Goal: Task Accomplishment & Management: Use online tool/utility

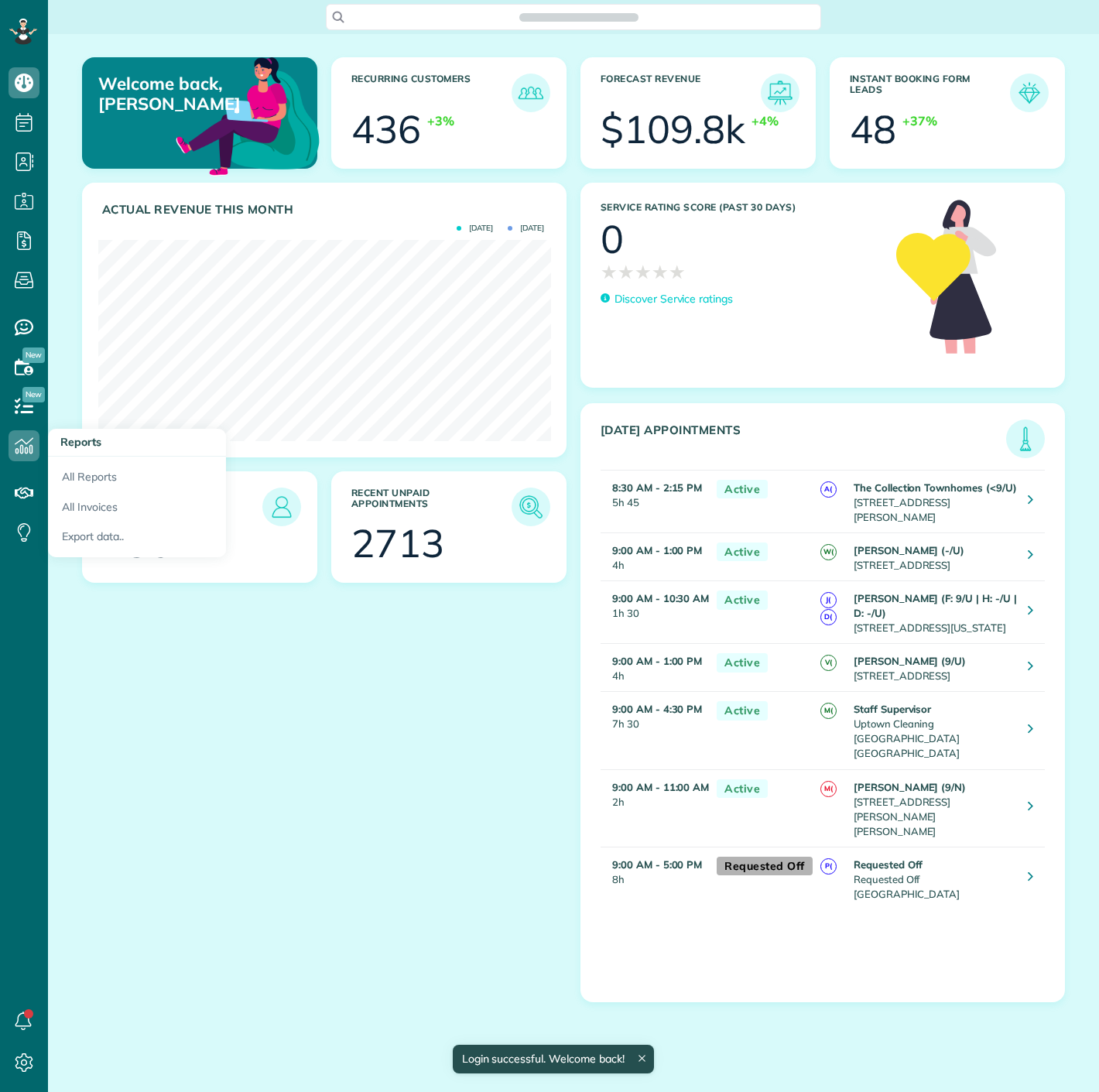
scroll to position [201, 452]
click at [98, 483] on link "All Reports" at bounding box center [137, 474] width 178 height 36
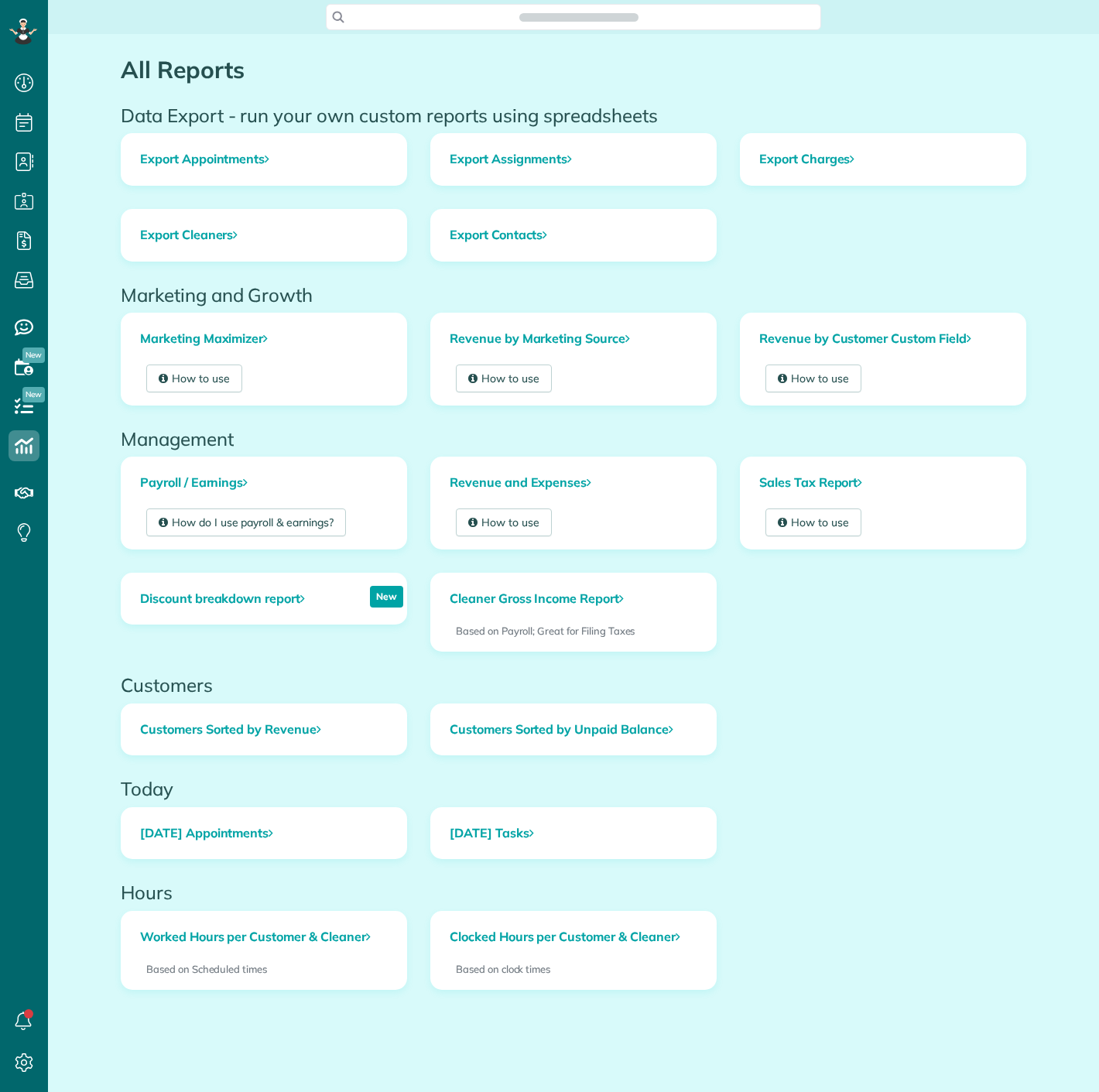
scroll to position [6, 6]
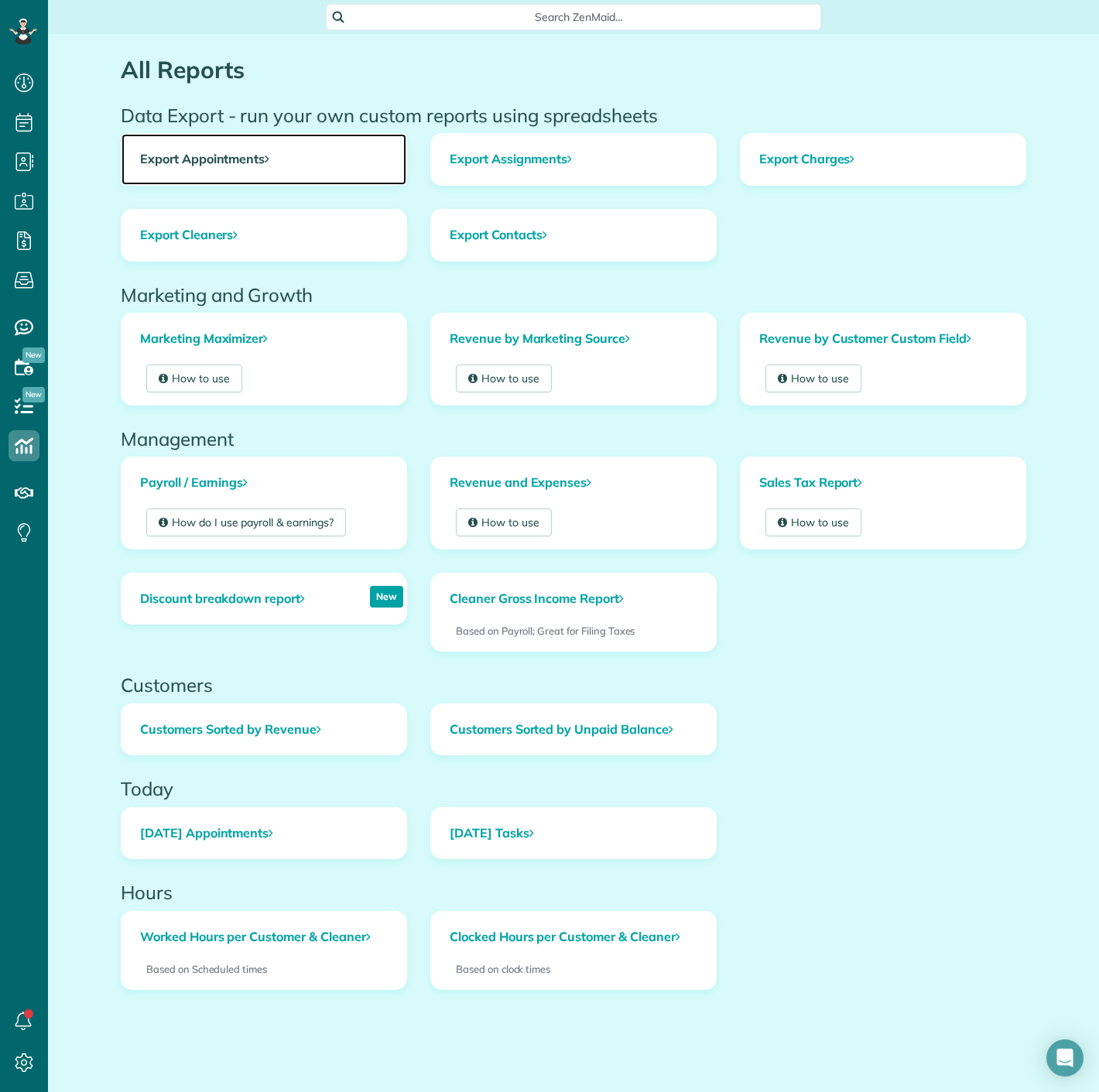
click at [186, 162] on link "Export Appointments" at bounding box center [264, 159] width 285 height 51
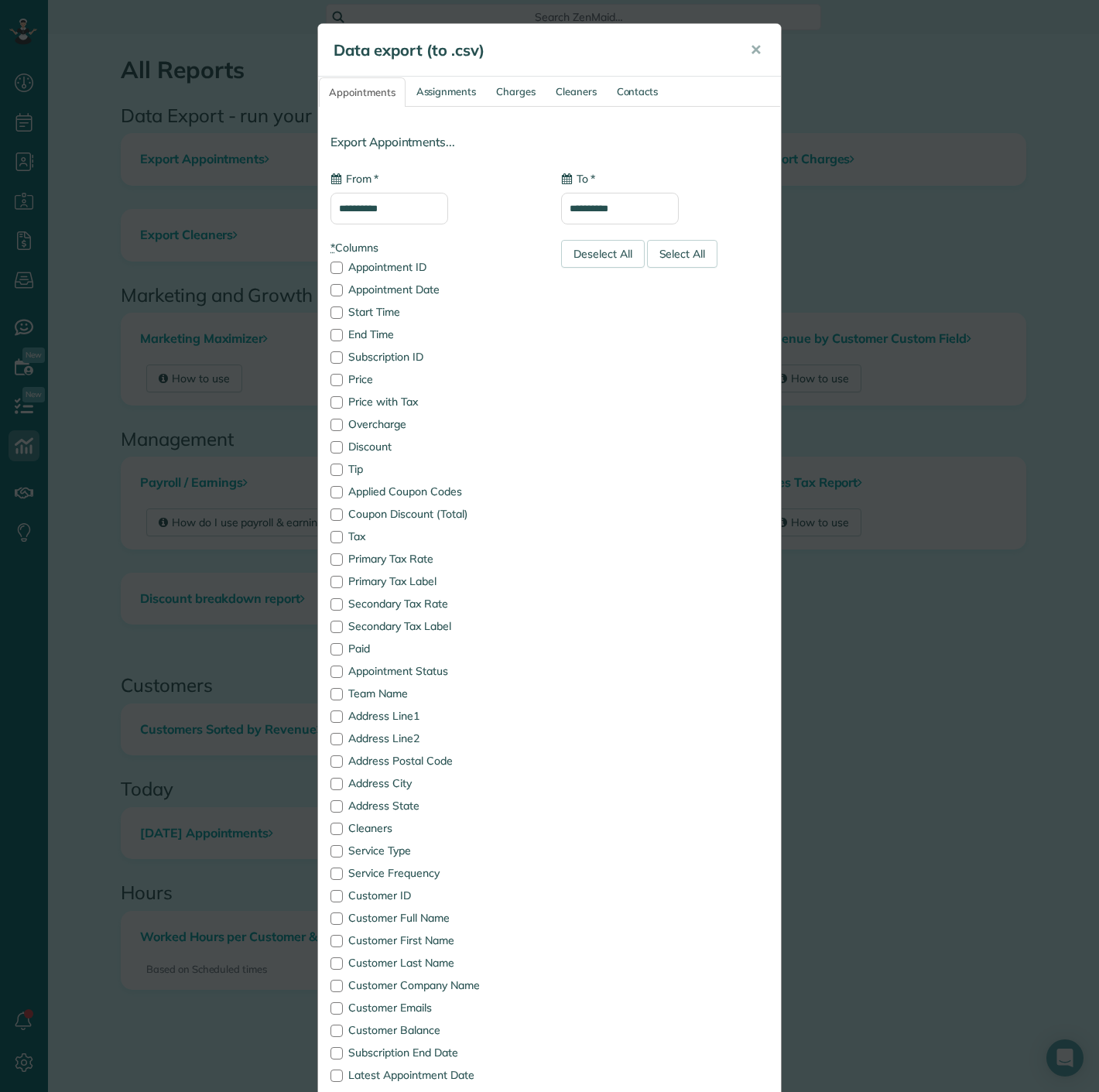
type input "**********"
click at [397, 209] on input "**********" at bounding box center [389, 209] width 118 height 32
click at [390, 311] on link "9" at bounding box center [395, 313] width 25 height 25
type input "**********"
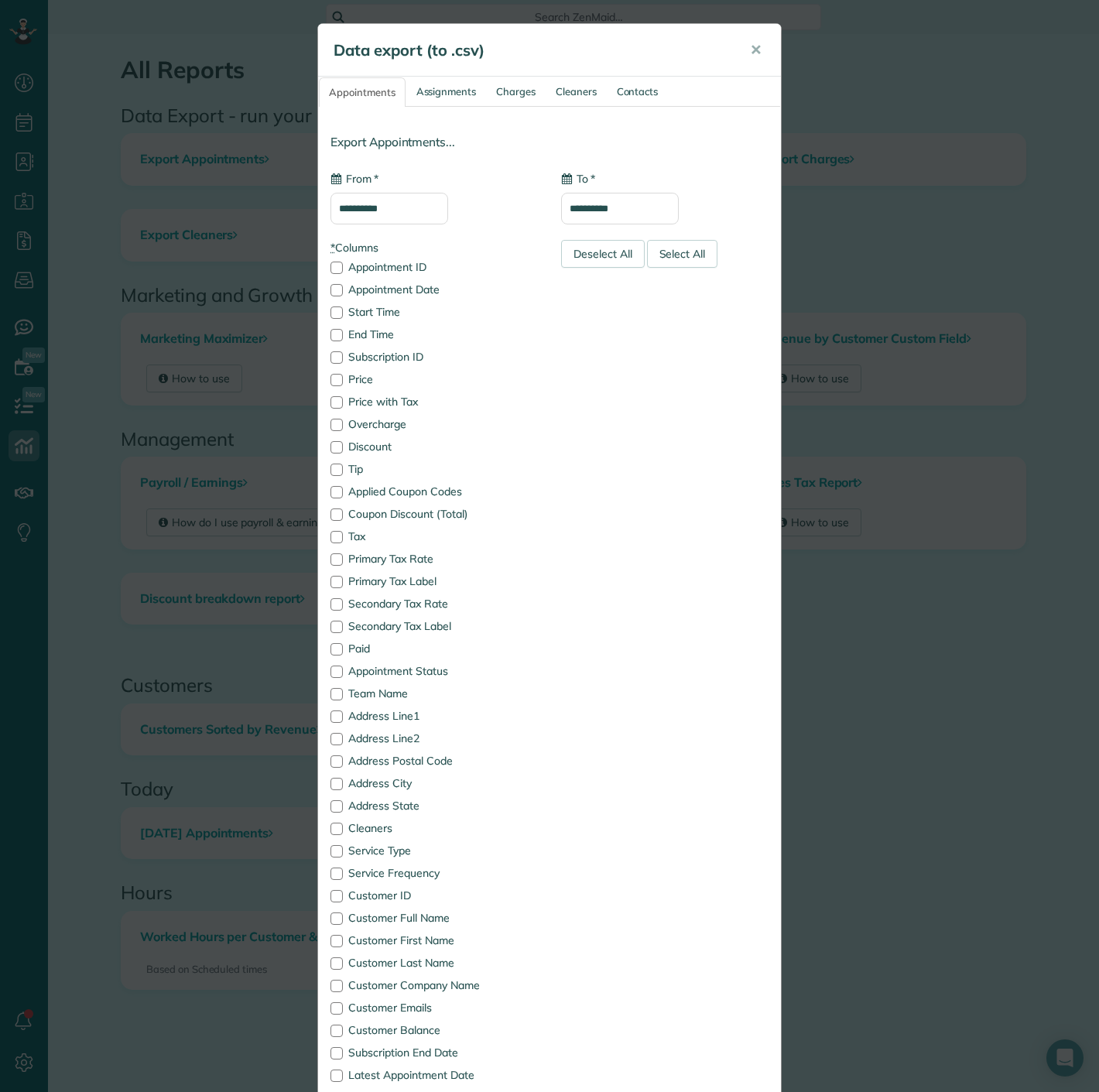
click at [633, 204] on input "**********" at bounding box center [620, 209] width 118 height 32
click at [621, 311] on link "9" at bounding box center [626, 313] width 25 height 25
type input "**********"
click at [578, 252] on div "Deselect All" at bounding box center [603, 253] width 83 height 28
click at [381, 290] on label "Appointment Date" at bounding box center [435, 289] width 208 height 11
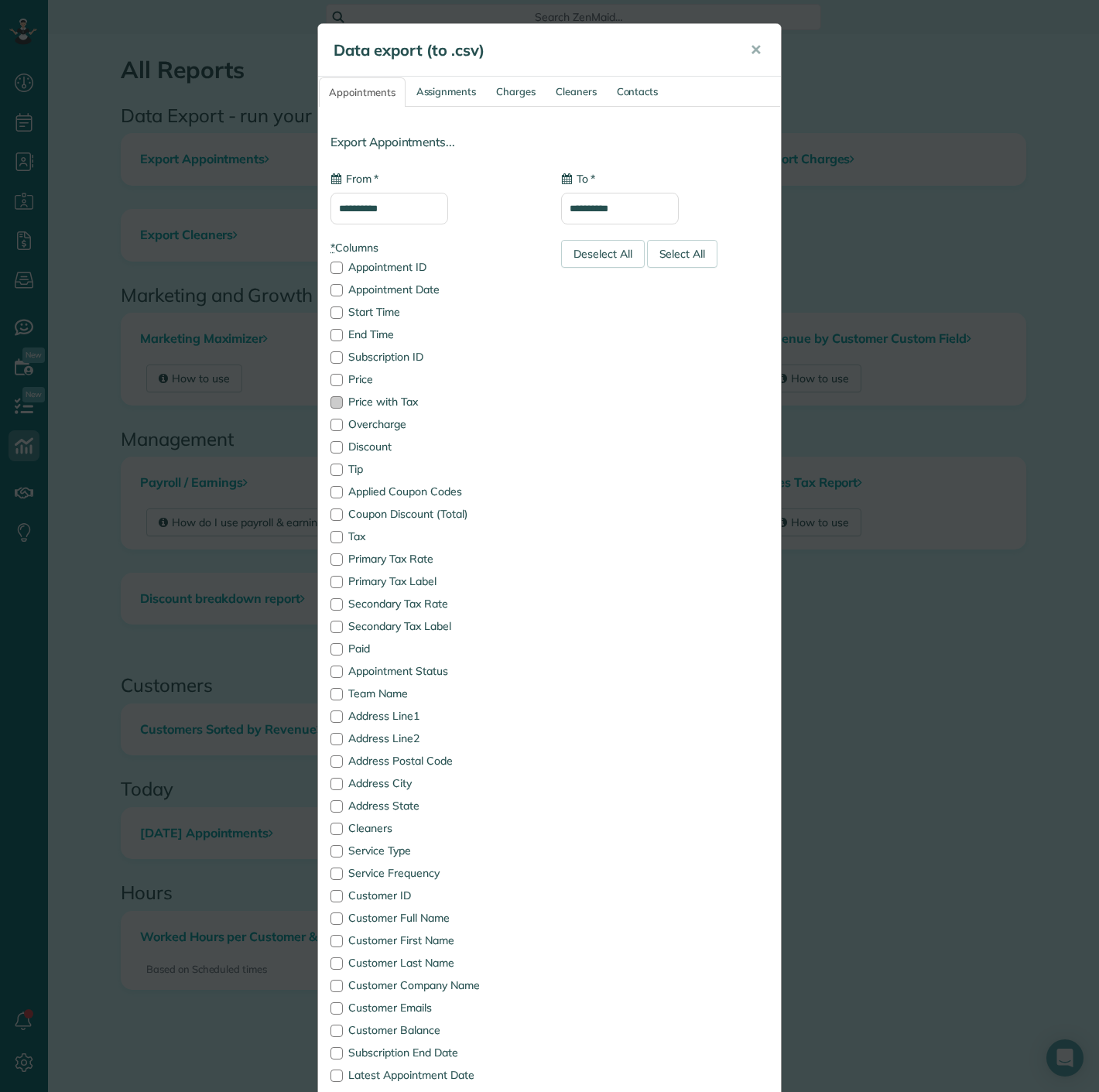
click at [374, 396] on label "Price with Tax" at bounding box center [435, 401] width 208 height 11
click at [434, 672] on label "Appointment Status" at bounding box center [435, 670] width 208 height 11
click at [430, 920] on label "Customer Full Name" at bounding box center [435, 918] width 208 height 11
click at [369, 828] on label "Cleaners" at bounding box center [435, 828] width 208 height 11
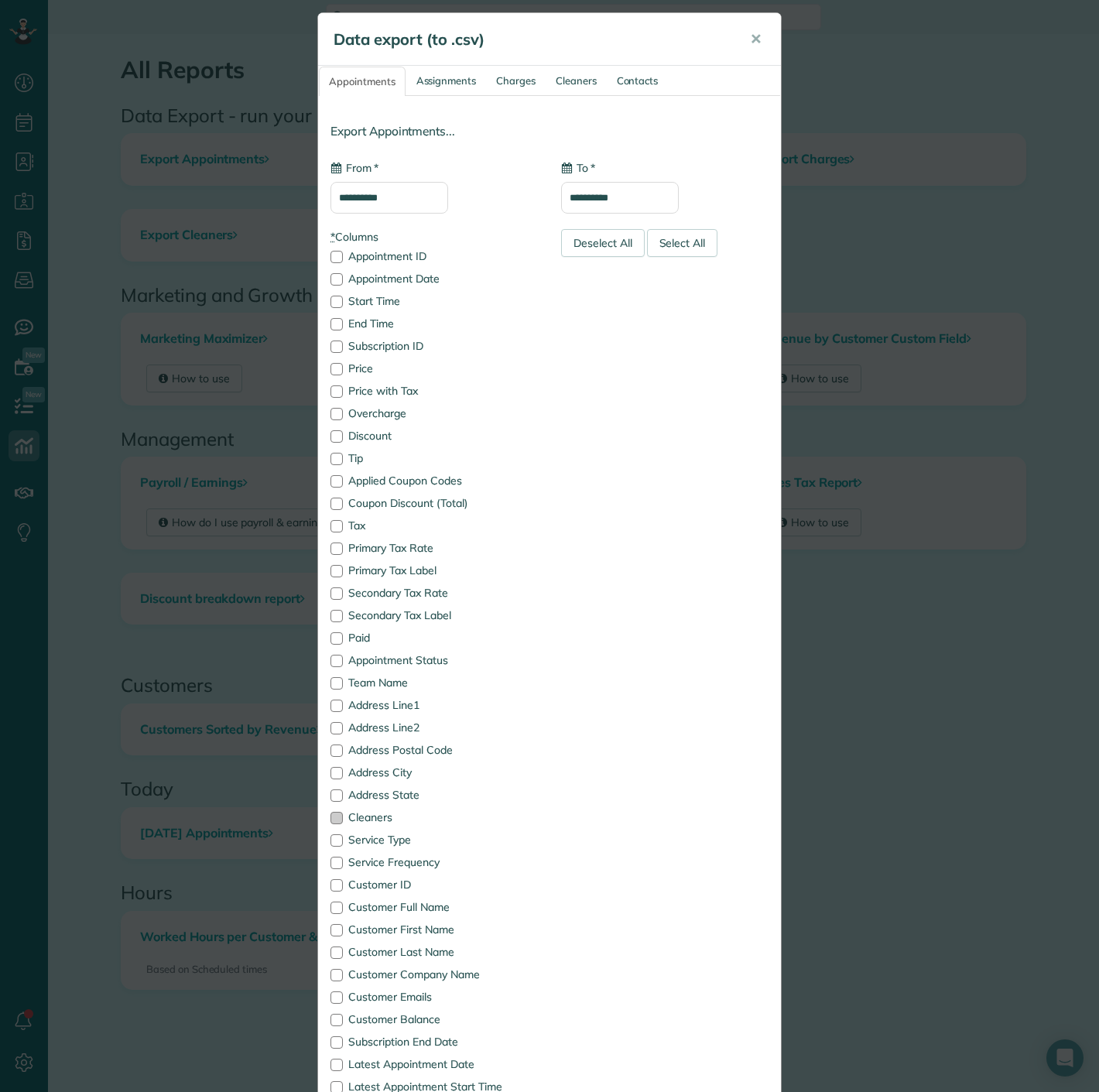
scroll to position [268, 0]
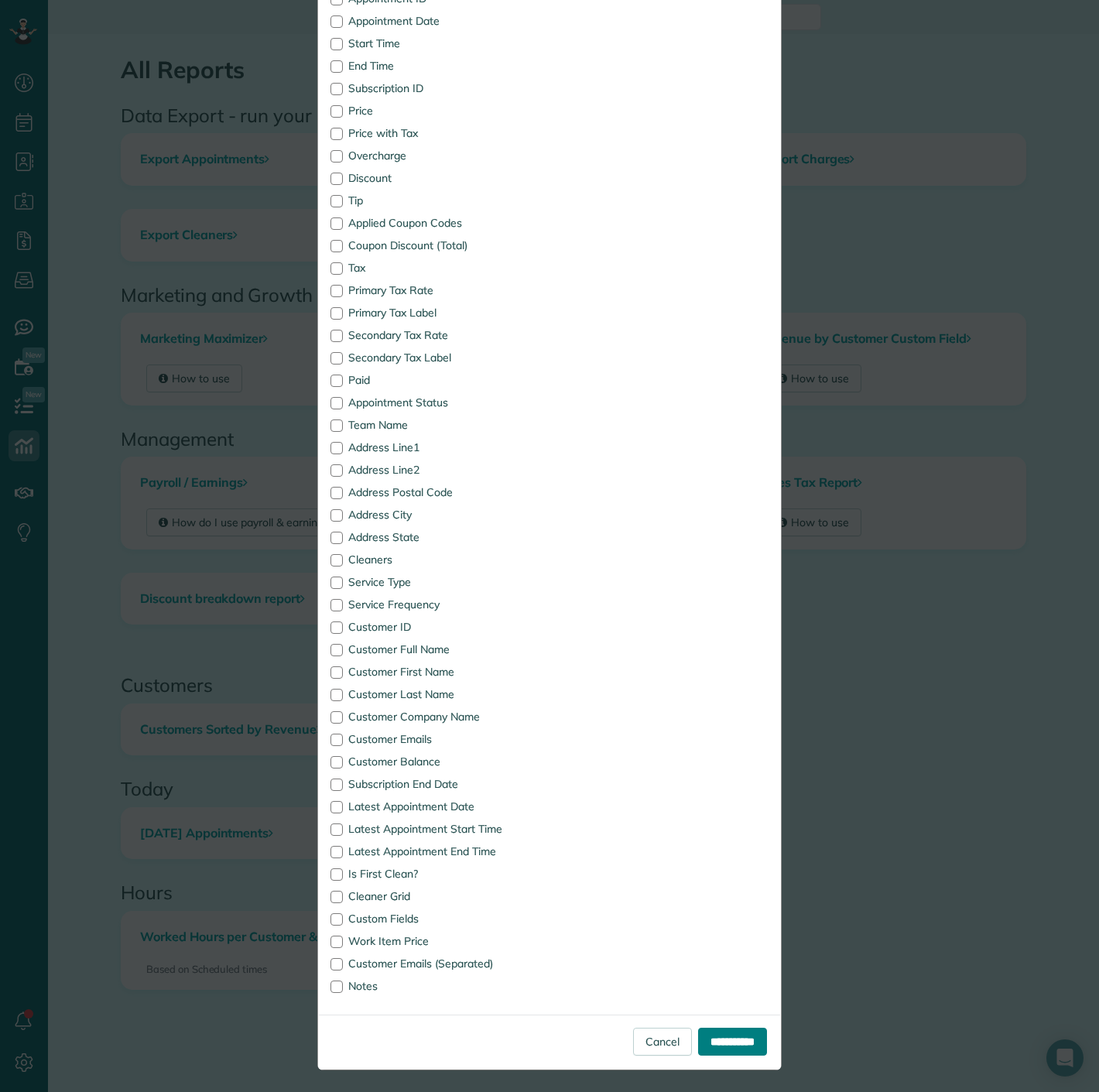
click at [721, 1048] on input "**********" at bounding box center [733, 1042] width 69 height 28
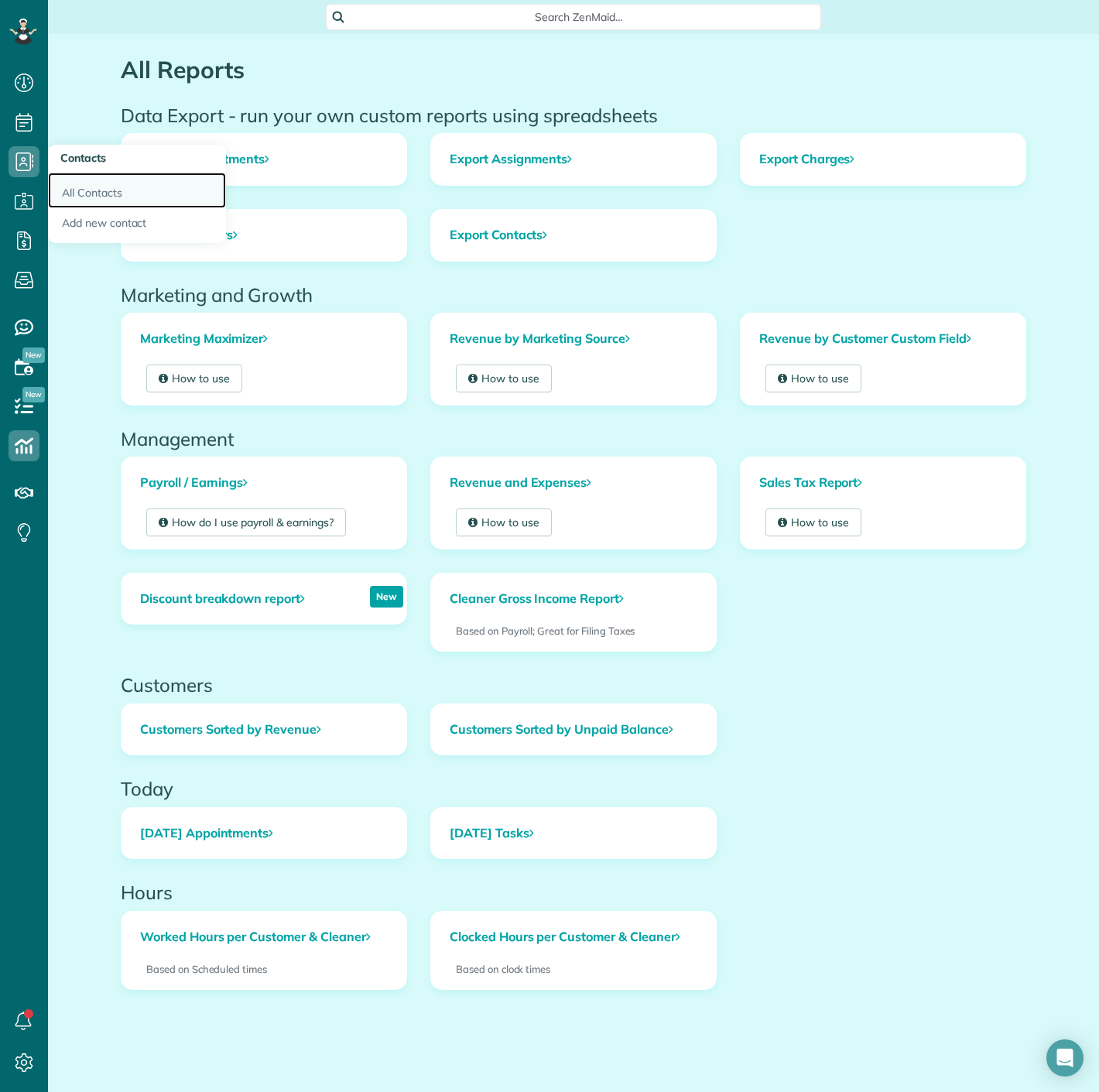
click at [144, 197] on link "All Contacts" at bounding box center [137, 190] width 178 height 36
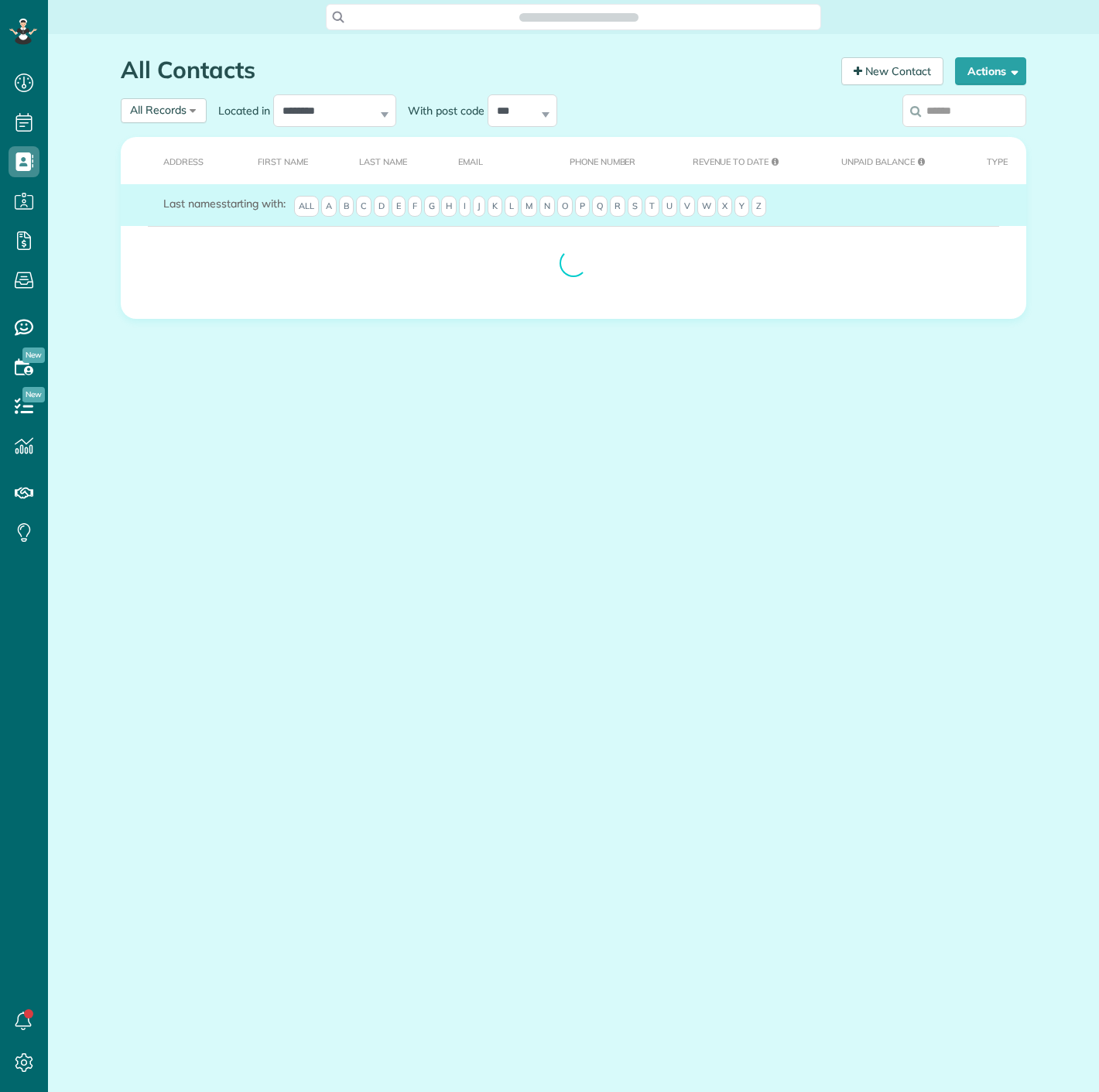
scroll to position [6, 6]
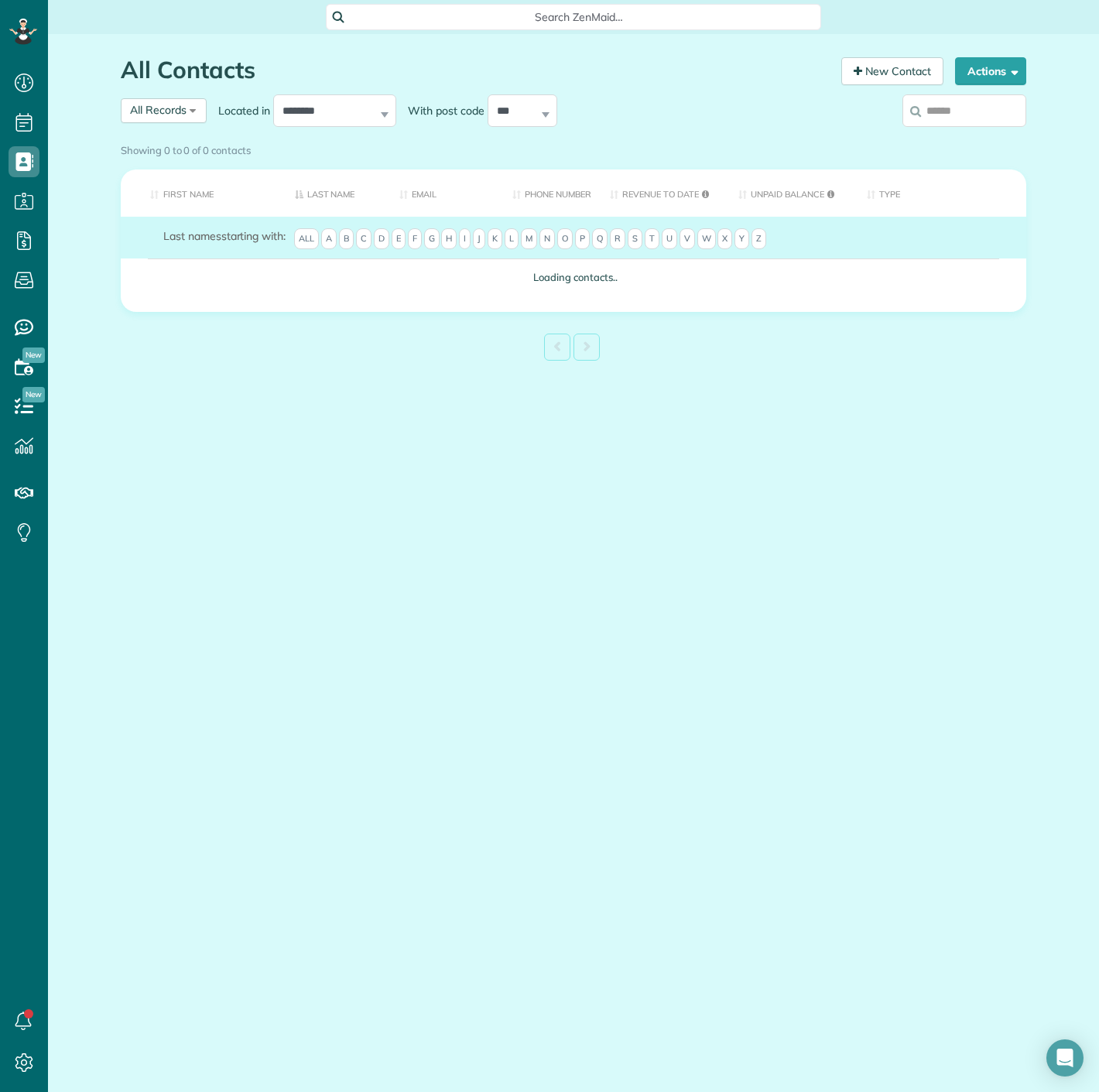
click at [970, 109] on input "search" at bounding box center [964, 110] width 124 height 33
paste input "**********"
click at [971, 110] on input "**********" at bounding box center [964, 110] width 124 height 33
type input "**********"
click at [989, 120] on label "**********" at bounding box center [964, 110] width 124 height 41
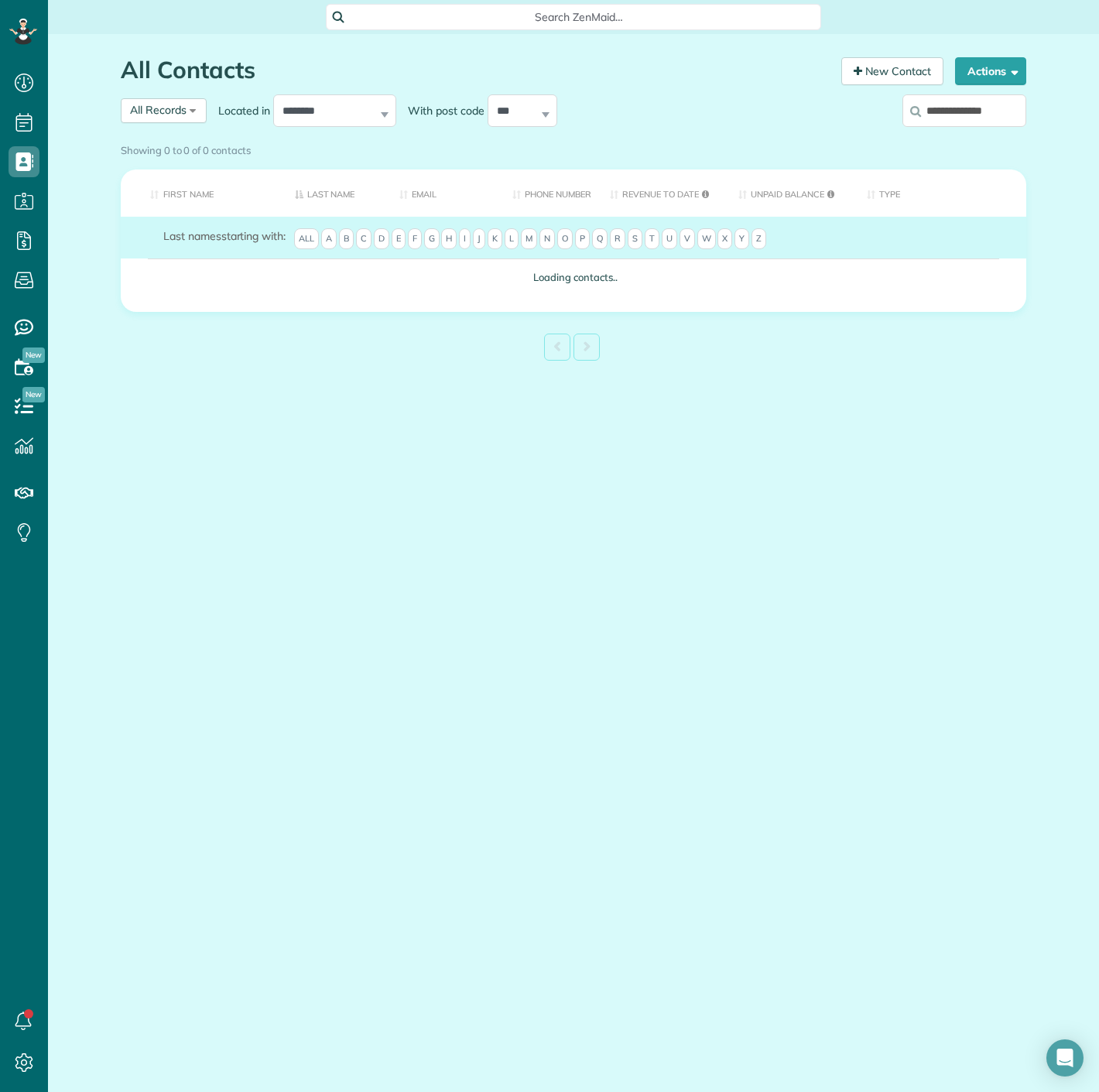
click at [989, 120] on input "**********" at bounding box center [964, 110] width 124 height 33
click at [1010, 117] on label "**********" at bounding box center [964, 110] width 124 height 41
click at [1010, 117] on input "**********" at bounding box center [964, 110] width 124 height 33
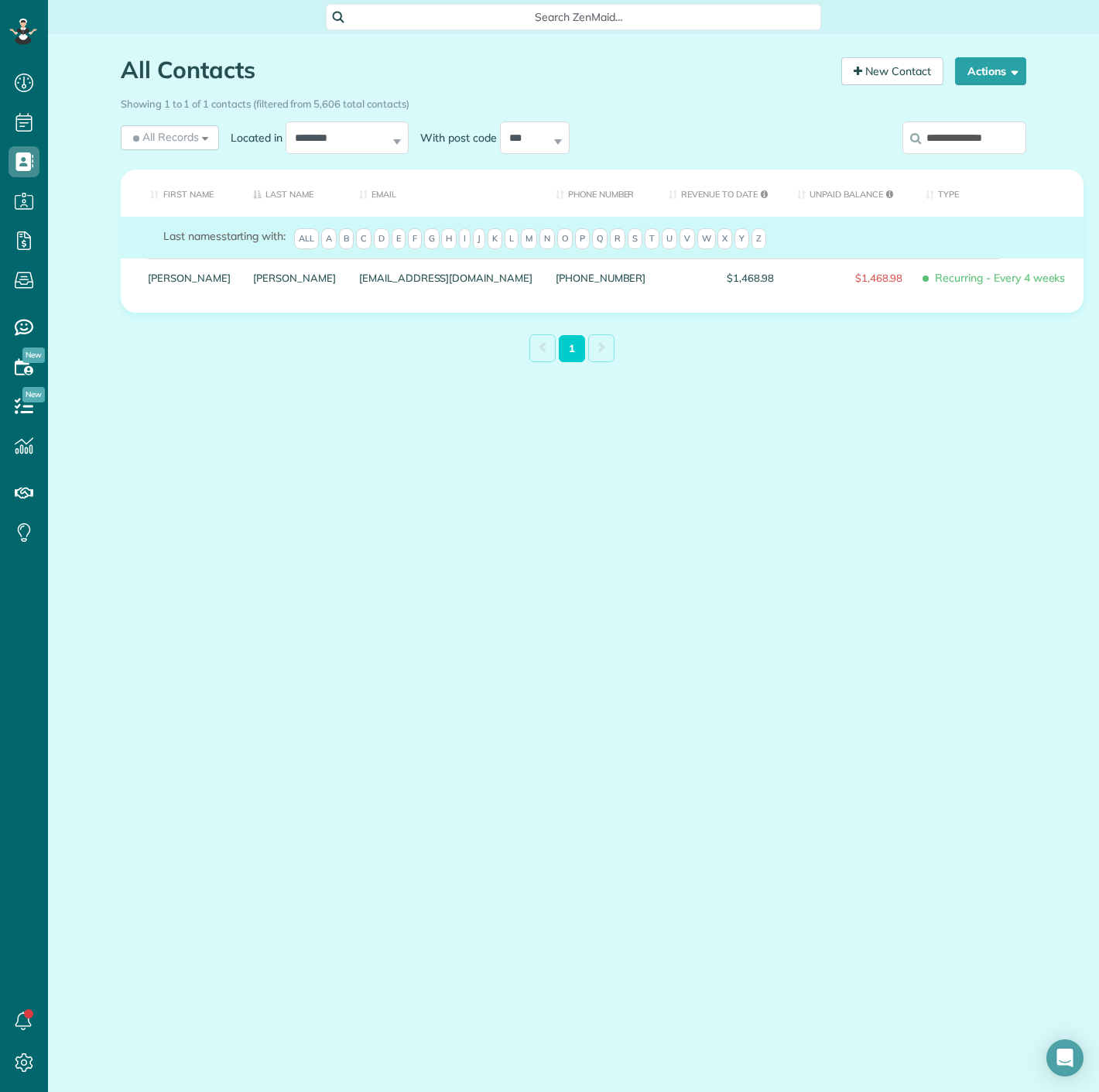
drag, startPoint x: 1049, startPoint y: 149, endPoint x: 1031, endPoint y: 146, distance: 18.2
click at [1049, 149] on div "All Contacts Contacts in ZenMaid [2 min] New Contact Actions New Contact Export…" at bounding box center [573, 247] width 1051 height 427
click at [1022, 144] on input "**********" at bounding box center [964, 138] width 124 height 33
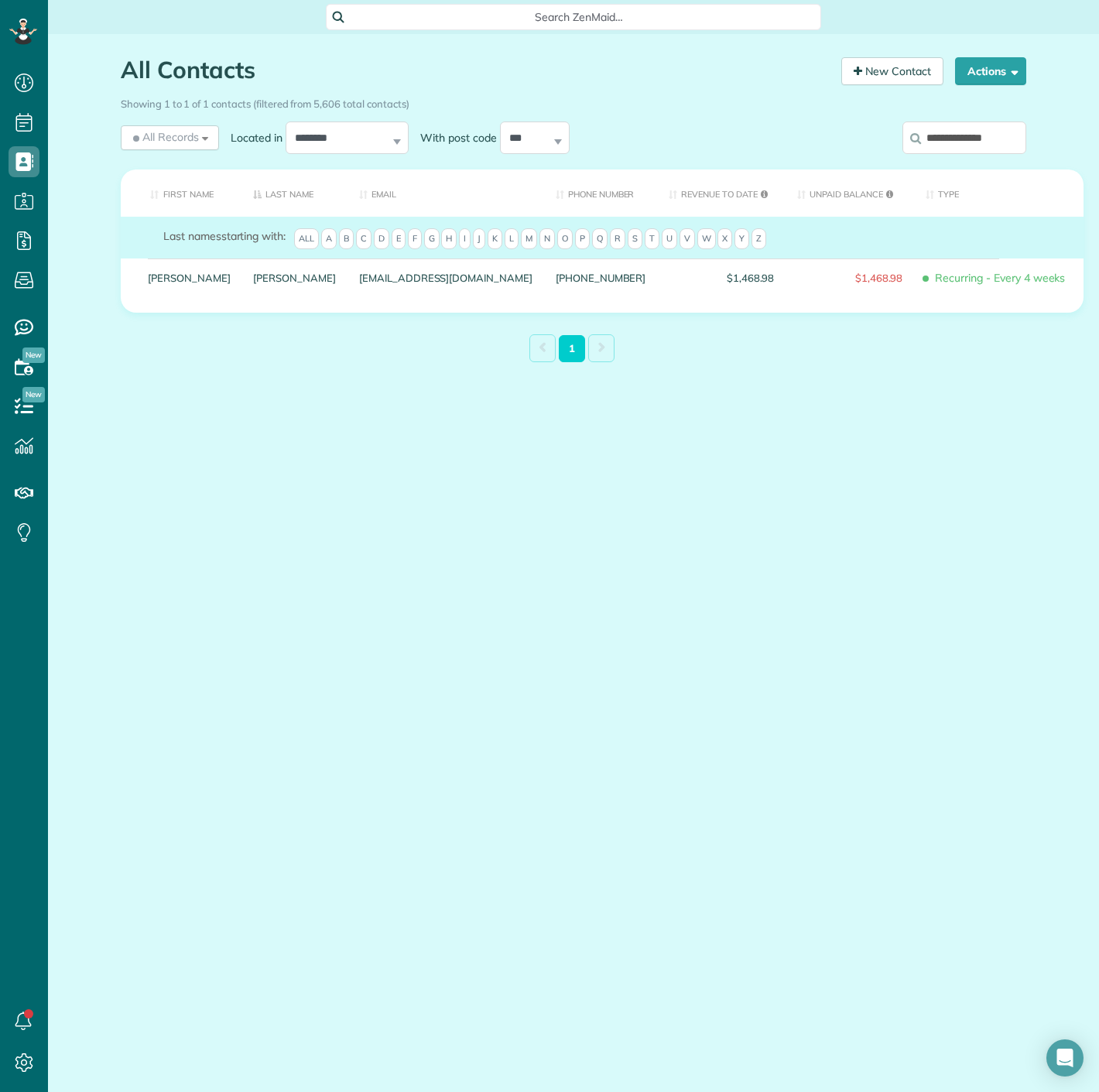
paste input "search"
click at [1018, 145] on input "*********" at bounding box center [964, 138] width 124 height 33
paste input "*******"
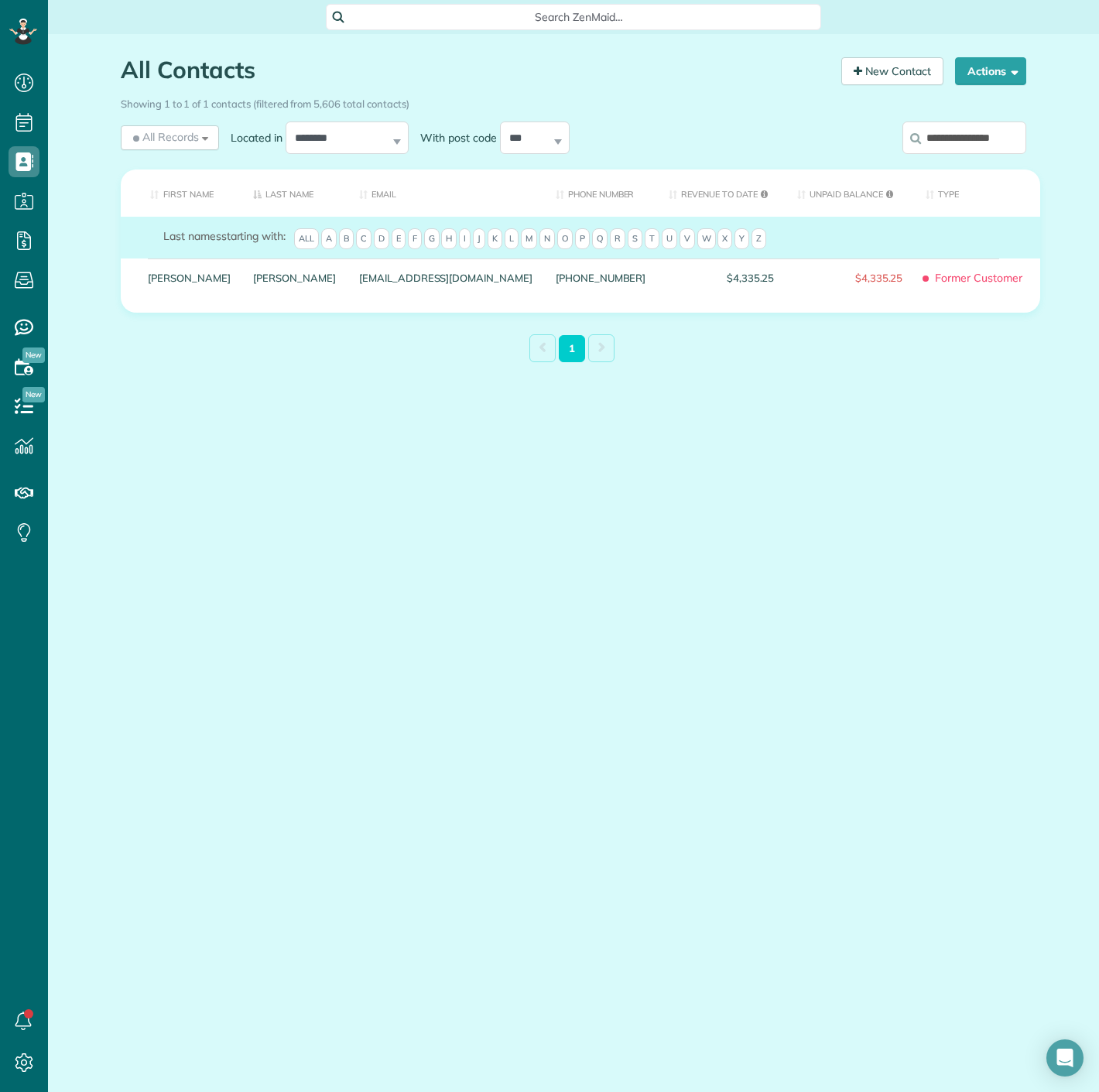
click at [933, 148] on input "**********" at bounding box center [964, 138] width 124 height 33
paste input "search"
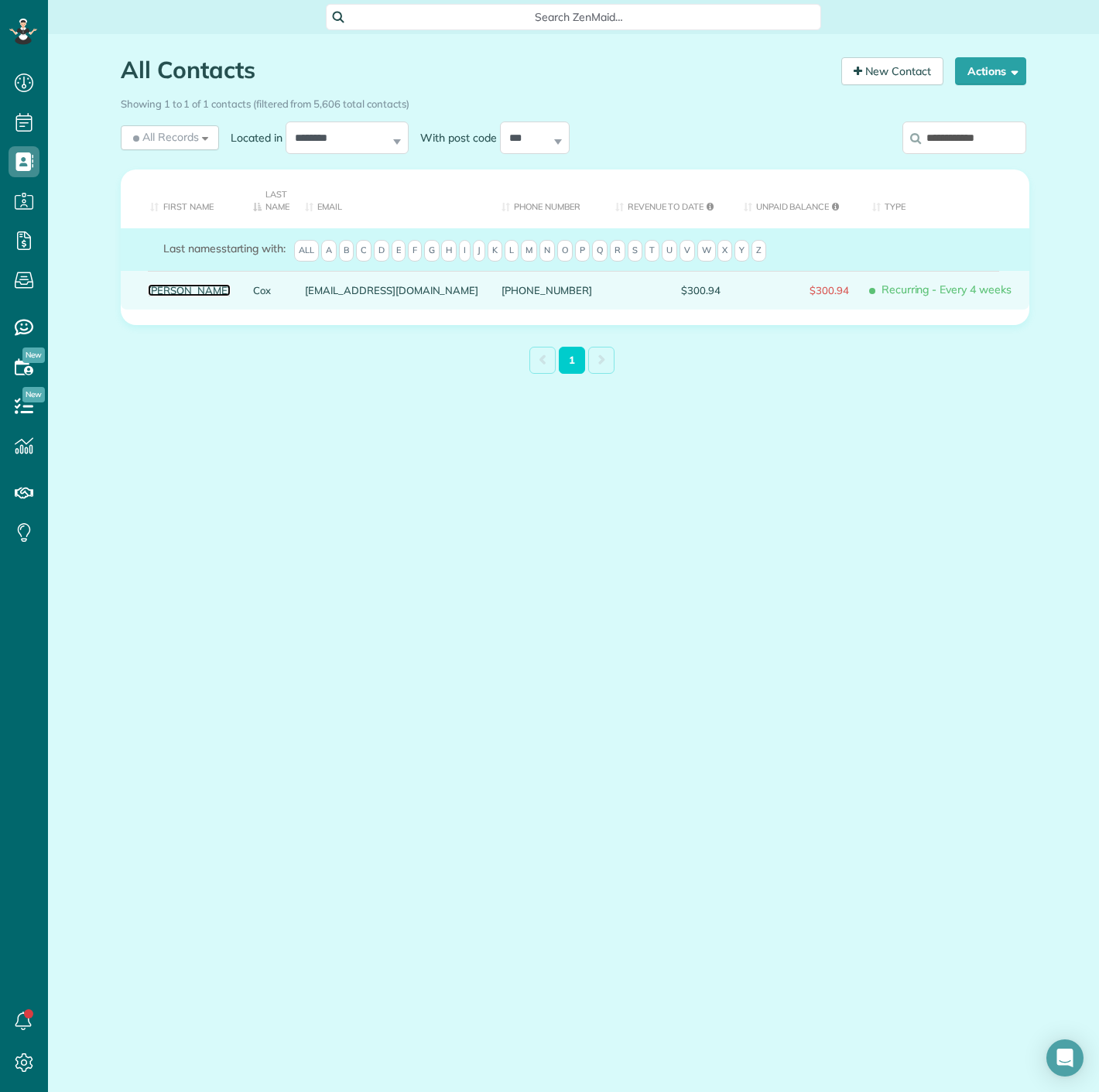
drag, startPoint x: 172, startPoint y: 279, endPoint x: 159, endPoint y: 286, distance: 14.8
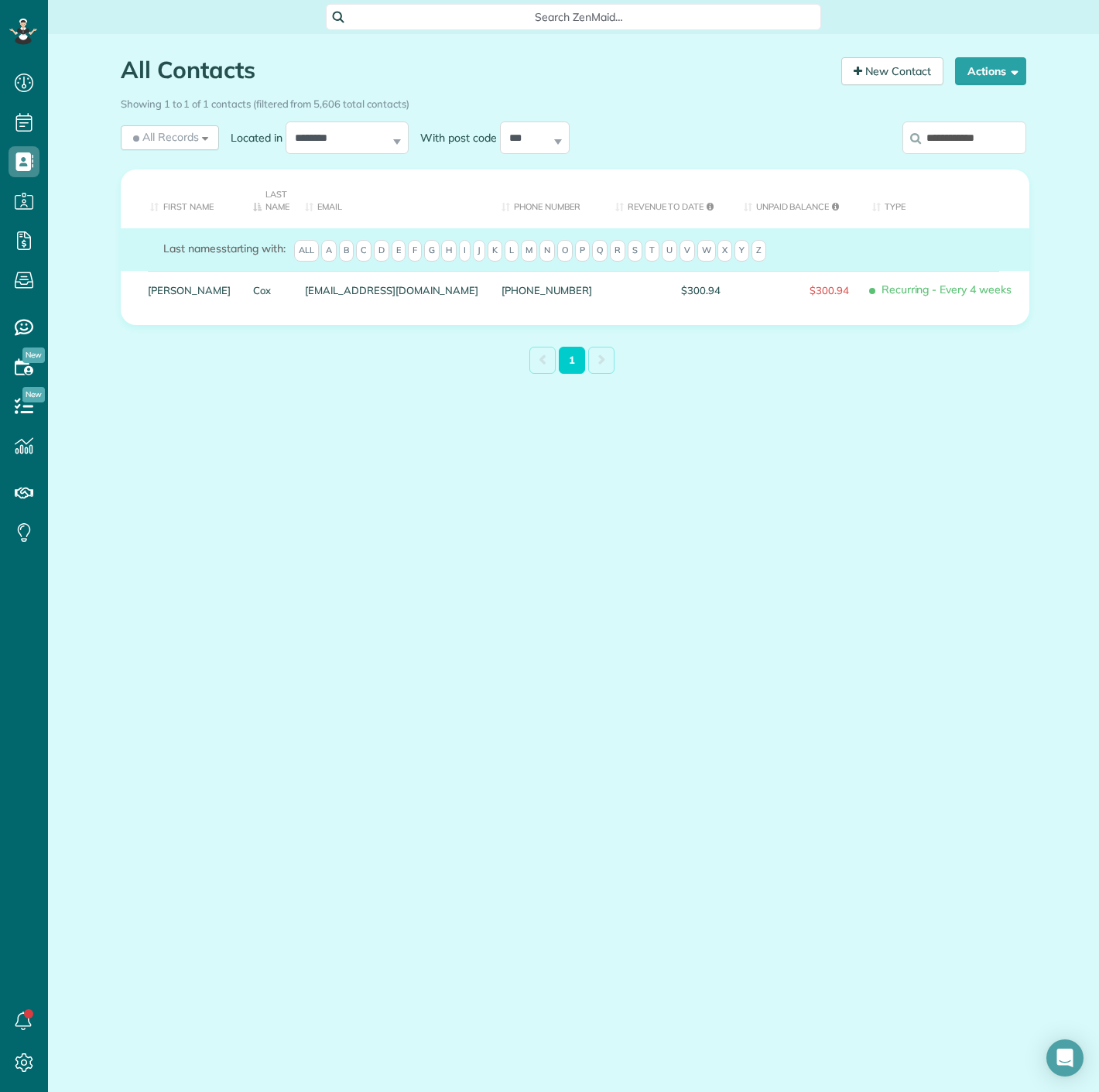
click at [935, 125] on input "**********" at bounding box center [964, 138] width 124 height 33
paste input "**"
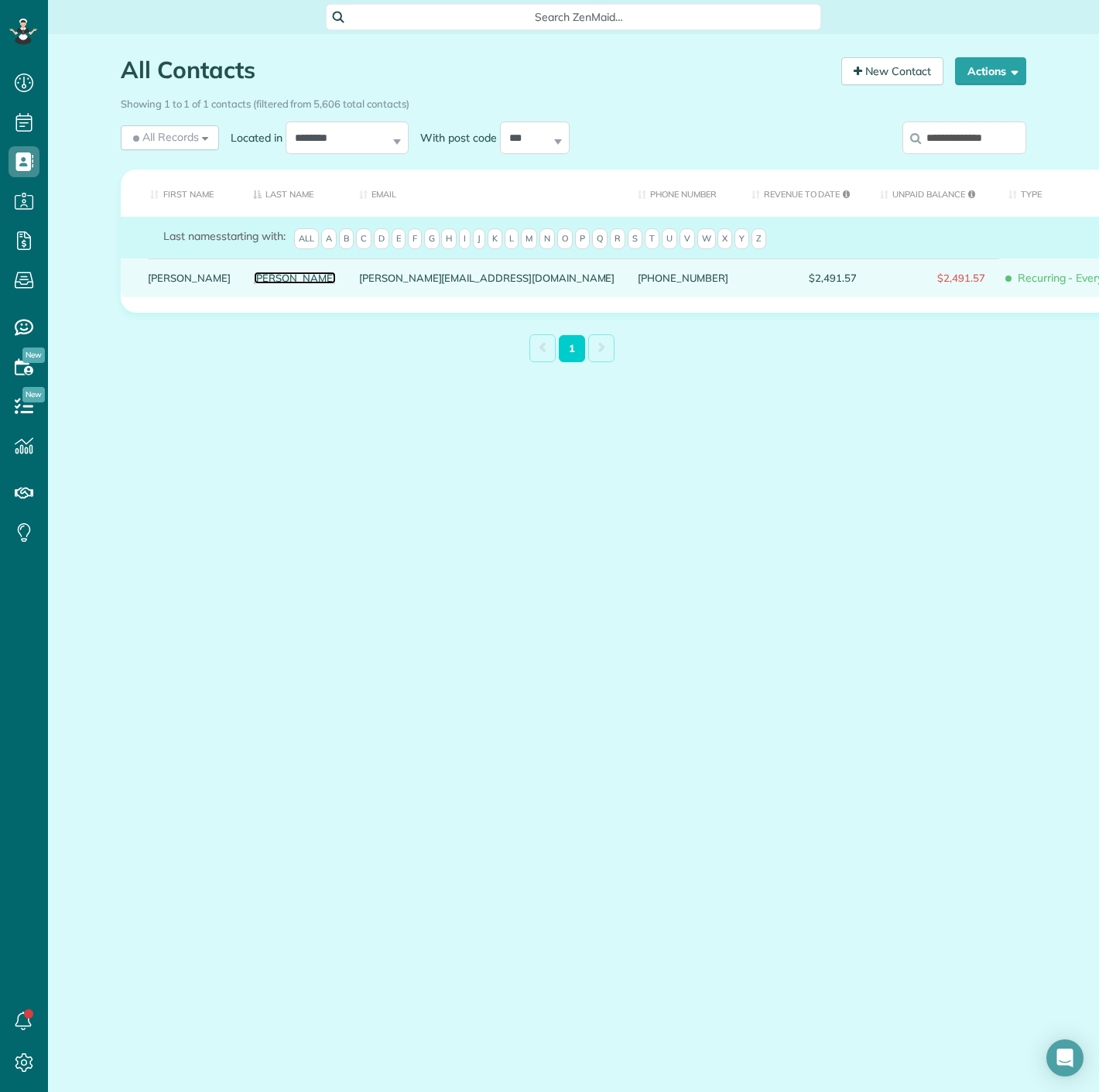
drag, startPoint x: 205, startPoint y: 286, endPoint x: 218, endPoint y: 286, distance: 13.0
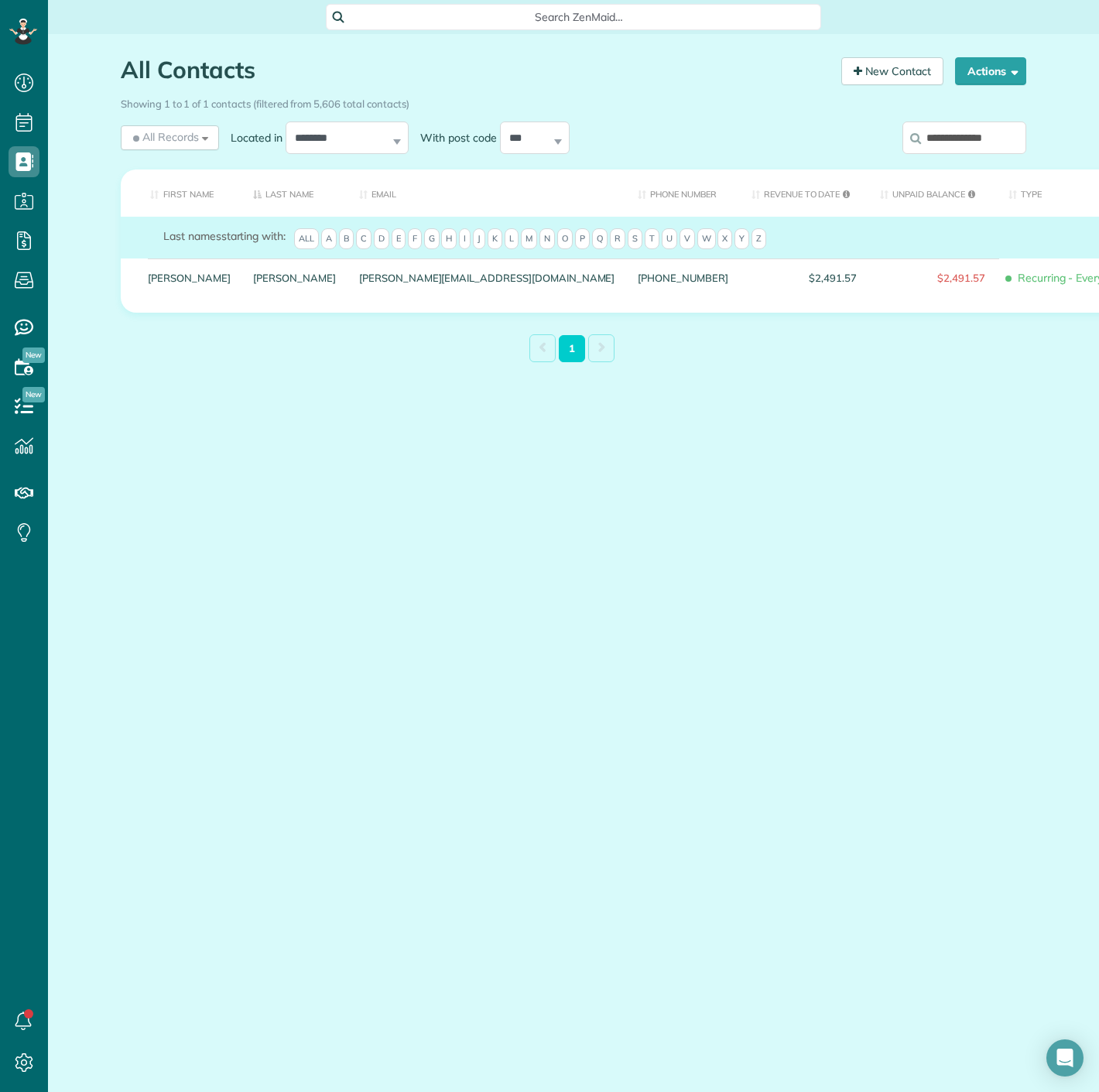
click at [1010, 130] on input "**********" at bounding box center [964, 138] width 124 height 33
click at [1012, 130] on input "**********" at bounding box center [964, 138] width 124 height 33
paste input "search"
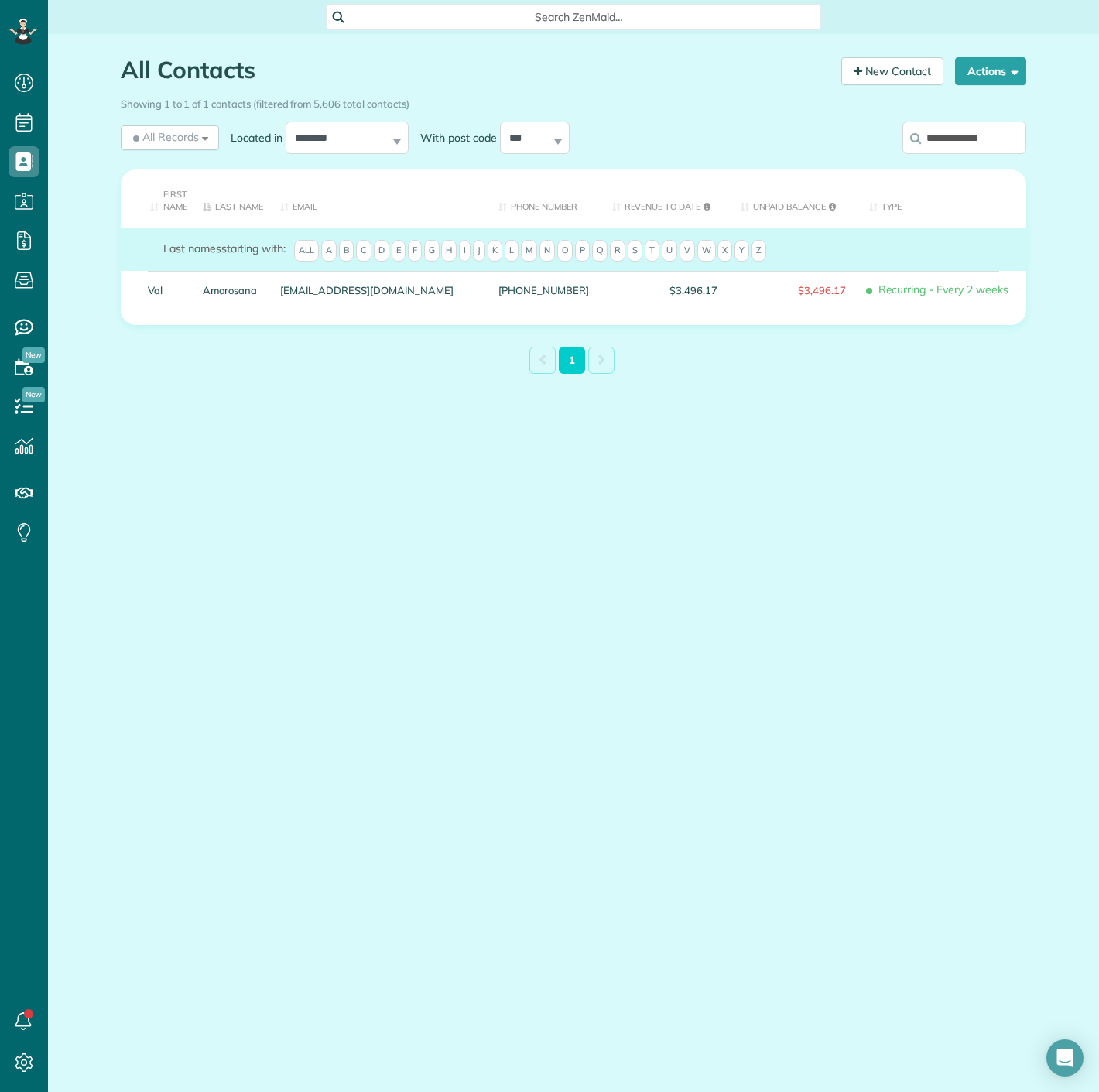
click at [968, 149] on input "**********" at bounding box center [964, 138] width 124 height 33
paste input "*******"
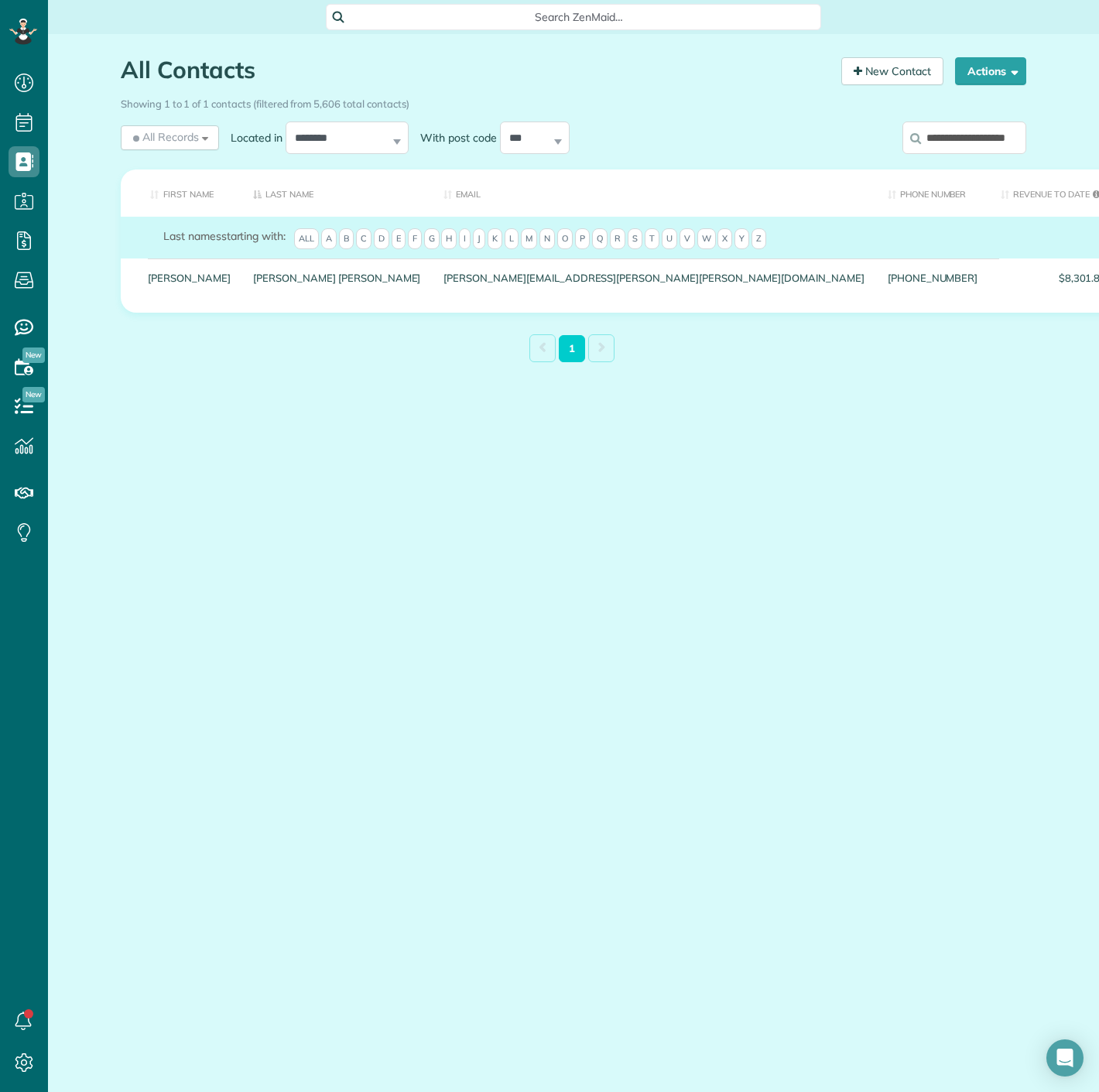
click at [949, 135] on input "**********" at bounding box center [964, 138] width 124 height 33
click at [949, 134] on input "**********" at bounding box center [964, 138] width 124 height 33
paste input "search"
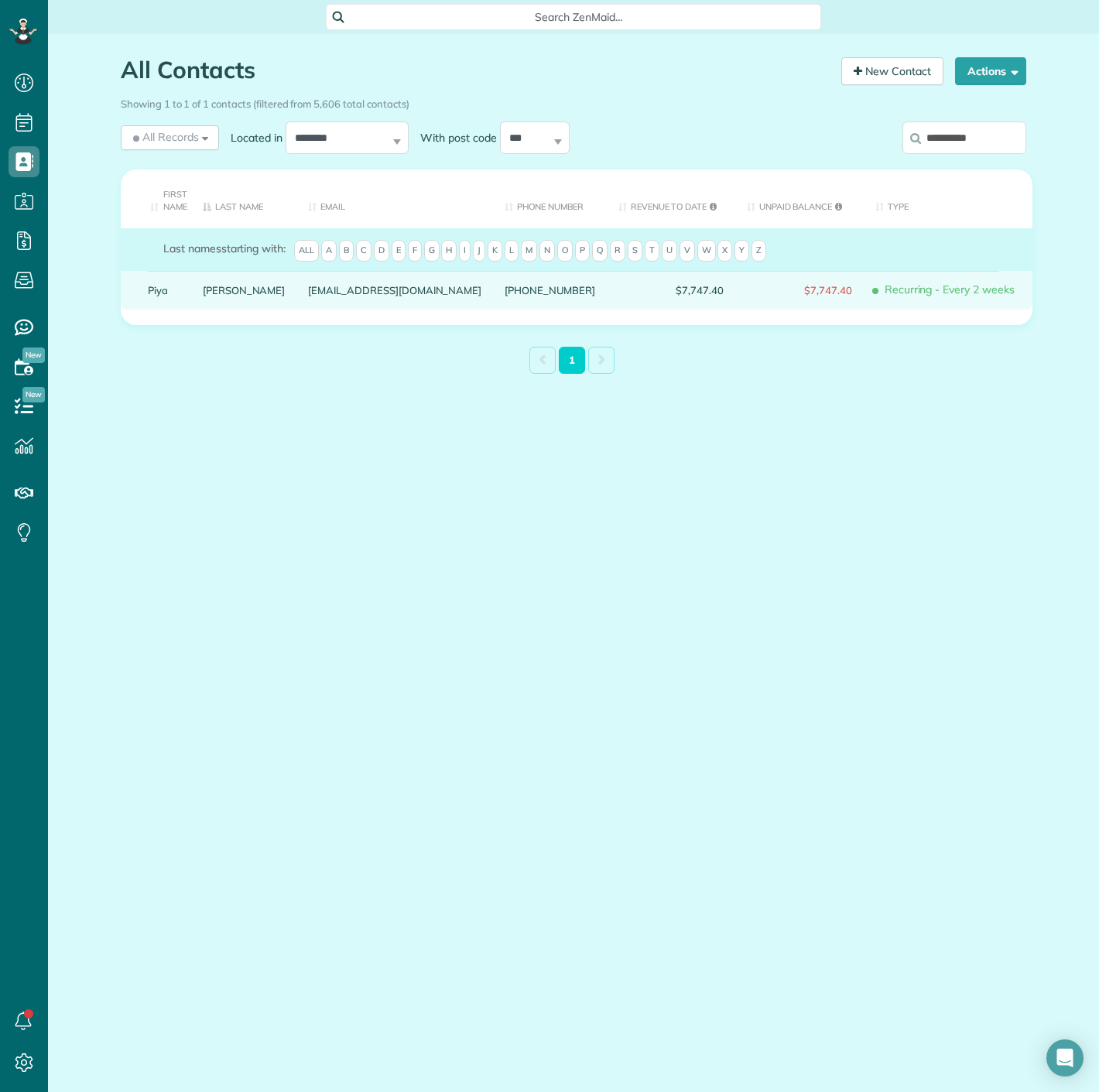
drag, startPoint x: 203, startPoint y: 282, endPoint x: 171, endPoint y: 282, distance: 32.0
drag, startPoint x: 171, startPoint y: 282, endPoint x: 161, endPoint y: 282, distance: 10.0
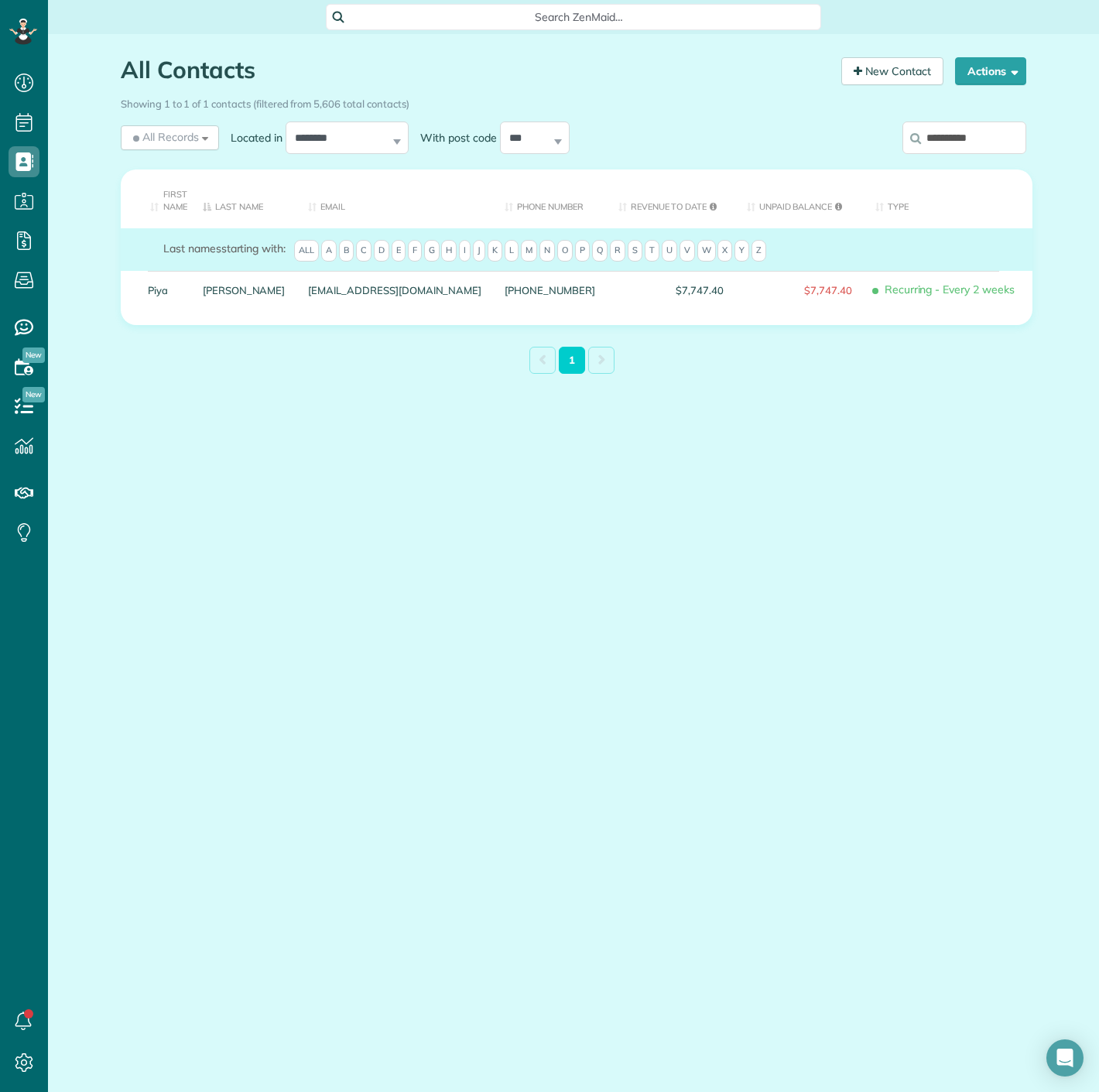
click at [973, 146] on input "**********" at bounding box center [964, 138] width 124 height 33
click at [975, 146] on input "**********" at bounding box center [964, 138] width 124 height 33
paste input "**"
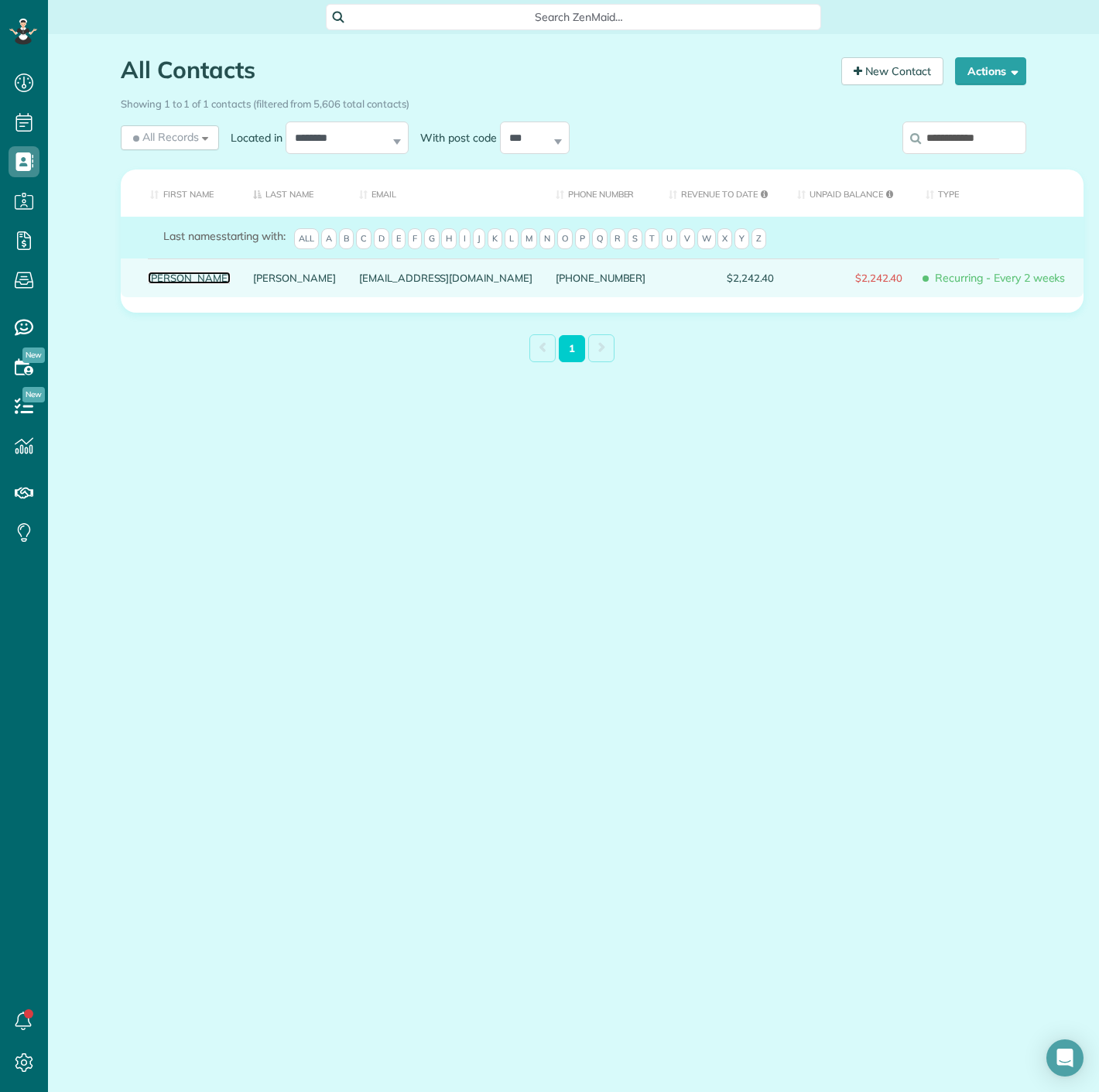
drag, startPoint x: 140, startPoint y: 288, endPoint x: 151, endPoint y: 288, distance: 11.0
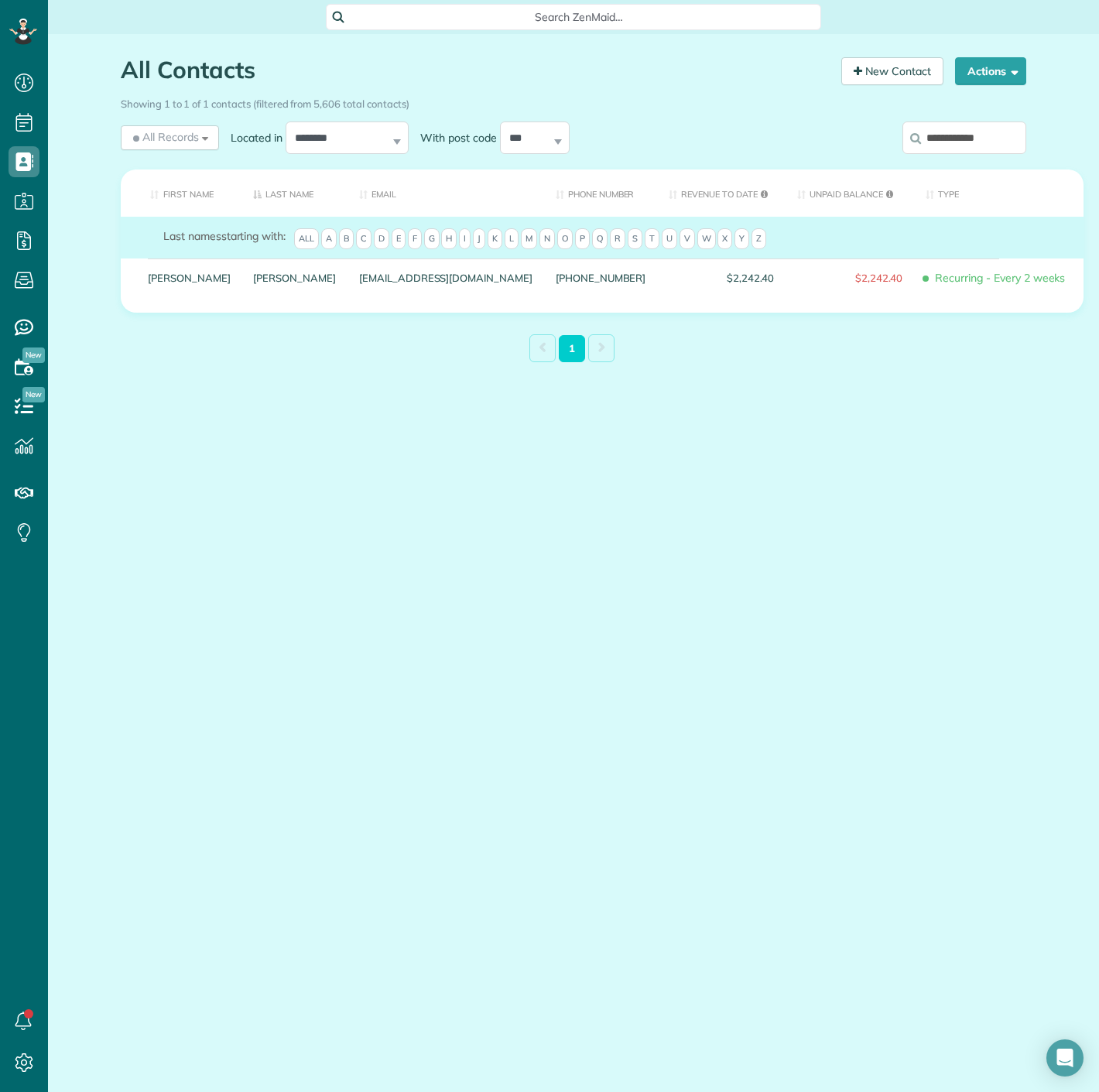
click at [949, 140] on input "**********" at bounding box center [964, 138] width 124 height 33
paste input "**"
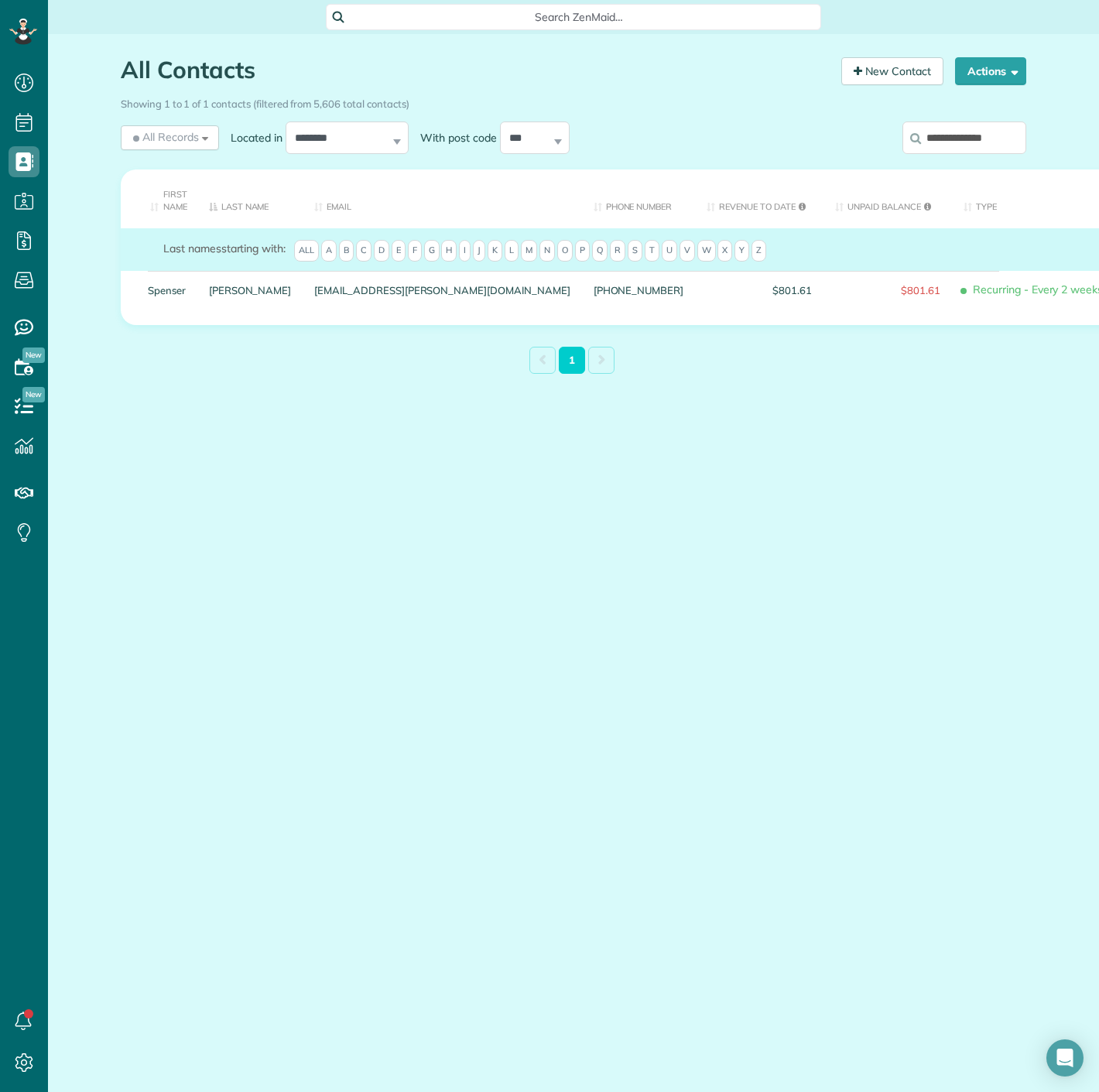
click at [971, 138] on input "**********" at bounding box center [964, 138] width 124 height 33
paste input "**********"
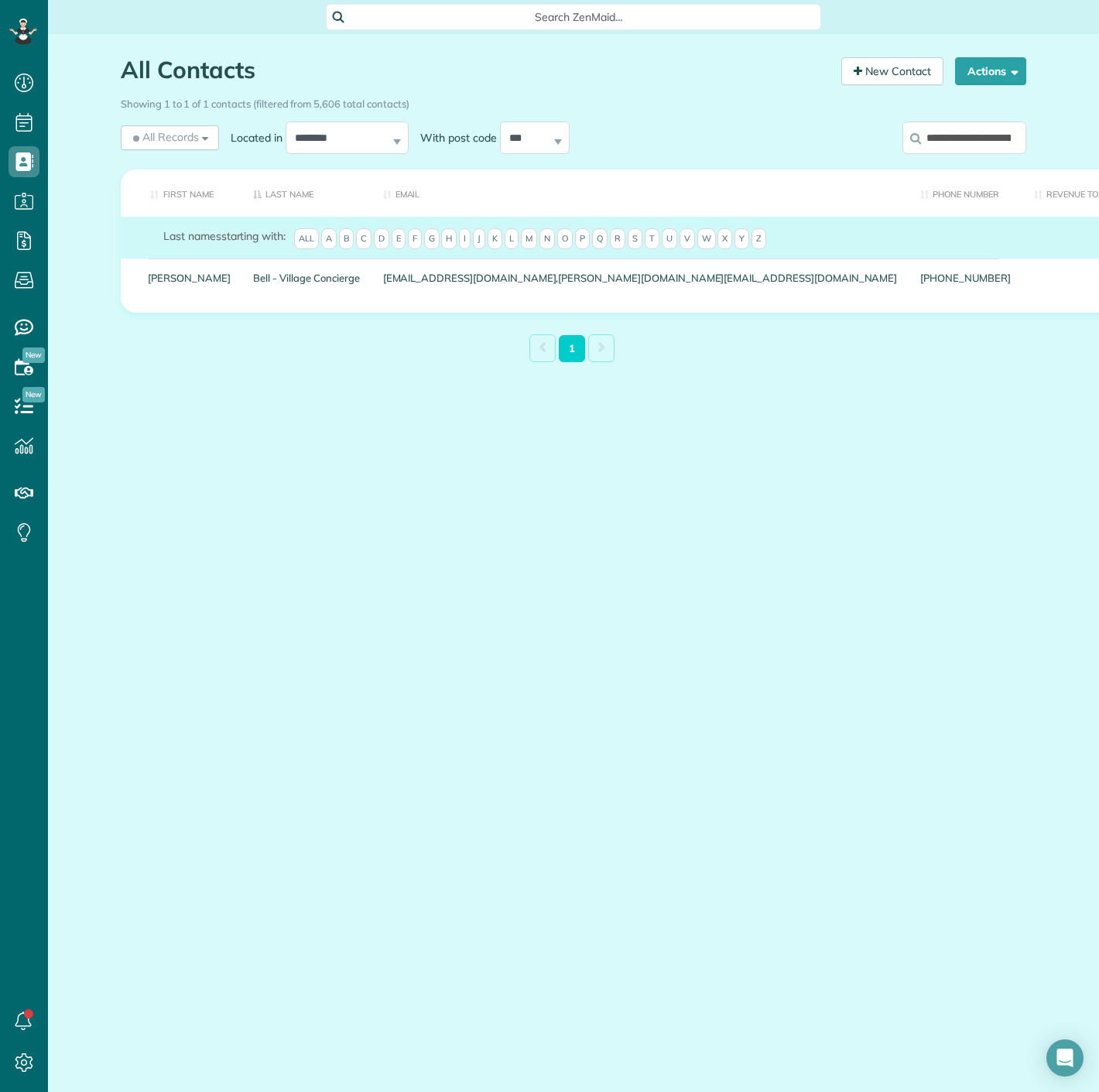
click at [916, 133] on icon at bounding box center [916, 139] width 11 height 12
click at [916, 133] on input "**********" at bounding box center [964, 138] width 124 height 33
click at [930, 139] on input "**********" at bounding box center [964, 138] width 124 height 33
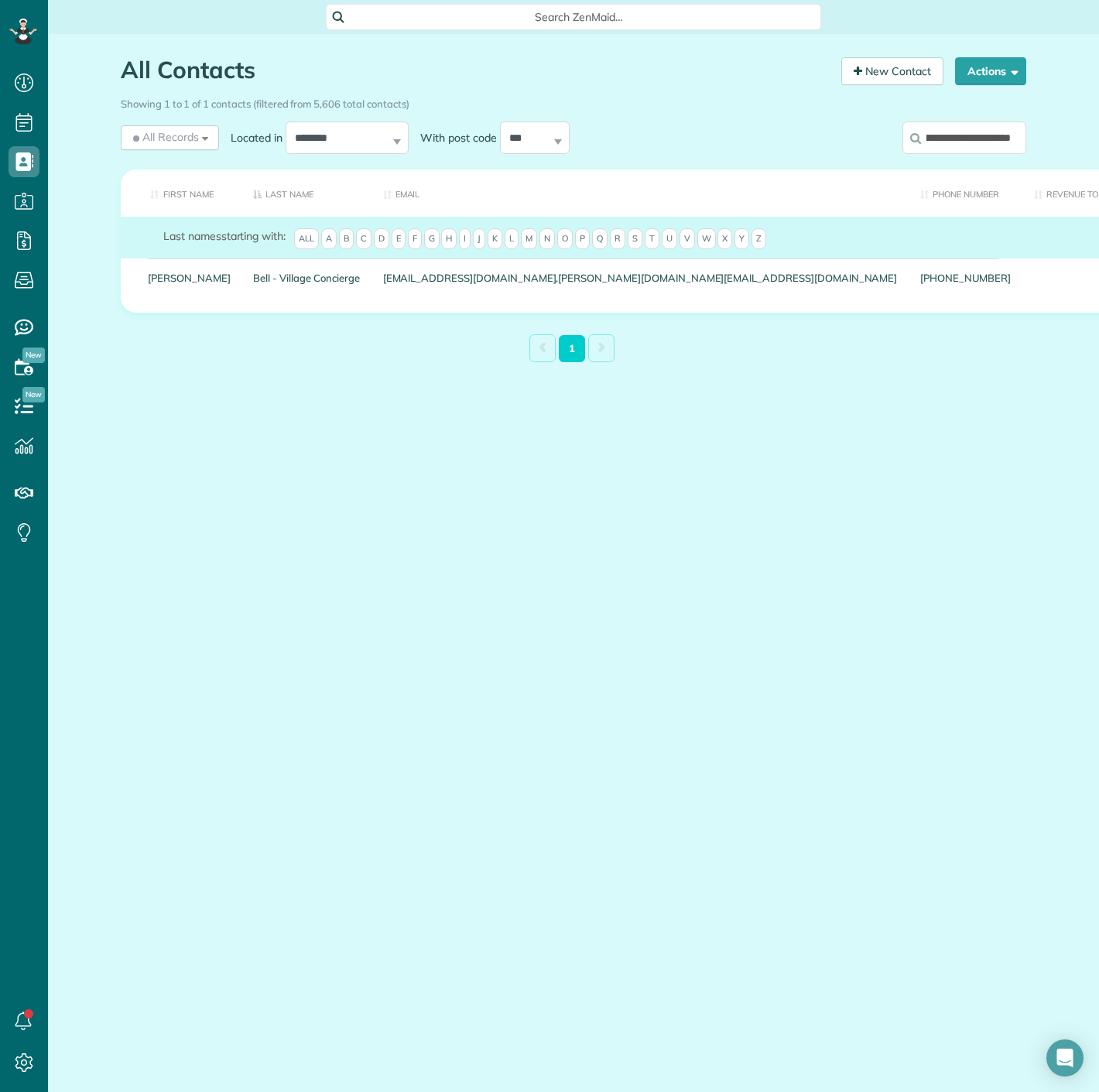
paste input "search"
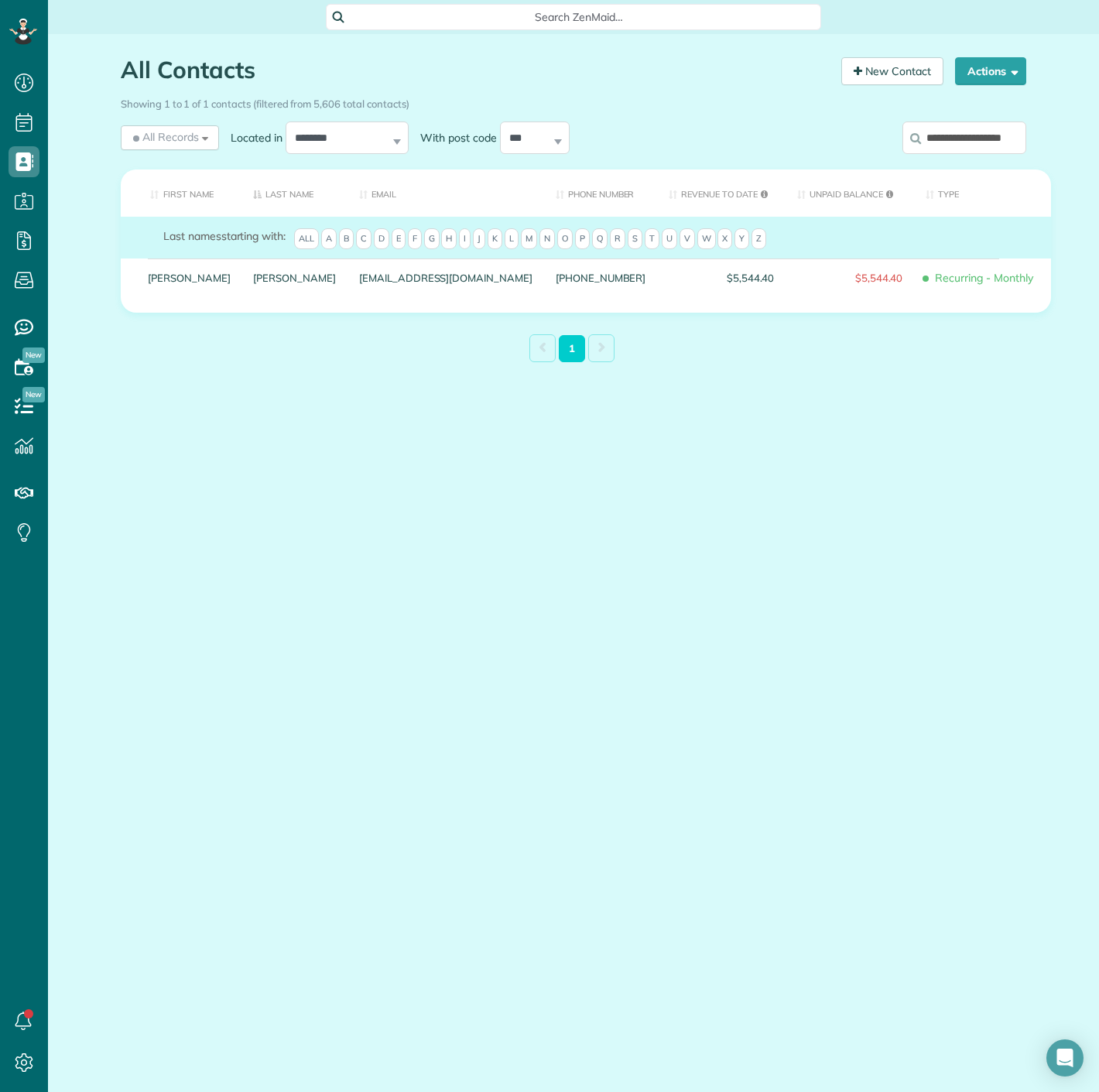
click at [966, 133] on input "**********" at bounding box center [964, 138] width 124 height 33
paste input "search"
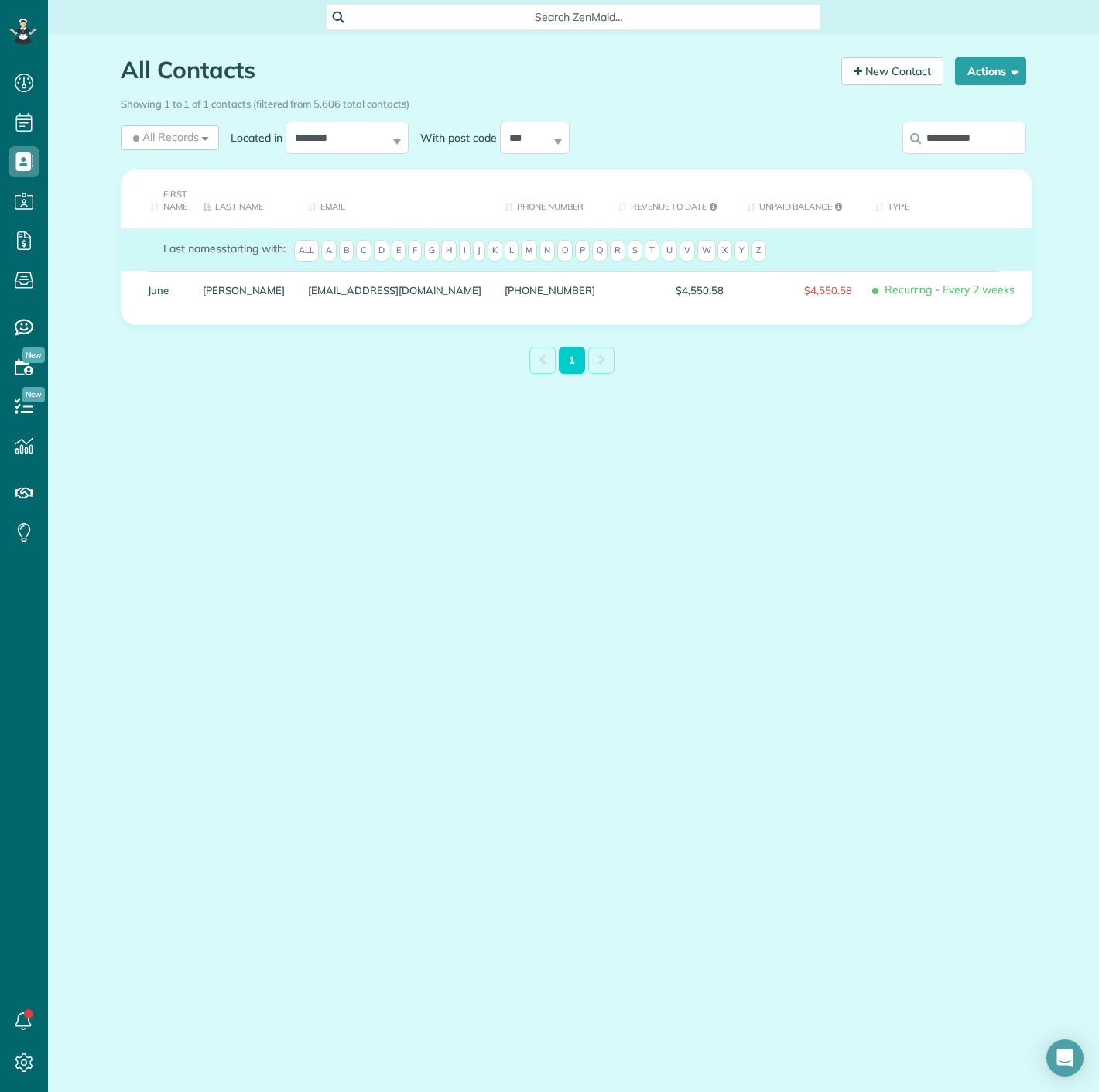
click at [994, 139] on input "**********" at bounding box center [964, 138] width 124 height 33
click at [995, 139] on input "**********" at bounding box center [964, 138] width 124 height 33
paste input "search"
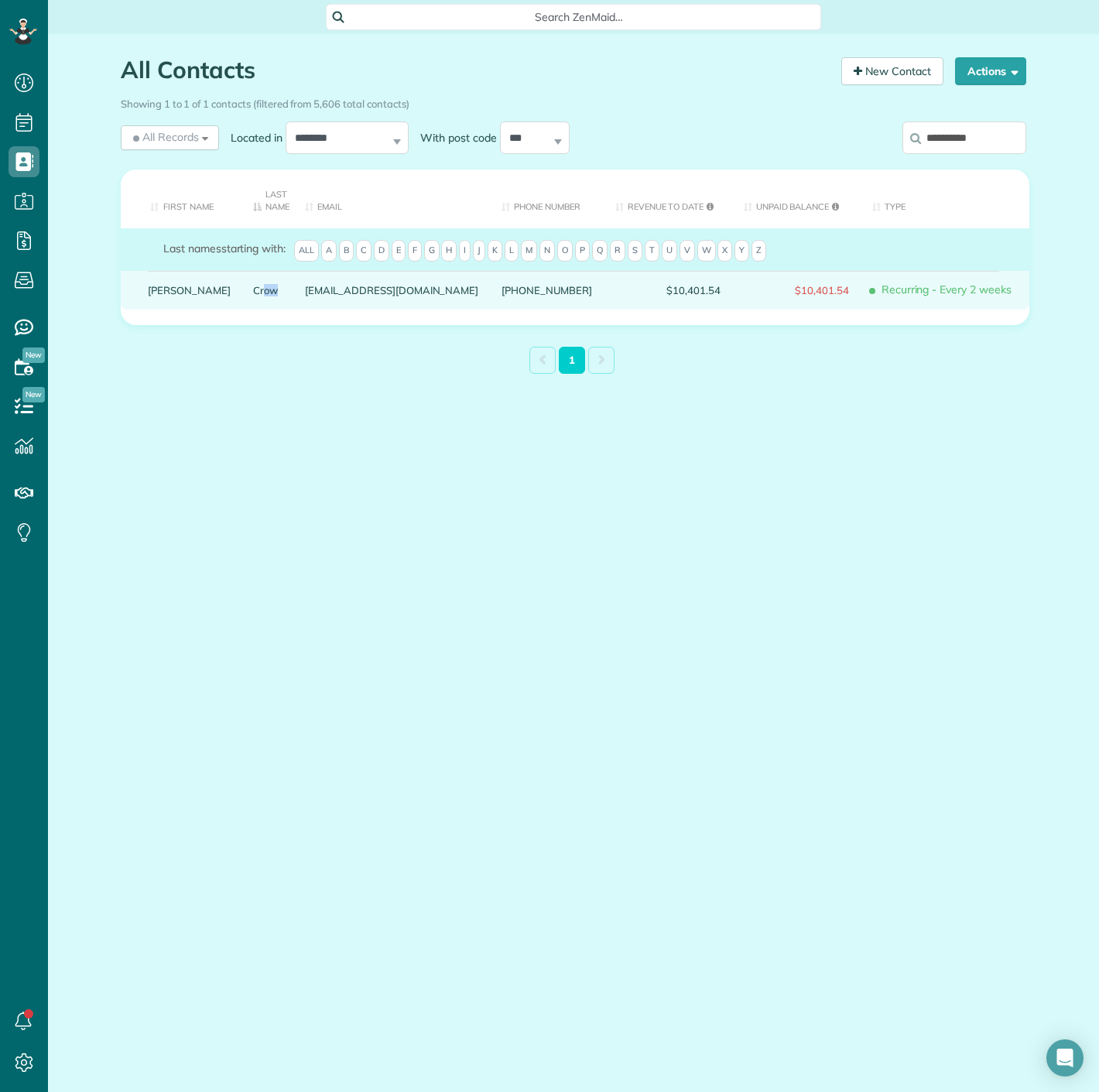
drag, startPoint x: 221, startPoint y: 285, endPoint x: 204, endPoint y: 295, distance: 19.7
click at [243, 304] on div "Crow" at bounding box center [268, 290] width 51 height 39
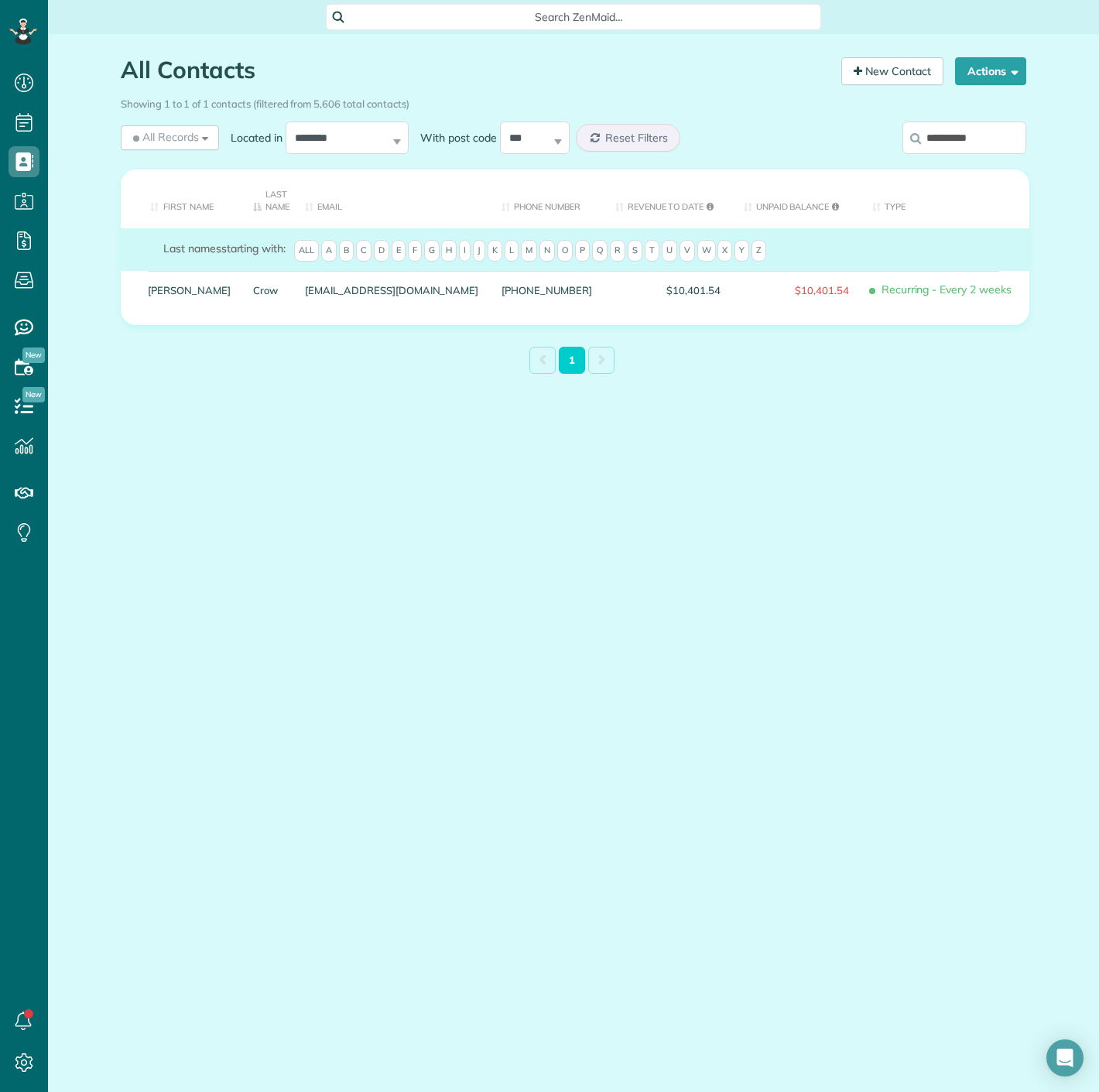
click at [956, 116] on div "Showing 1 to 1 of 1 contacts (filtered from 5,606 total contacts)" at bounding box center [573, 103] width 929 height 27
click at [949, 133] on input "**********" at bounding box center [964, 138] width 124 height 33
paste input "**"
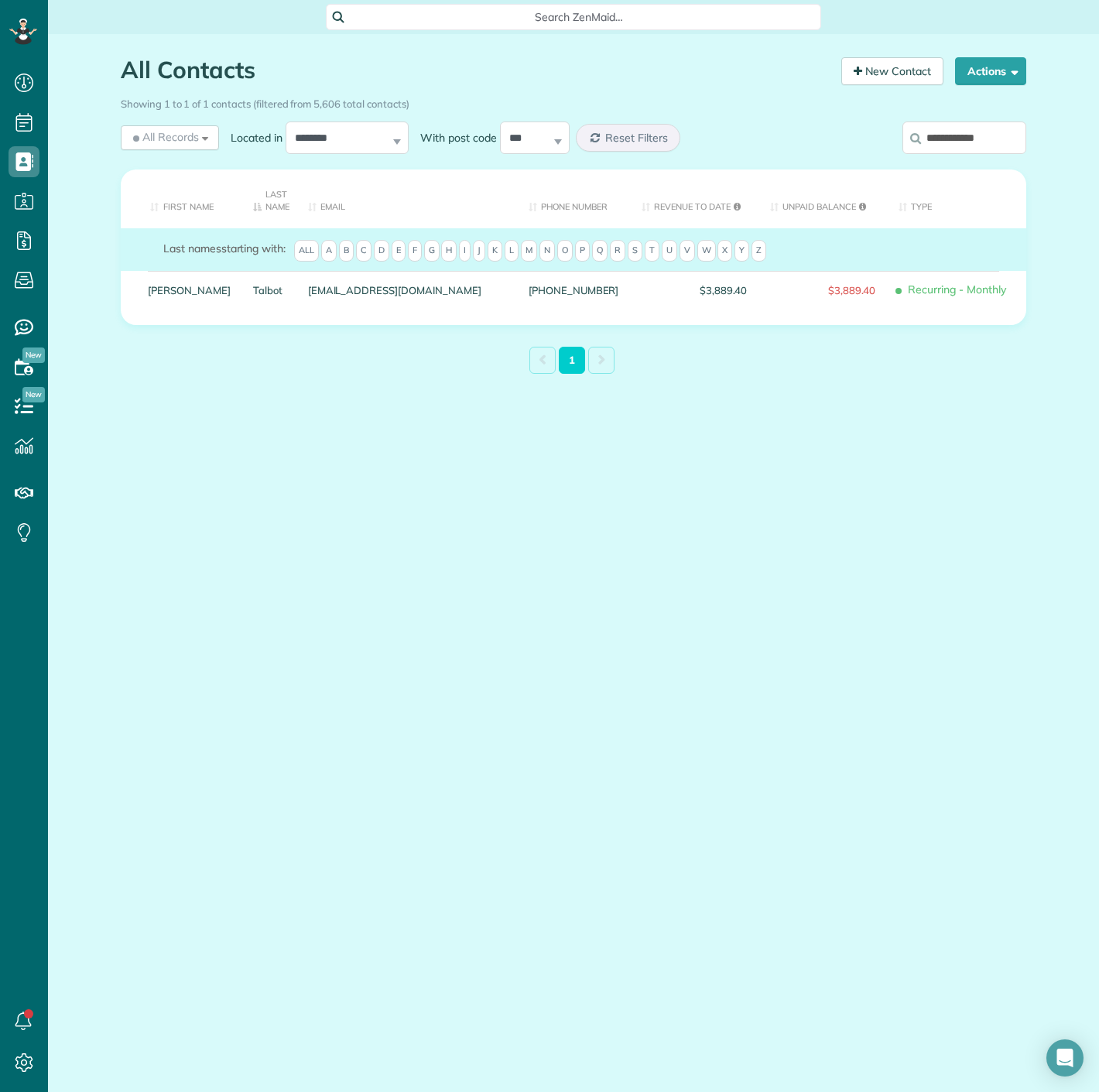
click at [992, 152] on input "**********" at bounding box center [964, 138] width 124 height 33
paste input "search"
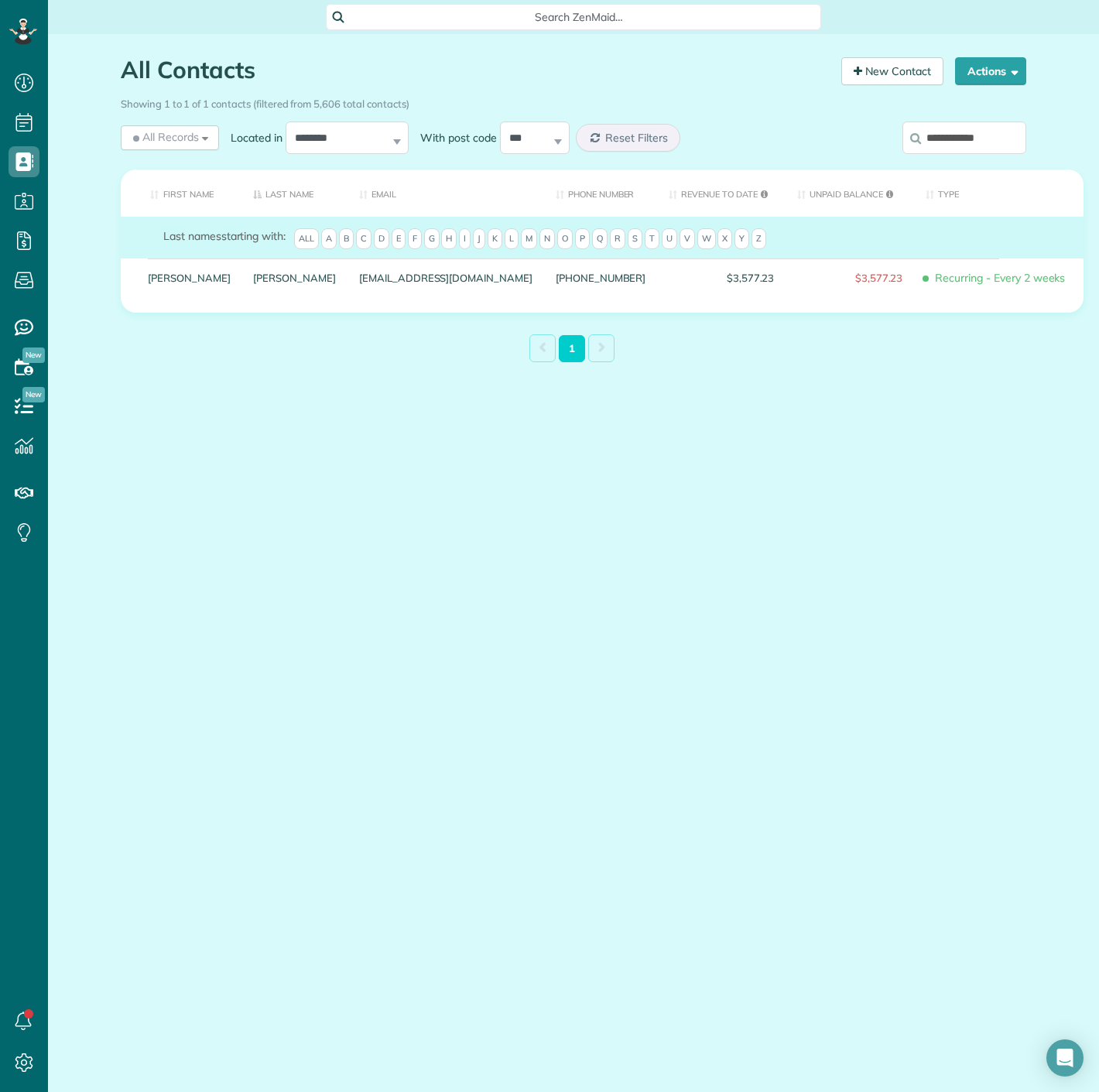
click at [956, 149] on input "**********" at bounding box center [964, 138] width 124 height 33
paste input "search"
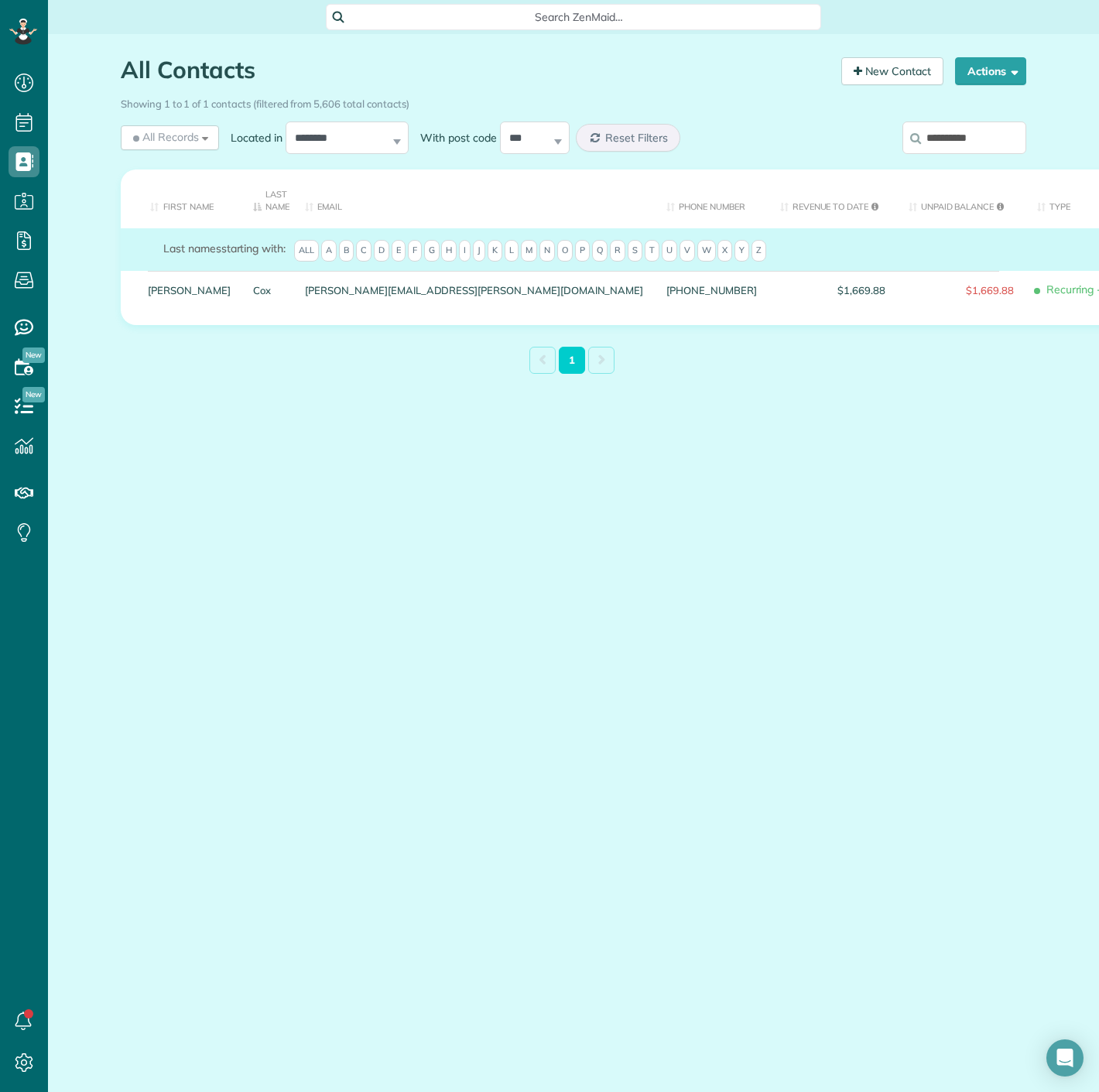
click at [982, 136] on input "**********" at bounding box center [964, 138] width 124 height 33
paste input "search"
click at [960, 123] on input "*********" at bounding box center [964, 138] width 124 height 33
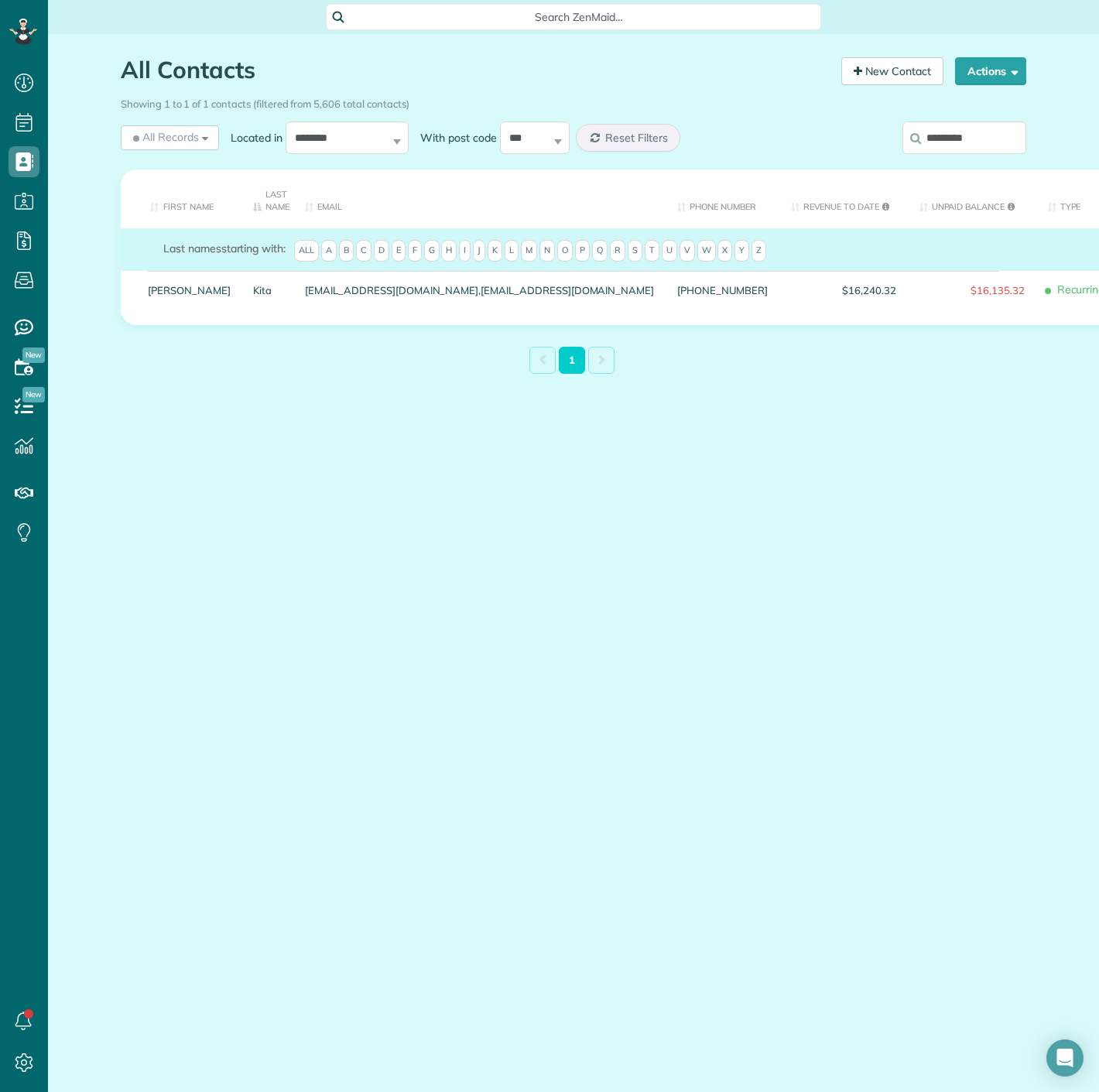
click at [960, 123] on input "*********" at bounding box center [964, 138] width 124 height 33
paste input "********"
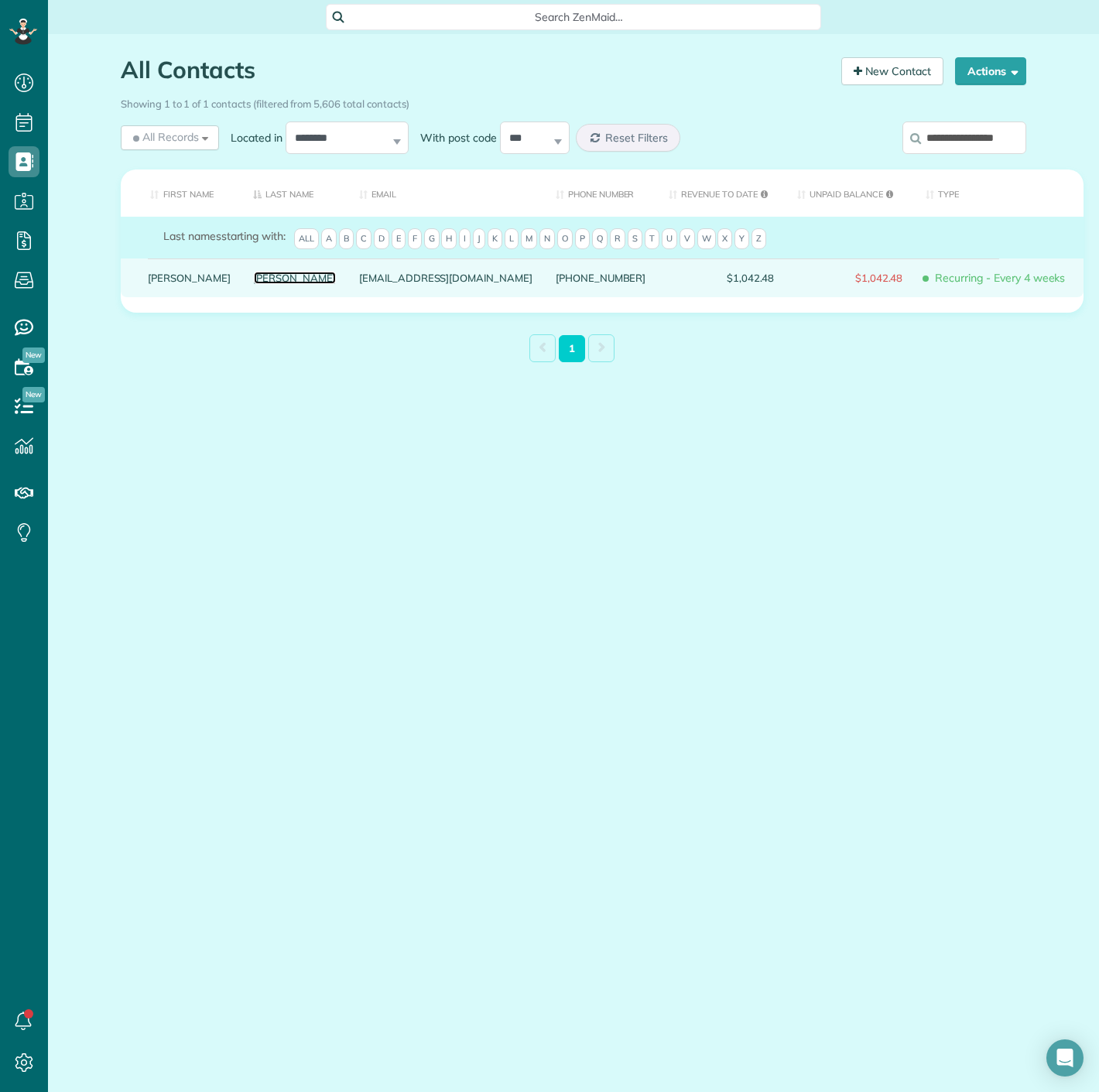
drag, startPoint x: 253, startPoint y: 288, endPoint x: 242, endPoint y: 288, distance: 11.0
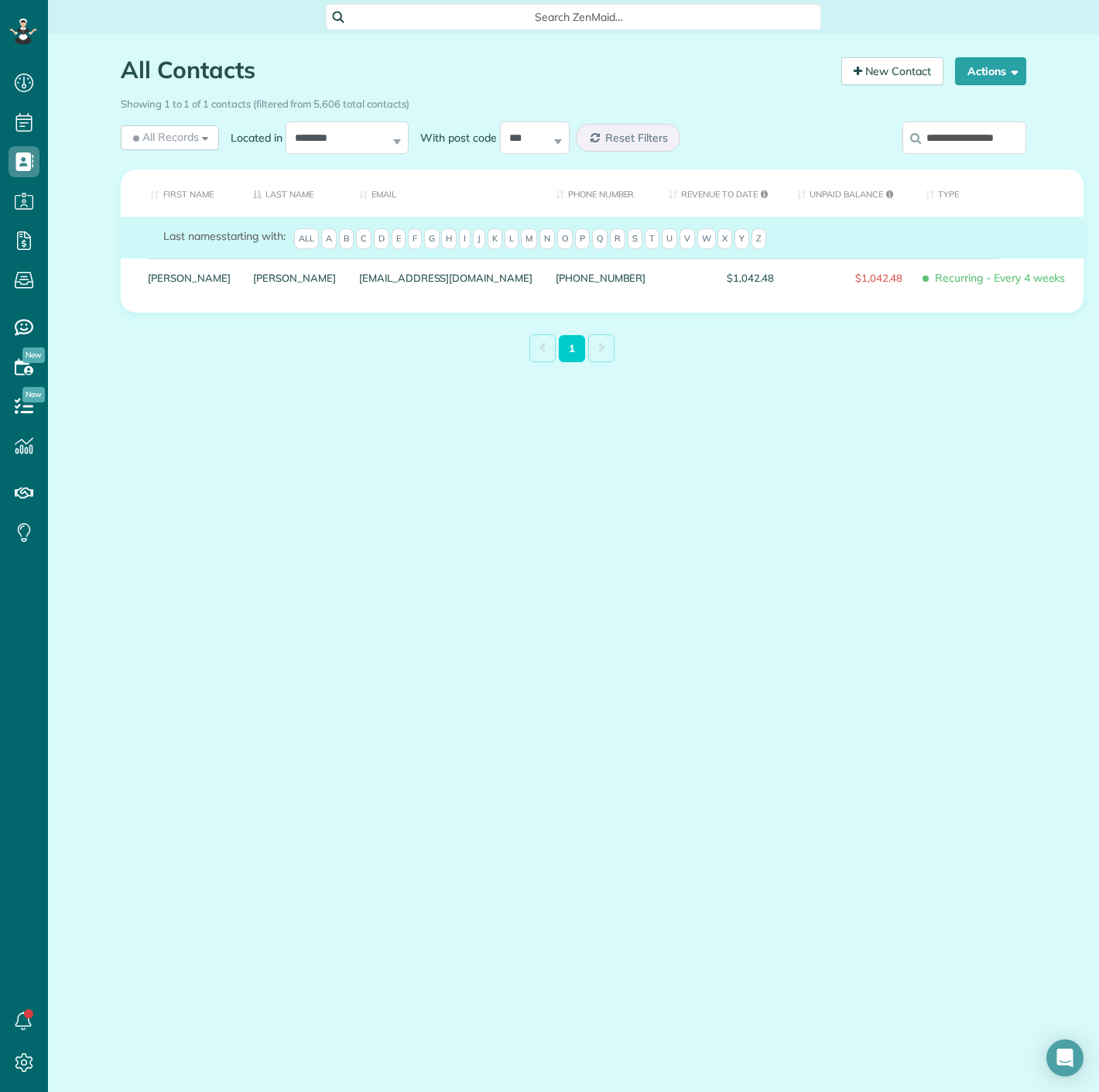
click at [953, 136] on input "**********" at bounding box center [964, 138] width 124 height 33
paste input "search"
click at [962, 136] on input "**********" at bounding box center [964, 138] width 124 height 33
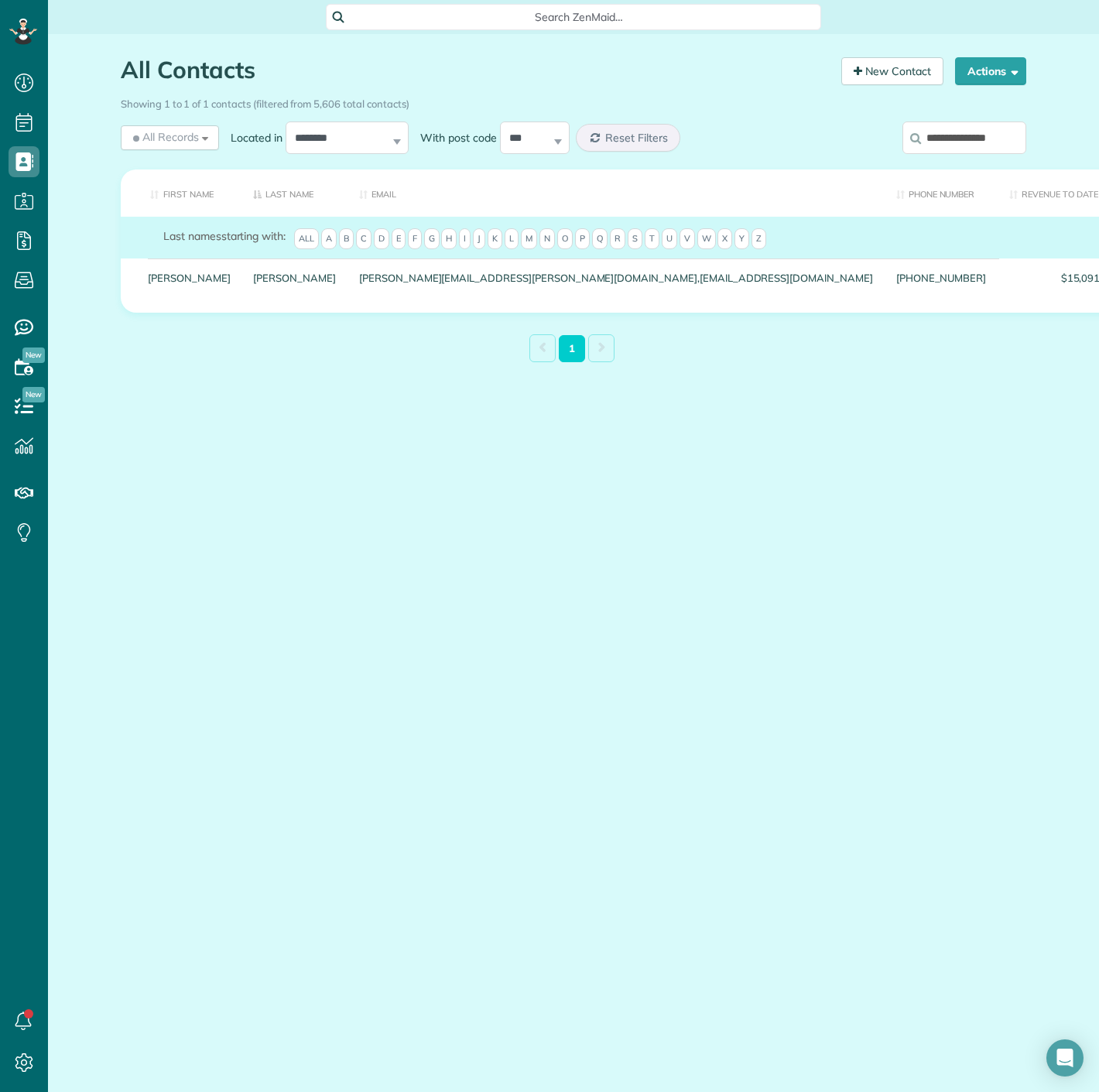
click at [962, 136] on input "**********" at bounding box center [964, 138] width 124 height 33
paste input "search"
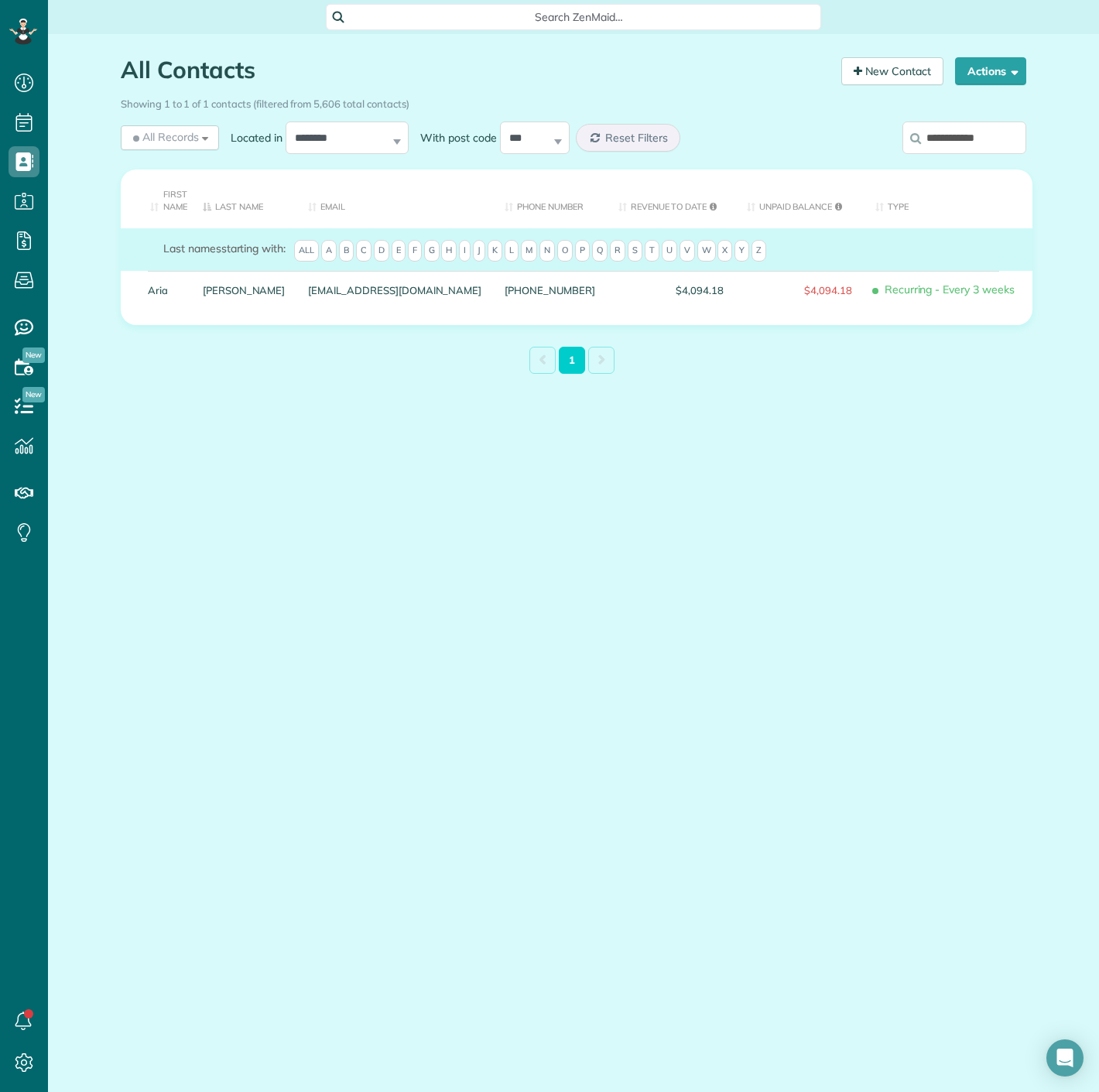
click at [929, 149] on input "**********" at bounding box center [964, 138] width 124 height 33
paste input "search"
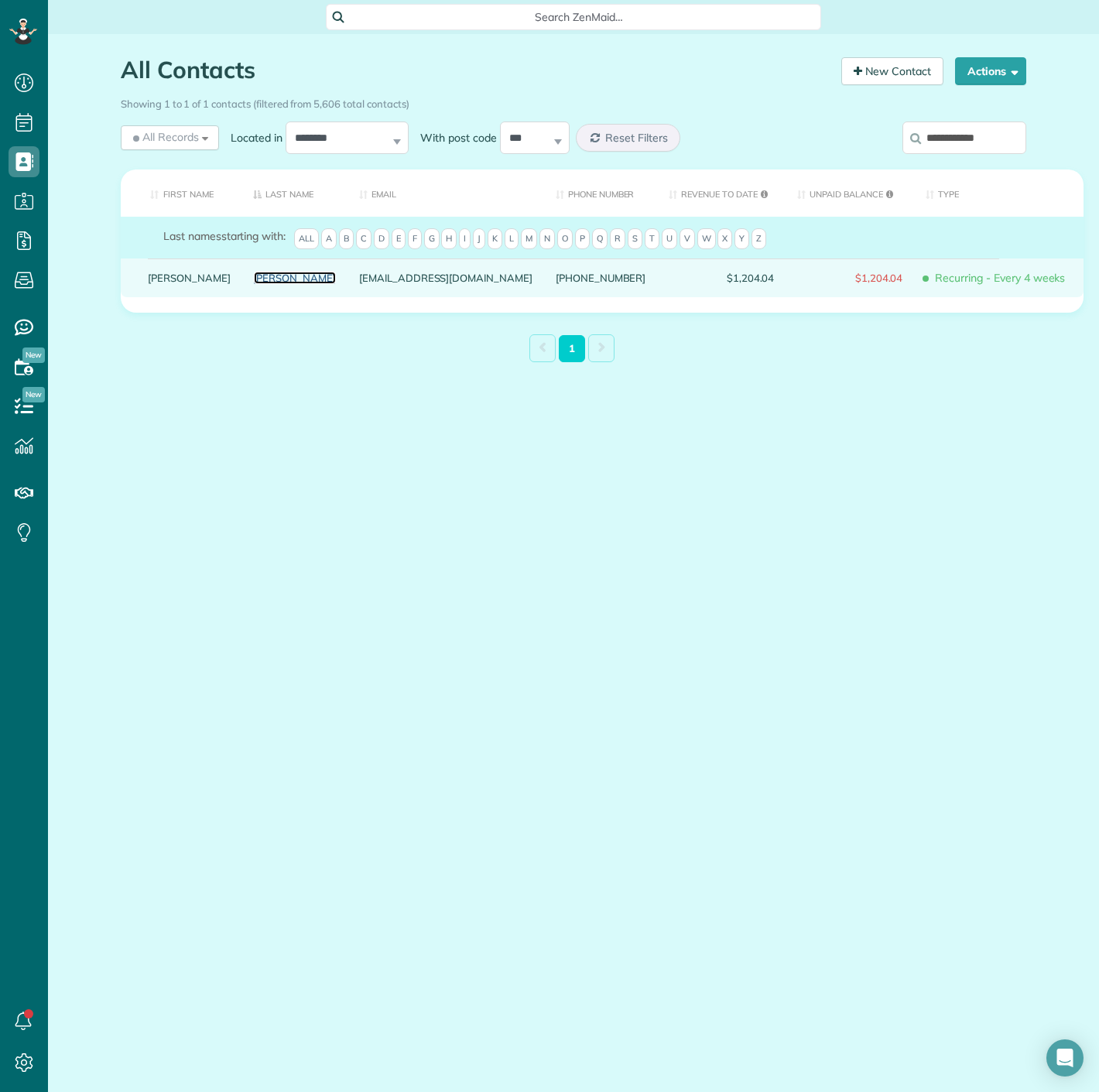
drag, startPoint x: 222, startPoint y: 286, endPoint x: 243, endPoint y: 293, distance: 22.1
click at [243, 293] on div "Franks" at bounding box center [295, 277] width 106 height 39
drag, startPoint x: 217, startPoint y: 279, endPoint x: 215, endPoint y: 288, distance: 9.2
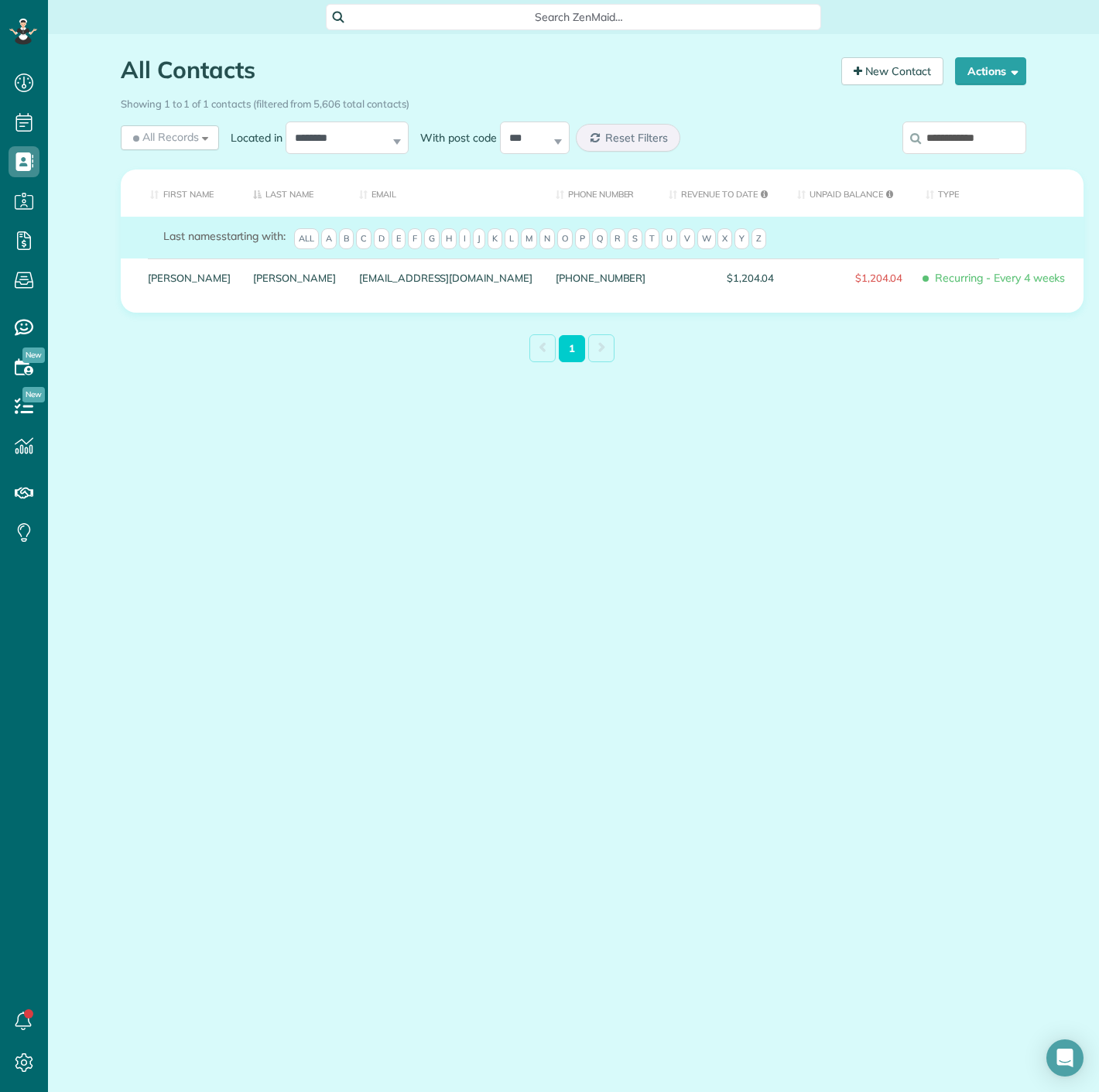
click at [928, 137] on input "**********" at bounding box center [964, 138] width 124 height 33
paste input "search"
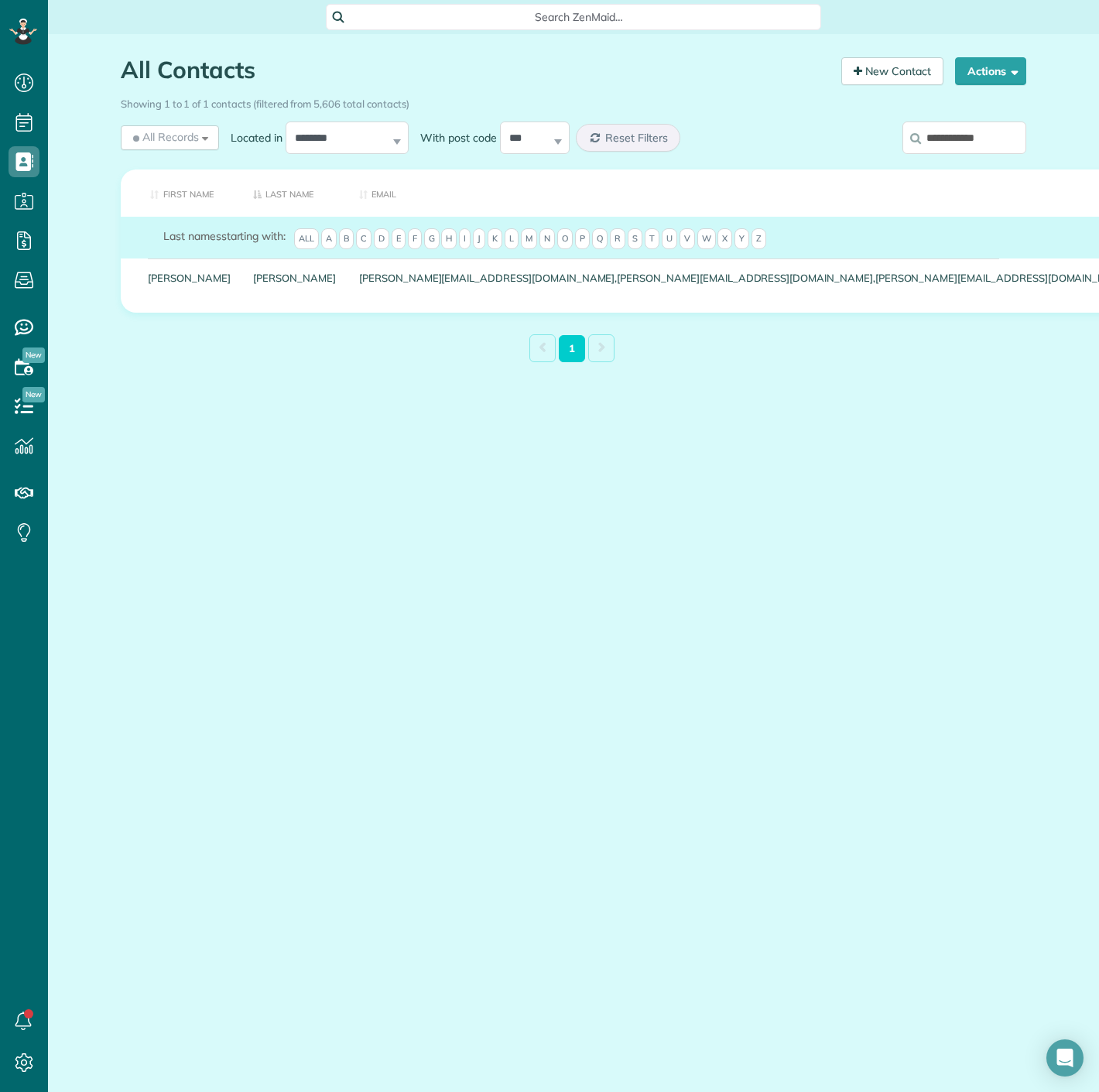
click at [956, 122] on input "**********" at bounding box center [964, 138] width 124 height 33
paste input "**"
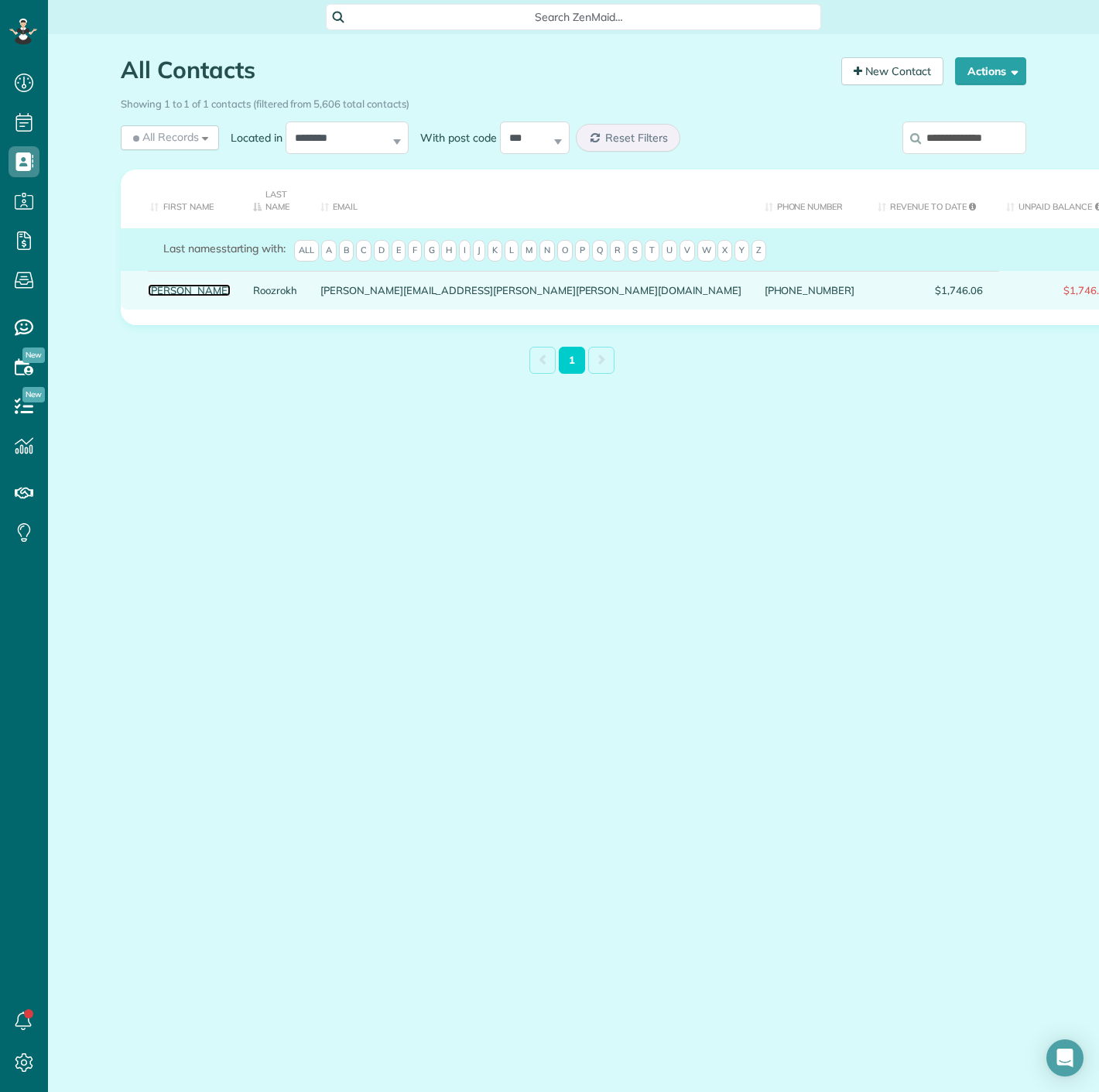
drag, startPoint x: 168, startPoint y: 282, endPoint x: 161, endPoint y: 288, distance: 9.2
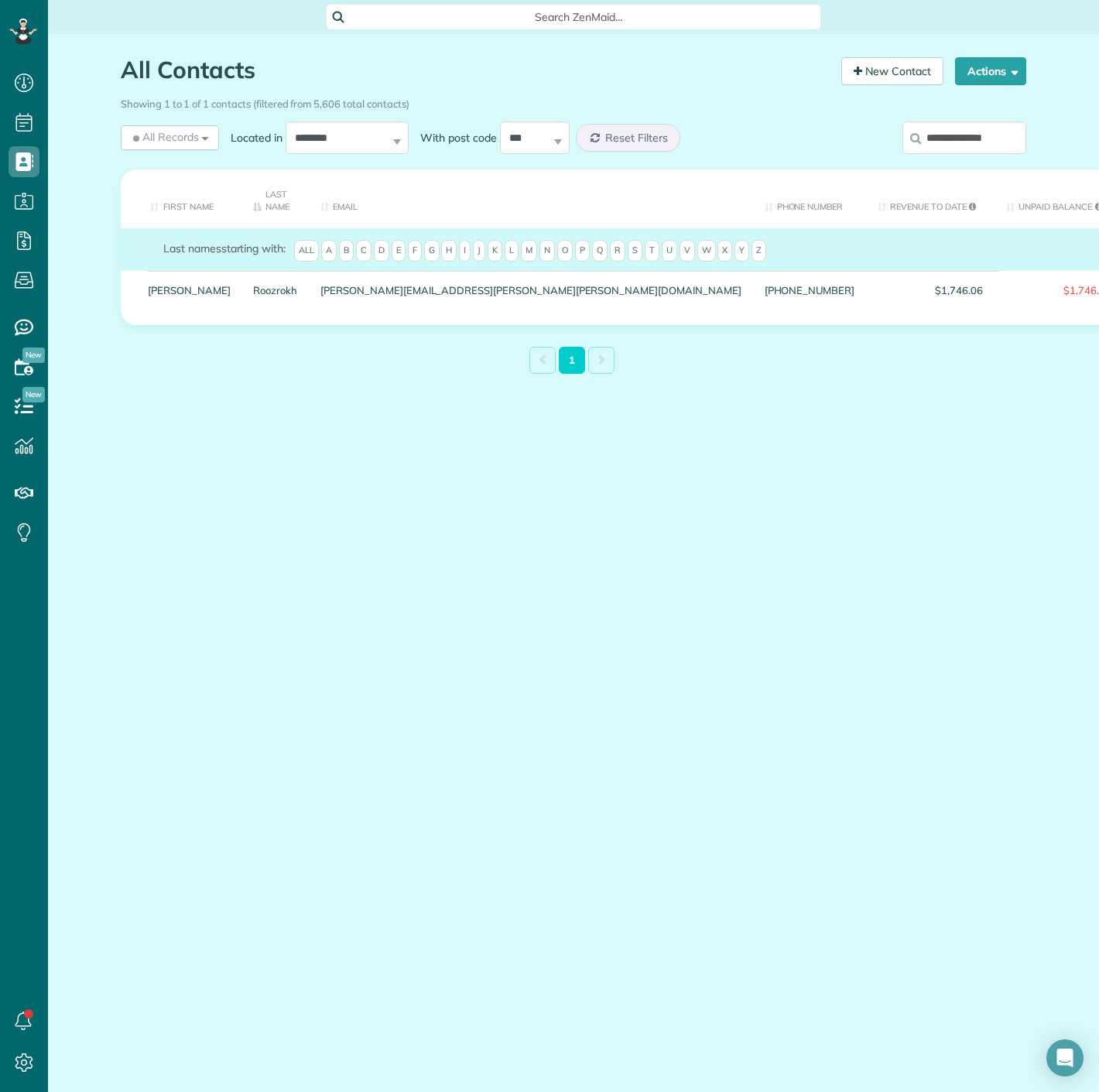
click at [1028, 145] on div "**********" at bounding box center [922, 141] width 233 height 47
click at [1004, 141] on input "**********" at bounding box center [964, 138] width 124 height 33
click at [1005, 141] on input "**********" at bounding box center [964, 138] width 124 height 33
paste input "search"
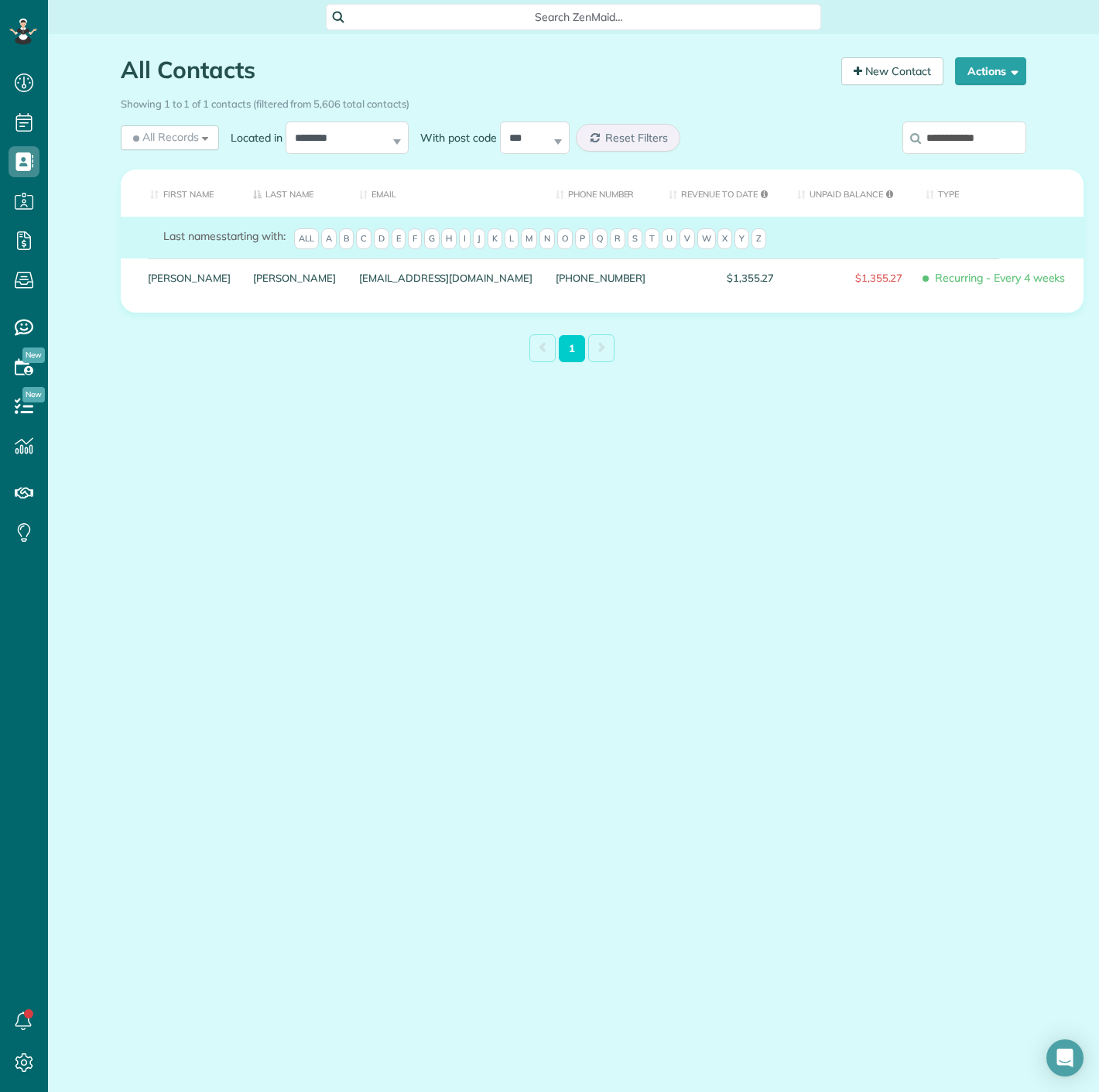
click at [933, 130] on input "**********" at bounding box center [964, 138] width 124 height 33
paste input "search"
click at [964, 130] on input "**********" at bounding box center [964, 138] width 124 height 33
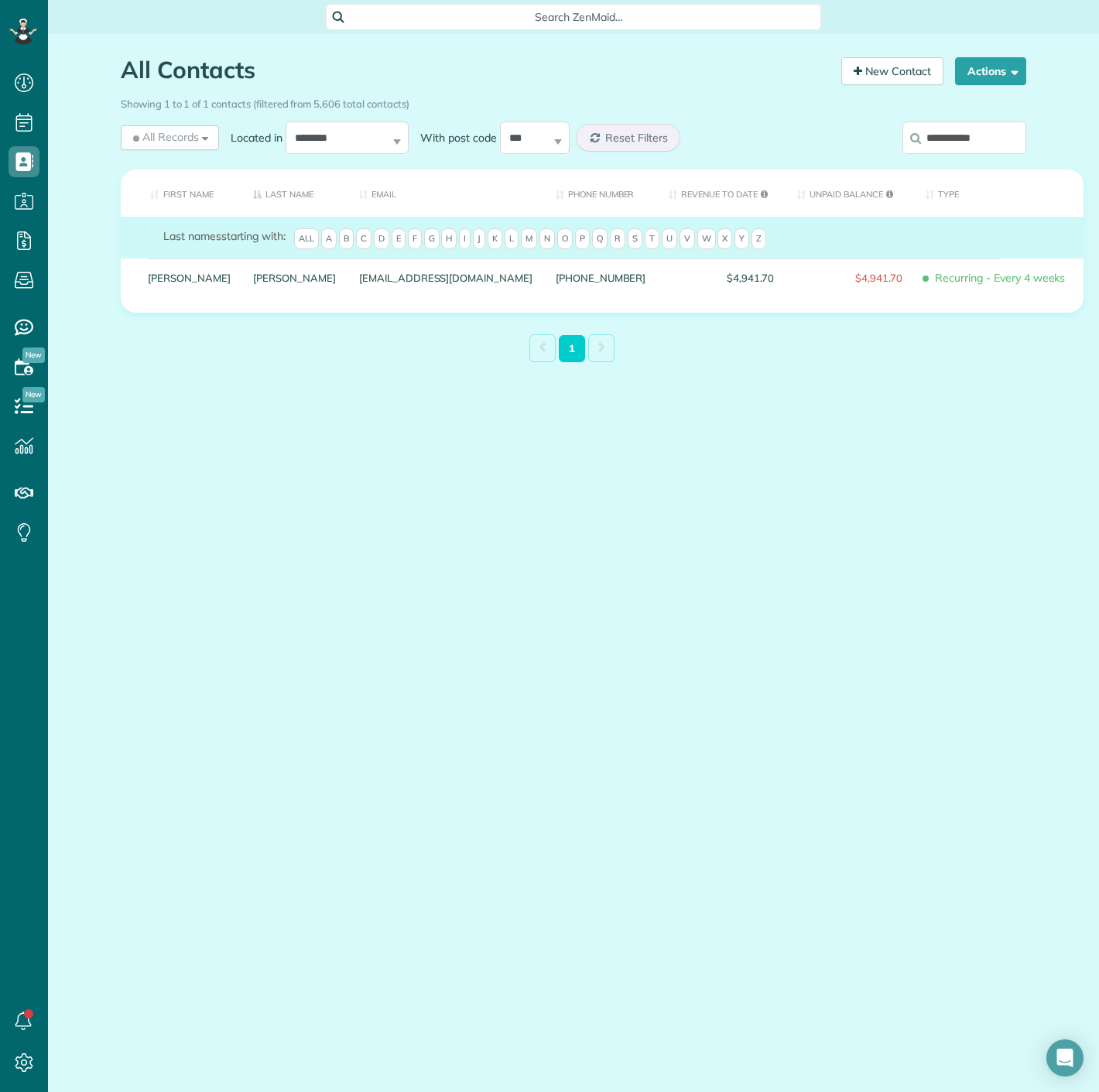
click at [964, 130] on input "**********" at bounding box center [964, 138] width 124 height 33
paste input "********"
click at [985, 139] on input "**********" at bounding box center [964, 138] width 124 height 33
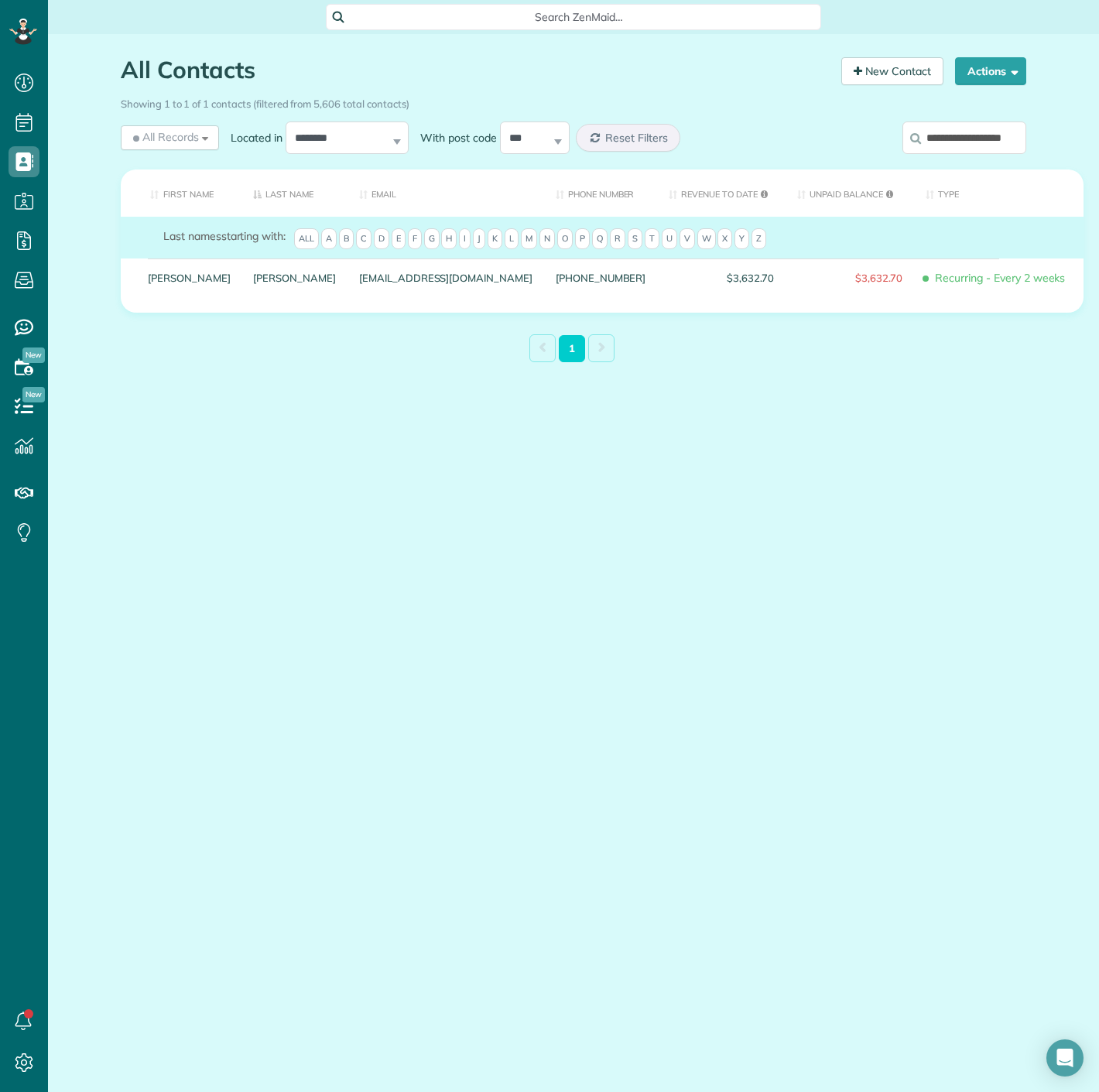
click at [987, 139] on input "**********" at bounding box center [964, 138] width 124 height 33
click at [988, 139] on input "**********" at bounding box center [964, 138] width 124 height 33
paste input "**********"
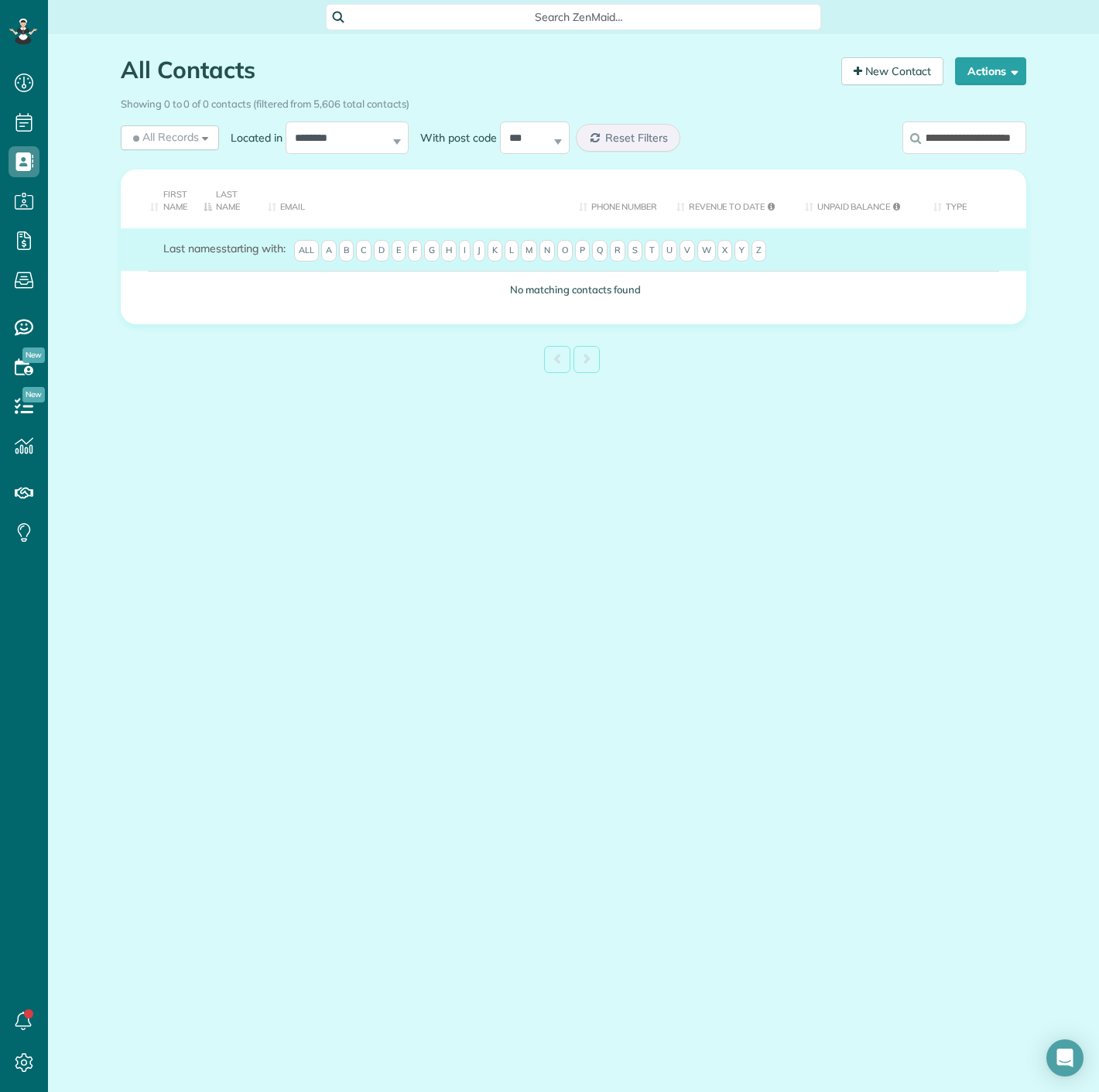
click at [968, 142] on input "**********" at bounding box center [964, 138] width 124 height 33
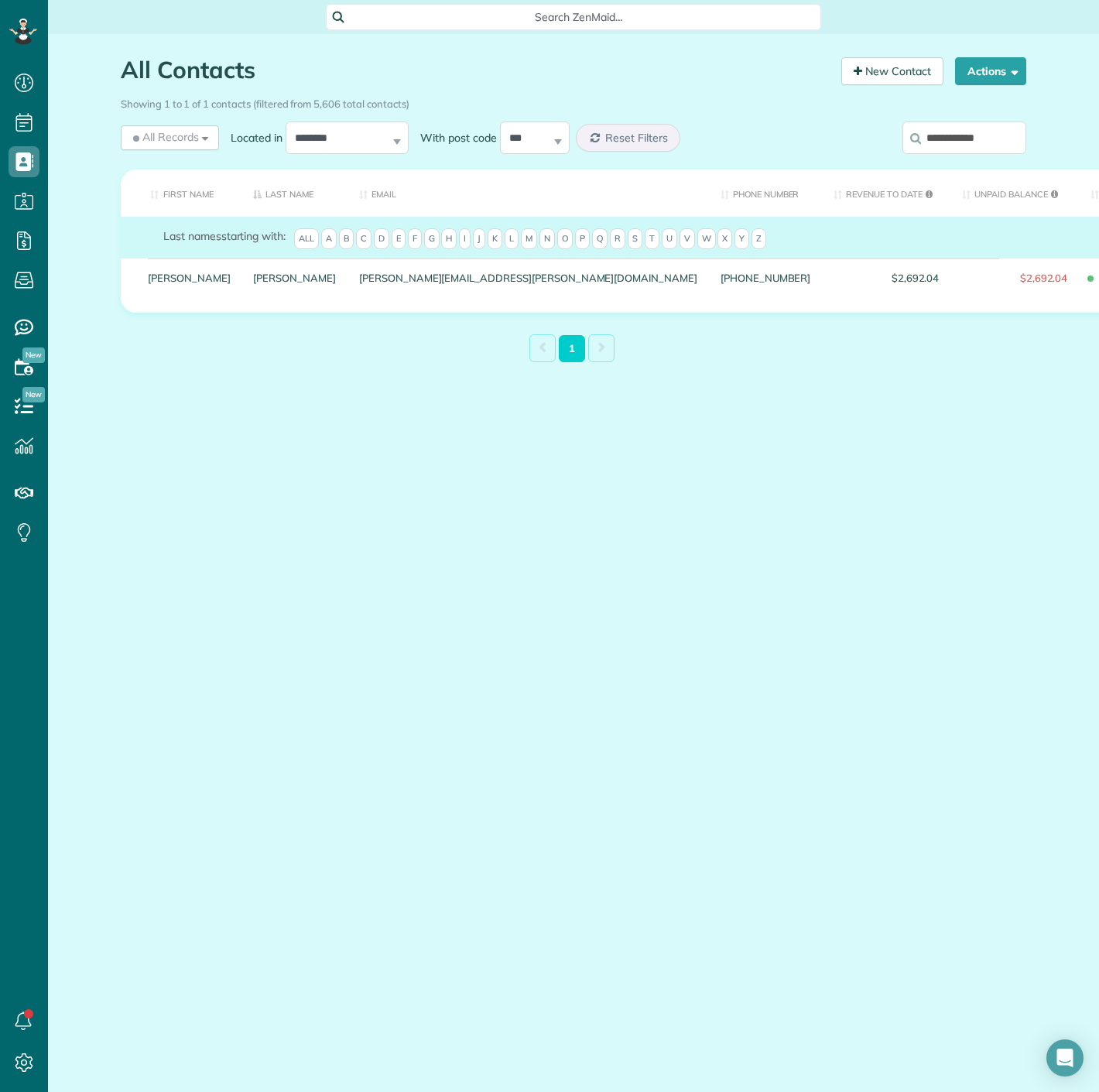
click at [968, 130] on input "**********" at bounding box center [964, 138] width 124 height 33
paste input "search"
click at [961, 144] on input "**********" at bounding box center [964, 138] width 124 height 33
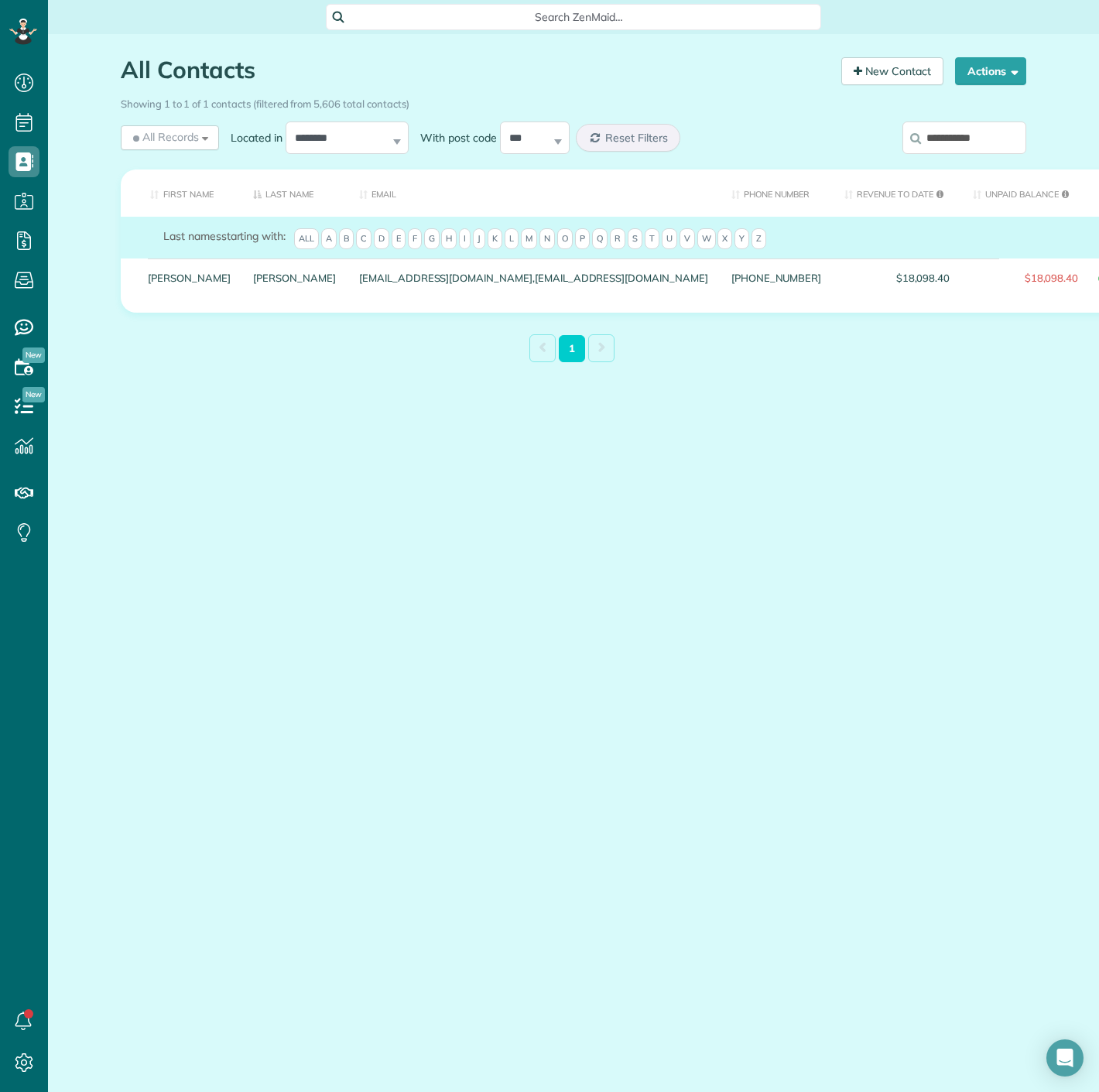
click at [961, 144] on input "**********" at bounding box center [964, 138] width 124 height 33
paste input "******"
click at [903, 120] on label "**********" at bounding box center [964, 138] width 124 height 41
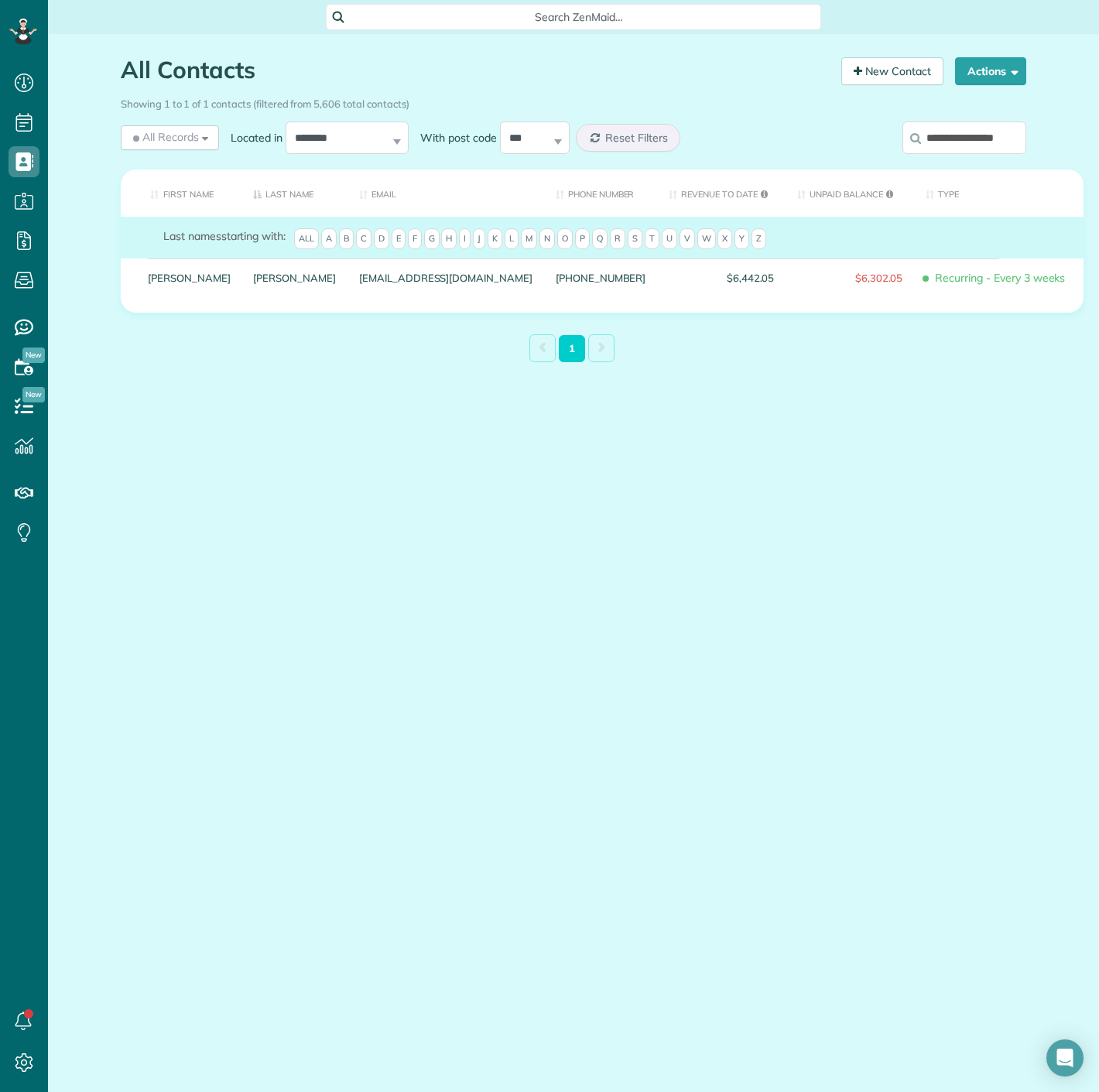
click at [903, 122] on input "**********" at bounding box center [964, 138] width 124 height 33
click at [938, 136] on input "**********" at bounding box center [964, 138] width 124 height 33
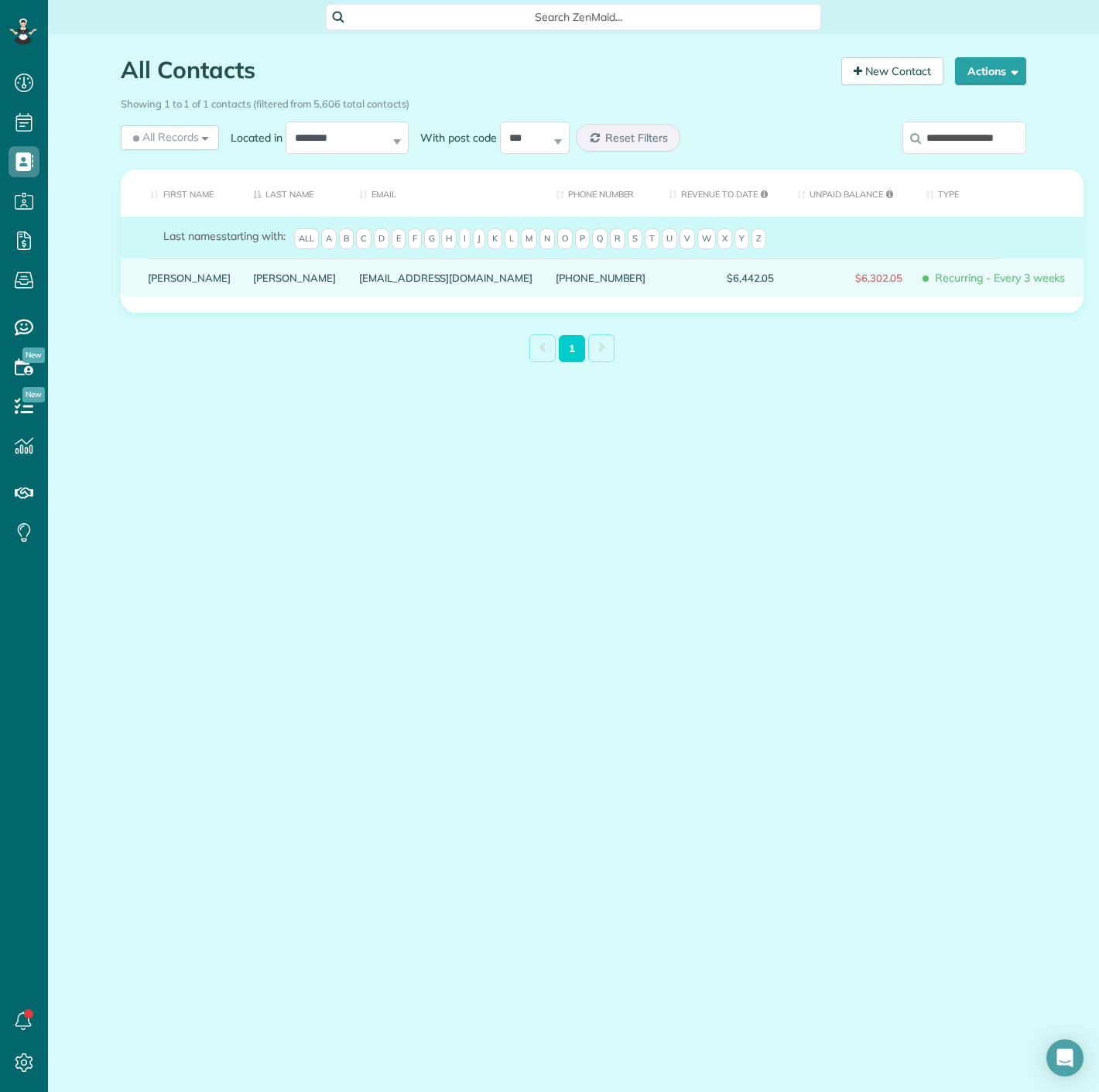
paste input "search"
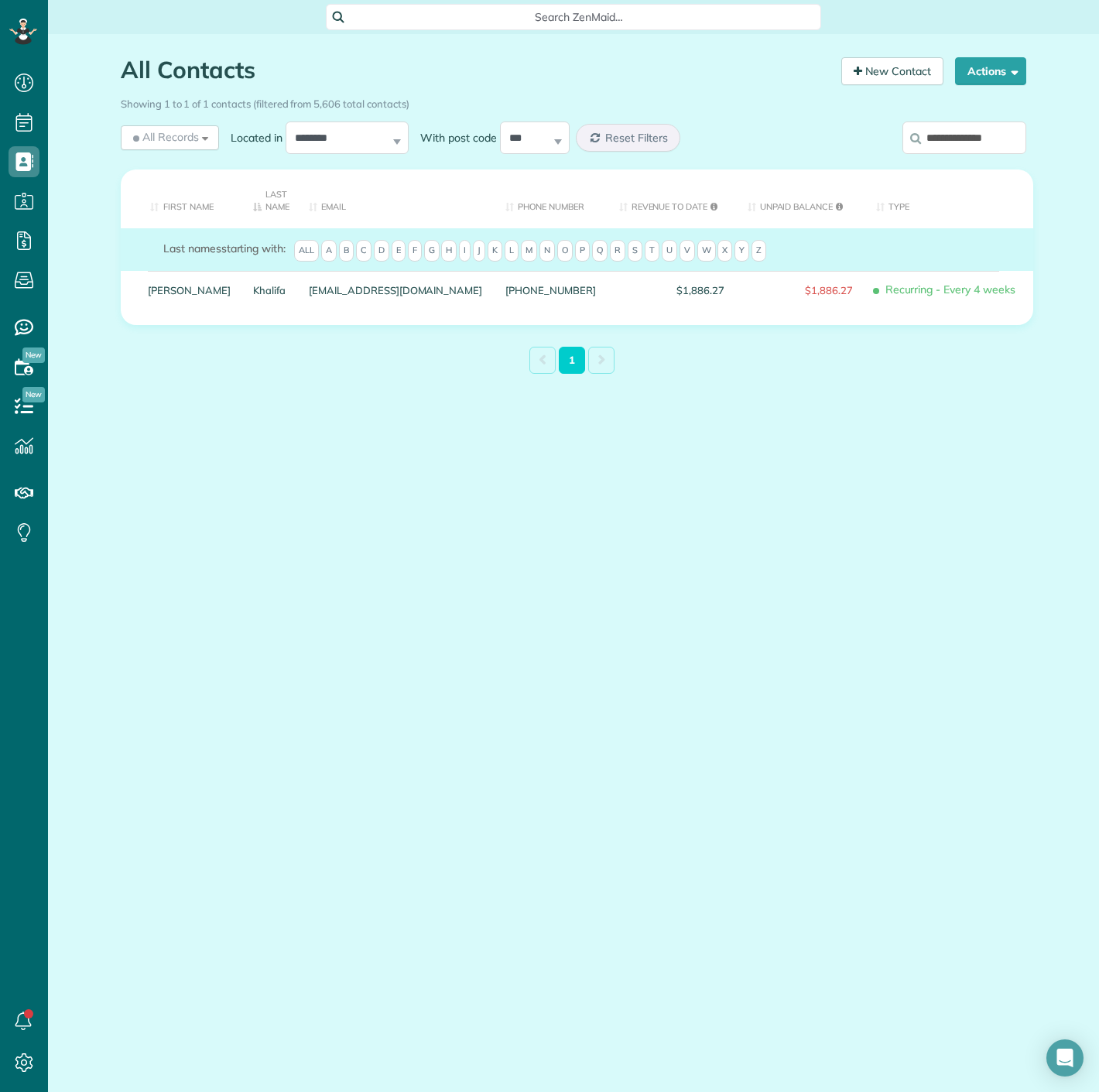
click at [979, 138] on input "**********" at bounding box center [964, 138] width 124 height 33
paste input "********"
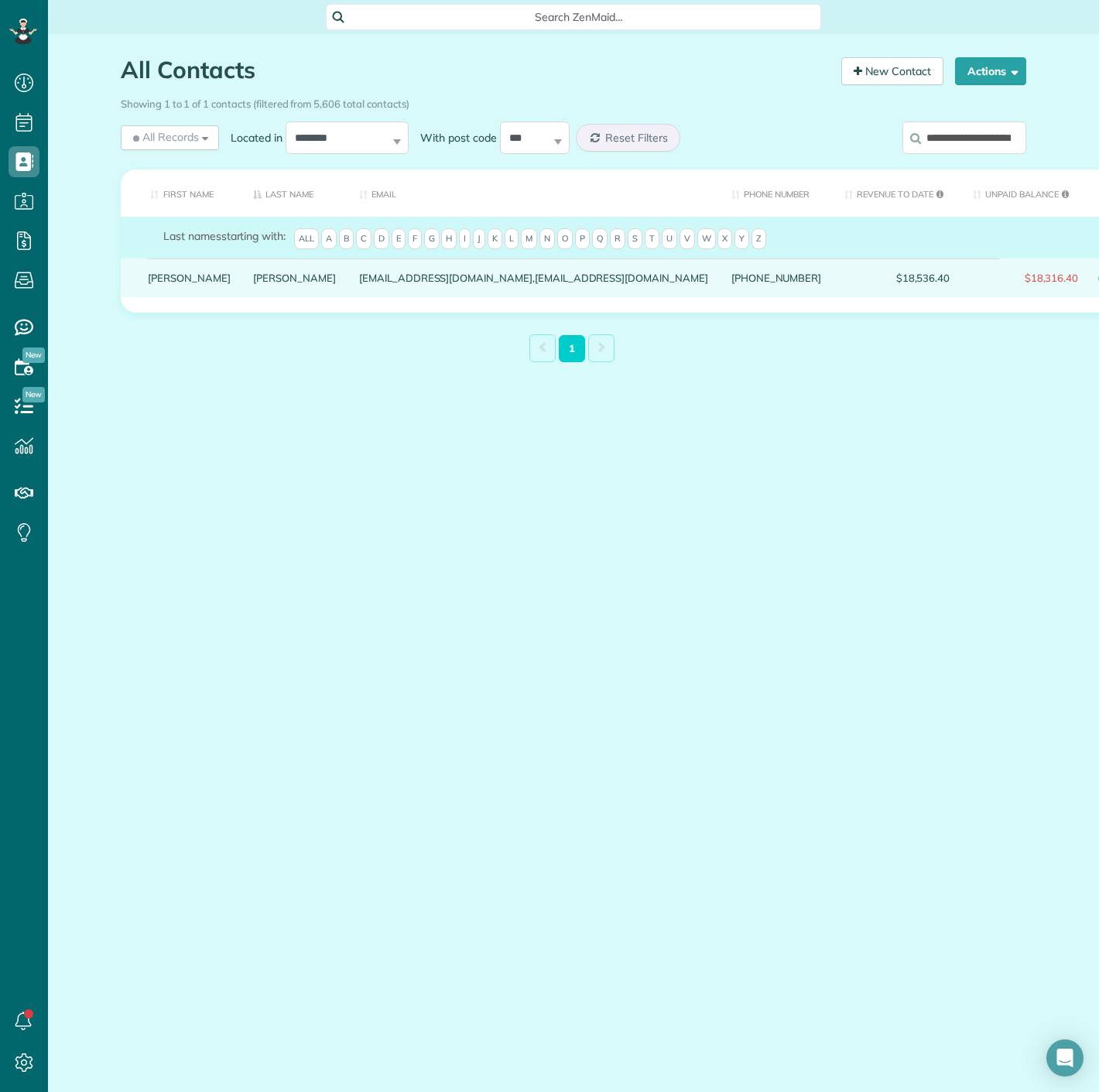
drag, startPoint x: 262, startPoint y: 293, endPoint x: 283, endPoint y: 304, distance: 23.7
click at [283, 297] on div "Katelyn Anderson" at bounding box center [295, 277] width 106 height 39
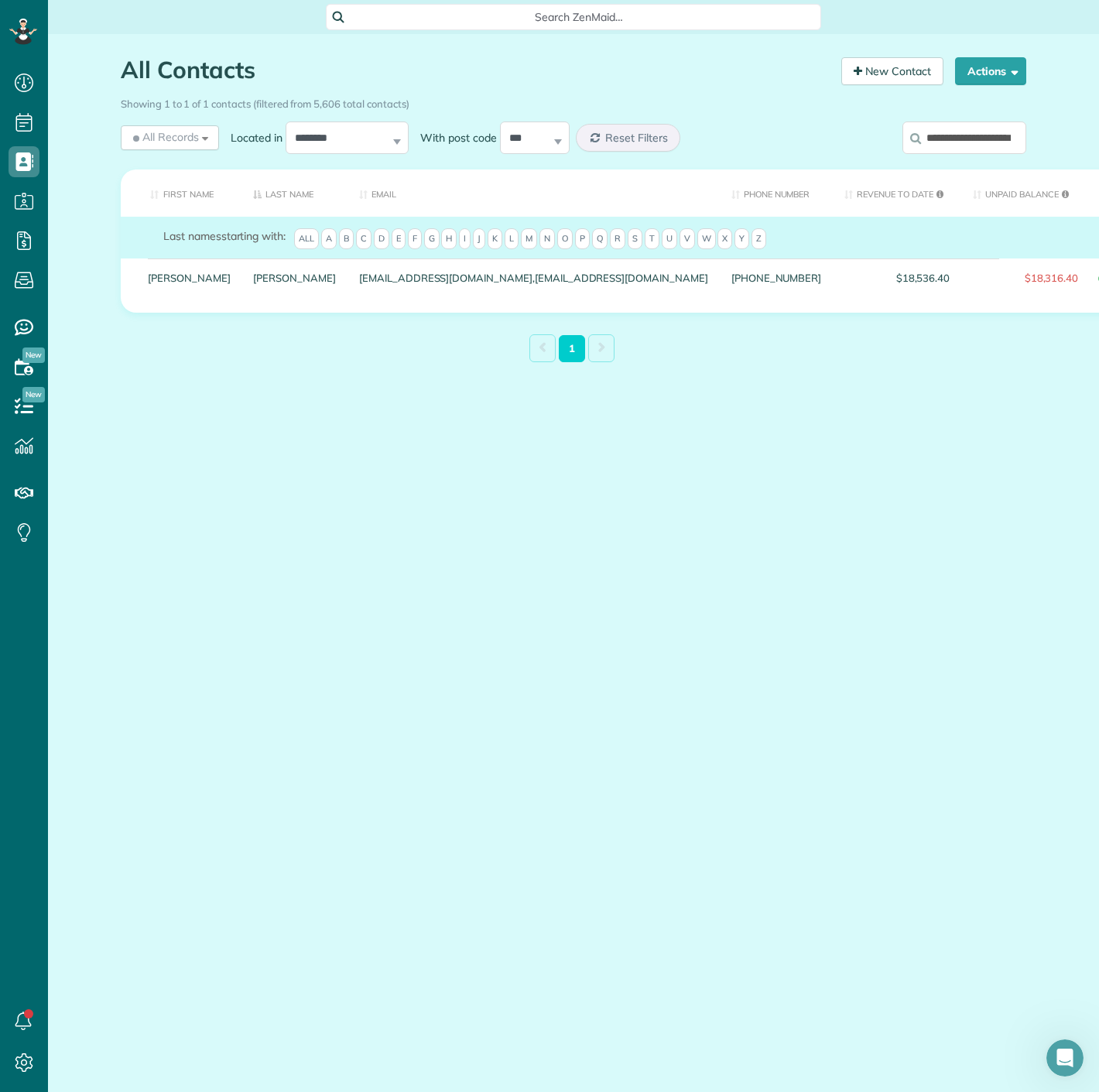
click at [920, 150] on input "**********" at bounding box center [964, 138] width 124 height 33
paste input "search"
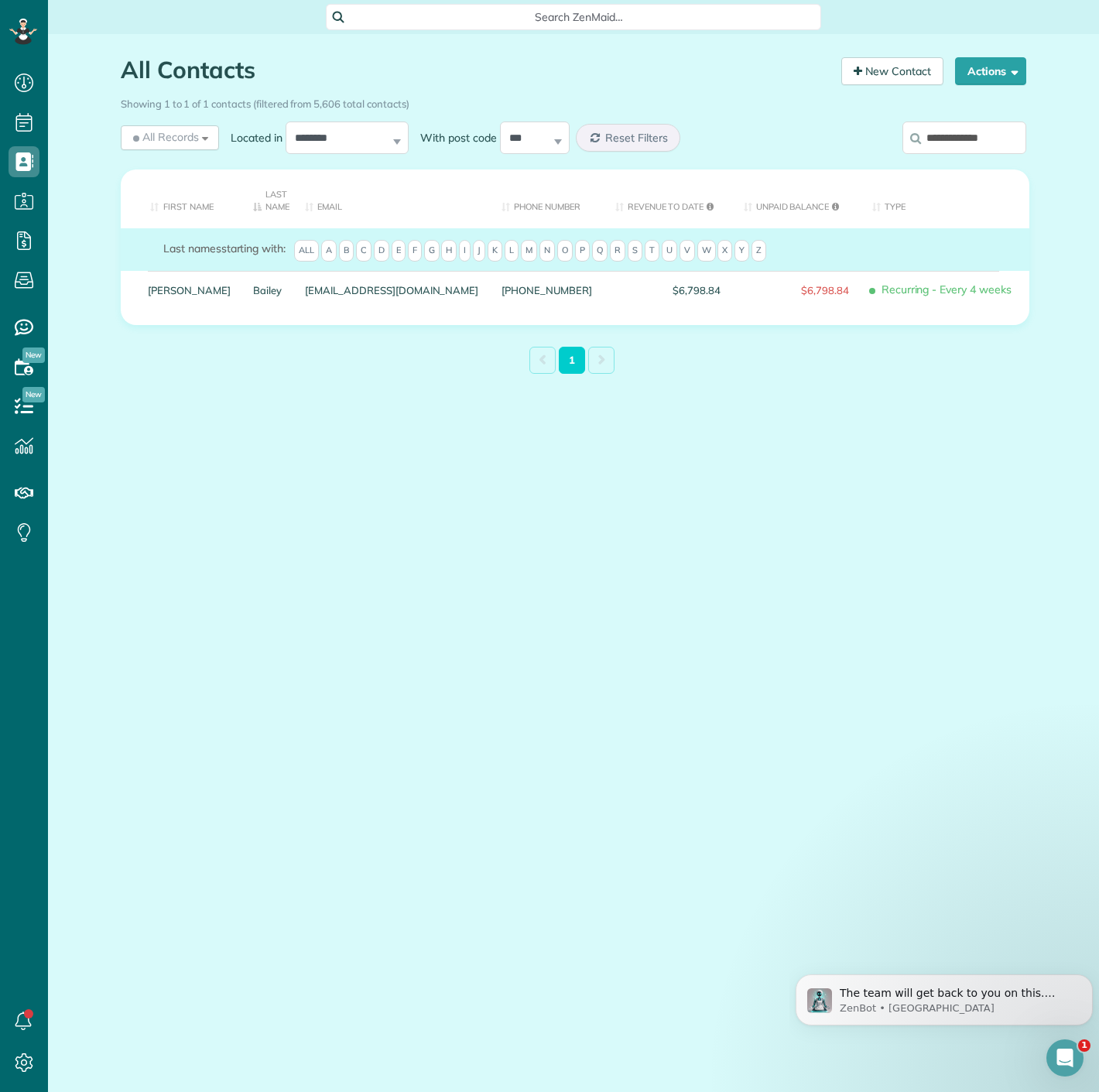
click at [979, 153] on input "**********" at bounding box center [964, 138] width 124 height 33
paste input "search"
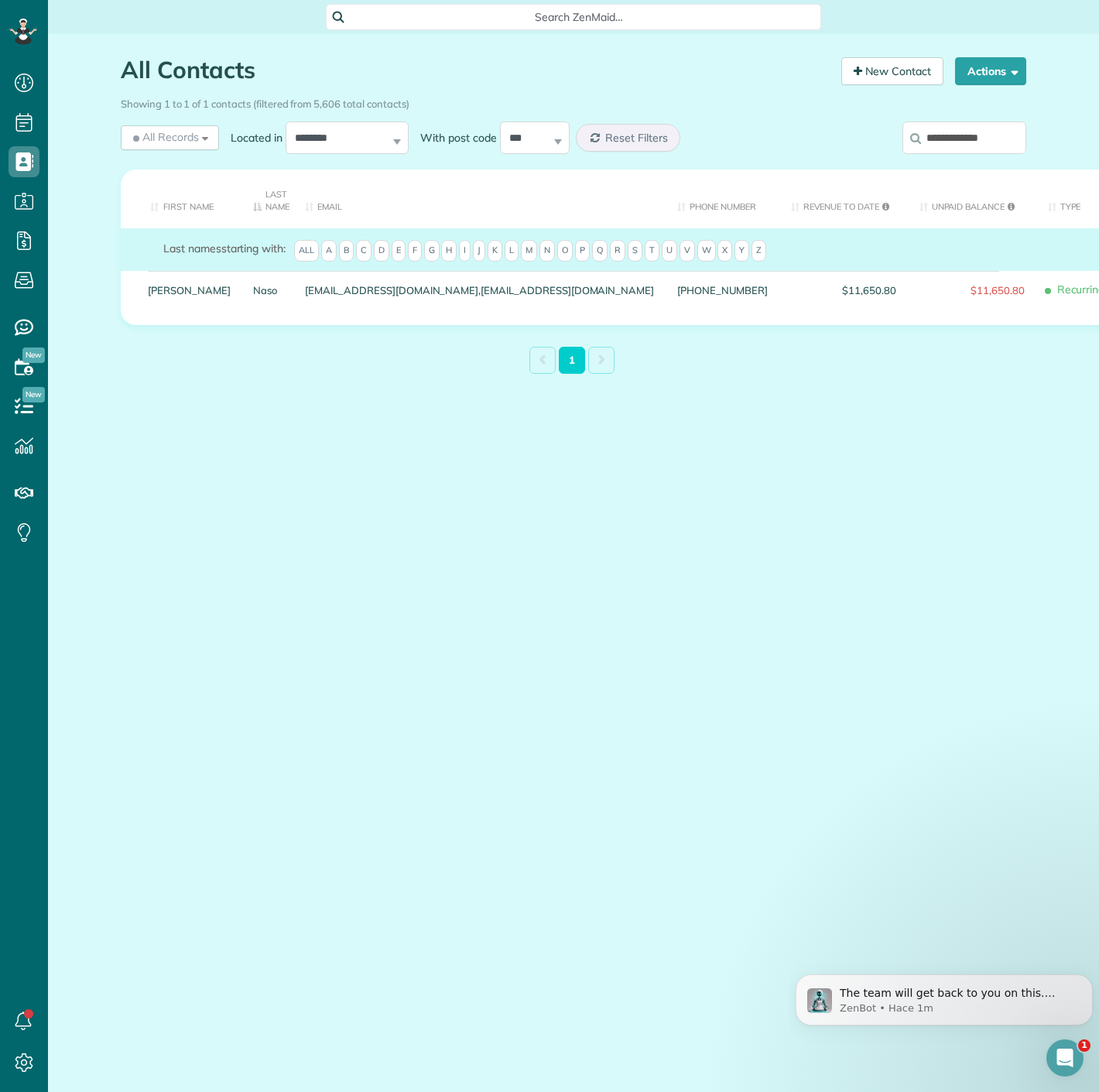
click at [982, 133] on input "**********" at bounding box center [964, 138] width 124 height 33
paste input "search"
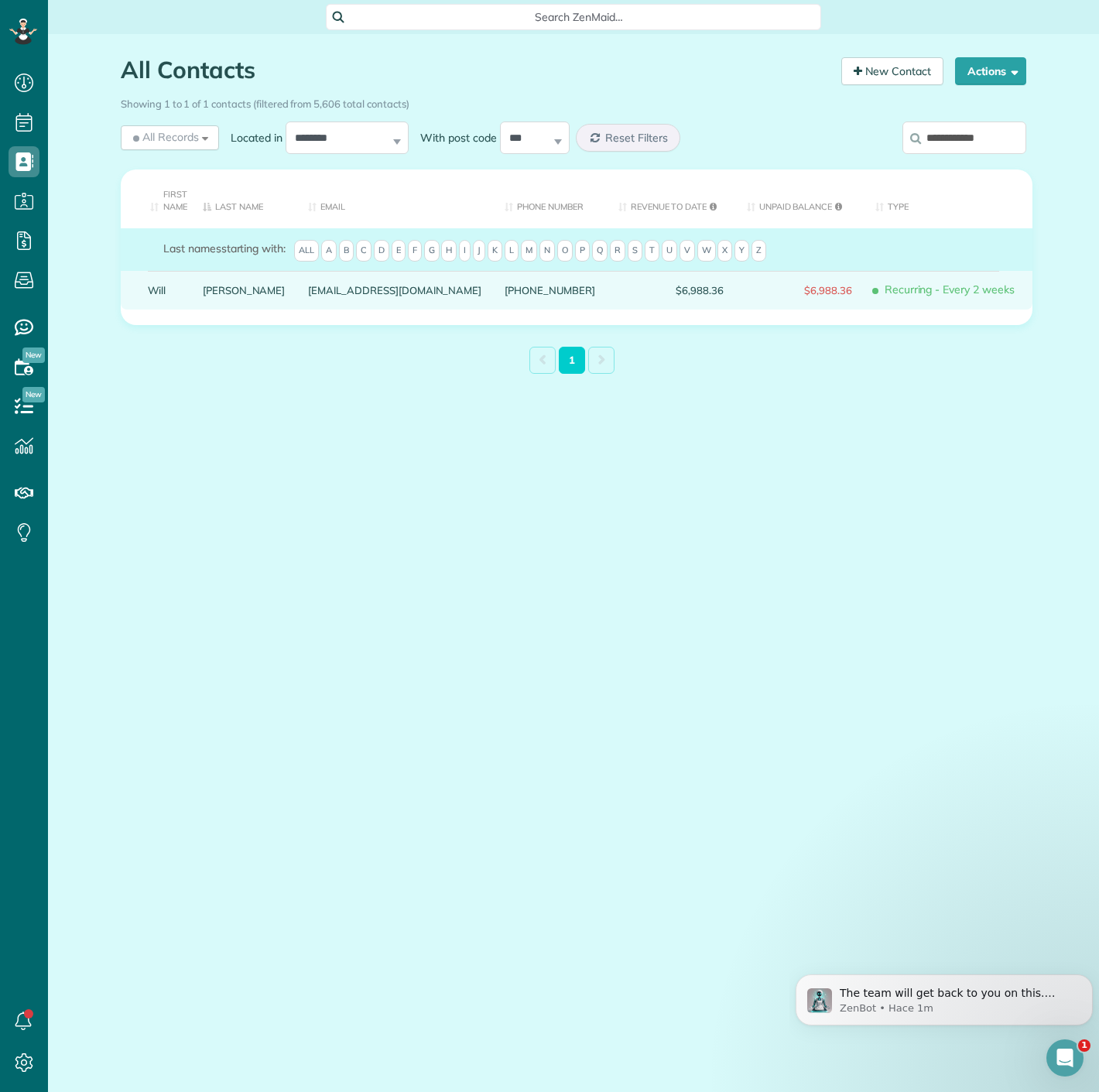
drag, startPoint x: 223, startPoint y: 289, endPoint x: 226, endPoint y: 302, distance: 13.3
click at [233, 309] on table "First Name Last Name Email Phone number Revenue to Date Unpaid Balance Type Las…" at bounding box center [576, 247] width 912 height 155
drag, startPoint x: 222, startPoint y: 299, endPoint x: 222, endPoint y: 289, distance: 10.0
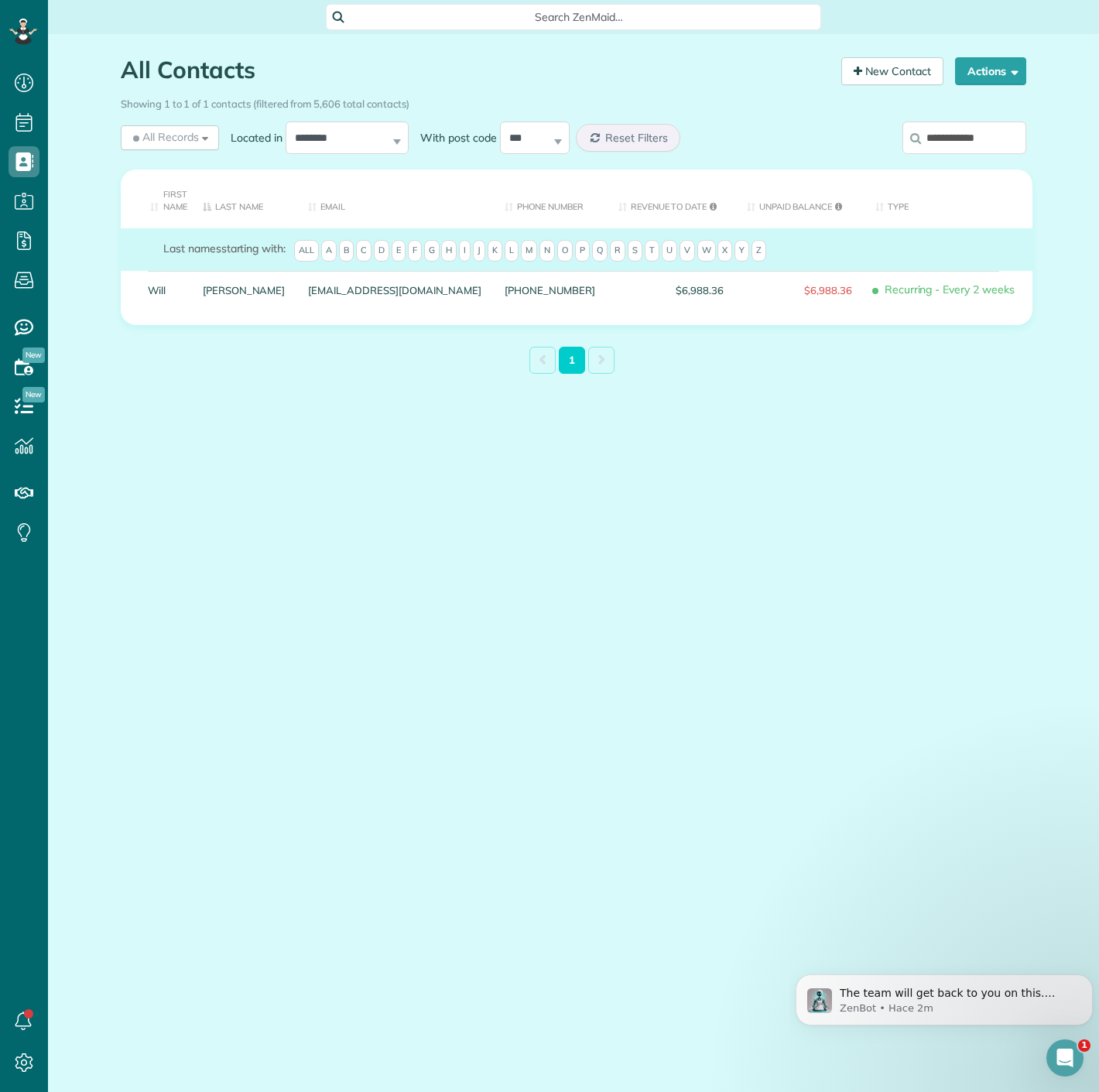
click at [938, 131] on input "**********" at bounding box center [964, 138] width 124 height 33
paste input "*********"
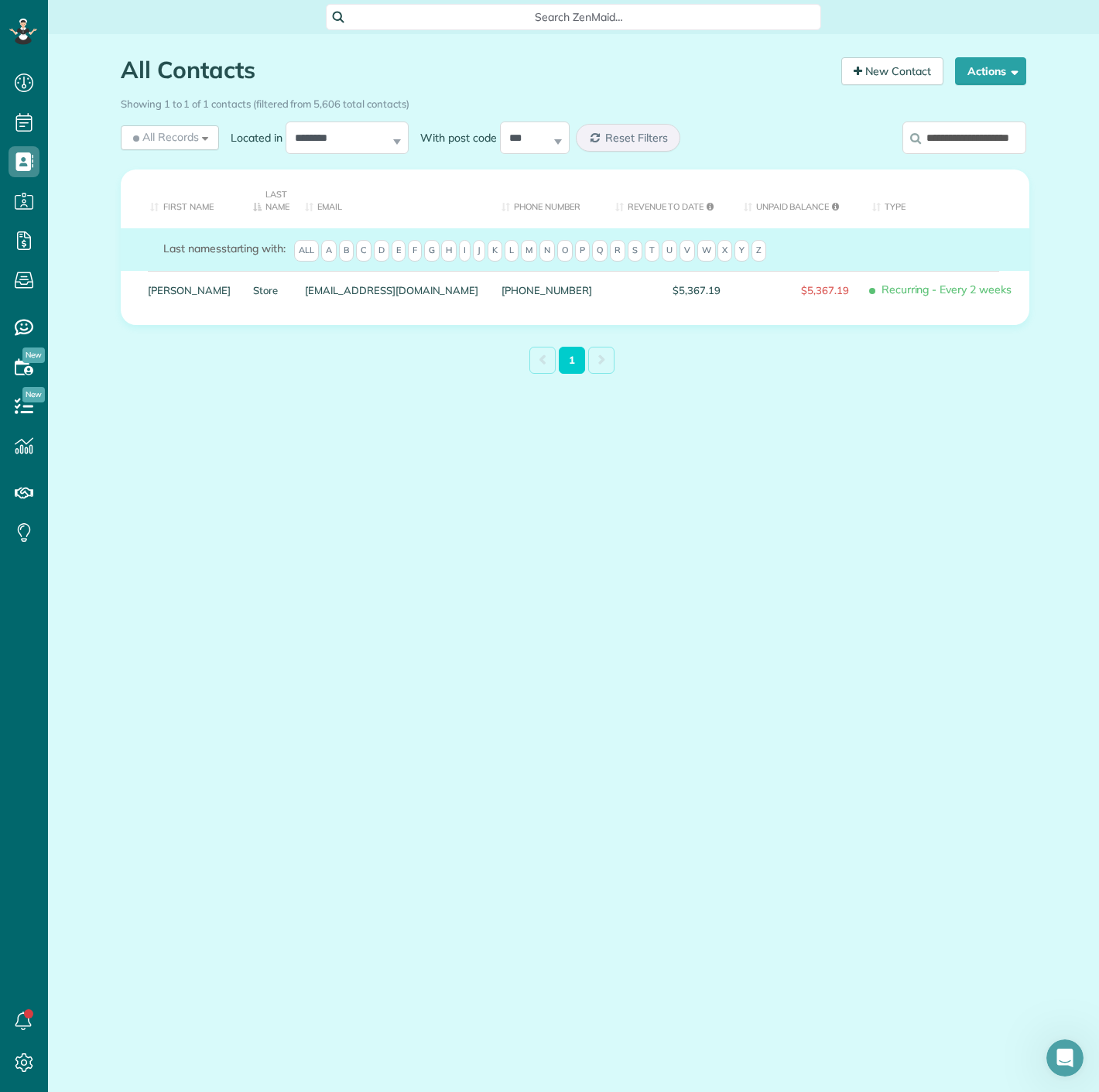
click at [986, 149] on input "**********" at bounding box center [964, 138] width 124 height 33
paste input "search"
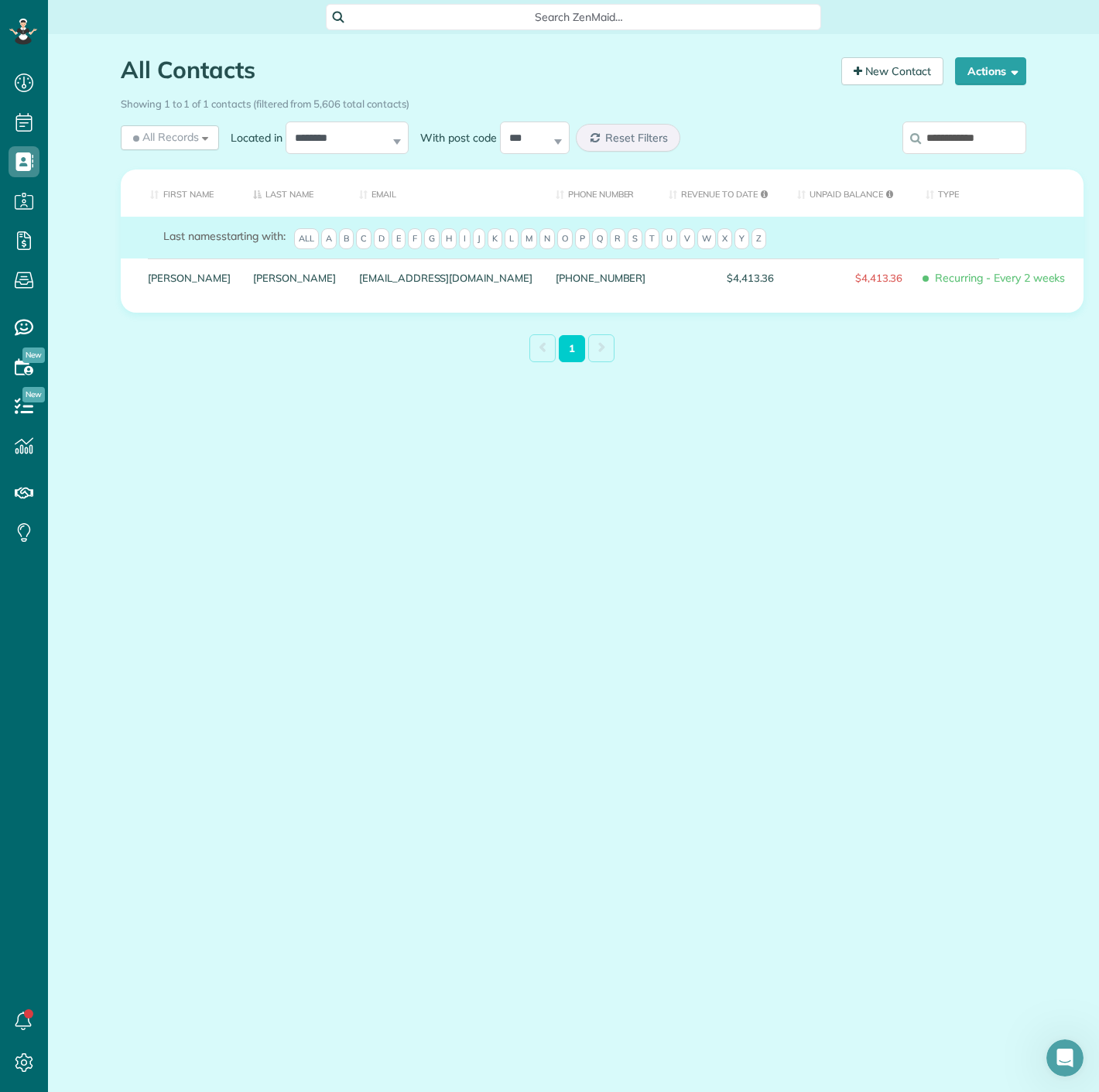
click at [961, 134] on input "**********" at bounding box center [964, 138] width 124 height 33
paste input "***"
click at [929, 133] on input "**********" at bounding box center [964, 138] width 124 height 33
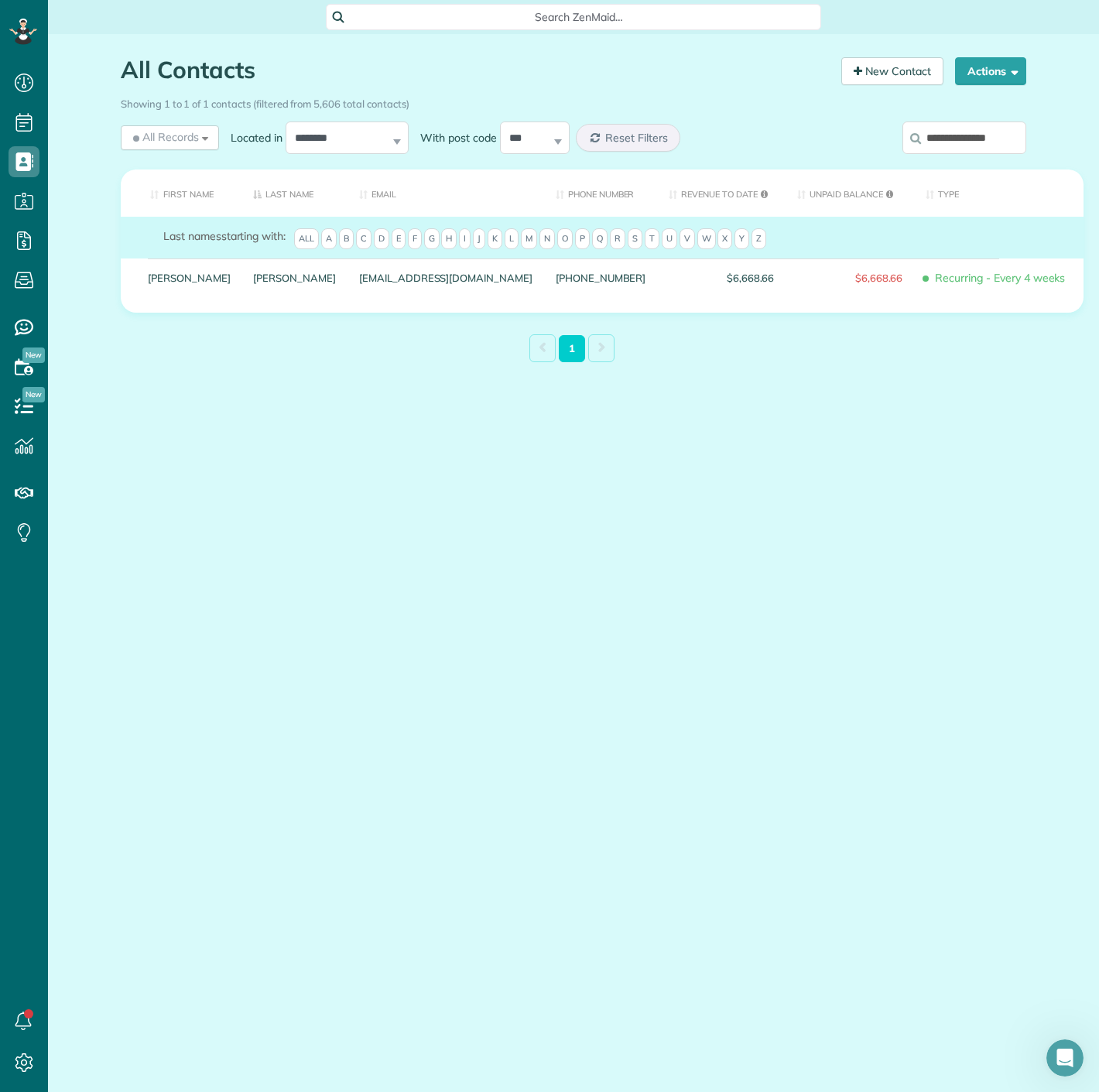
click at [929, 133] on input "**********" at bounding box center [964, 138] width 124 height 33
paste input "search"
click at [933, 150] on input "**********" at bounding box center [964, 138] width 124 height 33
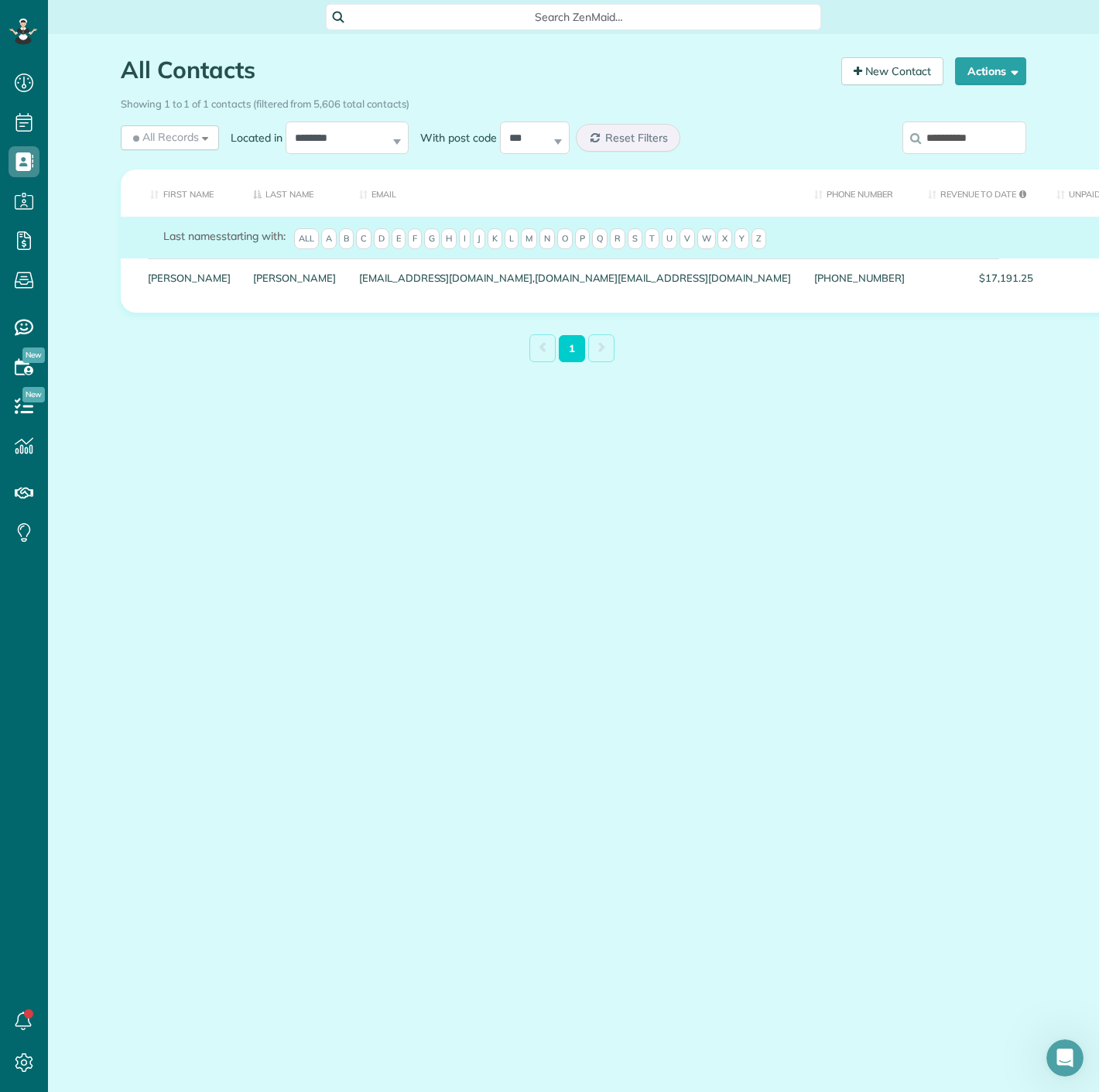
click at [933, 150] on input "**********" at bounding box center [964, 138] width 124 height 33
paste input "******"
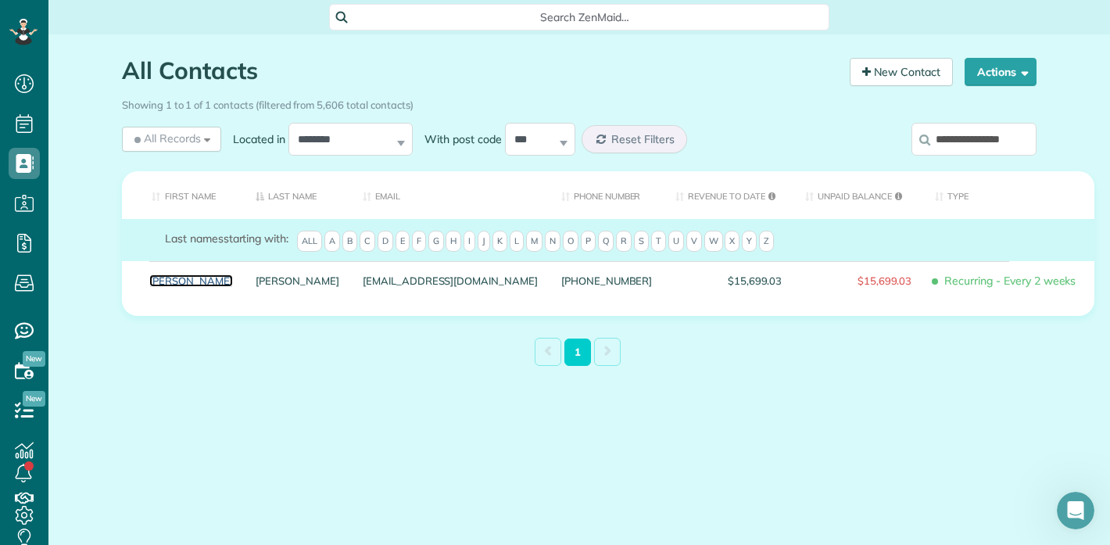
scroll to position [545, 48]
click at [949, 133] on input "**********" at bounding box center [974, 139] width 125 height 33
paste input "search"
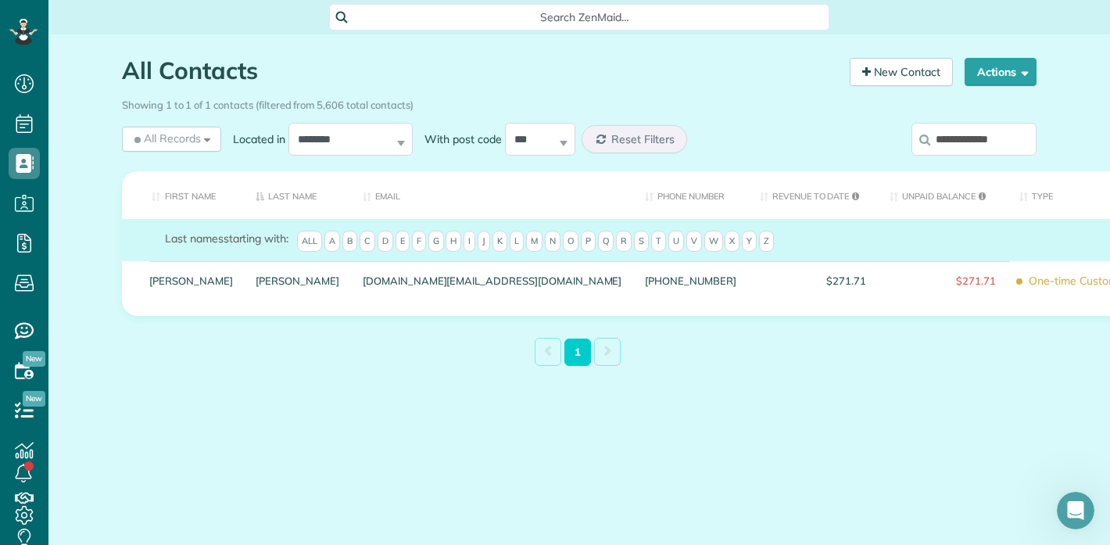
click at [938, 148] on input "**********" at bounding box center [974, 139] width 125 height 33
paste input "search"
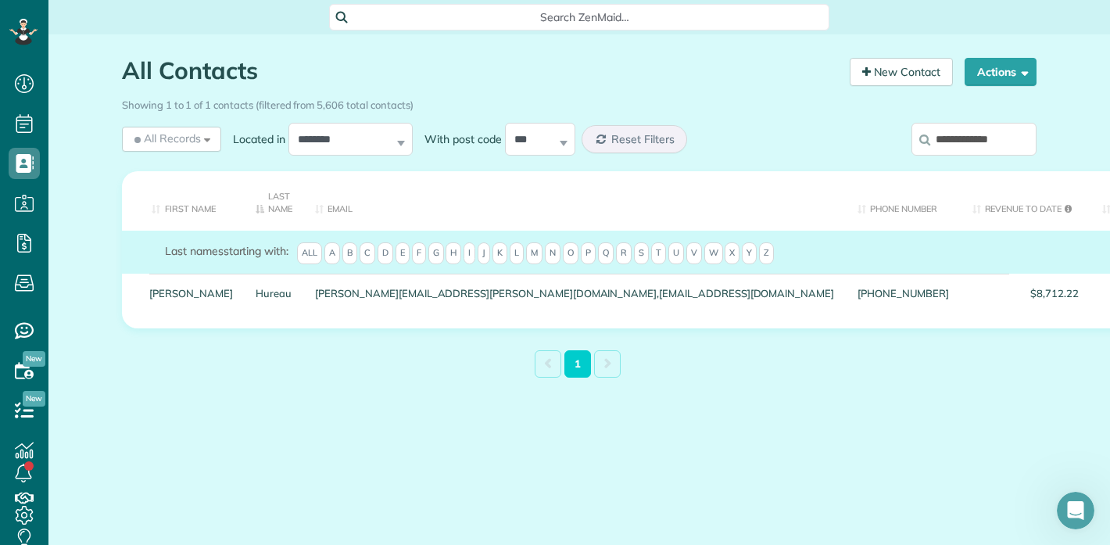
click at [979, 148] on input "**********" at bounding box center [974, 139] width 125 height 33
paste input "search"
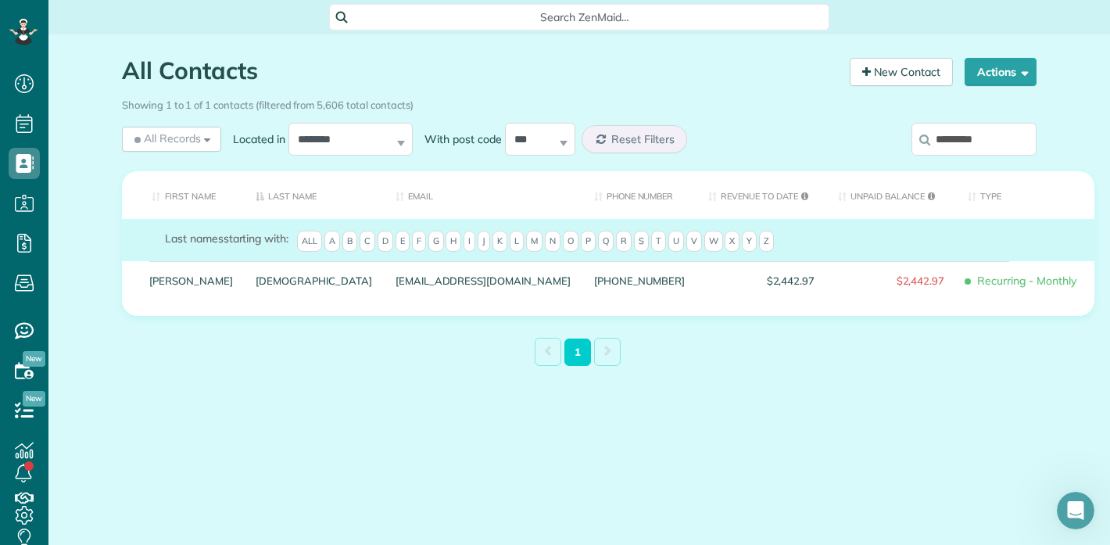
click at [1078, 150] on div "All Contacts Contacts in ZenMaid [2 min] New Contact Actions New Contact Export…" at bounding box center [579, 249] width 1062 height 431
click at [1018, 143] on input "*********" at bounding box center [974, 139] width 125 height 33
paste input "********"
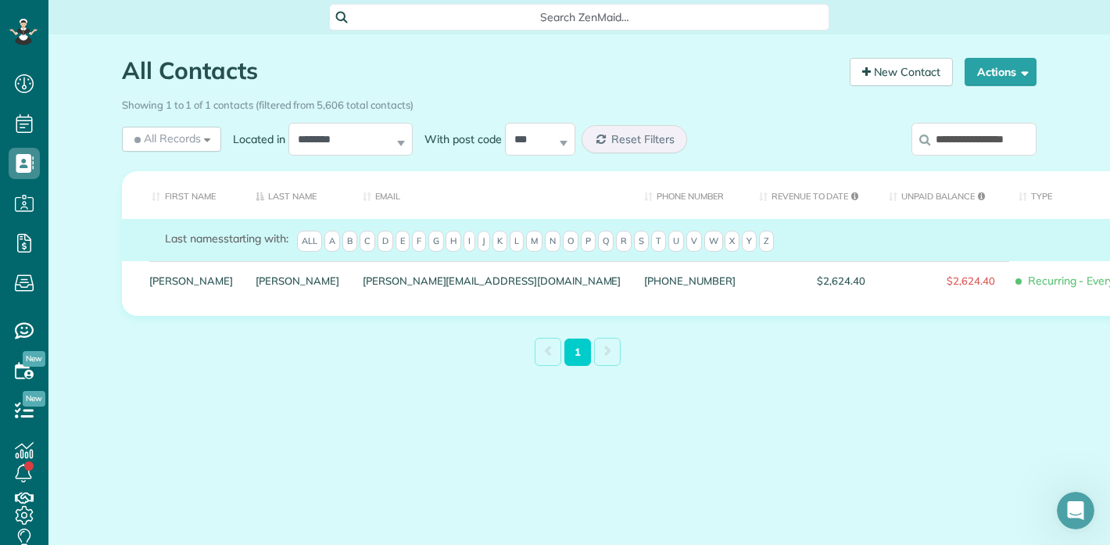
click at [943, 123] on input "**********" at bounding box center [974, 139] width 125 height 33
paste input "search"
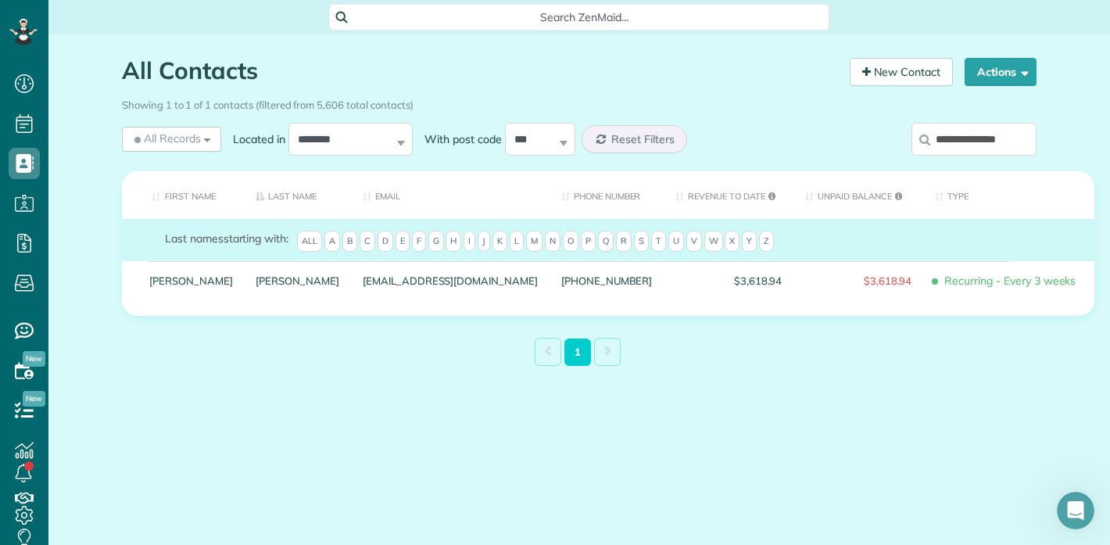
click at [996, 124] on input "**********" at bounding box center [974, 139] width 125 height 33
paste input "search"
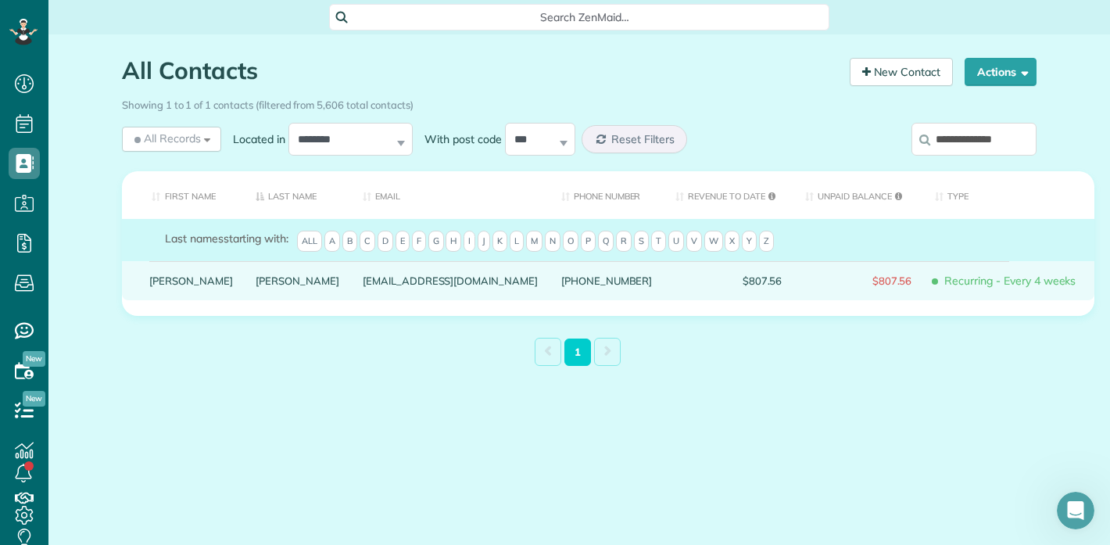
type input "**********"
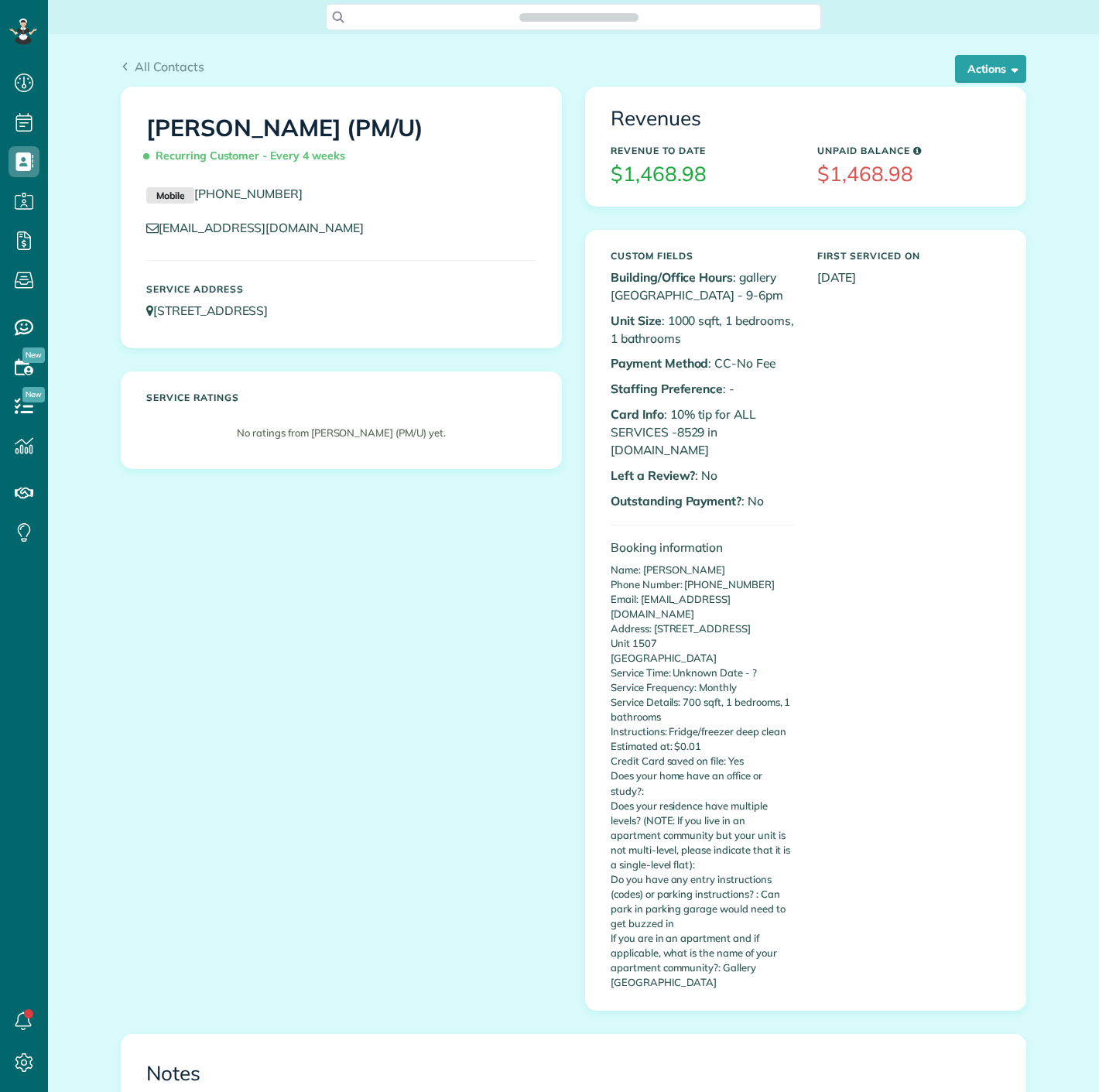
scroll to position [6, 6]
drag, startPoint x: 670, startPoint y: 434, endPoint x: 696, endPoint y: 434, distance: 26.0
click at [696, 434] on p "Card Info : 10% tip for ALL SERVICES -8529 in A.NET" at bounding box center [702, 433] width 183 height 53
copy p "8529"
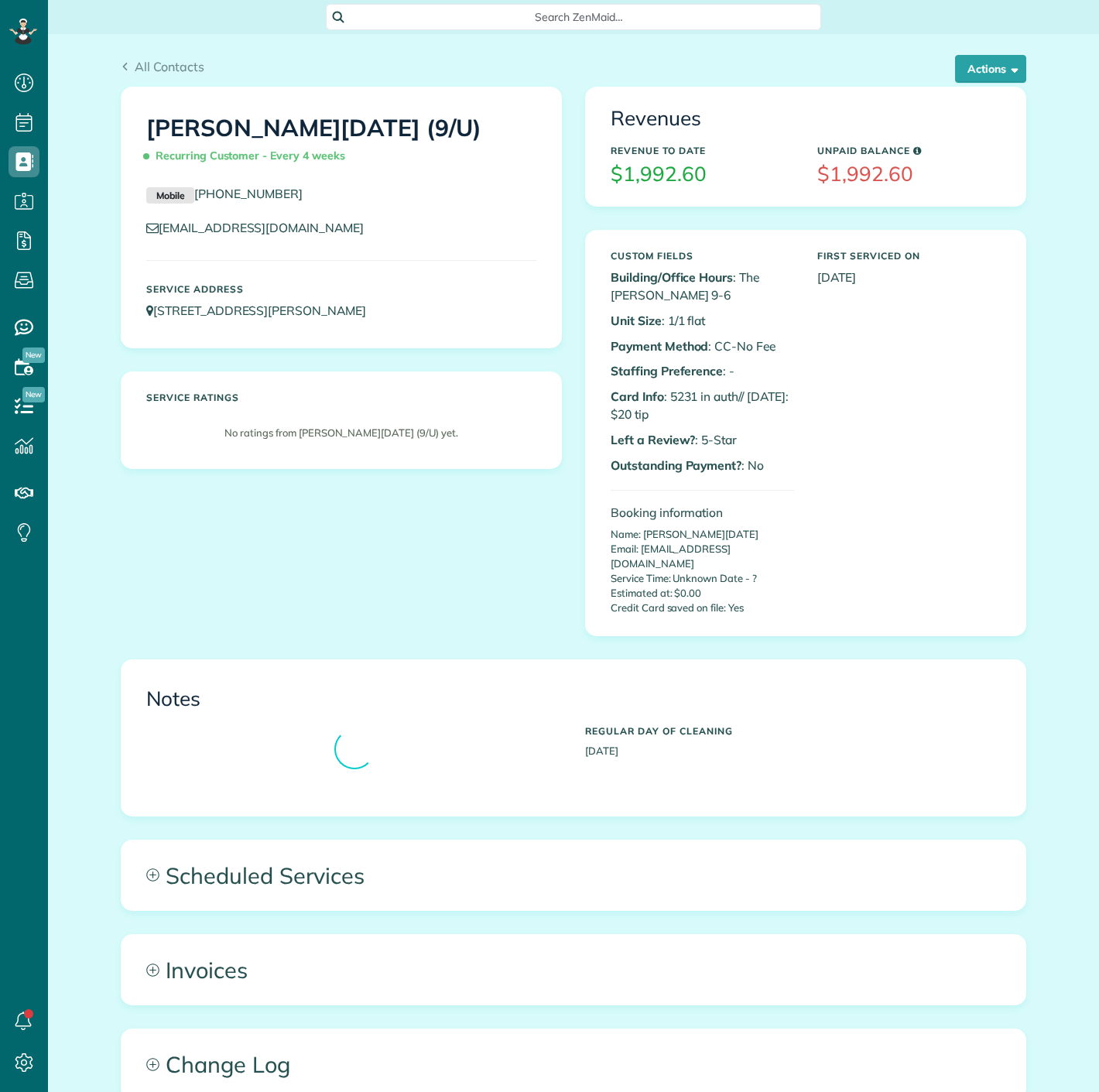
scroll to position [6, 6]
drag, startPoint x: 663, startPoint y: 392, endPoint x: 690, endPoint y: 395, distance: 27.2
click at [690, 395] on p "Card Info : 5231 in auth// [DATE]: $20 tip" at bounding box center [702, 406] width 183 height 36
copy p "5231"
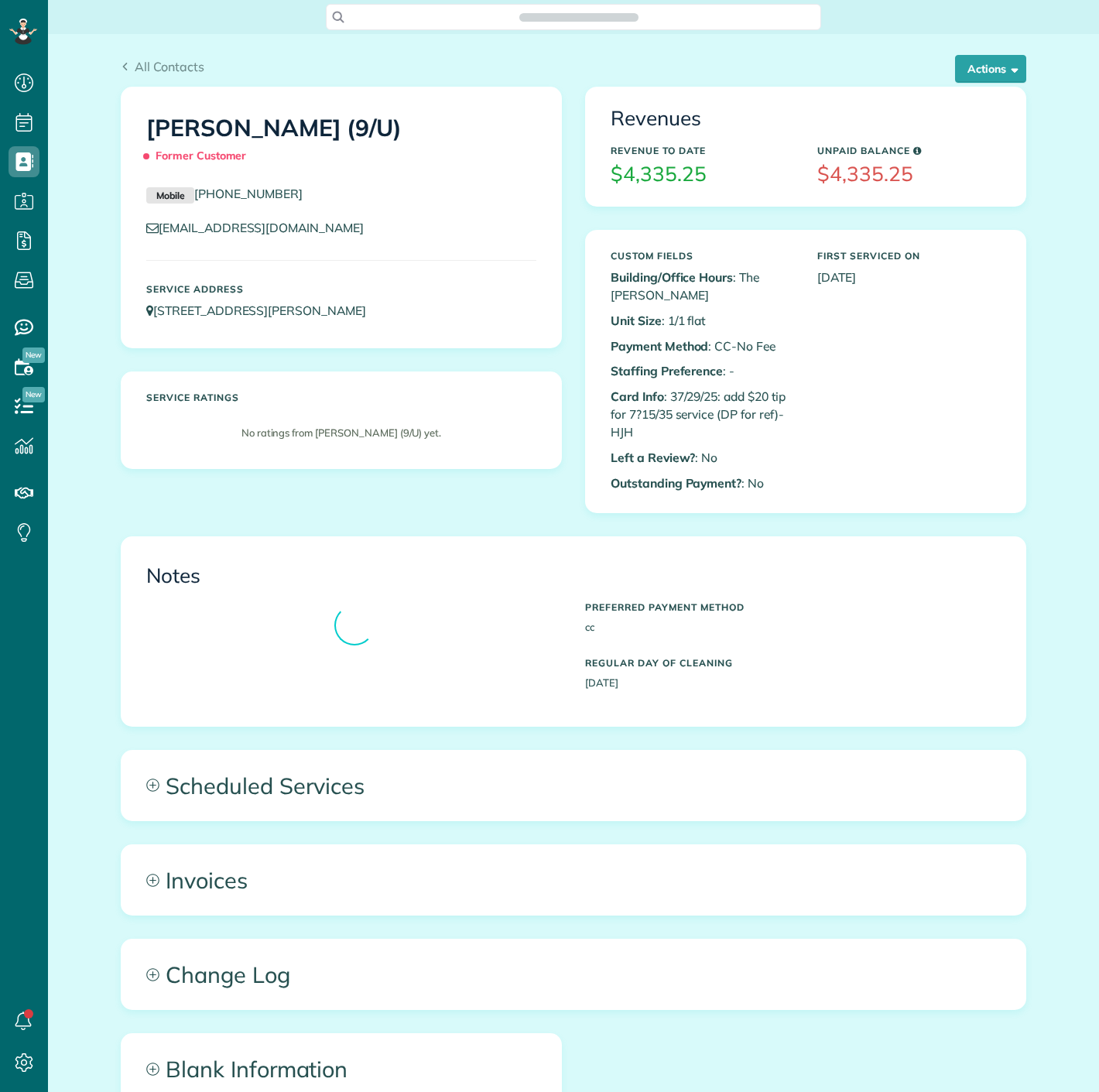
scroll to position [6, 6]
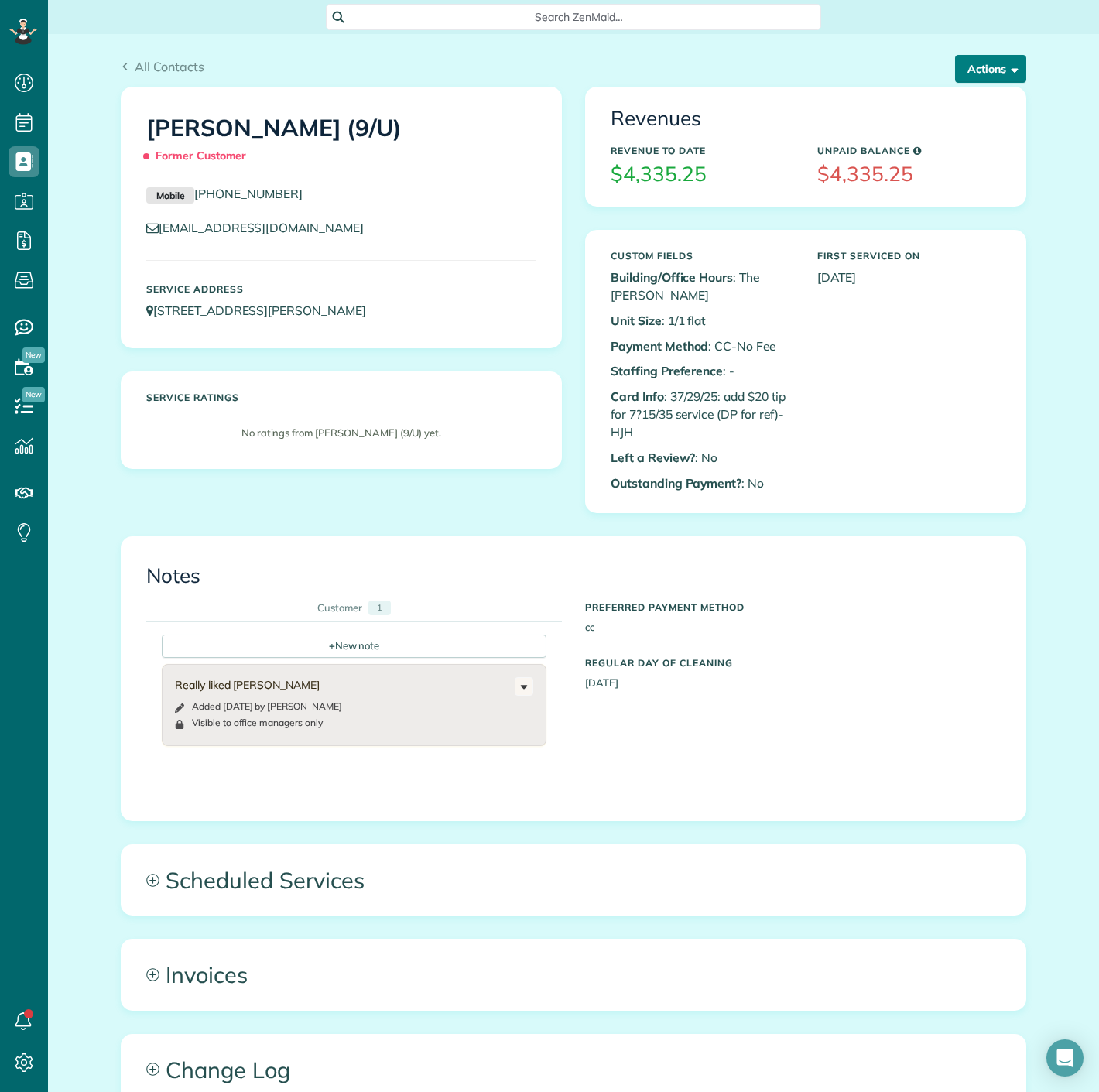
click at [987, 65] on button "Actions" at bounding box center [991, 69] width 71 height 28
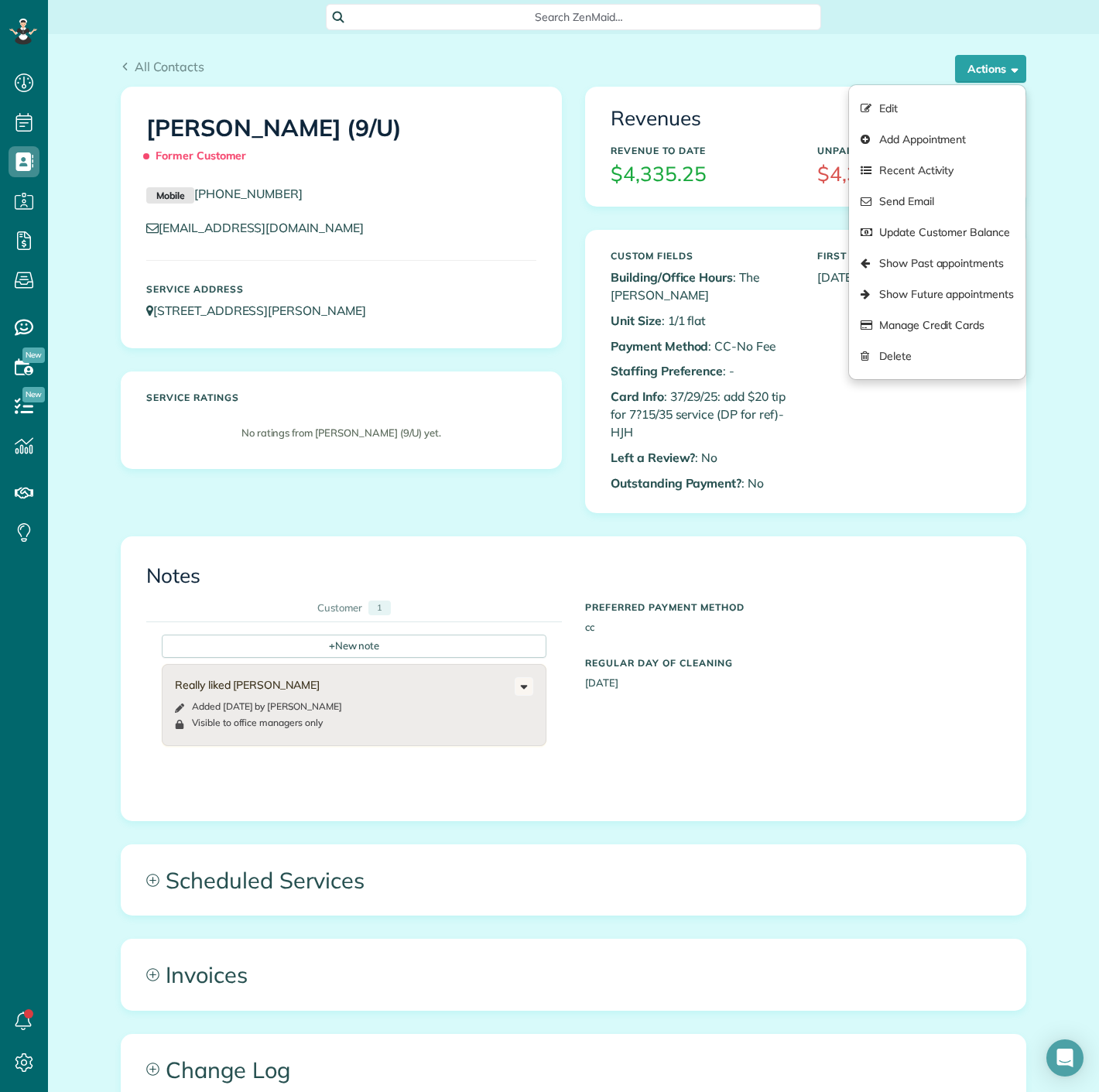
drag, startPoint x: 882, startPoint y: 273, endPoint x: 743, endPoint y: 356, distance: 161.9
click at [748, 362] on p "Staffing Preference : -" at bounding box center [702, 371] width 183 height 18
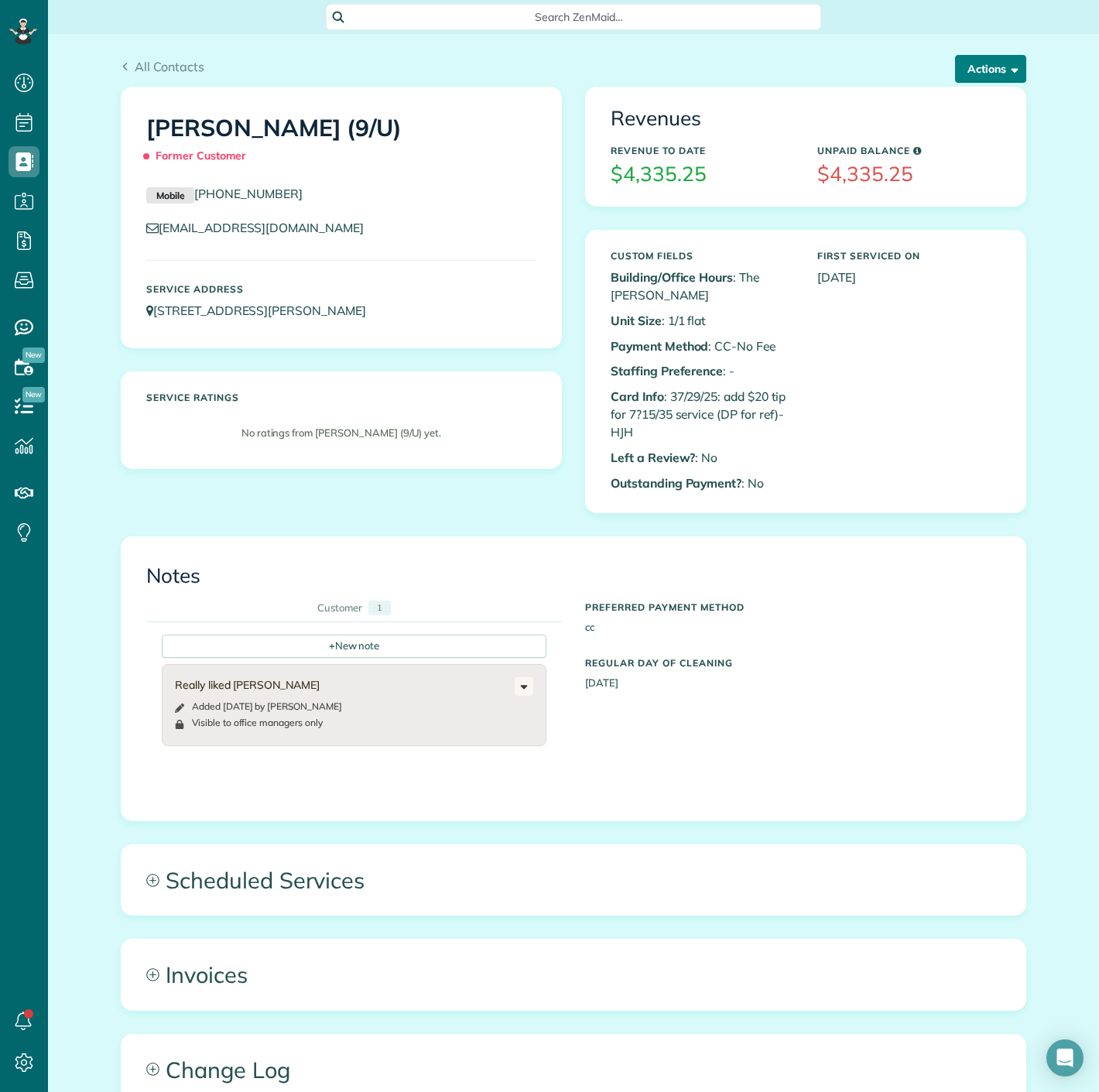
click at [967, 60] on button "Actions" at bounding box center [991, 69] width 71 height 28
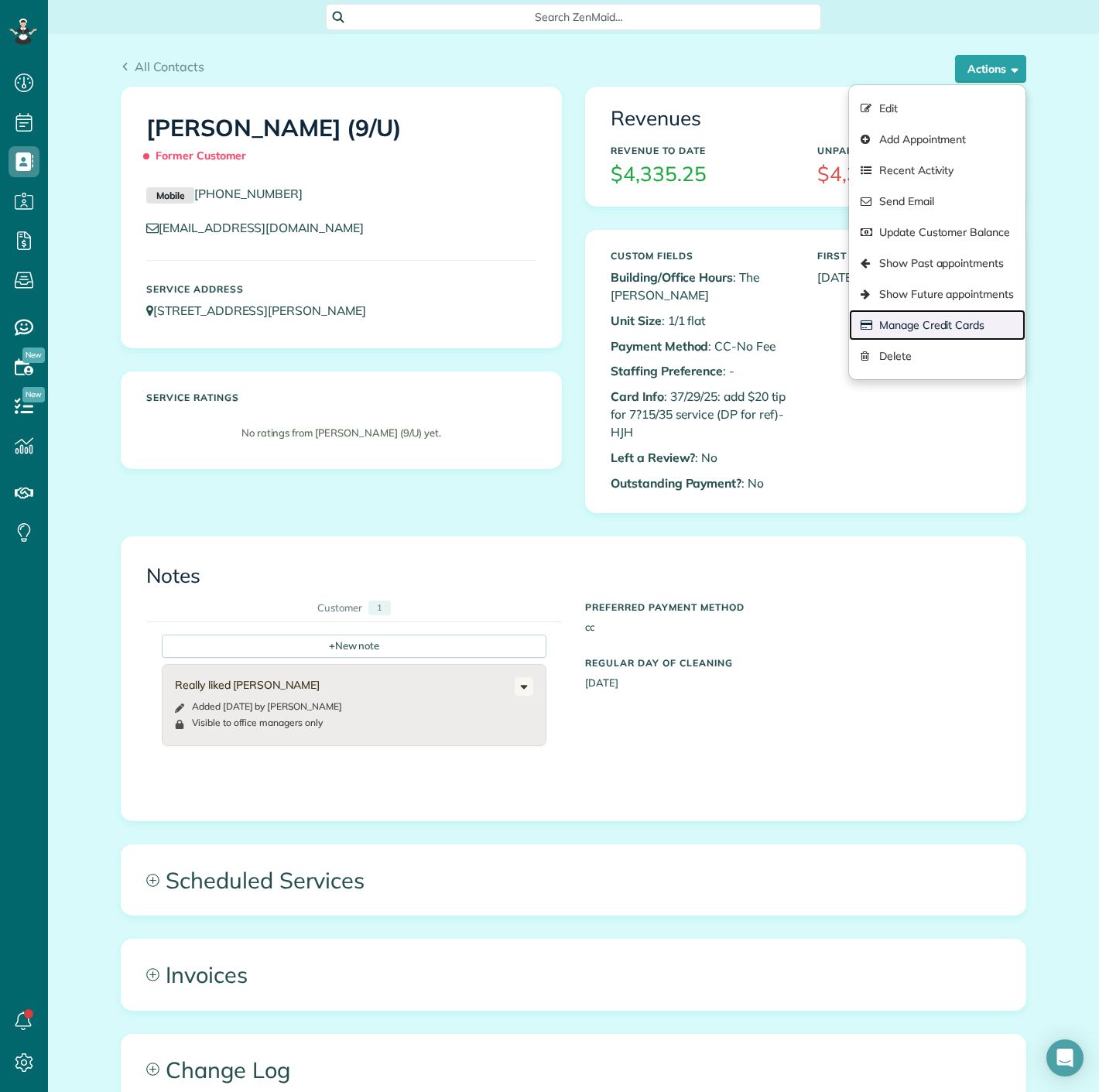
click at [911, 338] on link "Manage Credit Cards" at bounding box center [938, 325] width 176 height 31
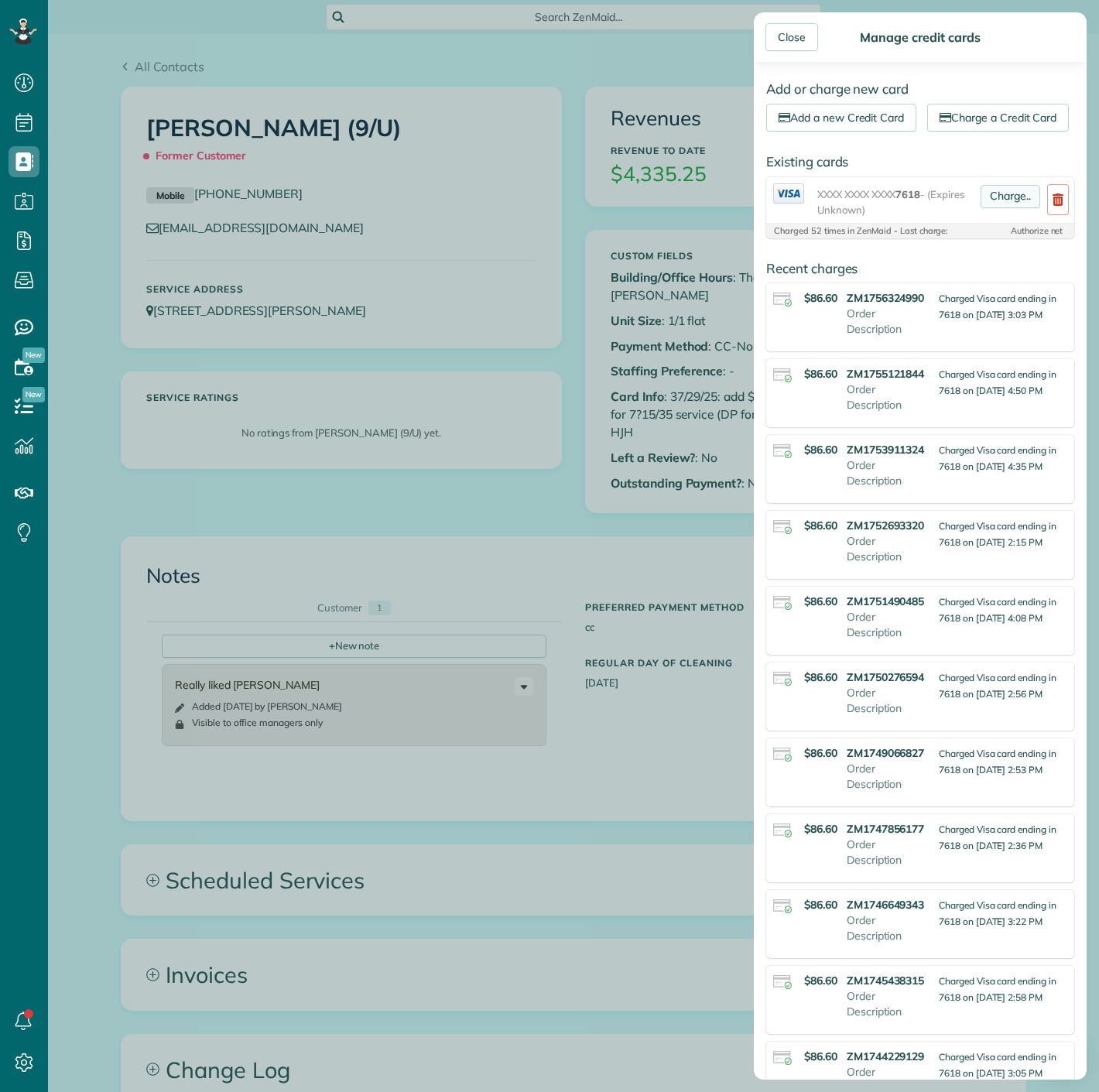
click at [997, 208] on link "Charge.." at bounding box center [1011, 196] width 59 height 23
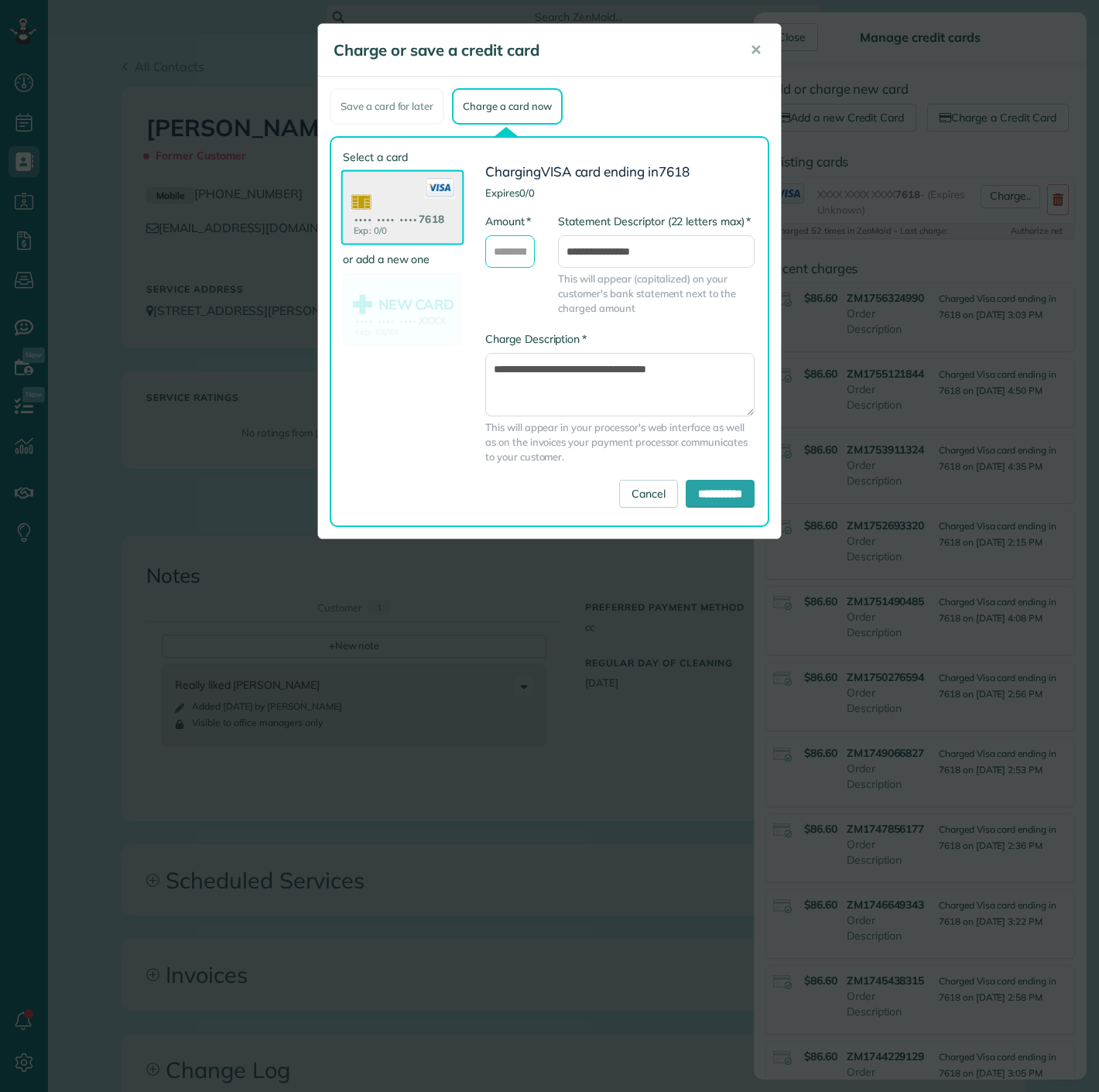
click at [508, 256] on input "* Amount" at bounding box center [510, 251] width 50 height 33
type input "*****"
click at [697, 482] on input "**********" at bounding box center [721, 494] width 69 height 28
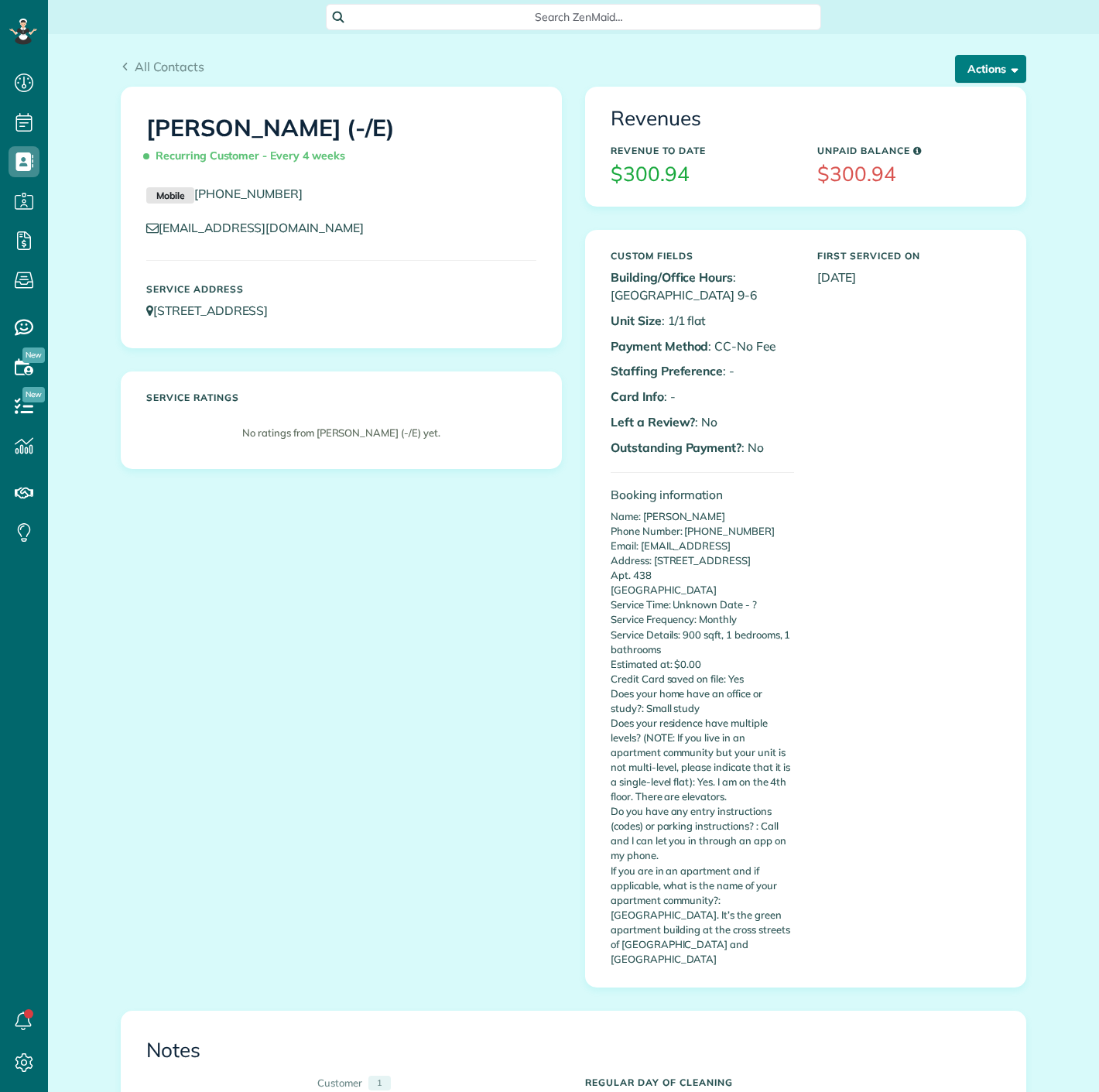
scroll to position [6, 6]
click at [964, 71] on button "Actions" at bounding box center [991, 69] width 71 height 28
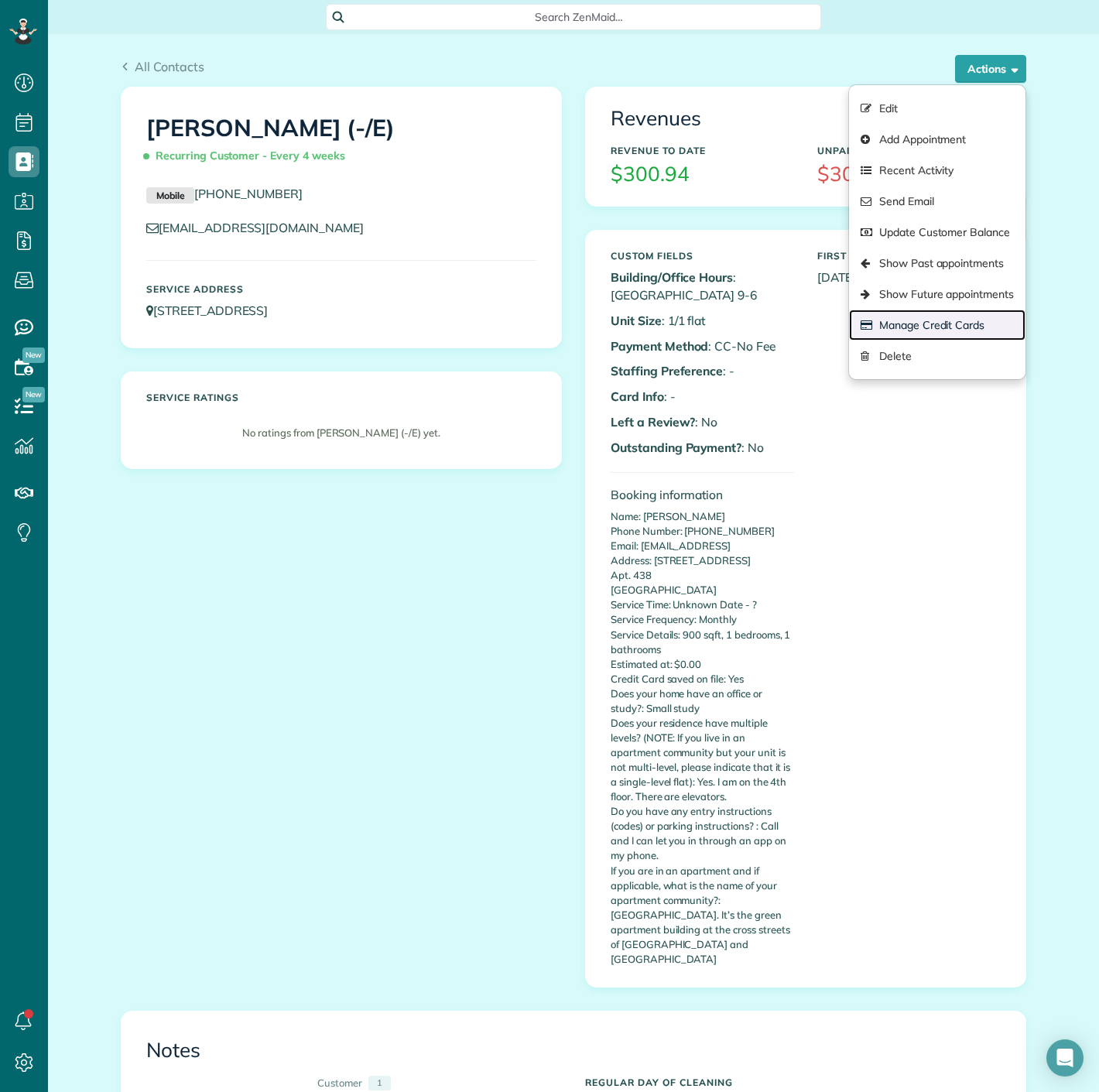
click at [925, 337] on link "Manage Credit Cards" at bounding box center [938, 325] width 176 height 31
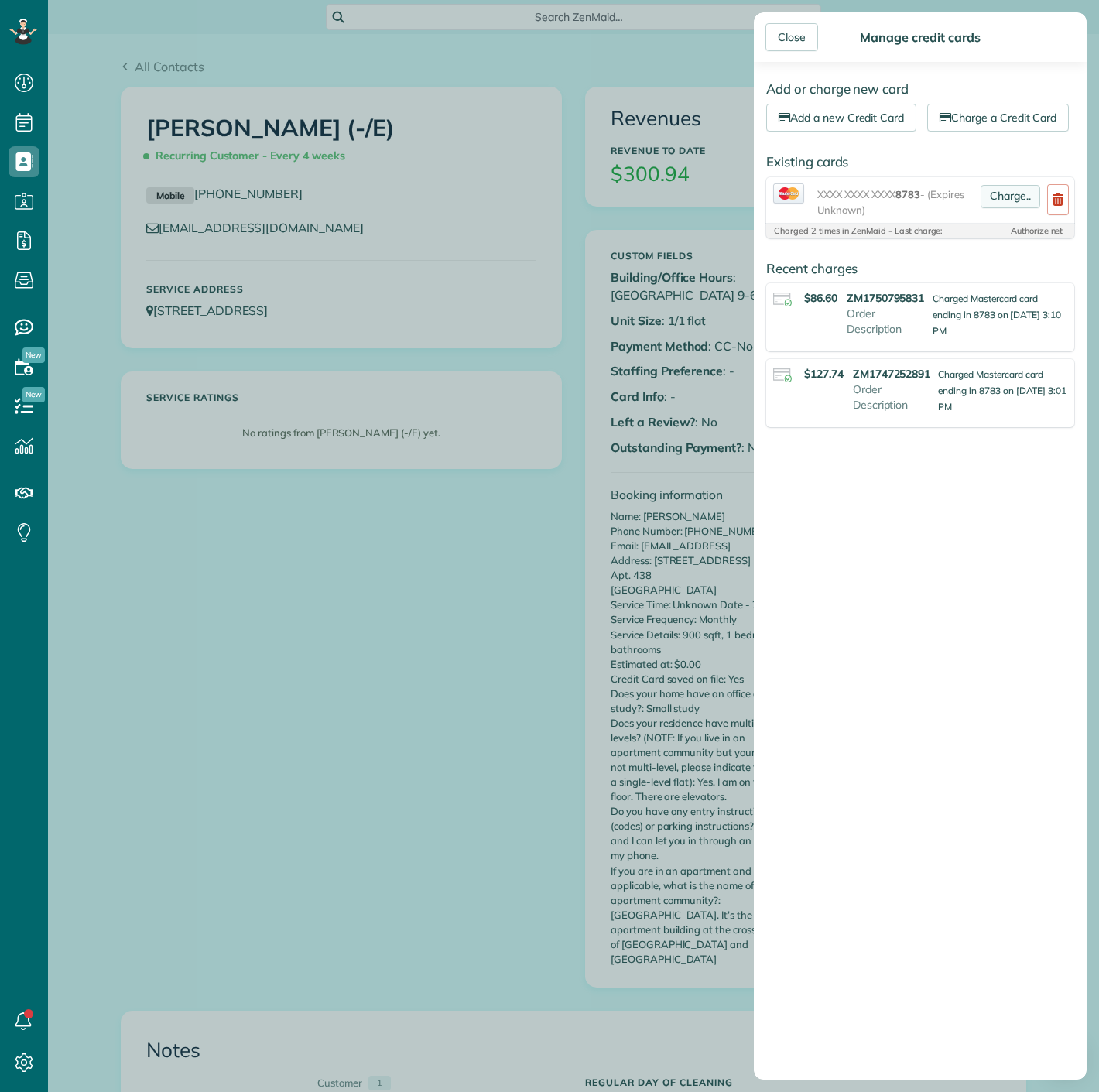
click at [999, 208] on link "Charge.." at bounding box center [1011, 196] width 59 height 23
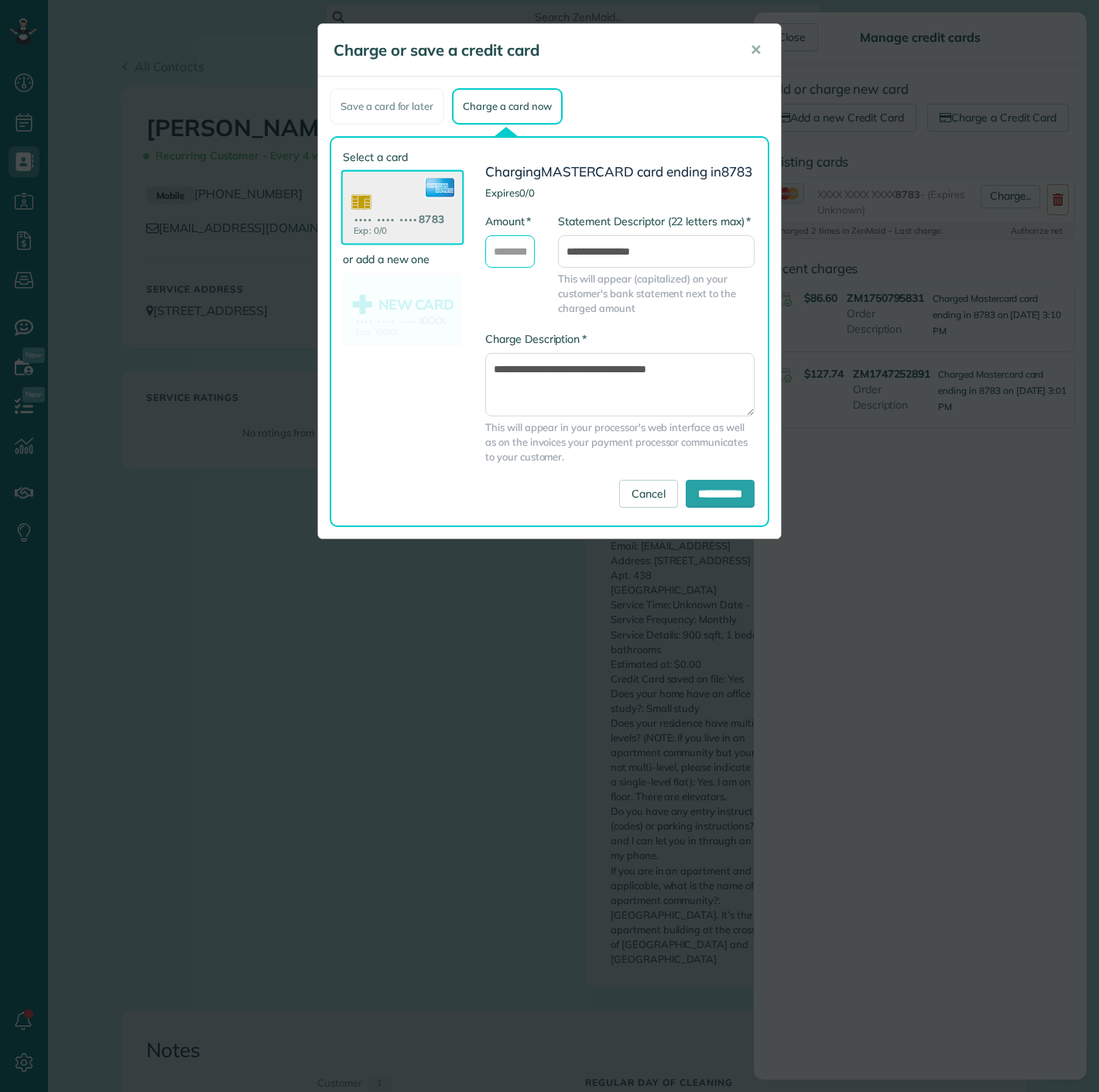
click at [504, 268] on input "* Amount" at bounding box center [510, 251] width 50 height 33
type input "*****"
click at [686, 493] on input "**********" at bounding box center [721, 494] width 69 height 28
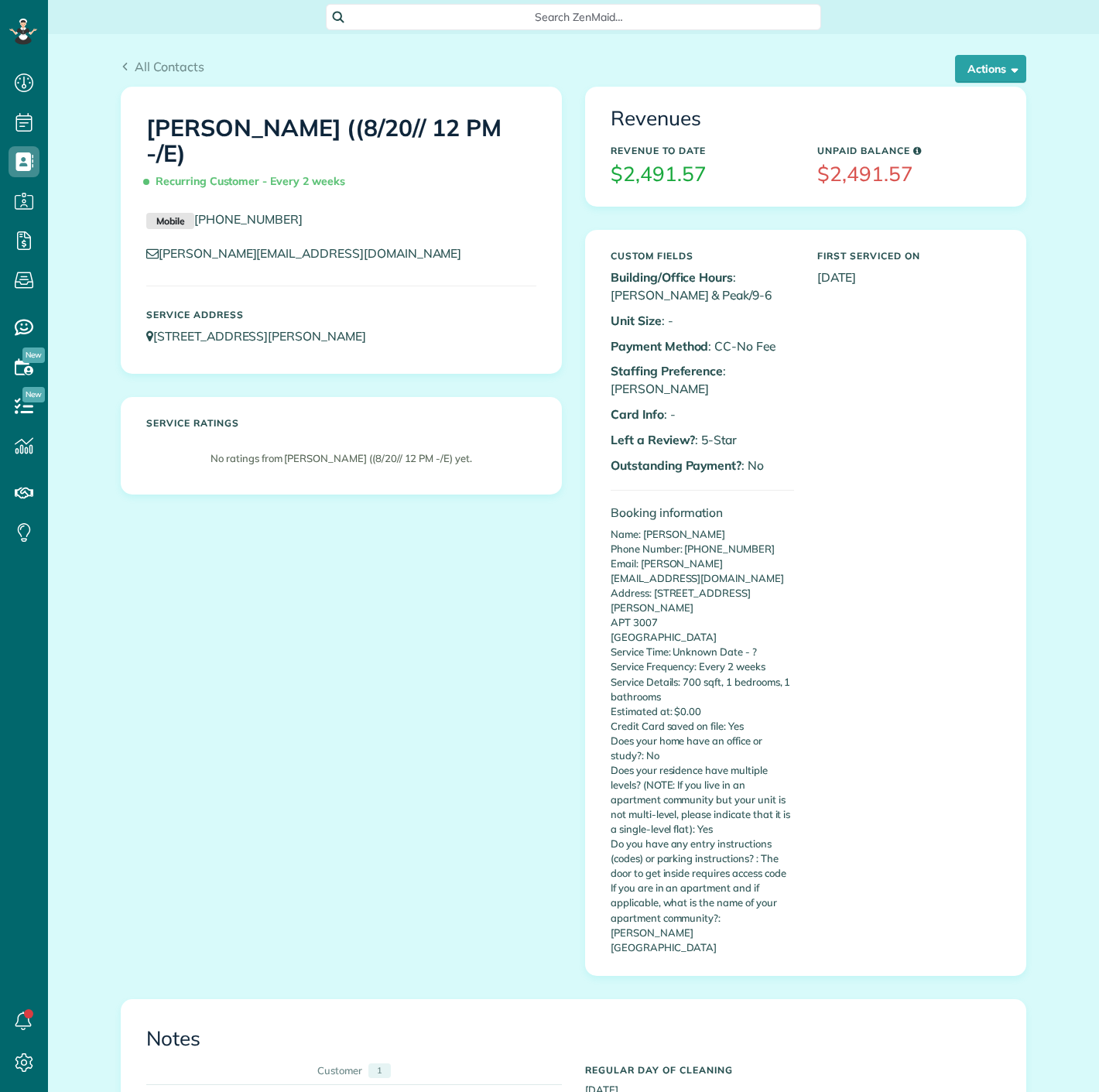
scroll to position [6, 6]
click at [1007, 51] on div "All Contacts Actions Edit Add Appointment Recent Activity Send Email Update Cus…" at bounding box center [573, 59] width 929 height 52
click at [975, 94] on div "Revenues Revenue to Date $2,491.57 Unpaid Balance $2,491.57" at bounding box center [806, 146] width 440 height 118
click at [972, 78] on button "Actions" at bounding box center [991, 69] width 71 height 28
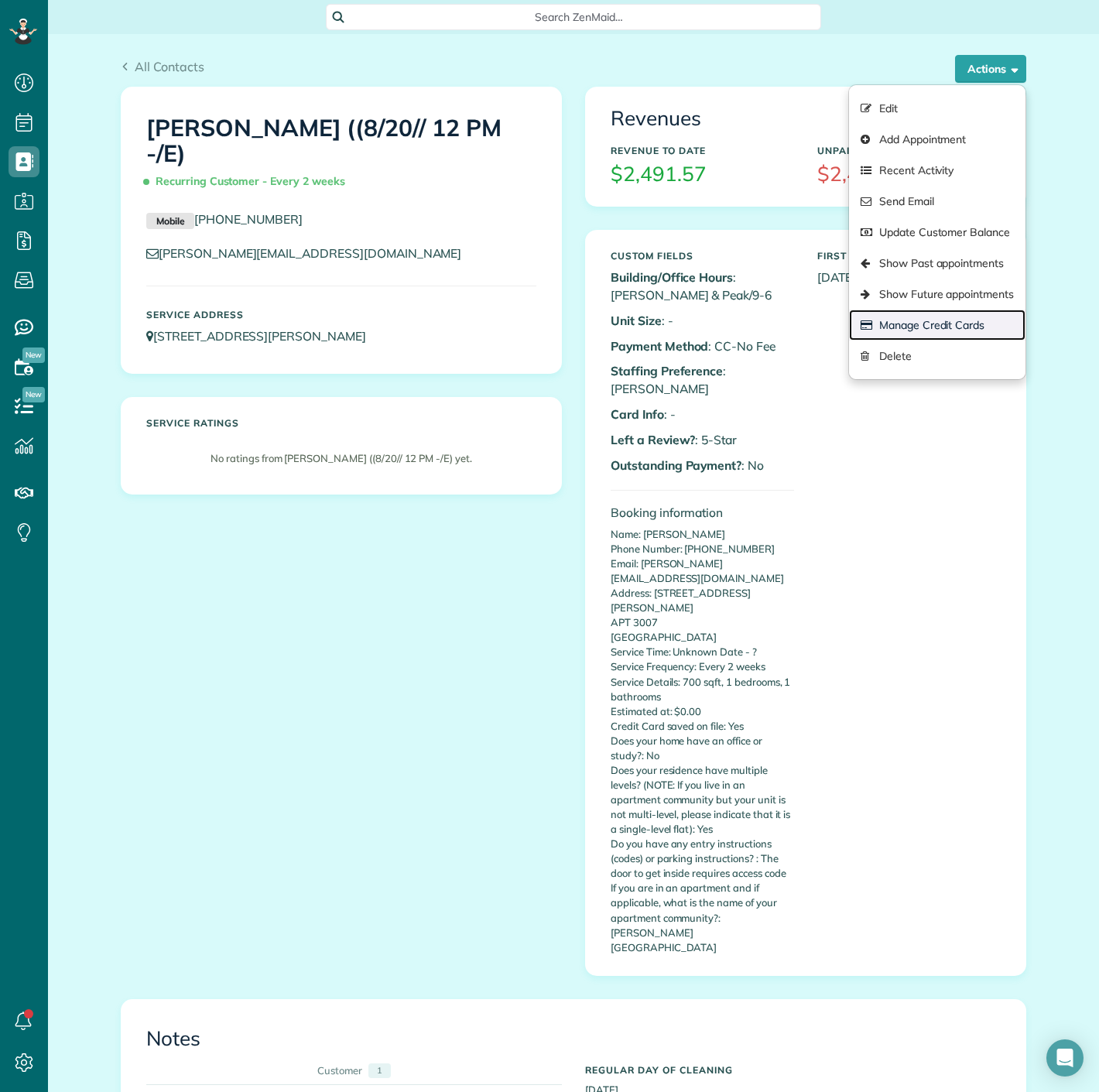
click at [913, 322] on link "Manage Credit Cards" at bounding box center [938, 325] width 176 height 31
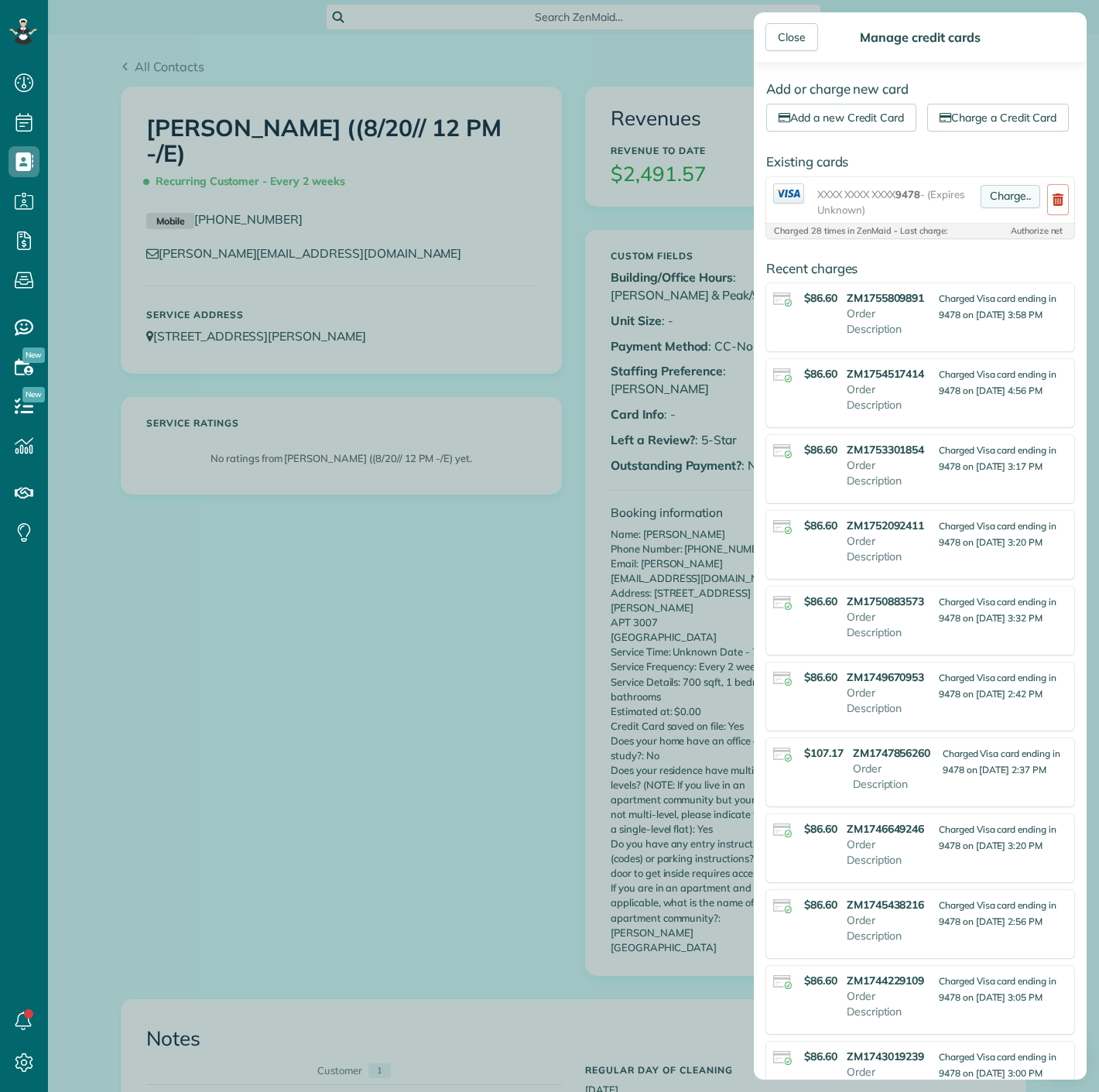
click at [984, 208] on link "Charge.." at bounding box center [1011, 196] width 59 height 23
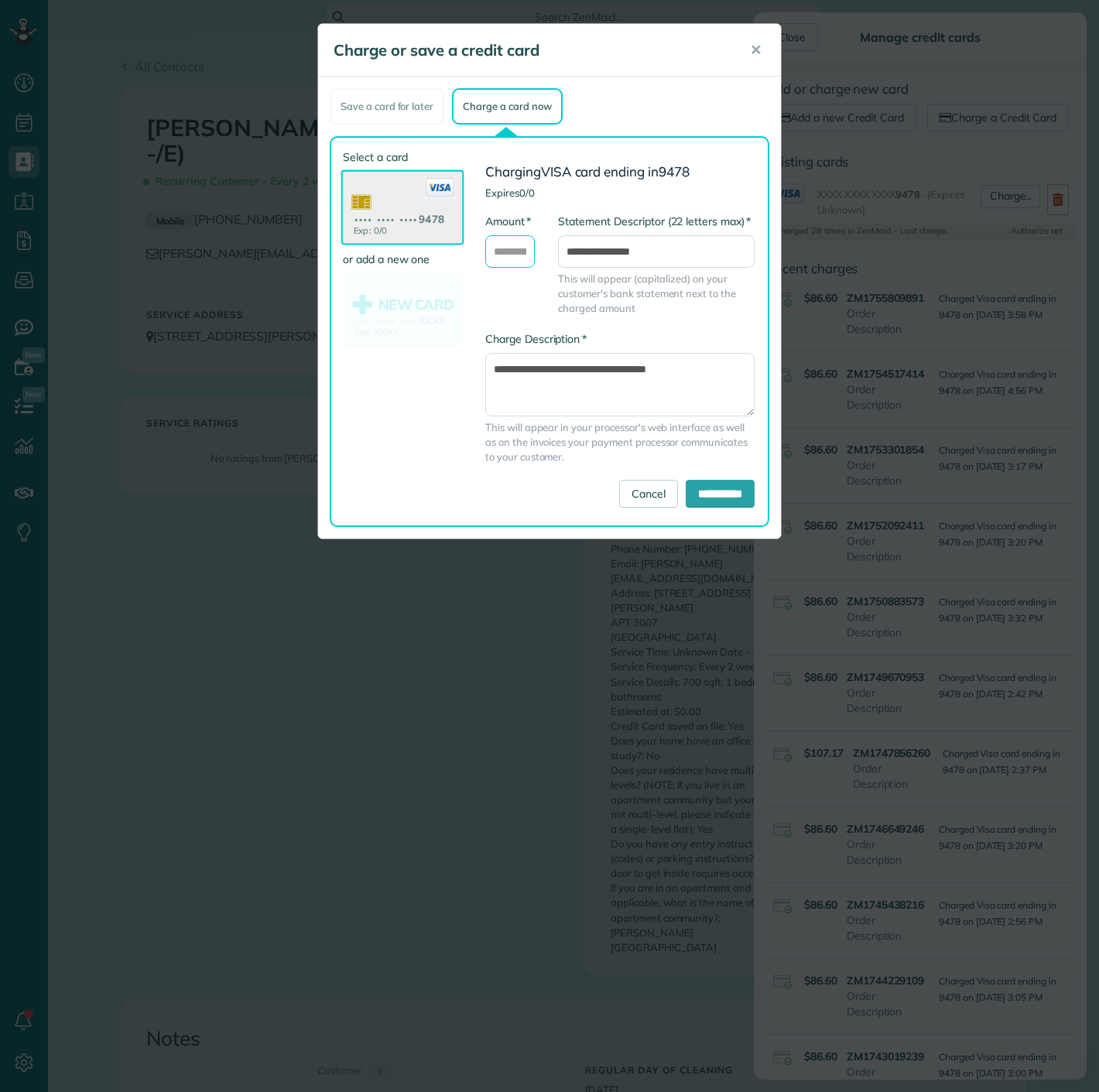
drag, startPoint x: 507, startPoint y: 253, endPoint x: 515, endPoint y: 264, distance: 13.6
click at [507, 253] on input "* Amount" at bounding box center [510, 251] width 50 height 33
type input "*****"
click at [694, 494] on input "**********" at bounding box center [721, 494] width 69 height 28
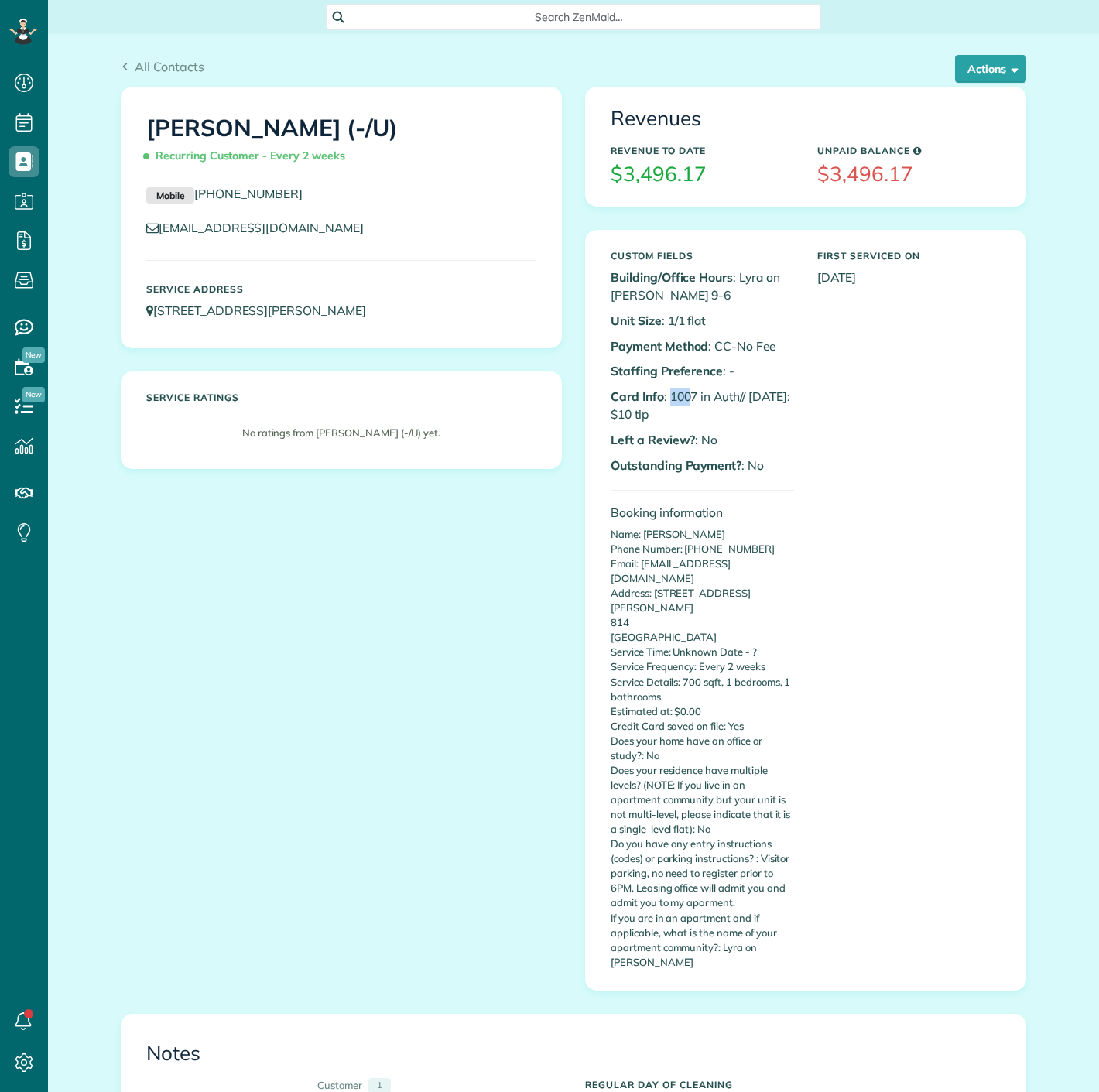
scroll to position [6, 6]
click at [690, 396] on p "Card Info : 1007 in Auth// [DATE]: $10 tip" at bounding box center [702, 406] width 183 height 36
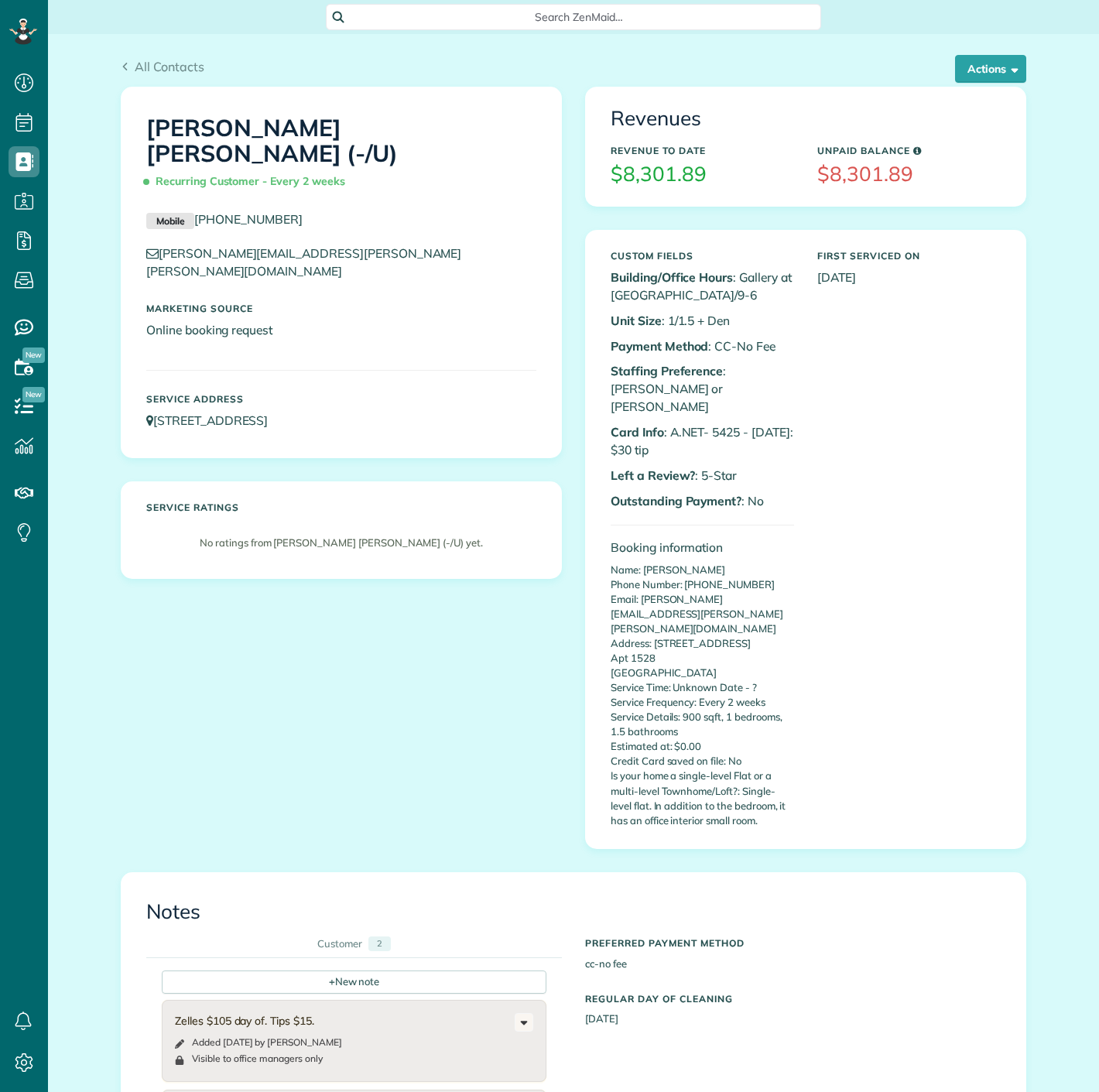
scroll to position [6, 6]
copy p "5425"
drag, startPoint x: 708, startPoint y: 408, endPoint x: 733, endPoint y: 413, distance: 25.5
click at [733, 424] on p "Card Info : A.NET- 5425 - [DATE]: $30 tip" at bounding box center [702, 442] width 183 height 36
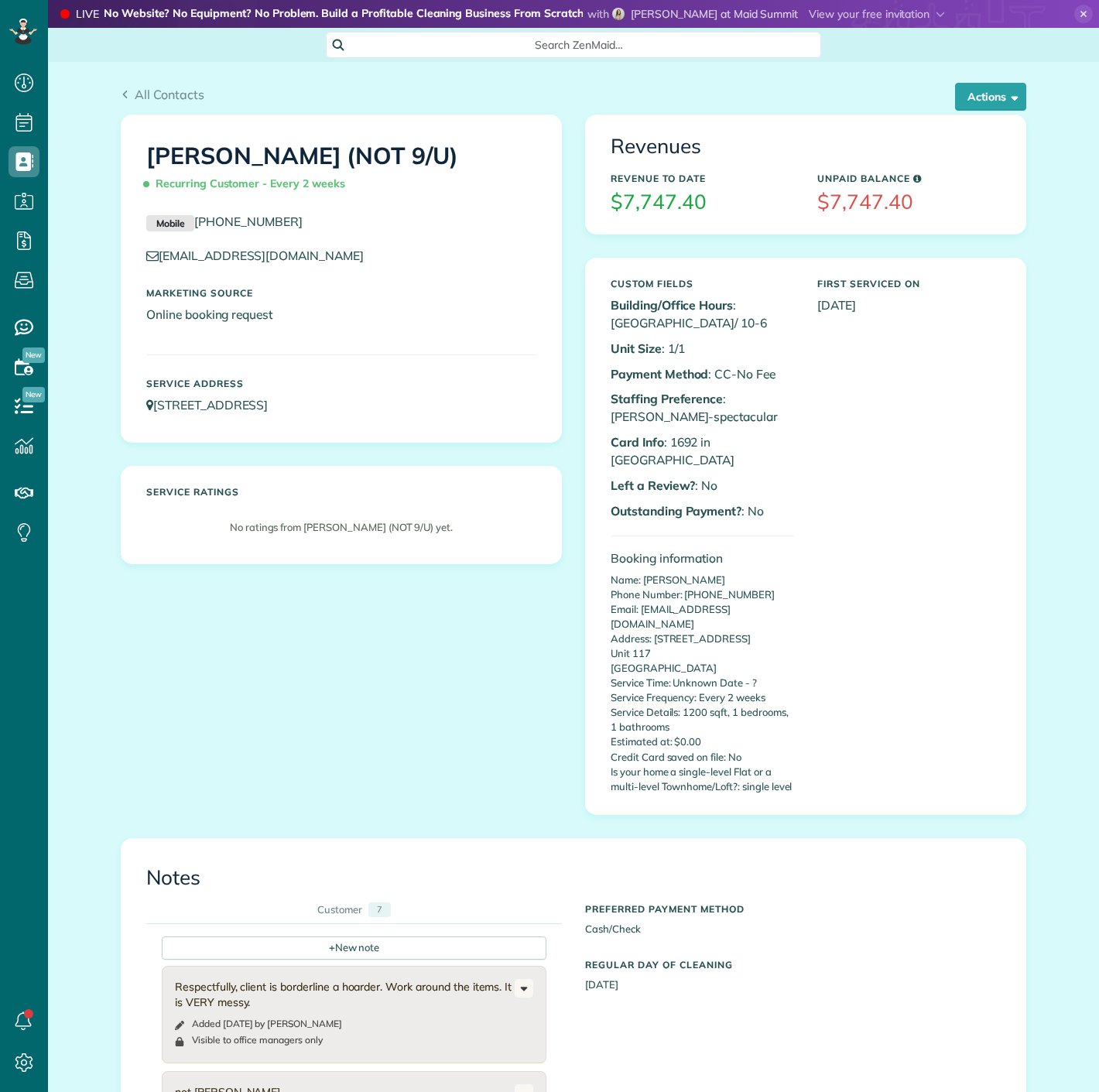
scroll to position [6, 6]
drag, startPoint x: 662, startPoint y: 443, endPoint x: 690, endPoint y: 443, distance: 28.0
click at [690, 443] on p "Card Info : 1692 in auth" at bounding box center [702, 451] width 183 height 36
copy p "1692"
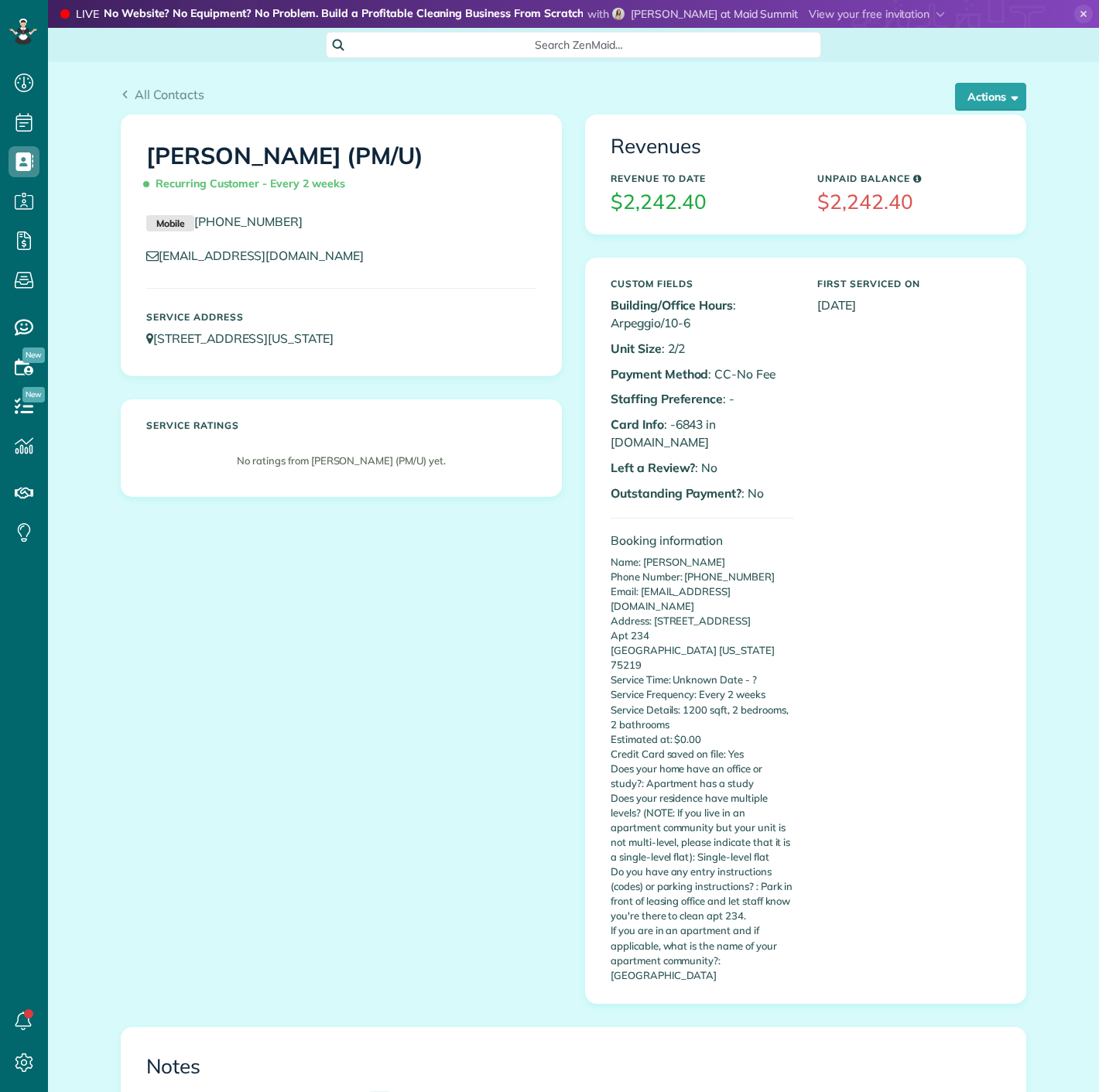
scroll to position [6, 6]
copy p "6843"
drag, startPoint x: 668, startPoint y: 425, endPoint x: 697, endPoint y: 425, distance: 29.0
click at [697, 425] on p "Card Info : -6843 in [DOMAIN_NAME]" at bounding box center [702, 434] width 183 height 36
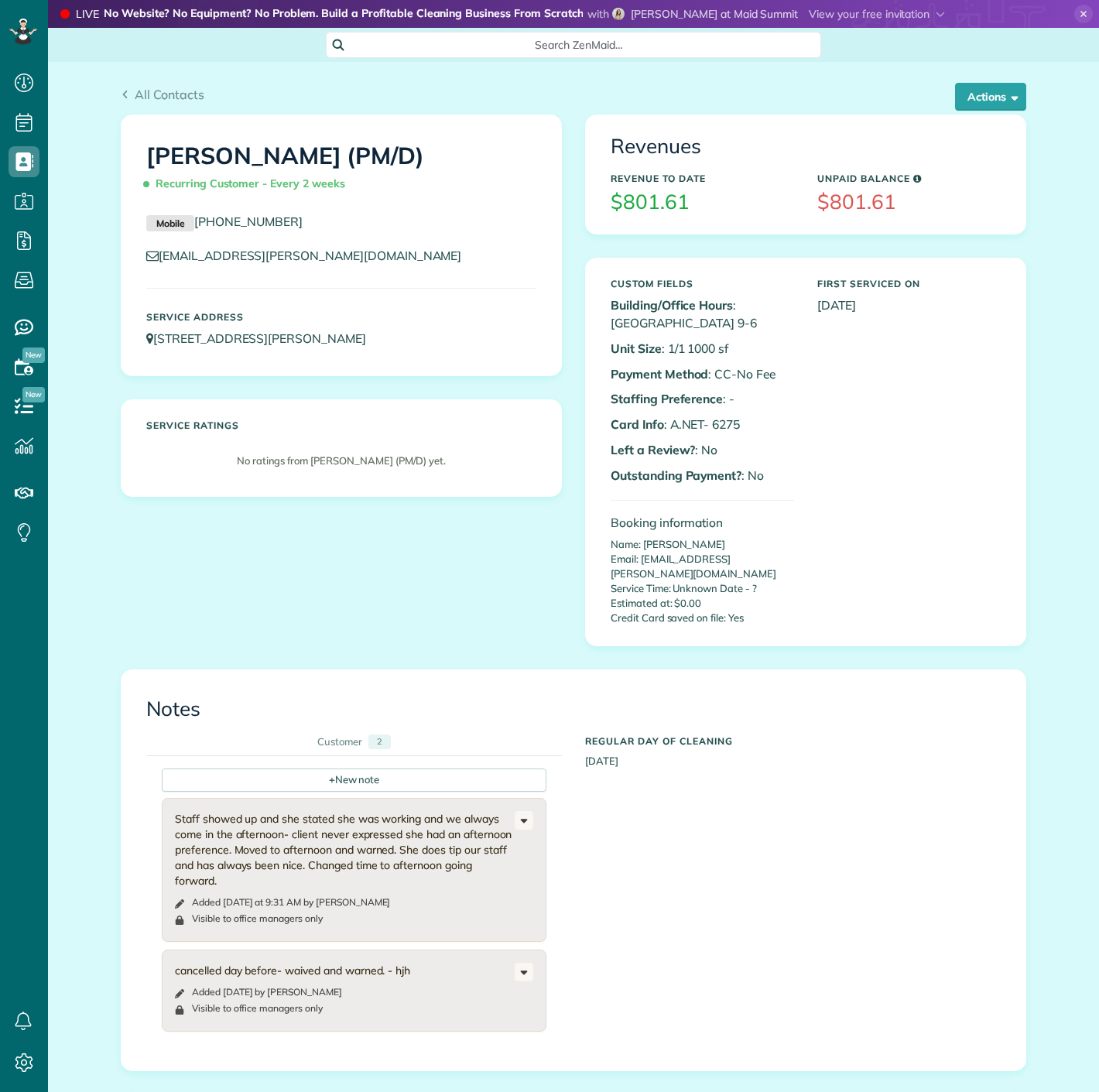
scroll to position [6, 6]
drag, startPoint x: 705, startPoint y: 424, endPoint x: 752, endPoint y: 419, distance: 47.3
click at [752, 419] on p "Card Info : A.NET- 6275" at bounding box center [702, 425] width 183 height 18
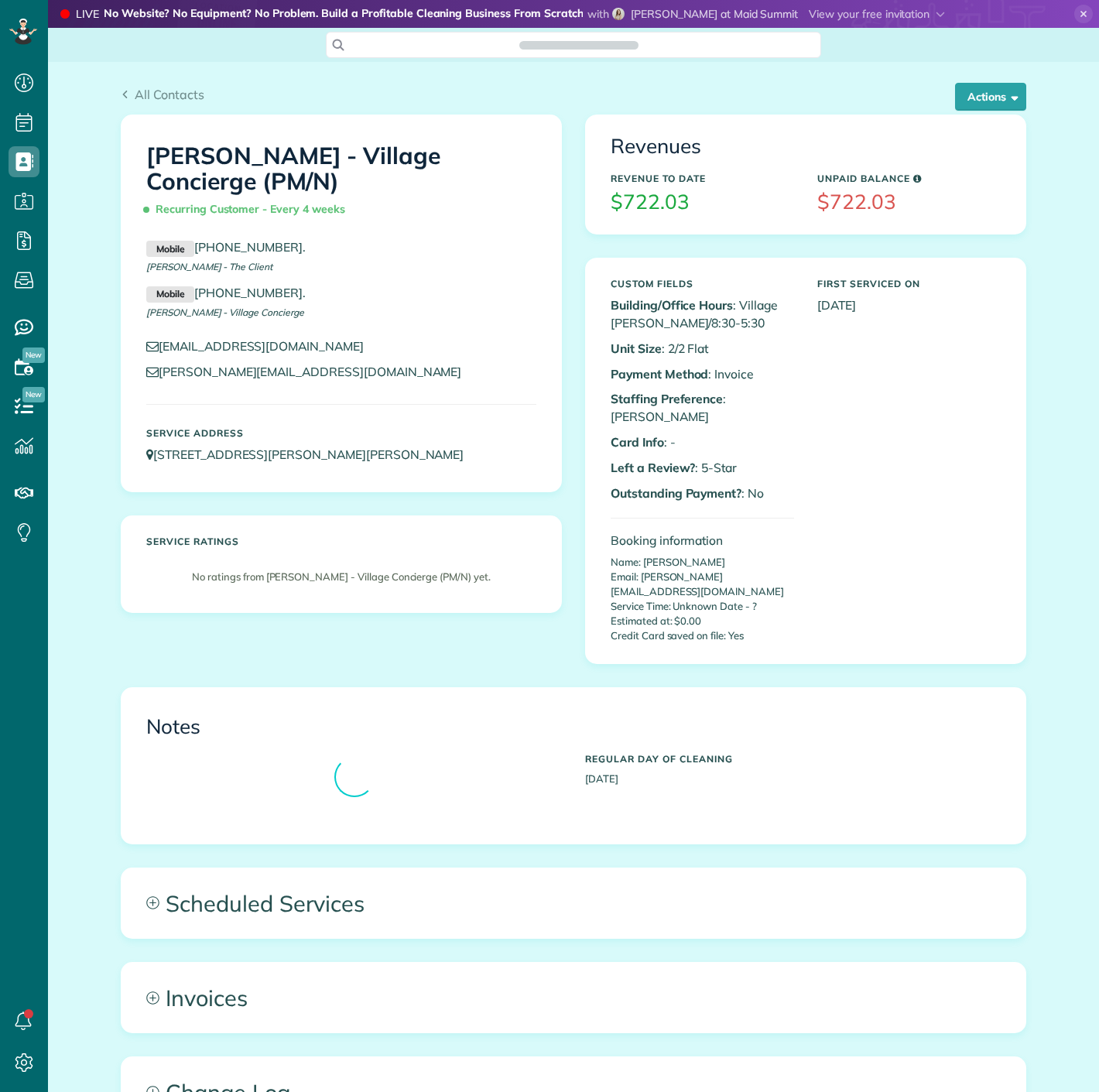
scroll to position [6, 6]
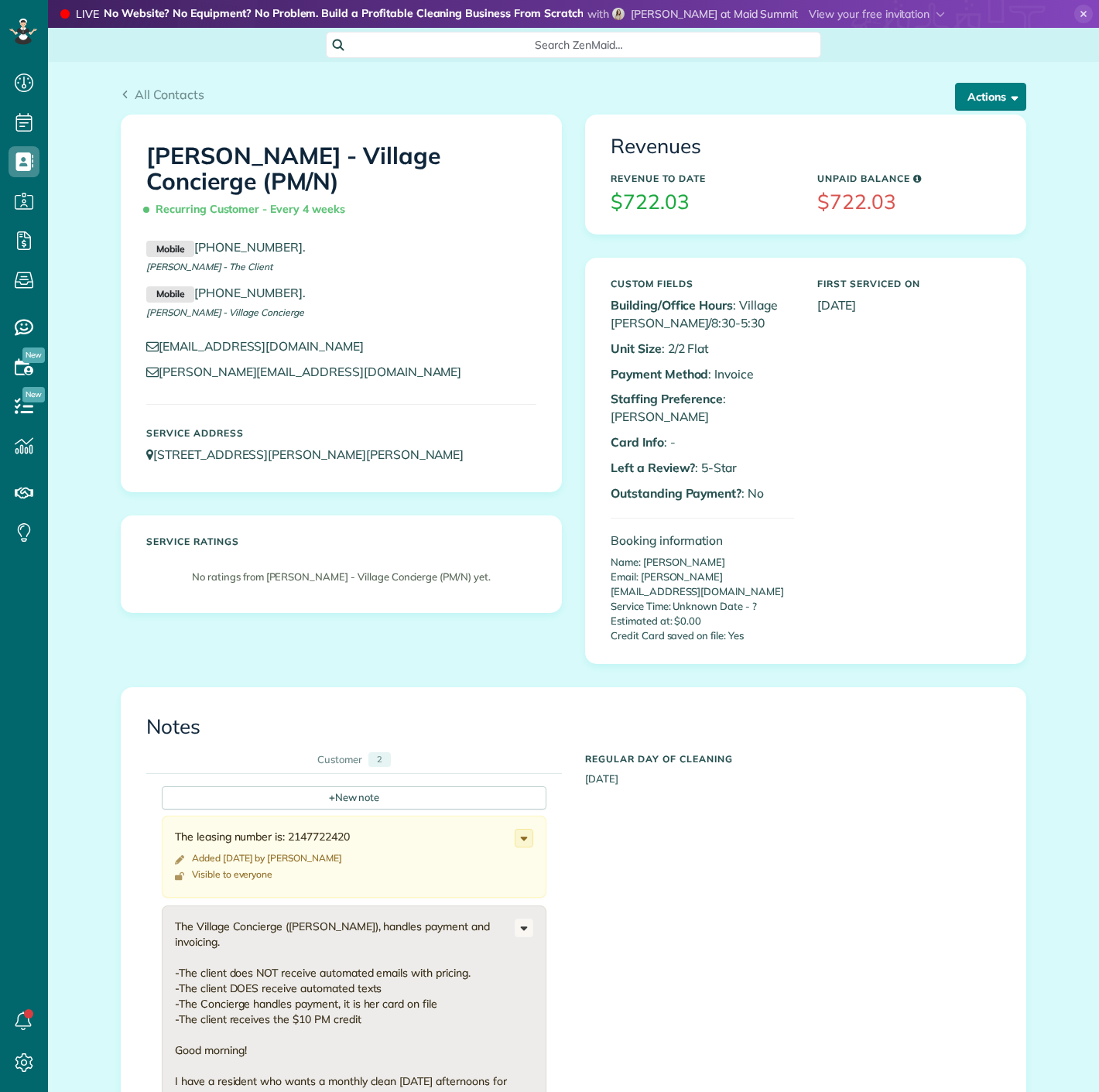
click at [967, 101] on button "Actions" at bounding box center [991, 97] width 71 height 28
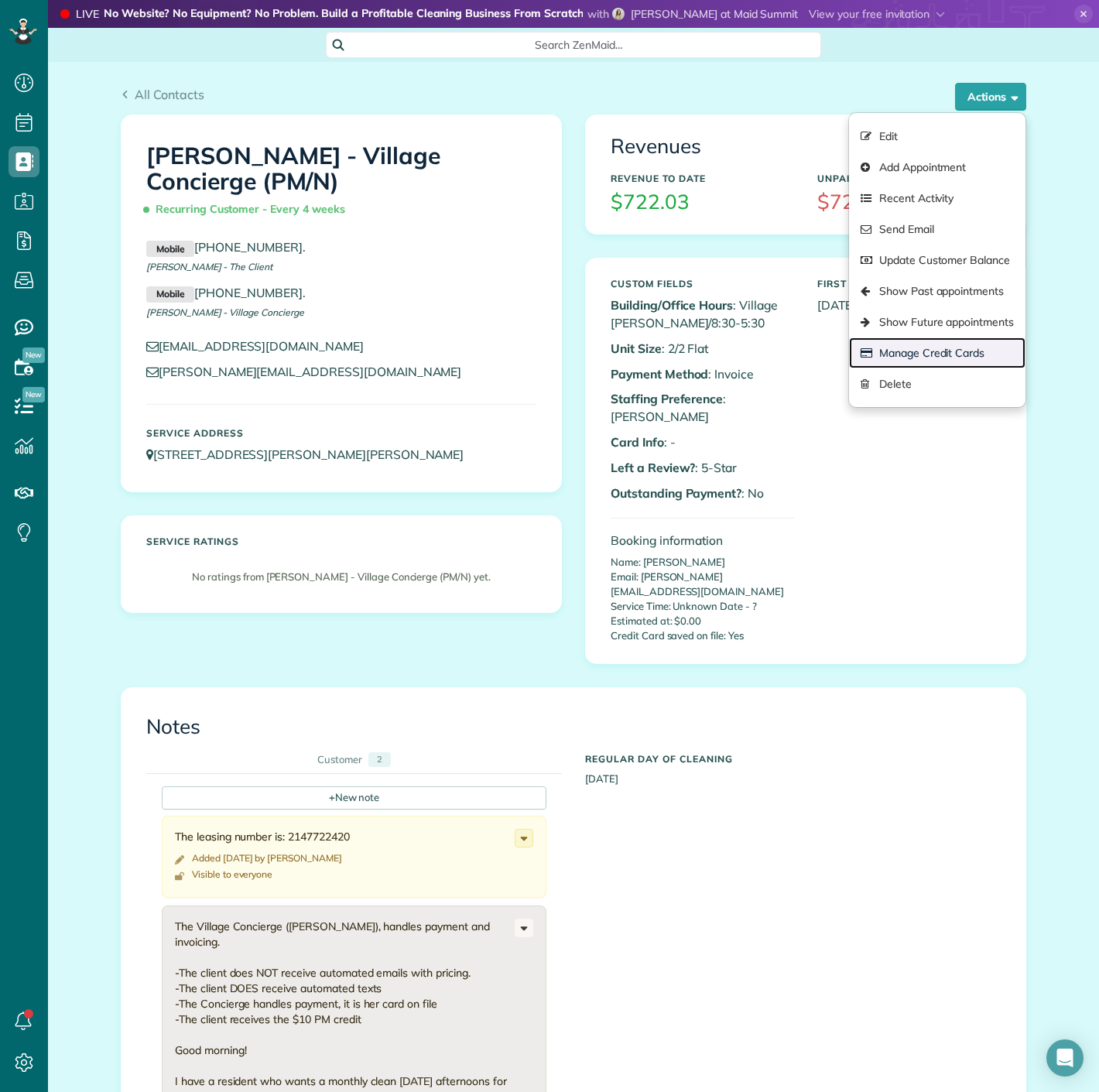
click at [940, 340] on link "Manage Credit Cards" at bounding box center [938, 352] width 176 height 31
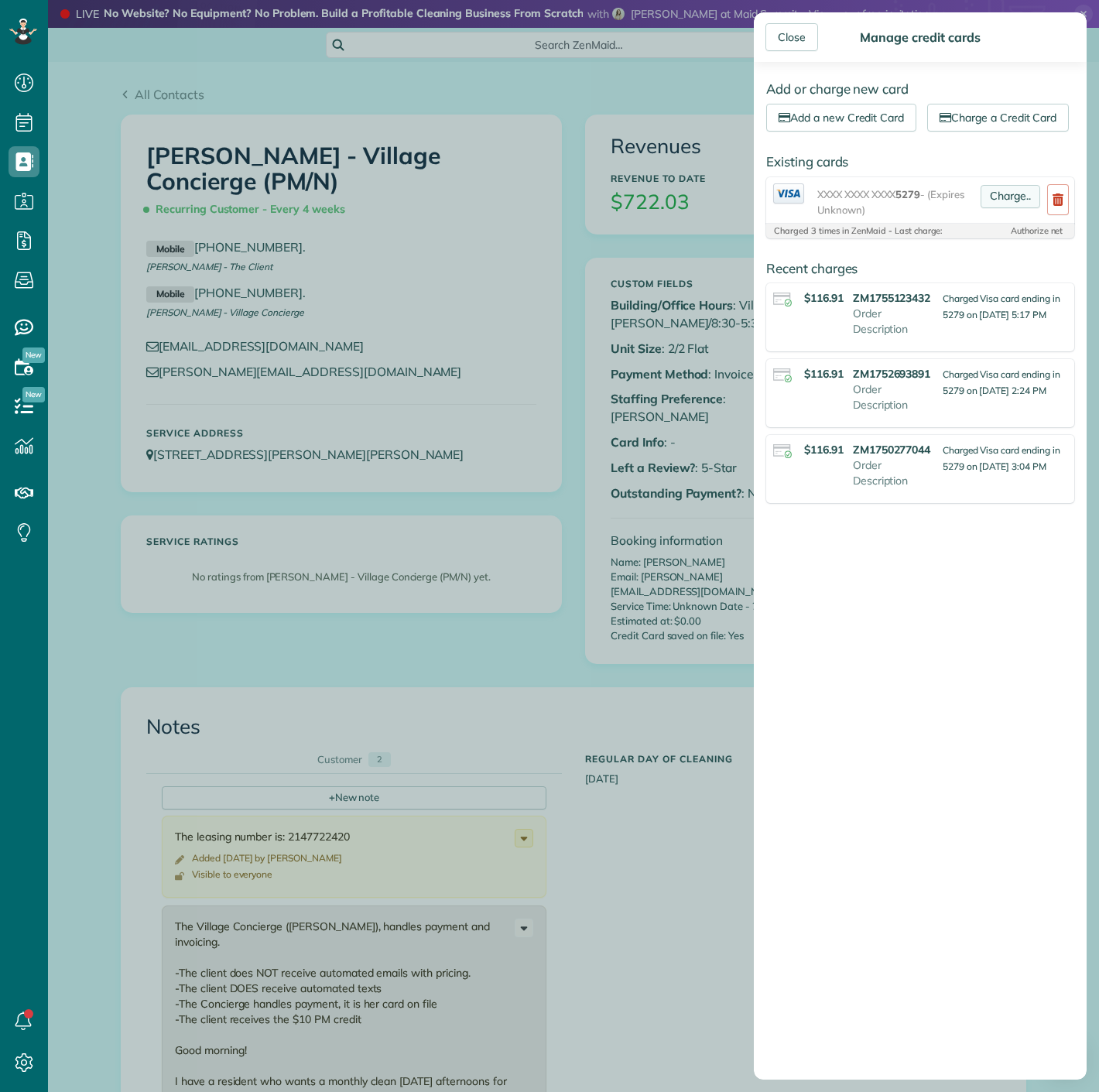
click at [1002, 208] on link "Charge.." at bounding box center [1011, 196] width 59 height 23
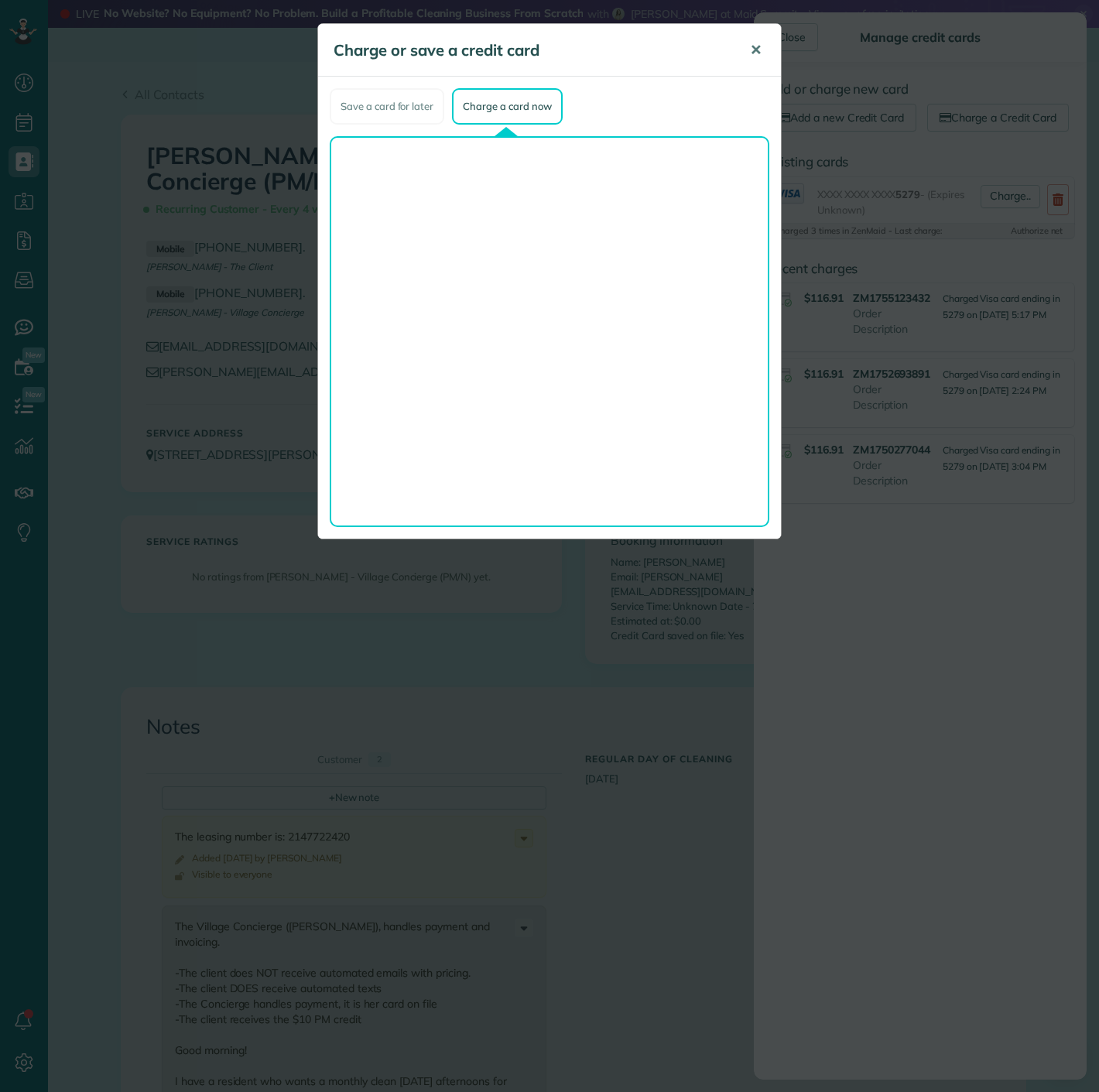
click at [765, 48] on button "✕" at bounding box center [755, 50] width 35 height 38
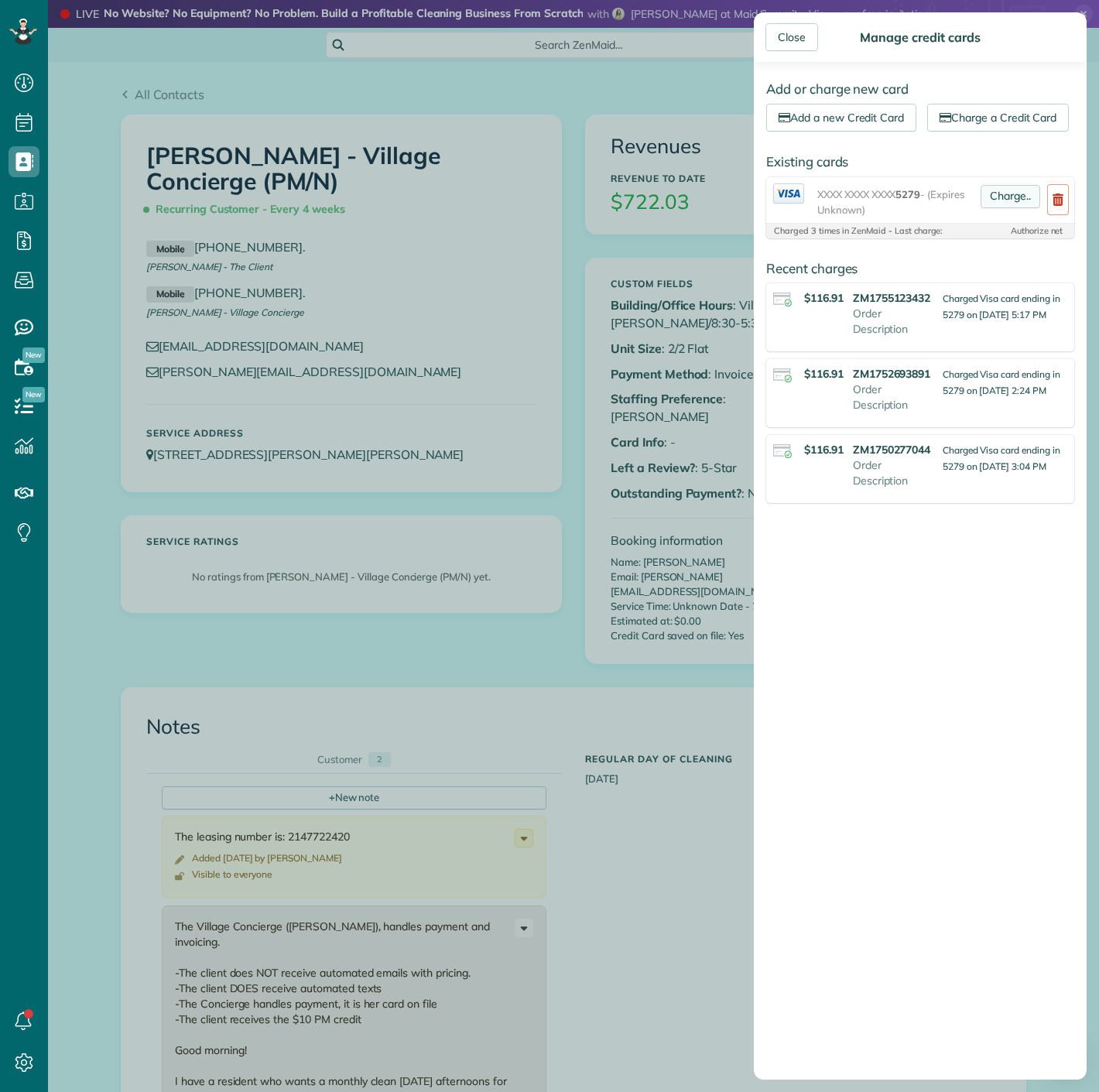
click at [1003, 208] on link "Charge.." at bounding box center [1011, 196] width 59 height 23
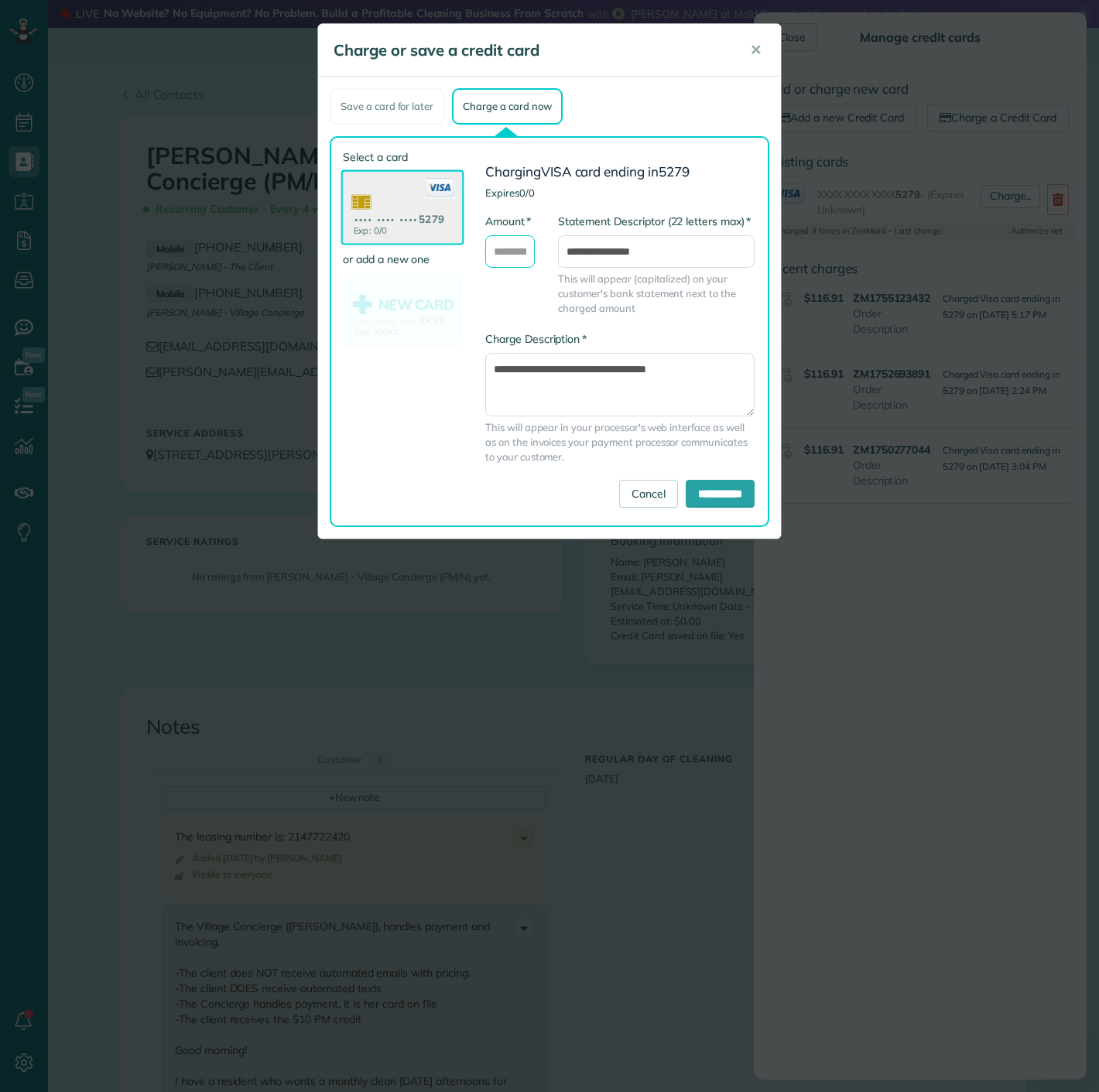
click at [511, 247] on input "* Amount" at bounding box center [510, 251] width 50 height 33
type input "******"
click at [717, 488] on input "**********" at bounding box center [721, 494] width 69 height 28
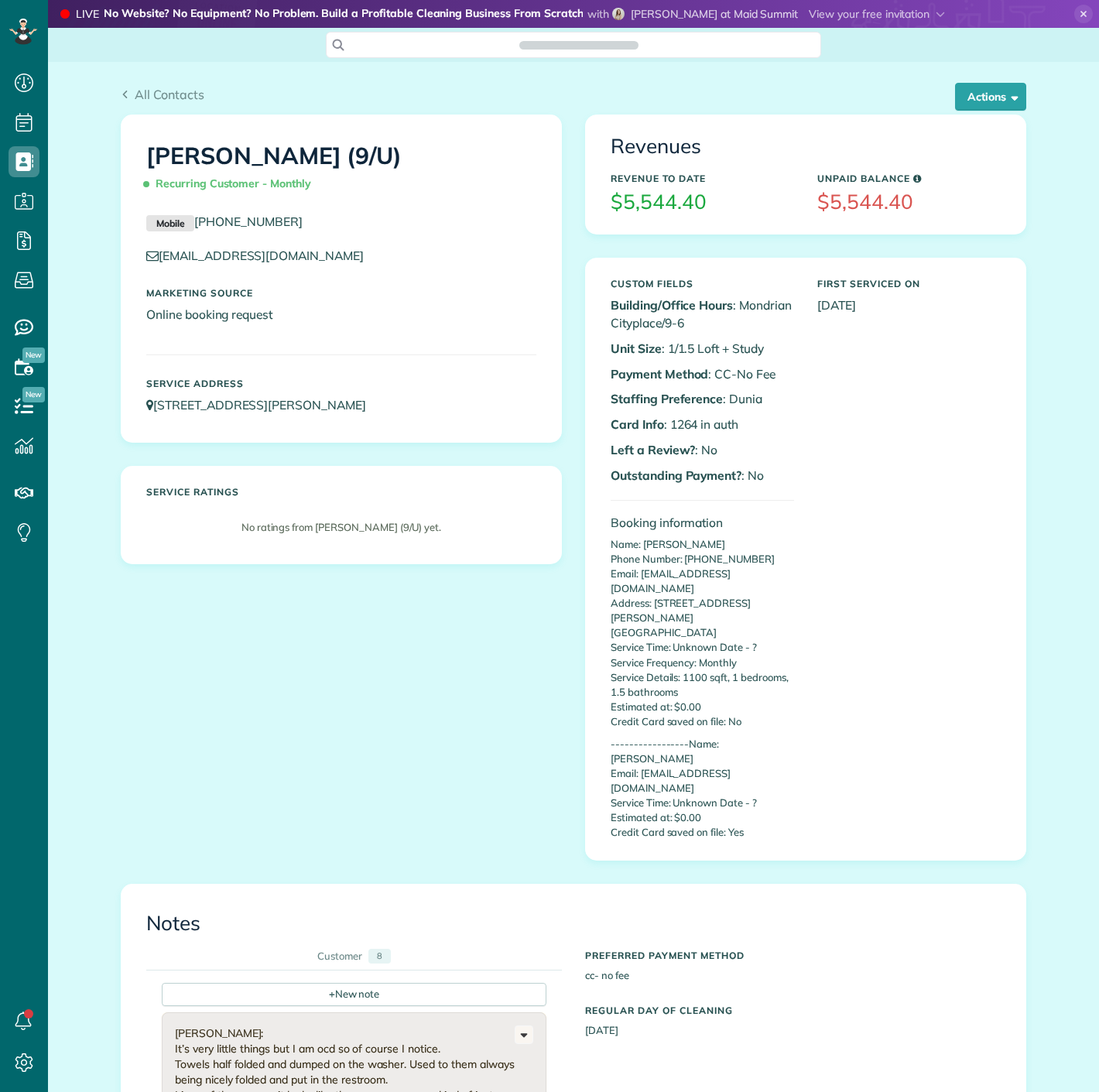
scroll to position [6, 6]
drag, startPoint x: 663, startPoint y: 424, endPoint x: 690, endPoint y: 424, distance: 27.0
click at [690, 424] on p "Card Info : 1264 in auth" at bounding box center [702, 425] width 183 height 18
copy p "1264"
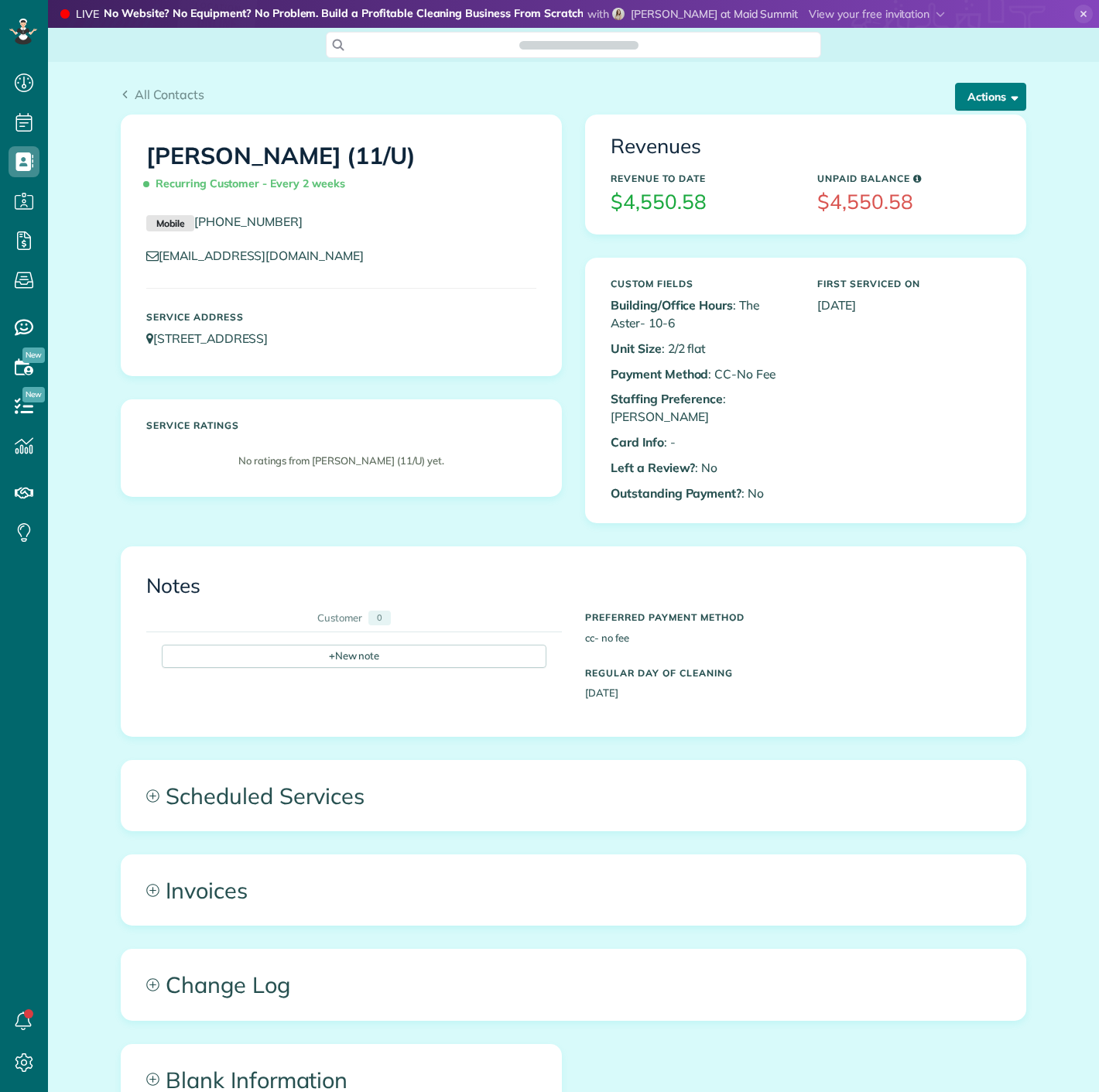
scroll to position [6, 6]
click at [992, 99] on button "Actions" at bounding box center [991, 97] width 71 height 28
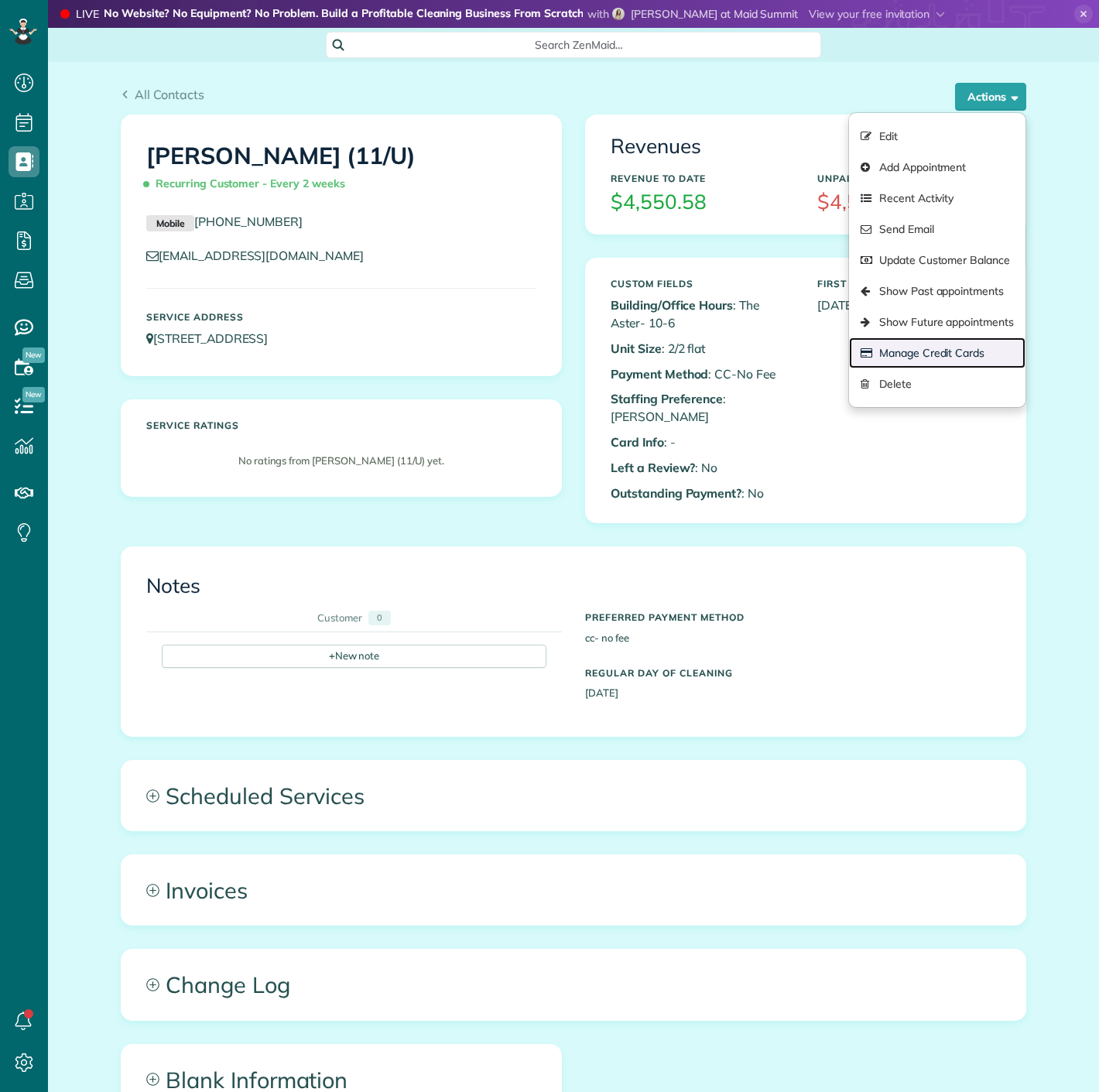
click at [928, 349] on link "Manage Credit Cards" at bounding box center [938, 352] width 176 height 31
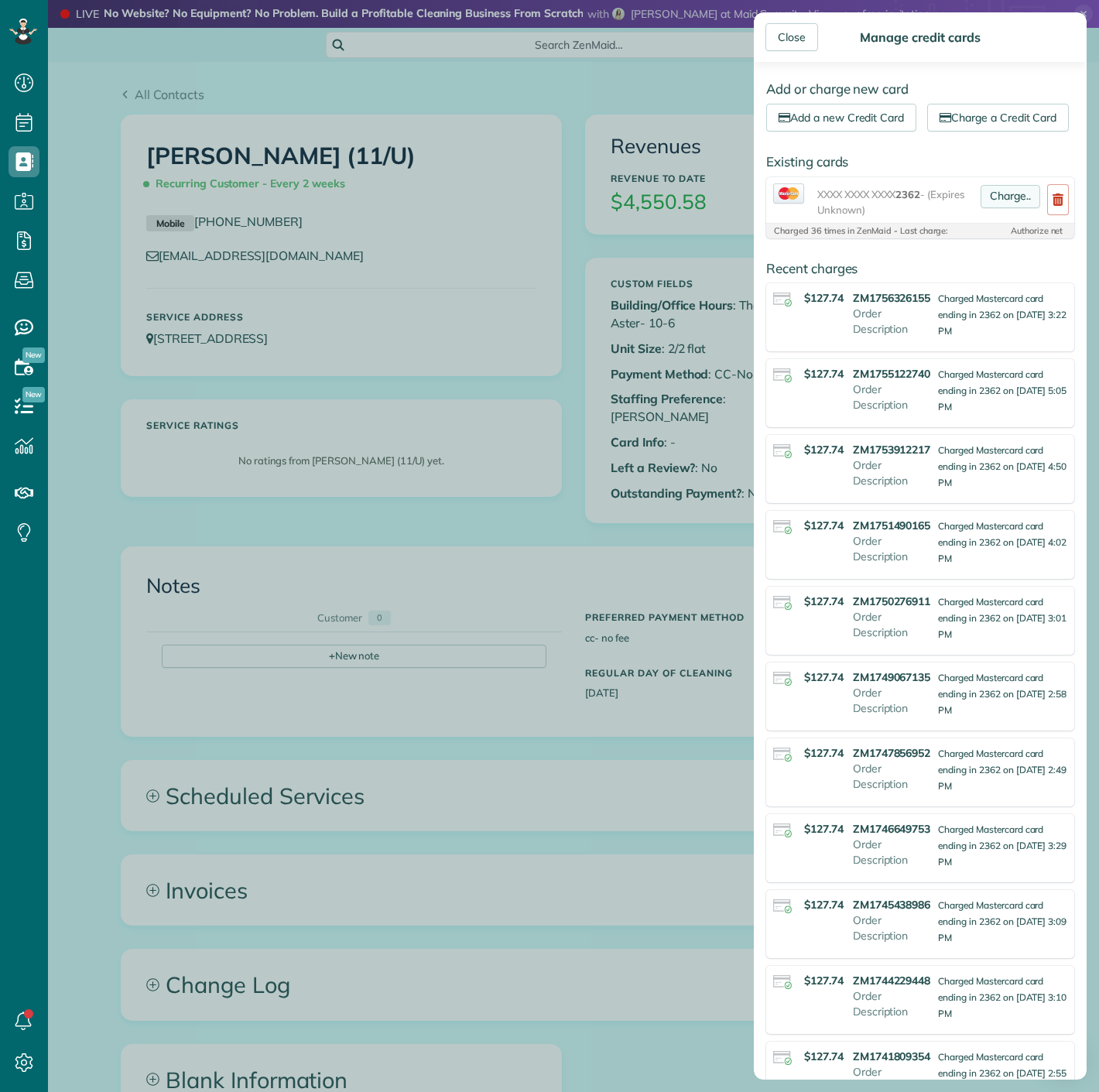
click at [984, 208] on link "Charge.." at bounding box center [1011, 196] width 59 height 23
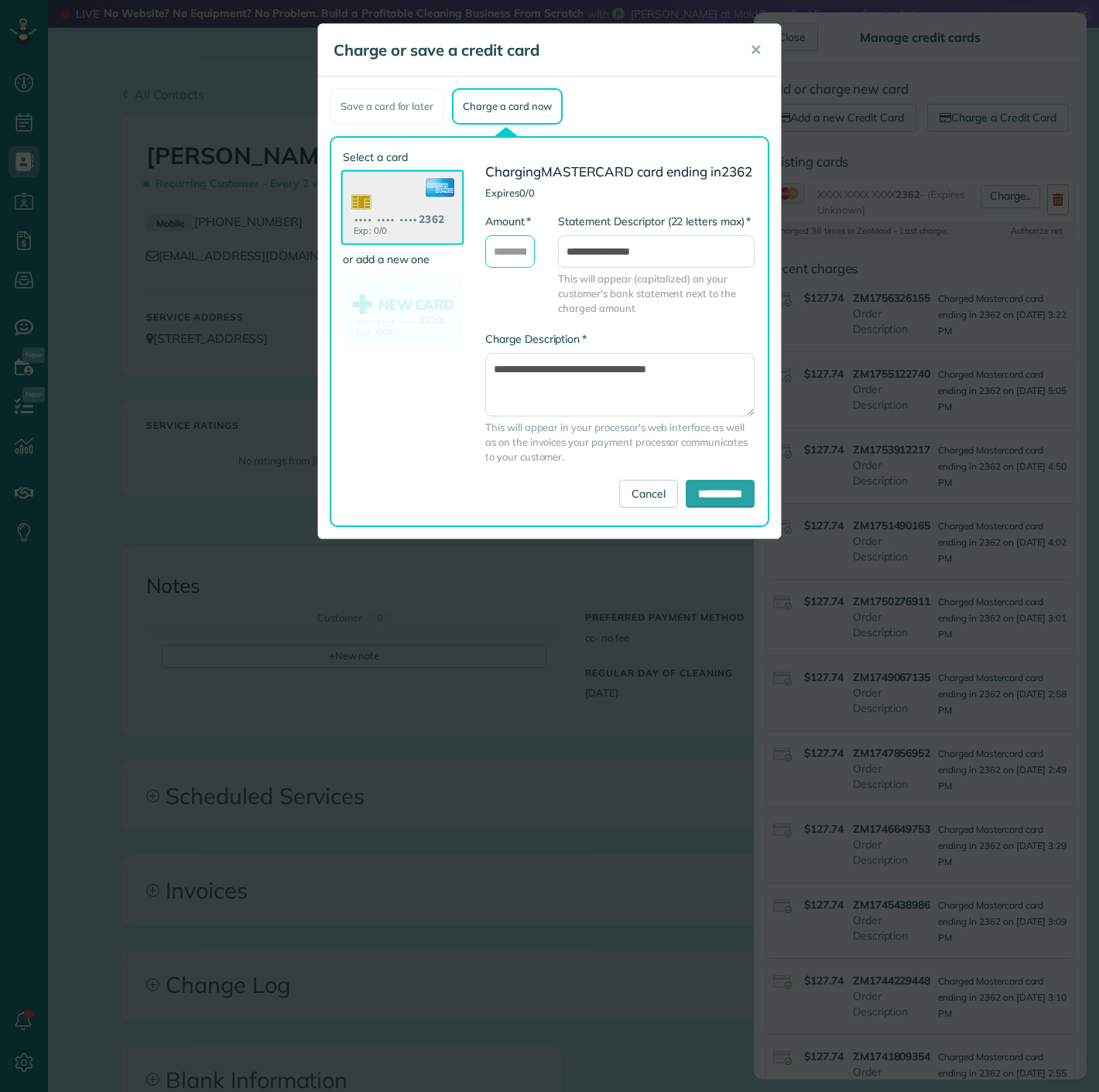
click at [524, 265] on input "* Amount" at bounding box center [510, 251] width 50 height 33
type input "******"
click at [686, 501] on input "**********" at bounding box center [721, 494] width 69 height 28
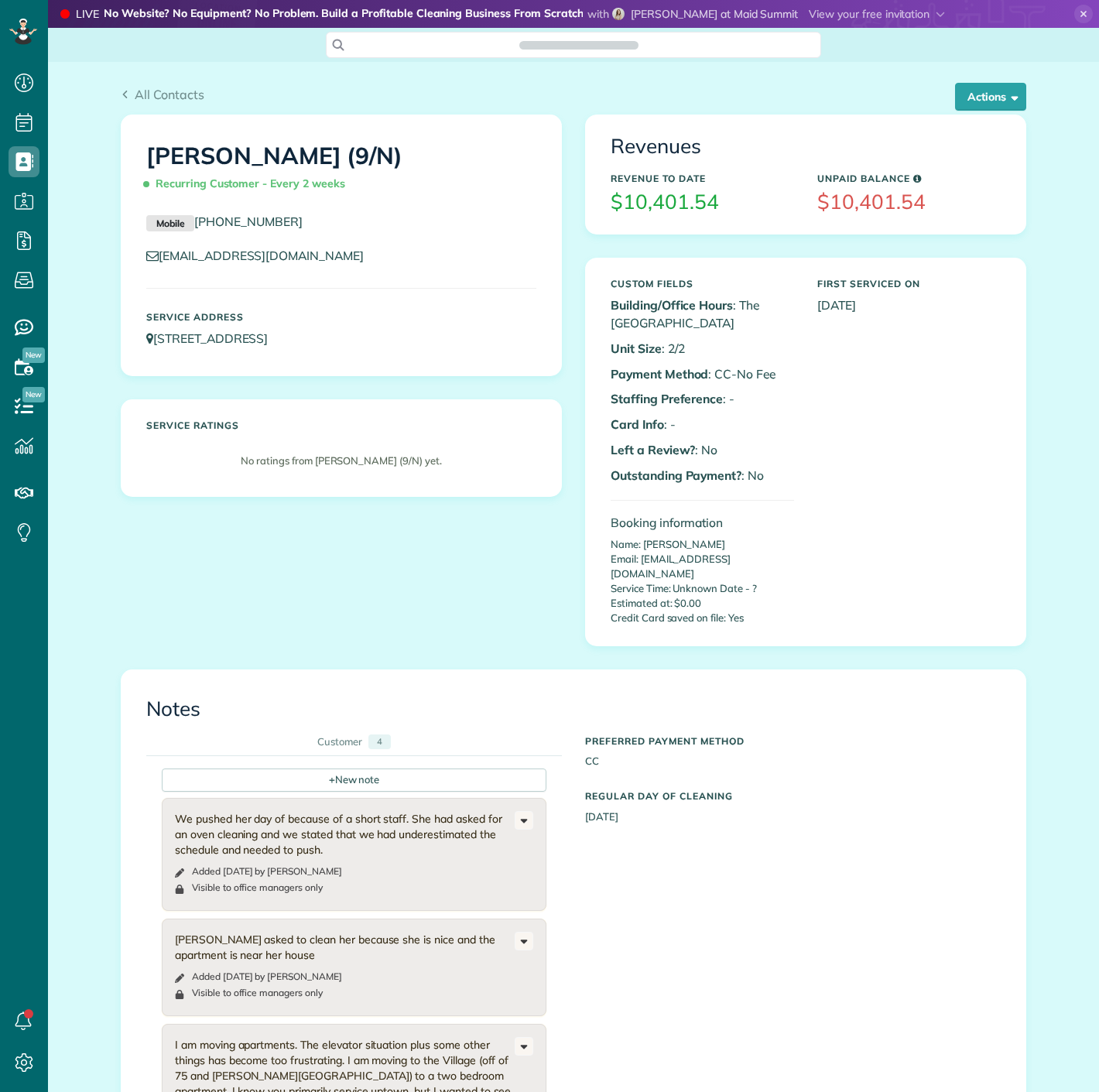
scroll to position [6, 6]
click at [955, 110] on button "Actions" at bounding box center [991, 97] width 71 height 28
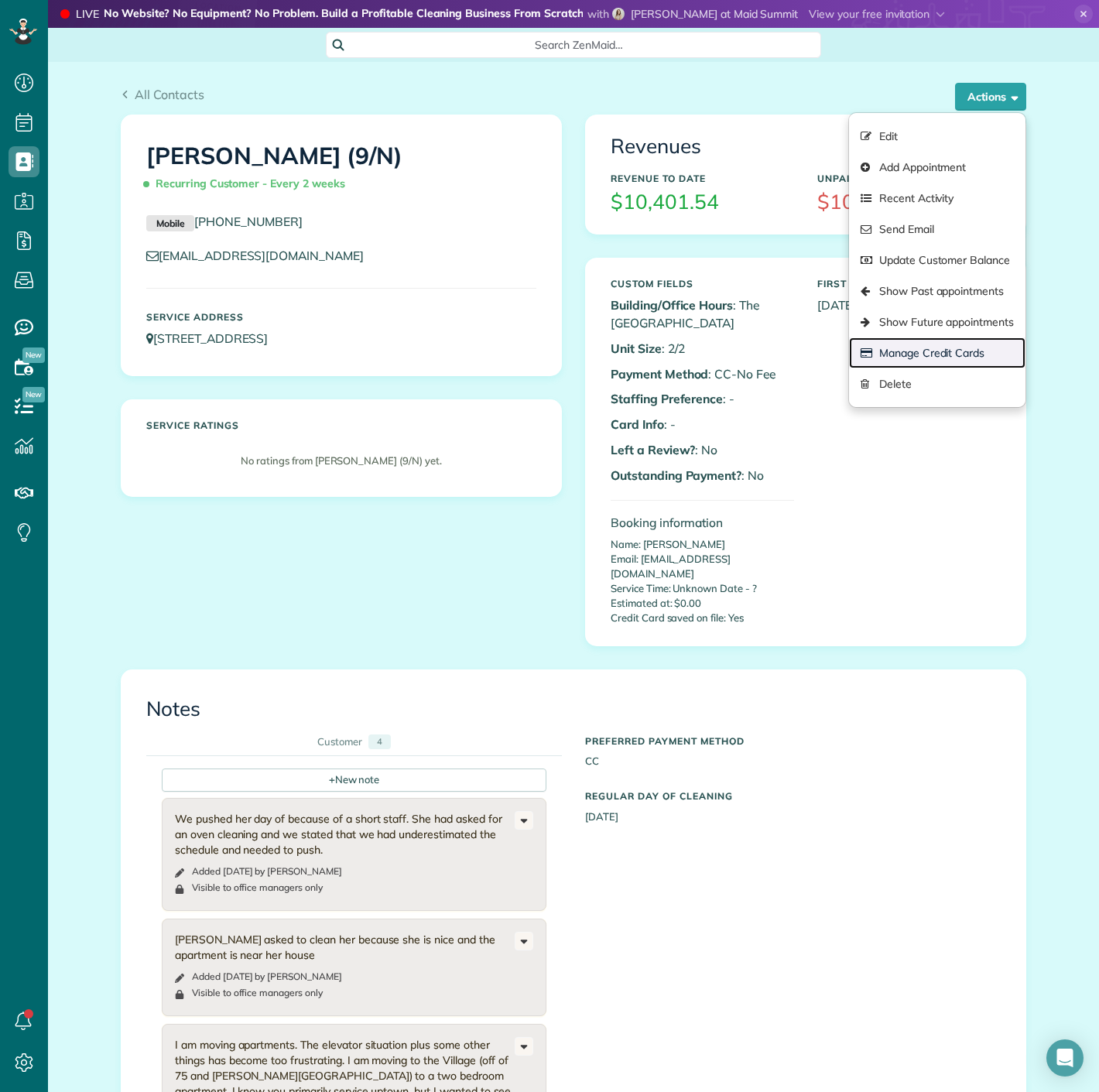
click at [884, 344] on link "Manage Credit Cards" at bounding box center [938, 352] width 176 height 31
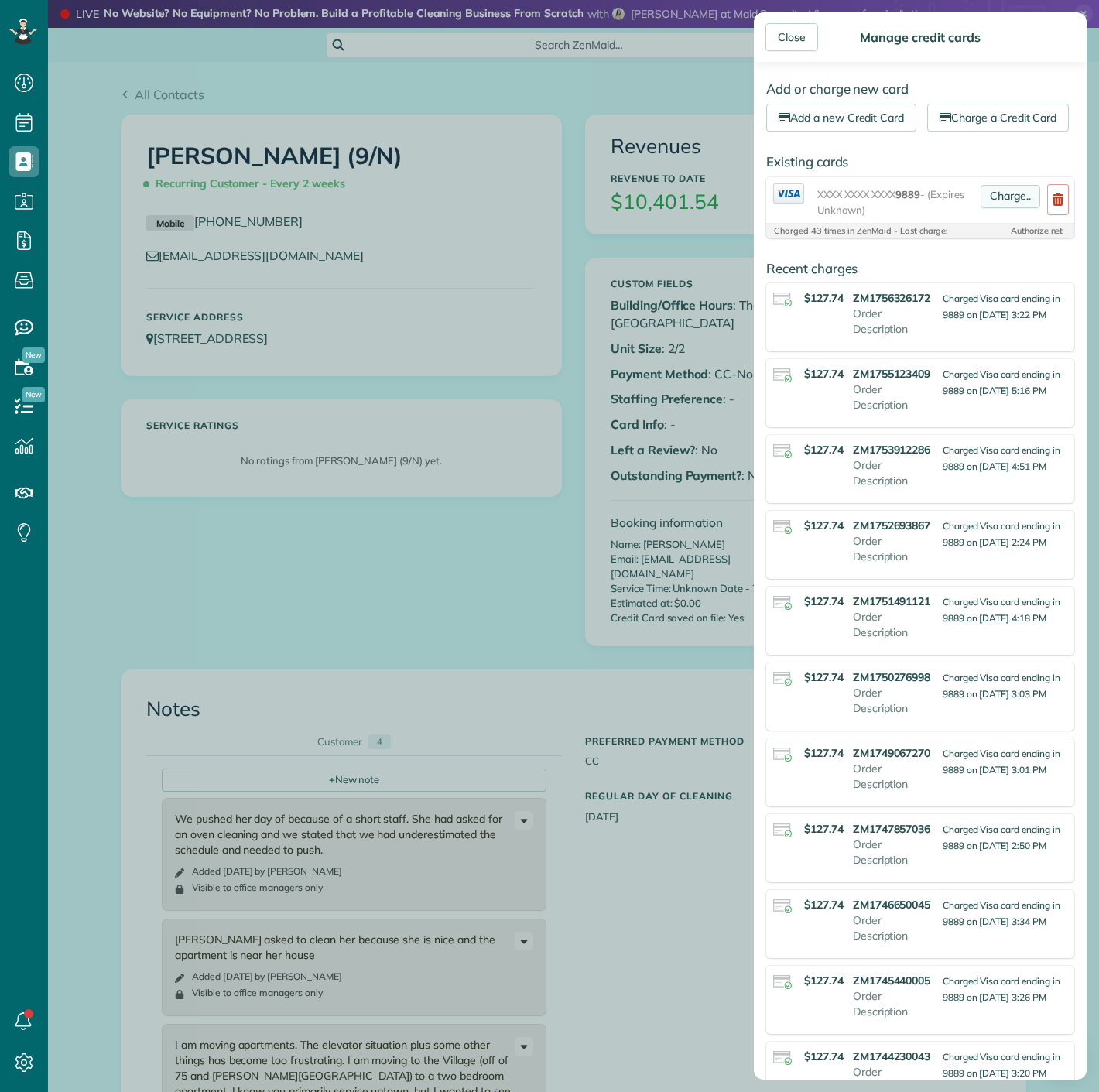
click at [1007, 208] on link "Charge.." at bounding box center [1011, 196] width 59 height 23
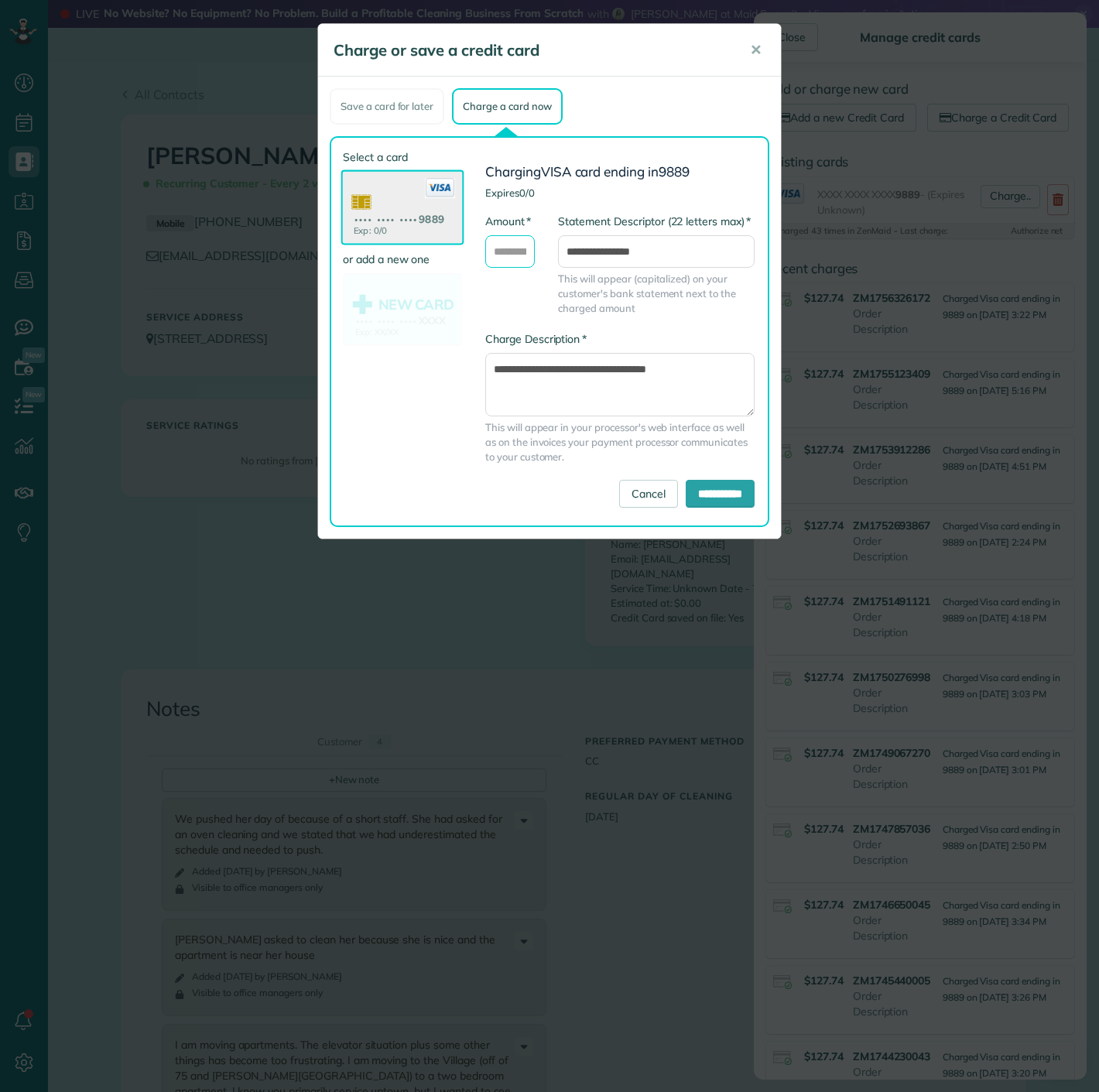
click at [499, 257] on input "* Amount" at bounding box center [510, 251] width 50 height 33
type input "******"
click at [698, 495] on input "**********" at bounding box center [721, 494] width 69 height 28
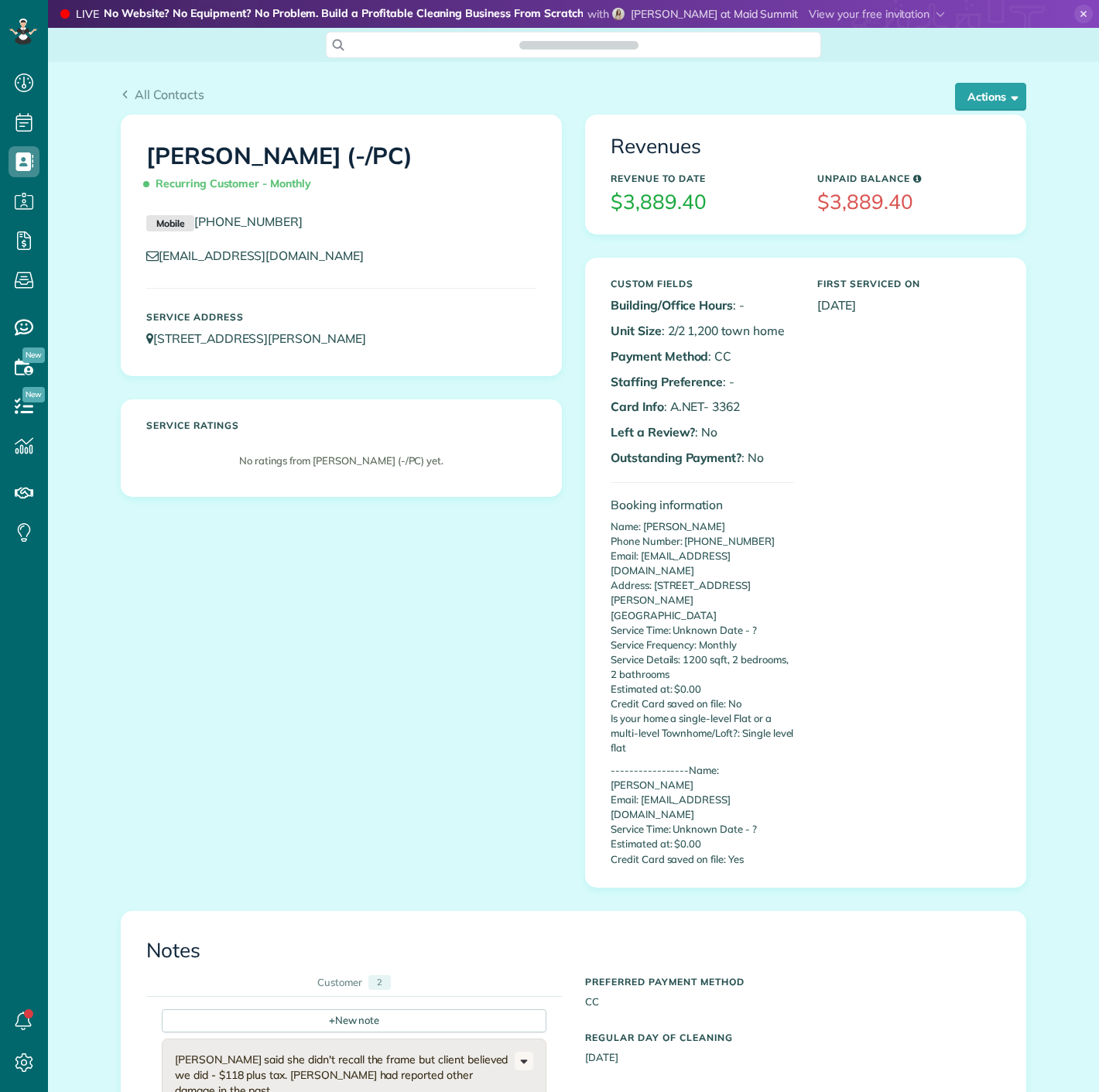
scroll to position [6, 6]
drag, startPoint x: 712, startPoint y: 409, endPoint x: 751, endPoint y: 407, distance: 39.1
click at [751, 407] on p "Card Info : A.NET- 3362" at bounding box center [702, 407] width 183 height 18
click at [741, 403] on p "Card Info : A.NET- 3362" at bounding box center [702, 407] width 183 height 18
click at [722, 408] on p "Card Info : A.NET- 3362" at bounding box center [702, 407] width 183 height 18
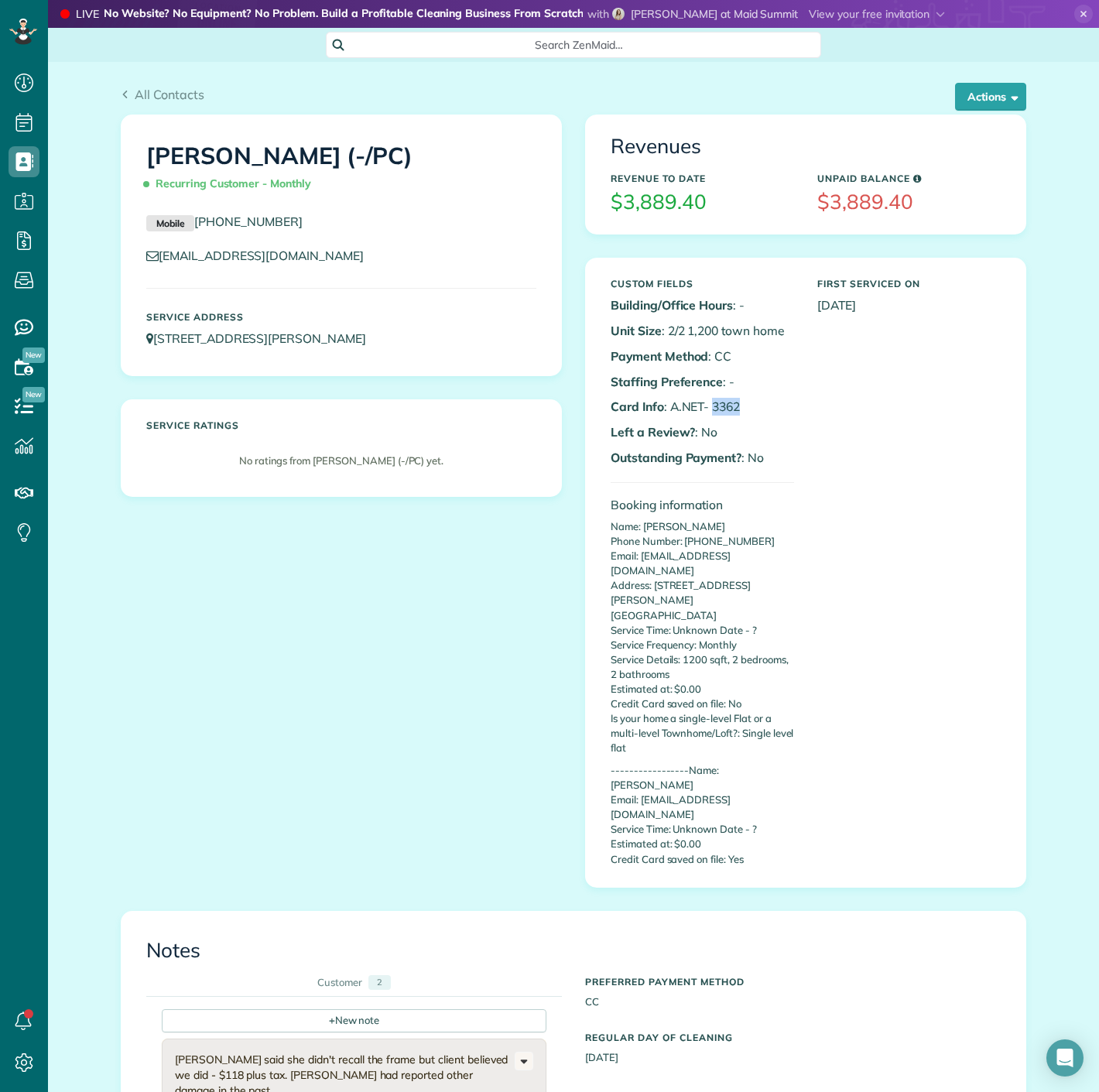
copy p "3362"
drag, startPoint x: 731, startPoint y: 408, endPoint x: 701, endPoint y: 399, distance: 31.3
click at [705, 408] on p "Card Info : A.NET- 3362" at bounding box center [702, 407] width 183 height 18
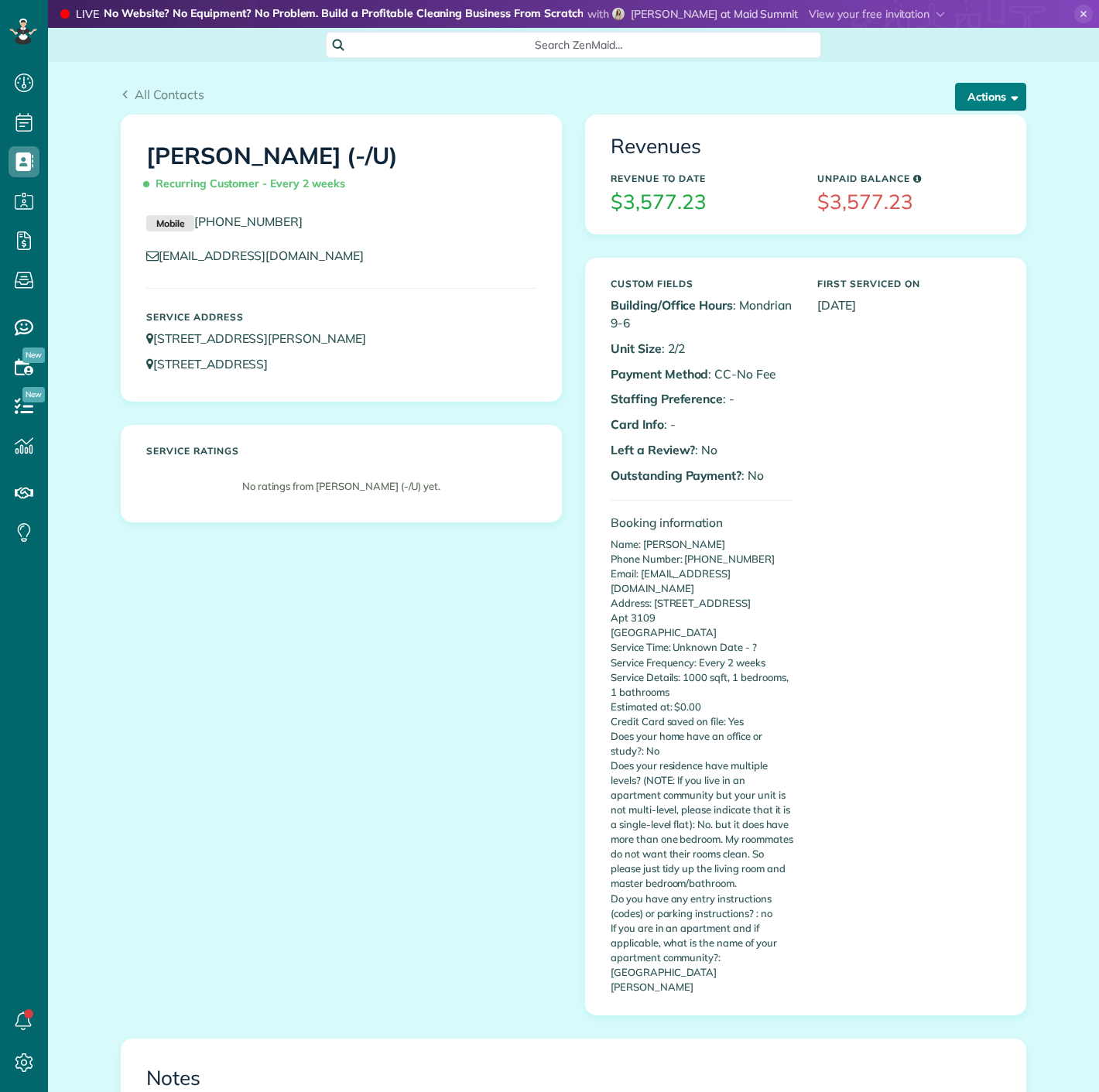
click at [1013, 97] on button "Actions" at bounding box center [991, 97] width 71 height 28
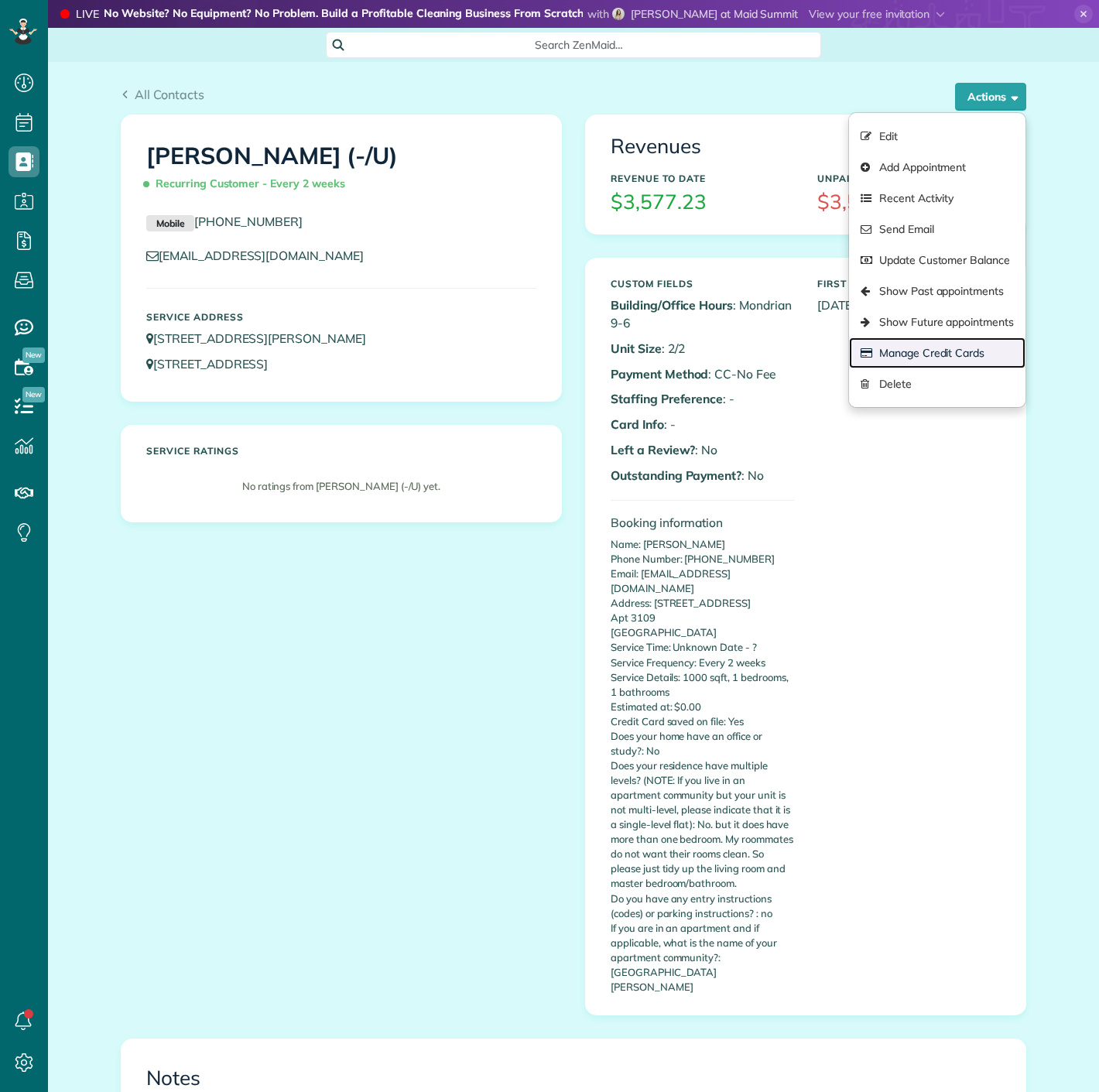
click at [932, 344] on link "Manage Credit Cards" at bounding box center [938, 352] width 176 height 31
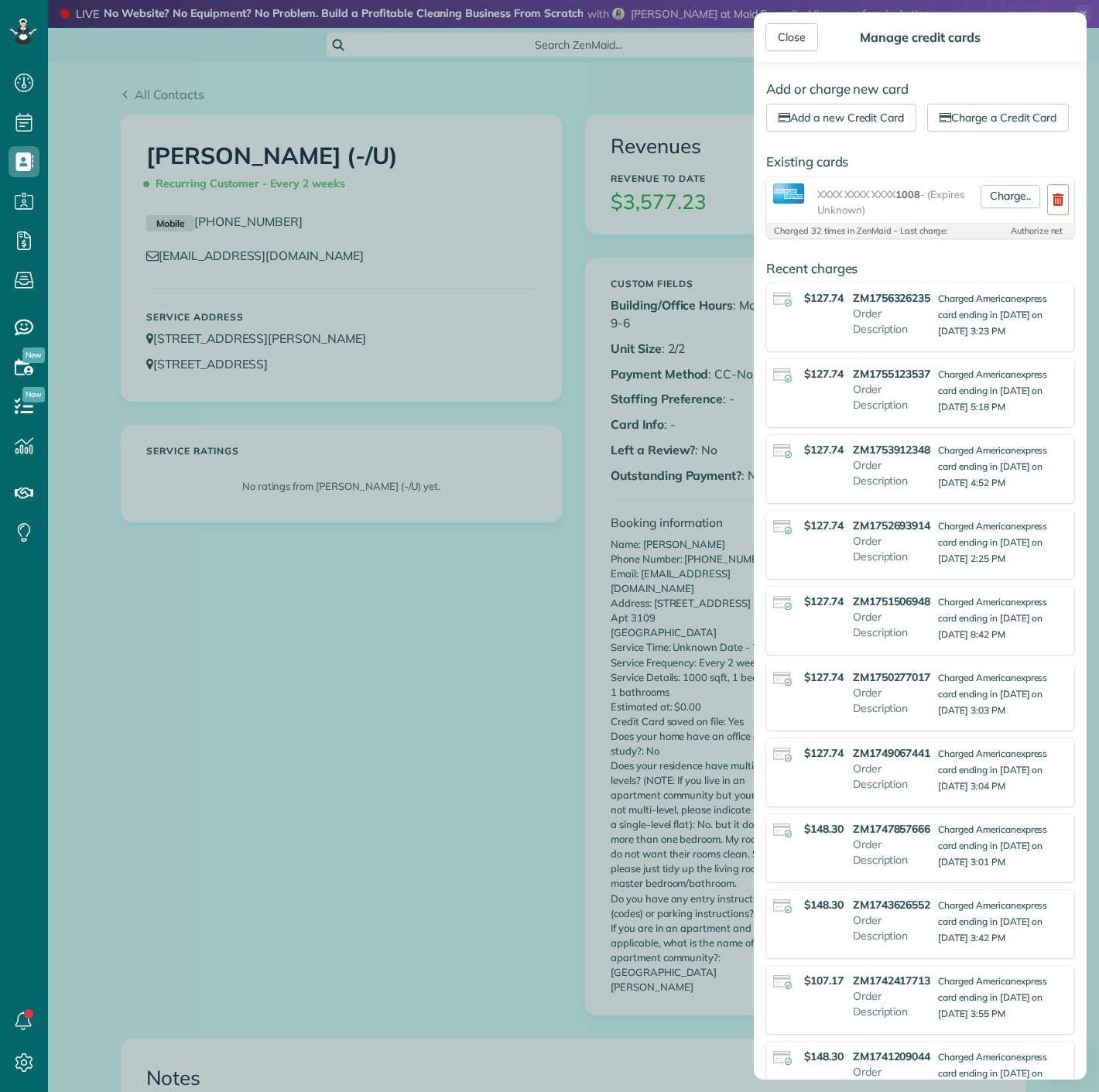
click at [989, 218] on div "Charge.." at bounding box center [1010, 200] width 72 height 34
click at [990, 208] on link "Charge.." at bounding box center [1011, 196] width 59 height 23
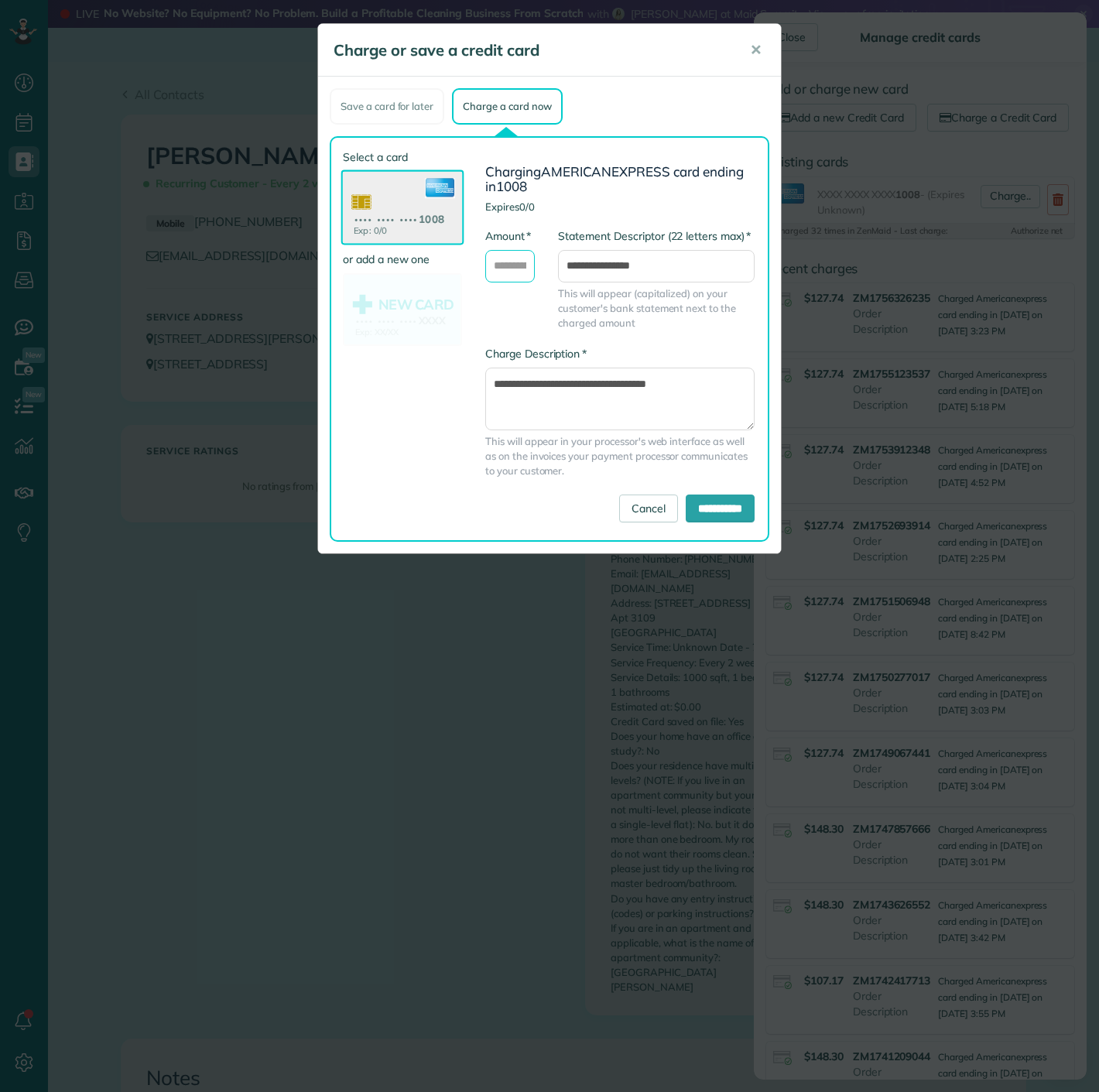
drag, startPoint x: 495, startPoint y: 263, endPoint x: 499, endPoint y: 272, distance: 9.8
click at [495, 263] on input "* Amount" at bounding box center [510, 266] width 50 height 33
type input "******"
click at [714, 510] on input "**********" at bounding box center [721, 509] width 69 height 28
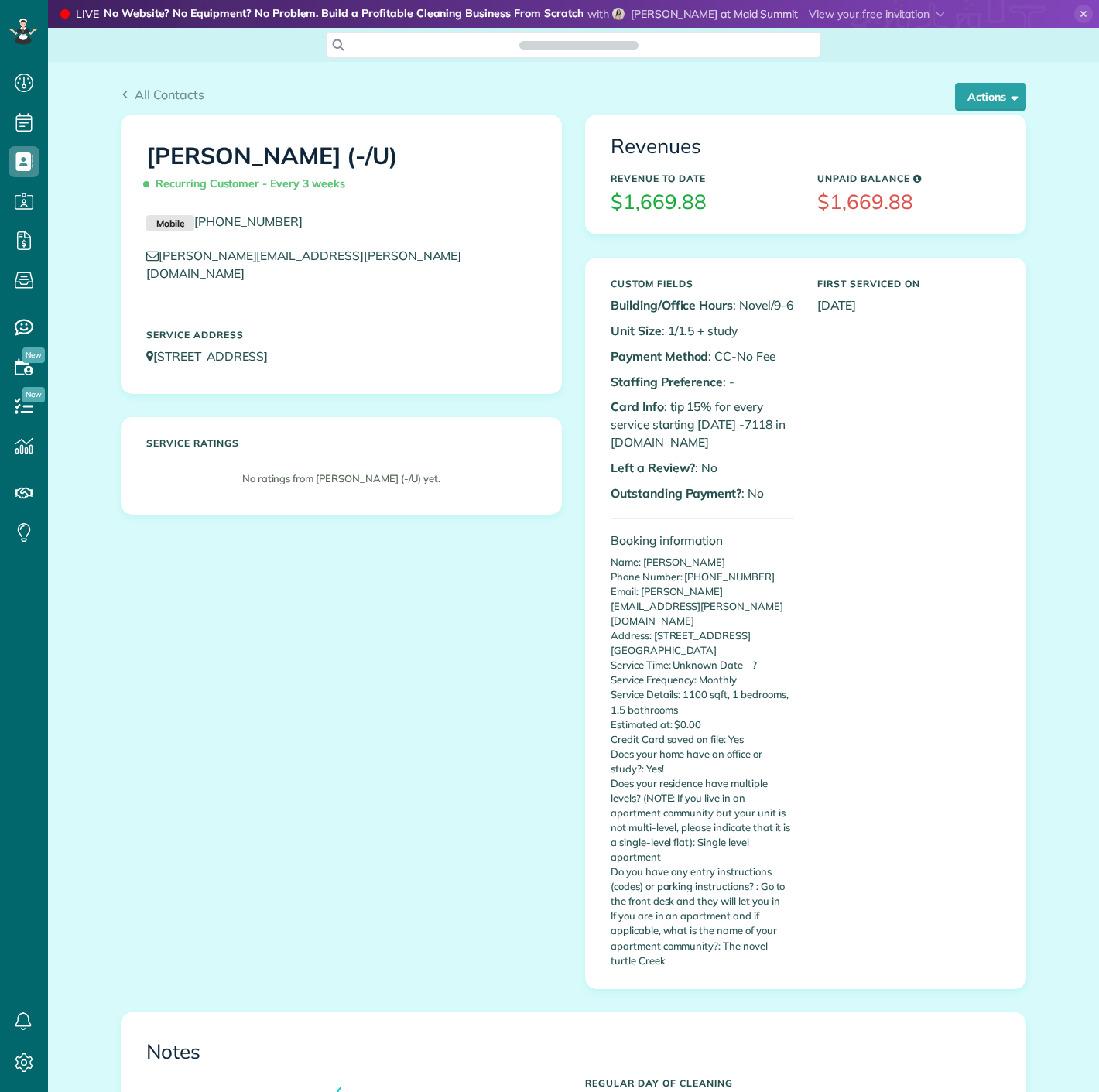
scroll to position [6, 6]
copy p "7118"
drag, startPoint x: 749, startPoint y: 426, endPoint x: 778, endPoint y: 423, distance: 29.2
click at [778, 423] on p "Card Info : tip 15% for every service starting [DATE] -7118 in [DOMAIN_NAME]" at bounding box center [702, 425] width 183 height 53
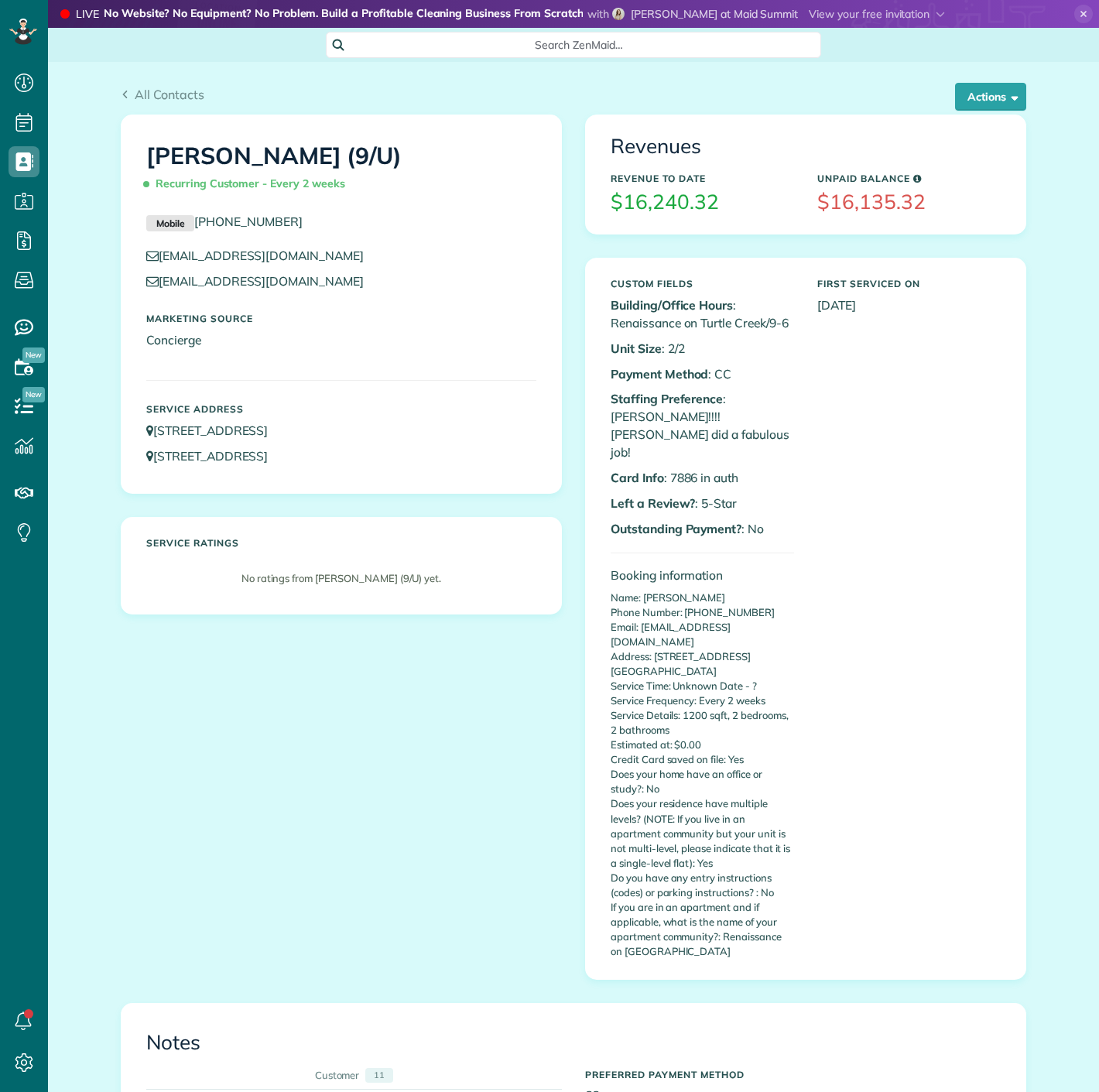
scroll to position [6, 6]
copy p "7886"
drag, startPoint x: 690, startPoint y: 435, endPoint x: 662, endPoint y: 435, distance: 28.0
click at [662, 469] on p "Card Info : 7886 in auth" at bounding box center [702, 478] width 183 height 18
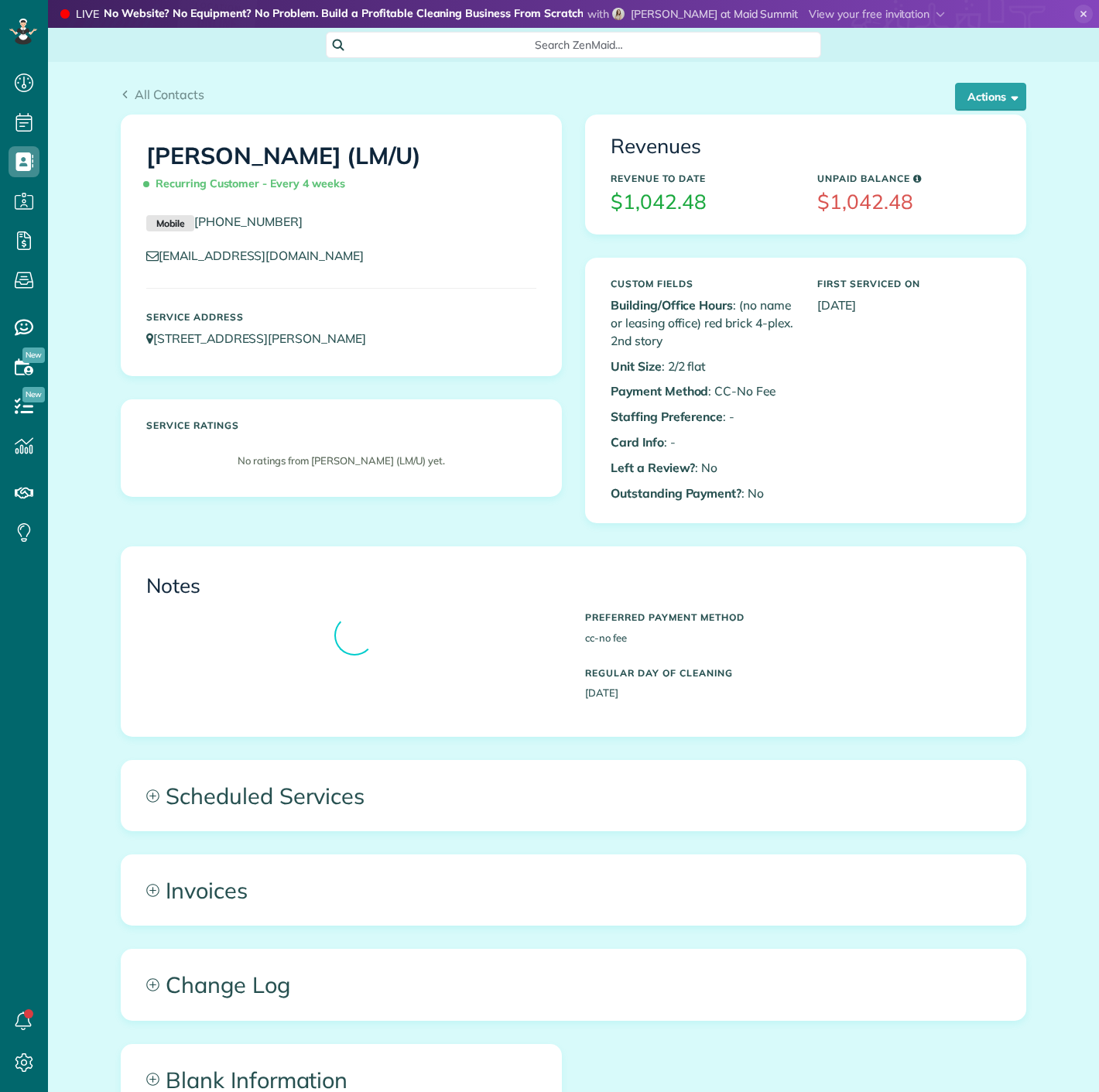
scroll to position [6, 6]
click at [973, 101] on button "Actions" at bounding box center [991, 97] width 71 height 28
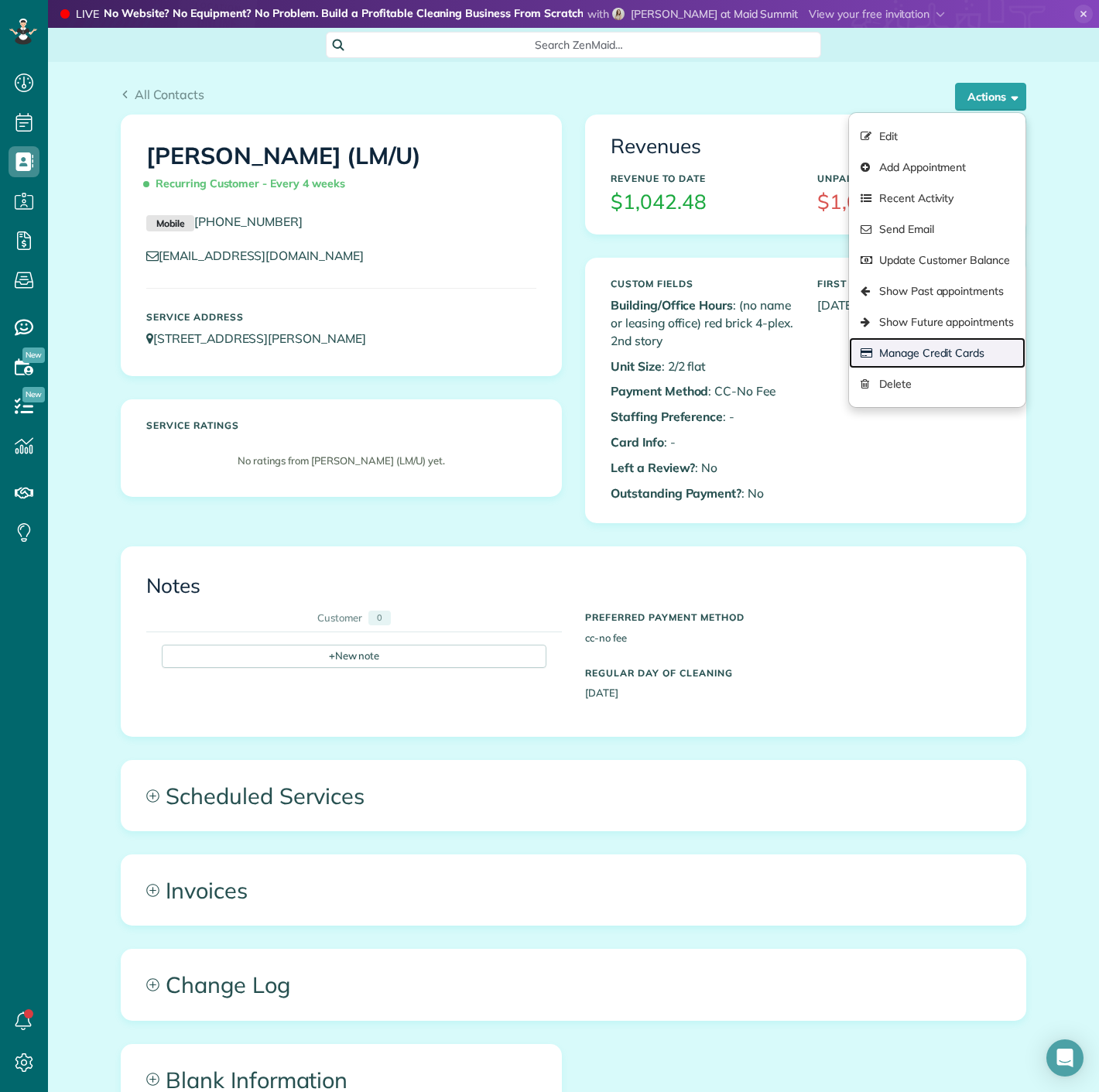
click at [940, 347] on link "Manage Credit Cards" at bounding box center [938, 352] width 176 height 31
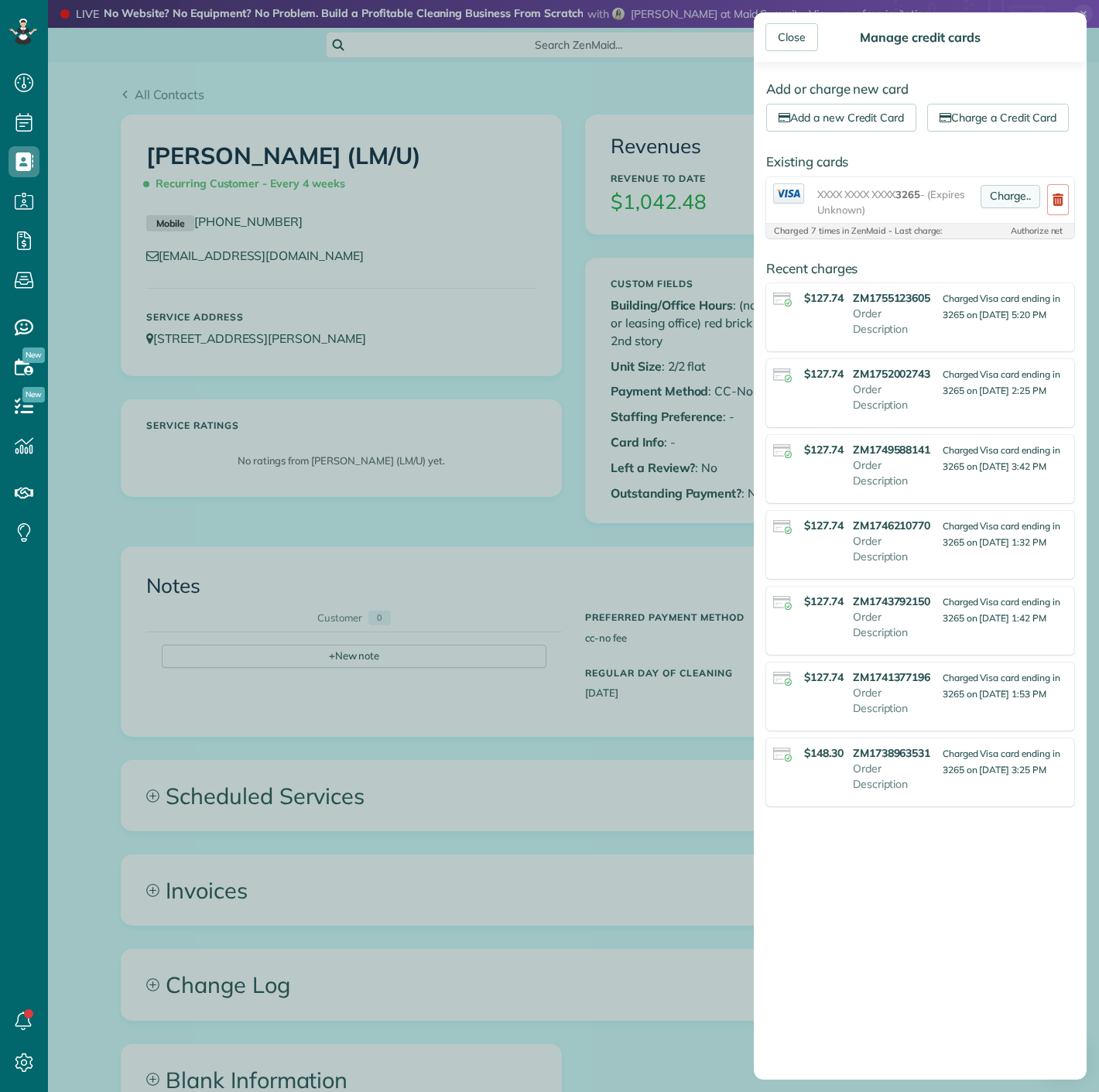
click at [990, 208] on link "Charge.." at bounding box center [1011, 196] width 59 height 23
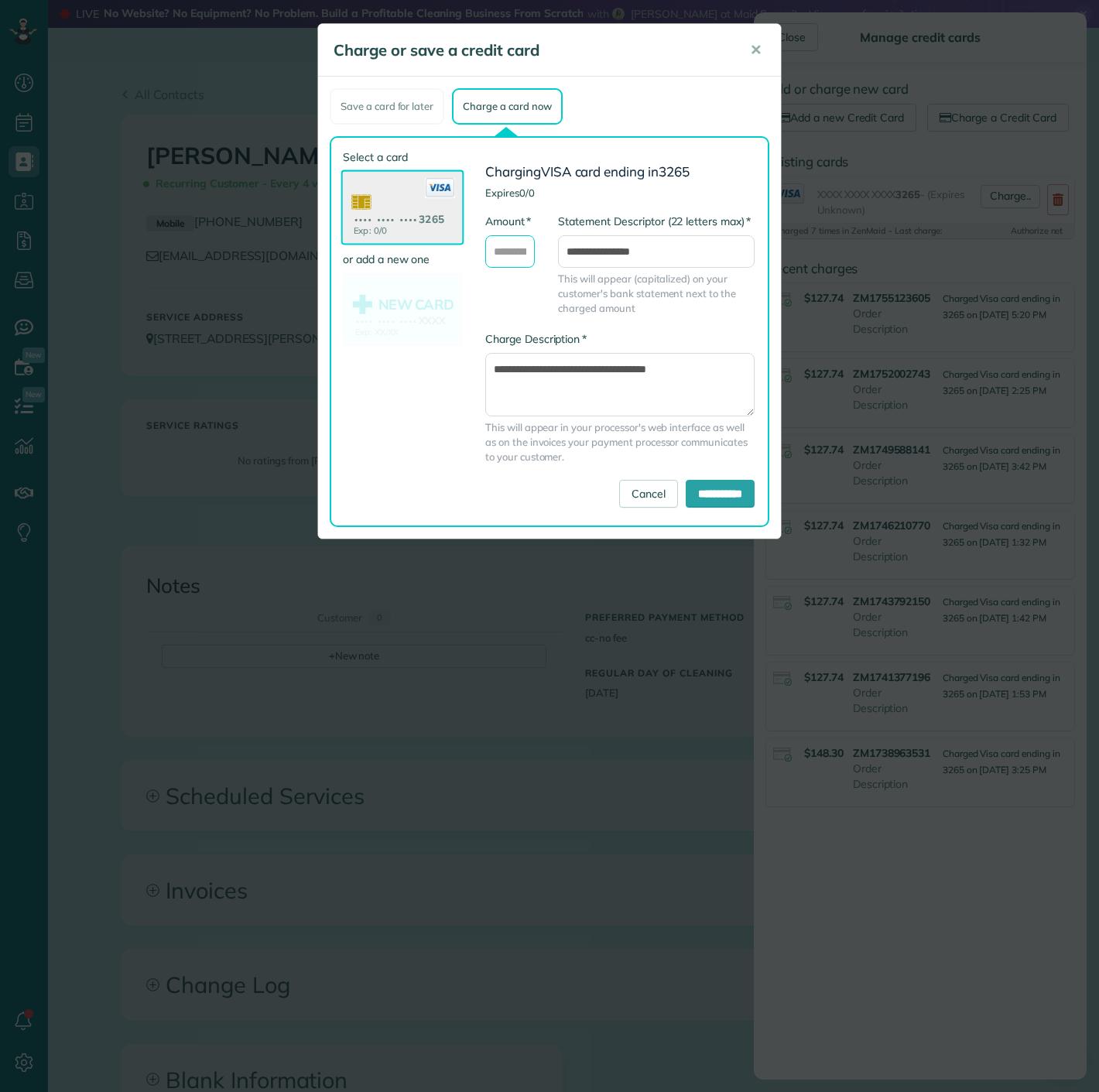
click at [504, 261] on input "* Amount" at bounding box center [510, 251] width 50 height 33
type input "******"
click at [706, 489] on input "**********" at bounding box center [721, 494] width 69 height 28
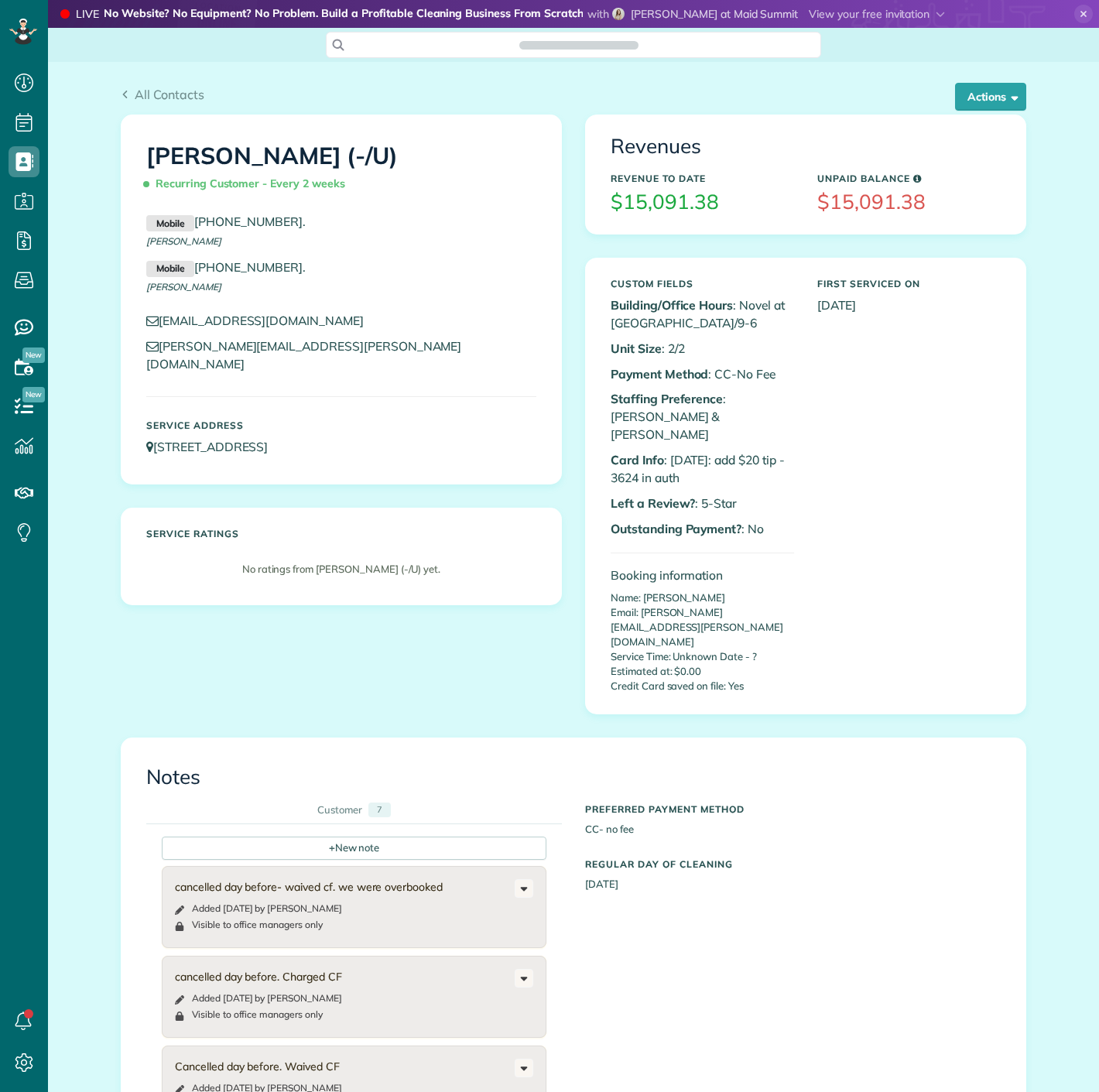
scroll to position [6, 6]
copy p "3624"
drag, startPoint x: 634, startPoint y: 463, endPoint x: 599, endPoint y: 463, distance: 35.0
click at [599, 463] on div "Custom Fields Building/Office Hours : Novel at [GEOGRAPHIC_DATA]/9-6 Unit Size …" at bounding box center [702, 486] width 207 height 431
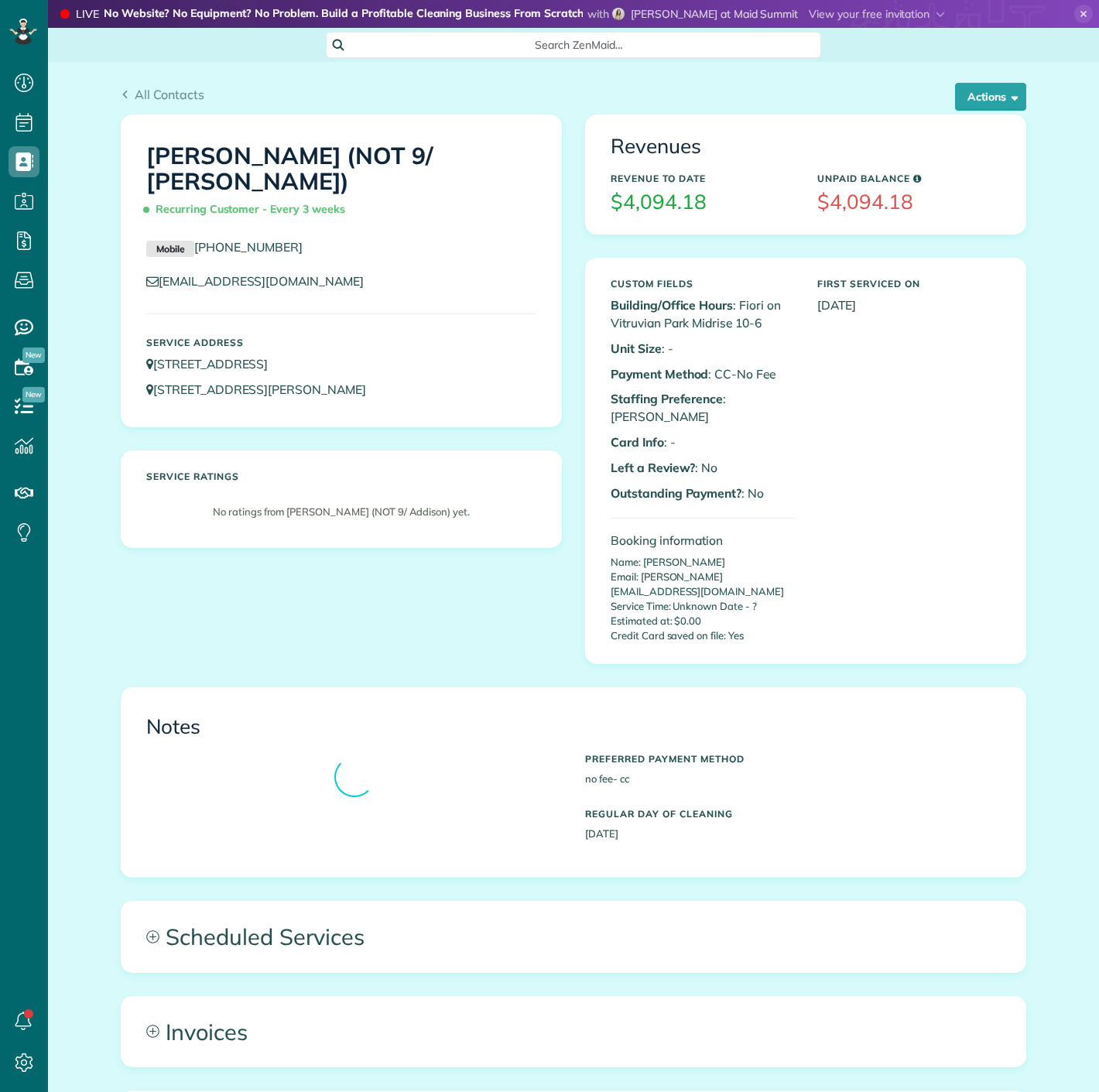
scroll to position [6, 6]
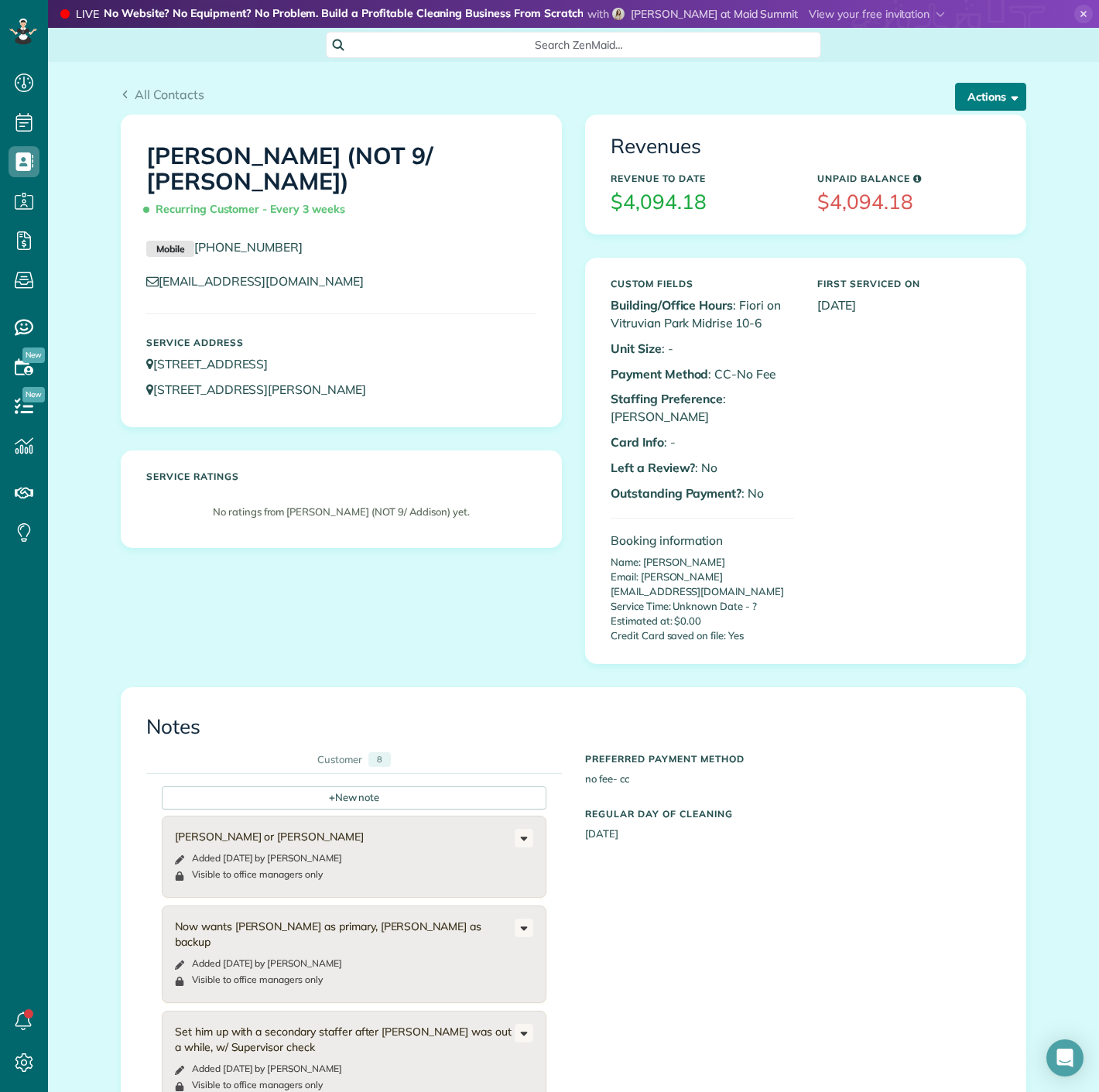
click at [969, 106] on button "Actions" at bounding box center [991, 97] width 71 height 28
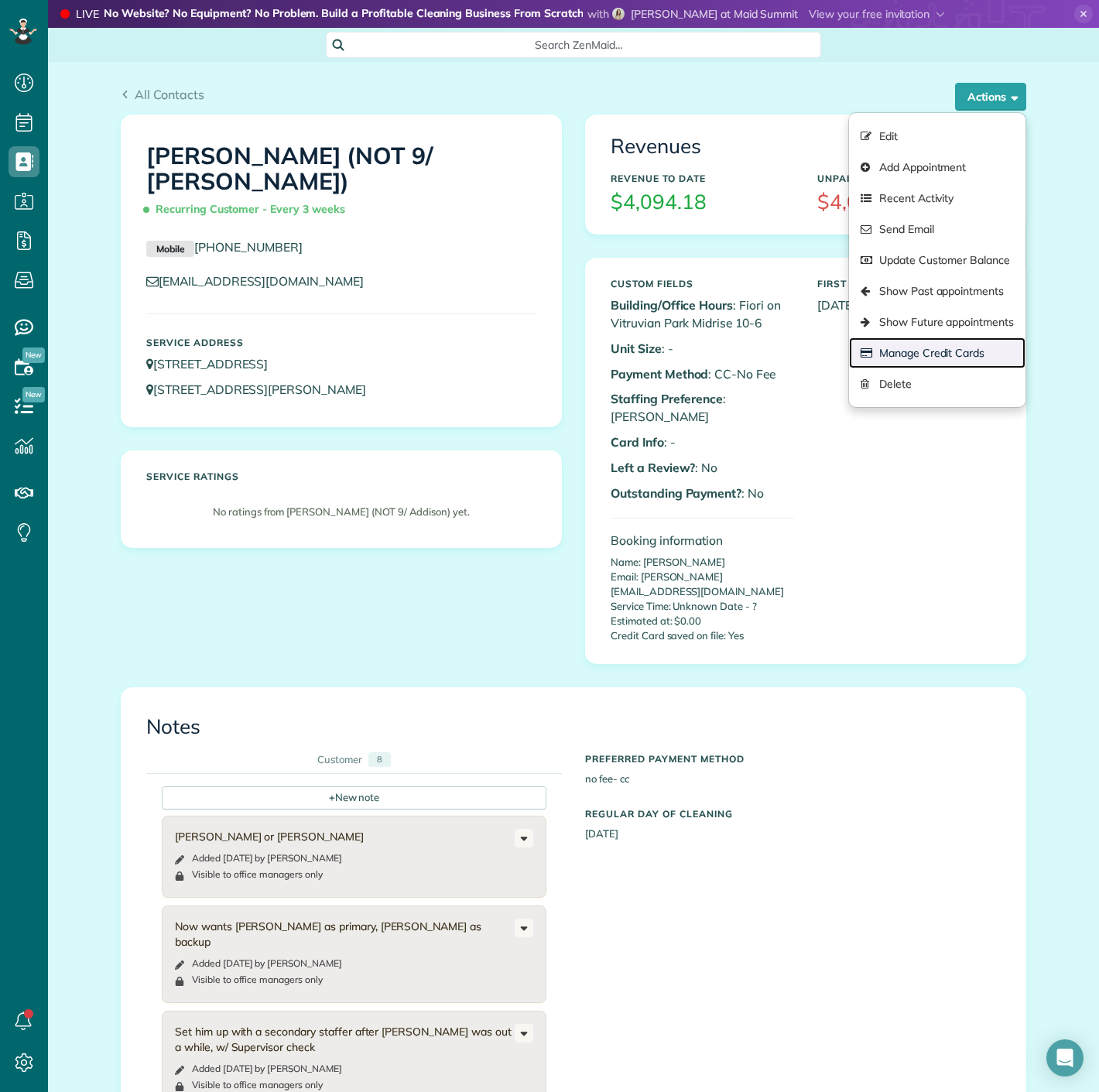
click at [891, 354] on link "Manage Credit Cards" at bounding box center [938, 352] width 176 height 31
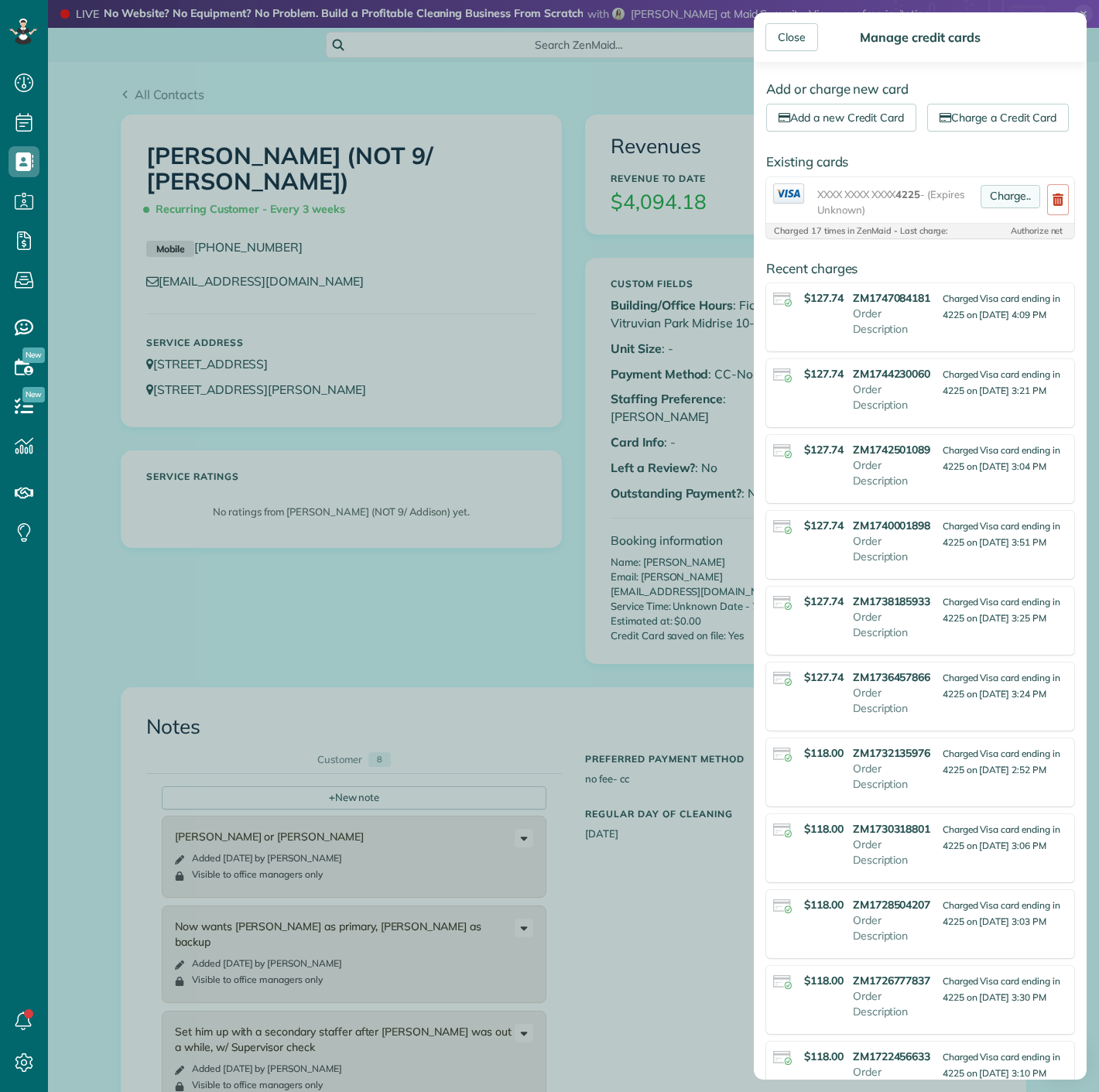
click at [997, 208] on link "Charge.." at bounding box center [1011, 196] width 59 height 23
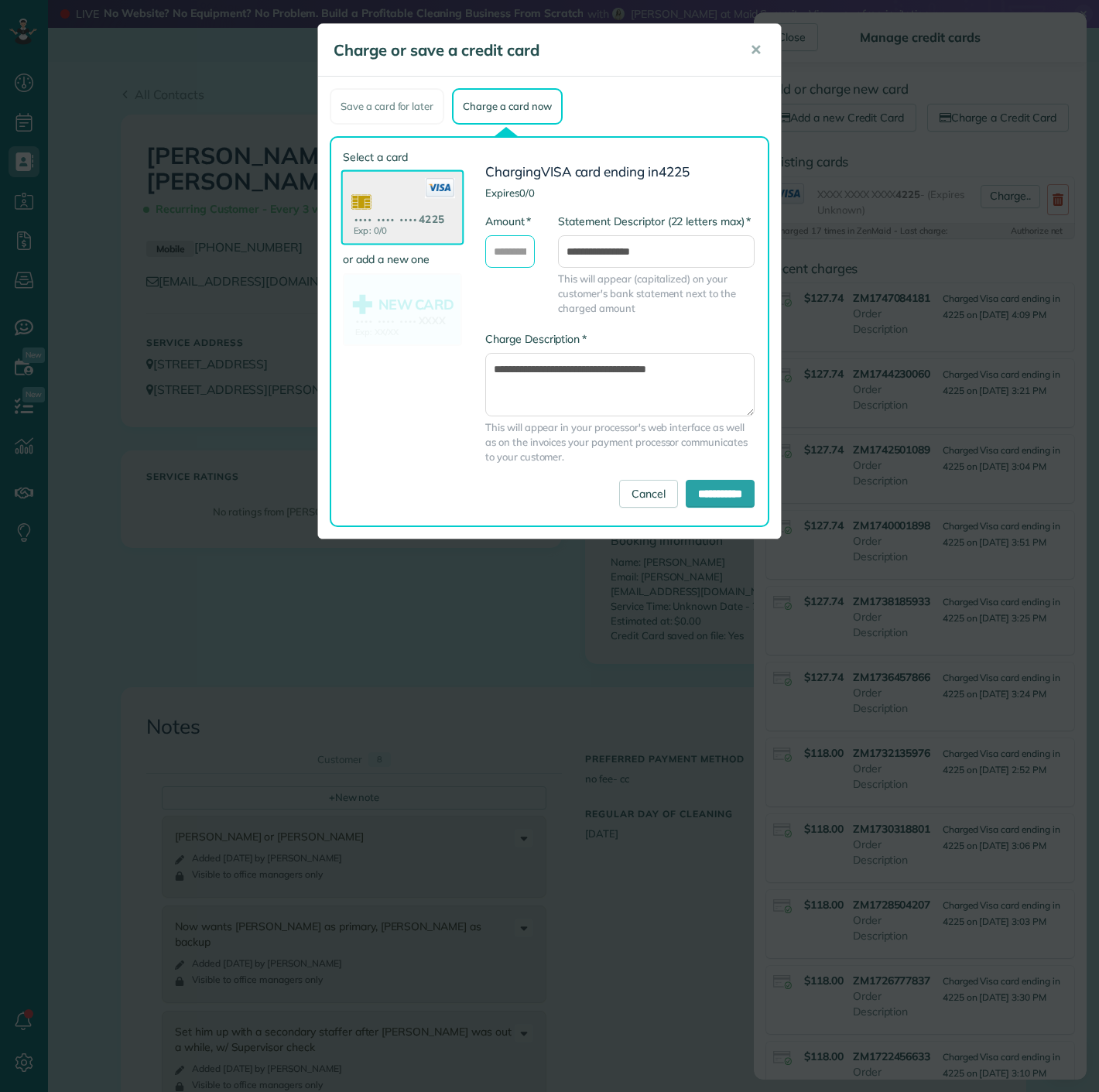
click at [507, 258] on input "* Amount" at bounding box center [510, 251] width 50 height 33
type input "******"
click at [723, 512] on div "**********" at bounding box center [614, 332] width 304 height 364
click at [719, 492] on input "**********" at bounding box center [721, 494] width 69 height 28
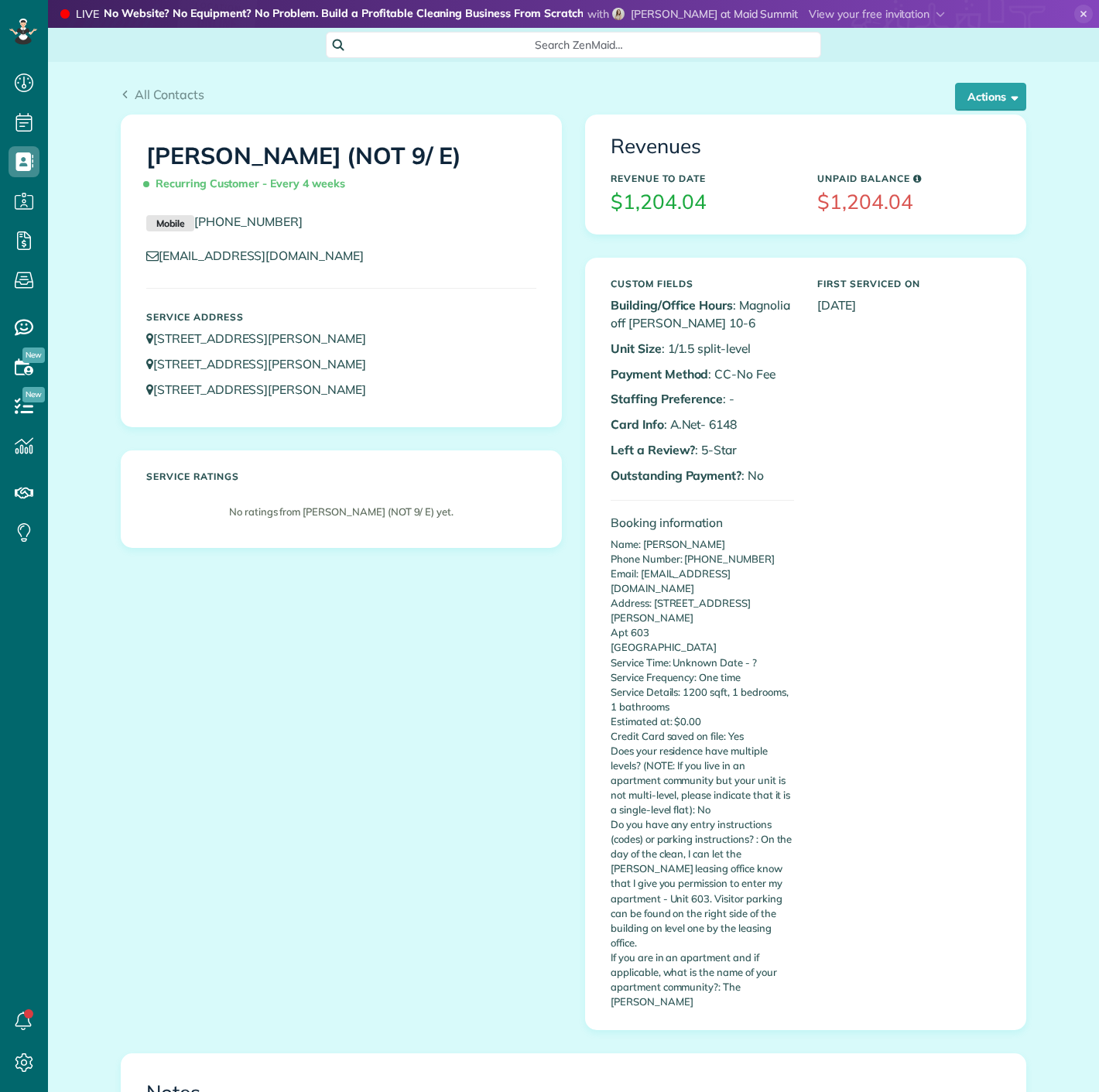
scroll to position [6, 6]
drag, startPoint x: 703, startPoint y: 421, endPoint x: 731, endPoint y: 392, distance: 40.3
click at [767, 424] on p "Card Info : A.Net- 6148" at bounding box center [702, 425] width 183 height 18
copy p "6148"
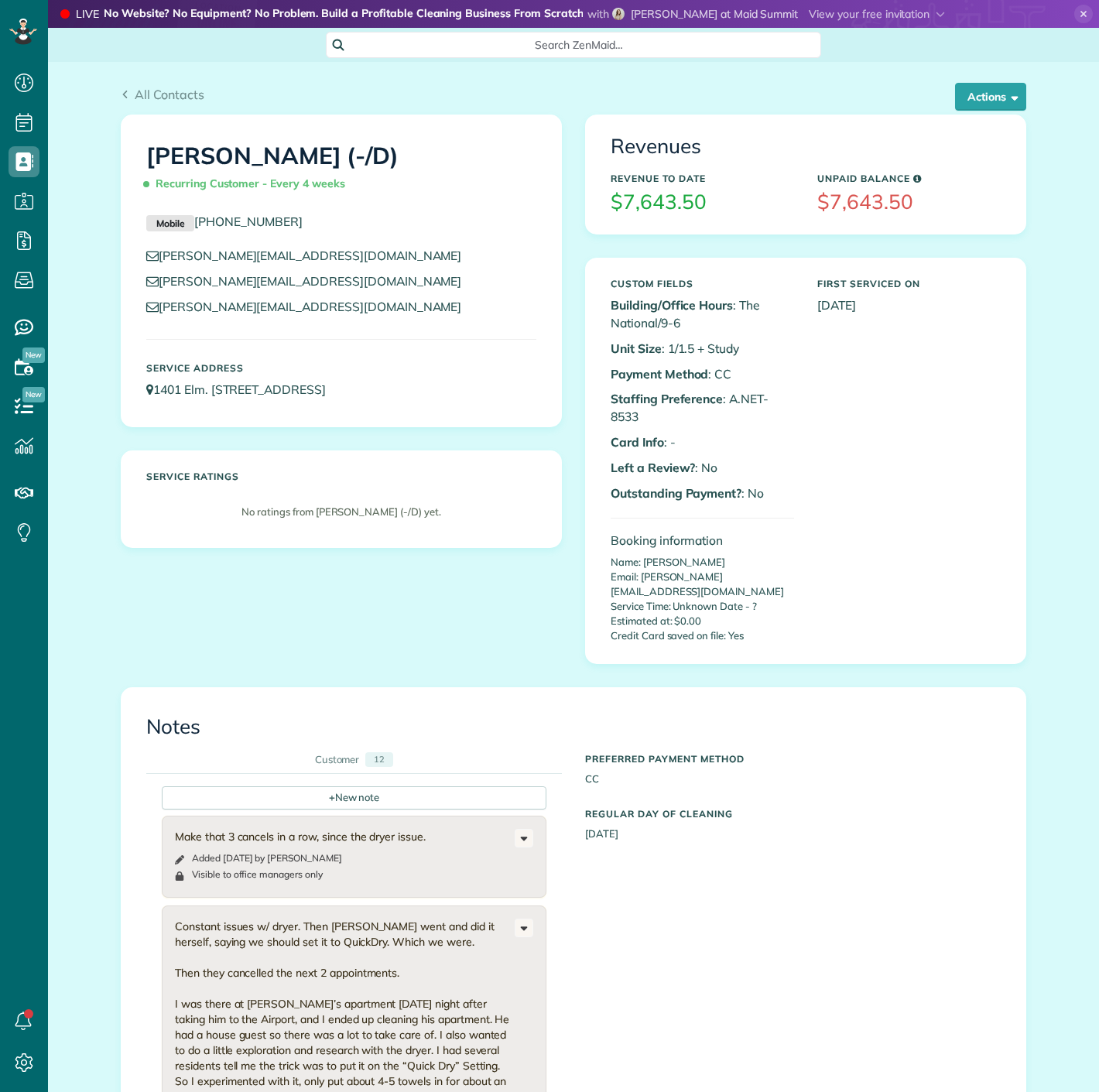
scroll to position [6, 6]
drag, startPoint x: 619, startPoint y: 418, endPoint x: 603, endPoint y: 418, distance: 16.0
click at [603, 418] on div "Custom Fields Building/Office Hours : The National/9-6 Unit Size : 1/1.5 + Stud…" at bounding box center [702, 461] width 207 height 380
click at [955, 101] on button "Actions" at bounding box center [991, 97] width 71 height 28
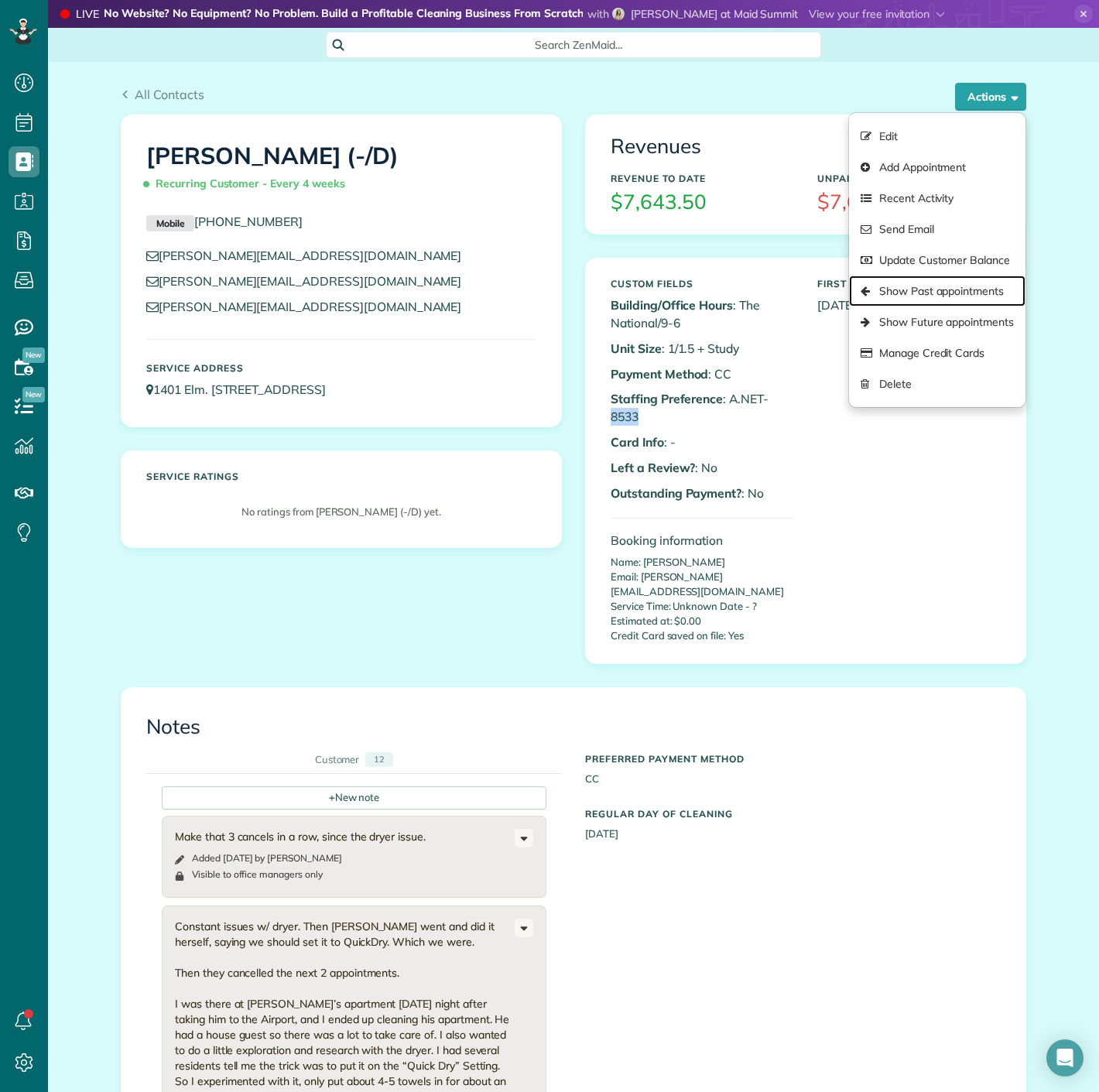
drag, startPoint x: 931, startPoint y: 280, endPoint x: 880, endPoint y: 242, distance: 63.6
click at [931, 280] on link "Show Past appointments" at bounding box center [938, 290] width 176 height 31
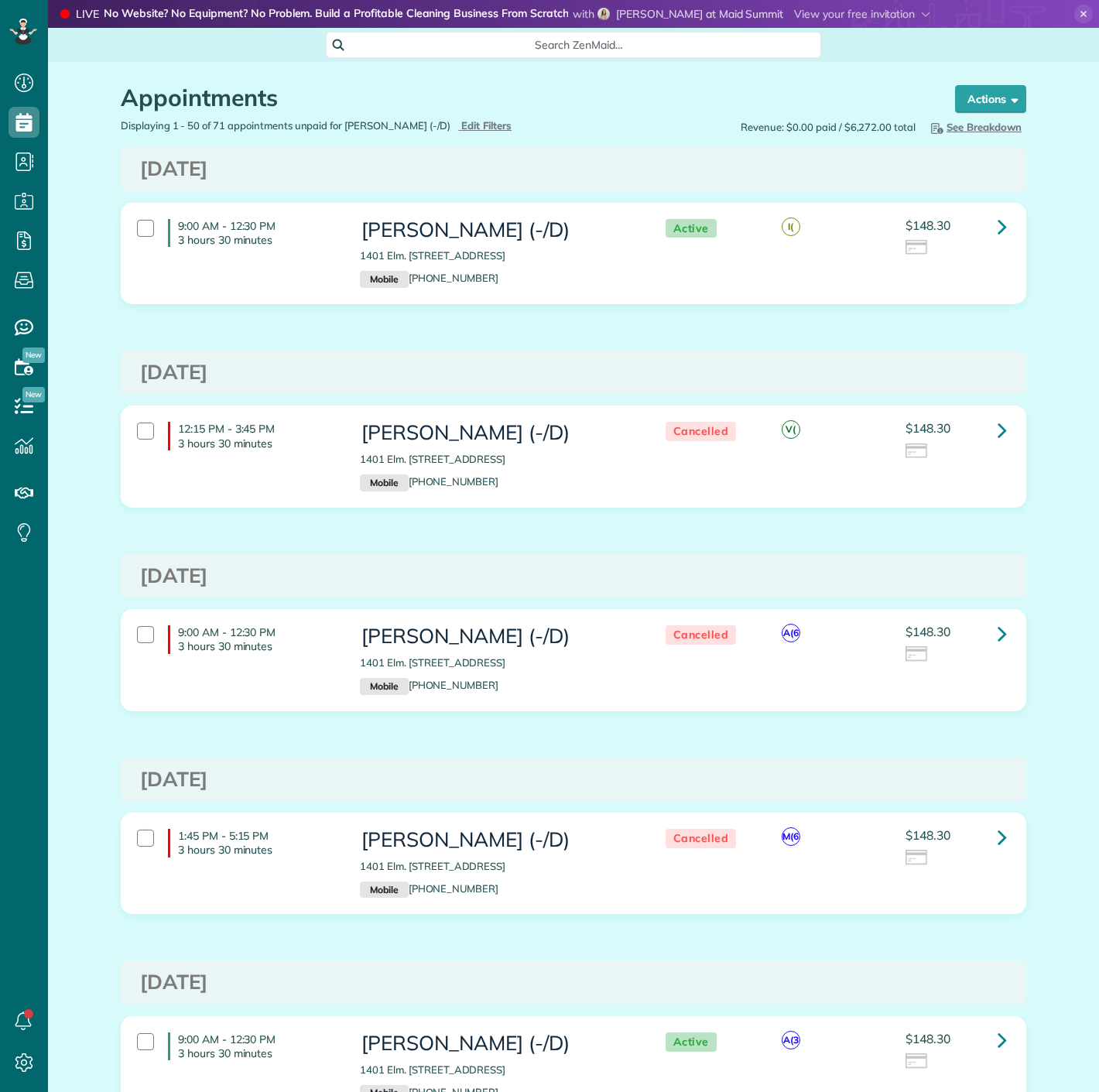
scroll to position [6, 6]
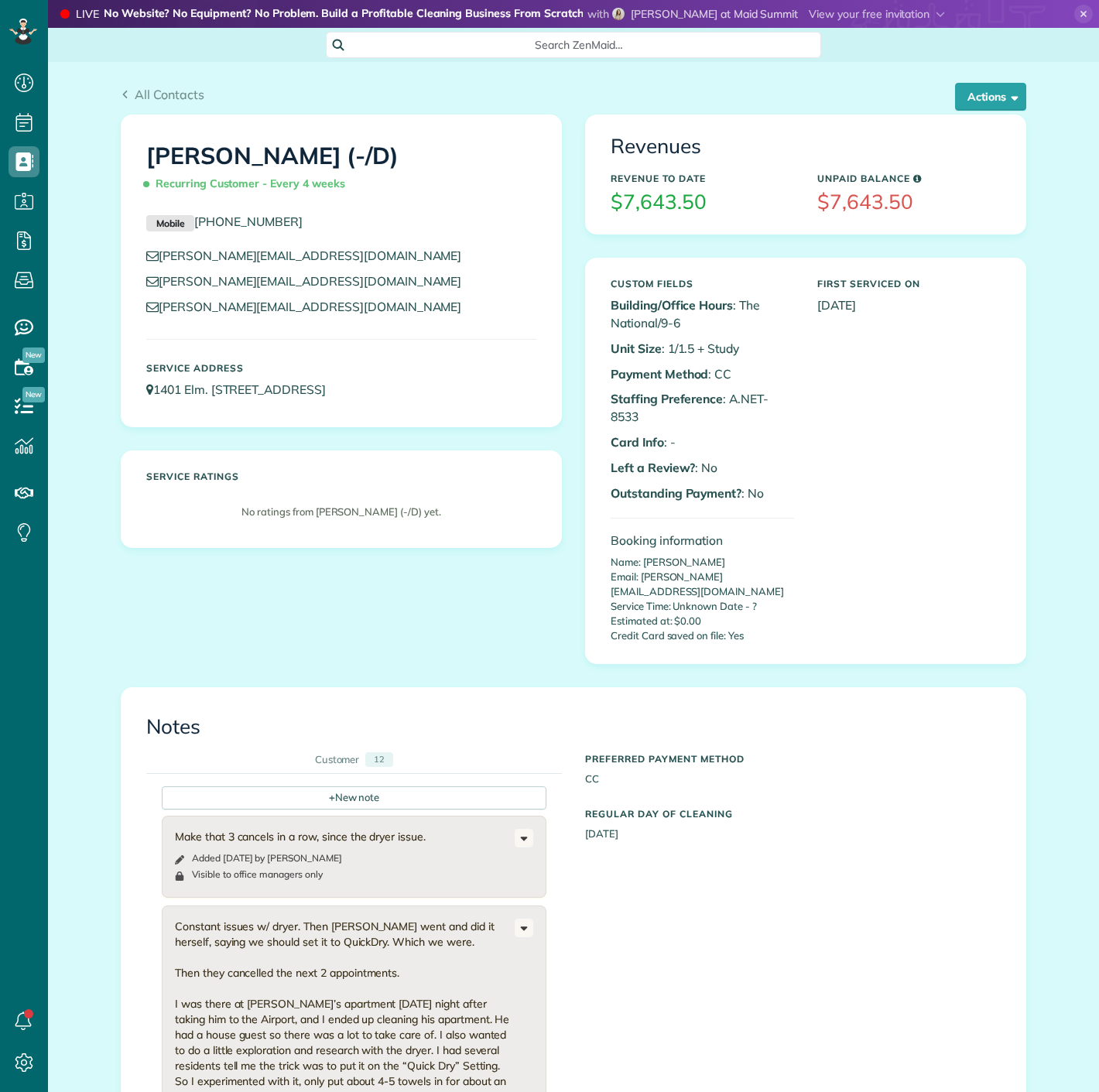
scroll to position [6, 6]
copy p "8533"
drag, startPoint x: 628, startPoint y: 417, endPoint x: 600, endPoint y: 419, distance: 28.1
click at [600, 419] on div "Custom Fields Building/Office Hours : The National/9-6 Unit Size : 1/1.5 + Stud…" at bounding box center [702, 461] width 207 height 380
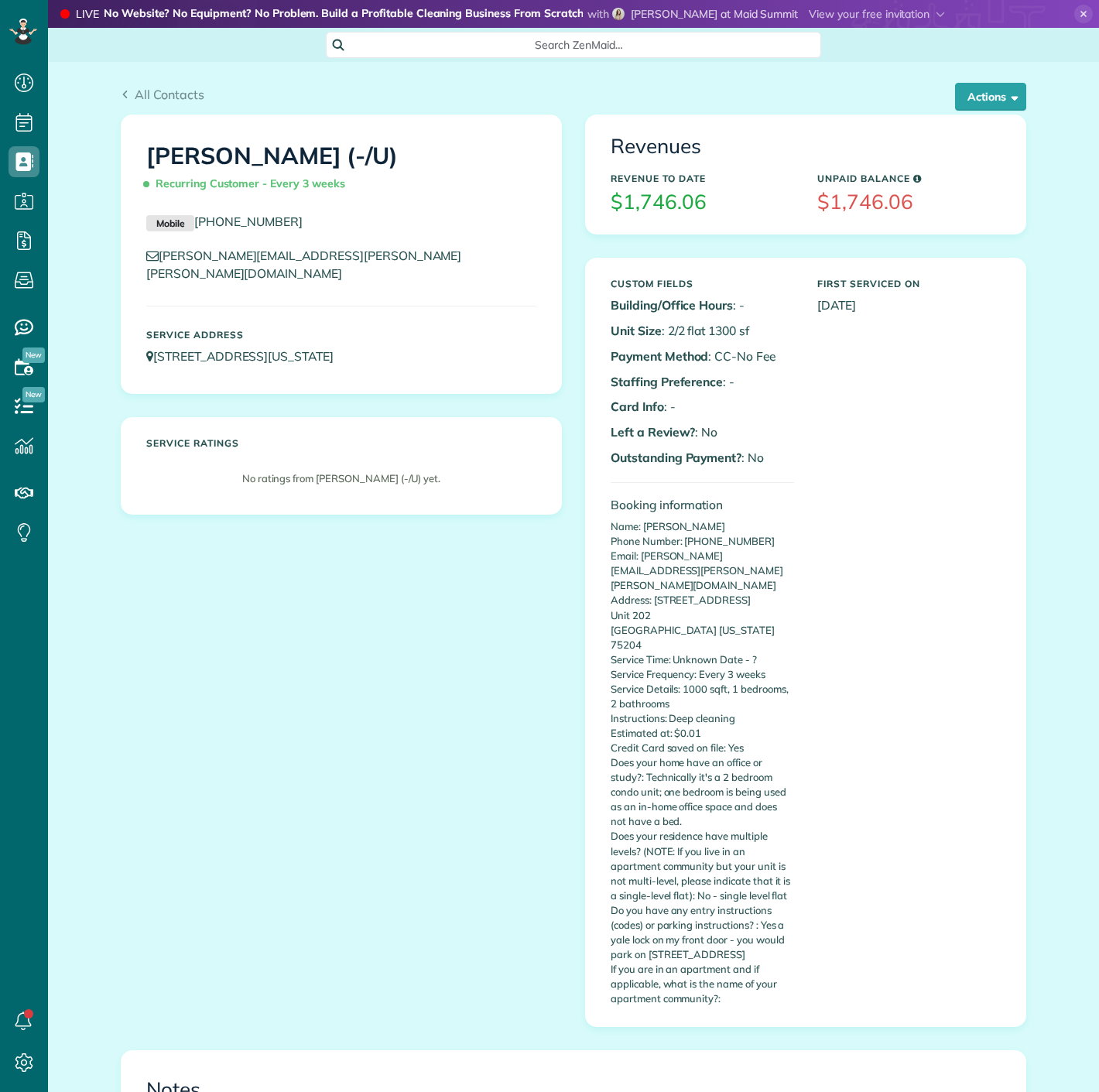
scroll to position [6, 6]
click at [955, 108] on button "Actions" at bounding box center [991, 97] width 71 height 28
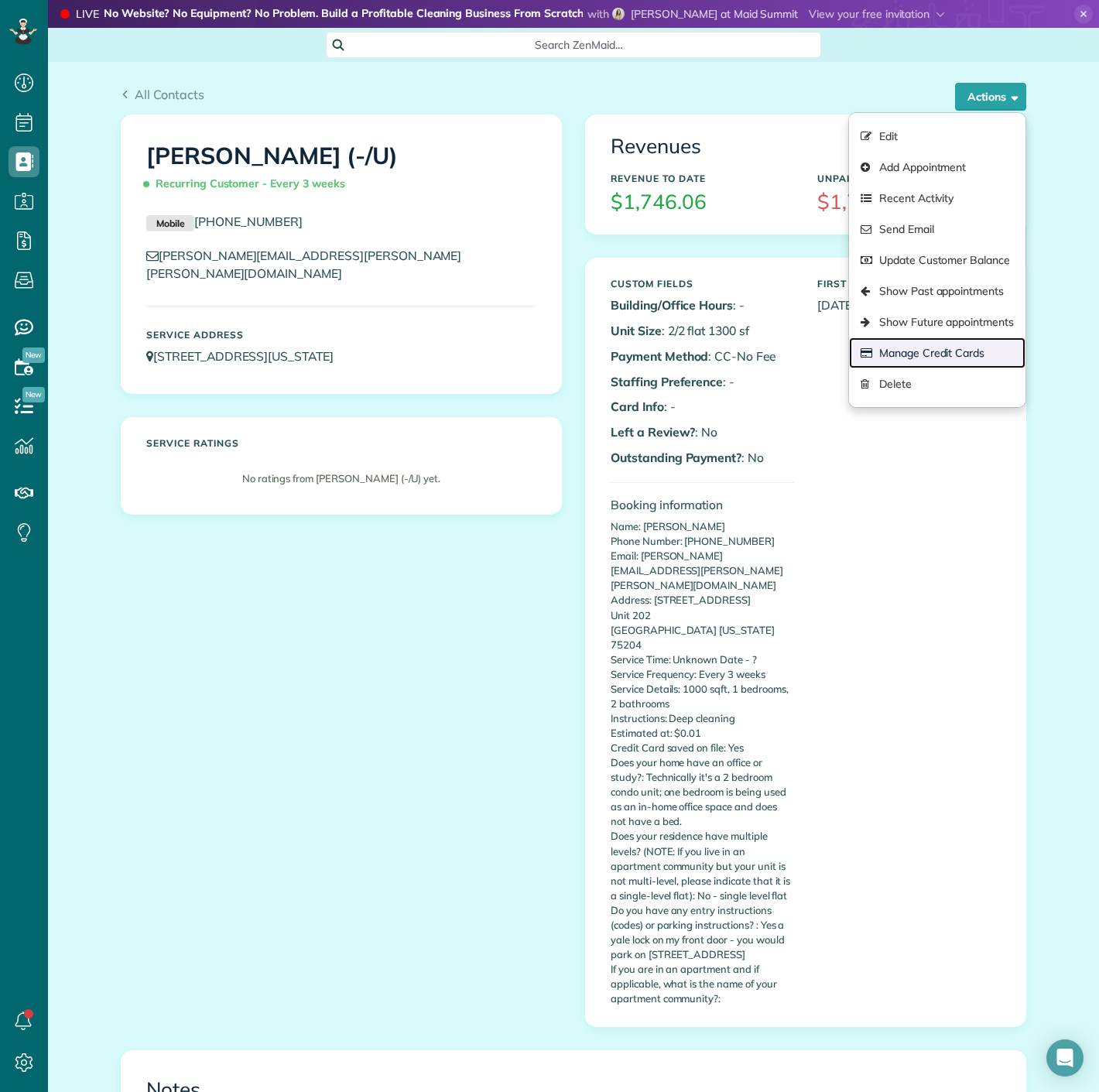
click at [904, 346] on link "Manage Credit Cards" at bounding box center [938, 352] width 176 height 31
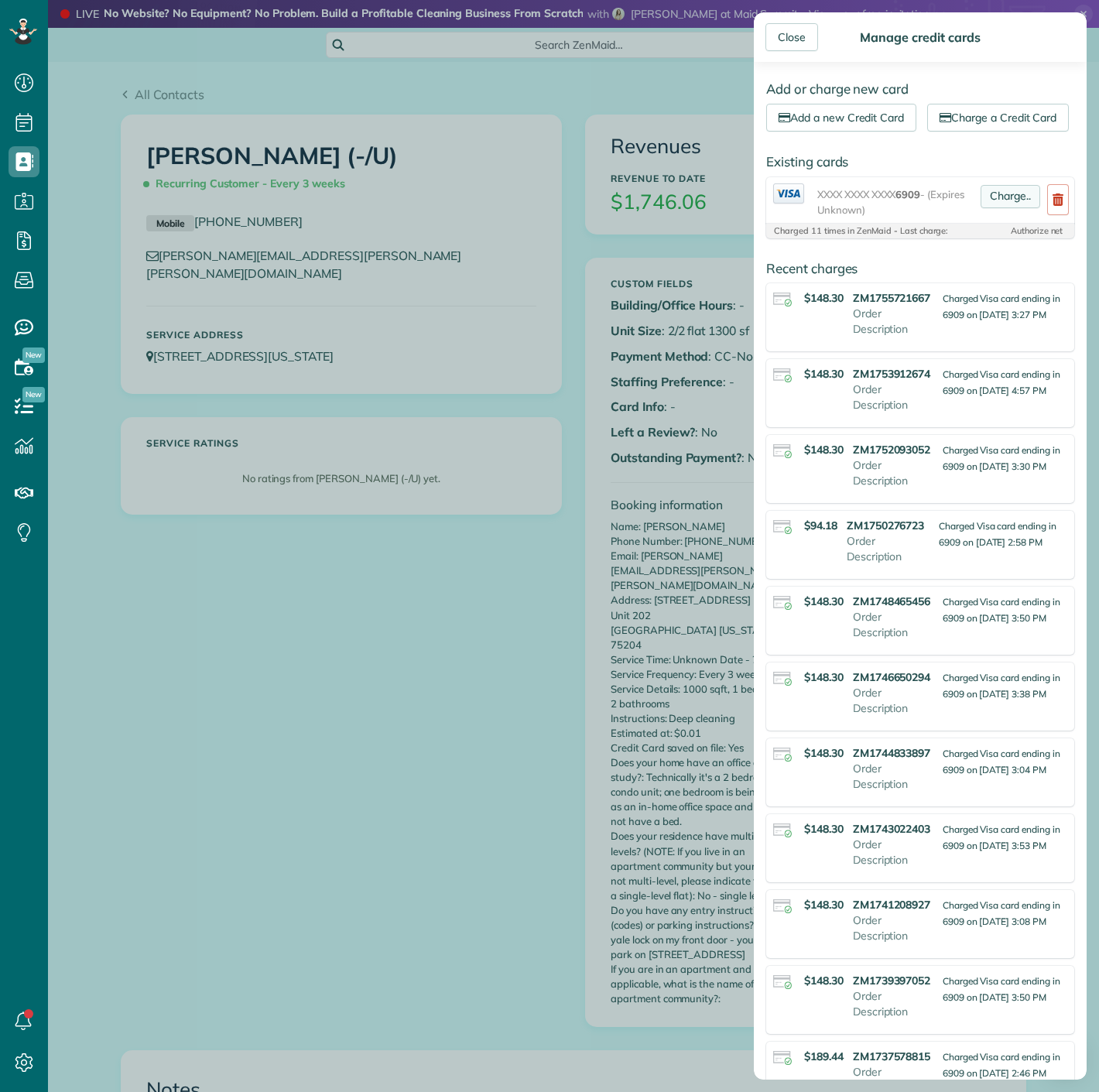
click at [984, 208] on link "Charge.." at bounding box center [1011, 196] width 59 height 23
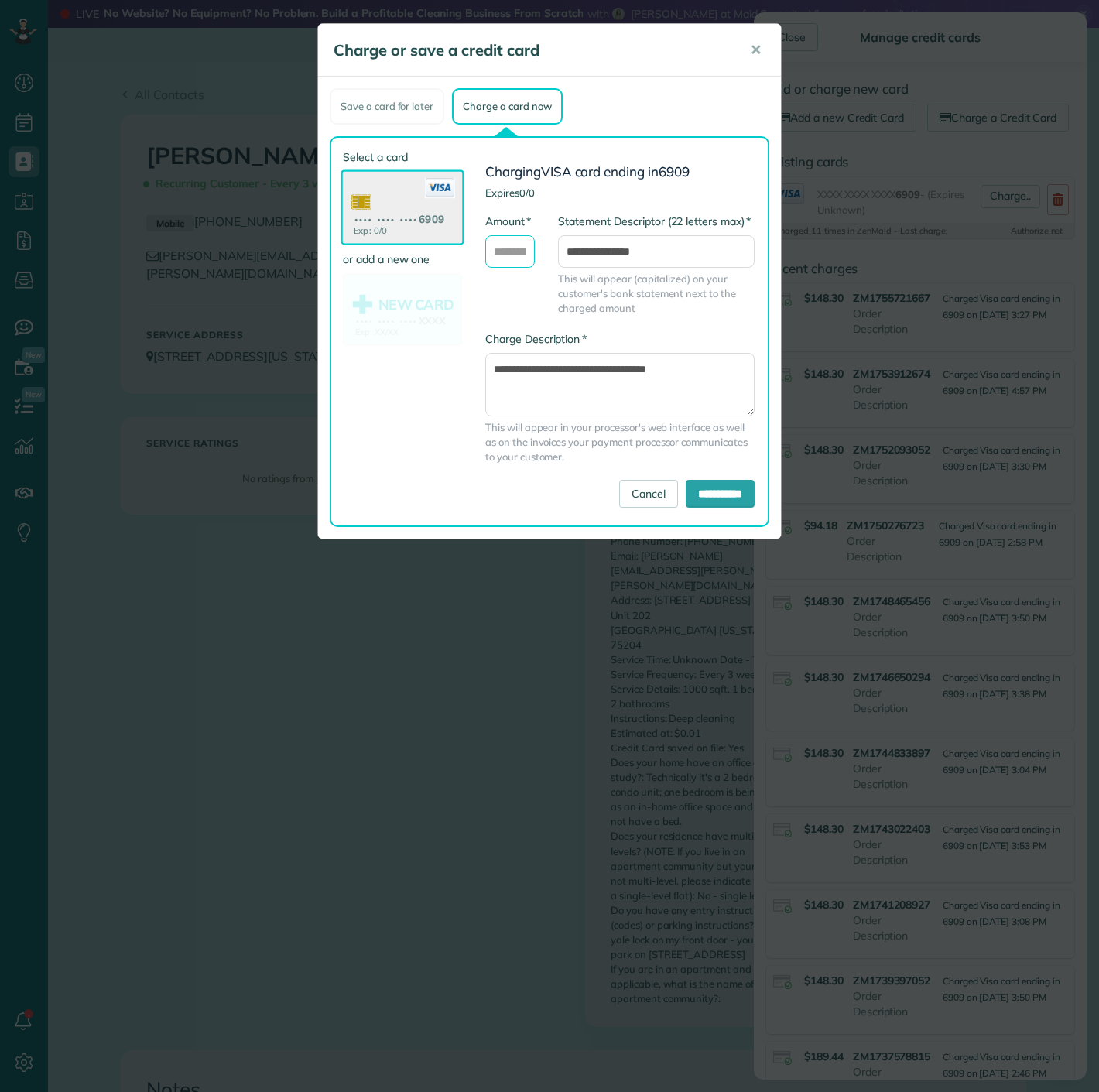
click at [518, 264] on input "* Amount" at bounding box center [510, 251] width 50 height 33
type input "******"
click at [736, 501] on input "**********" at bounding box center [721, 494] width 69 height 28
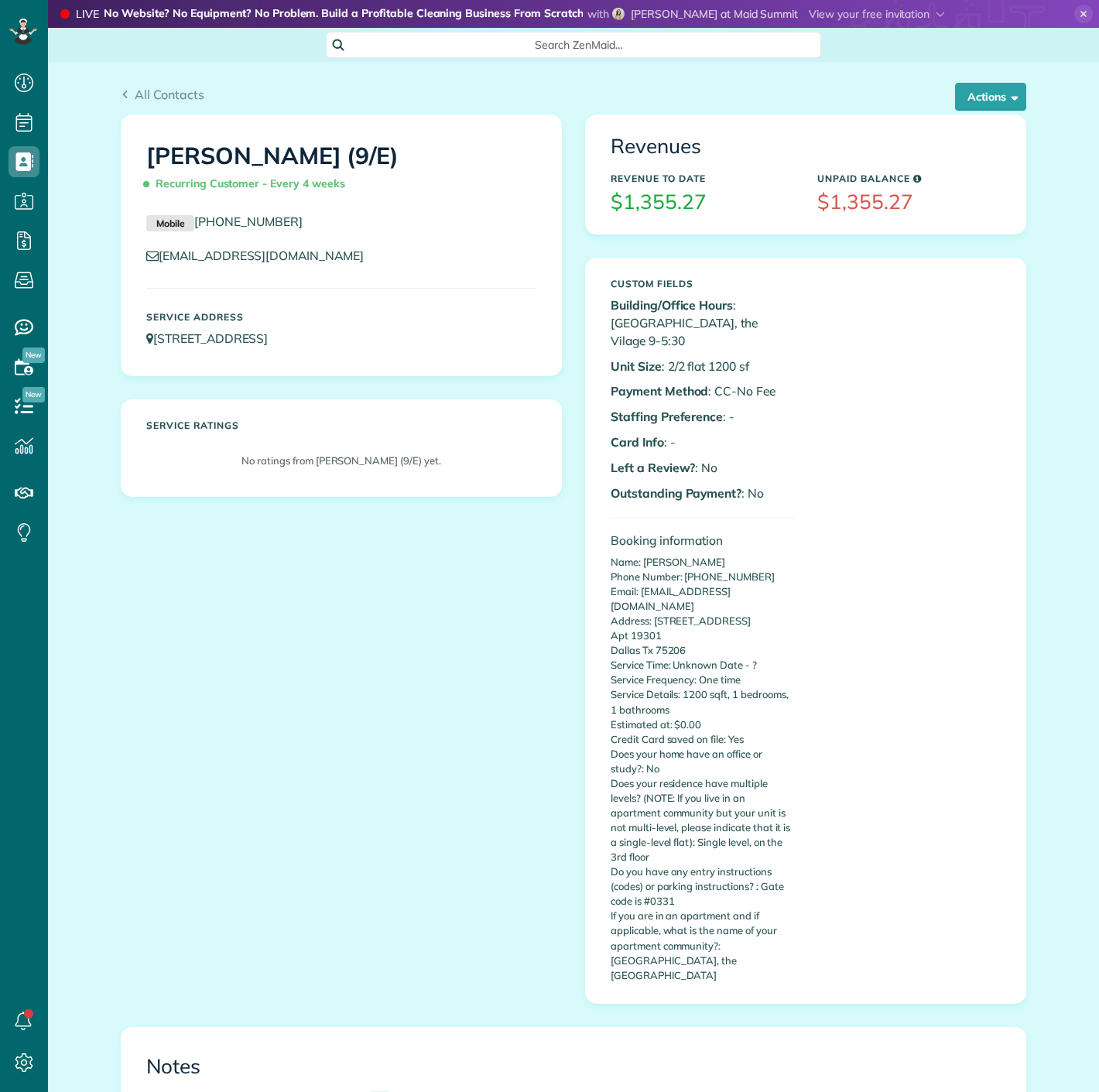
scroll to position [6, 6]
click at [969, 89] on button "Actions" at bounding box center [991, 97] width 71 height 28
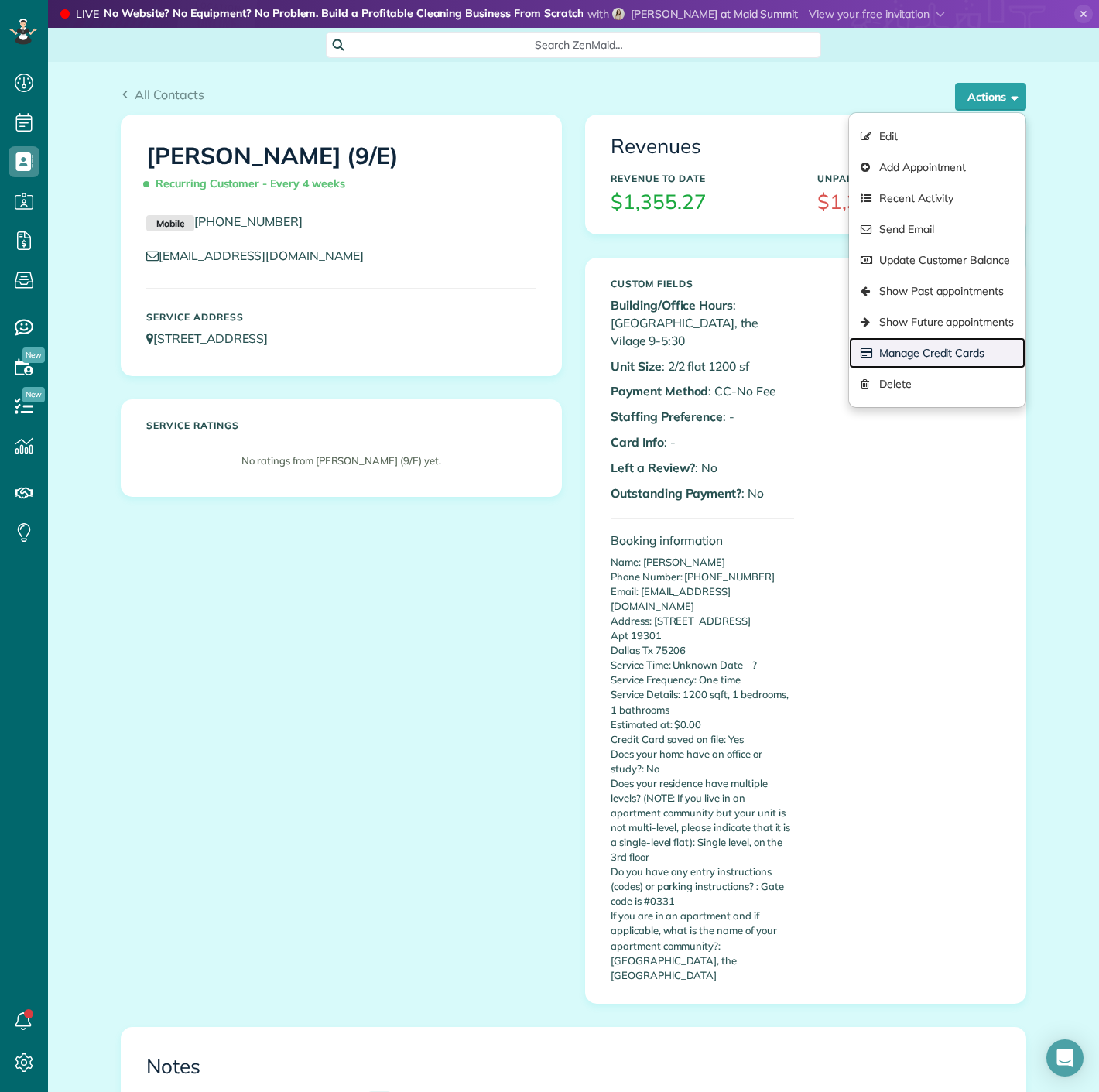
click at [960, 347] on link "Manage Credit Cards" at bounding box center [938, 352] width 176 height 31
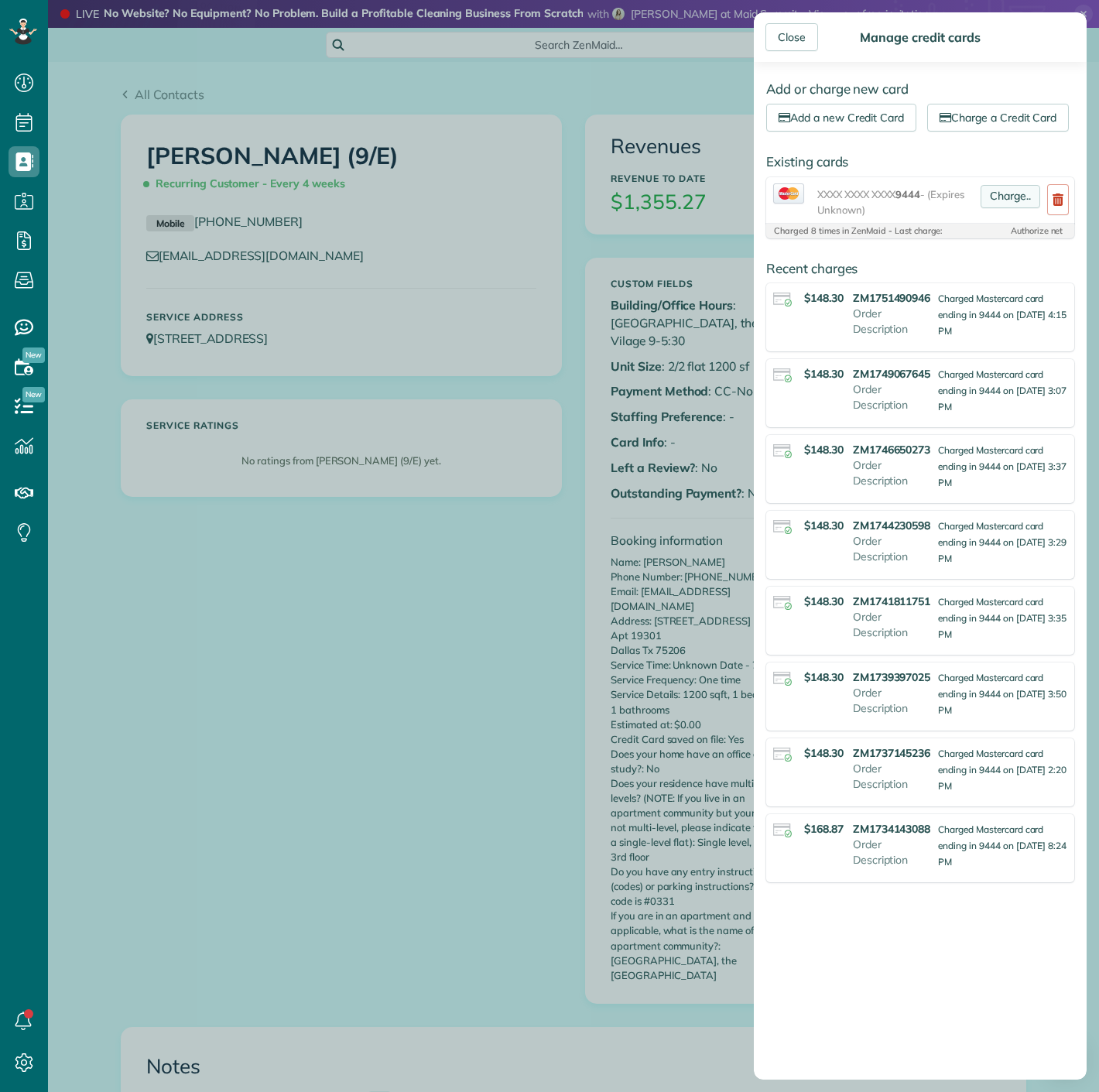
click at [981, 208] on link "Charge.." at bounding box center [1011, 196] width 59 height 23
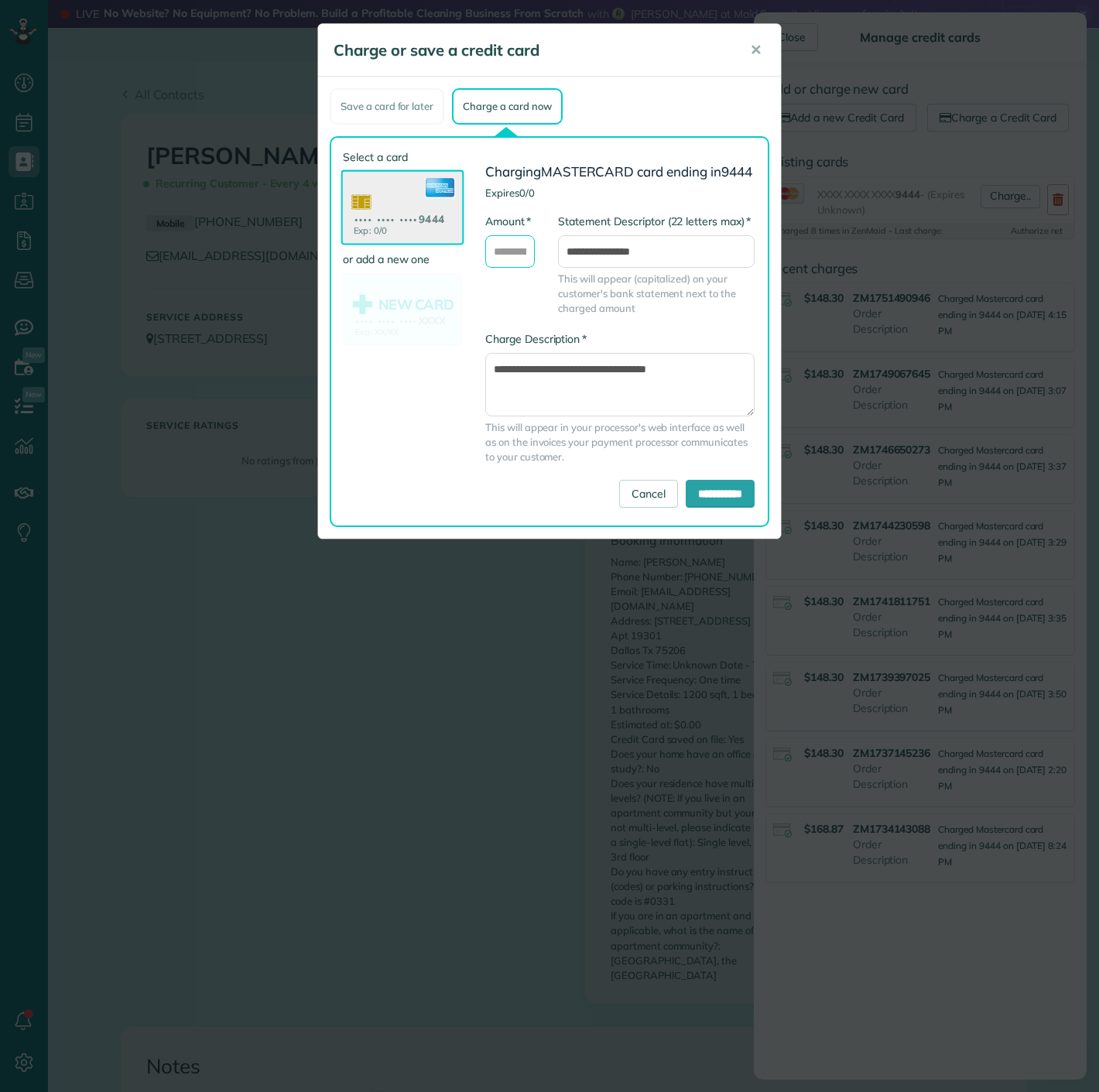
click at [528, 265] on input "* Amount" at bounding box center [510, 251] width 50 height 33
type input "******"
click at [708, 495] on input "**********" at bounding box center [721, 494] width 69 height 28
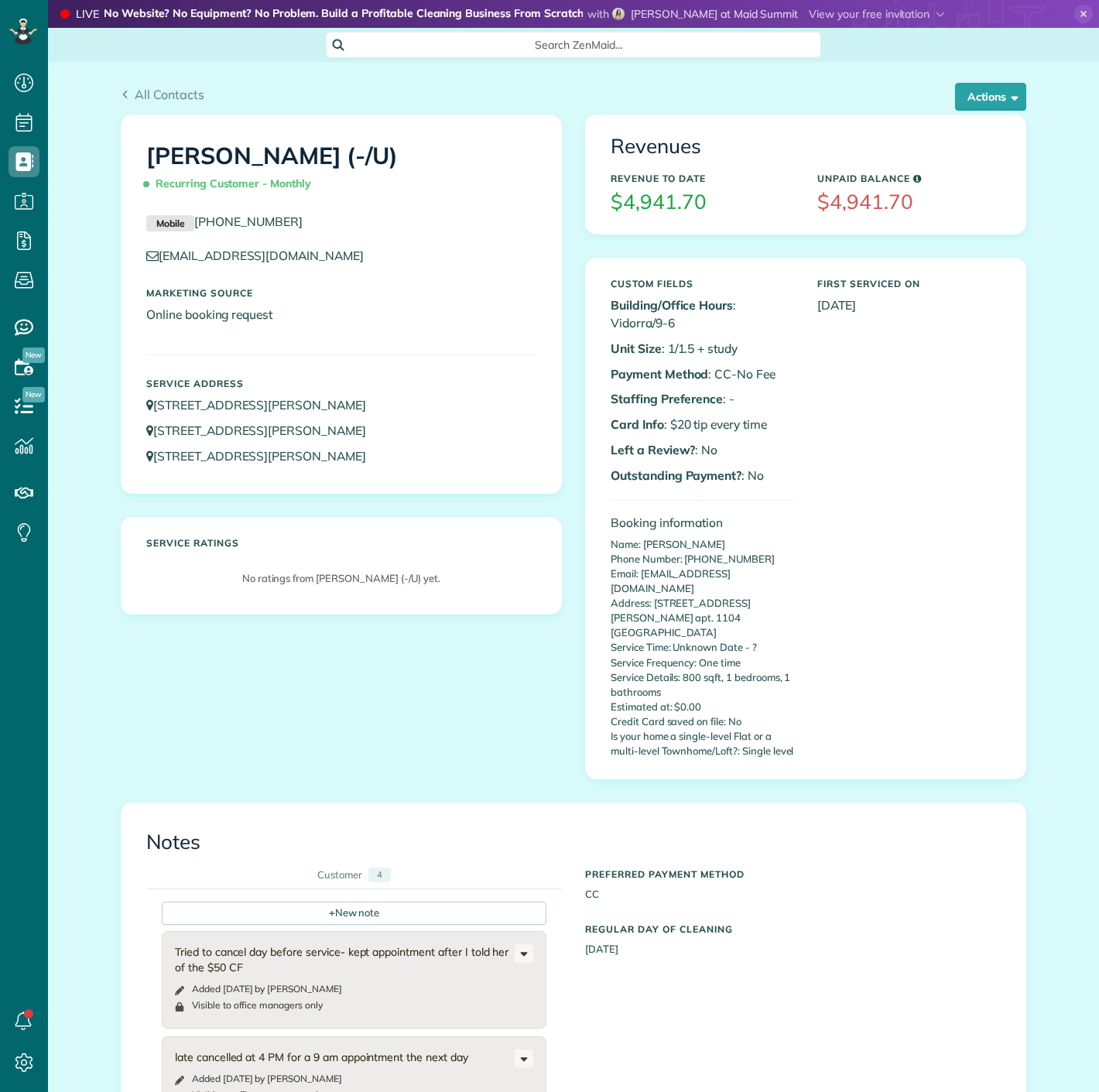
scroll to position [6, 6]
drag, startPoint x: 986, startPoint y: 102, endPoint x: 974, endPoint y: 155, distance: 54.3
click at [986, 102] on button "Actions" at bounding box center [991, 97] width 71 height 28
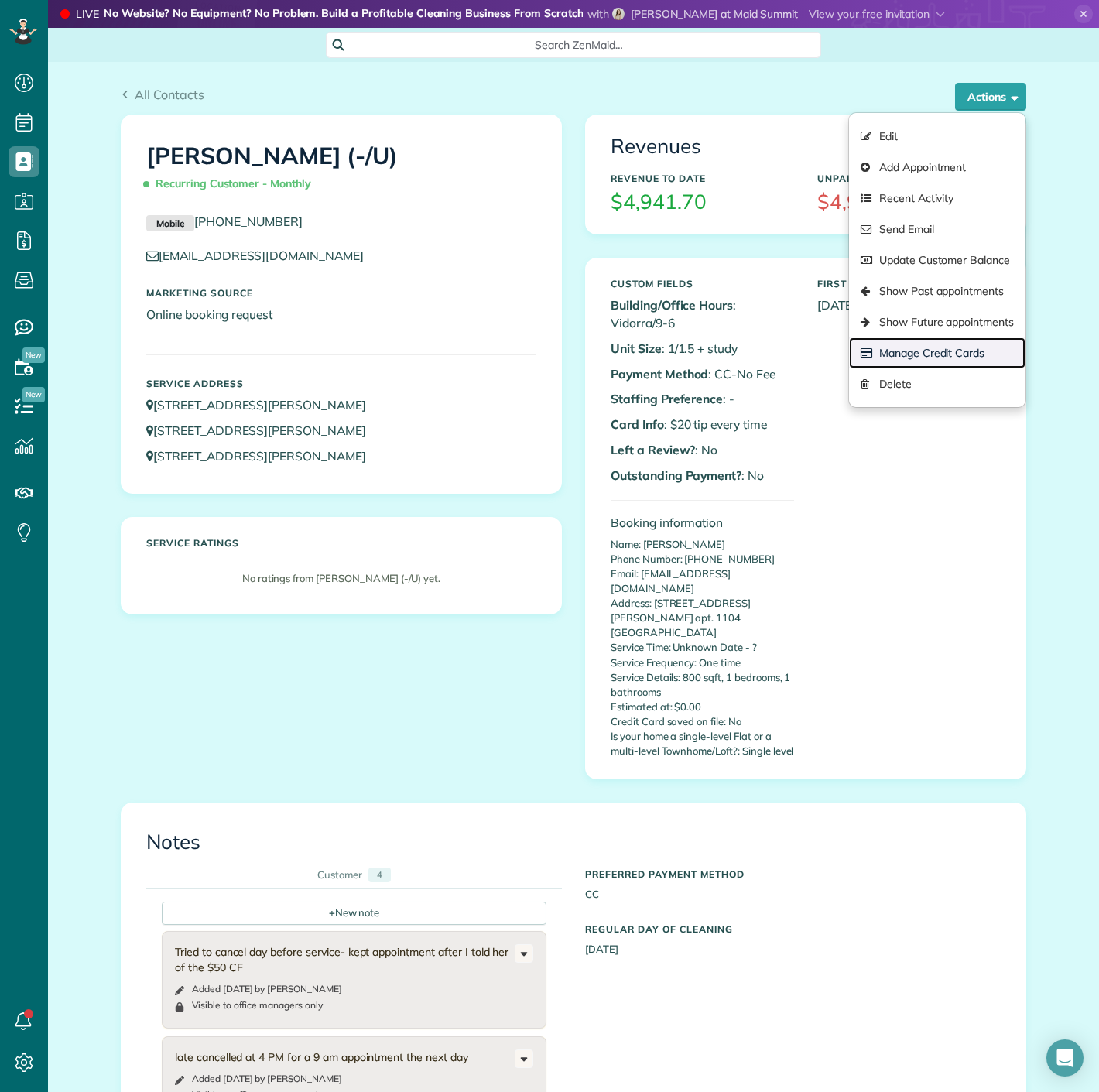
click at [925, 344] on link "Manage Credit Cards" at bounding box center [938, 352] width 176 height 31
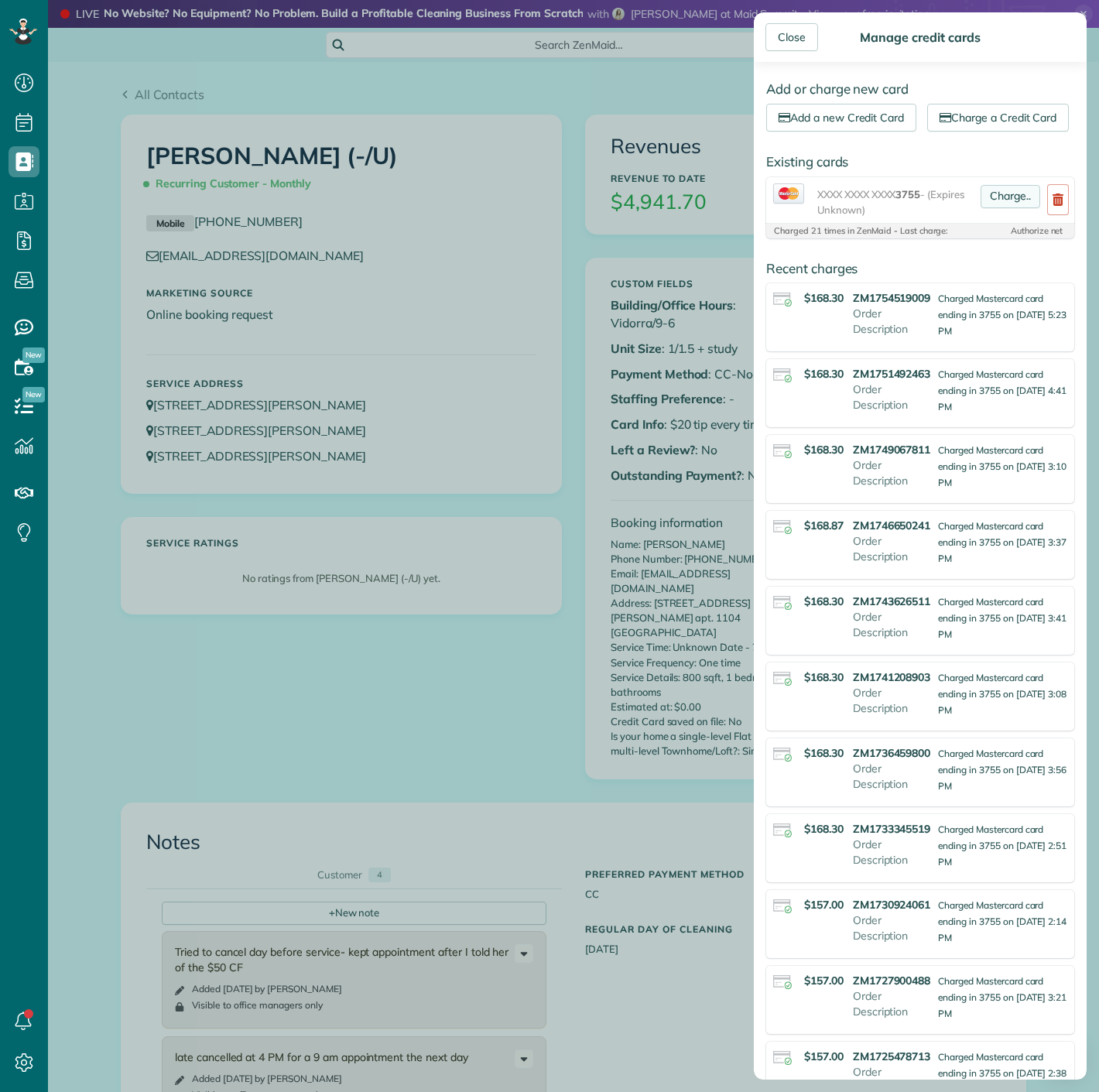
click at [982, 208] on link "Charge.." at bounding box center [1011, 196] width 59 height 23
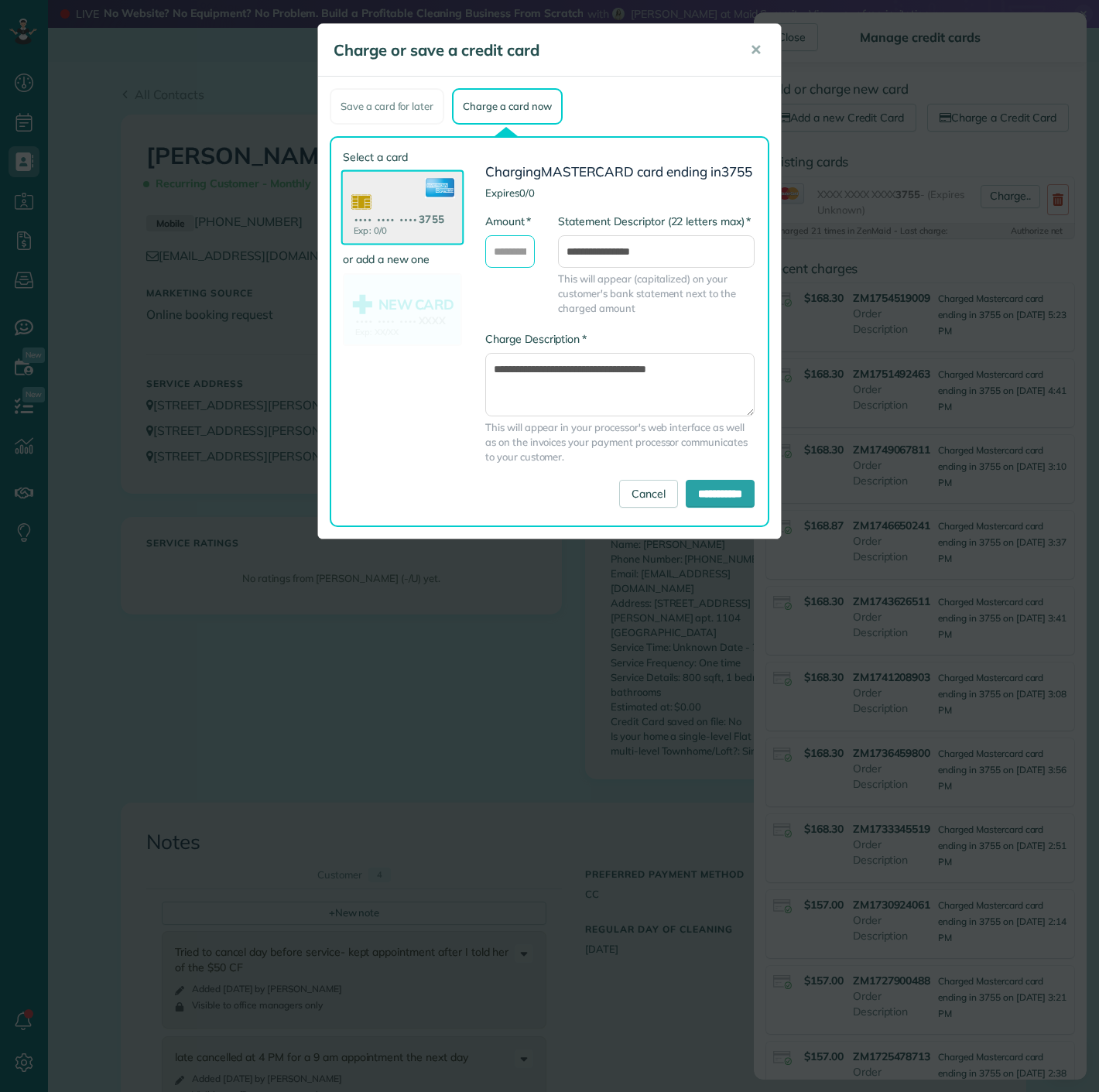
click at [522, 264] on input "* Amount" at bounding box center [510, 251] width 50 height 33
click at [513, 262] on input "******" at bounding box center [510, 251] width 50 height 33
type input "******"
click at [710, 505] on input "**********" at bounding box center [721, 494] width 69 height 28
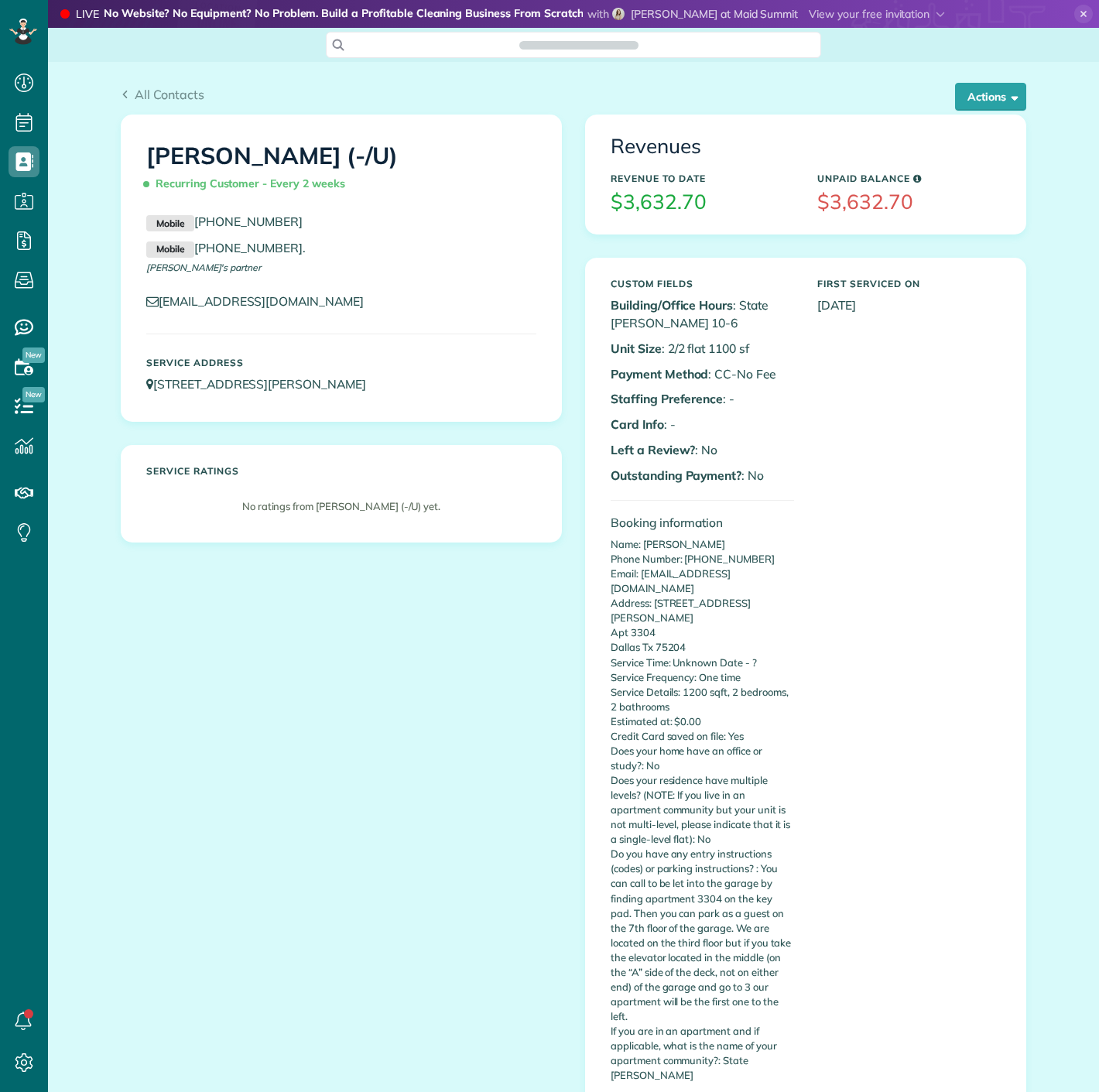
scroll to position [6, 6]
click at [1007, 94] on span "button" at bounding box center [1013, 96] width 12 height 12
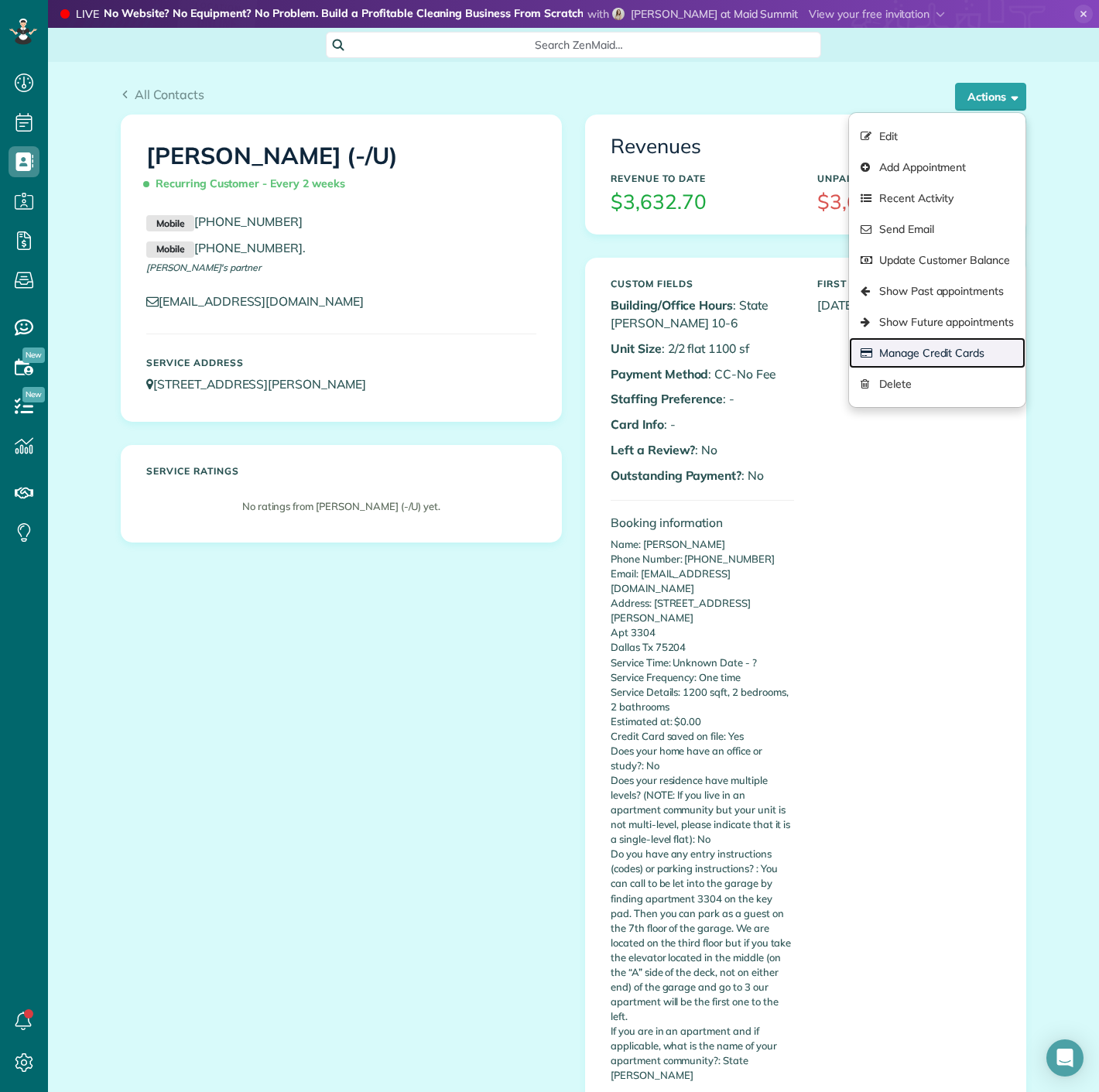
click at [955, 365] on link "Manage Credit Cards" at bounding box center [938, 352] width 176 height 31
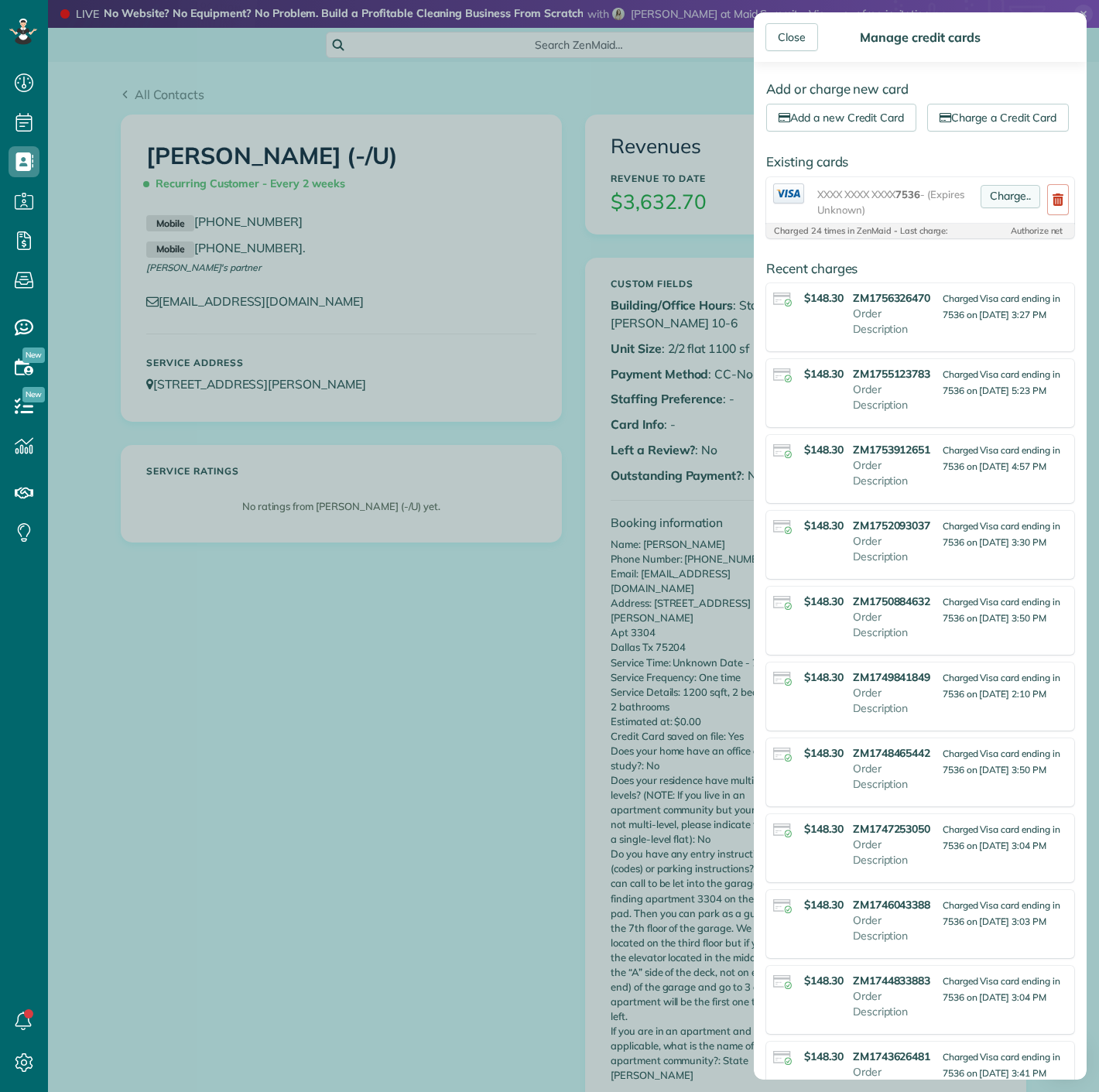
click at [996, 208] on link "Charge.." at bounding box center [1011, 196] width 59 height 23
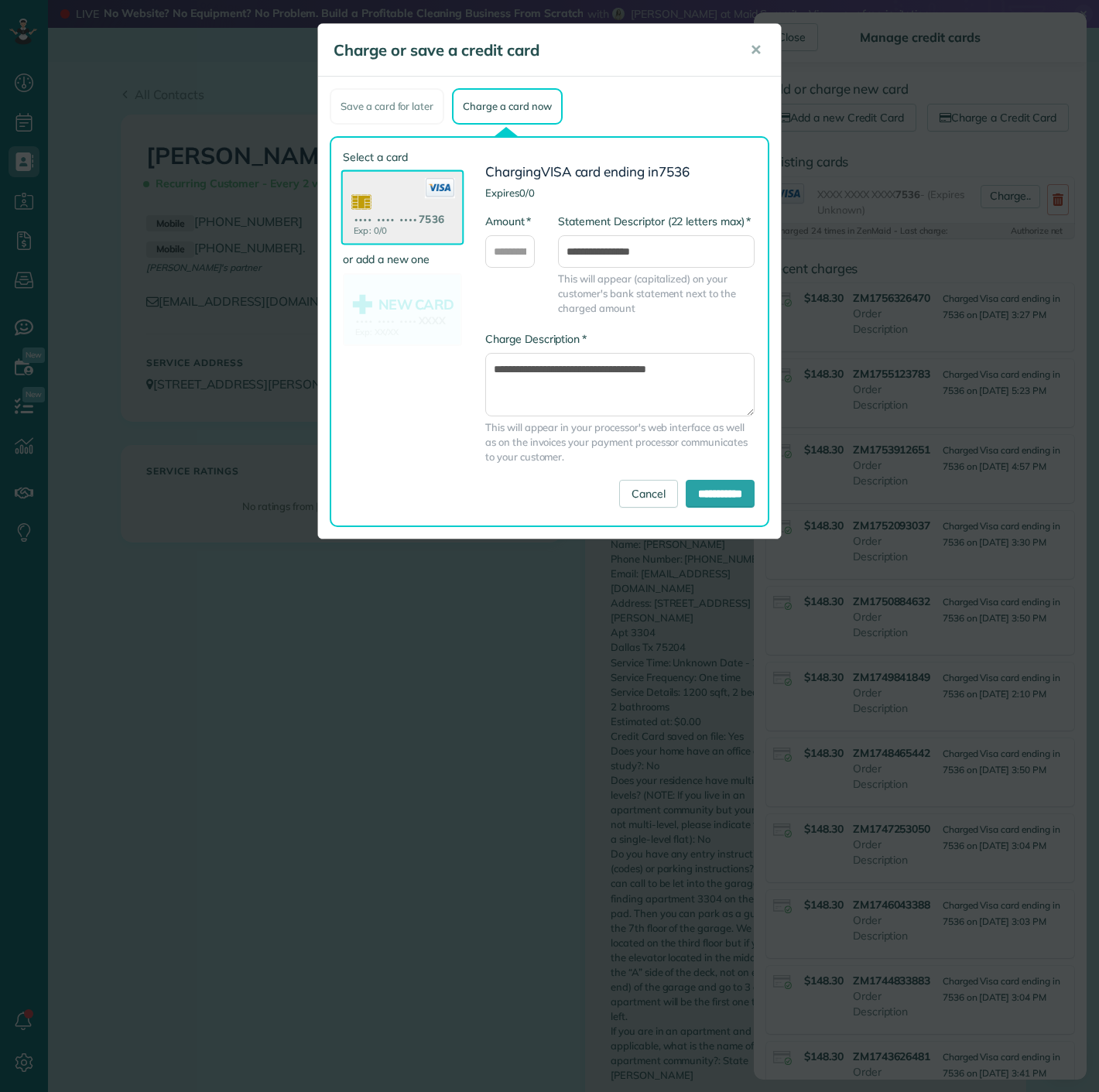
click at [506, 272] on div "* Amount" at bounding box center [511, 248] width 73 height 69
click at [504, 256] on input "* Amount" at bounding box center [510, 251] width 50 height 33
type input "******"
click at [724, 495] on input "**********" at bounding box center [721, 494] width 69 height 28
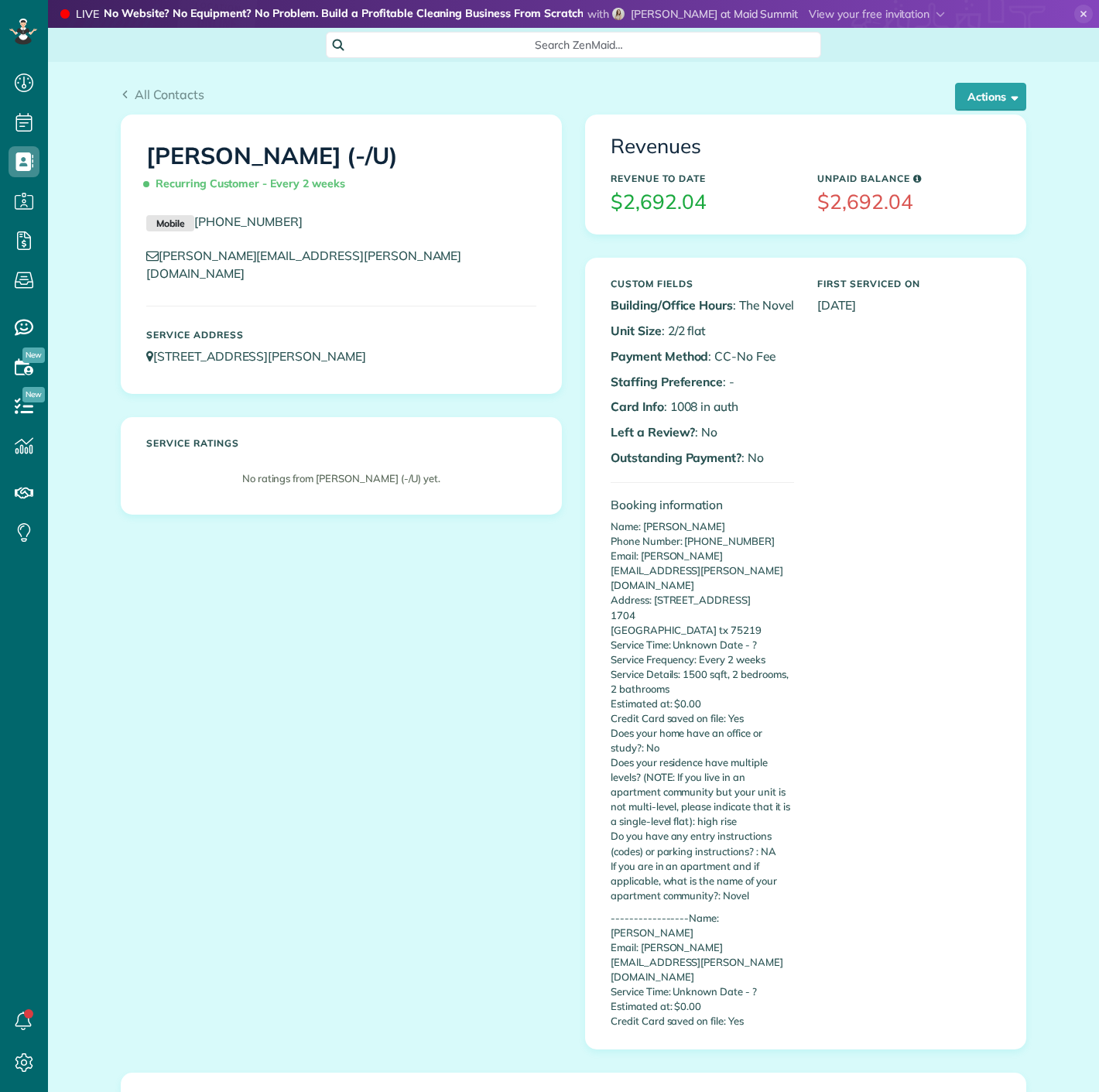
scroll to position [6, 6]
copy p "1008"
drag, startPoint x: 662, startPoint y: 406, endPoint x: 692, endPoint y: 406, distance: 30.0
click at [692, 406] on p "Card Info : 1008 in auth" at bounding box center [702, 407] width 183 height 18
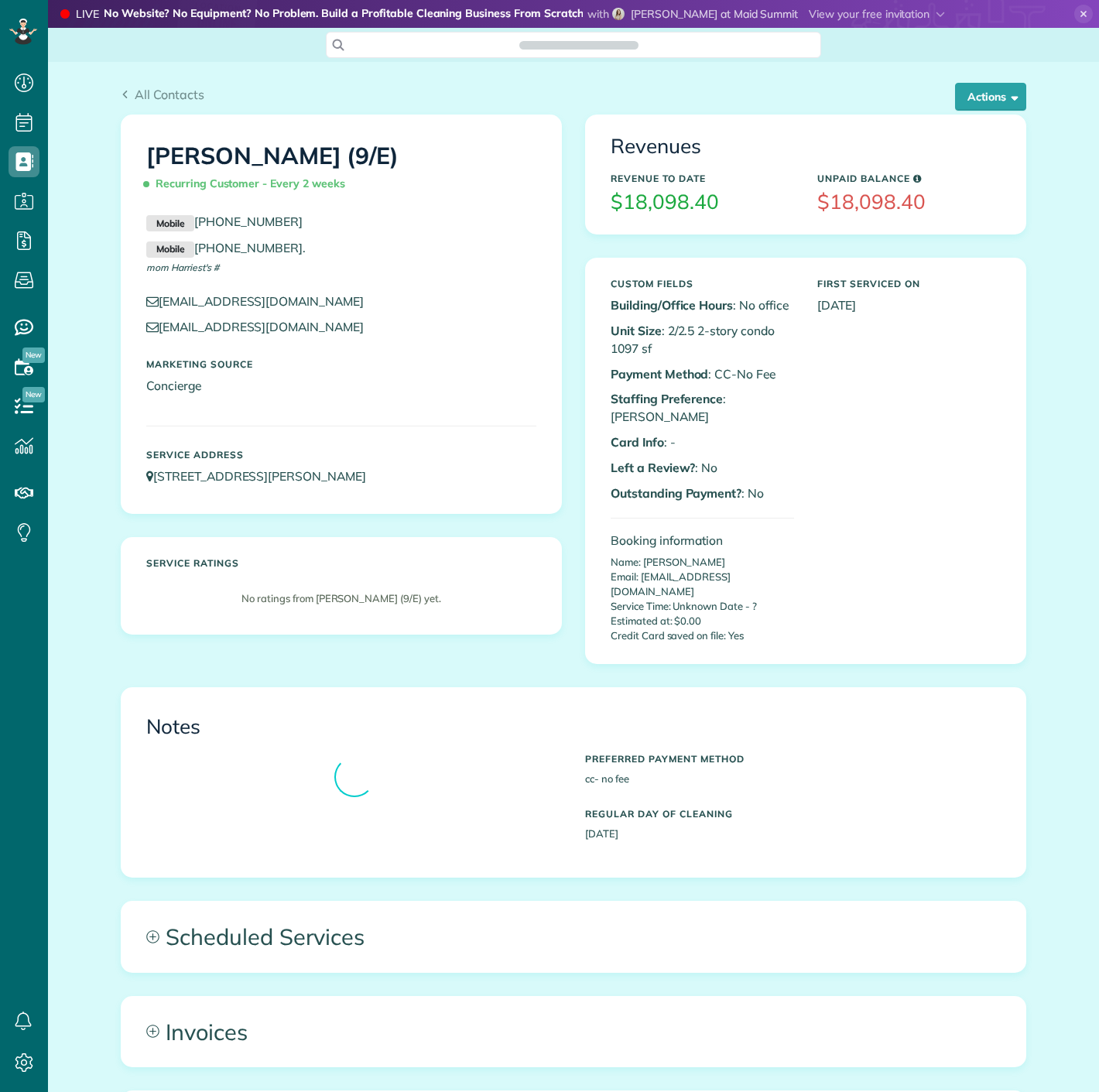
scroll to position [6, 6]
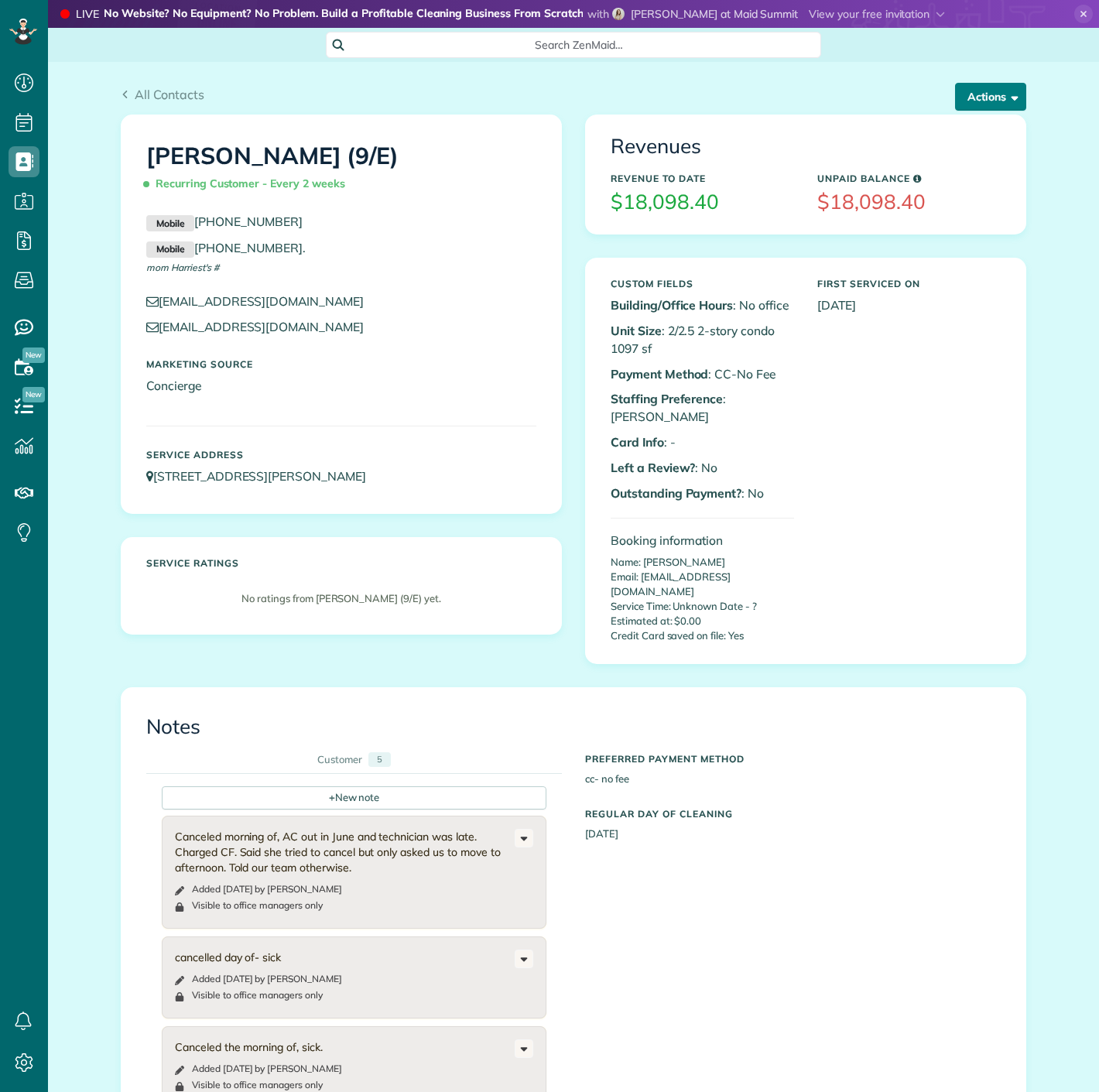
click at [966, 90] on button "Actions" at bounding box center [991, 97] width 71 height 28
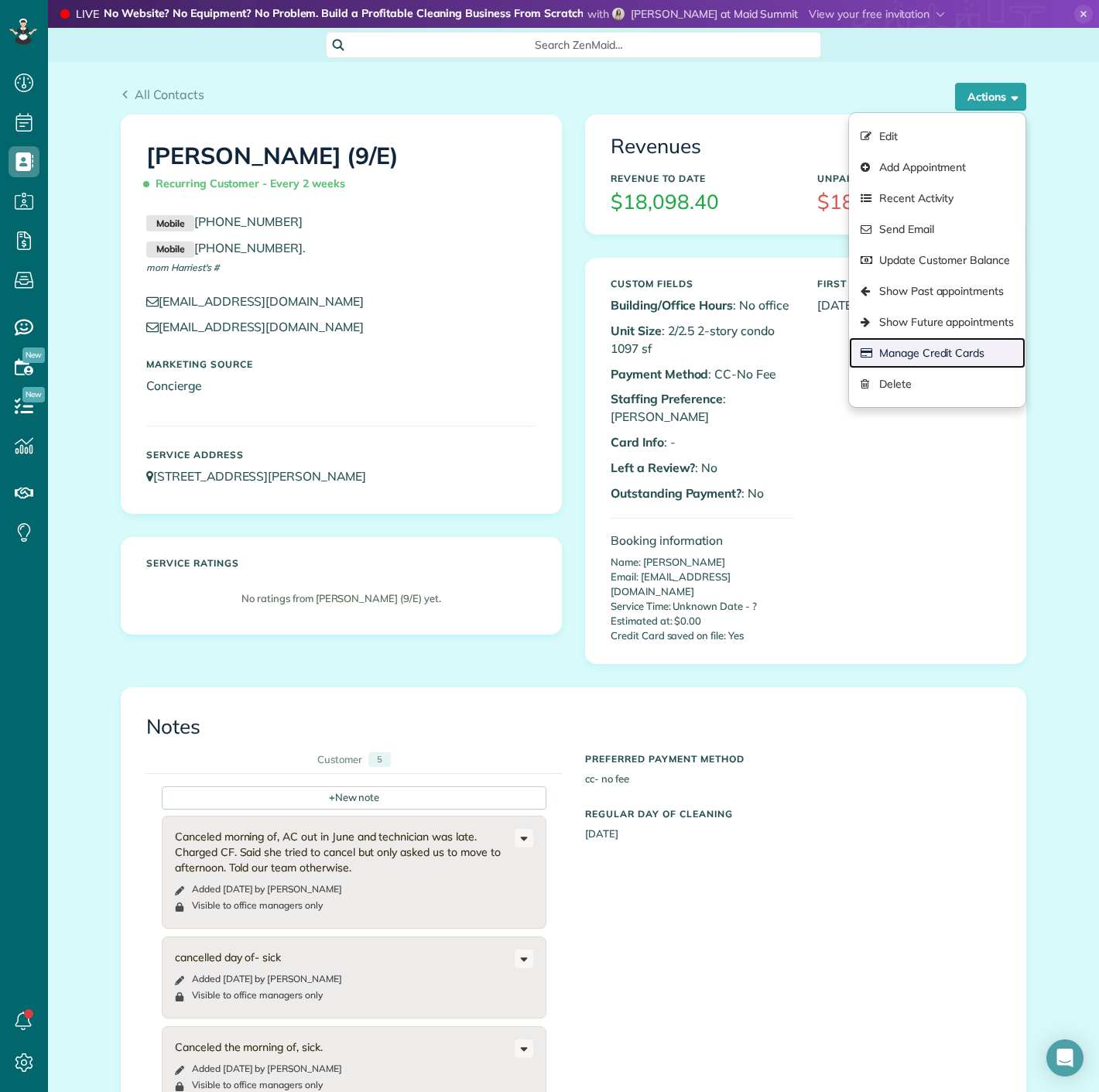
click at [949, 352] on link "Manage Credit Cards" at bounding box center [938, 352] width 176 height 31
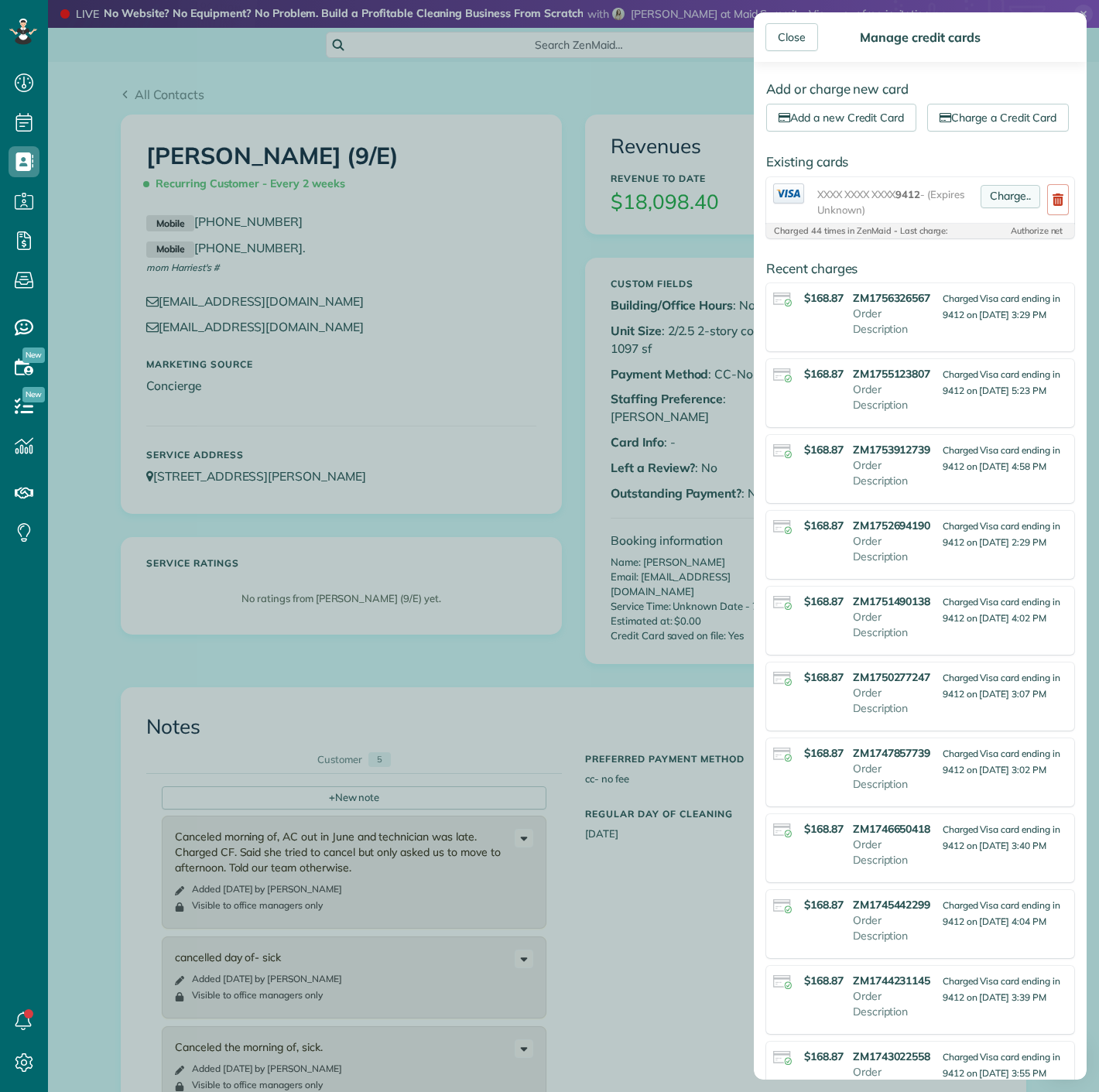
click at [1007, 208] on link "Charge.." at bounding box center [1011, 196] width 59 height 23
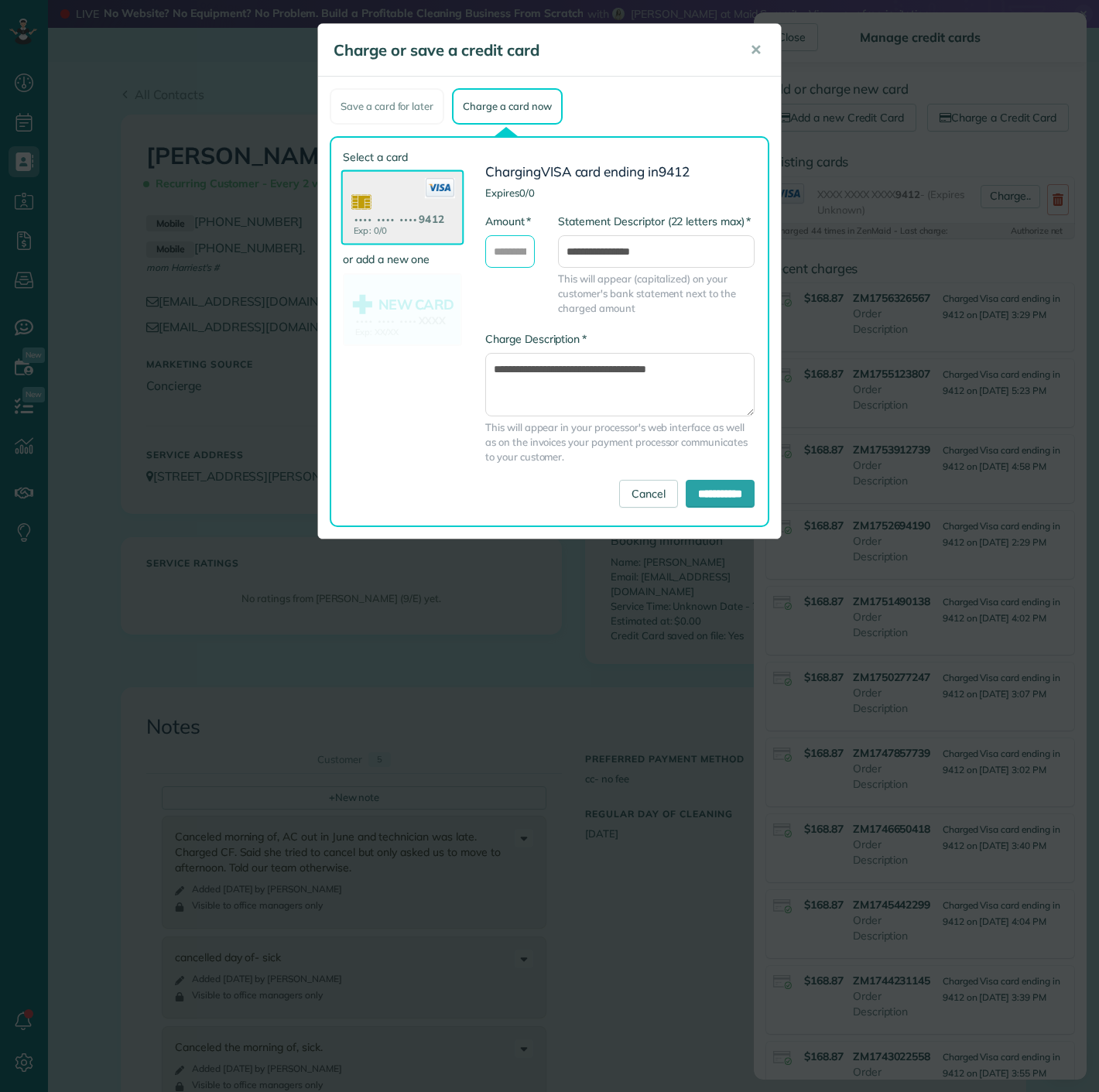
click at [512, 266] on div "* Amount" at bounding box center [510, 241] width 50 height 54
type input "******"
click at [705, 488] on input "**********" at bounding box center [721, 494] width 69 height 28
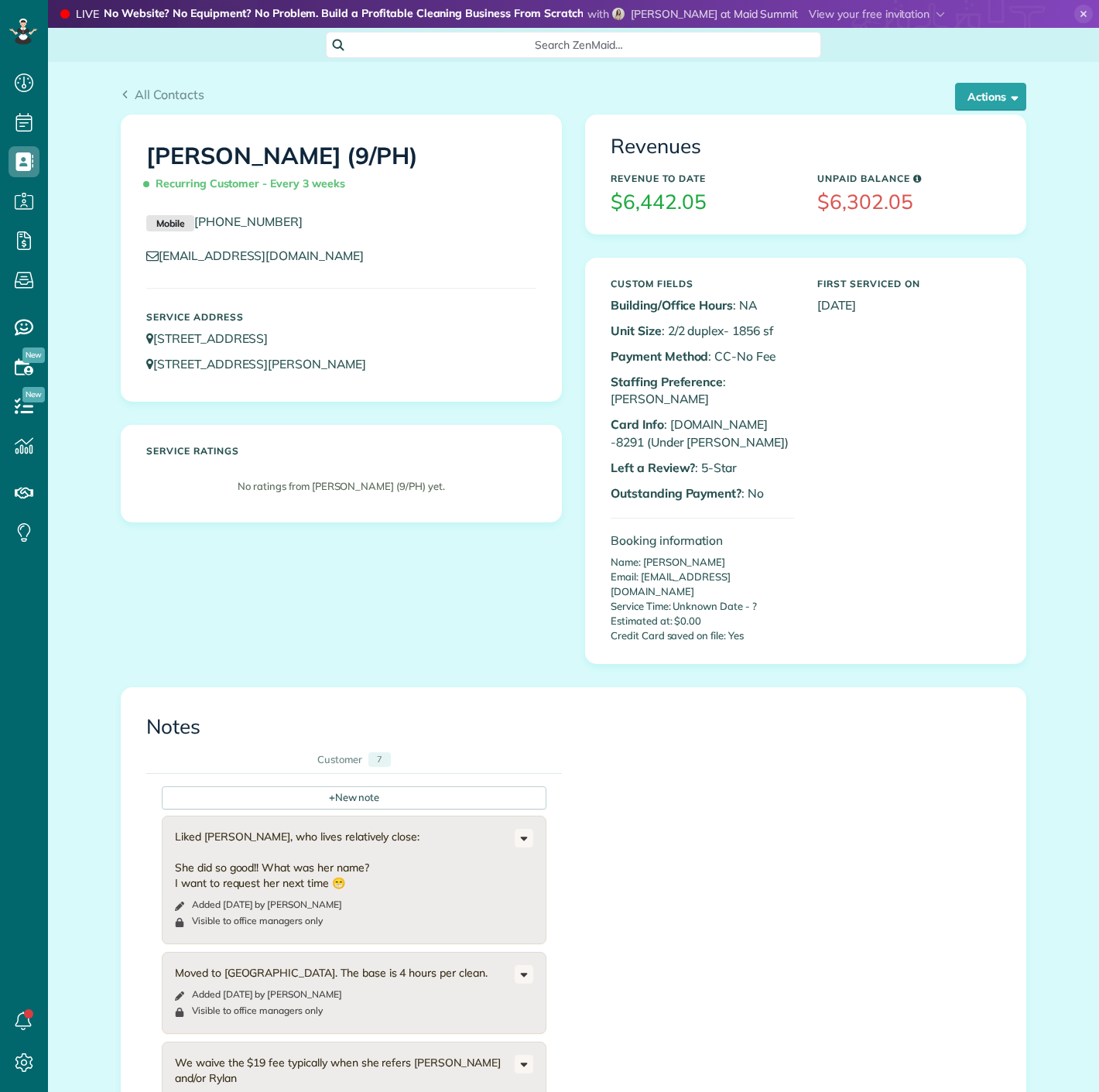
scroll to position [6, 6]
click at [705, 416] on p "Card Info : A.NET -8291 (Under Mason Miller)" at bounding box center [702, 434] width 183 height 36
click at [710, 416] on p "Card Info : A.NET -8291 (Under Mason Miller)" at bounding box center [702, 434] width 183 height 36
click at [705, 416] on p "Card Info : A.NET -8291 (Under Mason Miller)" at bounding box center [702, 434] width 183 height 36
copy p "8291"
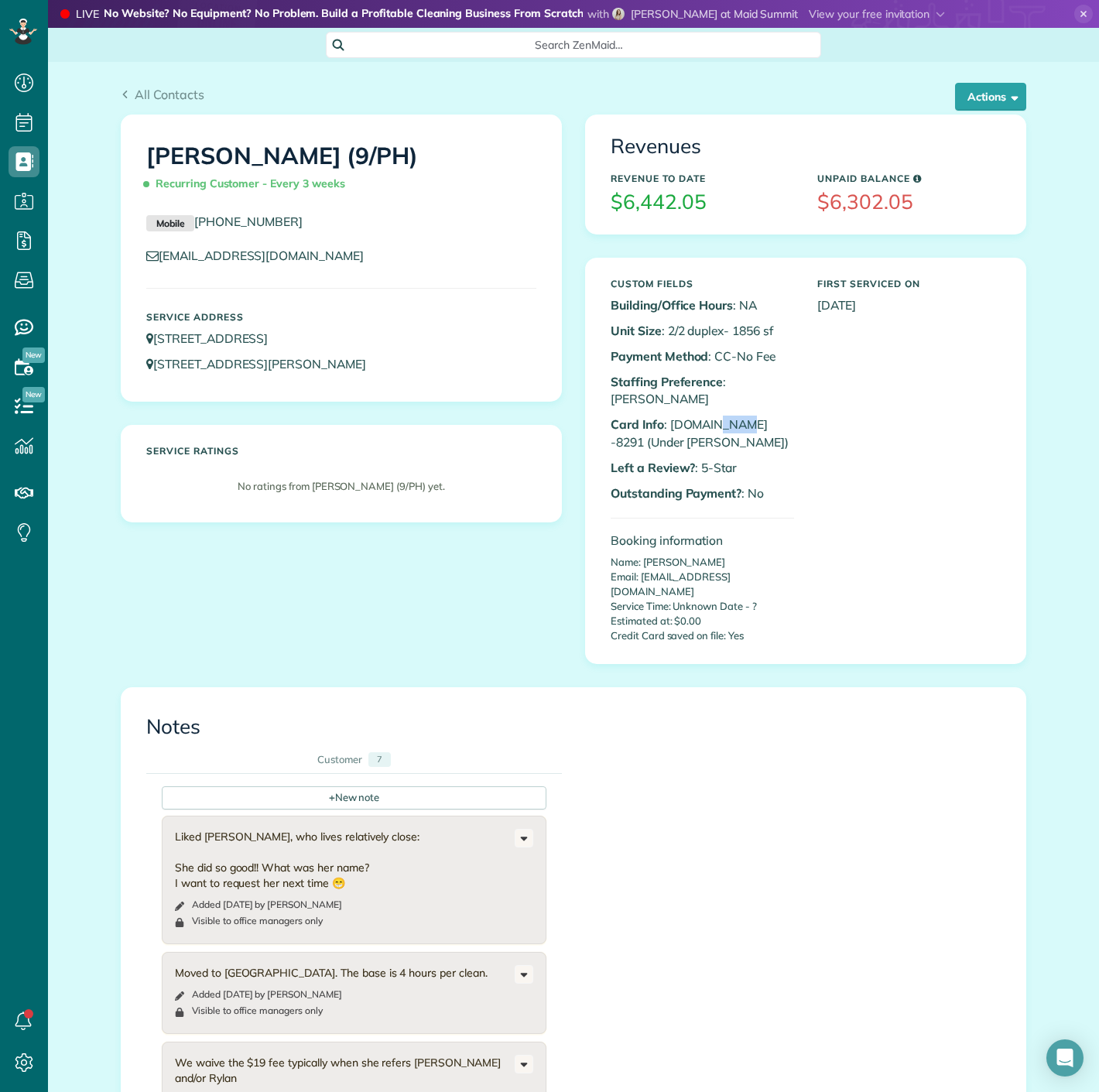
drag, startPoint x: 705, startPoint y: 409, endPoint x: 732, endPoint y: 407, distance: 27.1
click at [732, 416] on p "Card Info : A.NET -8291 (Under Mason Miller)" at bounding box center [702, 434] width 183 height 36
copy p "8291"
click at [701, 416] on p "Card Info : A.NET -8291 (Under Mason Miller)" at bounding box center [702, 434] width 183 height 36
drag, startPoint x: 708, startPoint y: 407, endPoint x: 734, endPoint y: 408, distance: 26.0
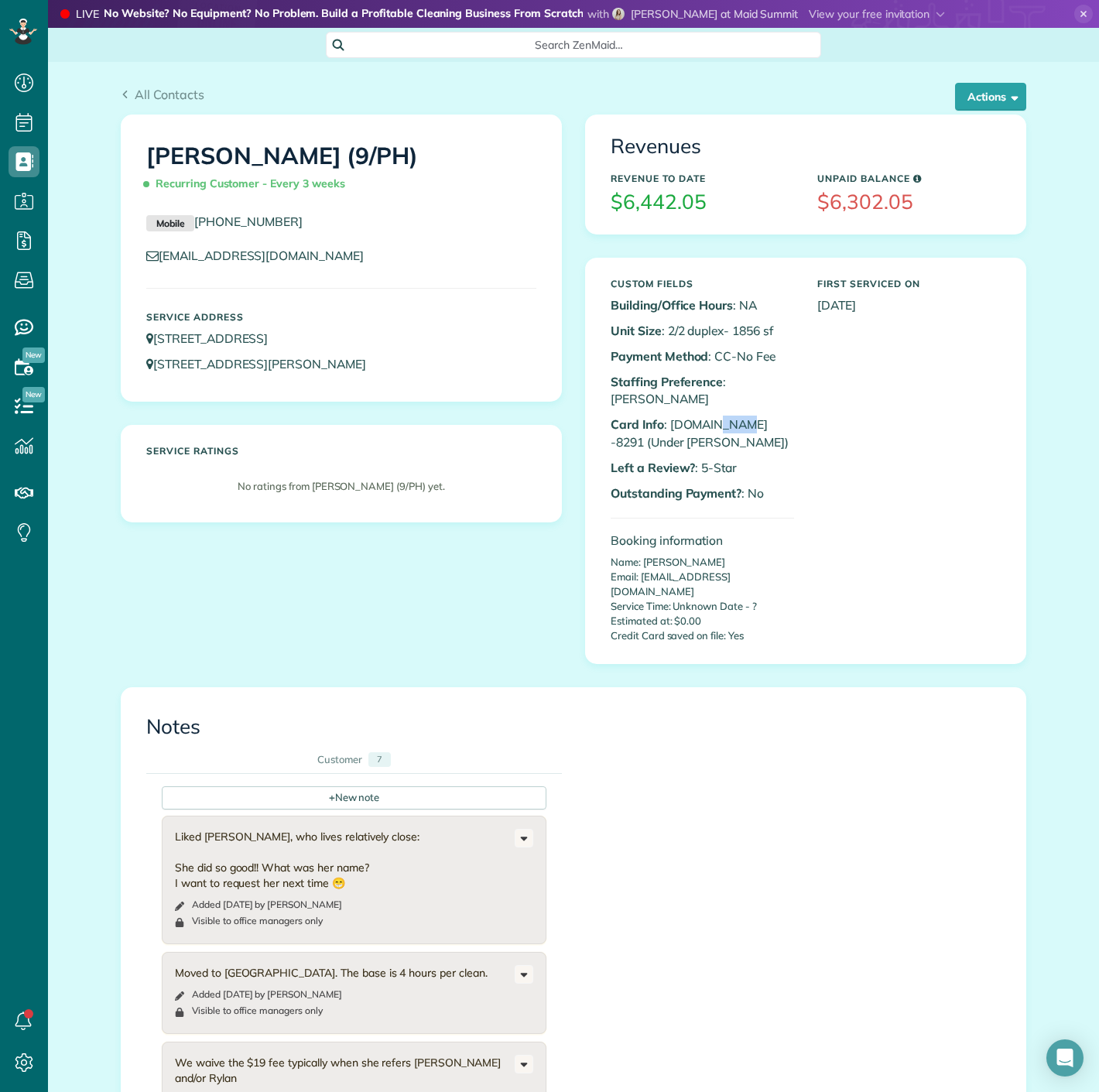
click at [734, 416] on p "Card Info : A.NET -8291 (Under Mason Miller)" at bounding box center [702, 434] width 183 height 36
copy p "8291"
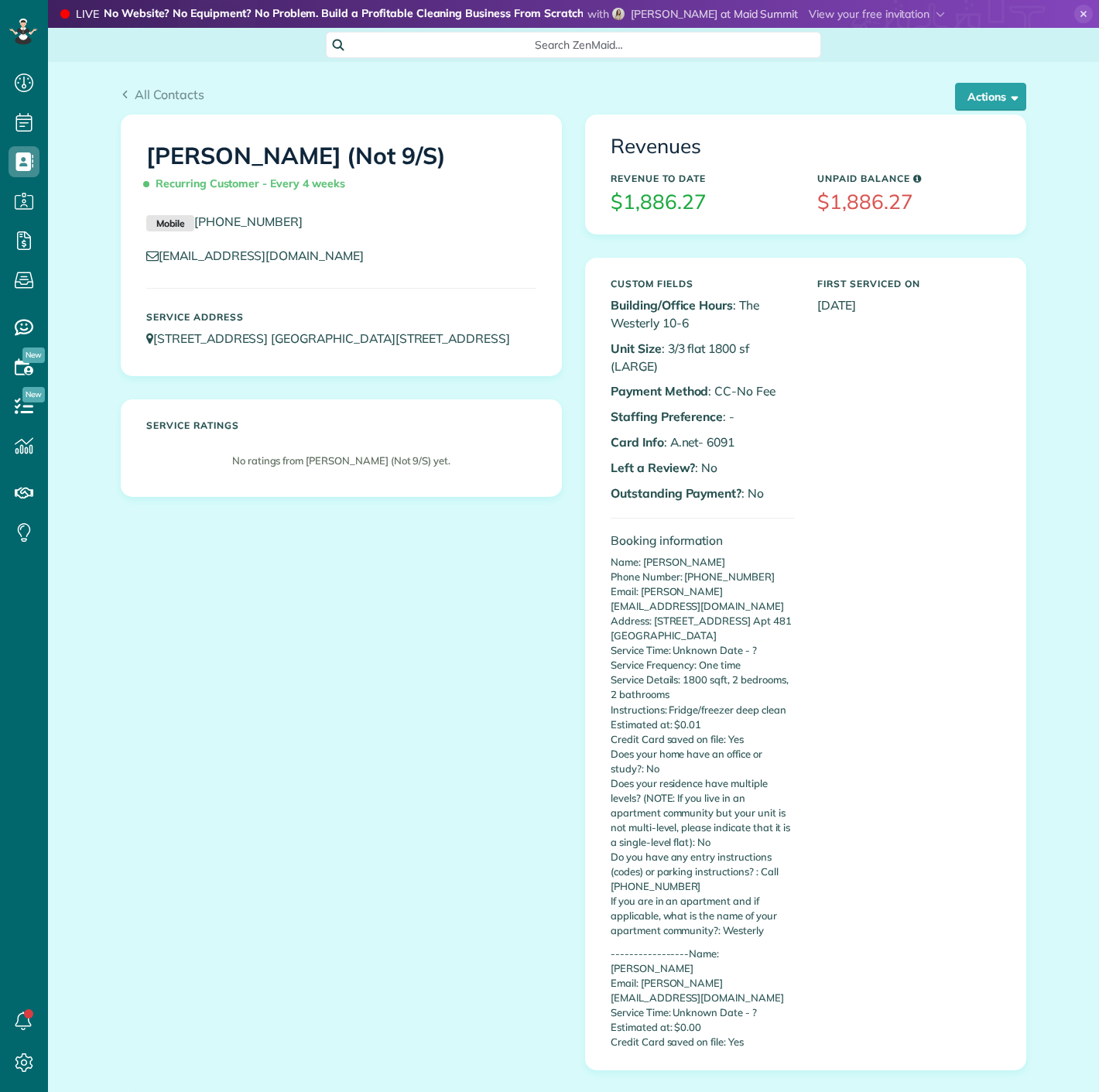
scroll to position [6, 6]
drag, startPoint x: 701, startPoint y: 439, endPoint x: 737, endPoint y: 437, distance: 36.1
click at [736, 438] on p "Card Info : A.net- 6091" at bounding box center [702, 443] width 183 height 18
copy p "6091"
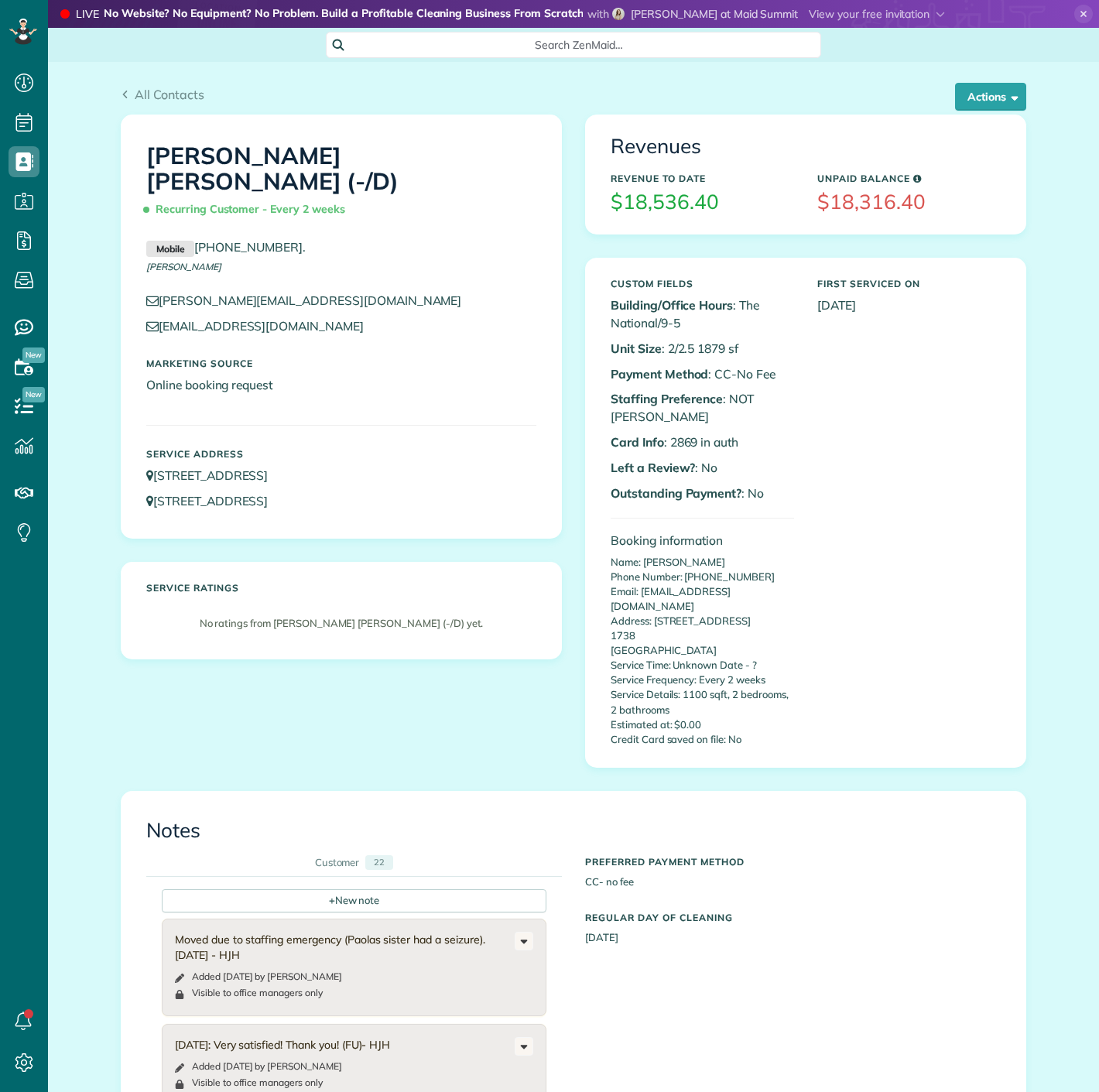
scroll to position [6, 6]
drag, startPoint x: 665, startPoint y: 447, endPoint x: 689, endPoint y: 446, distance: 24.0
click at [689, 446] on p "Card Info : 2869 in auth" at bounding box center [702, 443] width 183 height 18
copy p "2869"
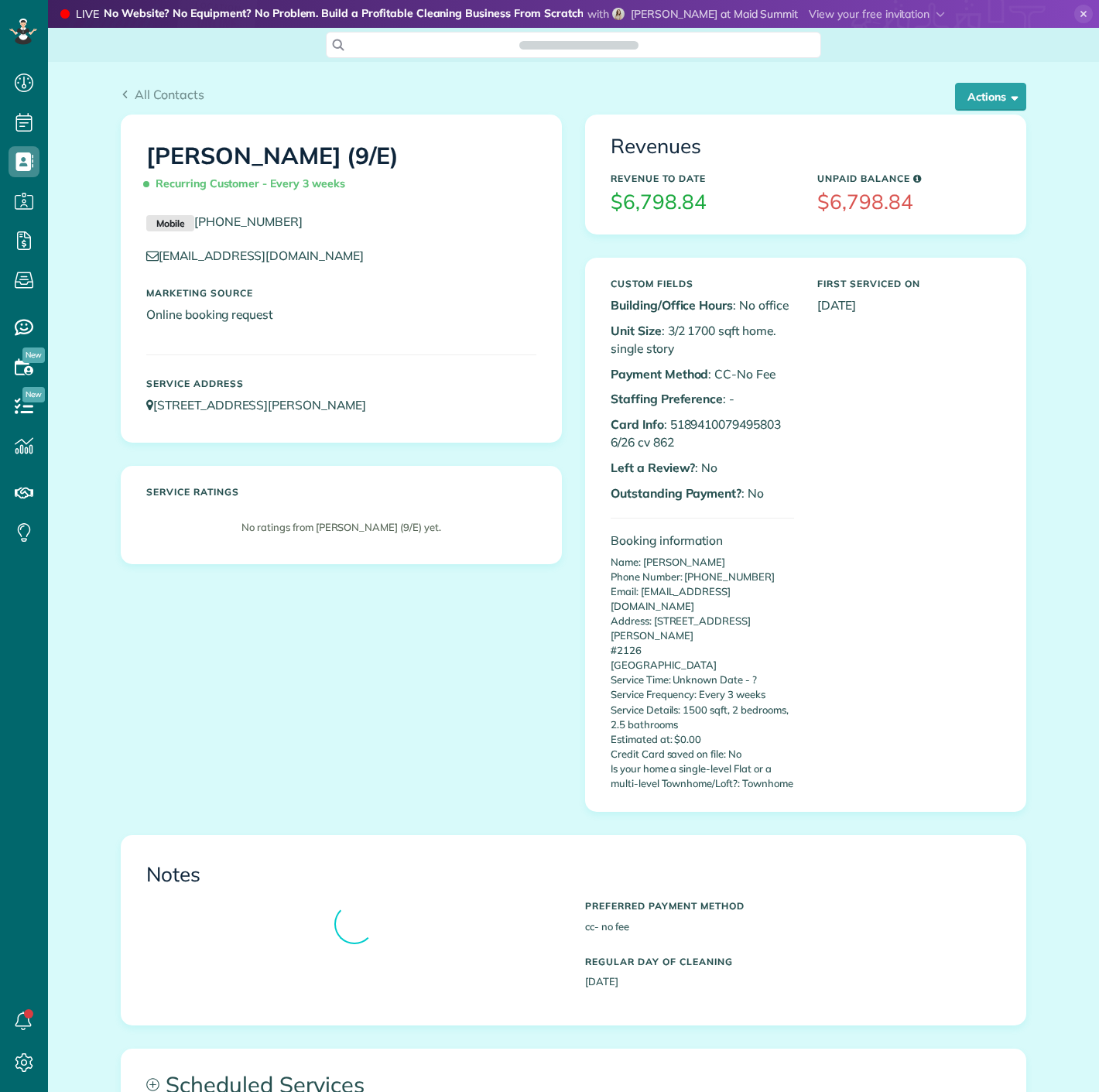
scroll to position [6, 6]
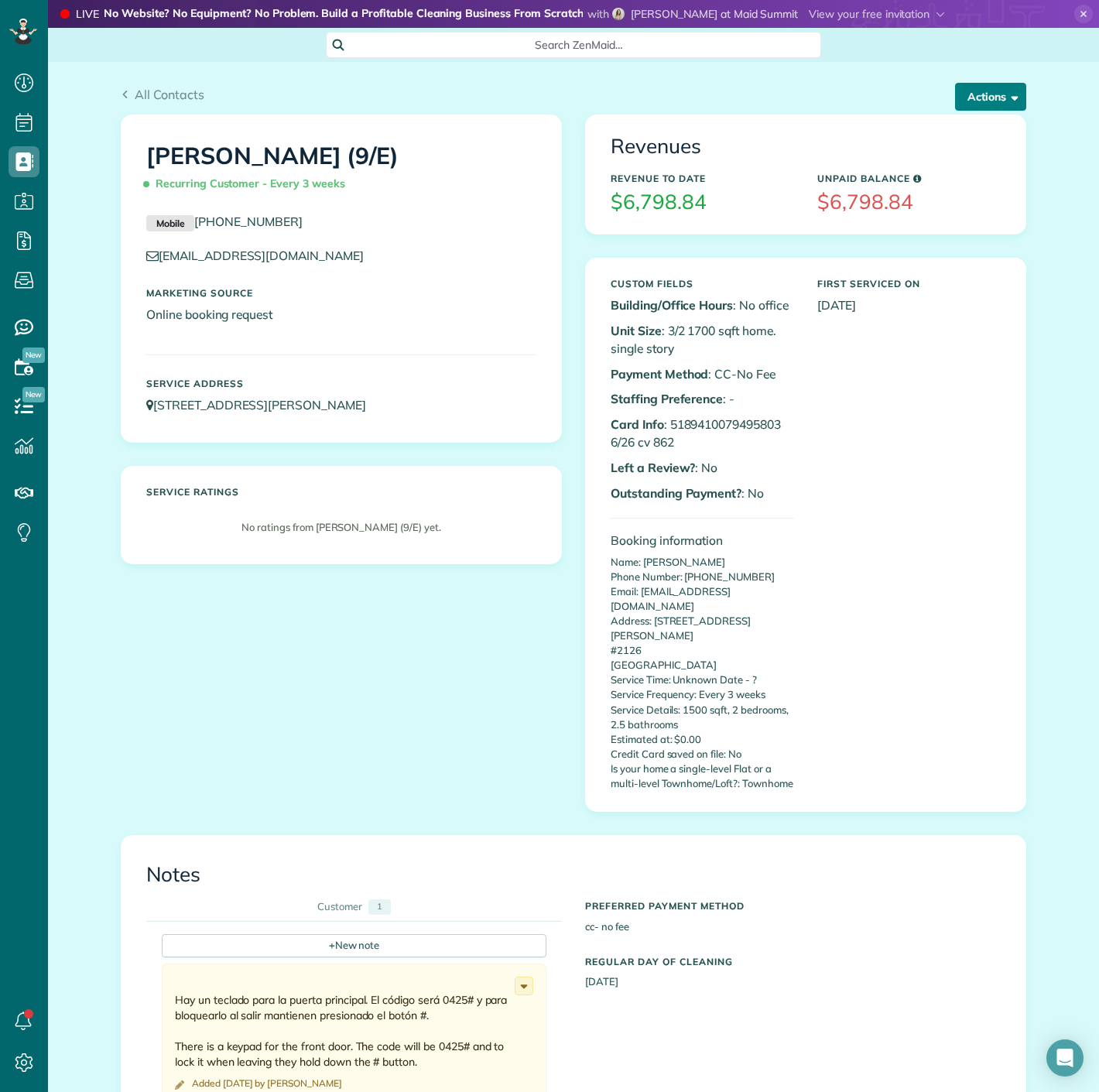
click at [984, 87] on button "Actions" at bounding box center [991, 97] width 71 height 28
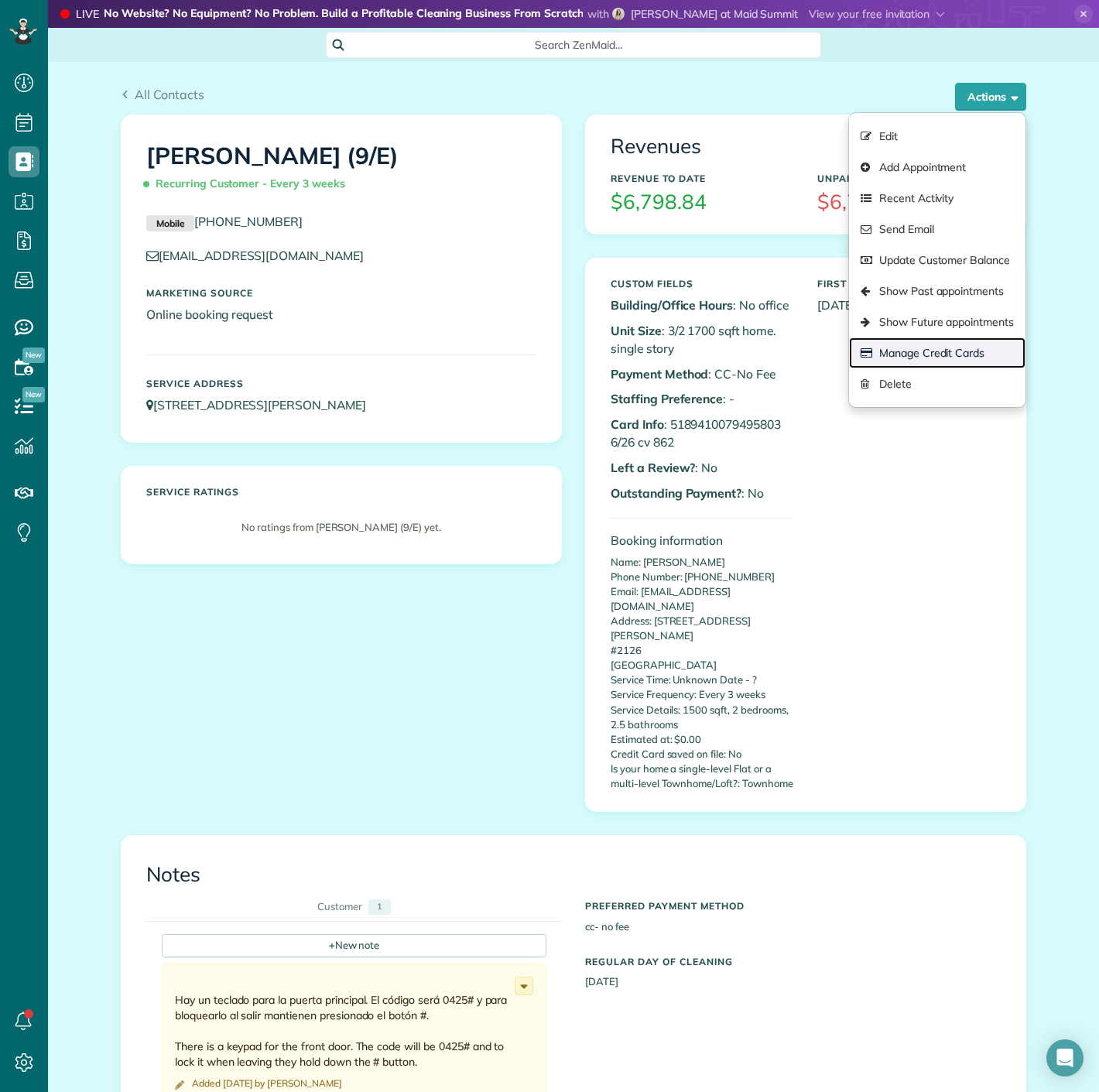
click at [880, 347] on link "Manage Credit Cards" at bounding box center [938, 352] width 176 height 31
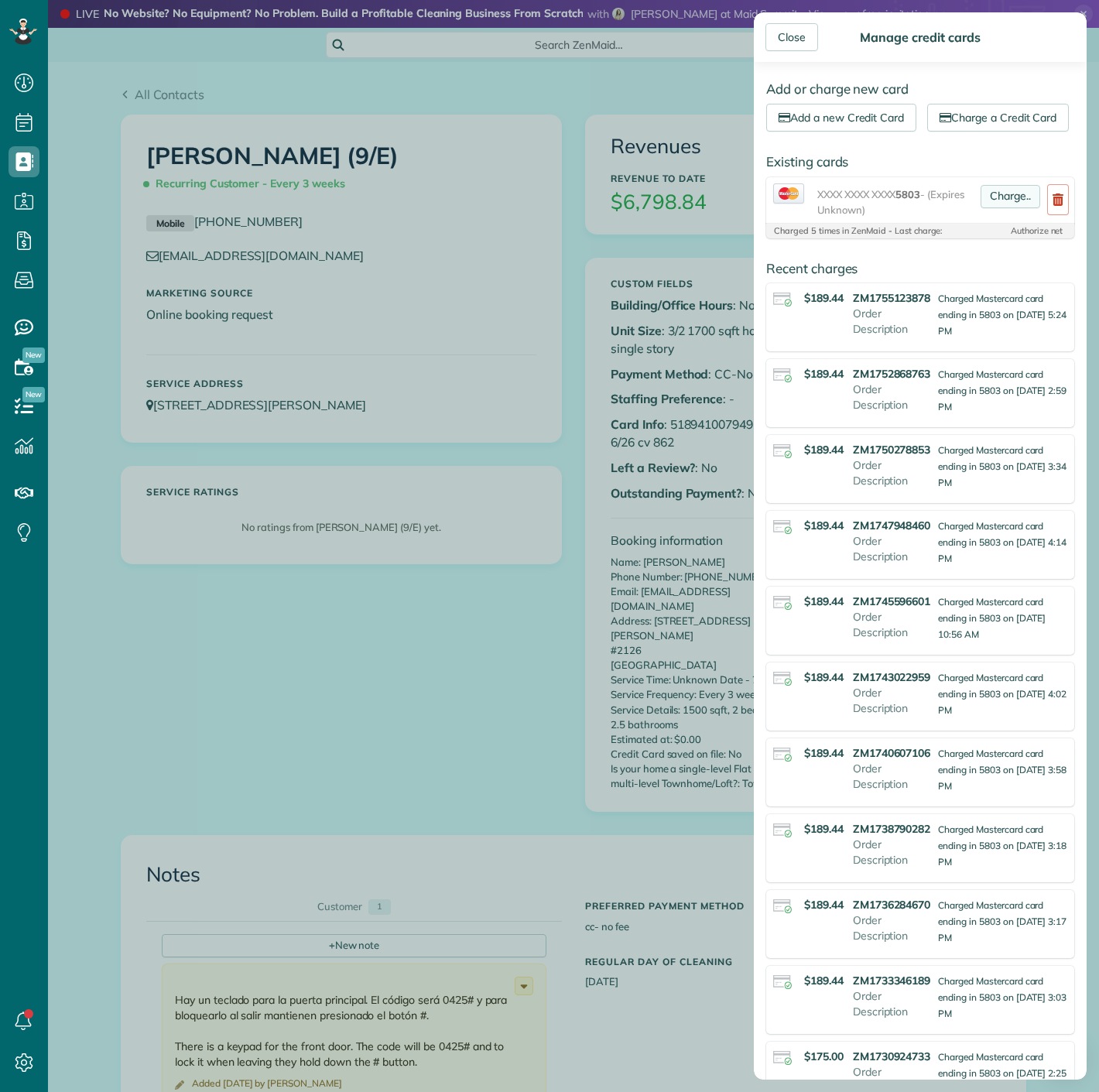
click at [981, 208] on link "Charge.." at bounding box center [1011, 196] width 59 height 23
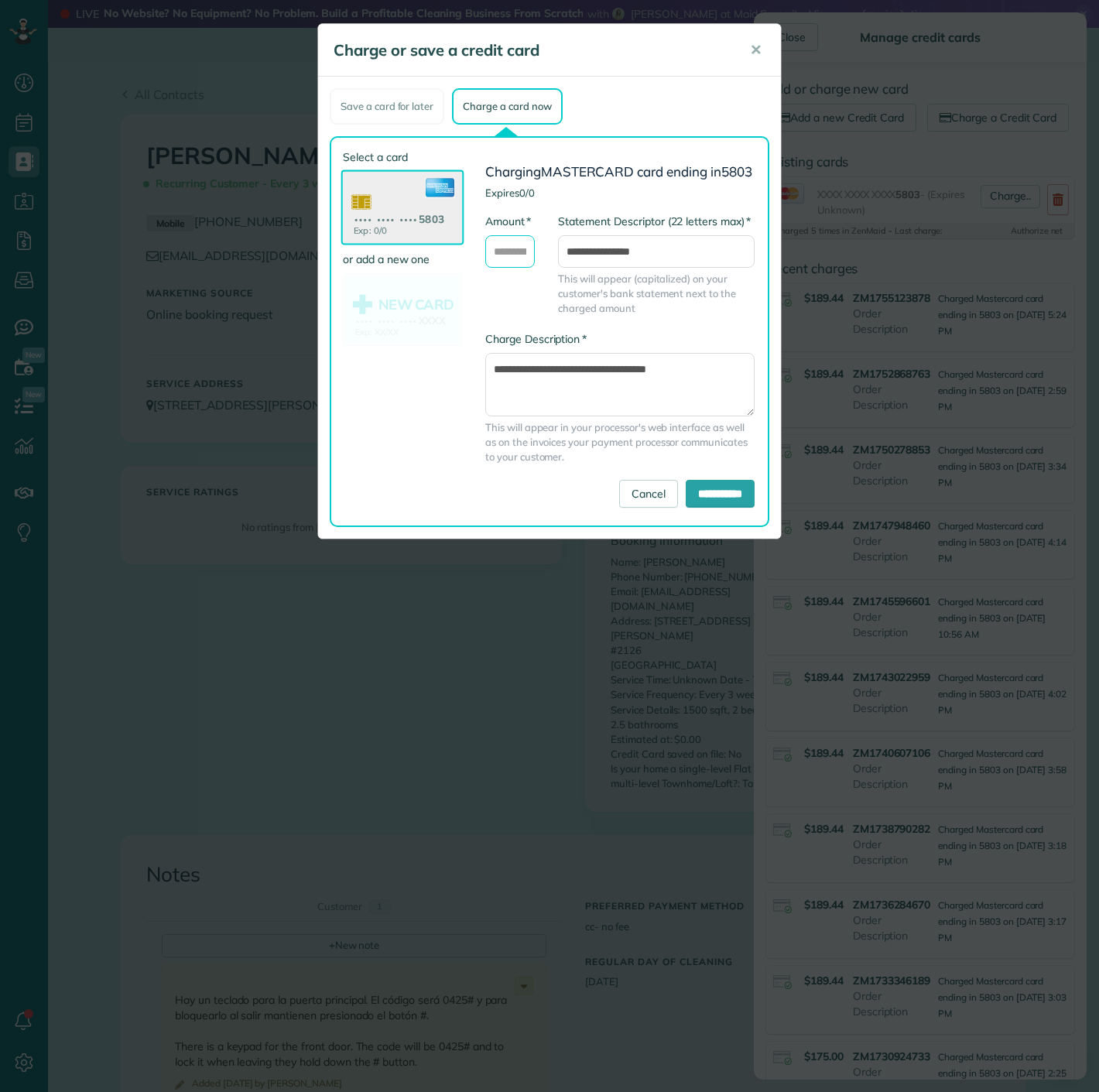
click at [502, 264] on input "* Amount" at bounding box center [510, 251] width 50 height 33
type input "******"
click at [686, 495] on input "**********" at bounding box center [721, 494] width 69 height 28
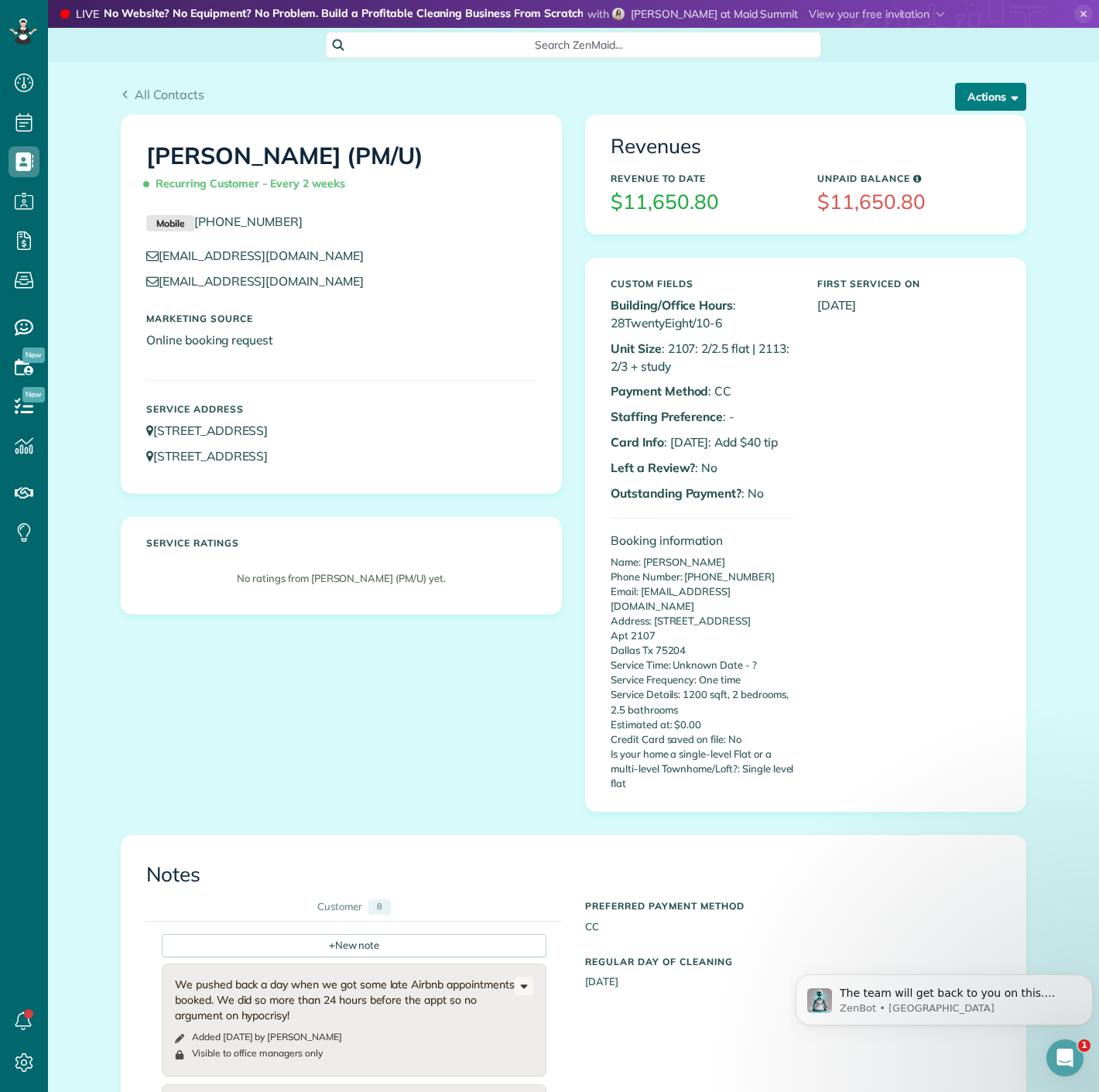
click button "Actions"
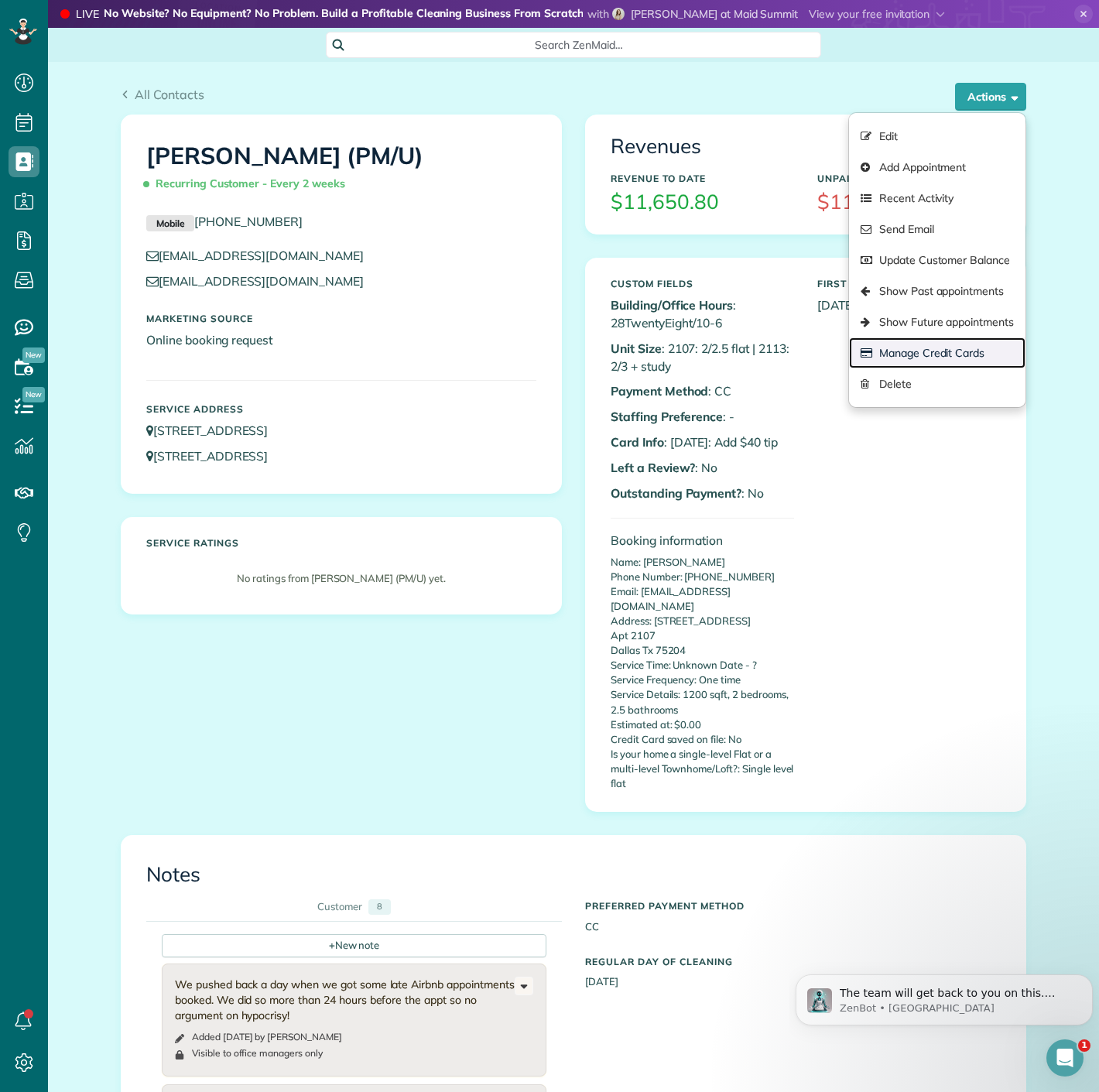
click link "Manage Credit Cards"
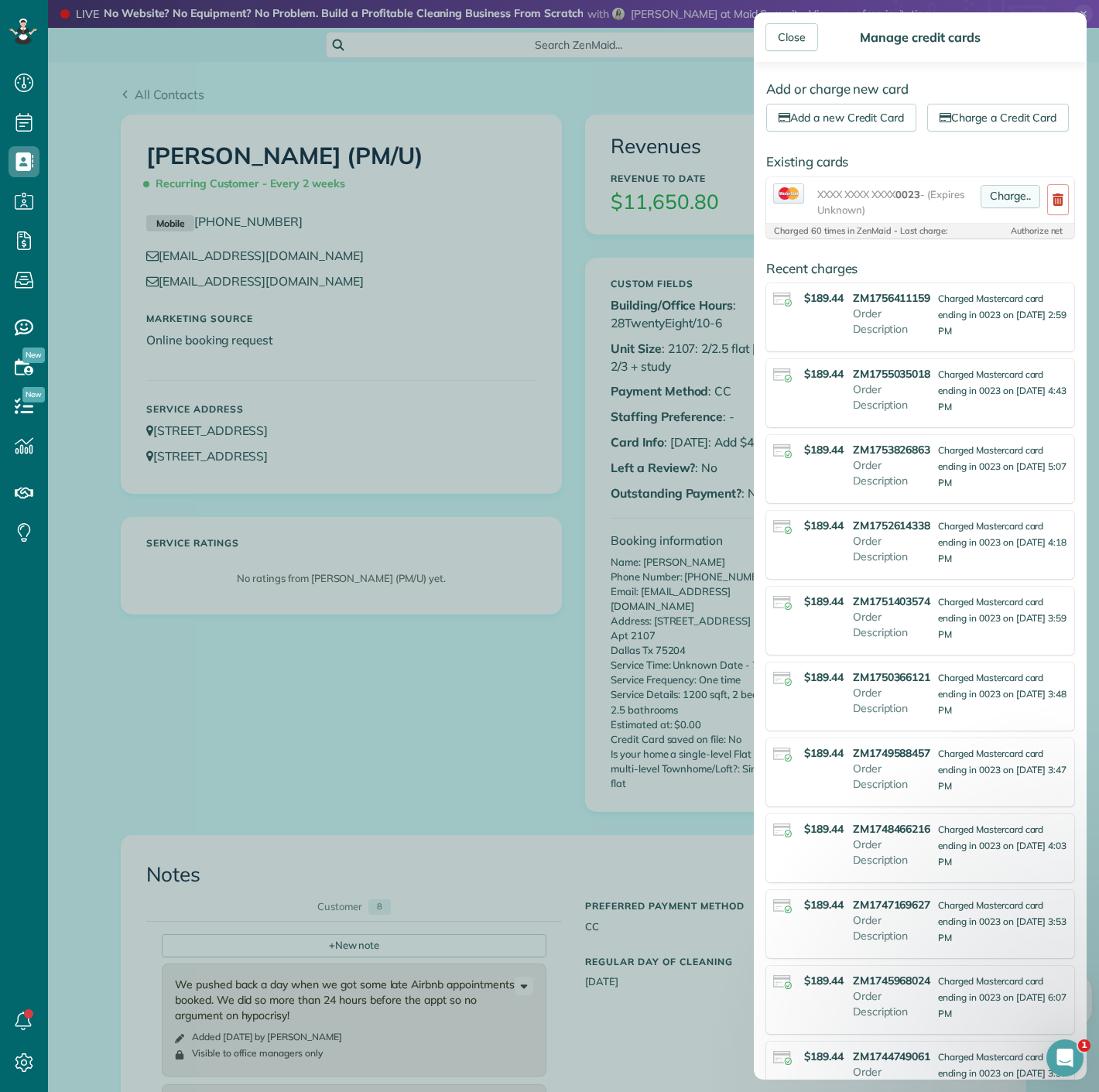
click link "Charge.."
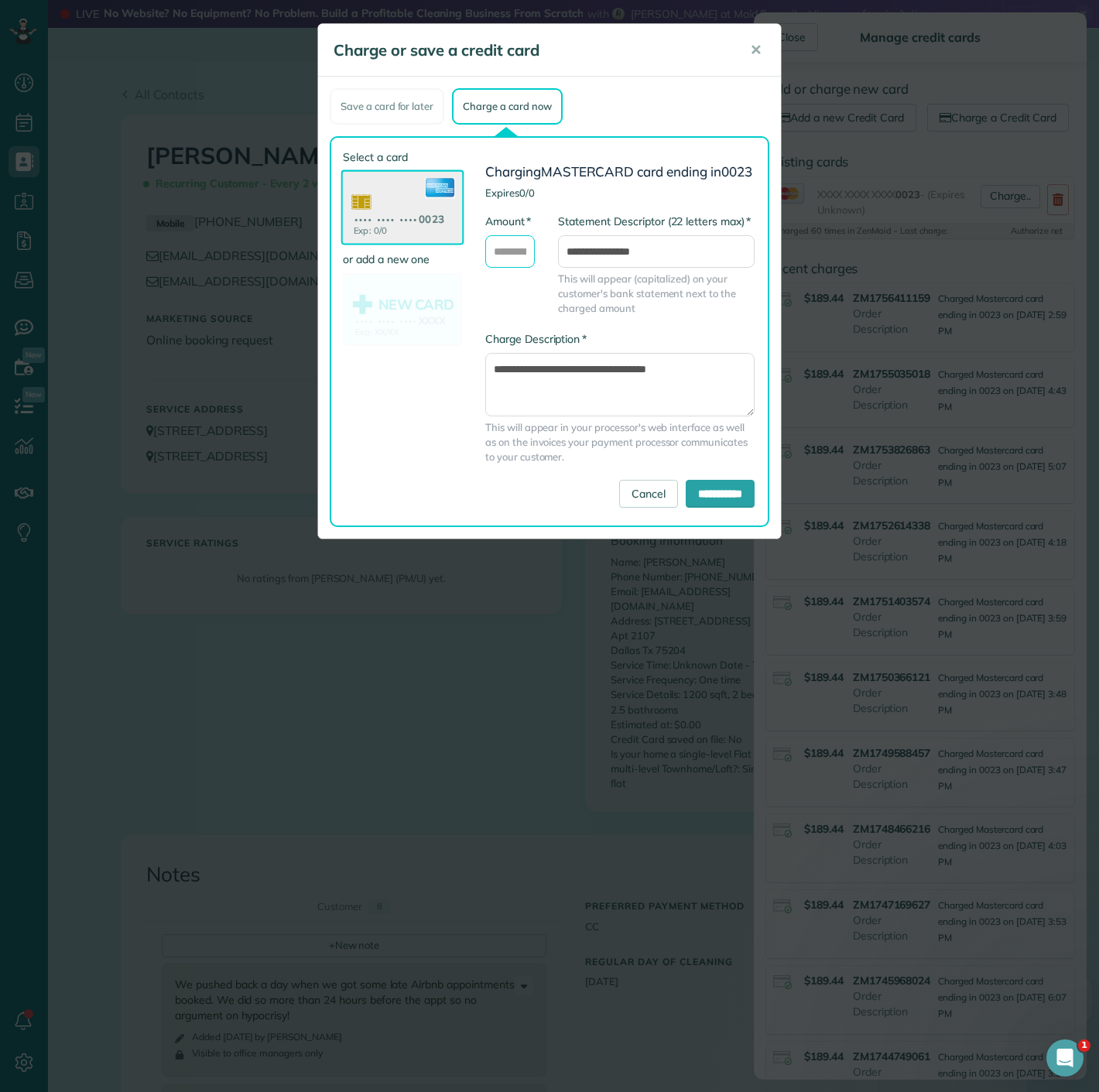
click input "* Amount"
type input "******"
click input "**********"
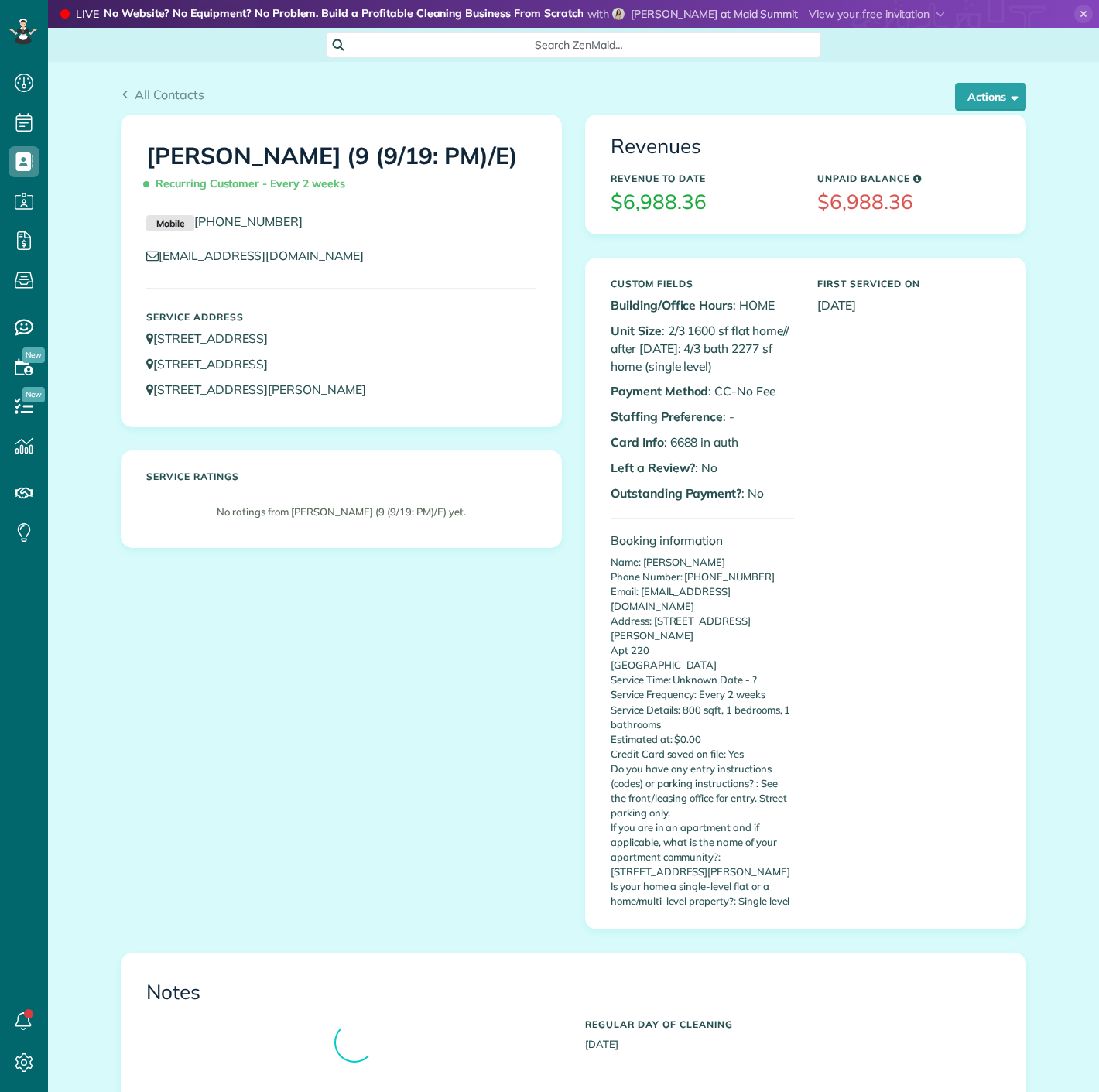
scroll to position [6, 6]
copy p "6688"
drag, startPoint x: 665, startPoint y: 442, endPoint x: 690, endPoint y: 442, distance: 25.0
click at [690, 442] on p "Card Info : 6688 in auth" at bounding box center [702, 443] width 183 height 18
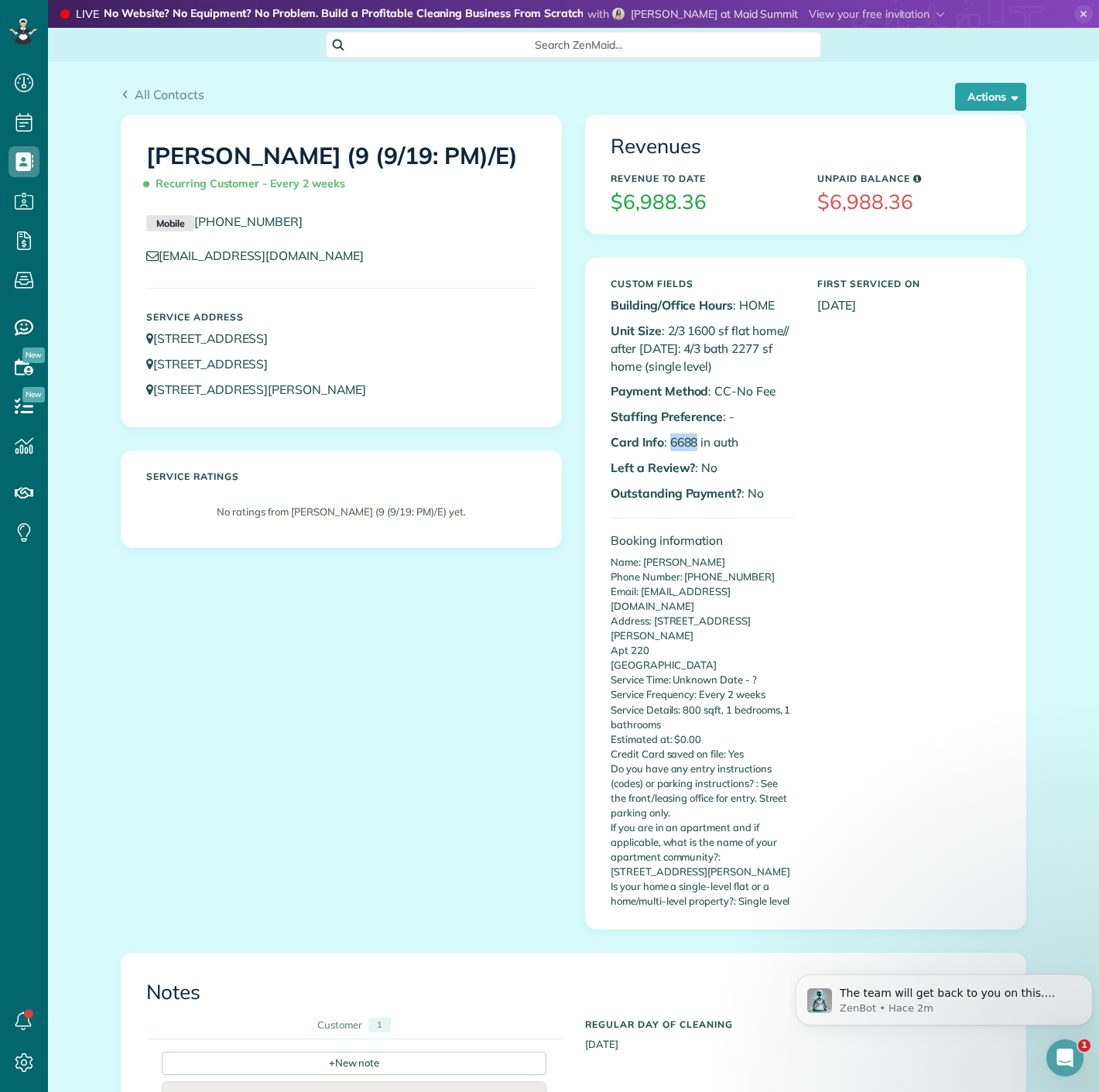
scroll to position [0, 0]
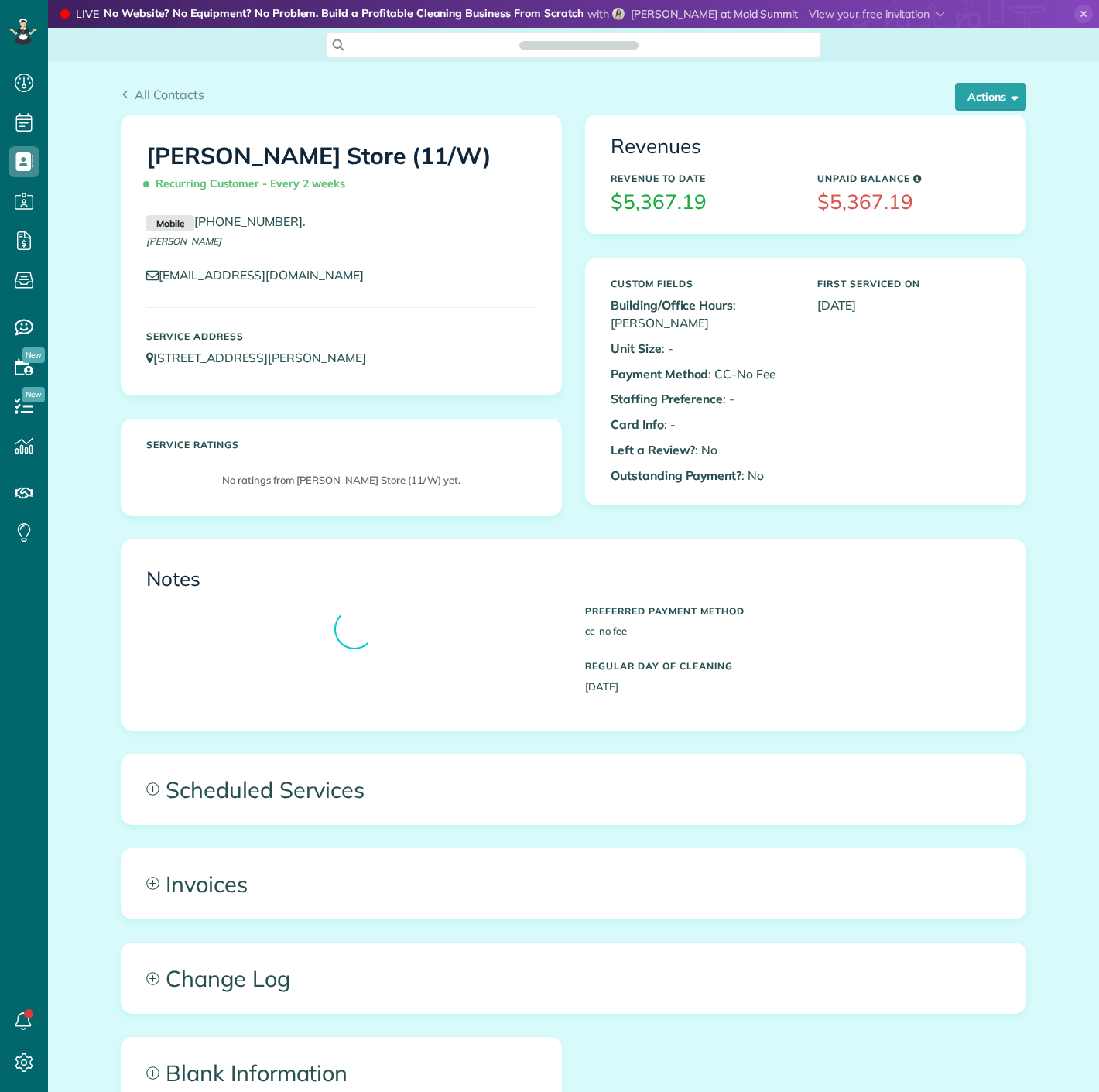
scroll to position [6, 6]
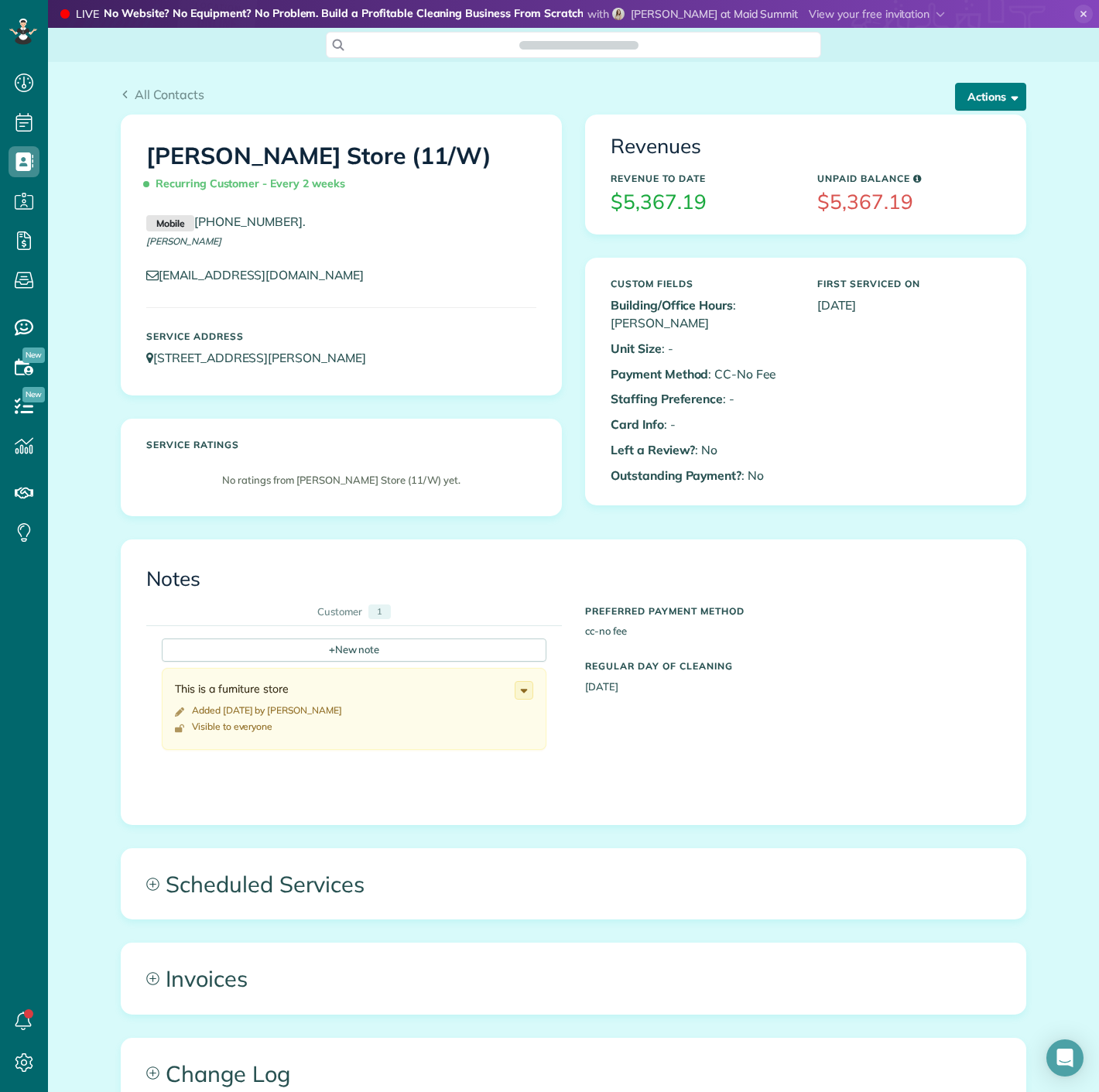
click at [980, 98] on button "Actions" at bounding box center [991, 97] width 71 height 28
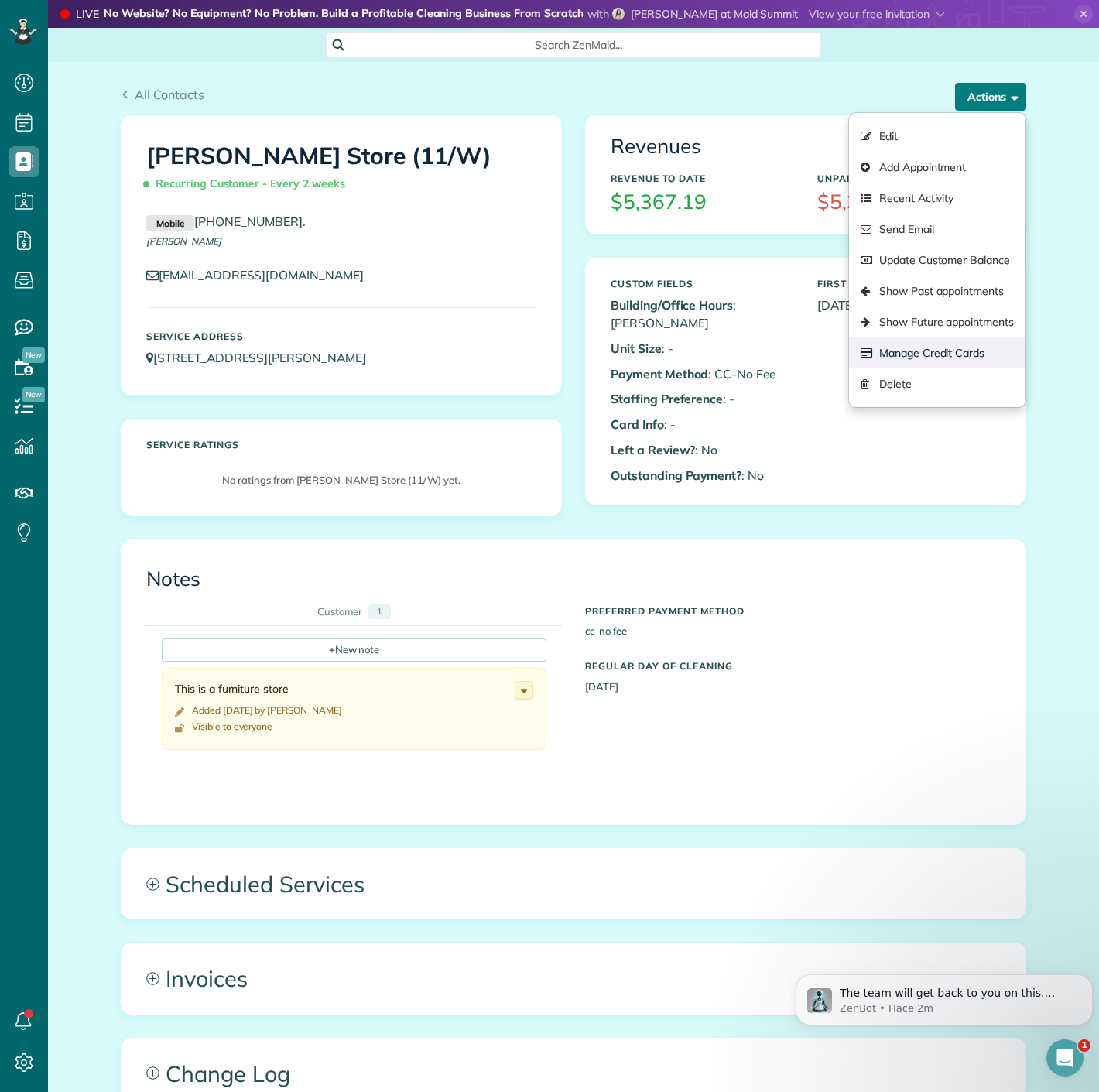
scroll to position [0, 0]
click at [888, 343] on link "Manage Credit Cards" at bounding box center [938, 352] width 176 height 31
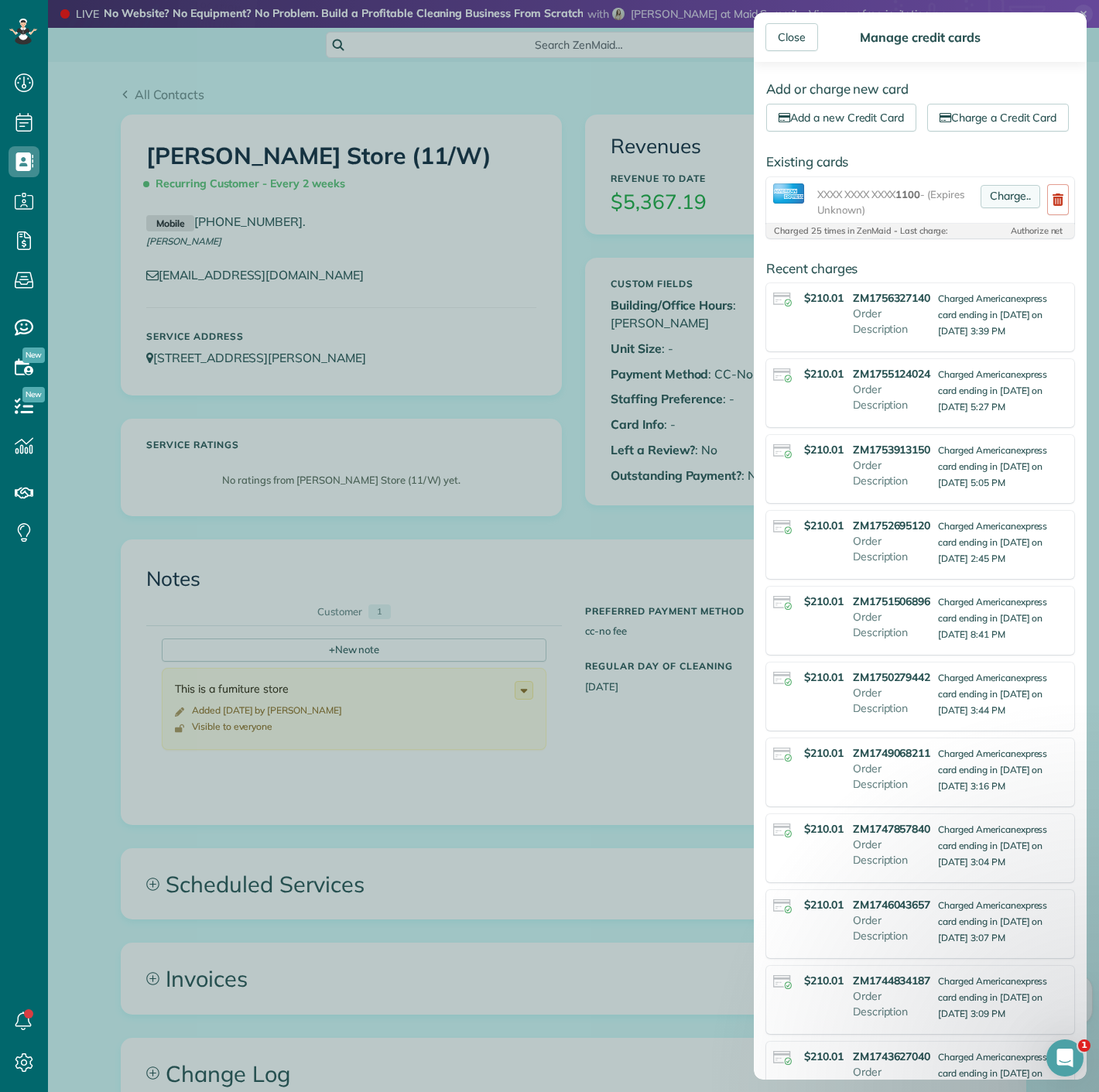
click at [982, 208] on link "Charge.." at bounding box center [1011, 196] width 59 height 23
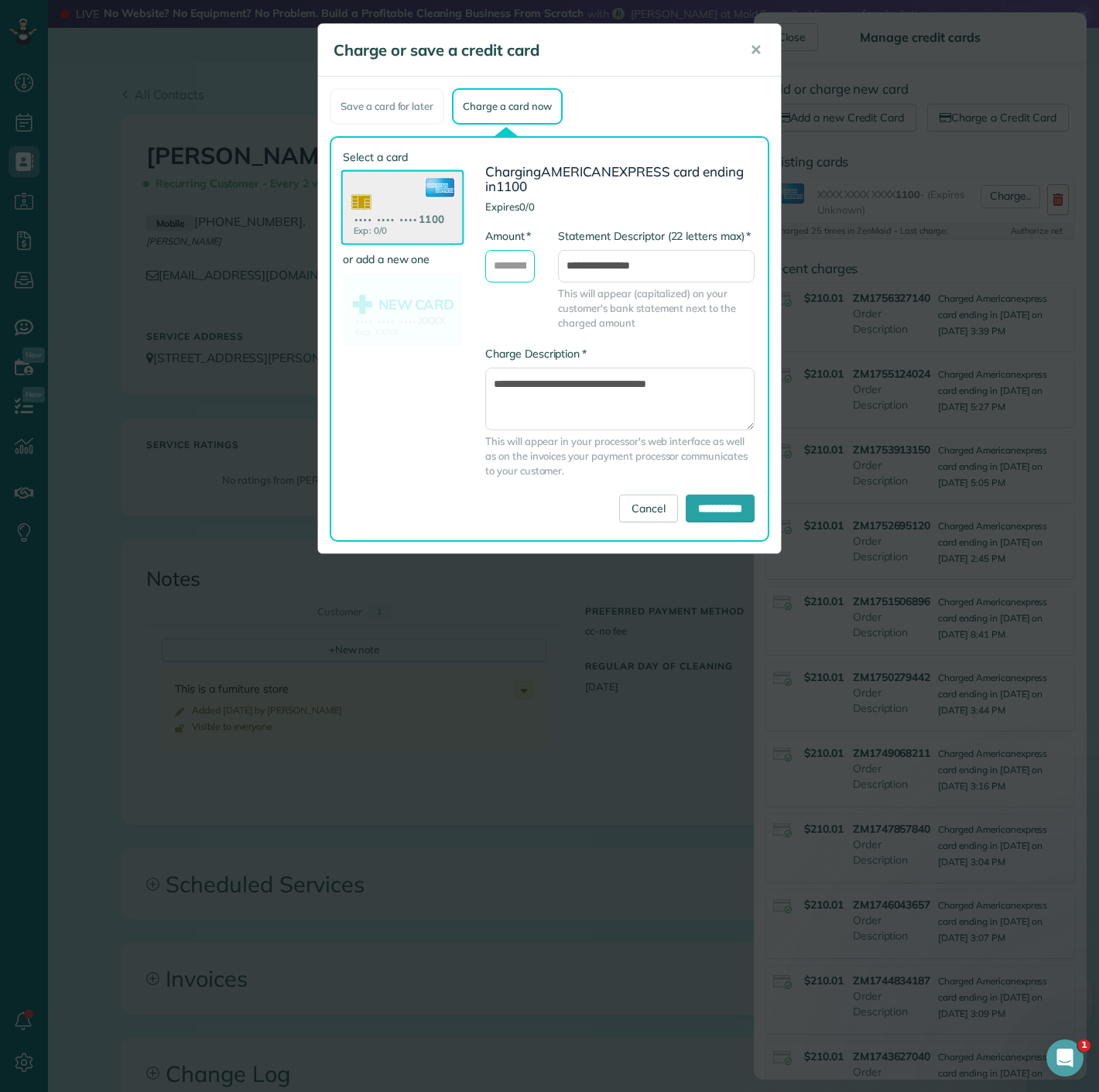
click at [504, 258] on input "* Amount" at bounding box center [510, 266] width 50 height 33
type input "******"
click at [687, 510] on input "**********" at bounding box center [721, 509] width 69 height 28
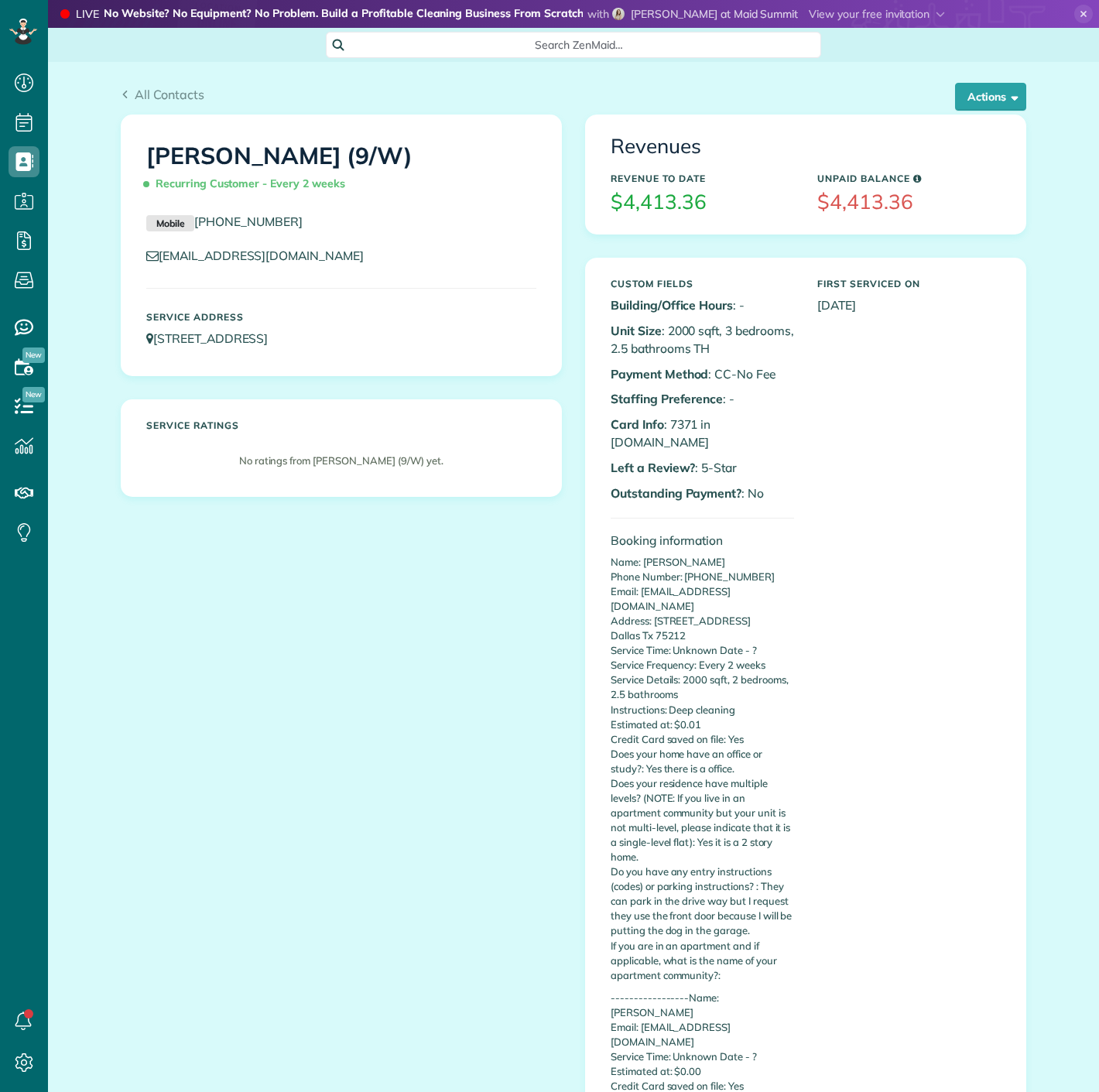
scroll to position [6, 6]
drag, startPoint x: 661, startPoint y: 423, endPoint x: 687, endPoint y: 421, distance: 26.1
click at [687, 421] on p "Card Info : 7371 in [DOMAIN_NAME]" at bounding box center [702, 434] width 183 height 36
copy p "7371"
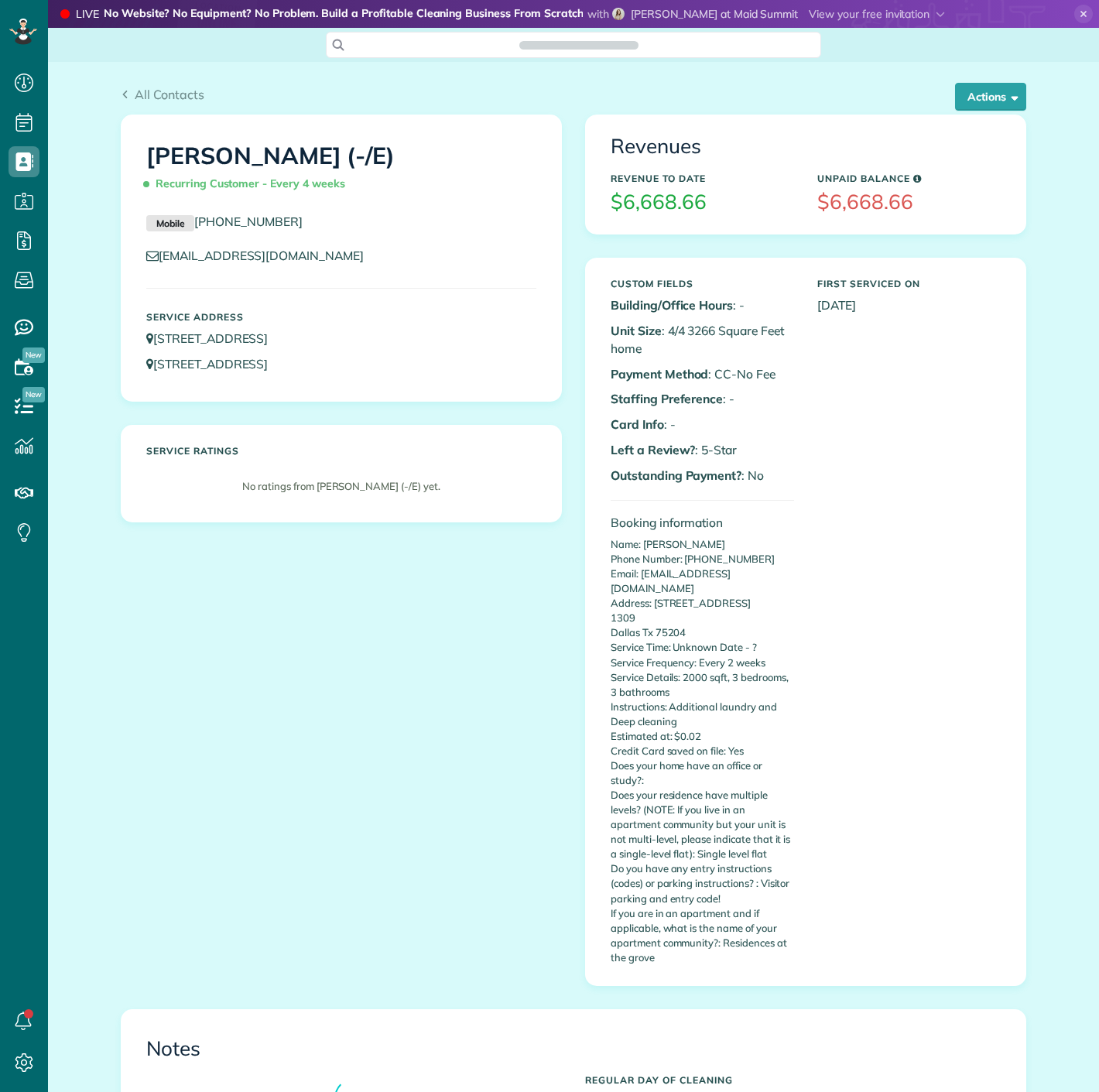
scroll to position [6, 6]
click at [984, 90] on button "Actions" at bounding box center [991, 97] width 71 height 28
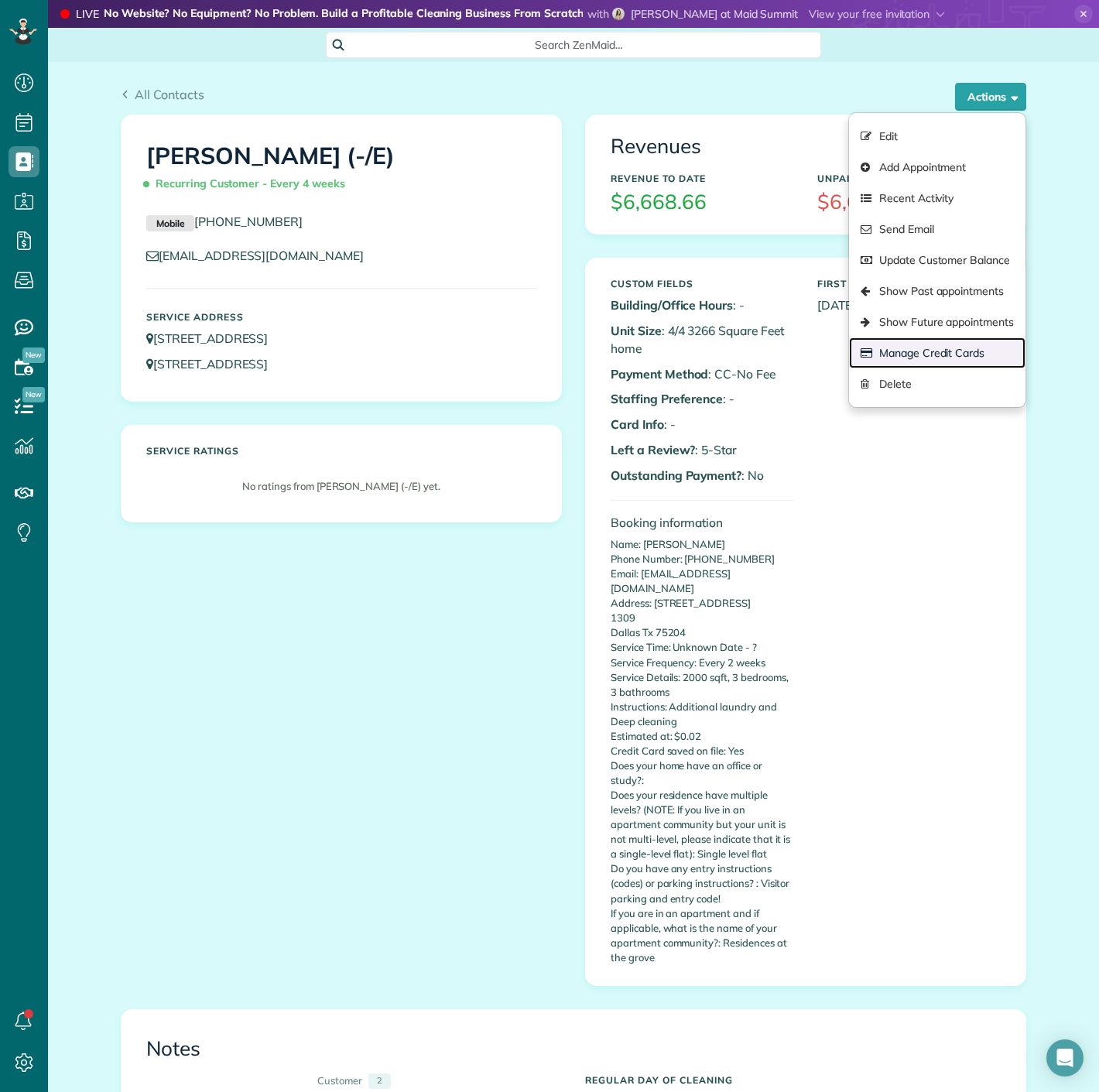
click at [922, 351] on link "Manage Credit Cards" at bounding box center [938, 352] width 176 height 31
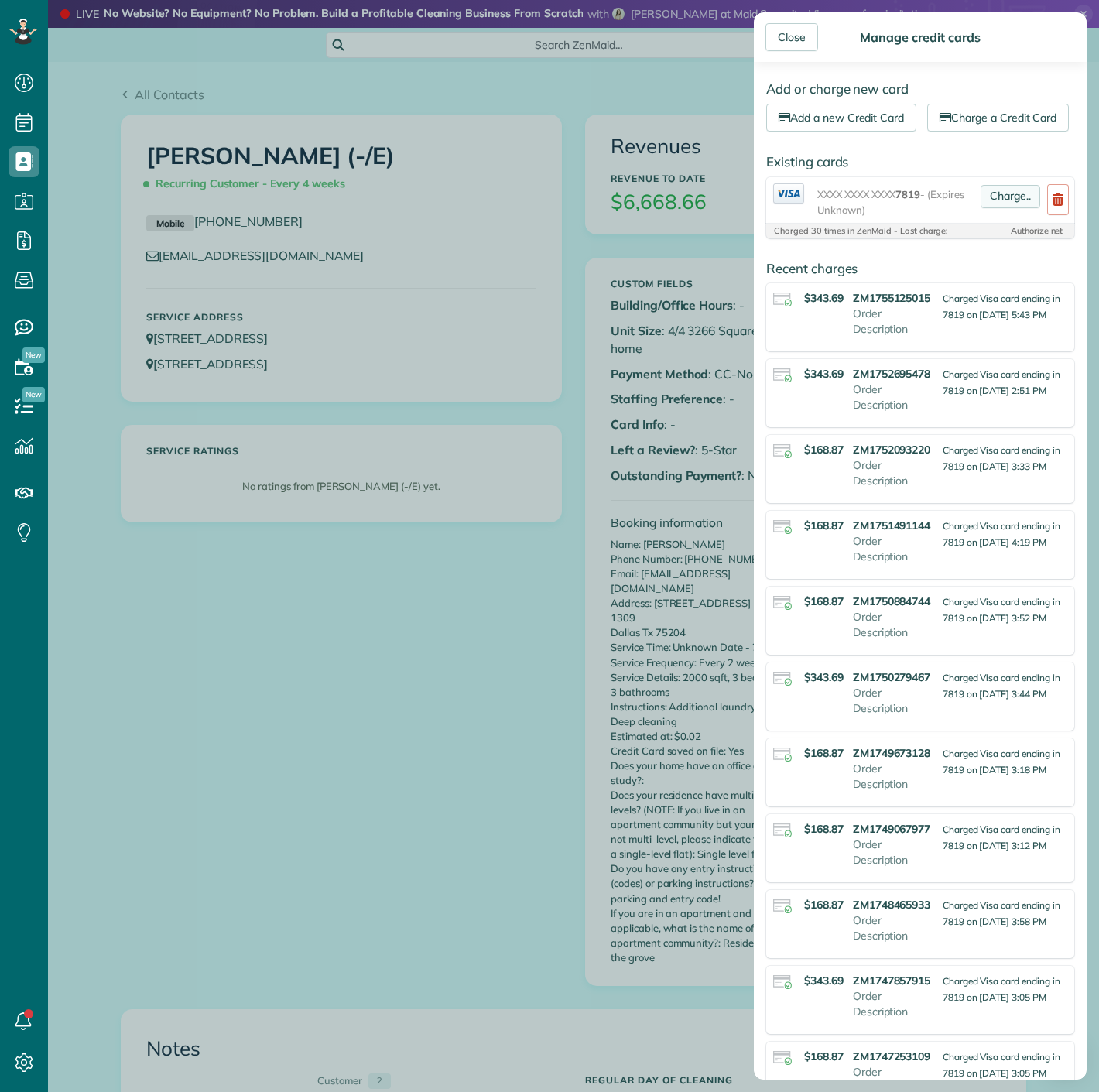
click at [1017, 208] on link "Charge.." at bounding box center [1011, 196] width 59 height 23
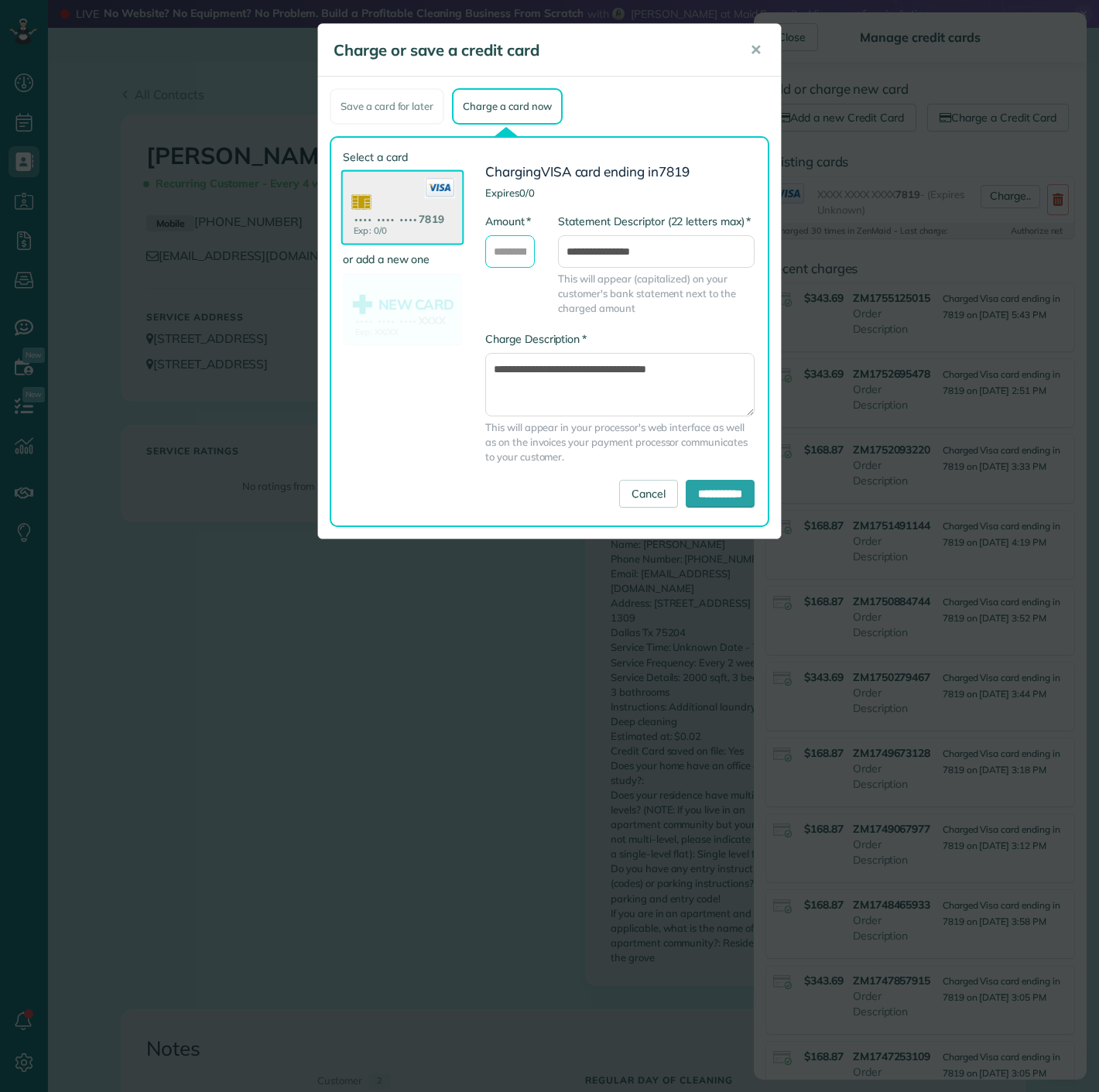
click at [493, 250] on input "* Amount" at bounding box center [510, 251] width 50 height 33
type input "******"
click at [690, 490] on input "**********" at bounding box center [721, 494] width 69 height 28
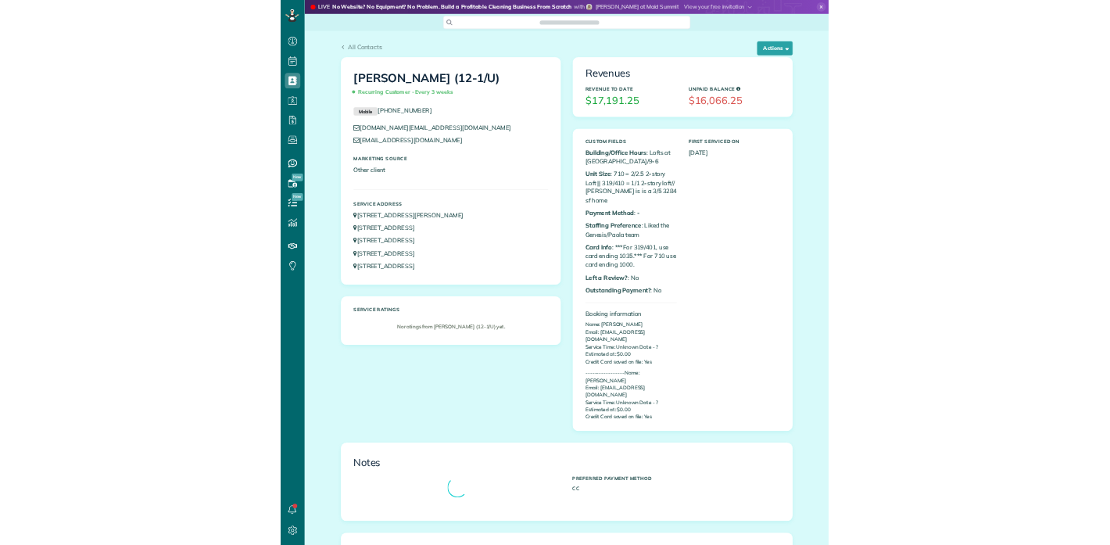
scroll to position [6, 6]
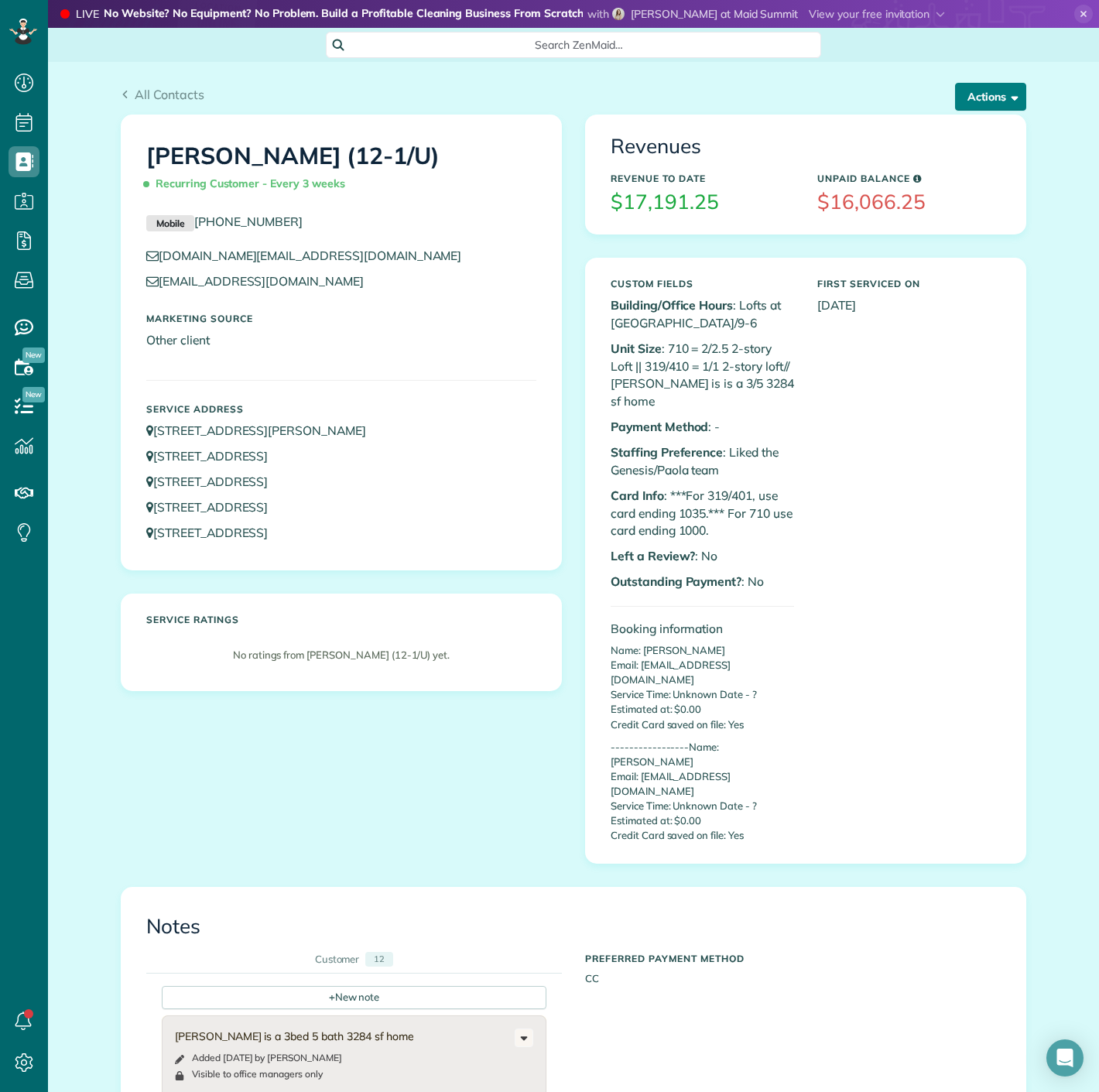
click at [969, 87] on button "Actions" at bounding box center [991, 97] width 71 height 28
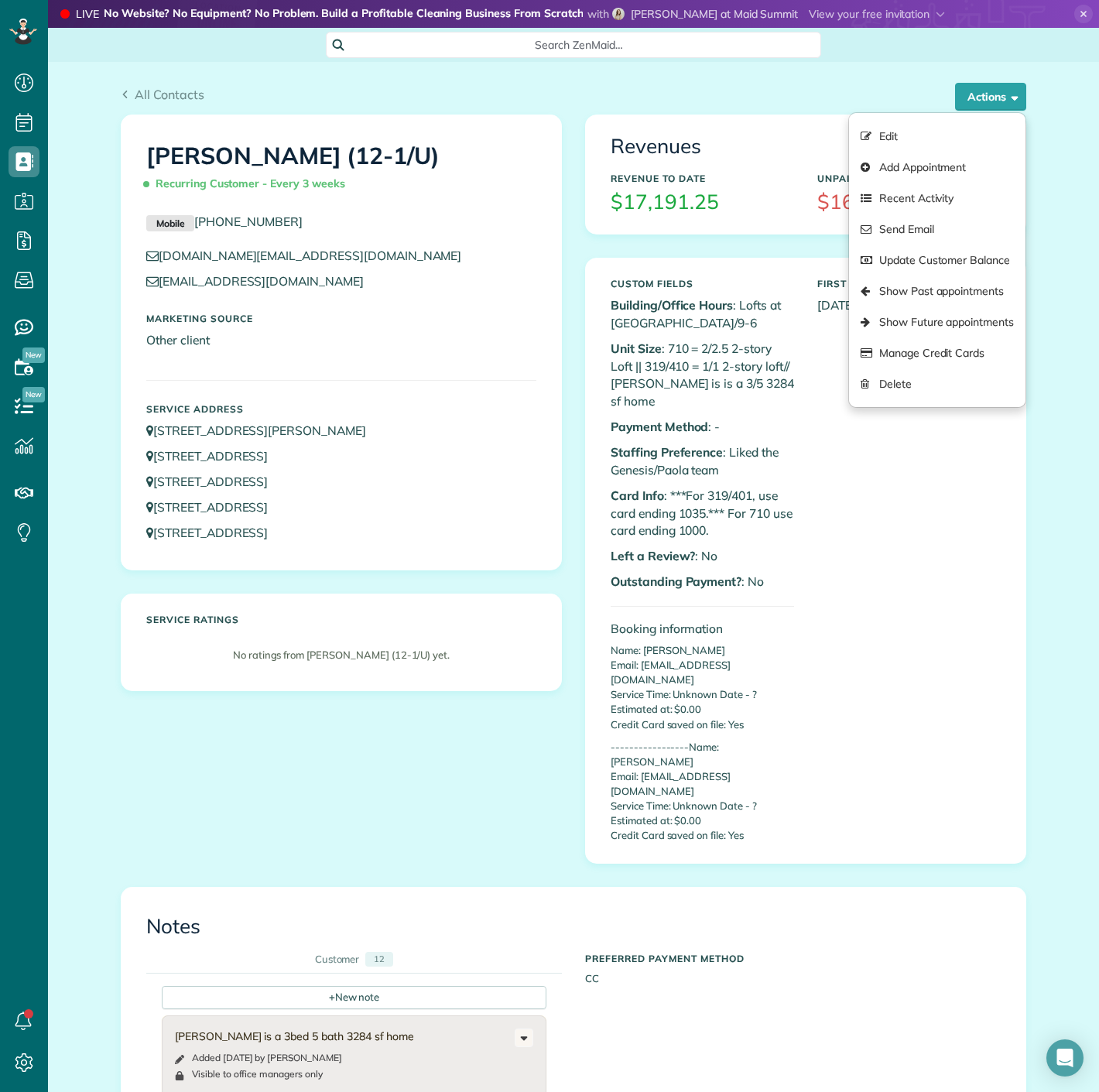
click at [716, 511] on p "Card Info : ***For 319/401, use card ending 1035.*** For 710 use card ending 10…" at bounding box center [702, 514] width 183 height 53
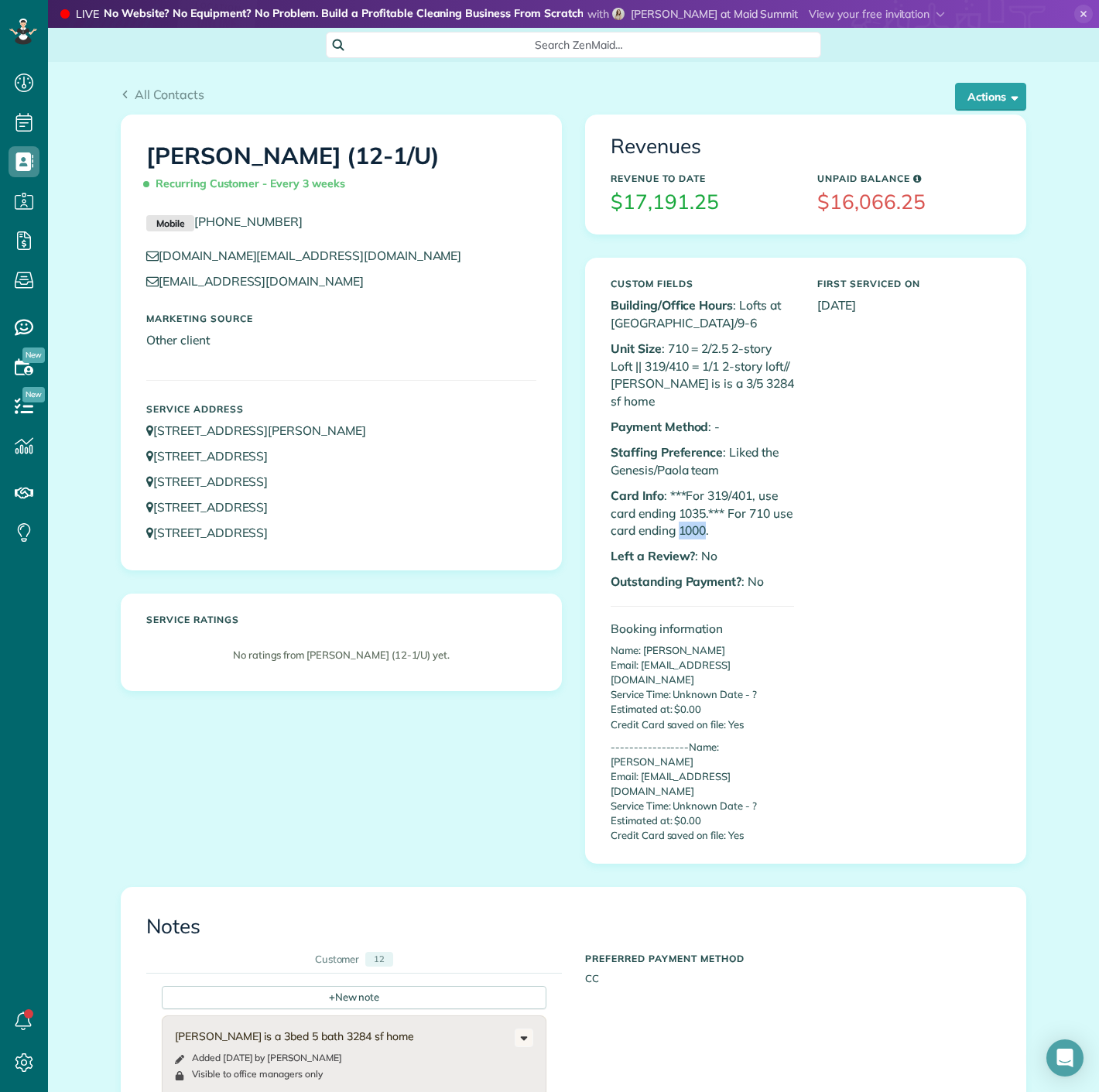
copy p "1000"
drag, startPoint x: 726, startPoint y: 511, endPoint x: 697, endPoint y: 512, distance: 29.0
click at [697, 512] on p "Card Info : ***For 319/401, use card ending 1035.*** For 710 use card ending 10…" at bounding box center [702, 514] width 183 height 53
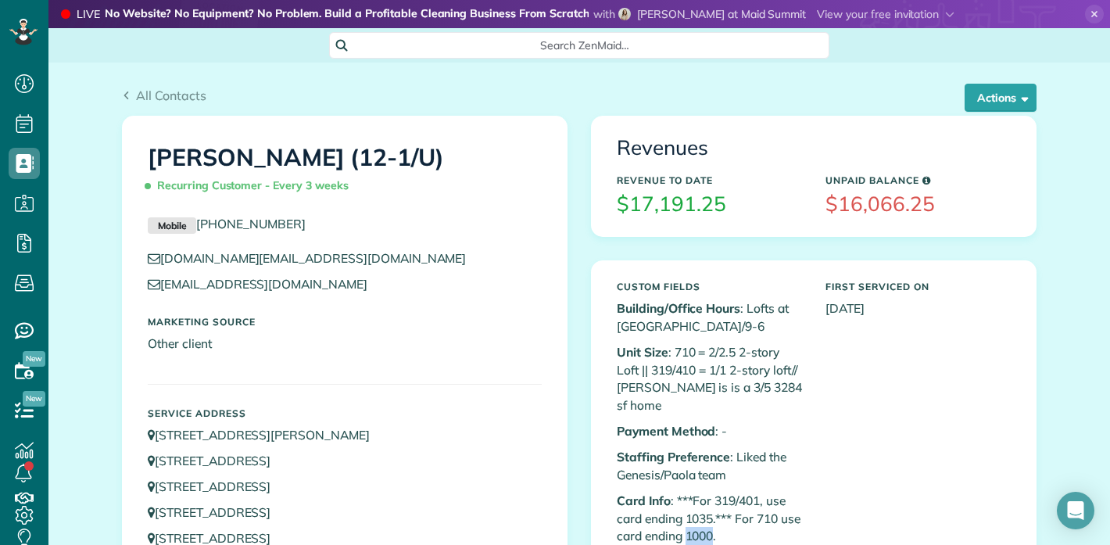
scroll to position [545, 48]
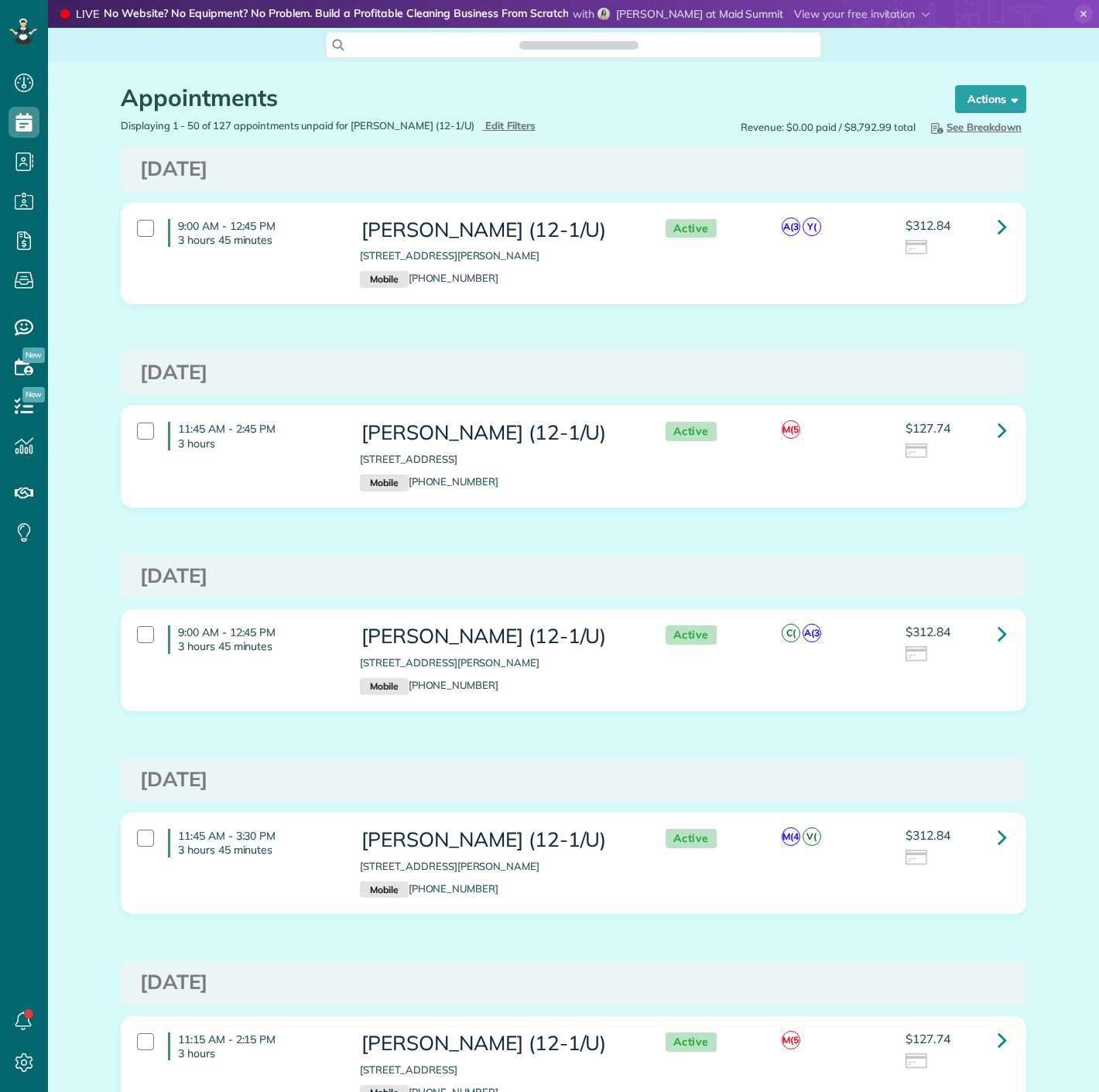
scroll to position [6, 6]
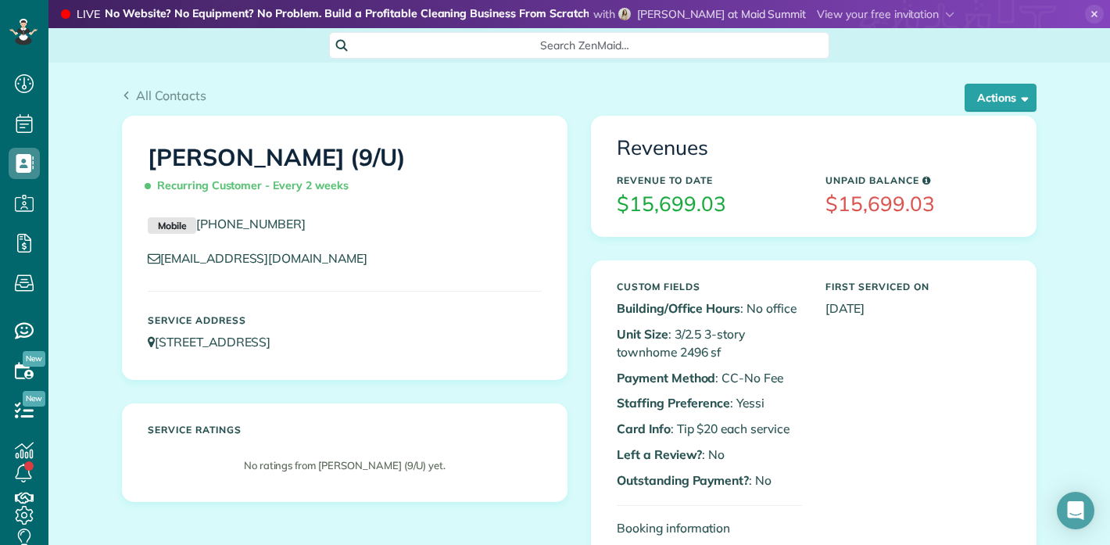
scroll to position [545, 48]
copy link "[EMAIL_ADDRESS][DOMAIN_NAME]"
drag, startPoint x: 282, startPoint y: 268, endPoint x: 145, endPoint y: 267, distance: 136.8
click at [145, 267] on div "[EMAIL_ADDRESS][DOMAIN_NAME]" at bounding box center [345, 262] width 418 height 26
drag, startPoint x: 313, startPoint y: 222, endPoint x: 169, endPoint y: 235, distance: 144.5
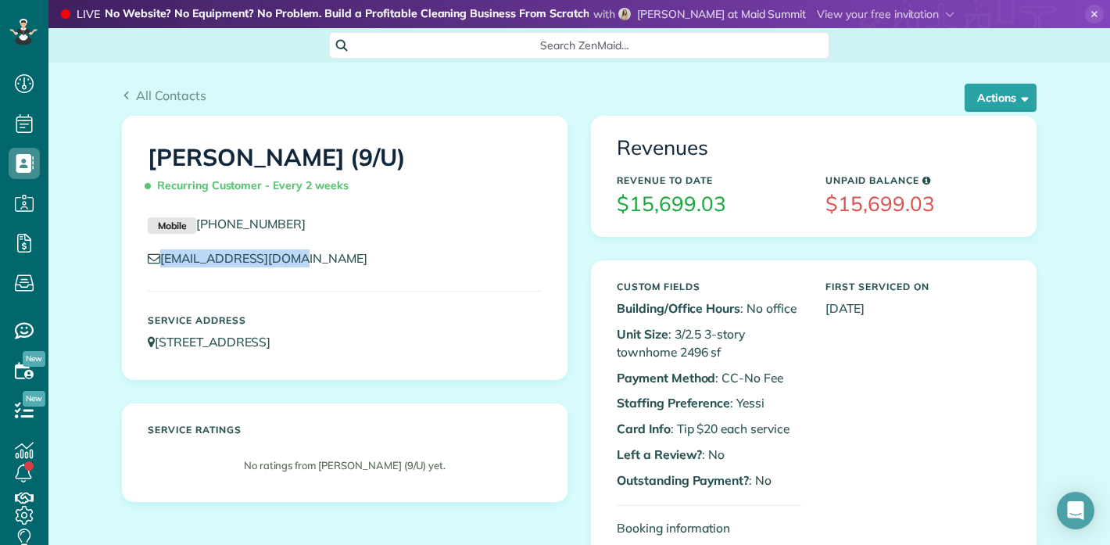
click at [169, 235] on div "Mobile [PHONE_NUMBER]" at bounding box center [345, 228] width 418 height 27
click at [286, 272] on div "[EMAIL_ADDRESS][DOMAIN_NAME]" at bounding box center [345, 262] width 418 height 26
copy link "704) 562-6197"
drag, startPoint x: 232, startPoint y: 228, endPoint x: 196, endPoint y: 228, distance: 36.0
click at [196, 228] on p "Mobile [PHONE_NUMBER]" at bounding box center [345, 224] width 394 height 19
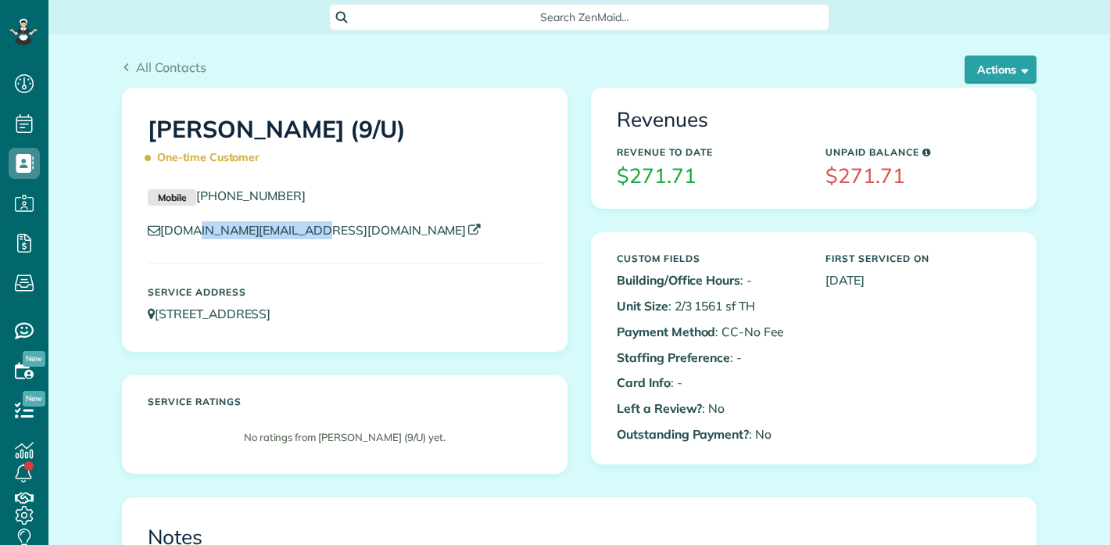
scroll to position [6, 6]
click at [155, 235] on div "[DOMAIN_NAME][EMAIL_ADDRESS][DOMAIN_NAME]" at bounding box center [345, 234] width 418 height 26
drag, startPoint x: 291, startPoint y: 202, endPoint x: 188, endPoint y: 199, distance: 103.2
click at [188, 199] on p "Mobile [PHONE_NUMBER]" at bounding box center [345, 196] width 394 height 19
copy h1 "[PERSON_NAME]"
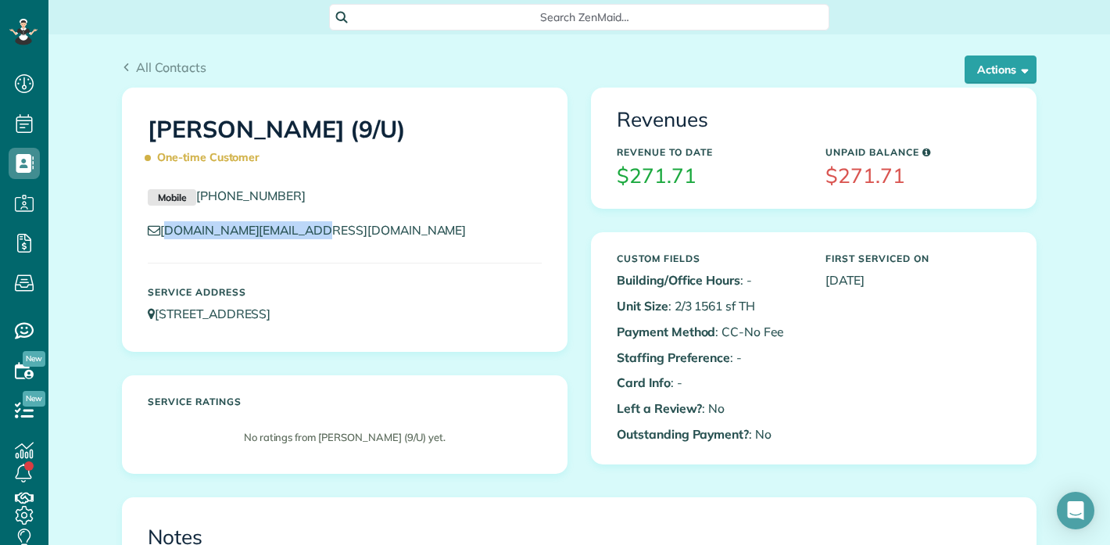
drag, startPoint x: 142, startPoint y: 128, endPoint x: 303, endPoint y: 117, distance: 161.5
click at [303, 117] on h1 "[PERSON_NAME] (9/U) One-time Customer" at bounding box center [345, 144] width 394 height 55
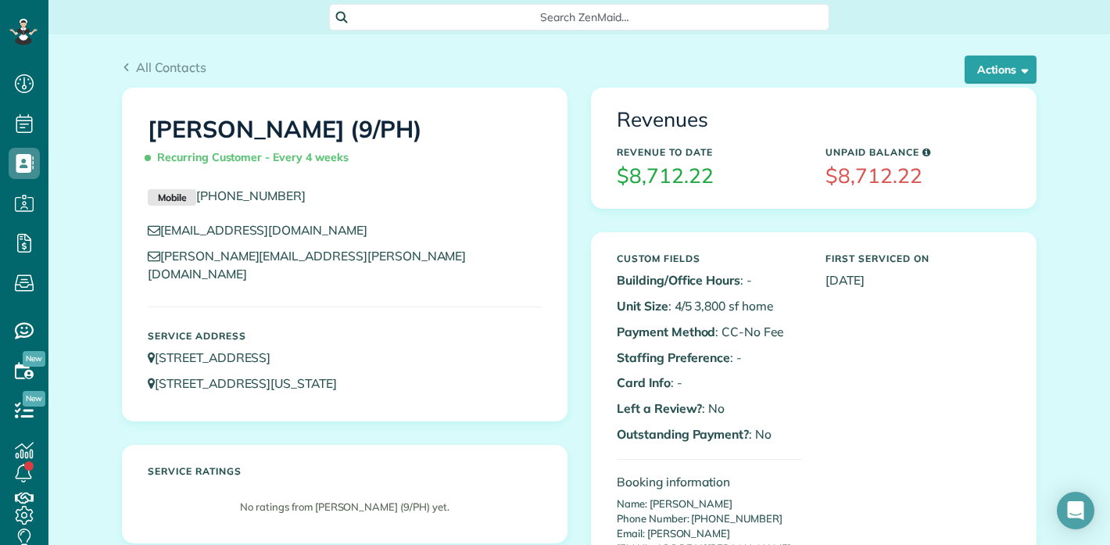
scroll to position [6, 6]
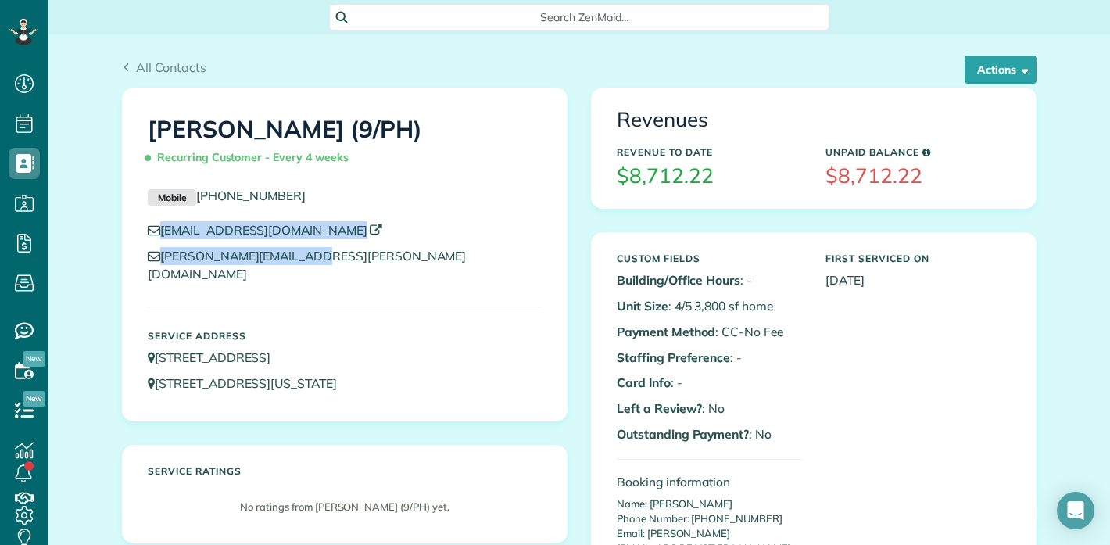
copy div "rph750@gmail.com robert.hureau@atw.com"
drag, startPoint x: 335, startPoint y: 265, endPoint x: 150, endPoint y: 235, distance: 187.8
click at [150, 235] on div "rph750@gmail.com robert.hureau@atw.com" at bounding box center [345, 256] width 418 height 70
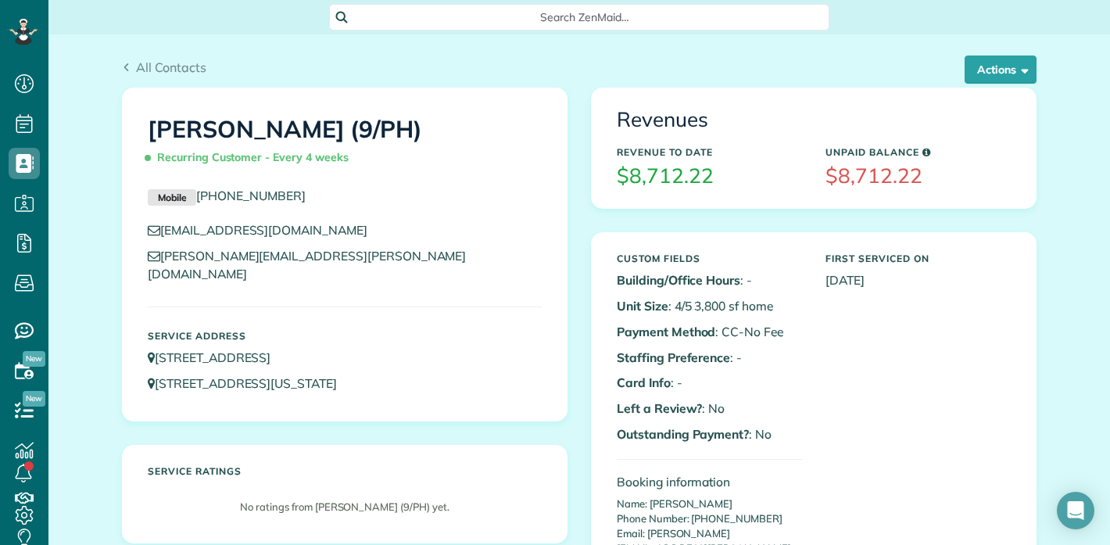
click at [338, 202] on p "Mobile (910) 386-6255" at bounding box center [345, 196] width 394 height 19
copy link "910) 386-6255"
drag, startPoint x: 307, startPoint y: 200, endPoint x: 198, endPoint y: 200, distance: 109.5
click at [198, 200] on p "Mobile (910) 386-6255" at bounding box center [345, 196] width 394 height 19
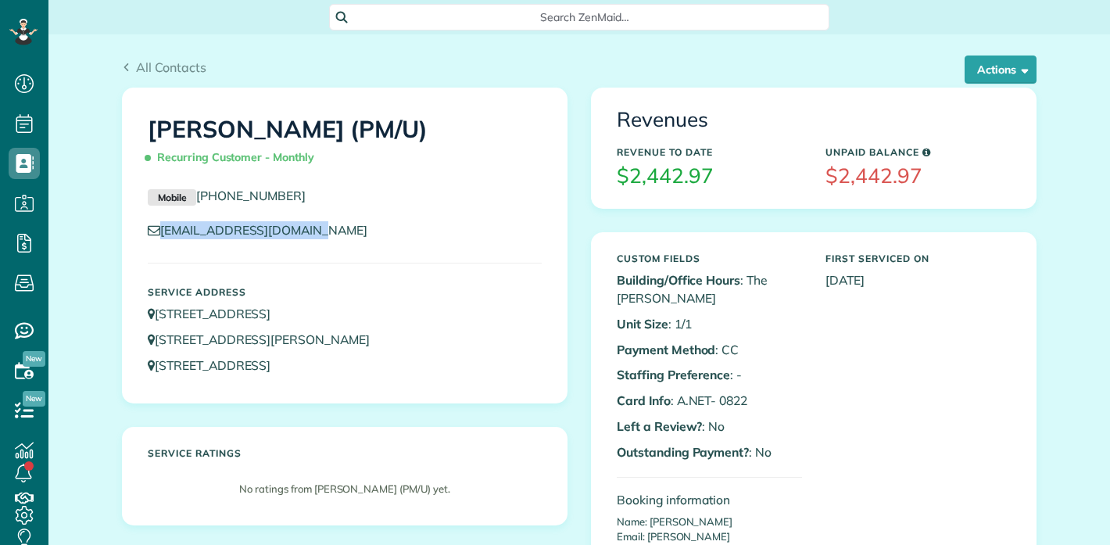
scroll to position [6, 6]
drag, startPoint x: 285, startPoint y: 174, endPoint x: 277, endPoint y: 188, distance: 17.2
click at [249, 182] on div "[PERSON_NAME] (PM/U) Recurring Customer - Monthly" at bounding box center [345, 144] width 418 height 86
copy link "214) 213-3239"
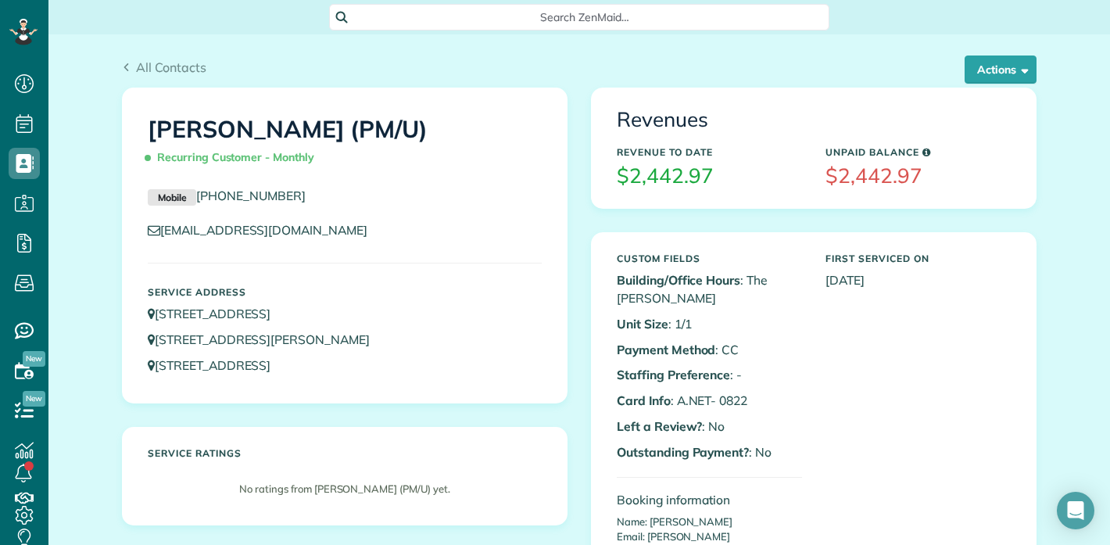
copy link "[PHONE_NUMBER]"
drag, startPoint x: 172, startPoint y: 200, endPoint x: 193, endPoint y: 206, distance: 21.8
click at [193, 206] on div "Mobile [PHONE_NUMBER]" at bounding box center [345, 200] width 418 height 27
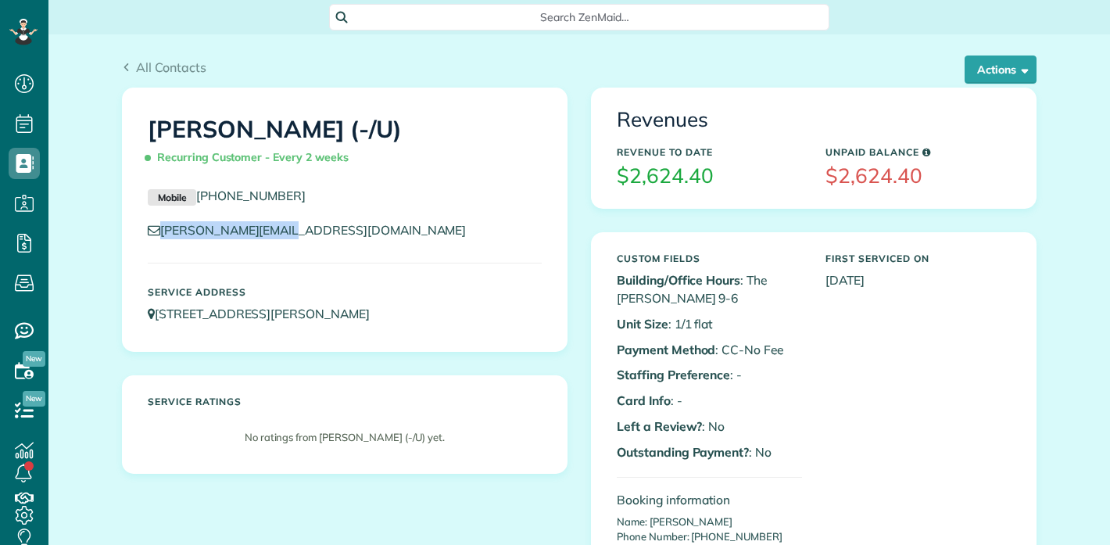
scroll to position [6, 6]
drag, startPoint x: 308, startPoint y: 190, endPoint x: 199, endPoint y: 192, distance: 109.5
click at [199, 192] on p "Mobile [PHONE_NUMBER]" at bounding box center [345, 196] width 394 height 19
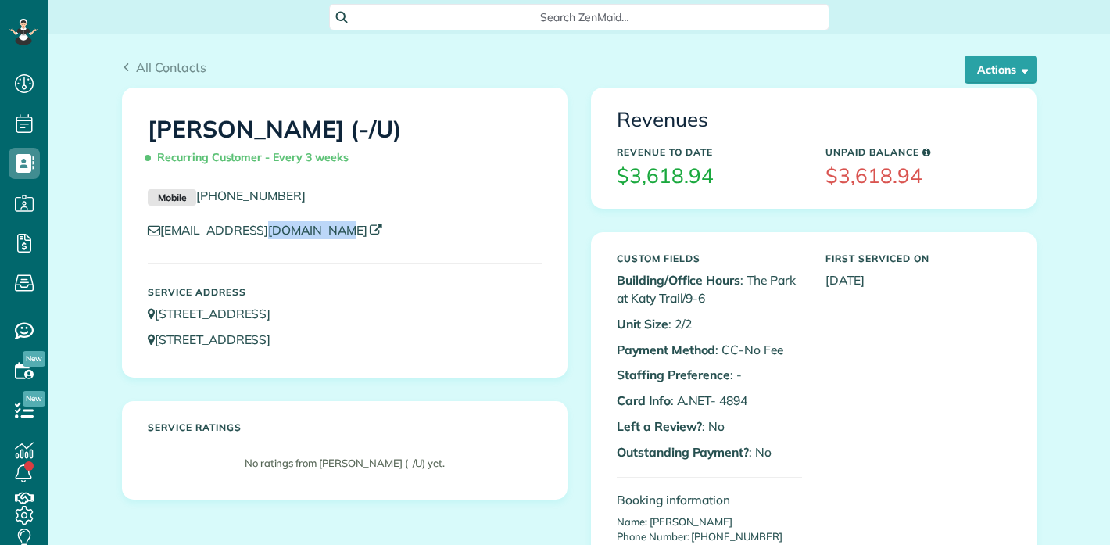
scroll to position [6, 6]
click at [154, 238] on div "[EMAIL_ADDRESS][DOMAIN_NAME]" at bounding box center [345, 234] width 418 height 26
drag, startPoint x: 299, startPoint y: 192, endPoint x: 192, endPoint y: 200, distance: 106.7
click at [192, 200] on p "Mobile [PHONE_NUMBER]" at bounding box center [345, 196] width 394 height 19
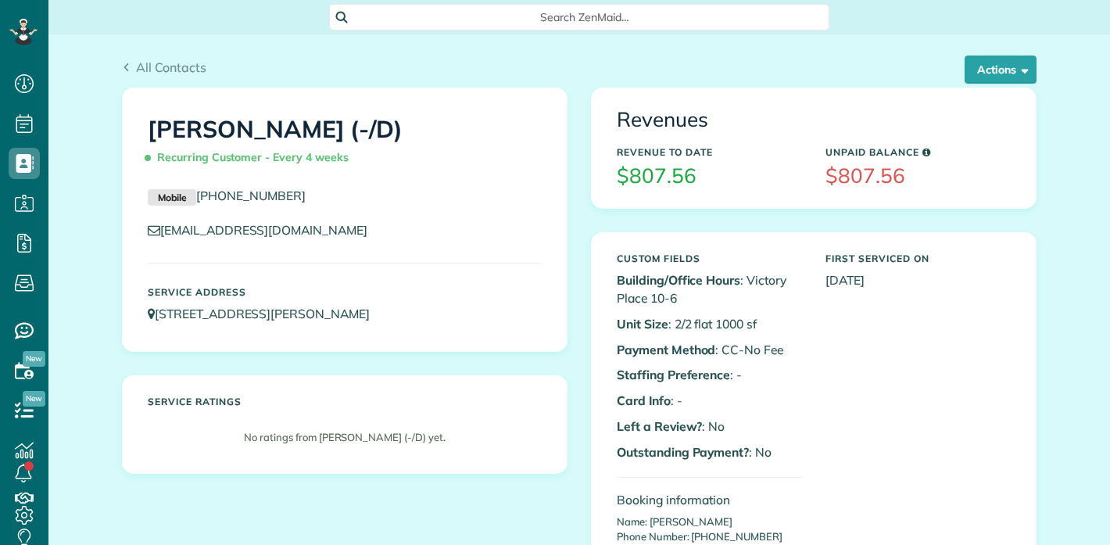
scroll to position [6, 6]
copy link "[EMAIL_ADDRESS][DOMAIN_NAME]"
drag, startPoint x: 357, startPoint y: 234, endPoint x: 148, endPoint y: 244, distance: 209.8
click at [148, 244] on div "[EMAIL_ADDRESS][DOMAIN_NAME]" at bounding box center [345, 234] width 418 height 26
copy link "[PHONE_NUMBER]"
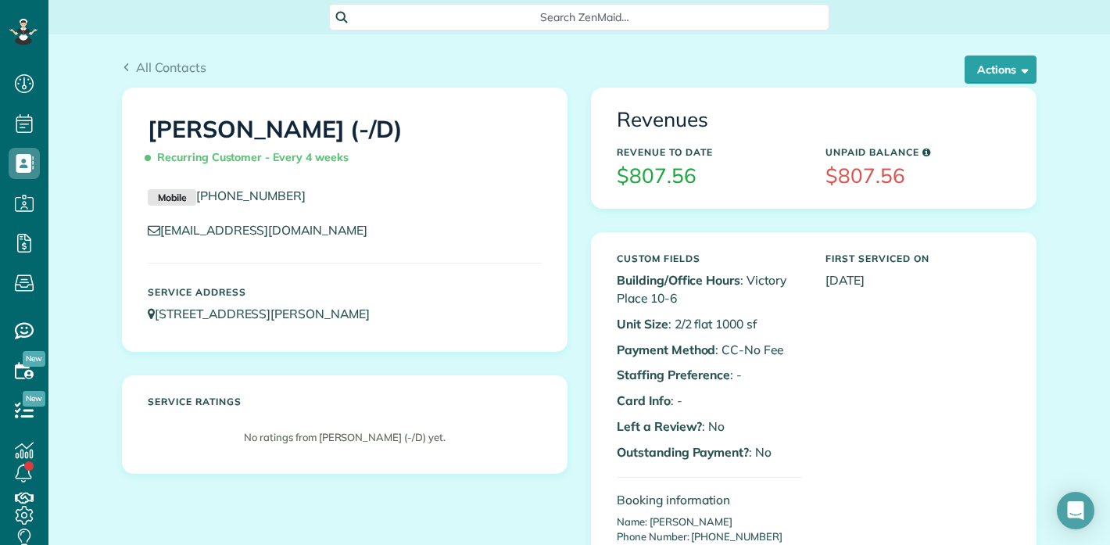
drag, startPoint x: 305, startPoint y: 195, endPoint x: 192, endPoint y: 206, distance: 113.9
click at [192, 206] on div "Mobile [PHONE_NUMBER]" at bounding box center [345, 200] width 418 height 27
drag, startPoint x: 355, startPoint y: 231, endPoint x: 160, endPoint y: 242, distance: 195.8
click at [159, 243] on div "[EMAIL_ADDRESS][DOMAIN_NAME]" at bounding box center [345, 234] width 418 height 26
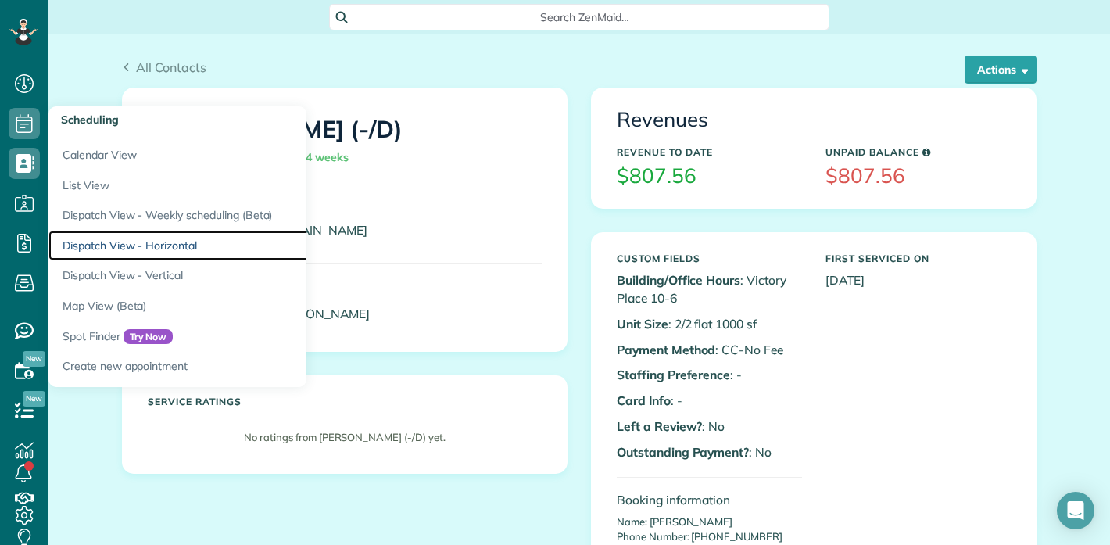
drag, startPoint x: 154, startPoint y: 240, endPoint x: 402, endPoint y: 267, distance: 249.4
click at [154, 240] on link "Dispatch View - Horizontal" at bounding box center [243, 246] width 391 height 30
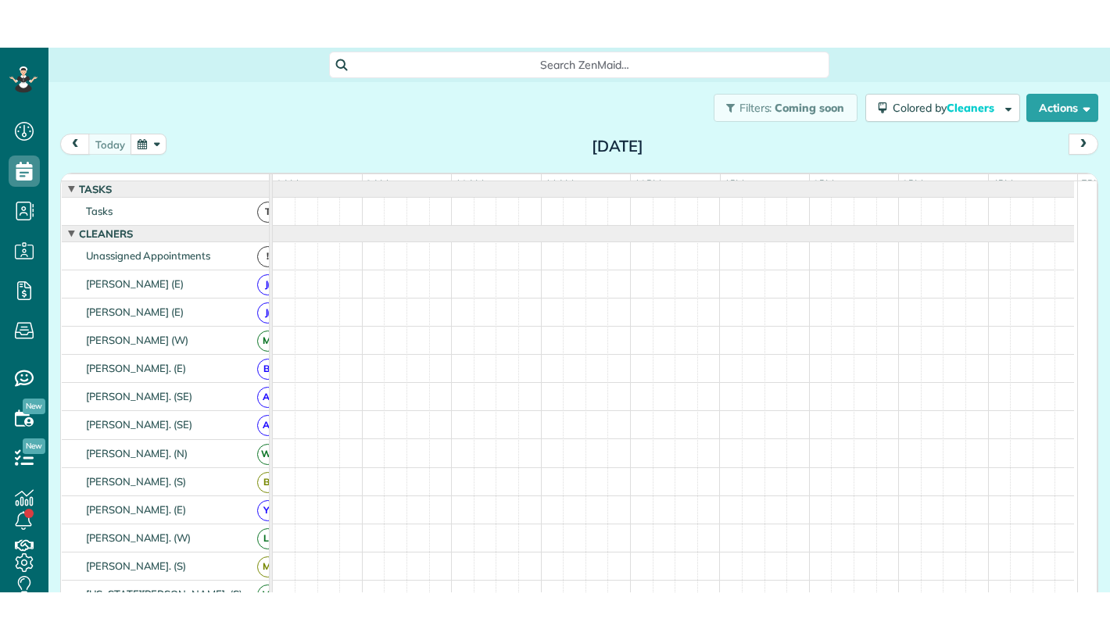
scroll to position [6, 6]
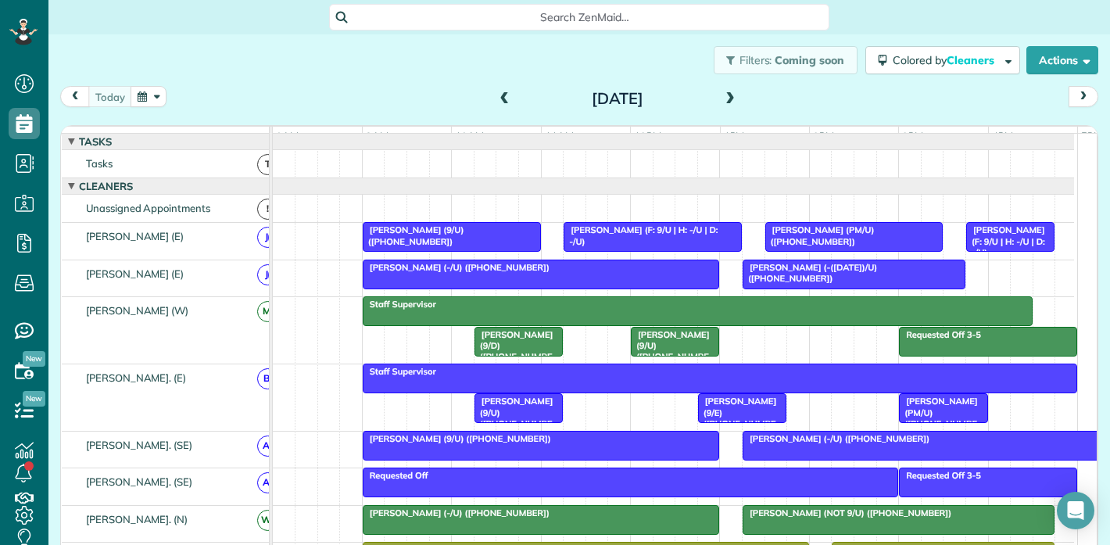
click at [143, 90] on button "button" at bounding box center [149, 96] width 36 height 21
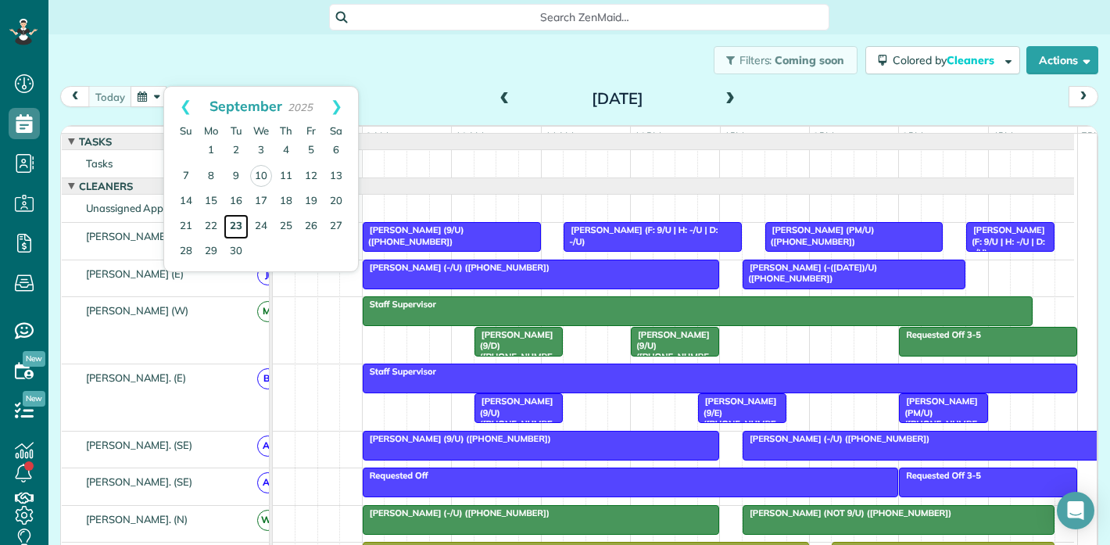
click at [242, 225] on link "23" at bounding box center [236, 226] width 25 height 25
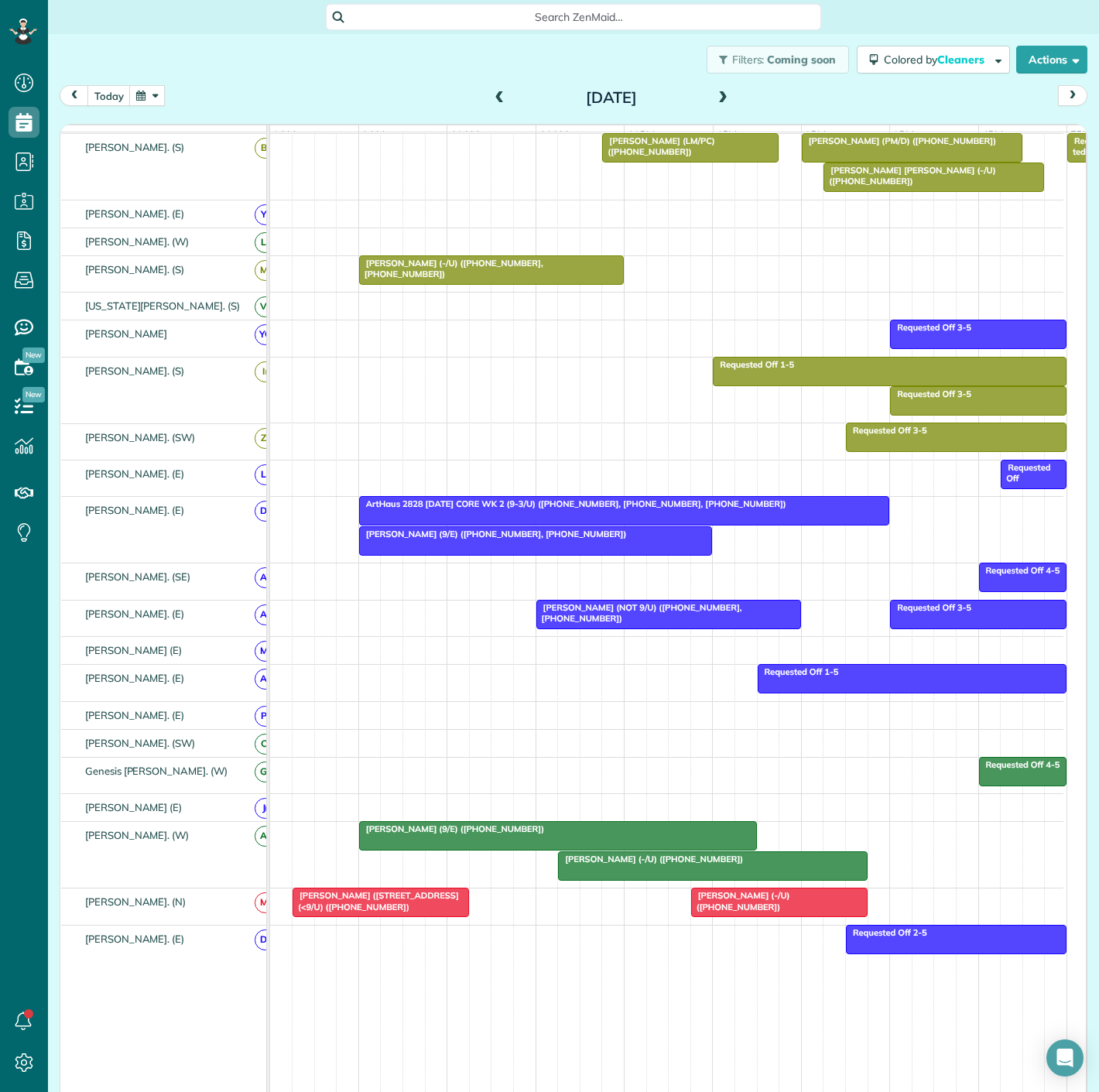
scroll to position [946, 0]
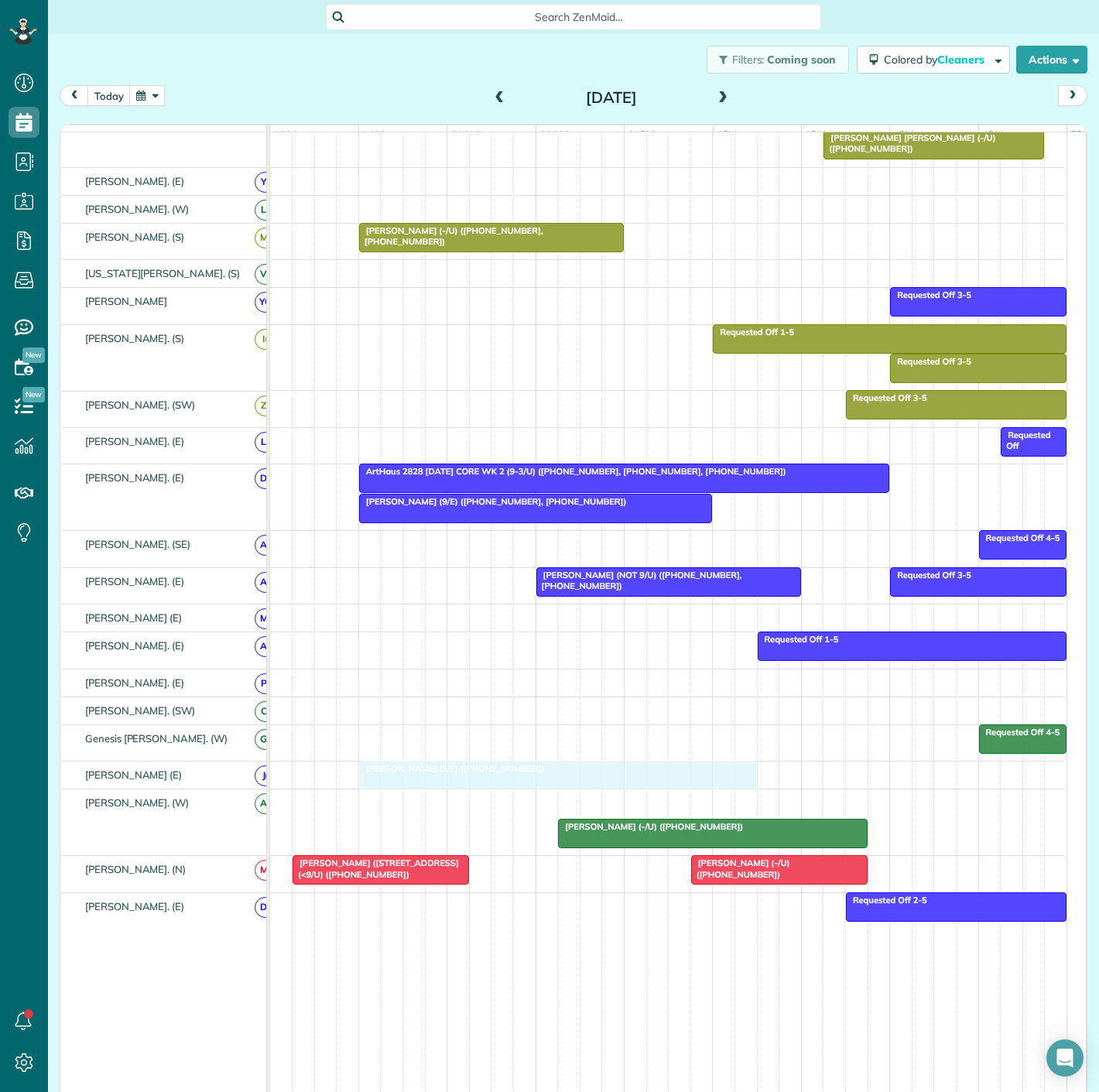
drag, startPoint x: 409, startPoint y: 805, endPoint x: 409, endPoint y: 790, distance: 15.0
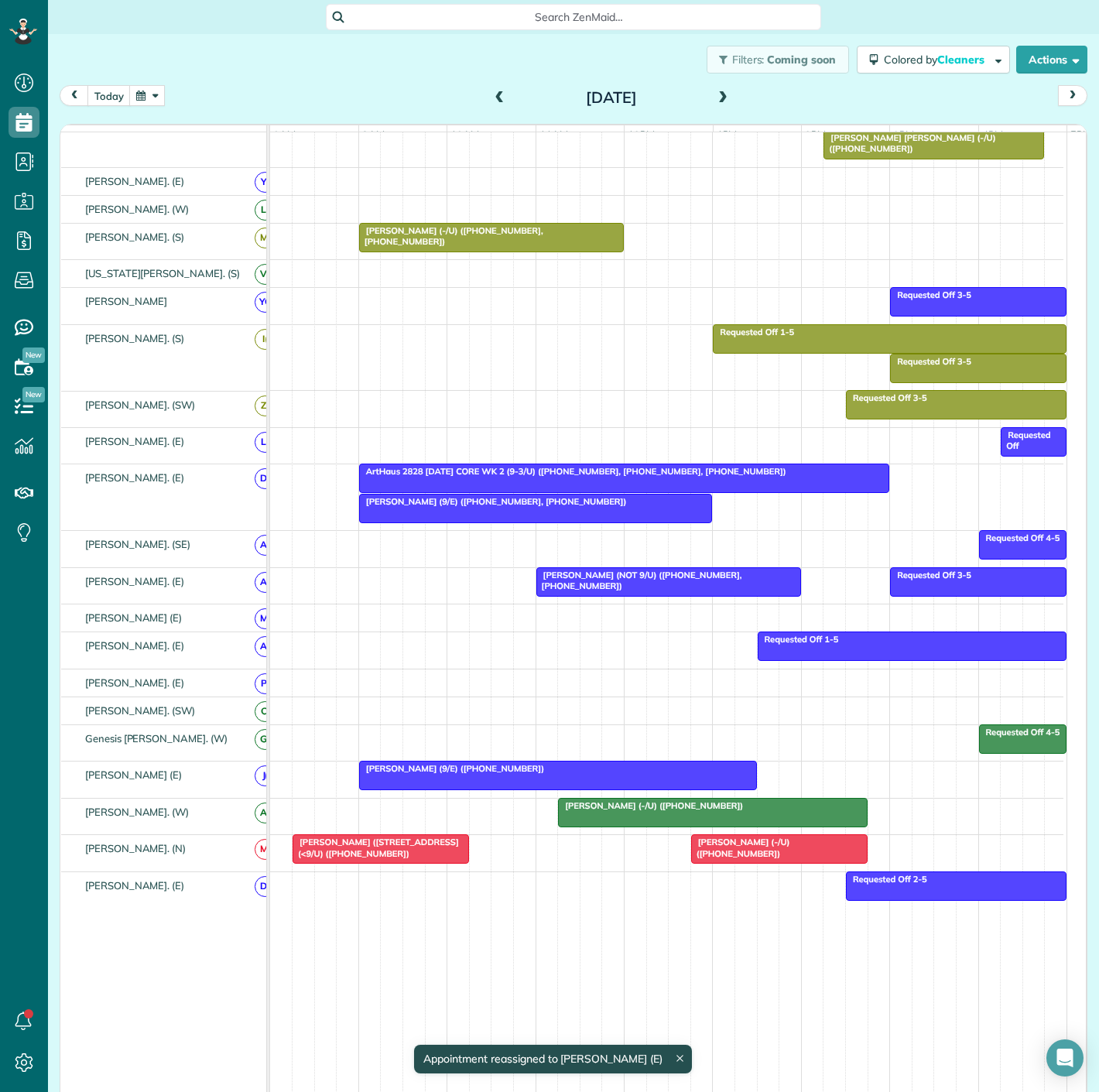
click at [477, 782] on div at bounding box center [558, 775] width 396 height 28
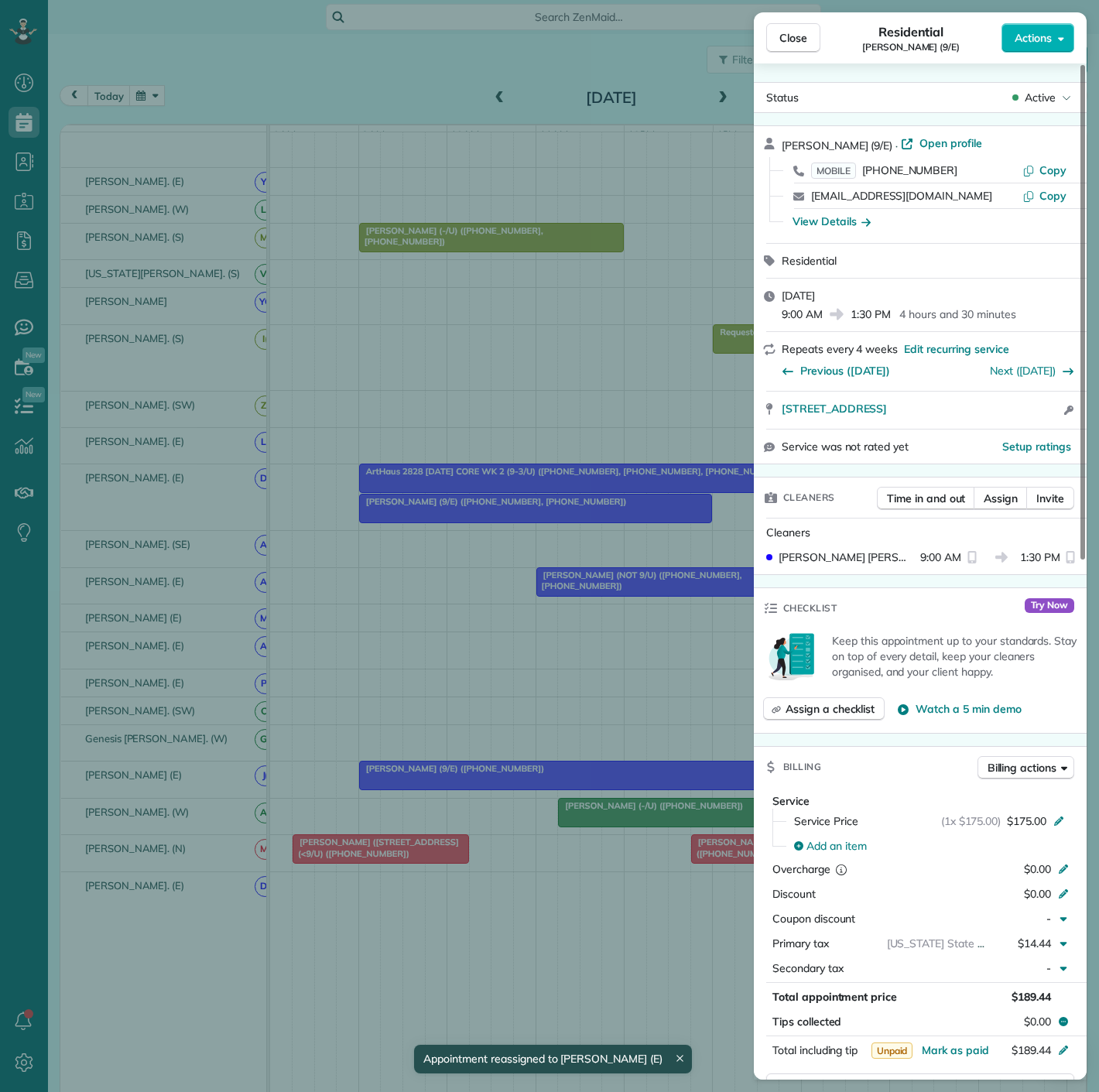
click at [477, 782] on div "Close Residential Jessica Gammill (9/E) Actions Status Active Jessica Gammill (…" at bounding box center [550, 546] width 1099 height 1092
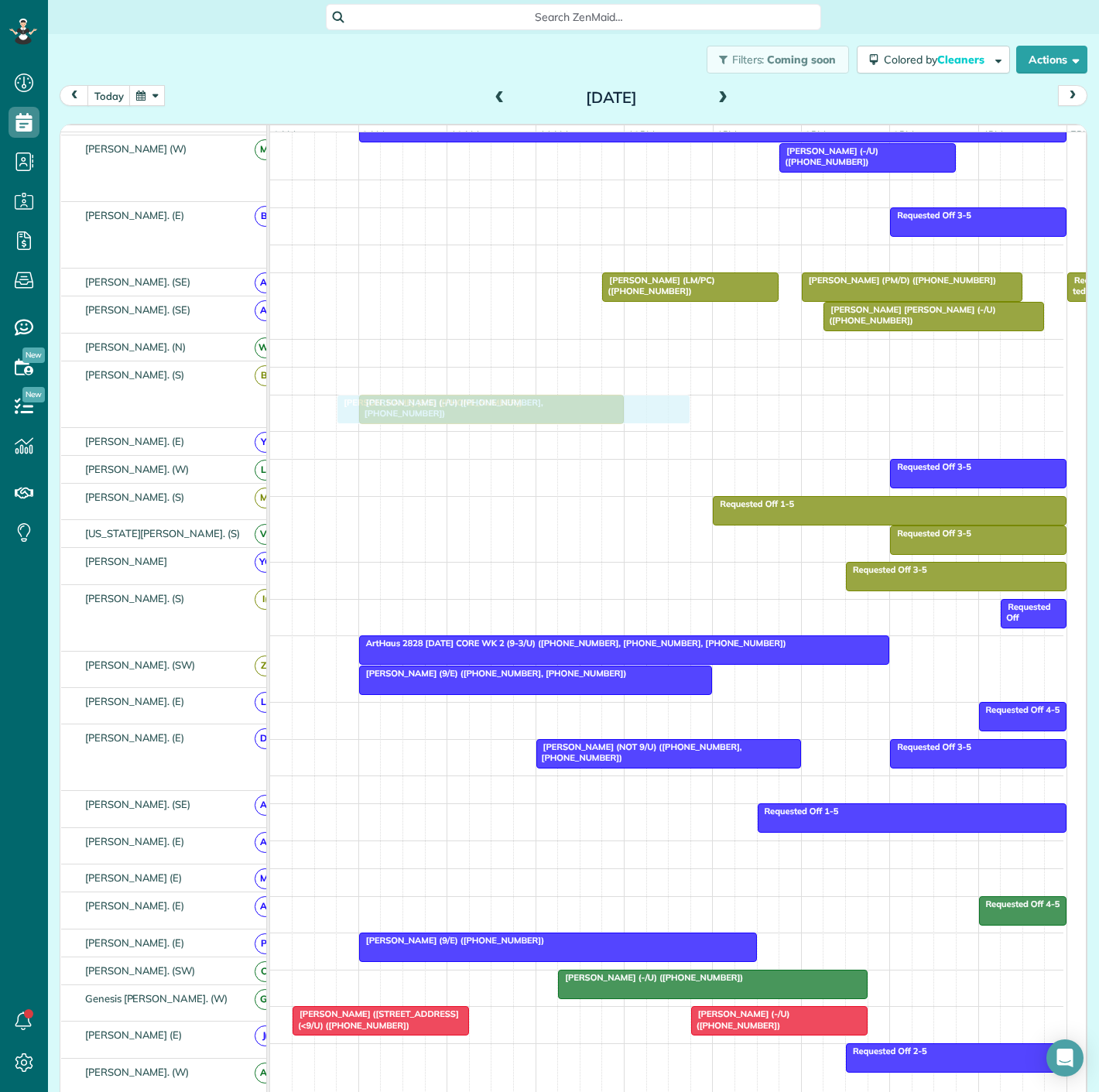
scroll to position [774, 0]
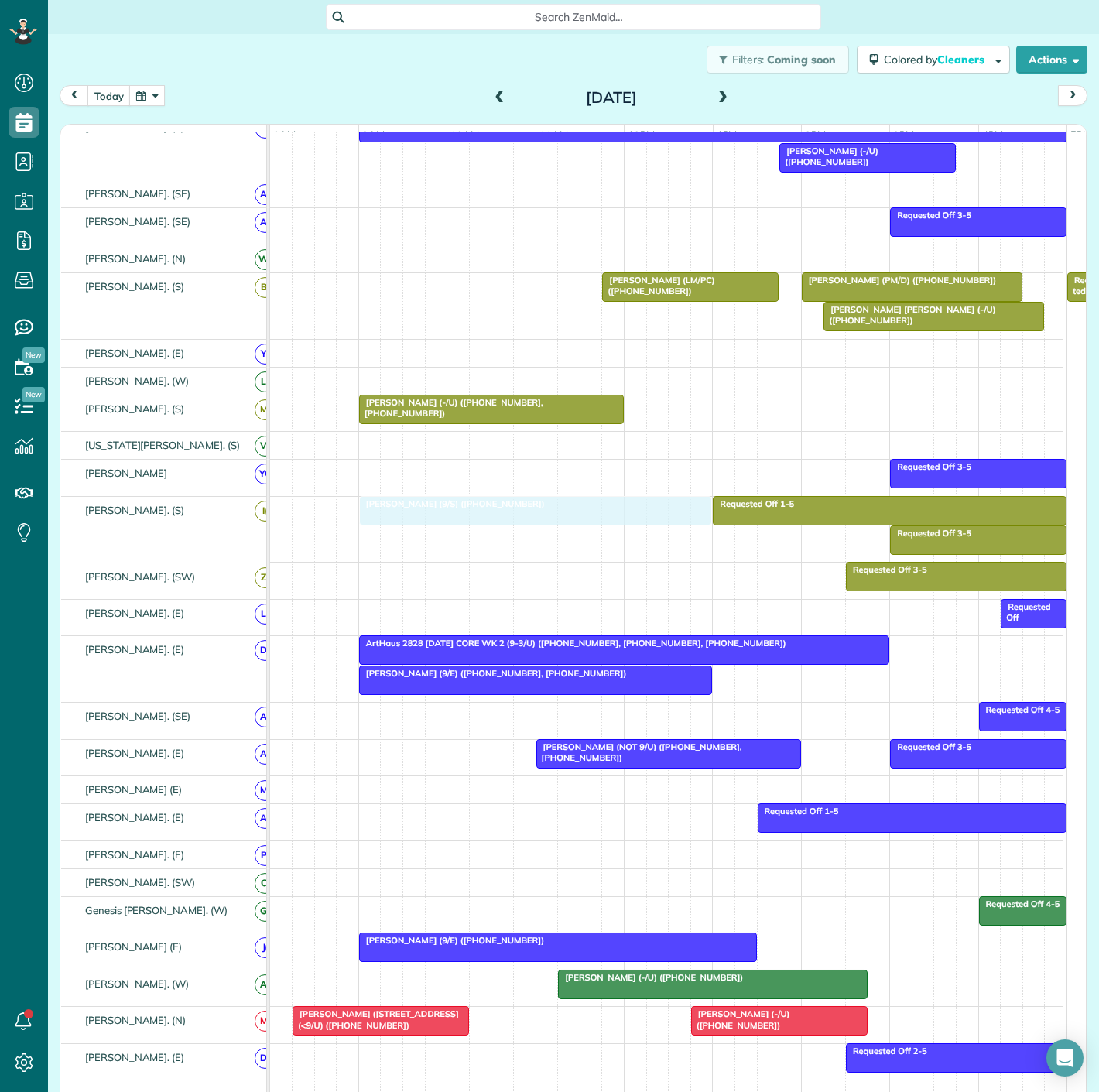
drag, startPoint x: 462, startPoint y: 275, endPoint x: 456, endPoint y: 504, distance: 229.1
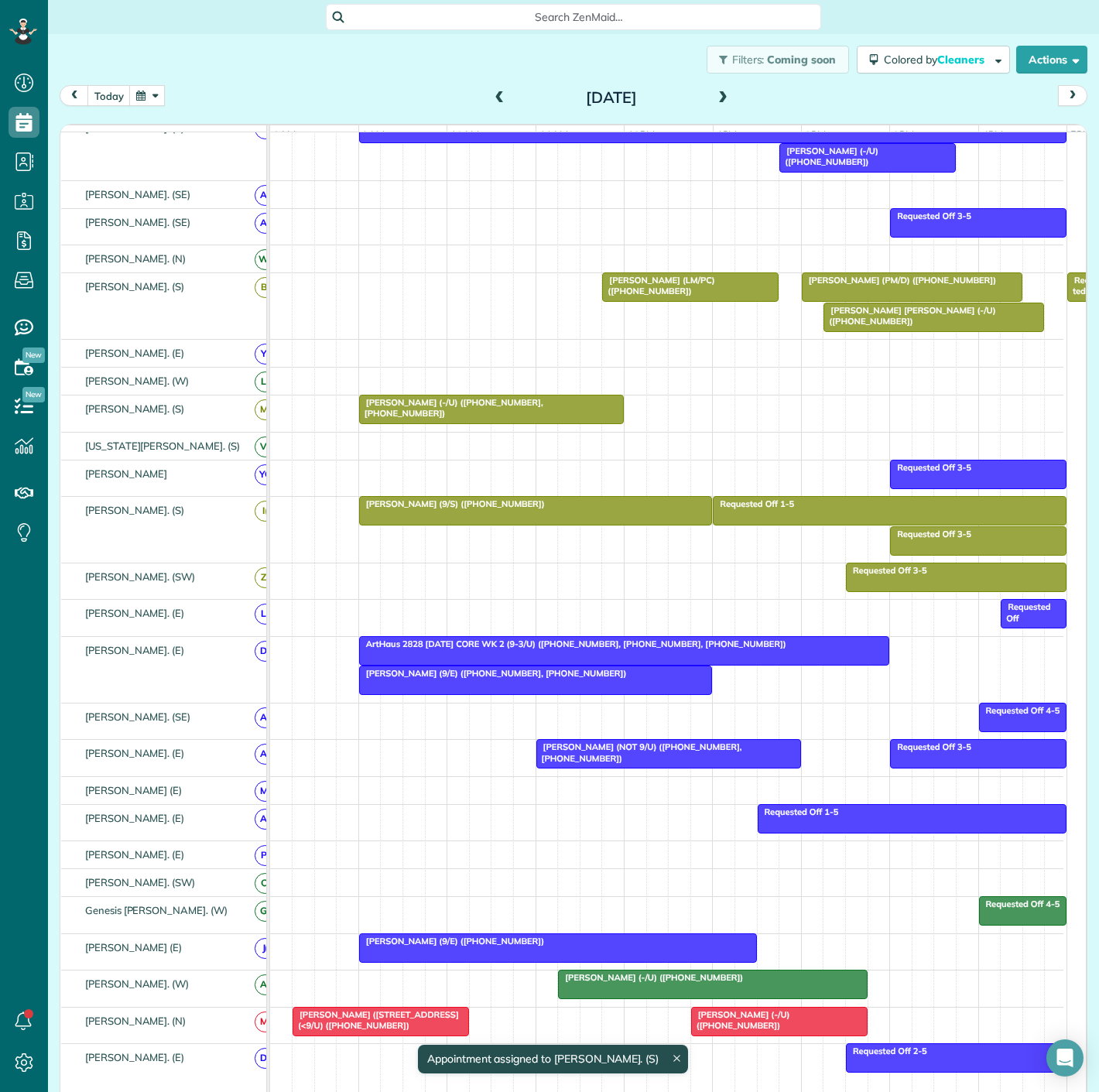
click at [565, 525] on div at bounding box center [537, 511] width 352 height 28
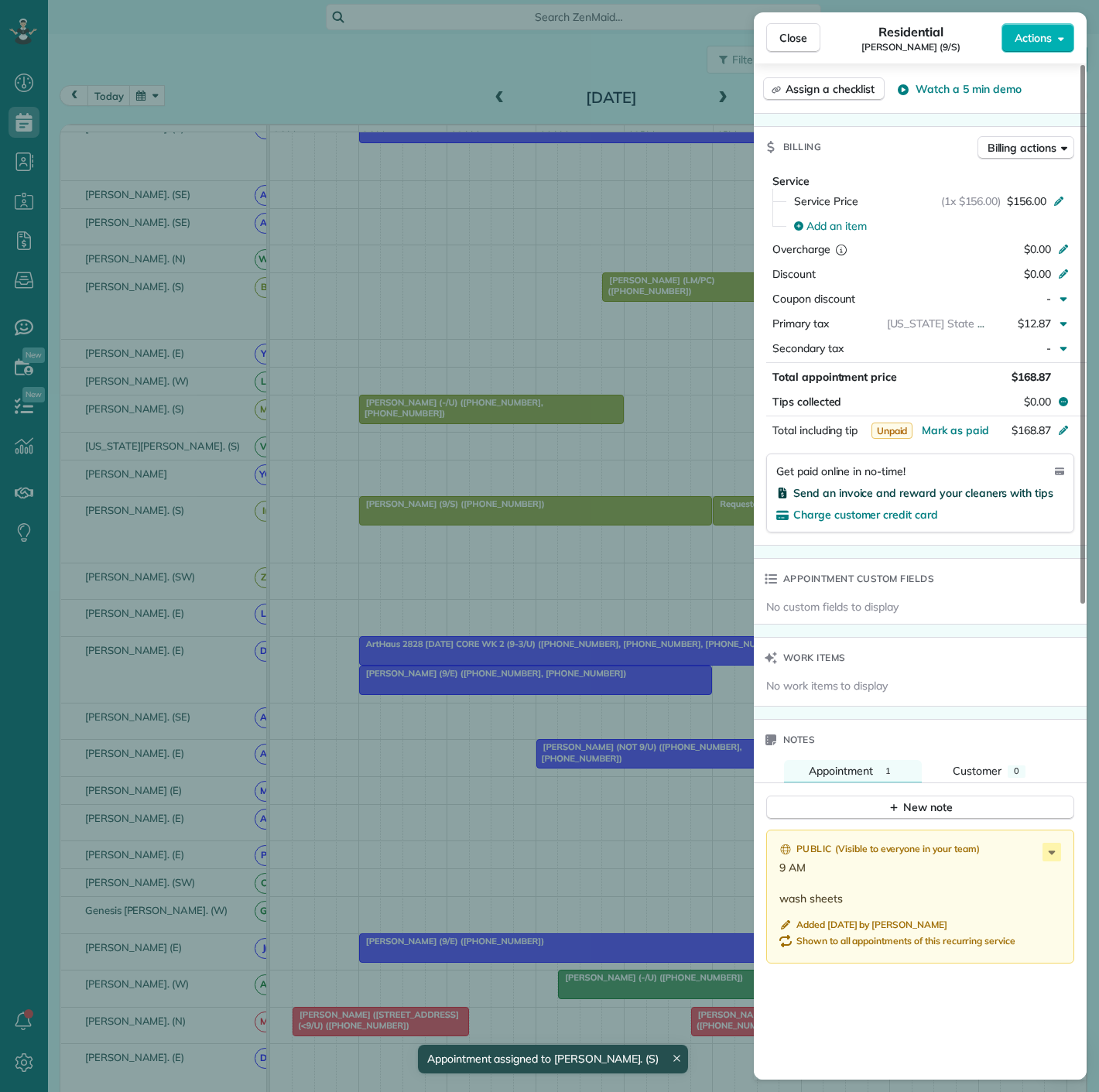
scroll to position [894, 0]
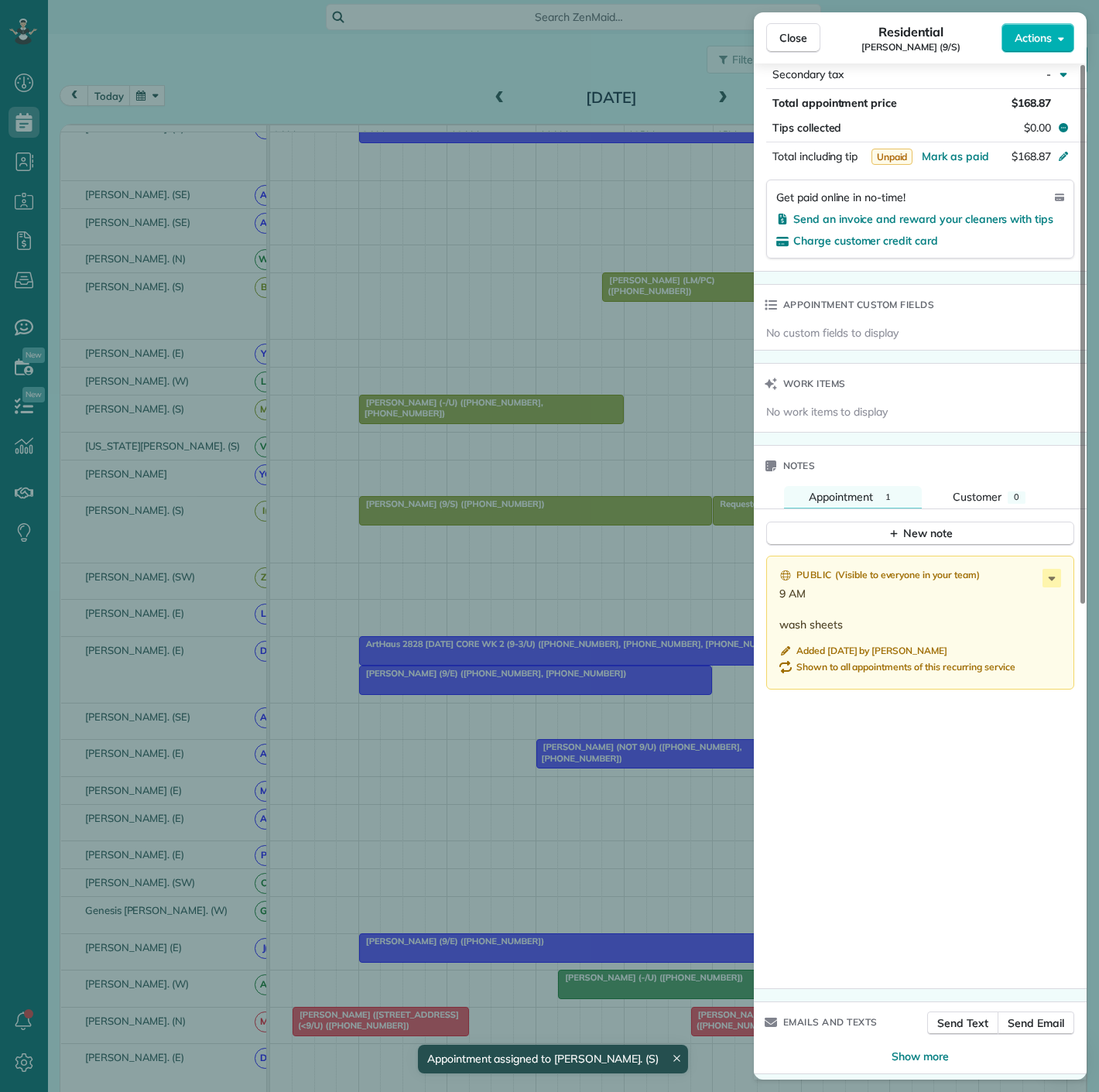
click at [549, 567] on div "Close Residential Avery Watson (9/S) Actions Status Active Avery Watson (9/S) ·…" at bounding box center [550, 546] width 1099 height 1092
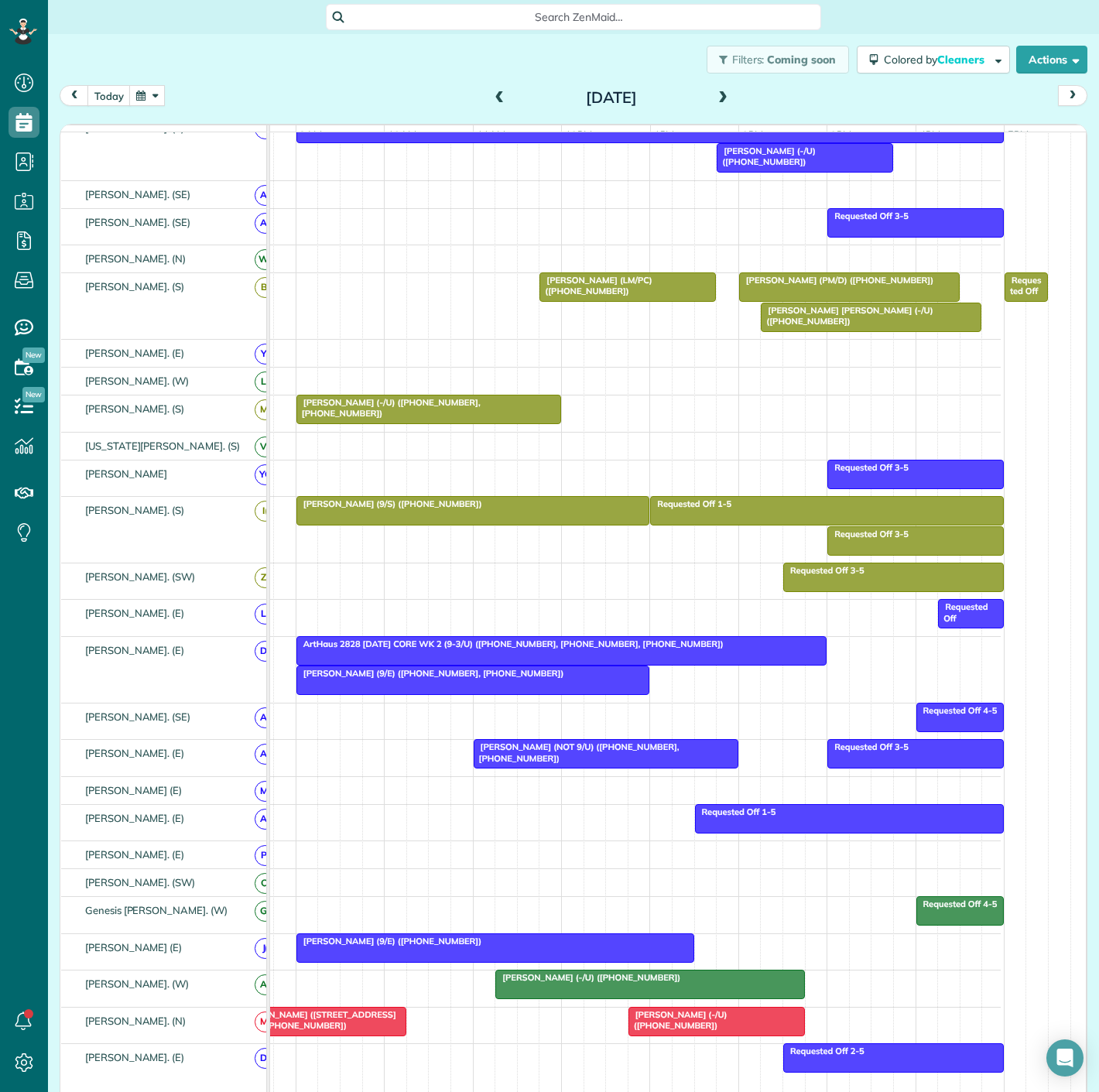
scroll to position [0, 65]
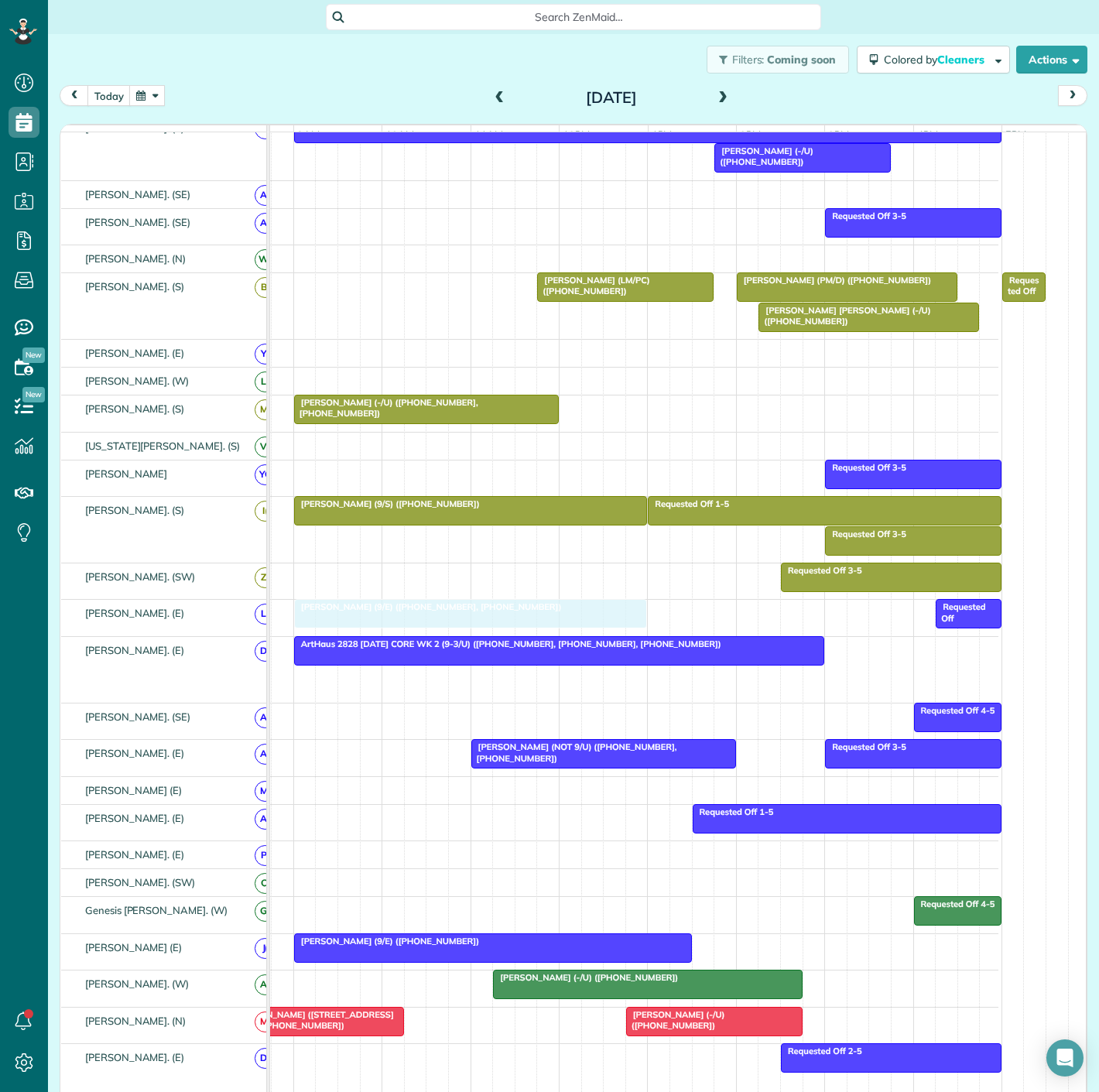
drag, startPoint x: 337, startPoint y: 684, endPoint x: 345, endPoint y: 641, distance: 43.7
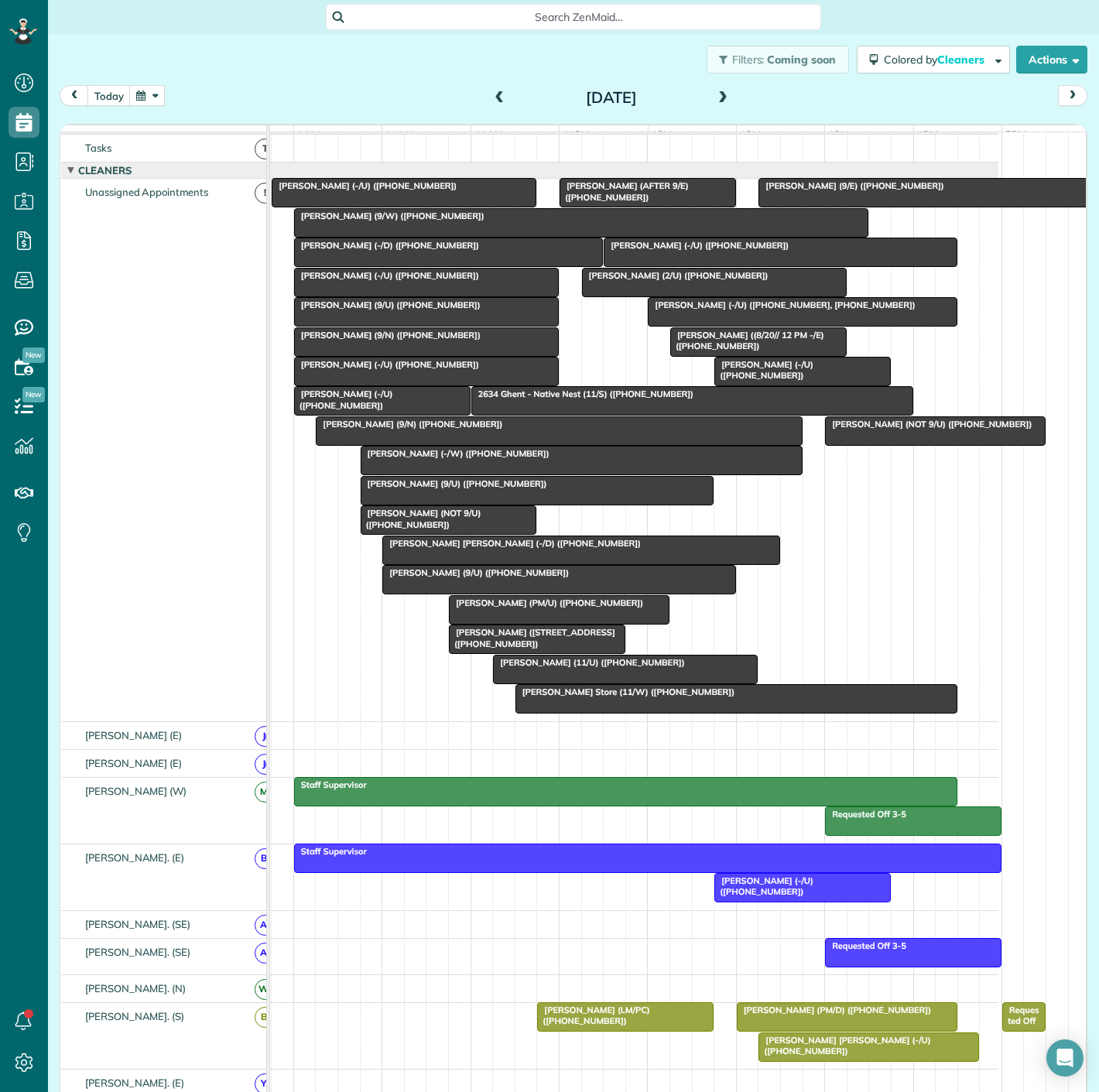
scroll to position [0, 0]
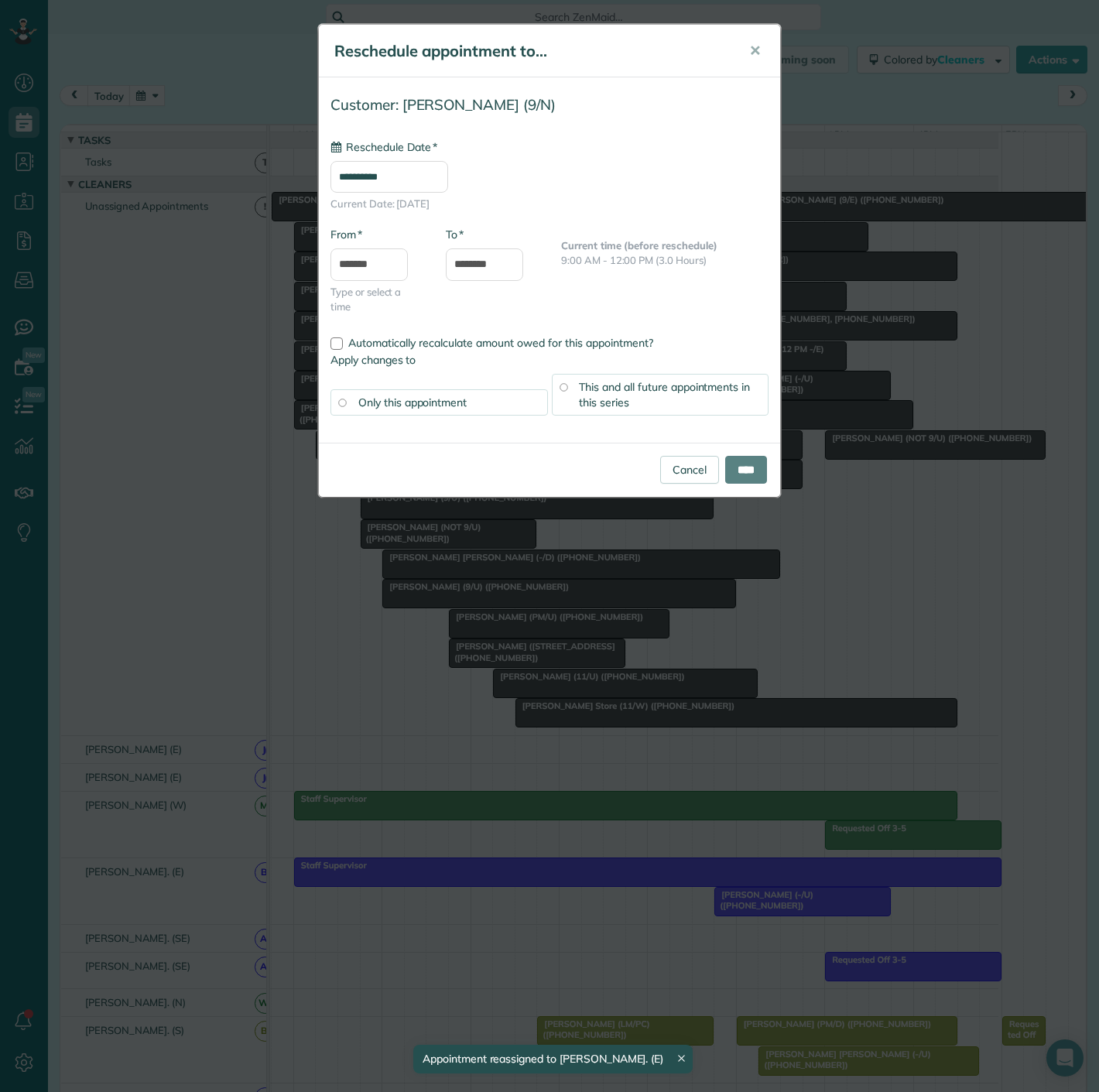
drag, startPoint x: 378, startPoint y: 365, endPoint x: 634, endPoint y: 490, distance: 284.9
type input "**********"
click at [673, 470] on link "Cancel" at bounding box center [689, 470] width 58 height 28
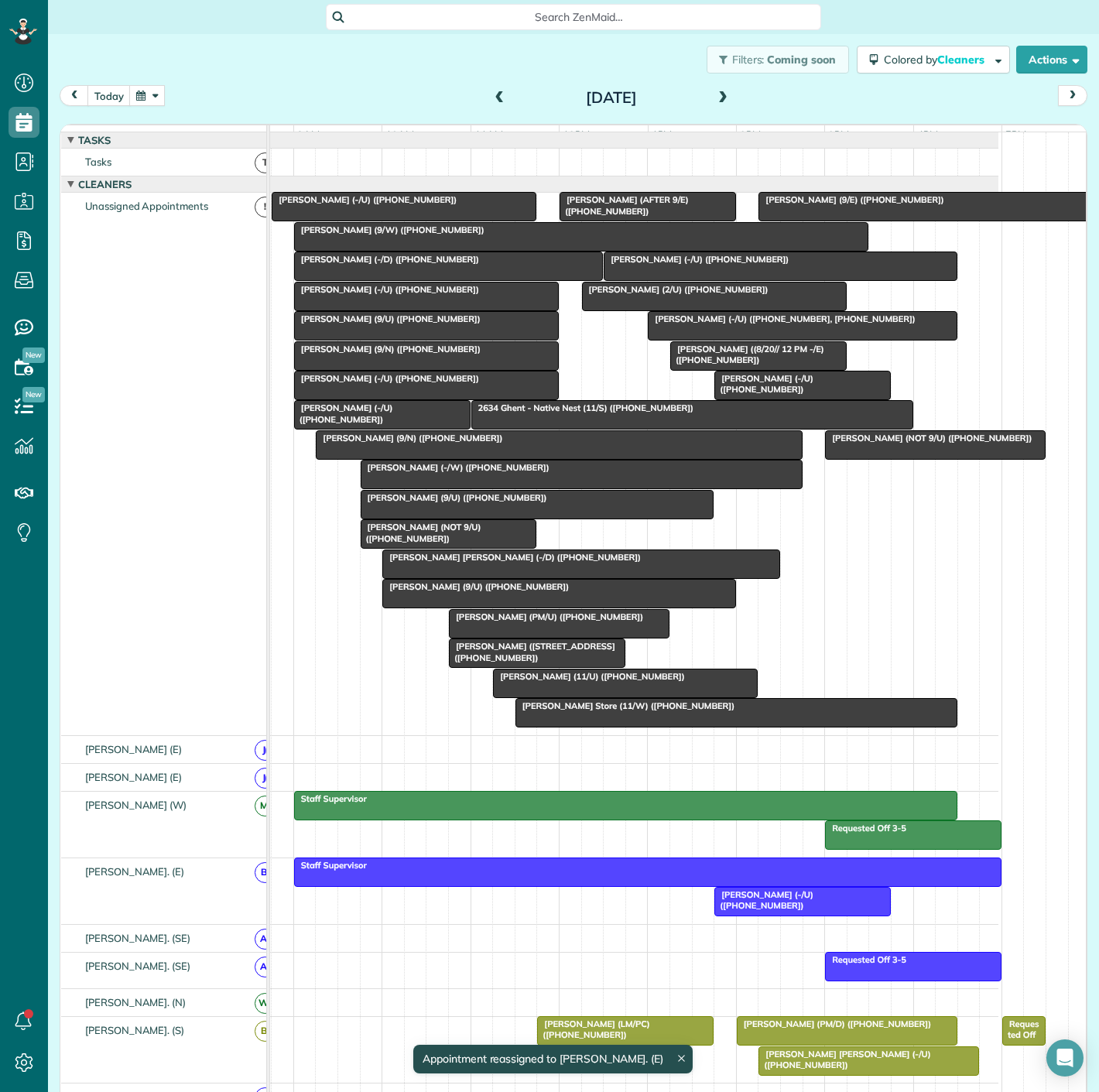
click at [356, 368] on div at bounding box center [427, 356] width 263 height 28
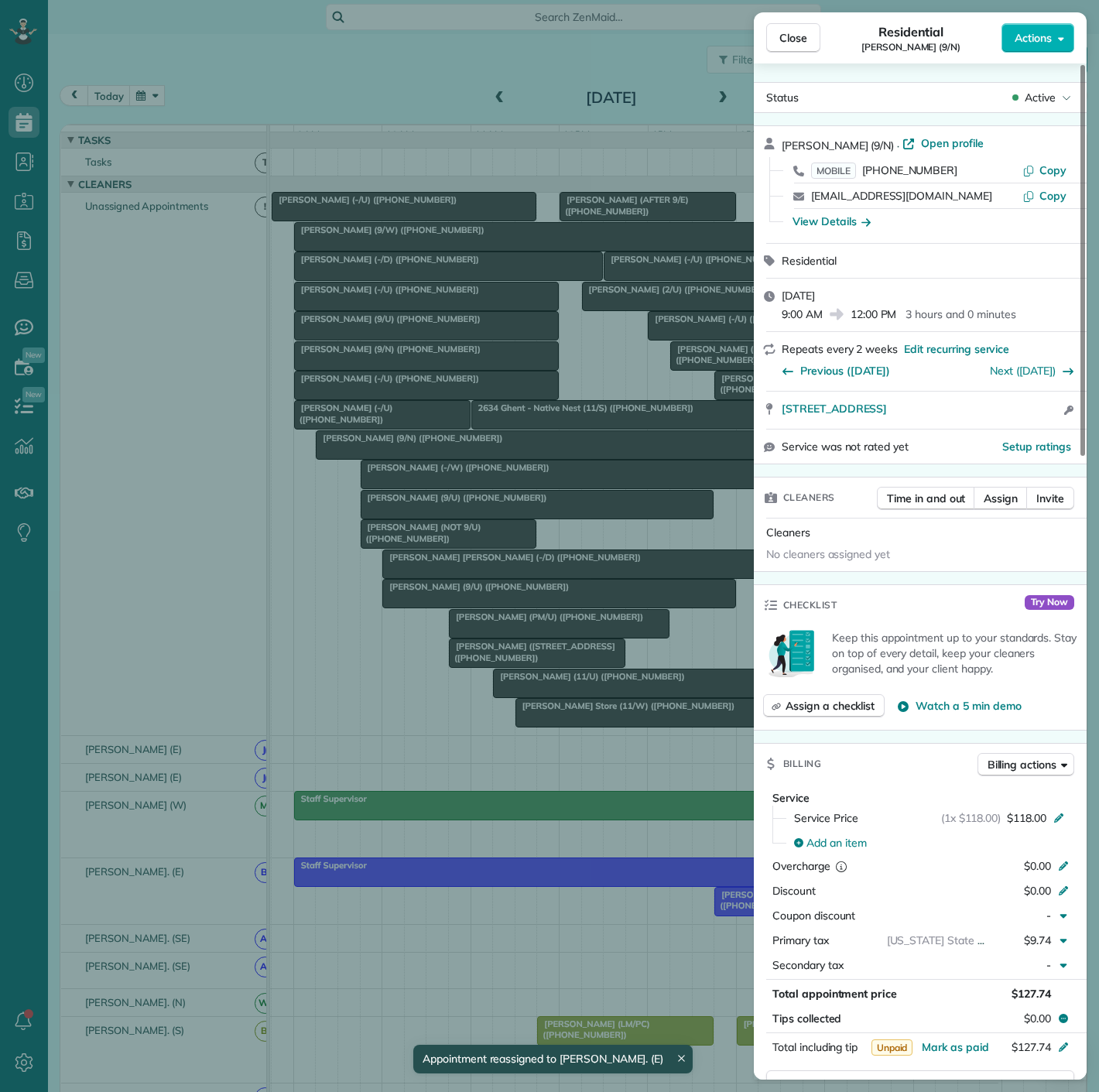
click at [336, 412] on div "Close Residential Sarah Crow (9/N) Actions Status Active Sarah Crow (9/N) · Ope…" at bounding box center [550, 546] width 1099 height 1092
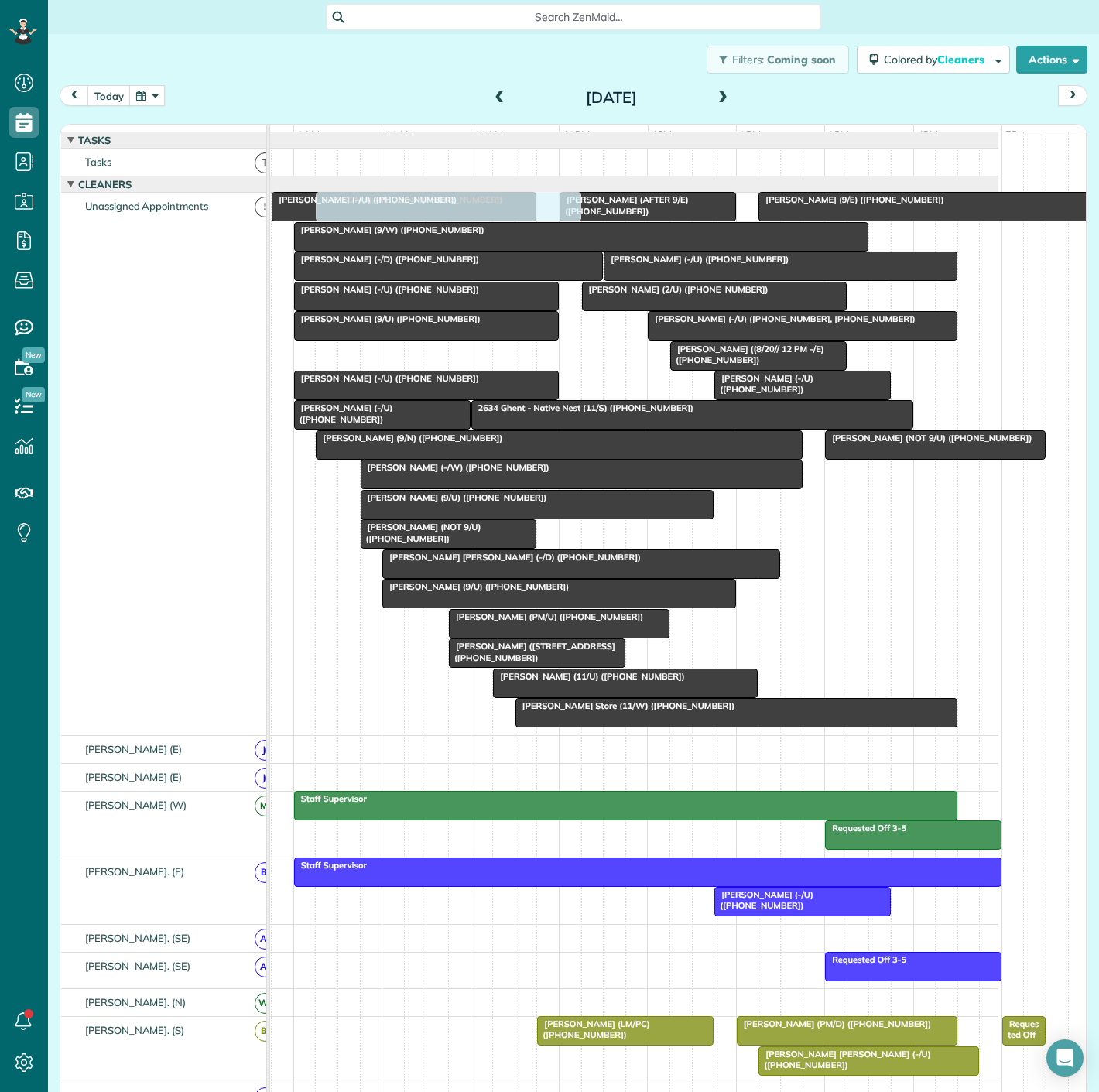
scroll to position [190, 65]
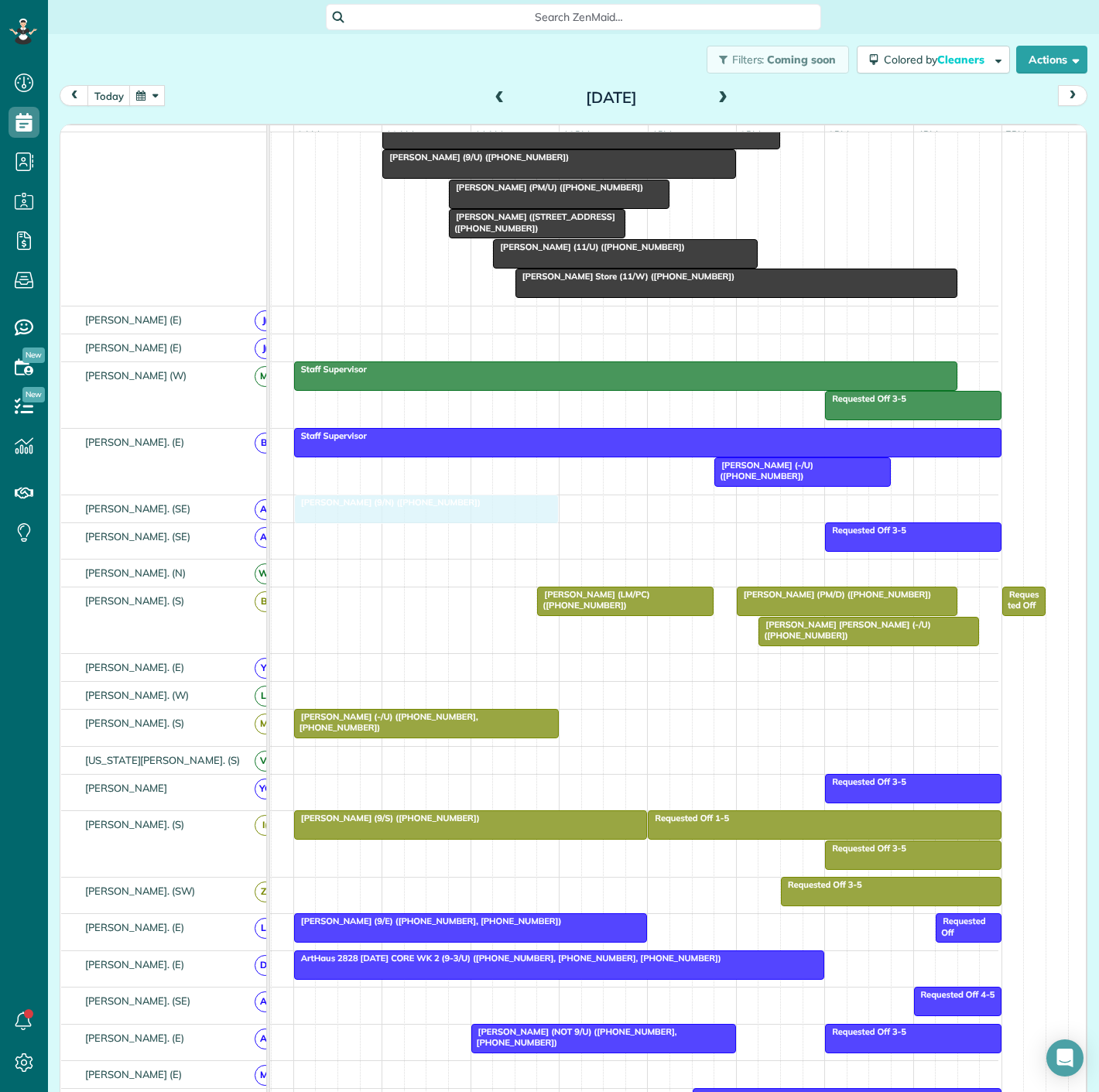
drag, startPoint x: 364, startPoint y: 369, endPoint x: 365, endPoint y: 533, distance: 164.0
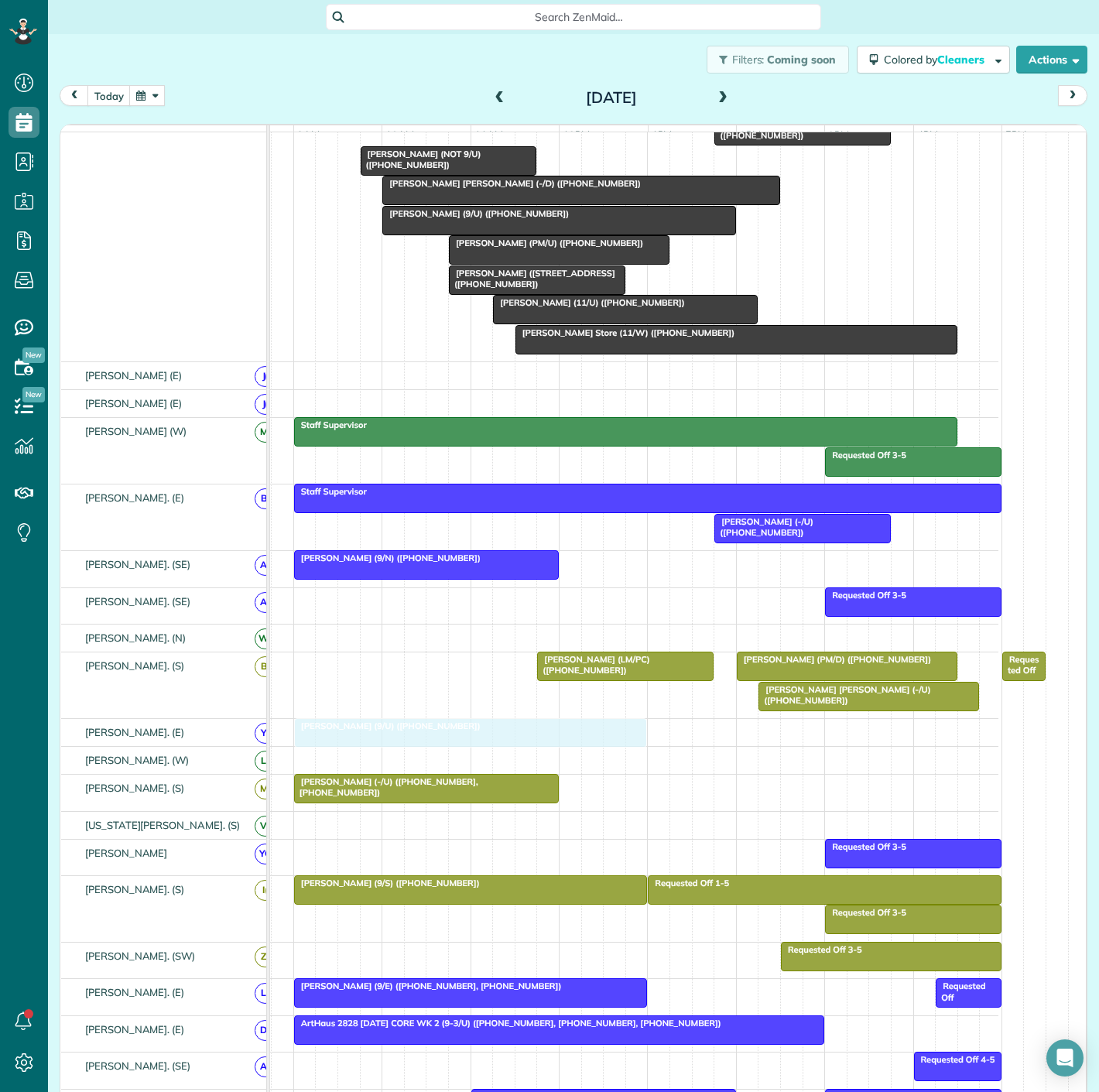
drag, startPoint x: 471, startPoint y: 488, endPoint x: 412, endPoint y: 750, distance: 268.6
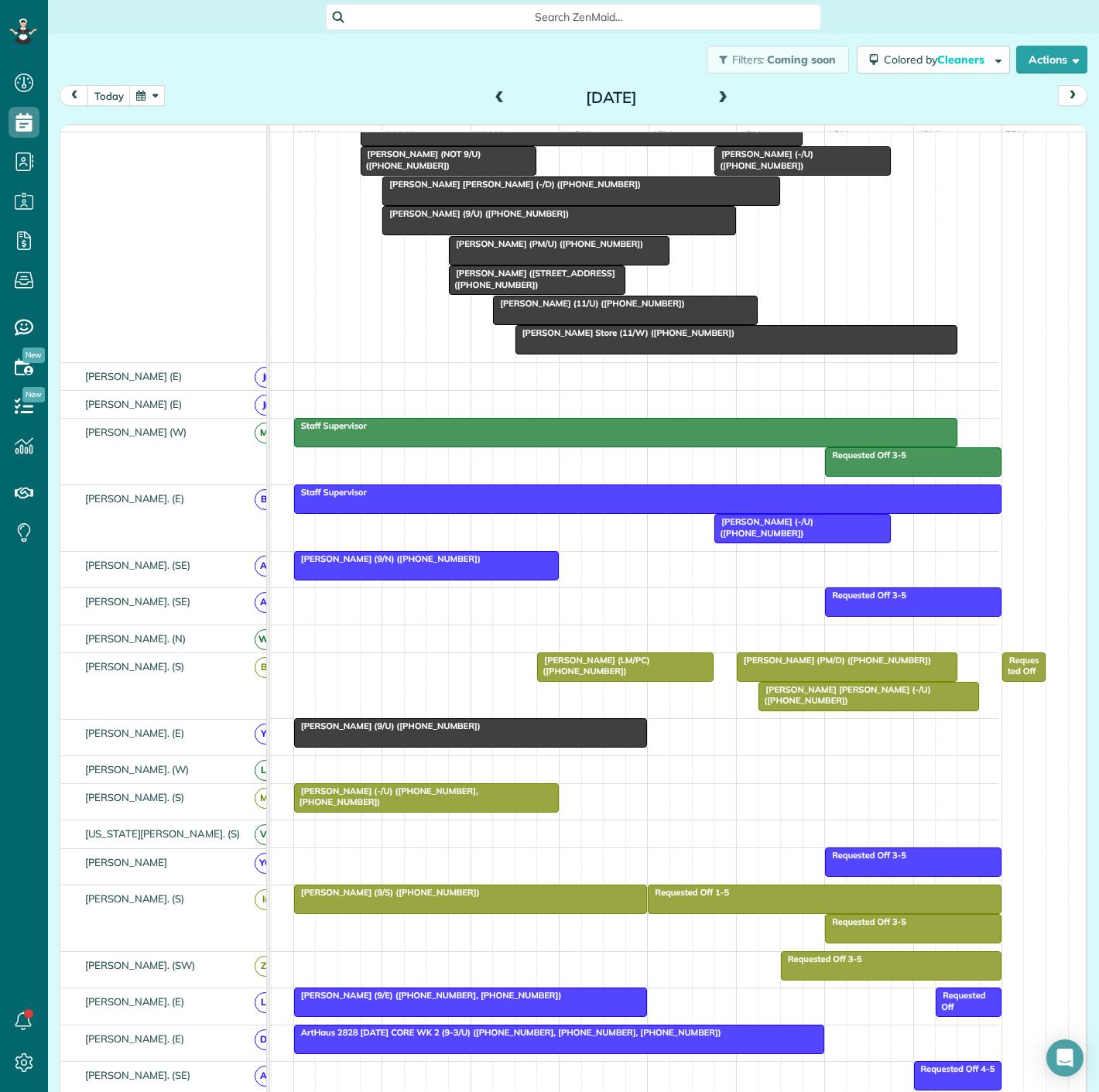
click at [403, 745] on div at bounding box center [471, 733] width 352 height 28
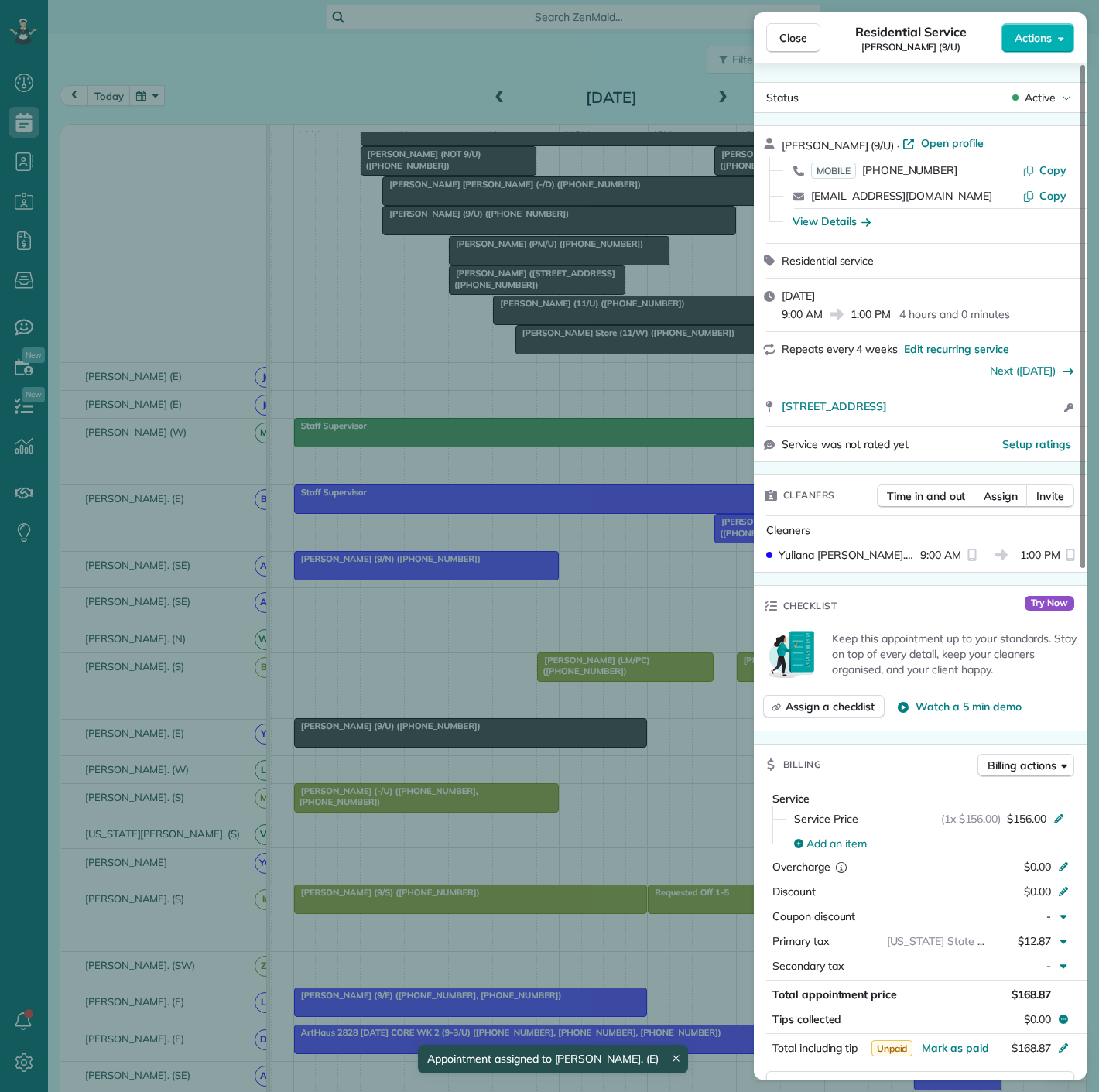
click at [404, 745] on div "Close Residential Service Will Sanders (9/U) Actions Status Active Will Sanders…" at bounding box center [550, 546] width 1099 height 1092
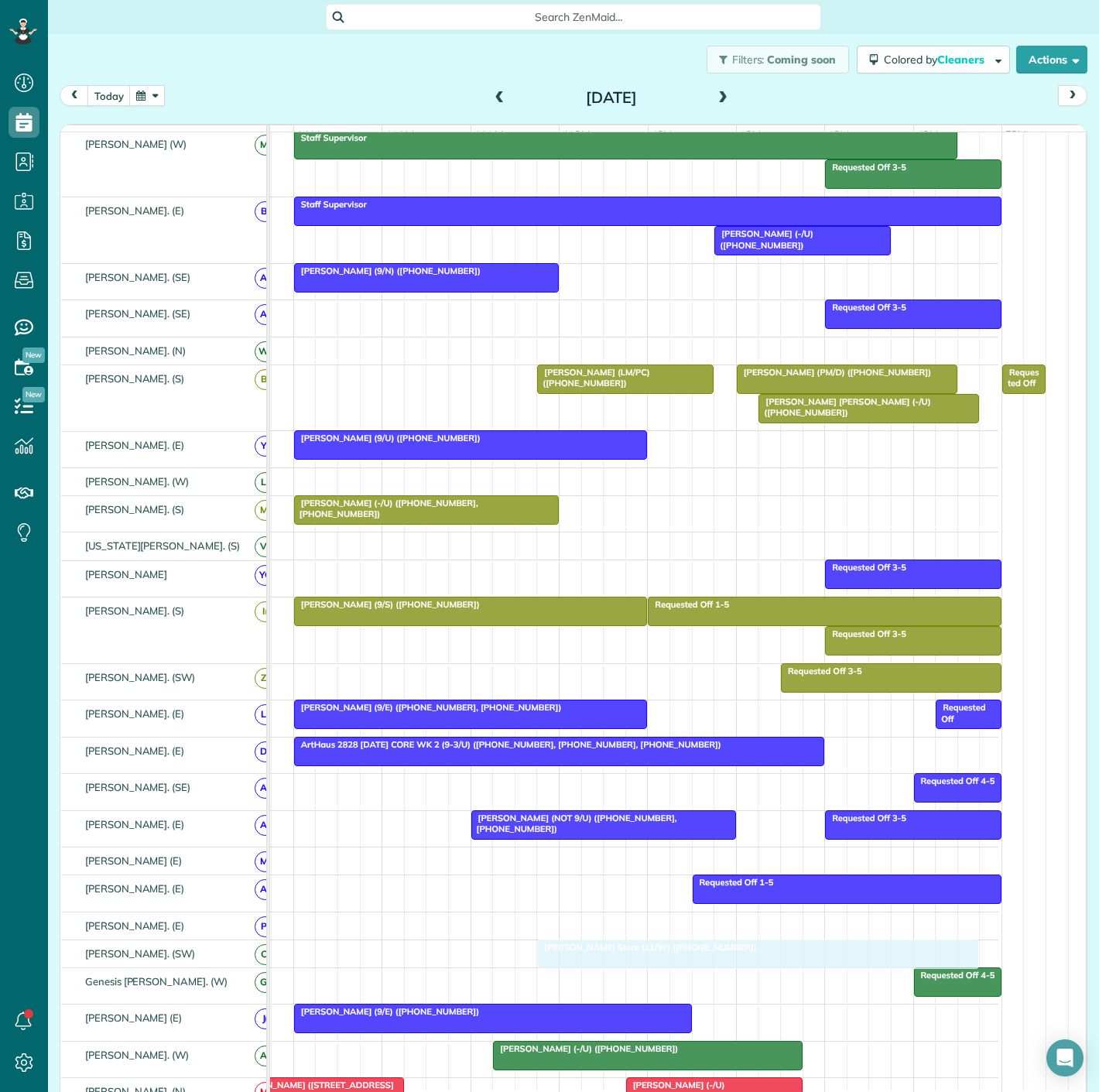
drag, startPoint x: 645, startPoint y: 668, endPoint x: 656, endPoint y: 966, distance: 298.2
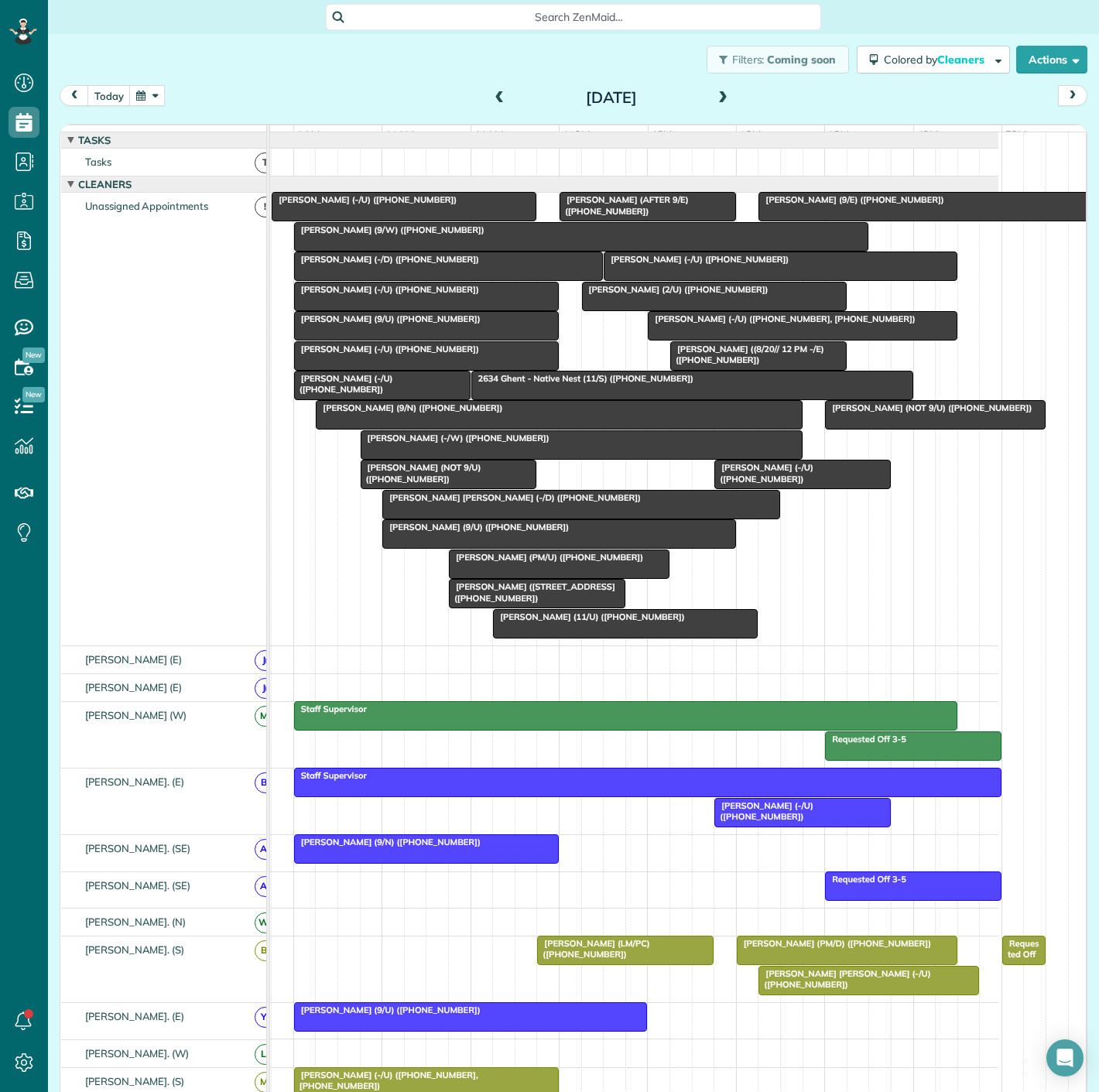
click at [455, 247] on div at bounding box center [581, 237] width 573 height 28
click at [0, 0] on div at bounding box center [0, 0] width 0 height 0
click at [589, 248] on div at bounding box center [581, 237] width 573 height 28
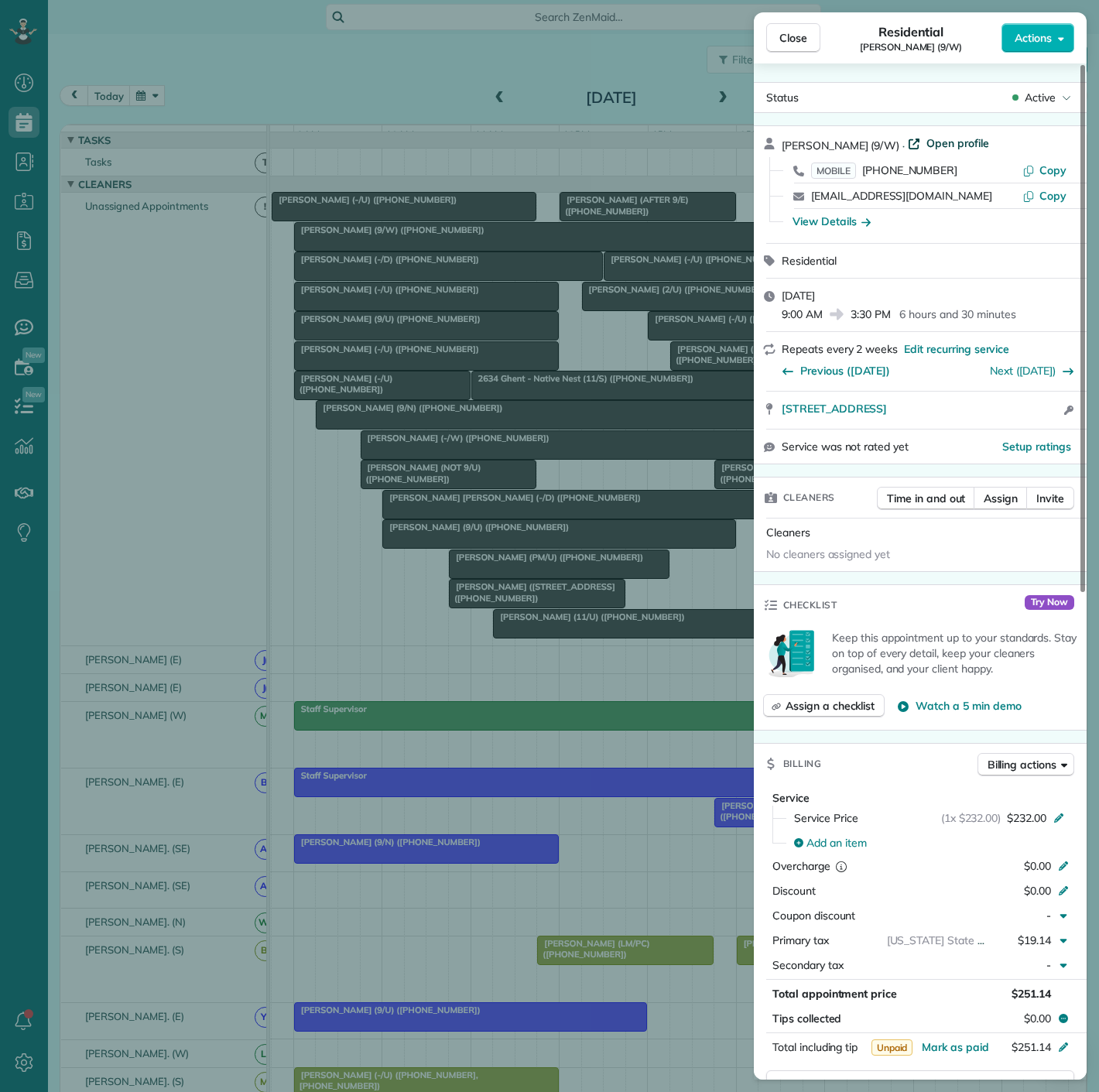
click at [927, 149] on span "Open profile" at bounding box center [957, 144] width 62 height 16
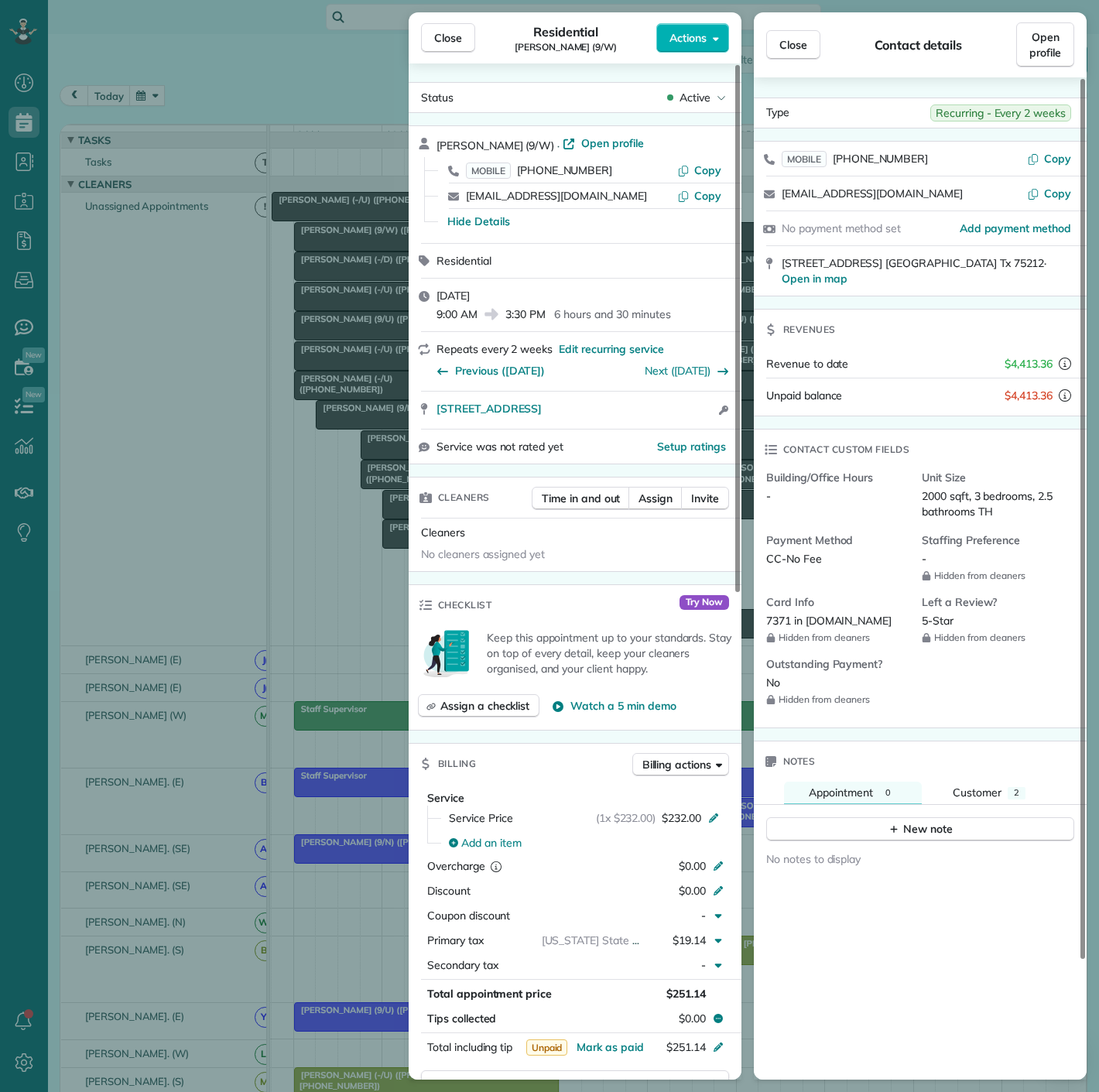
click at [285, 486] on div "Close Residential Isaac Gerard (9/W) Actions Status Active Isaac Gerard (9/W) ·…" at bounding box center [550, 546] width 1099 height 1092
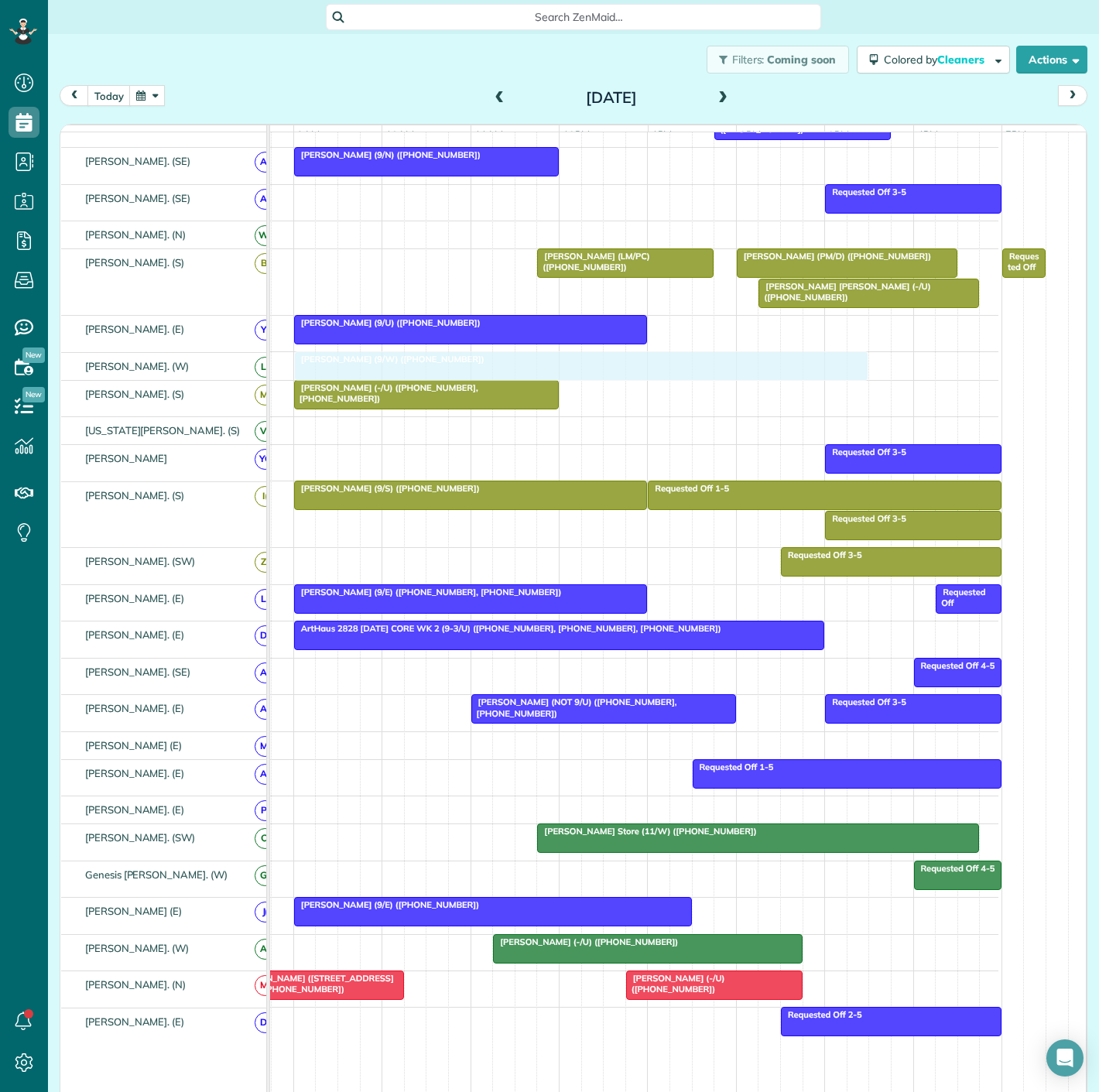
drag, startPoint x: 364, startPoint y: 251, endPoint x: 369, endPoint y: 372, distance: 121.1
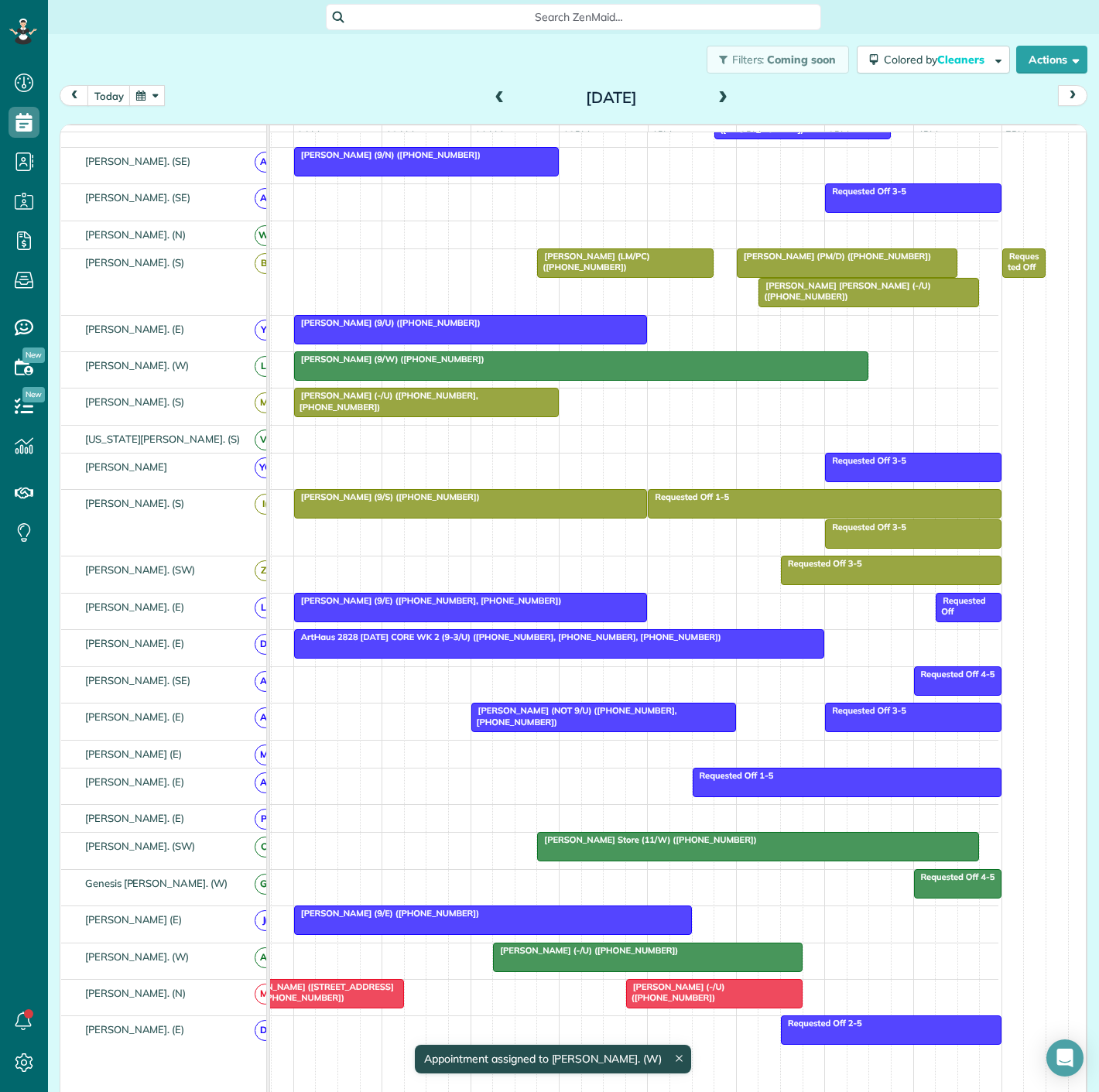
click at [378, 377] on div at bounding box center [581, 366] width 573 height 28
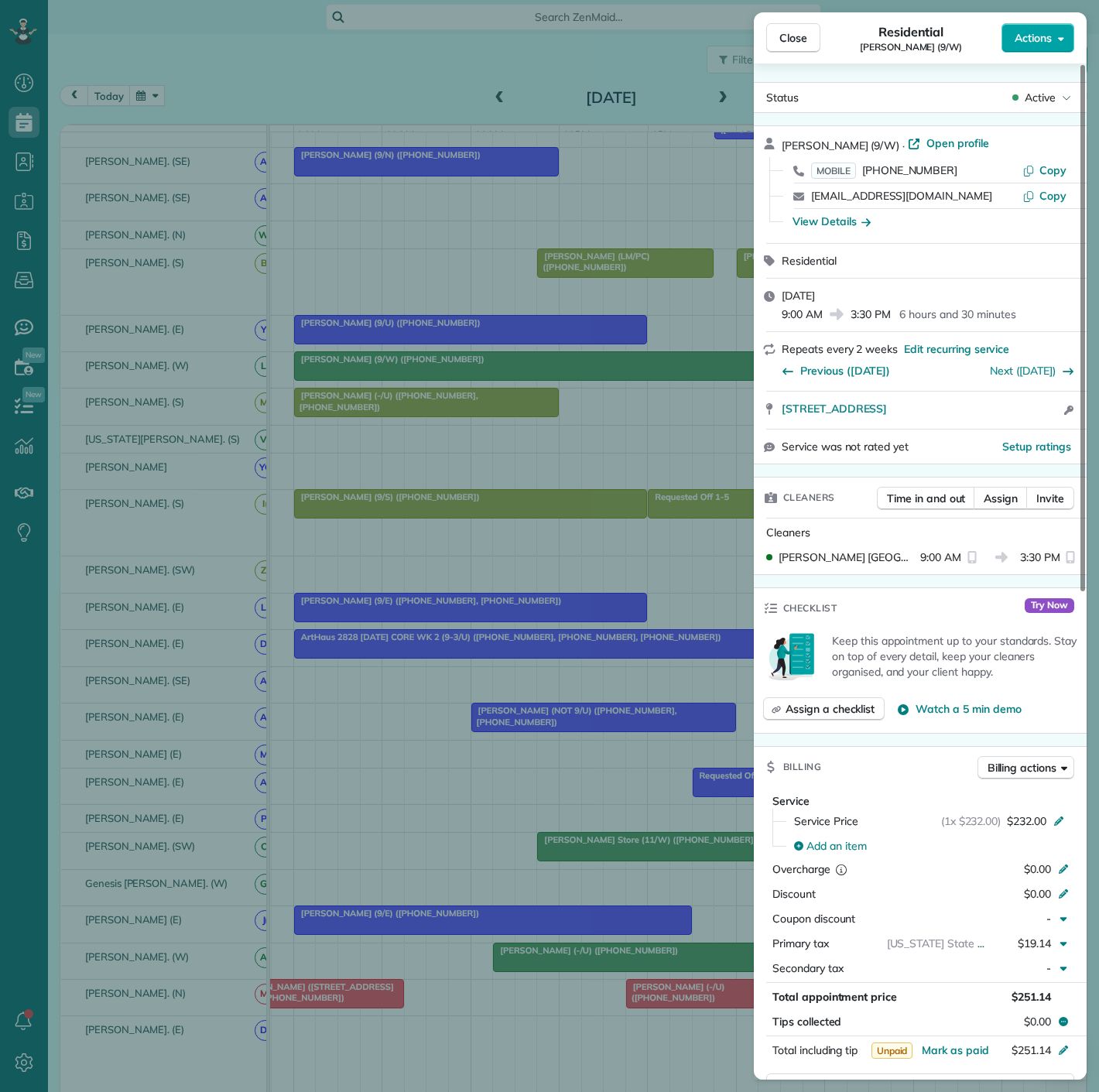
click at [1046, 26] on button "Actions" at bounding box center [1039, 38] width 73 height 30
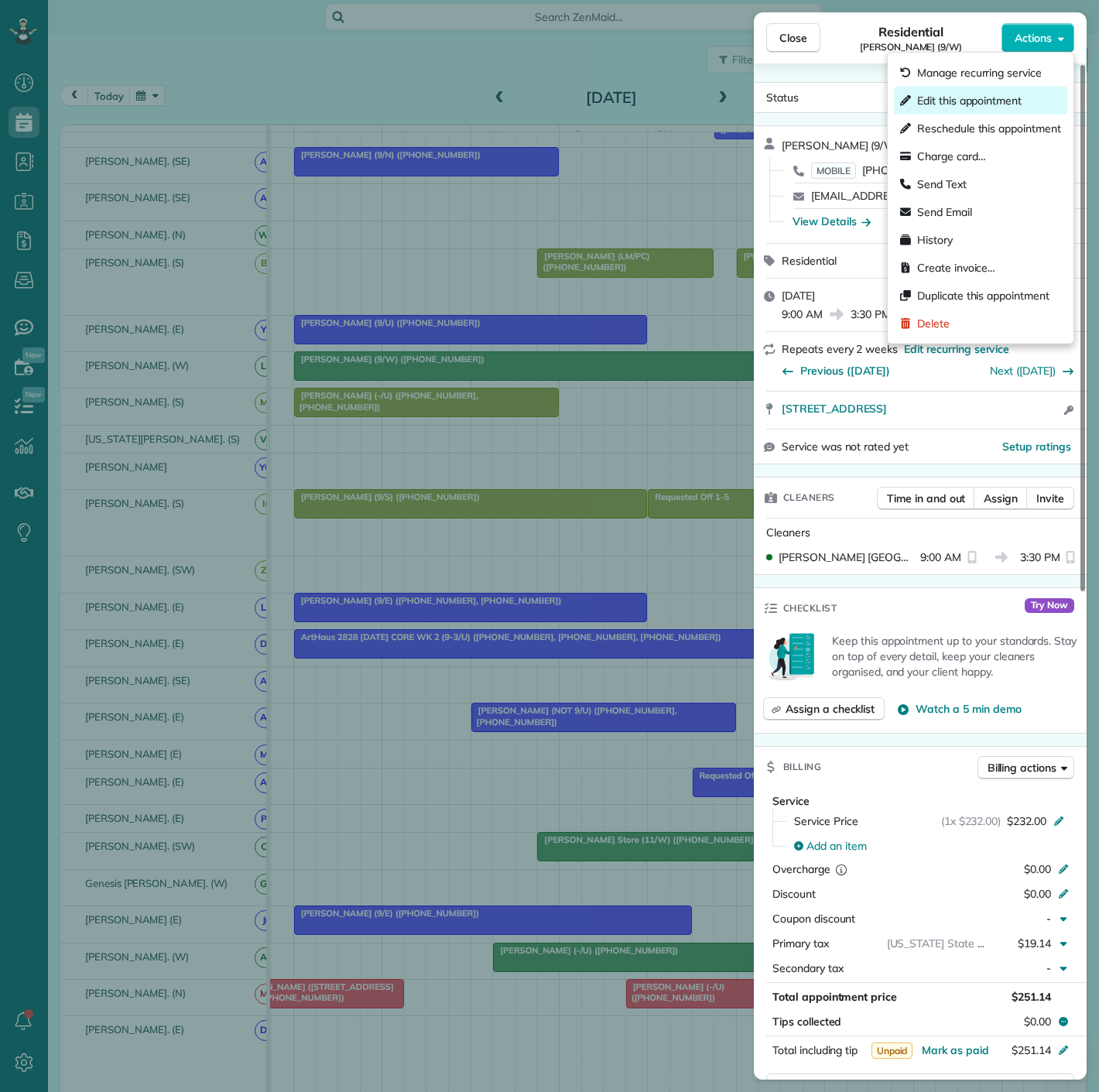
click at [988, 96] on span "Edit this appointment" at bounding box center [970, 101] width 105 height 16
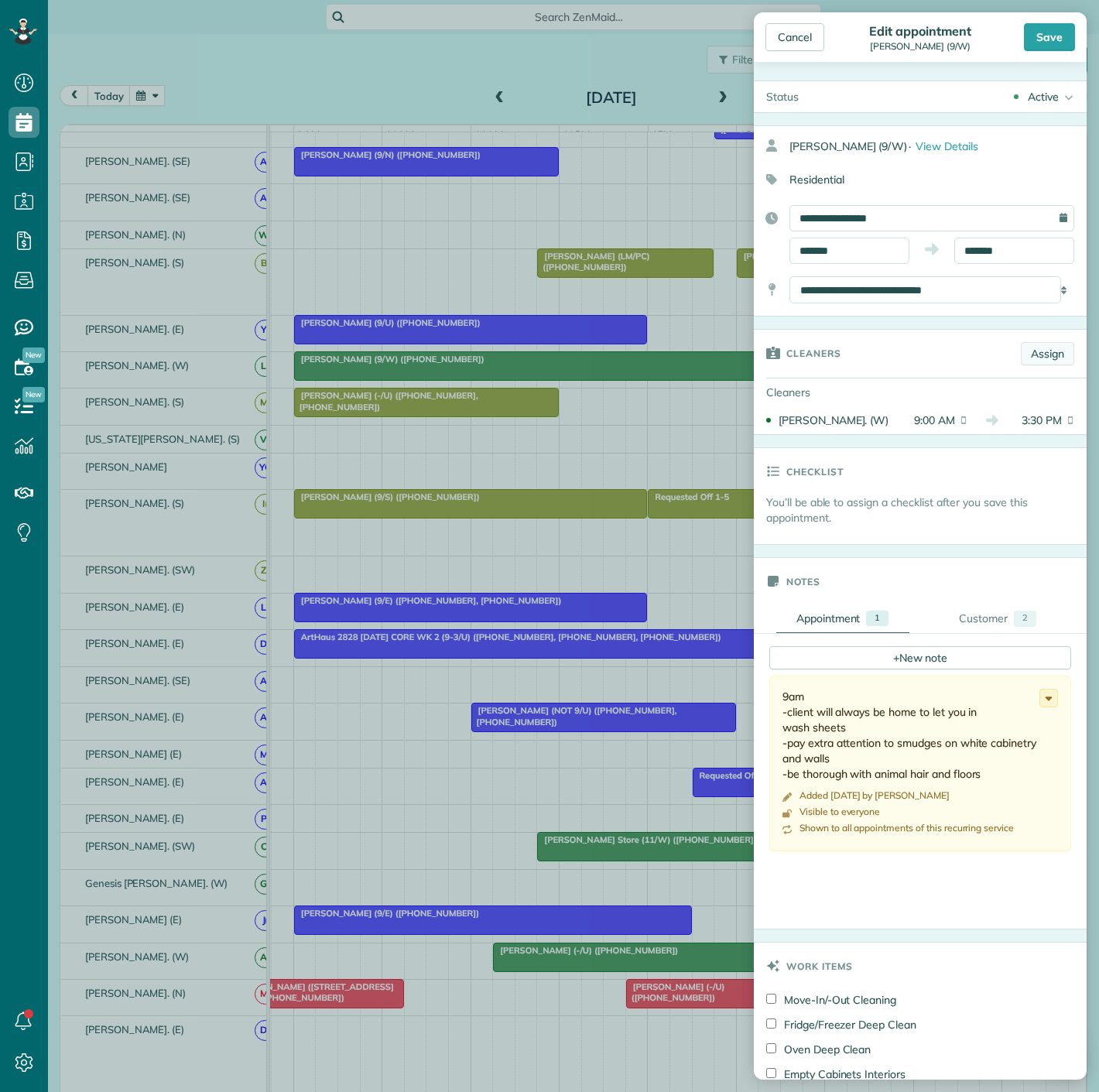
click at [1025, 360] on link "Assign" at bounding box center [1048, 353] width 53 height 23
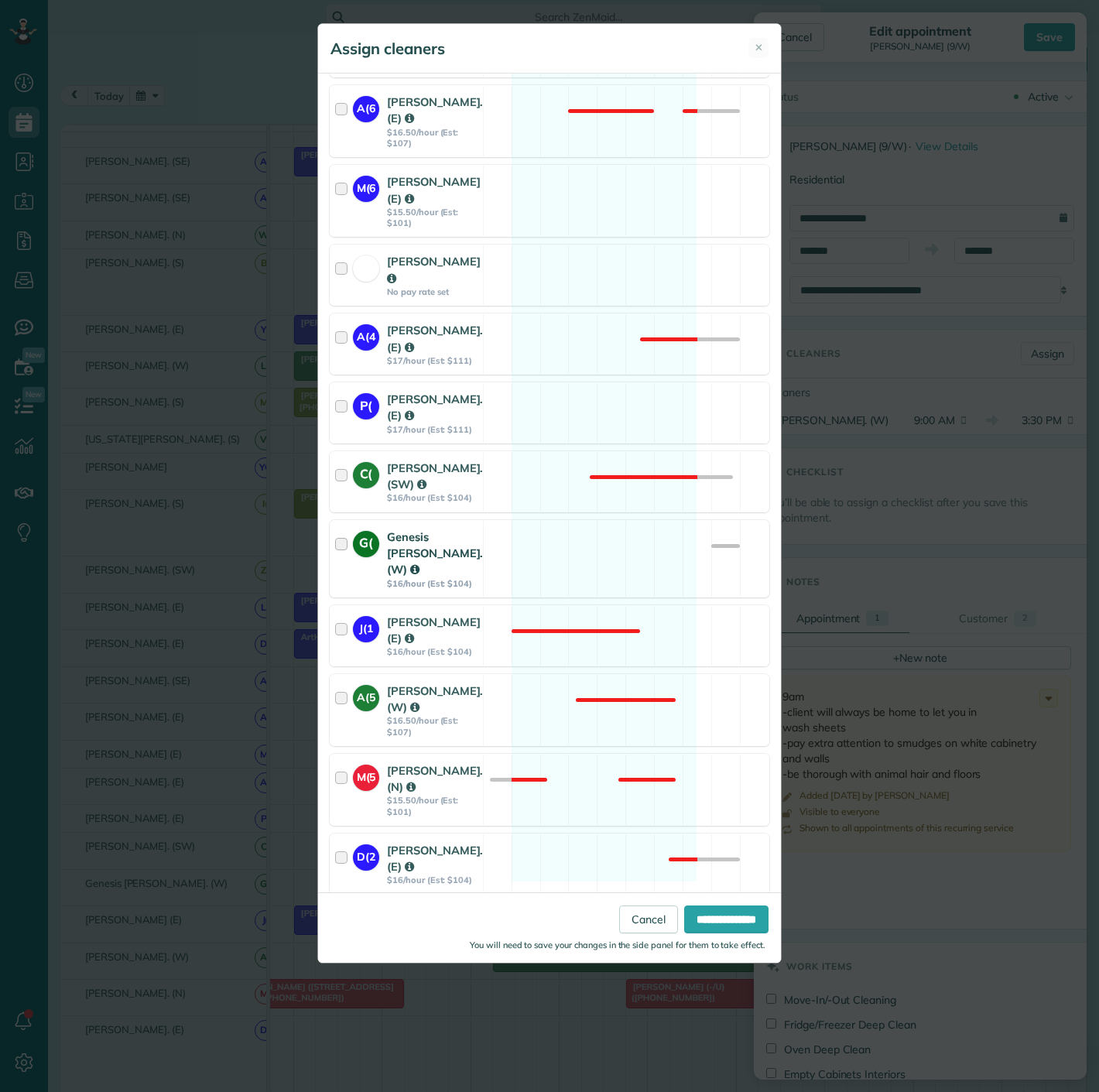
click at [373, 547] on div "G(" at bounding box center [370, 558] width 34 height 60
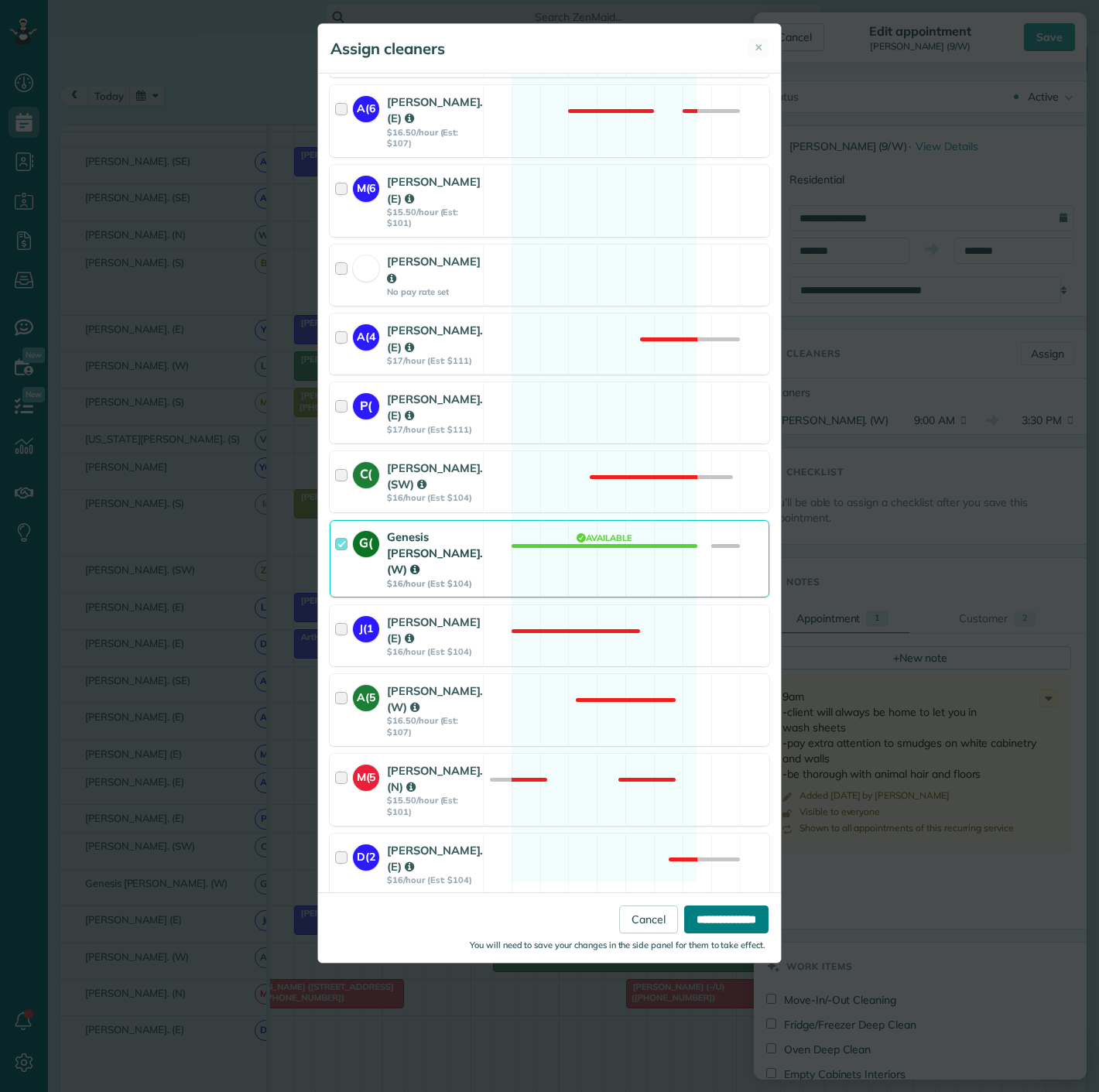
click at [710, 908] on input "**********" at bounding box center [726, 920] width 84 height 28
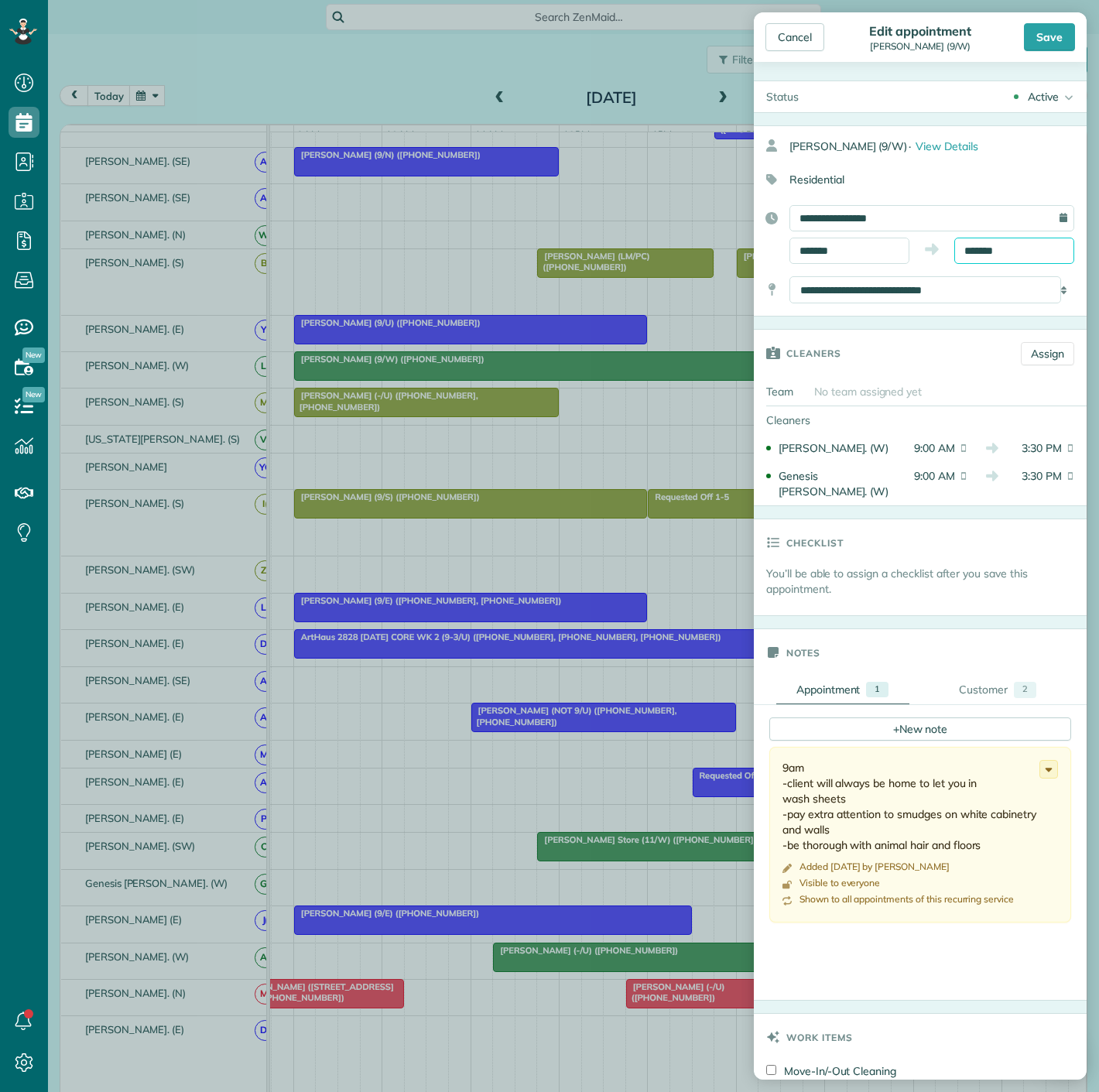
click at [991, 260] on body "Dashboard Scheduling Calendar View List View Dispatch View - Weekly scheduling …" at bounding box center [550, 546] width 1099 height 1092
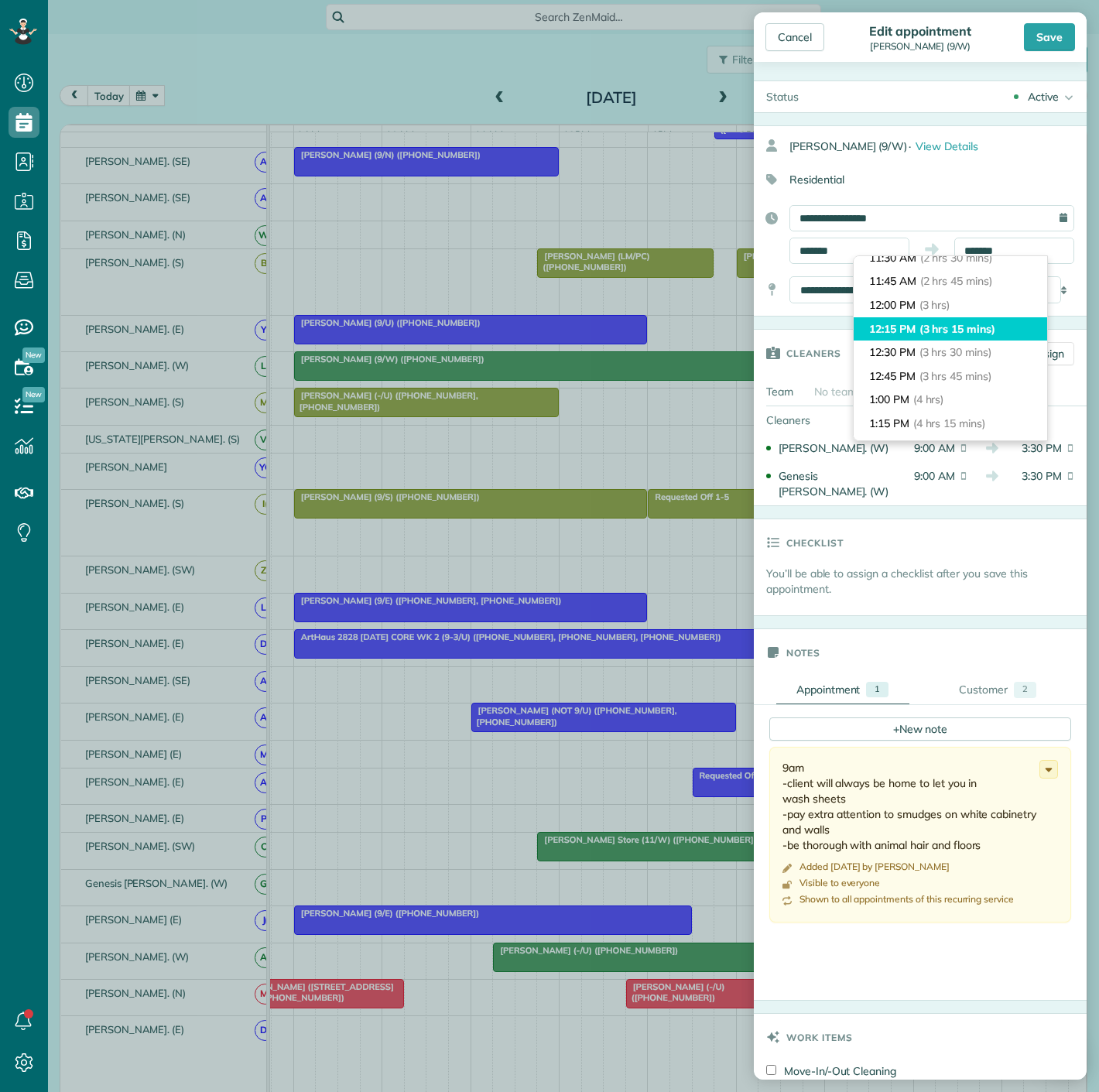
type input "********"
click at [968, 329] on span "(3 hrs 15 mins)" at bounding box center [957, 329] width 76 height 14
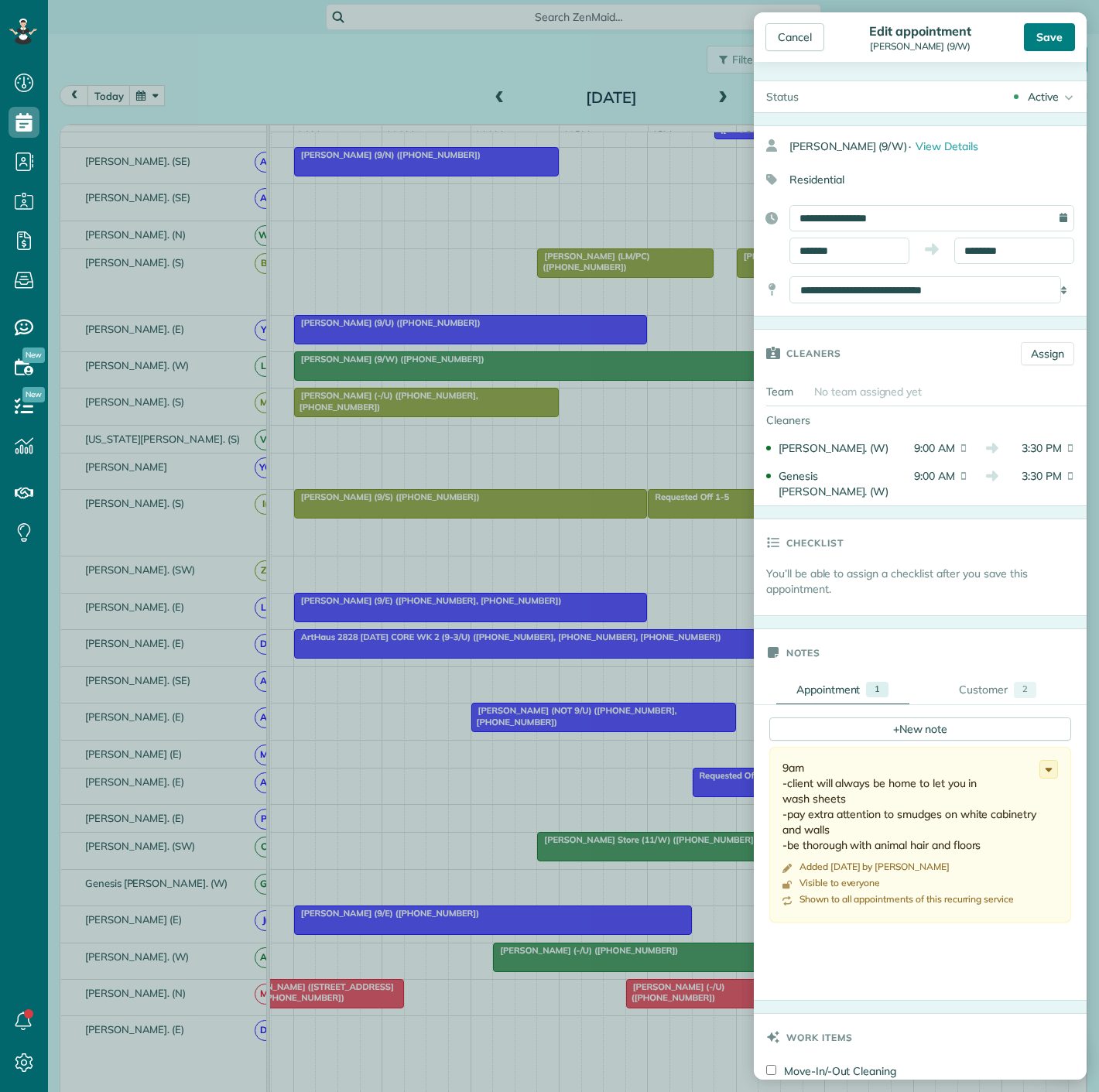
click at [1044, 30] on div "Save" at bounding box center [1050, 37] width 51 height 28
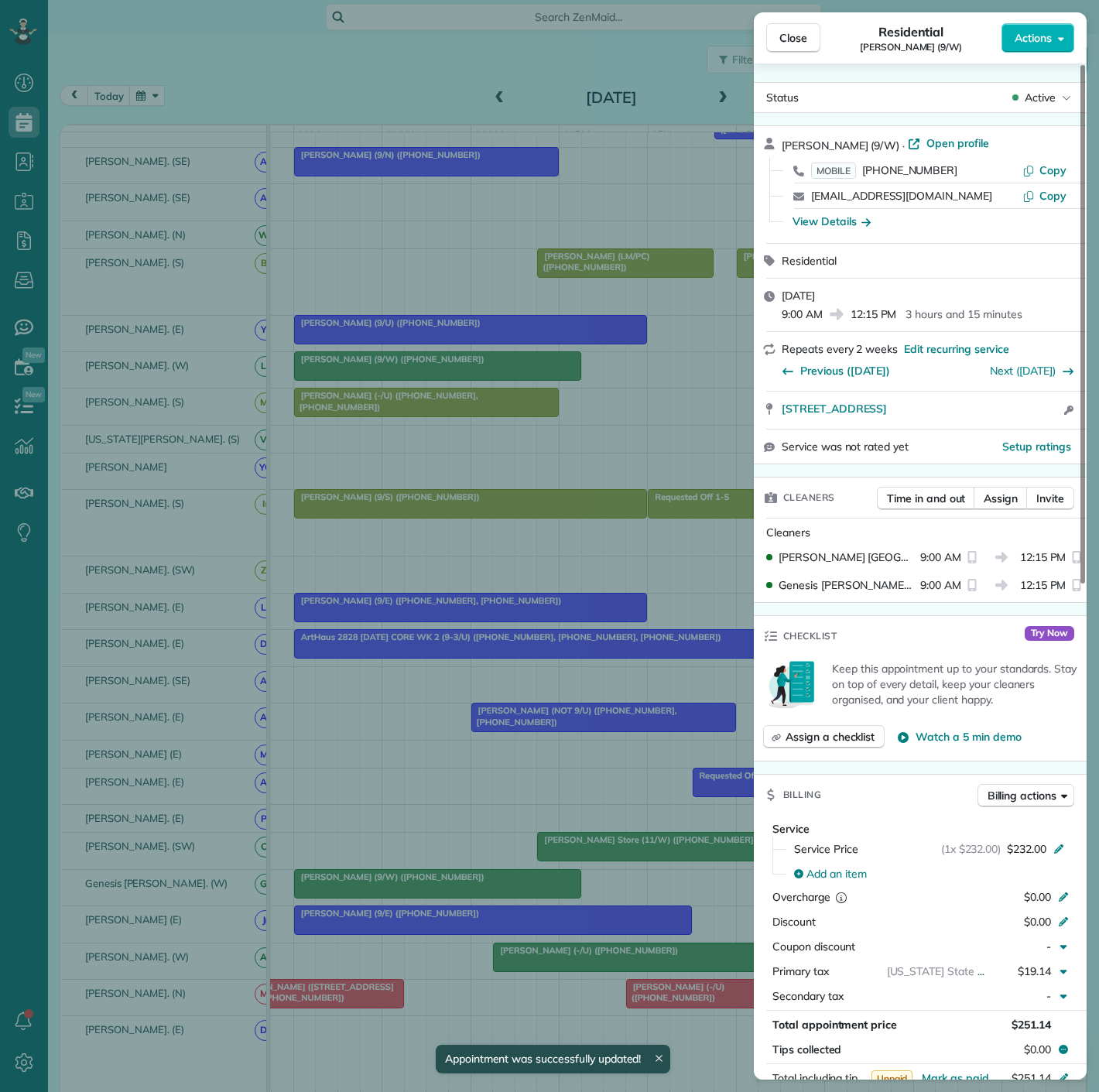
click at [541, 458] on div "Close Residential Isaac Gerard (9/W) Actions Status Active Isaac Gerard (9/W) ·…" at bounding box center [550, 546] width 1099 height 1092
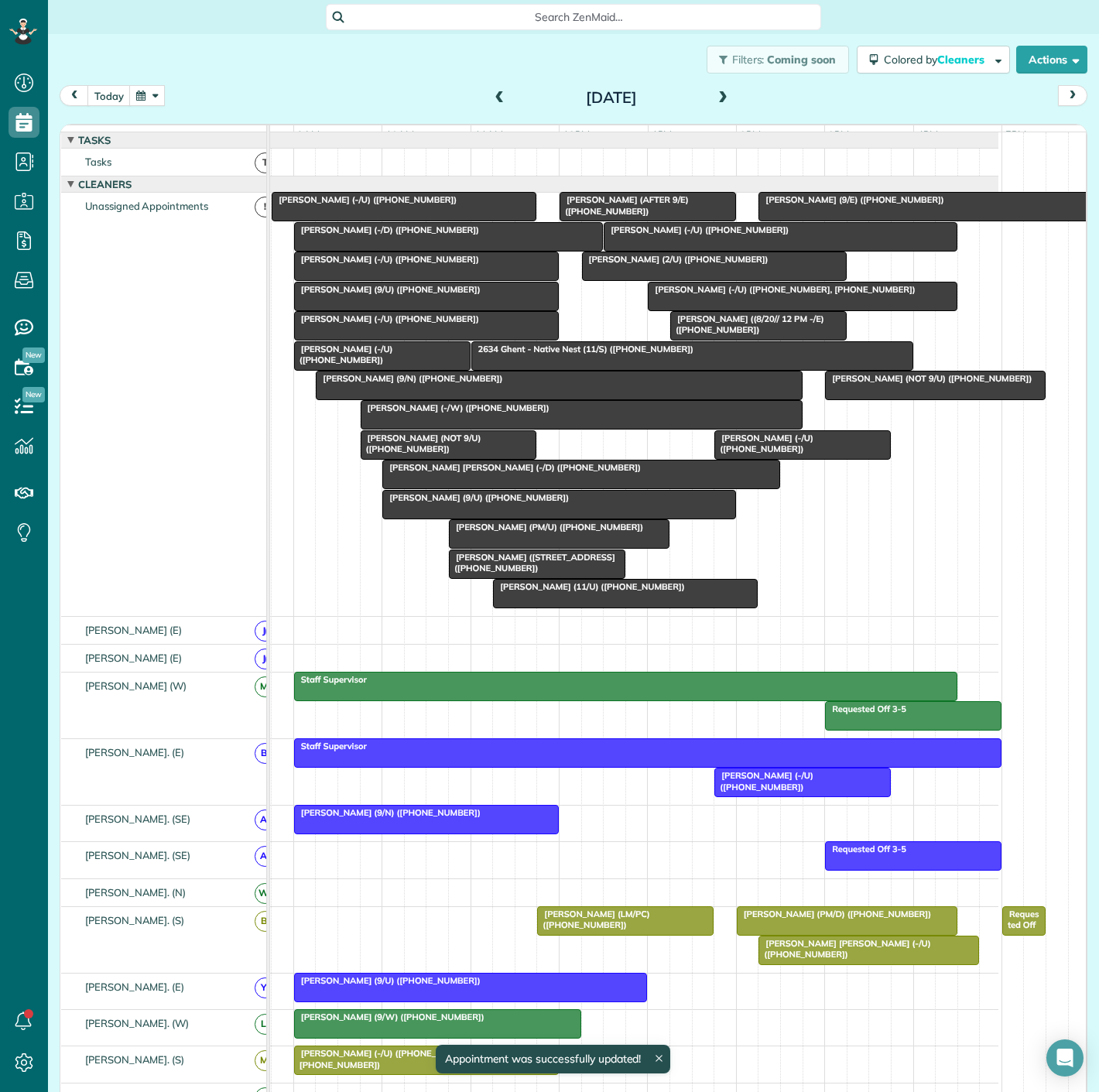
click at [421, 396] on div at bounding box center [558, 385] width 484 height 28
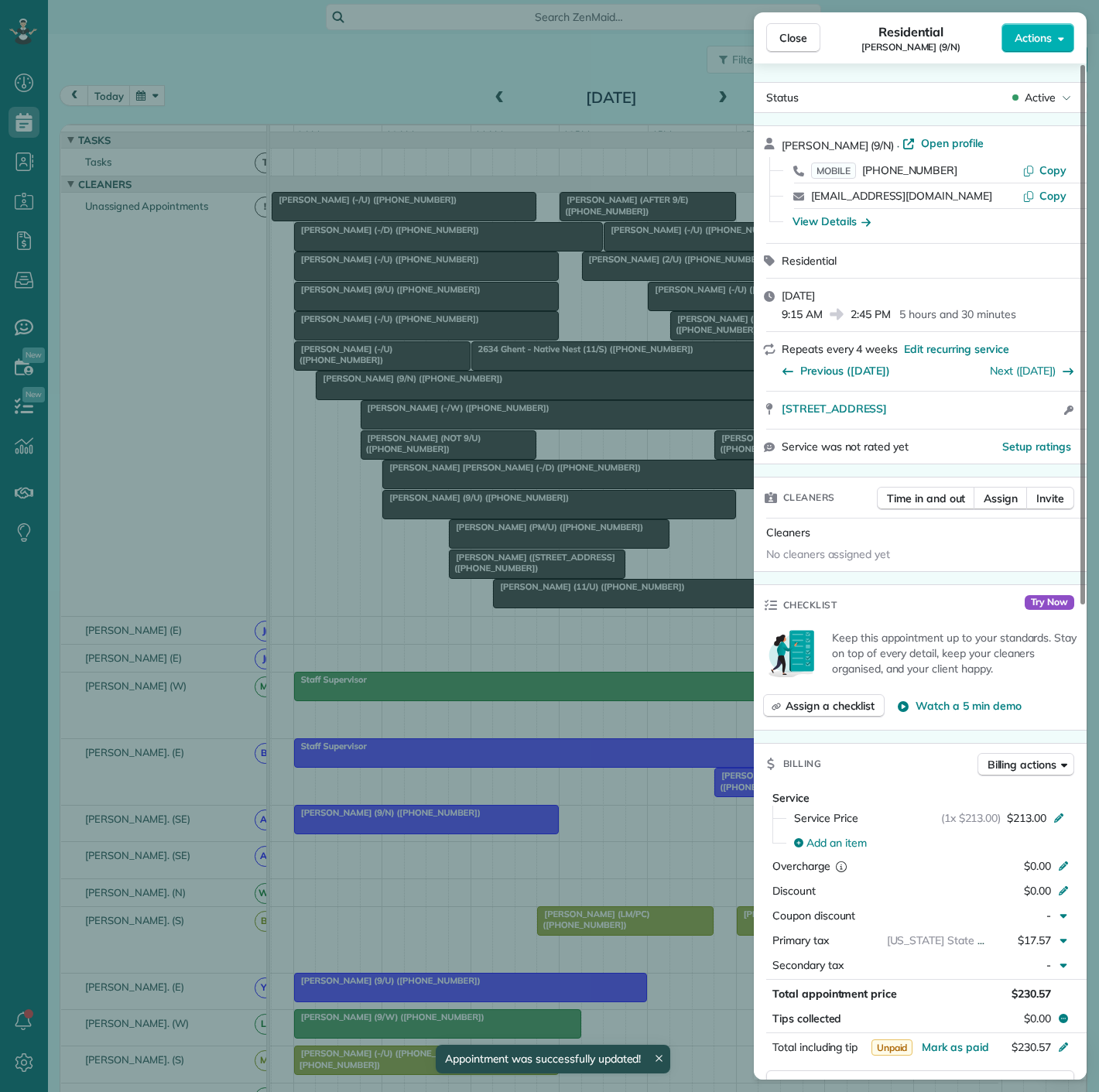
click at [421, 396] on div "Close Residential Madison Caples (9/N) Actions Status Active Madison Caples (9/…" at bounding box center [550, 546] width 1099 height 1092
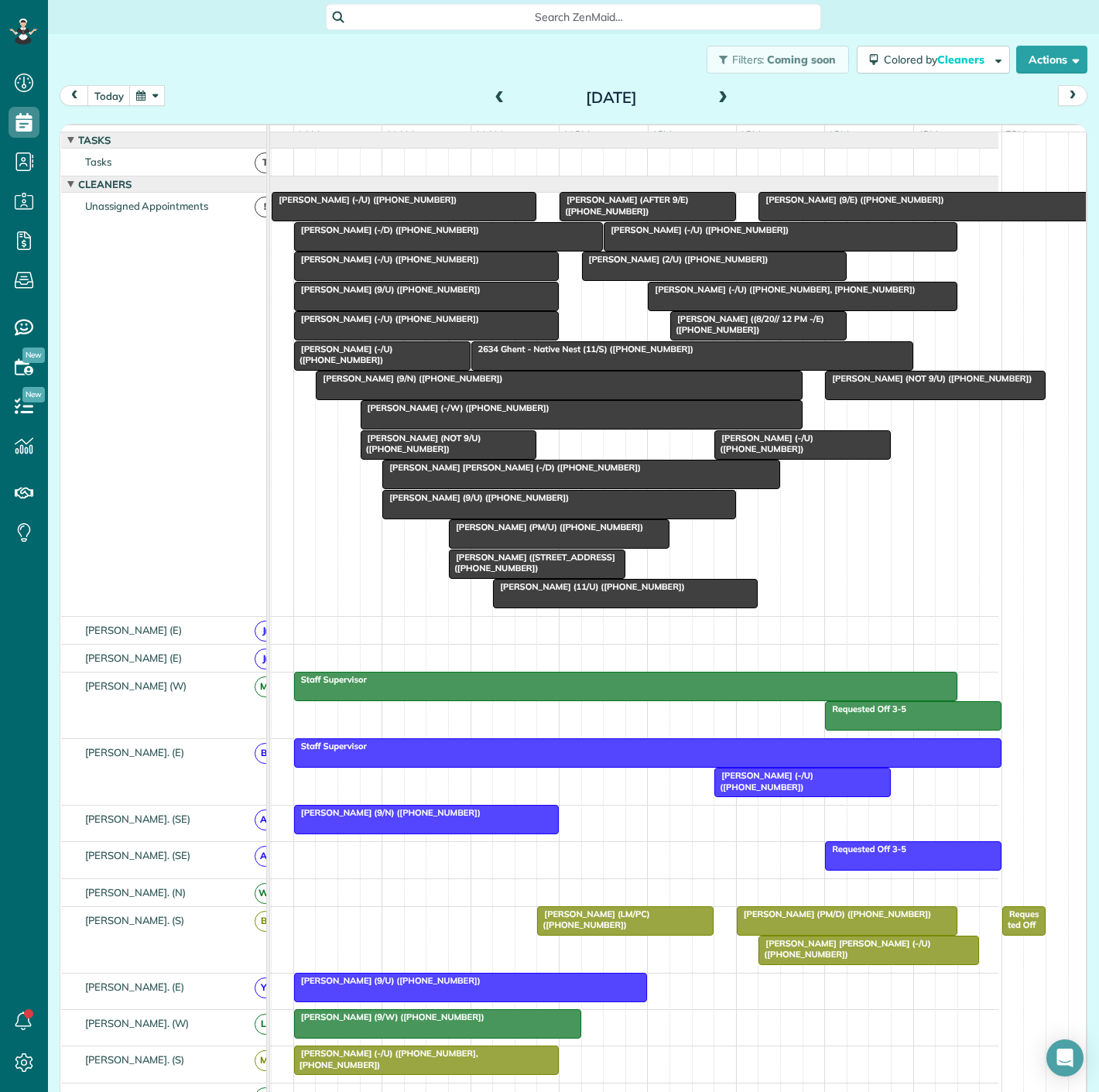
click at [421, 396] on div at bounding box center [558, 385] width 484 height 28
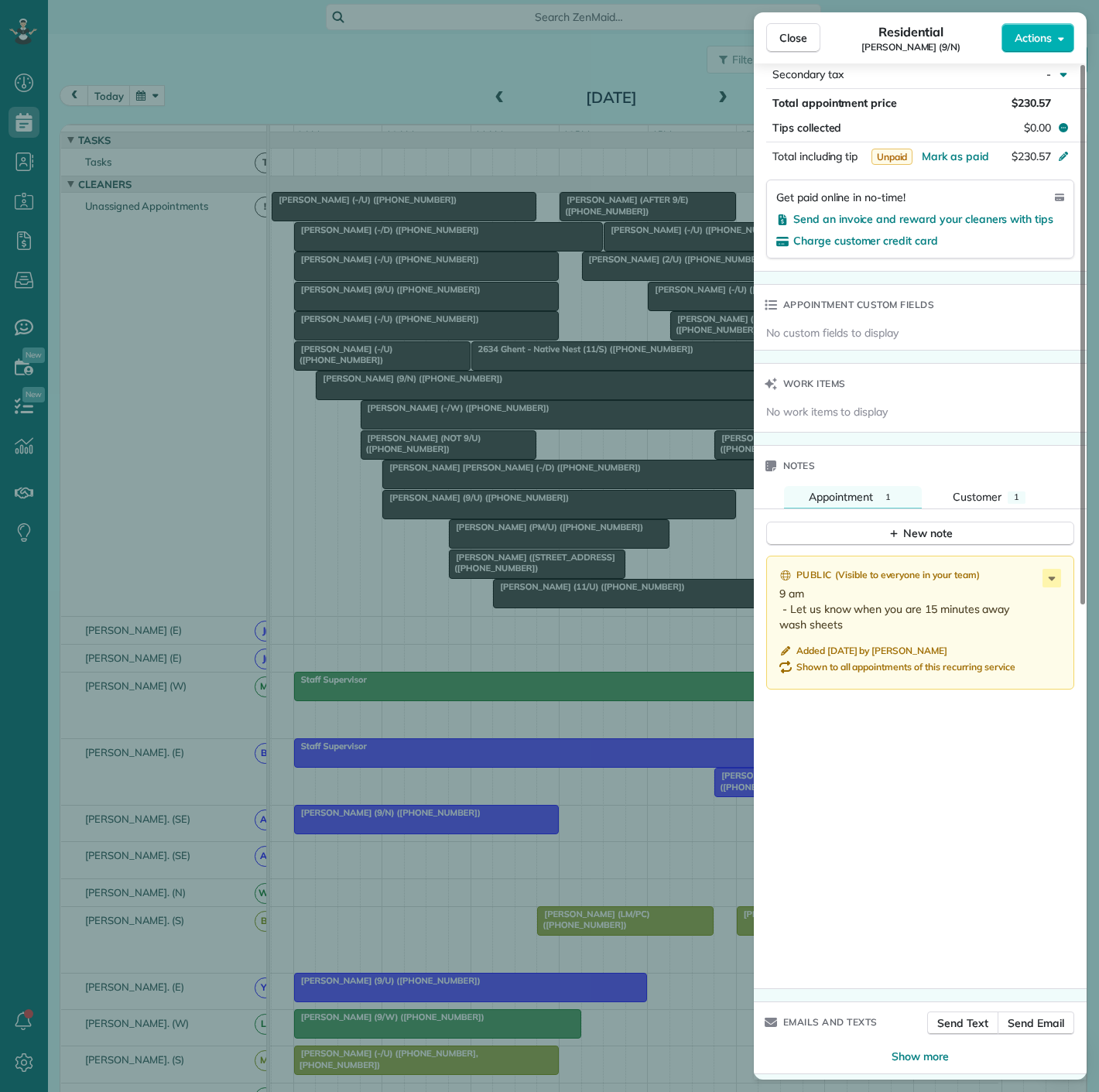
click at [465, 462] on div "Close Residential Madison Caples (9/N) Actions Status Active Madison Caples (9/…" at bounding box center [550, 546] width 1099 height 1092
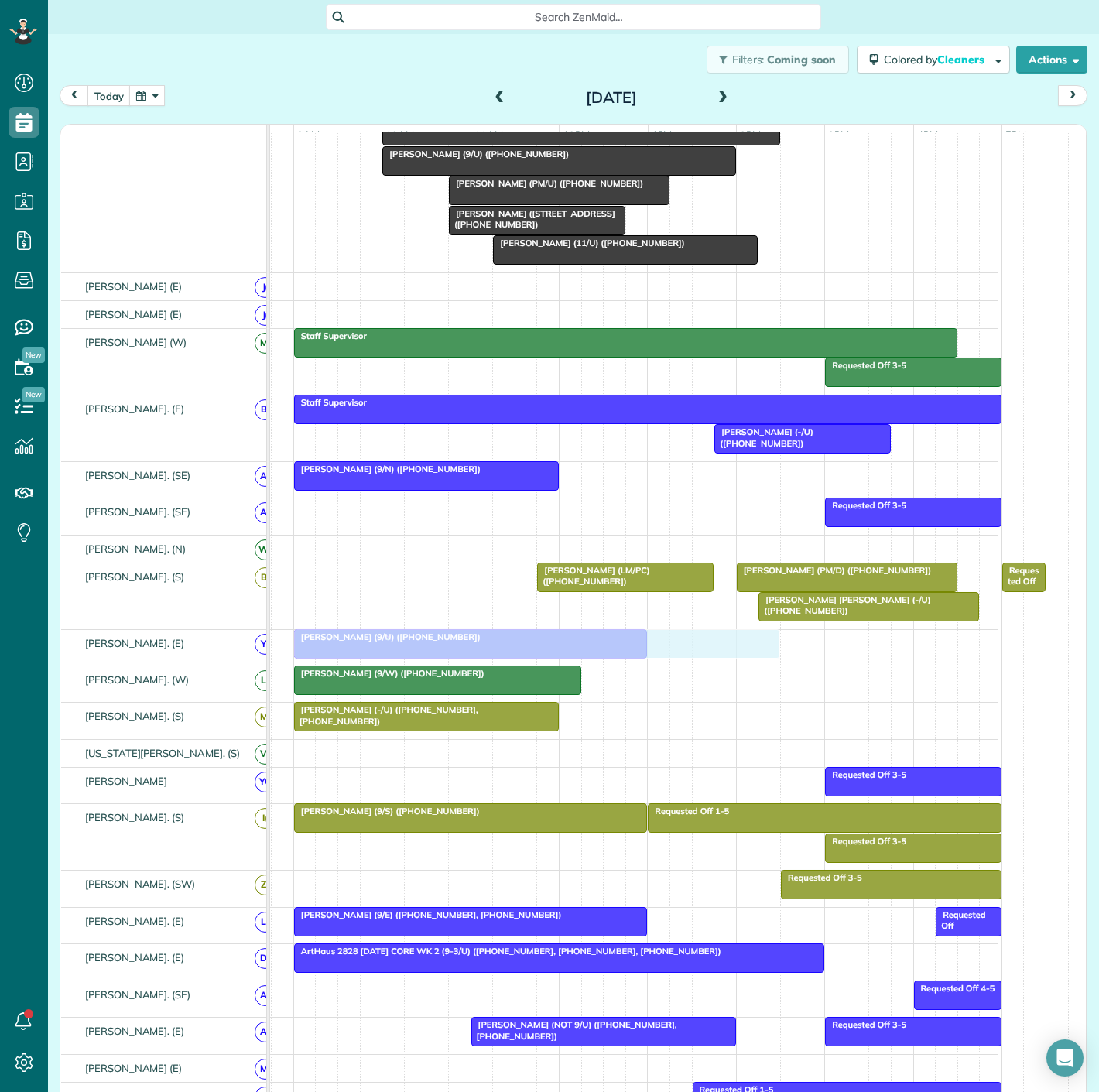
drag, startPoint x: 439, startPoint y: 397, endPoint x: 423, endPoint y: 655, distance: 258.5
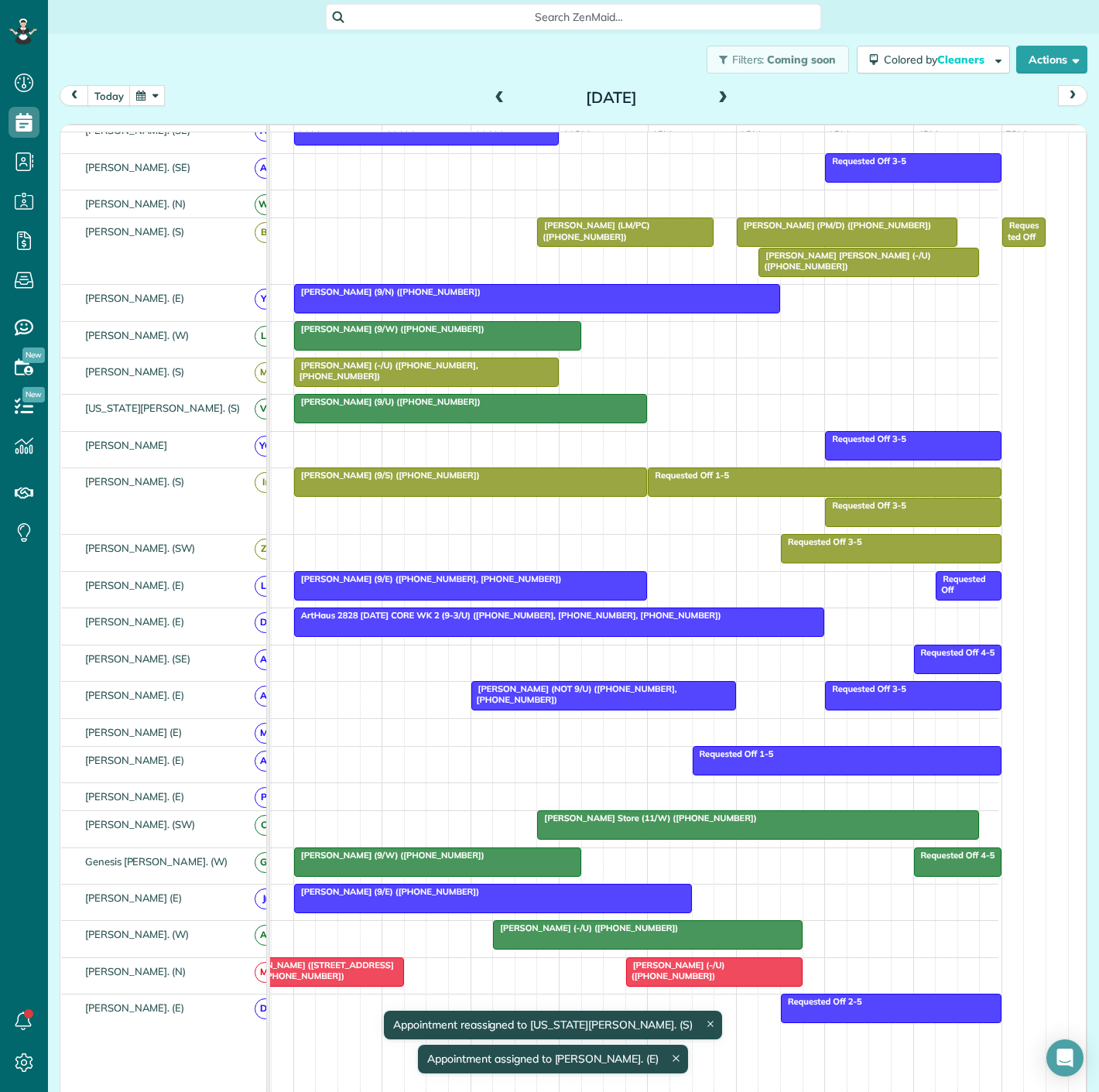
click at [327, 297] on span "[PERSON_NAME] (9/N) ([PHONE_NUMBER])" at bounding box center [387, 291] width 188 height 11
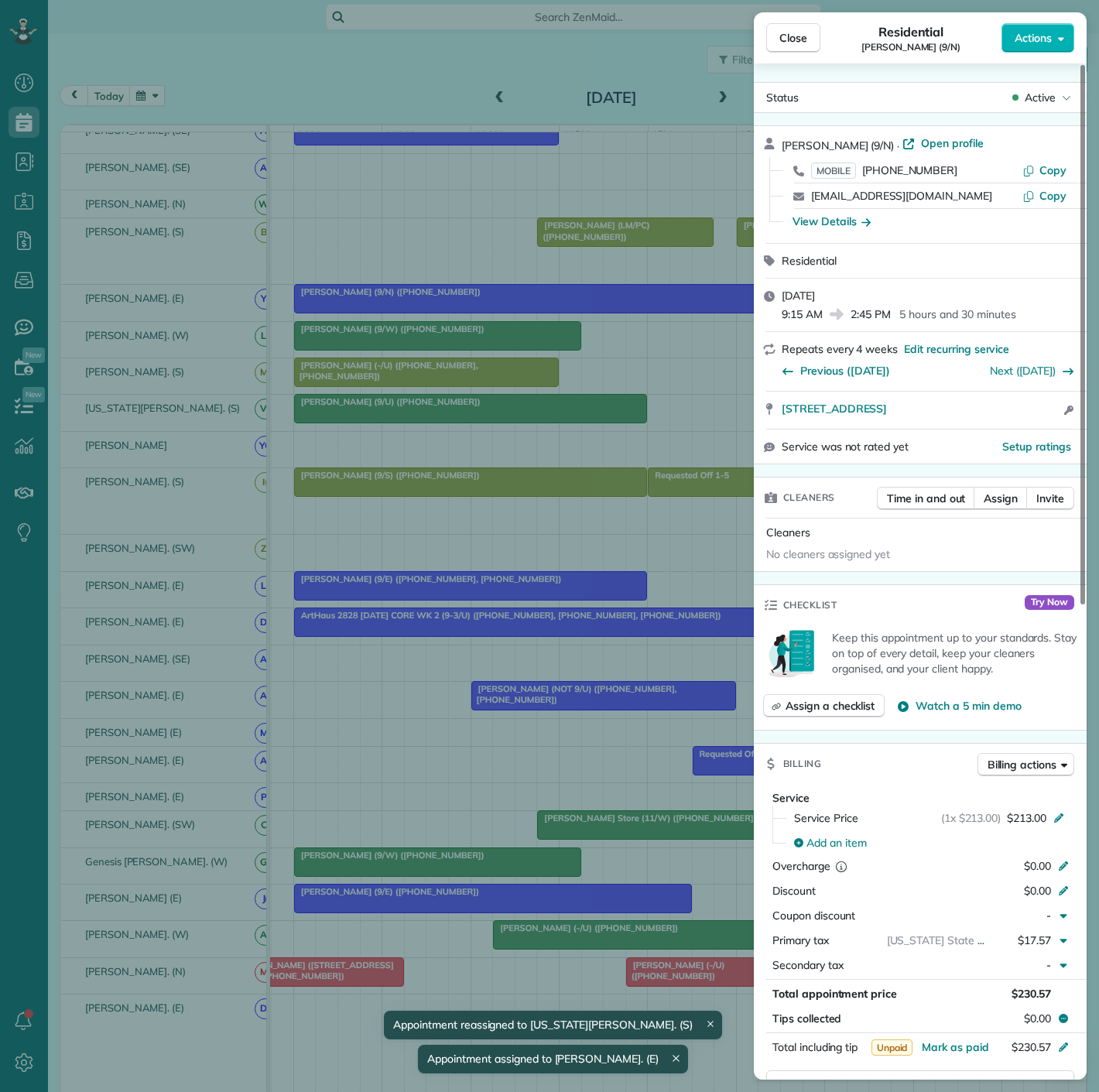
click at [945, 162] on div "MOBILE (469) 865-4146" at bounding box center [916, 170] width 211 height 16
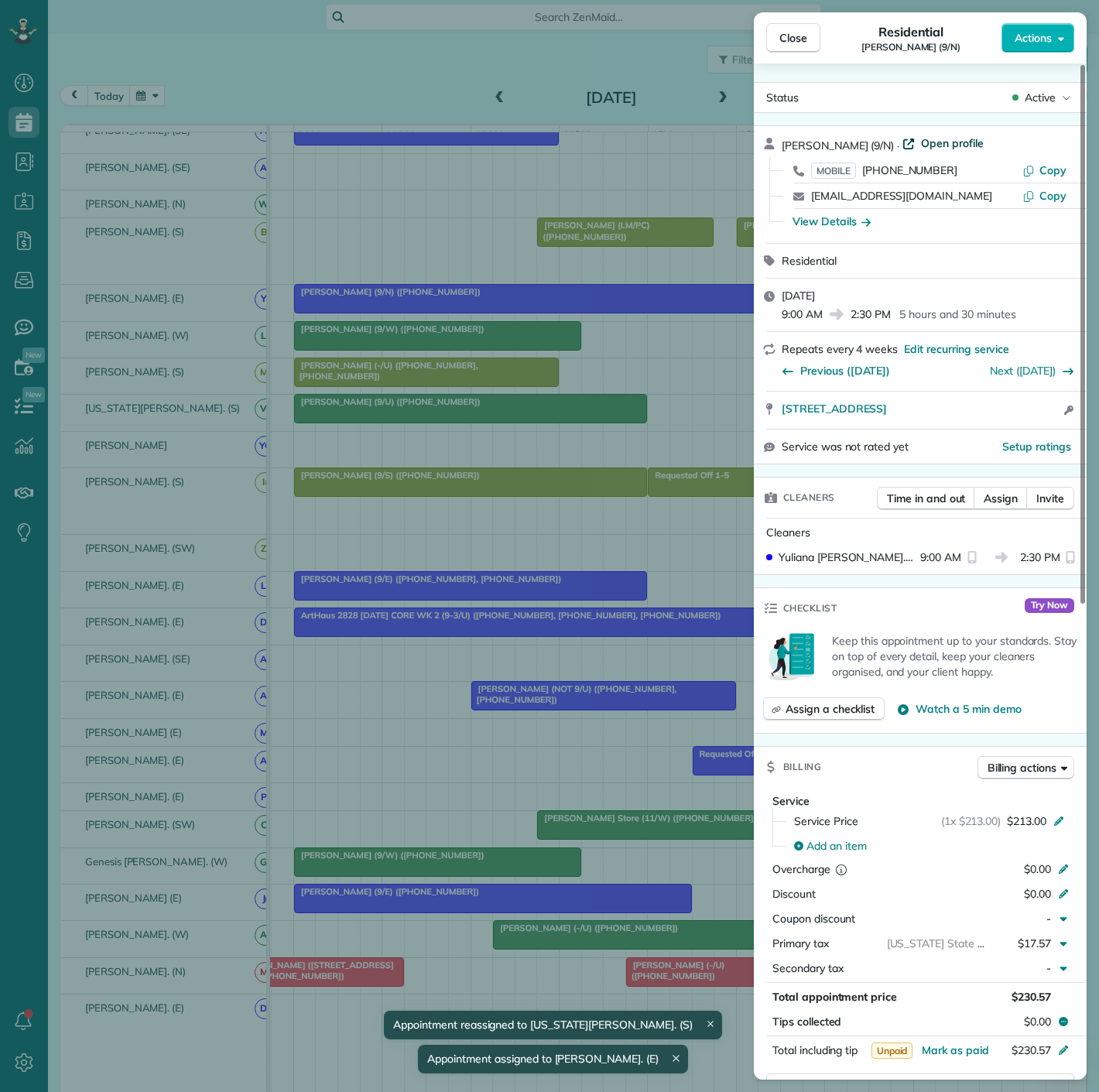
click at [944, 137] on span "Open profile" at bounding box center [952, 144] width 62 height 16
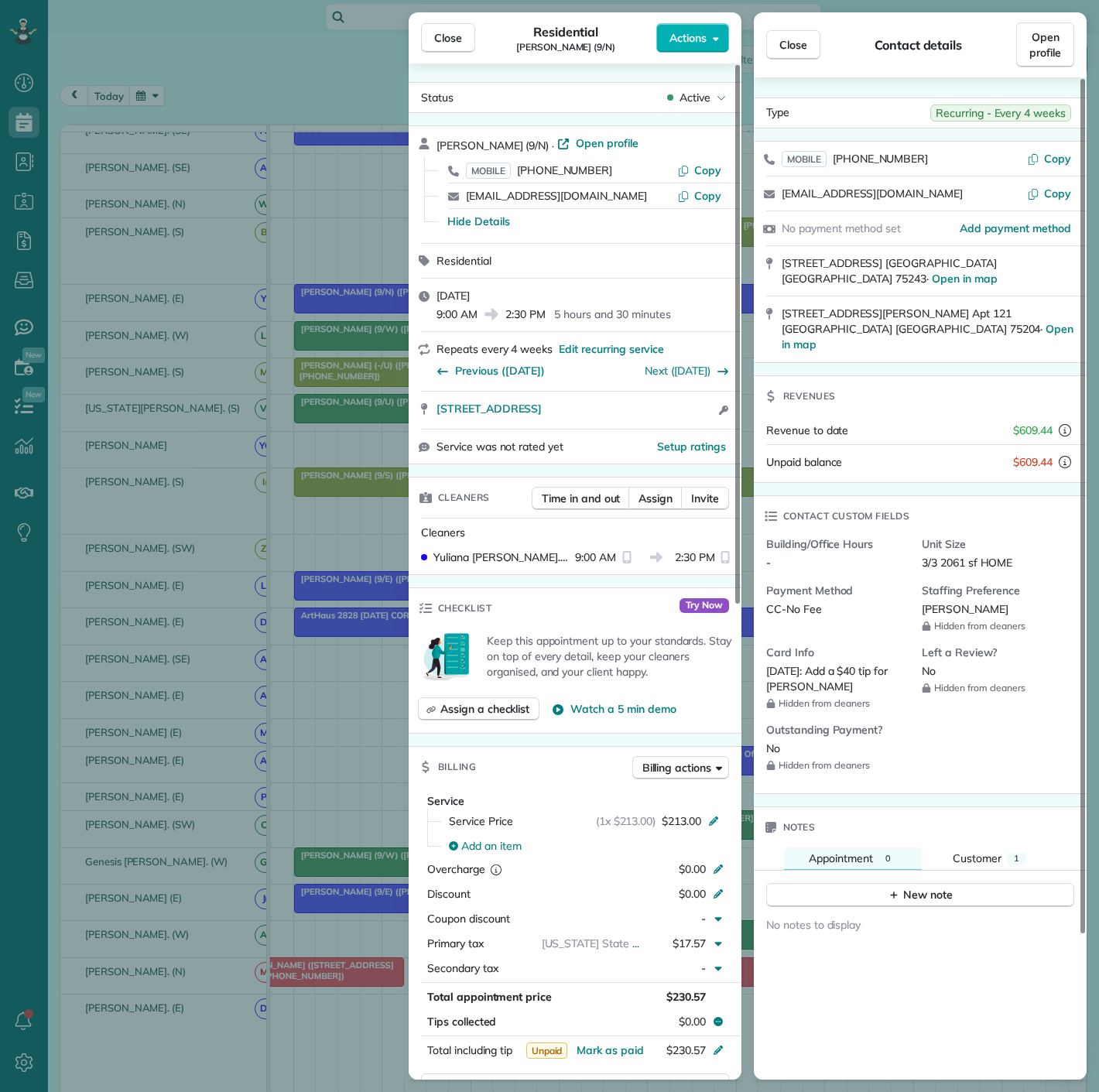
click at [316, 711] on div "Close Residential Madison Caples (9/N) Actions Status Active Madison Caples (9/…" at bounding box center [550, 546] width 1099 height 1092
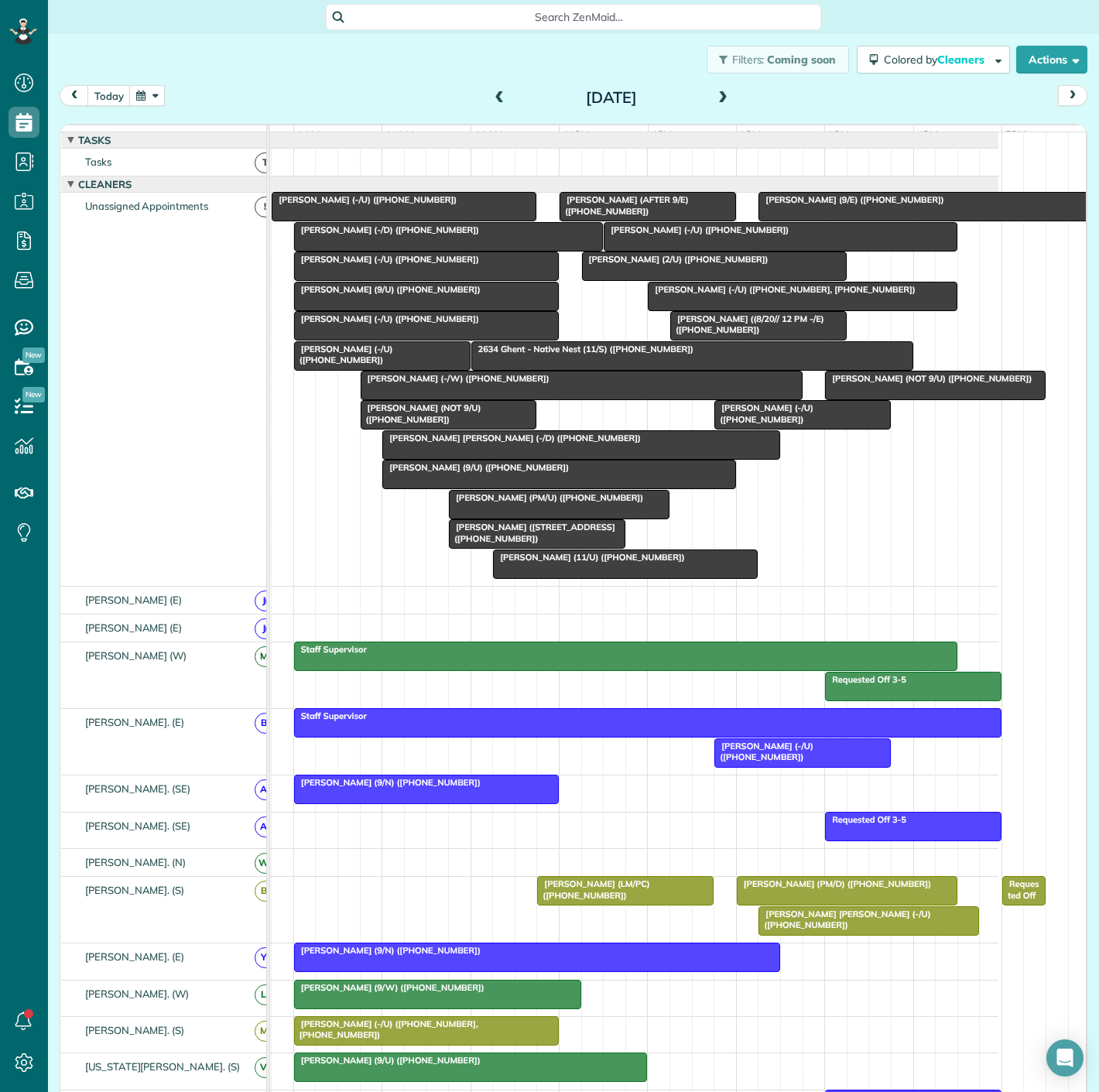
click at [480, 384] on span "[PERSON_NAME] (-/W) ([PHONE_NUMBER])" at bounding box center [455, 378] width 190 height 11
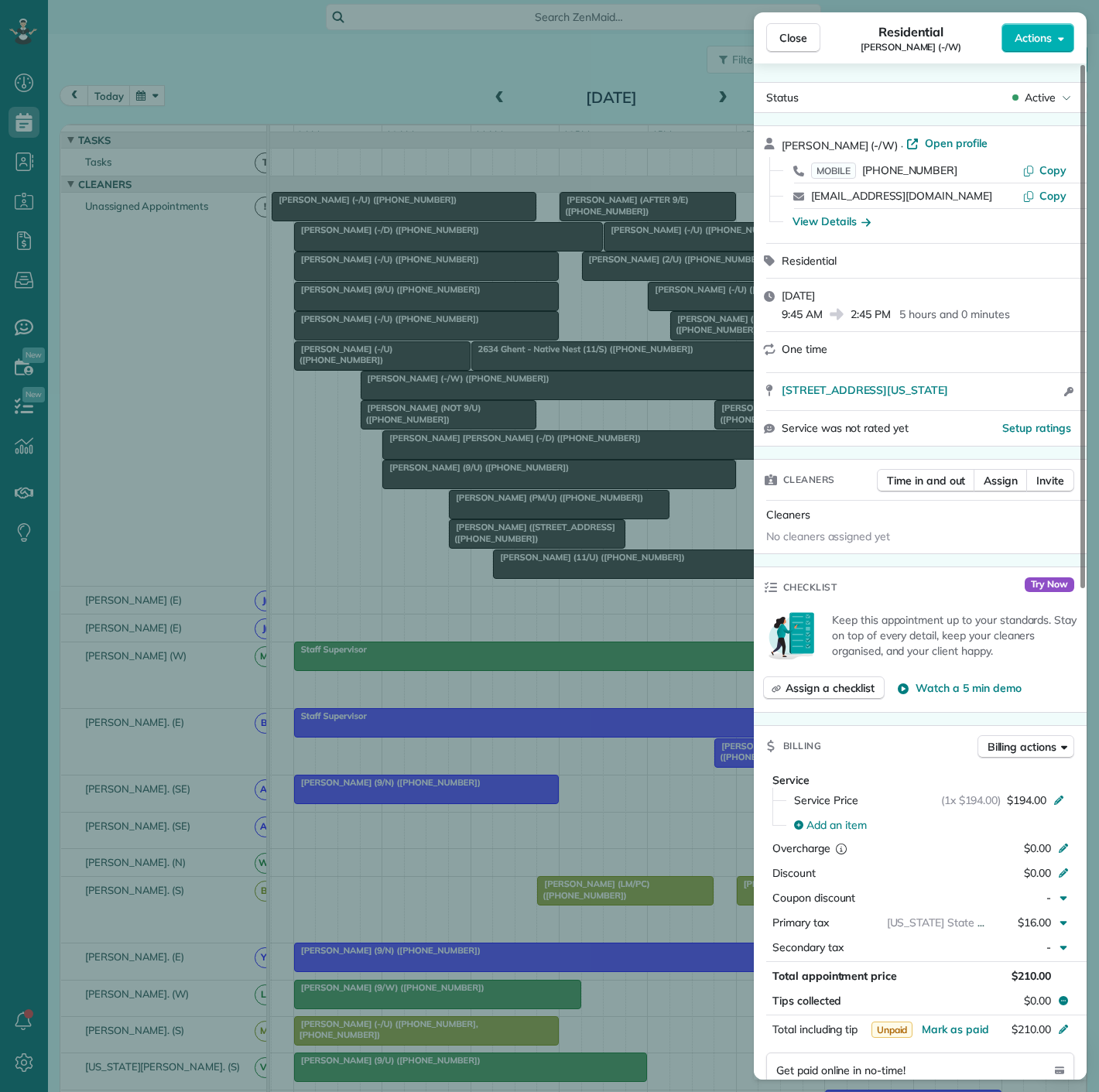
click at [393, 460] on div "Close Residential Gabriel Rios (-/W) Actions Status Active Gabriel Rios (-/W) ·…" at bounding box center [550, 546] width 1099 height 1092
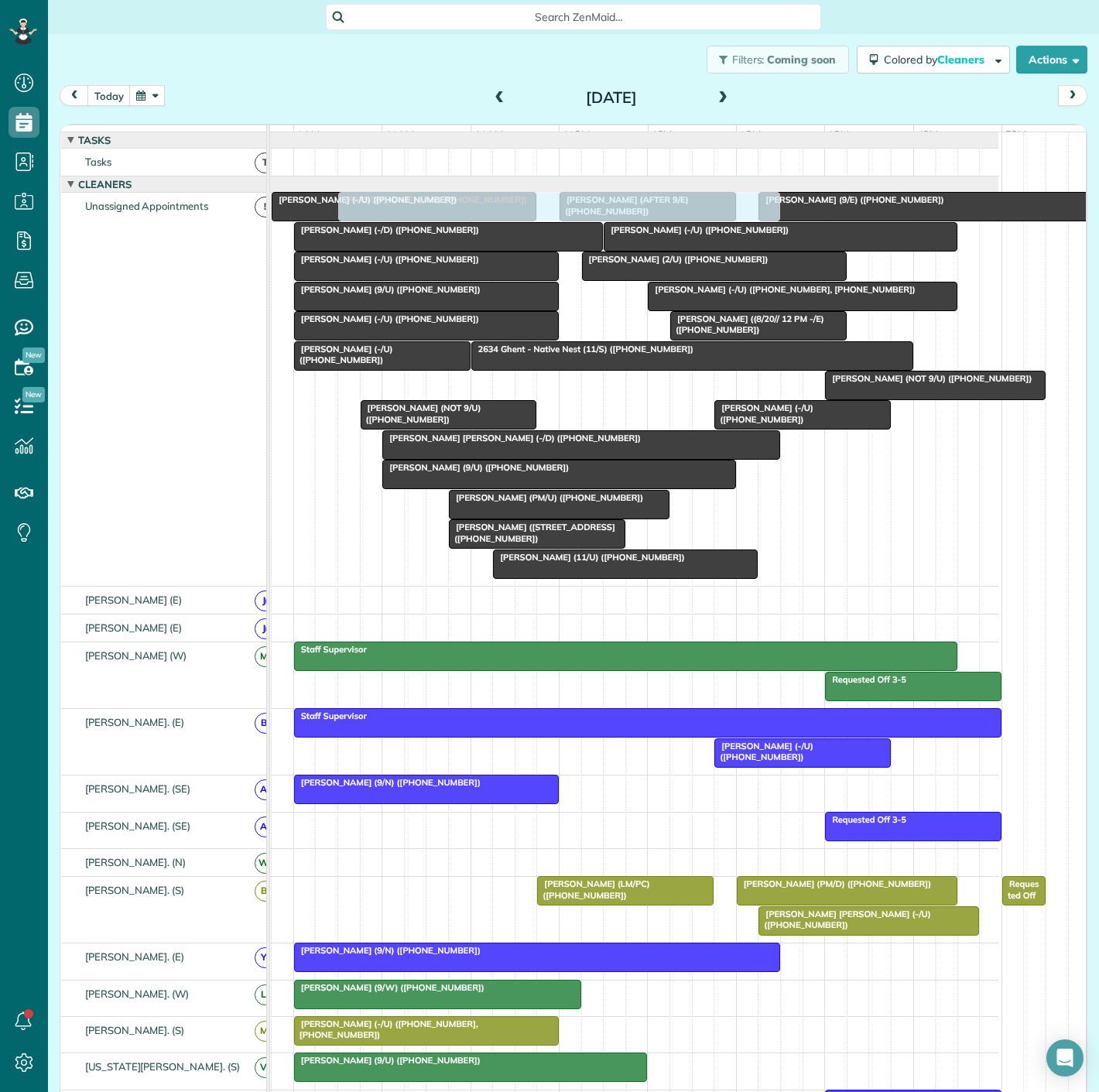
scroll to position [316, 0]
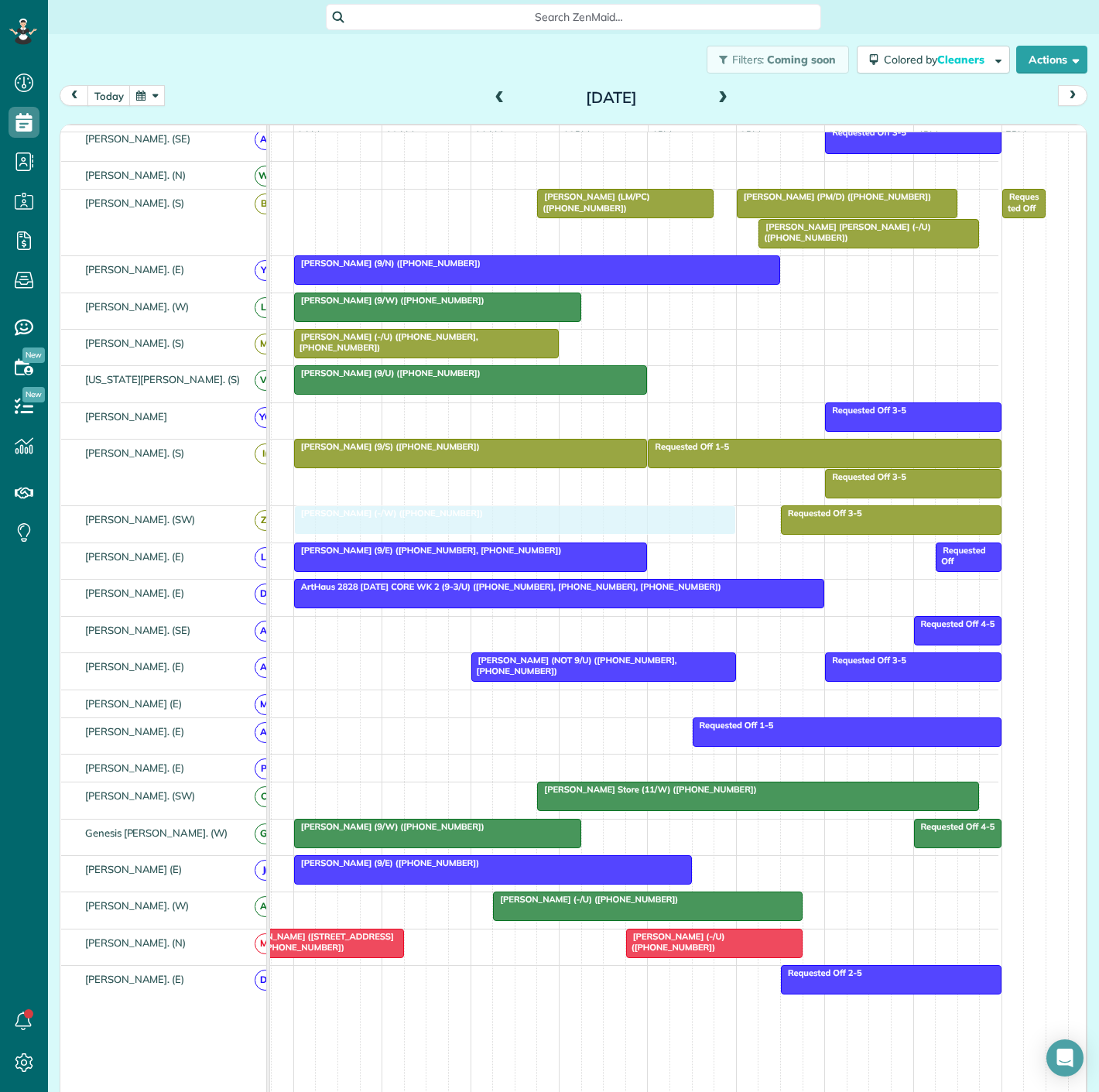
drag, startPoint x: 442, startPoint y: 398, endPoint x: 374, endPoint y: 531, distance: 149.4
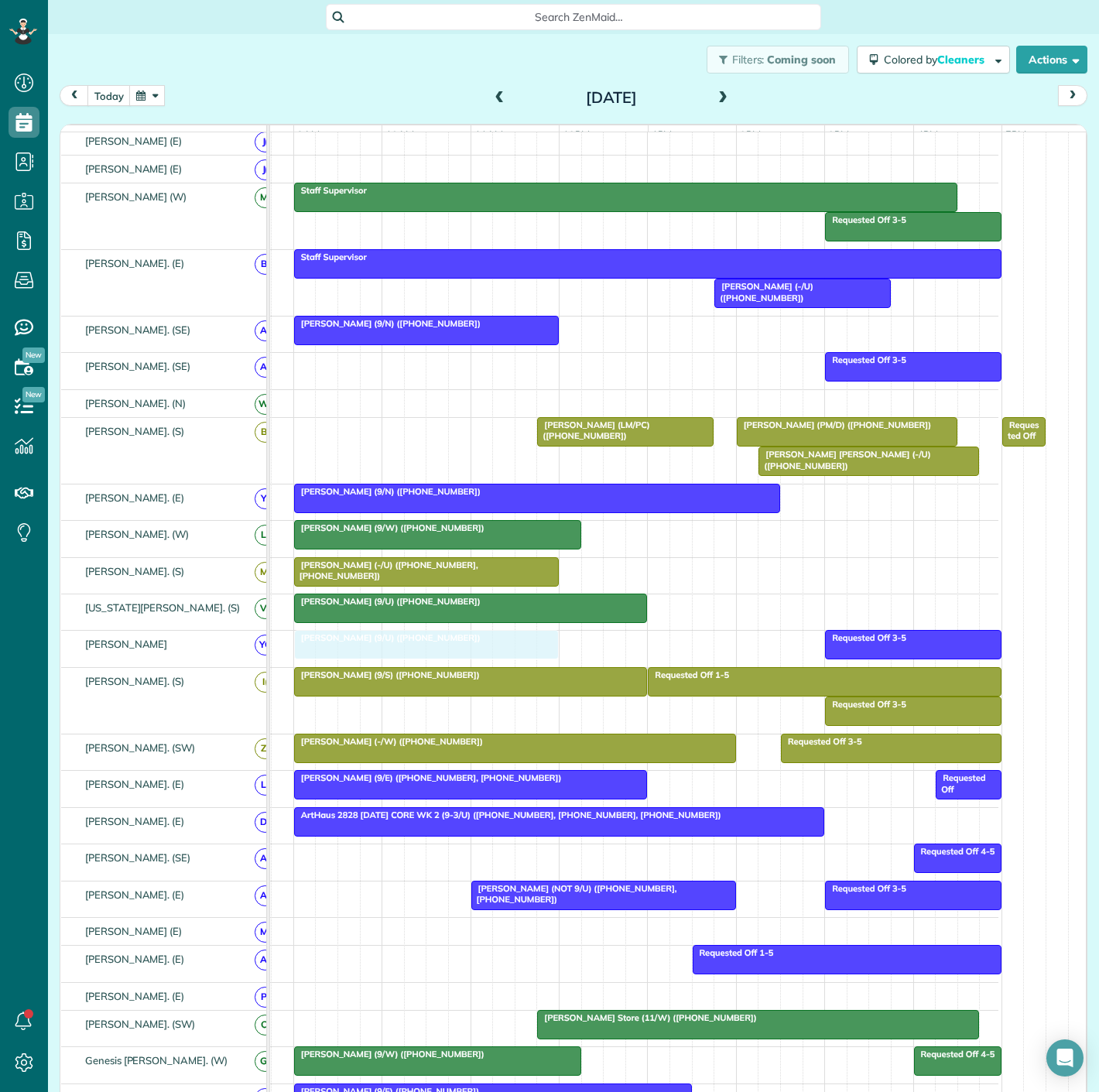
drag, startPoint x: 376, startPoint y: 312, endPoint x: 395, endPoint y: 638, distance: 326.6
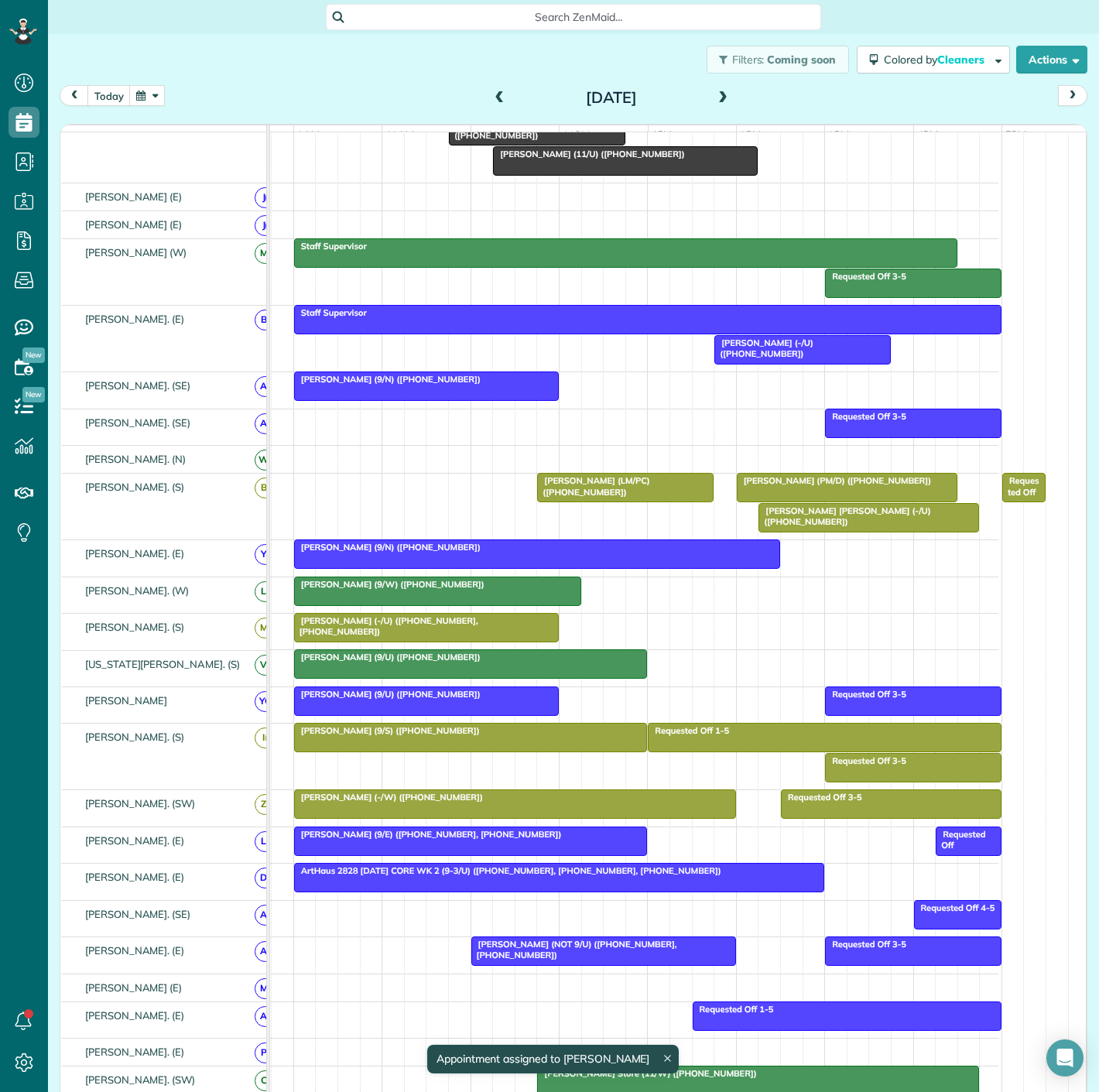
click at [380, 700] on span "[PERSON_NAME] (9/U) ([PHONE_NUMBER])" at bounding box center [387, 694] width 188 height 11
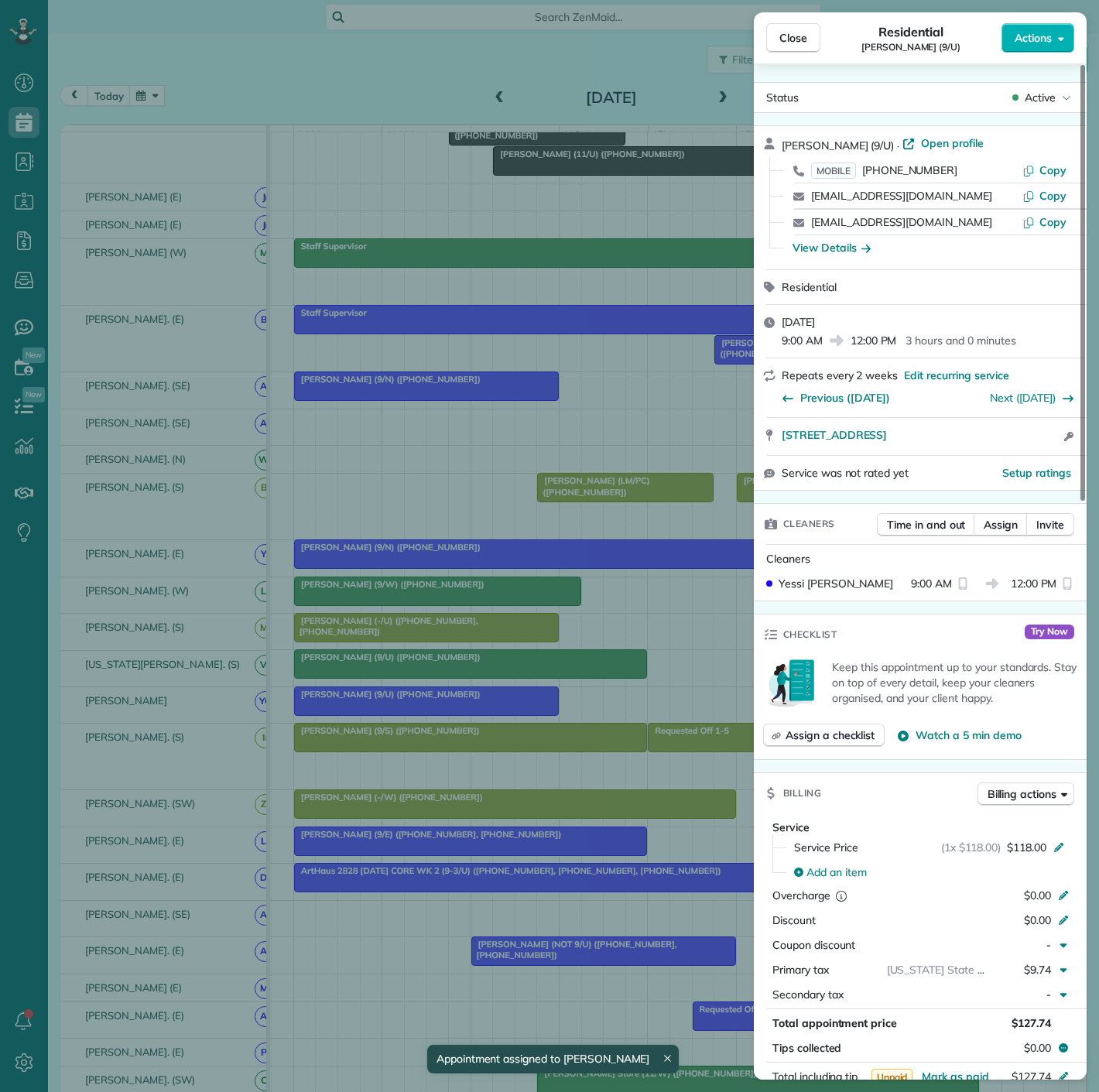
click at [382, 703] on div "Close Residential Matt Kita (9/U) Actions Status Active Matt Kita (9/U) · Open …" at bounding box center [550, 546] width 1099 height 1092
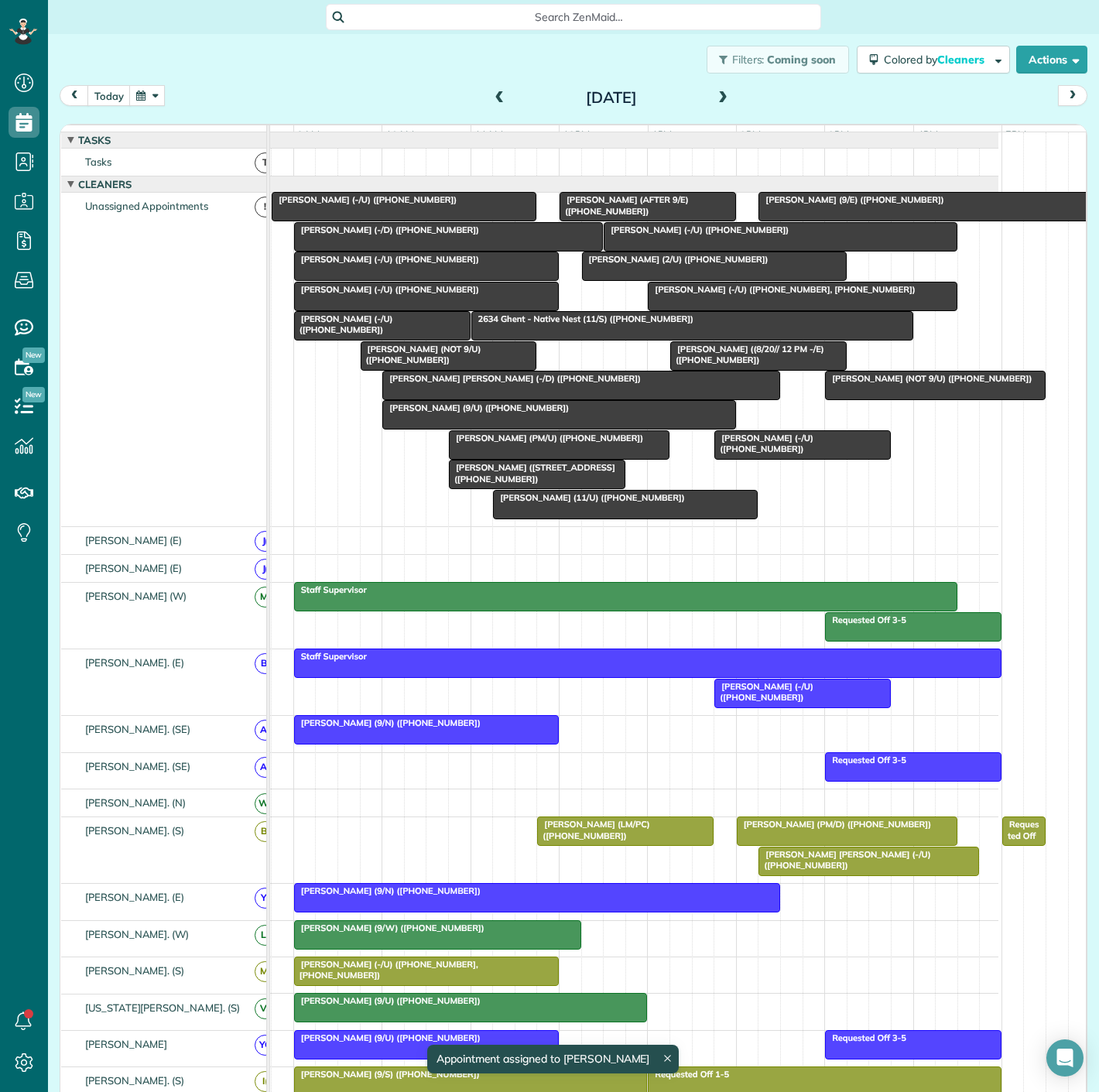
click at [369, 280] on div at bounding box center [427, 266] width 263 height 28
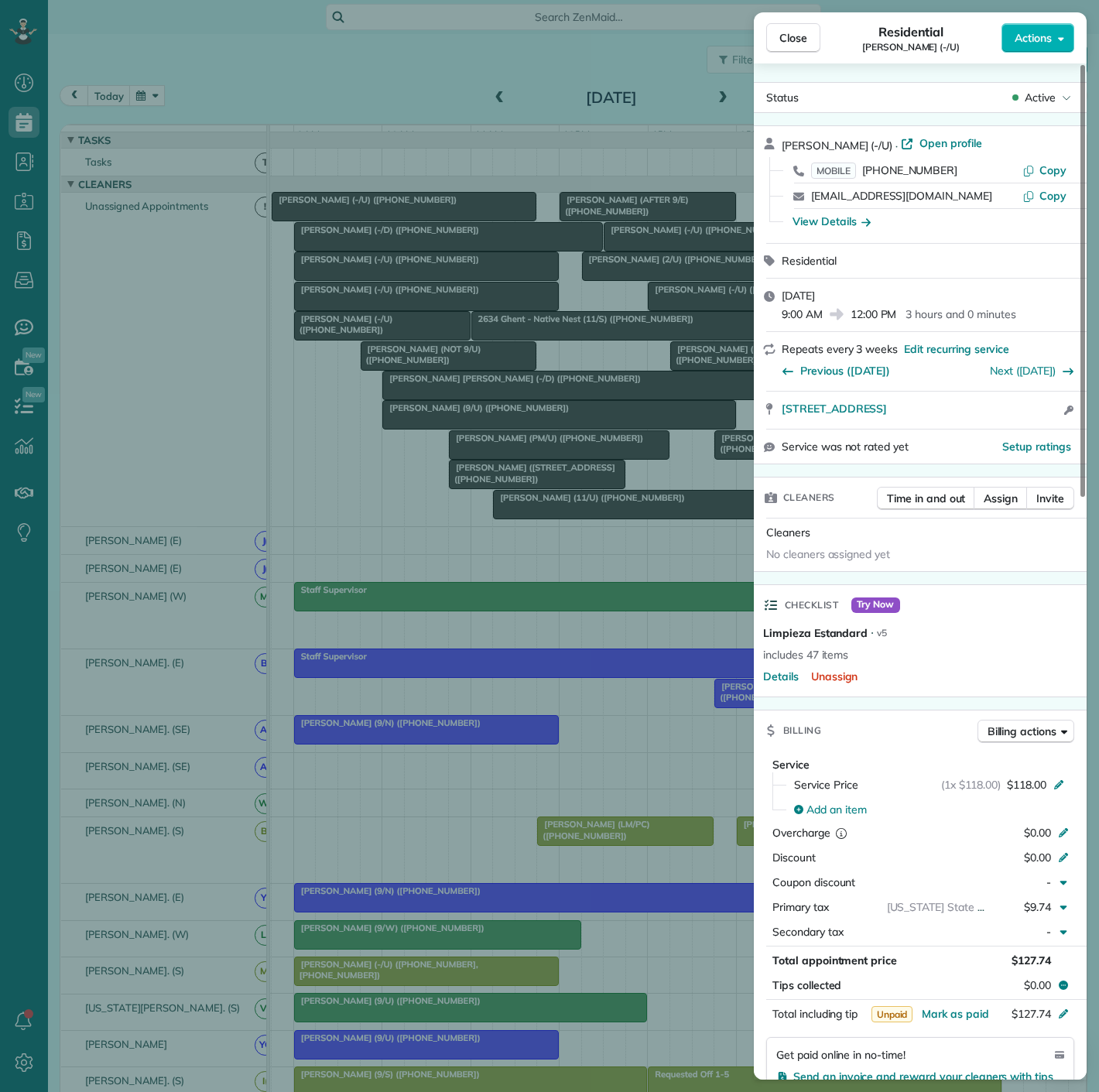
click at [369, 283] on div "Close Residential Brett Martinsen (-/U) Actions Status Active Brett Martinsen (…" at bounding box center [550, 546] width 1099 height 1092
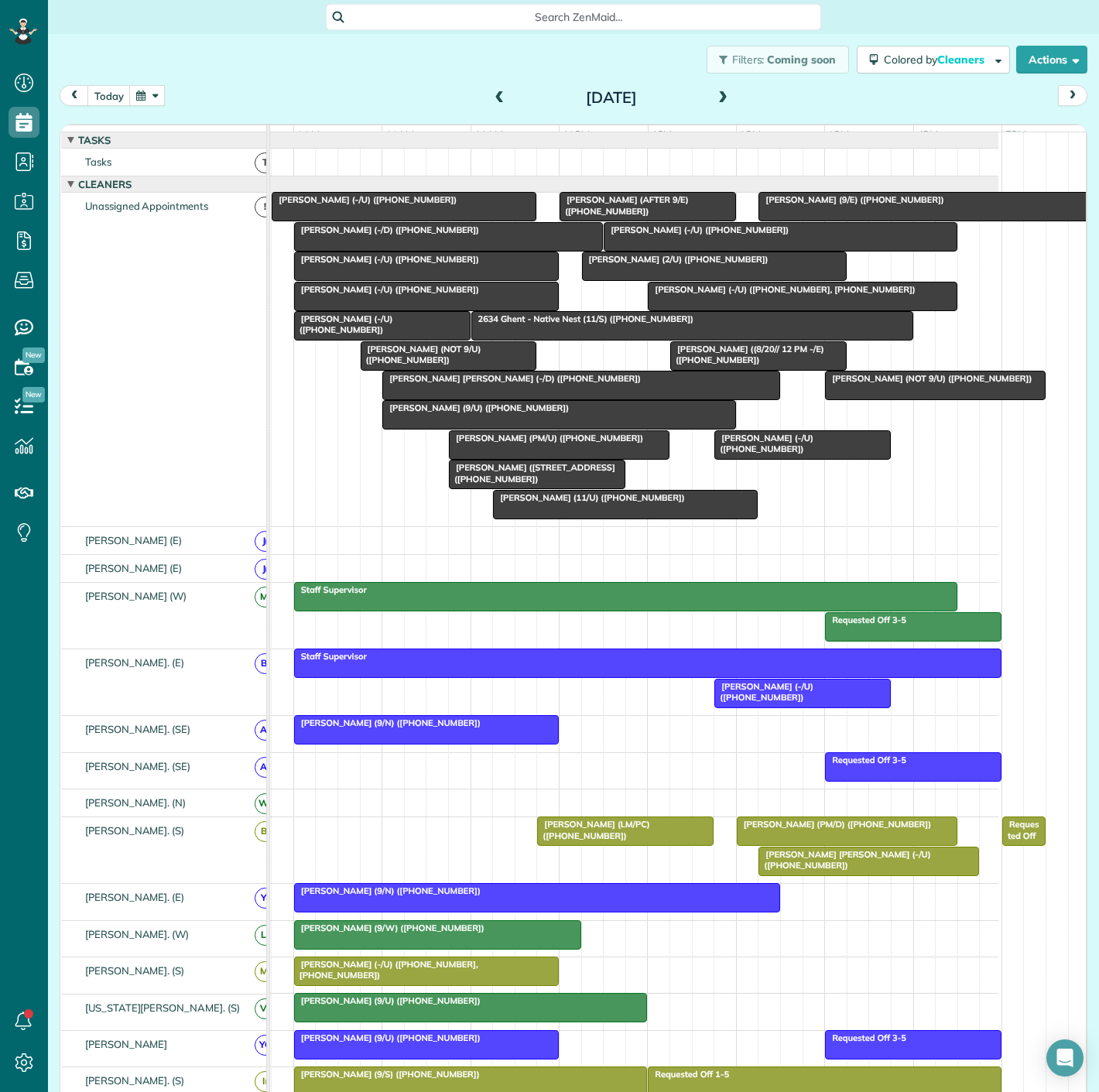
click at [369, 295] on span "[PERSON_NAME] (-/U) ([PHONE_NUMBER])" at bounding box center [386, 289] width 186 height 11
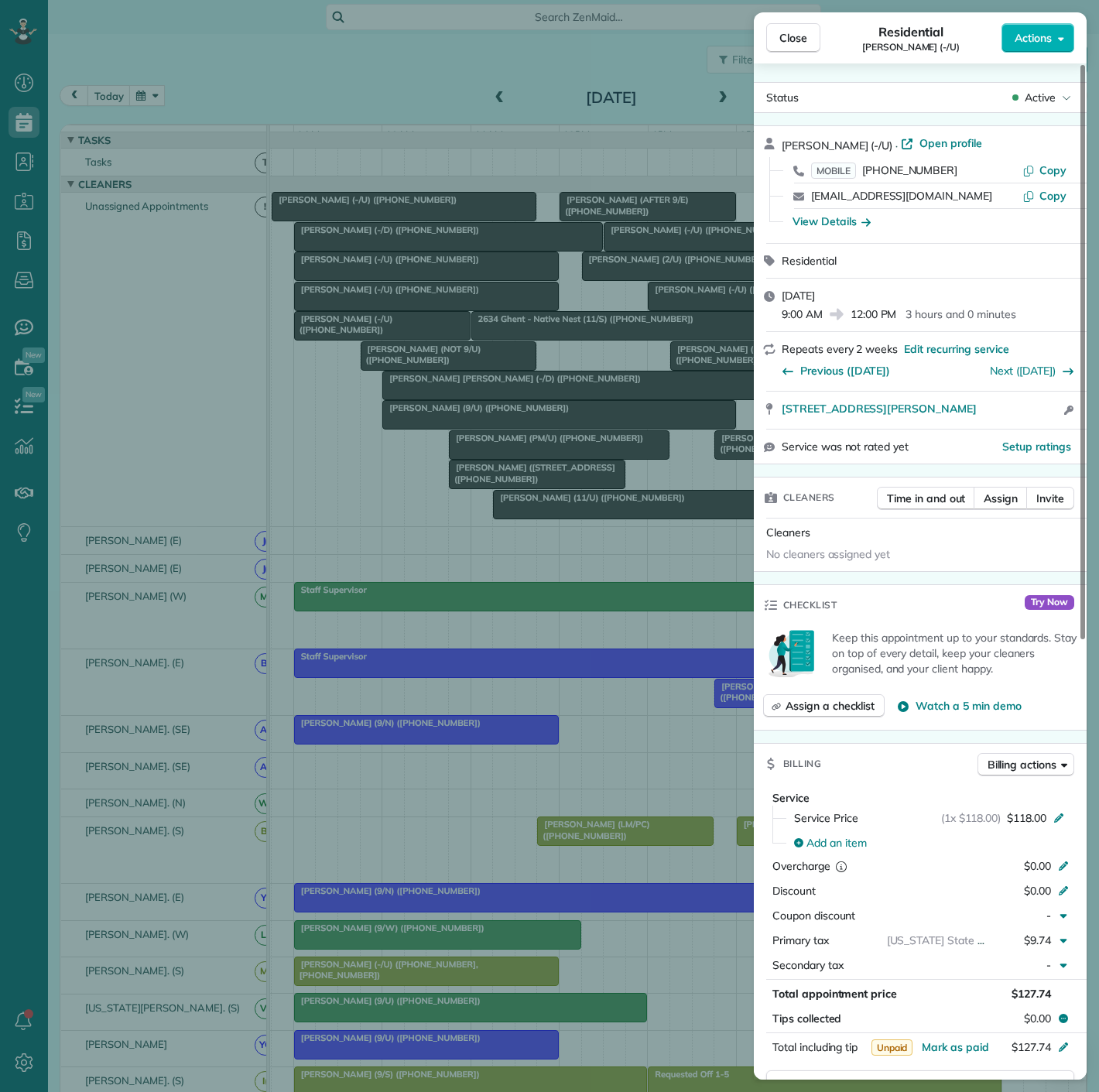
click at [371, 302] on div "Close Residential Sawyer Smith (-/U) Actions Status Active Sawyer Smith (-/U) ·…" at bounding box center [550, 546] width 1099 height 1092
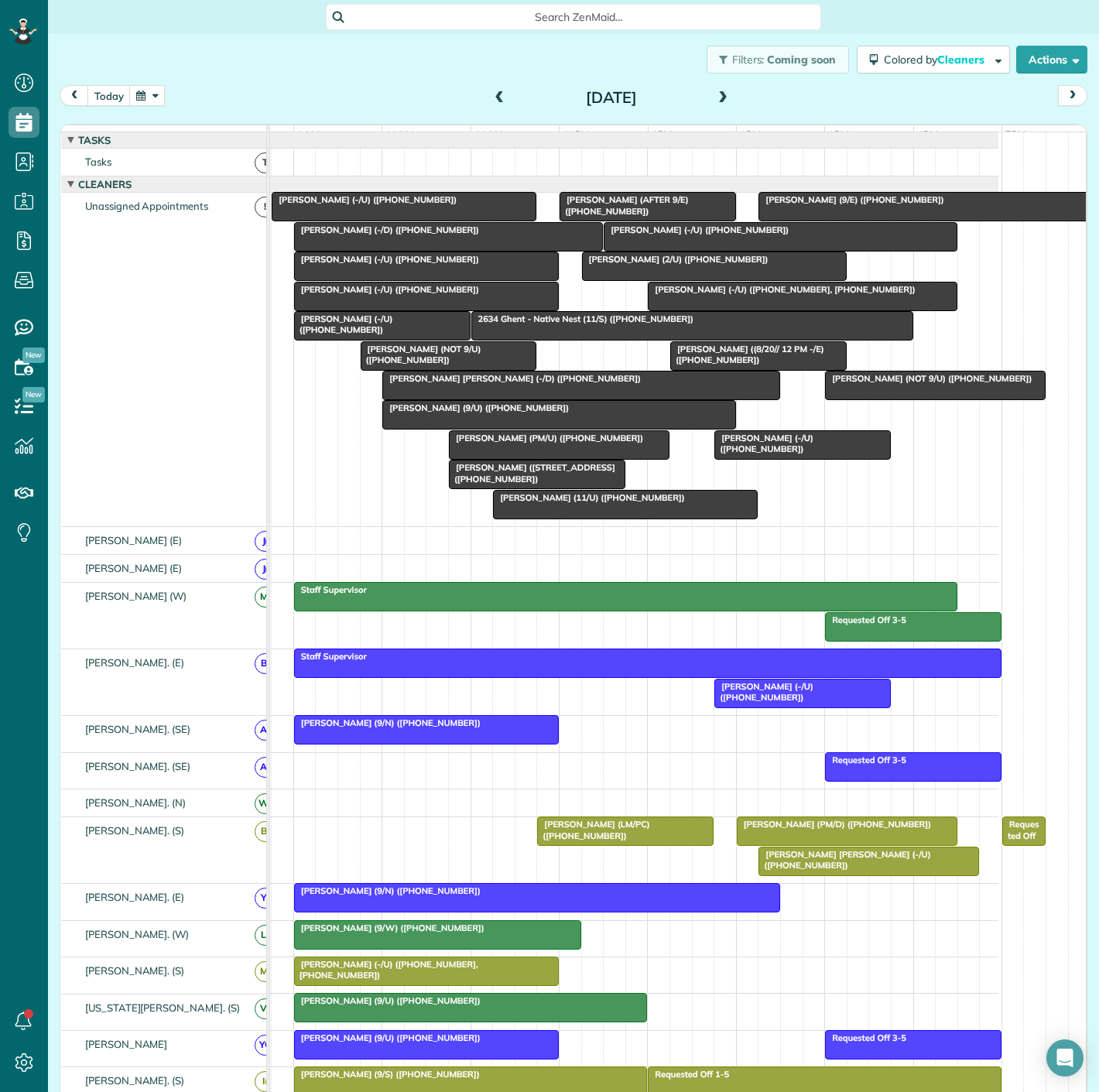
click at [369, 205] on span "[PERSON_NAME] (-/U) ([PHONE_NUMBER])" at bounding box center [364, 199] width 186 height 11
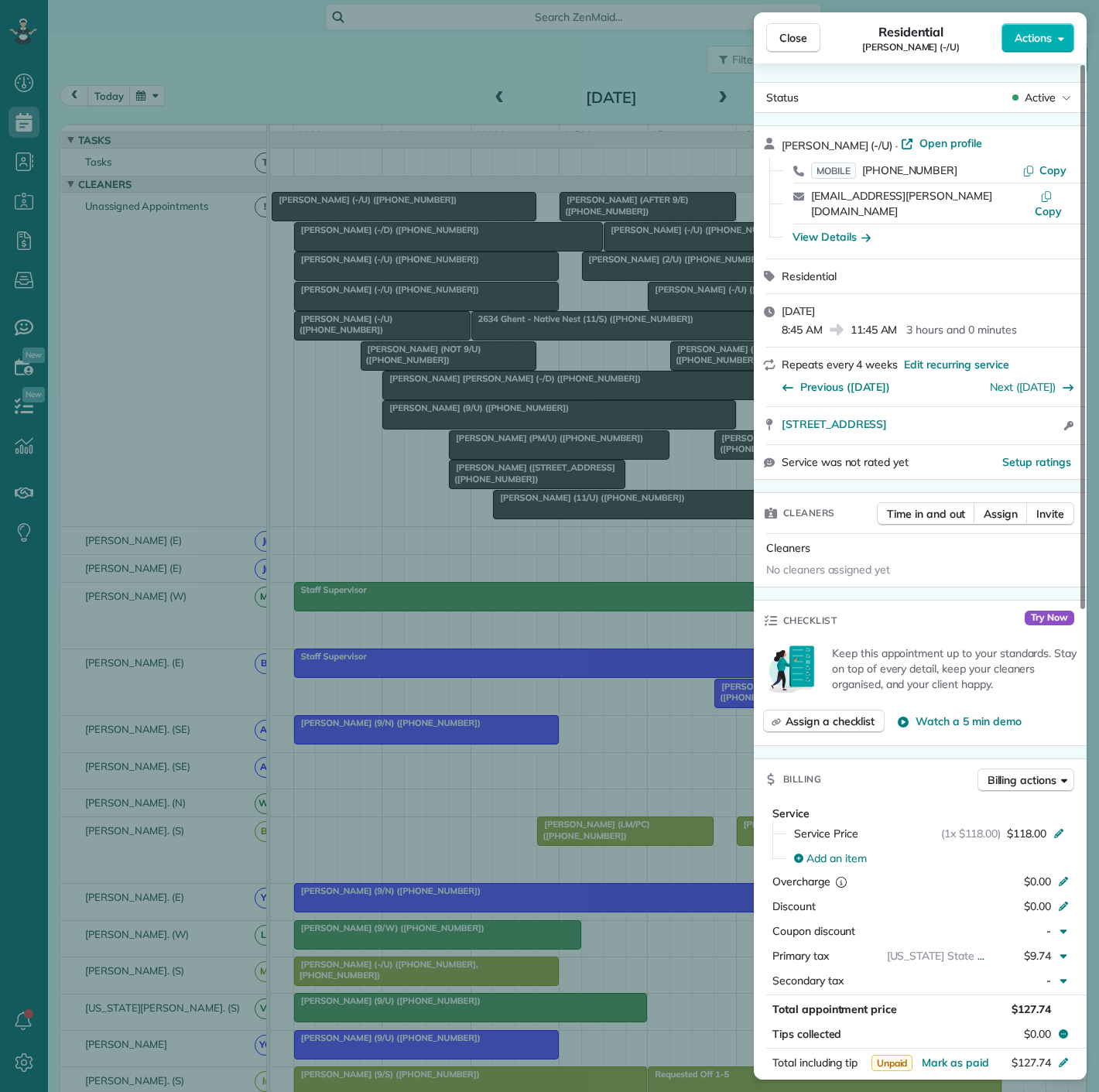
click at [369, 215] on div "Close Residential Prem Mandava (-/U) Actions Status Active Prem Mandava (-/U) ·…" at bounding box center [550, 546] width 1099 height 1092
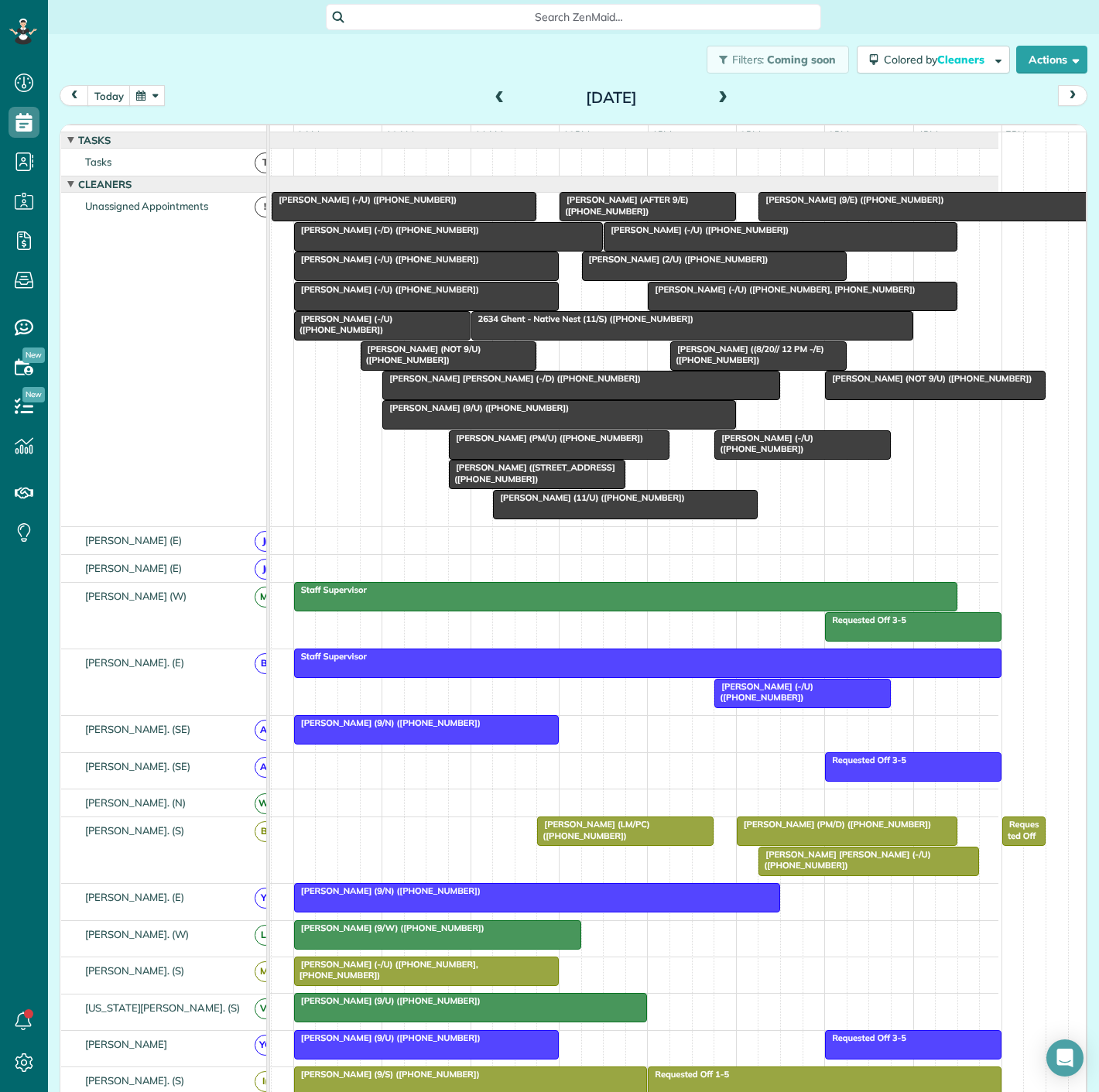
click at [369, 215] on div "Close Residential Prem Mandava (-/U) Actions Status Active Prem Mandava (-/U) ·…" at bounding box center [550, 546] width 1099 height 1092
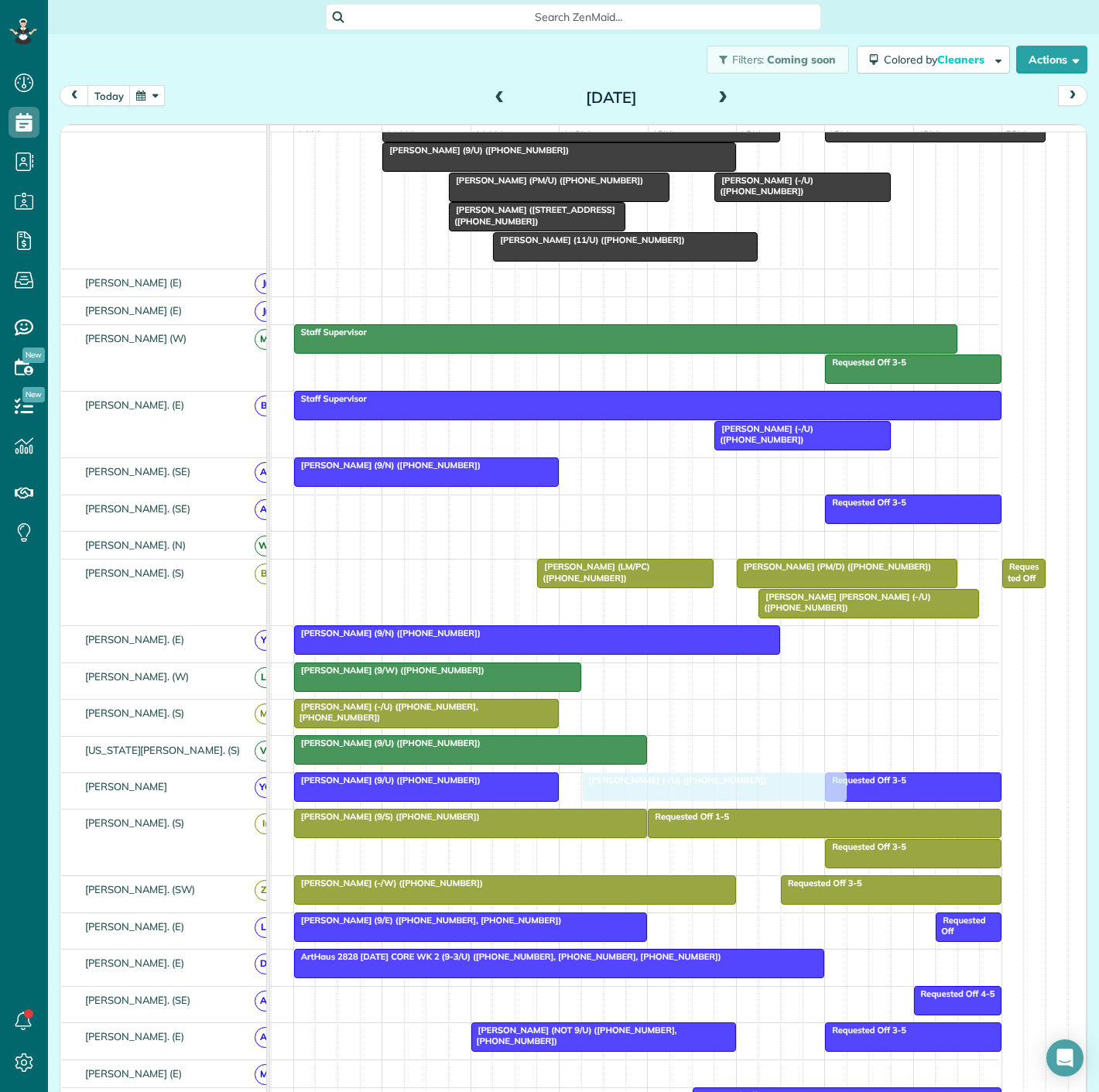
drag, startPoint x: 369, startPoint y: 215, endPoint x: 672, endPoint y: 801, distance: 659.7
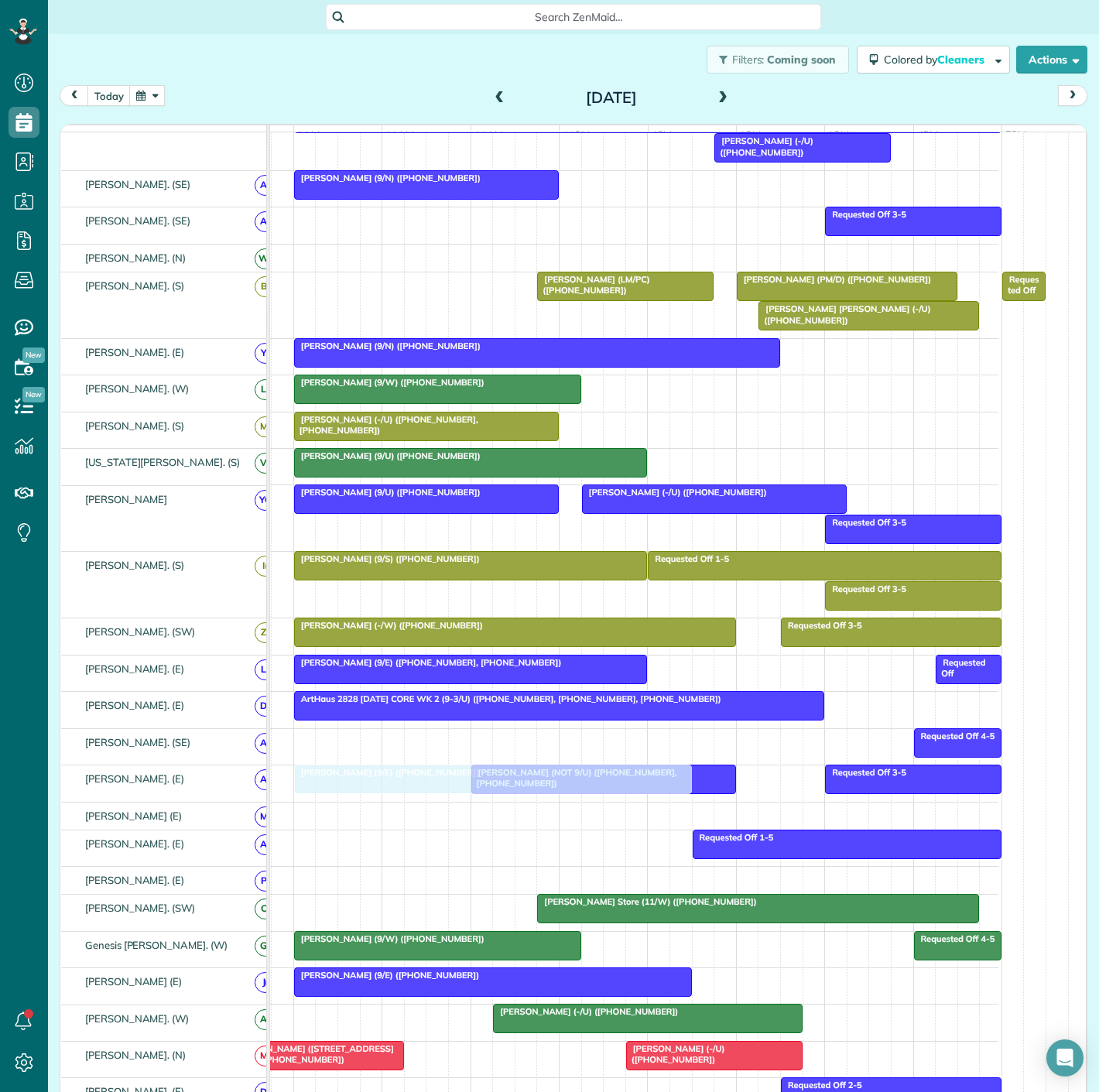
drag, startPoint x: 871, startPoint y: 241, endPoint x: 416, endPoint y: 783, distance: 707.7
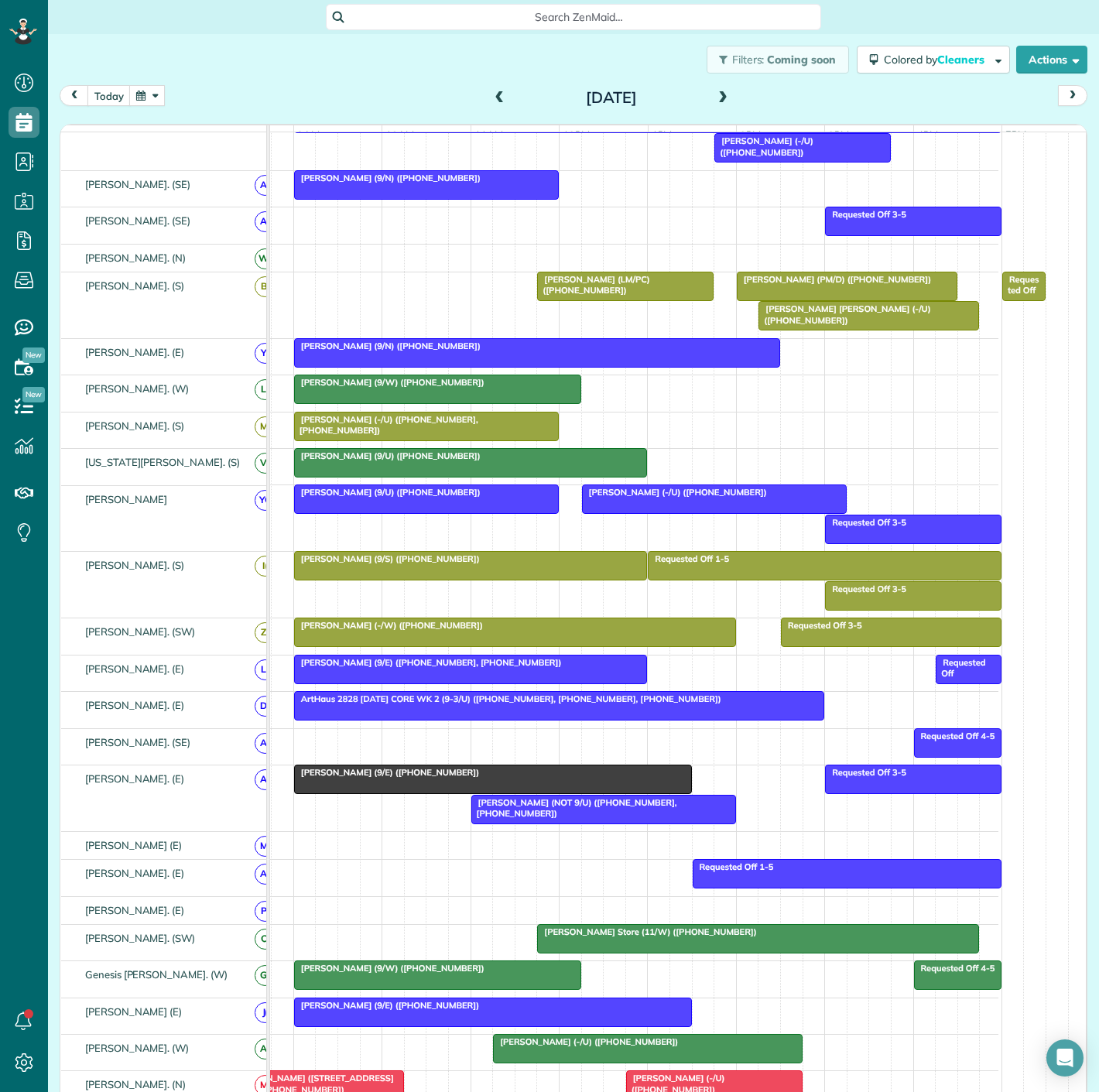
click at [417, 778] on span "[PERSON_NAME] (9/E) ([PHONE_NUMBER])" at bounding box center [386, 772] width 186 height 11
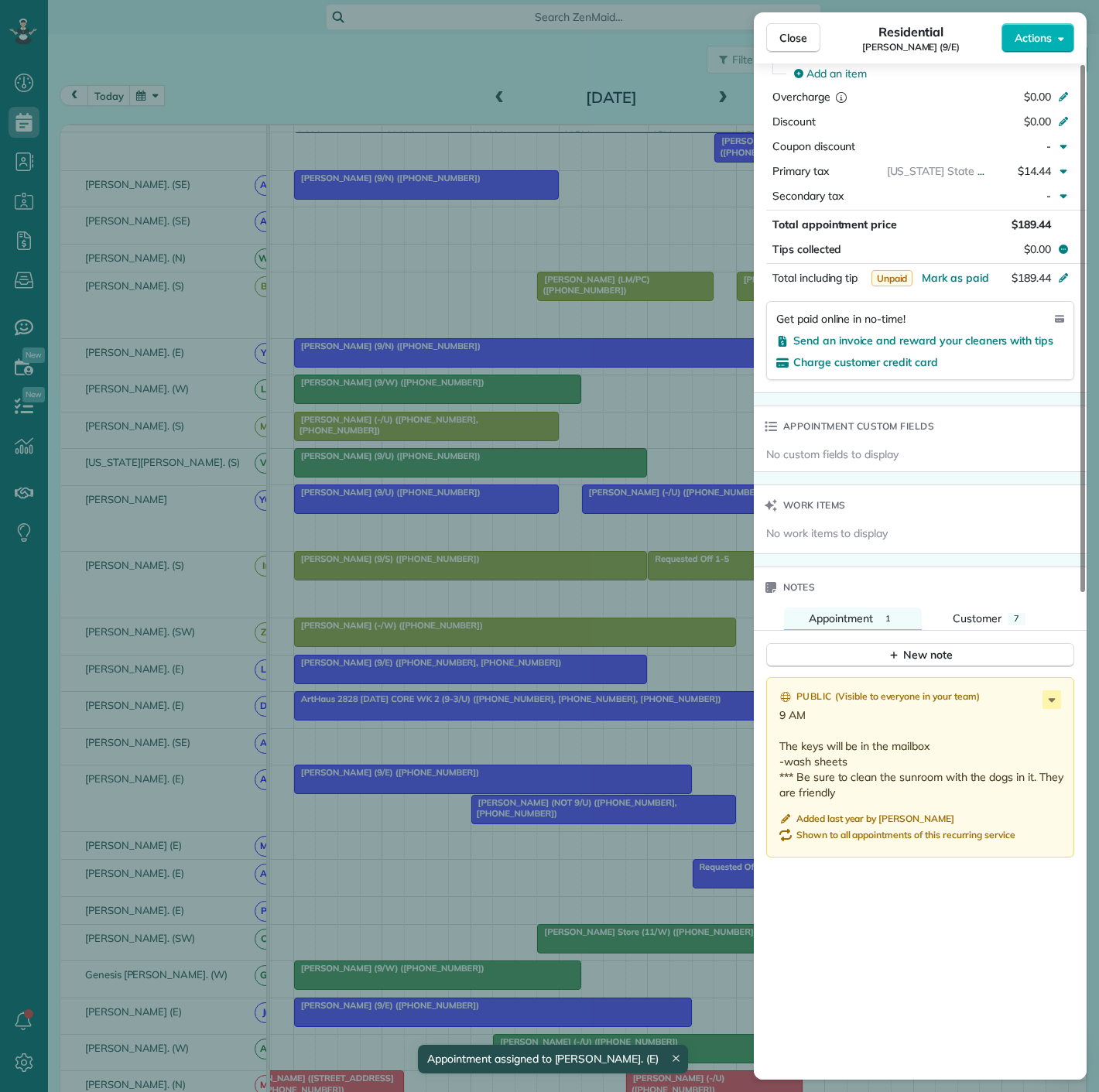
click at [537, 863] on div "Close Residential Alyssa Moore (9/E) Actions Status Active Alyssa Moore (9/E) ·…" at bounding box center [550, 546] width 1099 height 1092
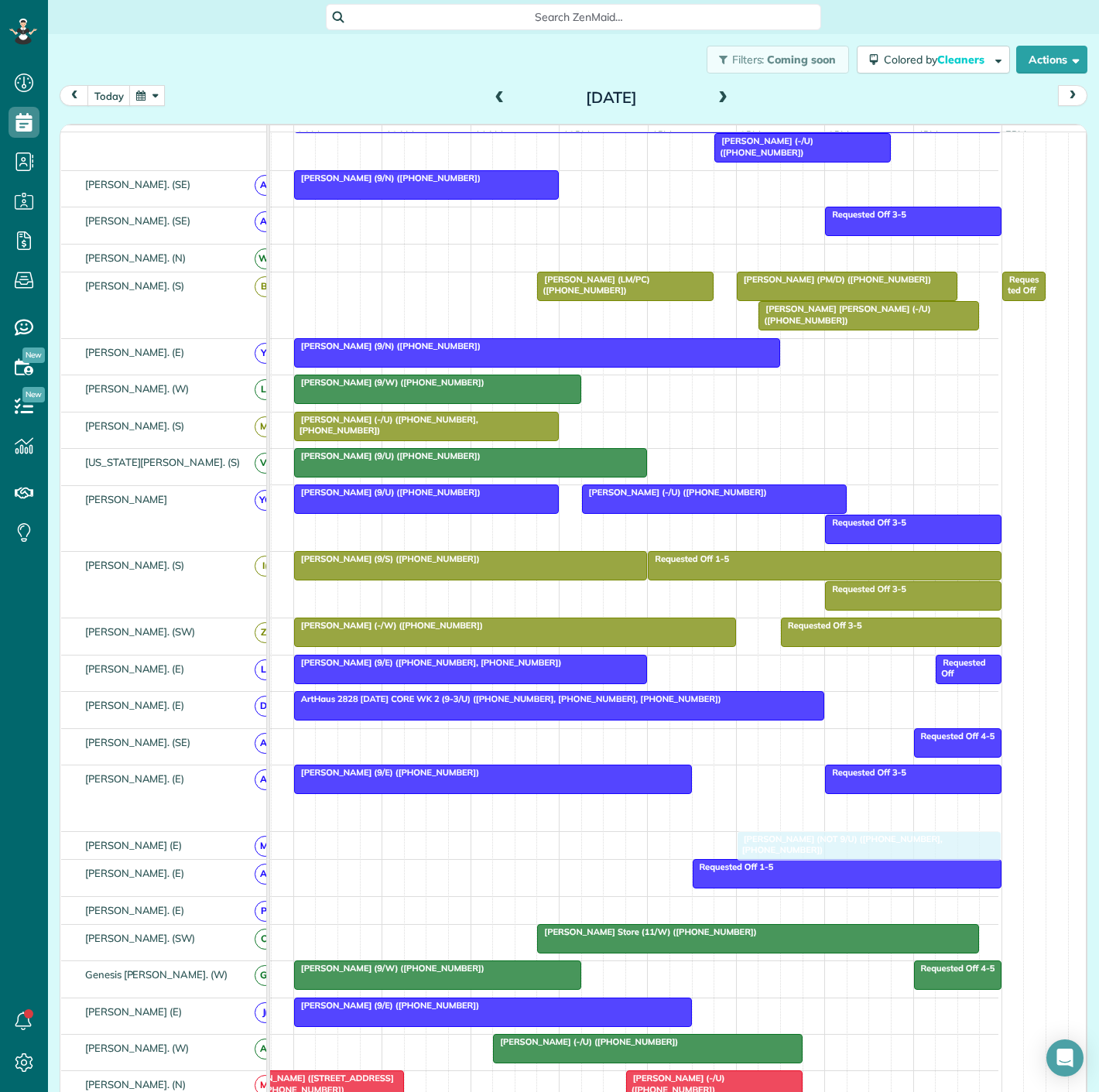
drag, startPoint x: 545, startPoint y: 818, endPoint x: 815, endPoint y: 846, distance: 271.4
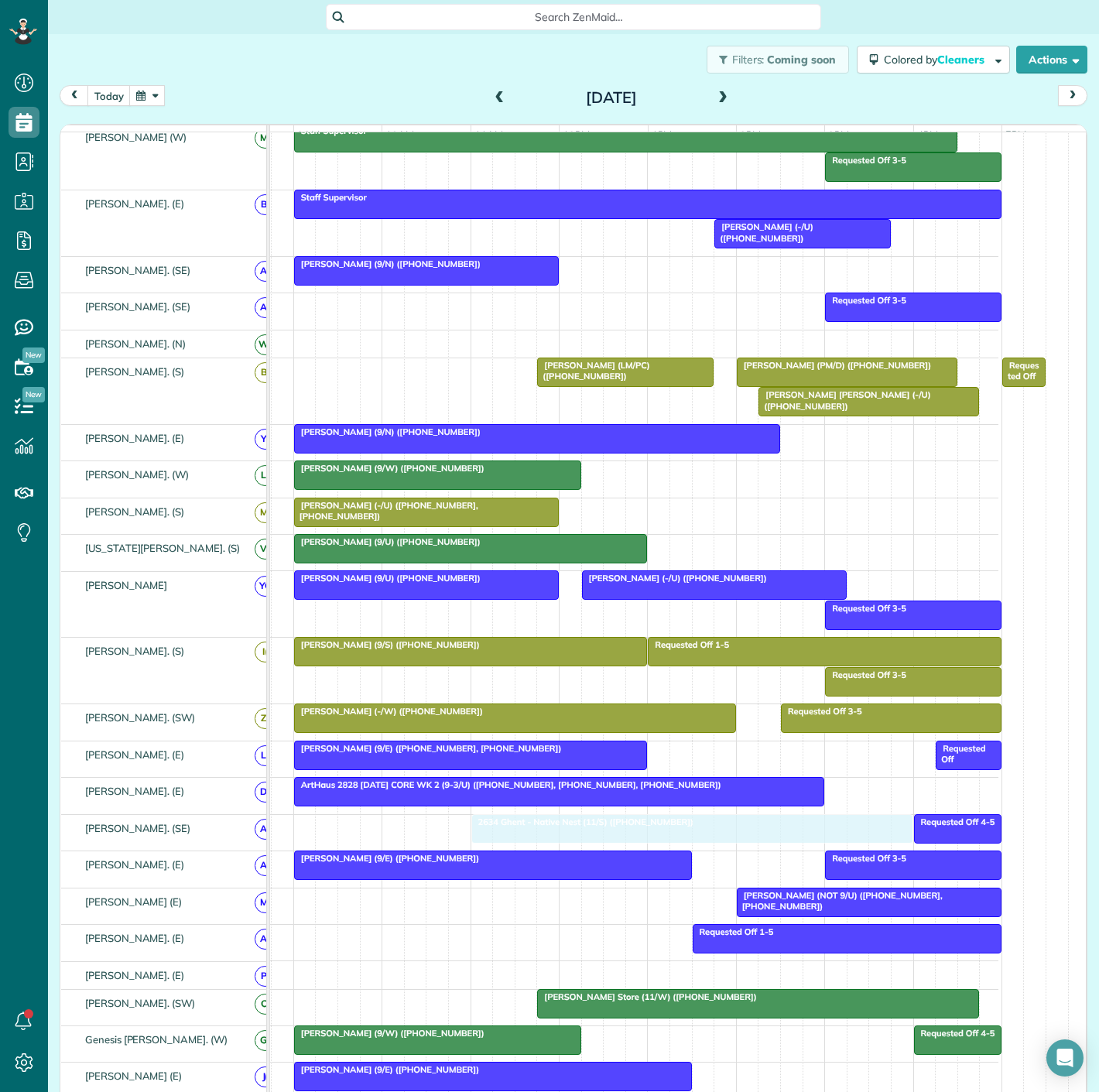
drag, startPoint x: 569, startPoint y: 304, endPoint x: 570, endPoint y: 842, distance: 538.0
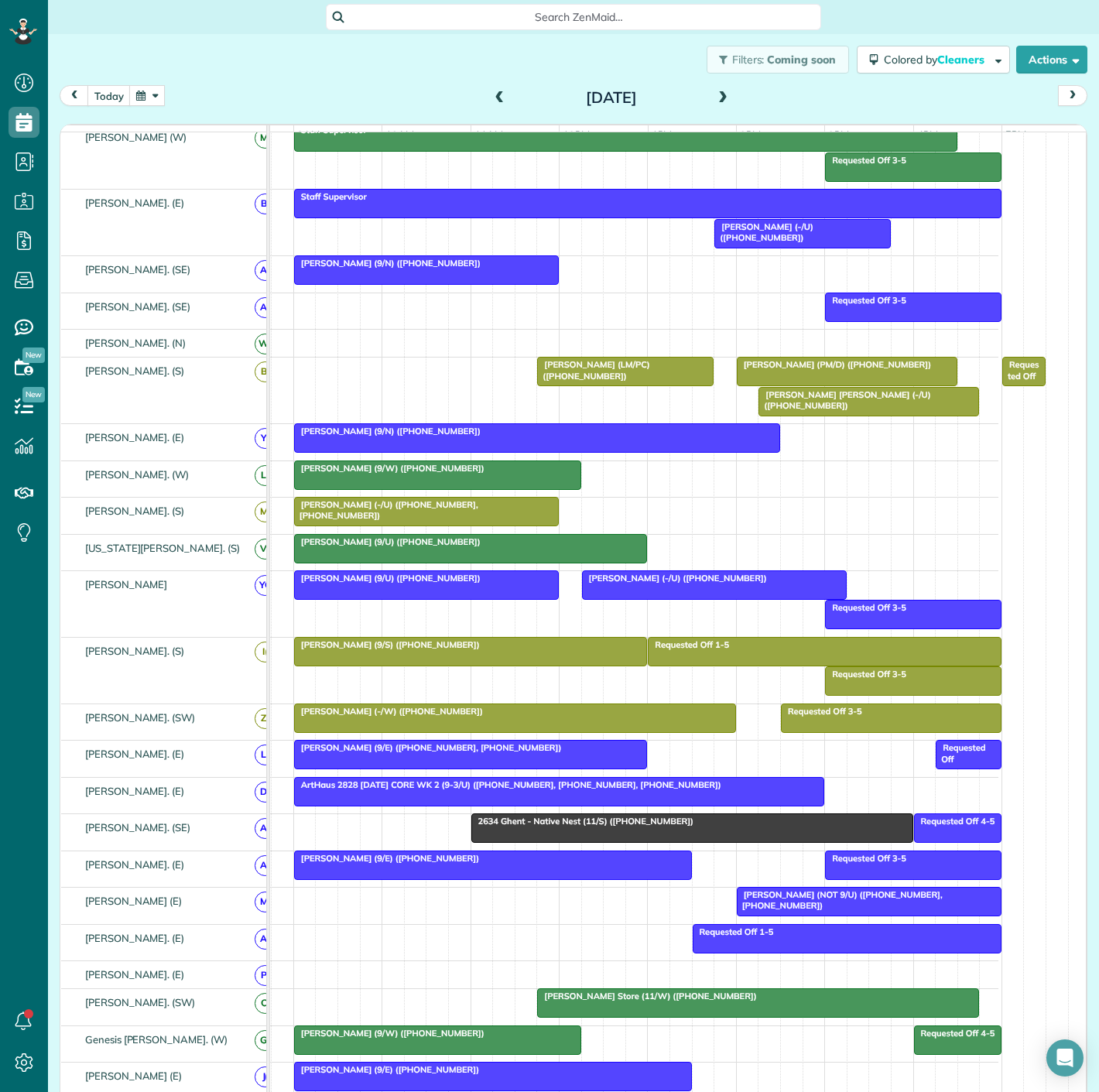
click at [513, 842] on div at bounding box center [692, 829] width 441 height 28
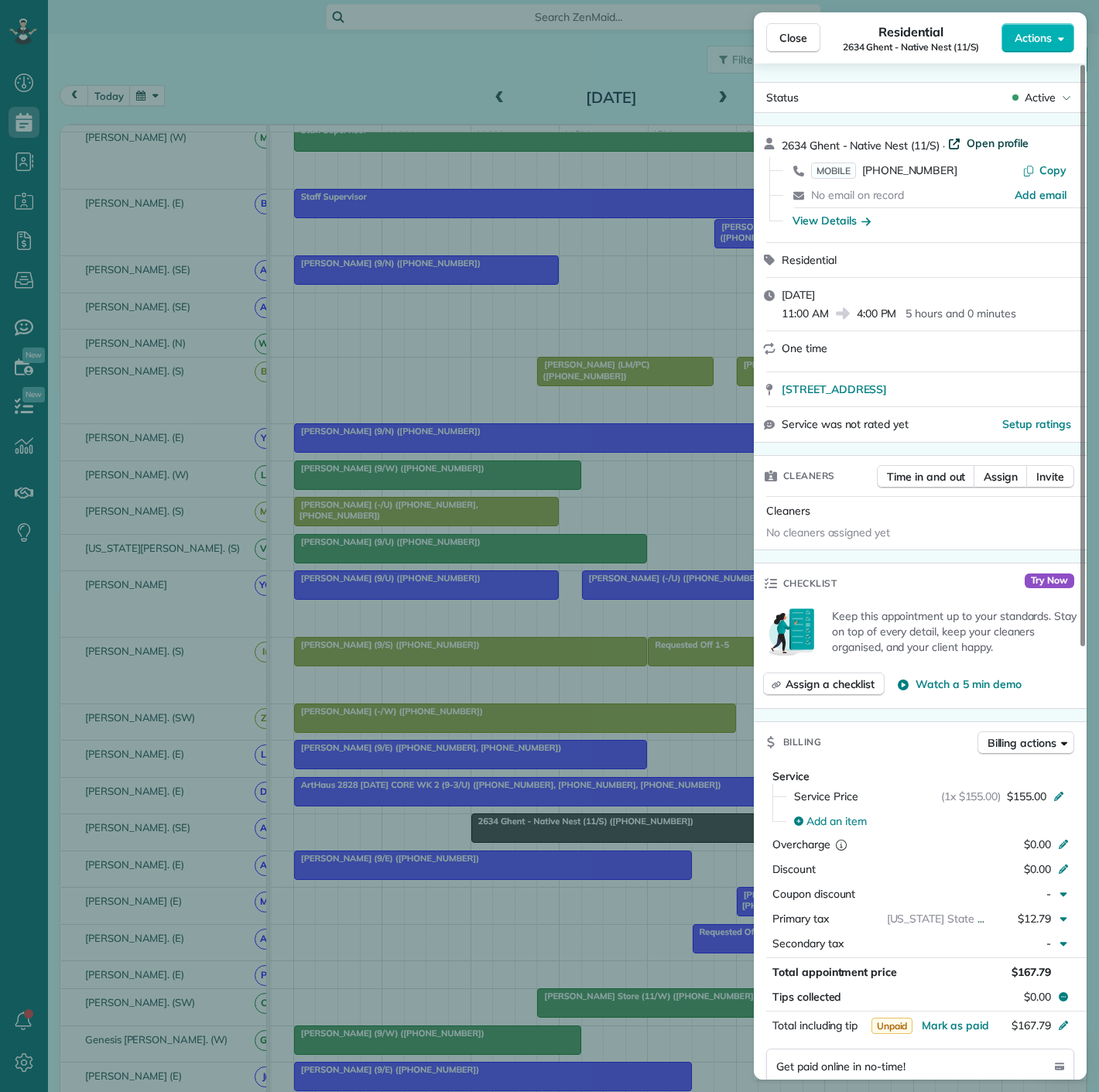
click at [979, 139] on span "Open profile" at bounding box center [998, 144] width 62 height 16
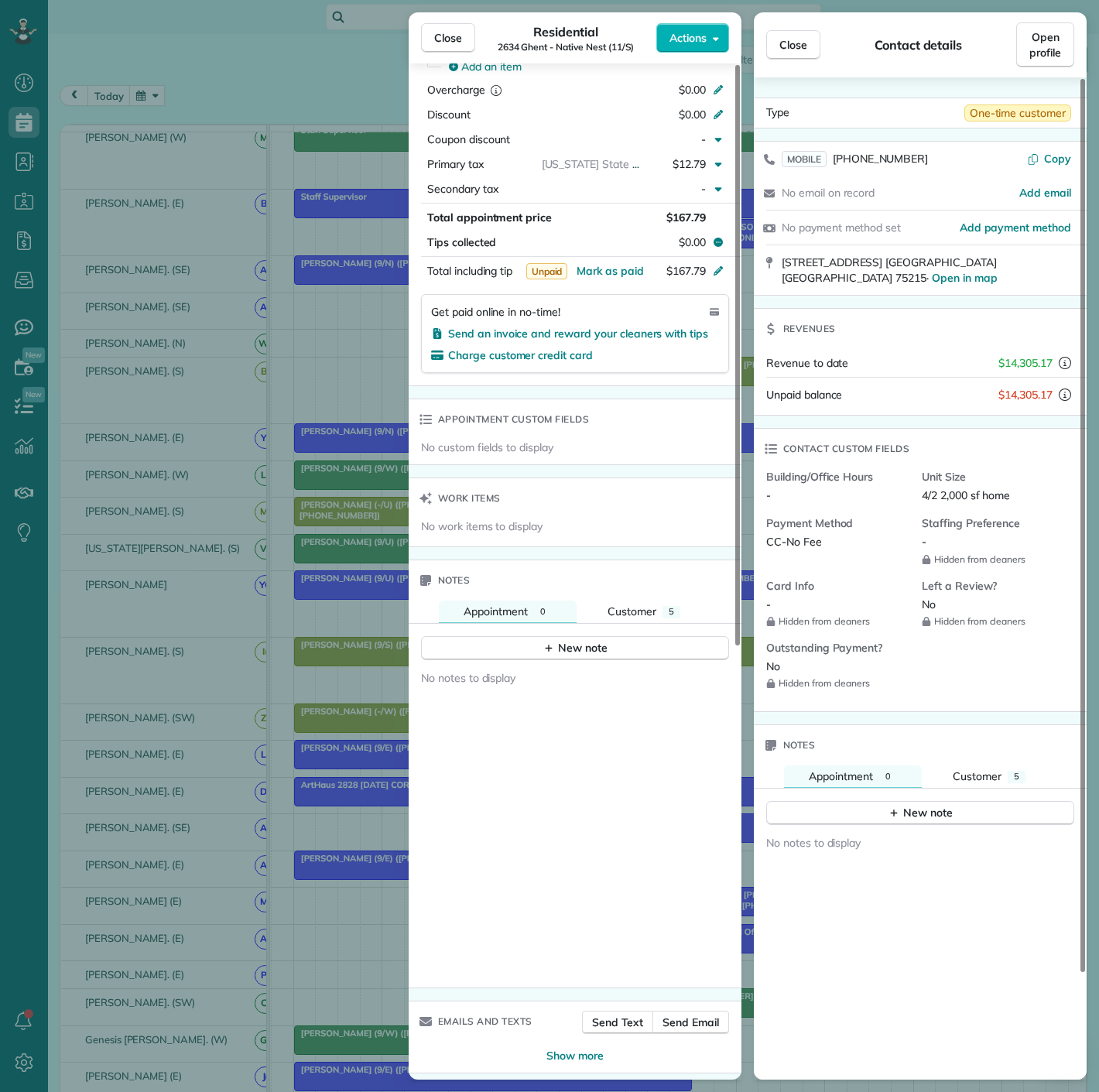
click at [234, 658] on div "Close Residential 2634 Ghent - Native Nest (11/S) Actions Status Active 2634 Gh…" at bounding box center [550, 546] width 1099 height 1092
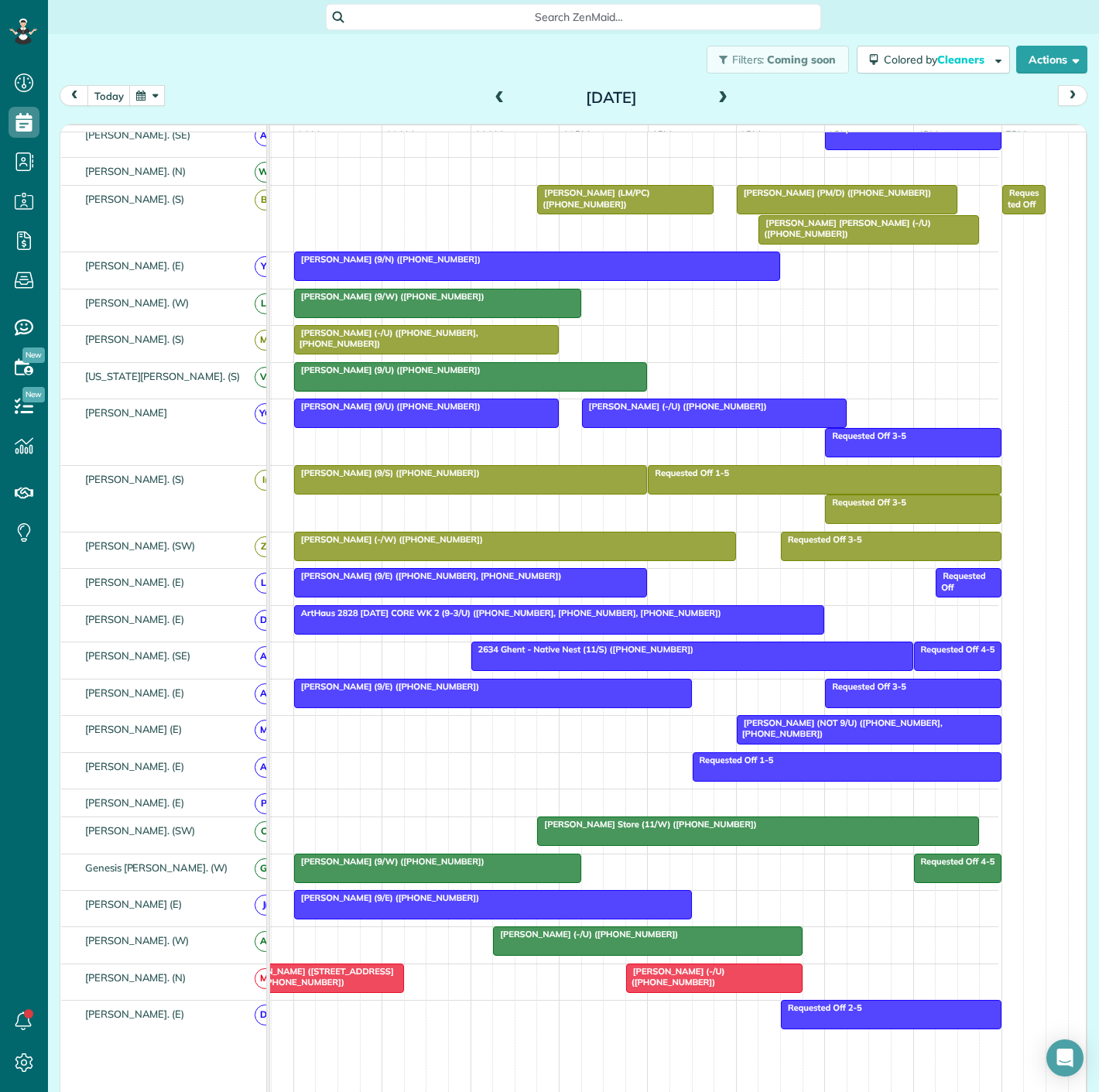
click at [527, 655] on span "2634 Ghent - Native Nest (11/S) ([PHONE_NUMBER])" at bounding box center [582, 649] width 224 height 11
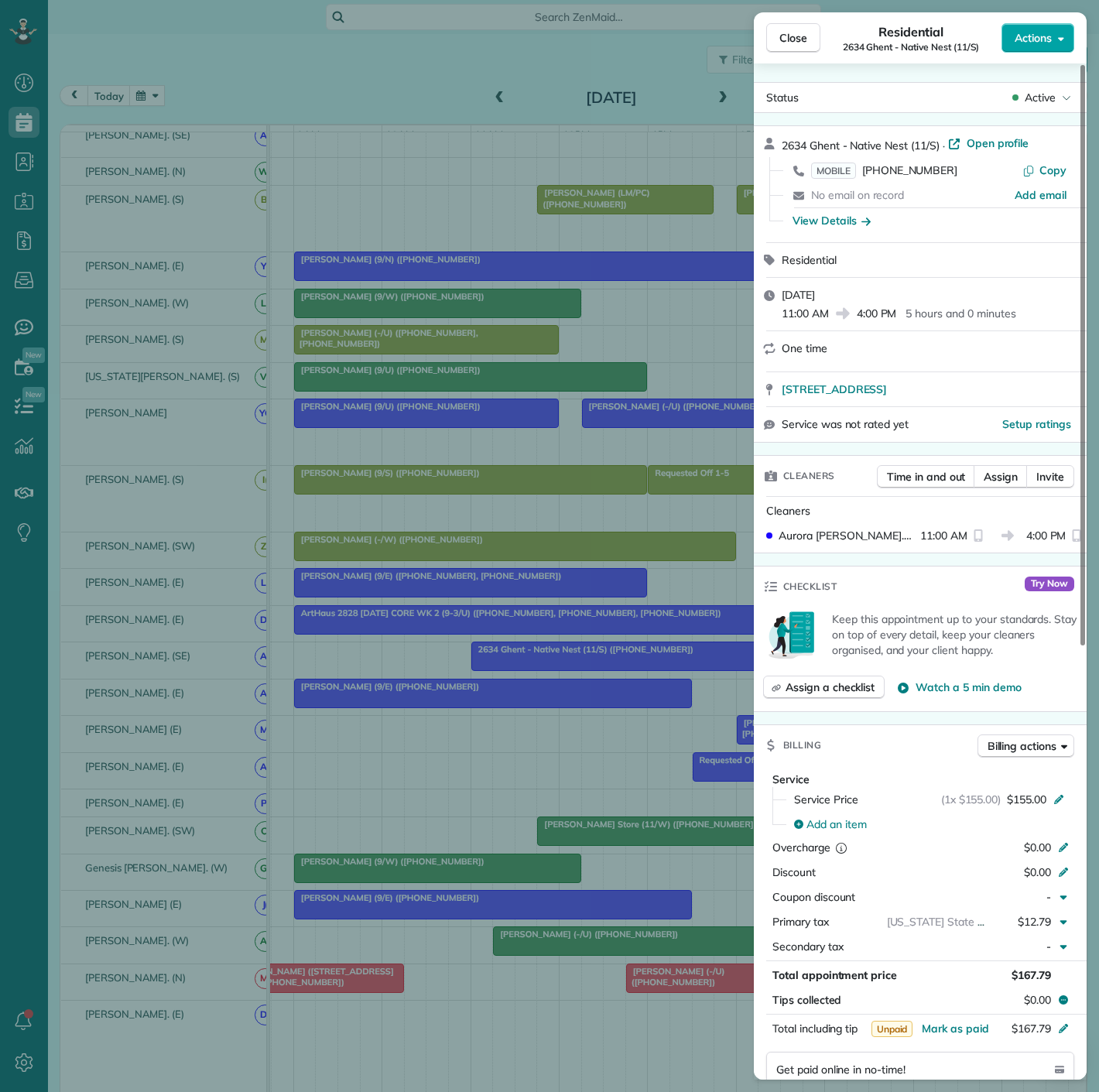
click at [1018, 38] on span "Actions" at bounding box center [1034, 38] width 38 height 16
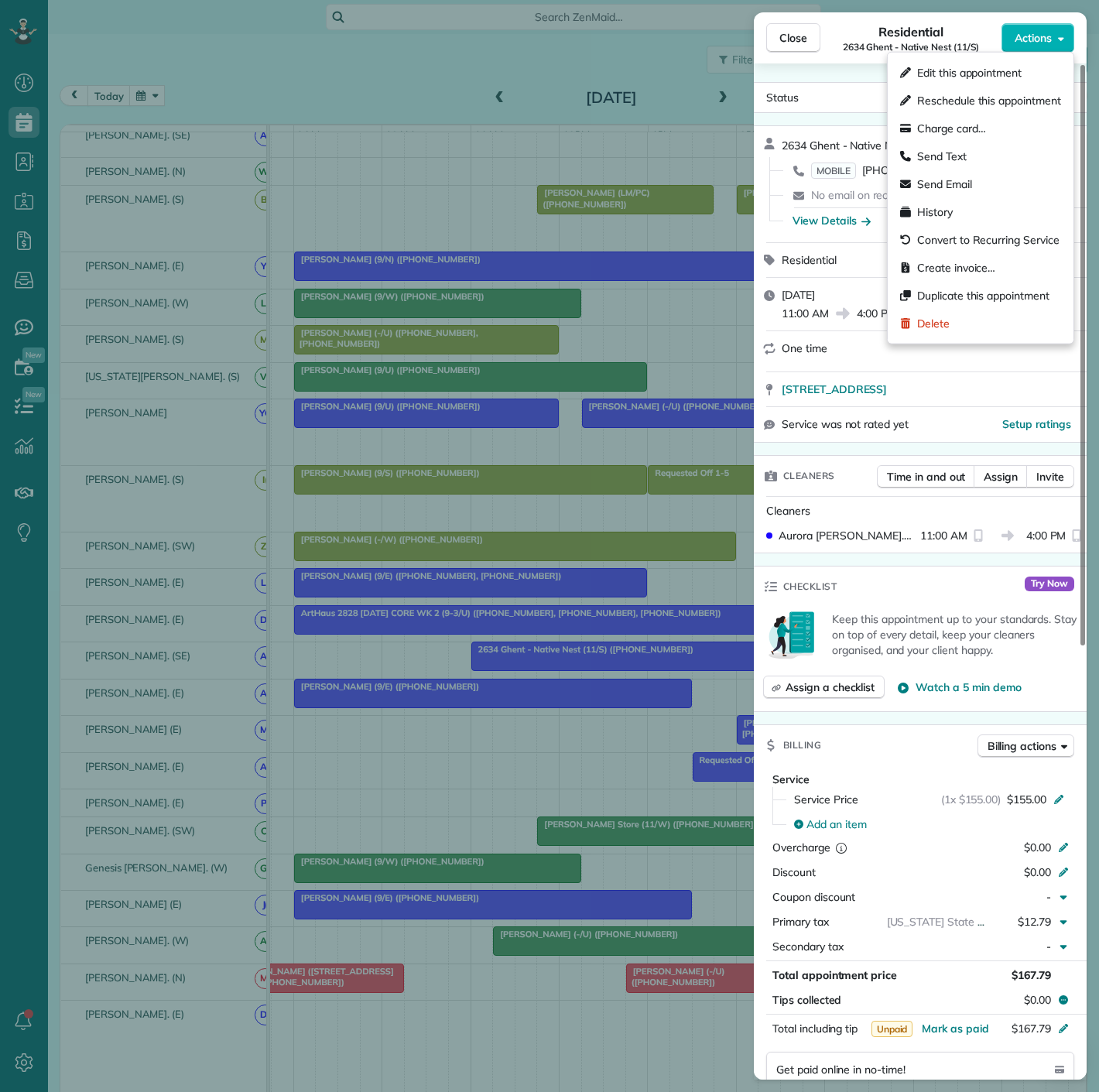
click at [956, 65] on span "Edit this appointment" at bounding box center [970, 73] width 105 height 16
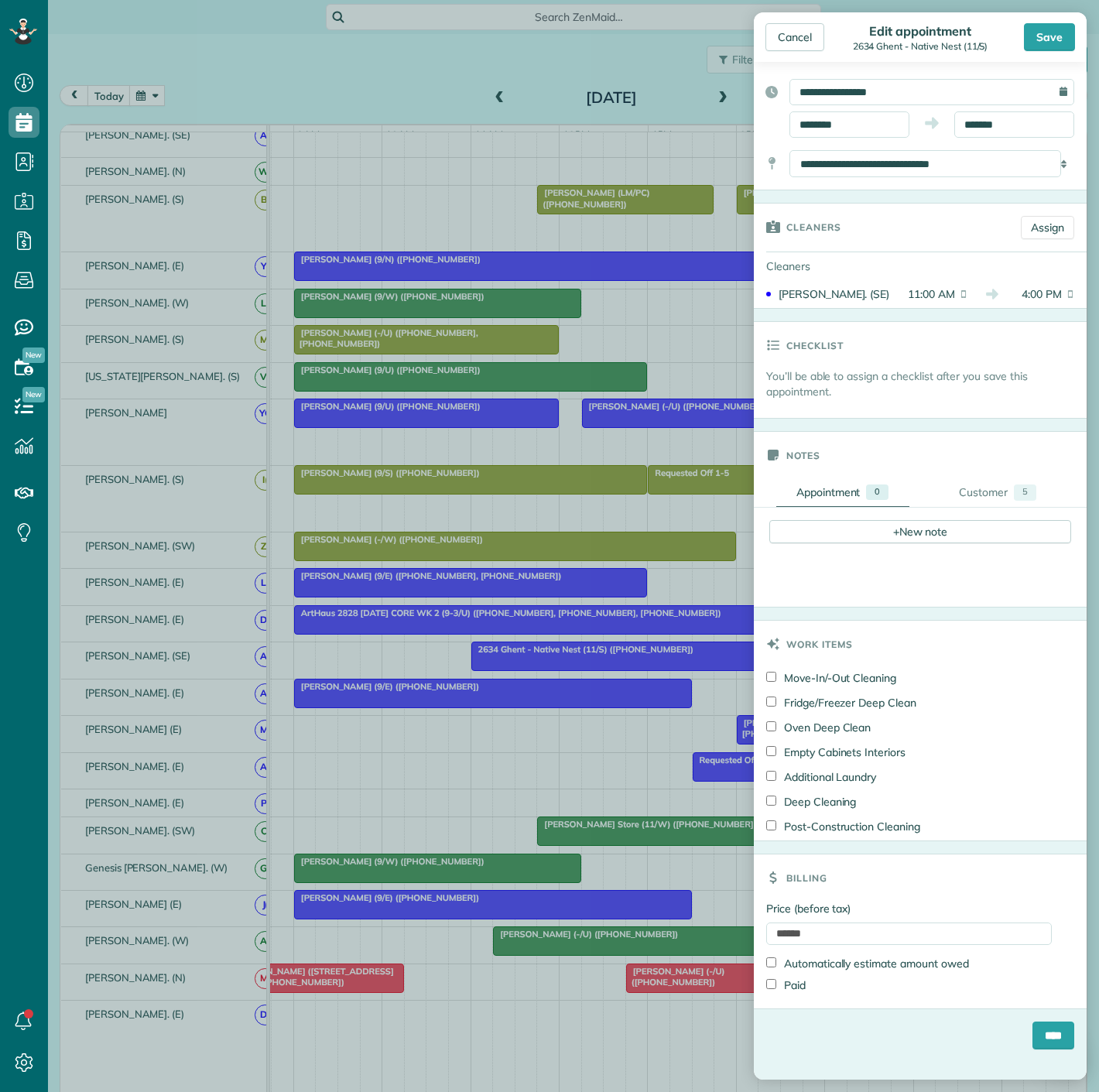
click at [1012, 253] on div "Cleaners" at bounding box center [921, 266] width 333 height 28
click at [1021, 227] on link "Assign" at bounding box center [1048, 227] width 53 height 23
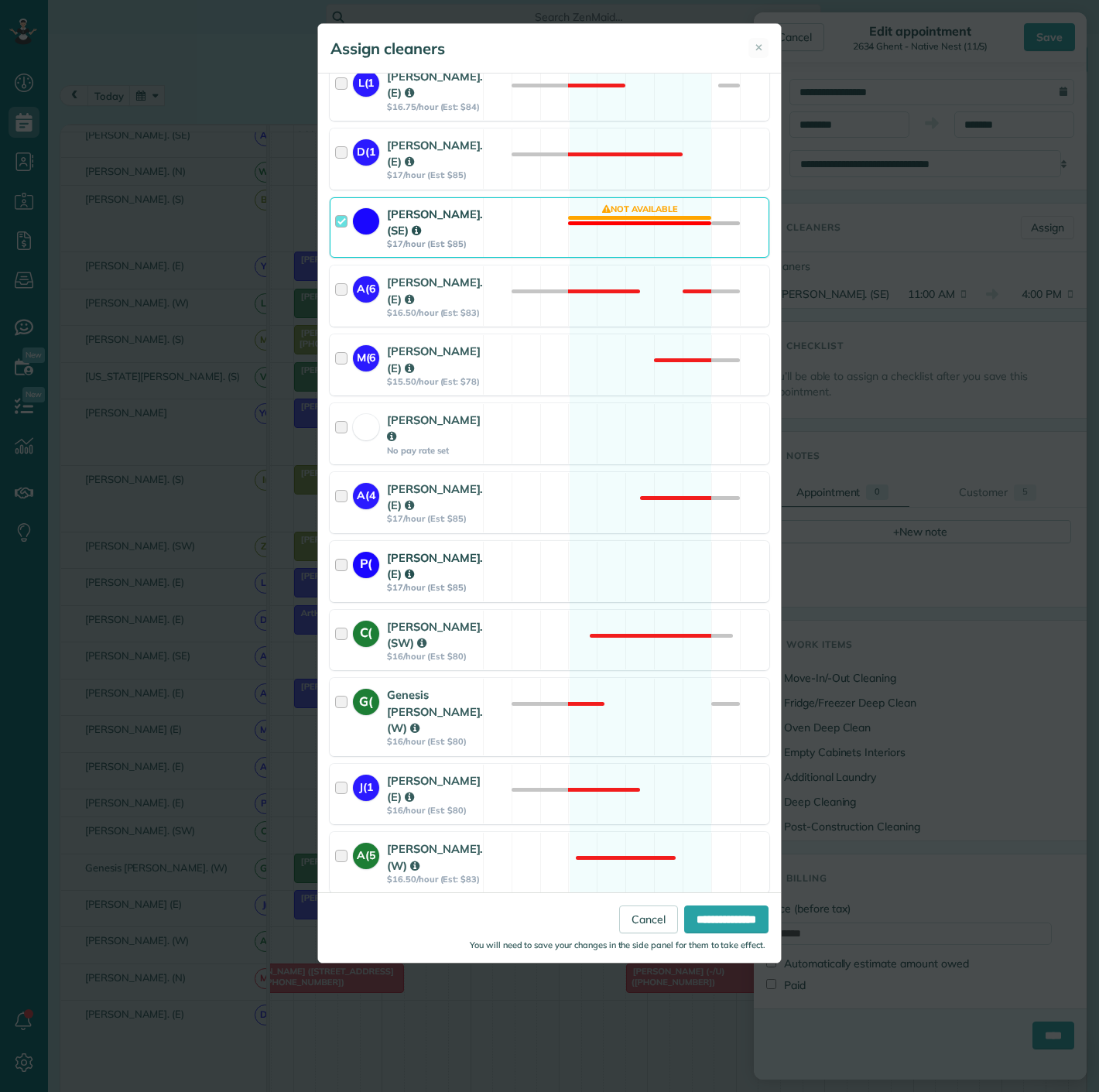
click at [379, 594] on div "P(" at bounding box center [370, 571] width 34 height 45
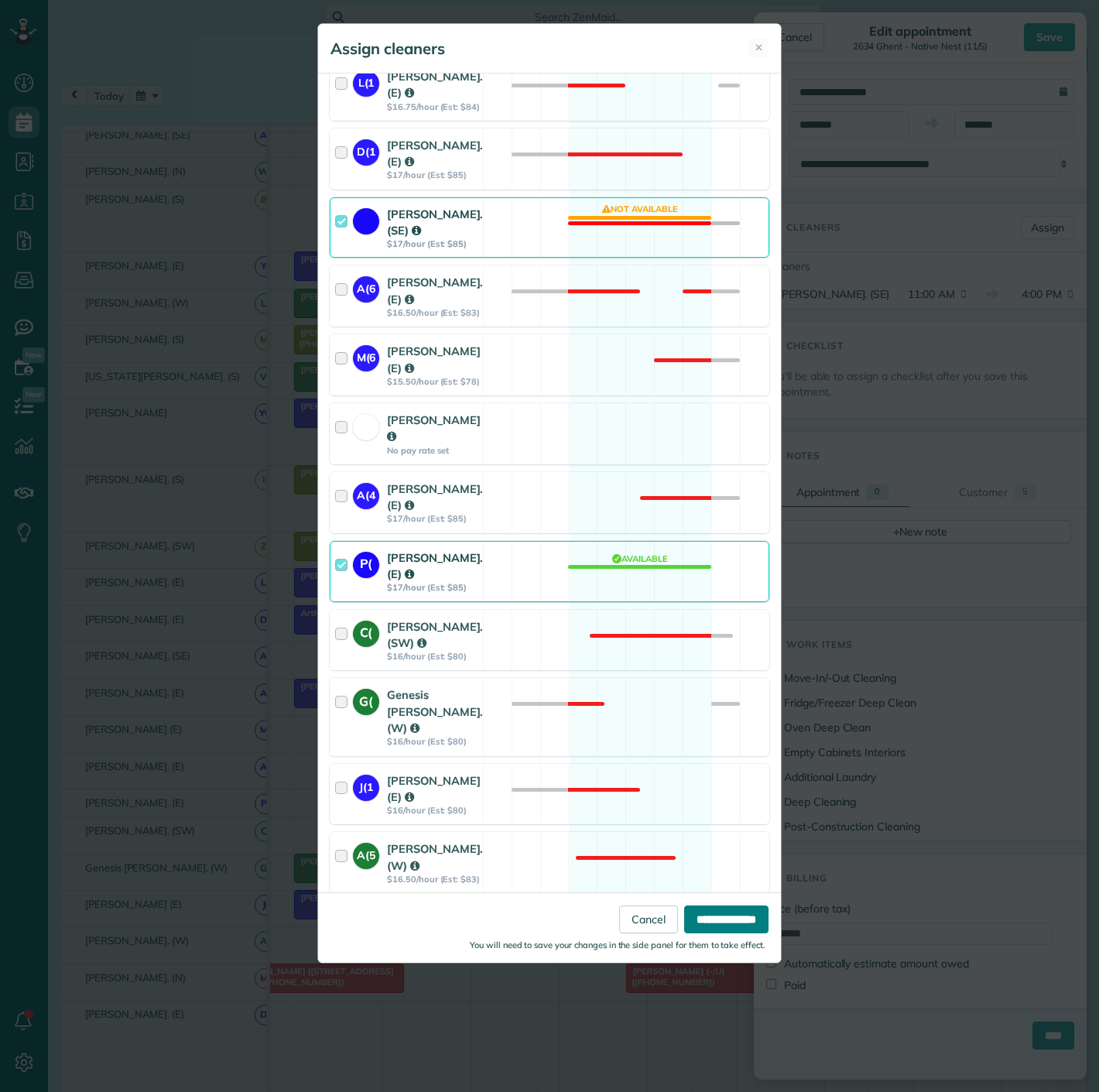
click at [710, 925] on input "**********" at bounding box center [726, 920] width 84 height 28
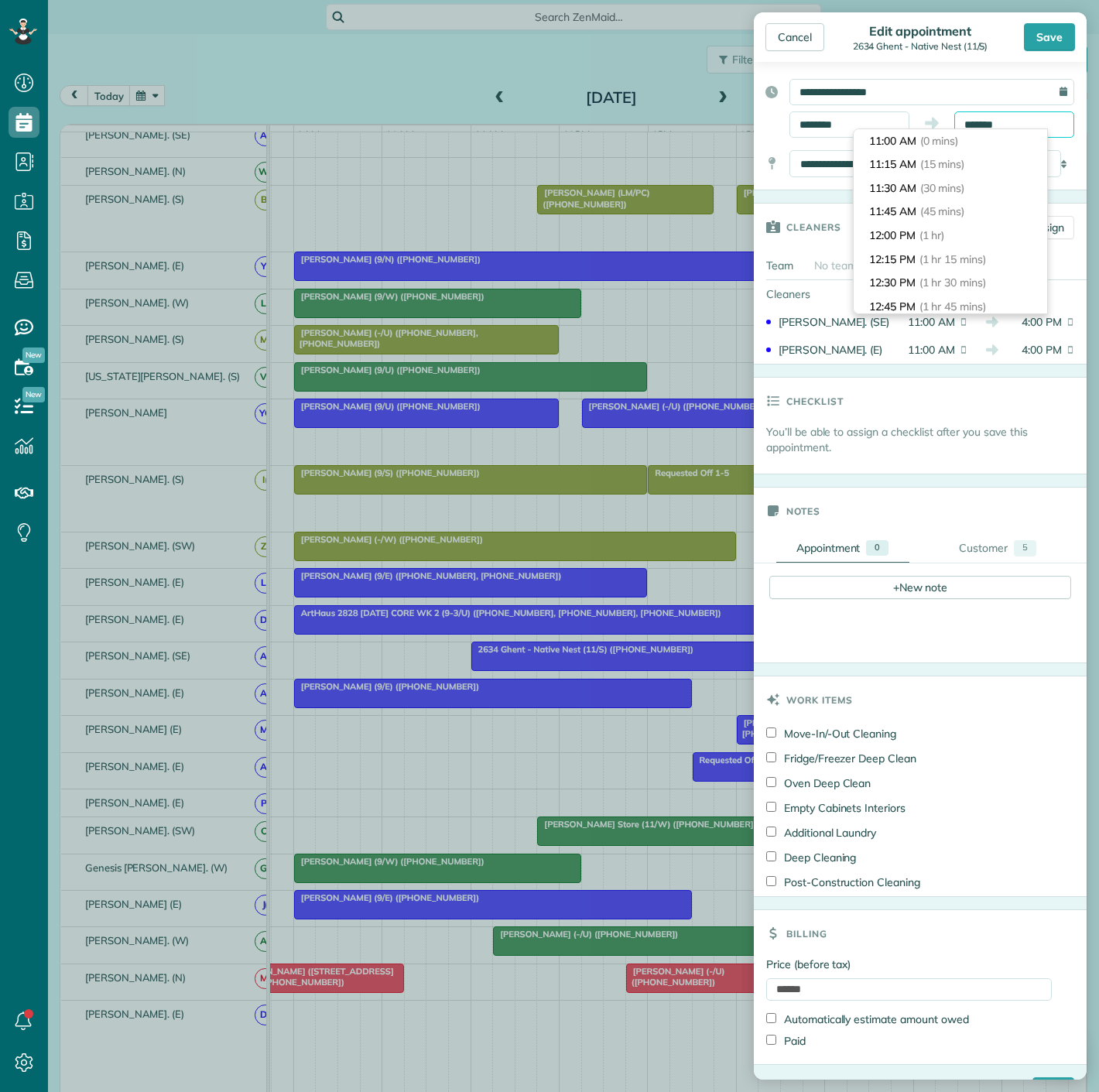
click at [1010, 123] on input "*******" at bounding box center [1014, 125] width 120 height 27
type input "*******"
click at [977, 178] on li "1:30 PM (2 hrs 30 mins)" at bounding box center [949, 187] width 193 height 24
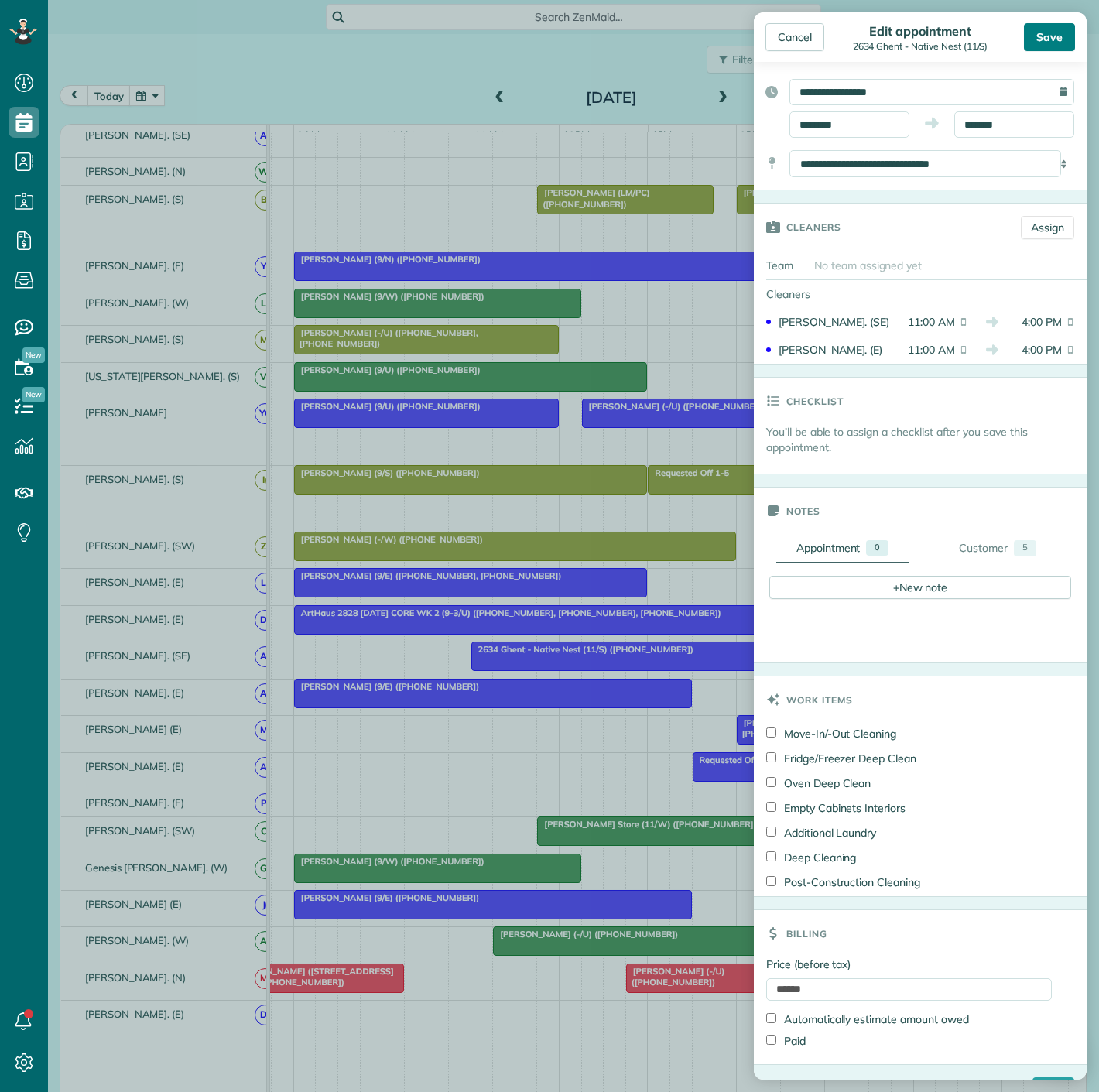
click at [1036, 30] on div "Save" at bounding box center [1050, 37] width 51 height 28
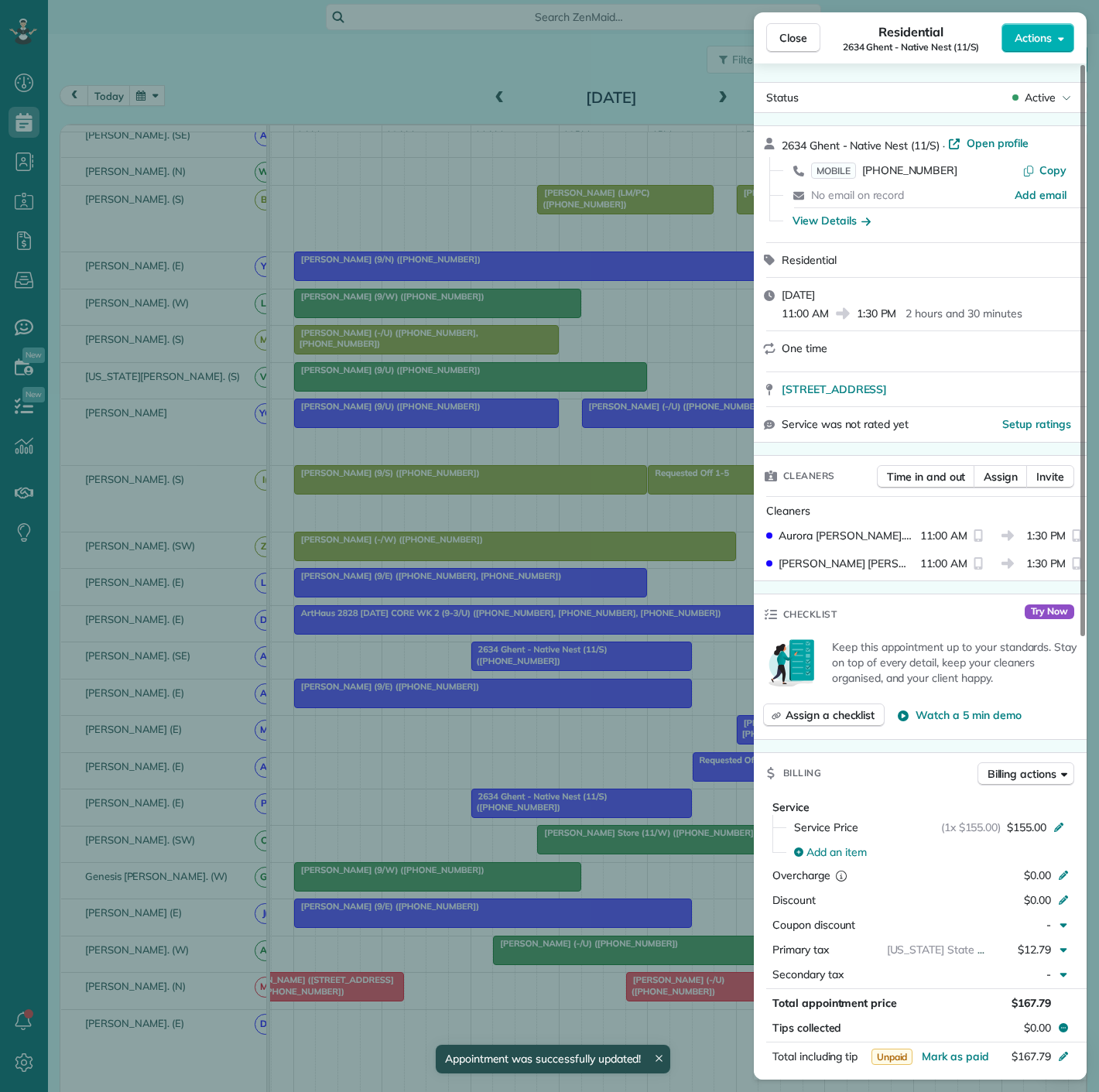
click at [513, 861] on div "Close Residential 2634 Ghent - Native Nest (11/S) Actions Status Active 2634 Gh…" at bounding box center [550, 546] width 1099 height 1092
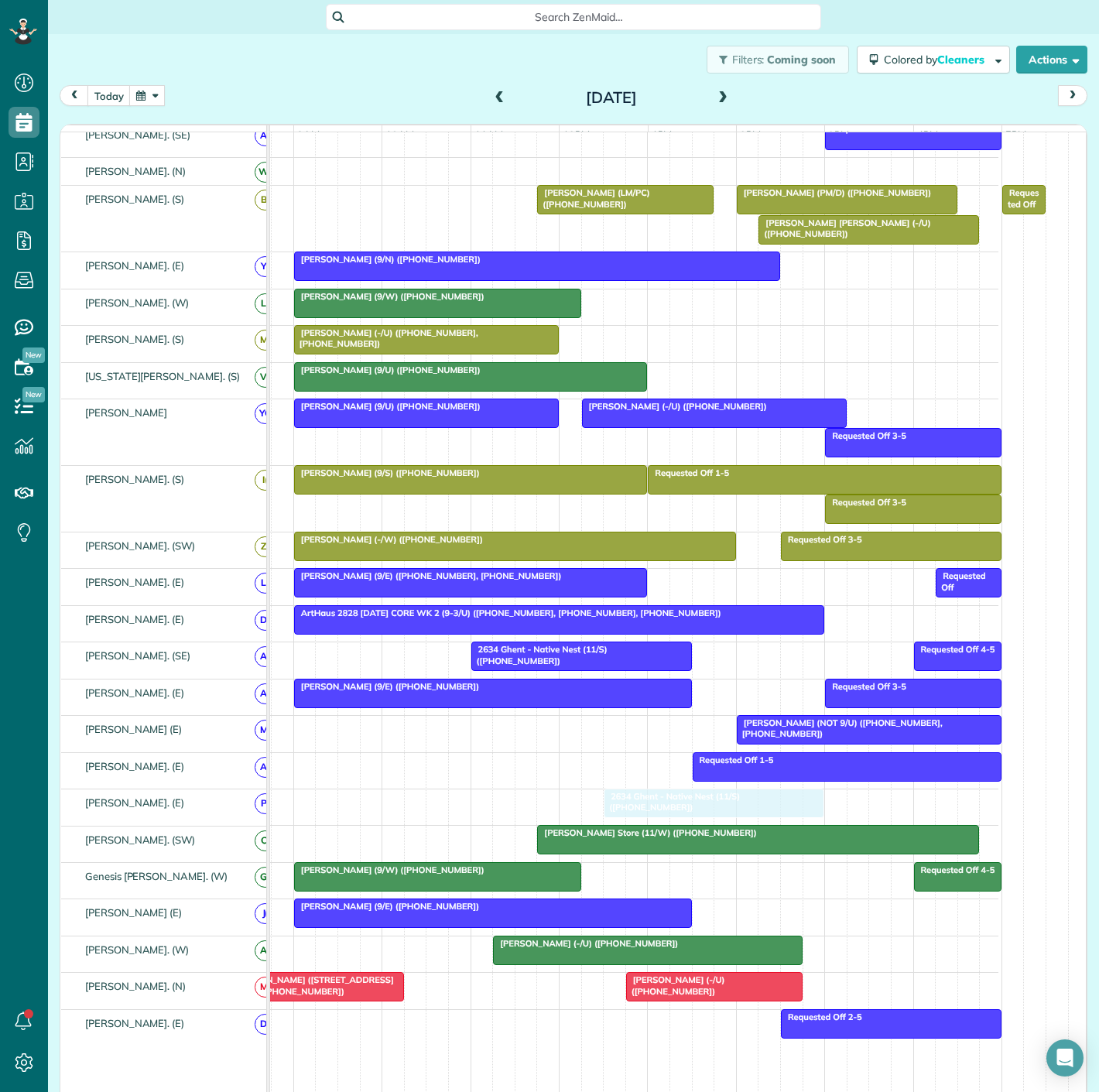
drag, startPoint x: 505, startPoint y: 808, endPoint x: 648, endPoint y: 808, distance: 143.0
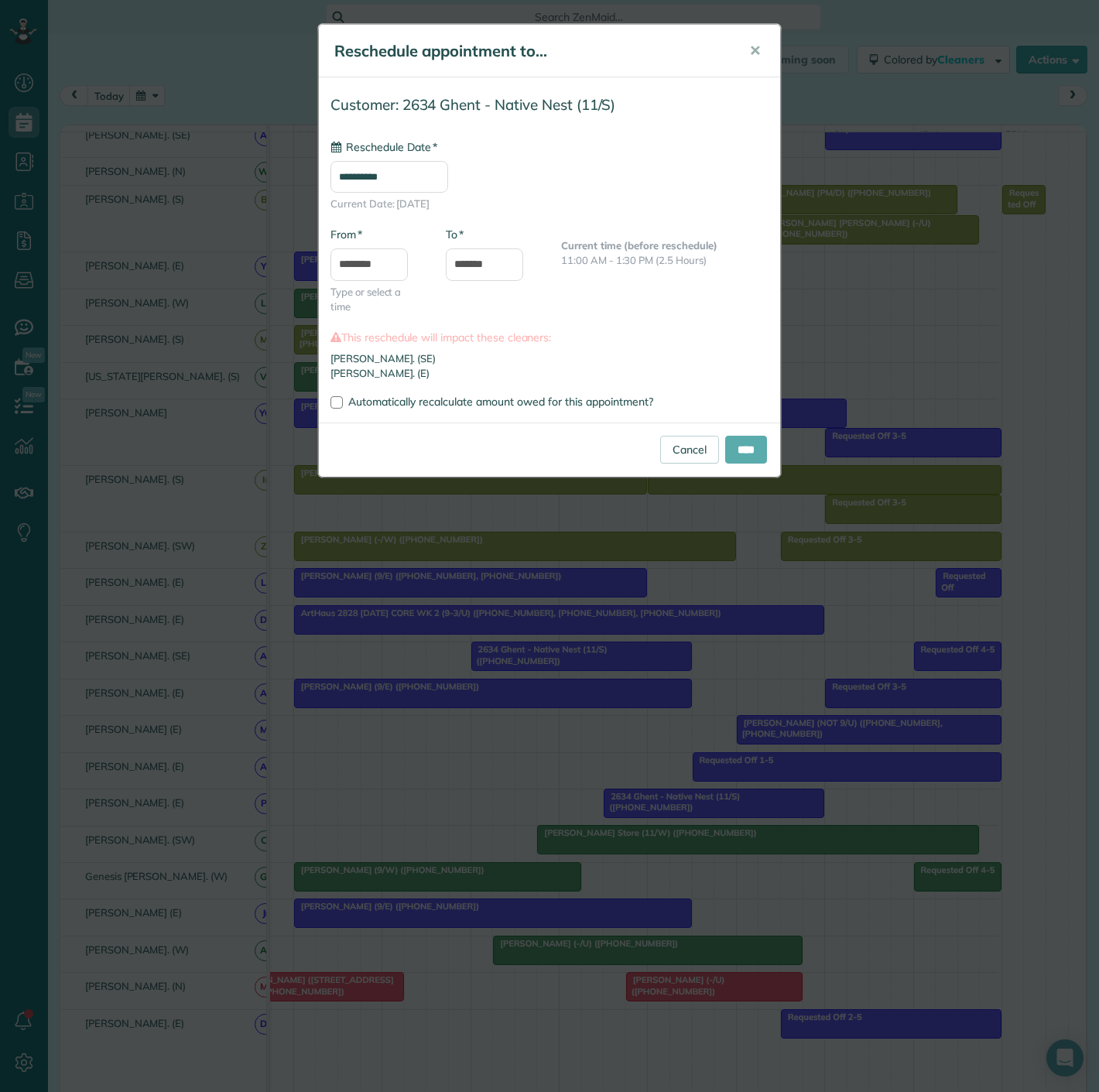
type input "**********"
click at [741, 456] on input "****" at bounding box center [747, 449] width 42 height 28
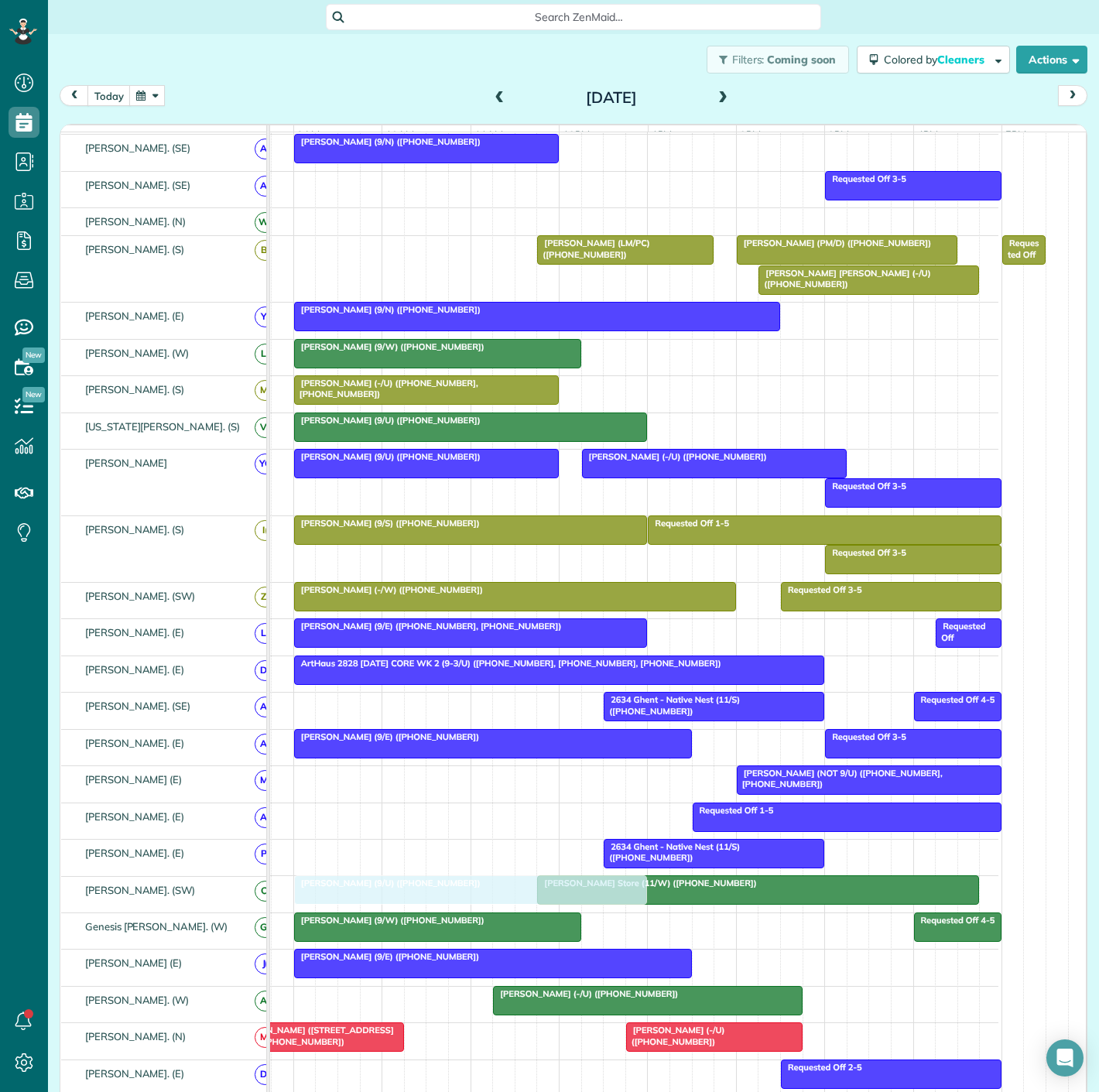
scroll to position [602, 65]
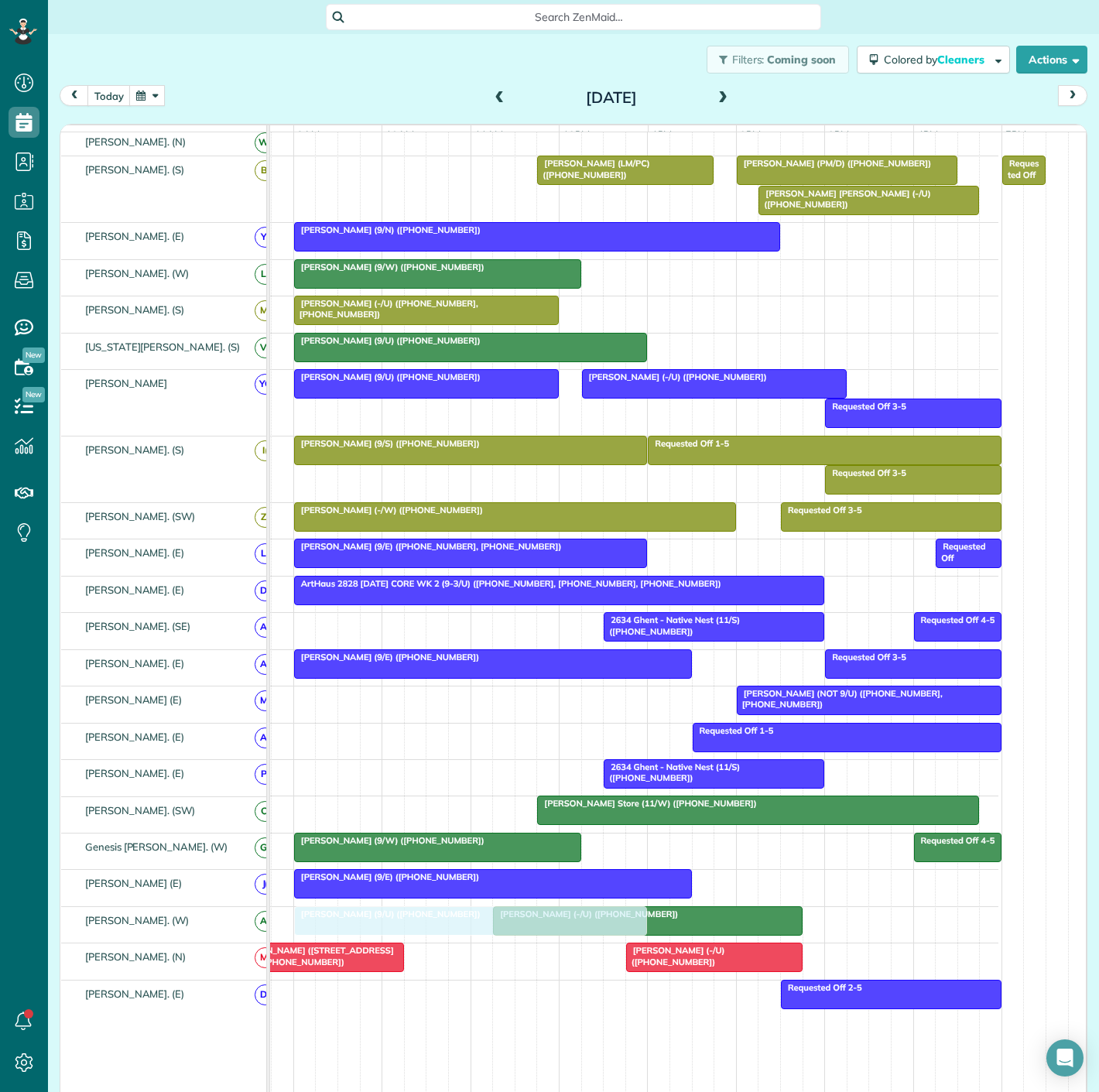
drag, startPoint x: 520, startPoint y: 399, endPoint x: 433, endPoint y: 931, distance: 539.1
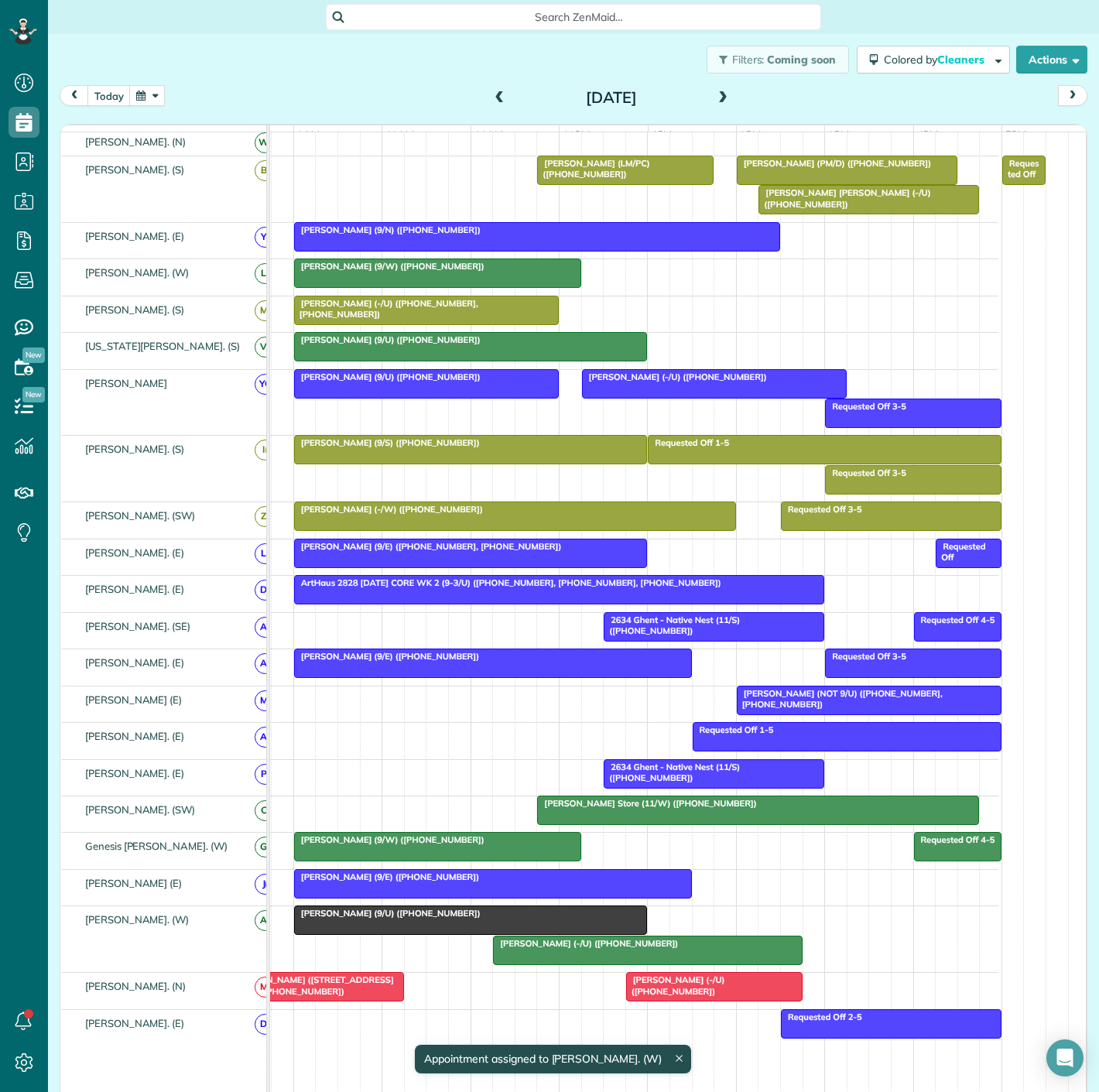
click at [429, 931] on div at bounding box center [471, 921] width 352 height 28
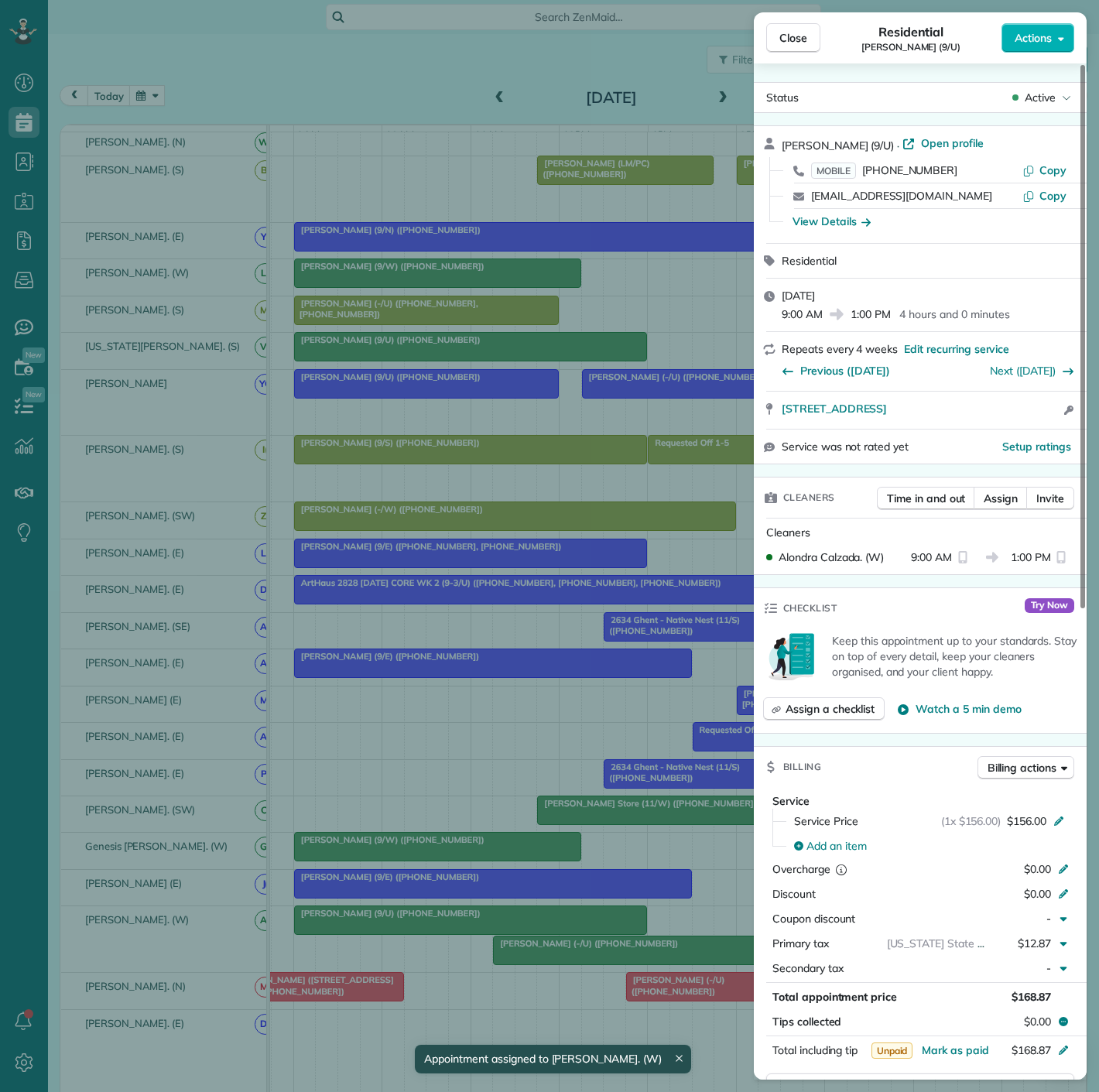
click at [429, 931] on div "Close Residential Sheela Ziari (9/U) Actions Status Active Sheela Ziari (9/U) ·…" at bounding box center [550, 546] width 1099 height 1092
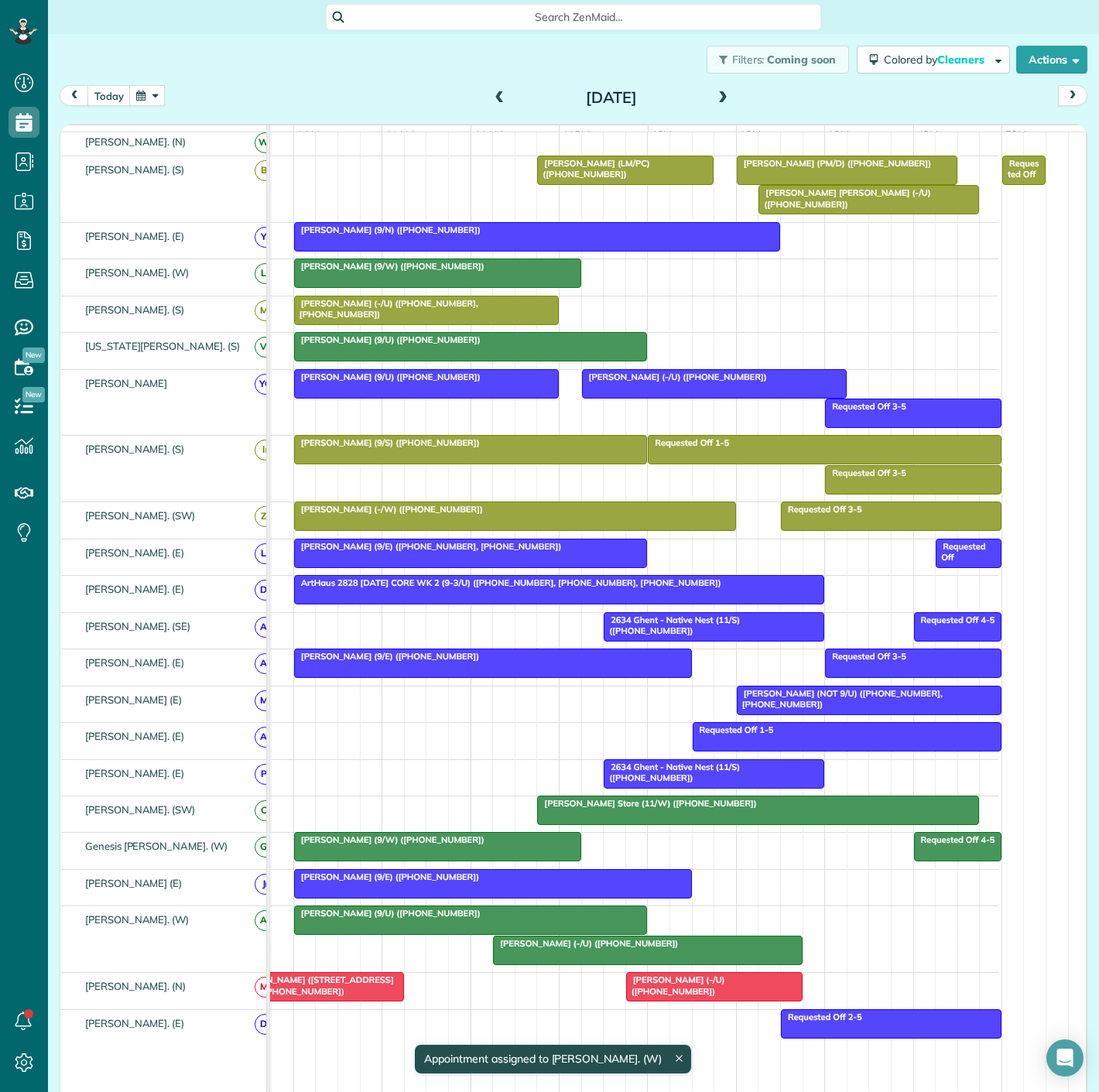
click at [493, 929] on div at bounding box center [471, 921] width 352 height 28
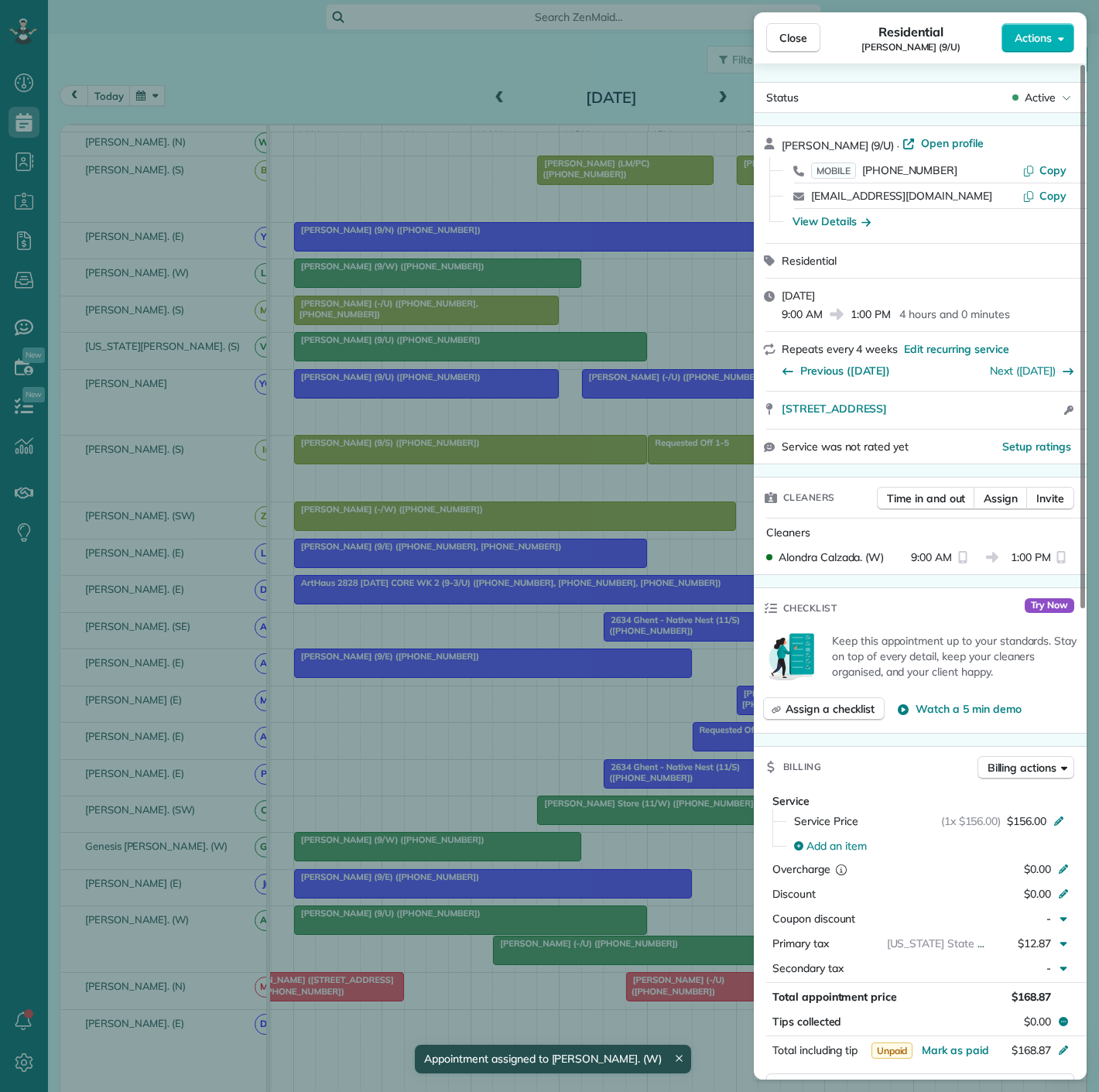
click at [421, 929] on div "Close Residential Sheela Ziari (9/U) Actions Status Active Sheela Ziari (9/U) ·…" at bounding box center [550, 546] width 1099 height 1092
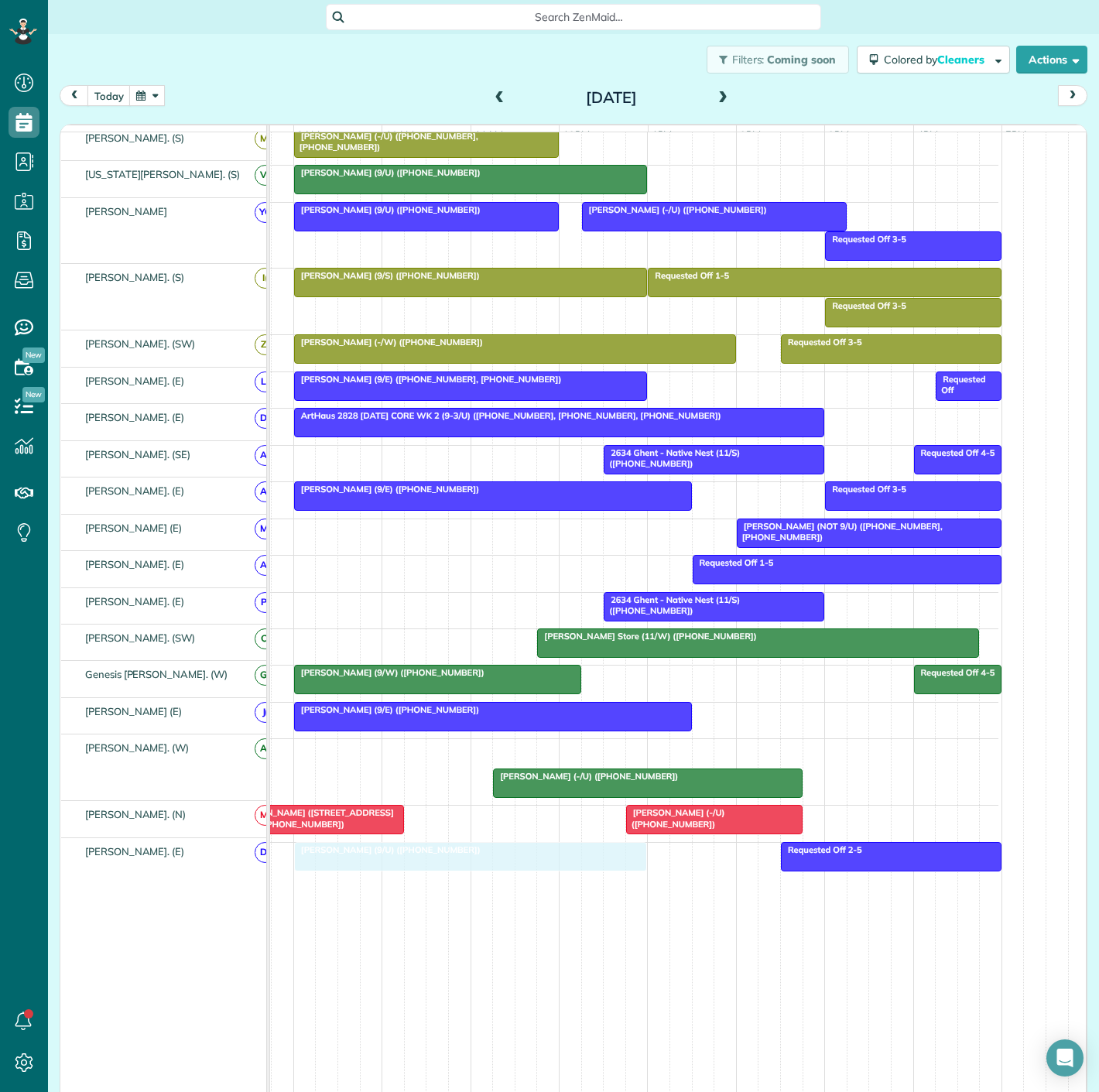
drag, startPoint x: 409, startPoint y: 927, endPoint x: 416, endPoint y: 873, distance: 54.5
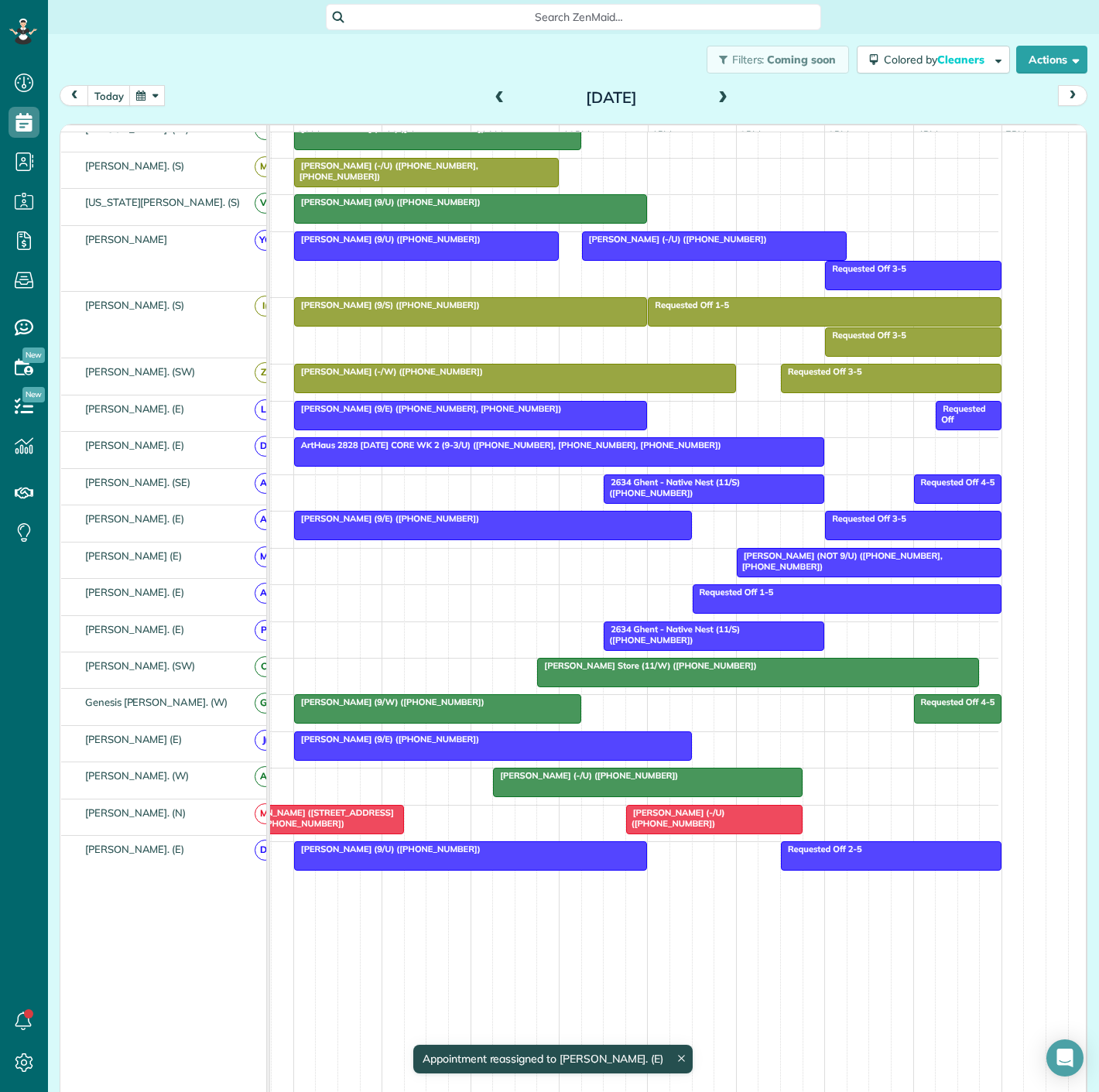
click at [440, 853] on div "[PERSON_NAME] (9/U) ([PHONE_NUMBER])" at bounding box center [471, 848] width 345 height 11
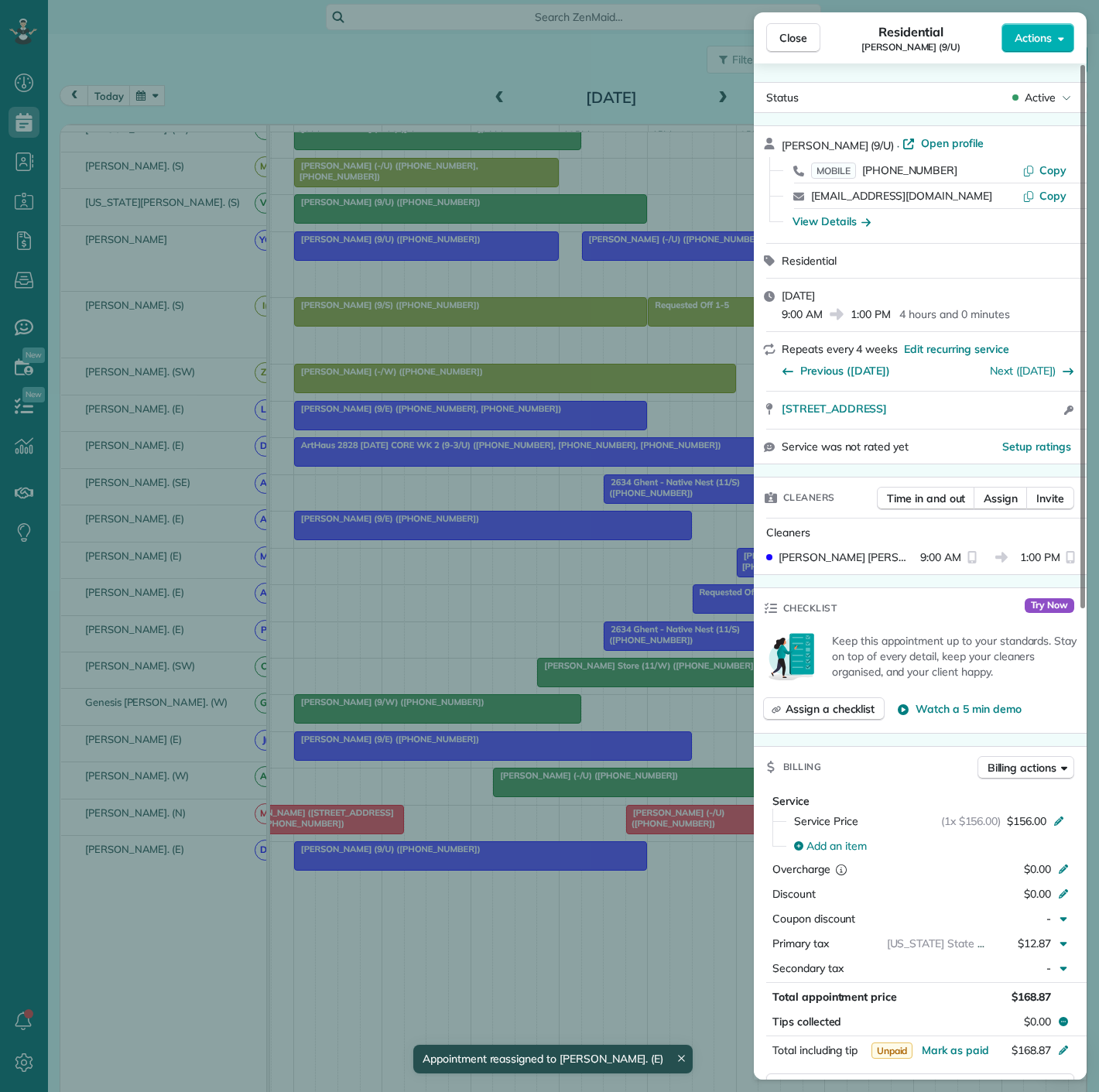
click at [440, 853] on div "Close Residential Sheela Ziari (9/U) Actions Status Active Sheela Ziari (9/U) ·…" at bounding box center [550, 546] width 1099 height 1092
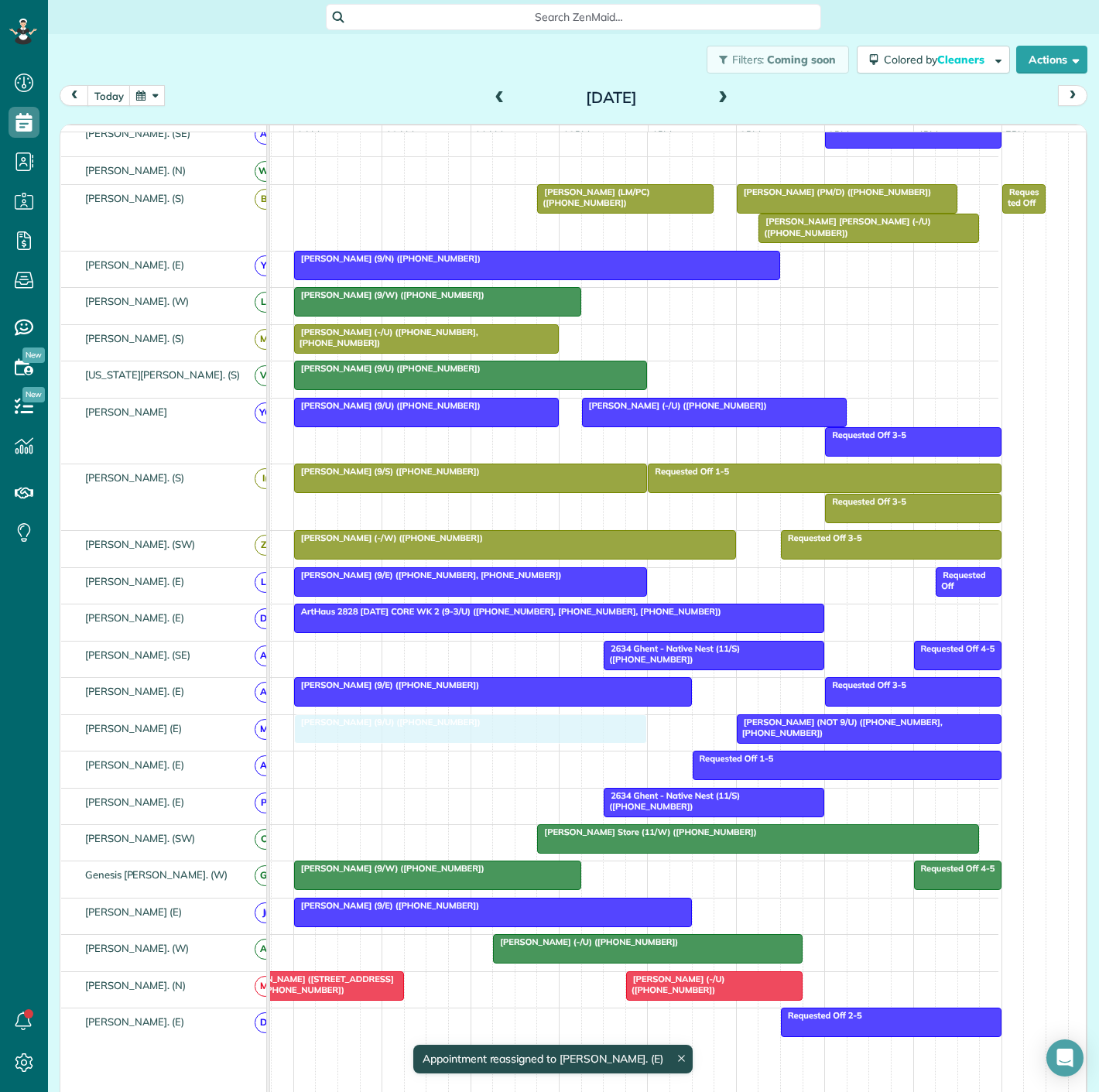
drag, startPoint x: 410, startPoint y: 856, endPoint x: 405, endPoint y: 755, distance: 101.1
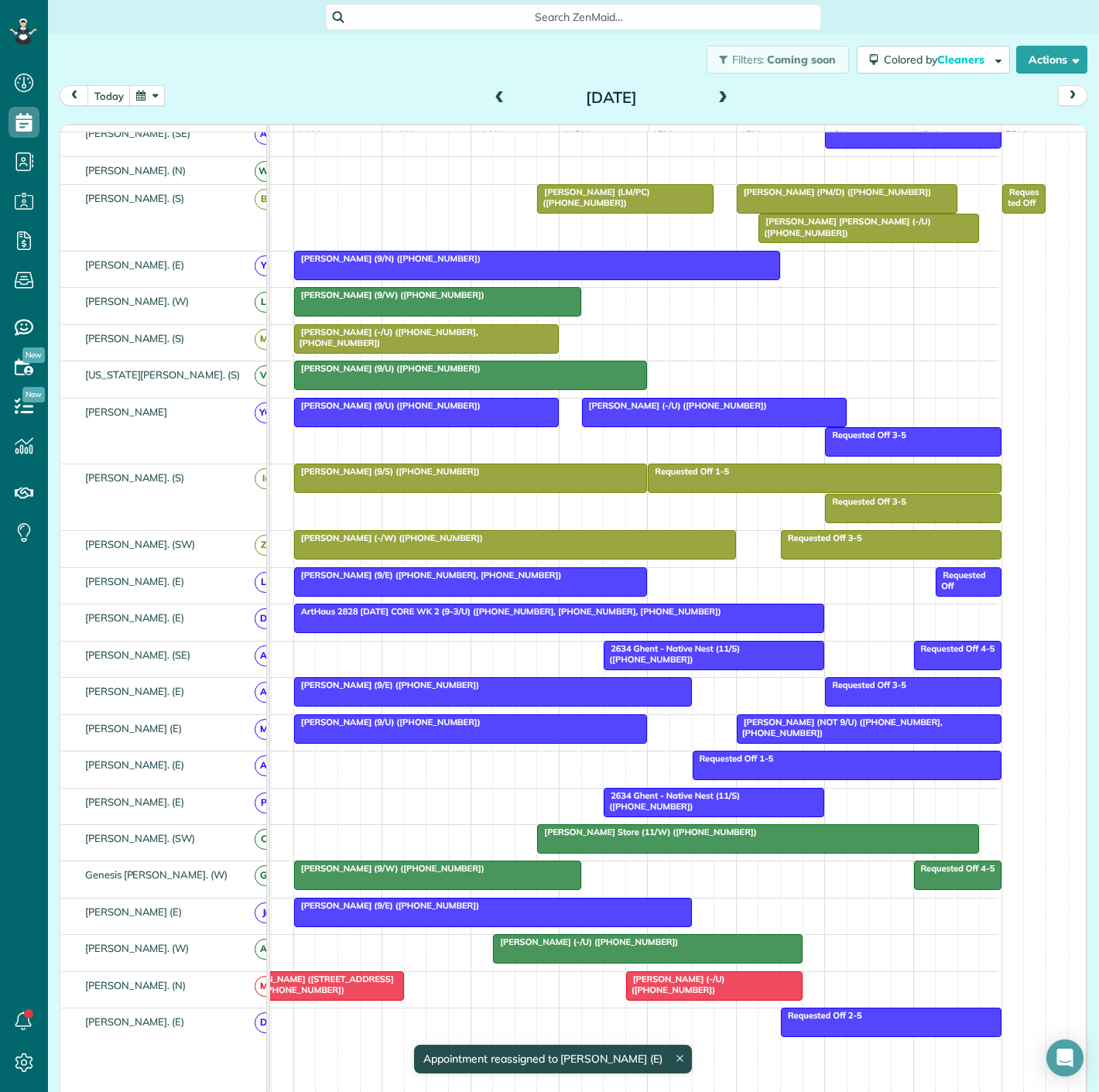
click at [562, 738] on div at bounding box center [471, 730] width 352 height 28
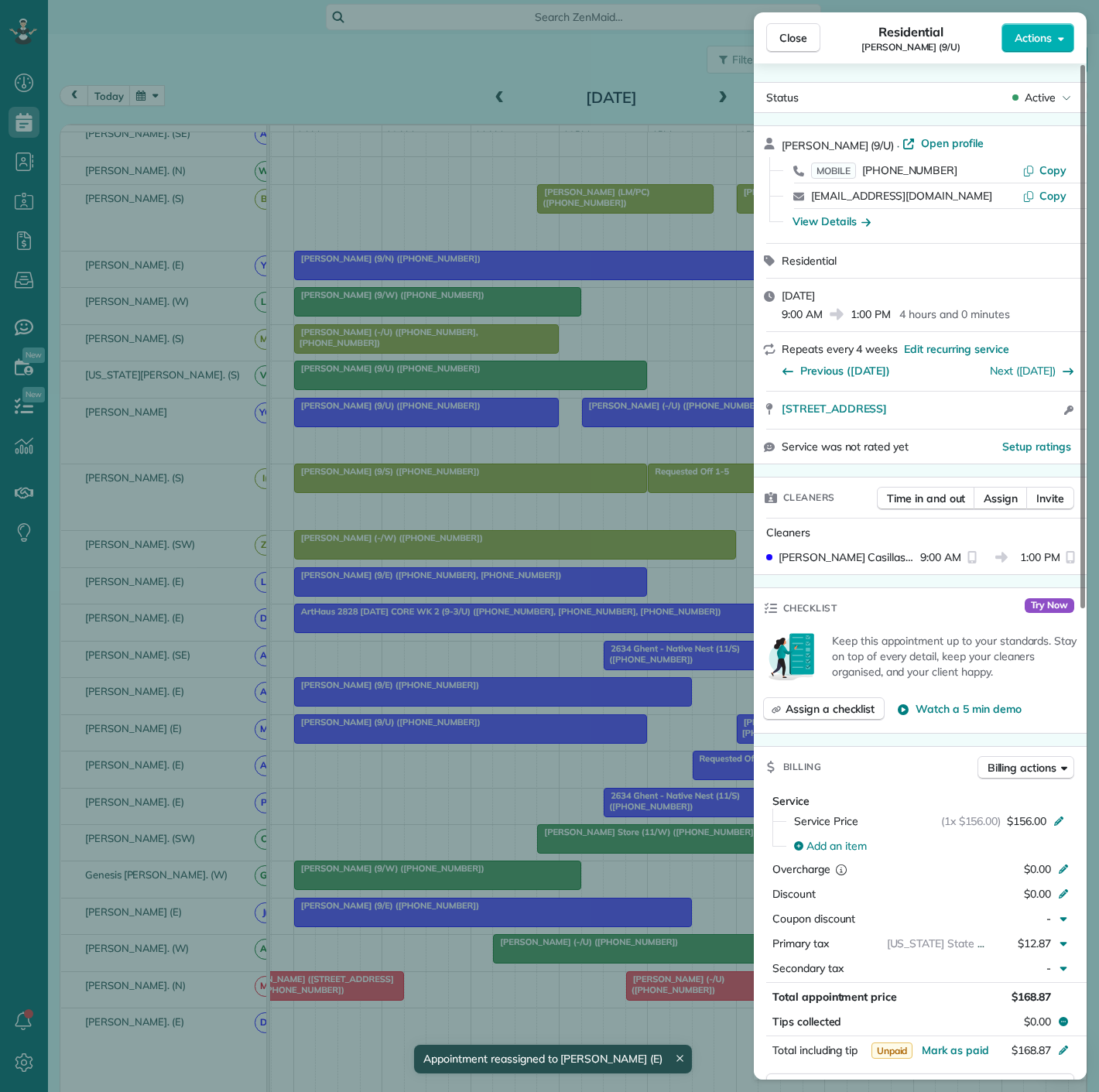
click at [562, 738] on div "Close Residential Sheela Ziari (9/U) Actions Status Active Sheela Ziari (9/U) ·…" at bounding box center [550, 546] width 1099 height 1092
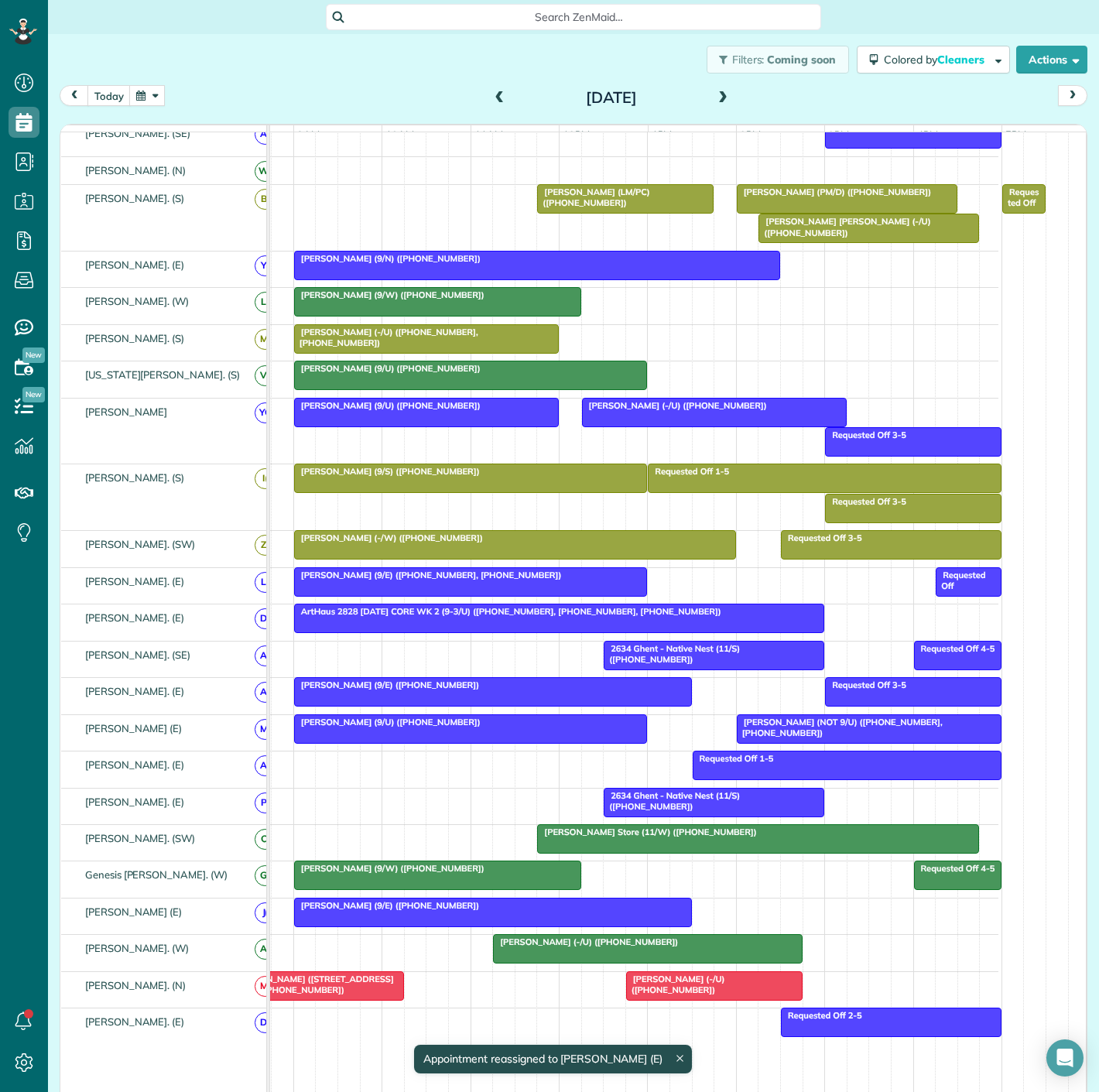
click at [769, 737] on div at bounding box center [869, 730] width 263 height 28
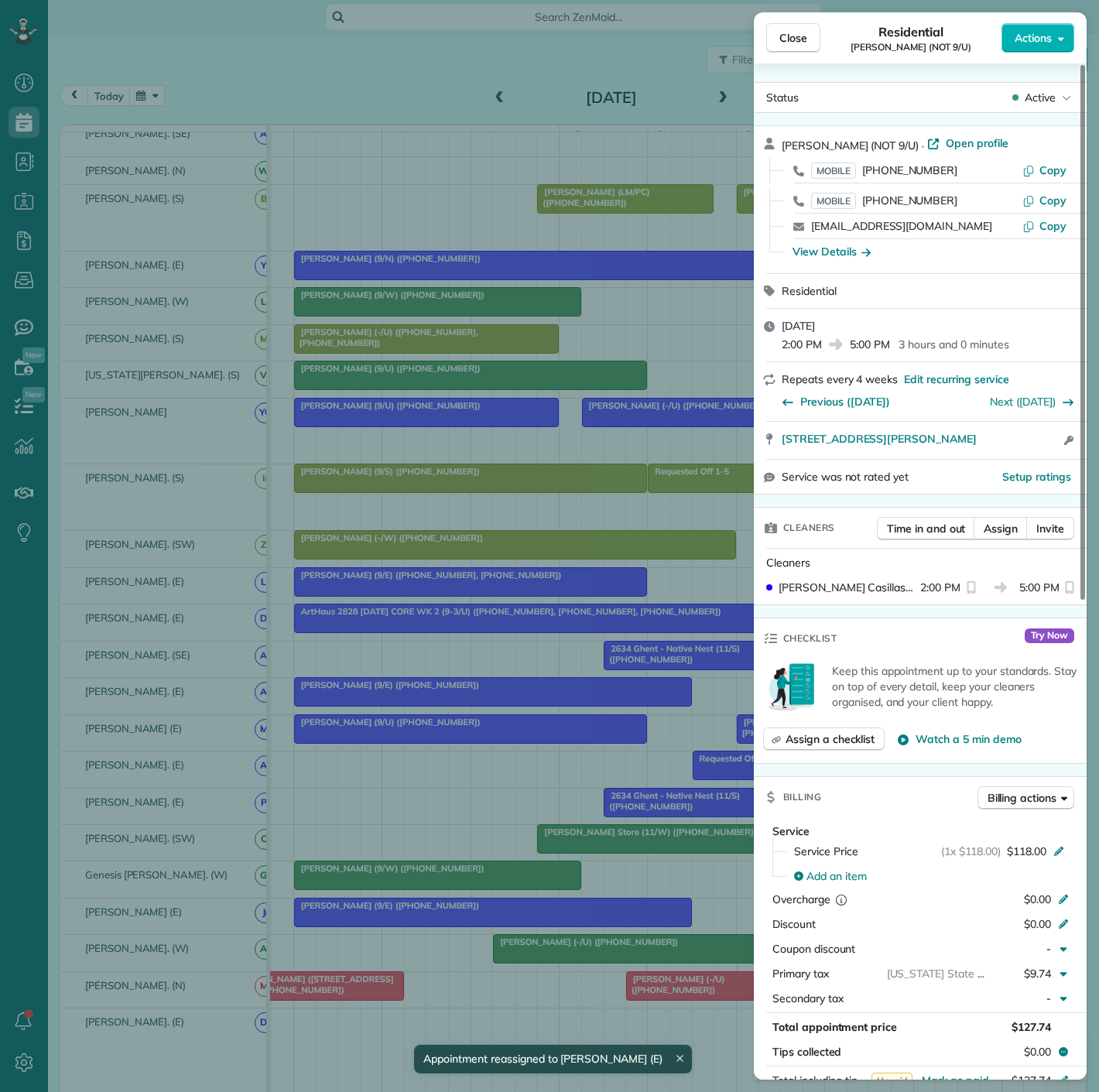
click at [425, 752] on div "Close Residential Sheereen Buddin (NOT 9/U) Actions Status Active Sheereen Budd…" at bounding box center [550, 546] width 1099 height 1092
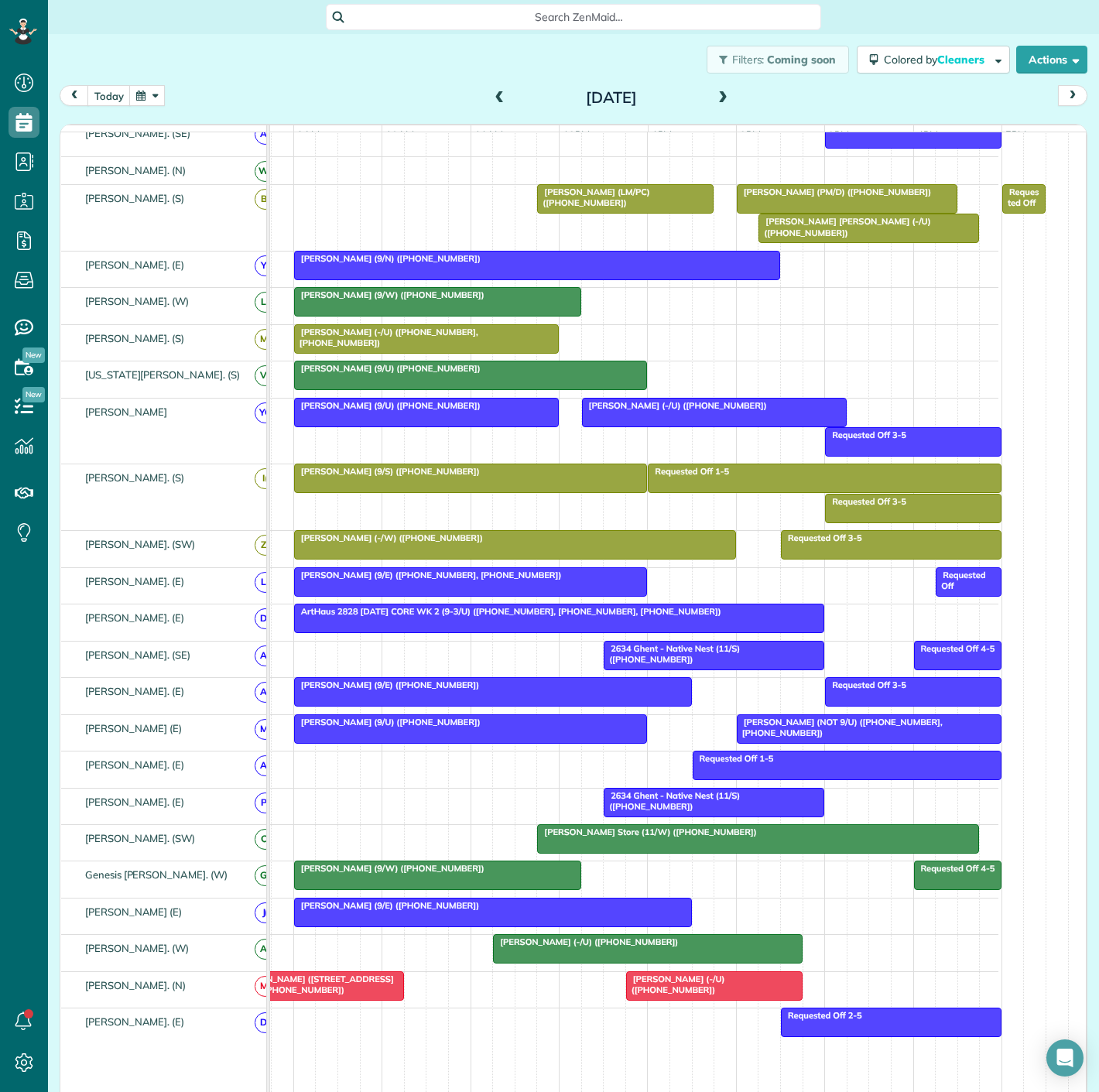
click at [776, 732] on span "[PERSON_NAME] (NOT 9/U) ([PHONE_NUMBER], [PHONE_NUMBER])" at bounding box center [840, 728] width 207 height 22
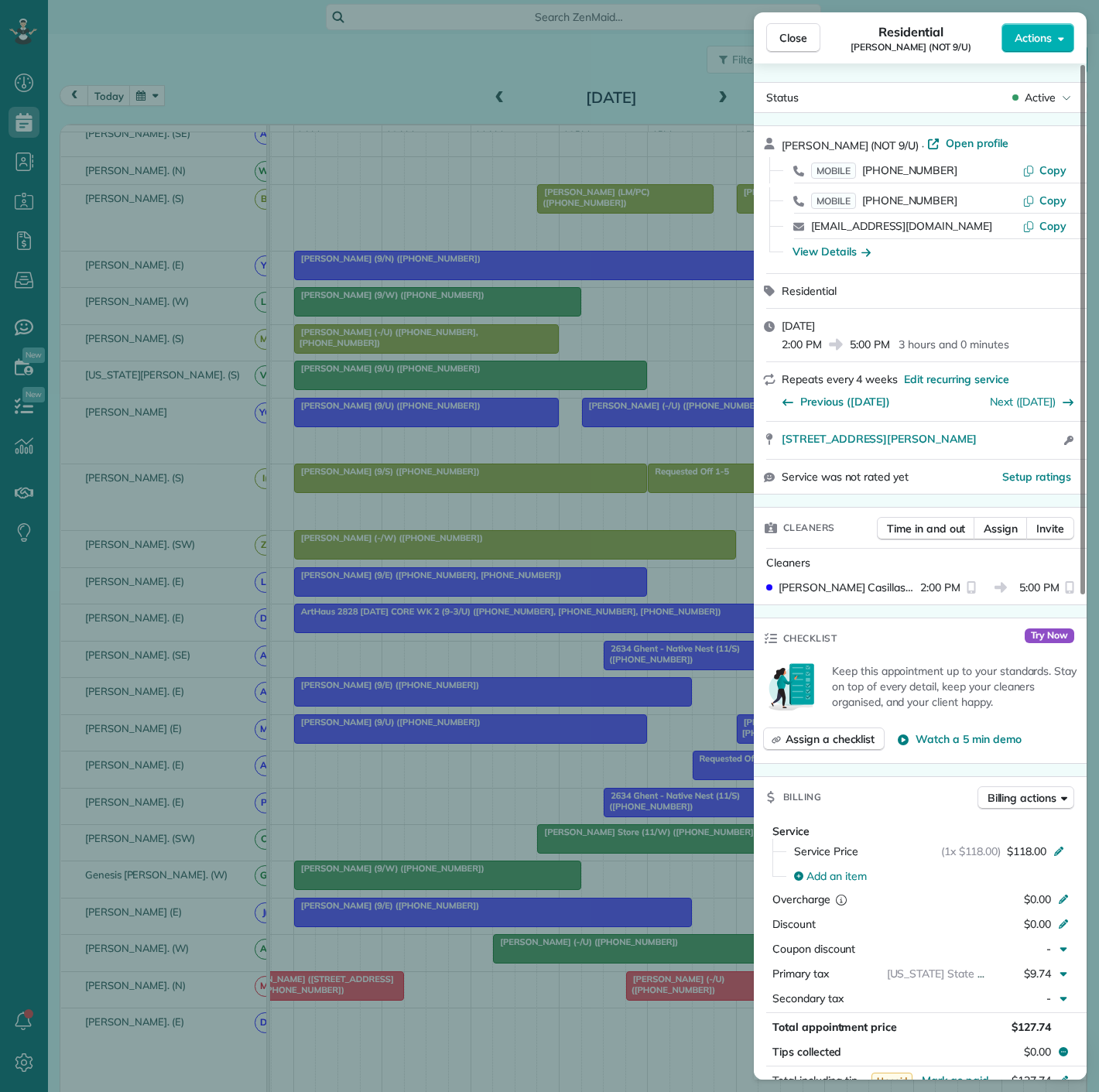
click at [487, 734] on div "Close Residential Sheereen Buddin (NOT 9/U) Actions Status Active Sheereen Budd…" at bounding box center [550, 546] width 1099 height 1092
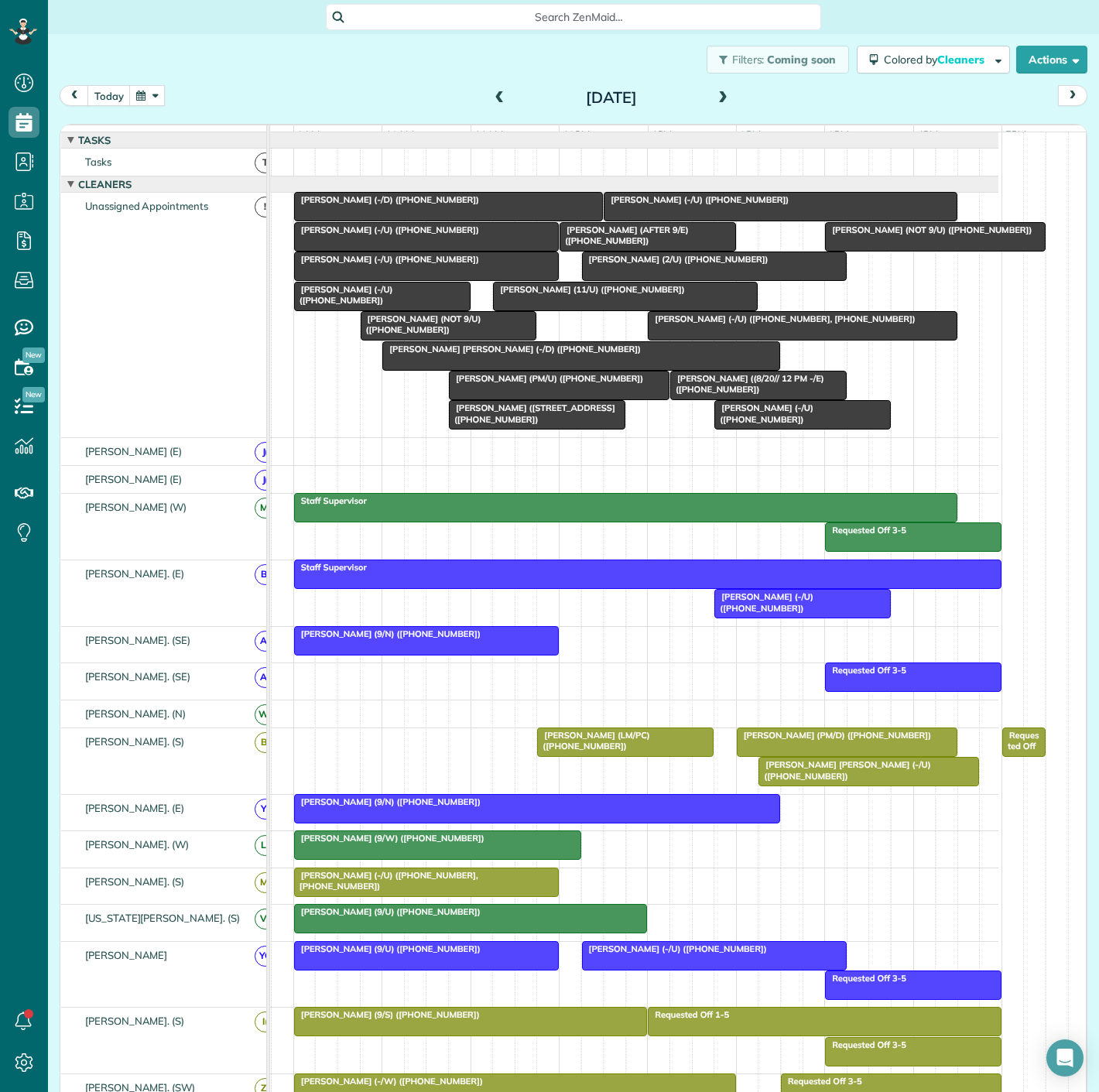
click at [377, 205] on span "[PERSON_NAME] (-/D) ([PHONE_NUMBER])" at bounding box center [386, 199] width 186 height 11
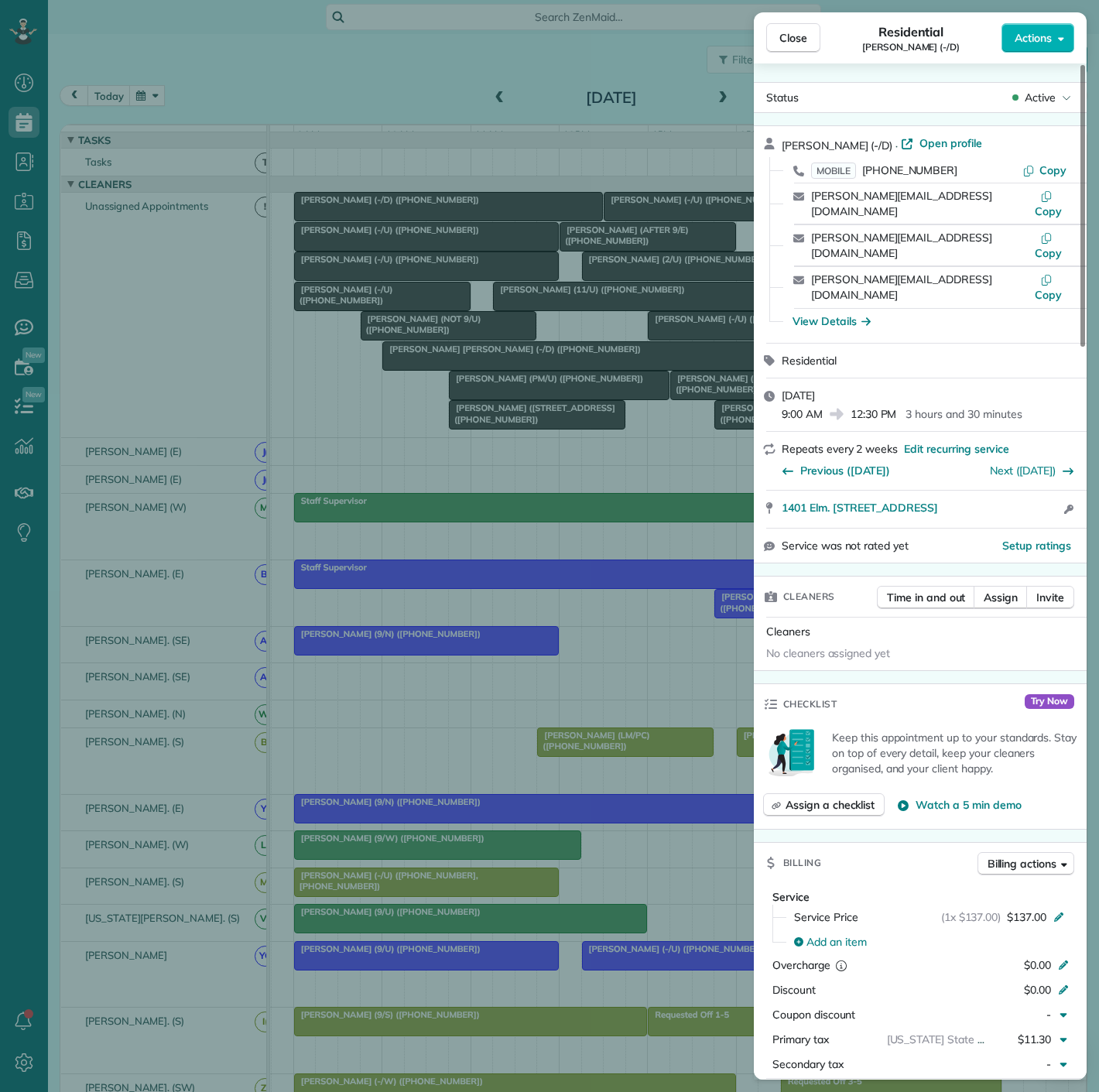
click at [501, 270] on div "Close Residential Larry Miller (-/D) Actions Status Active Larry Miller (-/D) ·…" at bounding box center [550, 546] width 1099 height 1092
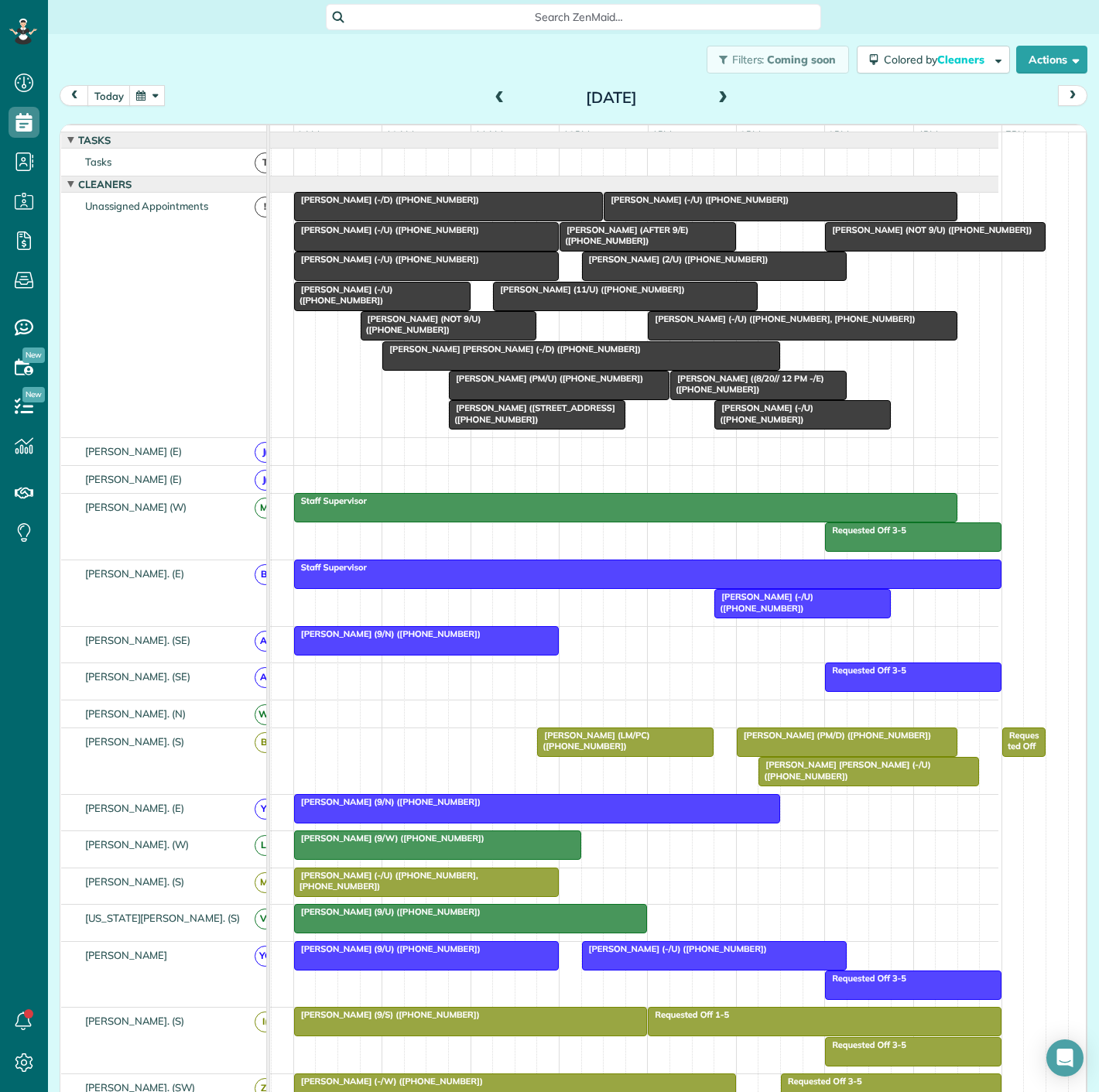
click at [784, 338] on div at bounding box center [802, 326] width 307 height 28
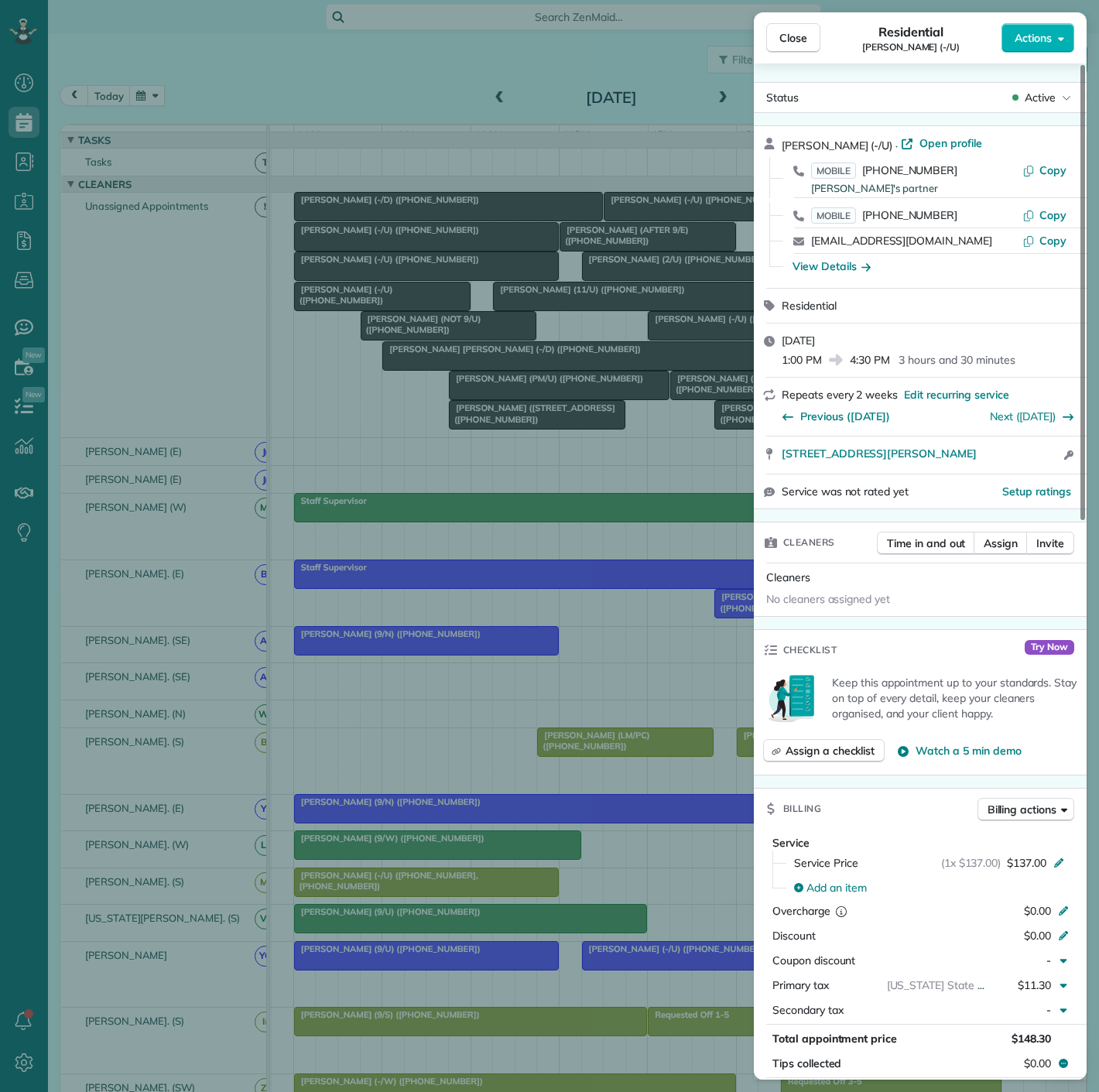
click at [576, 356] on div "Close Residential Katherine Glueckert (-/U) Actions Status Active Katherine Glu…" at bounding box center [550, 546] width 1099 height 1092
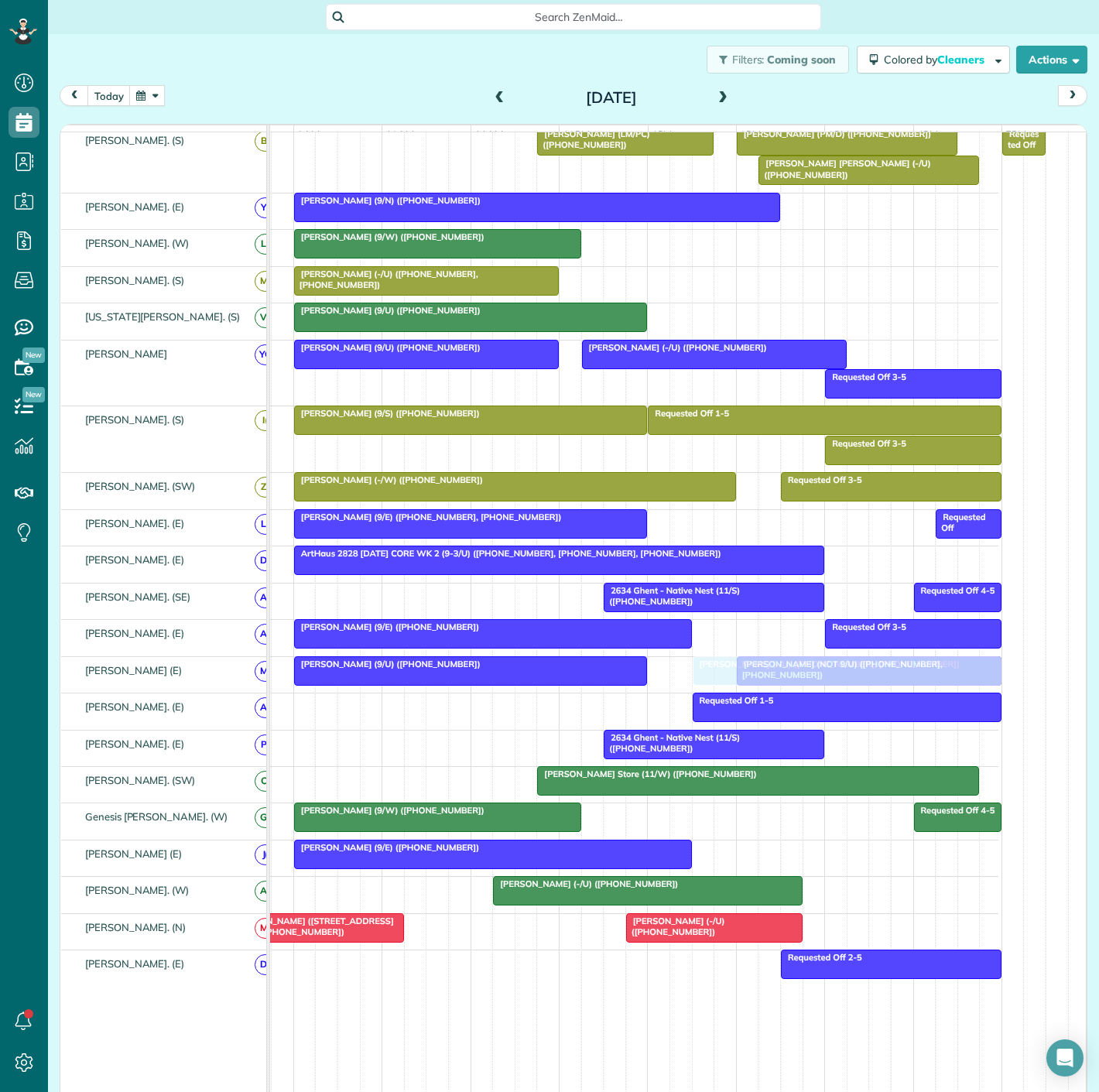
drag, startPoint x: 749, startPoint y: 339, endPoint x: 787, endPoint y: 665, distance: 328.2
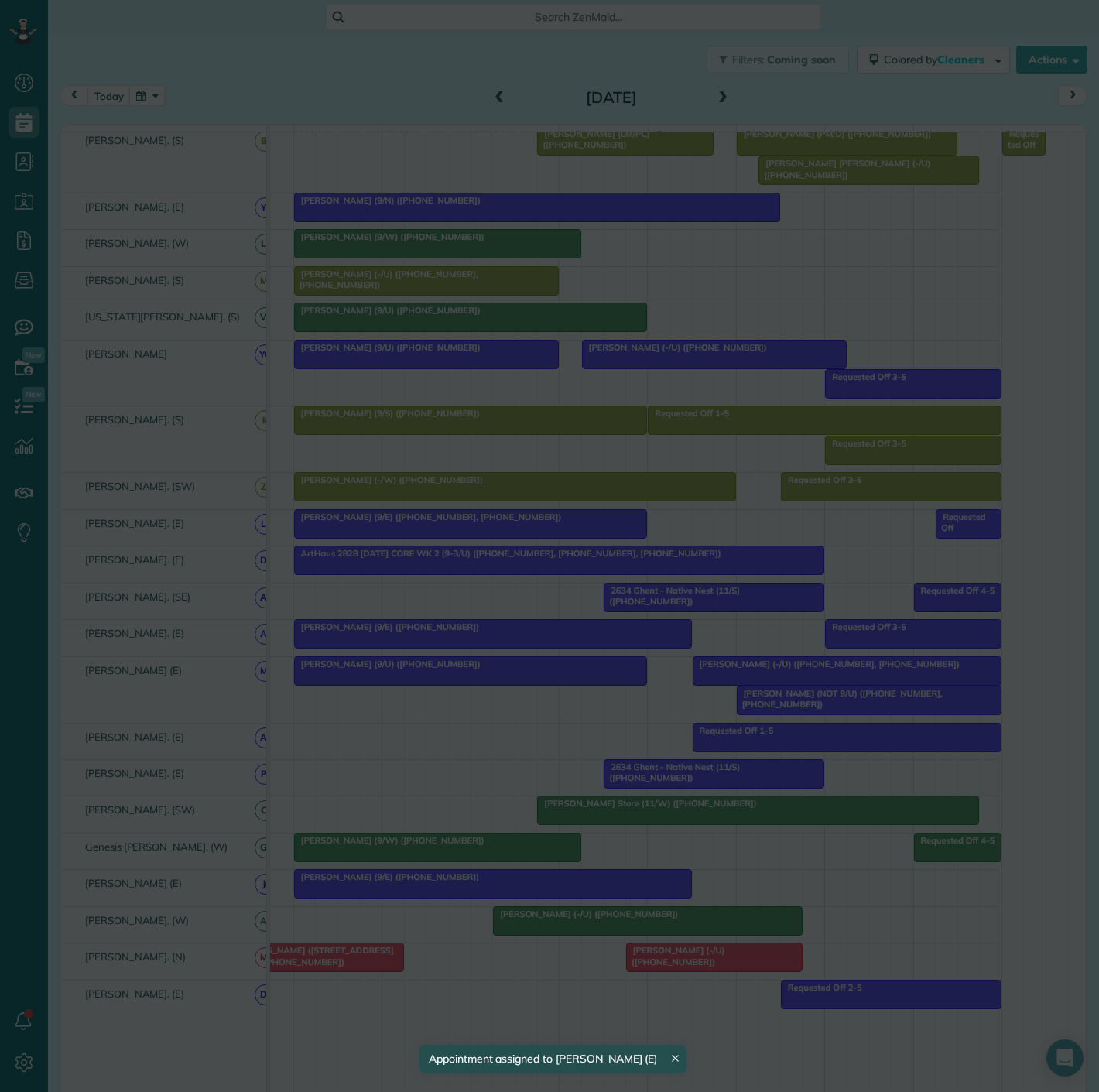
drag, startPoint x: 778, startPoint y: 673, endPoint x: 753, endPoint y: 675, distance: 25.1
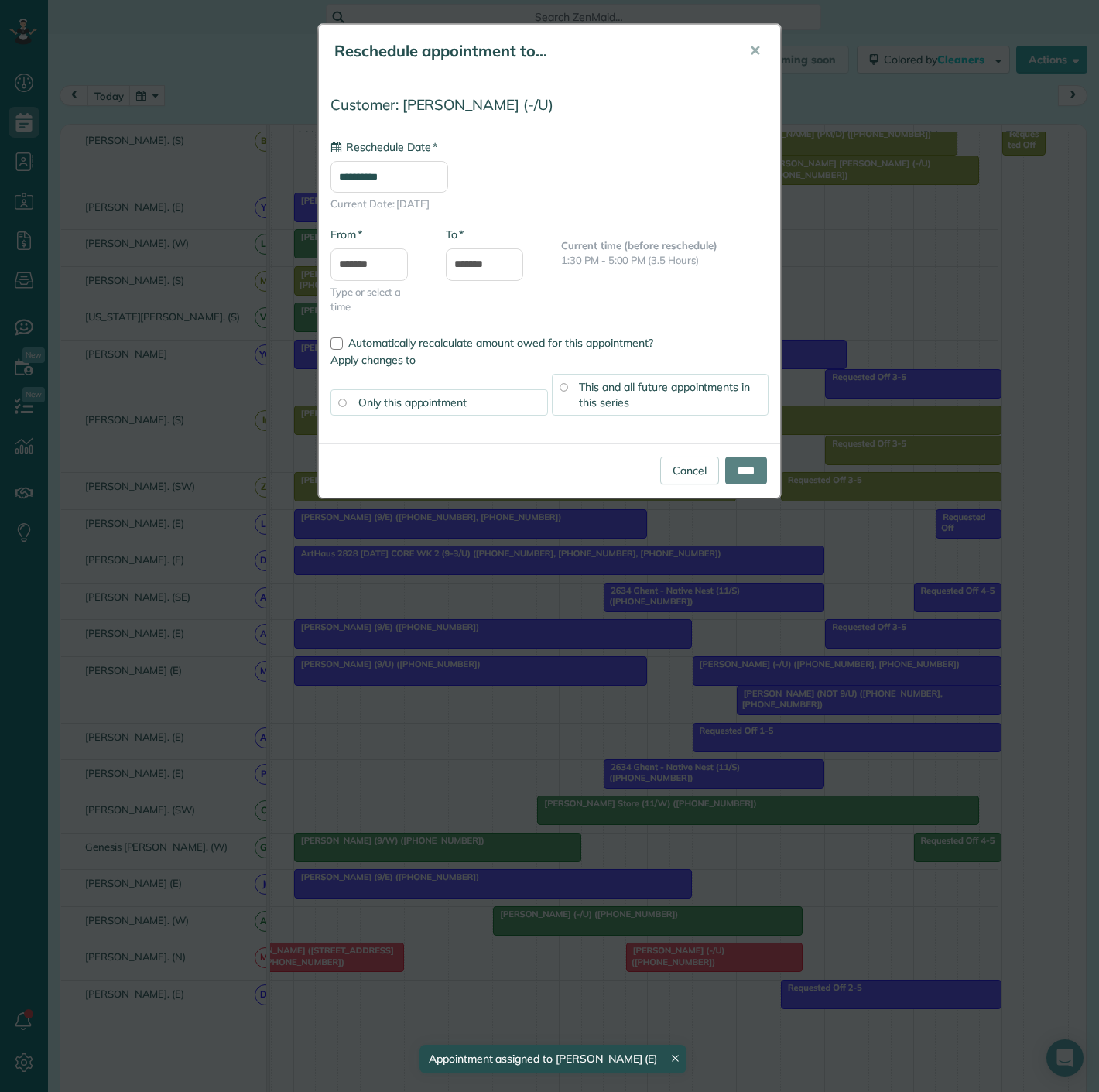
click at [751, 675] on div "**********" at bounding box center [550, 546] width 1099 height 1092
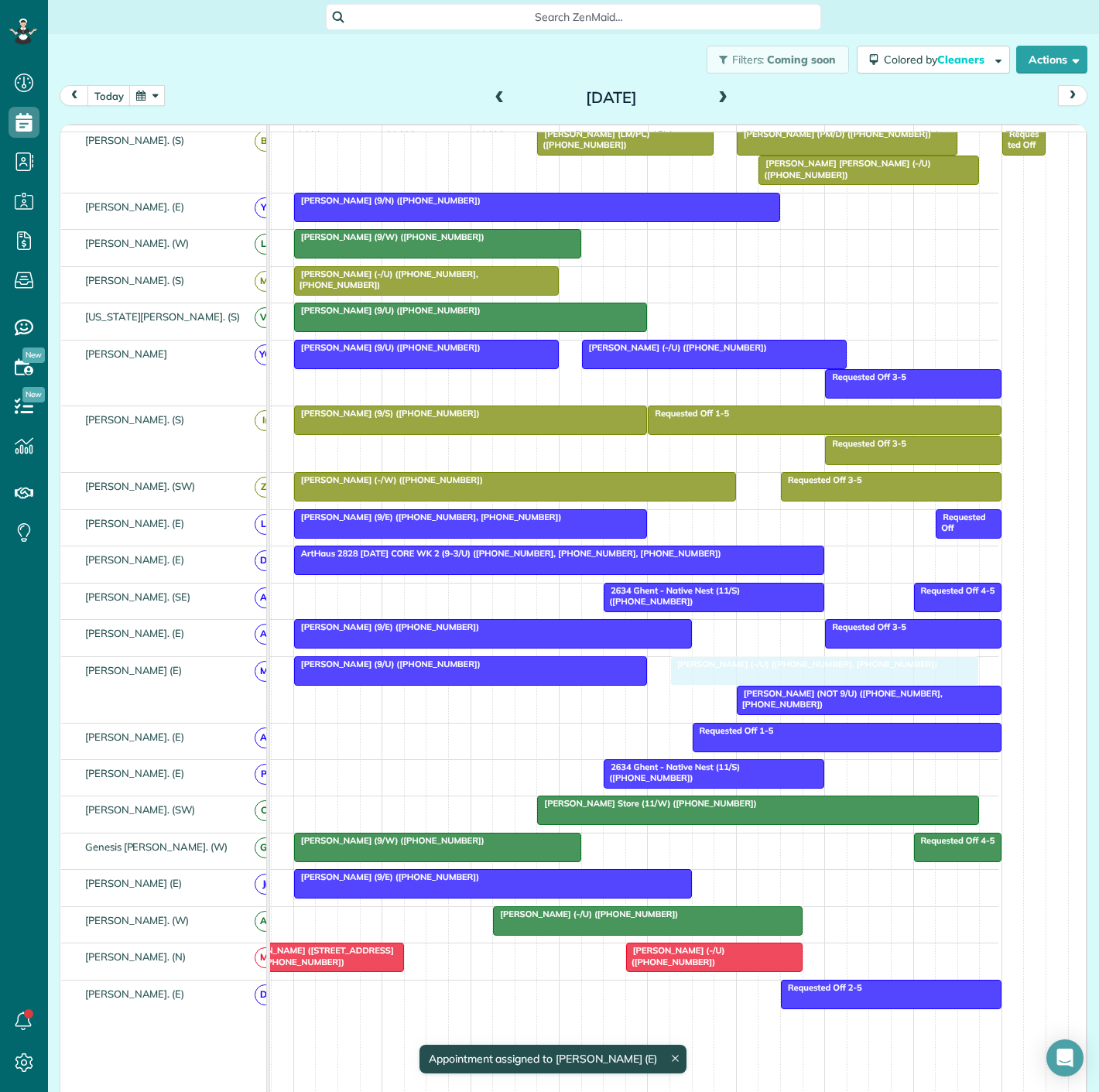
drag, startPoint x: 744, startPoint y: 675, endPoint x: 725, endPoint y: 674, distance: 19.0
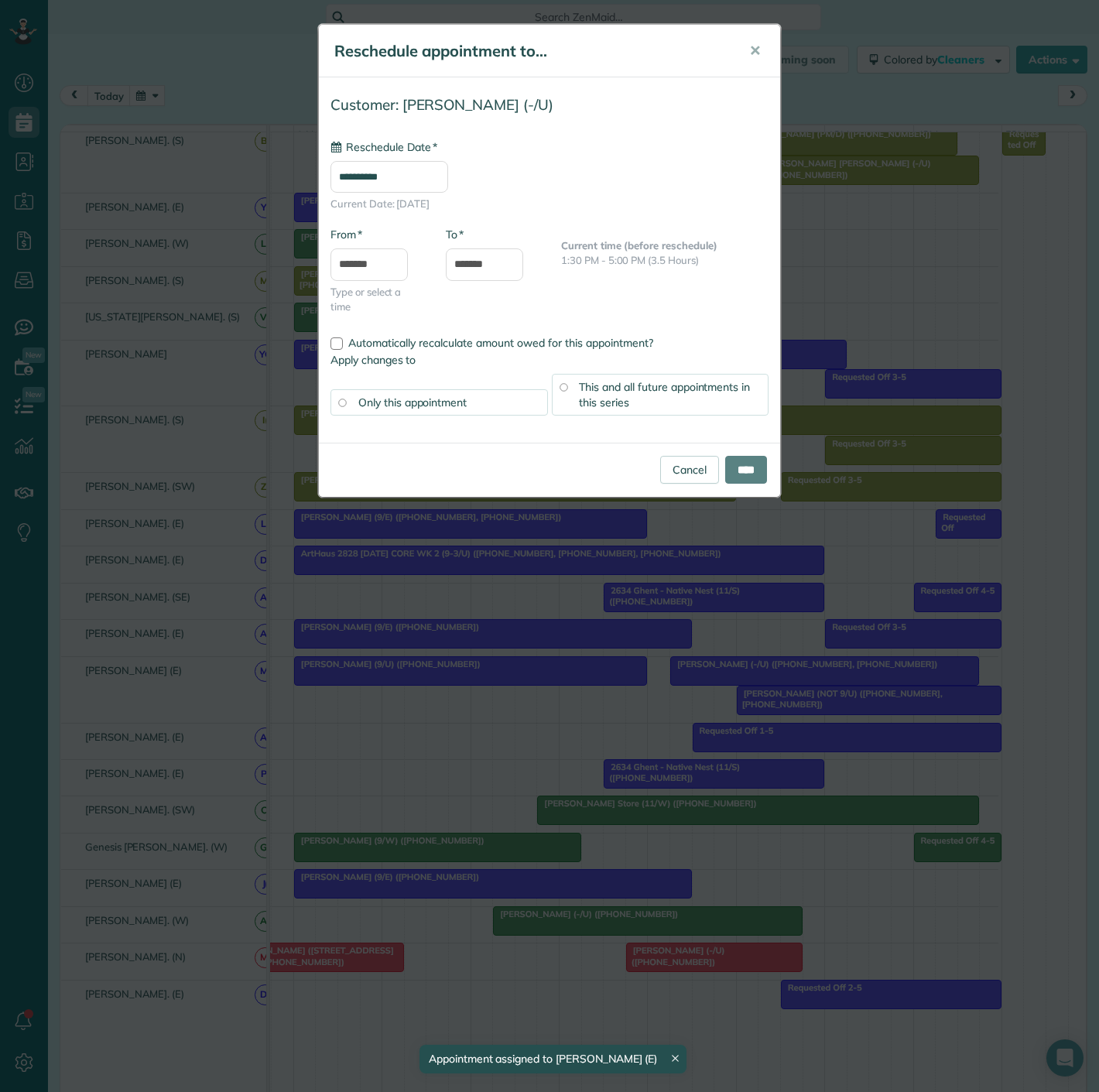
type input "**********"
click at [750, 467] on input "****" at bounding box center [747, 470] width 42 height 28
click at [506, 683] on div "**********" at bounding box center [550, 546] width 1099 height 1092
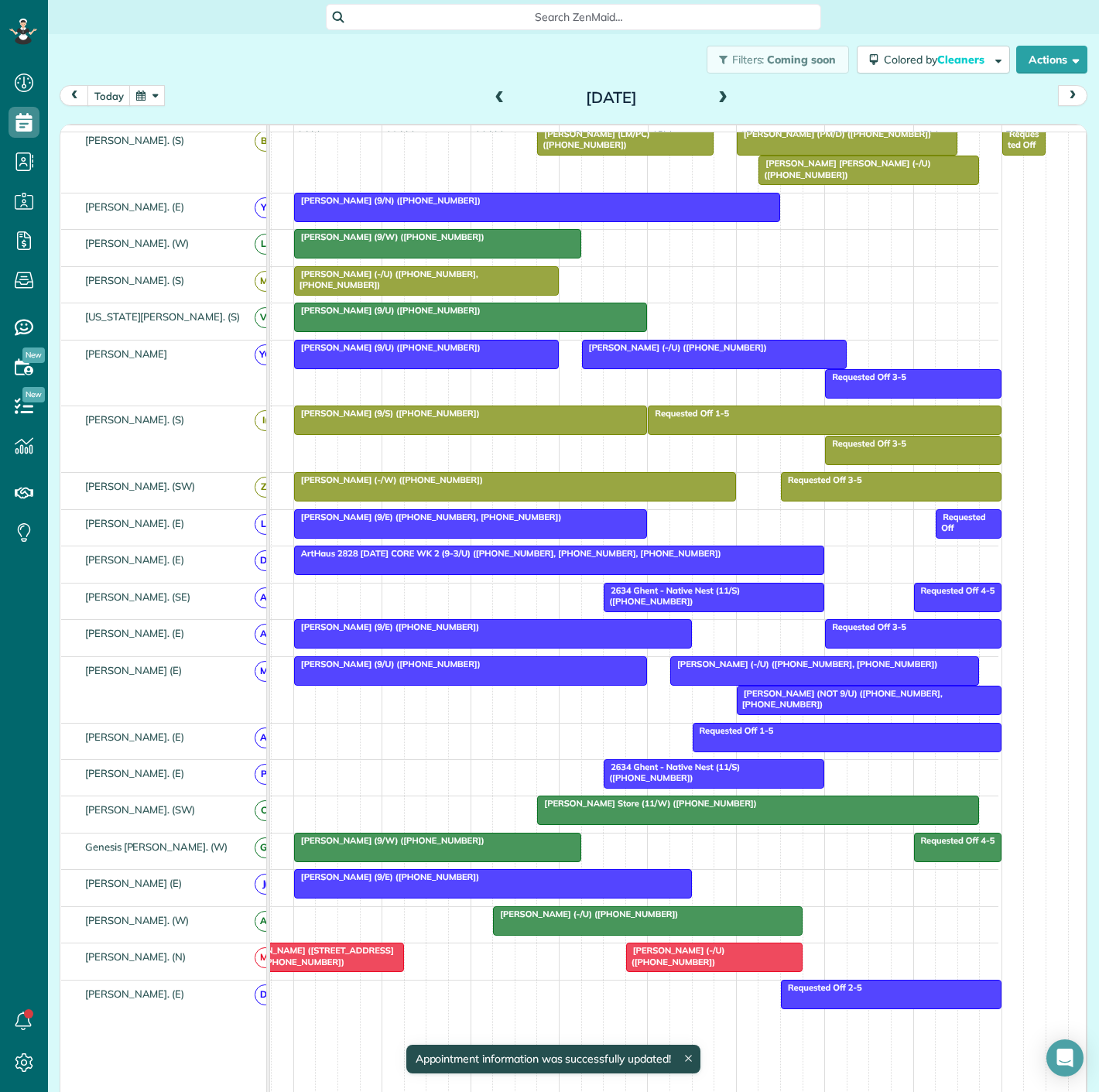
click at [539, 666] on div "[PERSON_NAME] (9/U) ([PHONE_NUMBER])" at bounding box center [471, 663] width 345 height 11
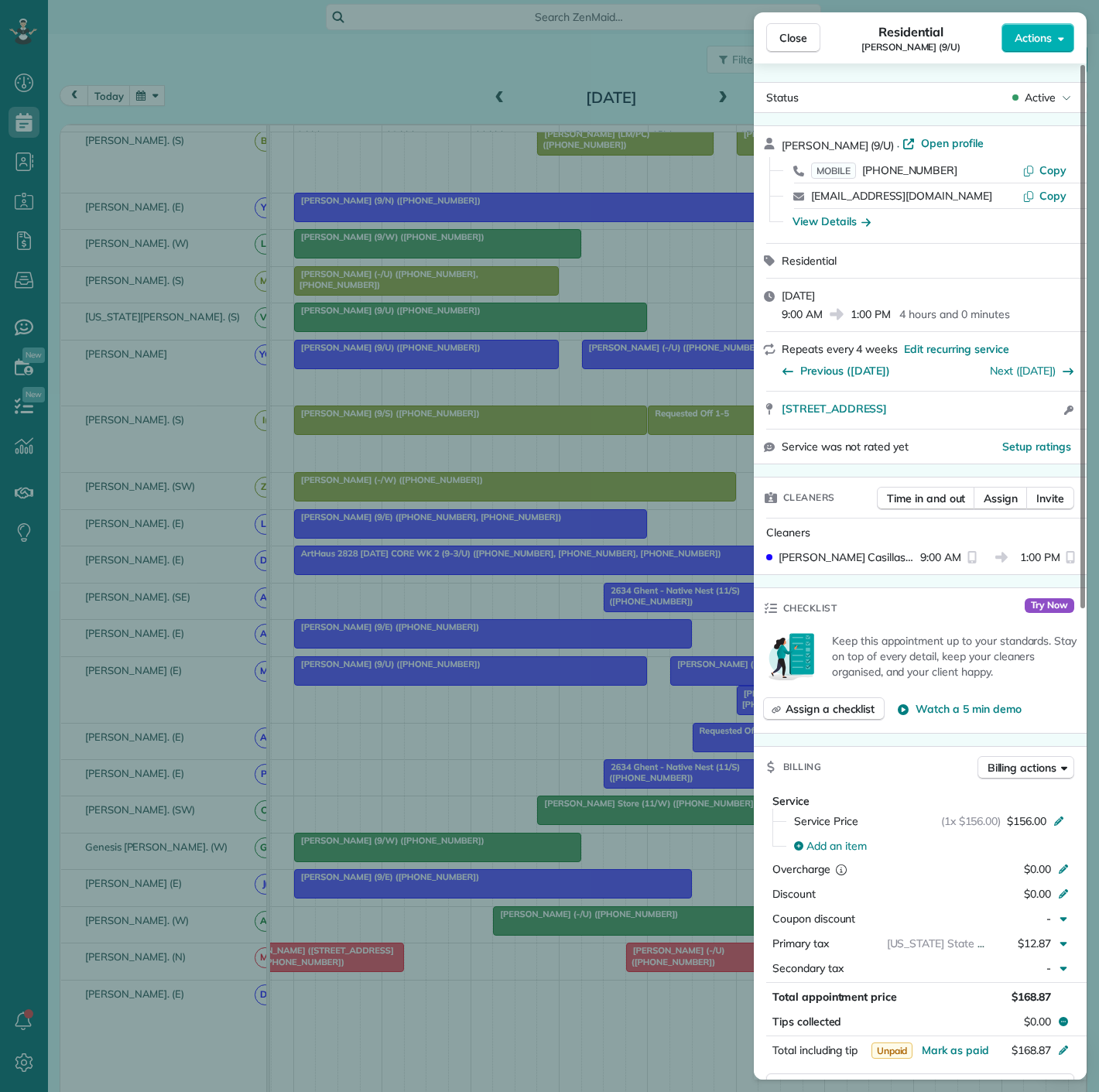
drag, startPoint x: 765, startPoint y: 428, endPoint x: 762, endPoint y: 412, distance: 16.3
click at [762, 412] on div "Sheela Ziari (9/U) · Open profile MOBILE (415) 827-7801 Copy sheelaziari97@gmai…" at bounding box center [921, 295] width 333 height 339
click at [561, 752] on div "Close Residential Sheela Ziari (9/U) Actions Status Active Sheela Ziari (9/U) ·…" at bounding box center [550, 546] width 1099 height 1092
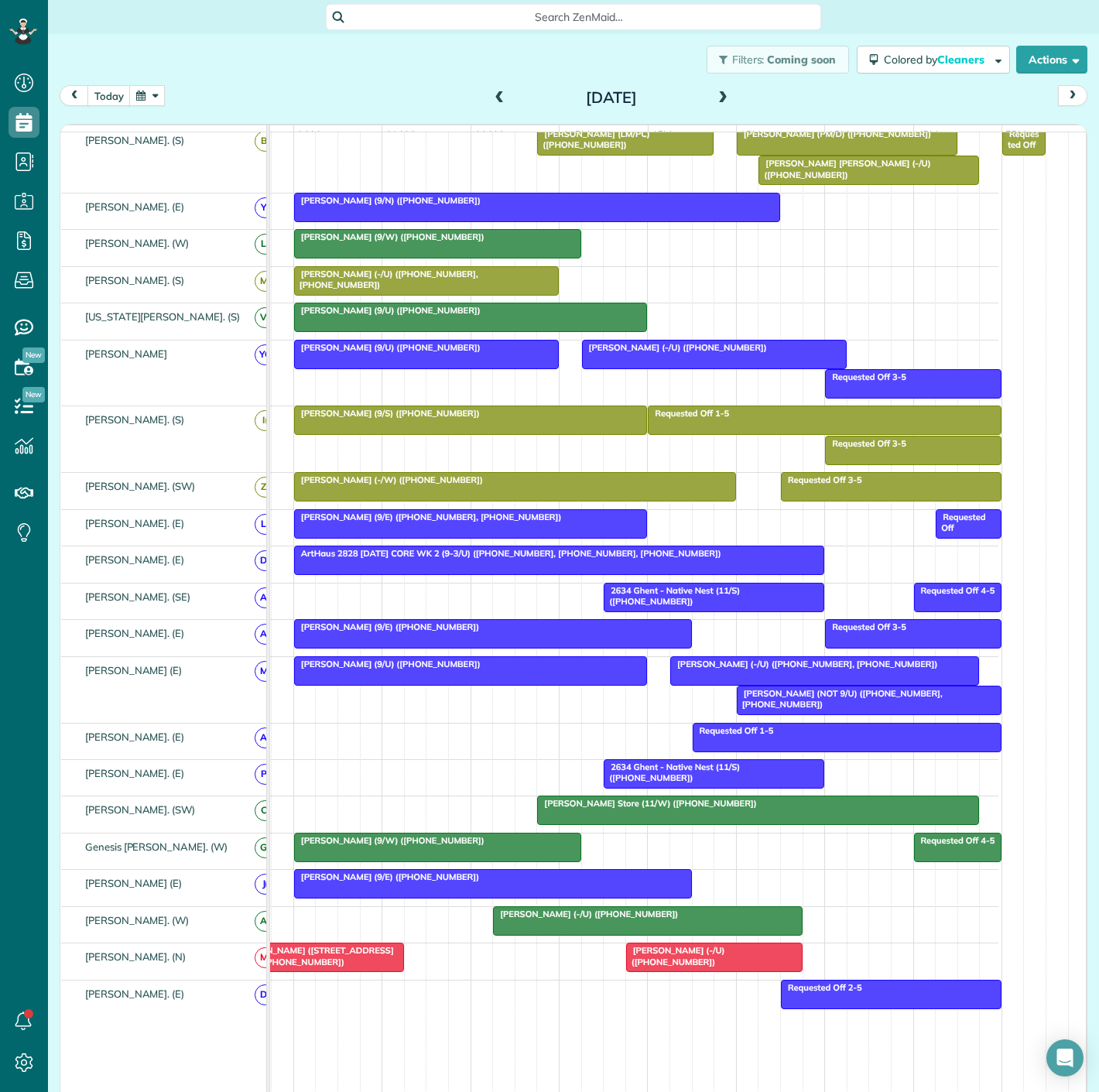
click at [756, 682] on div at bounding box center [825, 671] width 307 height 28
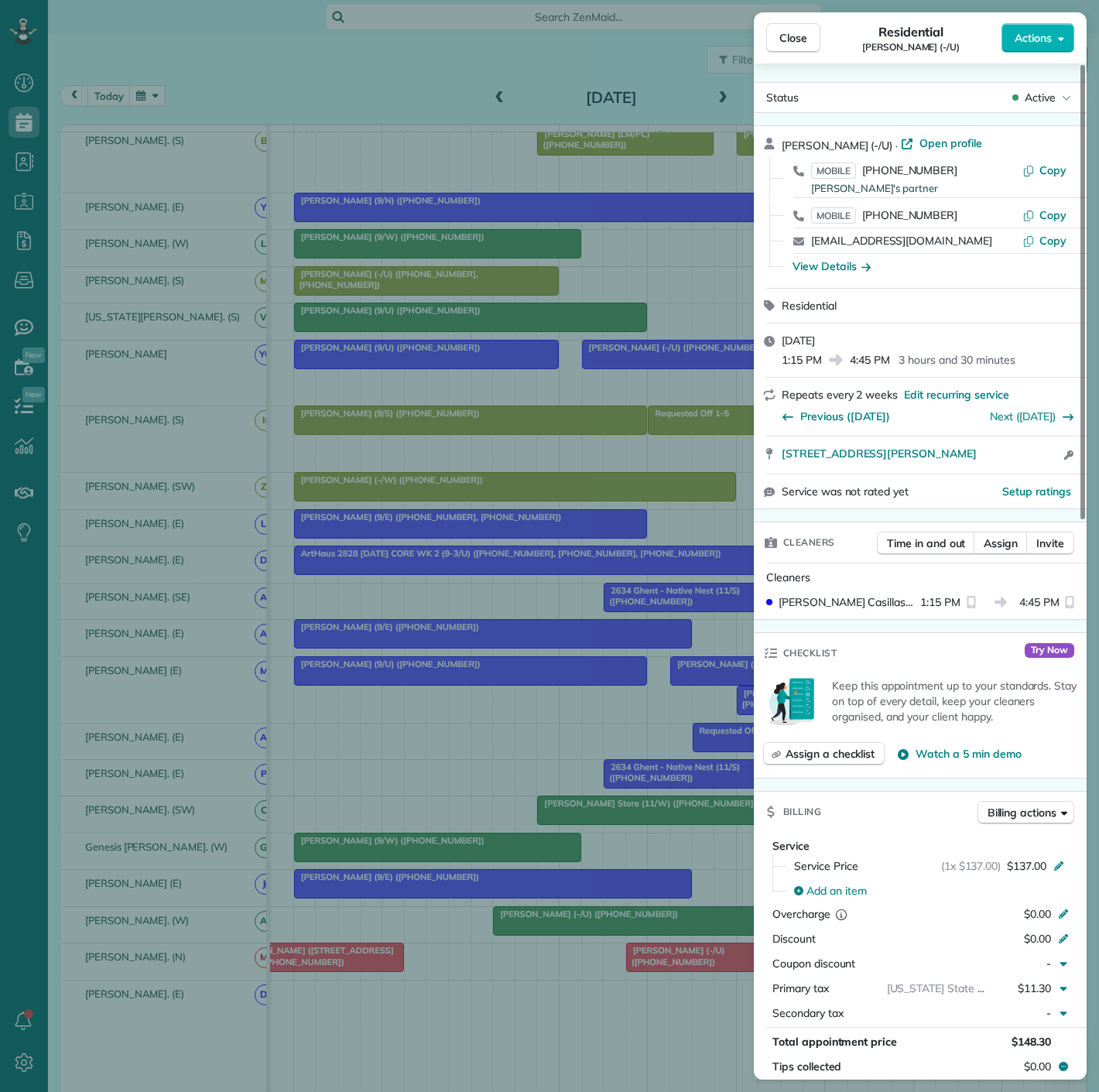
drag, startPoint x: 776, startPoint y: 463, endPoint x: 425, endPoint y: 360, distance: 365.8
click at [984, 463] on div "2610 Allen st Apt 3304 Dallas Tx 75204 Open access information" at bounding box center [921, 455] width 333 height 38
click at [375, 662] on div "Close Residential Katherine Glueckert (-/U) Actions Status Active Katherine Glu…" at bounding box center [550, 546] width 1099 height 1092
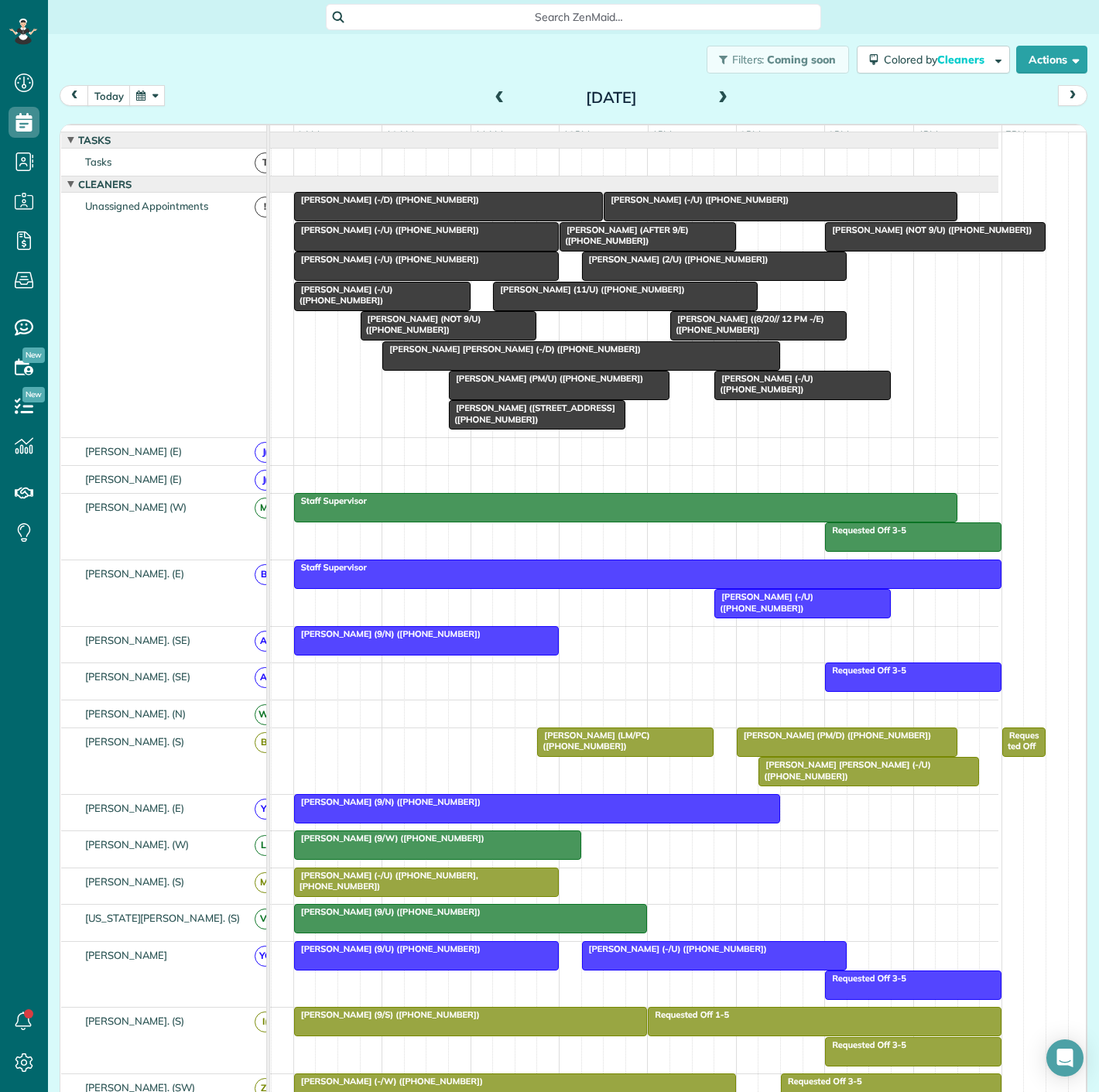
click at [391, 205] on span "[PERSON_NAME] (-/D) ([PHONE_NUMBER])" at bounding box center [386, 199] width 186 height 11
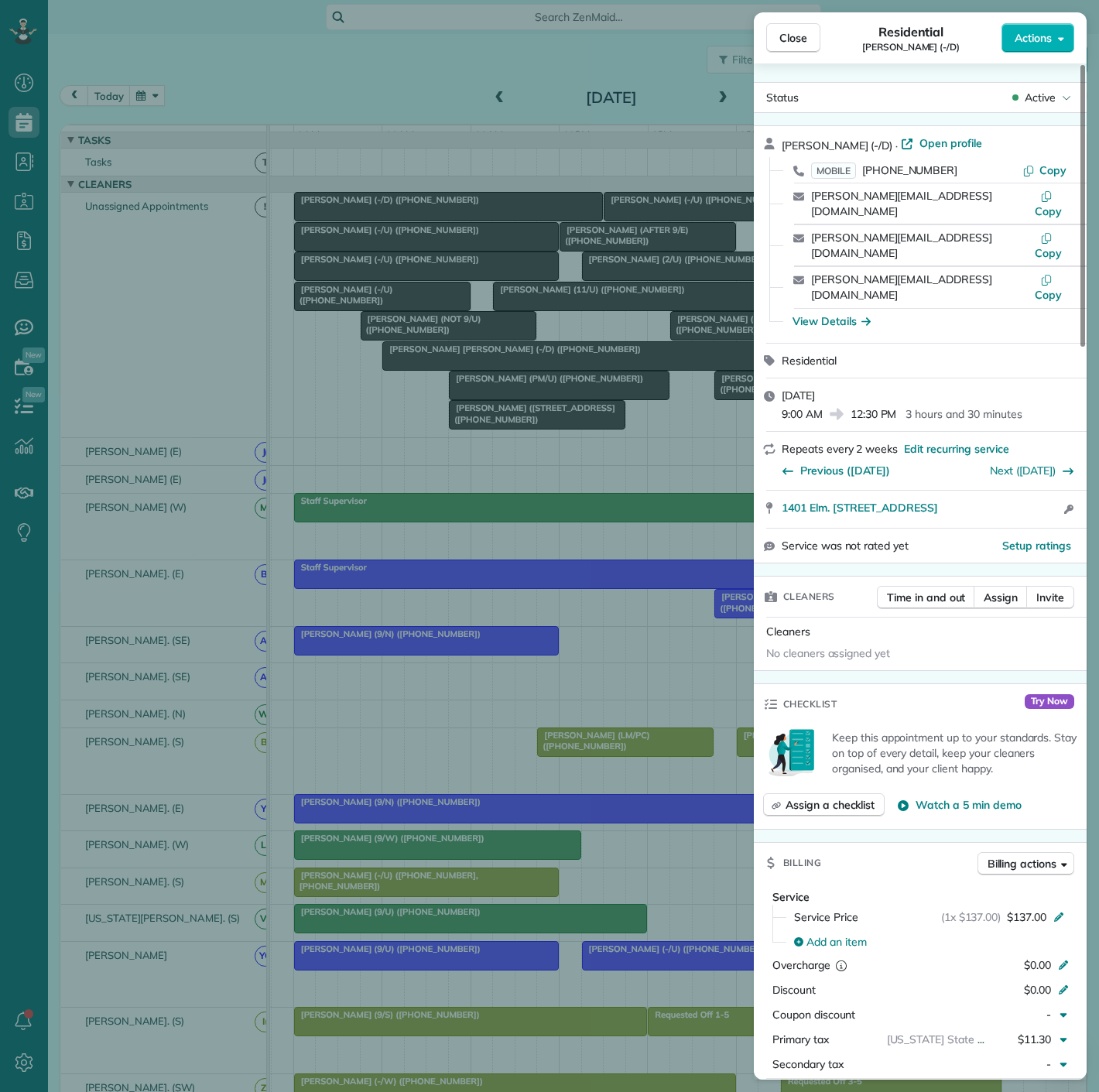
click at [395, 237] on div "Close Residential Larry Miller (-/D) Actions Status Active Larry Miller (-/D) ·…" at bounding box center [550, 546] width 1099 height 1092
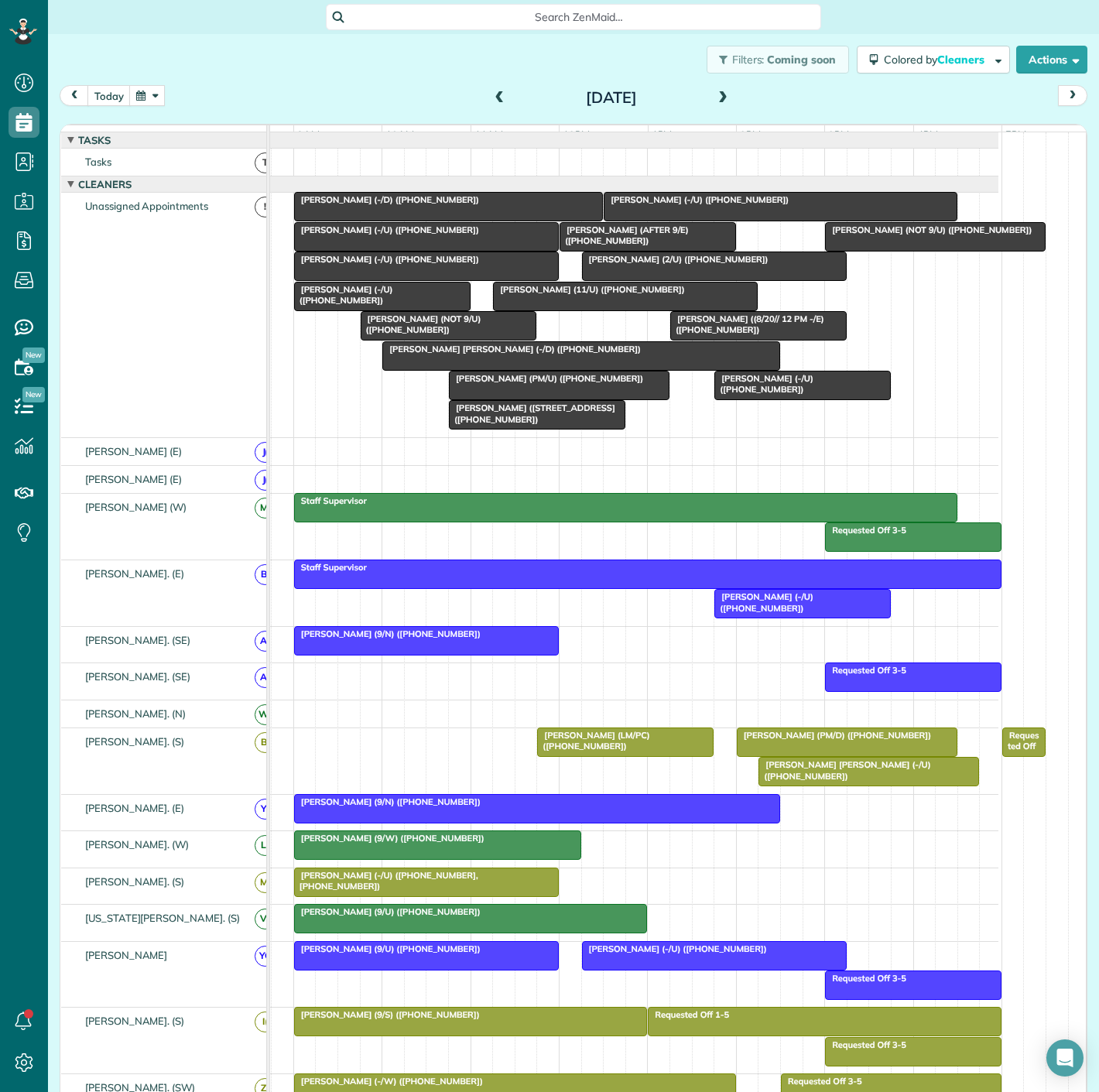
click at [383, 236] on span "[PERSON_NAME] (-/U) ([PHONE_NUMBER])" at bounding box center [386, 230] width 186 height 11
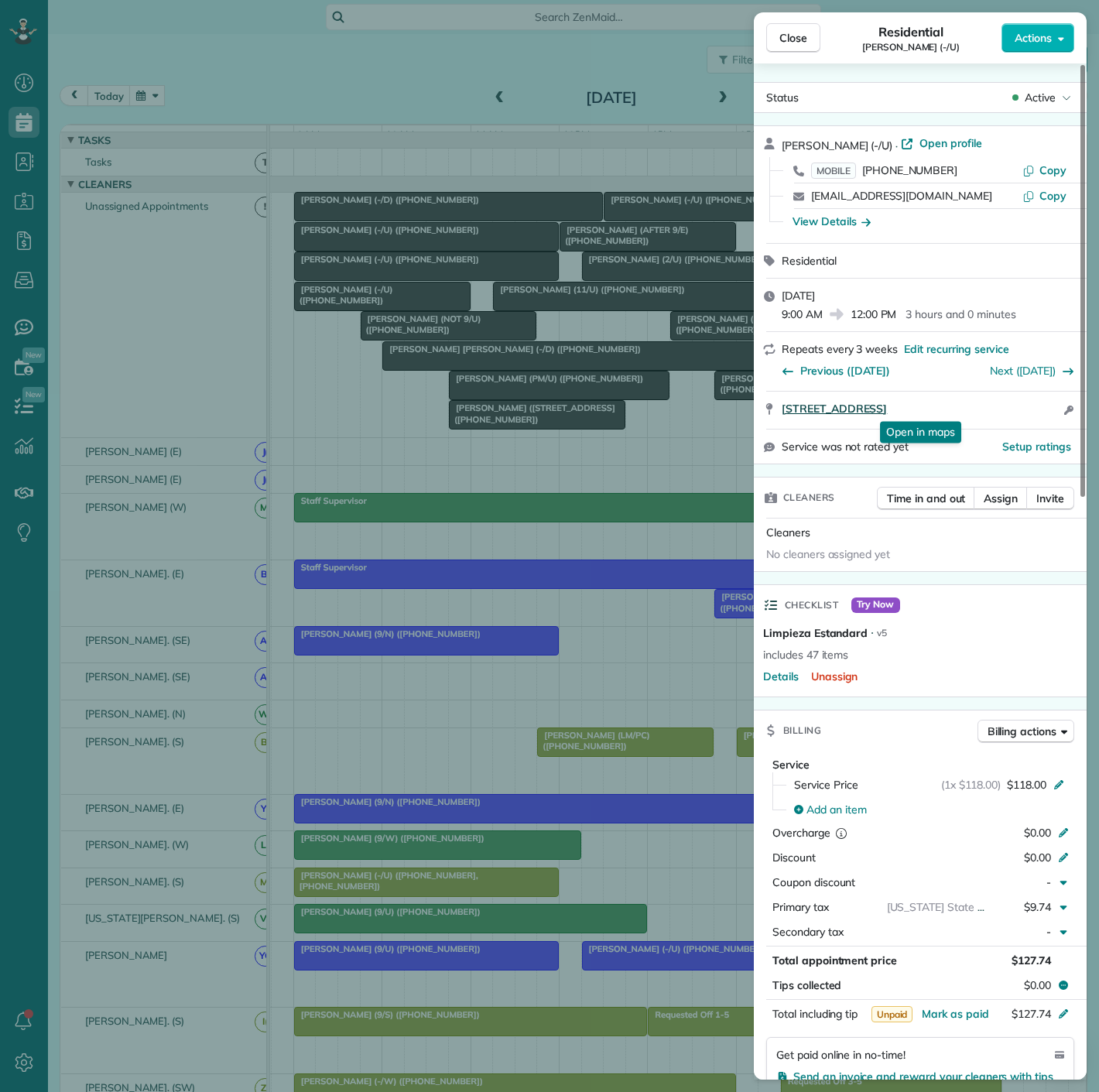
drag, startPoint x: 780, startPoint y: 418, endPoint x: 988, endPoint y: 402, distance: 208.6
click at [1016, 407] on div "3255 Carlisle Street Apt 2534 Dallas TX 75204 Open in maps Open in maps Open ac…" at bounding box center [921, 411] width 333 height 38
drag, startPoint x: 376, startPoint y: 564, endPoint x: 557, endPoint y: 565, distance: 181.0
click at [376, 564] on div "Close Residential Brett Martinsen (-/U) Actions Status Active Brett Martinsen (…" at bounding box center [550, 546] width 1099 height 1092
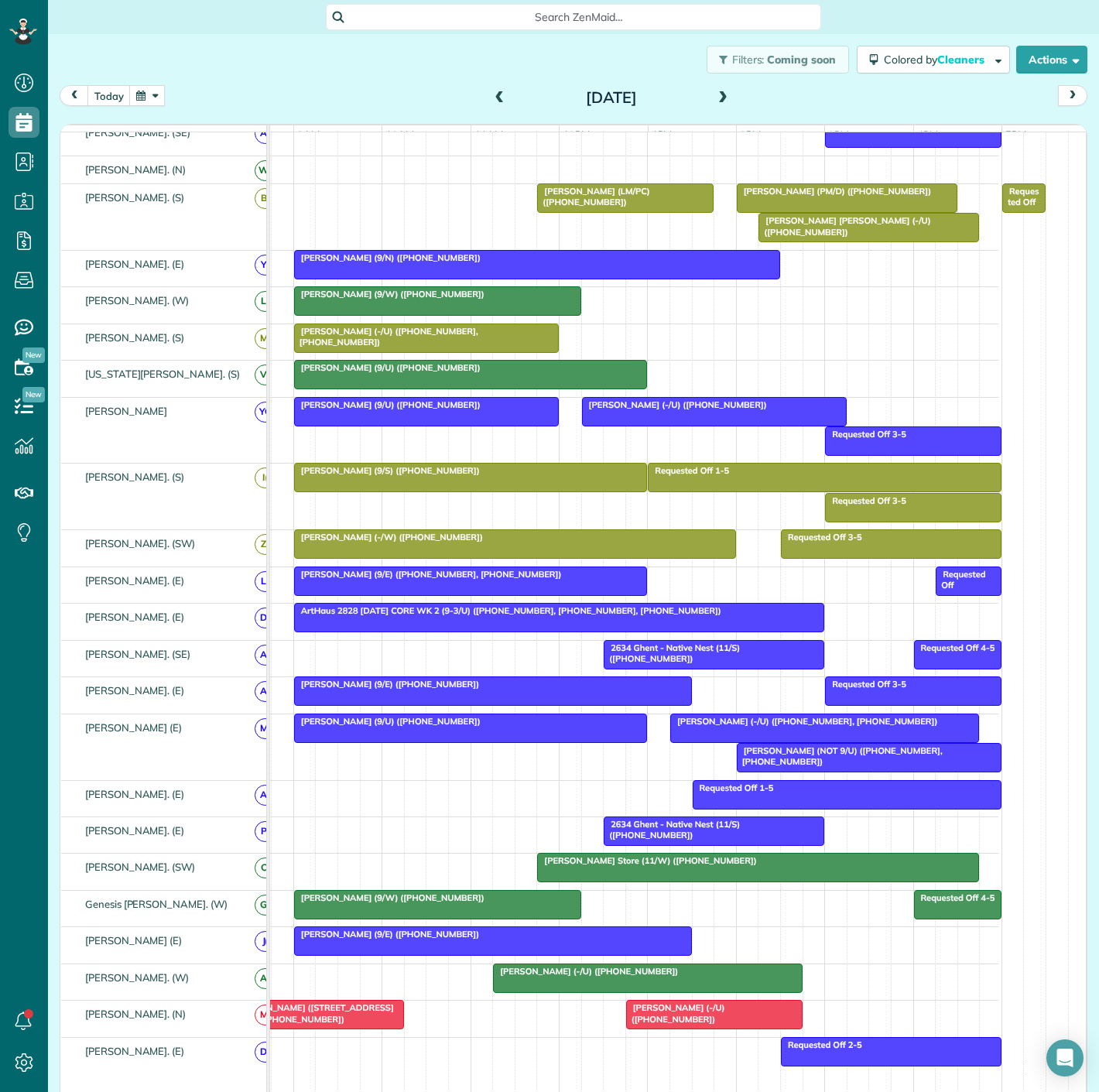
scroll to position [602, 0]
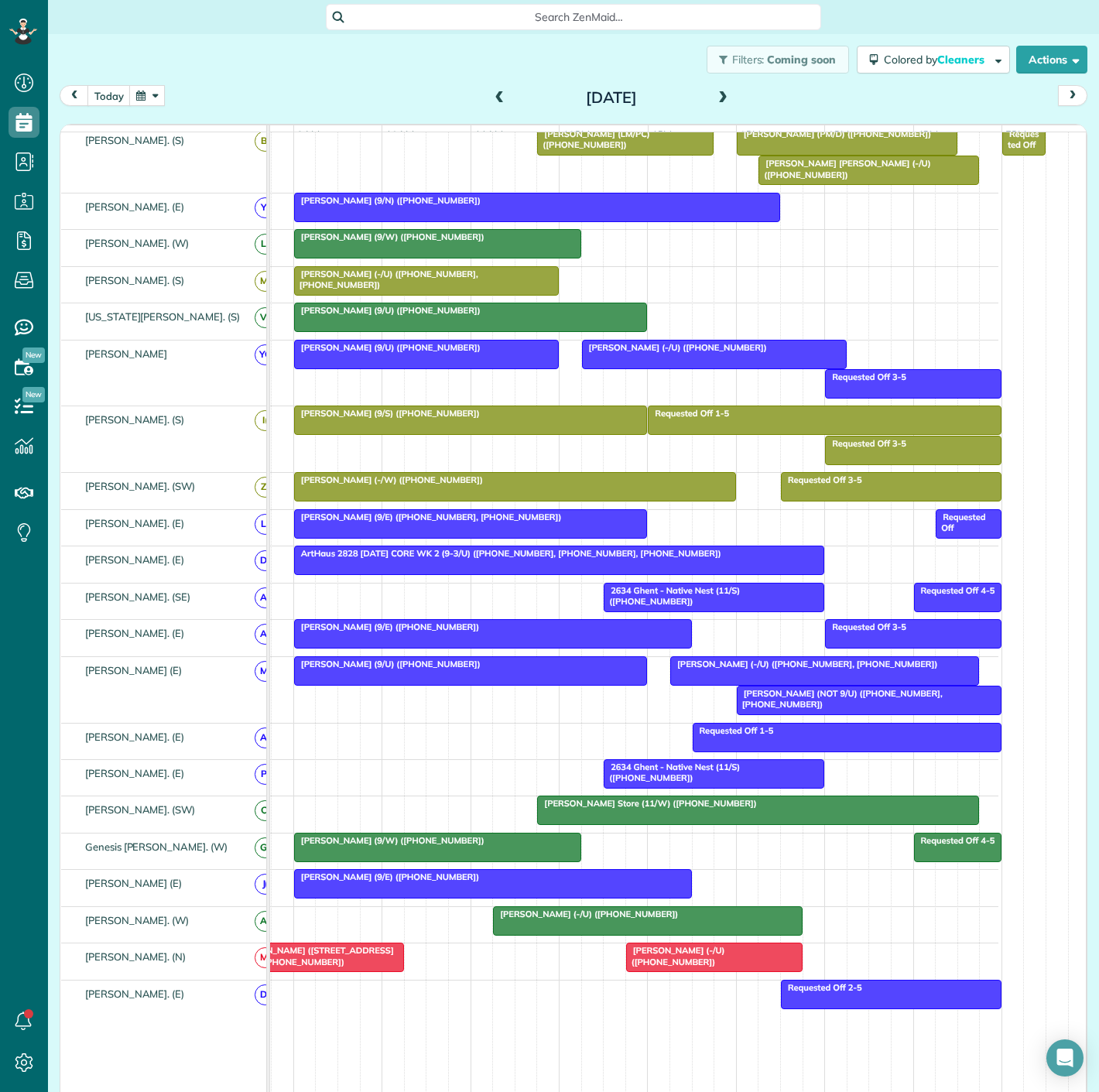
click at [820, 715] on div at bounding box center [869, 701] width 263 height 28
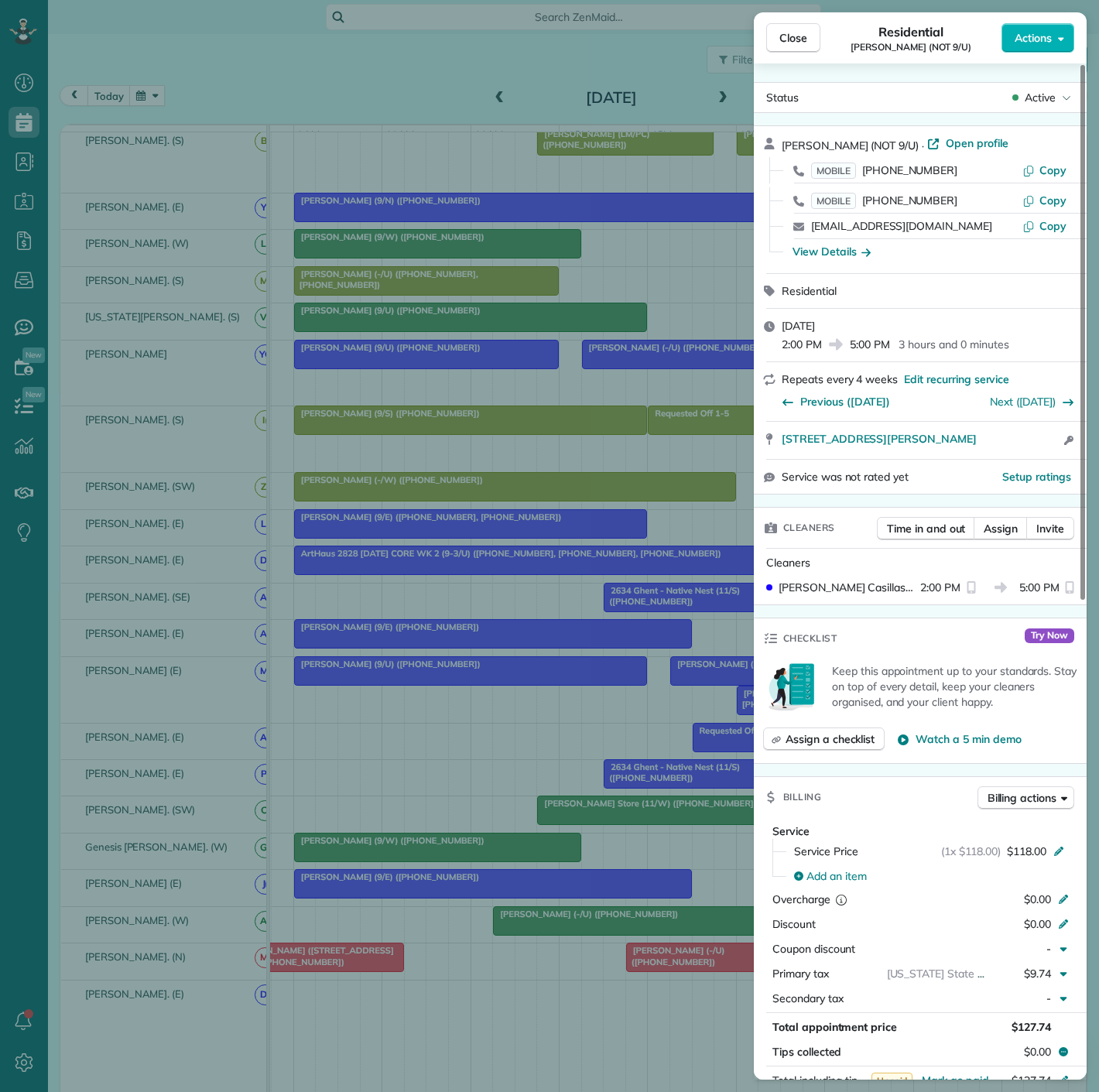
drag, startPoint x: 772, startPoint y: 452, endPoint x: 999, endPoint y: 449, distance: 227.0
click at [999, 449] on div "3930 McKinney Ave 527 Dallas TX 75204 Open access information" at bounding box center [921, 441] width 333 height 38
drag, startPoint x: 592, startPoint y: 807, endPoint x: 623, endPoint y: 793, distance: 34.0
click at [592, 807] on div "Close Residential Sheereen Buddin (NOT 9/U) Actions Status Active Sheereen Budd…" at bounding box center [550, 546] width 1099 height 1092
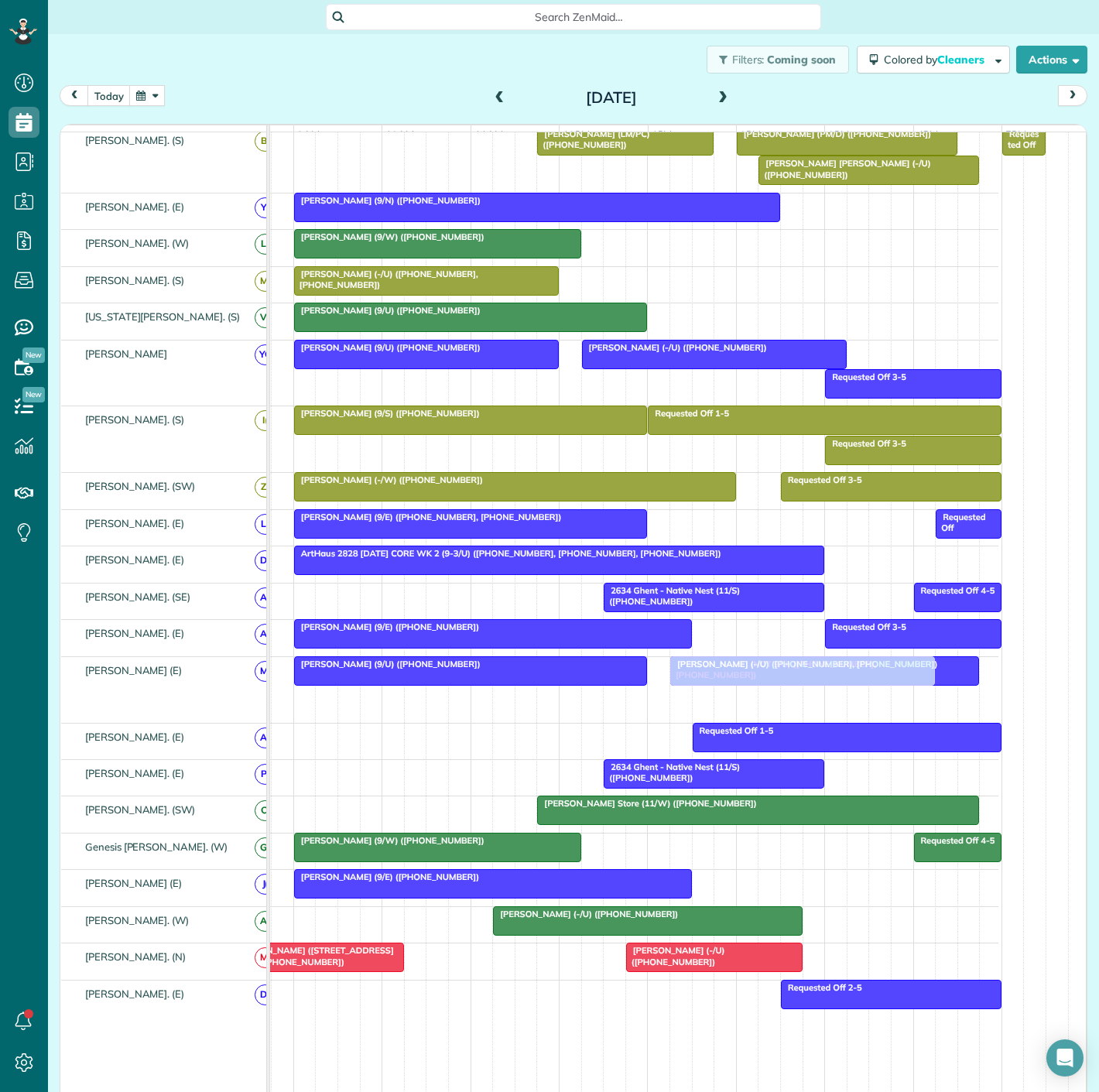
drag, startPoint x: 796, startPoint y: 702, endPoint x: 743, endPoint y: 702, distance: 53.0
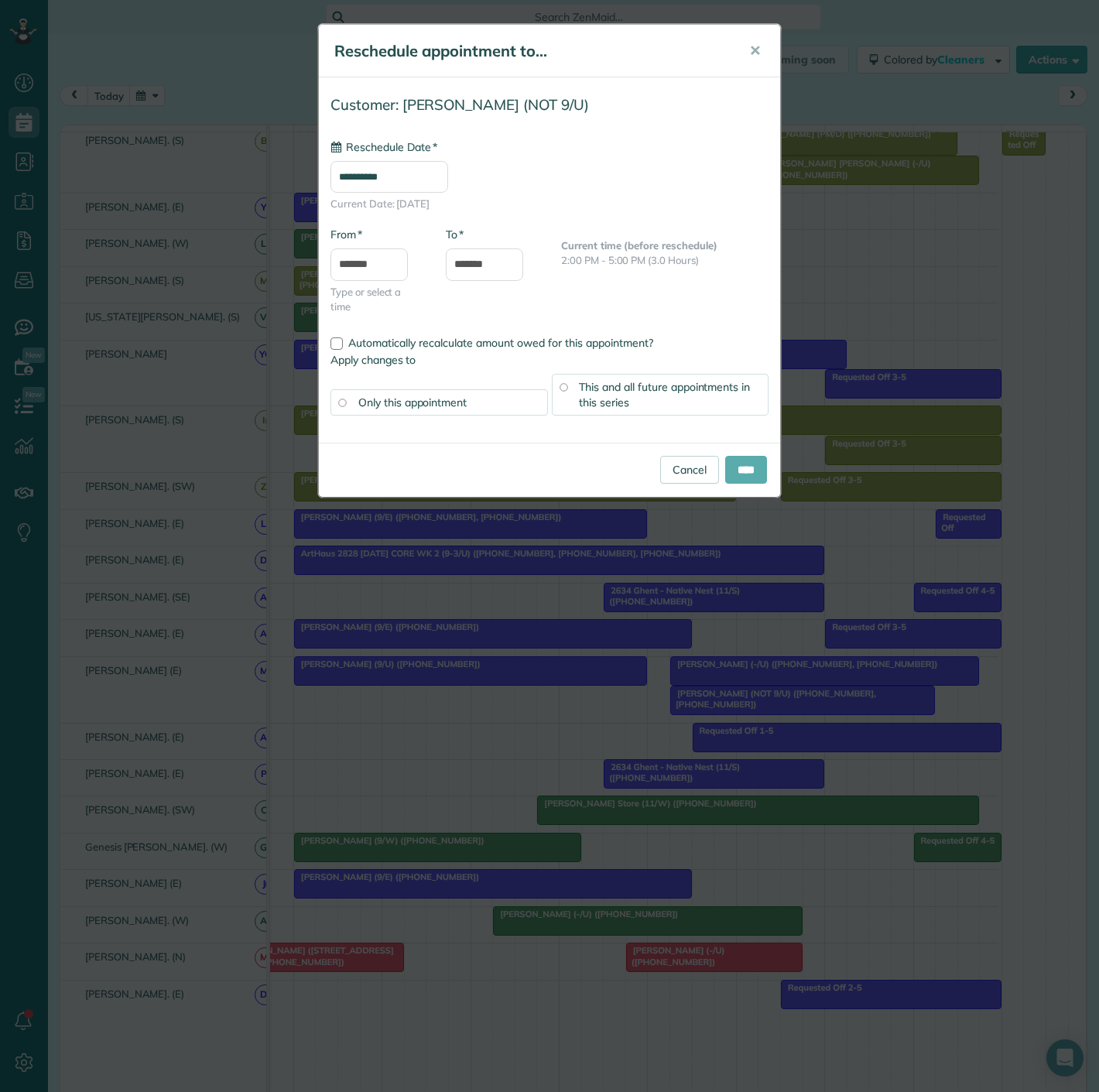
type input "**********"
click at [735, 472] on input "****" at bounding box center [747, 470] width 42 height 28
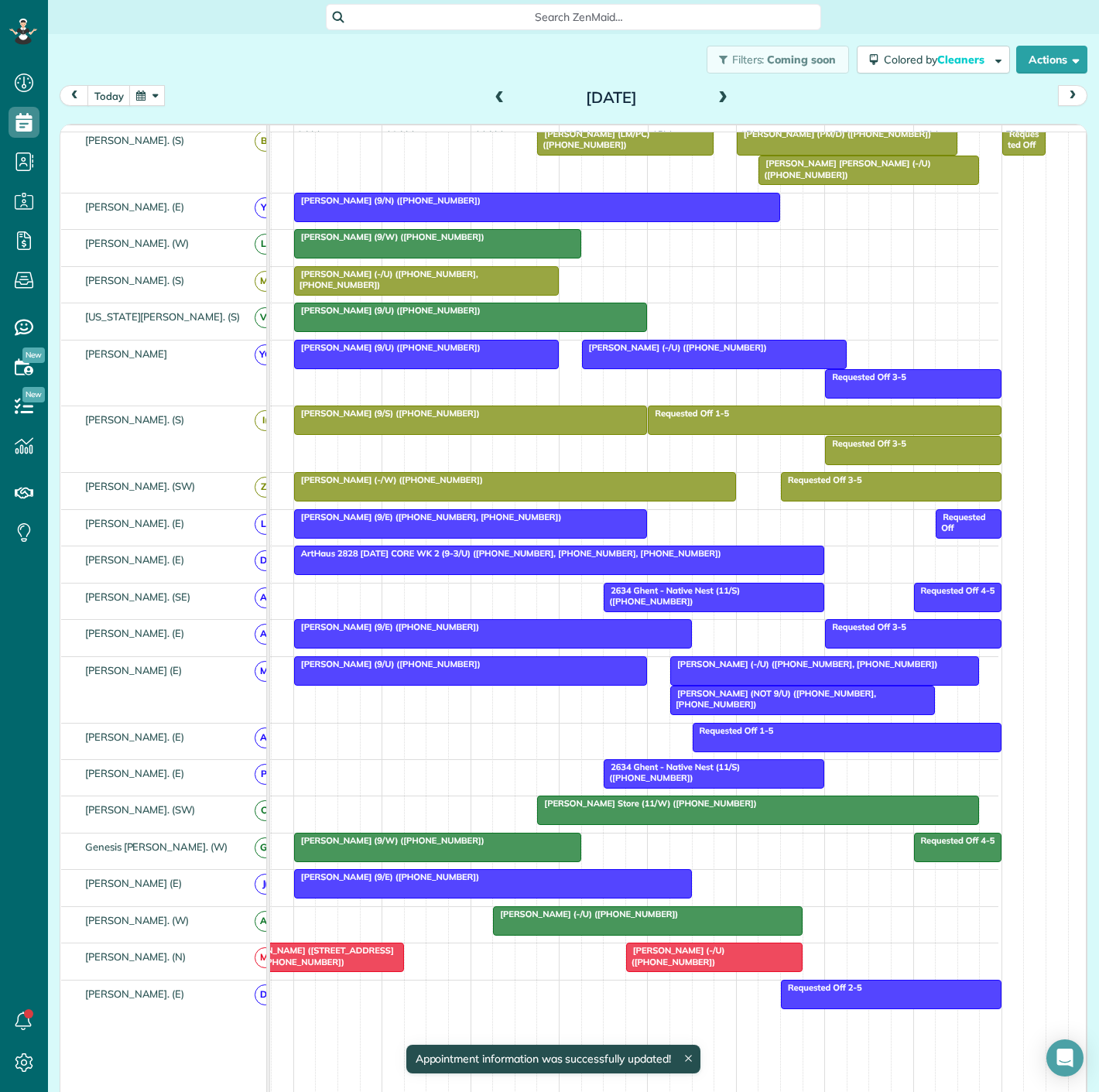
drag, startPoint x: 787, startPoint y: 679, endPoint x: 738, endPoint y: 844, distance: 172.1
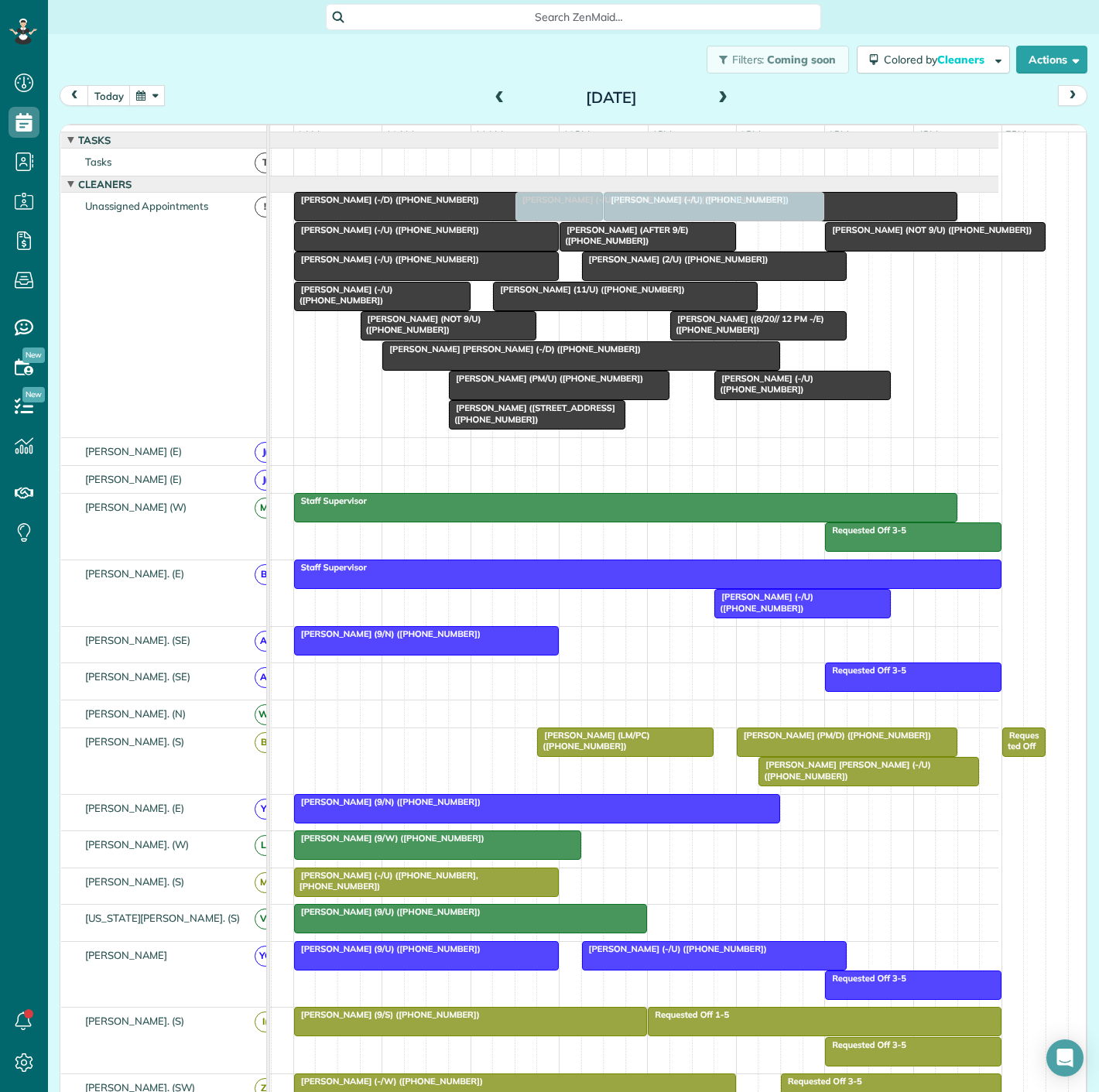
drag, startPoint x: 741, startPoint y: 673, endPoint x: 542, endPoint y: 308, distance: 415.7
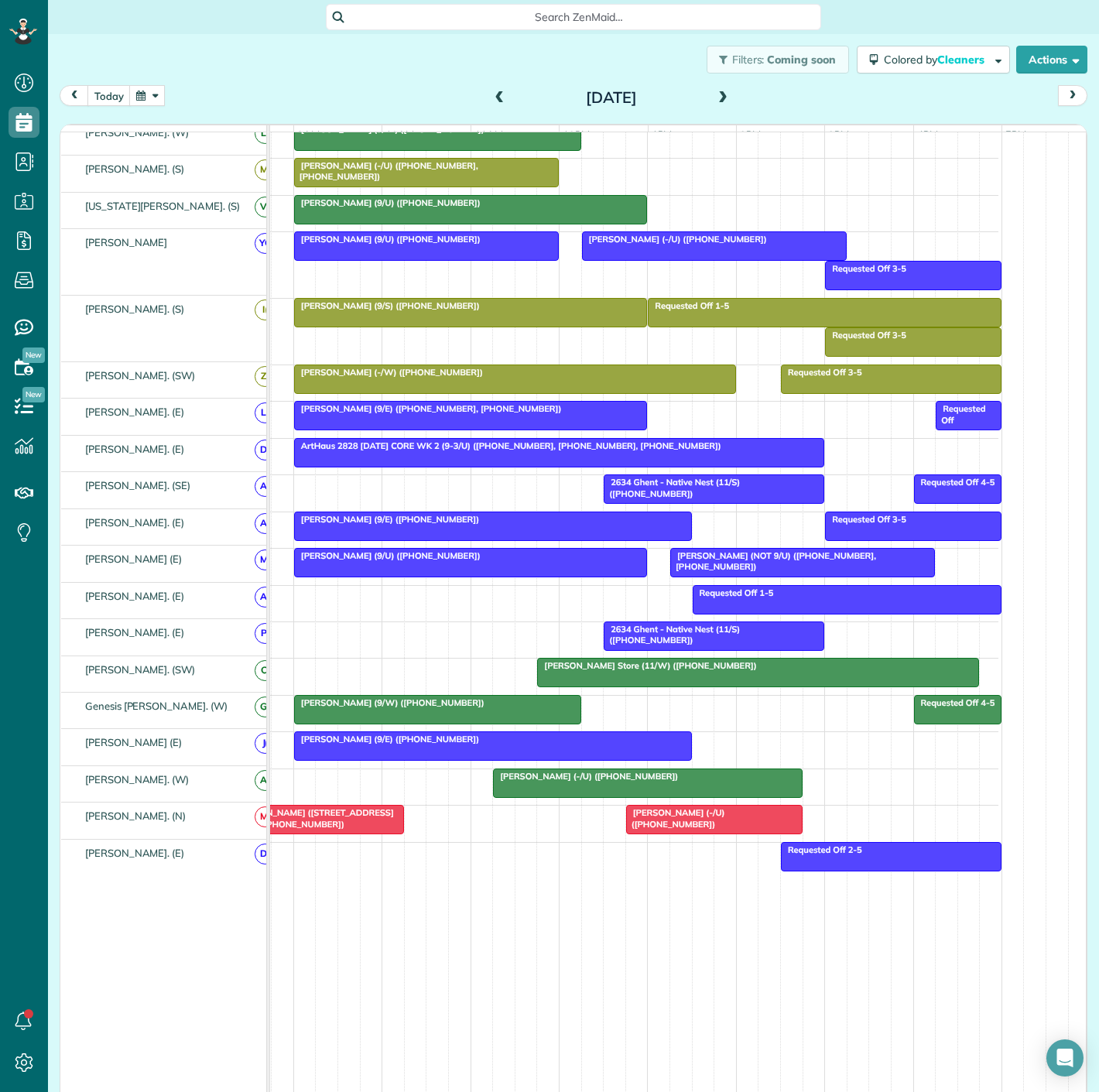
scroll to position [745, 0]
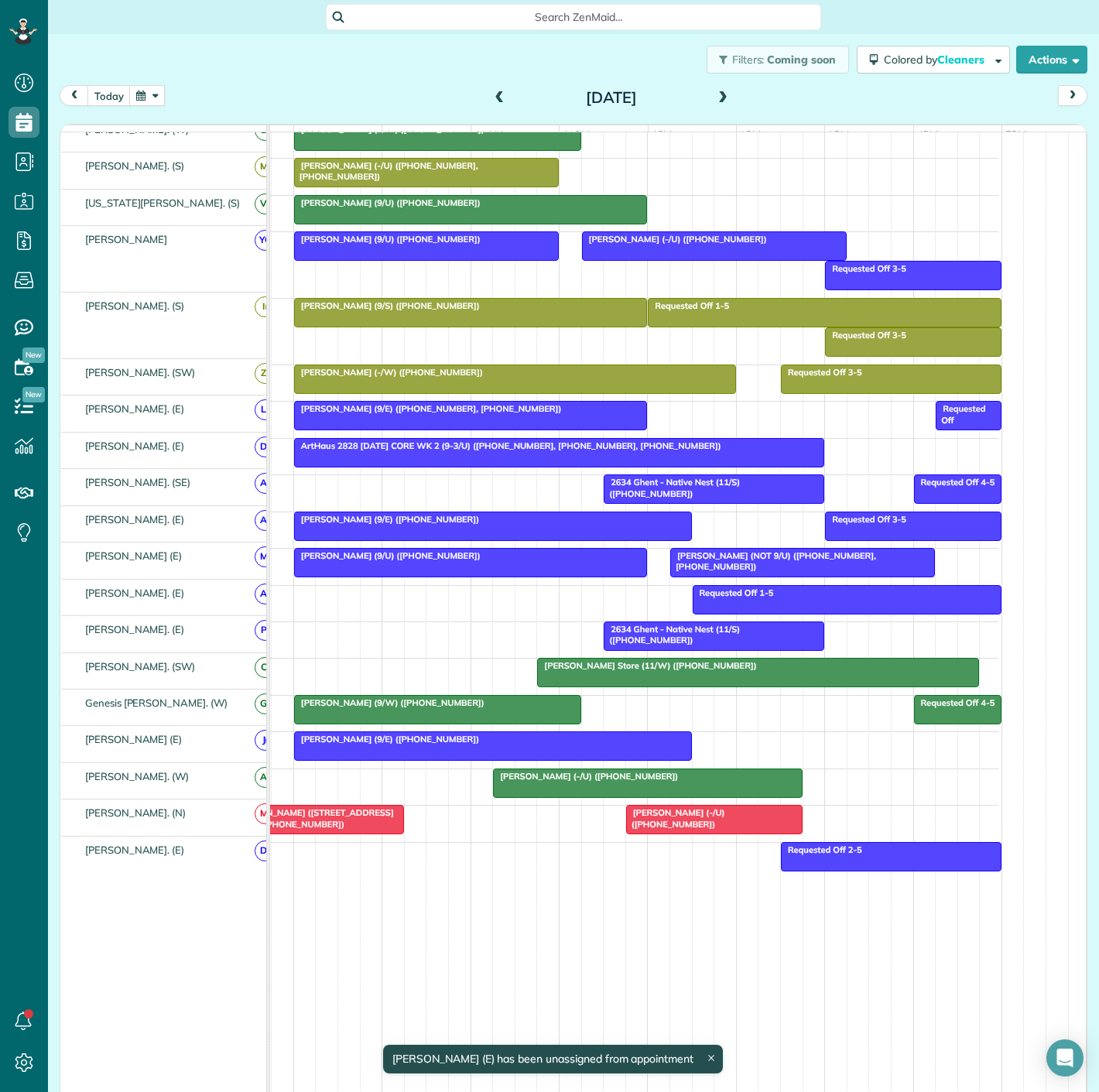
click at [420, 526] on div at bounding box center [493, 527] width 396 height 28
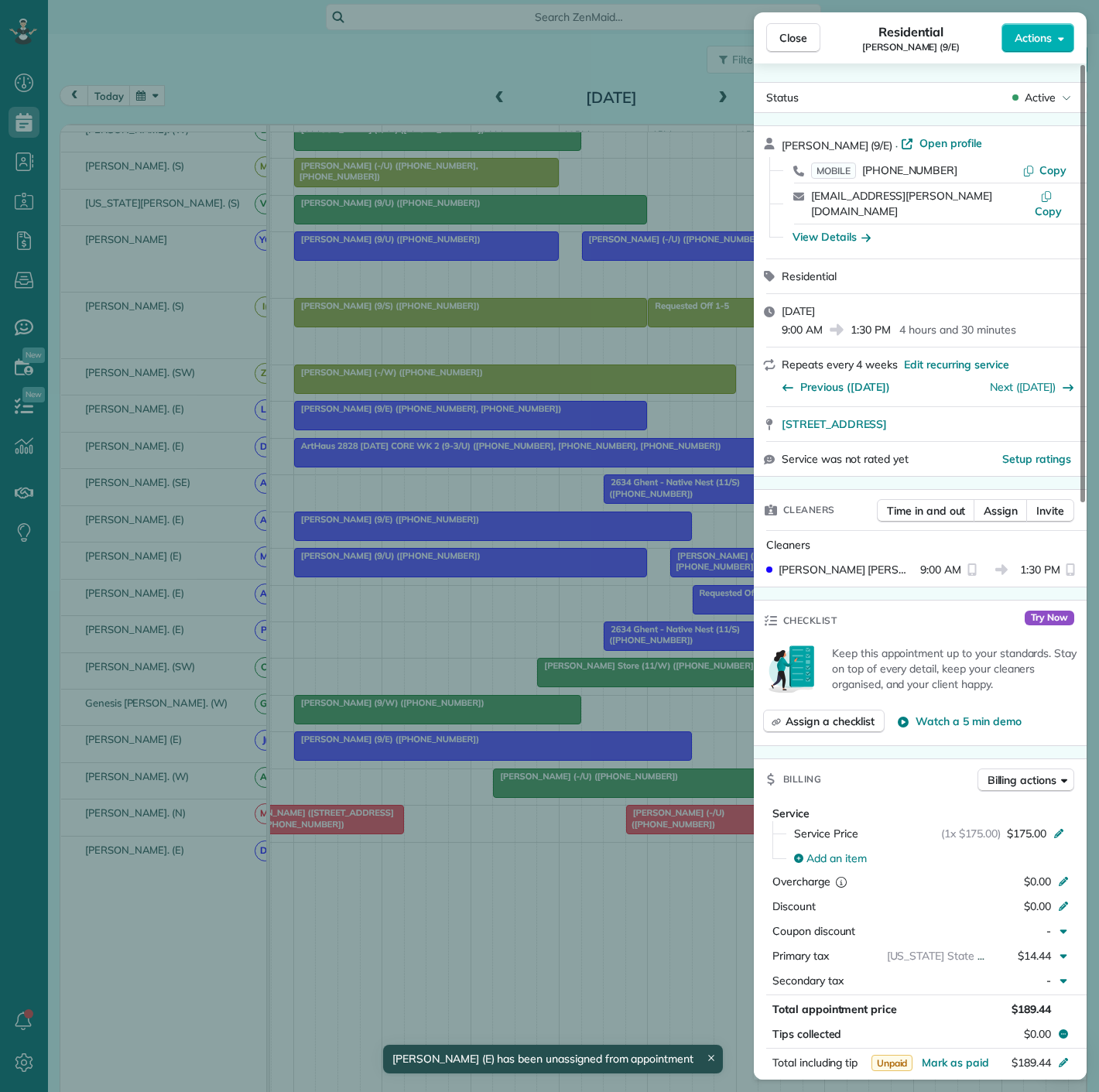
click at [420, 526] on div "Close Residential Alyssa Moore (9/E) Actions Status Active Alyssa Moore (9/E) ·…" at bounding box center [550, 546] width 1099 height 1092
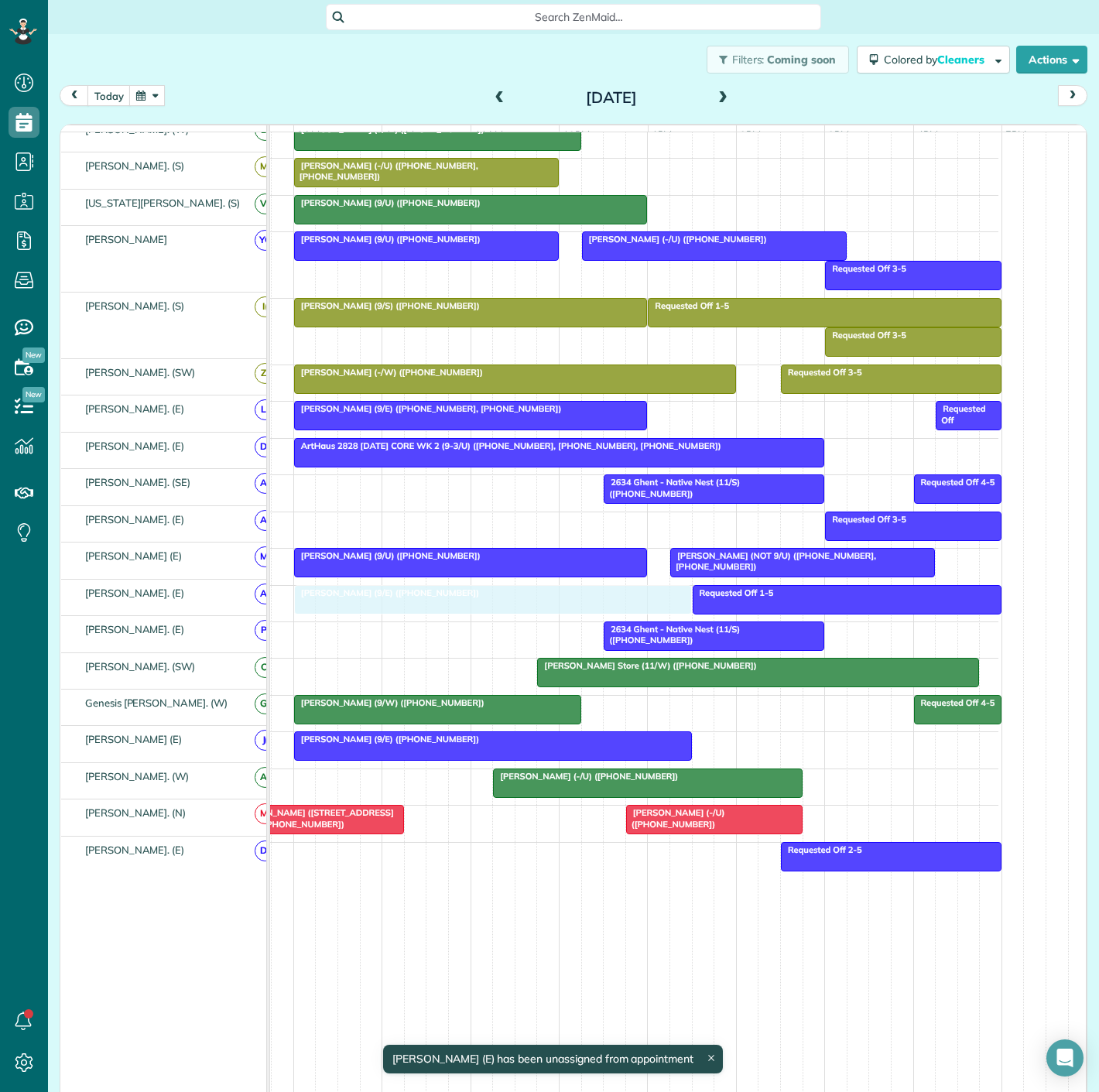
drag, startPoint x: 422, startPoint y: 532, endPoint x: 424, endPoint y: 598, distance: 66.0
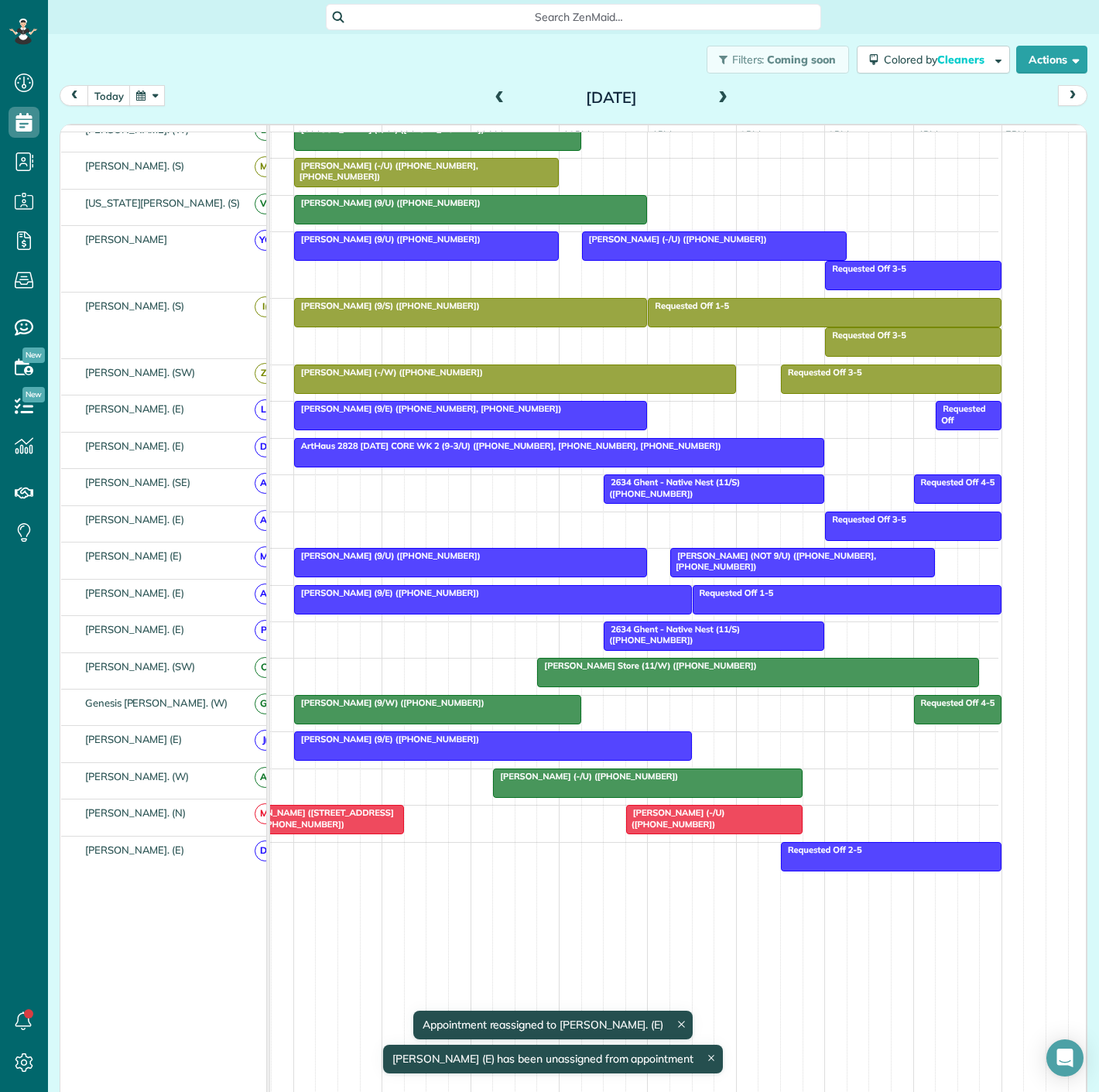
click at [420, 602] on div at bounding box center [493, 600] width 396 height 28
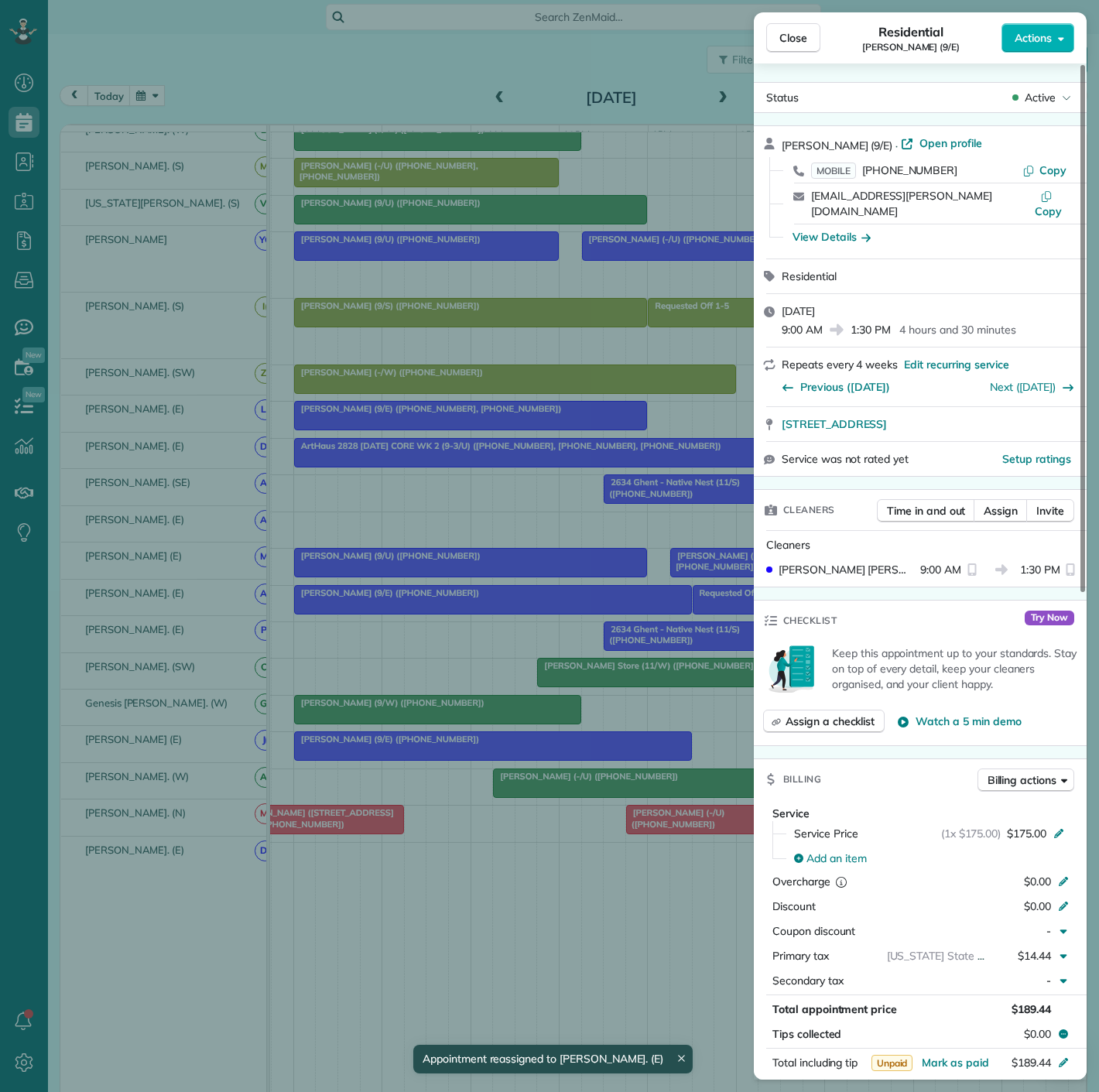
click at [420, 602] on div "Close Residential Alyssa Moore (9/E) Actions Status Active Alyssa Moore (9/E) ·…" at bounding box center [550, 546] width 1099 height 1092
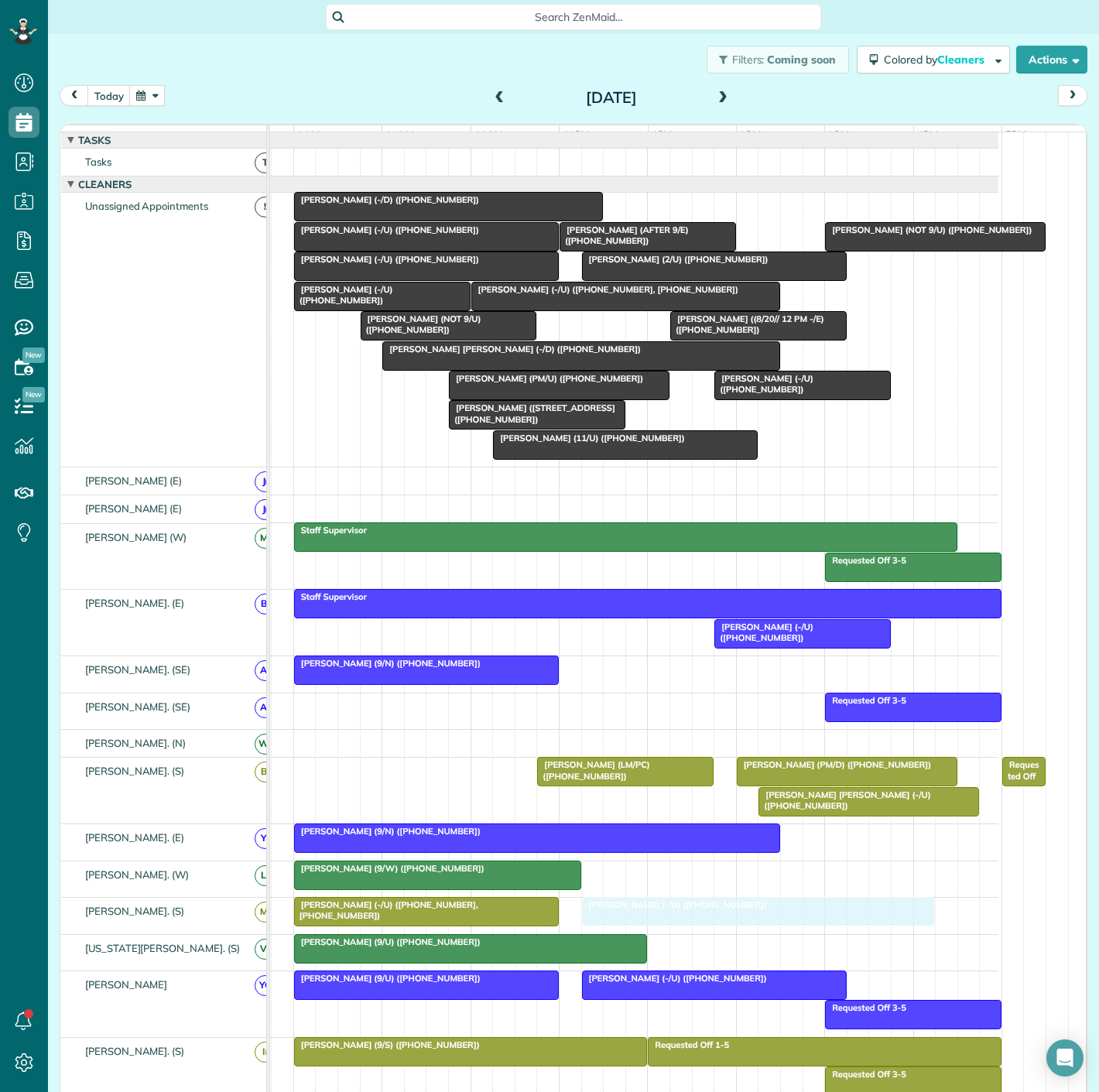
drag, startPoint x: 712, startPoint y: 218, endPoint x: 707, endPoint y: 907, distance: 689.0
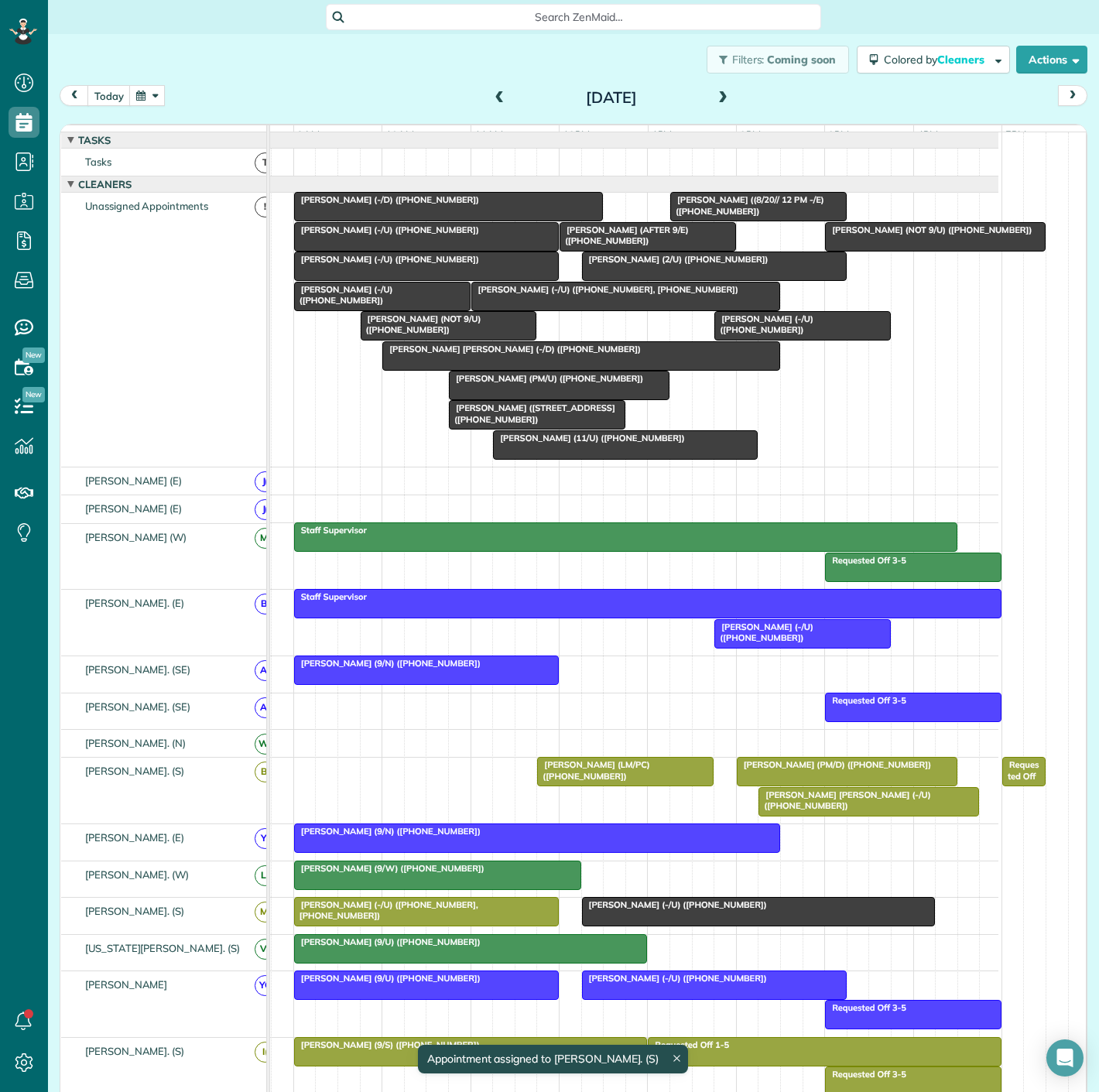
click at [399, 914] on span "[PERSON_NAME] (-/U) ([PHONE_NUMBER], [PHONE_NUMBER])" at bounding box center [385, 911] width 185 height 22
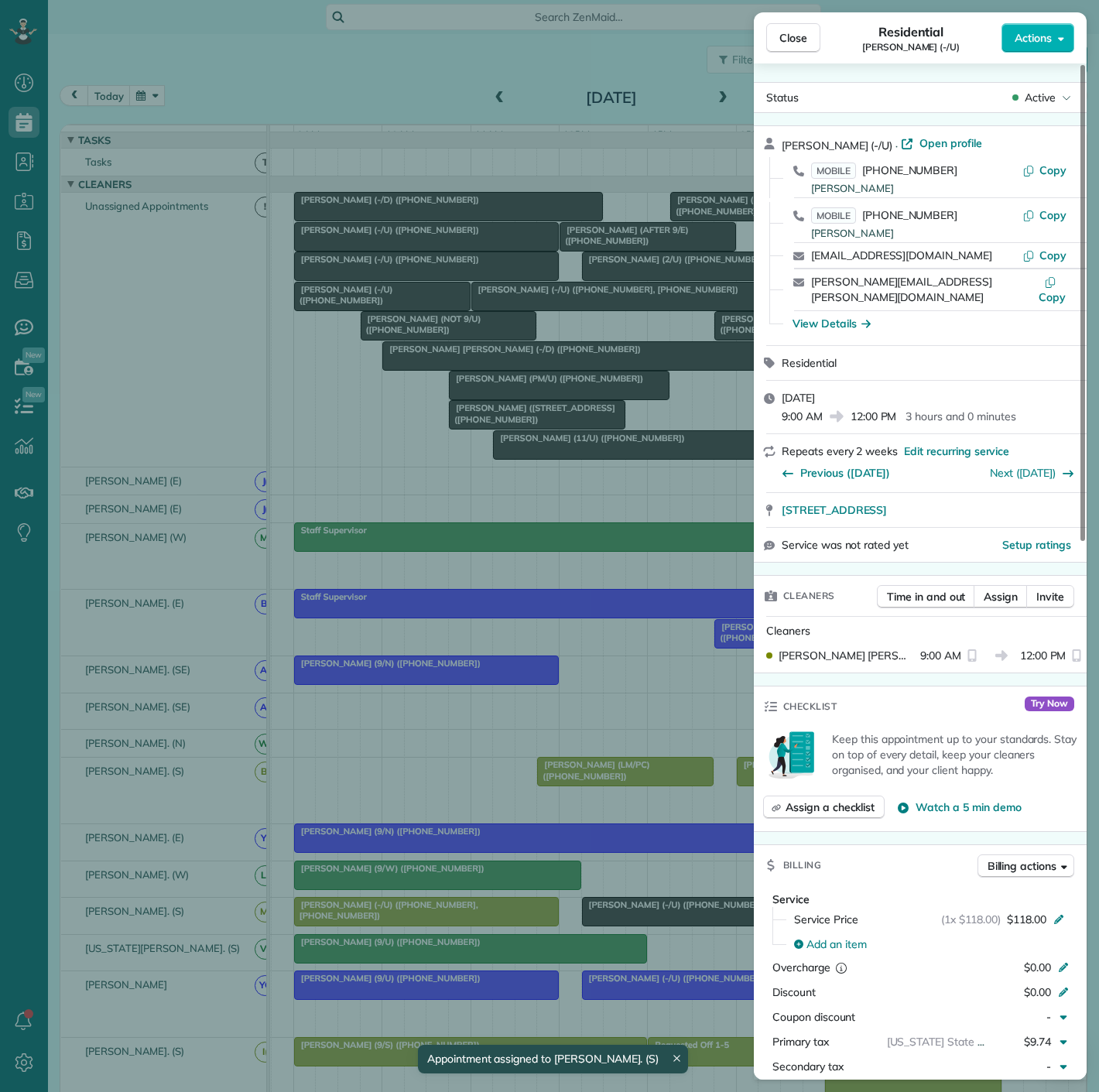
click at [550, 811] on div "Close Residential Ashley Barhorst (-/U) Actions Status Active Ashley Barhorst (…" at bounding box center [550, 546] width 1099 height 1092
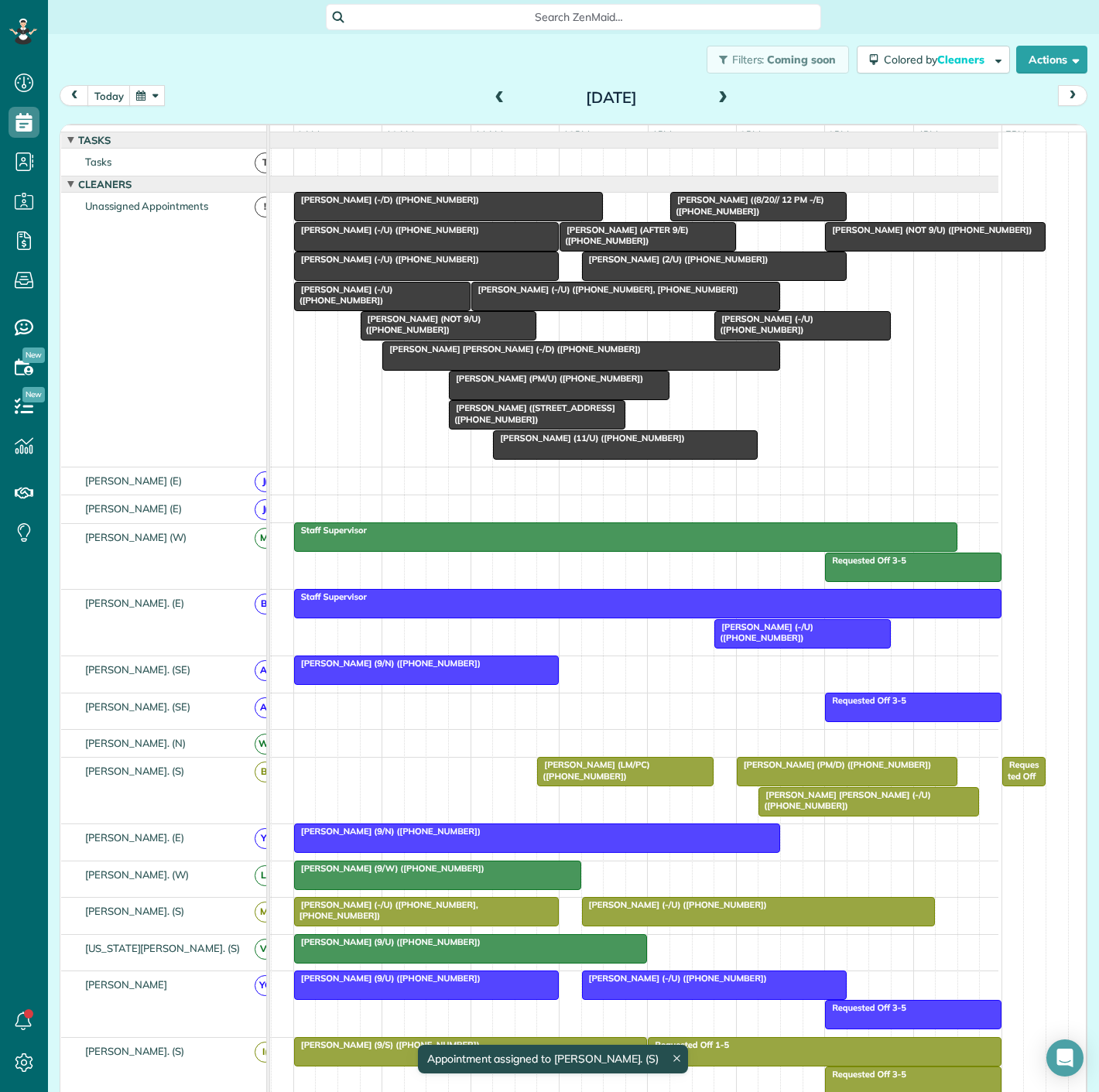
click at [595, 961] on div at bounding box center [471, 949] width 352 height 28
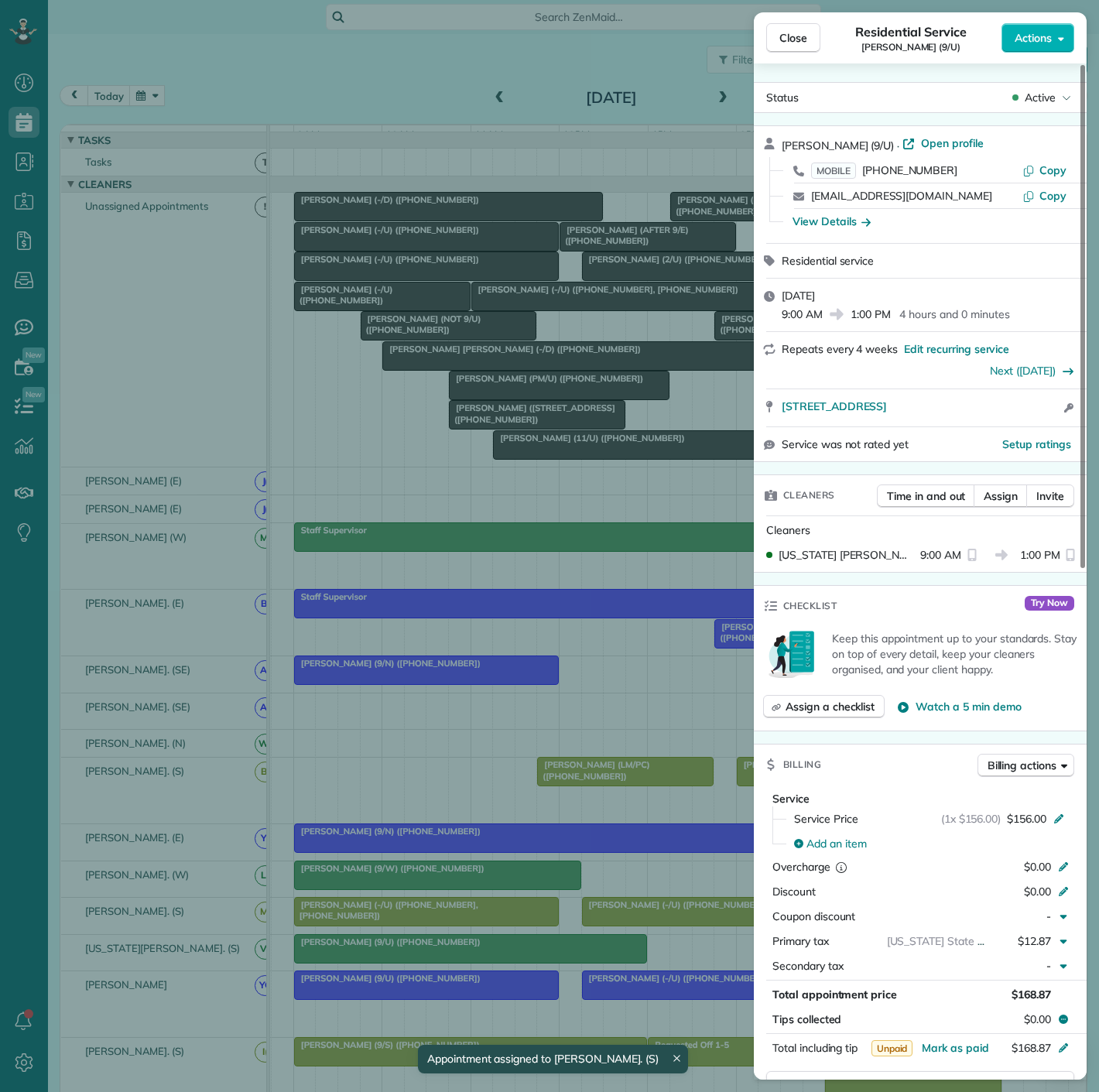
click at [595, 961] on div "Close Residential Service Will Sanders (9/U) Actions Status Active Will Sanders…" at bounding box center [550, 546] width 1099 height 1092
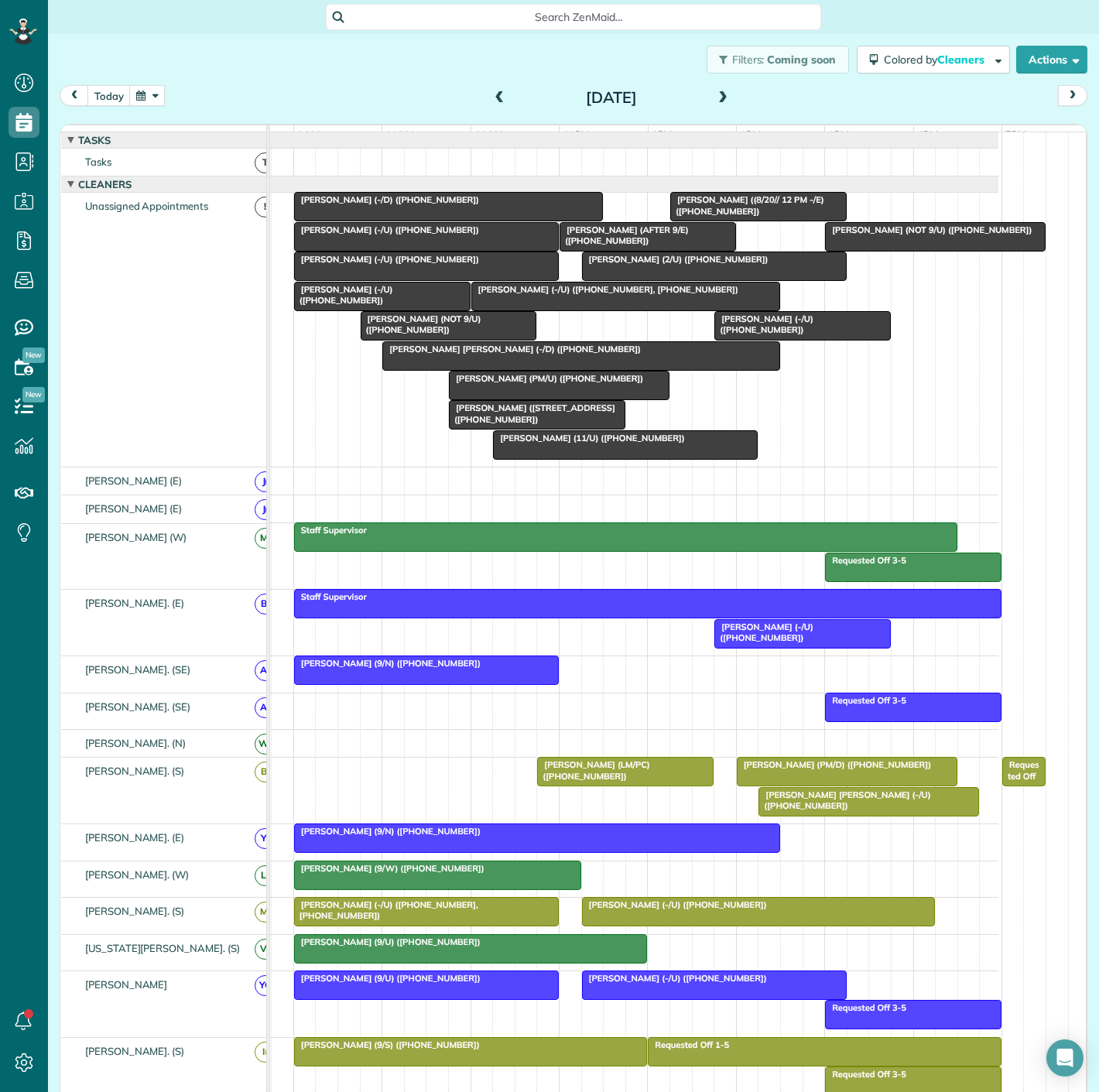
click at [560, 947] on div "[PERSON_NAME] (9/U) ([PHONE_NUMBER])" at bounding box center [471, 942] width 345 height 11
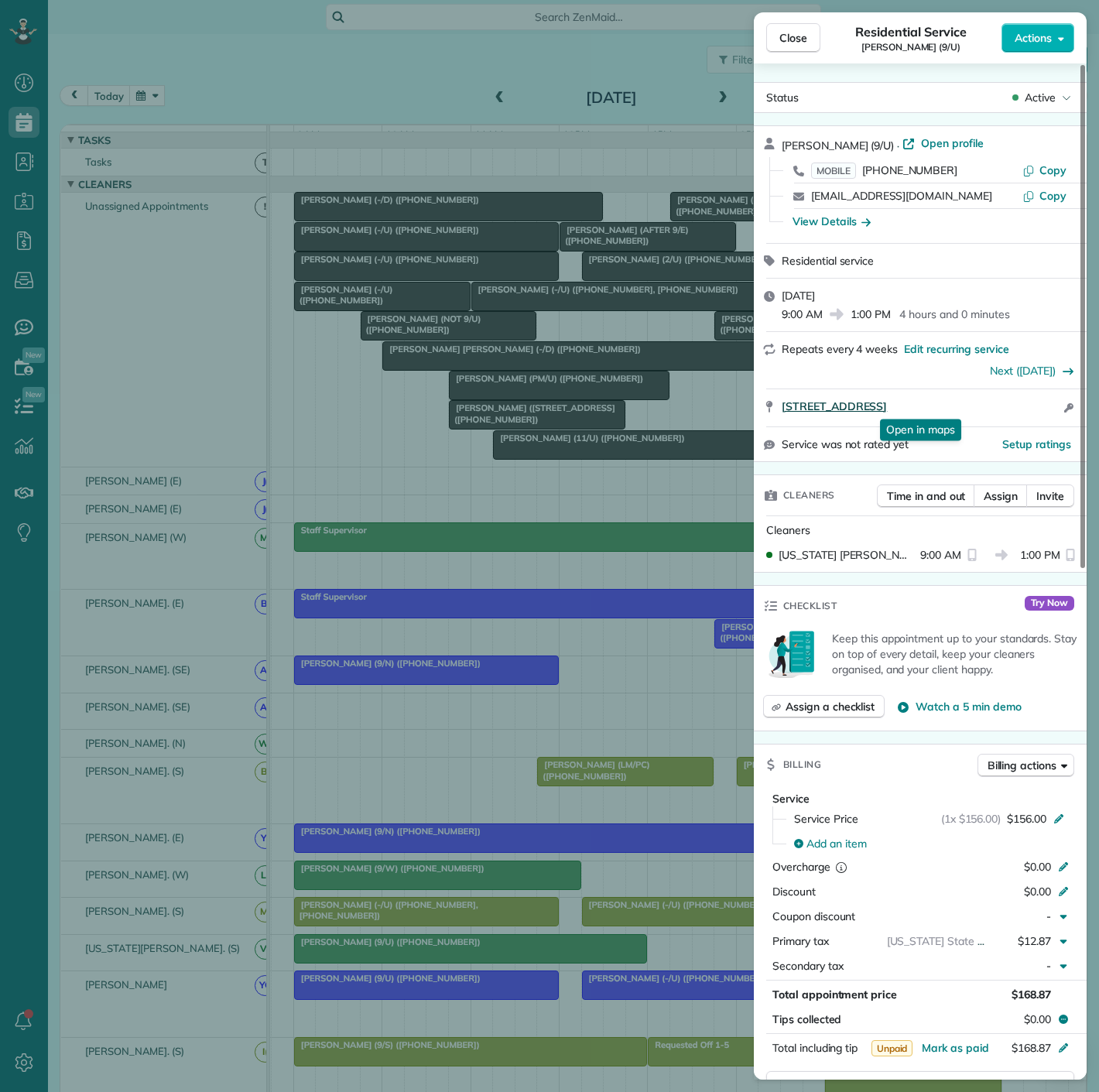
drag, startPoint x: 774, startPoint y: 418, endPoint x: 1038, endPoint y: 404, distance: 264.4
click at [1038, 404] on div "5704 Mercedes Avenue Dallas TX 75206 Open in maps Open in maps Open access info…" at bounding box center [921, 408] width 333 height 38
click at [282, 293] on div "Close Residential Service Will Sanders (9/U) Actions Status Active Will Sanders…" at bounding box center [550, 546] width 1099 height 1092
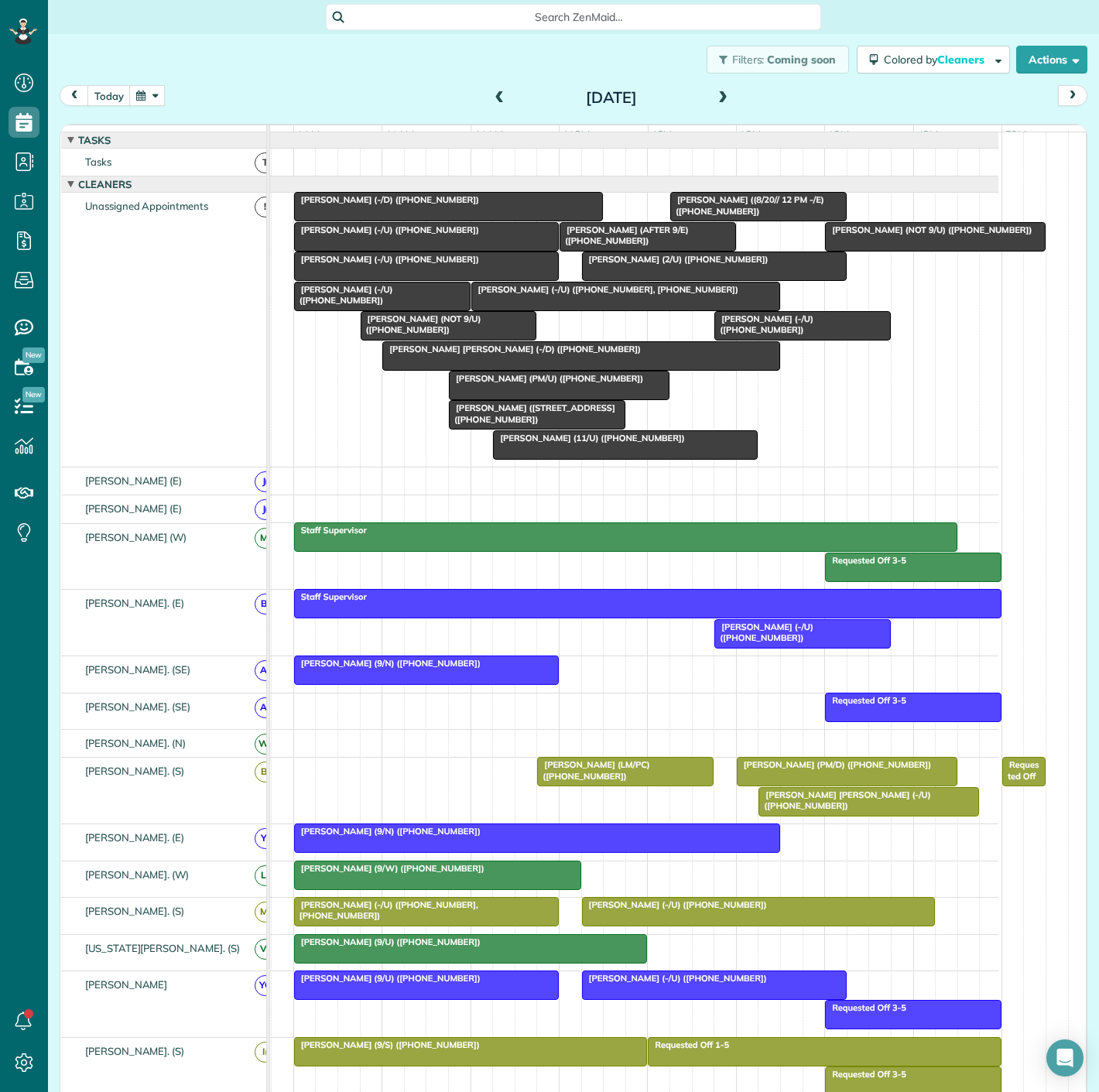
click at [349, 205] on span "[PERSON_NAME] (-/D) ([PHONE_NUMBER])" at bounding box center [386, 199] width 186 height 11
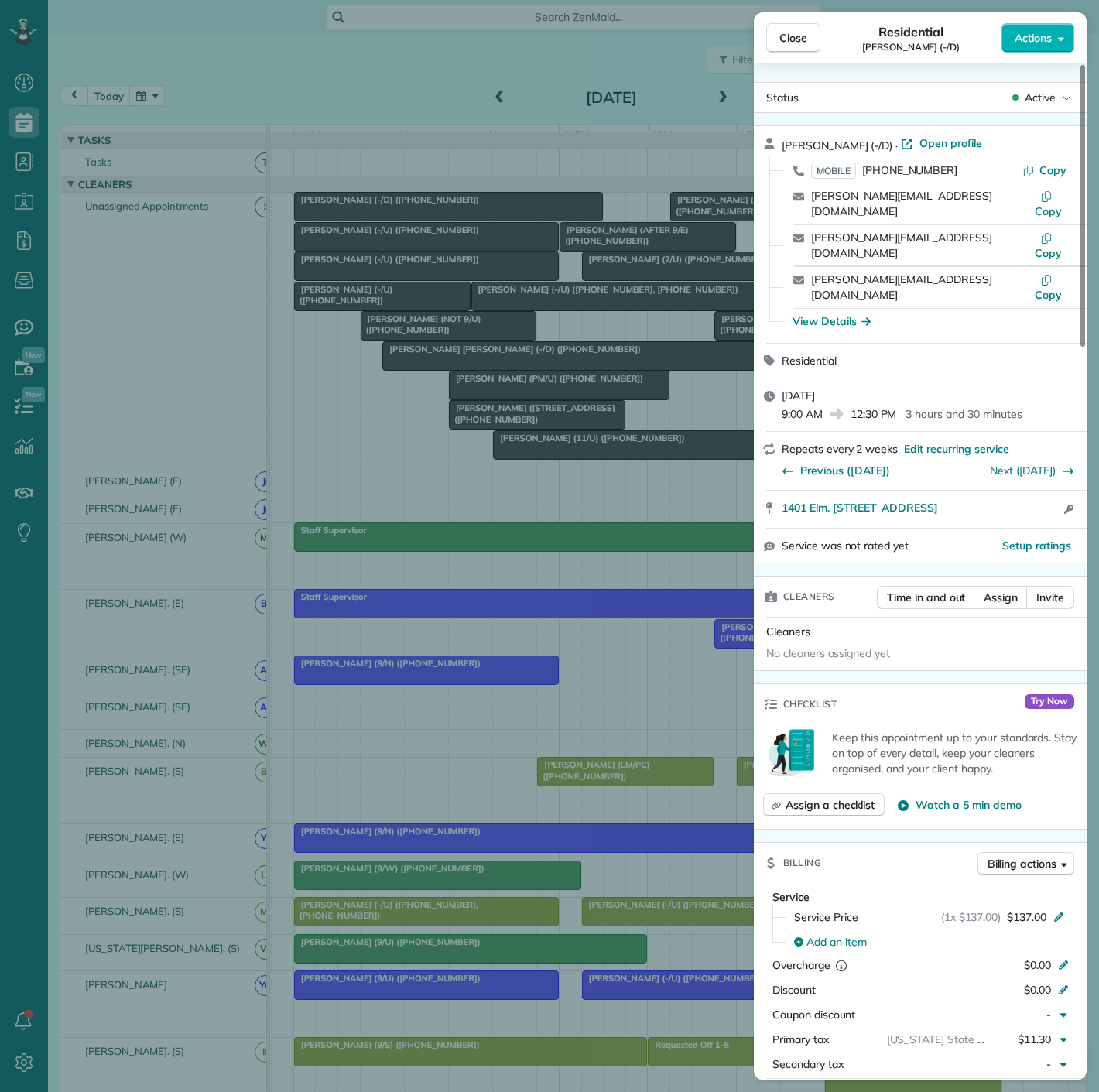
click at [534, 257] on div "Close Residential Larry Miller (-/D) Actions Status Active Larry Miller (-/D) ·…" at bounding box center [550, 546] width 1099 height 1092
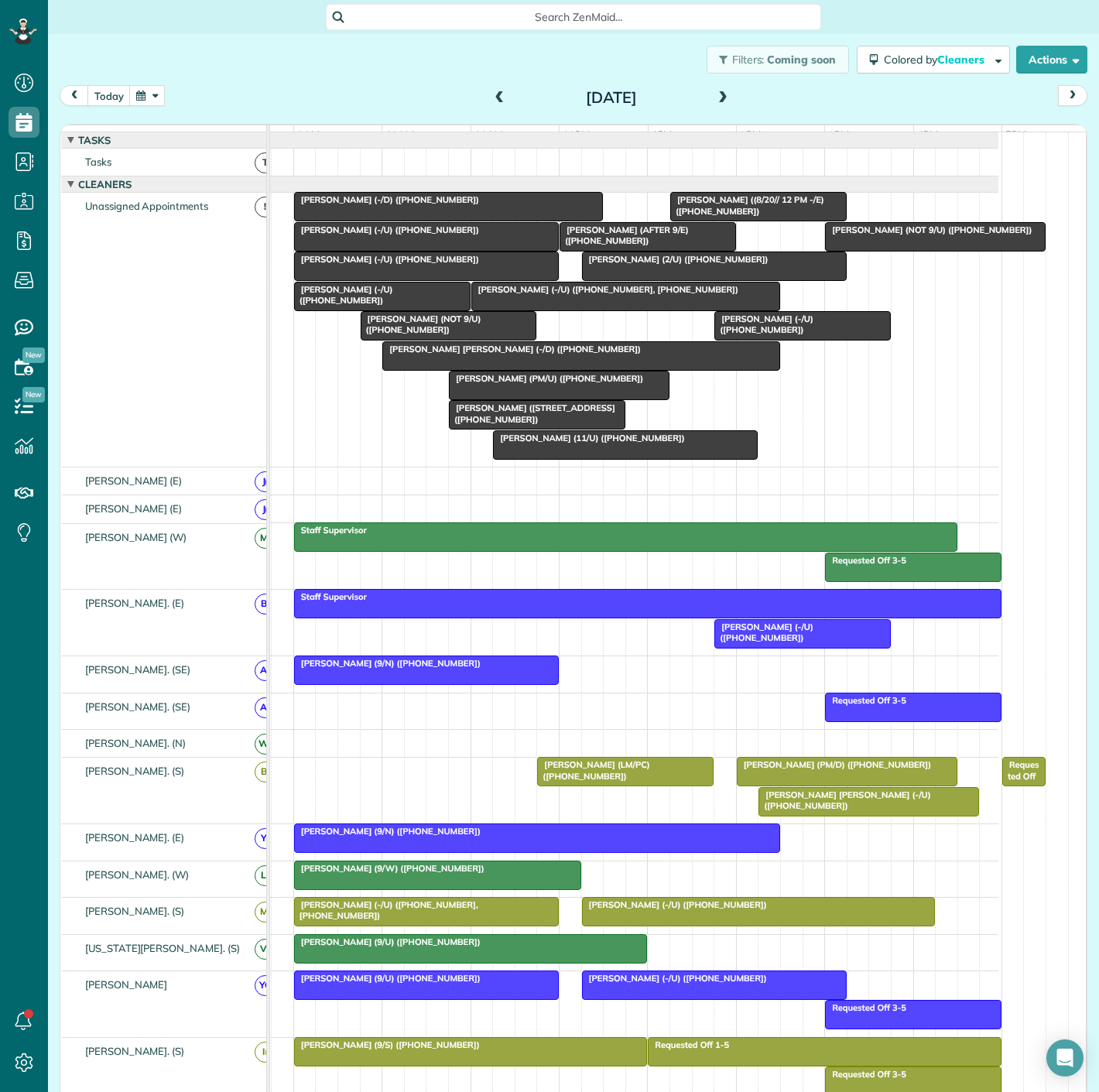
click at [471, 250] on div at bounding box center [427, 237] width 263 height 28
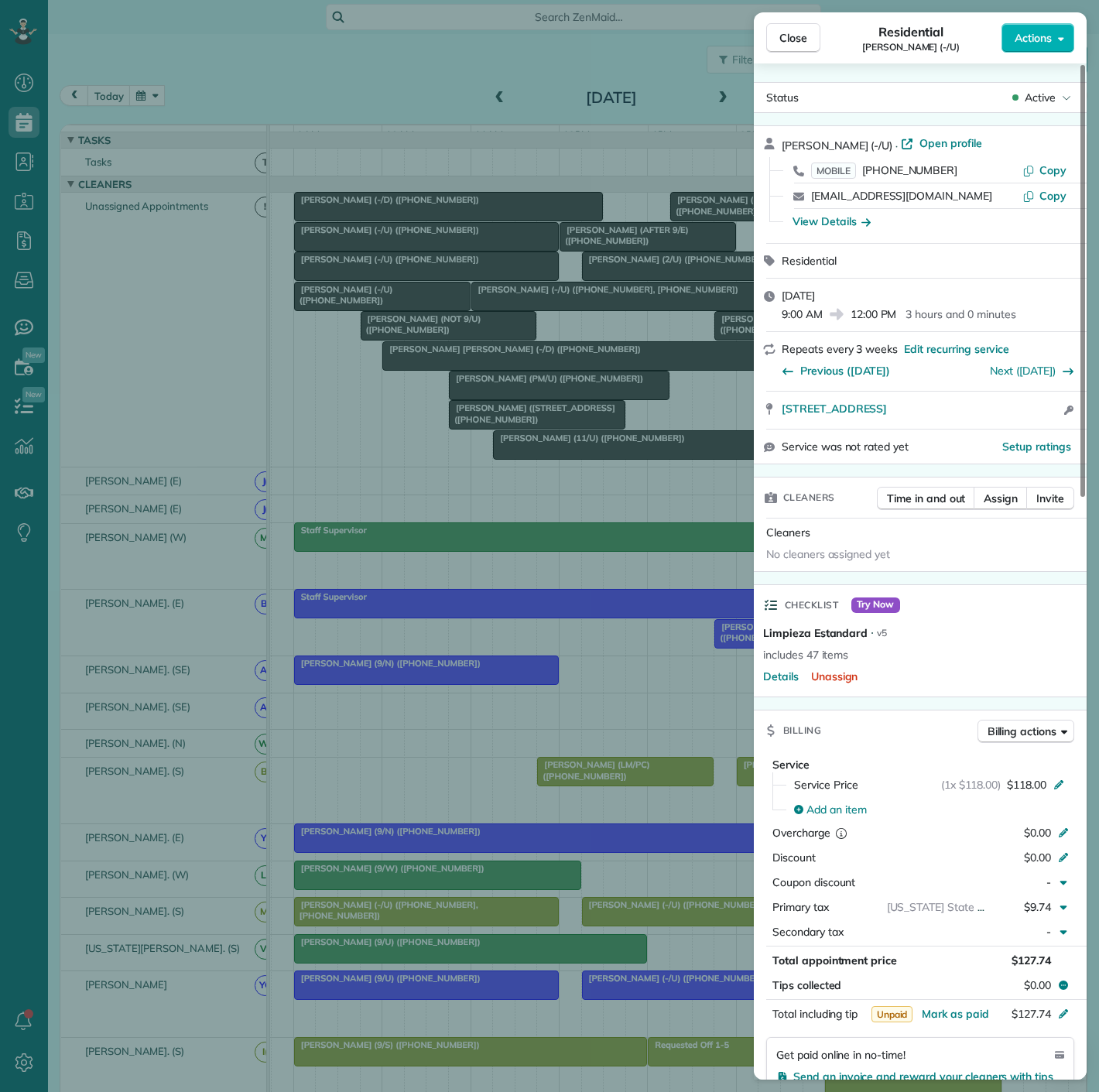
drag, startPoint x: 784, startPoint y: 424, endPoint x: 0, endPoint y: 226, distance: 808.6
click at [1036, 417] on div "3255 Carlisle Street Apt 2534 Dallas TX 75204 Open access information" at bounding box center [921, 411] width 333 height 38
click at [446, 244] on div "Close Residential Brett Martinsen (-/U) Actions Status Active Brett Martinsen (…" at bounding box center [550, 546] width 1099 height 1092
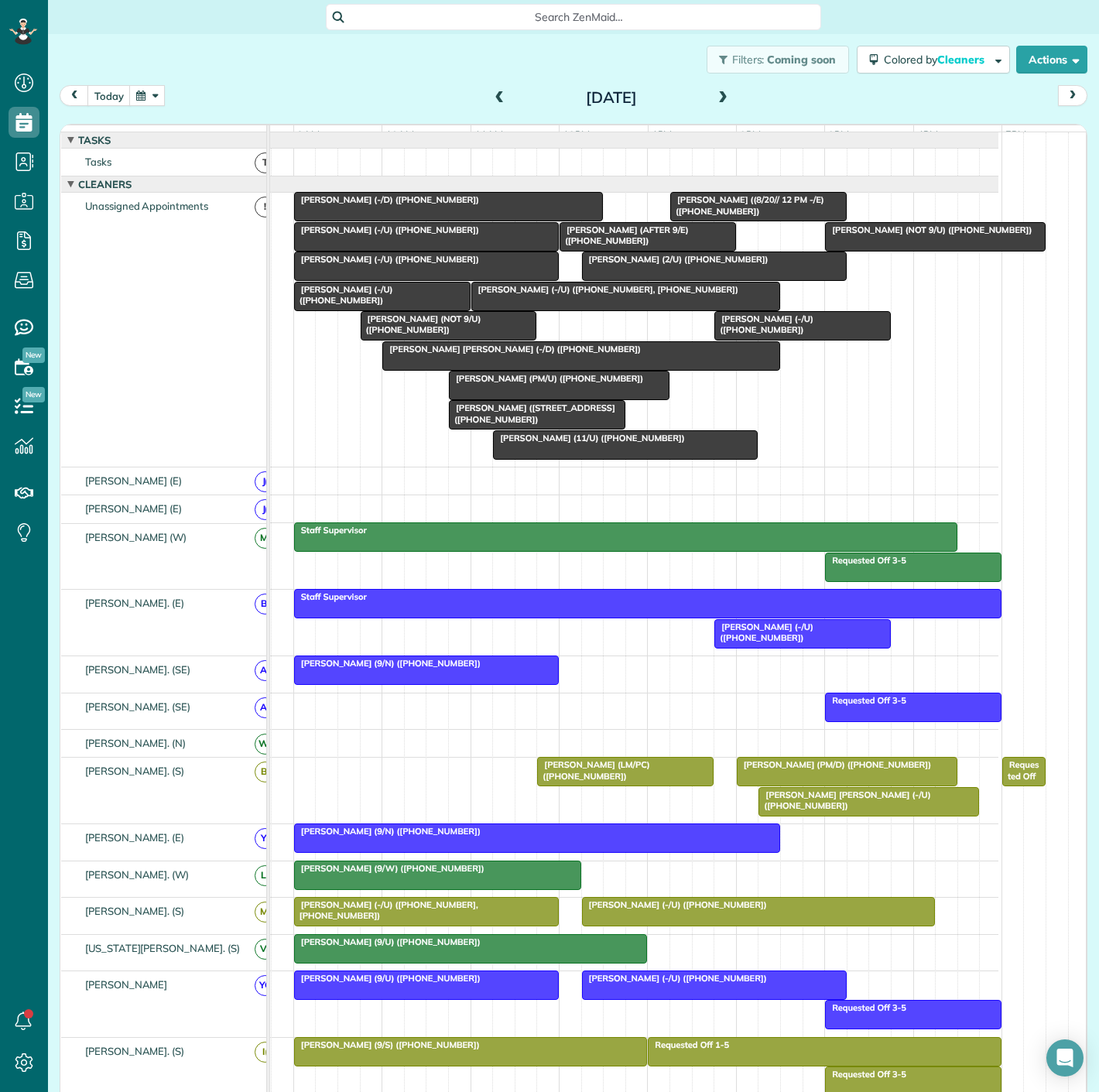
click at [432, 264] on span "[PERSON_NAME] (-/U) ([PHONE_NUMBER])" at bounding box center [386, 258] width 186 height 11
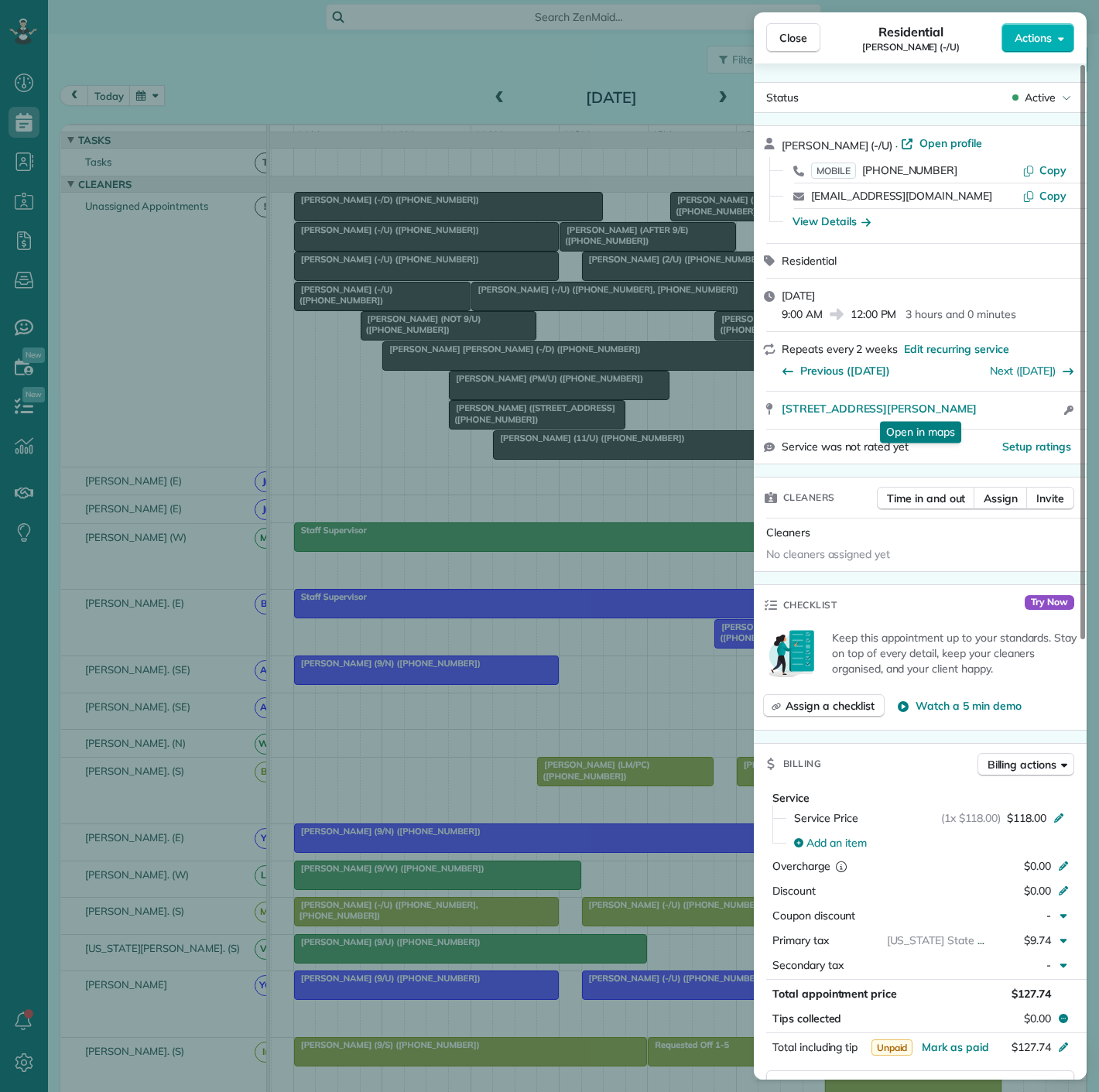
drag, startPoint x: 772, startPoint y: 421, endPoint x: 622, endPoint y: 337, distance: 171.9
click at [1028, 410] on div "3000 Blackburn Street Apt 808 Dallas TX 75204 Open in maps Open in maps Open ac…" at bounding box center [921, 411] width 333 height 38
click at [495, 374] on div "Close Residential Sawyer Smith (-/U) Actions Status Active Sawyer Smith (-/U) ·…" at bounding box center [550, 546] width 1099 height 1092
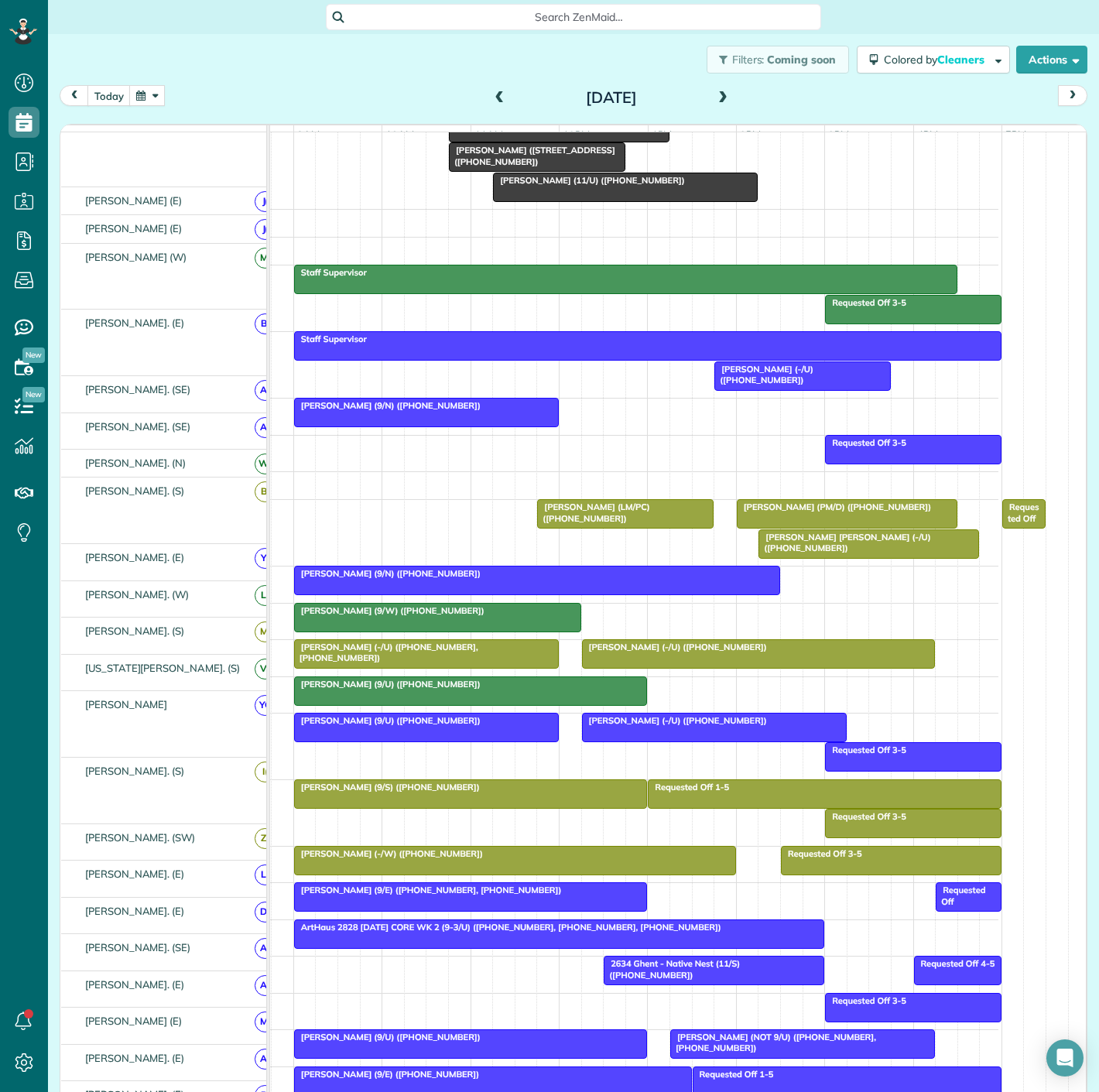
scroll to position [257, 0]
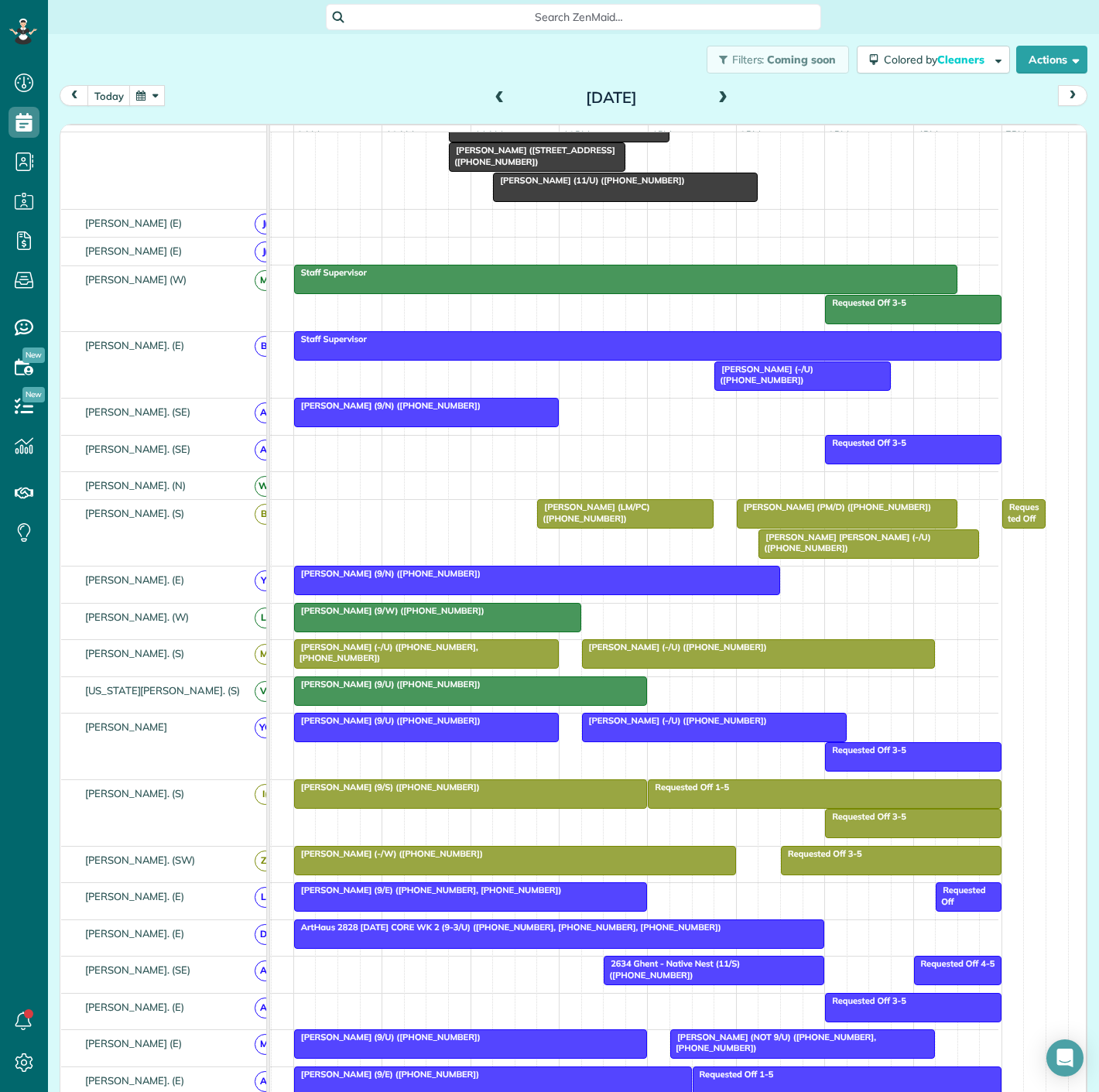
click at [651, 666] on div at bounding box center [759, 654] width 352 height 28
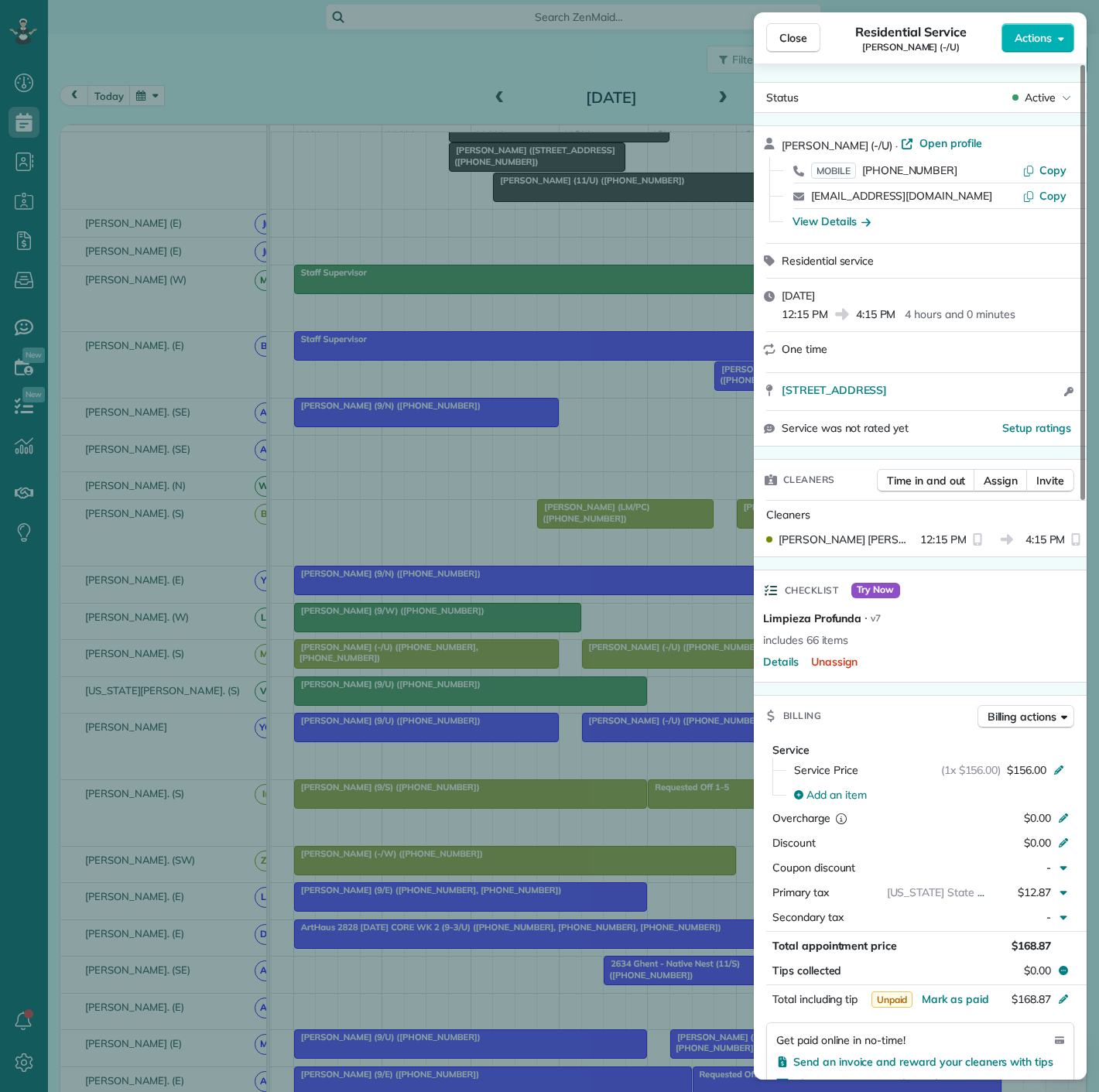
drag, startPoint x: 776, startPoint y: 410, endPoint x: 778, endPoint y: 379, distance: 31.1
click at [778, 379] on div "Jean Danner (-/U) · Open profile MOBILE (214) 924-9748 Copy emailjeandanner@yah…" at bounding box center [921, 286] width 333 height 322
drag, startPoint x: 412, startPoint y: 582, endPoint x: 627, endPoint y: 764, distance: 281.7
click at [412, 582] on div "Close Residential Service Jean Danner (-/U) Actions Status Active Jean Danner (…" at bounding box center [550, 546] width 1099 height 1092
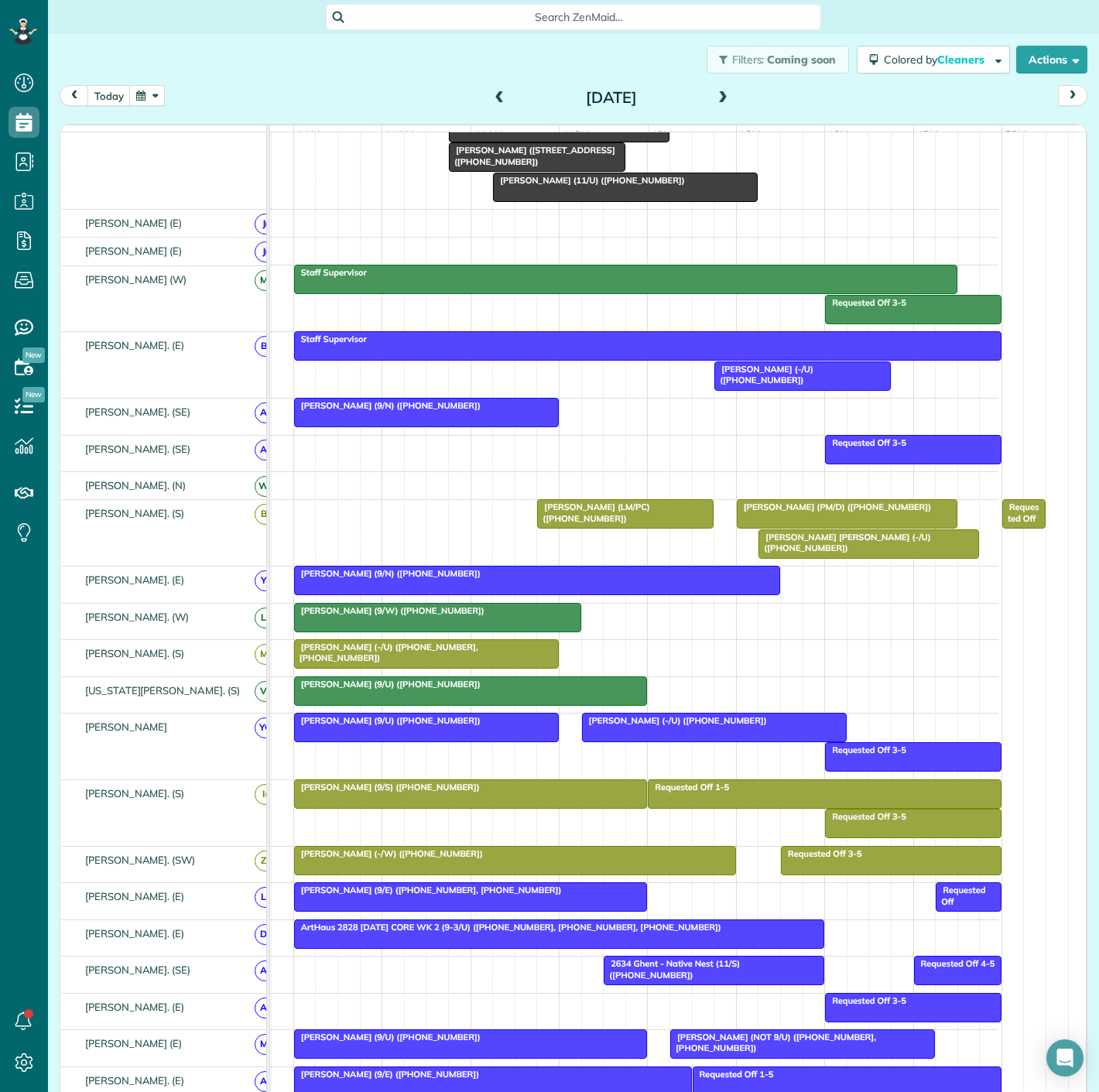
drag, startPoint x: 701, startPoint y: 667, endPoint x: 573, endPoint y: 186, distance: 497.7
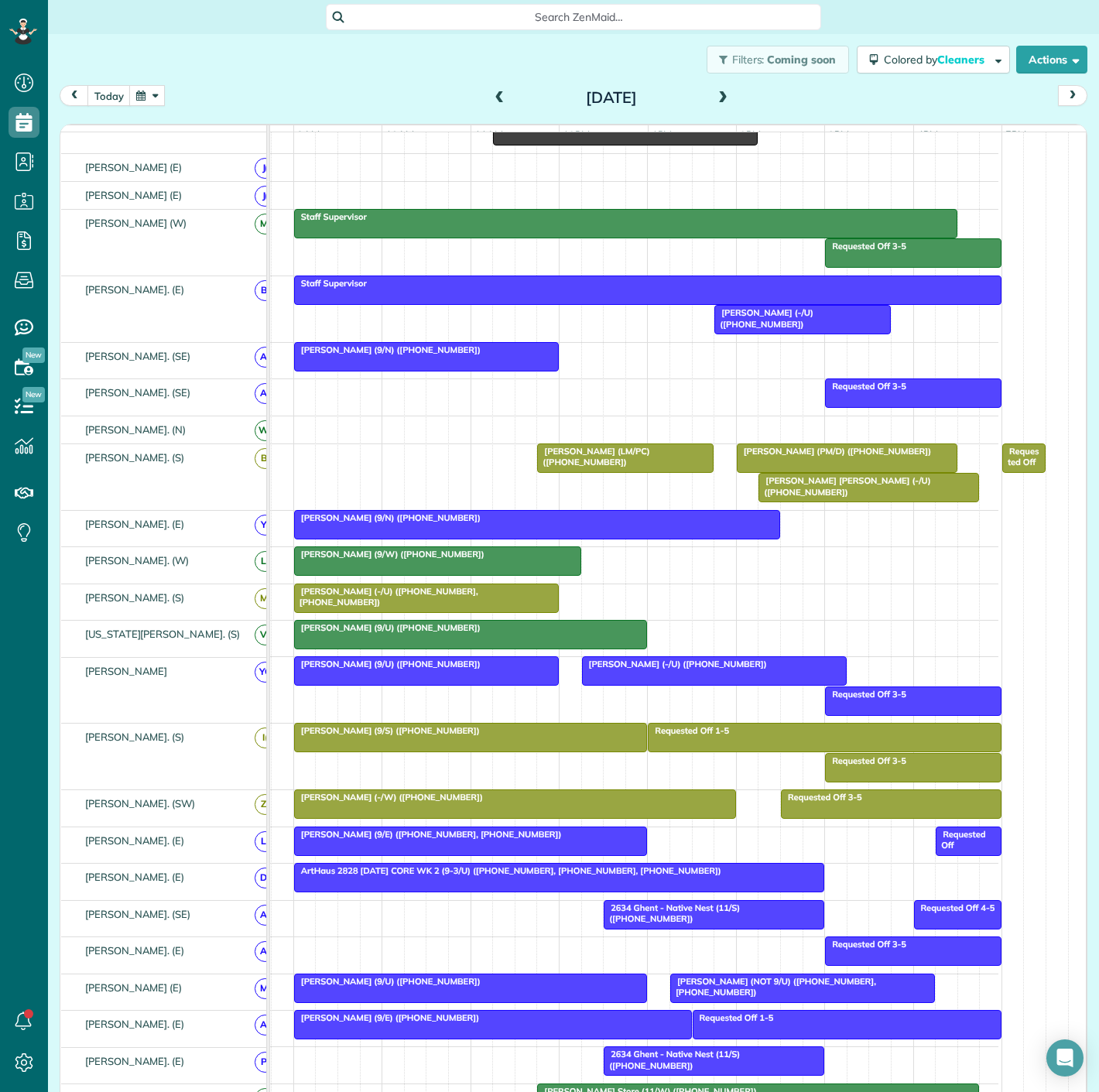
click at [843, 501] on div at bounding box center [868, 488] width 219 height 28
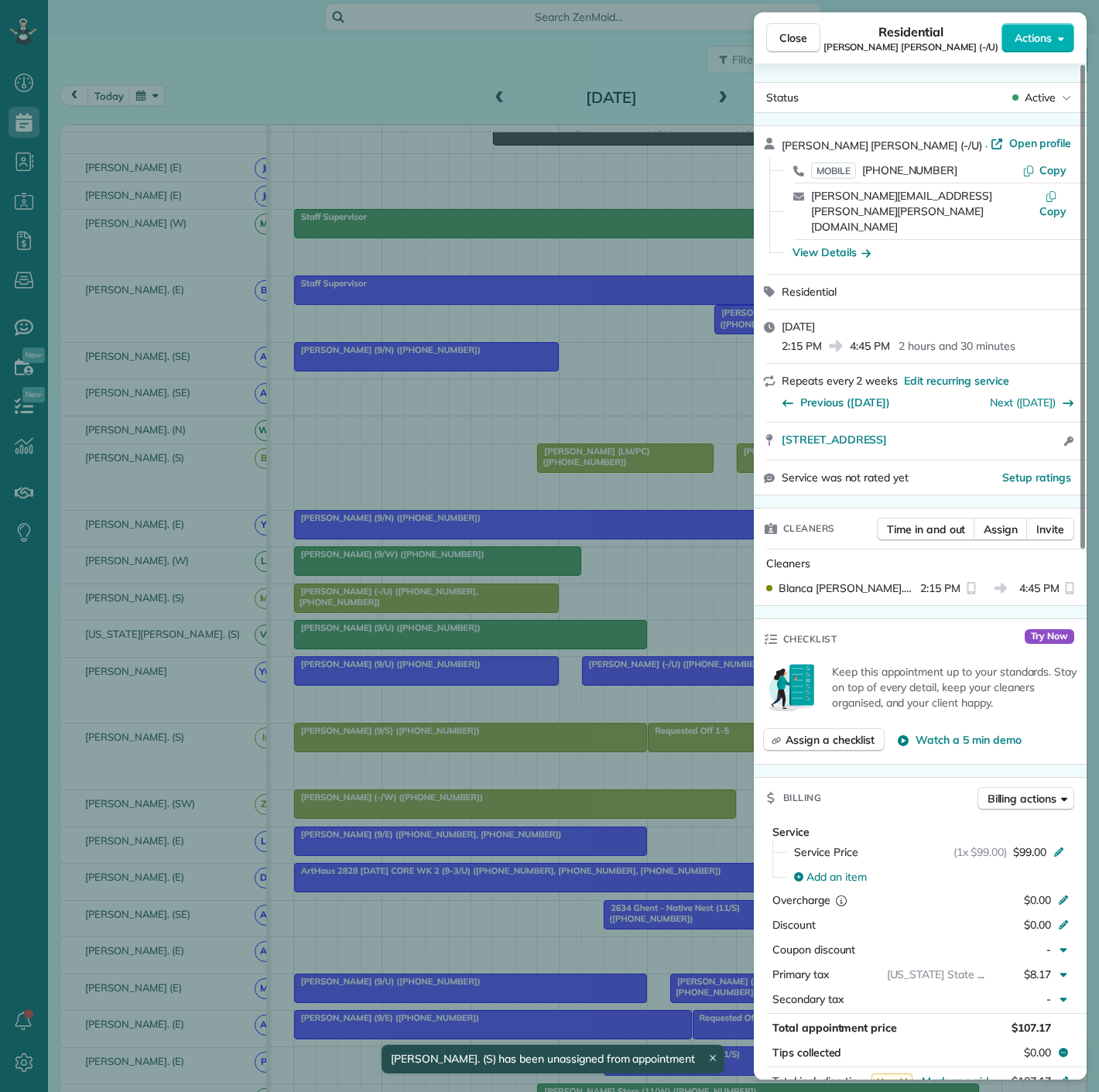
click at [703, 498] on div "Close Residential Rocio Madera Holgado (-/U) Actions Status Active Rocio Madera…" at bounding box center [550, 546] width 1099 height 1092
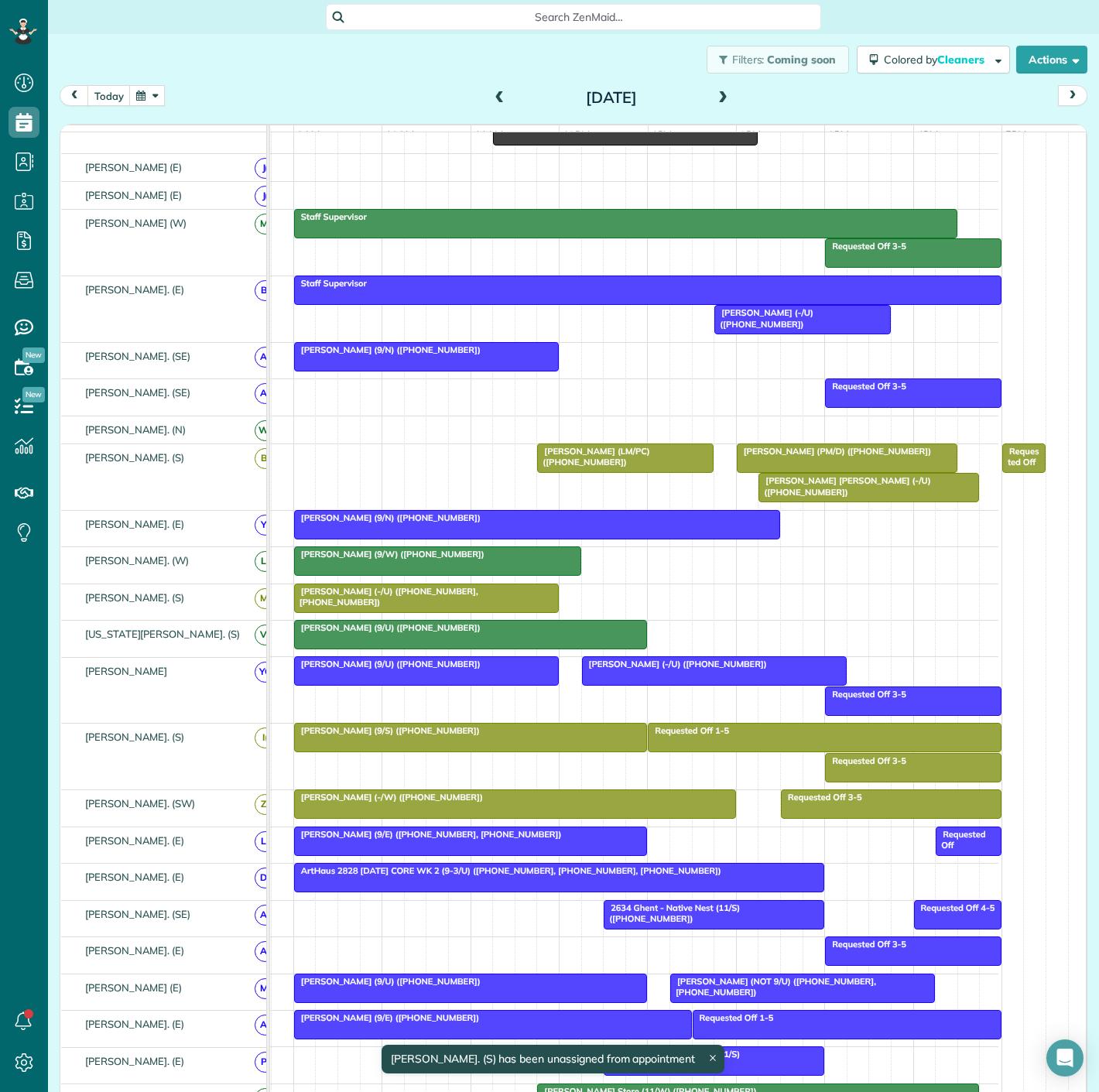
click at [752, 472] on div at bounding box center [847, 458] width 219 height 28
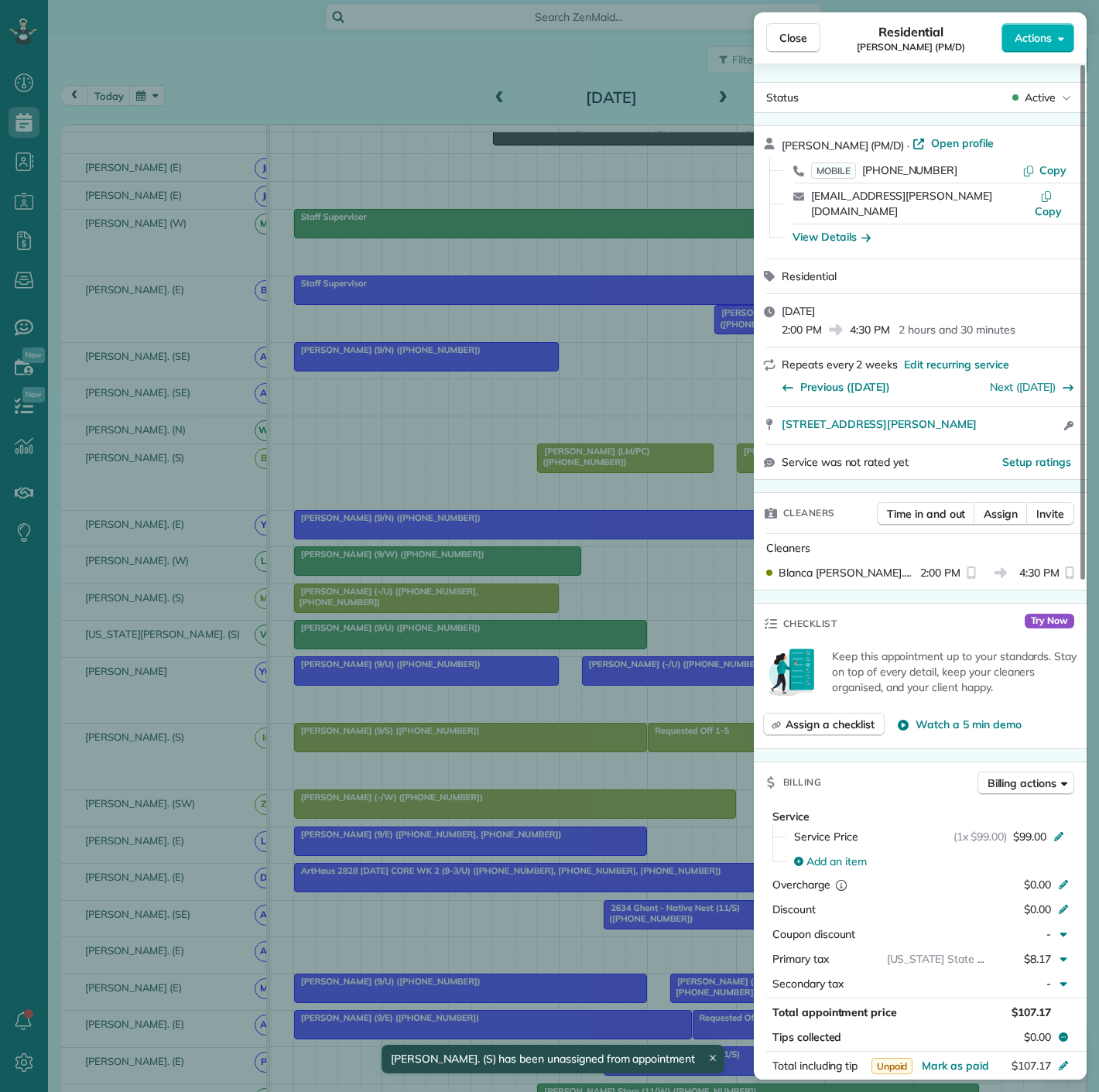
click at [569, 474] on div "Close Residential Spenser Stites (PM/D) Actions Status Active Spenser Stites (P…" at bounding box center [550, 546] width 1099 height 1092
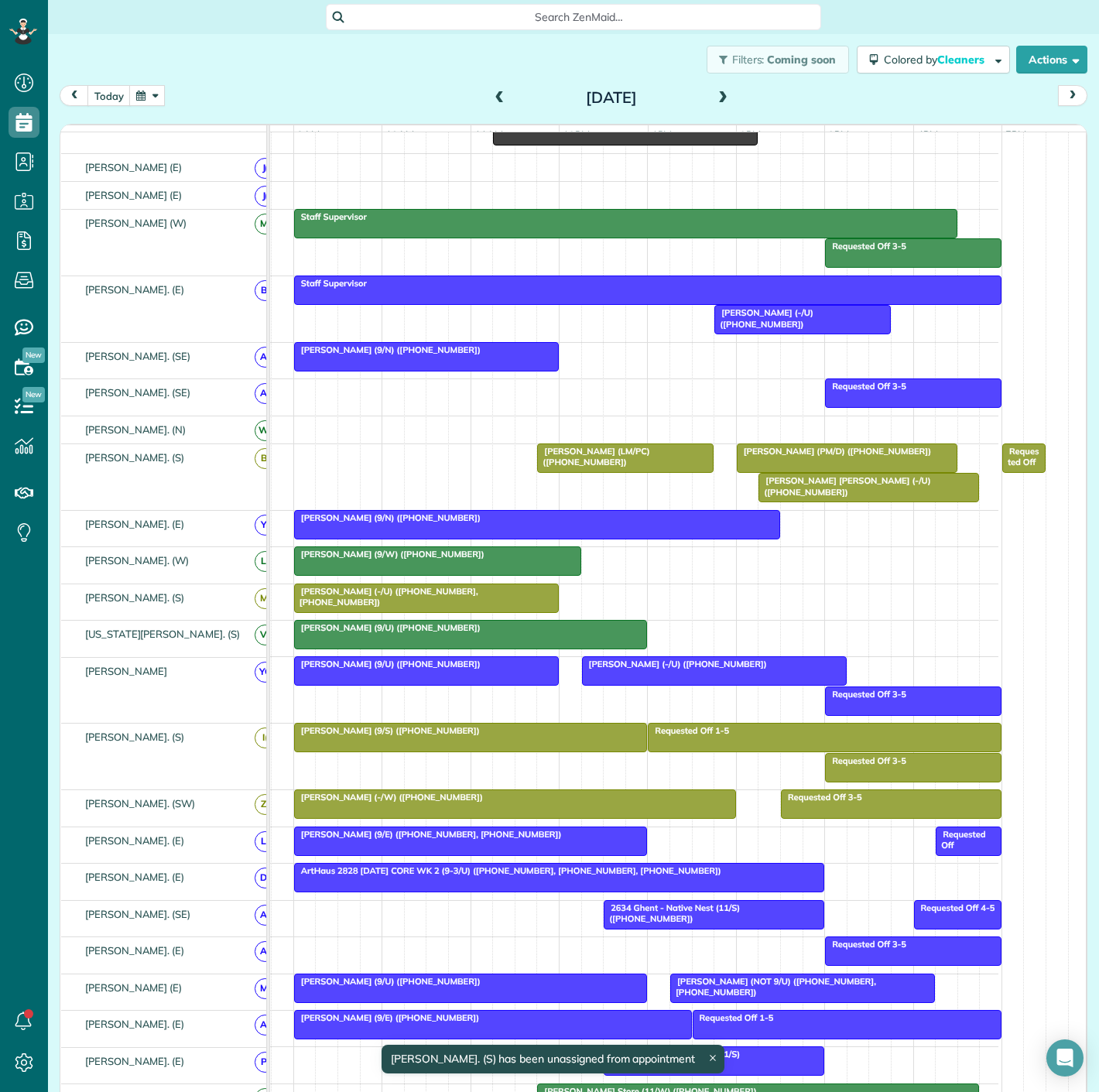
click at [569, 474] on div "Close Residential Spenser Stites (PM/D) Actions Status Active Spenser Stites (P…" at bounding box center [550, 546] width 1099 height 1092
click at [792, 456] on span "[PERSON_NAME] (PM/D) ([PHONE_NUMBER])" at bounding box center [835, 450] width 196 height 11
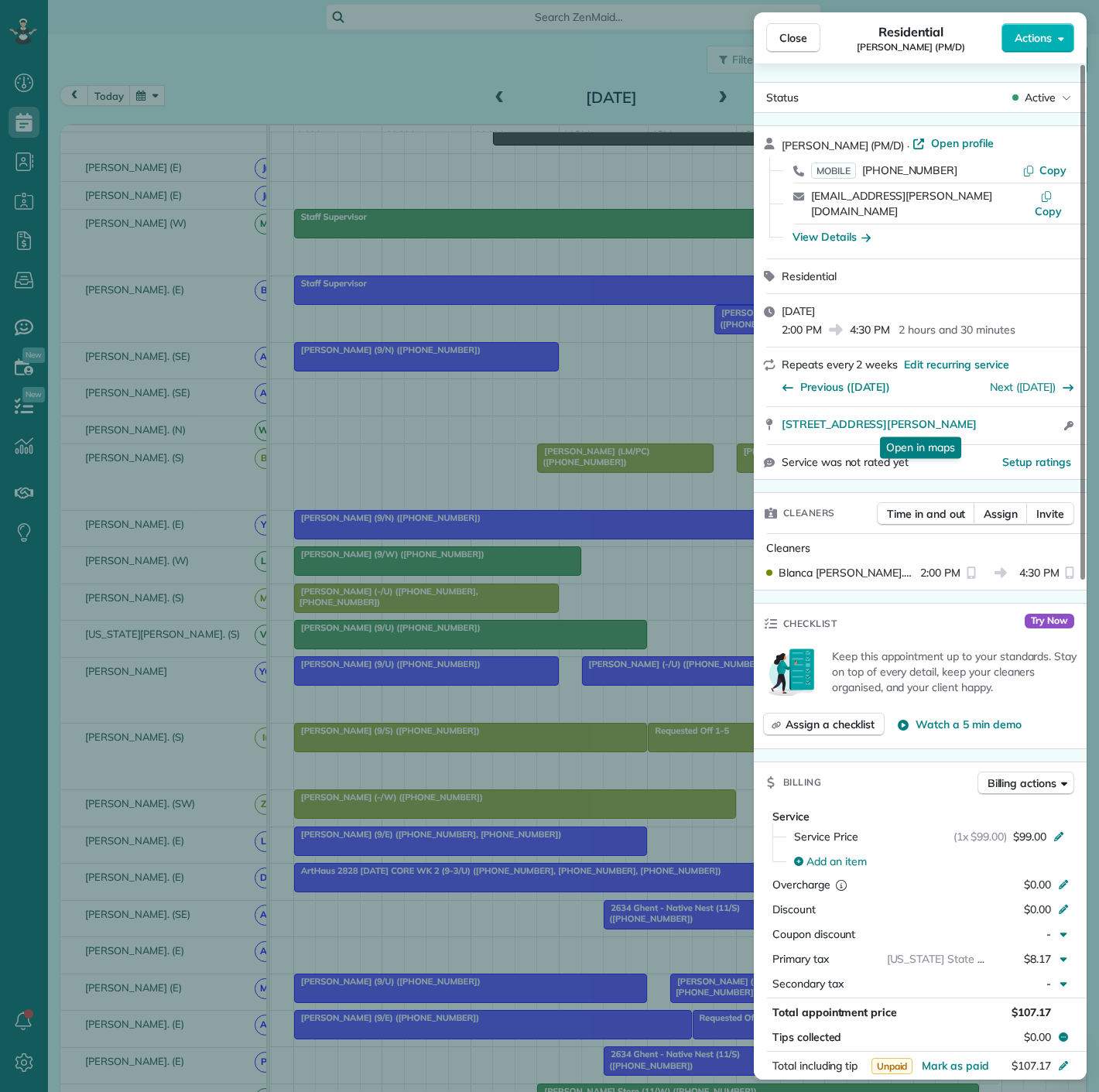
drag, startPoint x: 779, startPoint y: 419, endPoint x: 997, endPoint y: 451, distance: 220.3
click at [898, 423] on div "315 South Cesar Chavez Boulevard 912 Dallas TX 75201 Open in maps Open in maps …" at bounding box center [921, 426] width 333 height 38
drag, startPoint x: 778, startPoint y: 412, endPoint x: 942, endPoint y: 423, distance: 164.4
click at [942, 423] on div "315 South Cesar Chavez Boulevard 912 Dallas TX 75201 Open in maps Open in maps …" at bounding box center [921, 426] width 333 height 38
click at [341, 625] on div "Close Residential Spenser Stites (PM/D) Actions Status Active Spenser Stites (P…" at bounding box center [550, 546] width 1099 height 1092
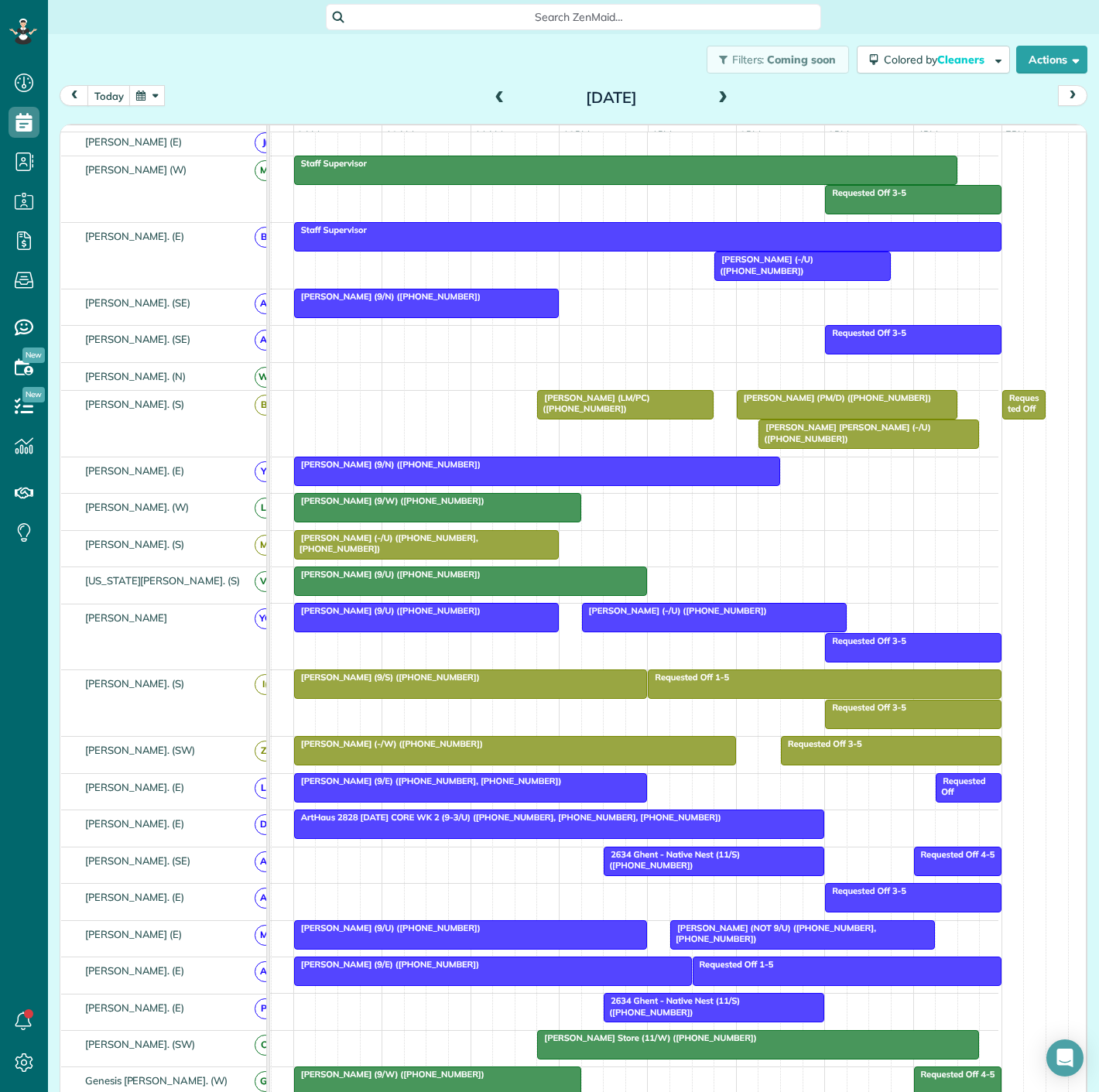
scroll to position [430, 0]
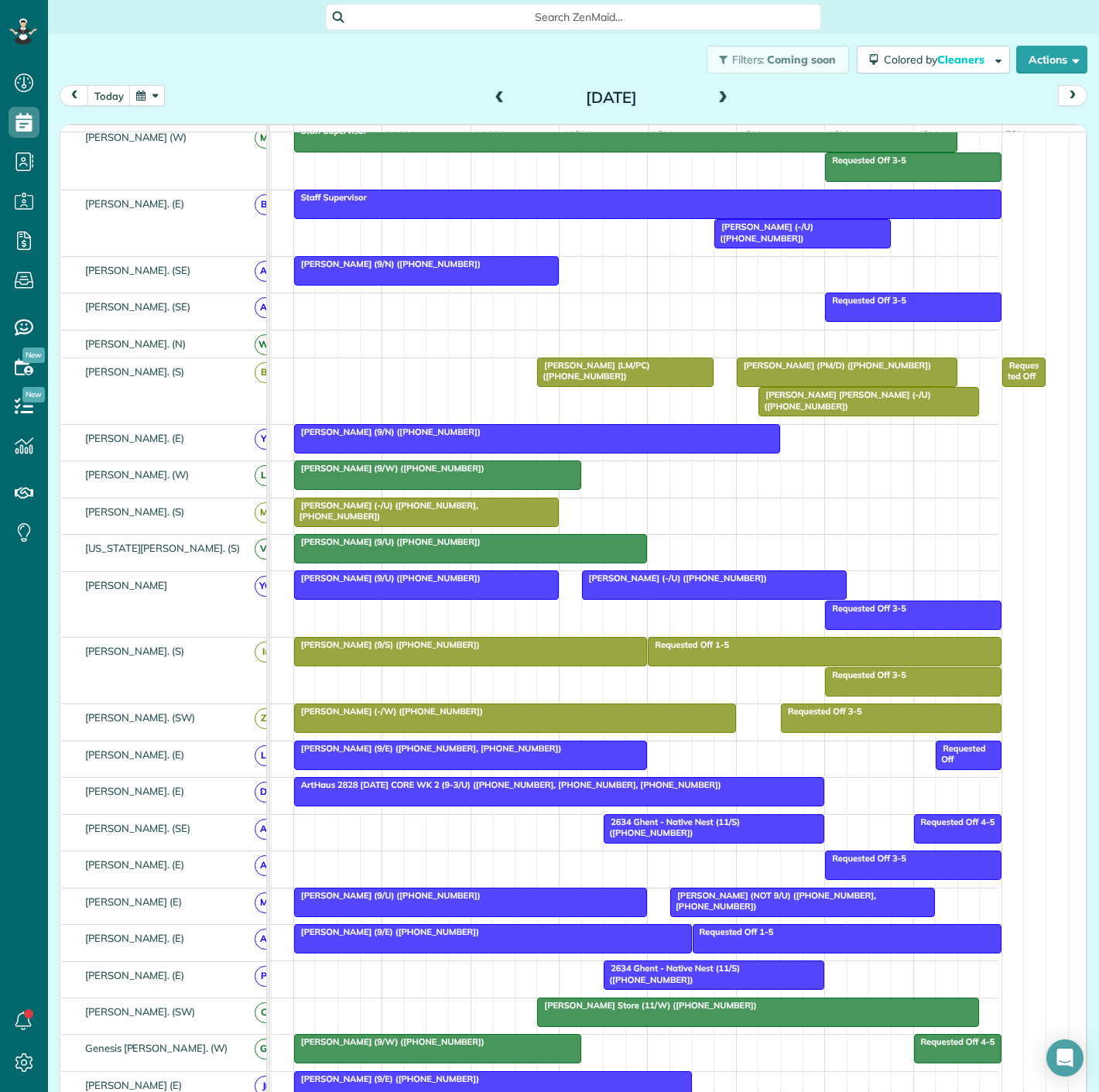
click at [442, 754] on span "Megan Fliss (9/E) (+18157183636, +18156320103)" at bounding box center [428, 748] width 269 height 11
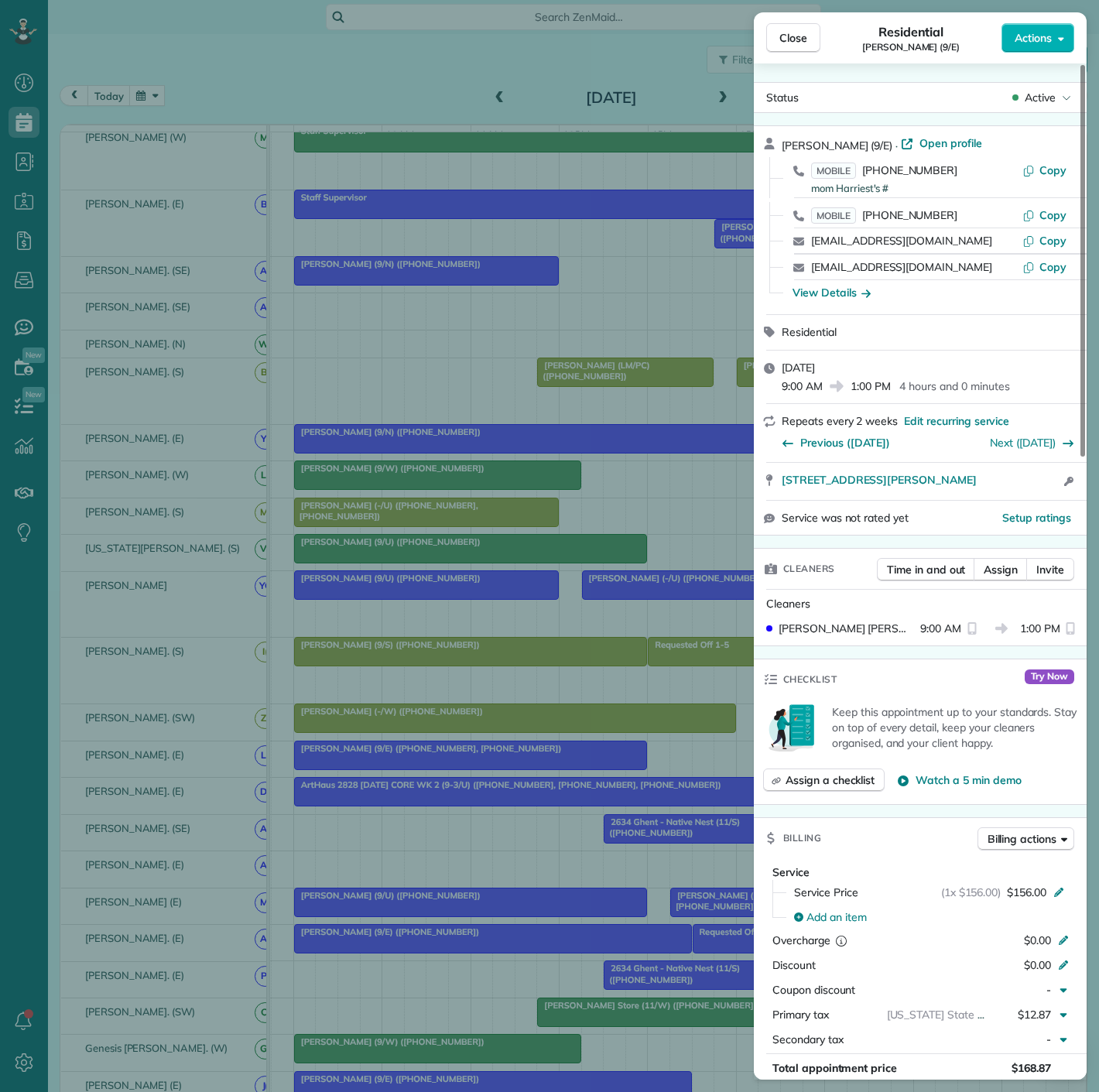
click at [442, 760] on div "Close Residential Megan Fliss (9/E) Actions Status Active Megan Fliss (9/E) · O…" at bounding box center [550, 546] width 1099 height 1092
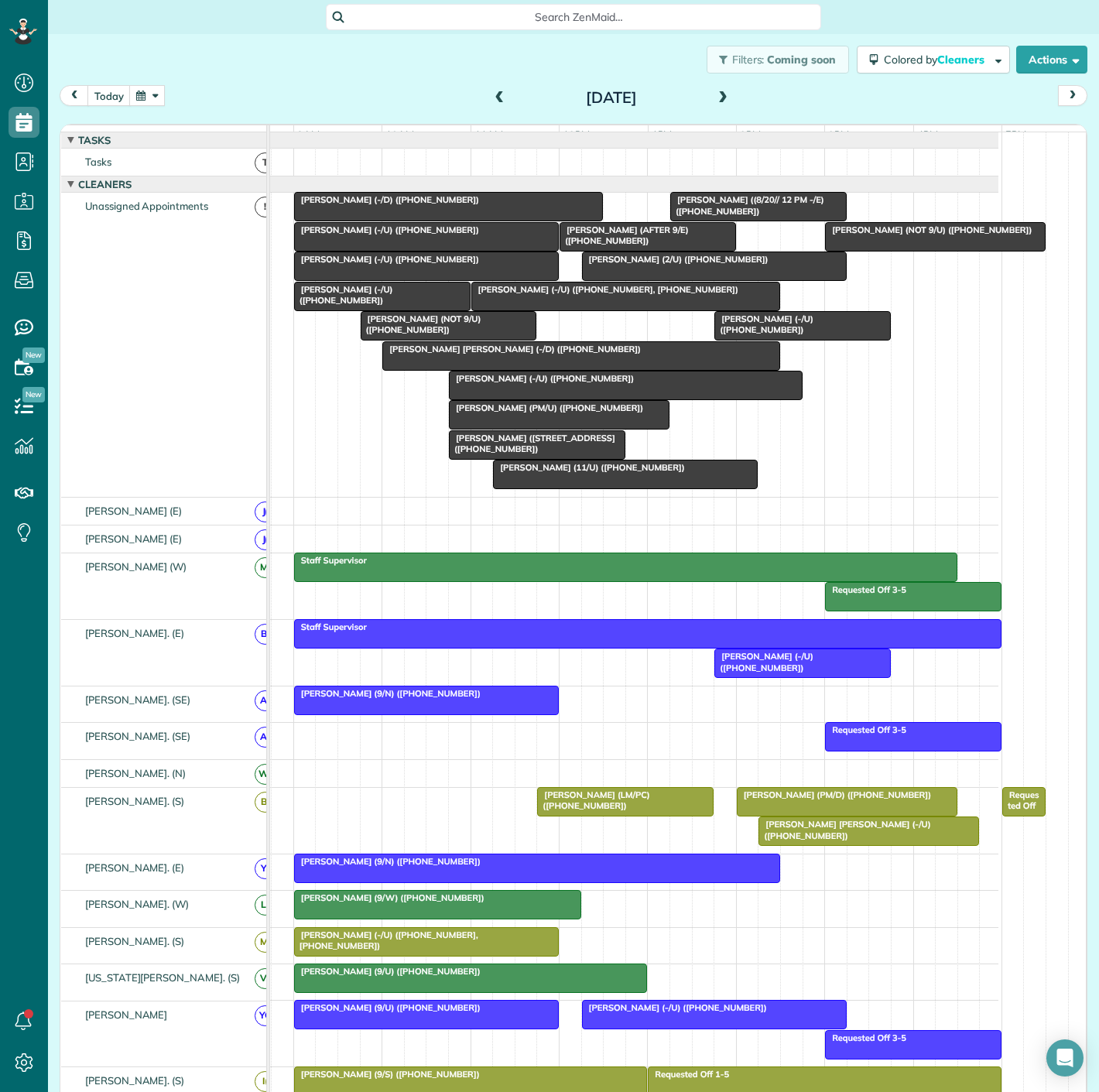
click at [651, 247] on div "[PERSON_NAME] (AFTER 9/E) ([PHONE_NUMBER])" at bounding box center [648, 236] width 167 height 23
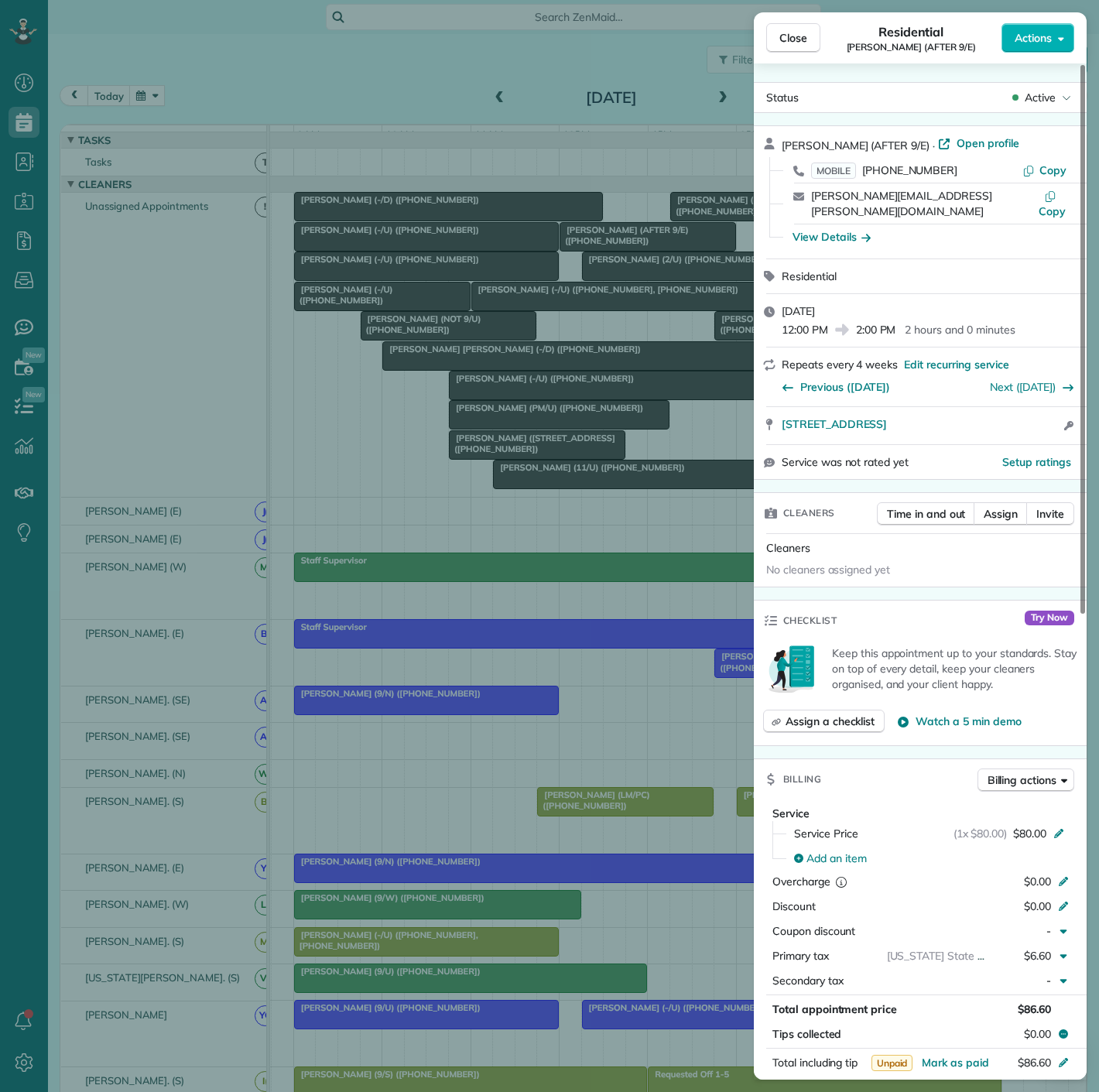
click at [596, 248] on div "Close Residential Brooke Bross (AFTER 9/E) Actions Status Active Brooke Bross (…" at bounding box center [550, 546] width 1099 height 1092
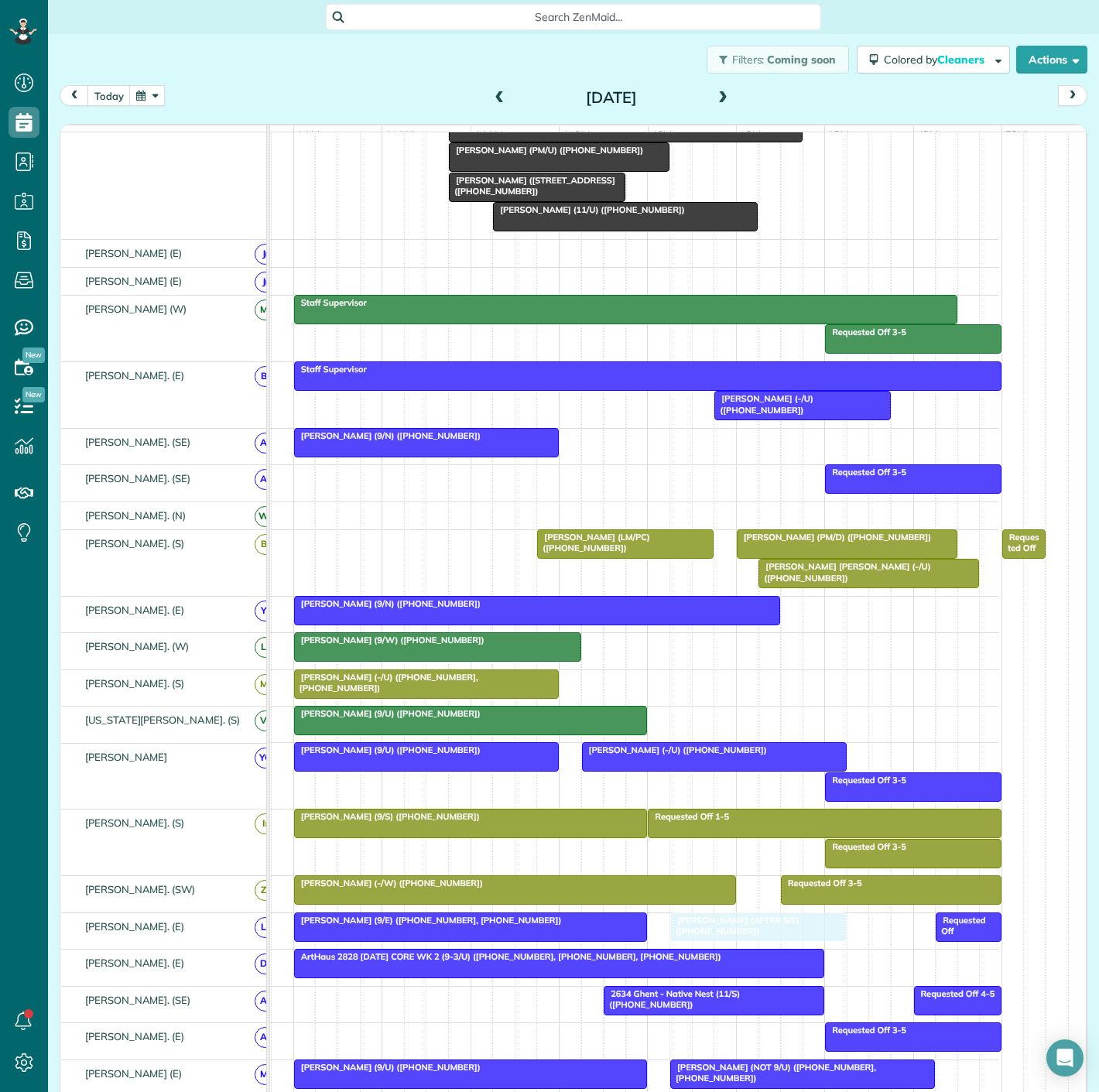
drag, startPoint x: 617, startPoint y: 247, endPoint x: 735, endPoint y: 943, distance: 705.9
click at [577, 939] on div at bounding box center [471, 928] width 352 height 28
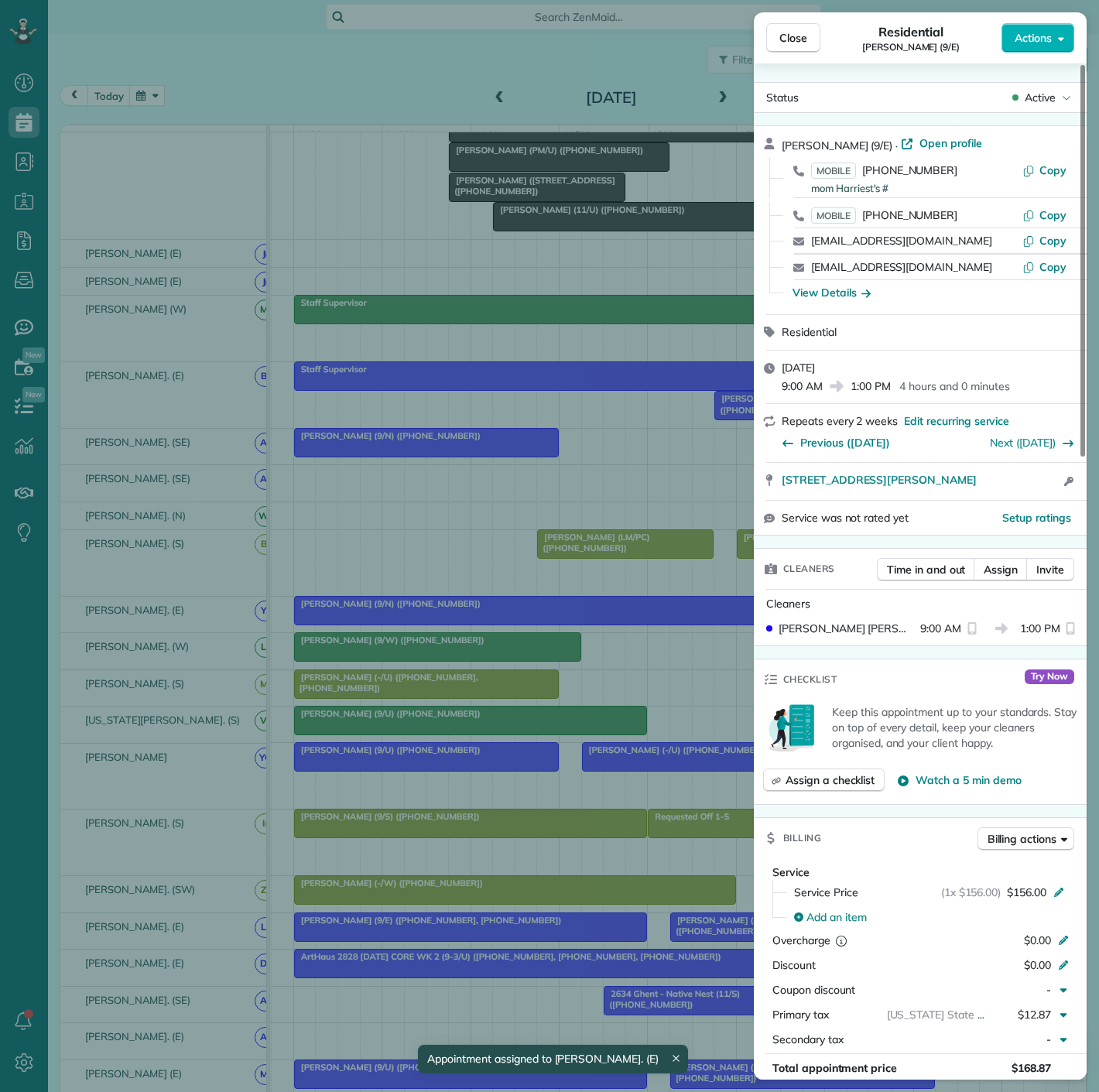
drag, startPoint x: 783, startPoint y: 488, endPoint x: 47, endPoint y: 355, distance: 747.9
click at [1051, 494] on div "5200 Martel Avenue #15B Dallas TX 75206 Open access information" at bounding box center [921, 482] width 333 height 38
drag, startPoint x: 446, startPoint y: 896, endPoint x: 617, endPoint y: 930, distance: 174.3
click at [446, 896] on div "Close Residential Megan Fliss (9/E) Actions Status Active Megan Fliss (9/E) · O…" at bounding box center [550, 546] width 1099 height 1092
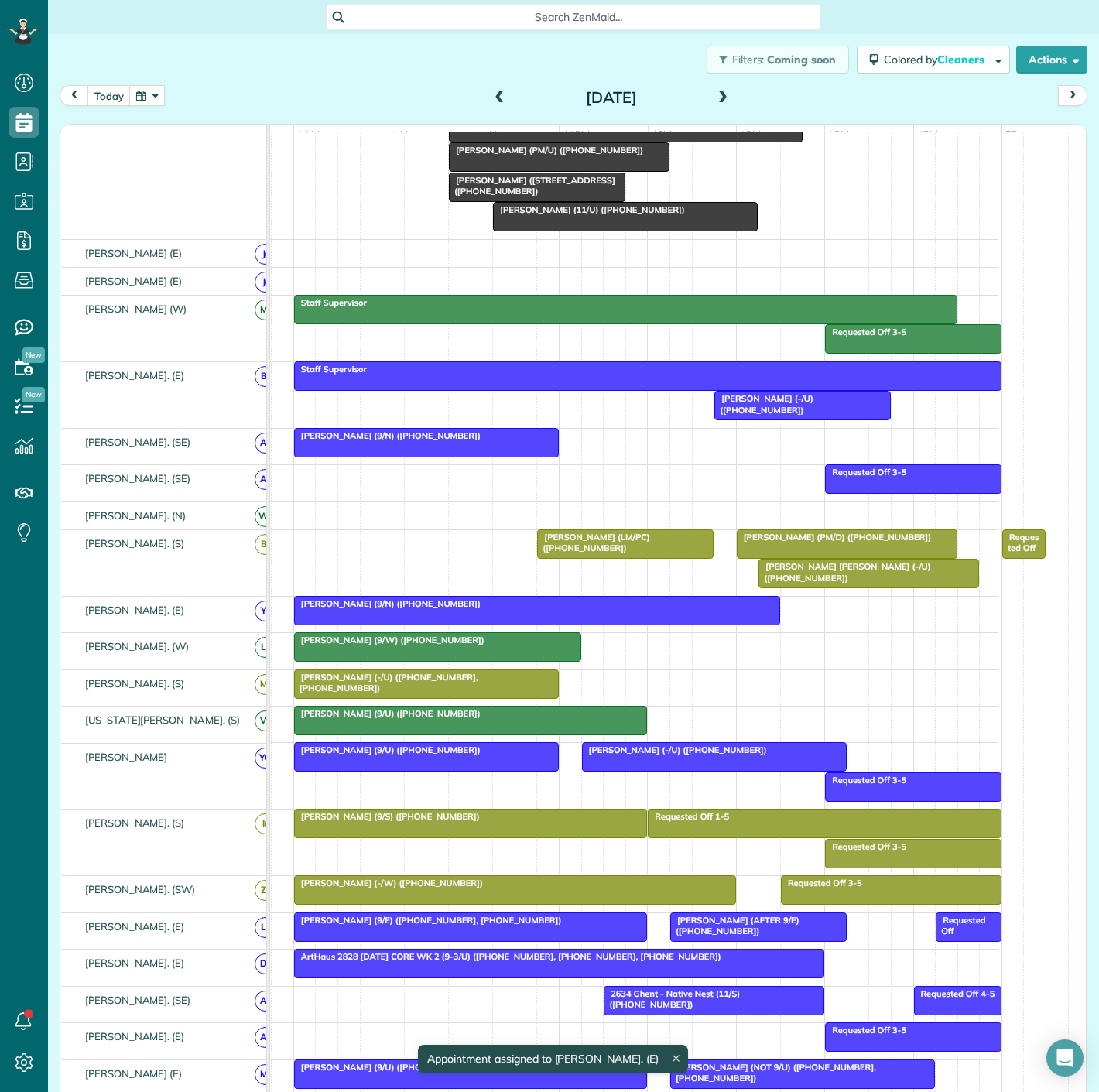
click at [689, 937] on span "[PERSON_NAME] (AFTER 9/E) ([PHONE_NUMBER])" at bounding box center [734, 926] width 130 height 22
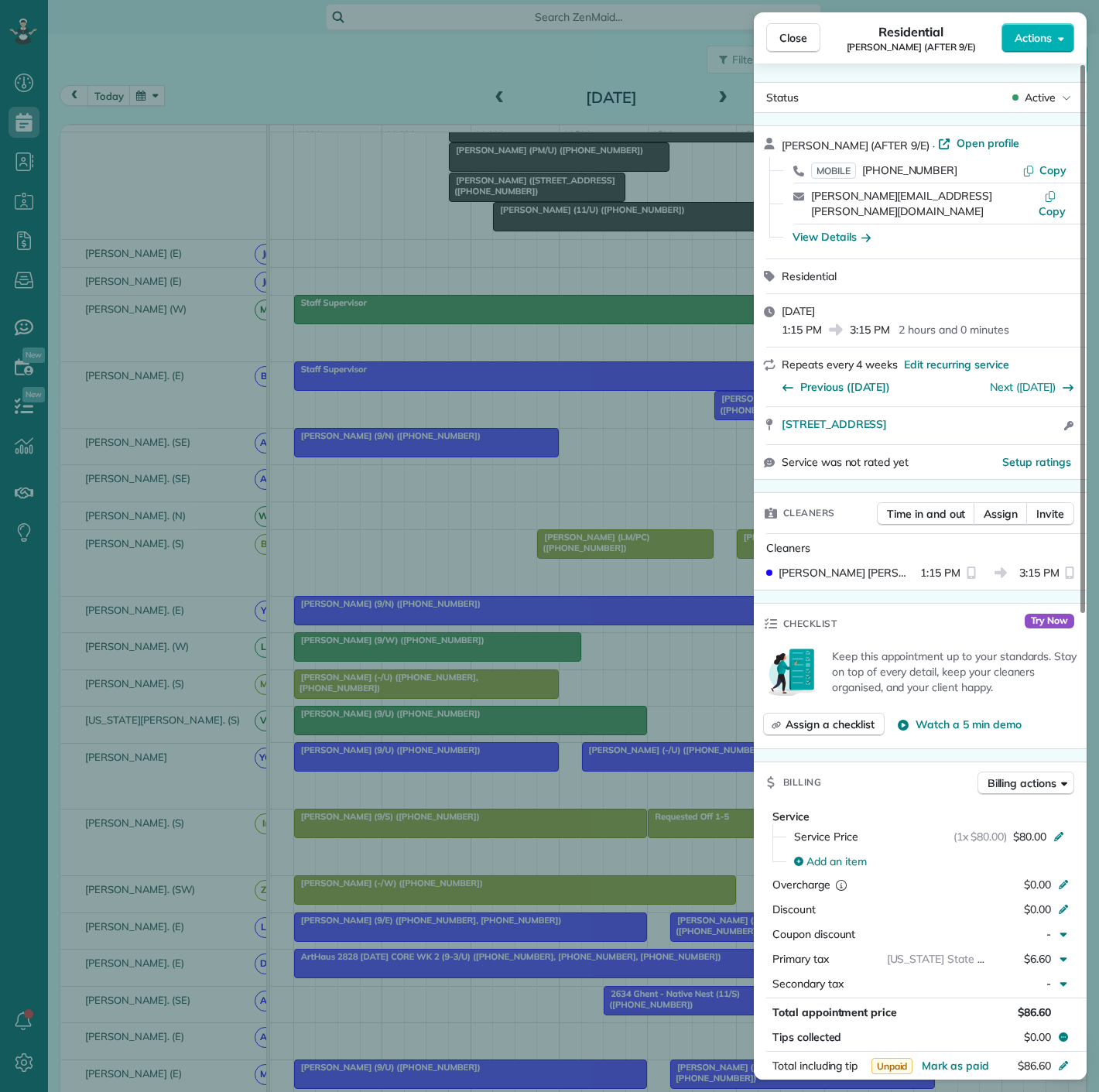
drag, startPoint x: 773, startPoint y: 421, endPoint x: 1007, endPoint y: 418, distance: 234.0
click at [1007, 418] on div "4926 Mission Avenue 2121 Dallas TX 75206 Open access information" at bounding box center [921, 426] width 333 height 38
click at [133, 691] on div "Close Residential Brooke Bross (AFTER 9/E) Actions Status Active Brooke Bross (…" at bounding box center [550, 546] width 1099 height 1092
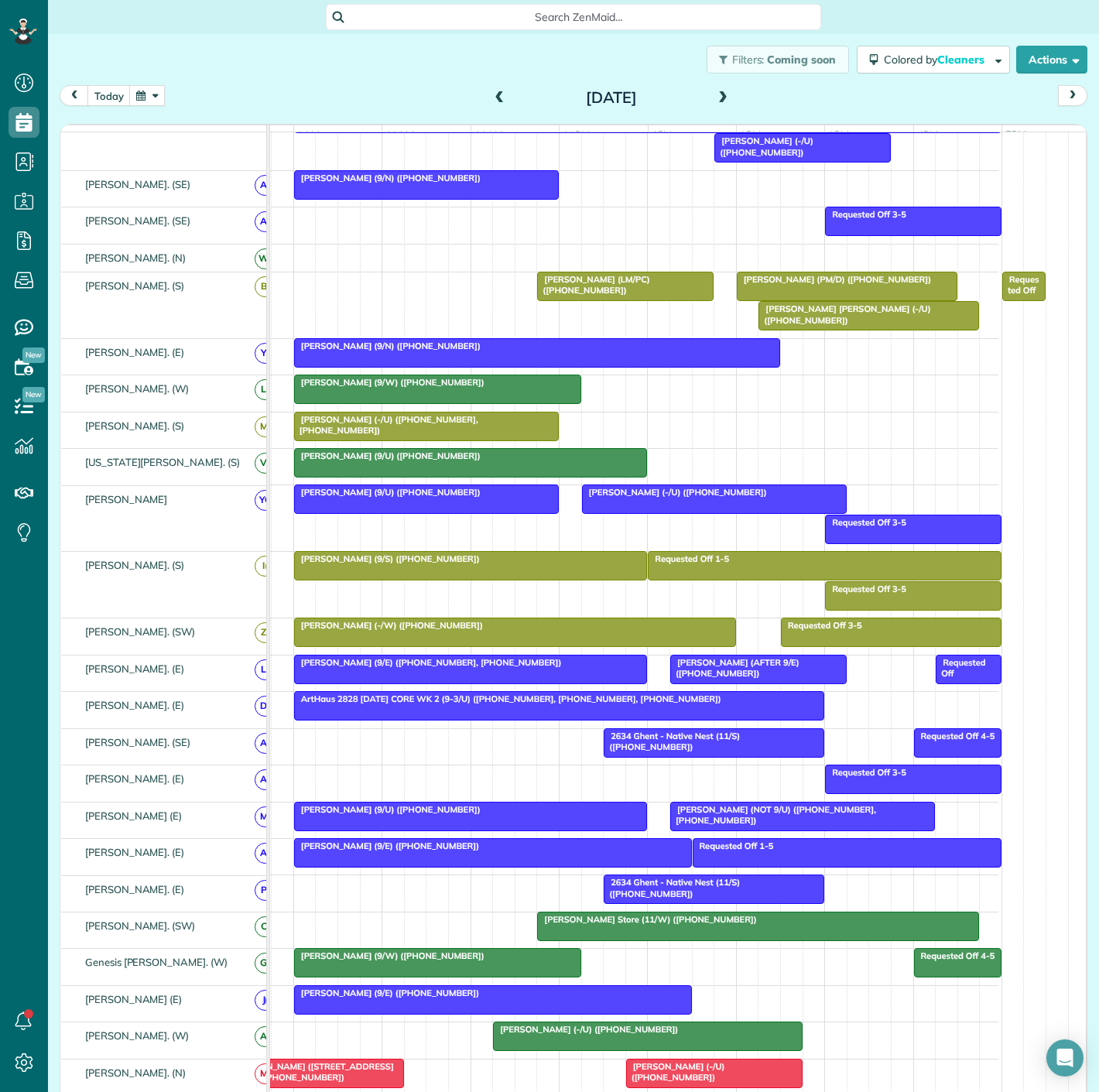
click at [484, 716] on div at bounding box center [559, 706] width 529 height 28
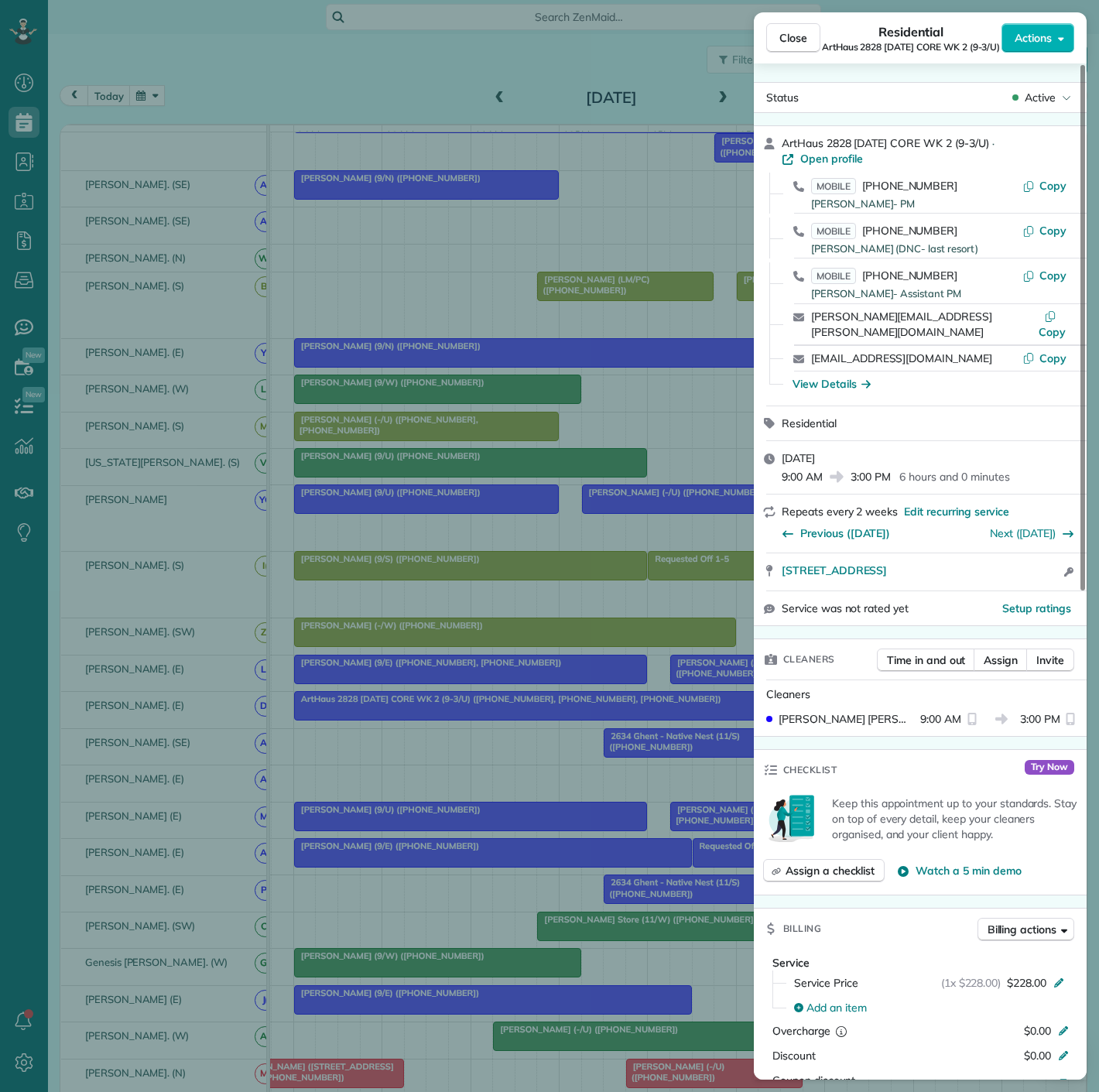
click at [484, 716] on div "Close Residential ArtHaus 2828 Tuesday CORE WK 2 (9-3/U) Actions Status Active …" at bounding box center [550, 546] width 1099 height 1092
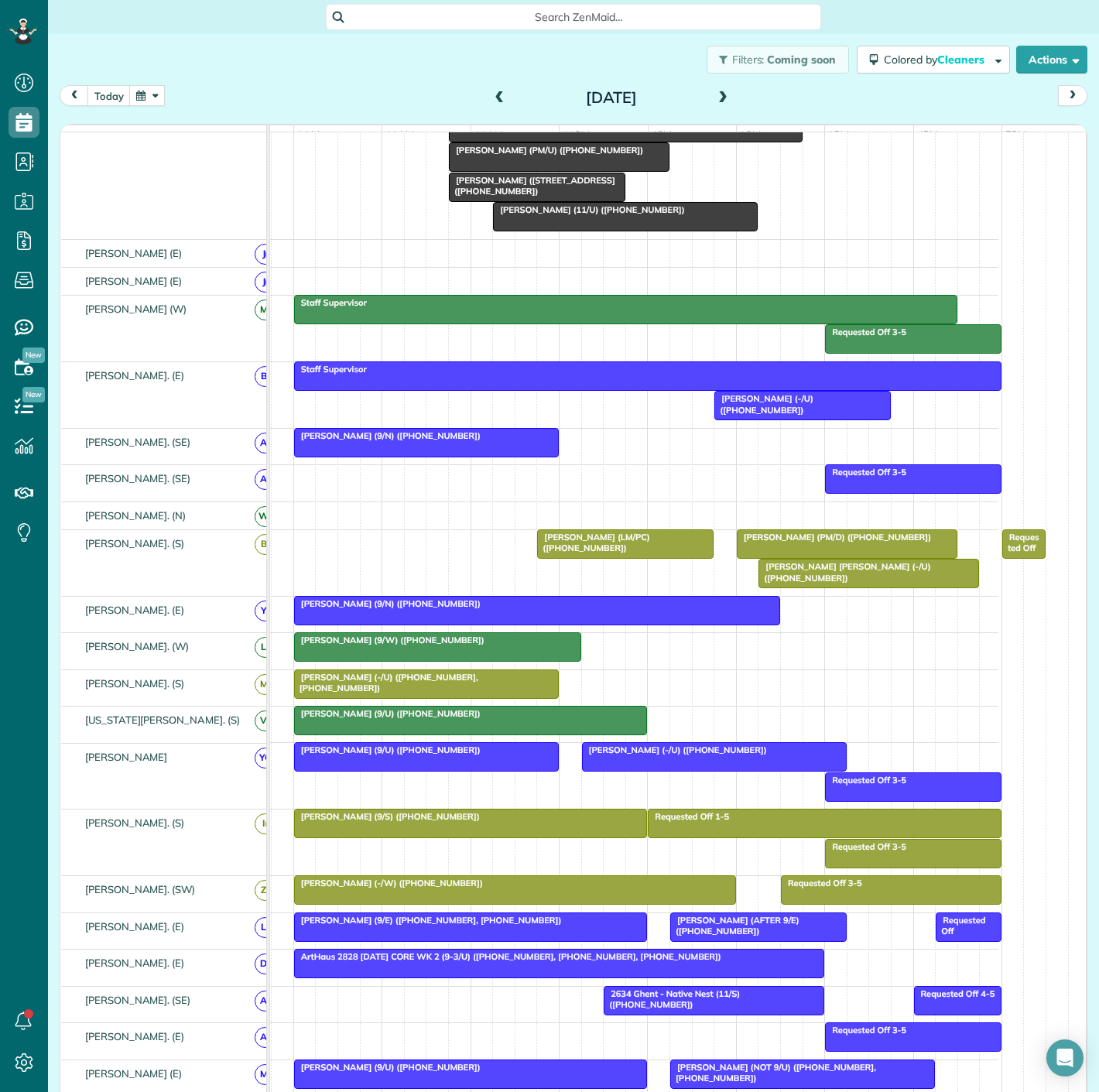
click at [635, 550] on span "[PERSON_NAME] (LM/PC) ([PHONE_NUMBER])" at bounding box center [593, 543] width 113 height 22
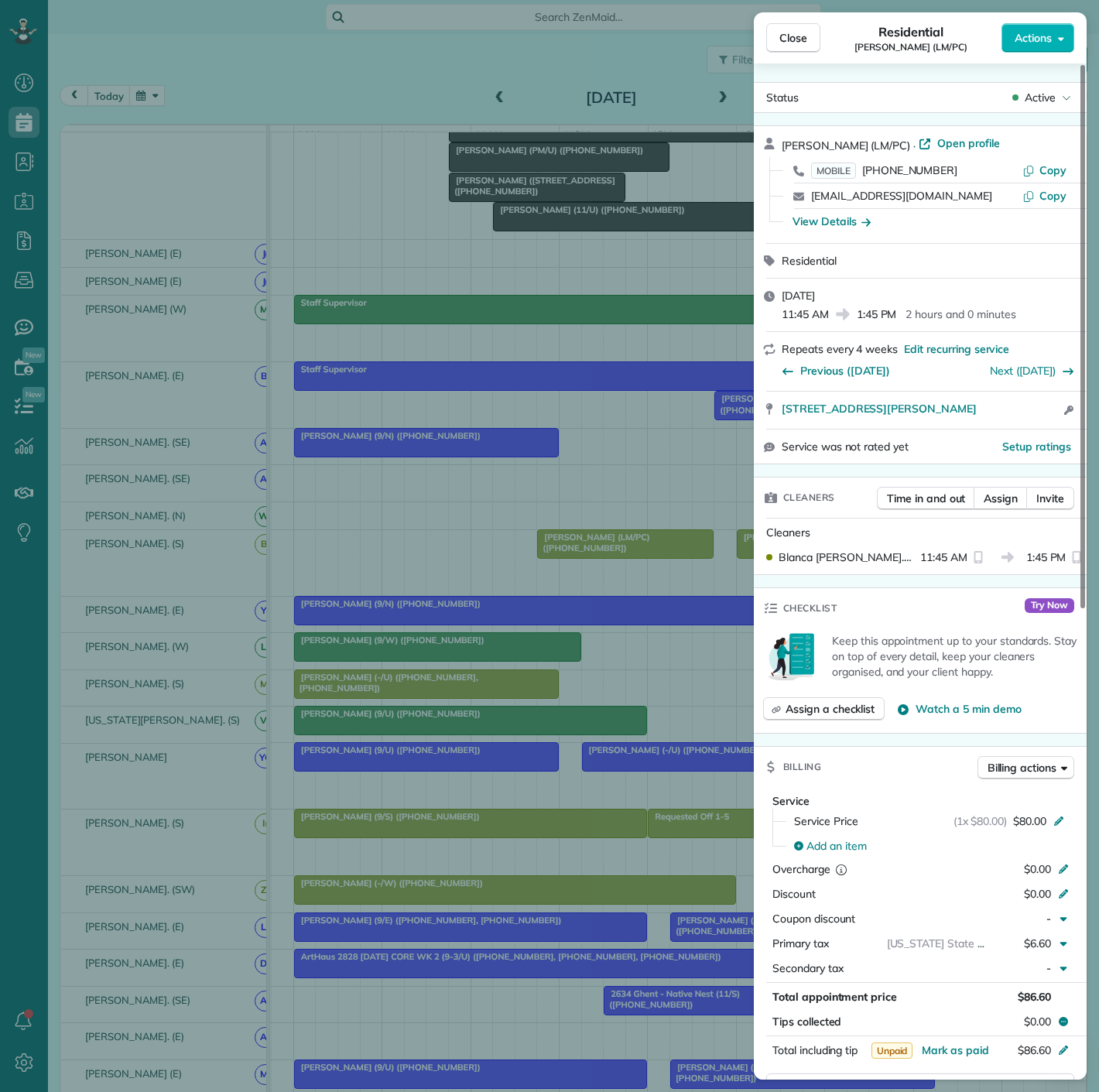
click at [588, 550] on div "Close Residential John Moss (LM/PC) Actions Status Active John Moss (LM/PC) · O…" at bounding box center [550, 546] width 1099 height 1092
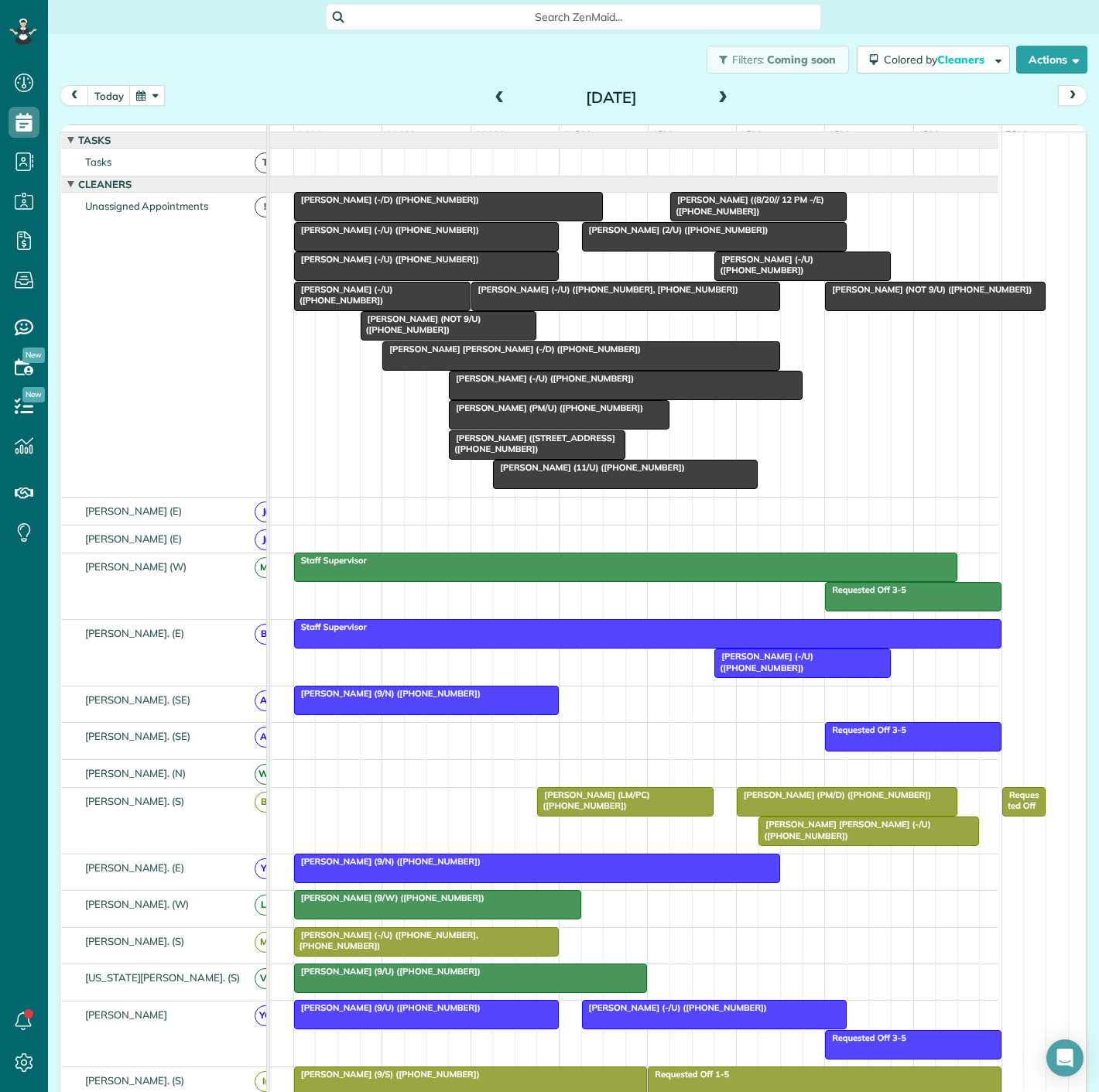
click at [407, 336] on span "[PERSON_NAME] (NOT 9/U) ([PHONE_NUMBER])" at bounding box center [421, 325] width 122 height 22
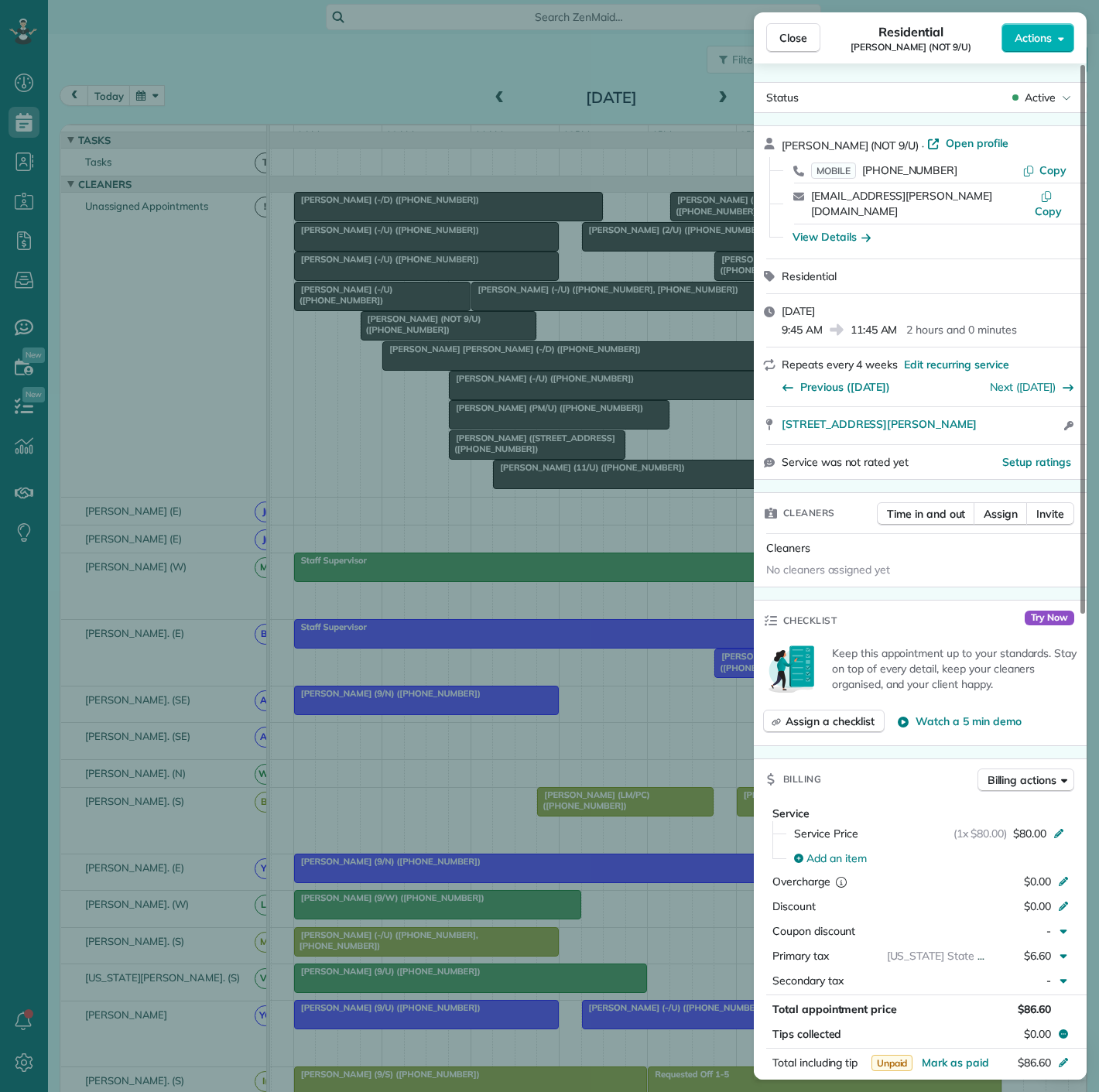
click at [407, 338] on div "Close Residential Luke Dombroski (NOT 9/U) Actions Status Active Luke Dombroski…" at bounding box center [550, 546] width 1099 height 1092
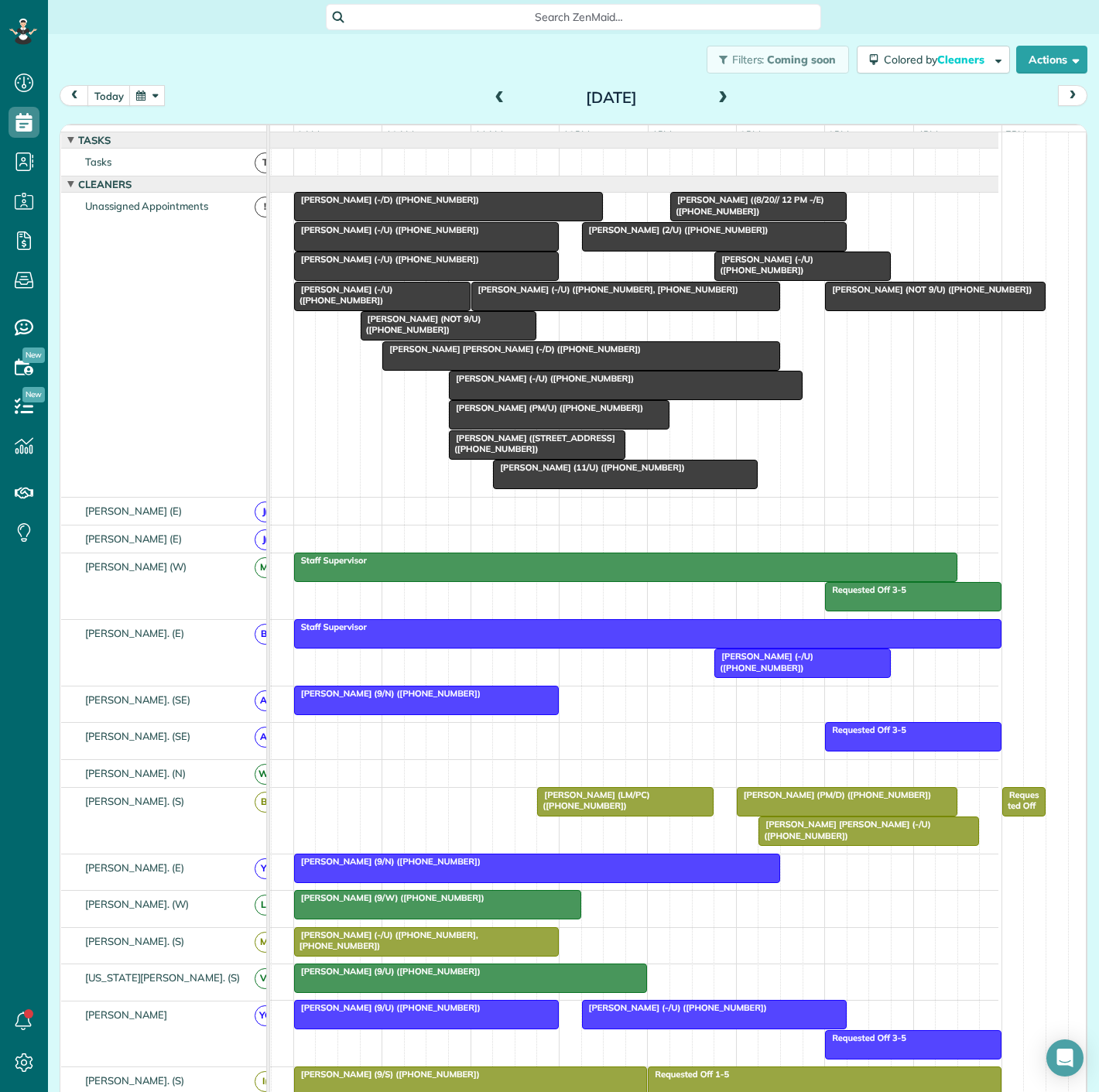
click at [744, 277] on div at bounding box center [803, 266] width 175 height 28
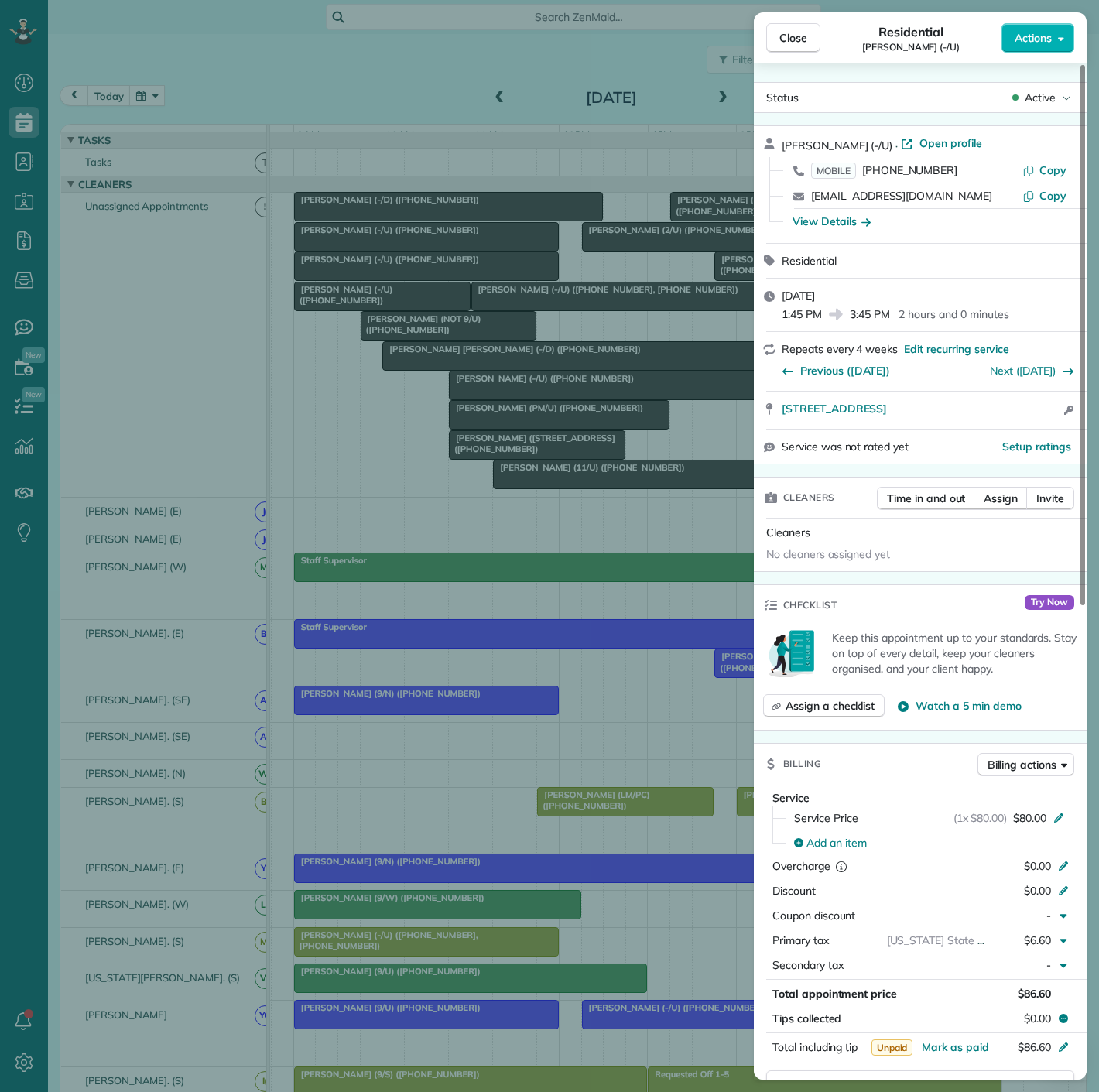
click at [744, 277] on div "Close Residential Dylan Beams (-/U) Actions Status Active Dylan Beams (-/U) · O…" at bounding box center [550, 546] width 1099 height 1092
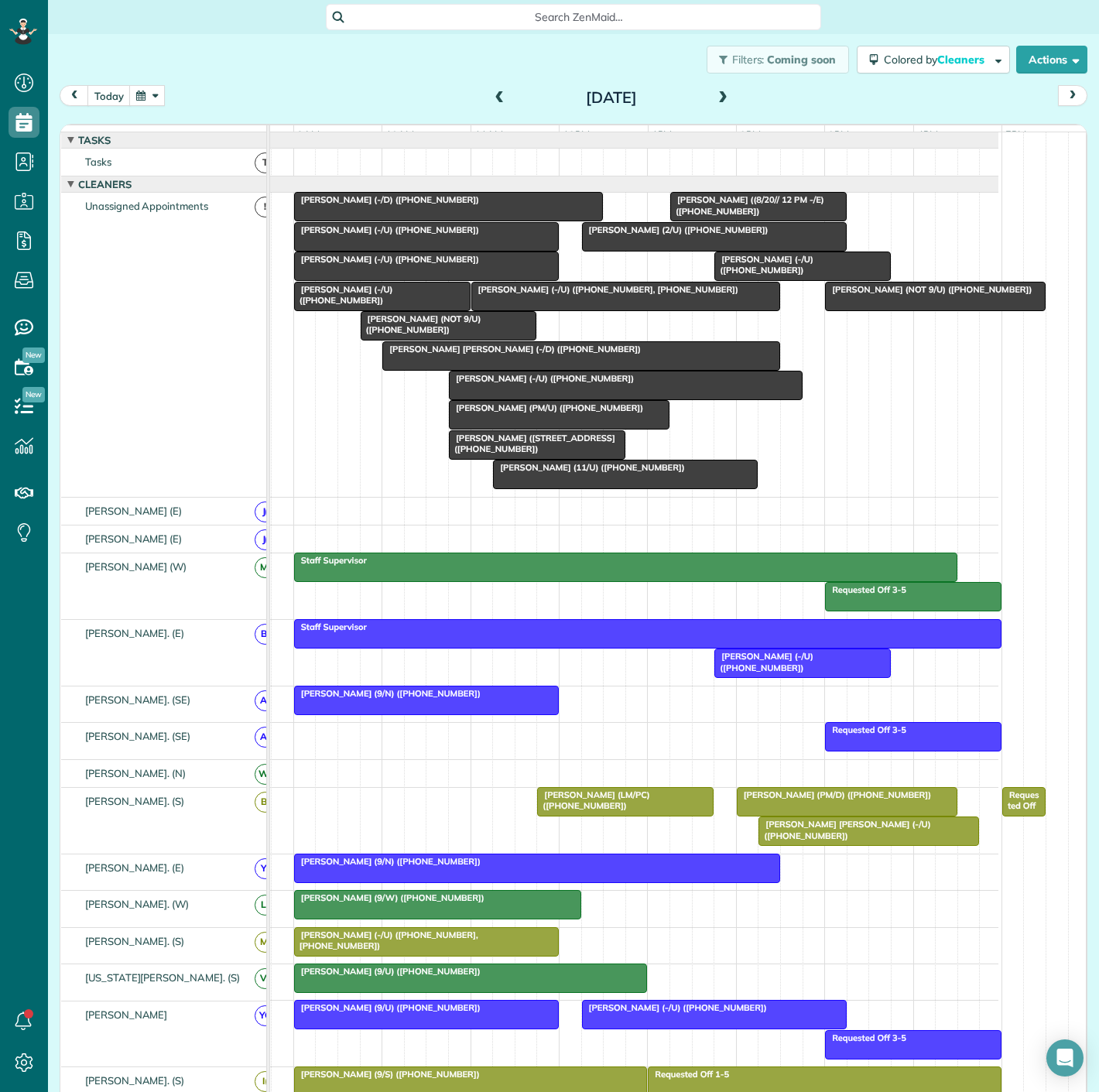
click at [734, 216] on span "[PERSON_NAME] ((8/20// 12 PM -/E) ([PHONE_NUMBER])" at bounding box center [747, 205] width 154 height 22
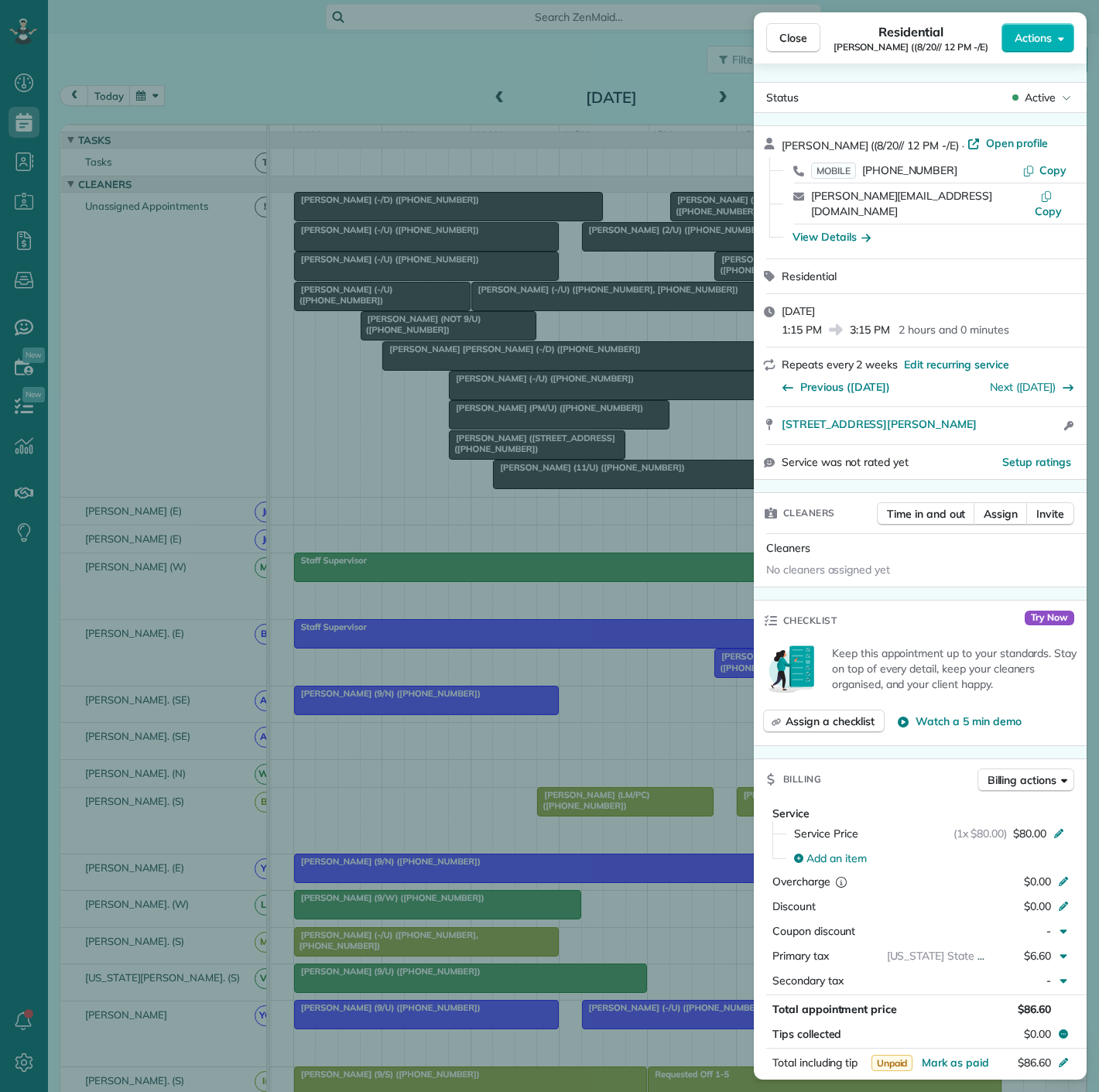
click at [728, 219] on div "Close Residential Theresa Pisano ((8/20// 12 PM -/E) Actions Status Active Ther…" at bounding box center [550, 546] width 1099 height 1092
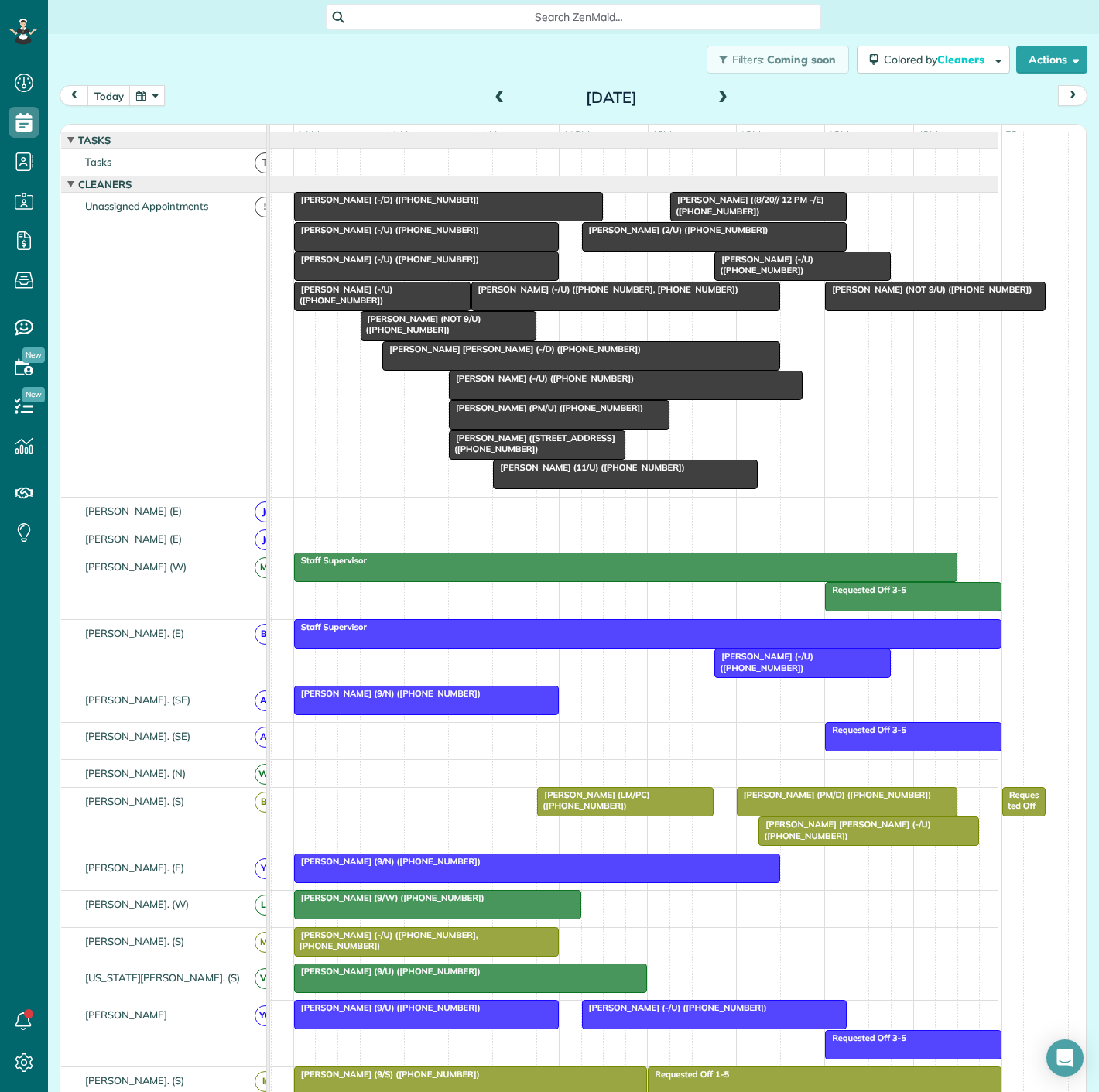
click at [425, 336] on span "[PERSON_NAME] (NOT 9/U) ([PHONE_NUMBER])" at bounding box center [421, 325] width 122 height 22
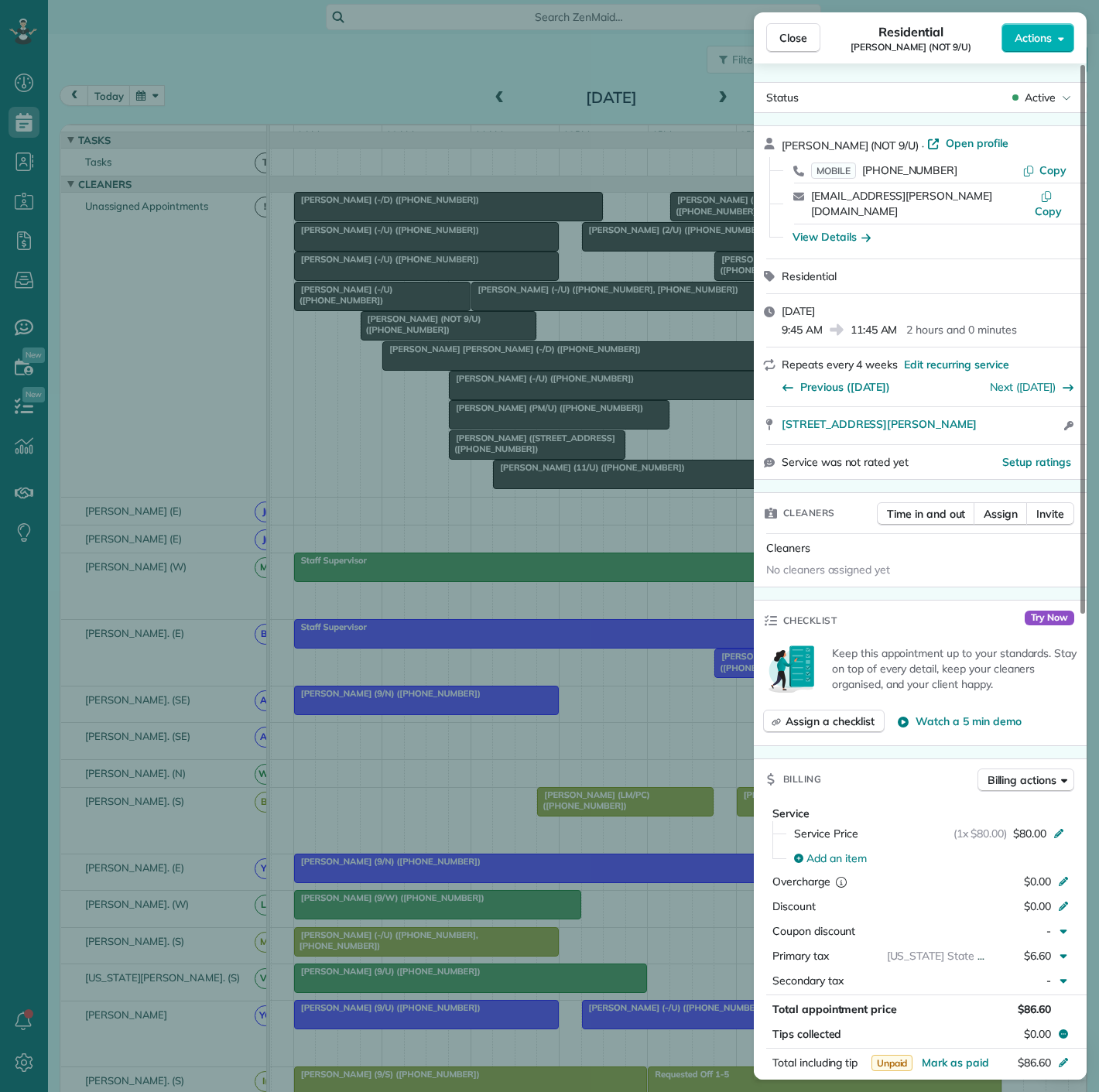
click at [427, 340] on div "Close Residential Luke Dombroski (NOT 9/U) Actions Status Active Luke Dombroski…" at bounding box center [550, 546] width 1099 height 1092
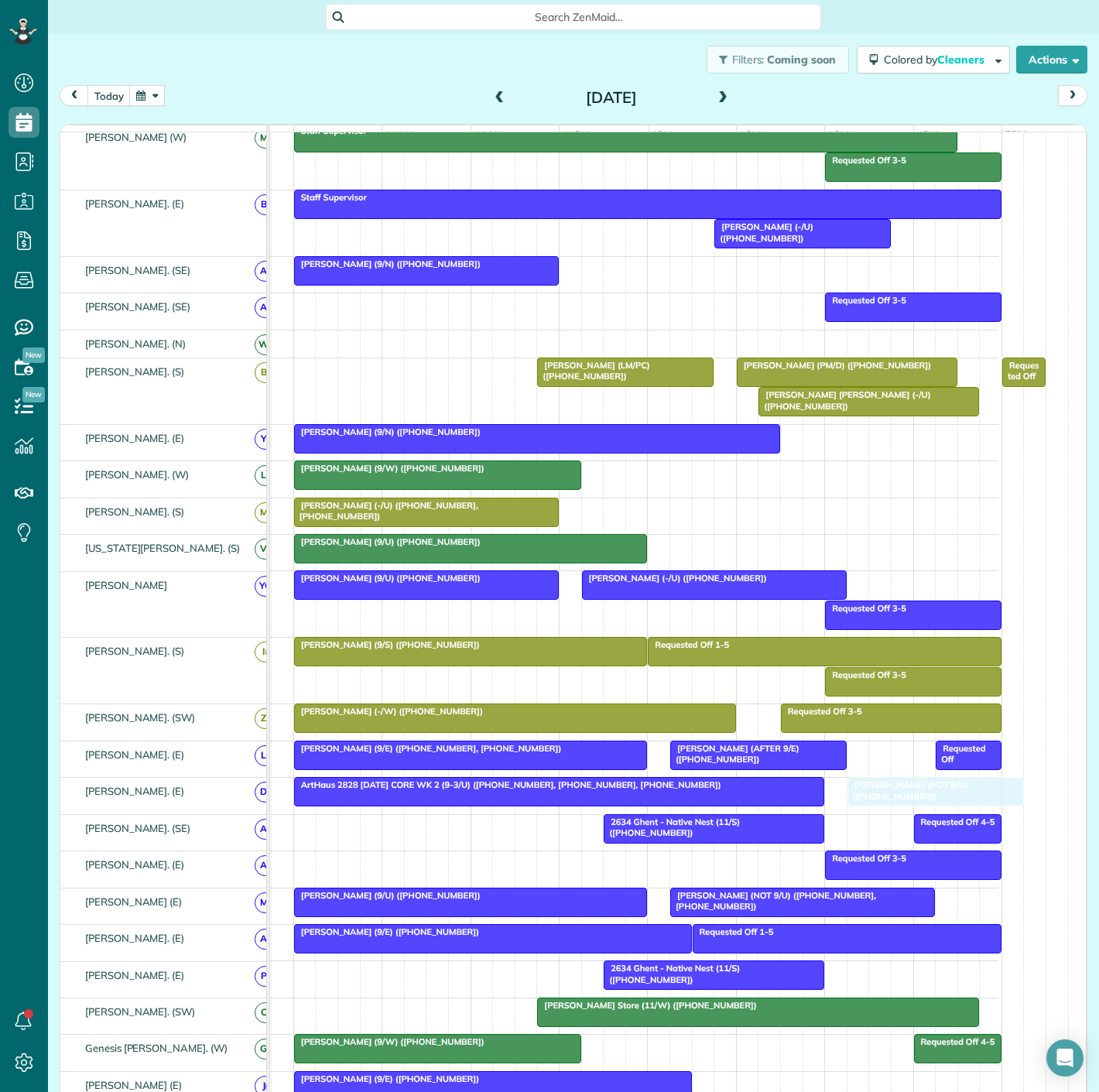
drag, startPoint x: 424, startPoint y: 331, endPoint x: 902, endPoint y: 805, distance: 673.2
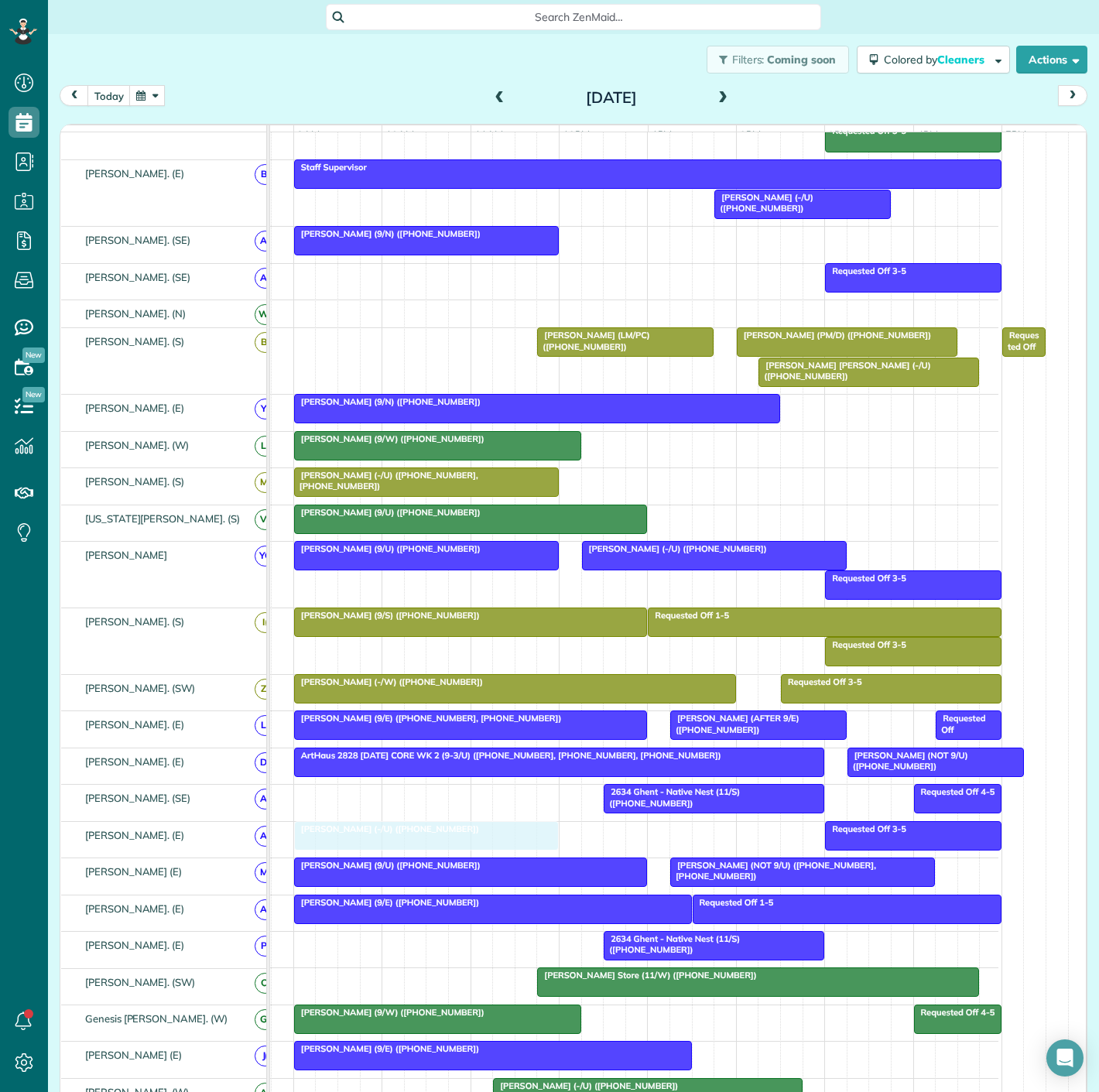
drag, startPoint x: 396, startPoint y: 271, endPoint x: 403, endPoint y: 842, distance: 571.0
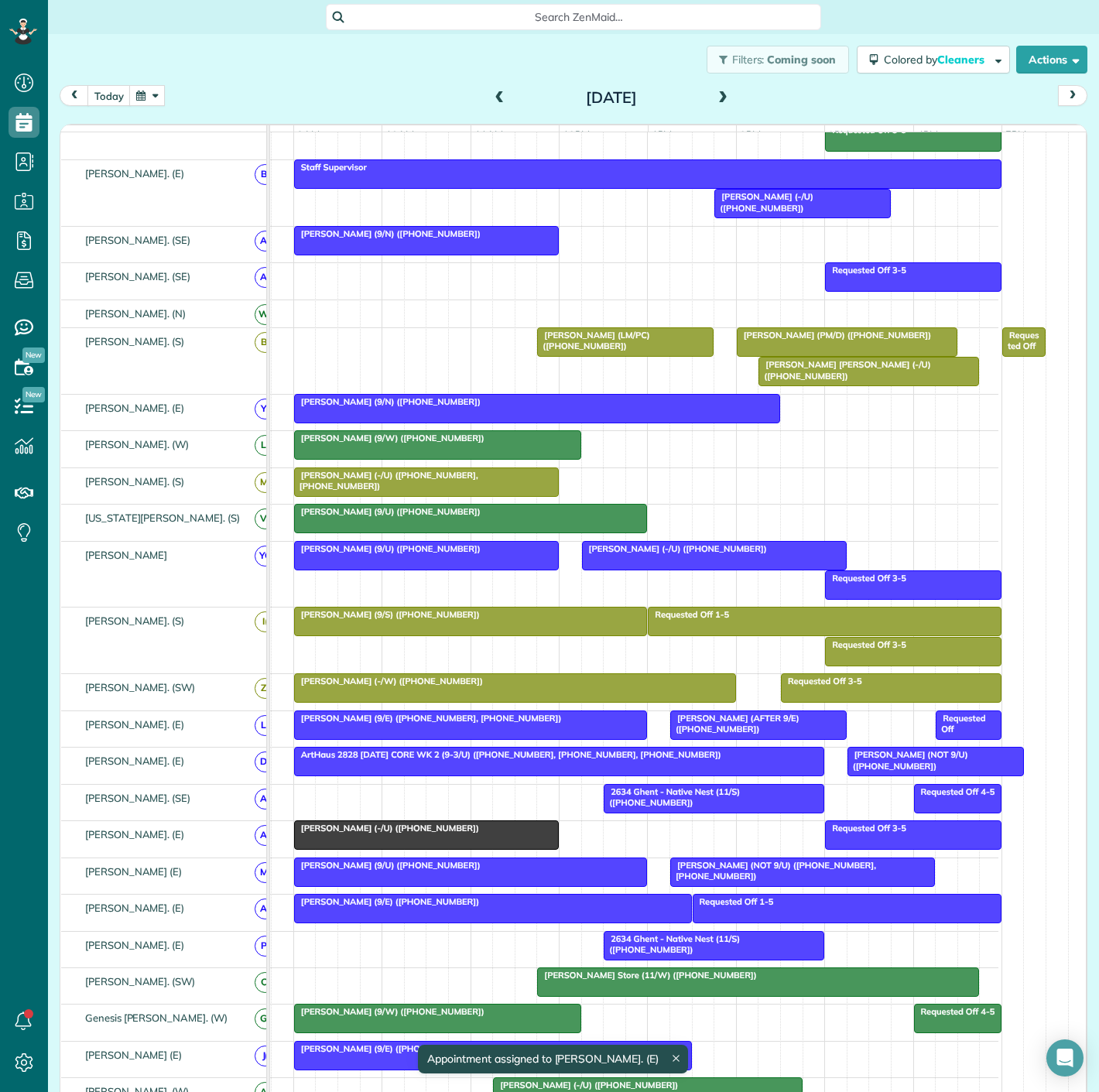
click at [404, 834] on span "[PERSON_NAME] (-/U) ([PHONE_NUMBER])" at bounding box center [386, 828] width 186 height 11
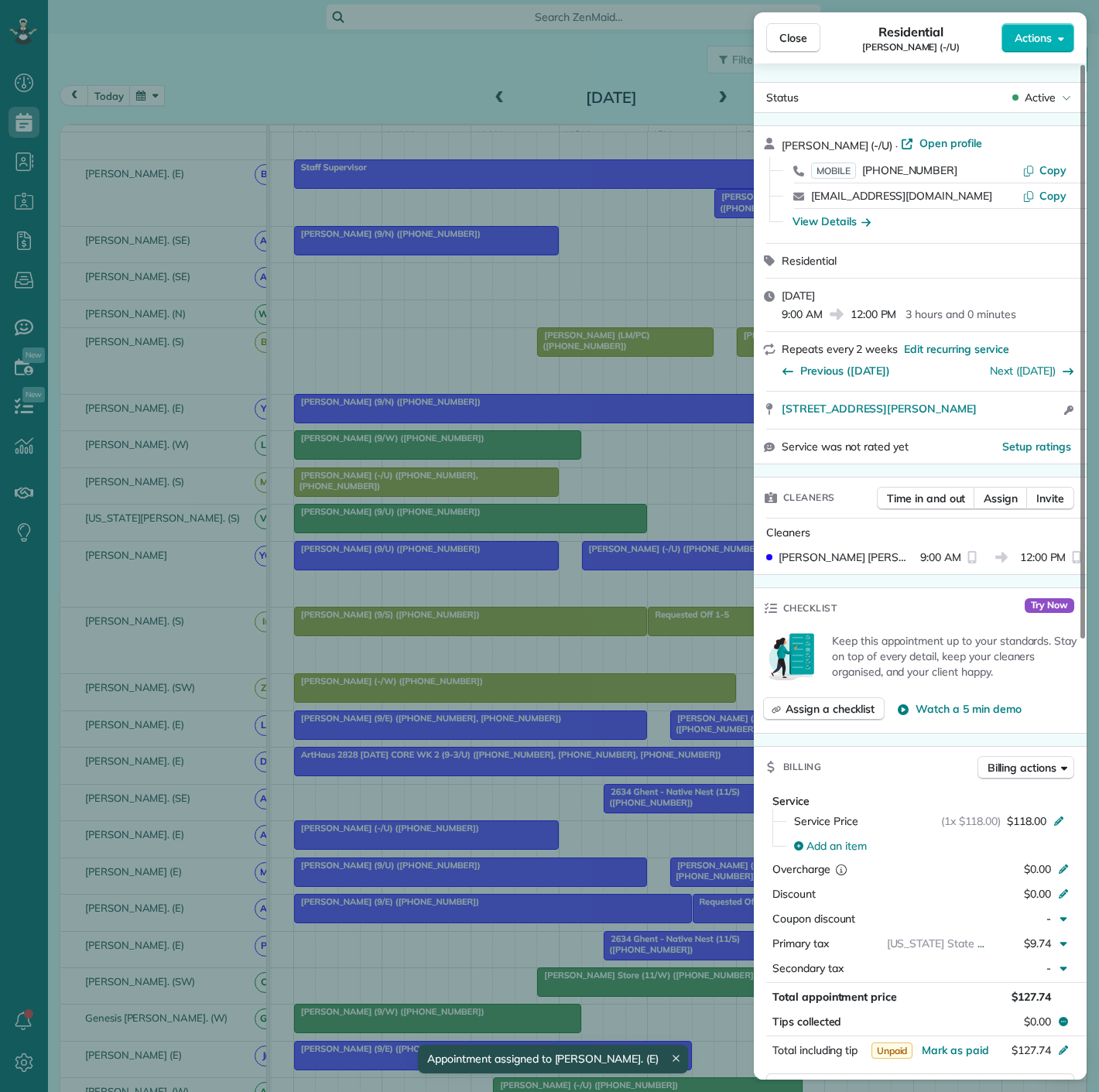
click at [404, 842] on div "Close Residential Sawyer Smith (-/U) Actions Status Active Sawyer Smith (-/U) ·…" at bounding box center [550, 546] width 1099 height 1092
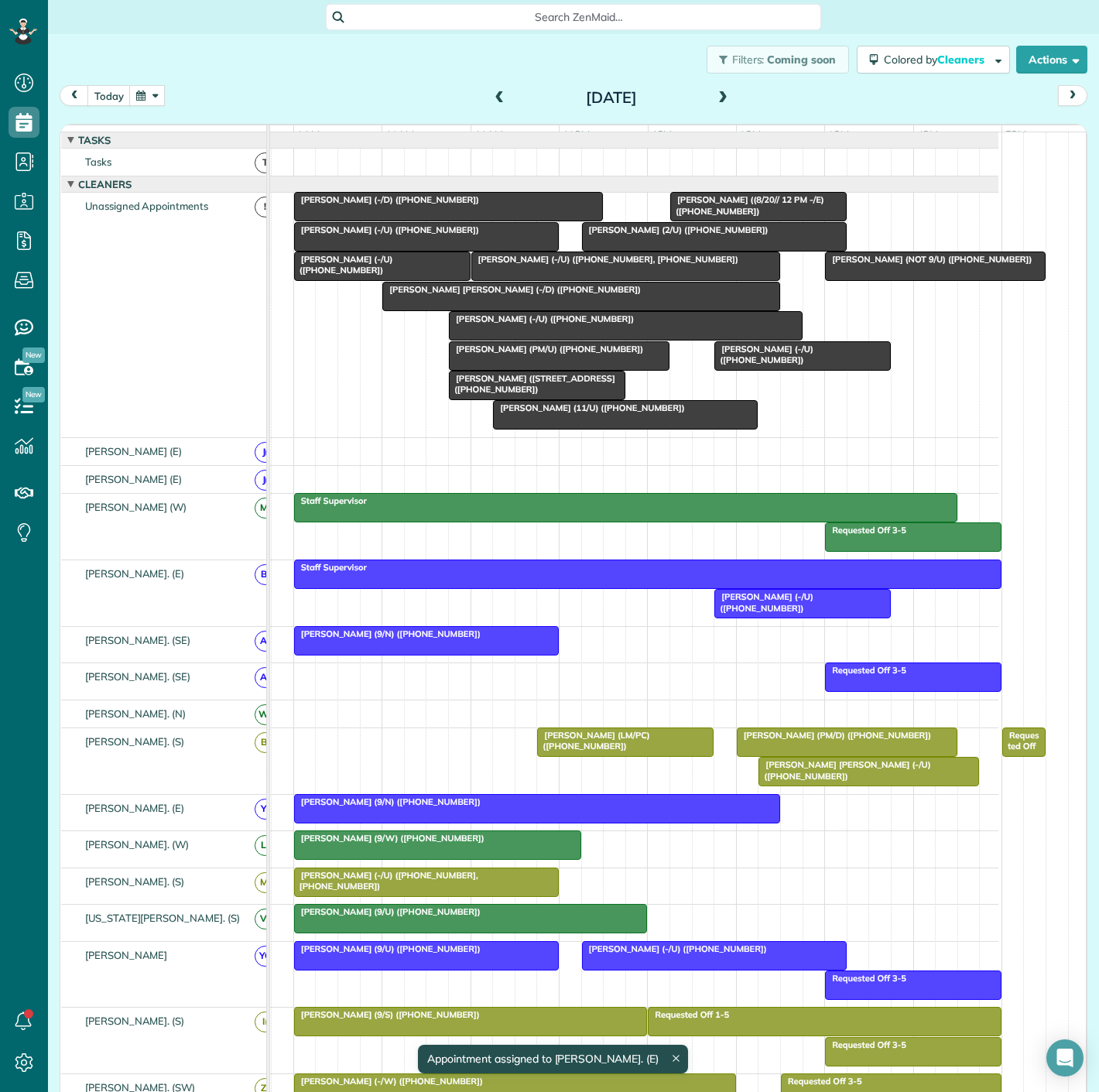
click at [719, 211] on span "[PERSON_NAME] ((8/20// 12 PM -/E) ([PHONE_NUMBER])" at bounding box center [747, 205] width 154 height 22
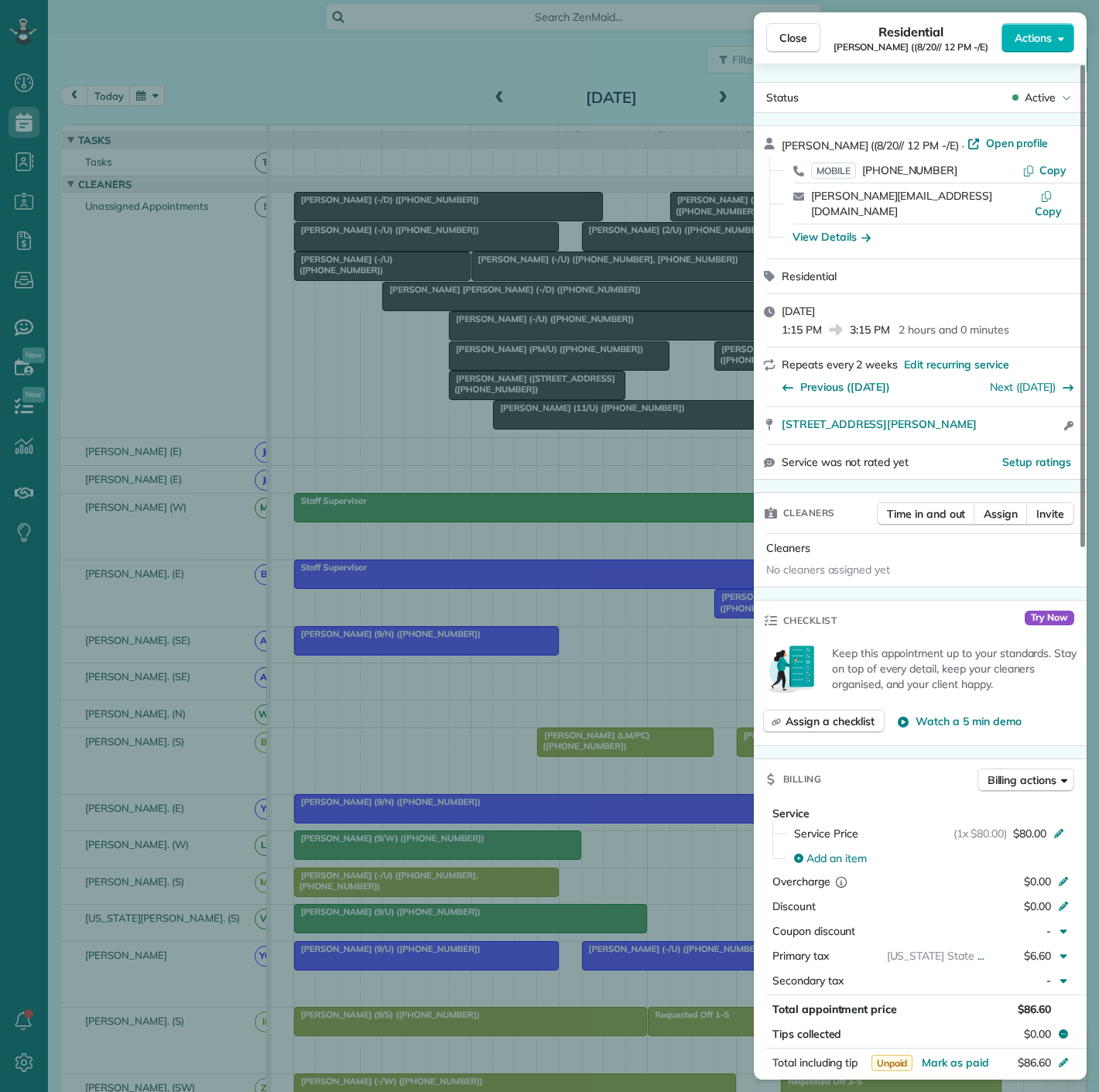
click at [632, 311] on div "Close Residential Theresa Pisano ((8/20// 12 PM -/E) Actions Status Active Ther…" at bounding box center [550, 546] width 1099 height 1092
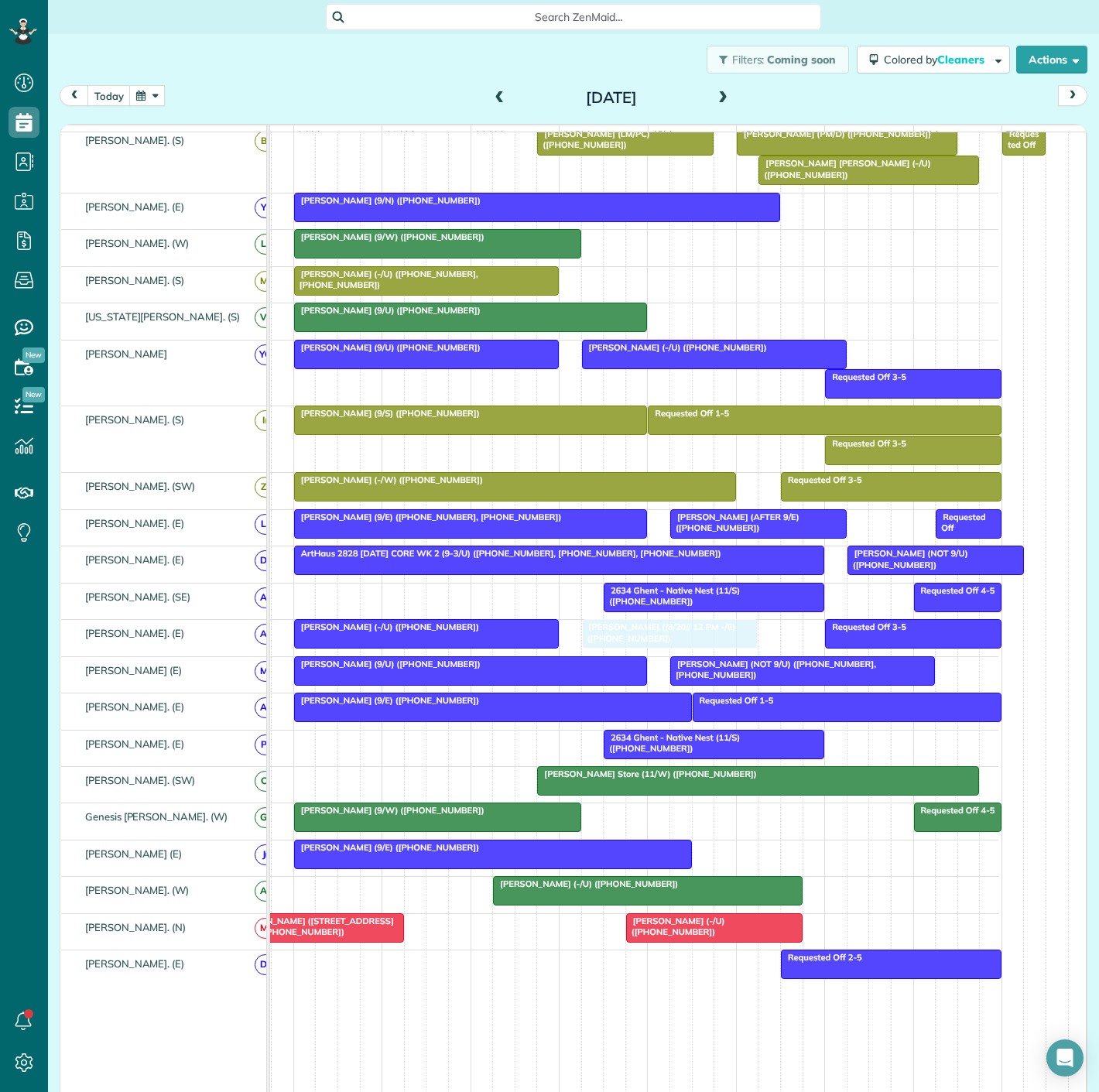
drag, startPoint x: 708, startPoint y: 219, endPoint x: 623, endPoint y: 638, distance: 427.5
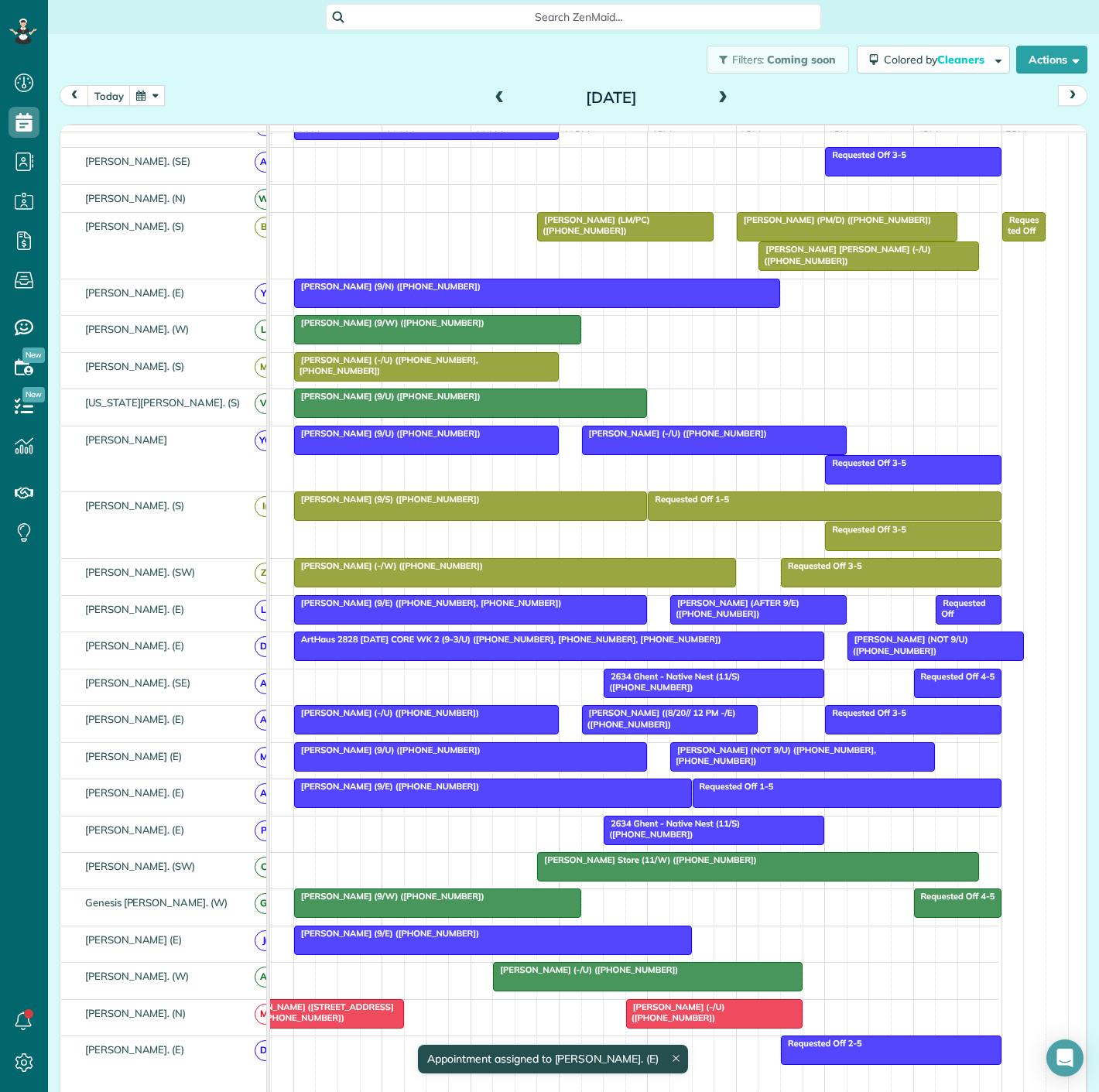
click at [600, 880] on div at bounding box center [757, 867] width 441 height 28
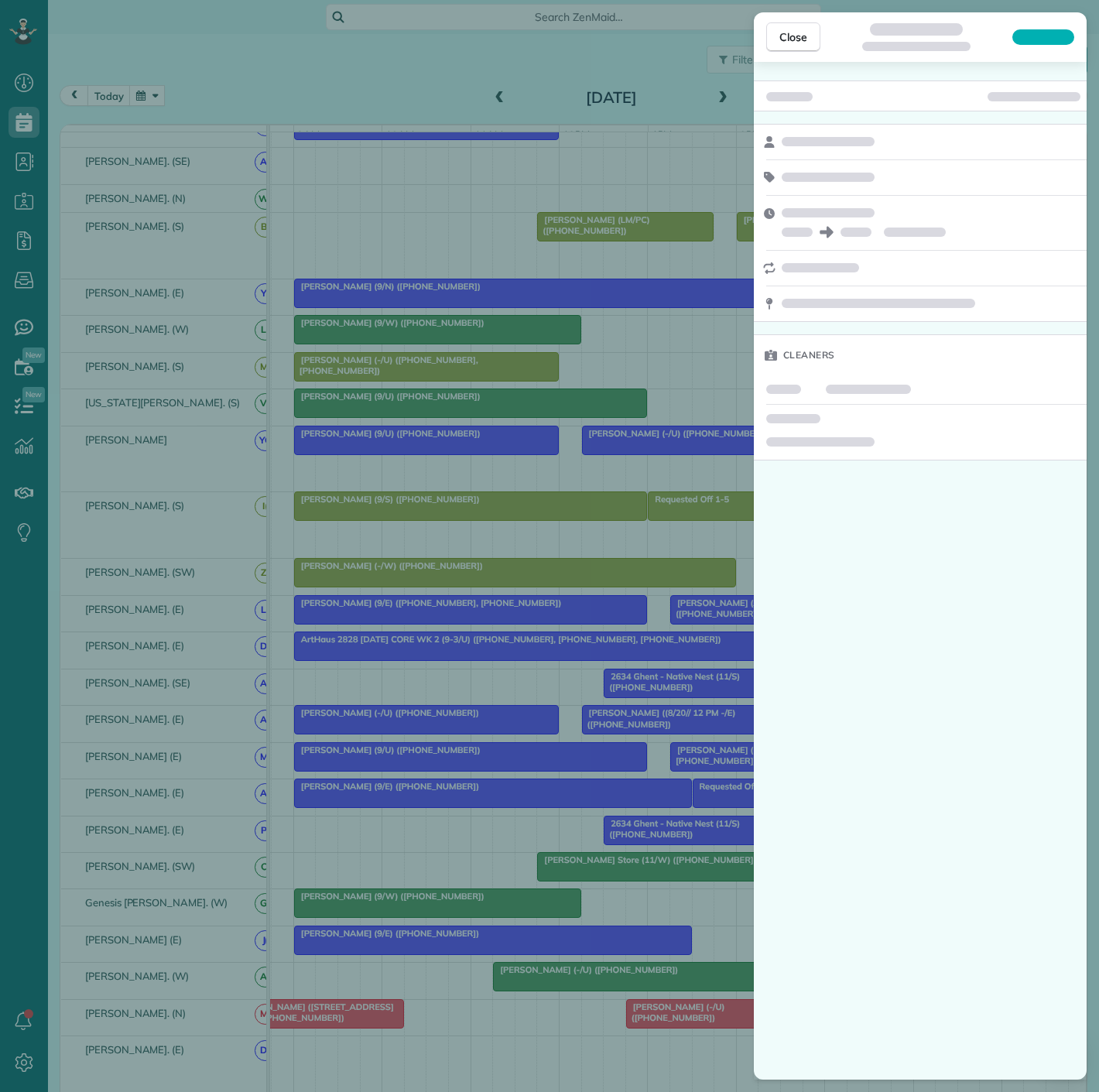
click at [608, 876] on div "Close Cleaners" at bounding box center [550, 546] width 1099 height 1092
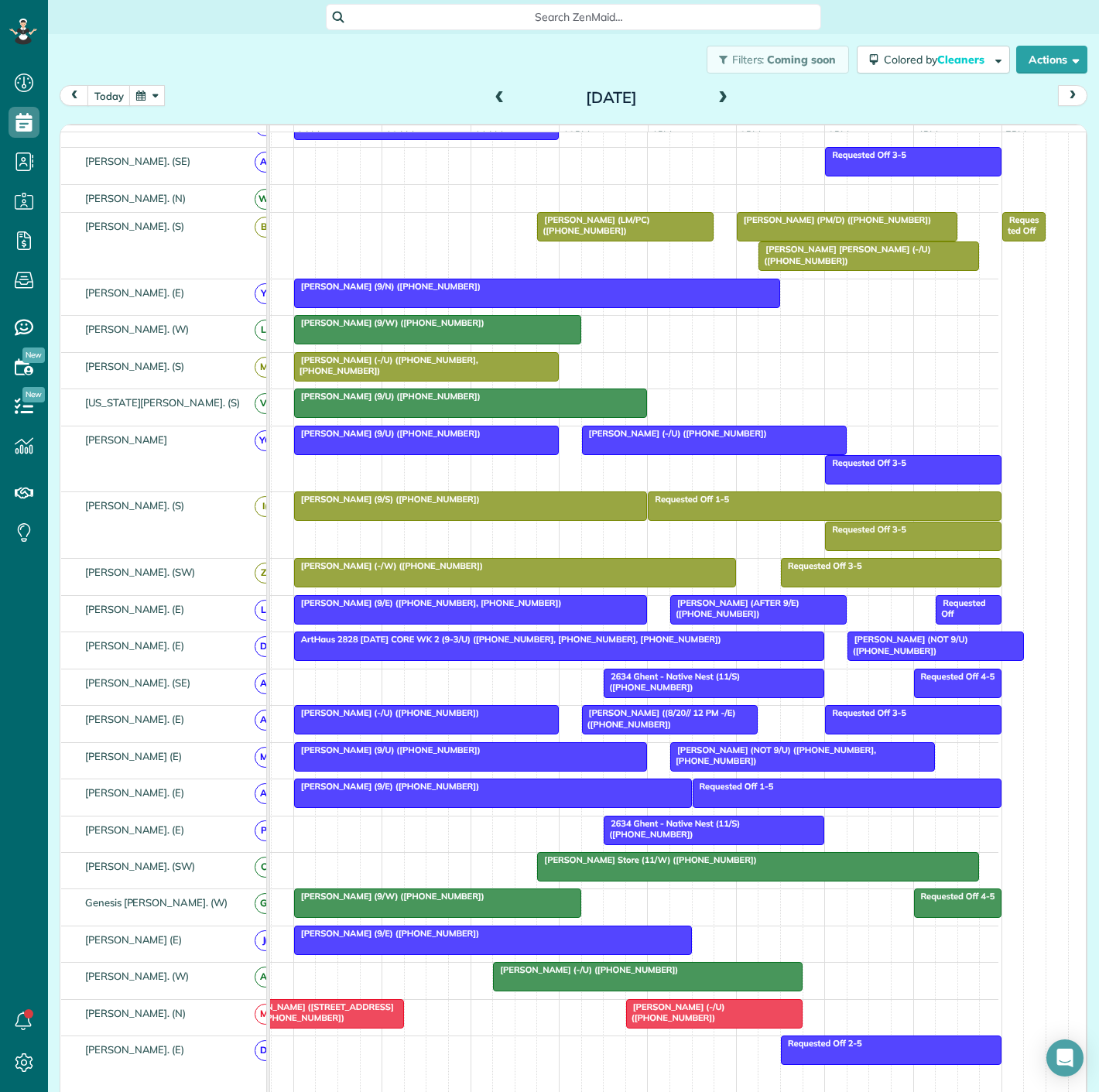
click at [591, 881] on div at bounding box center [757, 867] width 441 height 28
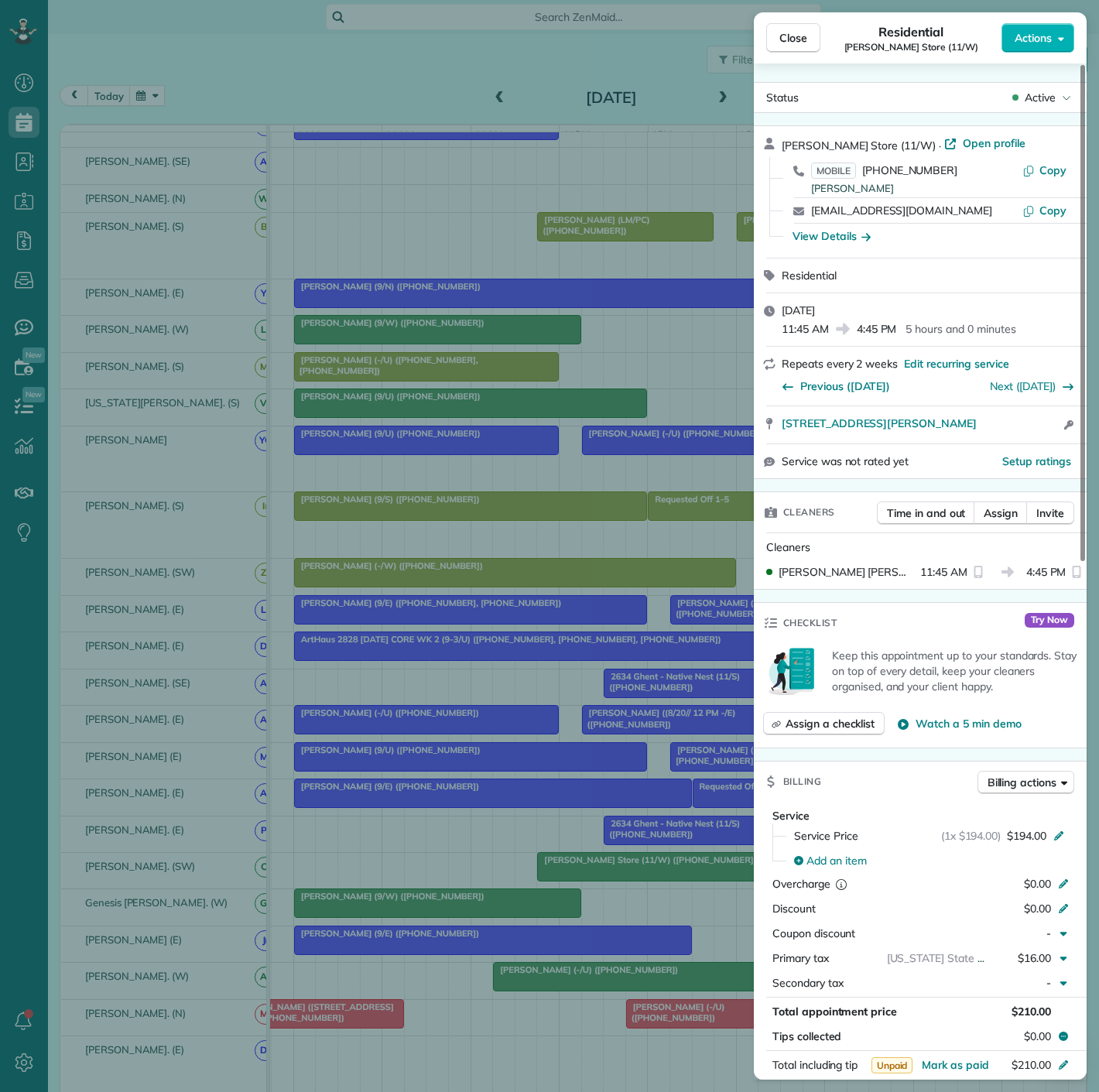
click at [591, 881] on div "Close Residential Ferrell Mittman Store (11/W) Actions Status Active Ferrell Mi…" at bounding box center [550, 546] width 1099 height 1092
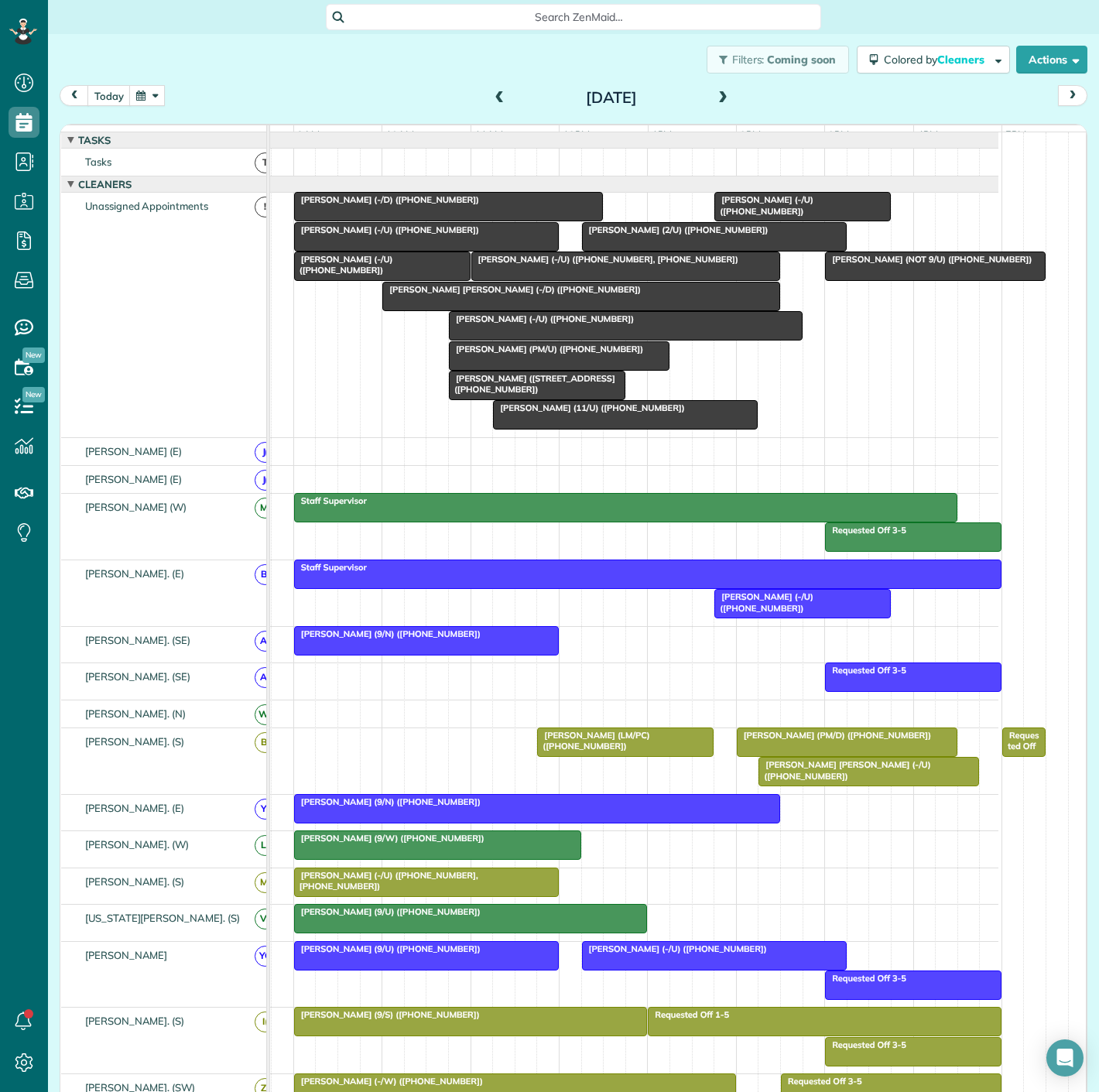
click at [770, 216] on span "[PERSON_NAME] (-/U) ([PHONE_NUMBER])" at bounding box center [763, 205] width 100 height 22
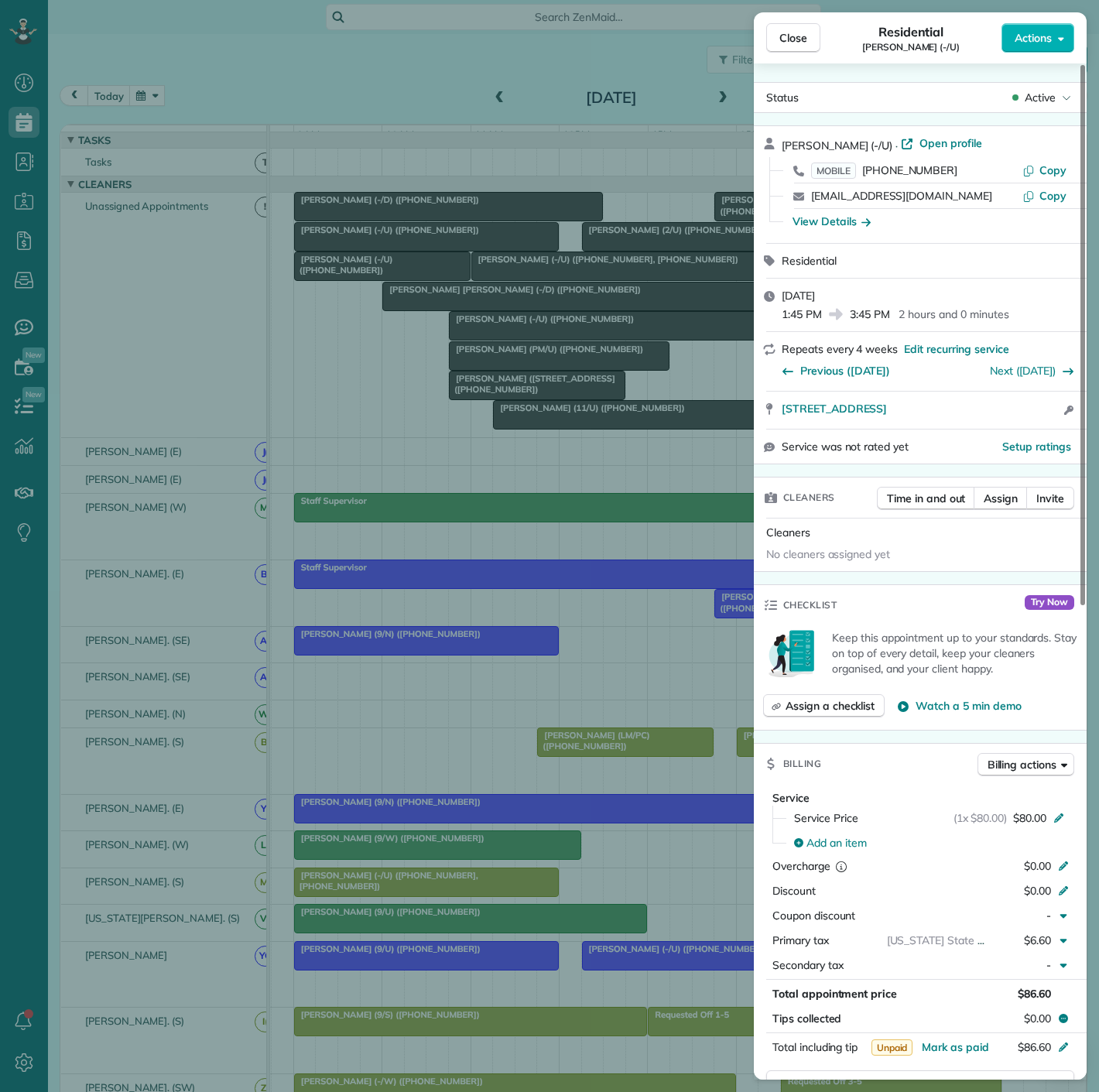
drag, startPoint x: 778, startPoint y: 415, endPoint x: 984, endPoint y: 432, distance: 206.7
click at [984, 429] on div "3663 Cedar Springs Rd Apartment 613 Dallas TX 75219 Open access information" at bounding box center [921, 411] width 333 height 38
drag, startPoint x: 414, startPoint y: 764, endPoint x: 430, endPoint y: 774, distance: 18.9
click at [414, 765] on div "Close Residential Dylan Beams (-/U) Actions Status Active Dylan Beams (-/U) · O…" at bounding box center [550, 546] width 1099 height 1092
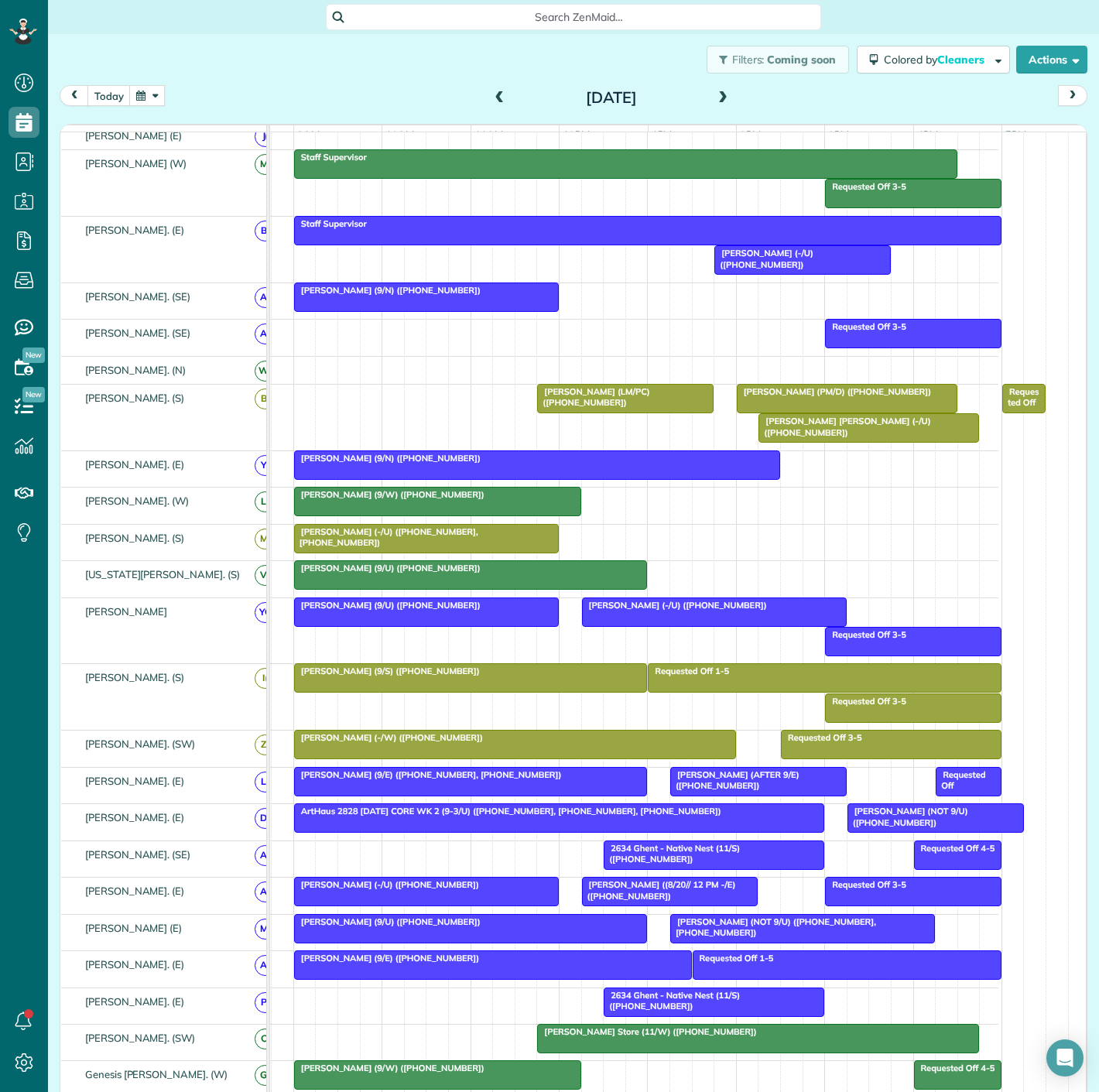
click at [692, 1037] on span "[PERSON_NAME] Store (11/W) ([PHONE_NUMBER])" at bounding box center [647, 1032] width 221 height 11
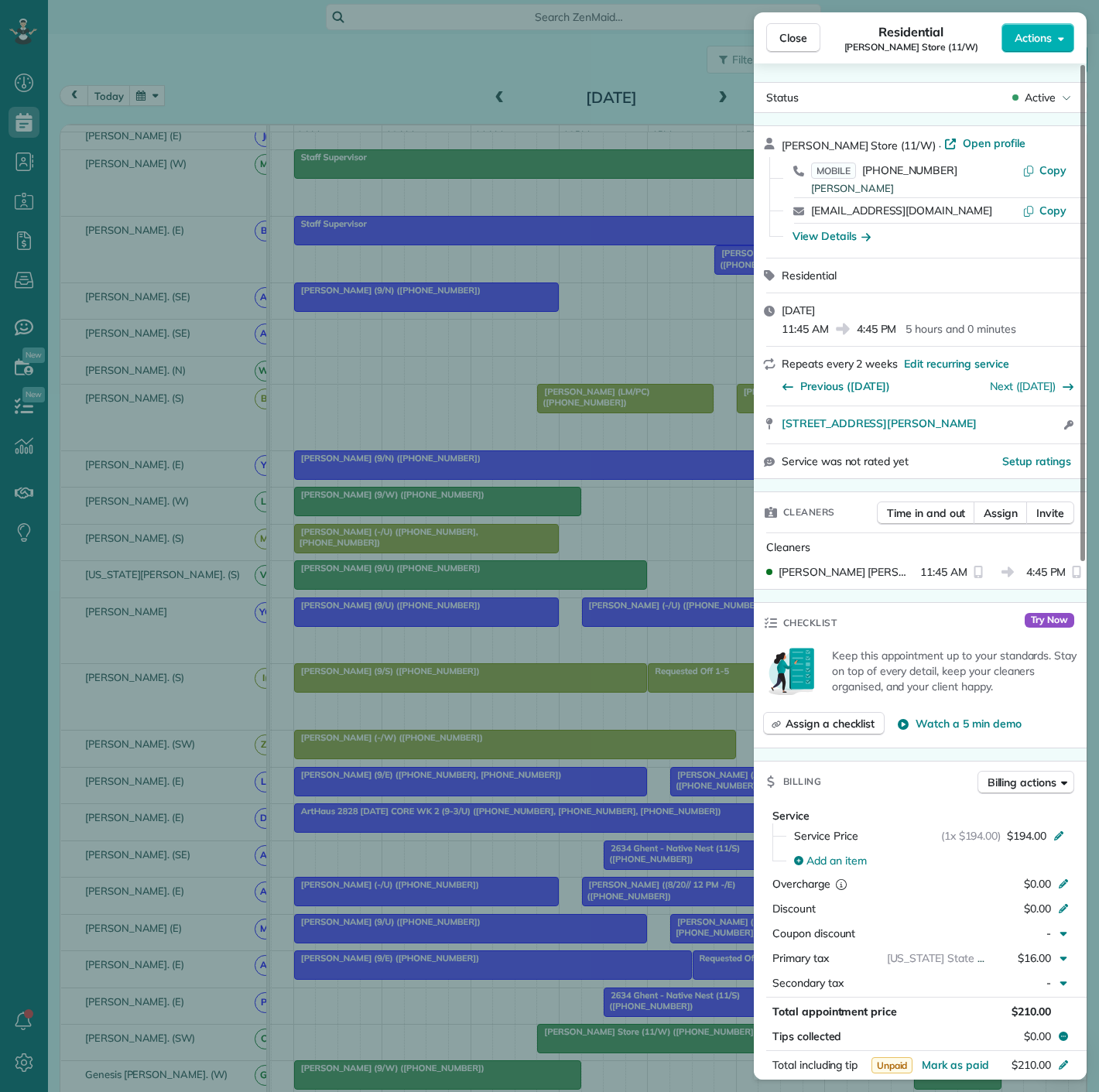
drag, startPoint x: 772, startPoint y: 435, endPoint x: 470, endPoint y: 329, distance: 320.1
click at [1043, 435] on div "1250 Slocum Street 755 Dallas TX 75207 Open access information" at bounding box center [921, 426] width 333 height 38
drag, startPoint x: 190, startPoint y: 600, endPoint x: 693, endPoint y: 310, distance: 580.6
click at [190, 600] on div "Close Residential Ferrell Mittman Store (11/W) Actions Status Active Ferrell Mi…" at bounding box center [550, 546] width 1099 height 1092
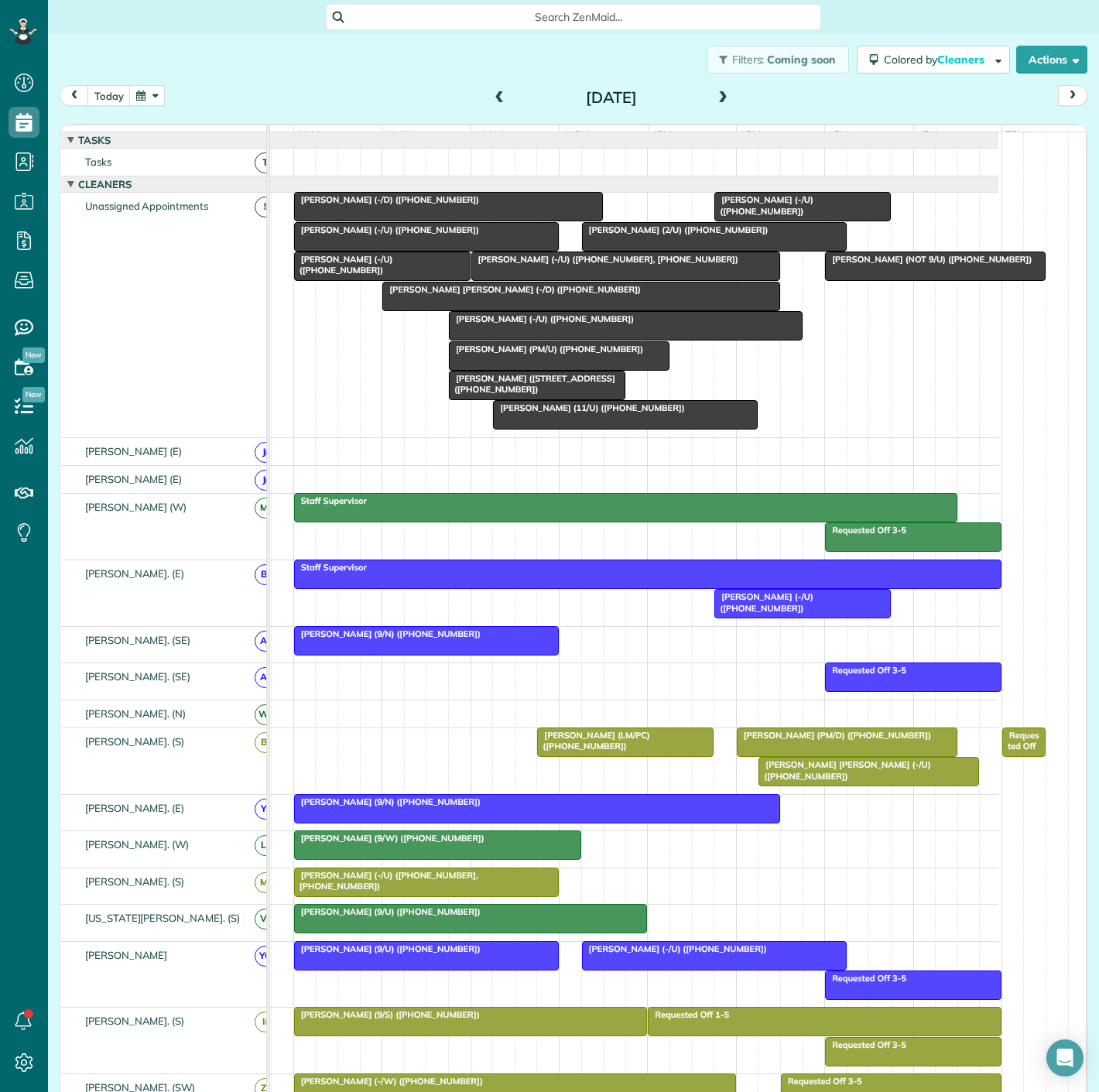
click at [786, 220] on div at bounding box center [803, 207] width 175 height 28
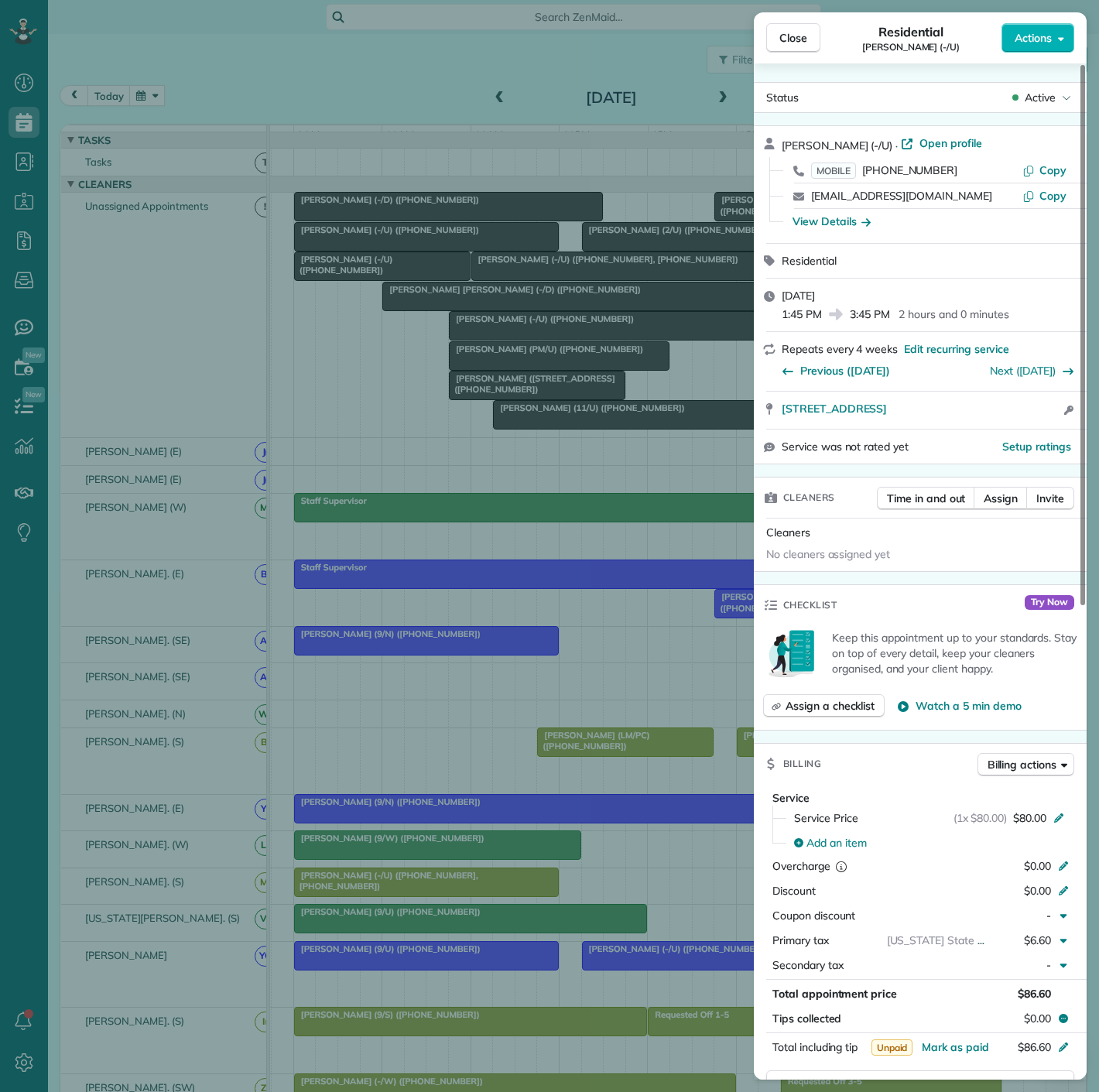
click at [554, 257] on div "Close Residential Dylan Beams (-/U) Actions Status Active Dylan Beams (-/U) · O…" at bounding box center [550, 546] width 1099 height 1092
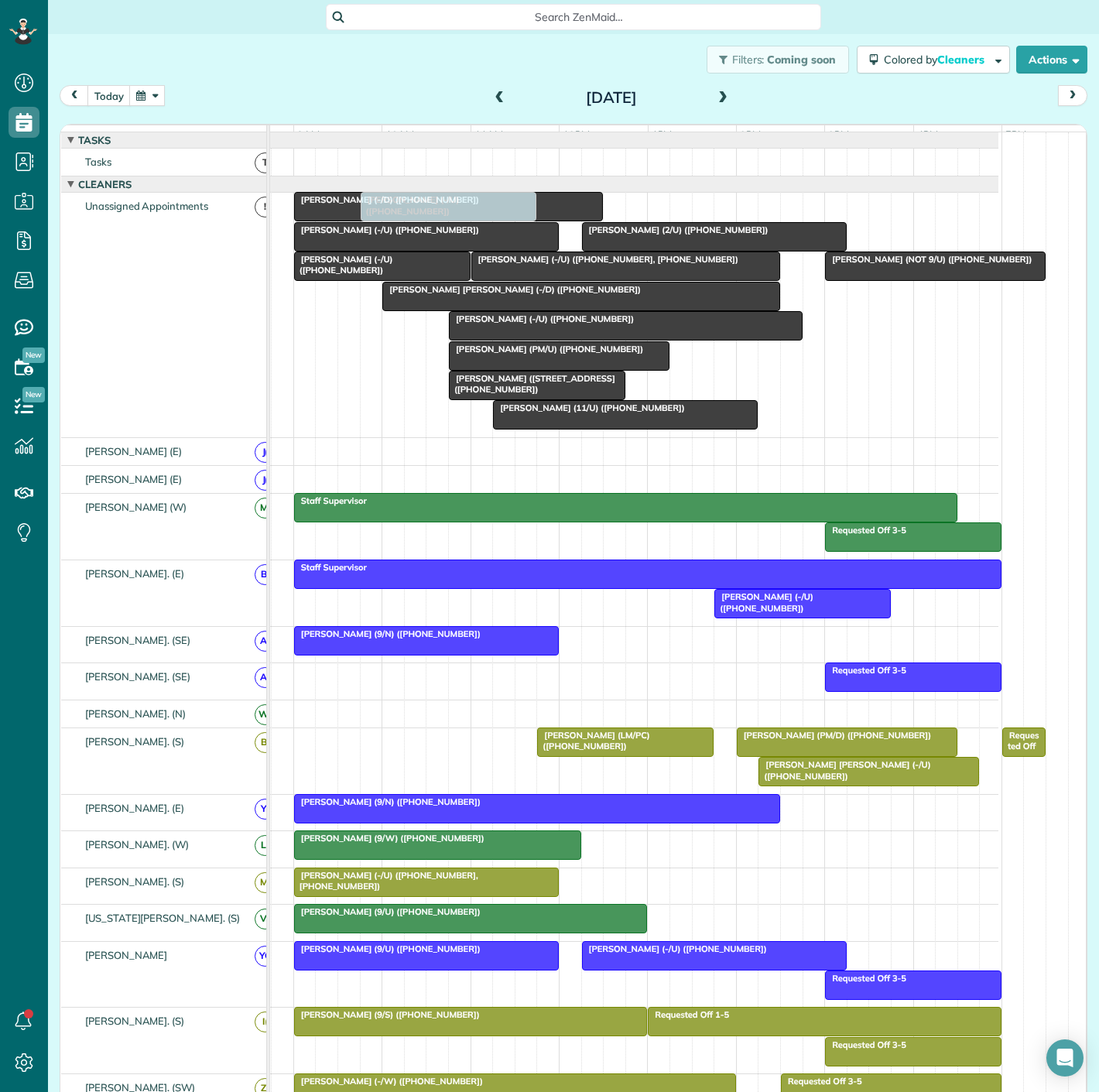
drag, startPoint x: 790, startPoint y: 220, endPoint x: 447, endPoint y: 300, distance: 352.2
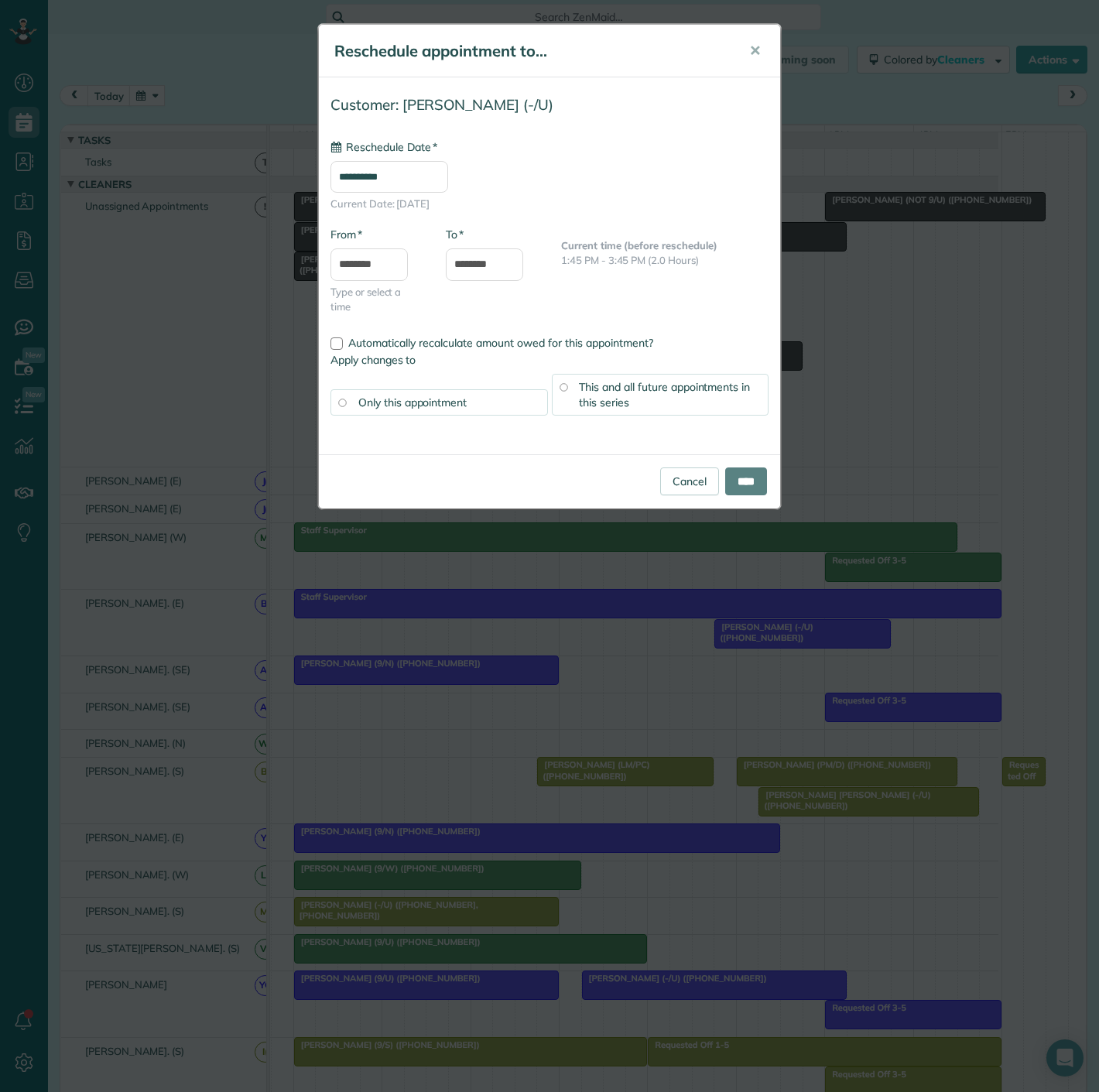
drag, startPoint x: 272, startPoint y: 300, endPoint x: 294, endPoint y: 296, distance: 22.4
click at [275, 300] on div "**********" at bounding box center [550, 546] width 1099 height 1092
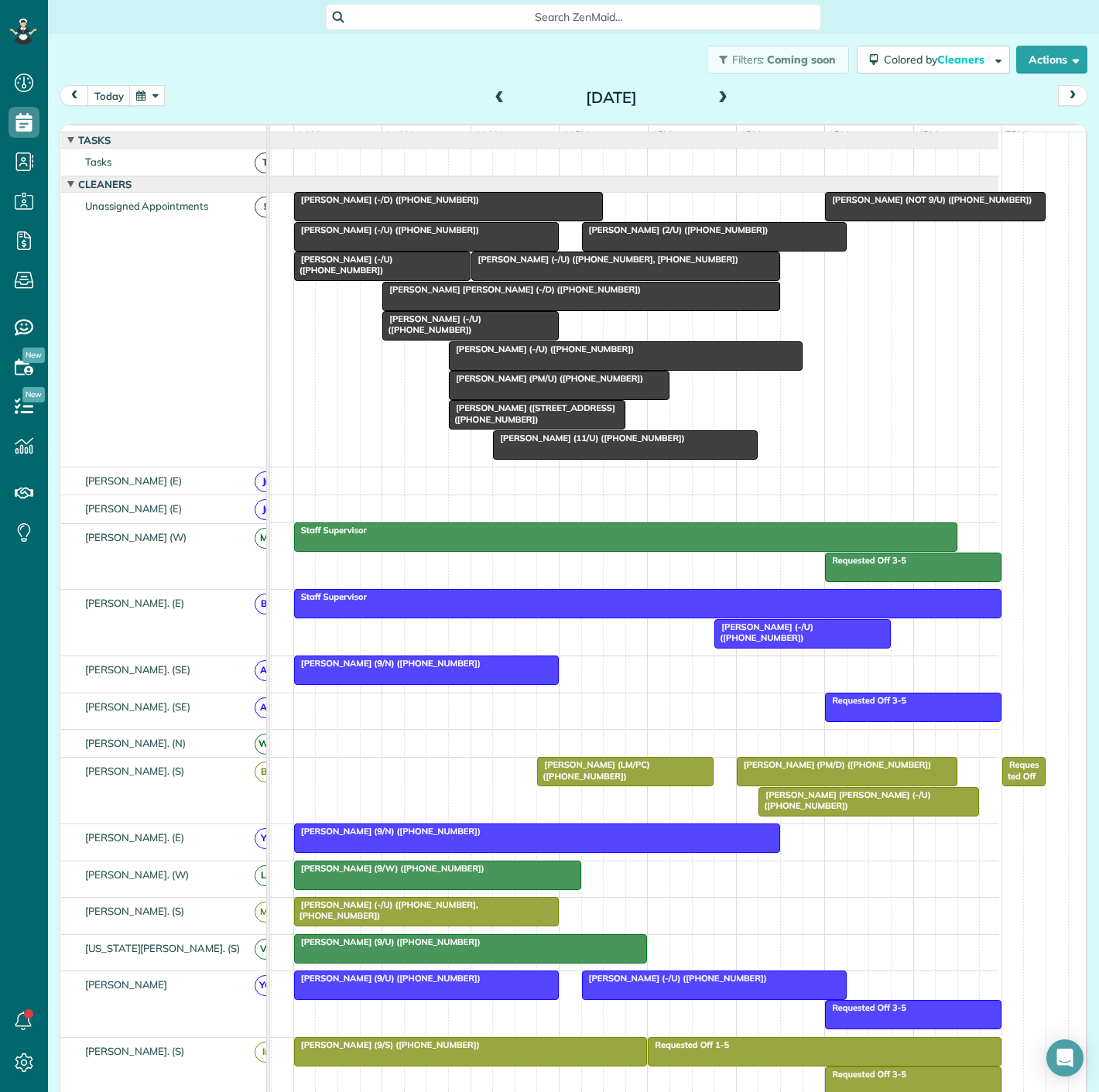
click at [318, 280] on div at bounding box center [382, 266] width 175 height 28
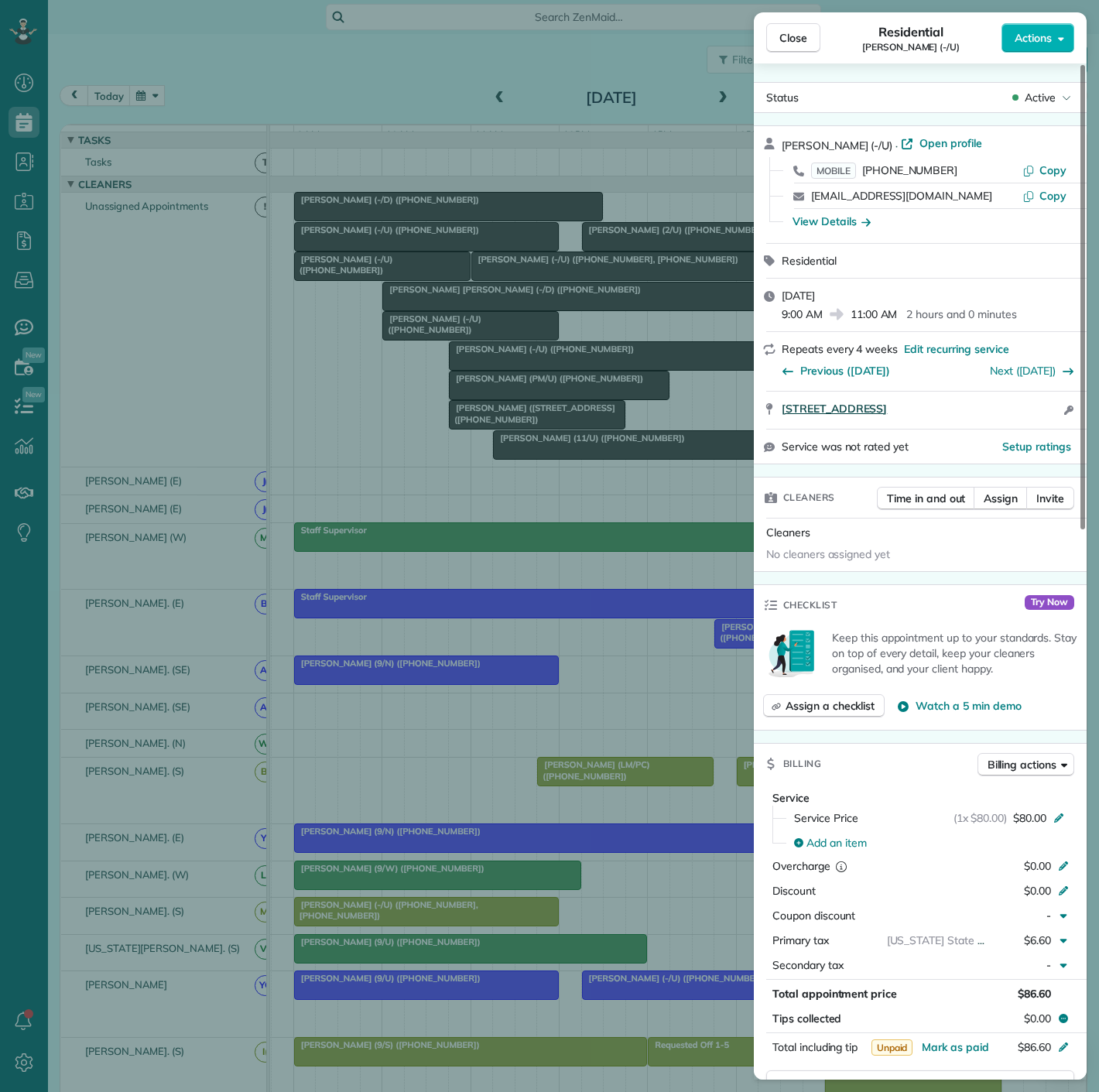
drag, startPoint x: 777, startPoint y: 417, endPoint x: 997, endPoint y: 409, distance: 220.1
click at [1050, 416] on div "2728 Cedar Springs Road Apt 718 Dallas TX 75201 Open access information" at bounding box center [921, 411] width 333 height 38
click at [520, 347] on div "Close Residential Lauren ODonnell (-/U) Actions Status Active Lauren ODonnell (…" at bounding box center [550, 546] width 1099 height 1092
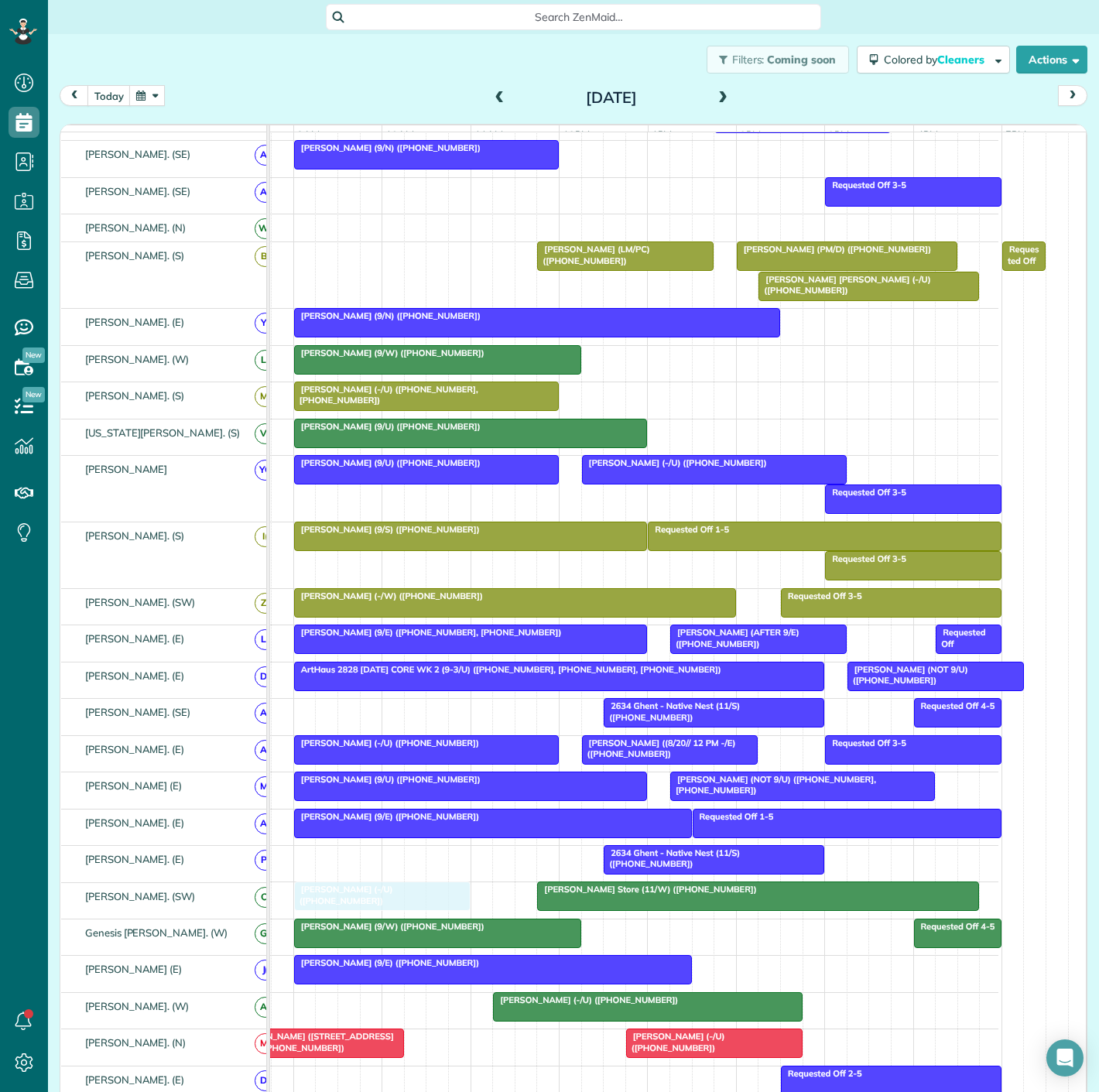
drag, startPoint x: 432, startPoint y: 337, endPoint x: 345, endPoint y: 900, distance: 569.7
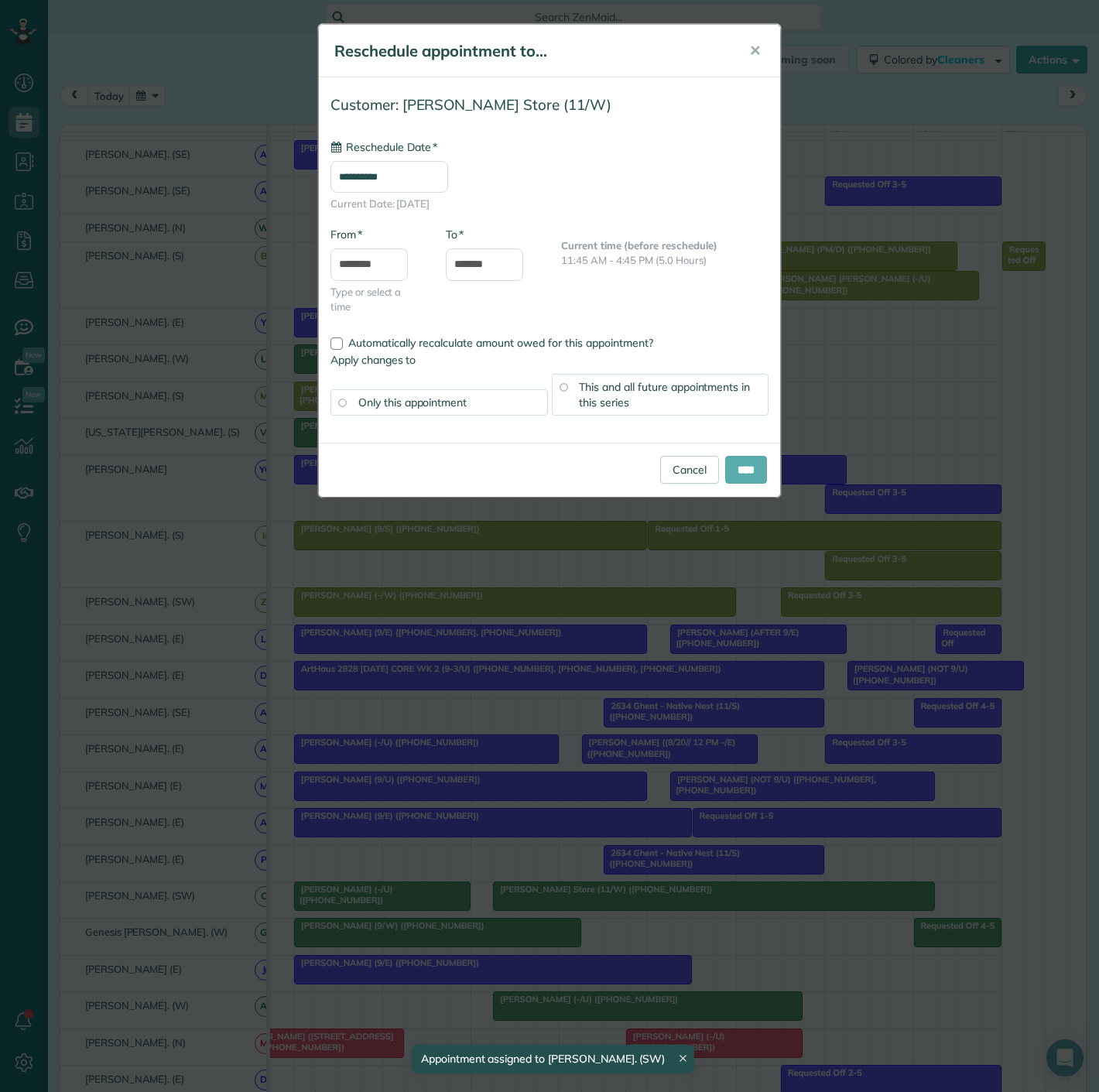
type input "**********"
click at [750, 467] on input "****" at bounding box center [747, 470] width 42 height 28
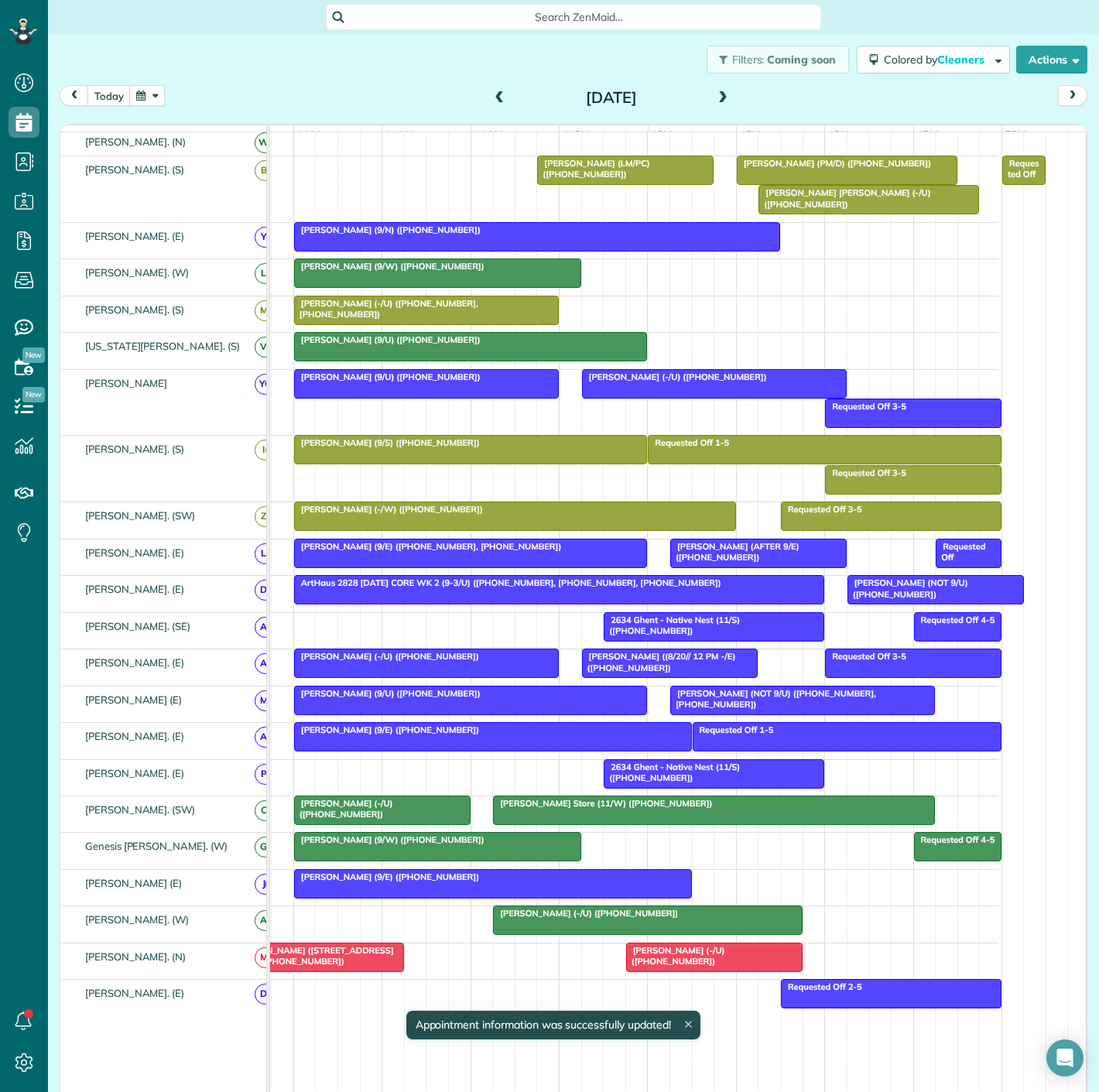
click at [563, 919] on span "[PERSON_NAME] (-/U) ([PHONE_NUMBER])" at bounding box center [585, 913] width 186 height 11
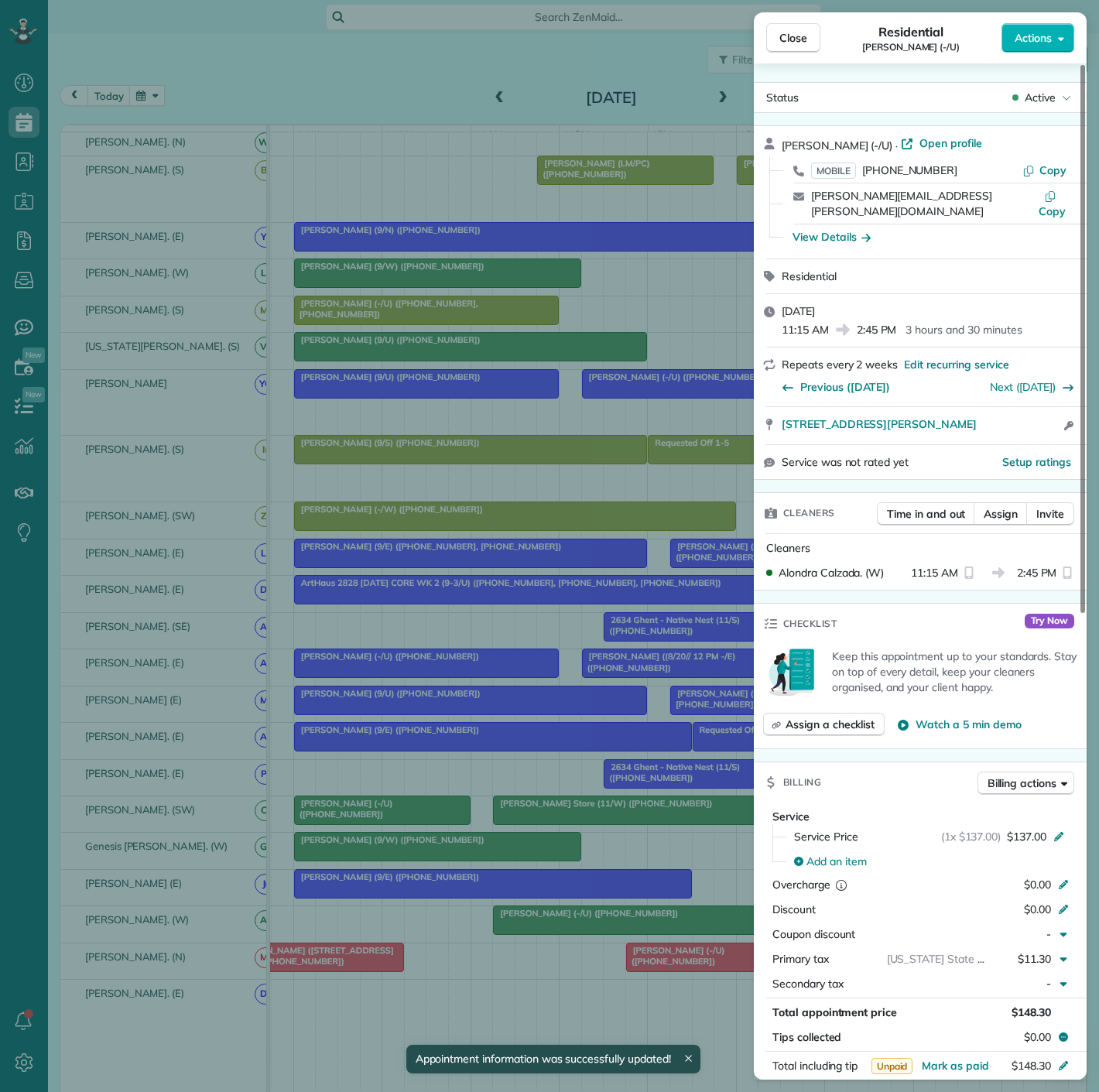
click at [563, 924] on div "Close Residential Elise Schmid (-/U) Actions Status Active Elise Schmid (-/U) ·…" at bounding box center [550, 546] width 1099 height 1092
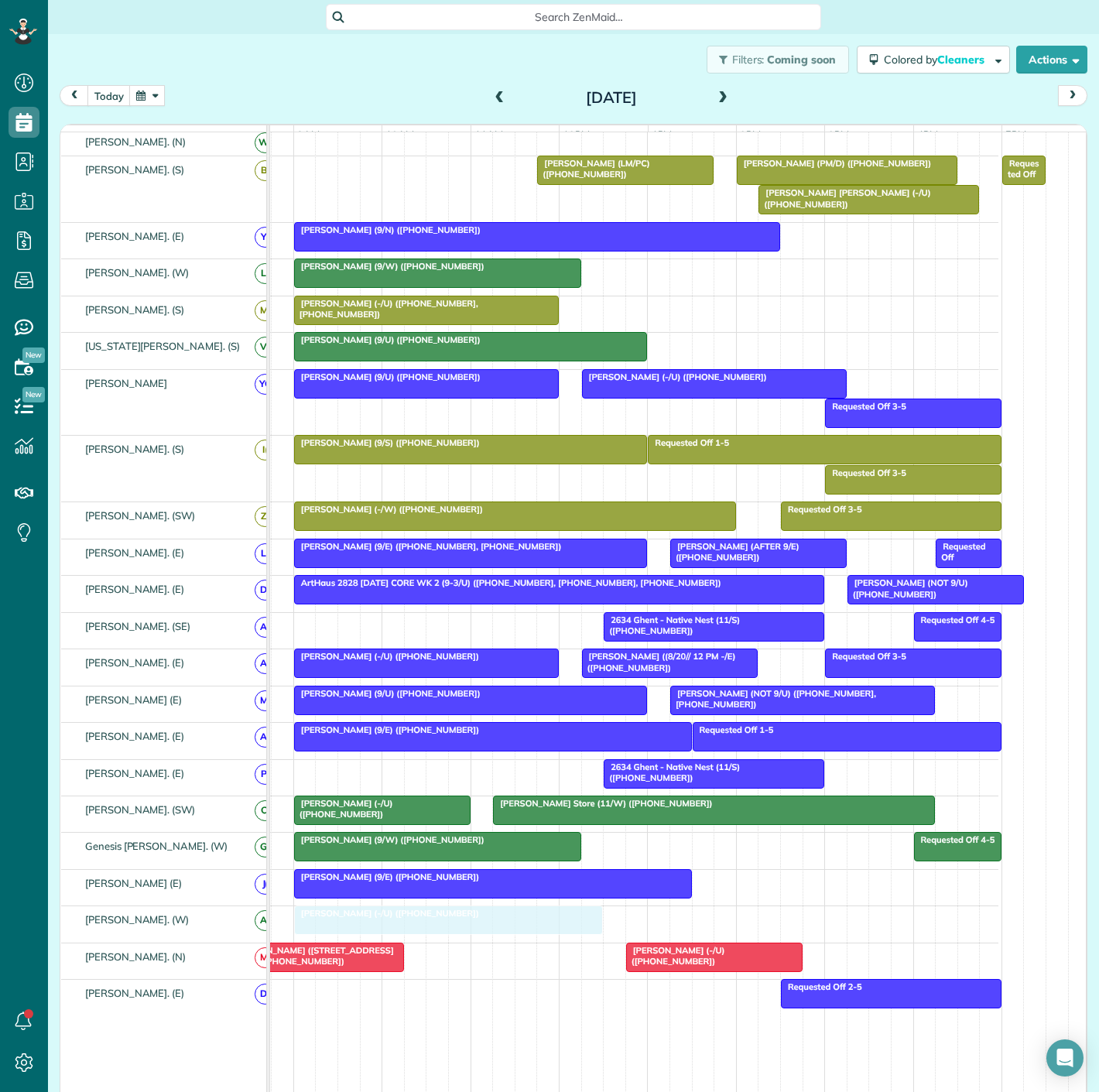
drag, startPoint x: 570, startPoint y: 930, endPoint x: 387, endPoint y: 936, distance: 183.1
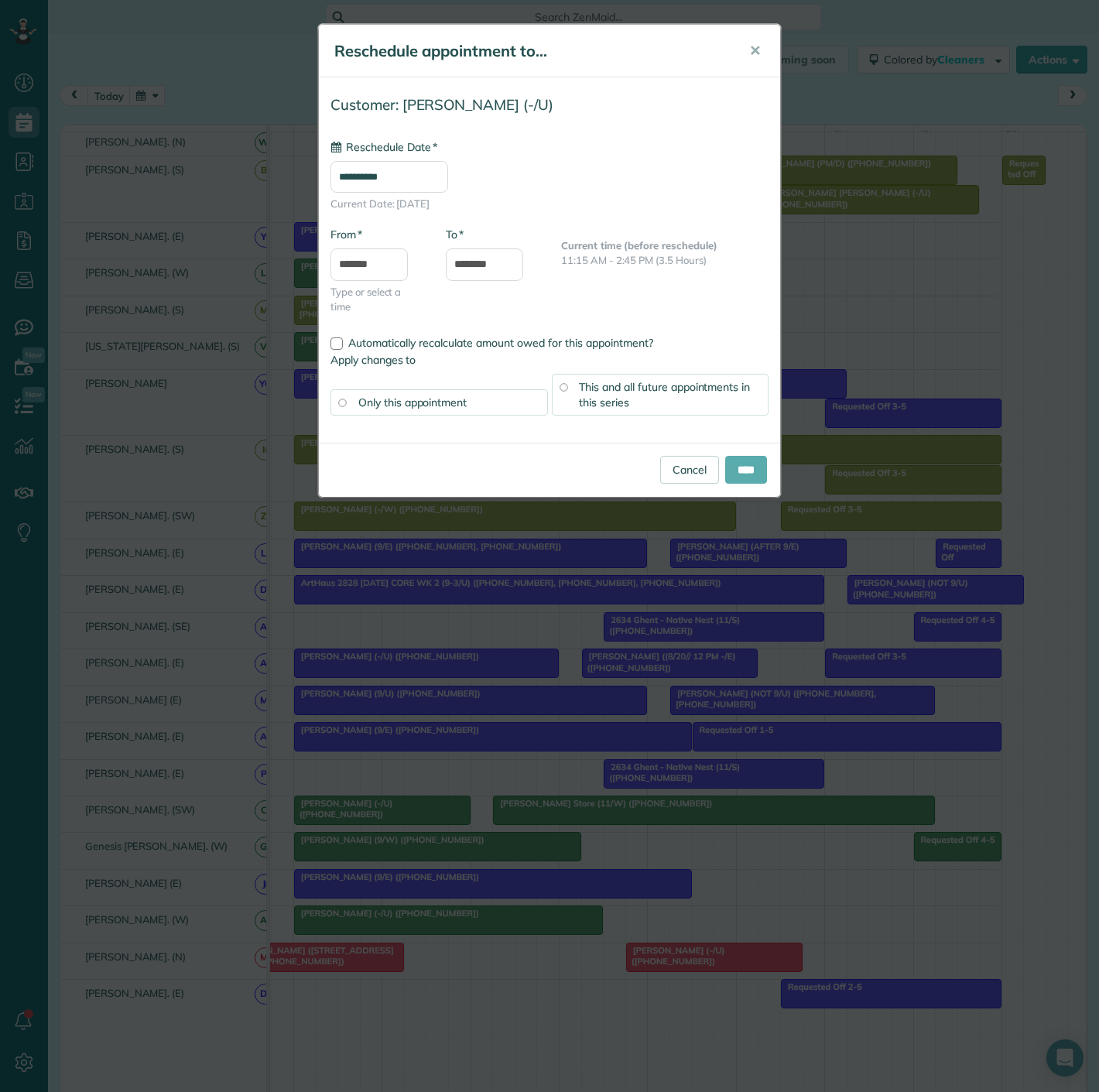
type input "**********"
click at [749, 474] on input "****" at bounding box center [747, 470] width 42 height 28
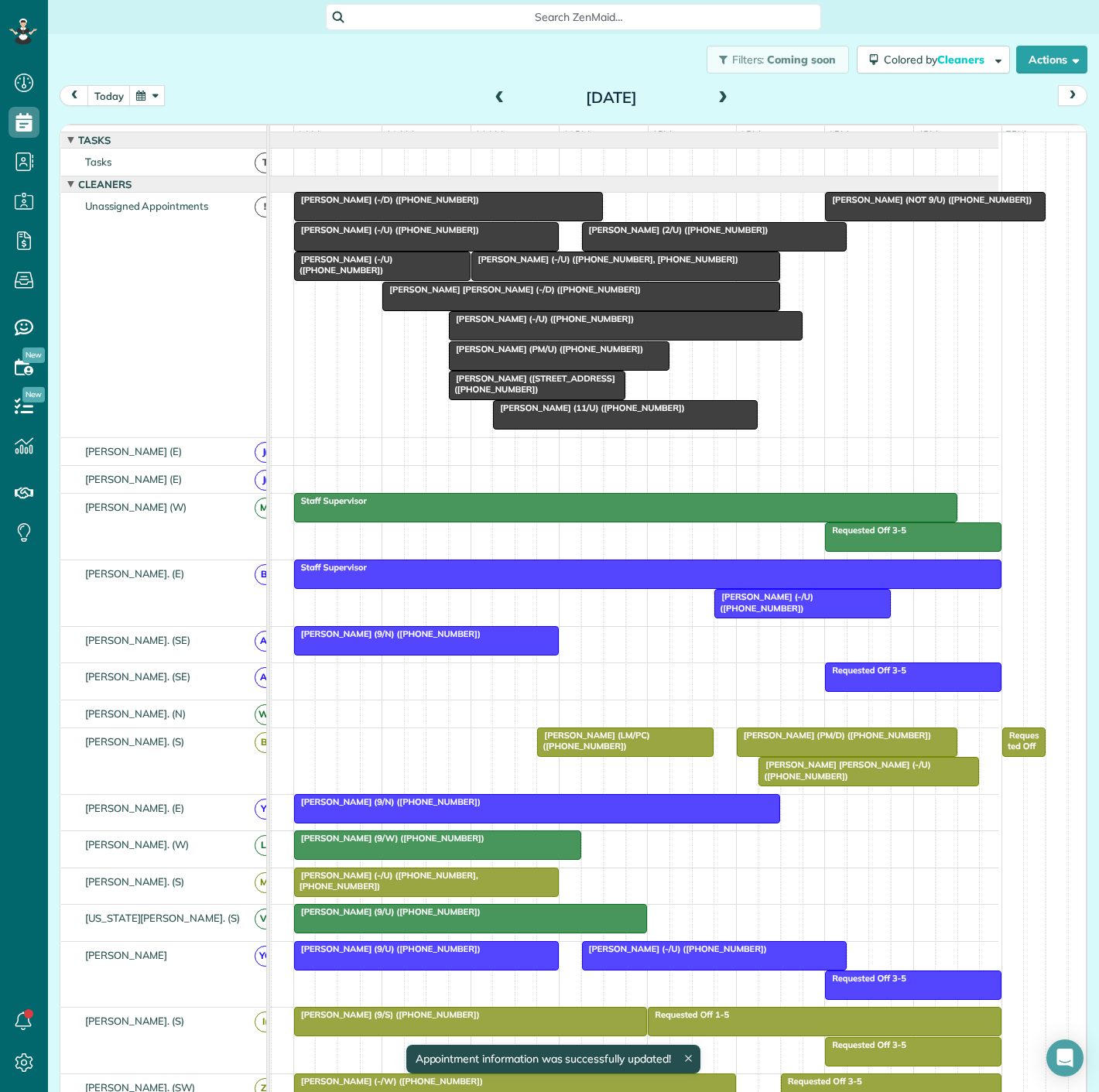
click at [548, 337] on div at bounding box center [626, 326] width 352 height 28
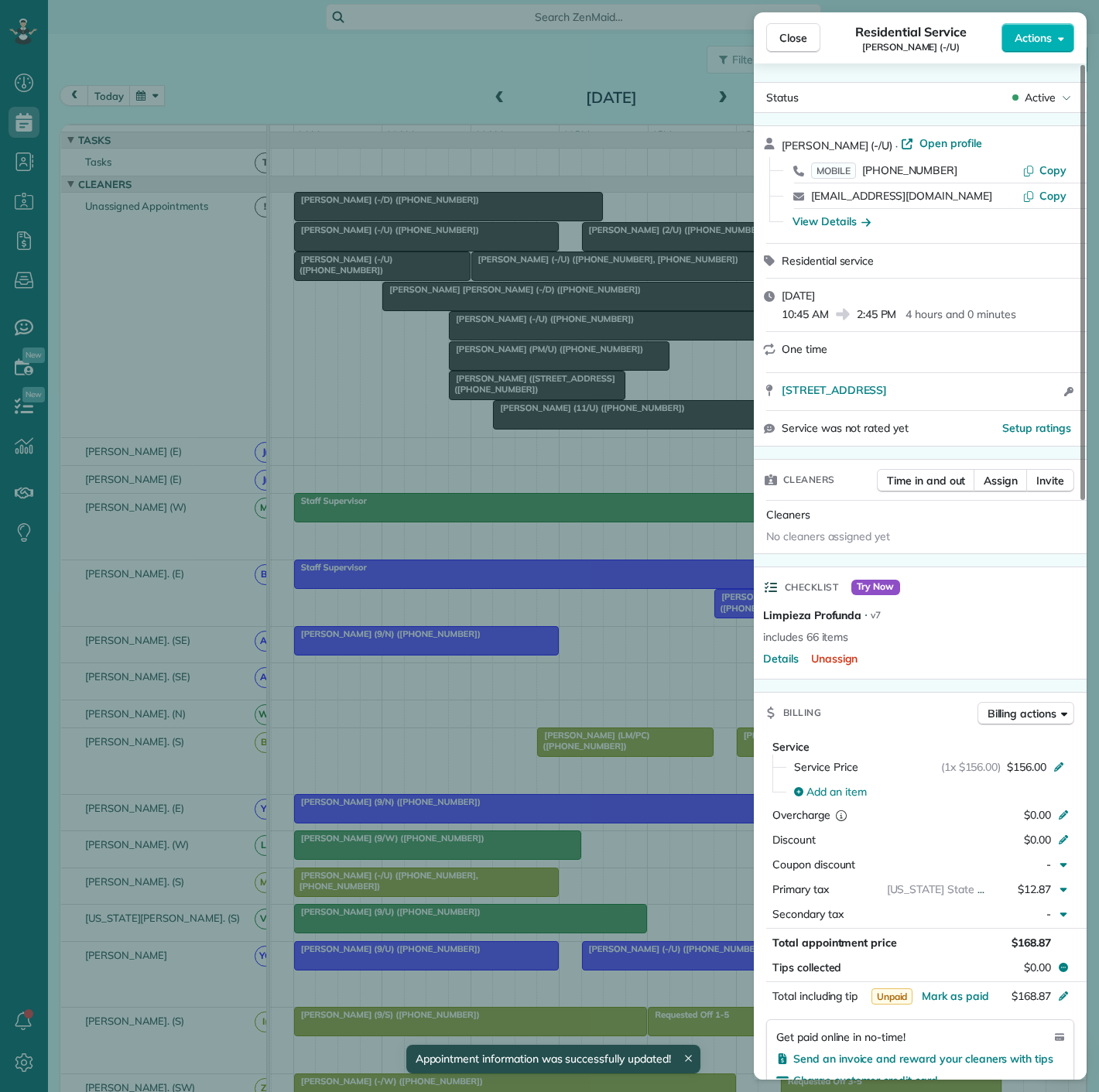
click at [511, 355] on div "Close Residential Service Jean Danner (-/U) Actions Status Active Jean Danner (…" at bounding box center [550, 546] width 1099 height 1092
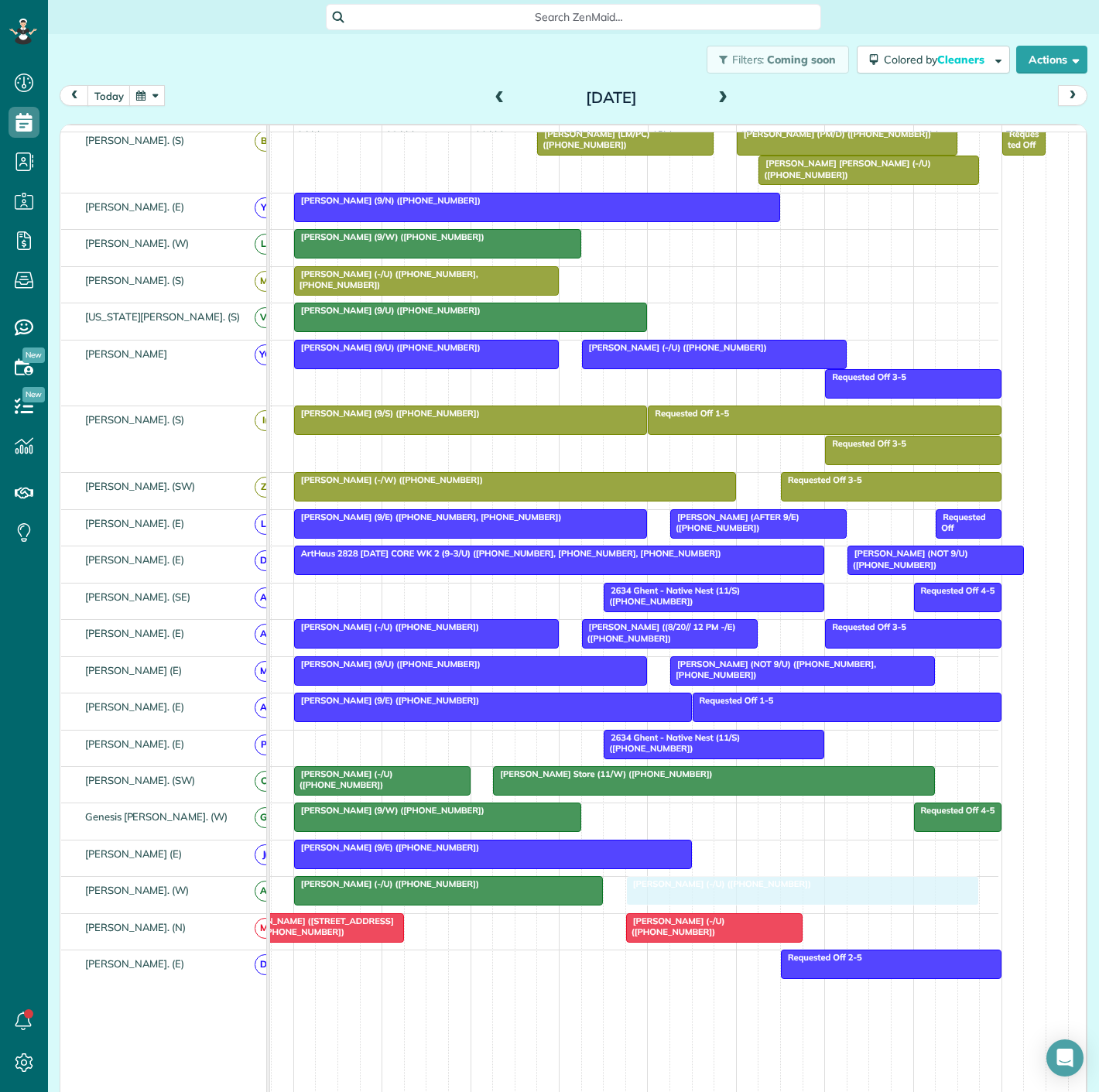
drag, startPoint x: 611, startPoint y: 339, endPoint x: 795, endPoint y: 898, distance: 588.5
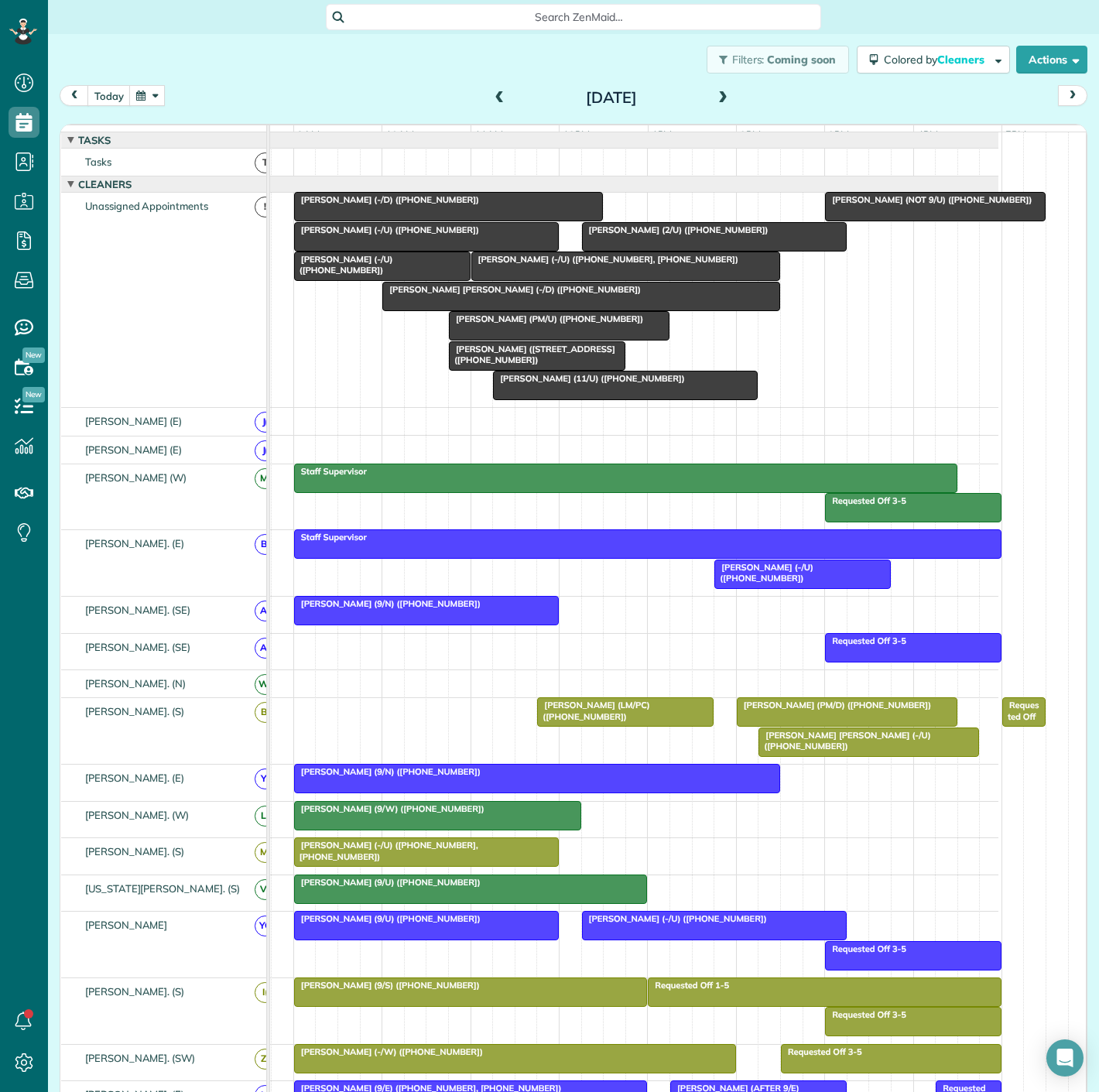
click at [362, 862] on div at bounding box center [427, 852] width 263 height 28
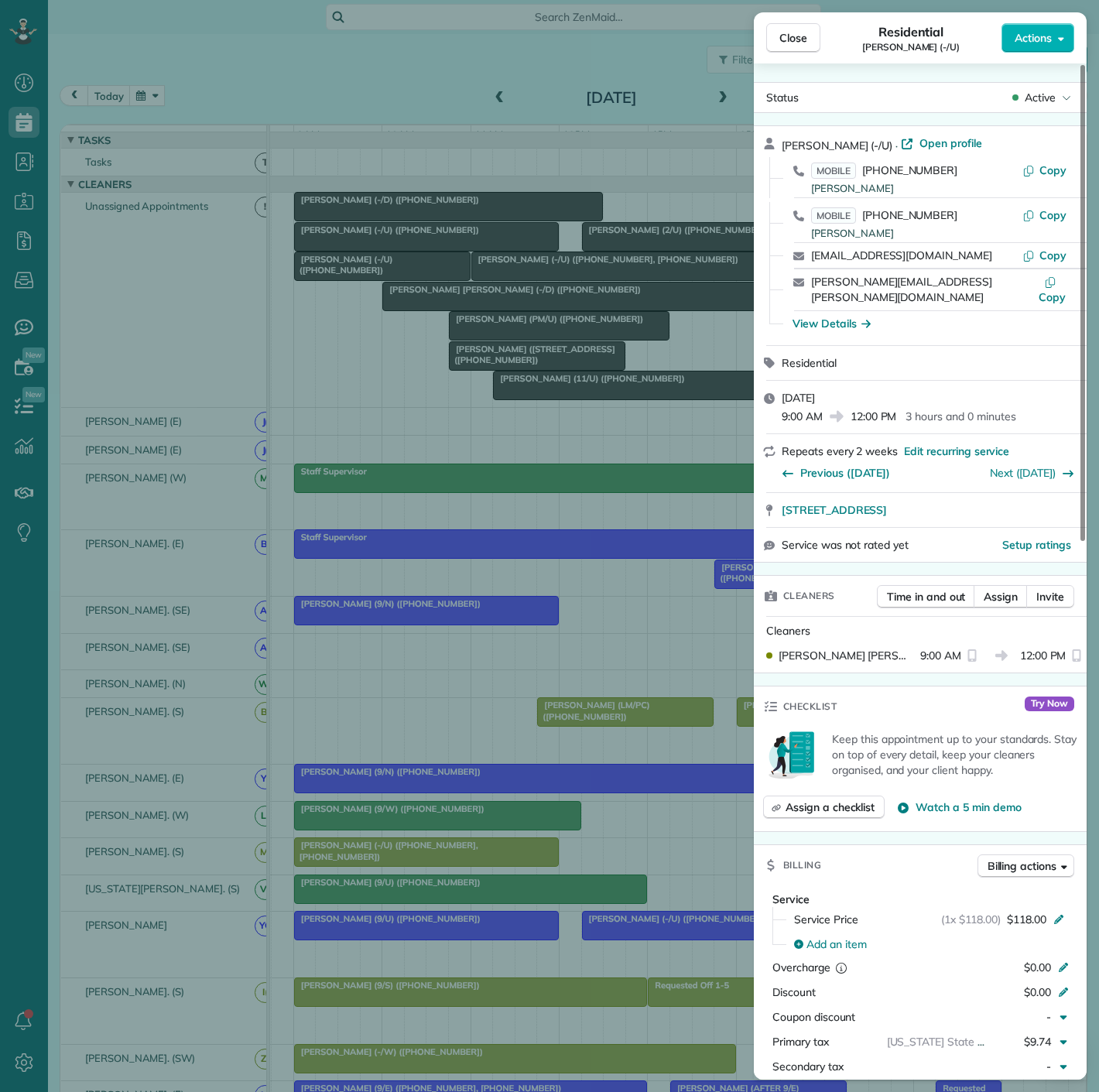
drag, startPoint x: 769, startPoint y: 508, endPoint x: 50, endPoint y: 275, distance: 755.8
click at [1052, 493] on div "4251 Irving Avenue Unit 1212 Dallas TX 75219" at bounding box center [921, 510] width 333 height 34
click at [679, 309] on div "Close Residential Ashley Barhorst (-/U) Actions Status Active Ashley Barhorst (…" at bounding box center [550, 546] width 1099 height 1092
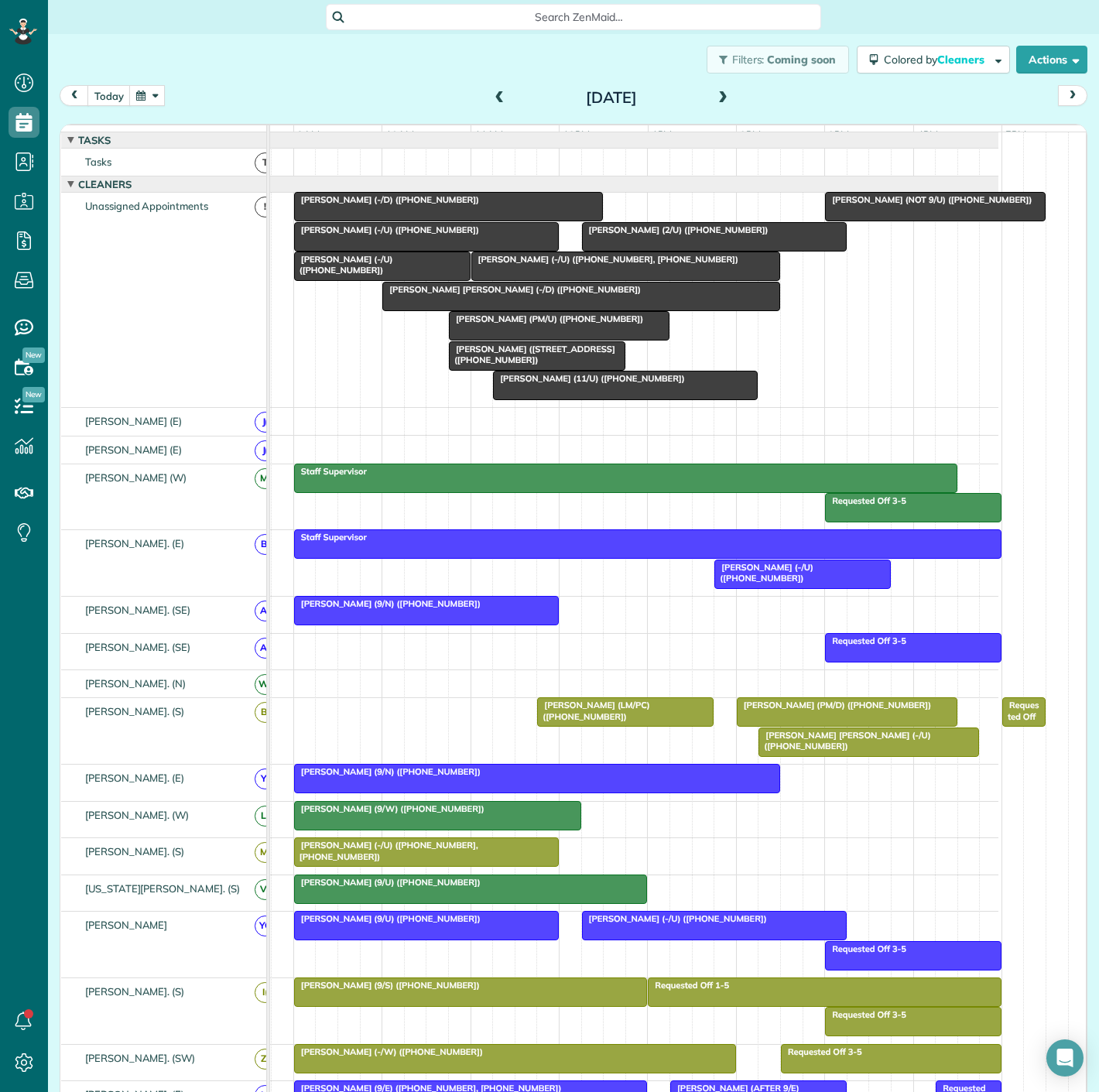
click at [583, 311] on div at bounding box center [581, 296] width 396 height 28
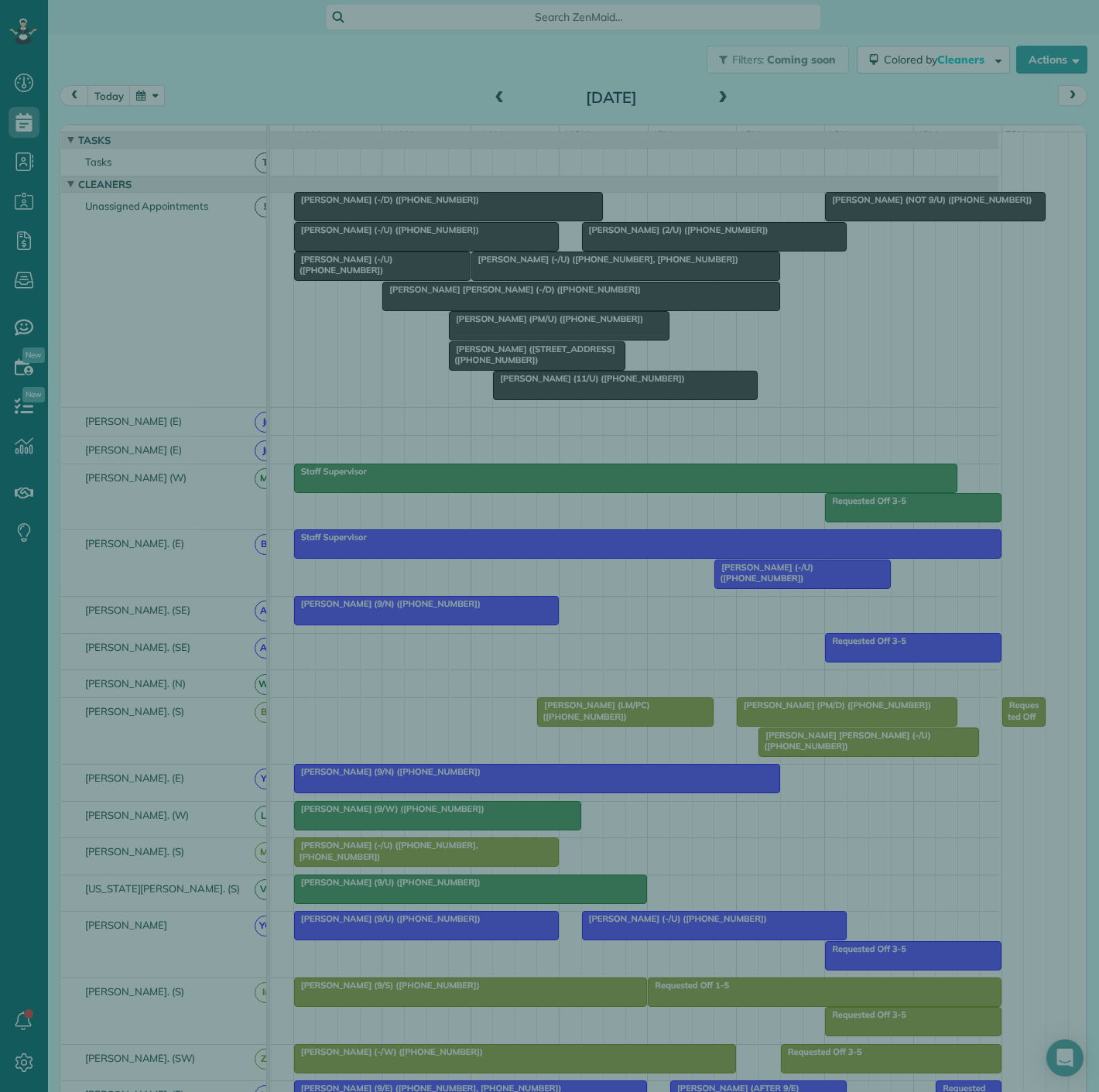
click at [583, 313] on div "Close Cleaners" at bounding box center [550, 546] width 1099 height 1092
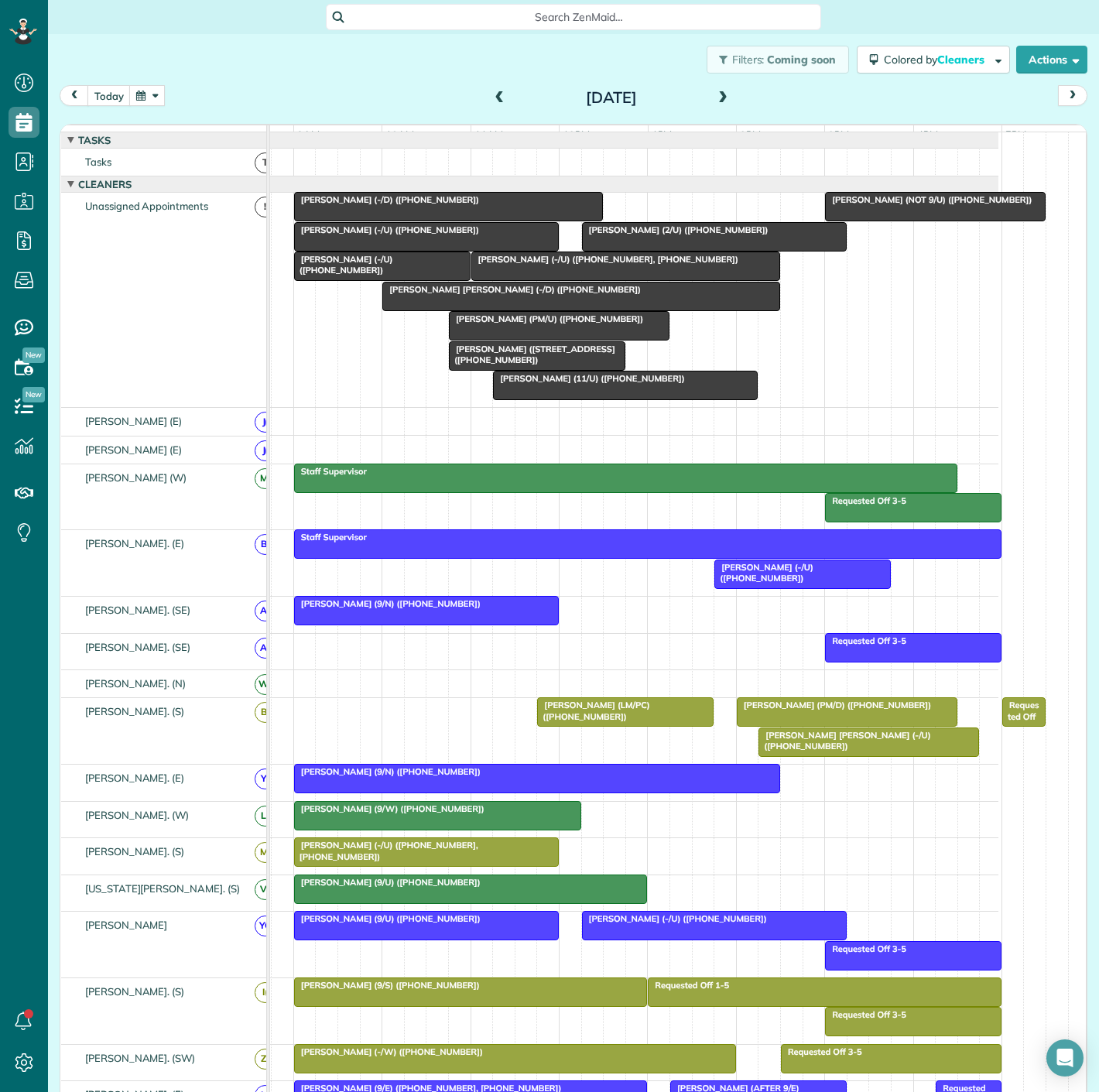
click at [583, 311] on div at bounding box center [581, 296] width 396 height 28
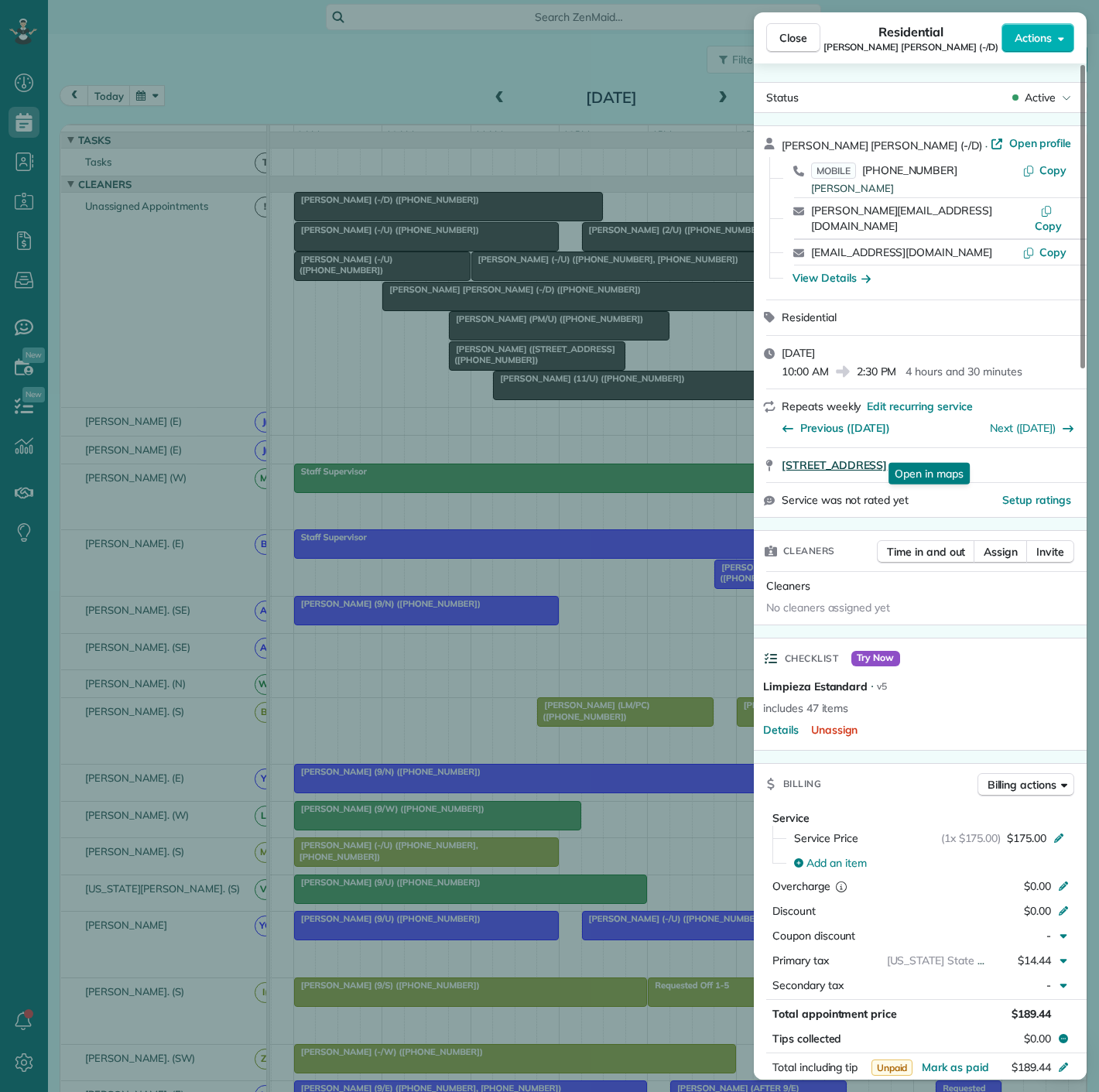
drag, startPoint x: 784, startPoint y: 460, endPoint x: 982, endPoint y: 452, distance: 198.2
click at [982, 452] on div "1401 Elm Street 4502 Dallas TX 75202 Open in maps Open in maps" at bounding box center [921, 465] width 333 height 34
drag, startPoint x: 455, startPoint y: 364, endPoint x: 679, endPoint y: 257, distance: 248.2
click at [456, 364] on div "Close Residential Katie Katelyn Anderson (-/D) Actions Status Active Katie Kate…" at bounding box center [550, 546] width 1099 height 1092
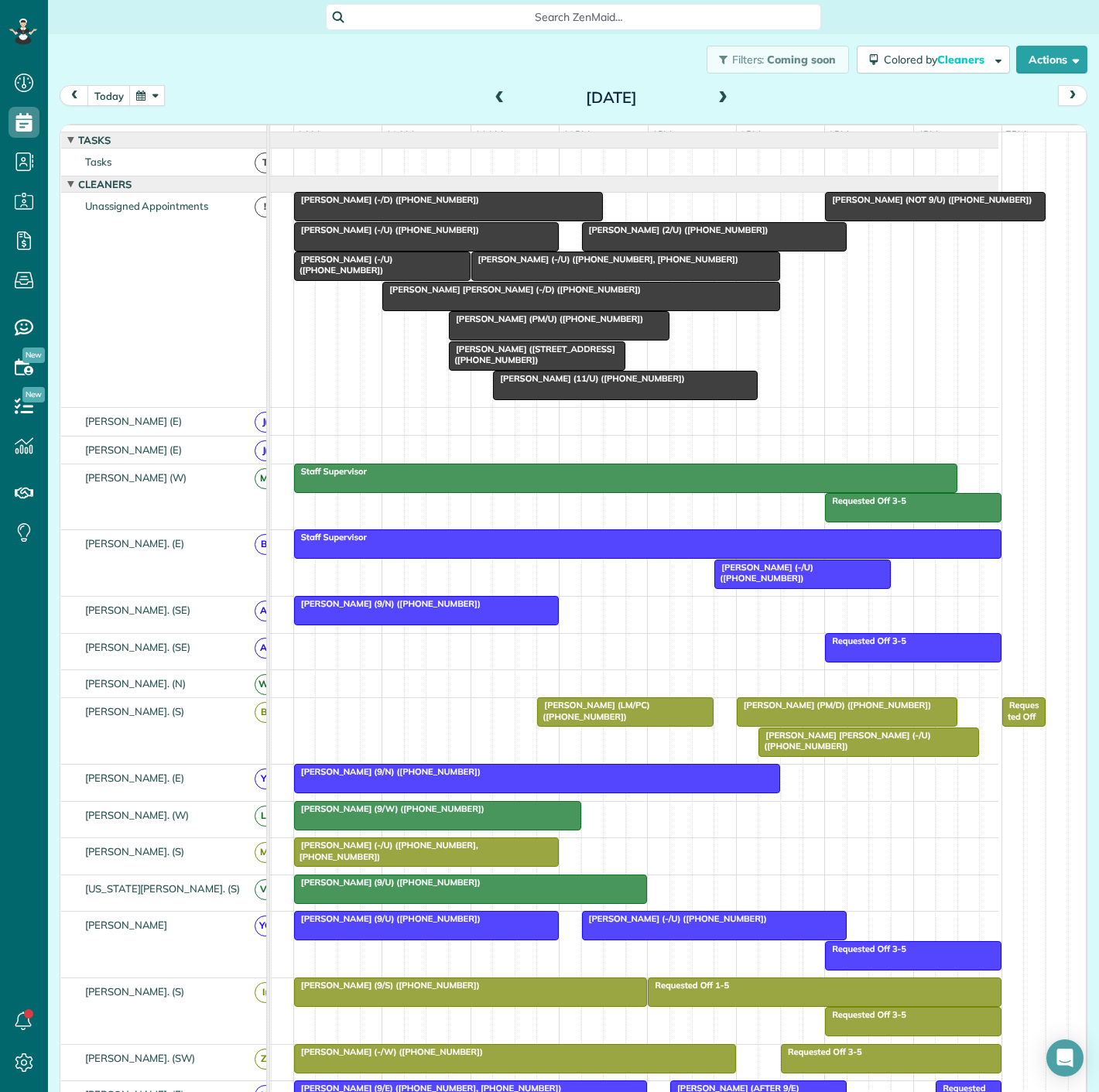
click at [892, 221] on div at bounding box center [935, 207] width 219 height 28
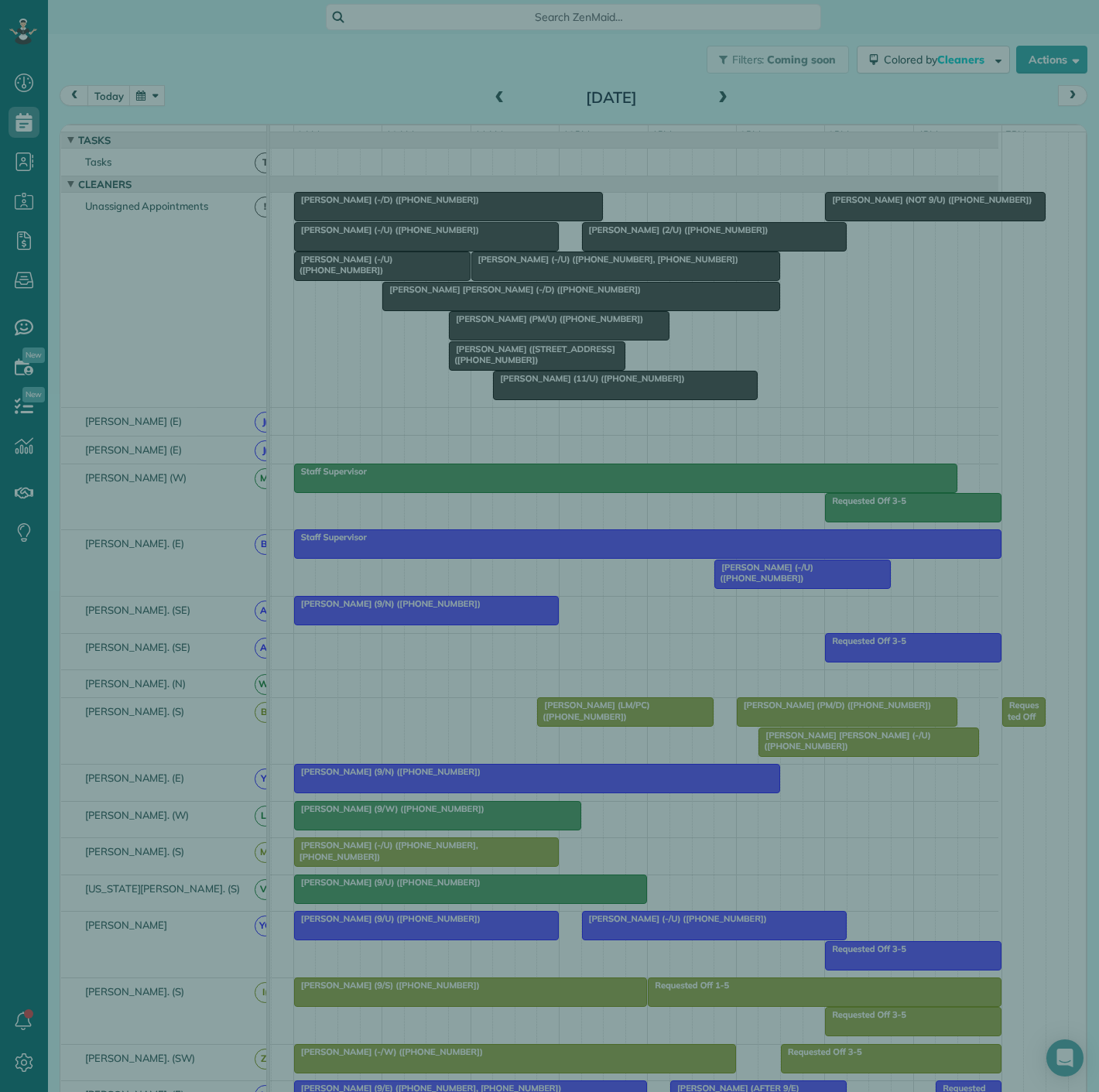
click at [550, 277] on div "Close Cleaners" at bounding box center [550, 546] width 1099 height 1092
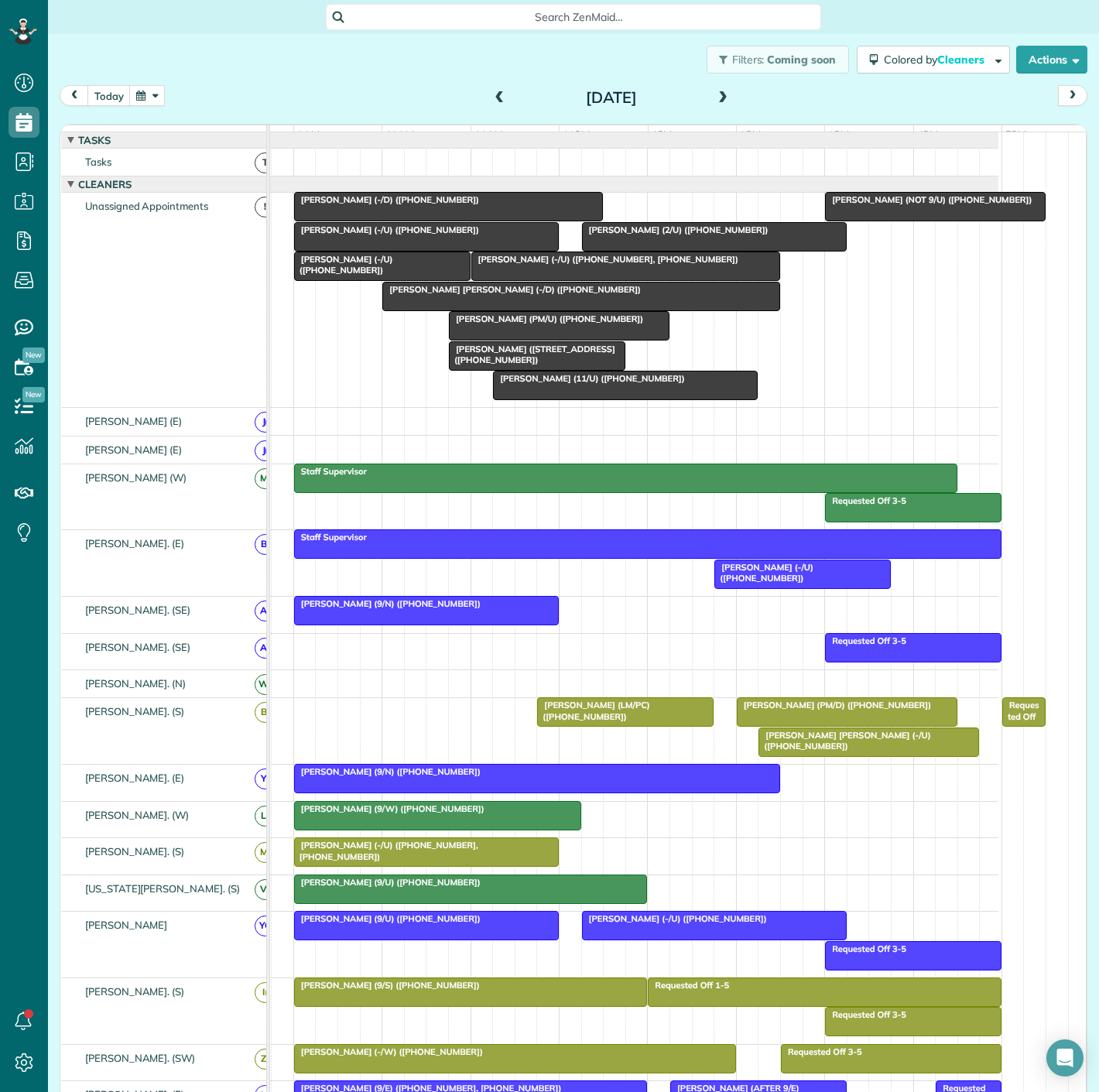
click at [396, 221] on div at bounding box center [449, 207] width 307 height 28
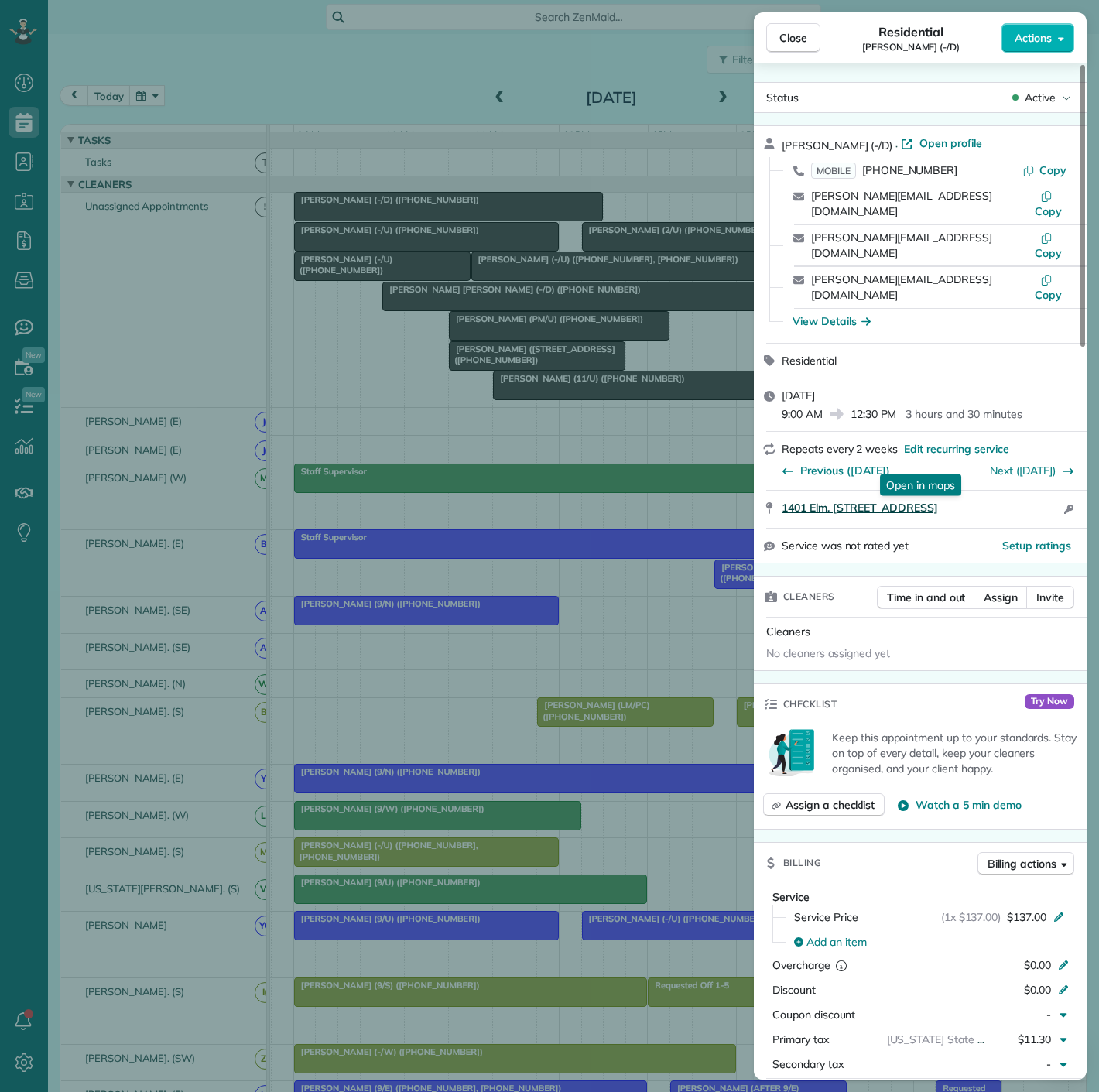
drag, startPoint x: 773, startPoint y: 461, endPoint x: 980, endPoint y: 467, distance: 207.1
click at [980, 491] on div "1401 Elm. St. #3310 Dallas TX 75202 Open in maps Open in maps Open access infor…" at bounding box center [921, 510] width 333 height 38
click at [333, 315] on div "Close Residential Larry Miller (-/D) Actions Status Active Larry Miller (-/D) ·…" at bounding box center [550, 546] width 1099 height 1092
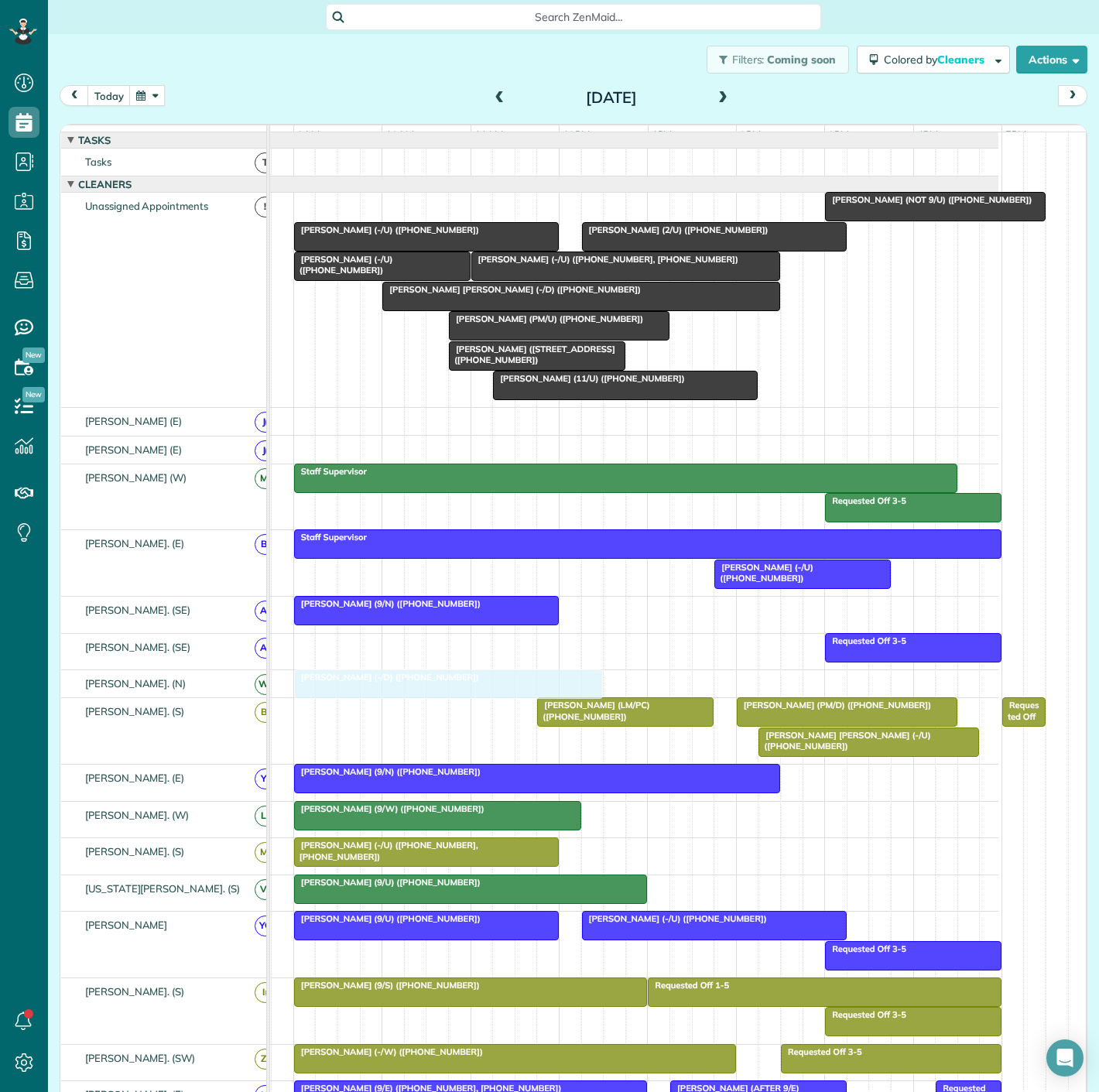
drag, startPoint x: 389, startPoint y: 215, endPoint x: 391, endPoint y: 693, distance: 478.0
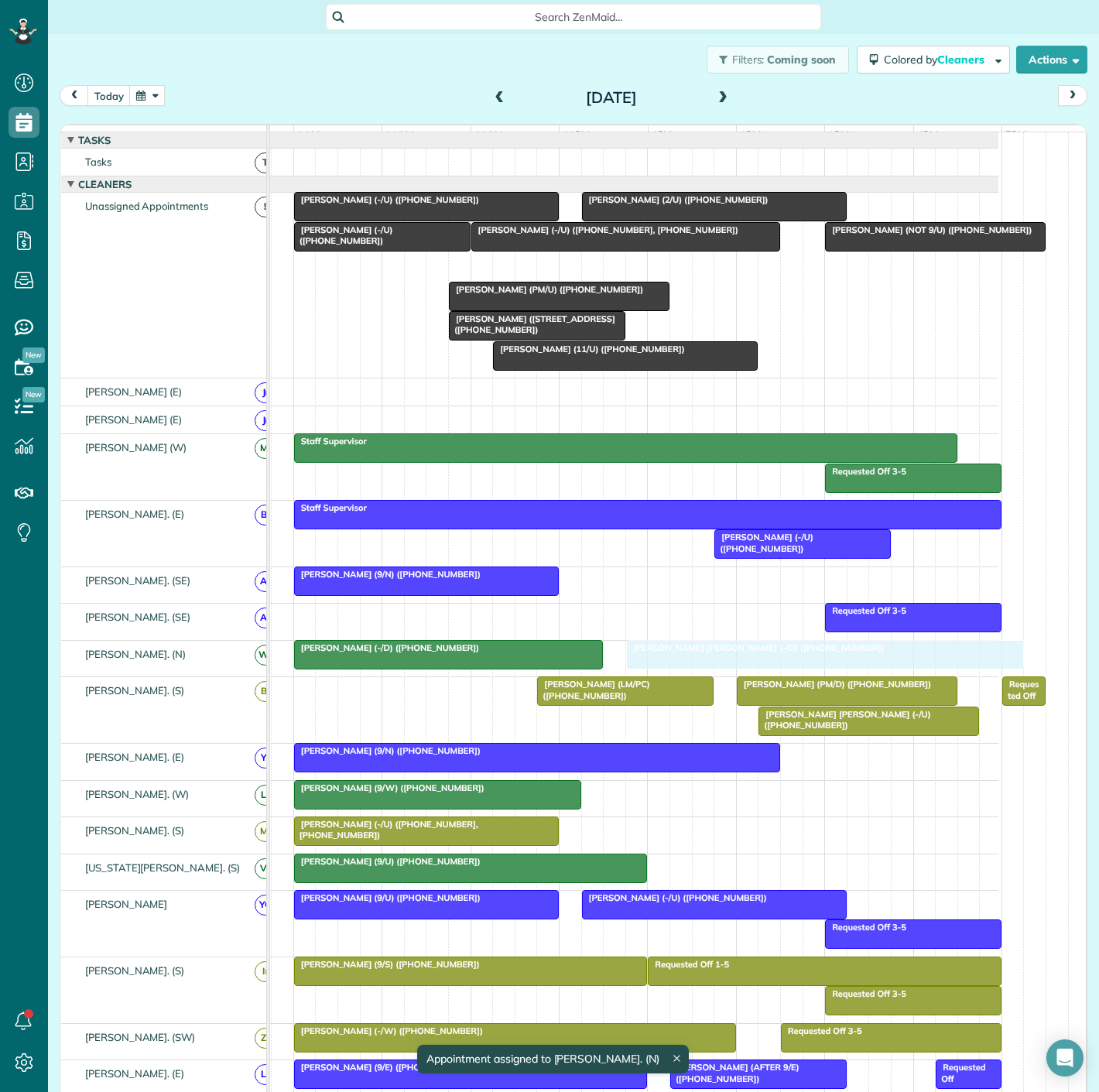
drag, startPoint x: 432, startPoint y: 271, endPoint x: 669, endPoint y: 663, distance: 458.1
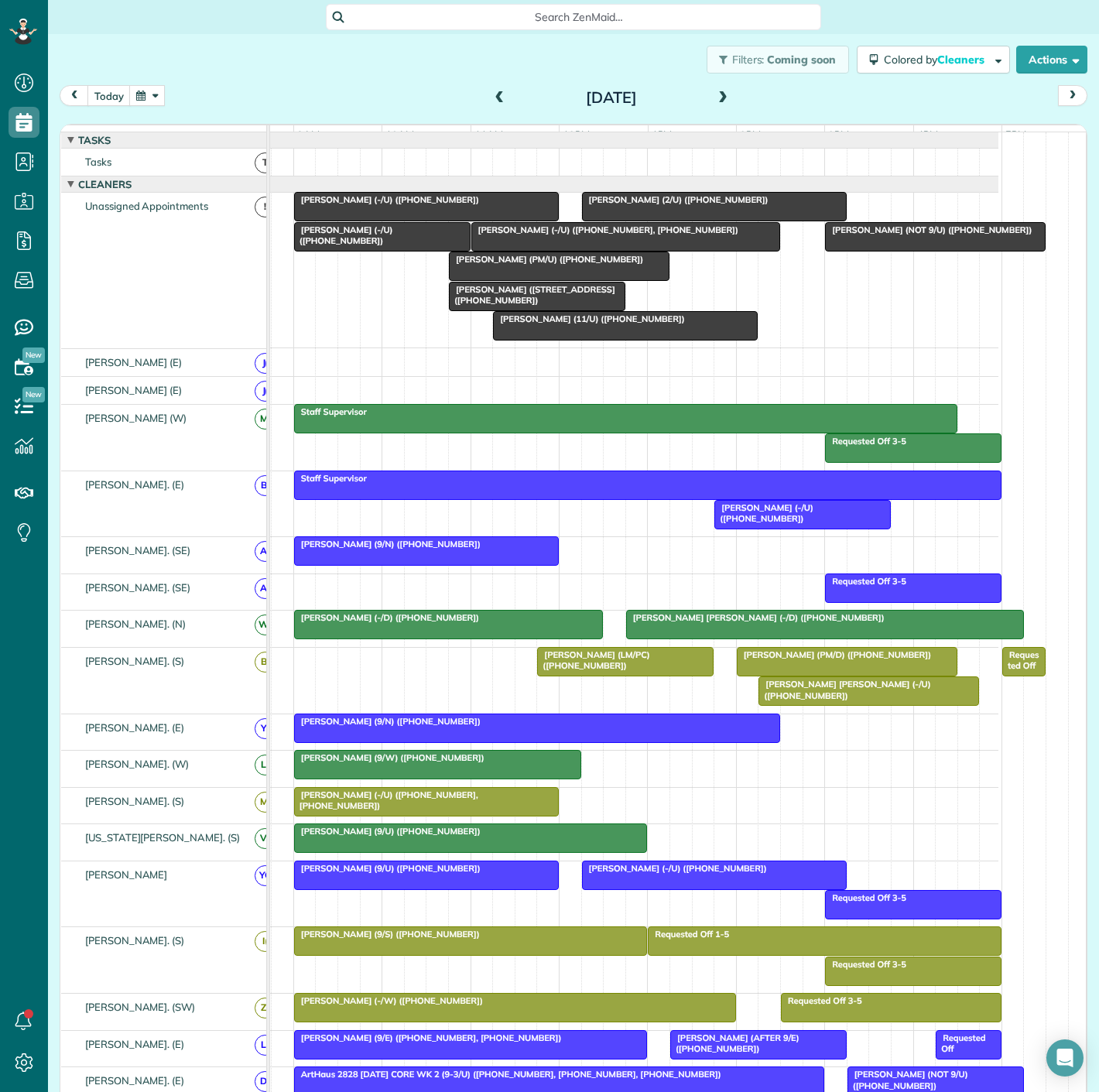
click at [529, 325] on span "[PERSON_NAME] (11/U) ([PHONE_NUMBER])" at bounding box center [588, 319] width 193 height 11
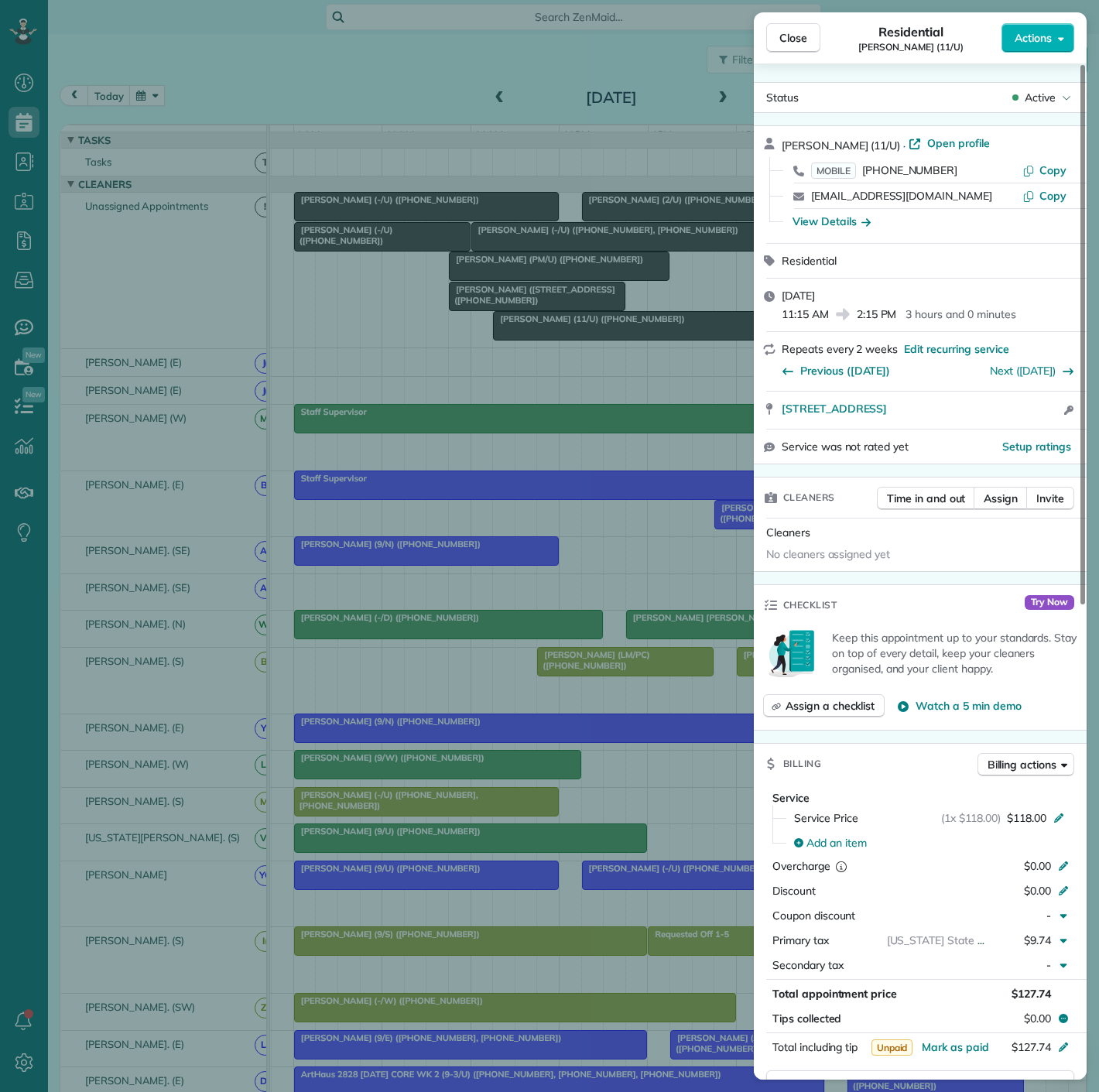
click at [529, 329] on div "Close Residential June Turoff (11/U) Actions Status Active June Turoff (11/U) ·…" at bounding box center [550, 546] width 1099 height 1092
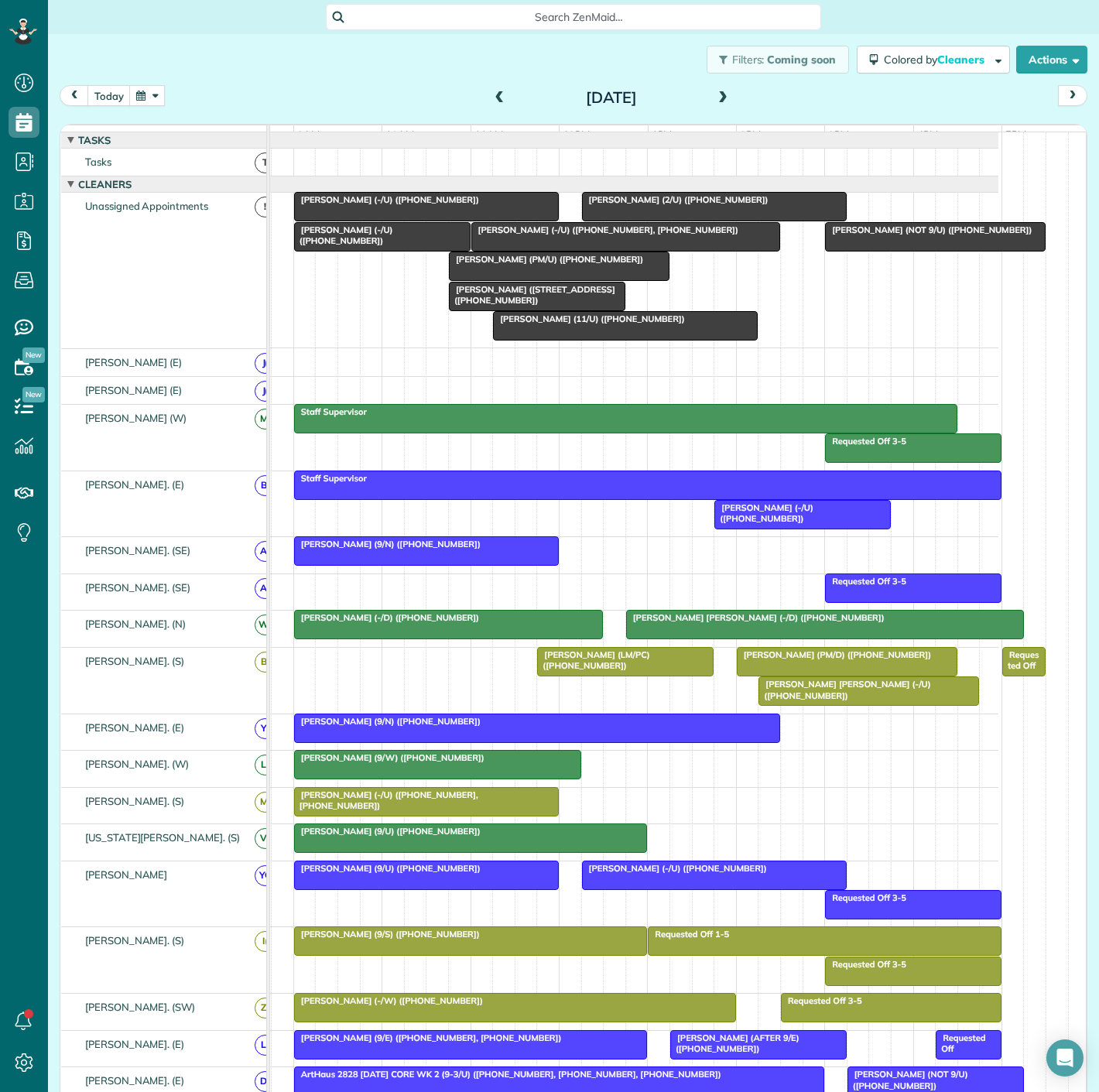
click at [352, 250] on div at bounding box center [382, 237] width 175 height 28
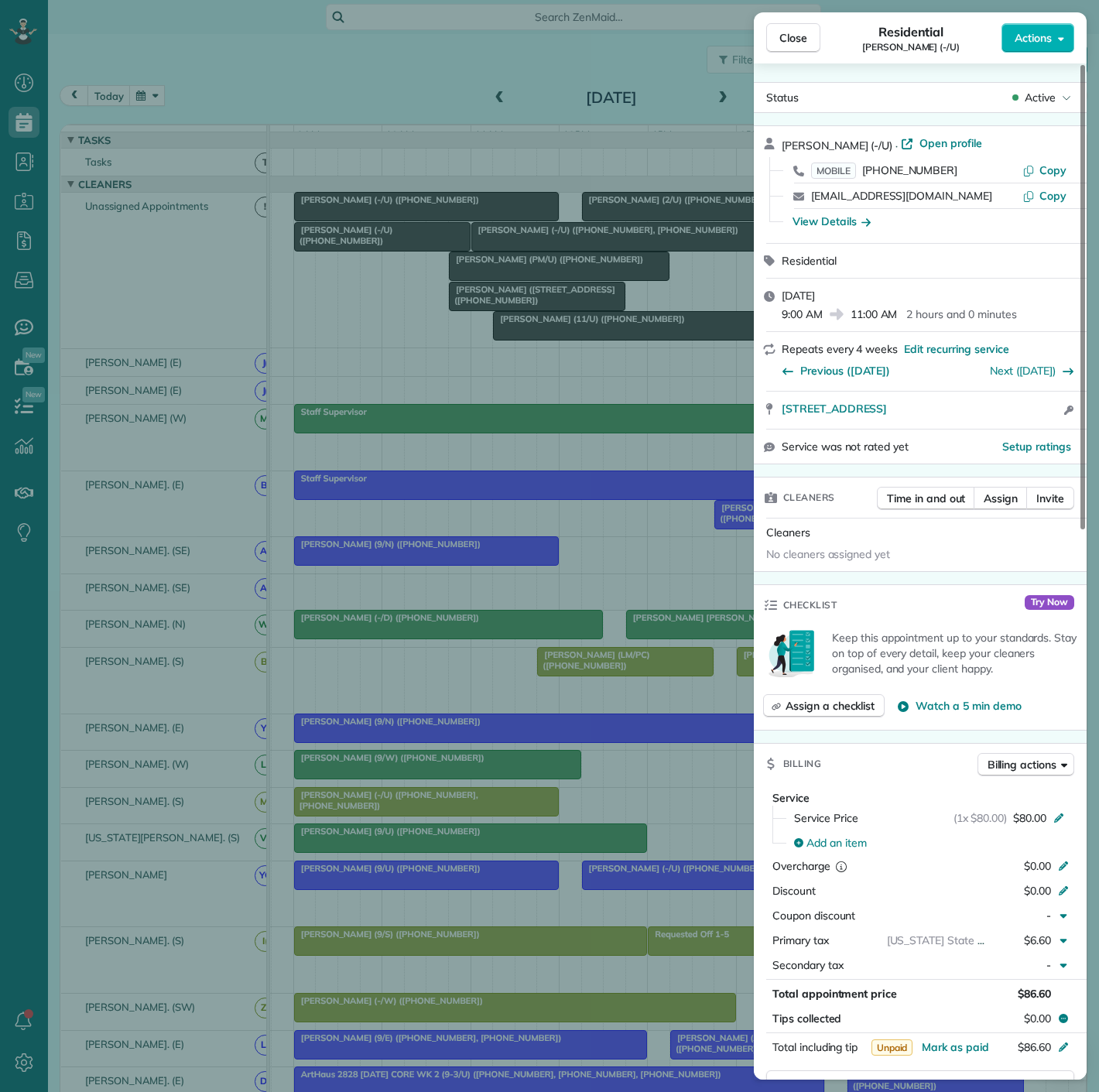
click at [352, 259] on div "Close Residential Lauren ODonnell (-/U) Actions Status Active Lauren ODonnell (…" at bounding box center [550, 546] width 1099 height 1092
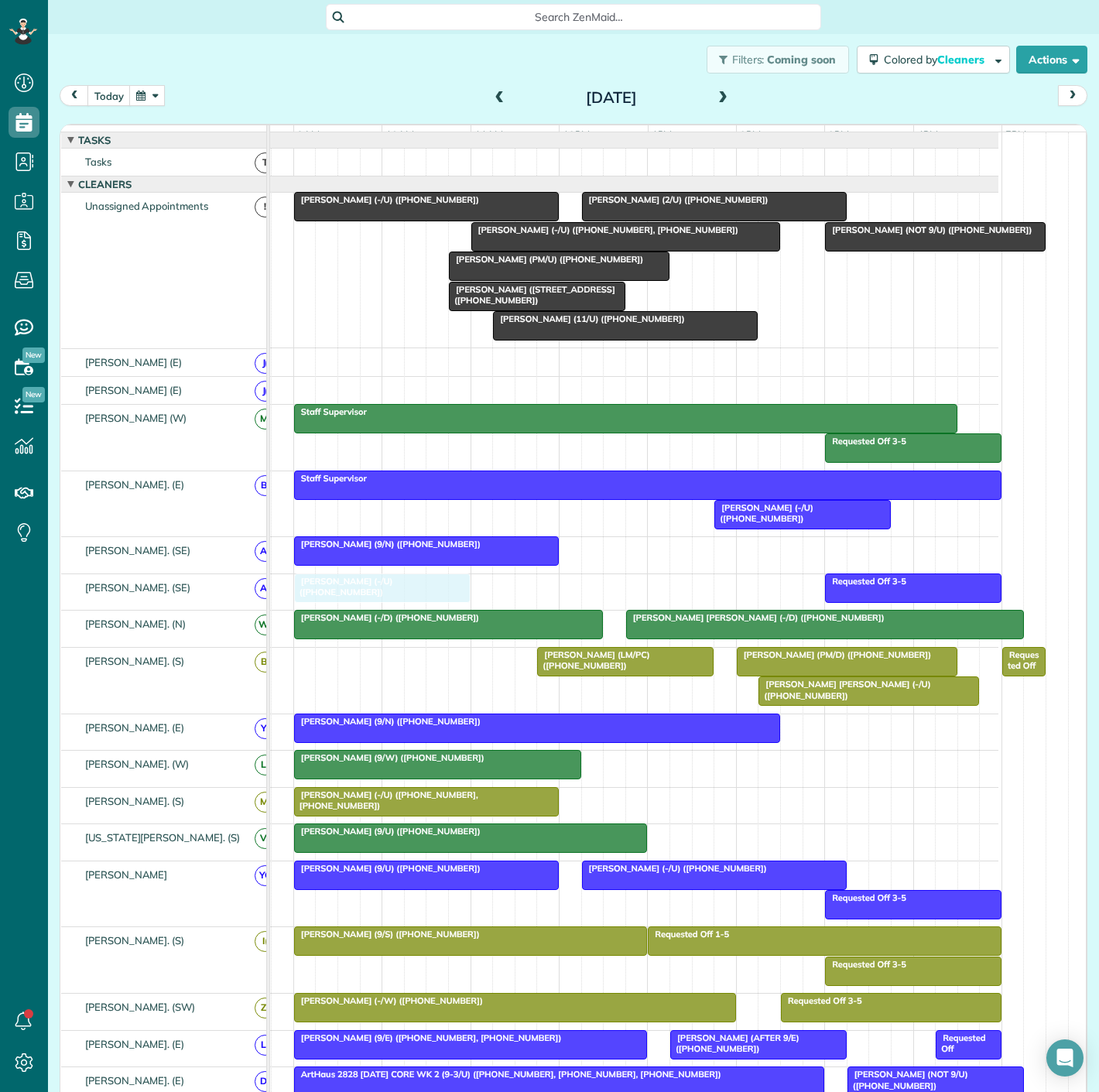
drag, startPoint x: 364, startPoint y: 244, endPoint x: 360, endPoint y: 601, distance: 357.0
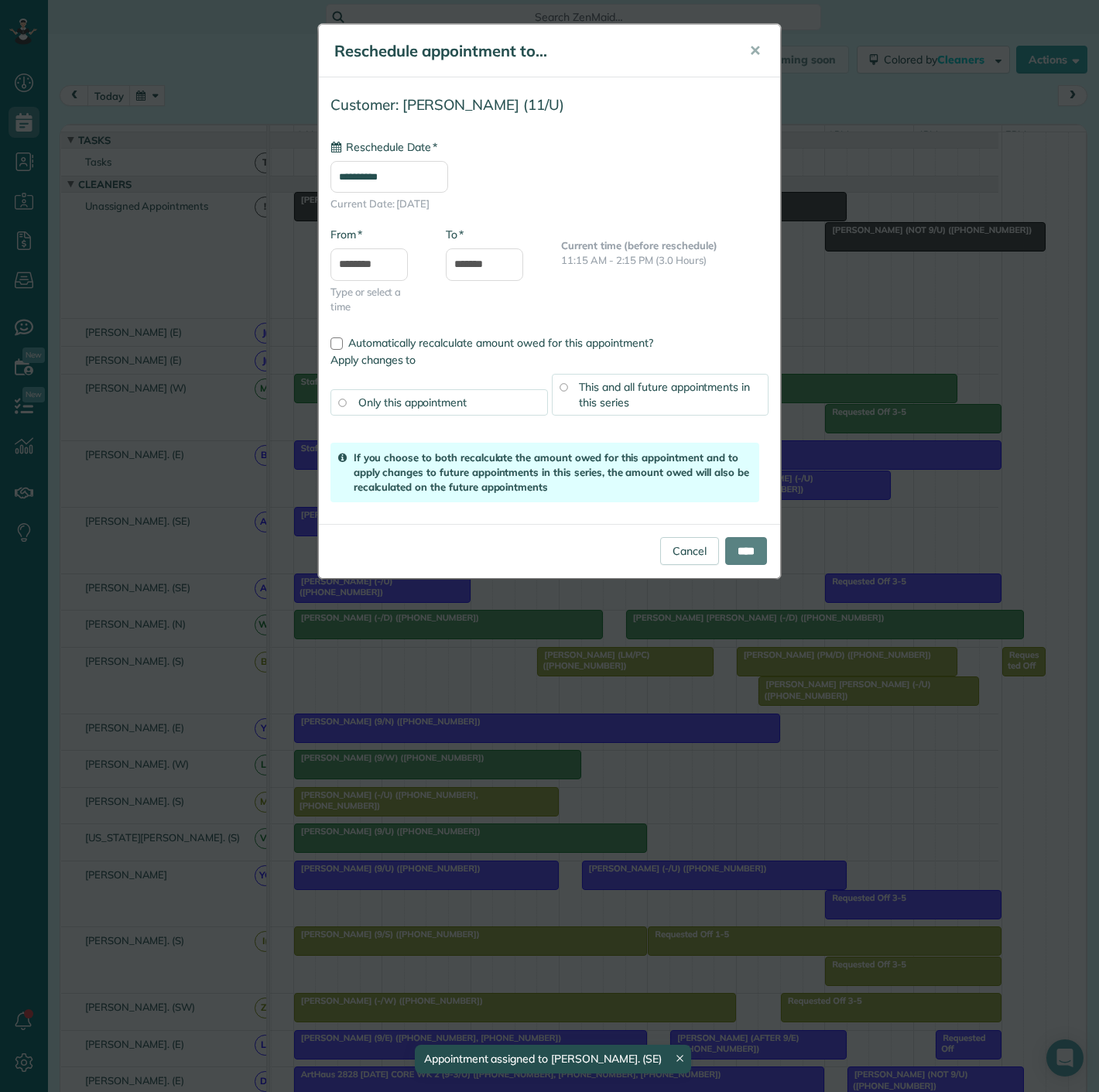
drag, startPoint x: 549, startPoint y: 335, endPoint x: 551, endPoint y: 605, distance: 270.0
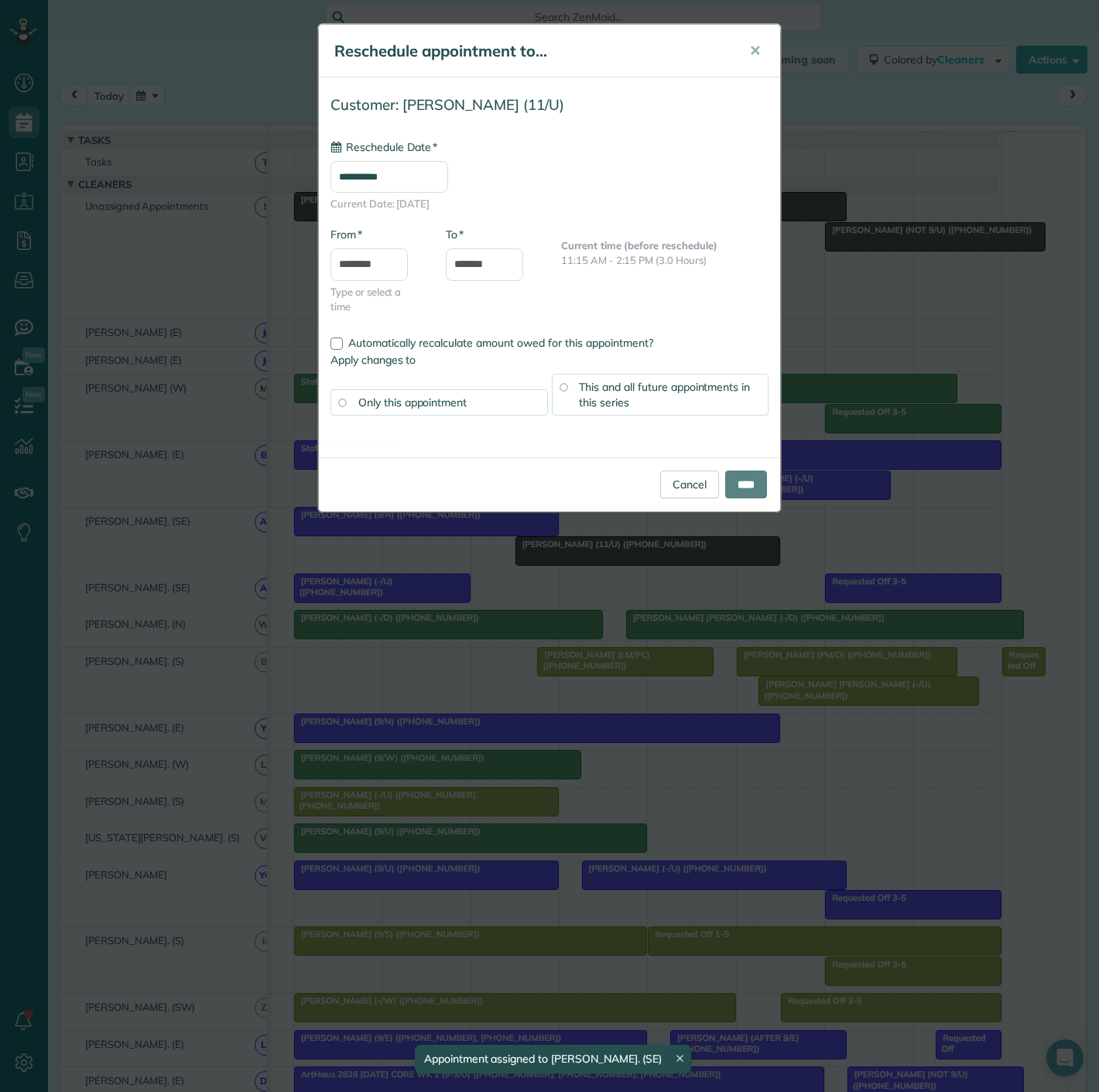
click at [551, 602] on div "**********" at bounding box center [550, 546] width 1099 height 1092
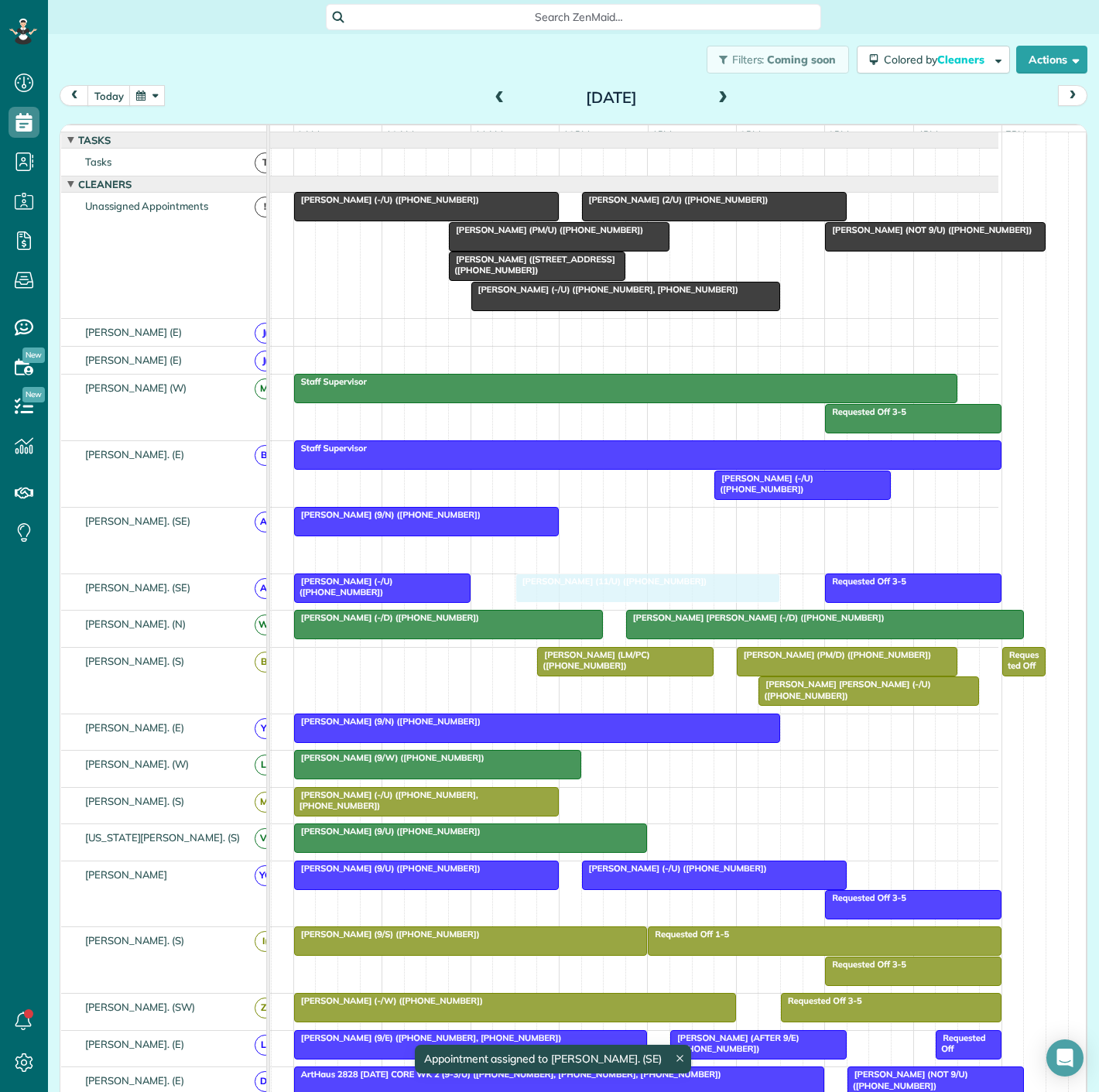
drag, startPoint x: 551, startPoint y: 563, endPoint x: 544, endPoint y: 615, distance: 52.5
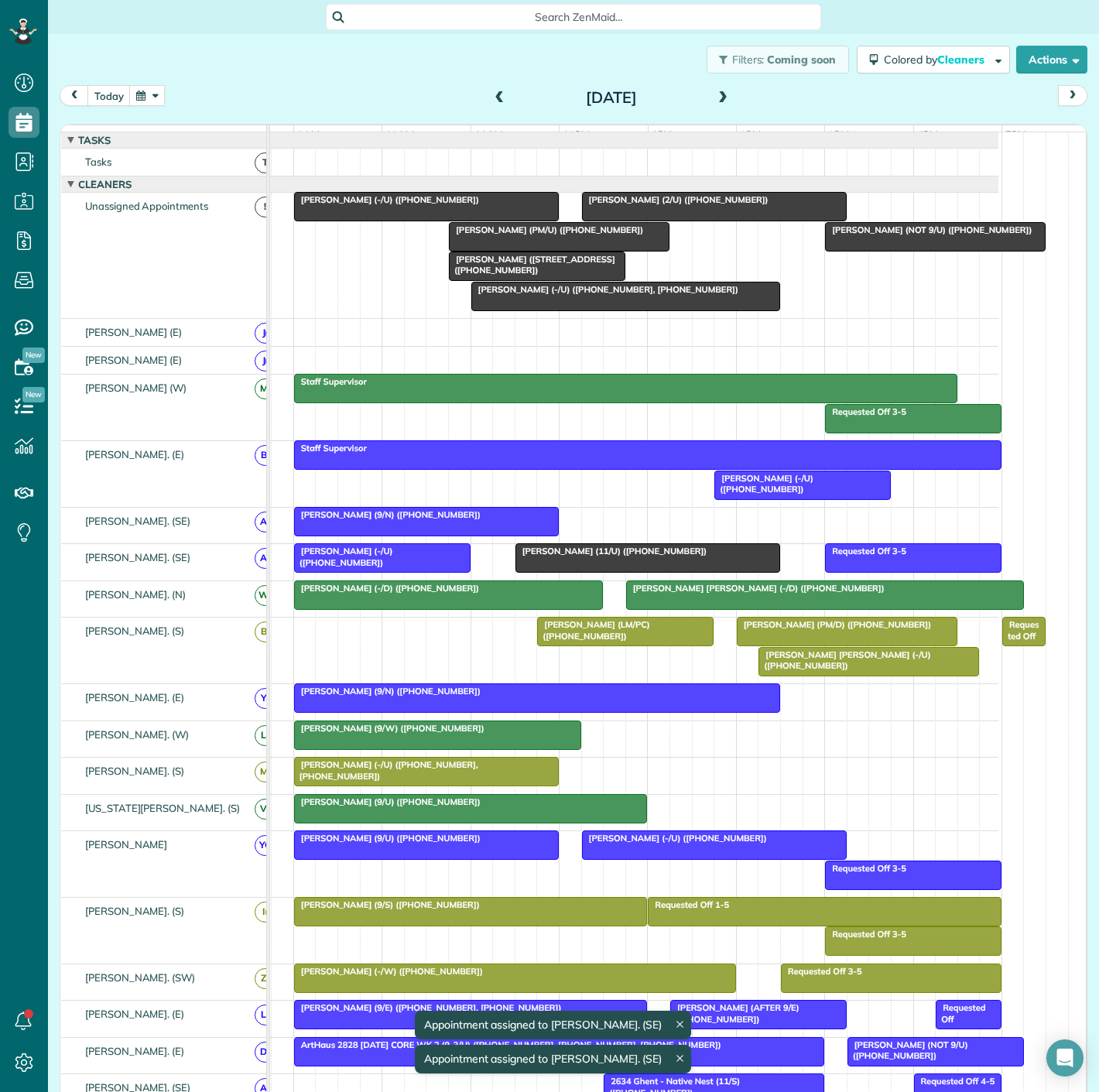
click at [563, 556] on span "[PERSON_NAME] (11/U) ([PHONE_NUMBER])" at bounding box center [611, 550] width 193 height 11
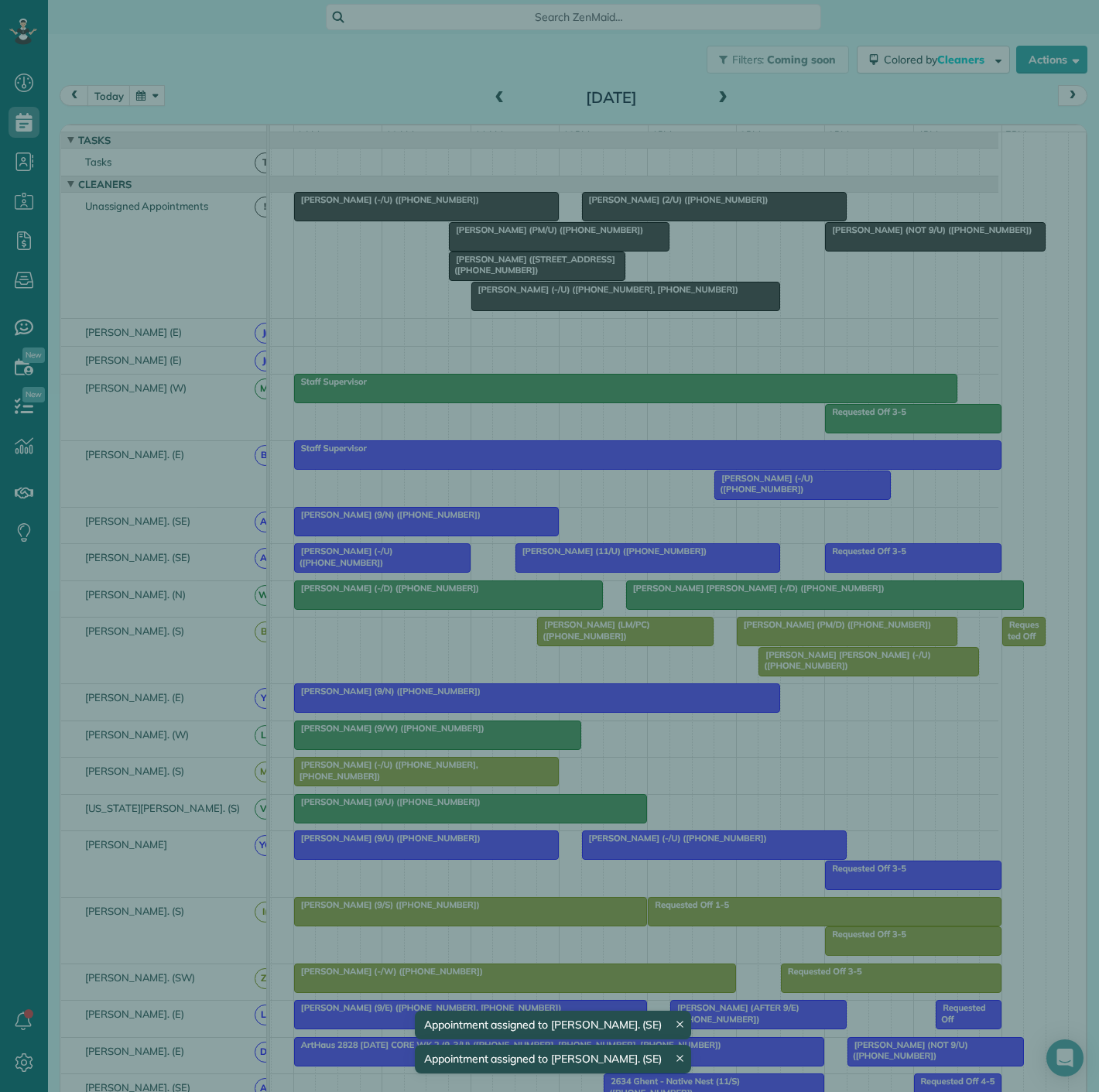
click at [575, 569] on div "Close Residential June Turoff (11/U) Actions Status Active June Turoff (11/U) ·…" at bounding box center [550, 546] width 1099 height 1092
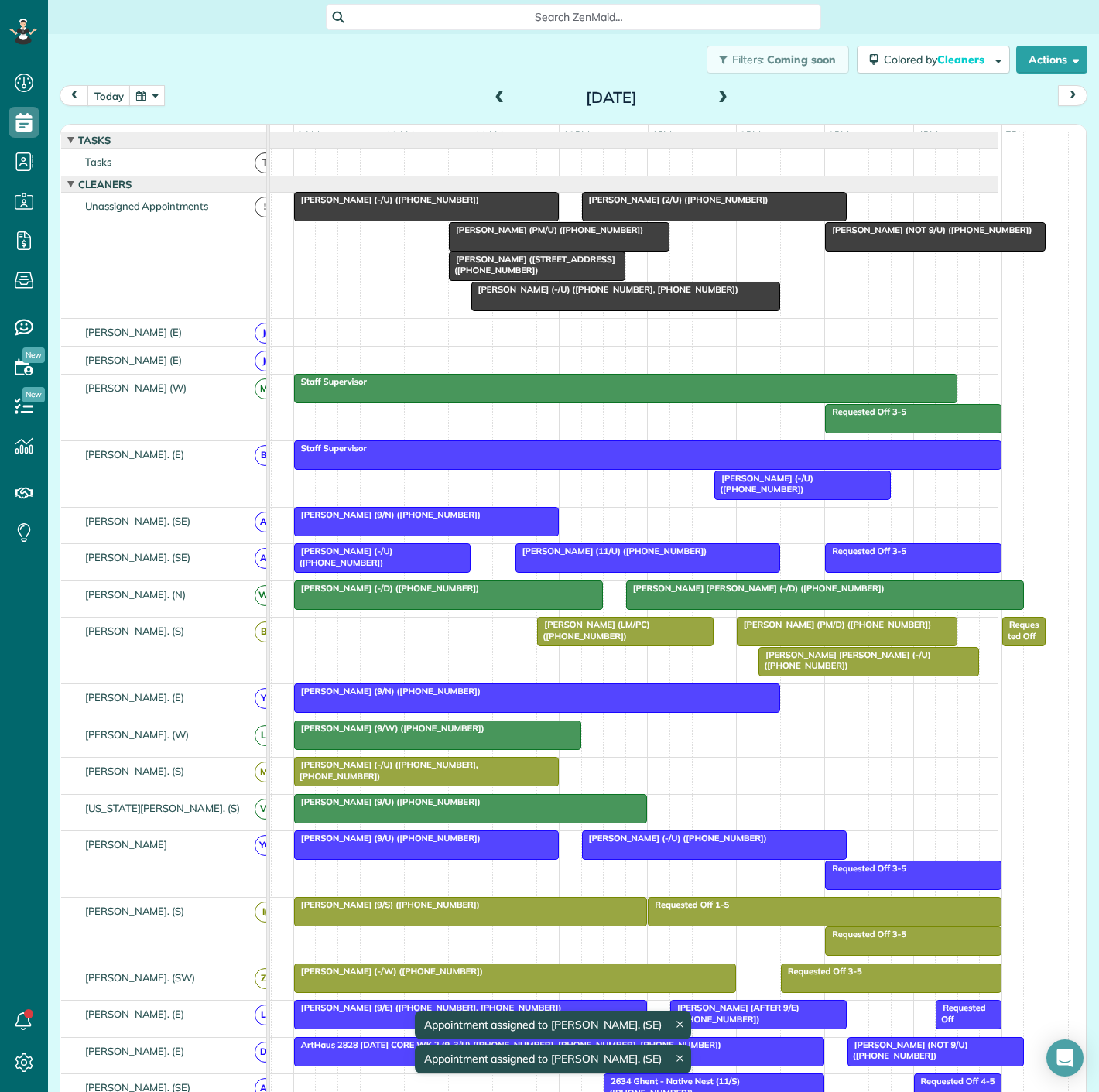
drag, startPoint x: 583, startPoint y: 569, endPoint x: 552, endPoint y: 573, distance: 31.3
click at [554, 572] on body "Dashboard Scheduling Calendar View List View Dispatch View - Weekly scheduling …" at bounding box center [550, 546] width 1099 height 1092
drag, startPoint x: 562, startPoint y: 572, endPoint x: 531, endPoint y: 572, distance: 31.0
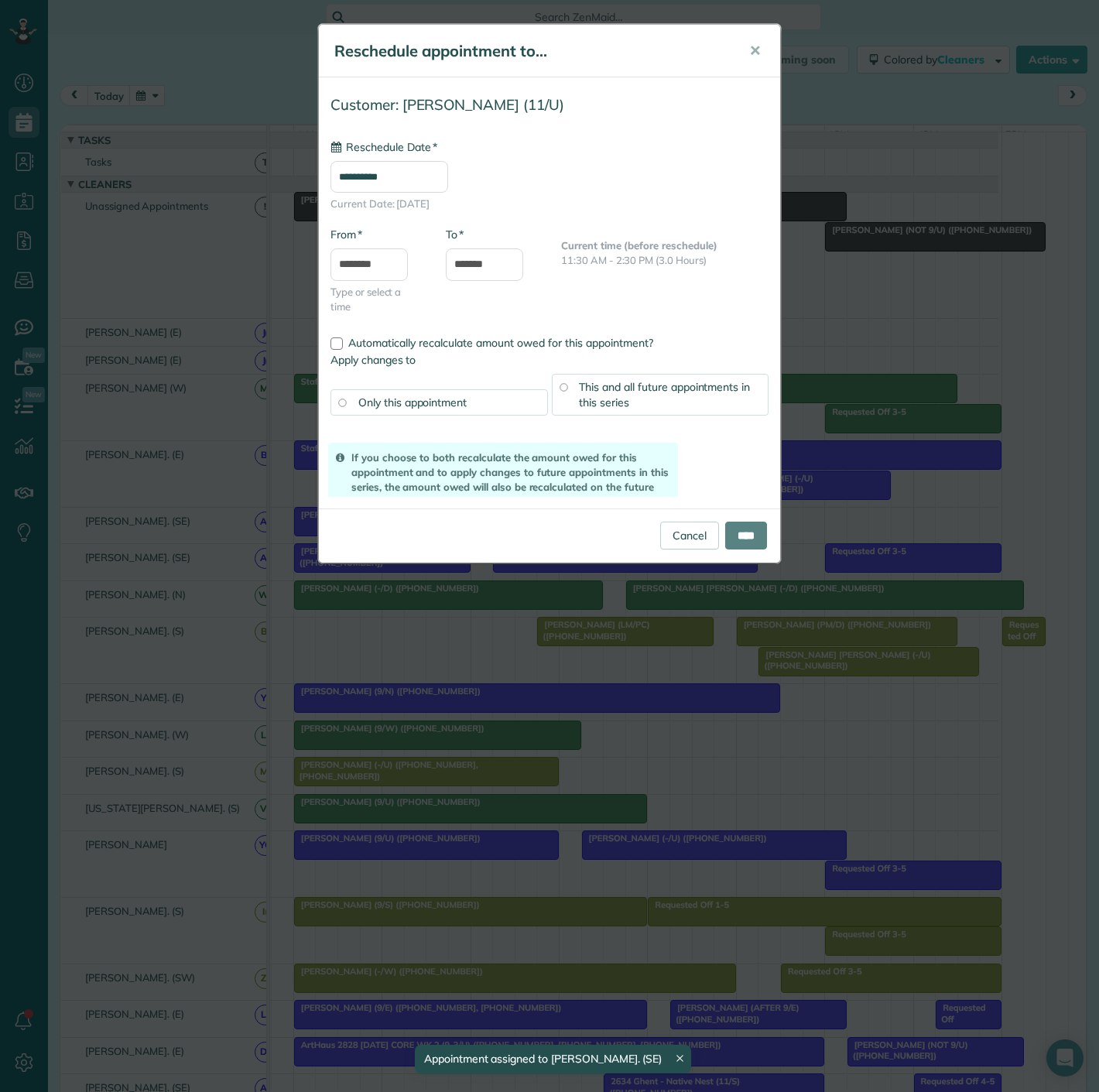
click at [539, 572] on div "**********" at bounding box center [550, 546] width 1099 height 1092
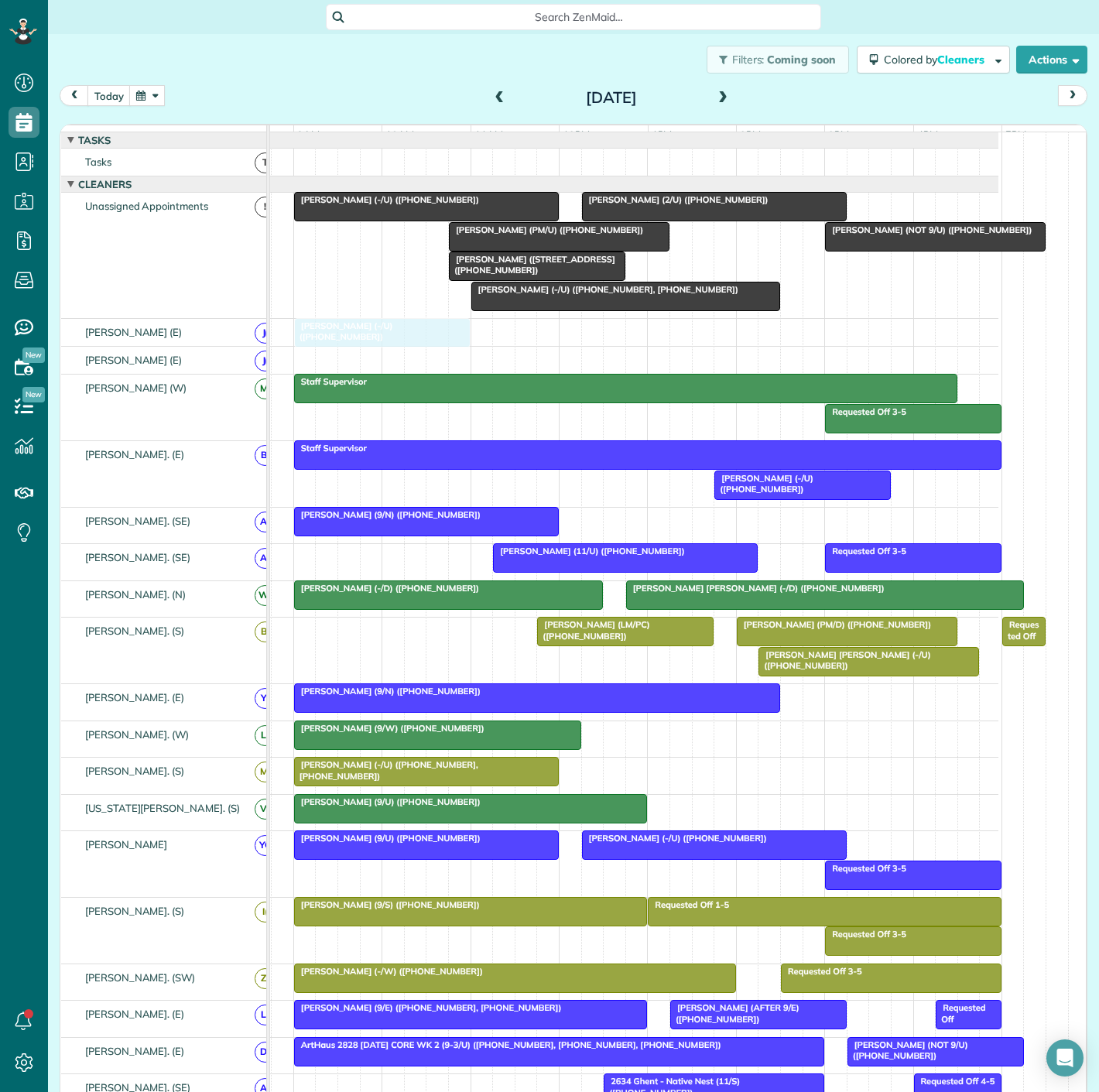
drag, startPoint x: 364, startPoint y: 565, endPoint x: 385, endPoint y: 391, distance: 175.3
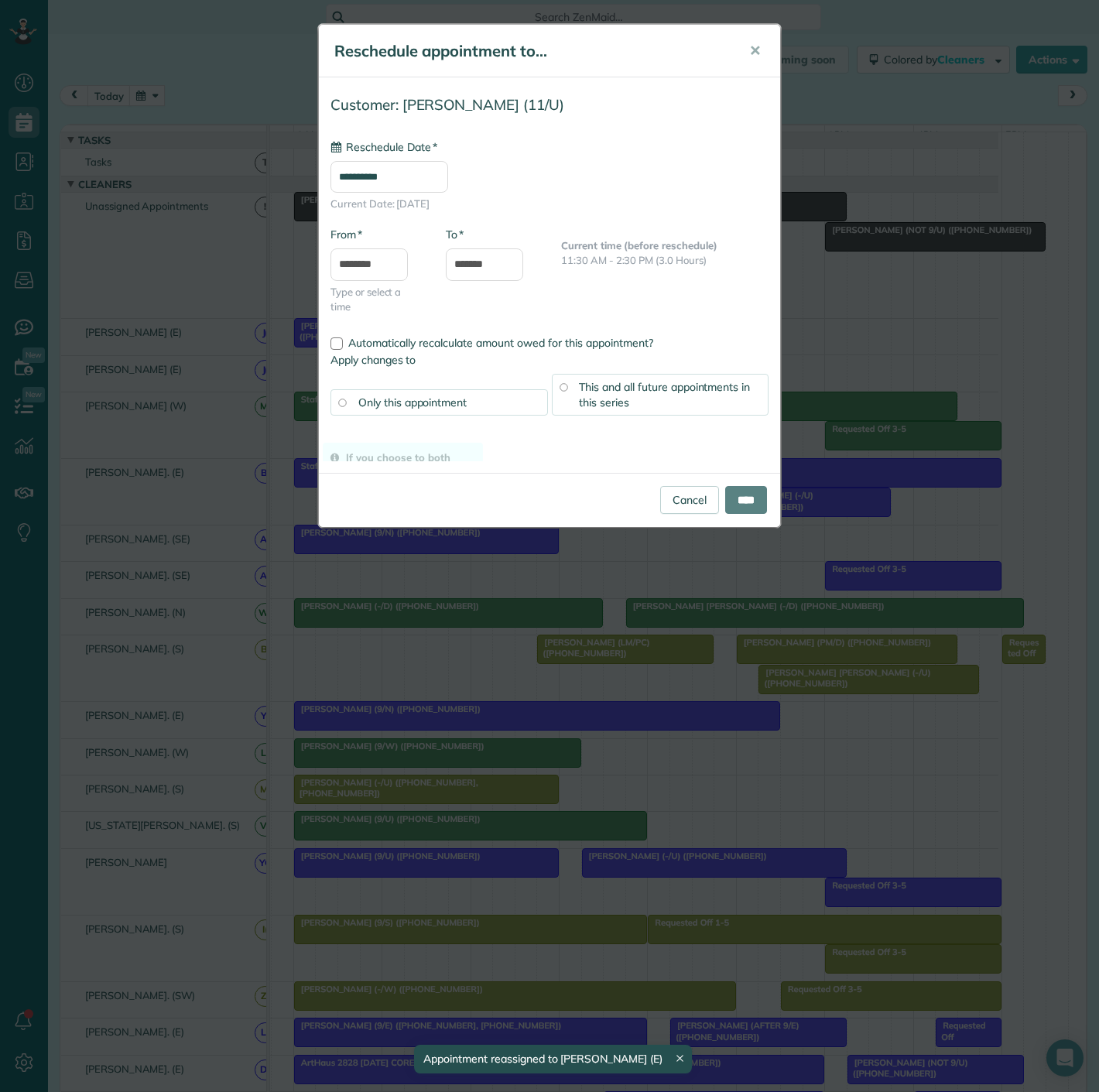
drag, startPoint x: 572, startPoint y: 577, endPoint x: 581, endPoint y: 492, distance: 85.5
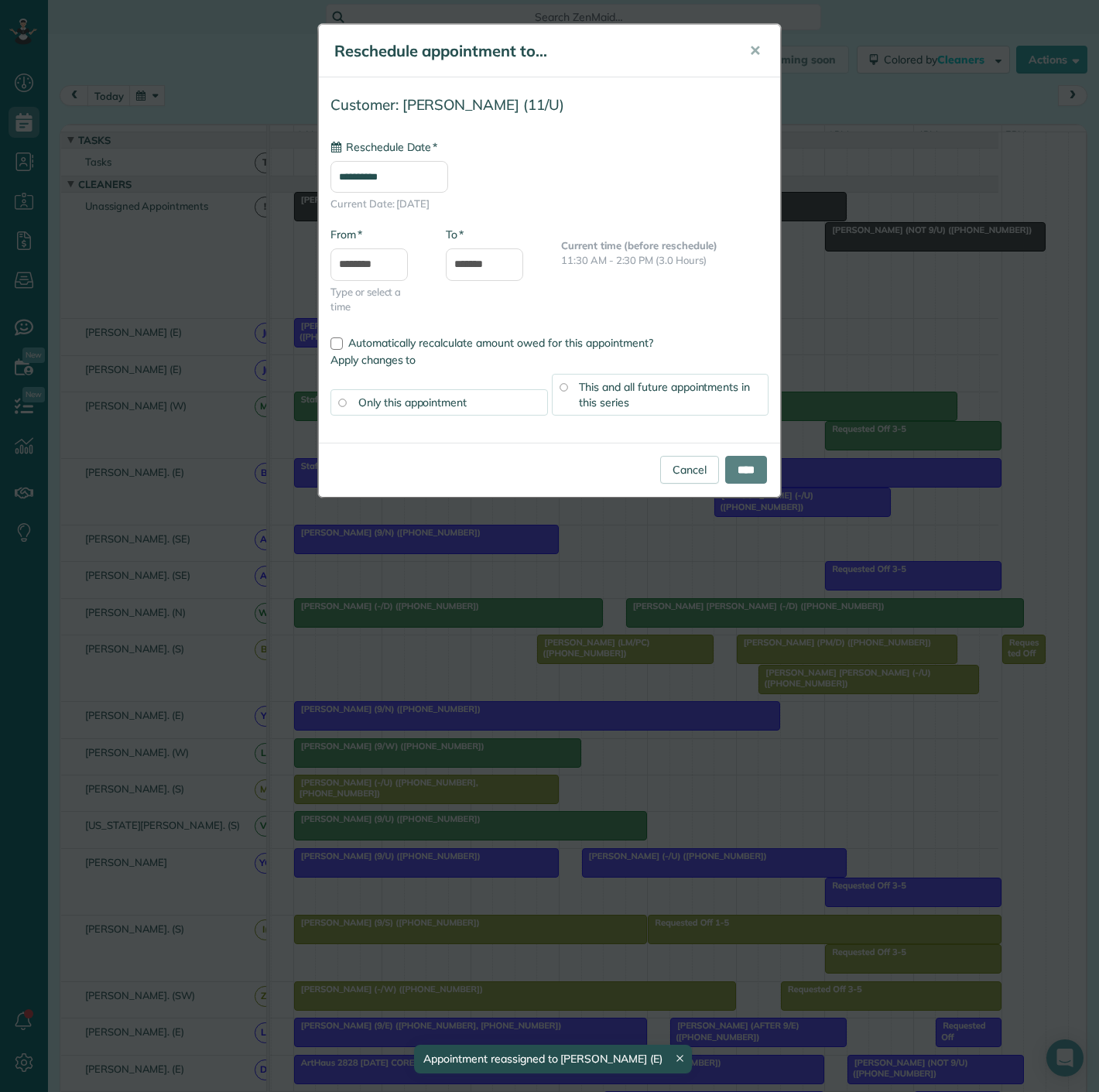
type input "**********"
drag, startPoint x: 666, startPoint y: 472, endPoint x: 661, endPoint y: 463, distance: 10.3
click at [666, 472] on link "Cancel" at bounding box center [689, 470] width 58 height 28
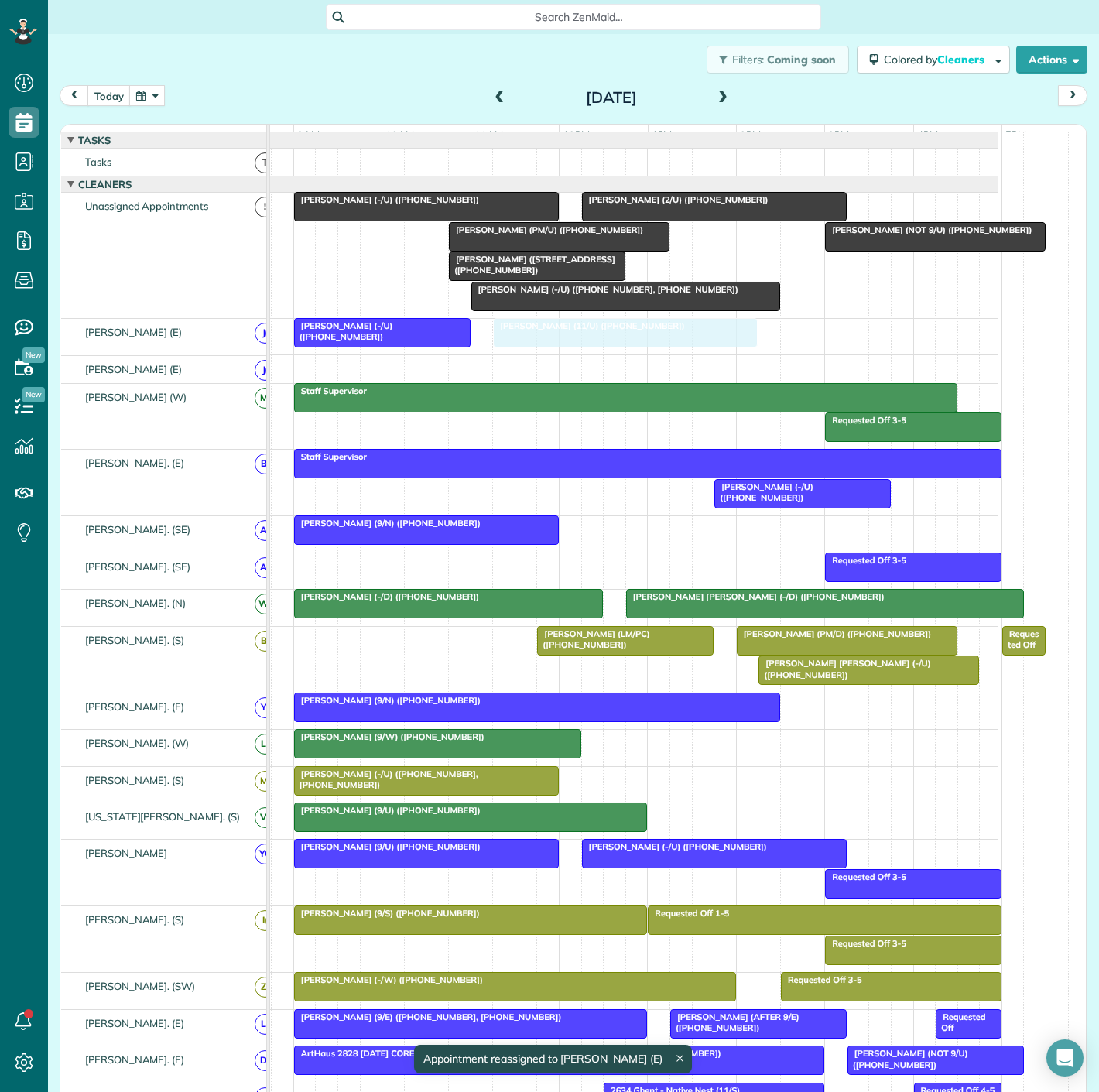
drag, startPoint x: 612, startPoint y: 580, endPoint x: 580, endPoint y: 347, distance: 235.2
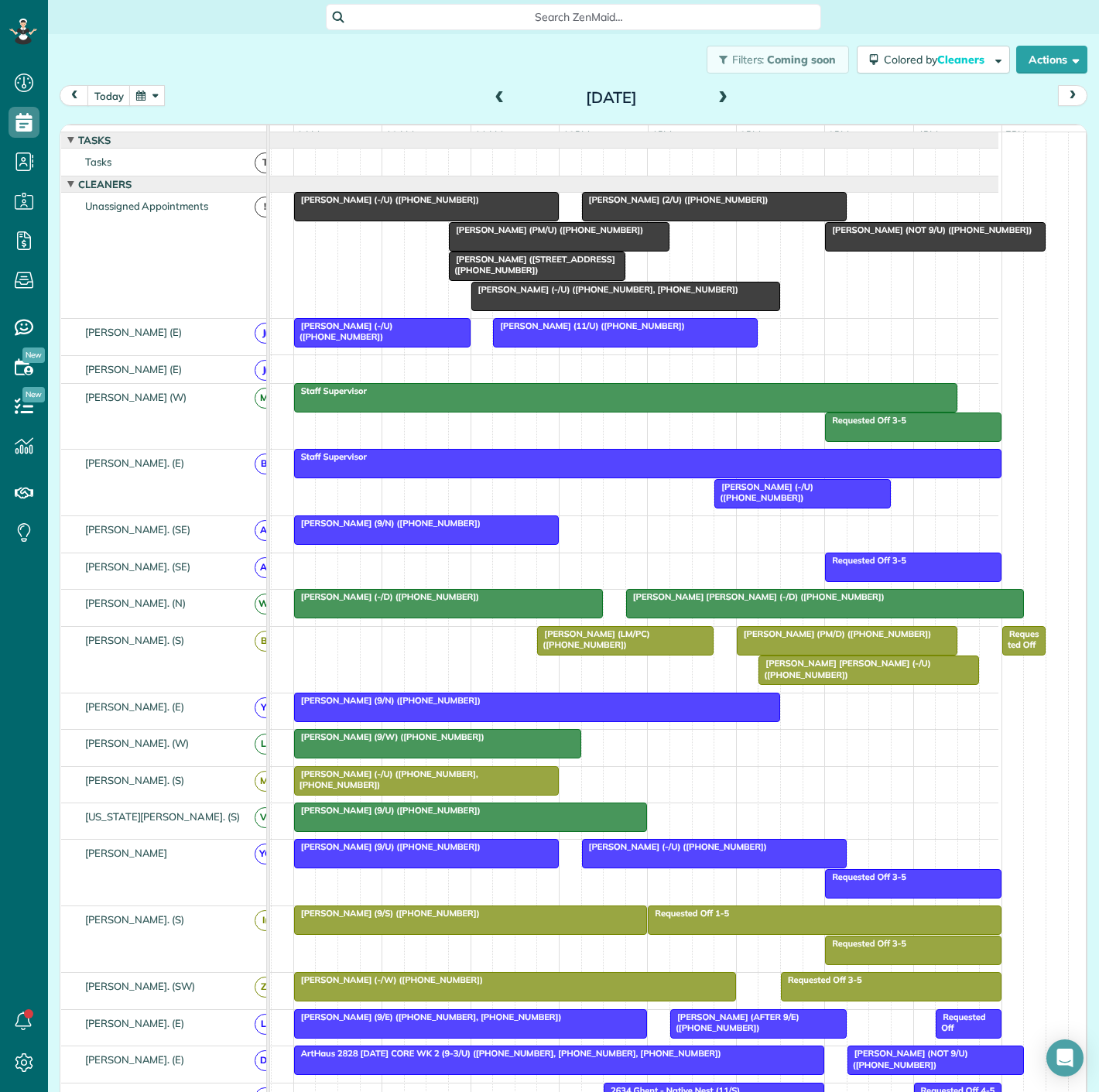
click at [513, 250] on div at bounding box center [558, 237] width 219 height 28
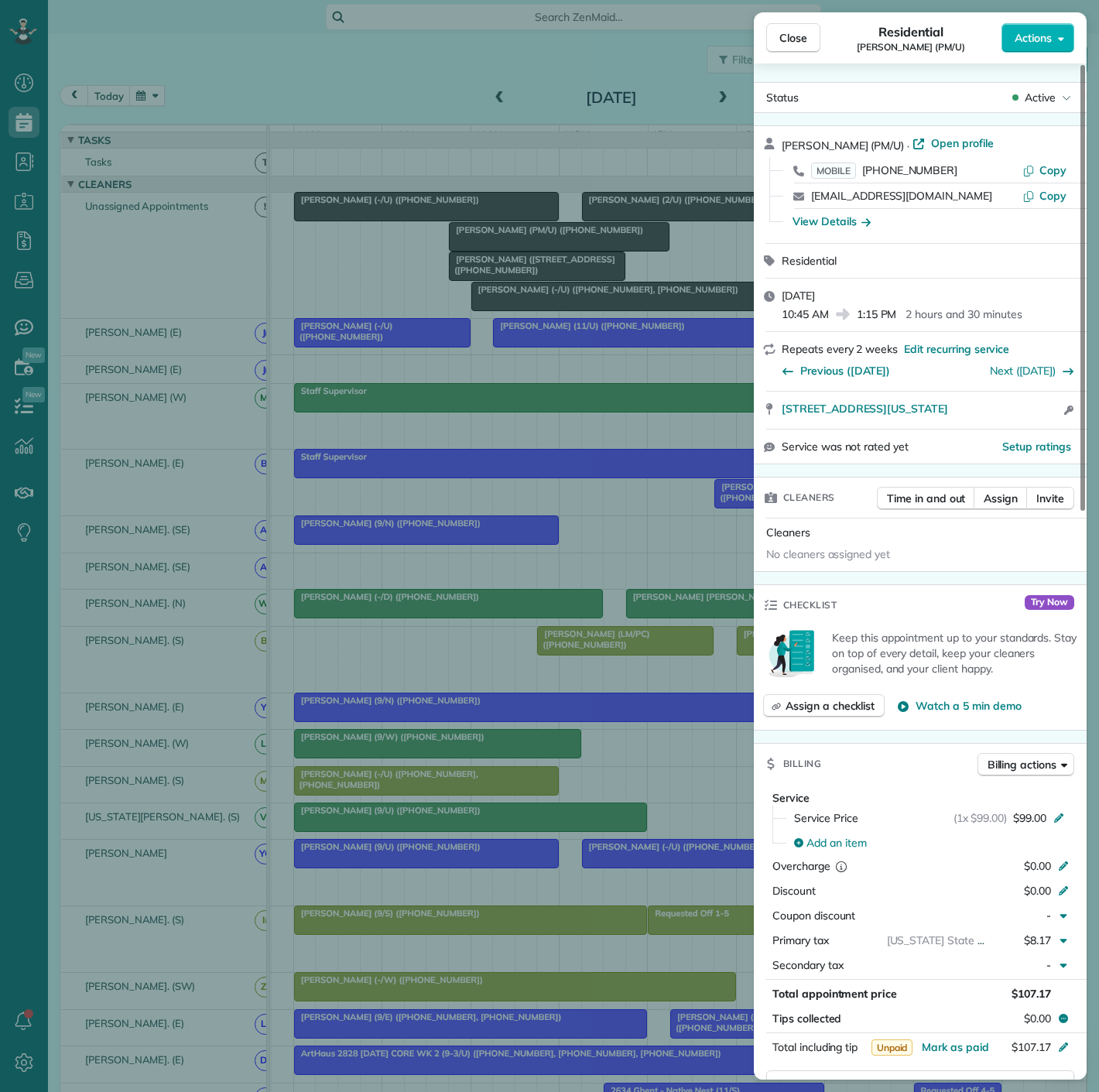
click at [513, 255] on div "Close Residential Chloe McGhee (PM/U) Actions Status Active Chloe McGhee (PM/U)…" at bounding box center [550, 546] width 1099 height 1092
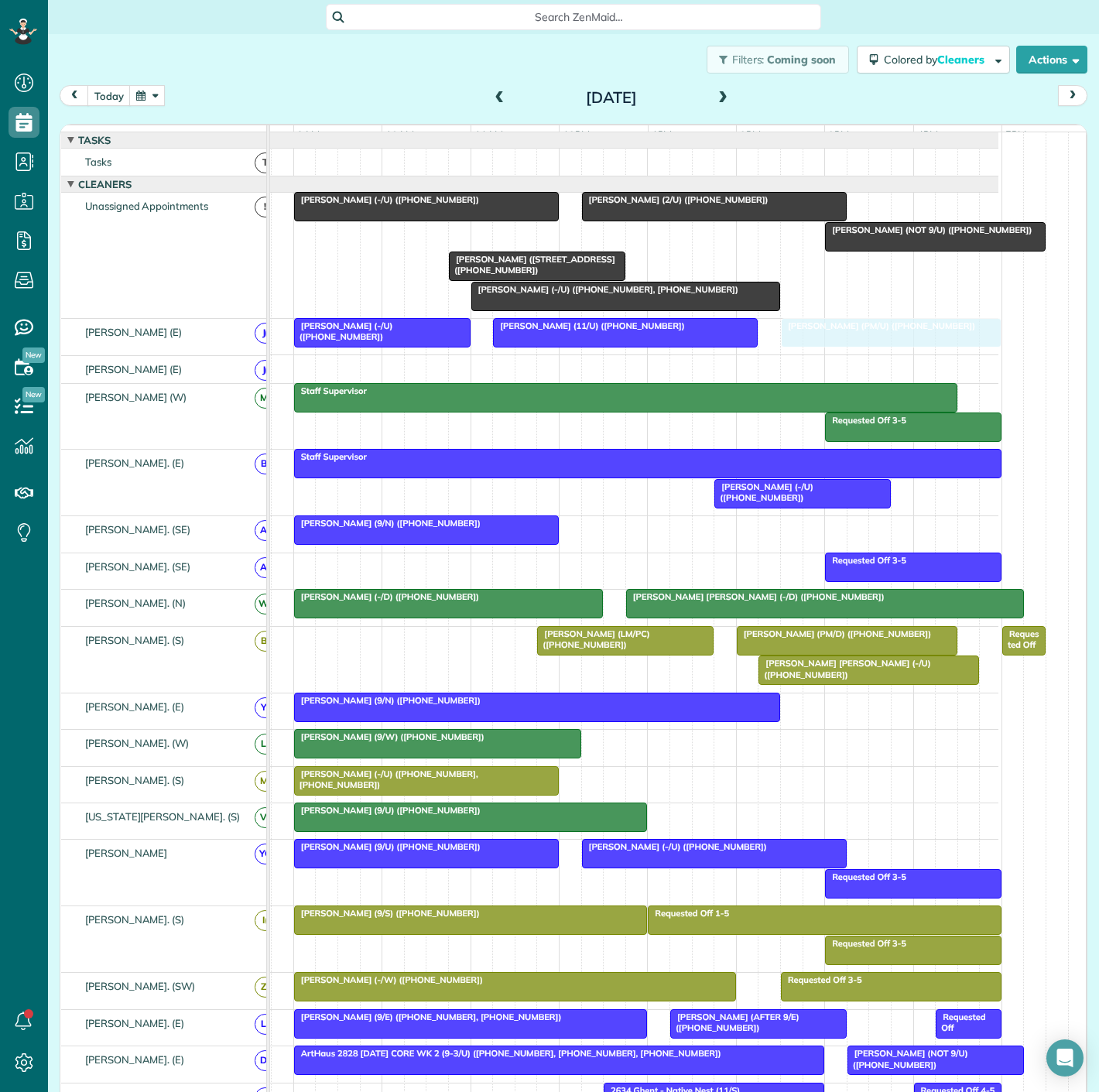
drag, startPoint x: 546, startPoint y: 250, endPoint x: 880, endPoint y: 350, distance: 348.6
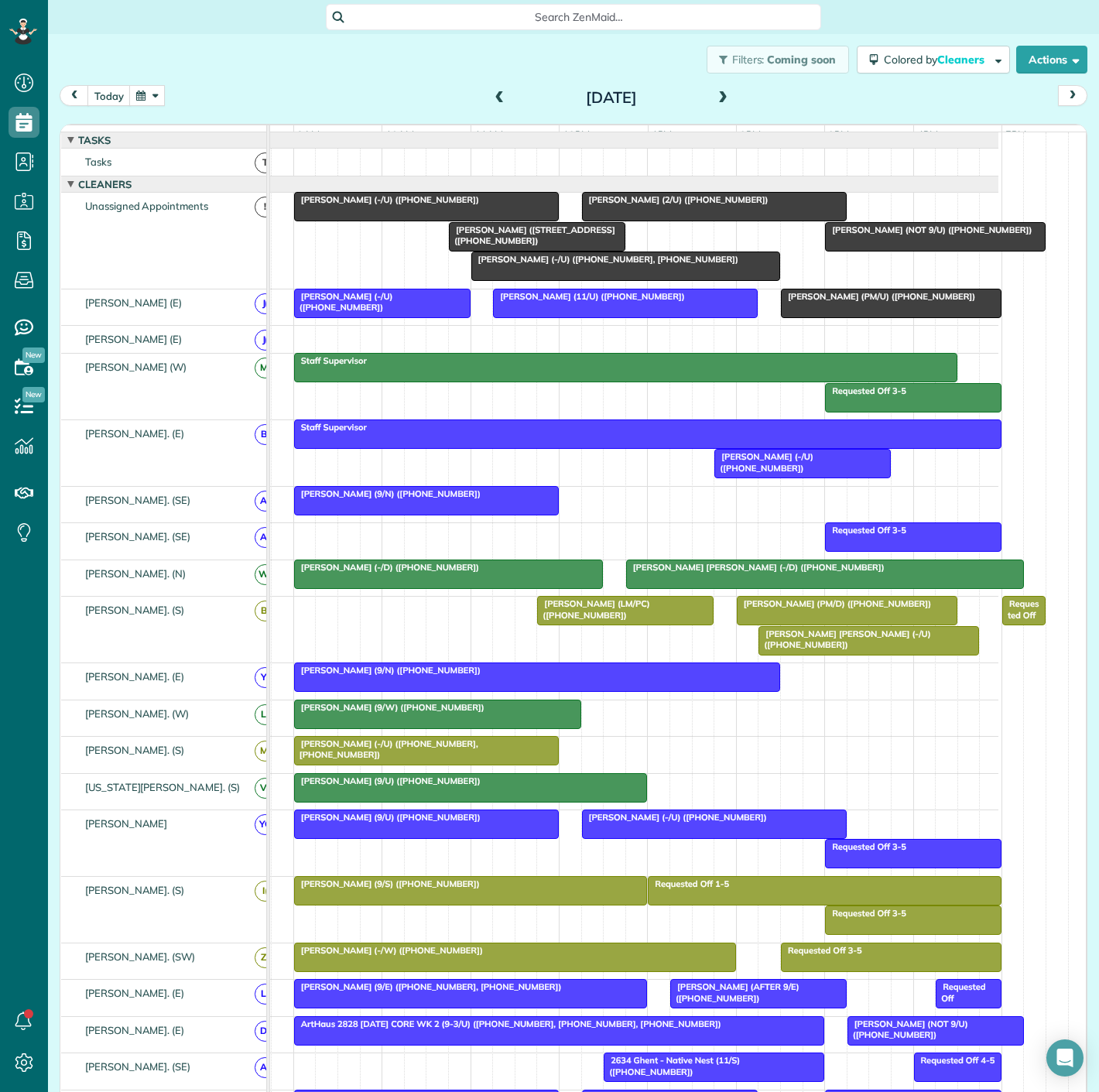
click at [425, 337] on div at bounding box center [601, 339] width 793 height 27
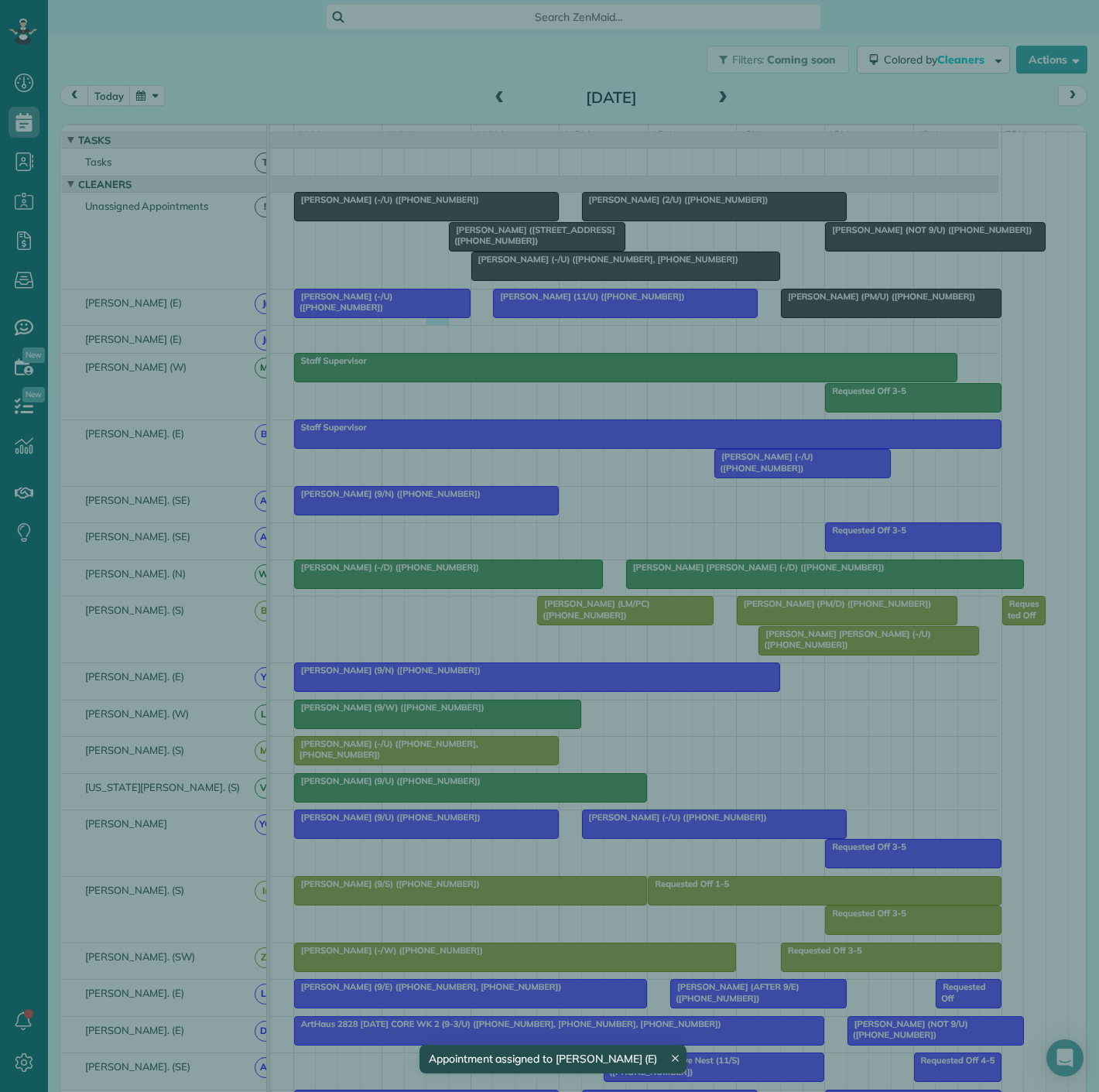
click at [411, 319] on div "Cancel New appointment Select a contact Add new" at bounding box center [550, 546] width 1099 height 1092
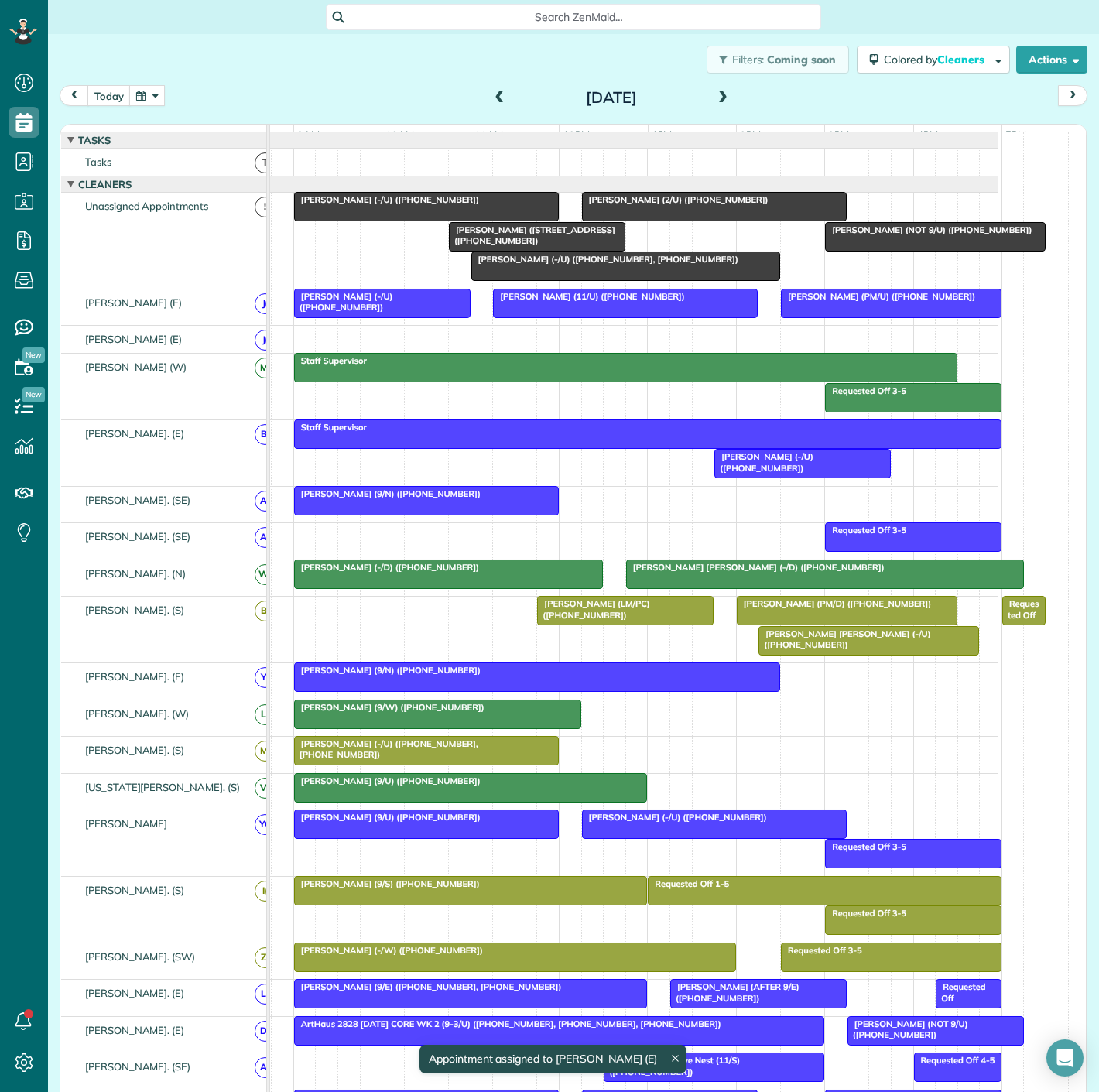
click at [418, 322] on body "Dashboard Scheduling Calendar View List View Dispatch View - Weekly scheduling …" at bounding box center [550, 546] width 1099 height 1092
click at [352, 316] on div at bounding box center [382, 303] width 175 height 28
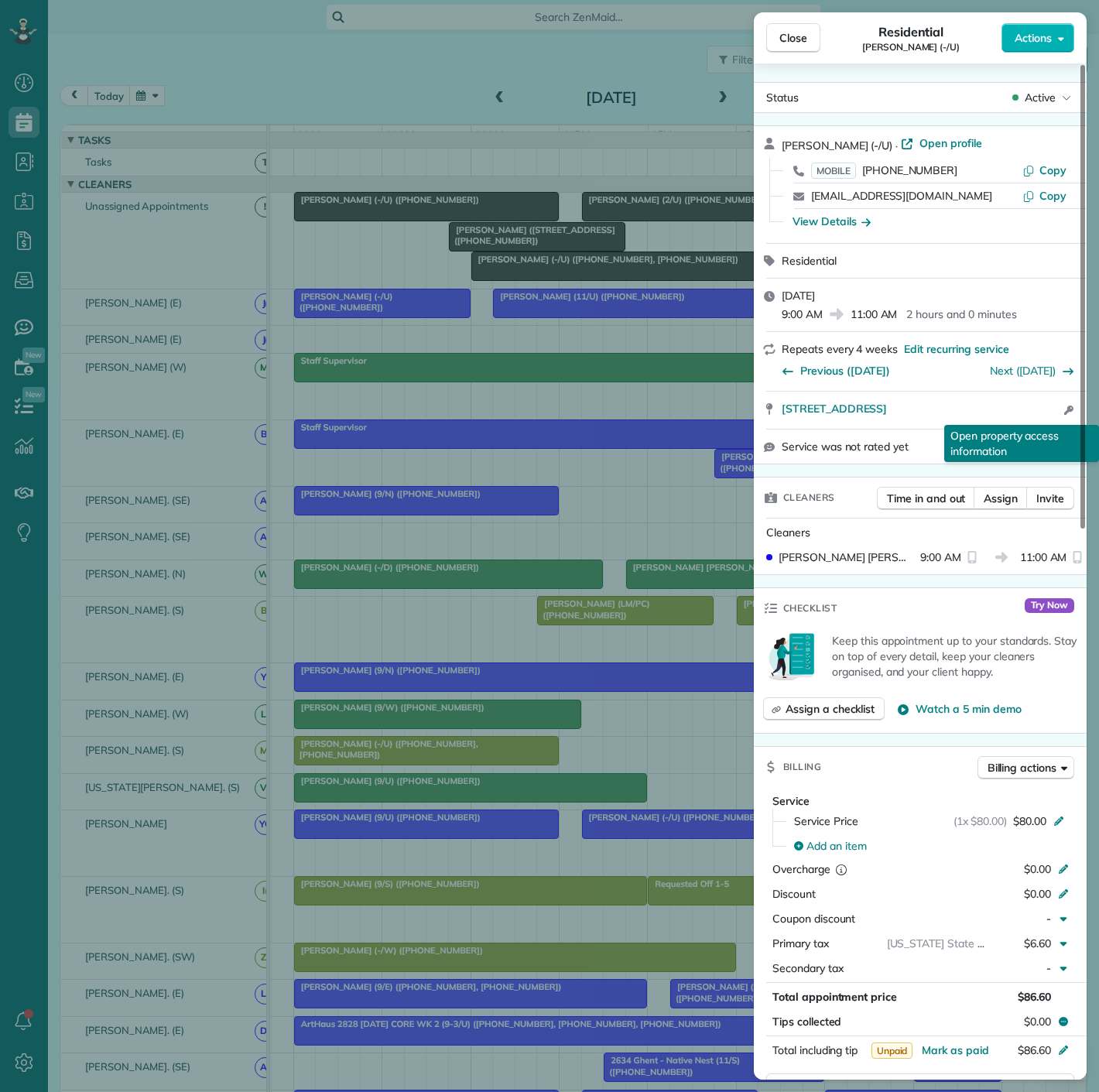
drag, startPoint x: 793, startPoint y: 419, endPoint x: 1049, endPoint y: 418, distance: 256.0
click at [1049, 418] on div "2728 Cedar Springs Road Apt 718 Dallas TX 75201 Open access information Open pr…" at bounding box center [921, 411] width 333 height 38
drag, startPoint x: 511, startPoint y: 350, endPoint x: 532, endPoint y: 306, distance: 48.8
click at [511, 350] on div "Close Residential Lauren ODonnell (-/U) Actions Status Active Lauren ODonnell (…" at bounding box center [550, 546] width 1099 height 1092
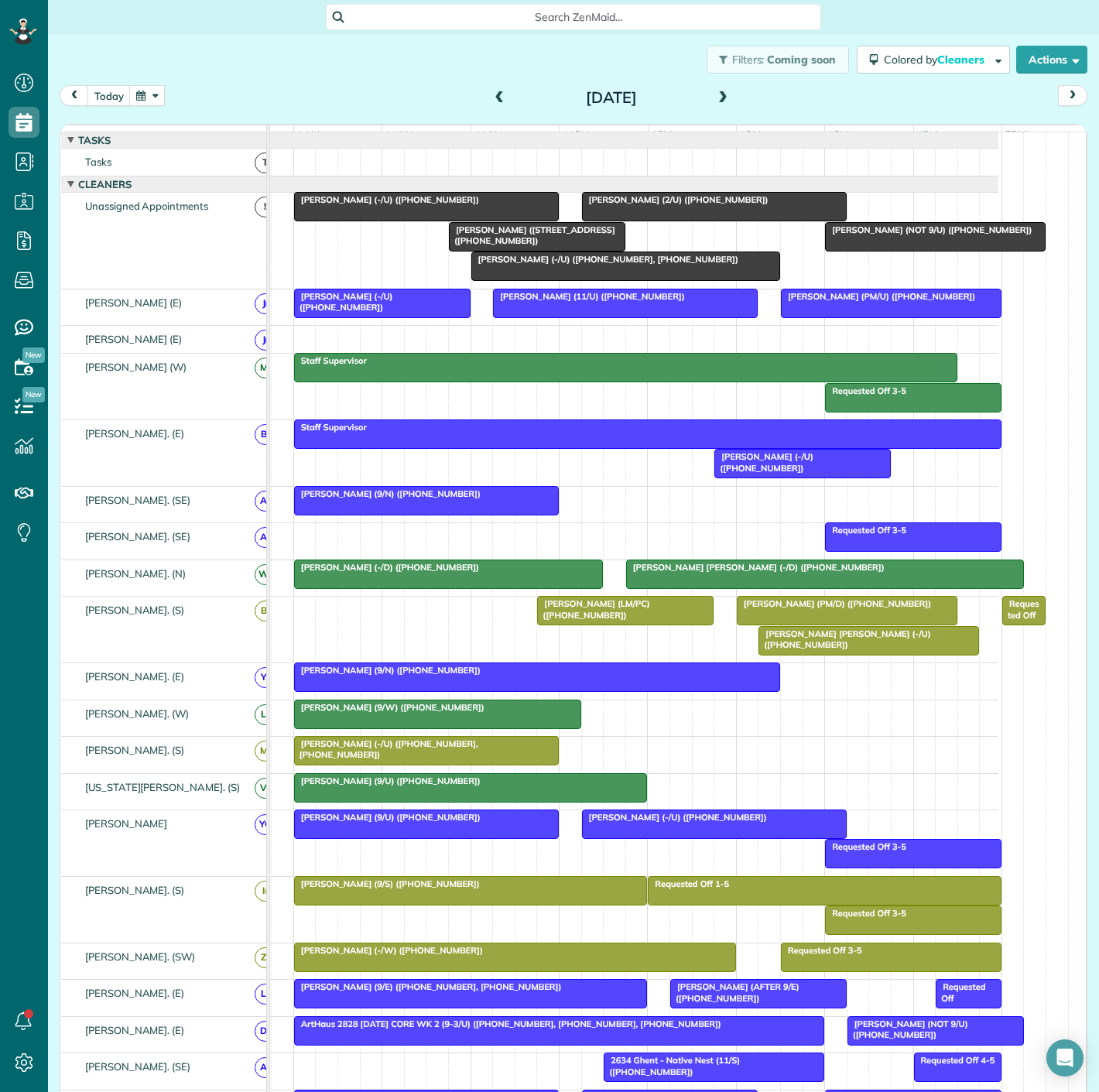
click at [532, 306] on div "Close Residential Lauren ODonnell (-/U) Actions Status Active Lauren ODonnell (…" at bounding box center [550, 546] width 1099 height 1092
click at [532, 302] on span "[PERSON_NAME] (11/U) ([PHONE_NUMBER])" at bounding box center [588, 296] width 193 height 11
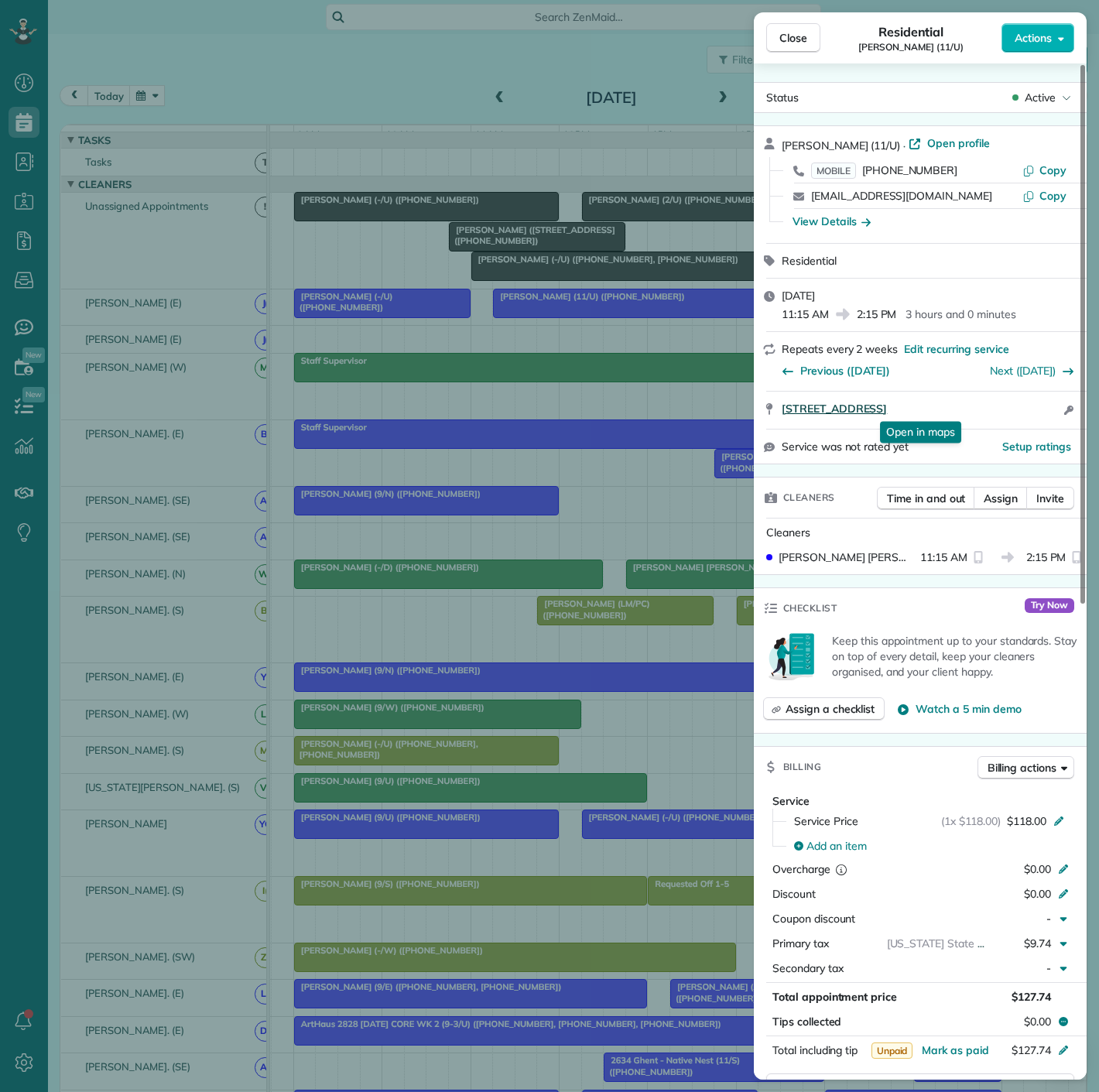
drag, startPoint x: 775, startPoint y: 416, endPoint x: 1021, endPoint y: 405, distance: 246.2
click at [1021, 405] on div "3611 Congress Avenue #1301 Dallas TX 75219 Open in maps Open in maps Open acces…" at bounding box center [921, 411] width 333 height 38
click at [421, 371] on div "Close Residential June Turoff (11/U) Actions Status Active June Turoff (11/U) ·…" at bounding box center [550, 546] width 1099 height 1092
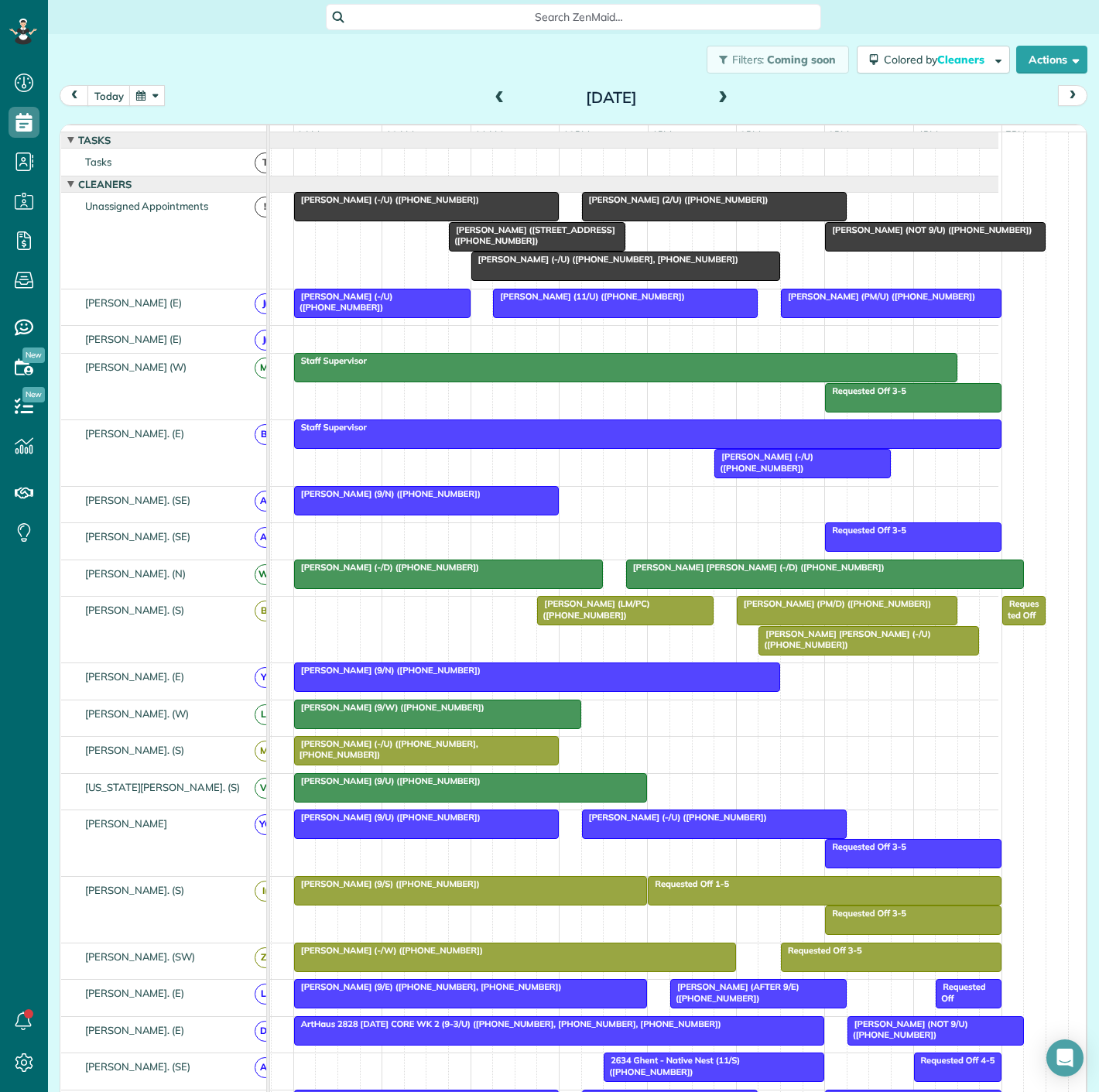
click at [827, 318] on div at bounding box center [891, 303] width 219 height 28
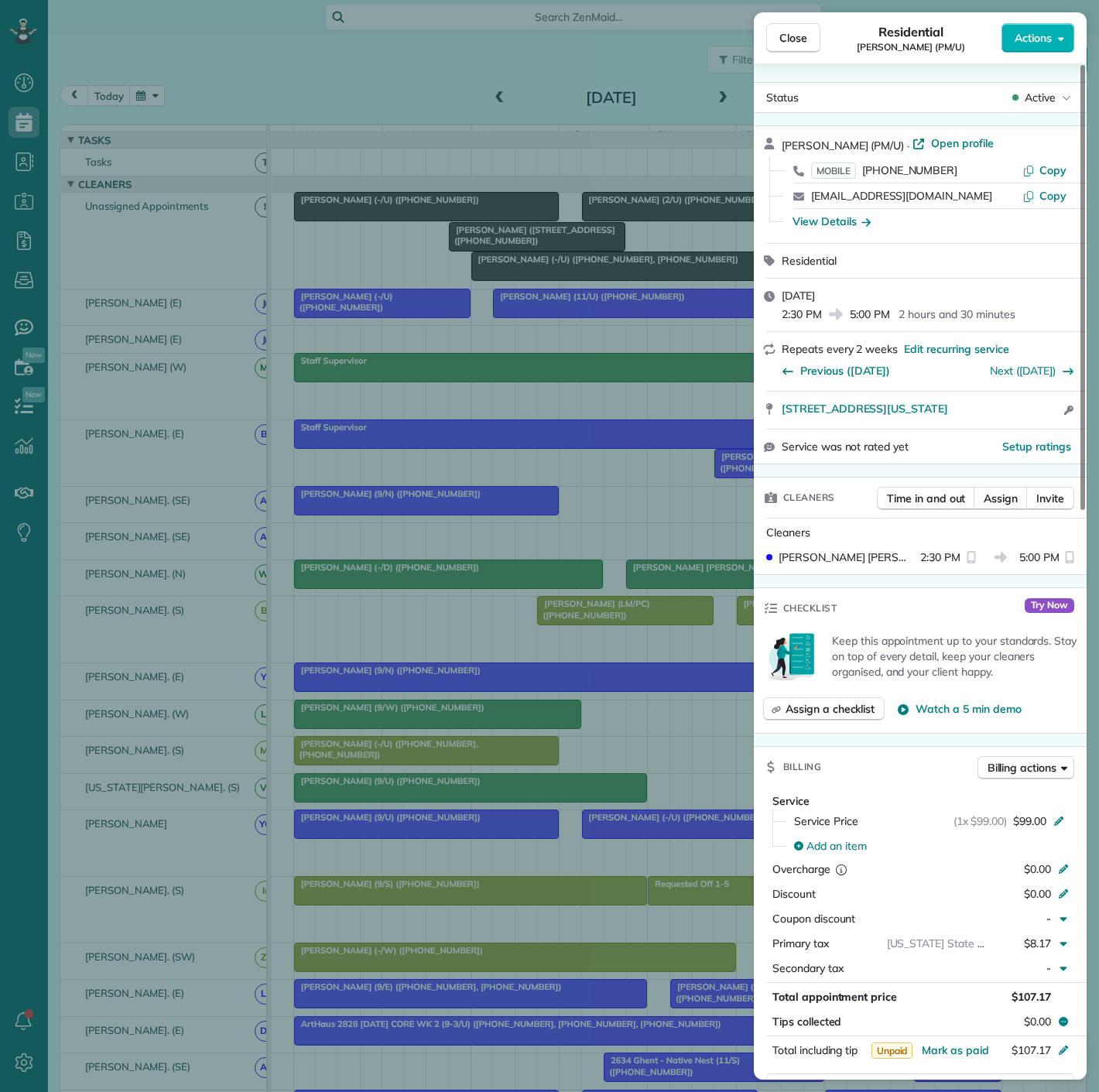
drag, startPoint x: 776, startPoint y: 413, endPoint x: 1060, endPoint y: 419, distance: 284.1
click at [1069, 419] on div "2425 Victory ave Apt 234 Dallas Texas 75219 Open access information" at bounding box center [921, 411] width 333 height 38
click at [505, 574] on div "Close Residential Chloe McGhee (PM/U) Actions Status Active Chloe McGhee (PM/U)…" at bounding box center [550, 546] width 1099 height 1092
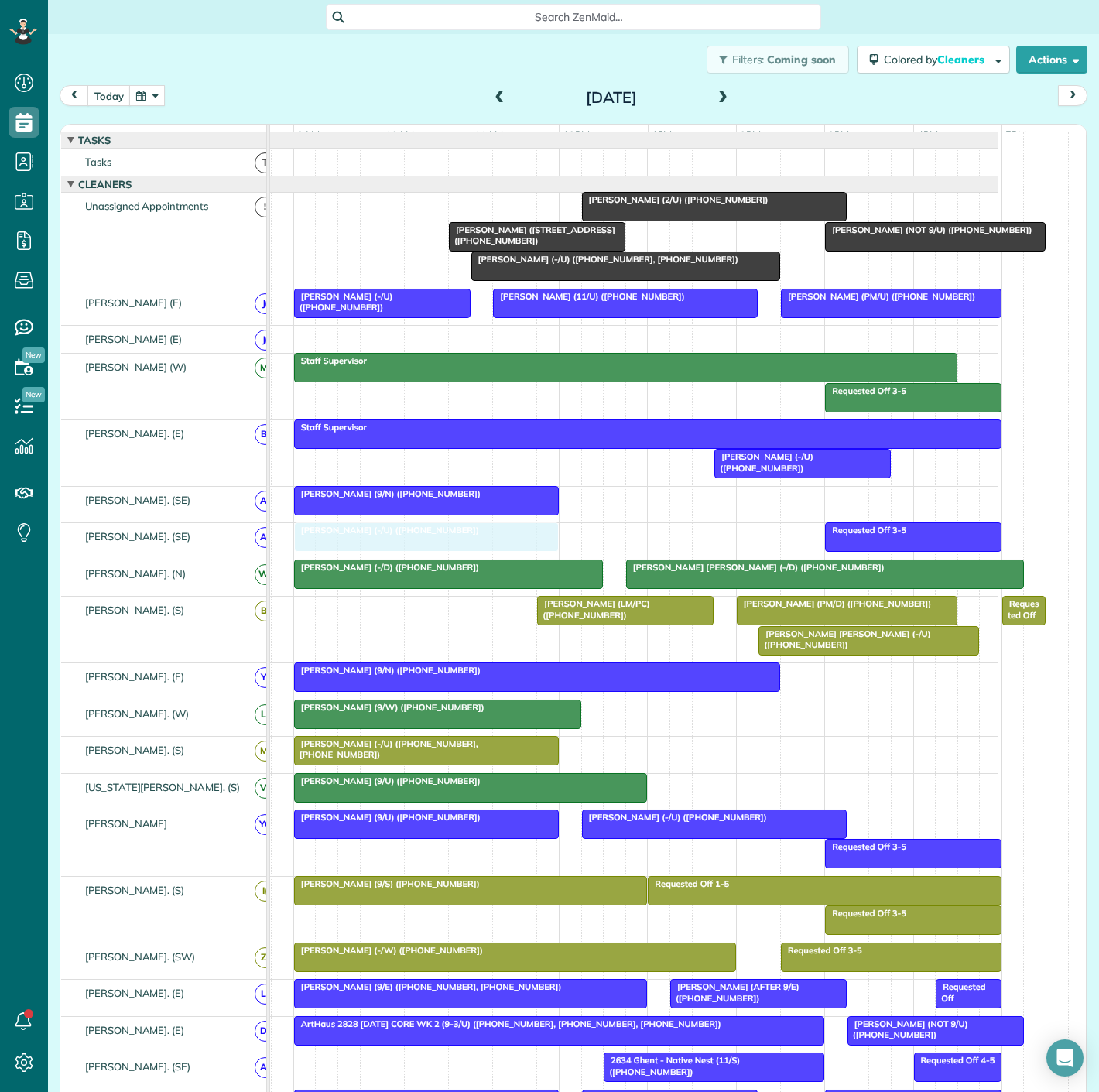
drag, startPoint x: 374, startPoint y: 226, endPoint x: 372, endPoint y: 542, distance: 316.0
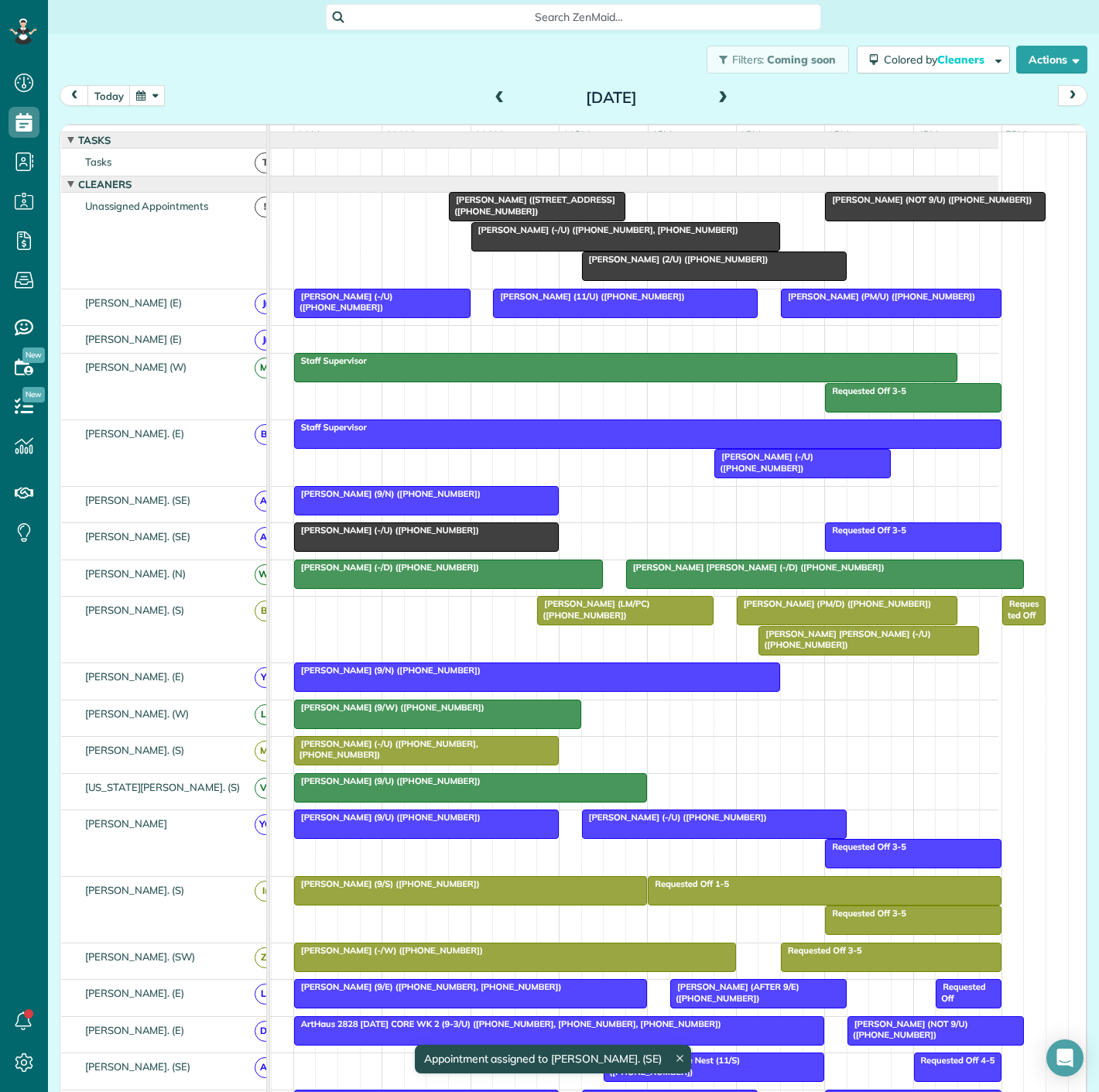
click at [372, 549] on div at bounding box center [427, 538] width 263 height 28
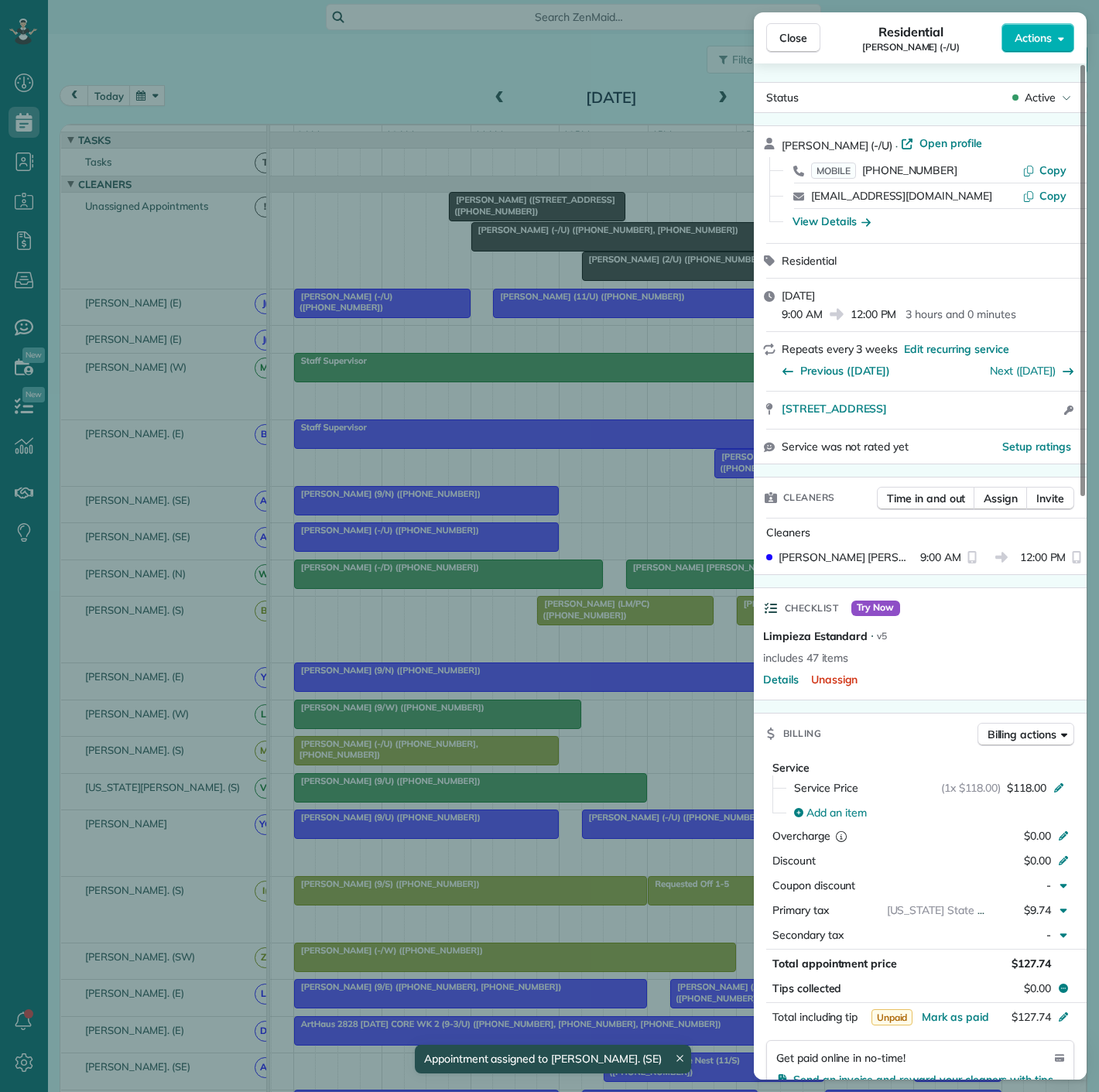
click at [372, 549] on div "Close Residential Brett Martinsen (-/U) Actions Status Active Brett Martinsen (…" at bounding box center [550, 546] width 1099 height 1092
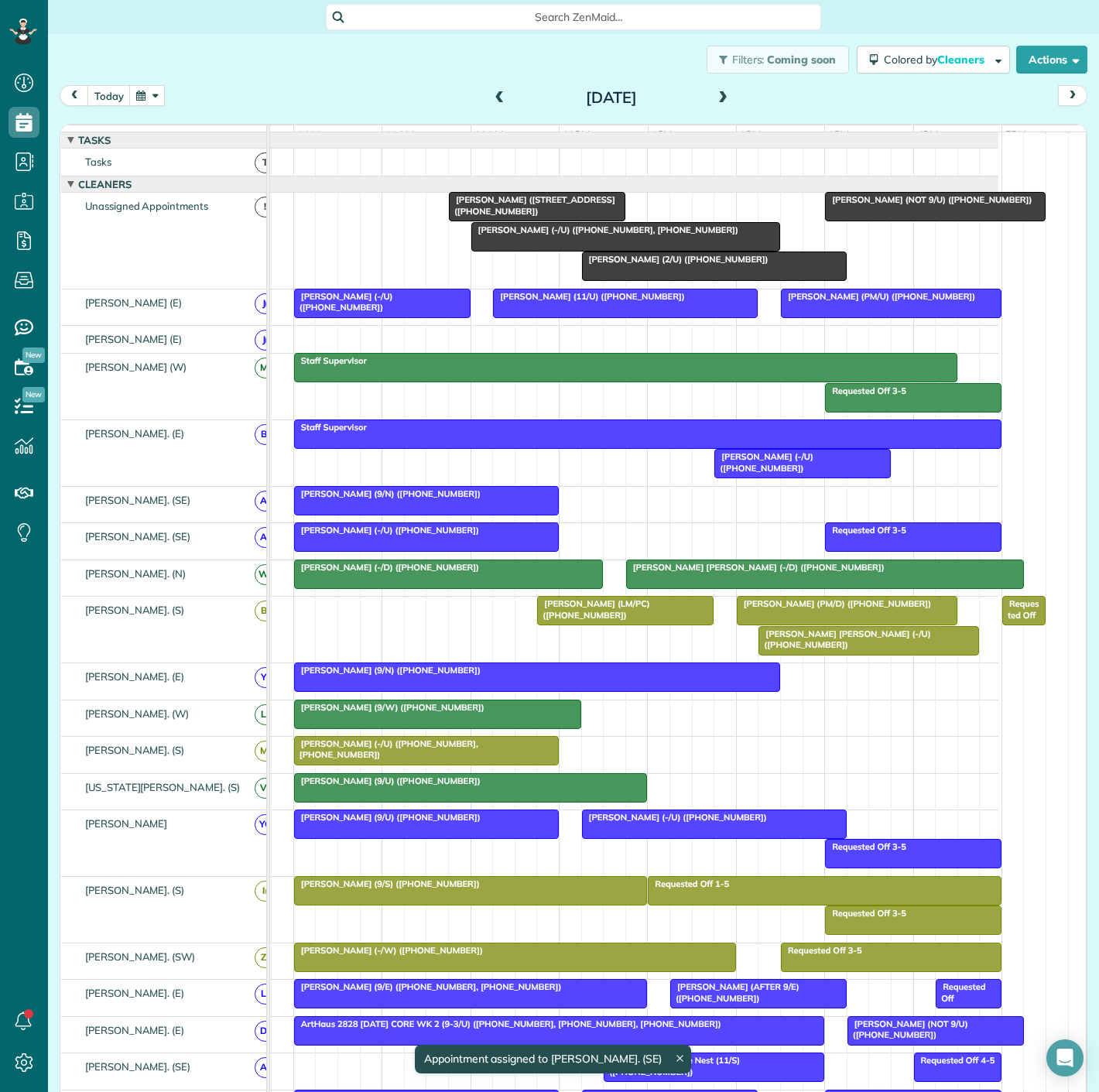
click at [648, 264] on span "[PERSON_NAME] (2/U) ([PHONE_NUMBER])" at bounding box center [675, 258] width 188 height 11
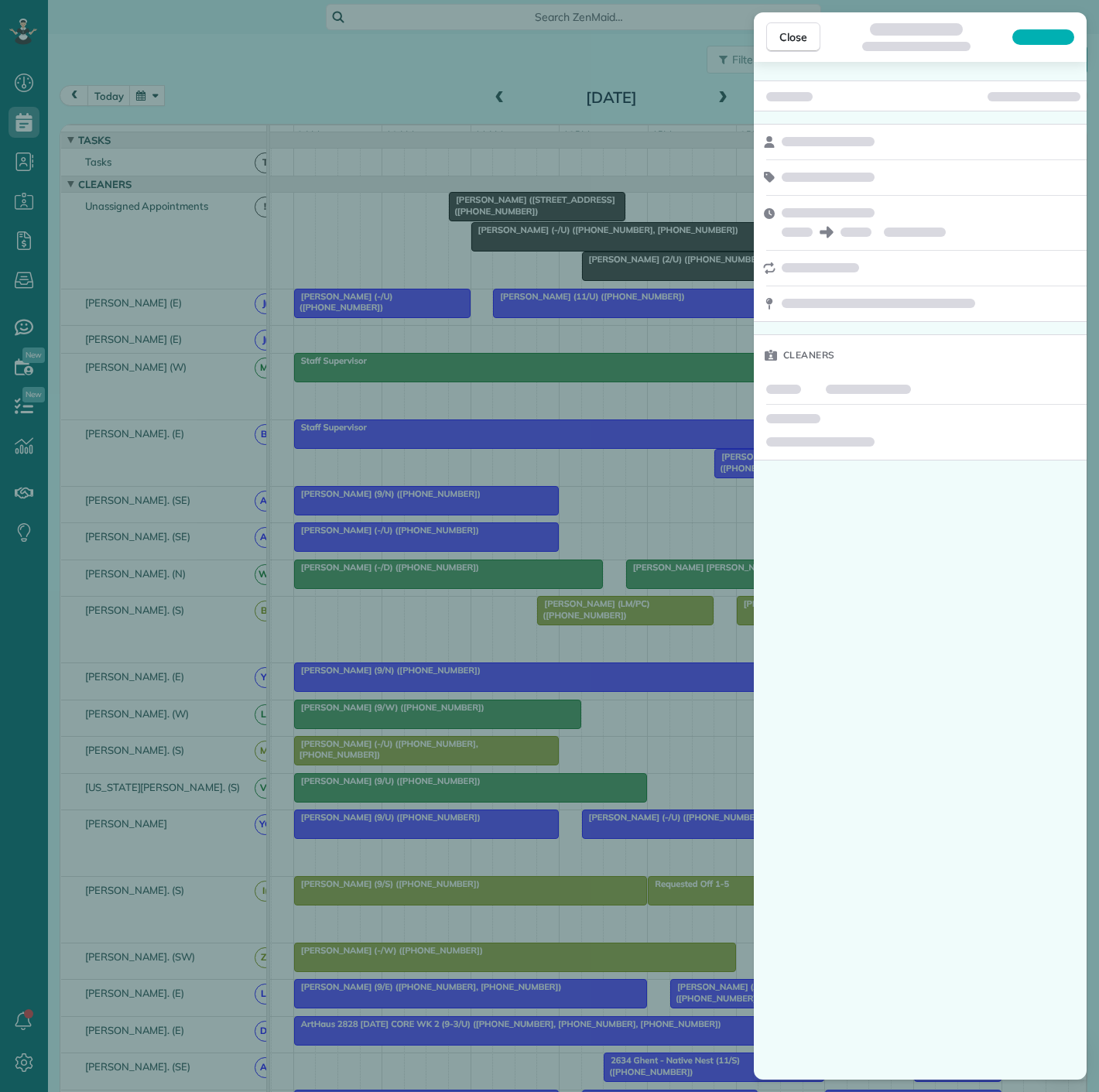
click at [595, 501] on div "Close Cleaners" at bounding box center [550, 546] width 1099 height 1092
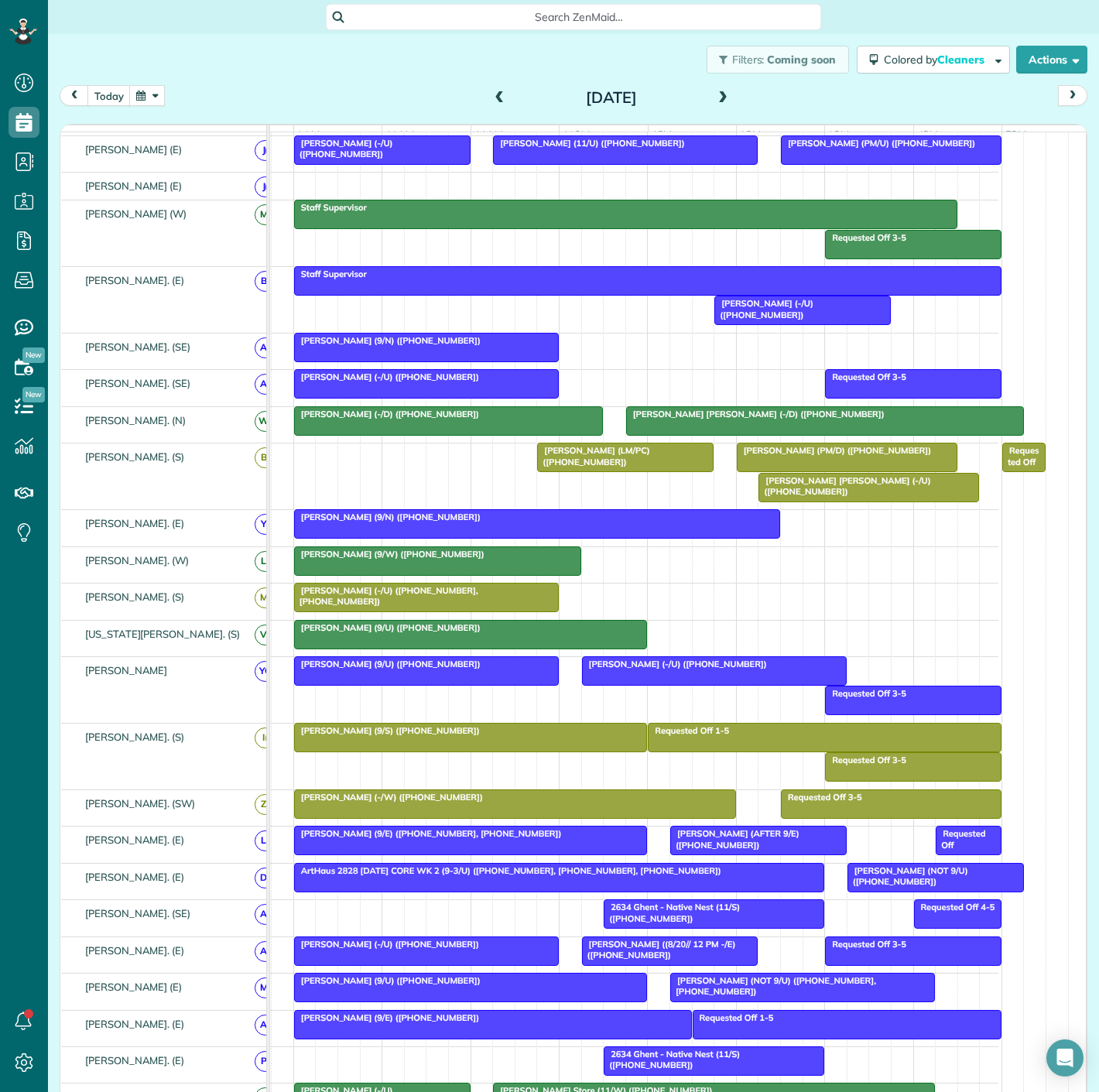
scroll to position [68, 0]
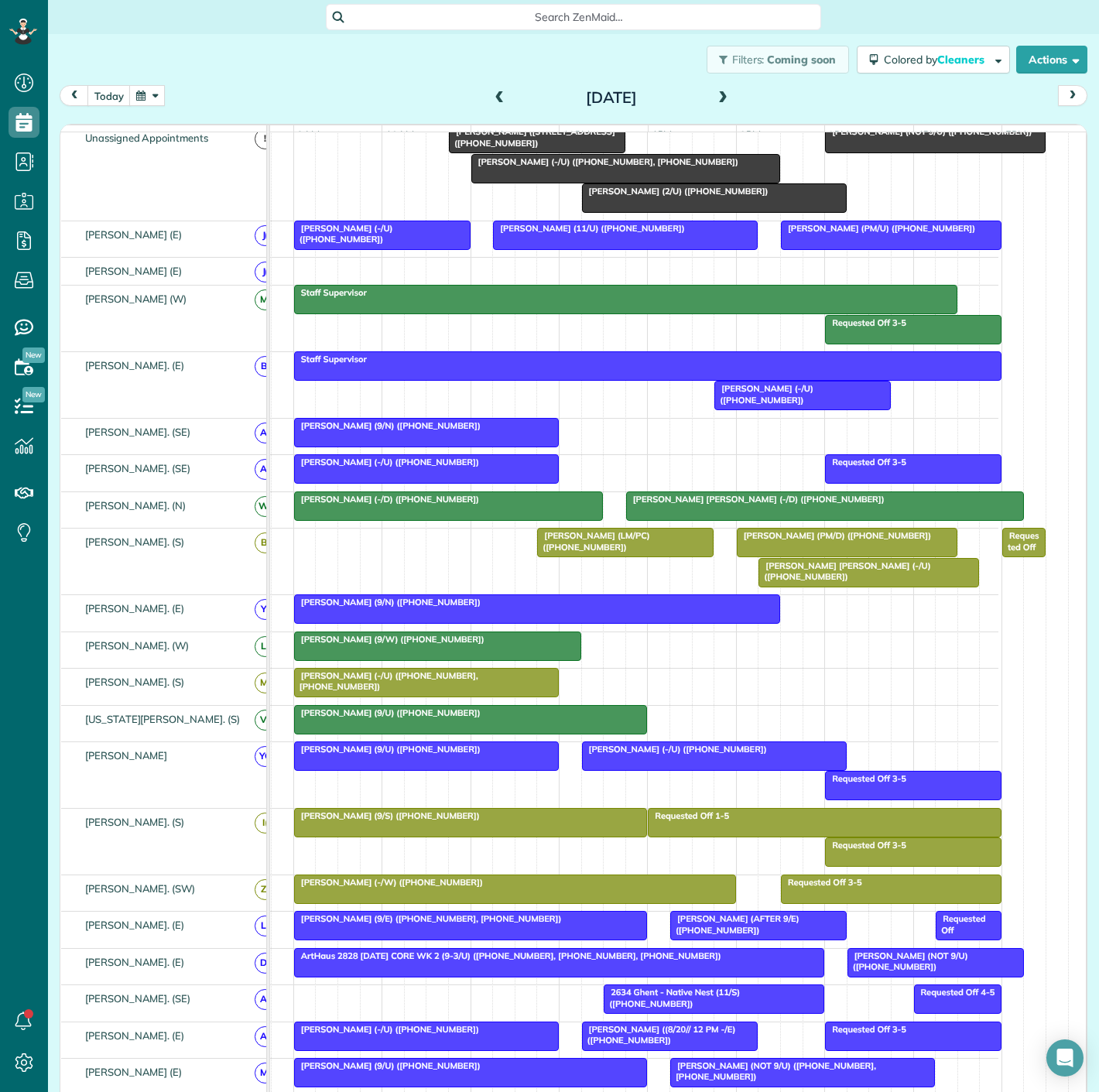
click at [798, 580] on div "[PERSON_NAME] [PERSON_NAME] (-/U) ([PHONE_NUMBER])" at bounding box center [868, 571] width 211 height 23
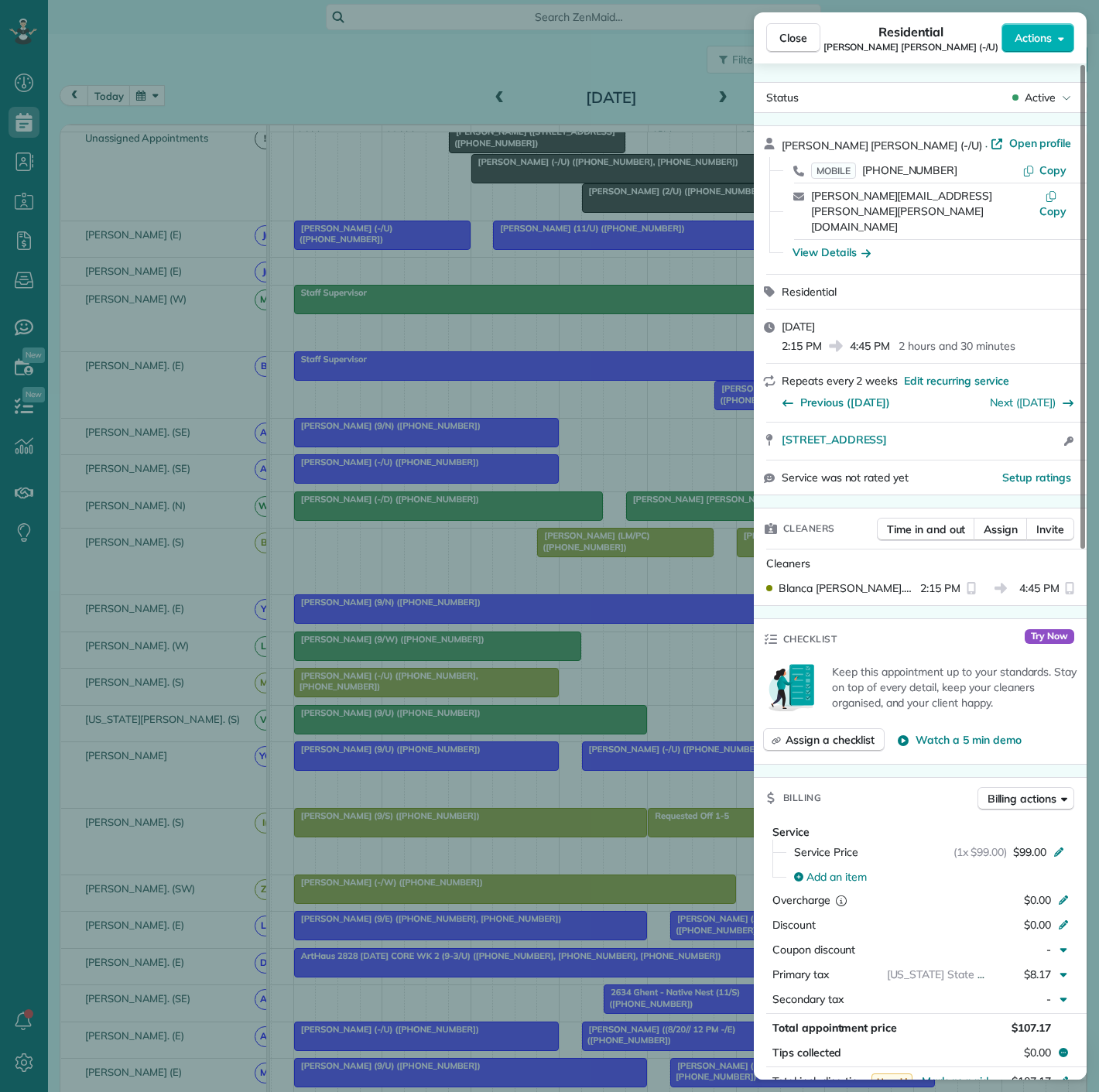
click at [648, 580] on div "Close Residential Rocio Madera Holgado (-/U) Actions Status Active Rocio Madera…" at bounding box center [550, 546] width 1099 height 1092
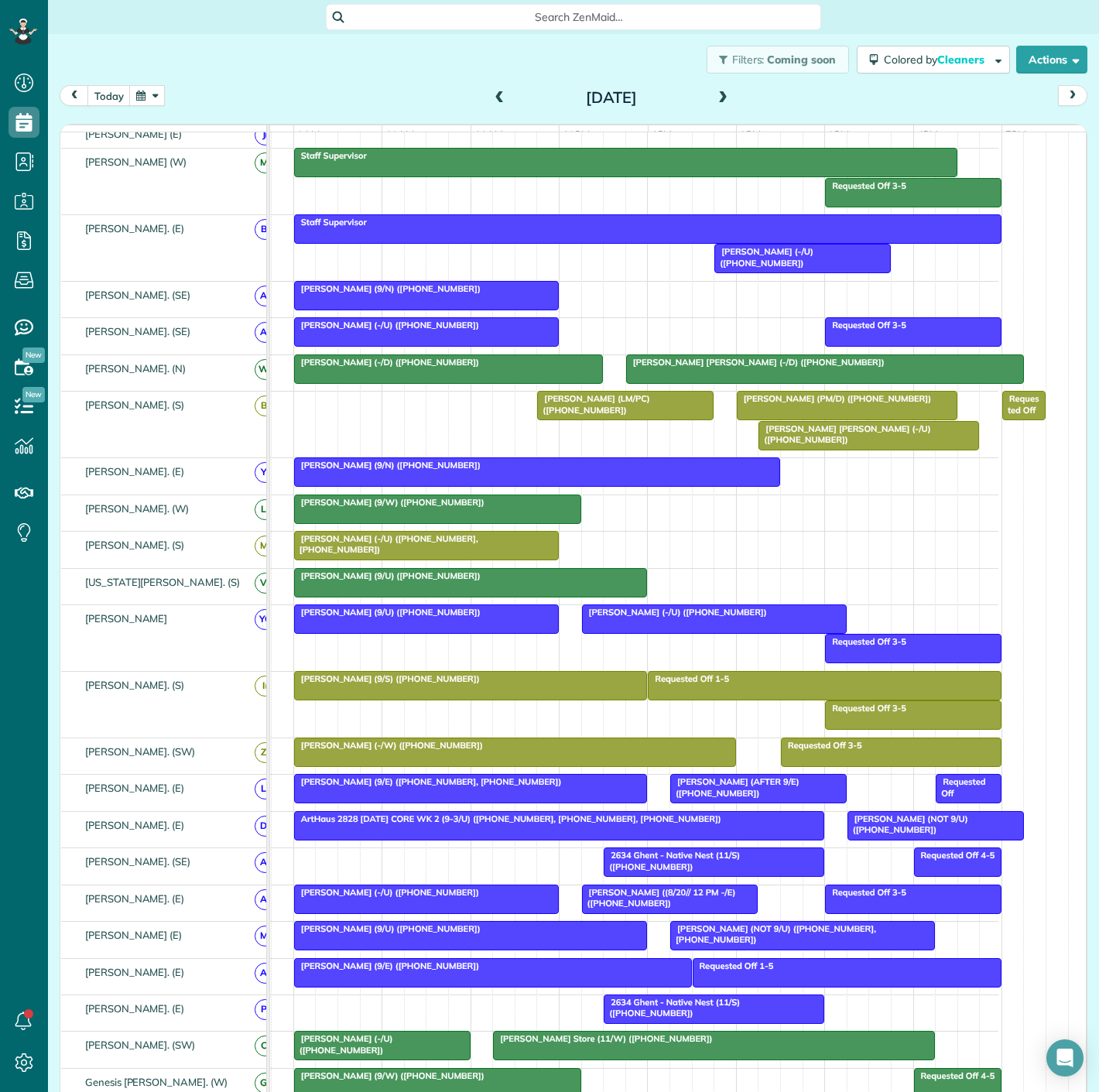
scroll to position [241, 0]
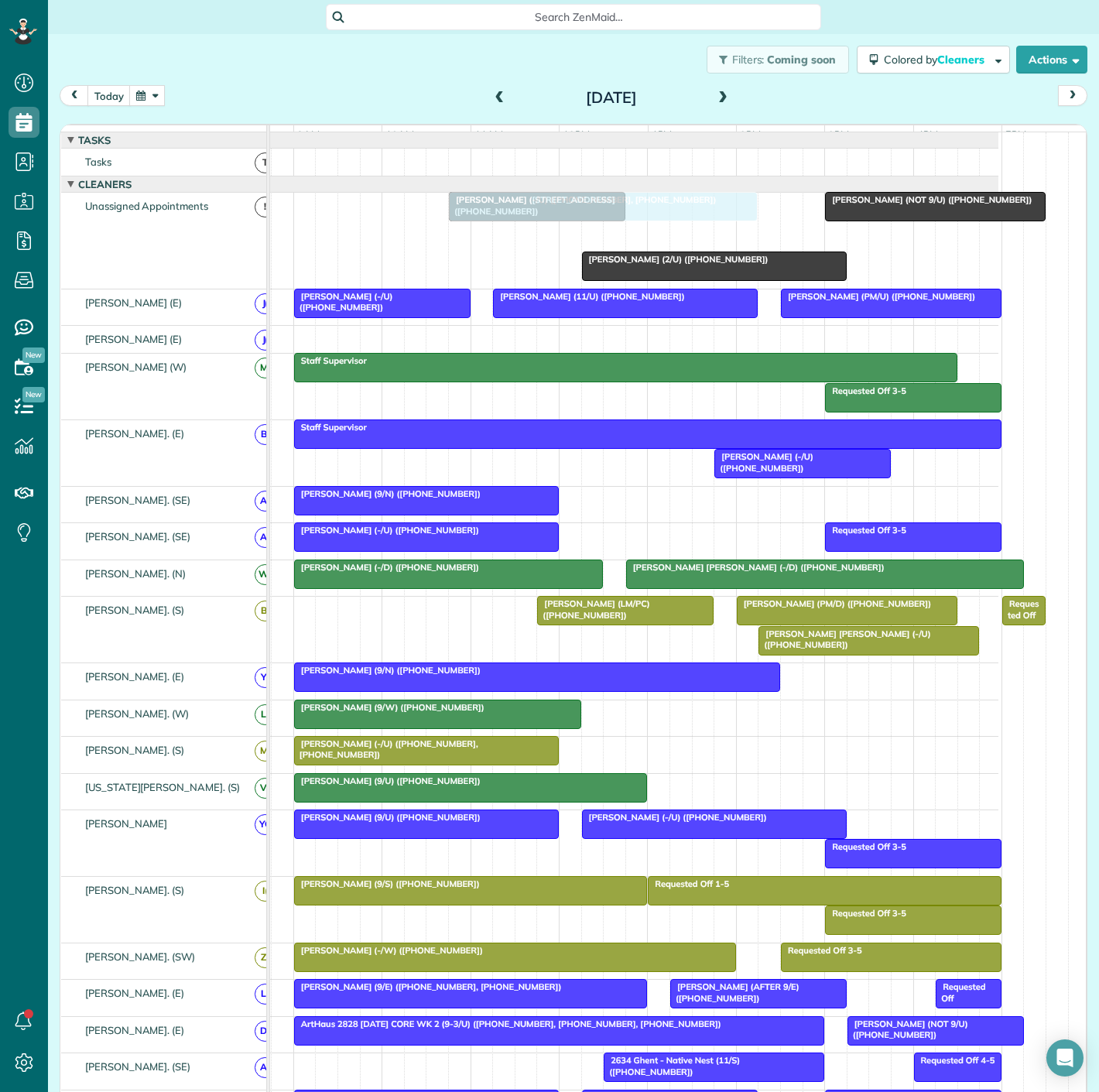
drag, startPoint x: 579, startPoint y: 250, endPoint x: 563, endPoint y: 266, distance: 22.6
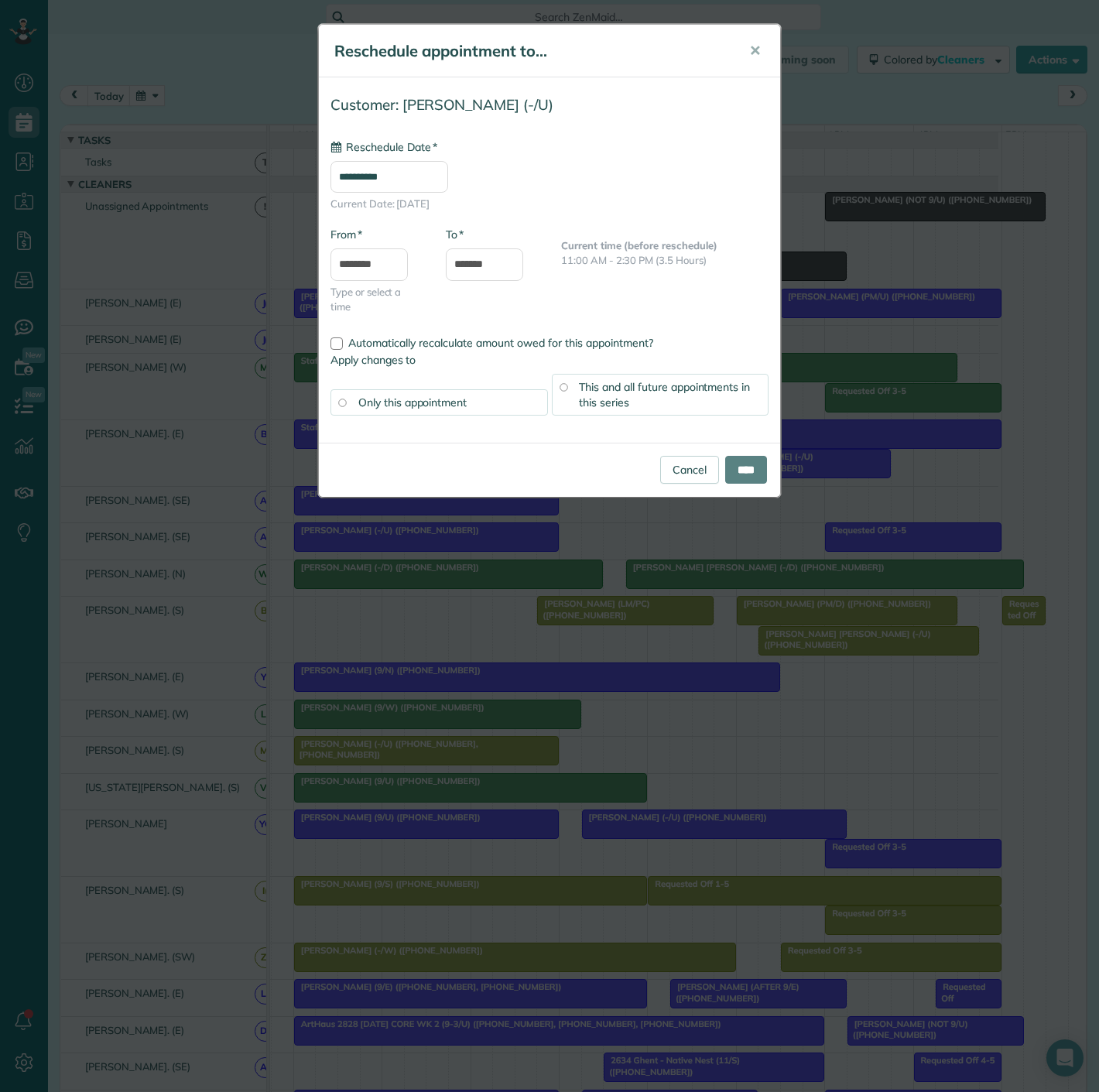
type input "**********"
click at [694, 446] on div "Cancel ****" at bounding box center [550, 469] width 461 height 54
click at [694, 467] on link "Cancel" at bounding box center [689, 470] width 58 height 28
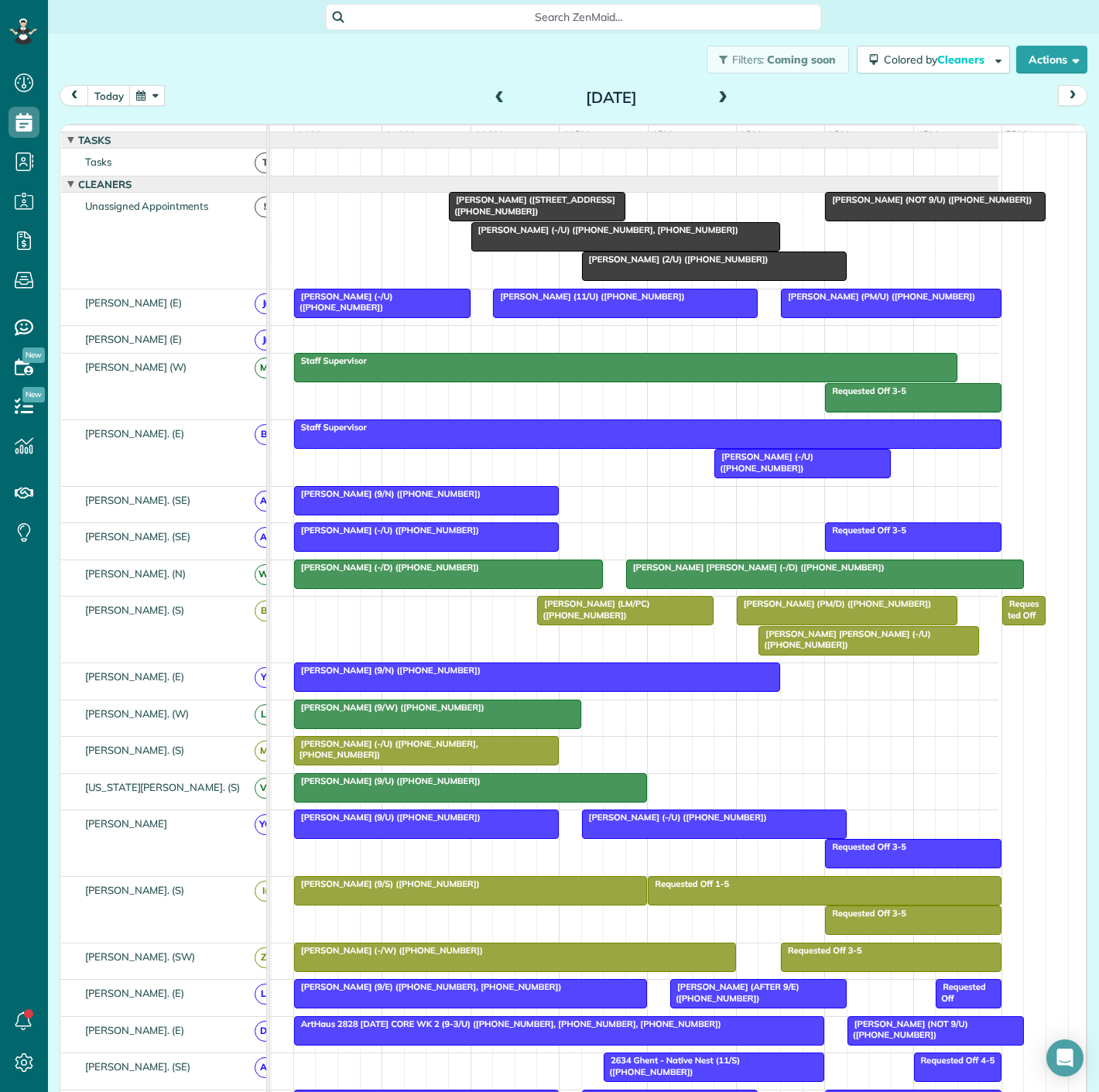
click at [648, 264] on span "[PERSON_NAME] (2/U) ([PHONE_NUMBER])" at bounding box center [675, 258] width 188 height 11
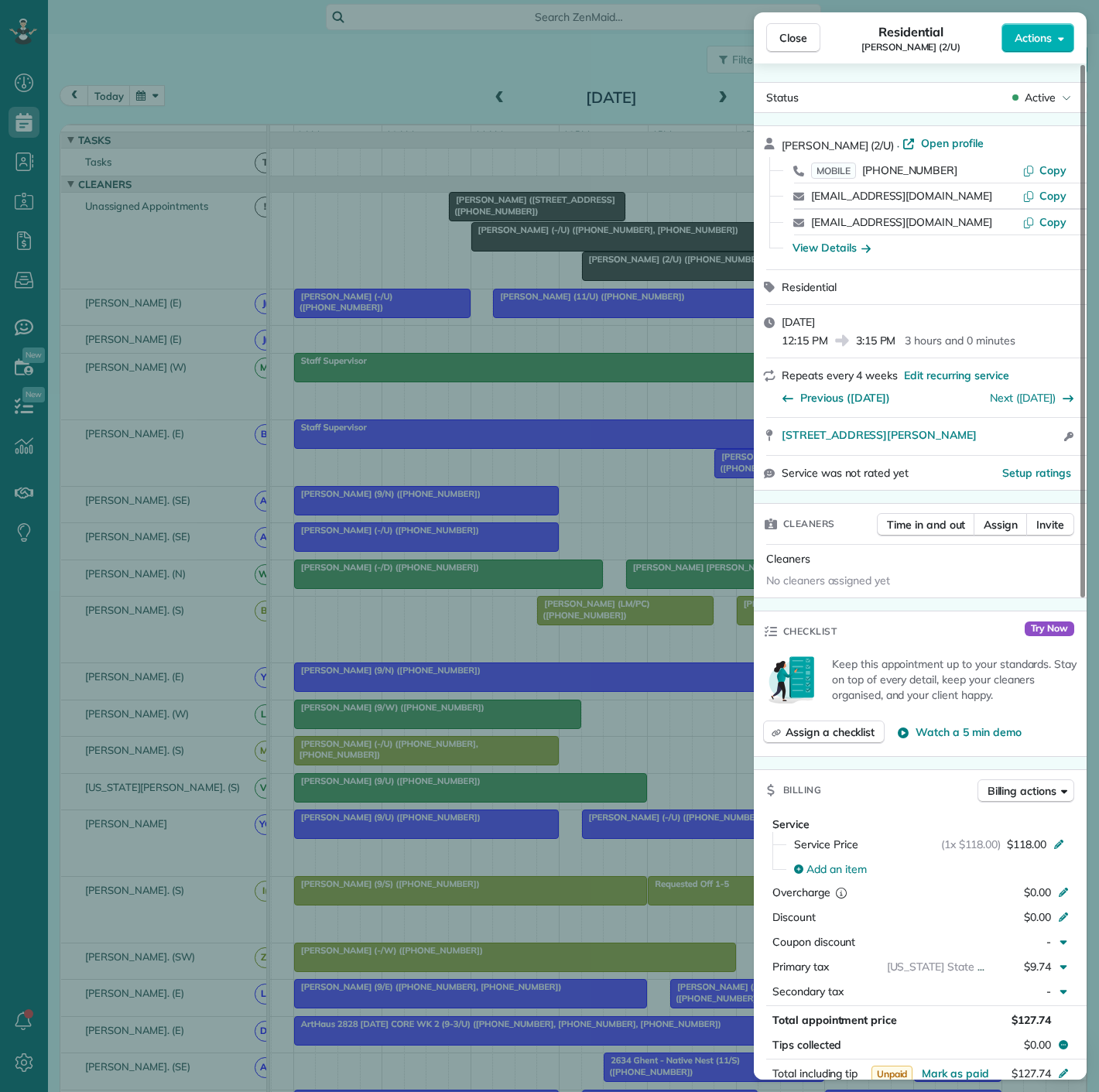
click at [472, 396] on div "Close Residential Brianna Williams (2/U) Actions Status Active Brianna Williams…" at bounding box center [550, 546] width 1099 height 1092
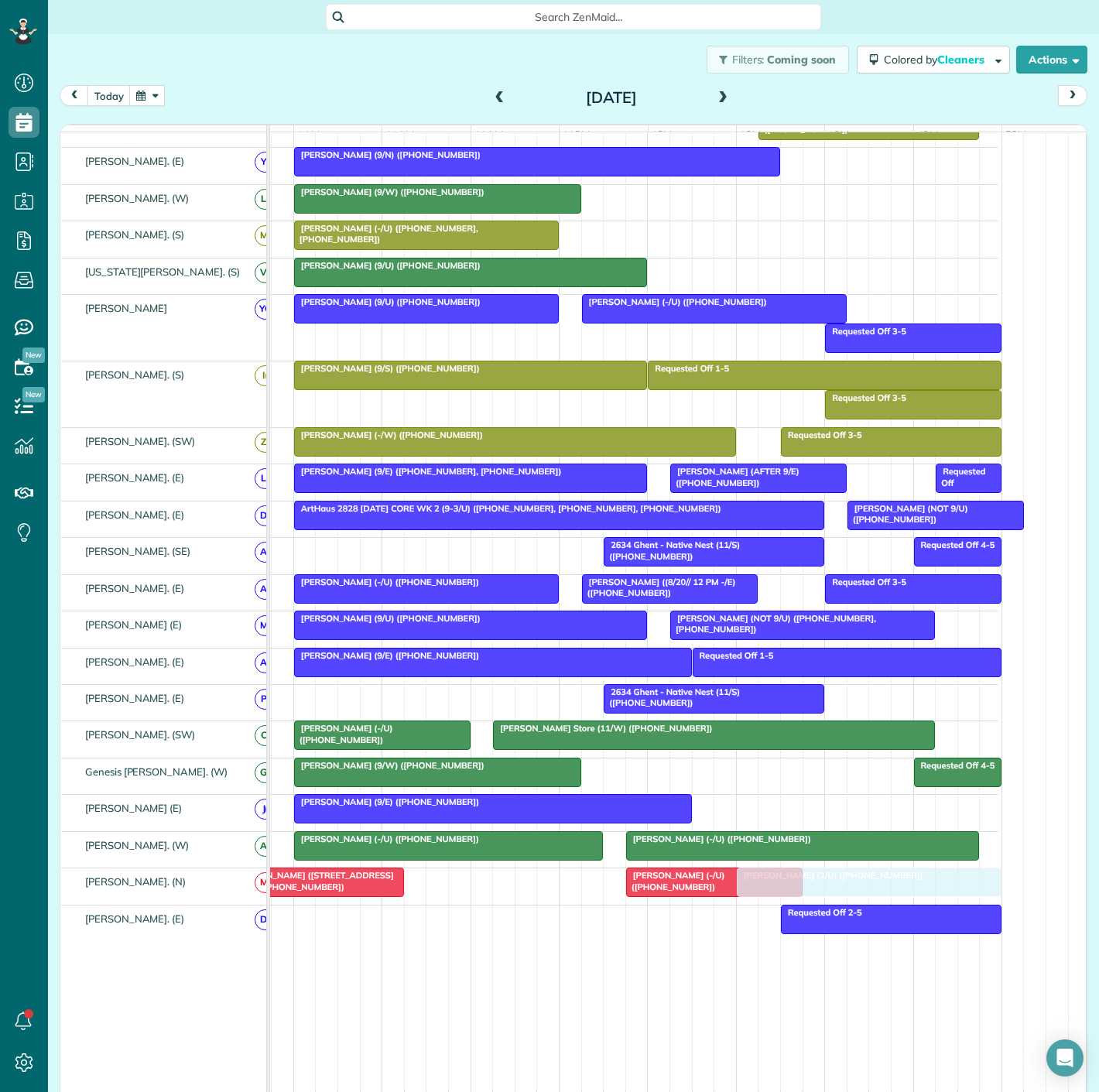
drag, startPoint x: 661, startPoint y: 279, endPoint x: 819, endPoint y: 886, distance: 627.2
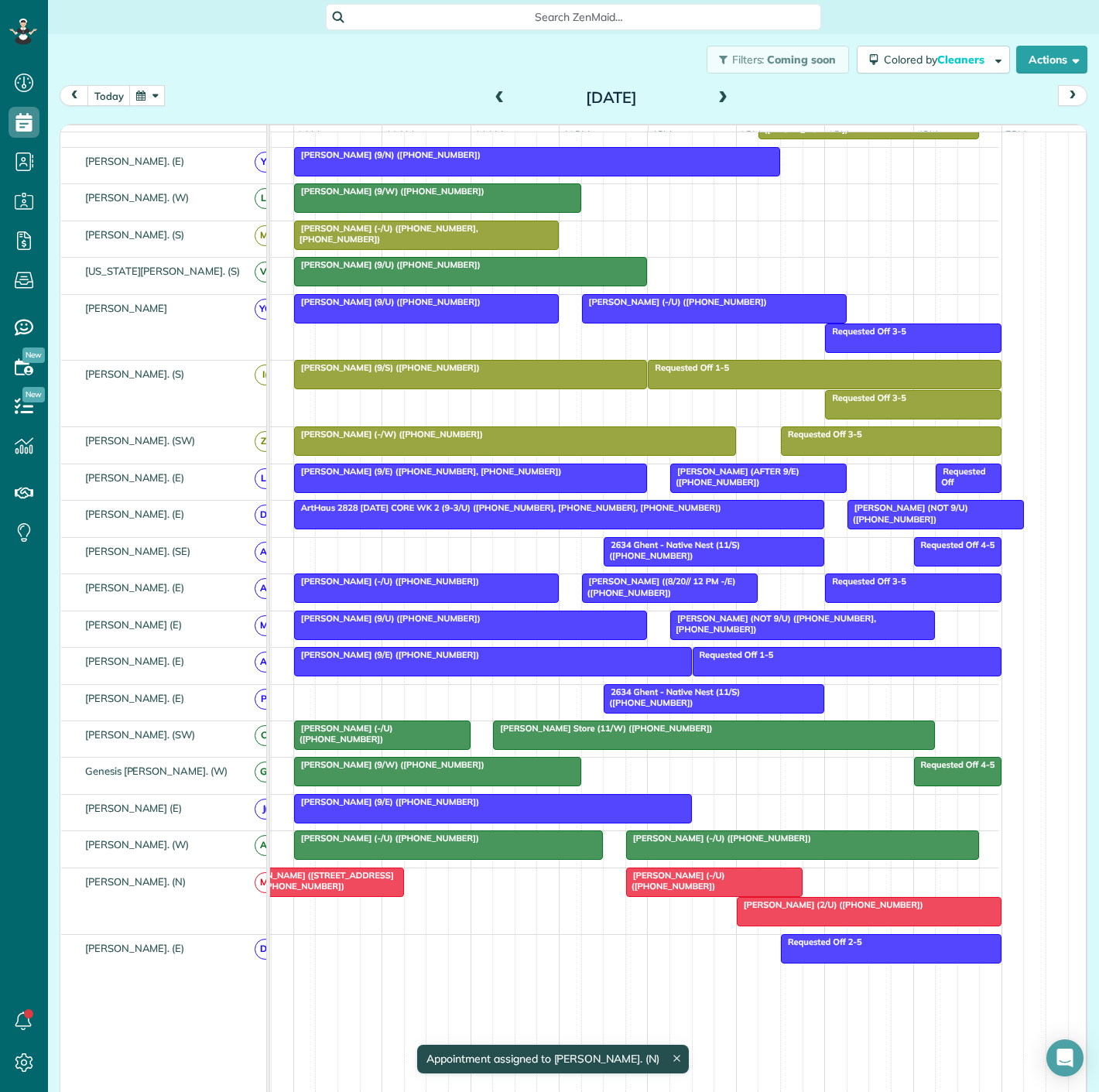
click at [327, 881] on span "[PERSON_NAME] ([STREET_ADDRESS] (<9/U) ([PHONE_NUMBER])" at bounding box center [310, 881] width 167 height 22
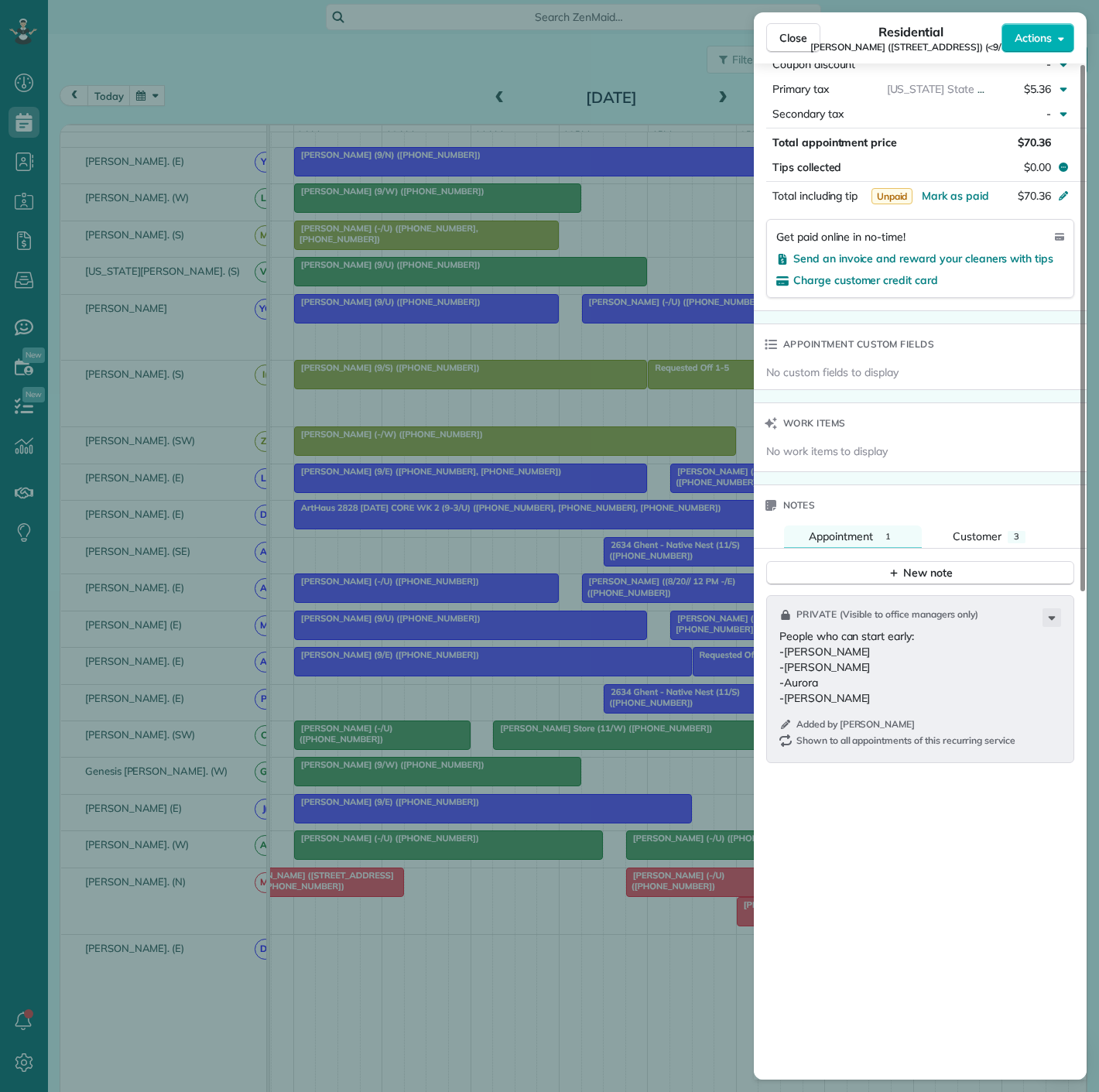
click at [375, 877] on div "Close Residential JC Harter (4141 Office Parkway) (<9/U) Actions Status Active …" at bounding box center [550, 546] width 1099 height 1092
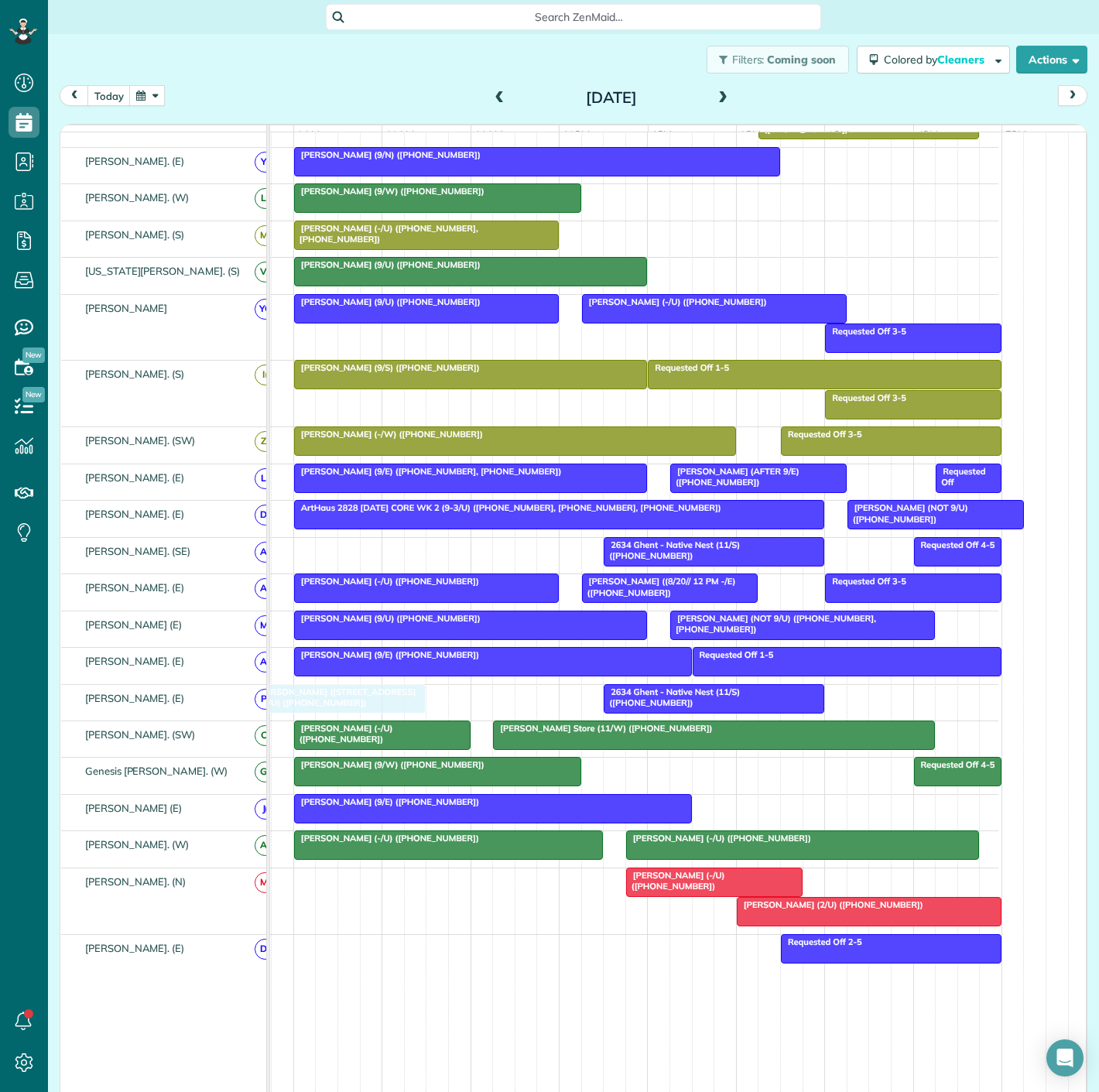
drag, startPoint x: 357, startPoint y: 883, endPoint x: 369, endPoint y: 698, distance: 185.4
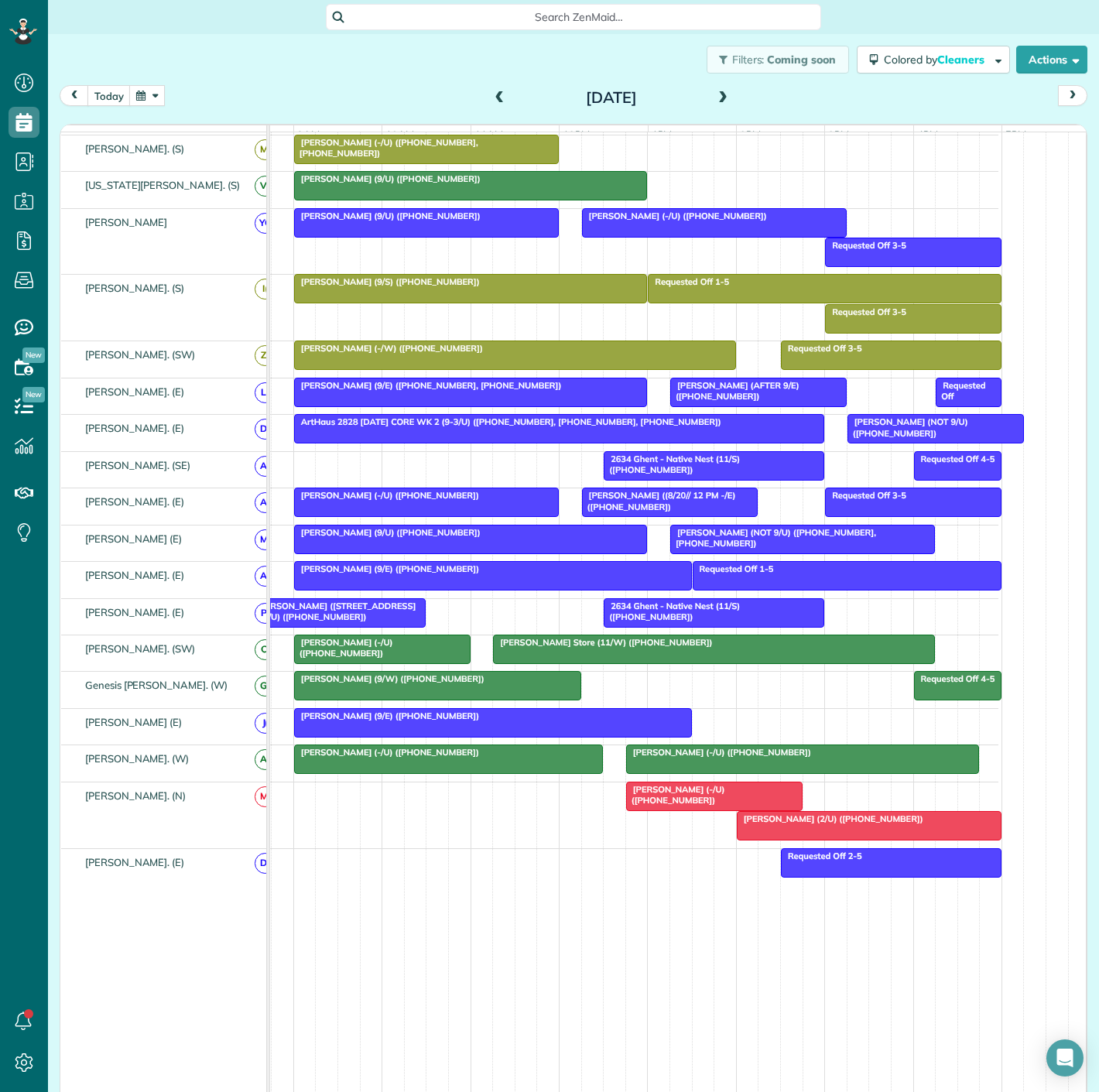
click at [367, 623] on div "[PERSON_NAME] ([STREET_ADDRESS] (<9/U) ([PHONE_NUMBER])" at bounding box center [338, 612] width 167 height 23
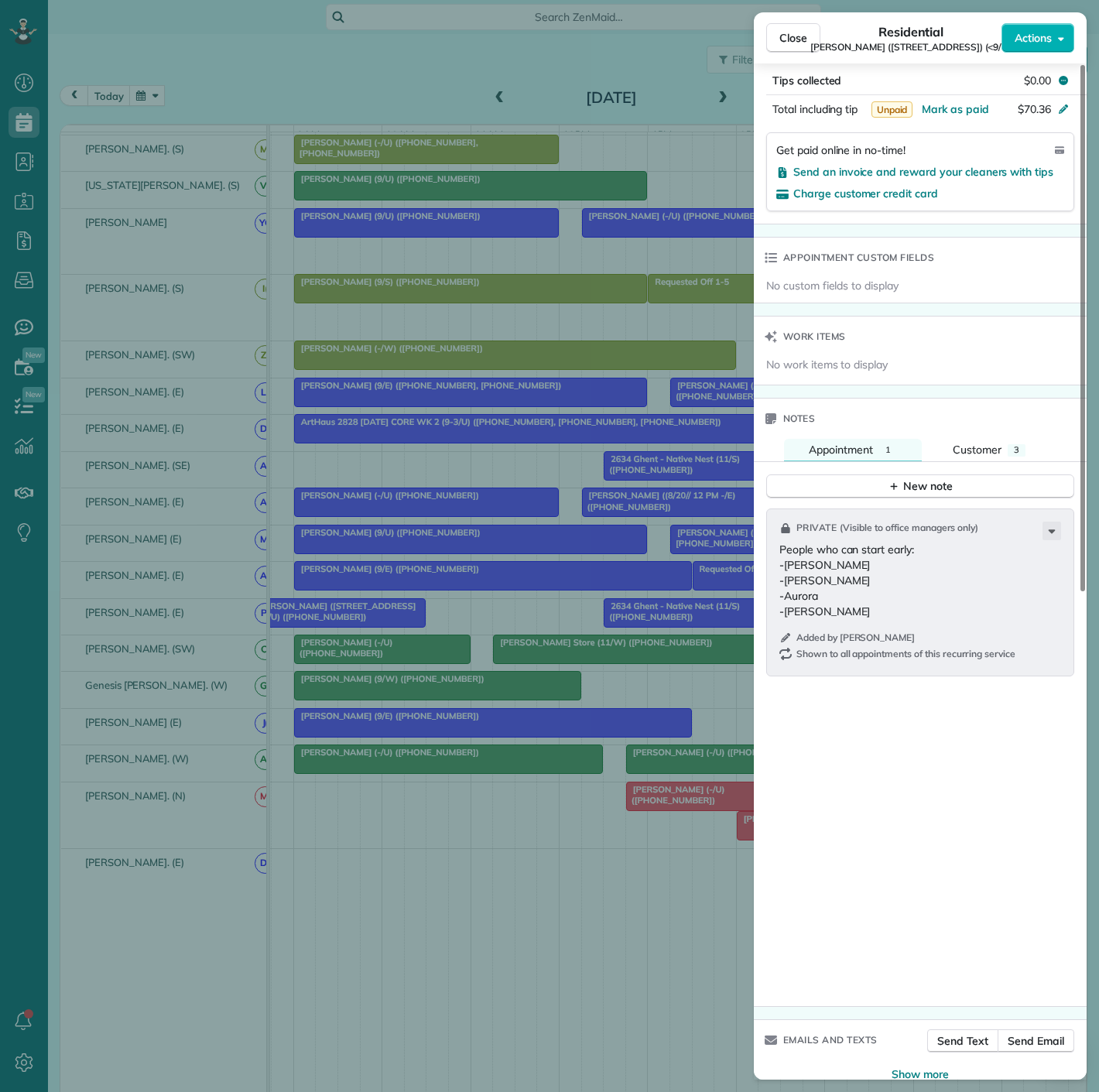
click at [423, 735] on div "Close Residential JC Harter (4141 Office Parkway) (<9/U) Actions Status Active …" at bounding box center [550, 546] width 1099 height 1092
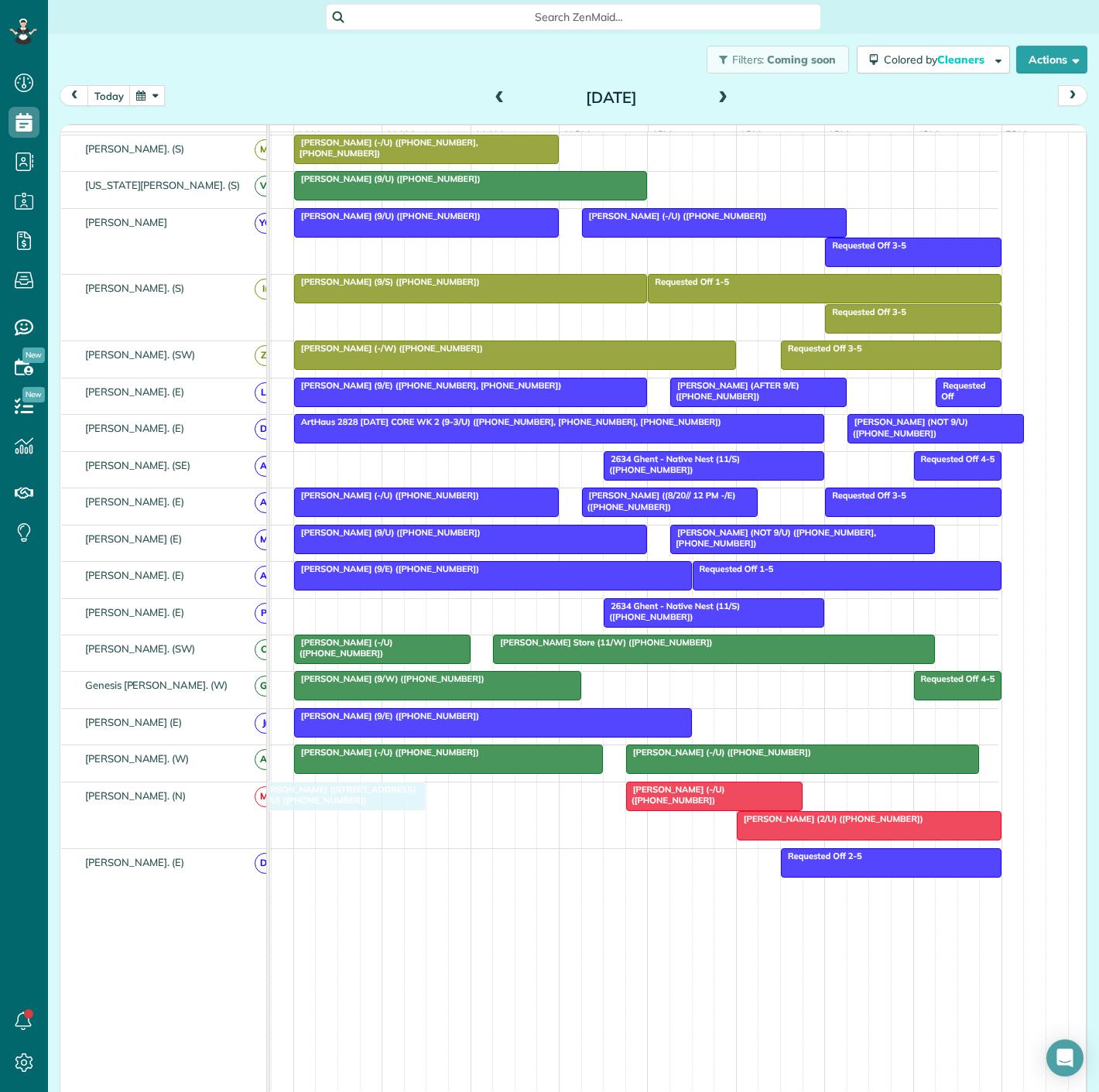
drag, startPoint x: 360, startPoint y: 611, endPoint x: 350, endPoint y: 818, distance: 207.2
click at [389, 811] on div at bounding box center [338, 797] width 175 height 28
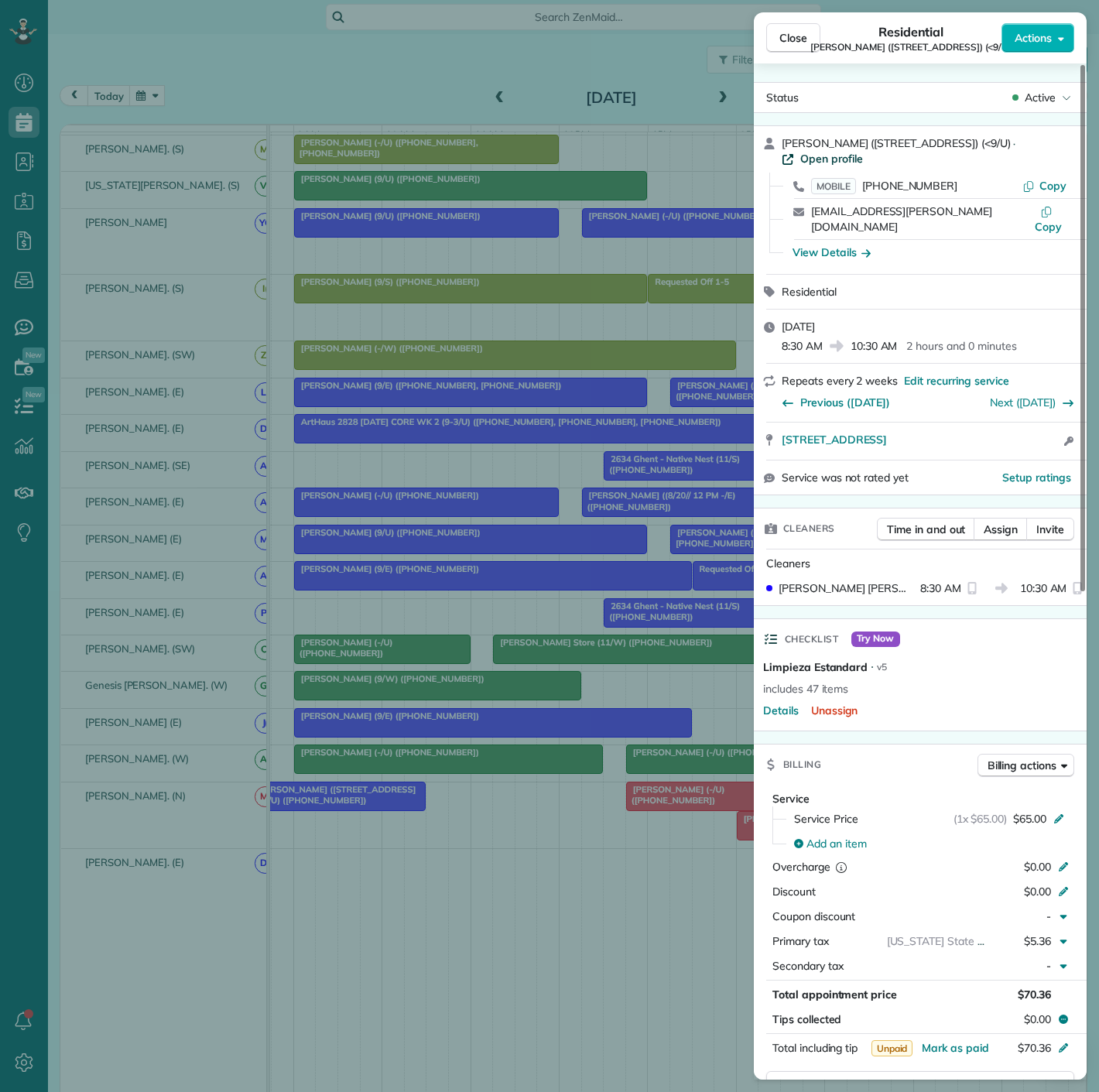
click at [863, 150] on span "Open profile" at bounding box center [832, 158] width 62 height 16
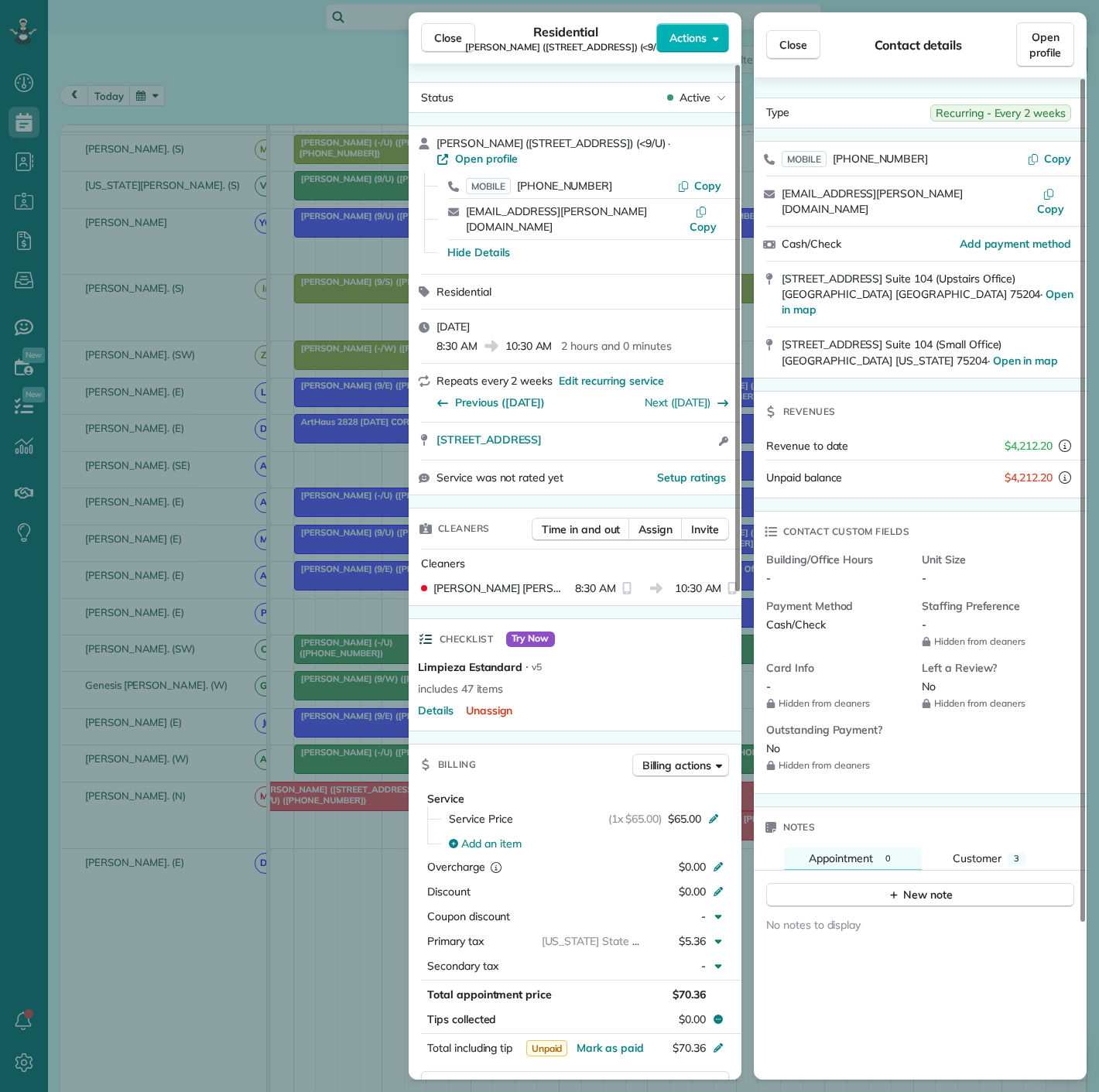
click at [364, 580] on div "Close Residential JC Harter (4141 Office Parkway) (<9/U) Actions Status Active …" at bounding box center [550, 546] width 1099 height 1092
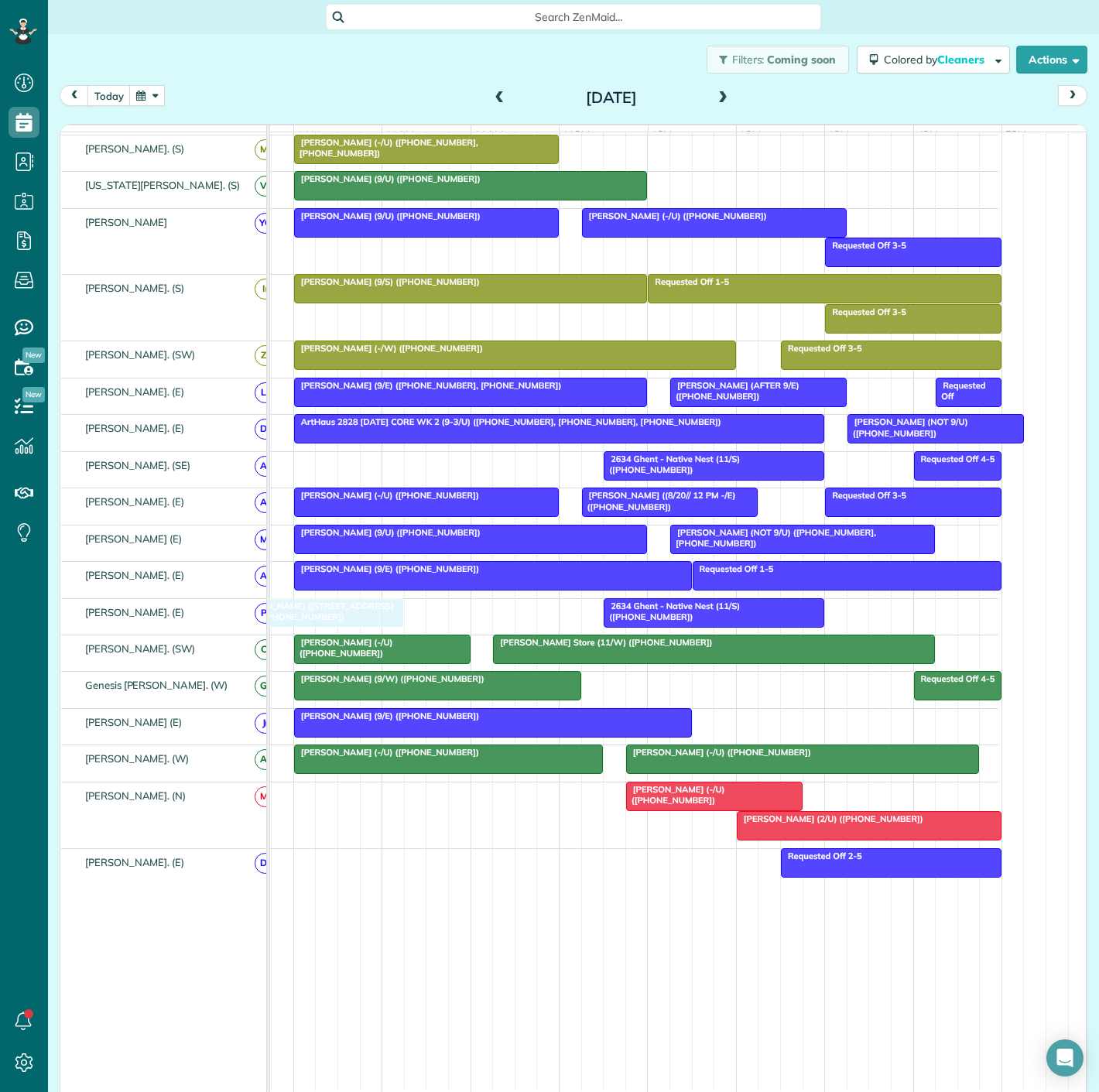
drag, startPoint x: 326, startPoint y: 797, endPoint x: 314, endPoint y: 613, distance: 184.4
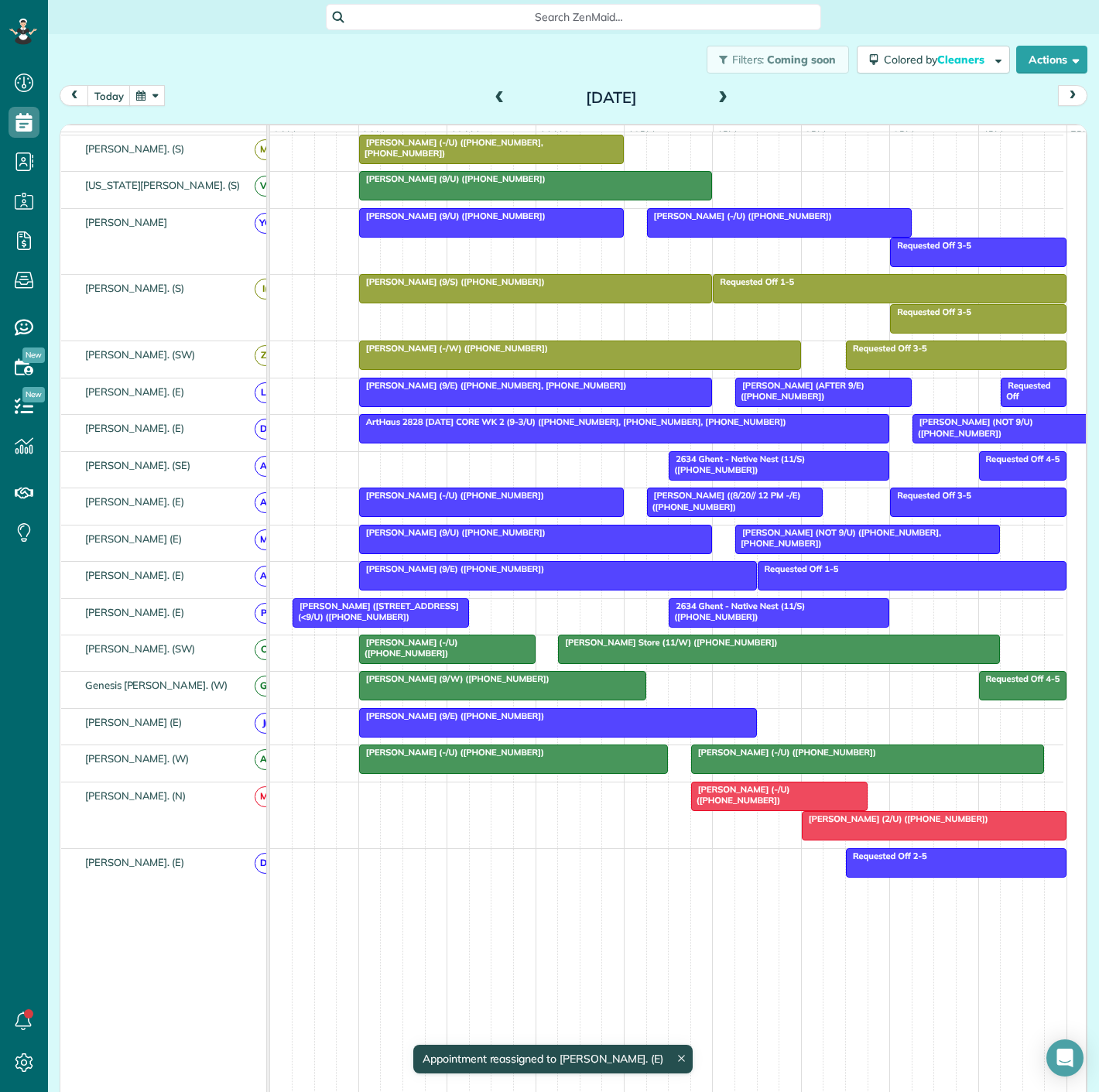
click at [418, 618] on div "[PERSON_NAME] ([STREET_ADDRESS] (<9/U) ([PHONE_NUMBER])" at bounding box center [380, 612] width 167 height 23
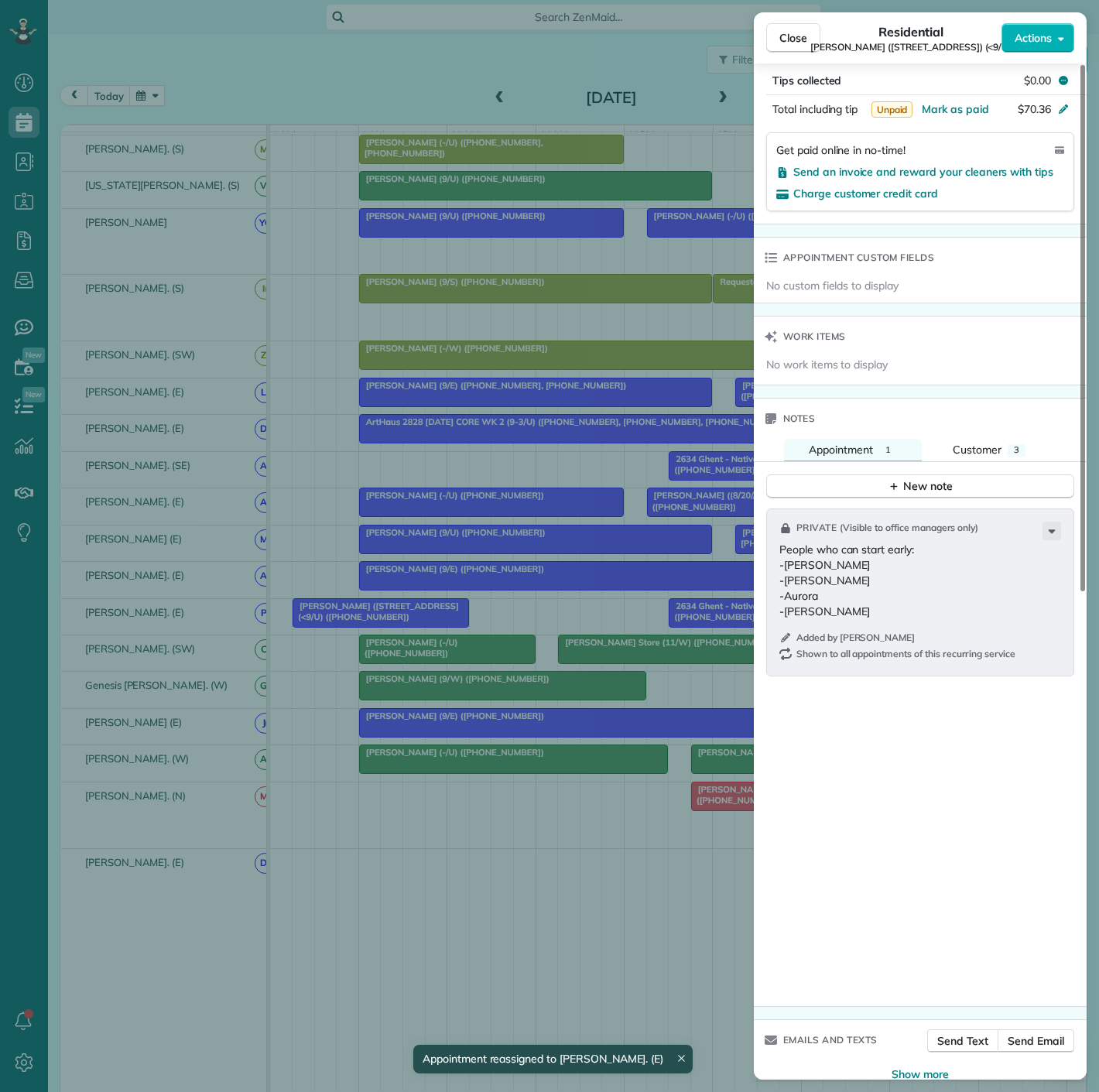
click at [415, 604] on div "Close Residential JC Harter (4141 Office Parkway) (<9/U) Actions Status Active …" at bounding box center [550, 546] width 1099 height 1092
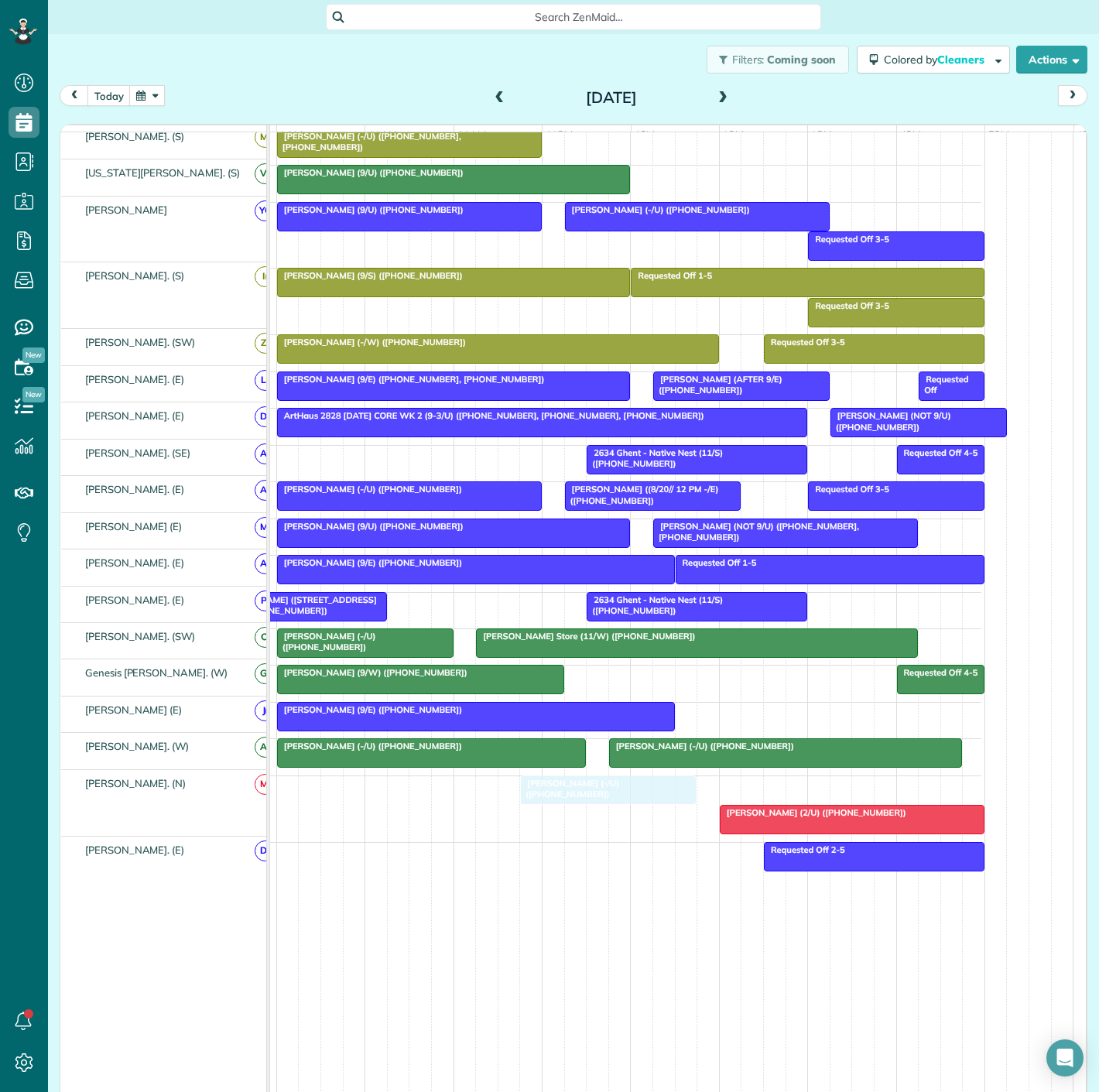
drag, startPoint x: 712, startPoint y: 793, endPoint x: 634, endPoint y: 793, distance: 78.0
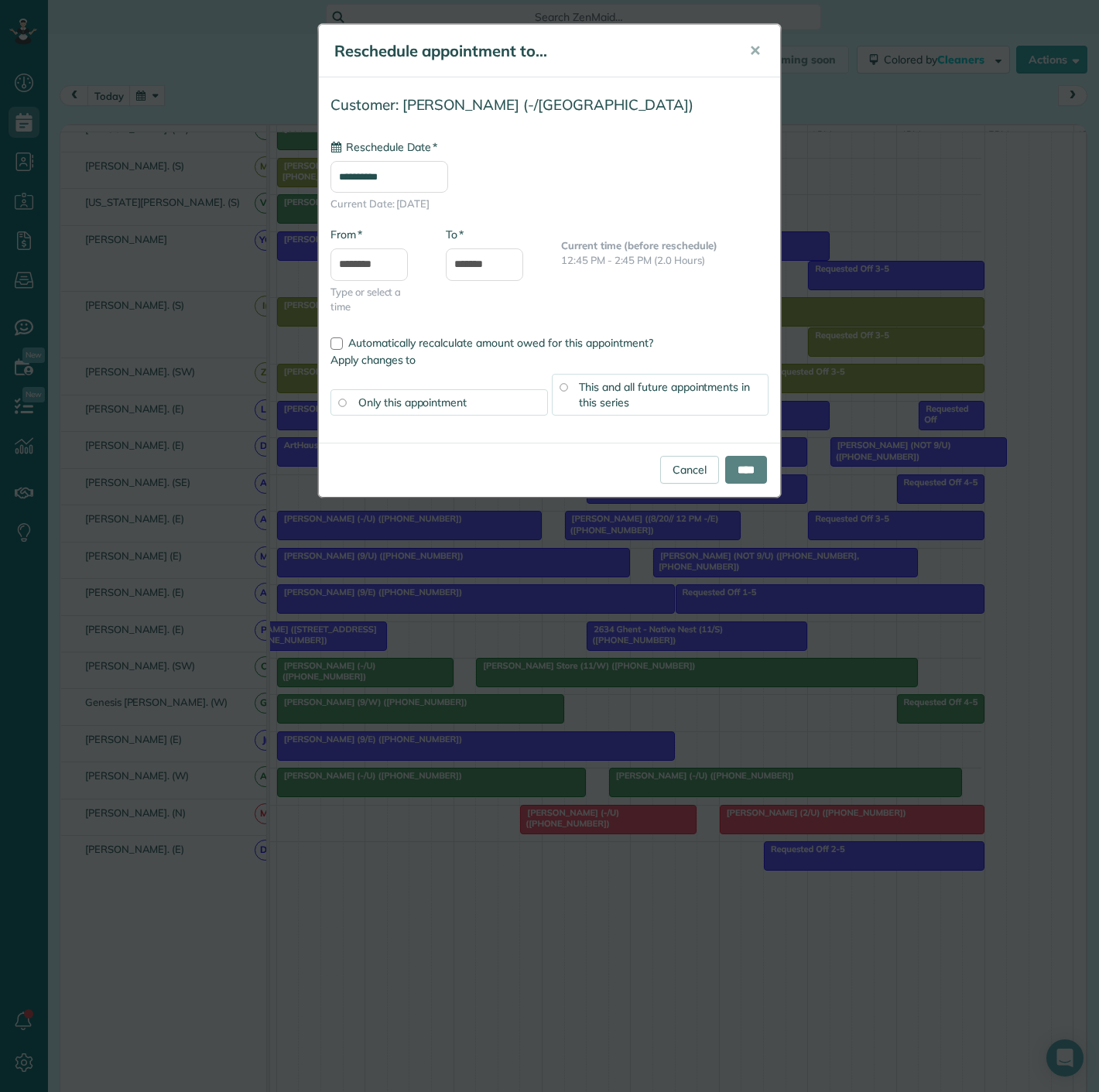
type input "**********"
click at [752, 481] on input "****" at bounding box center [747, 470] width 42 height 28
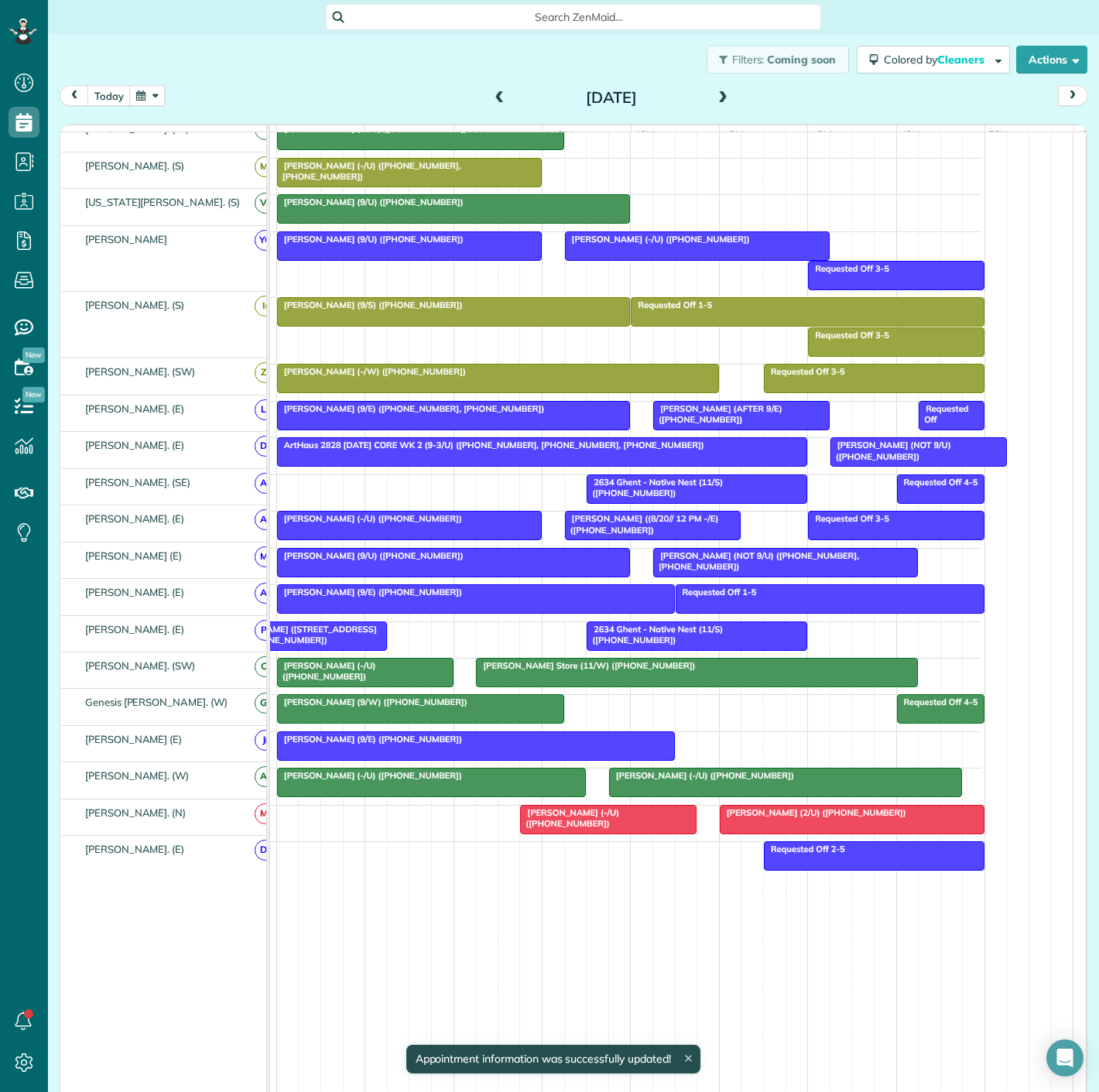
click at [613, 812] on span "[PERSON_NAME] (-/U) ([PHONE_NUMBER])" at bounding box center [569, 819] width 100 height 22
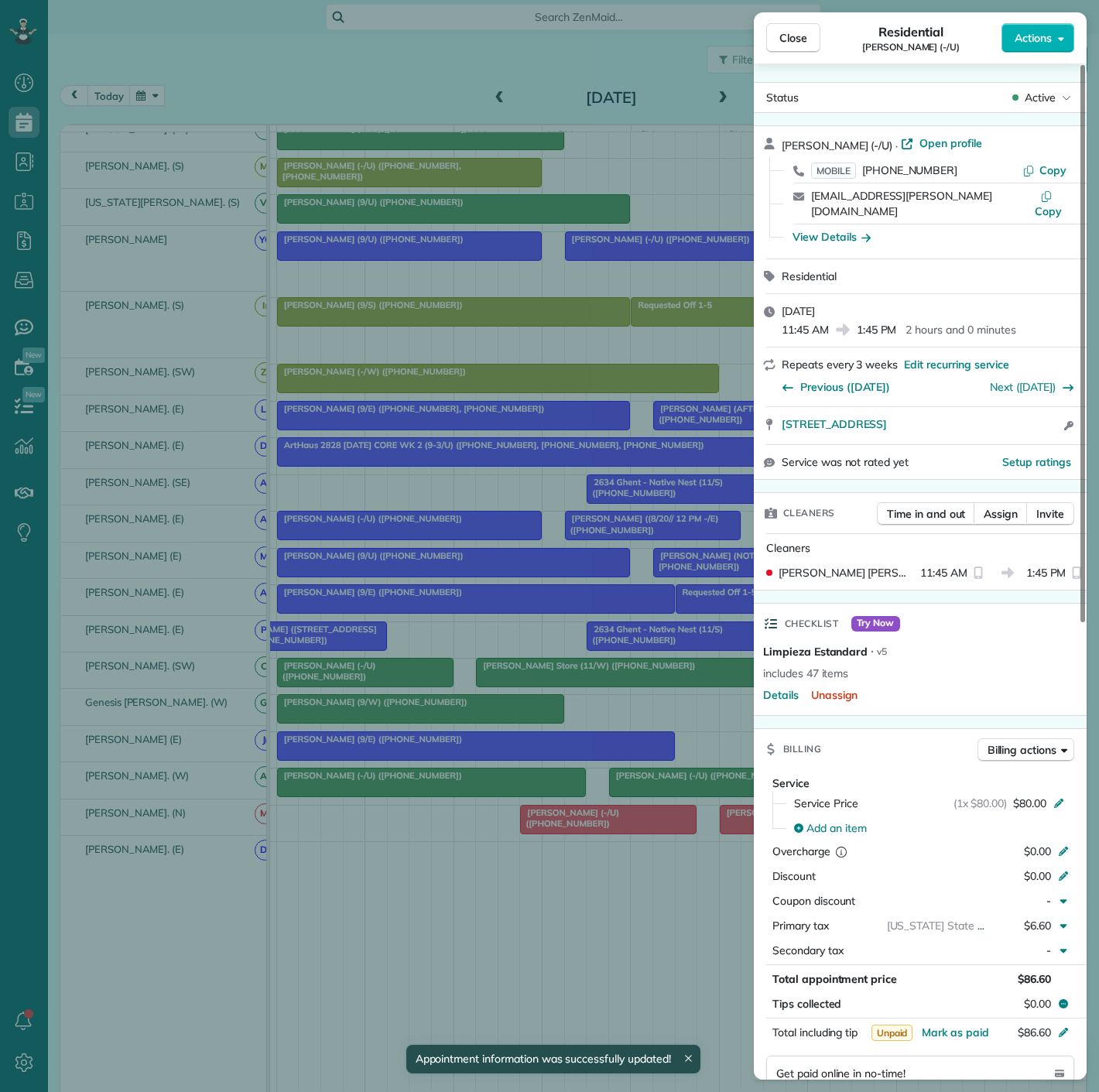
click at [607, 822] on div "Close Residential [PERSON_NAME] (-/U) Actions Status Active [PERSON_NAME] (-/U)…" at bounding box center [550, 546] width 1099 height 1092
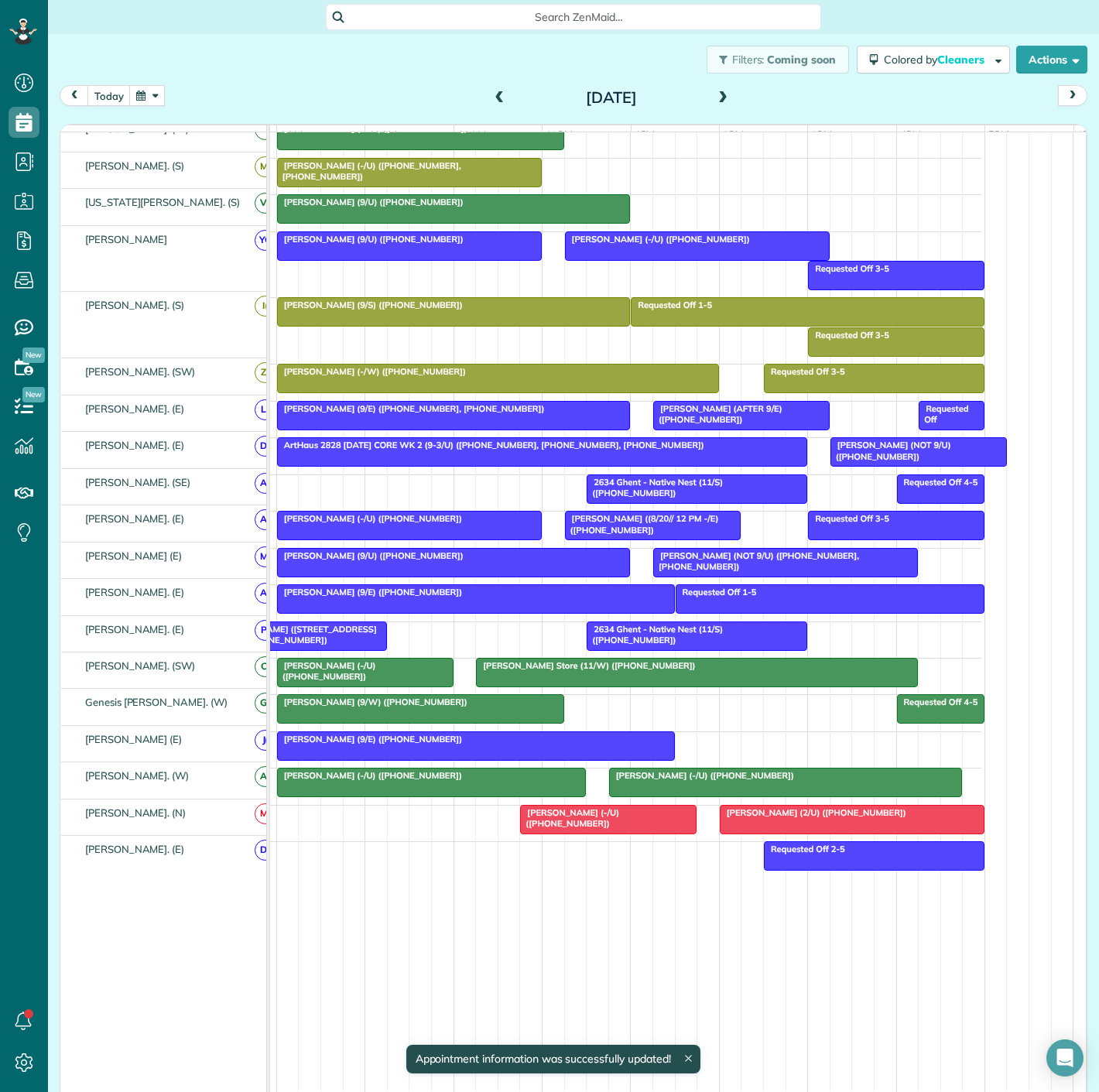
click at [803, 822] on div at bounding box center [852, 820] width 263 height 28
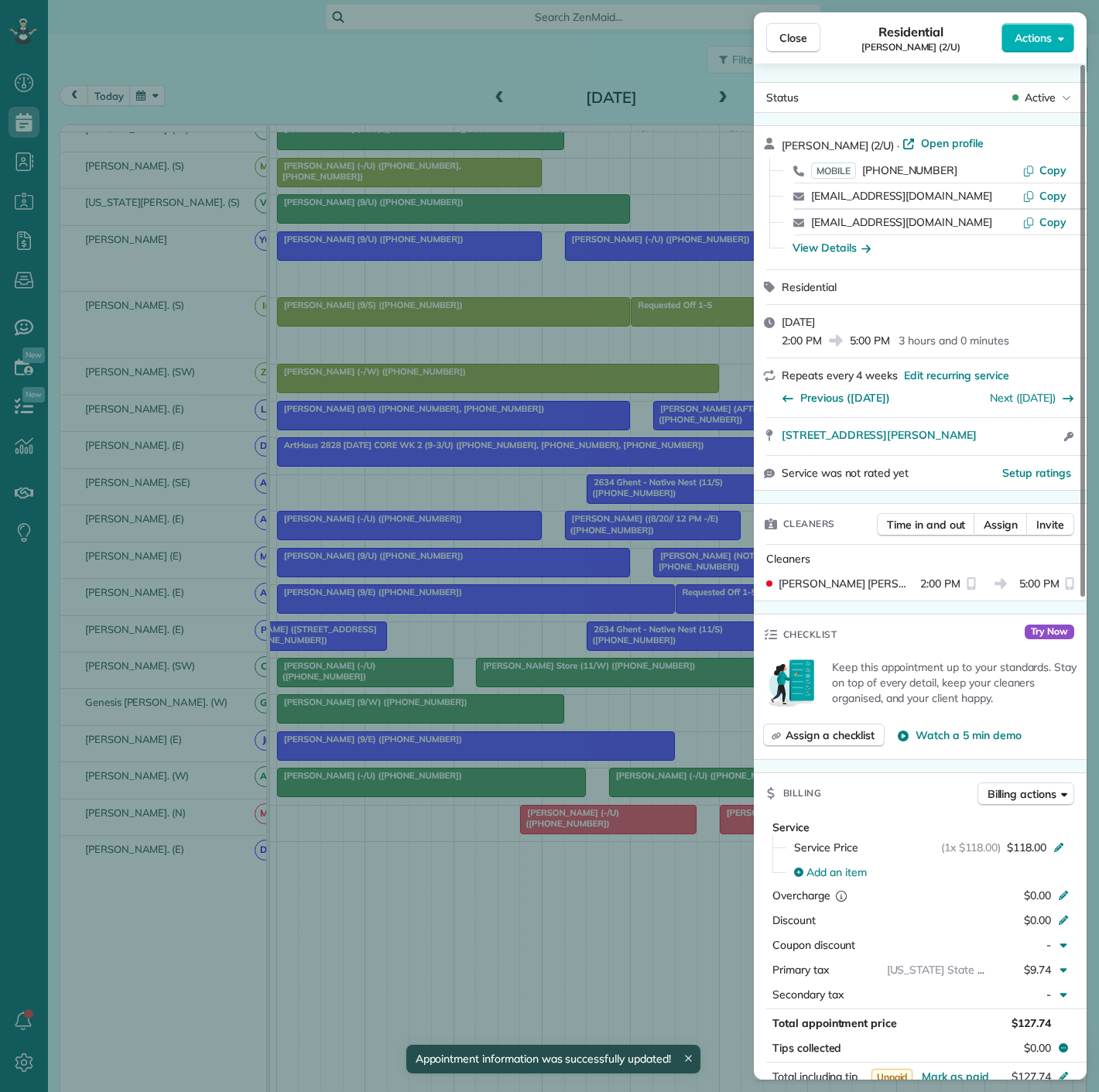
click at [584, 808] on div "Close Residential [PERSON_NAME] (2/U) Actions Status Active [PERSON_NAME] (2/U)…" at bounding box center [550, 546] width 1099 height 1092
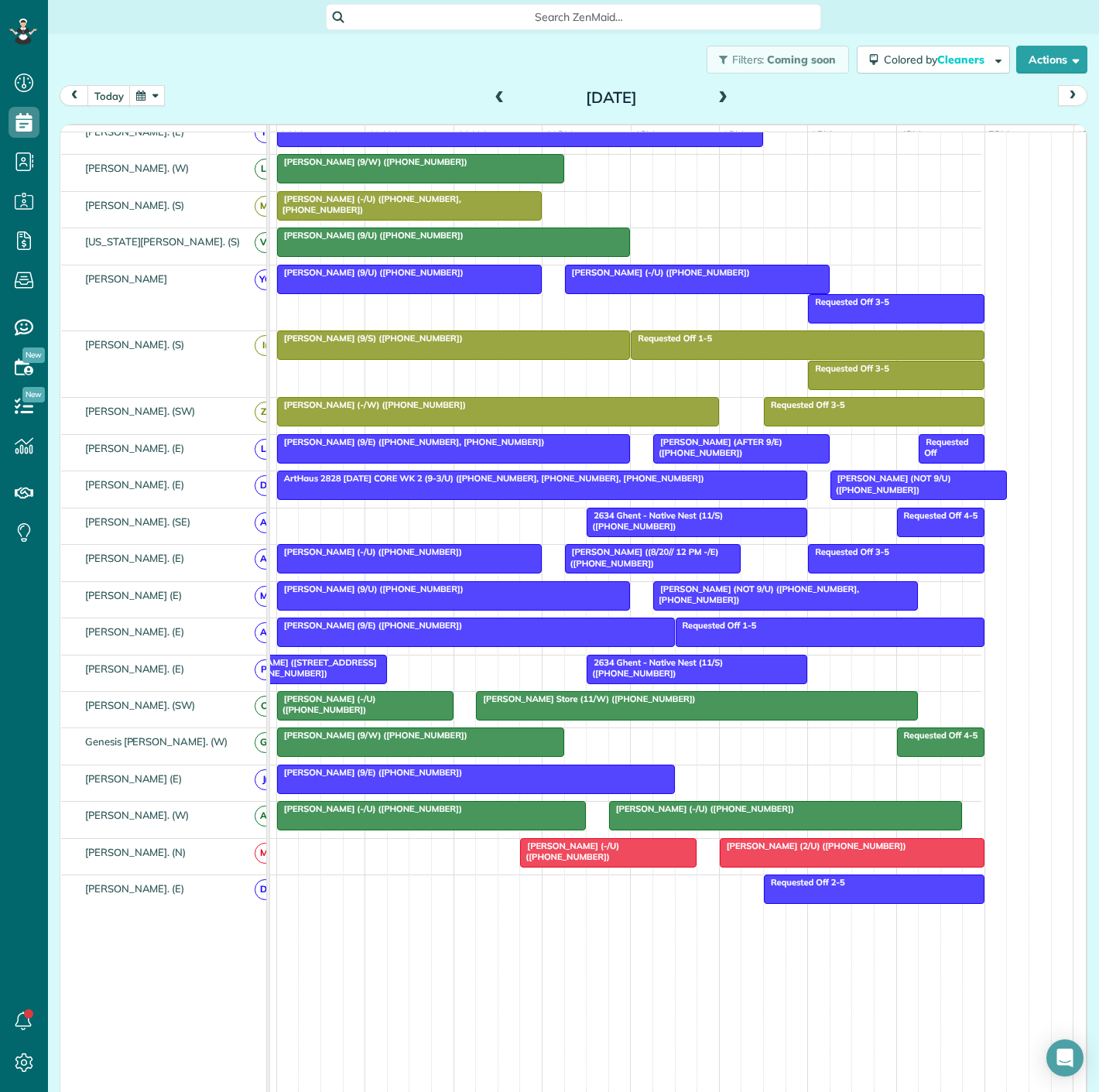
click at [696, 675] on div at bounding box center [696, 669] width 219 height 28
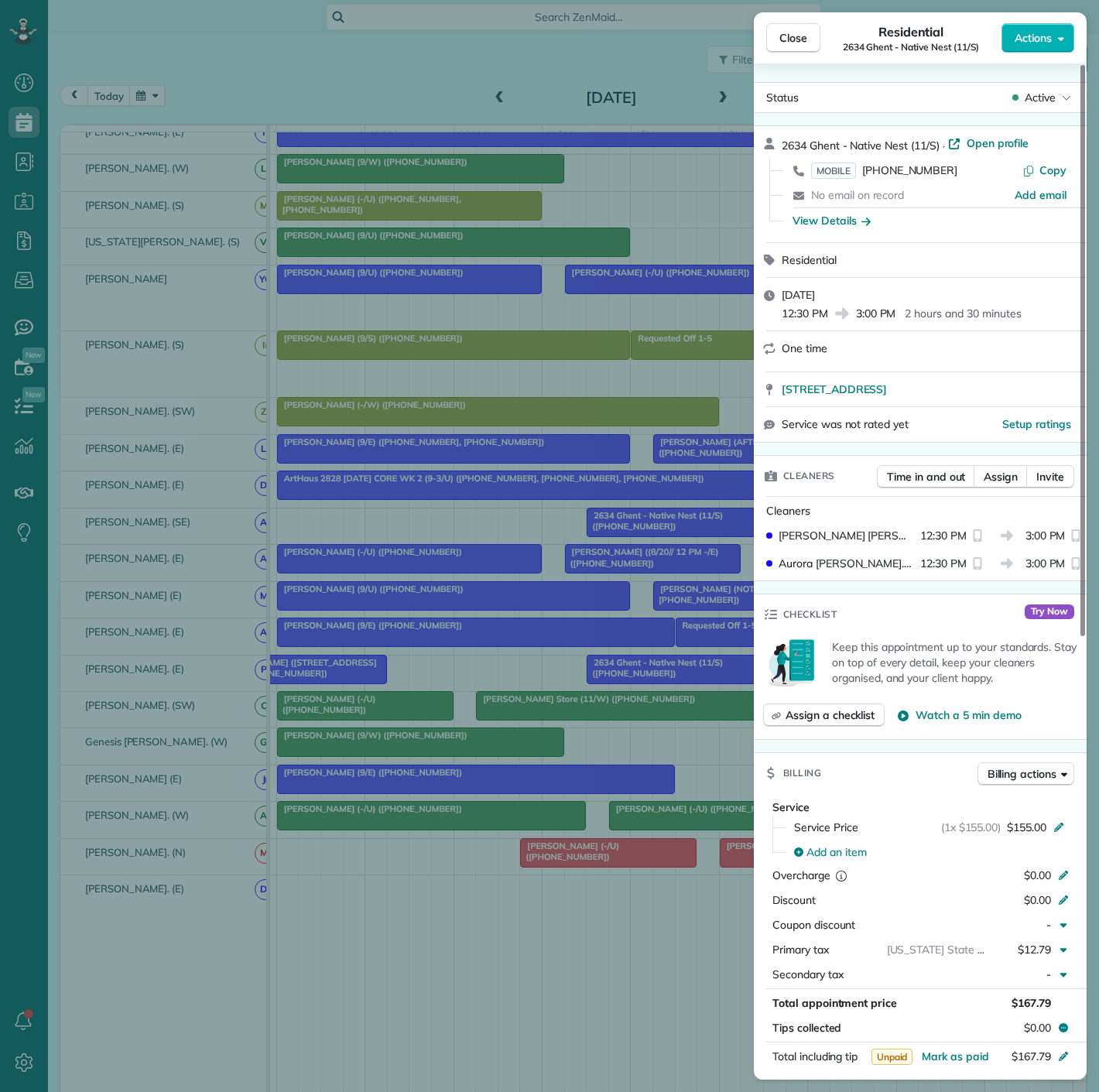
click at [495, 687] on div "Close Residential 2634 Ghent - Native Nest (11/S) Actions Status Active 2634 Gh…" at bounding box center [550, 546] width 1099 height 1092
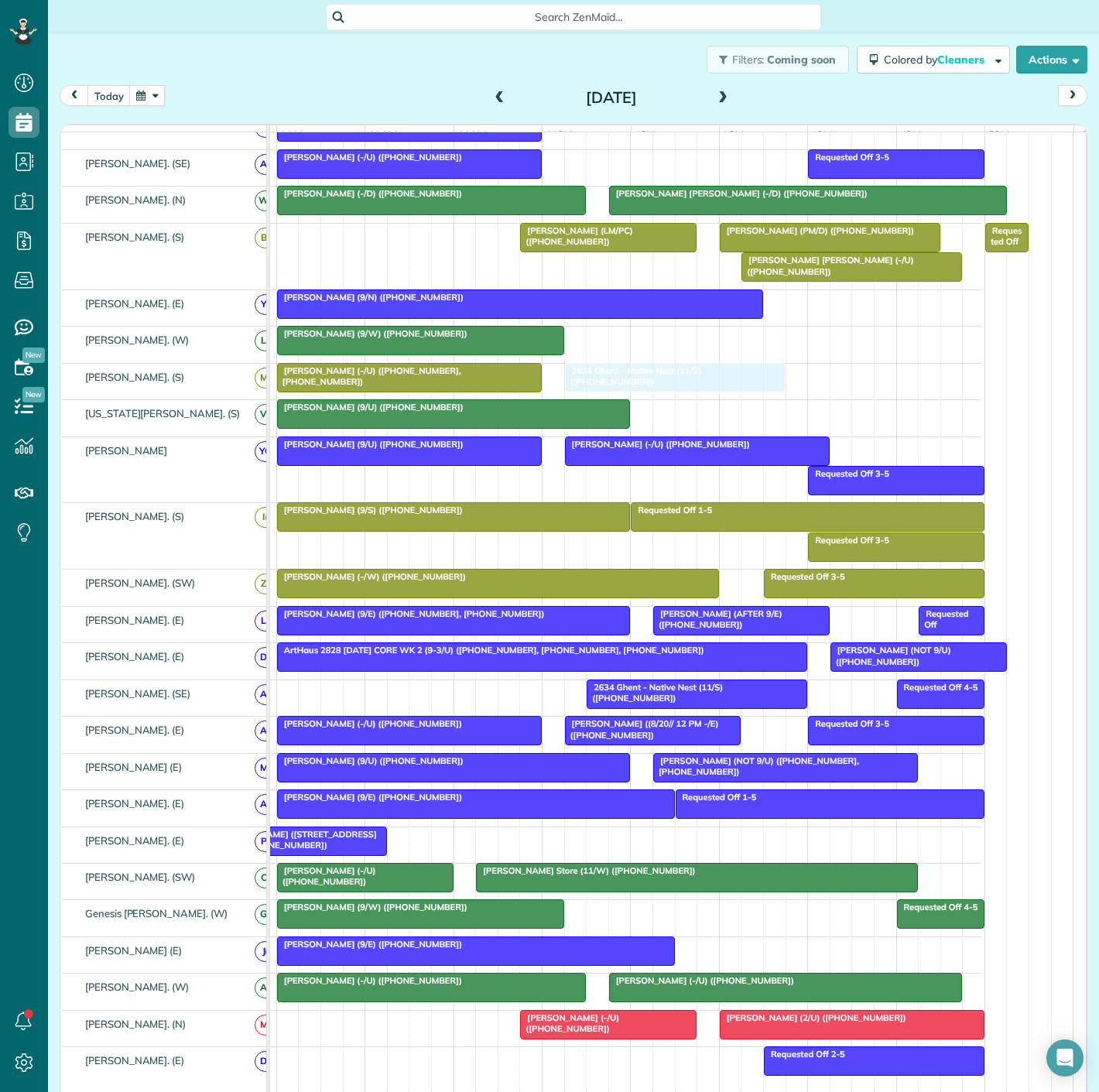
drag, startPoint x: 646, startPoint y: 852, endPoint x: 626, endPoint y: 400, distance: 452.4
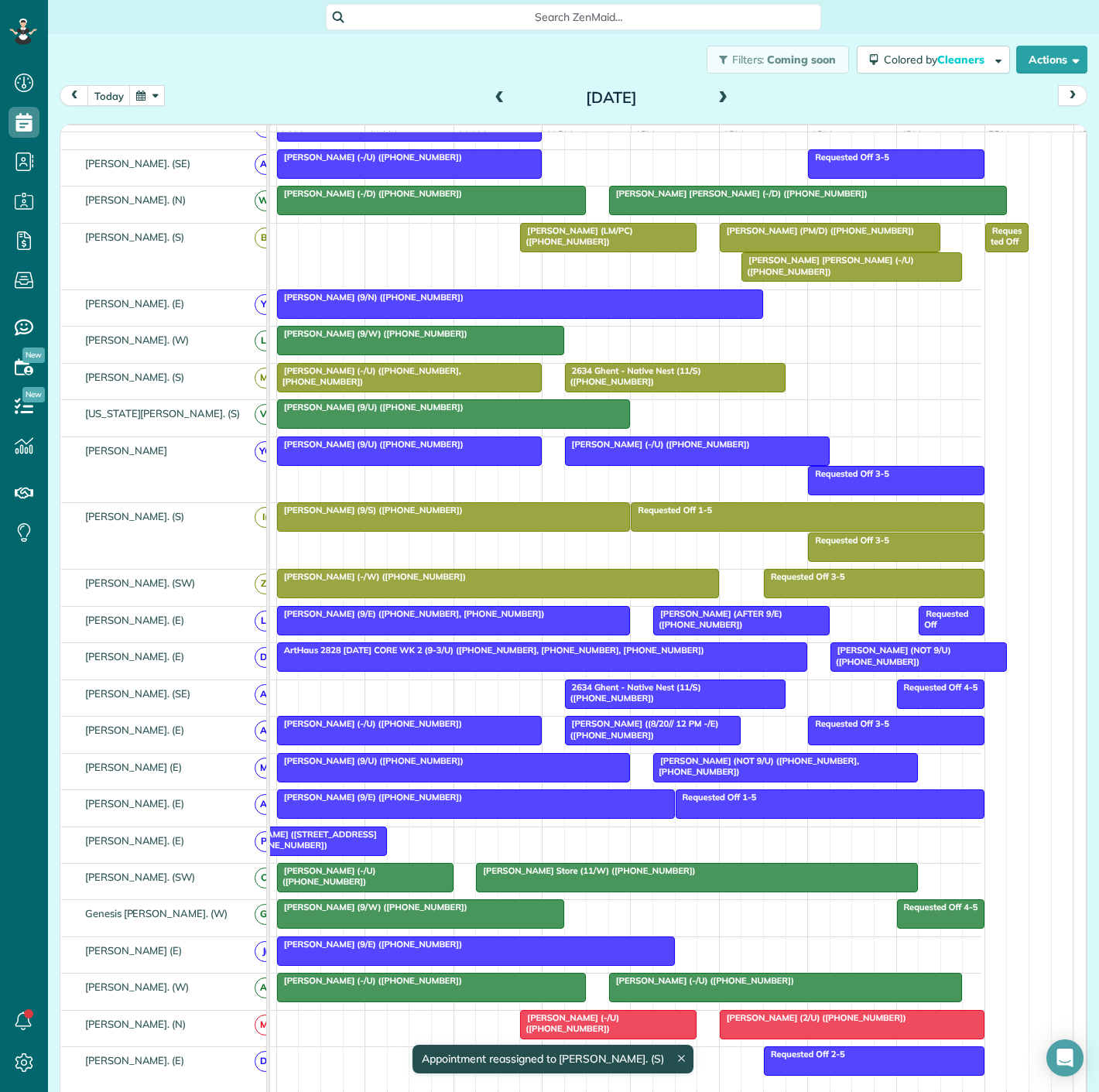
click at [425, 385] on div at bounding box center [410, 378] width 263 height 28
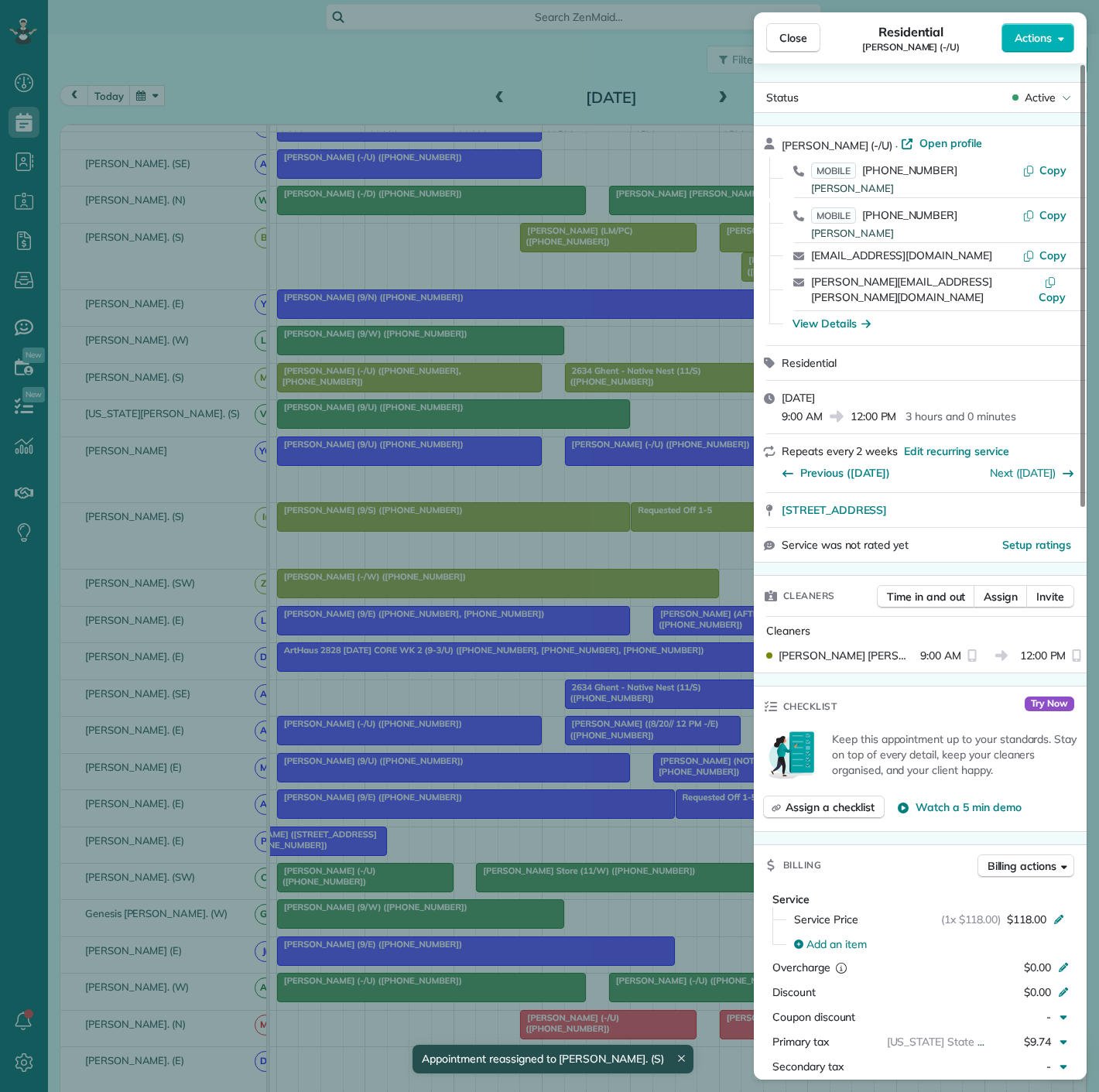
click at [425, 385] on div "Close Residential Ashley Barhorst (-/U) Actions Status Active Ashley Barhorst (…" at bounding box center [550, 546] width 1099 height 1092
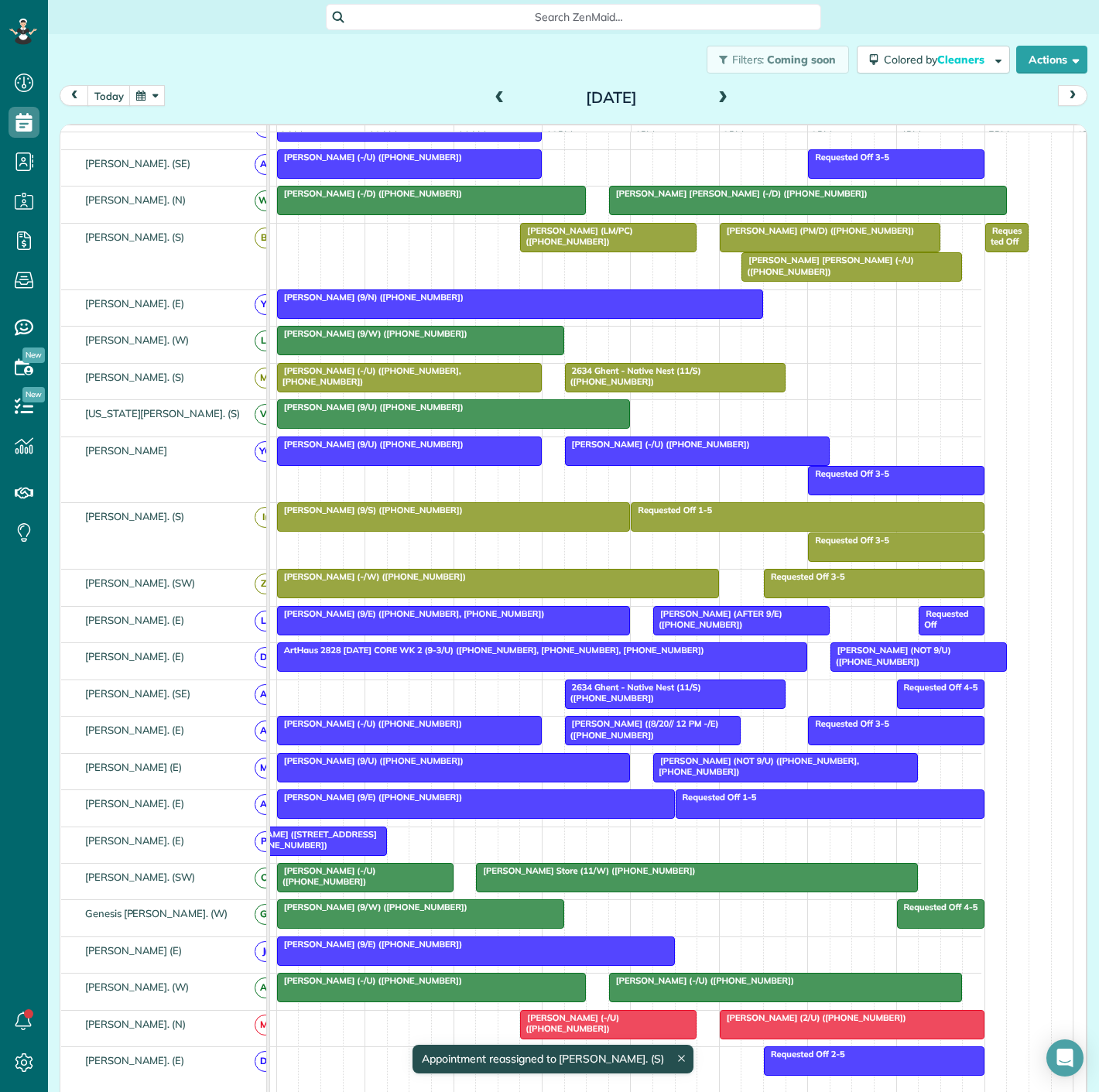
click at [618, 389] on div at bounding box center [675, 378] width 219 height 28
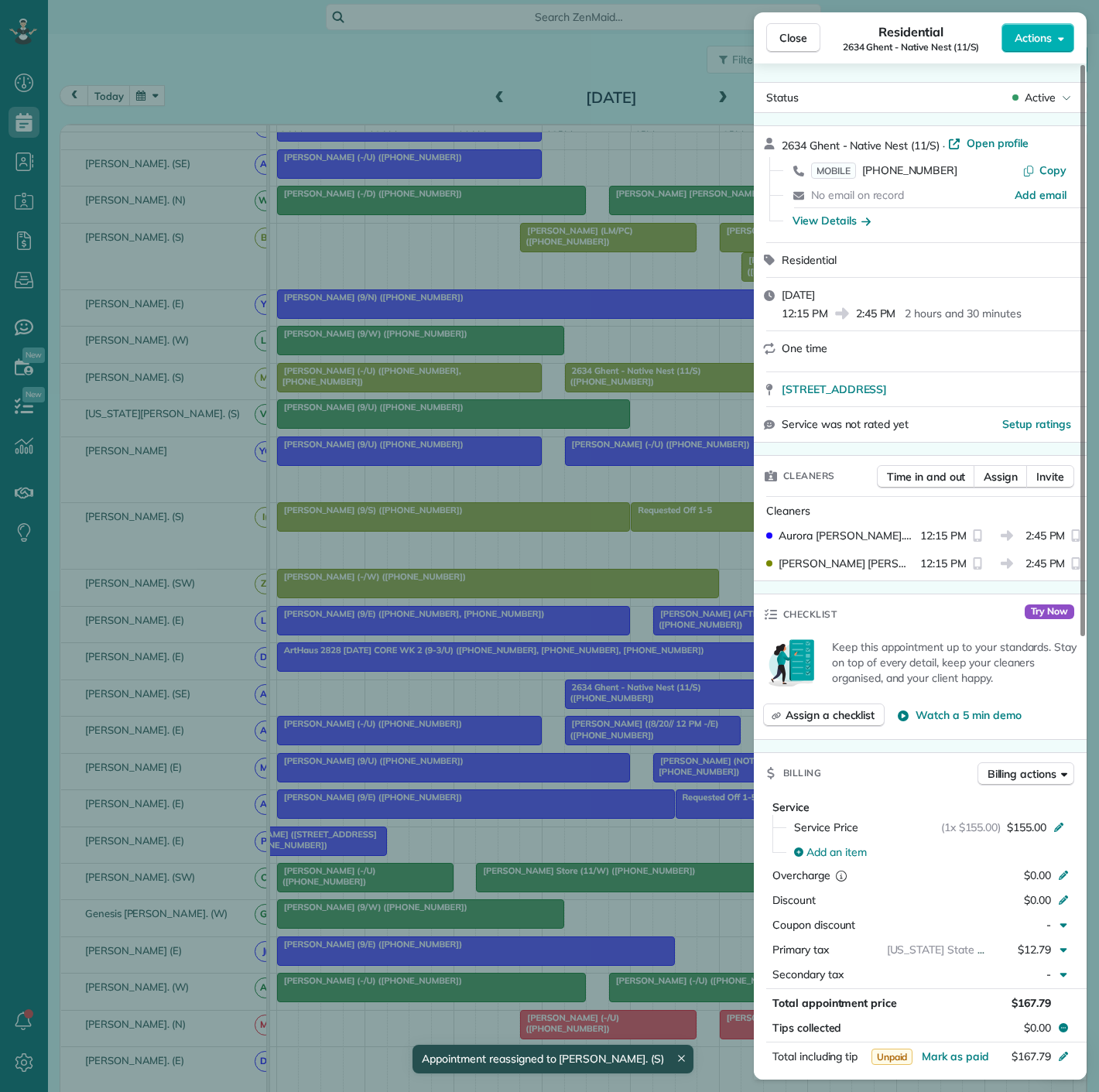
click at [618, 389] on div "Close Residential 2634 Ghent - Native Nest (11/S) Actions Status Active 2634 Gh…" at bounding box center [550, 546] width 1099 height 1092
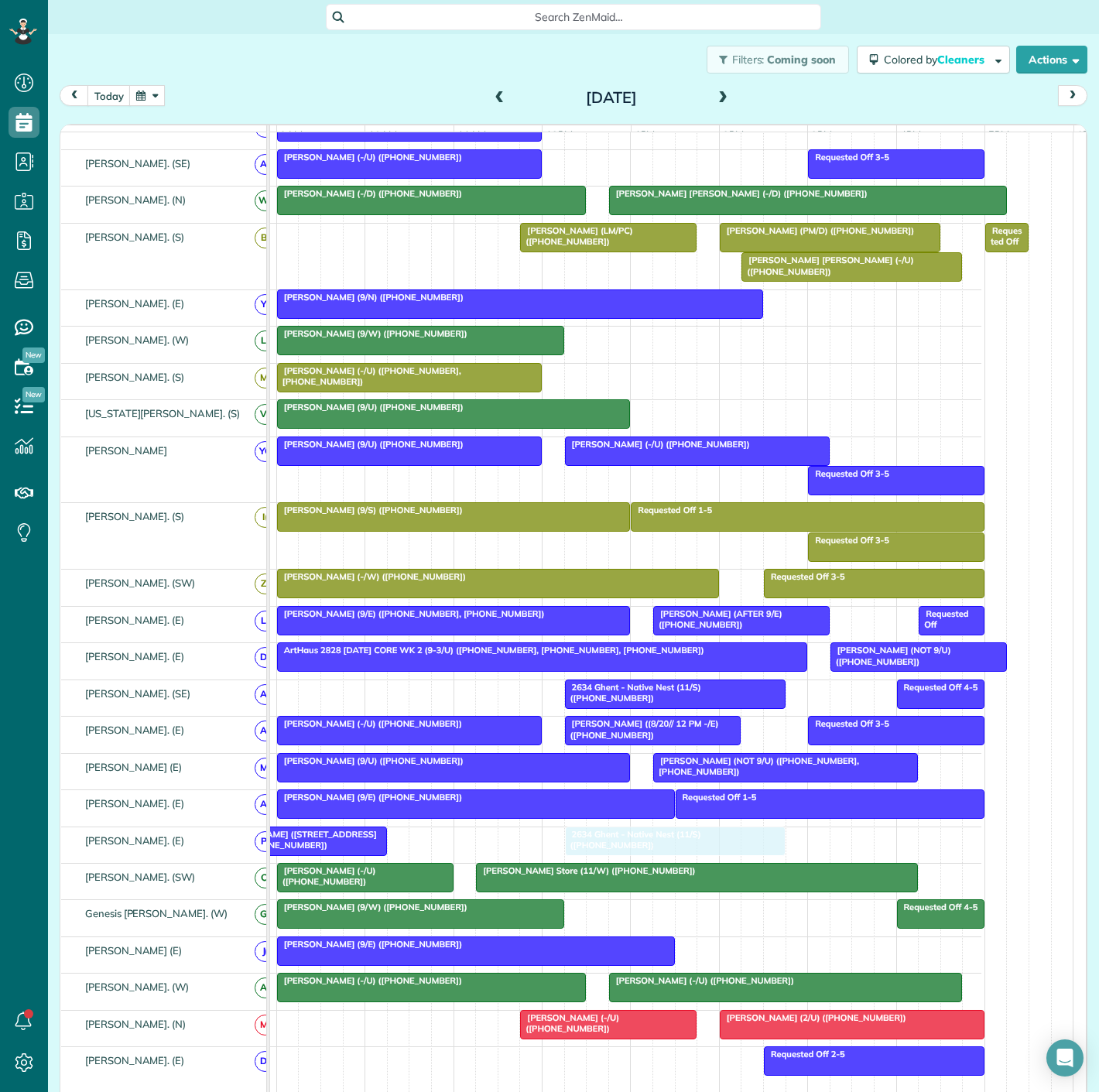
drag, startPoint x: 628, startPoint y: 391, endPoint x: 627, endPoint y: 843, distance: 452.0
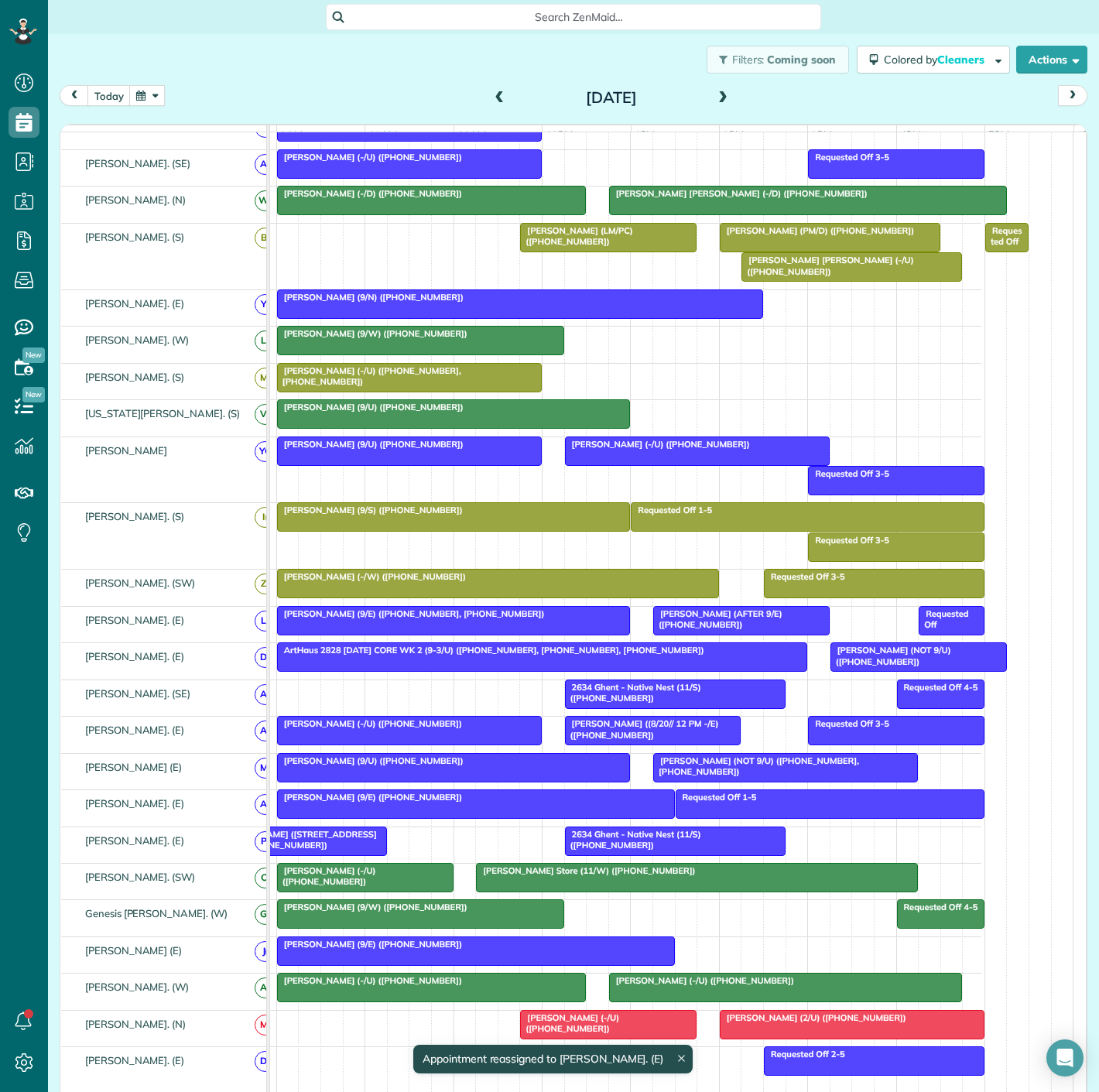
click at [605, 695] on span "2634 Ghent - Native Nest (11/S) ([PHONE_NUMBER])" at bounding box center [633, 693] width 137 height 22
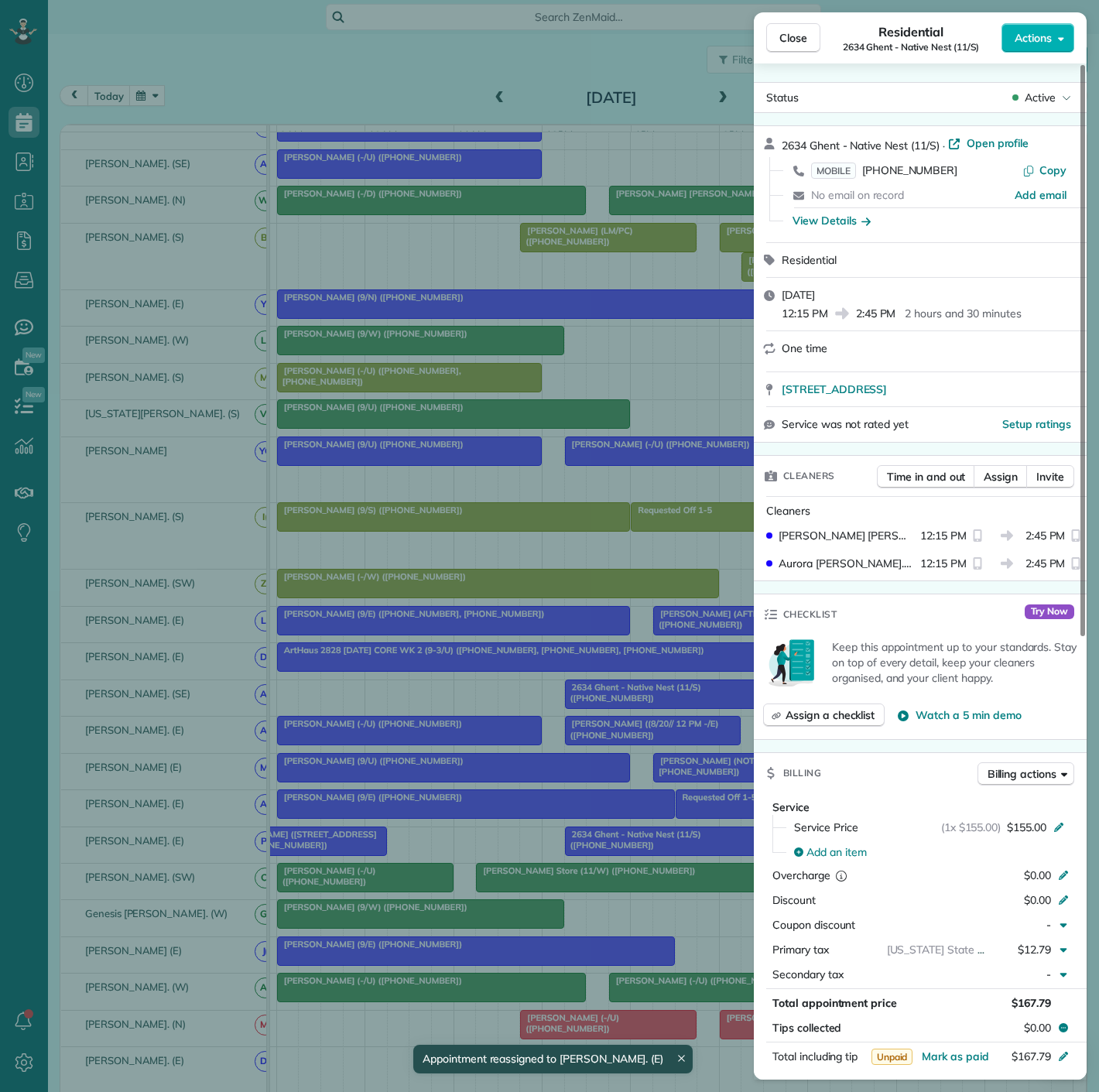
click at [605, 695] on div "Close Residential 2634 Ghent - Native Nest (11/S) Actions Status Active 2634 Gh…" at bounding box center [550, 546] width 1099 height 1092
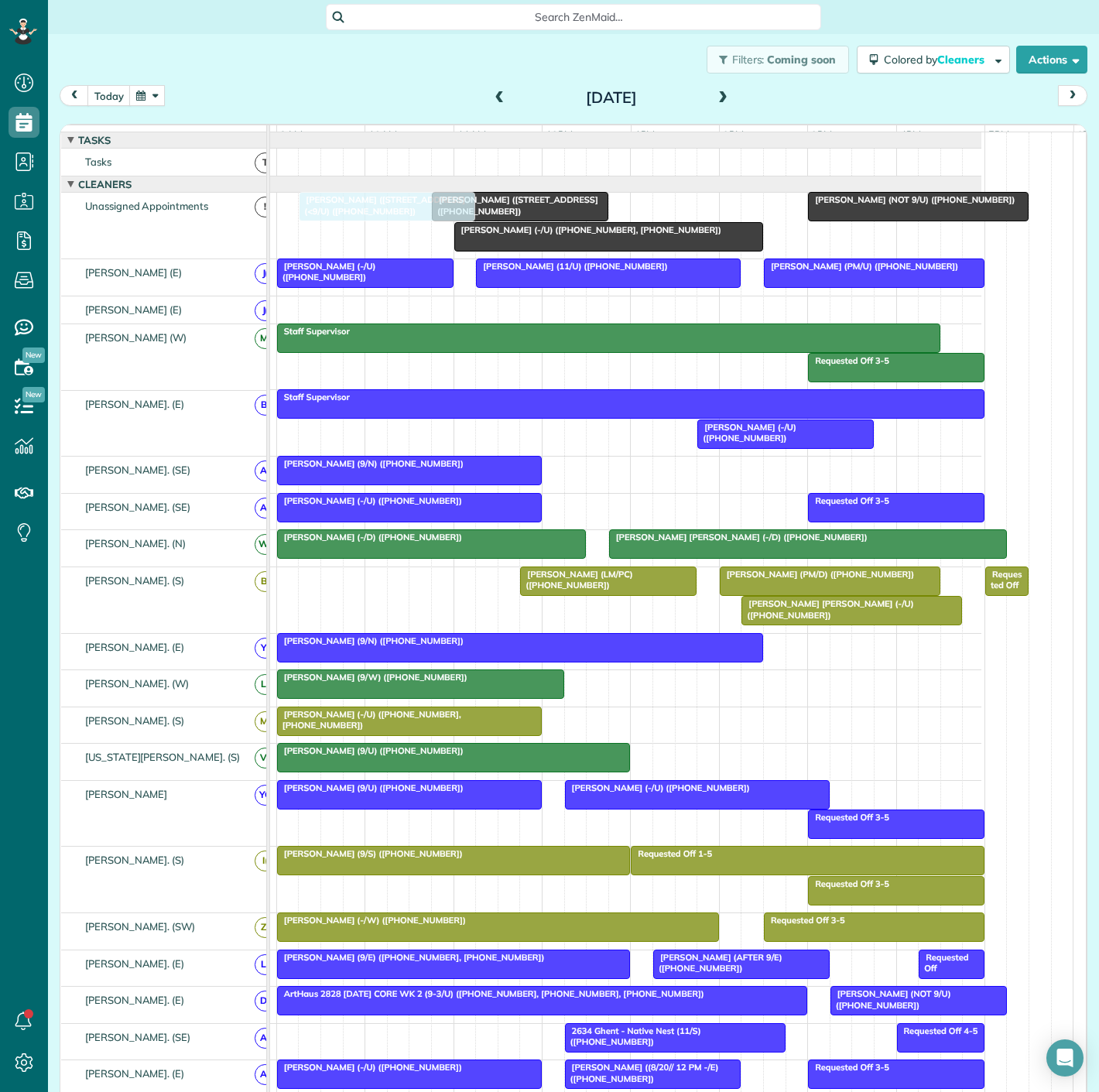
drag, startPoint x: 310, startPoint y: 847, endPoint x: 389, endPoint y: 238, distance: 614.1
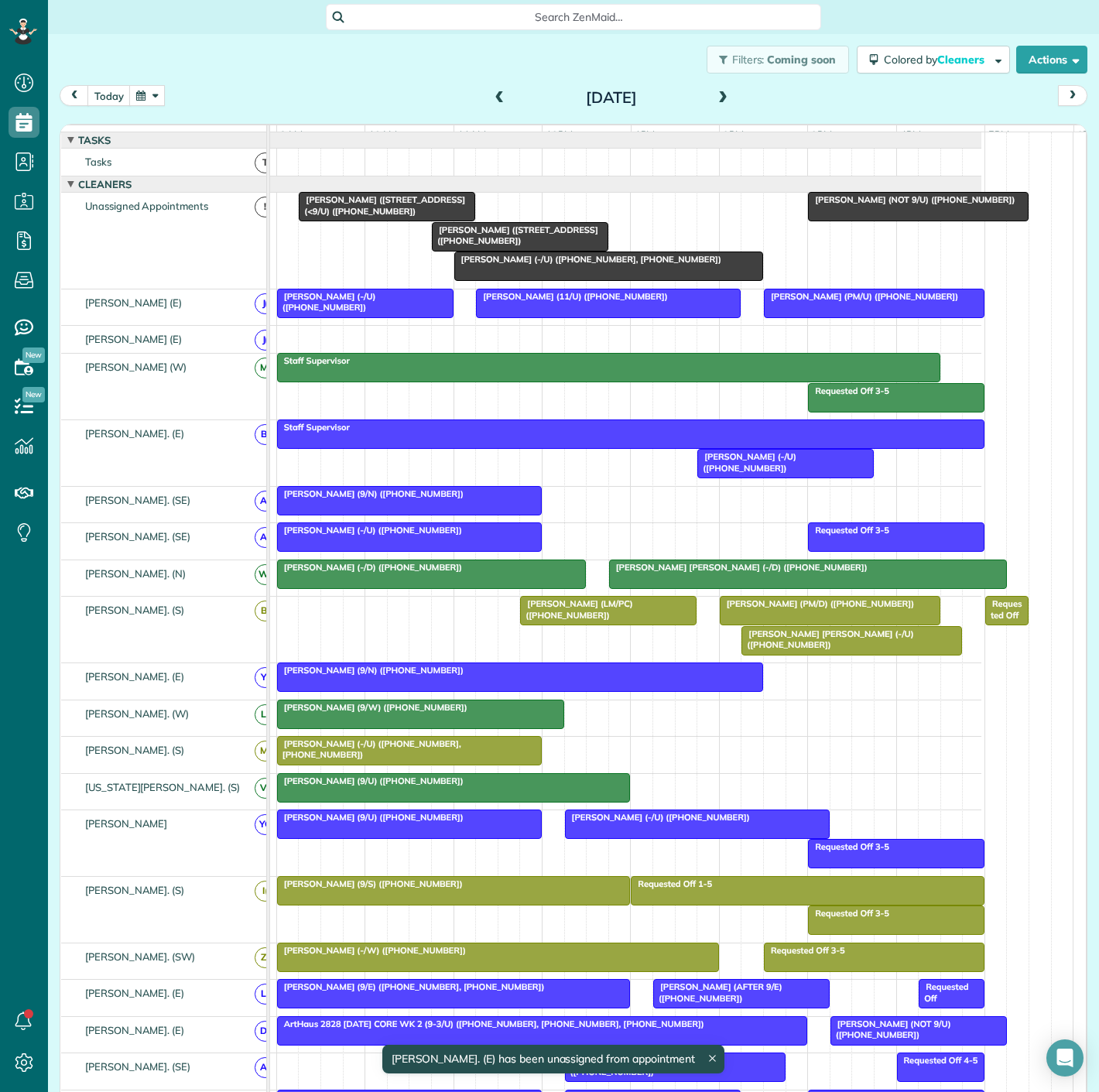
click at [484, 247] on span "[PERSON_NAME] ([STREET_ADDRESS] ([PHONE_NUMBER])" at bounding box center [515, 236] width 167 height 22
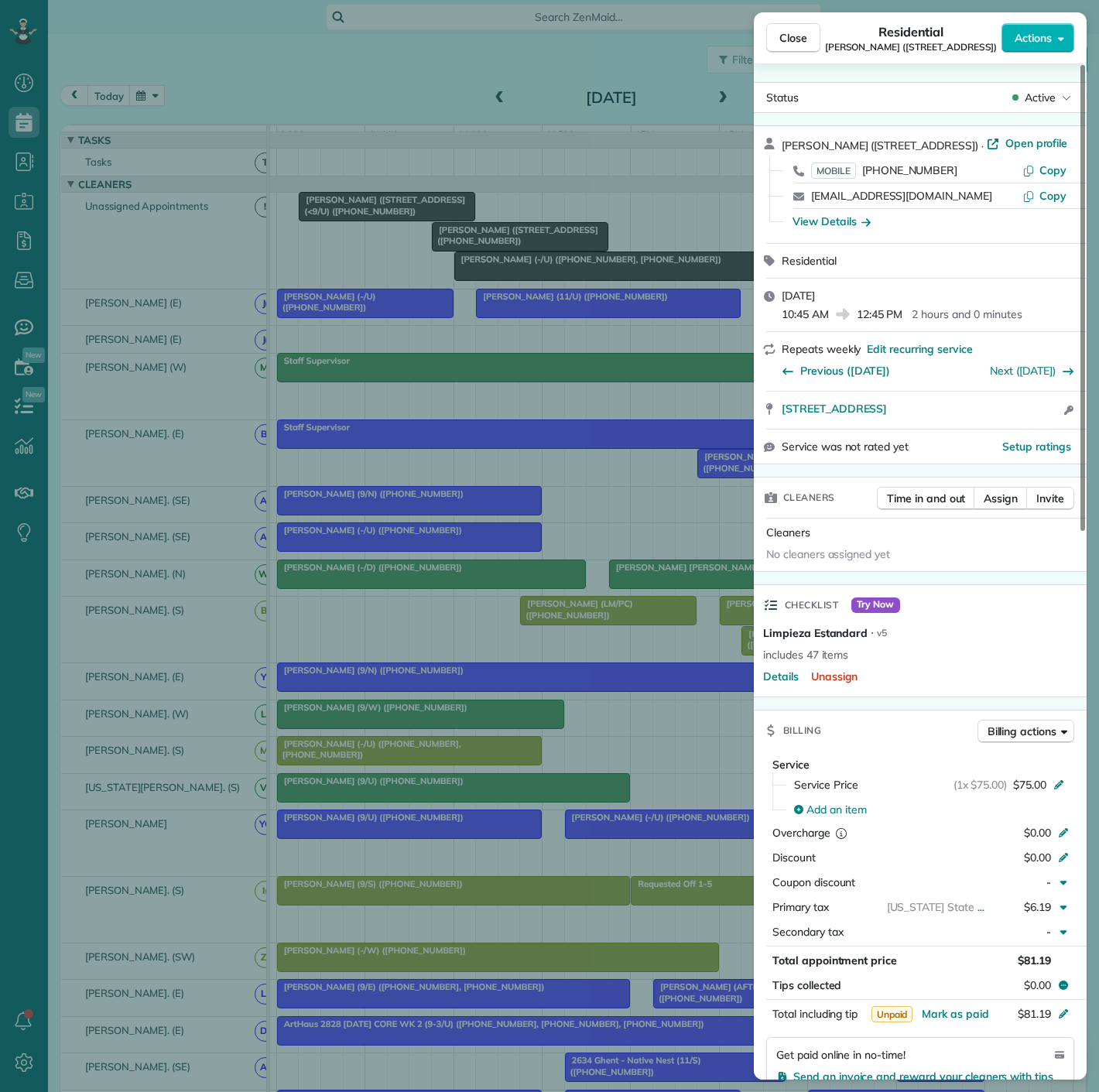
click at [439, 249] on div "Close Residential David Portnoy (4141 Office Parkway - AM/C) Actions Status Act…" at bounding box center [550, 546] width 1099 height 1092
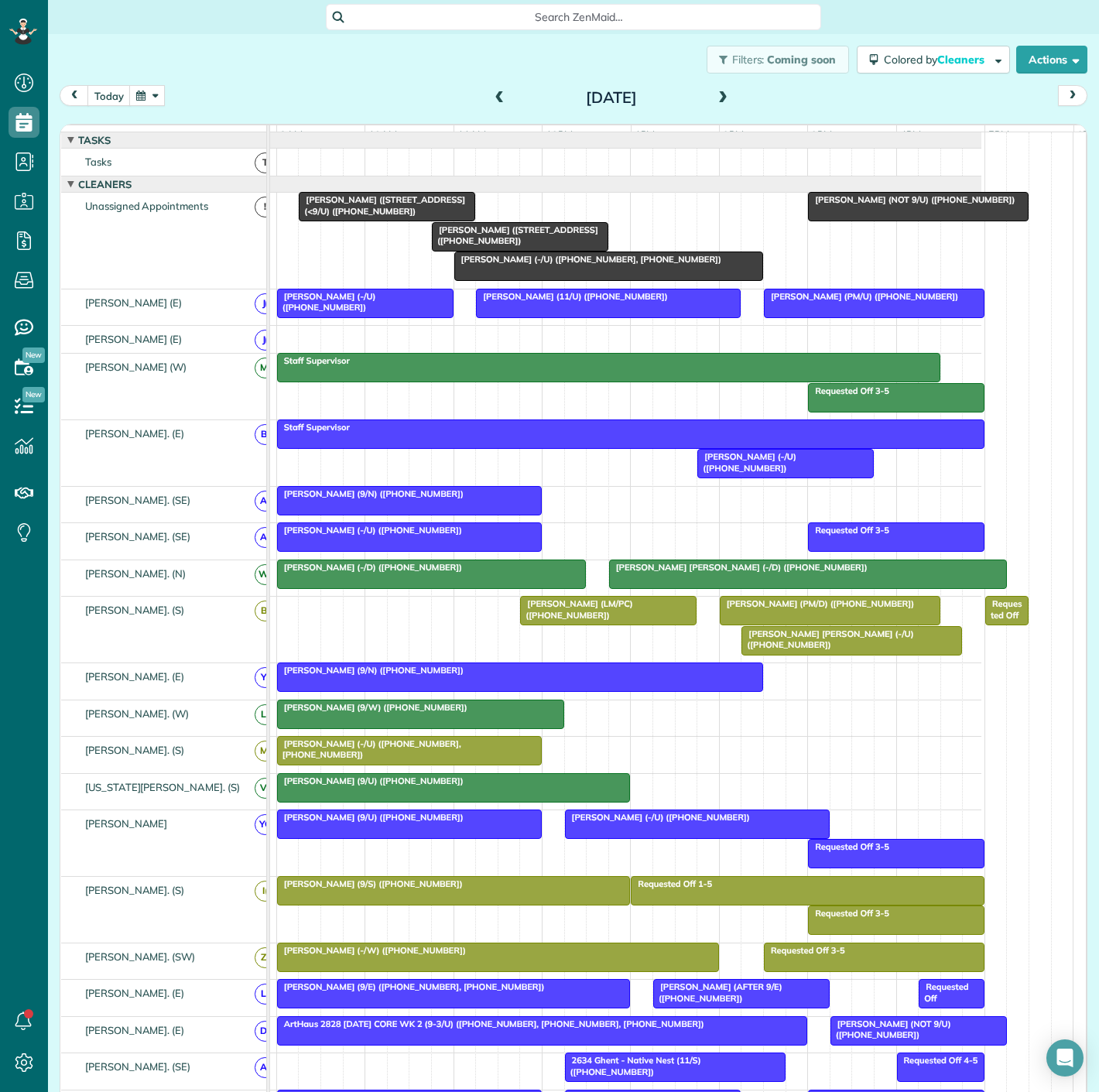
click at [891, 218] on div at bounding box center [918, 207] width 219 height 28
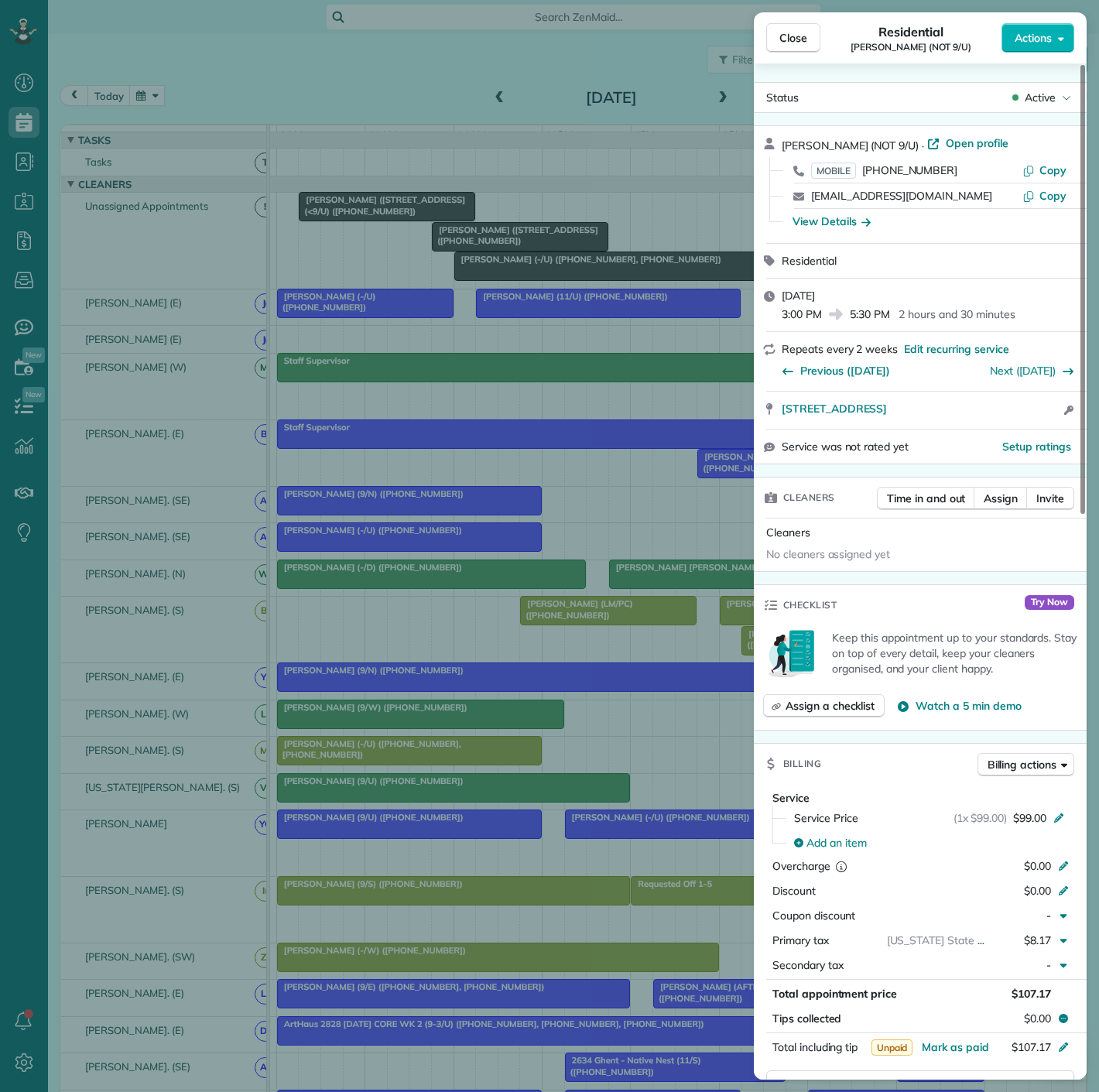
click at [559, 259] on div "Close Residential Piya Ghose (NOT 9/U) Actions Status Active Piya Ghose (NOT 9/…" at bounding box center [550, 546] width 1099 height 1092
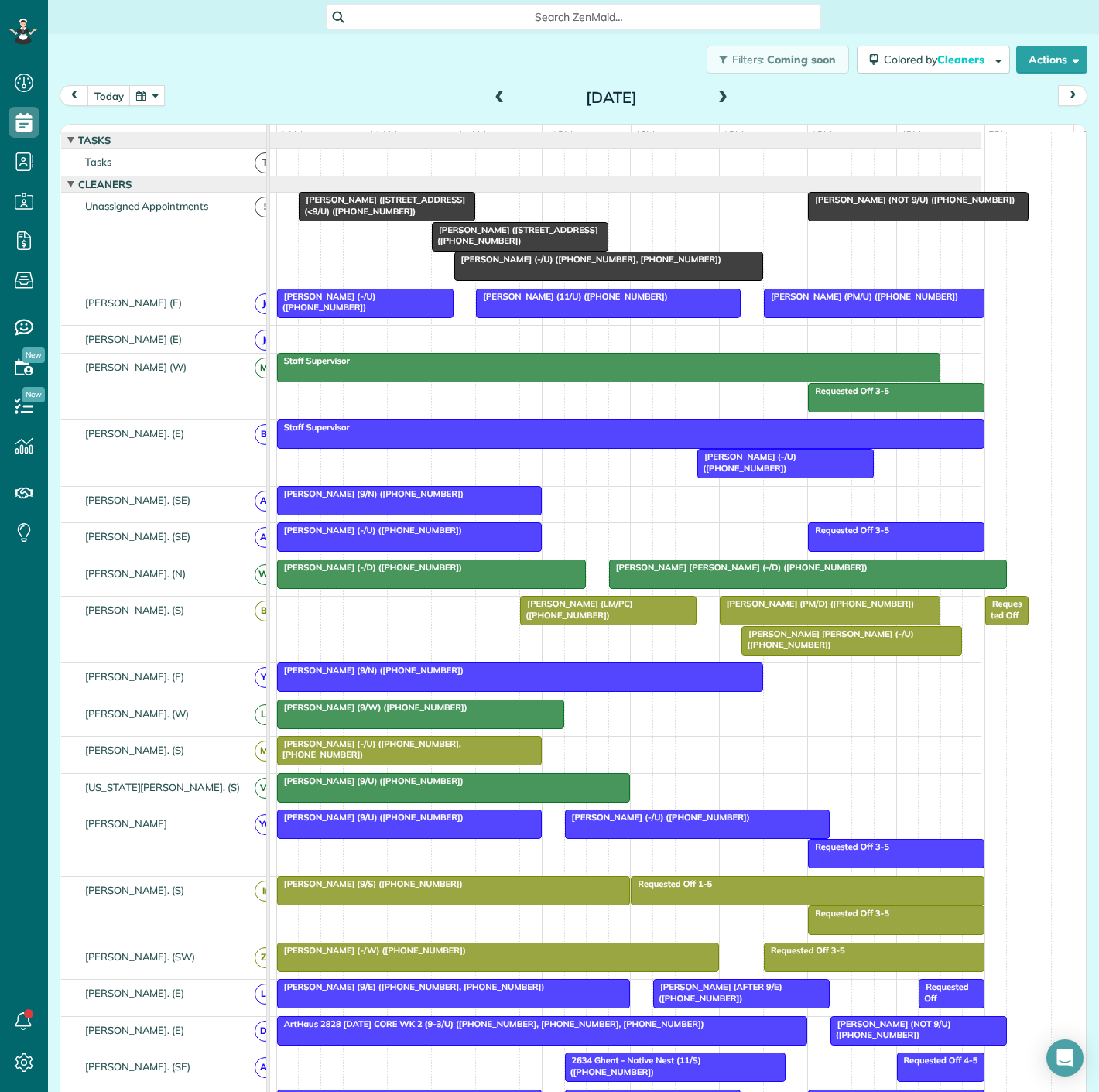
click at [566, 280] on div at bounding box center [609, 266] width 307 height 28
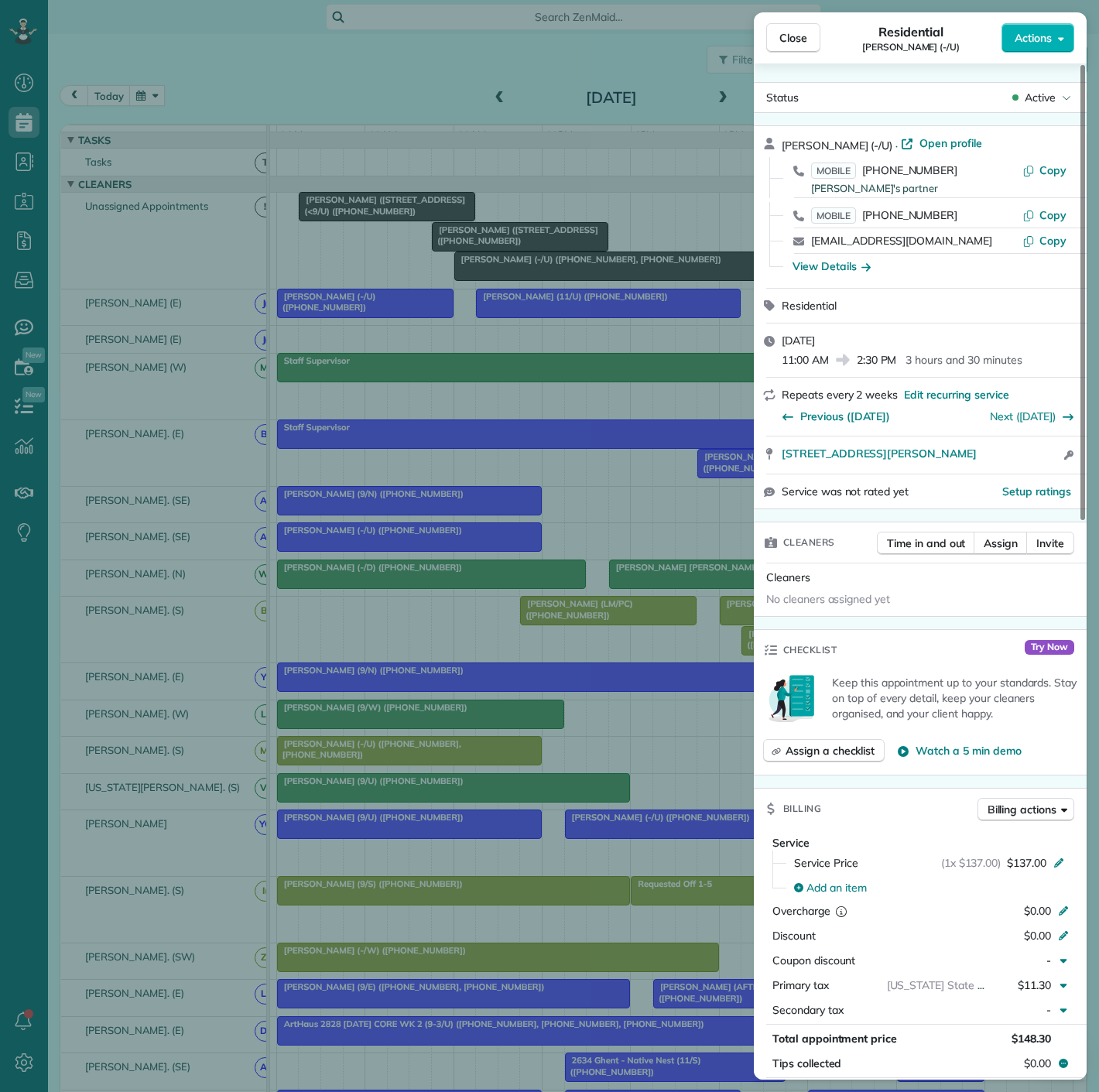
click at [524, 285] on div "Close Residential Katherine Glueckert (-/U) Actions Status Active Katherine Glu…" at bounding box center [550, 546] width 1099 height 1092
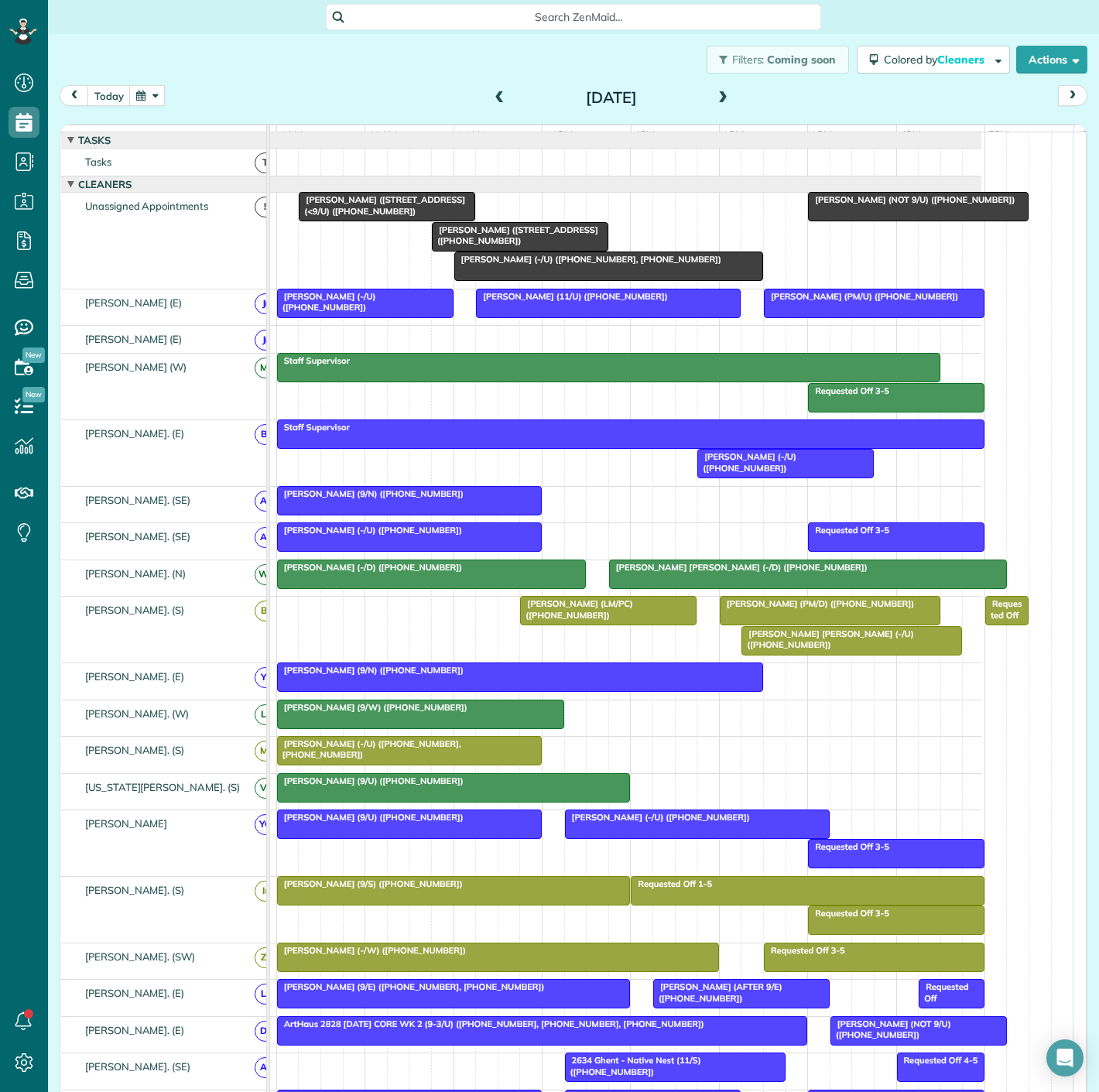
click at [528, 246] on span "[PERSON_NAME] ([STREET_ADDRESS] ([PHONE_NUMBER])" at bounding box center [515, 236] width 167 height 22
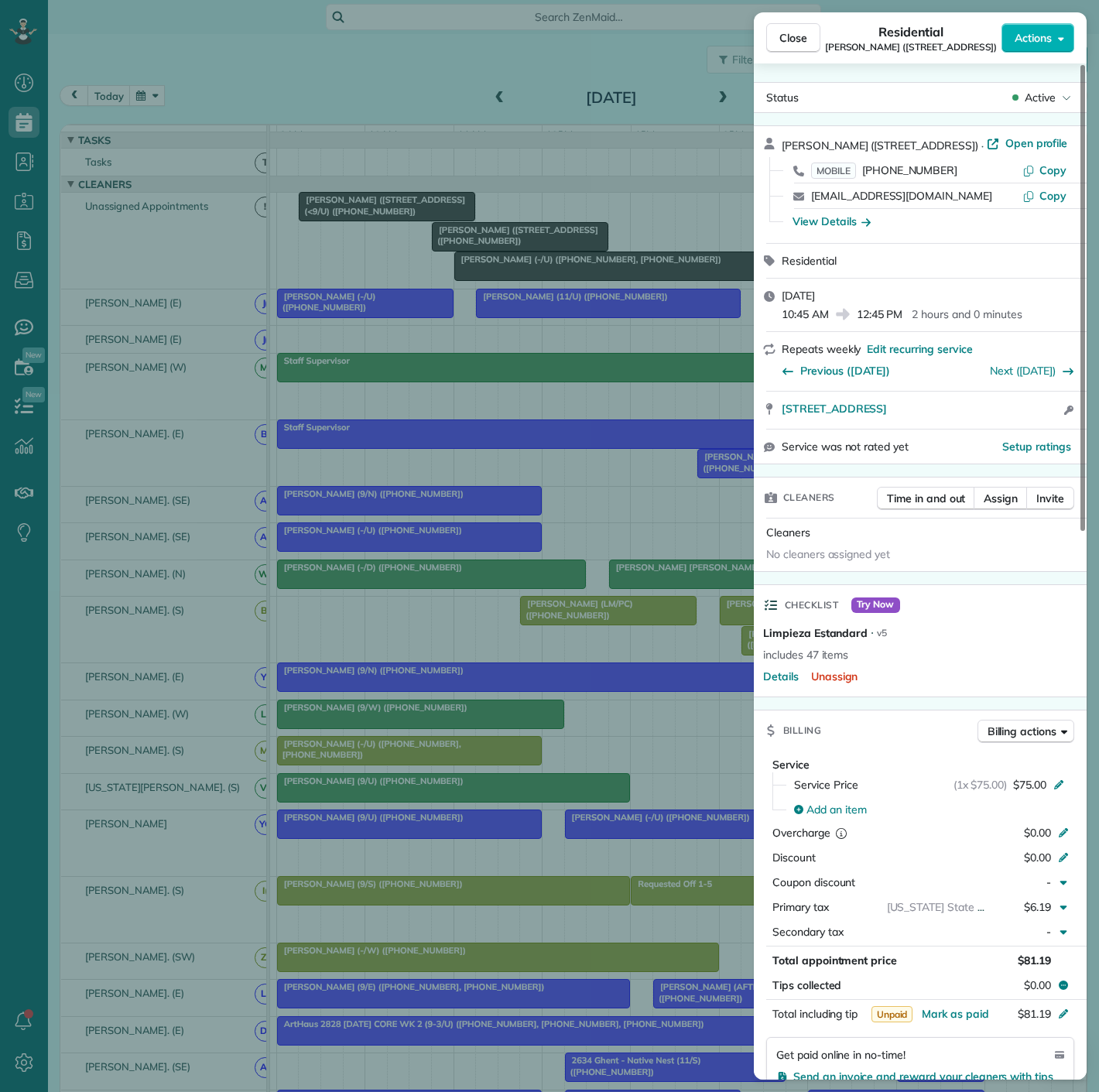
click at [493, 247] on div "Close Residential David Portnoy (4141 Office Parkway - AM/C) Actions Status Act…" at bounding box center [550, 546] width 1099 height 1092
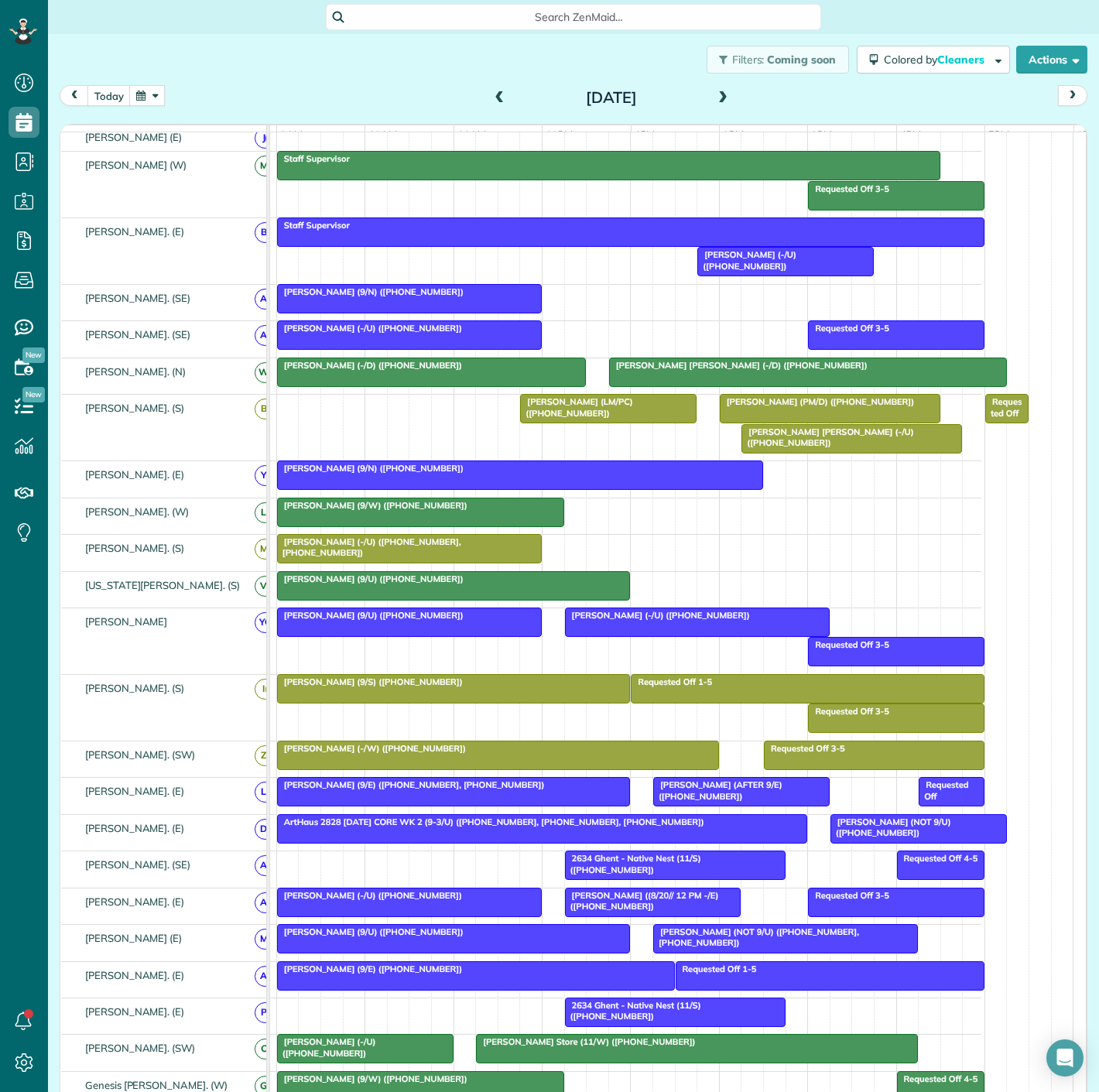
scroll to position [86, 0]
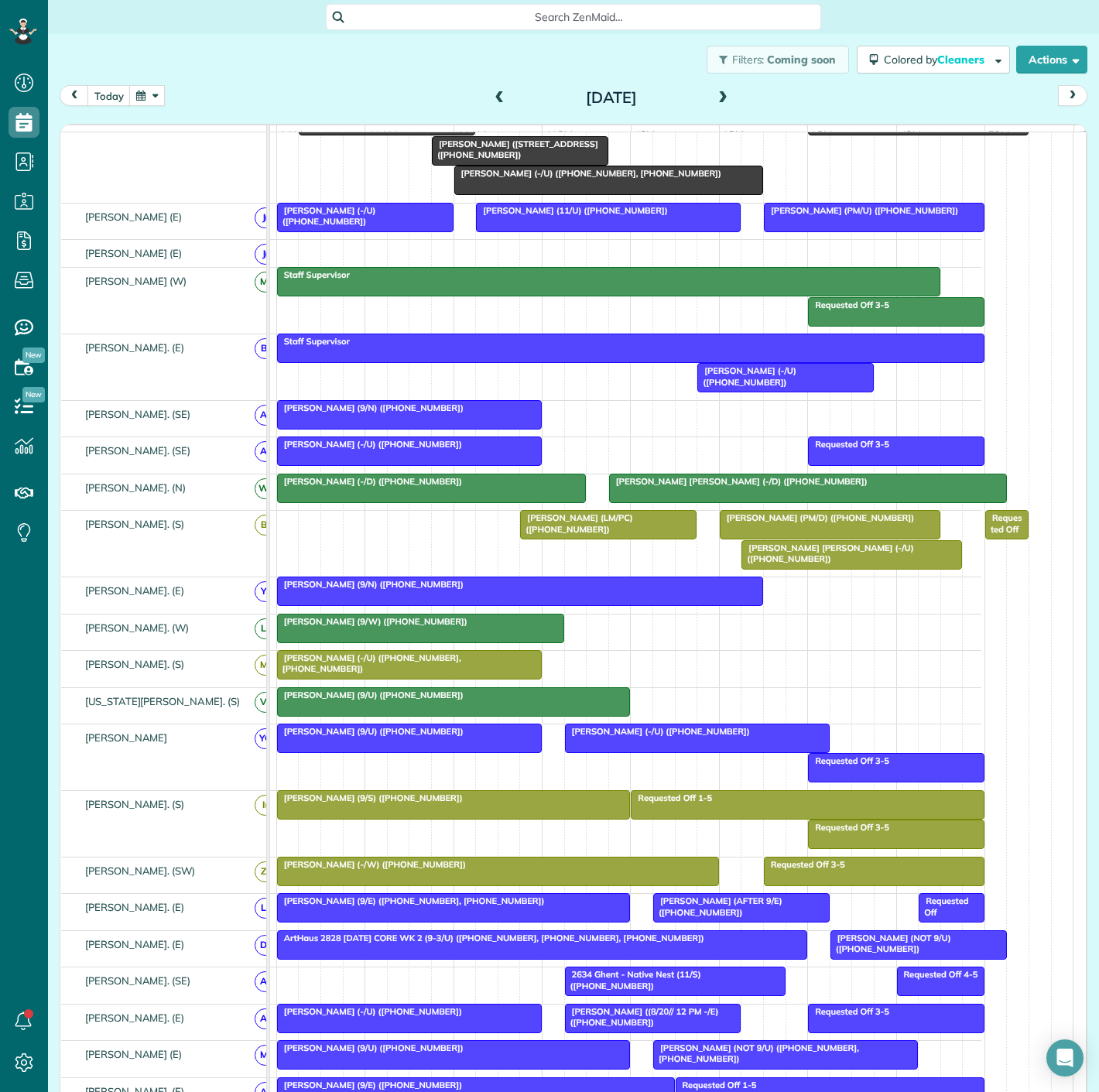
click at [631, 531] on span "[PERSON_NAME] (LM/PC) ([PHONE_NUMBER])" at bounding box center [576, 524] width 113 height 22
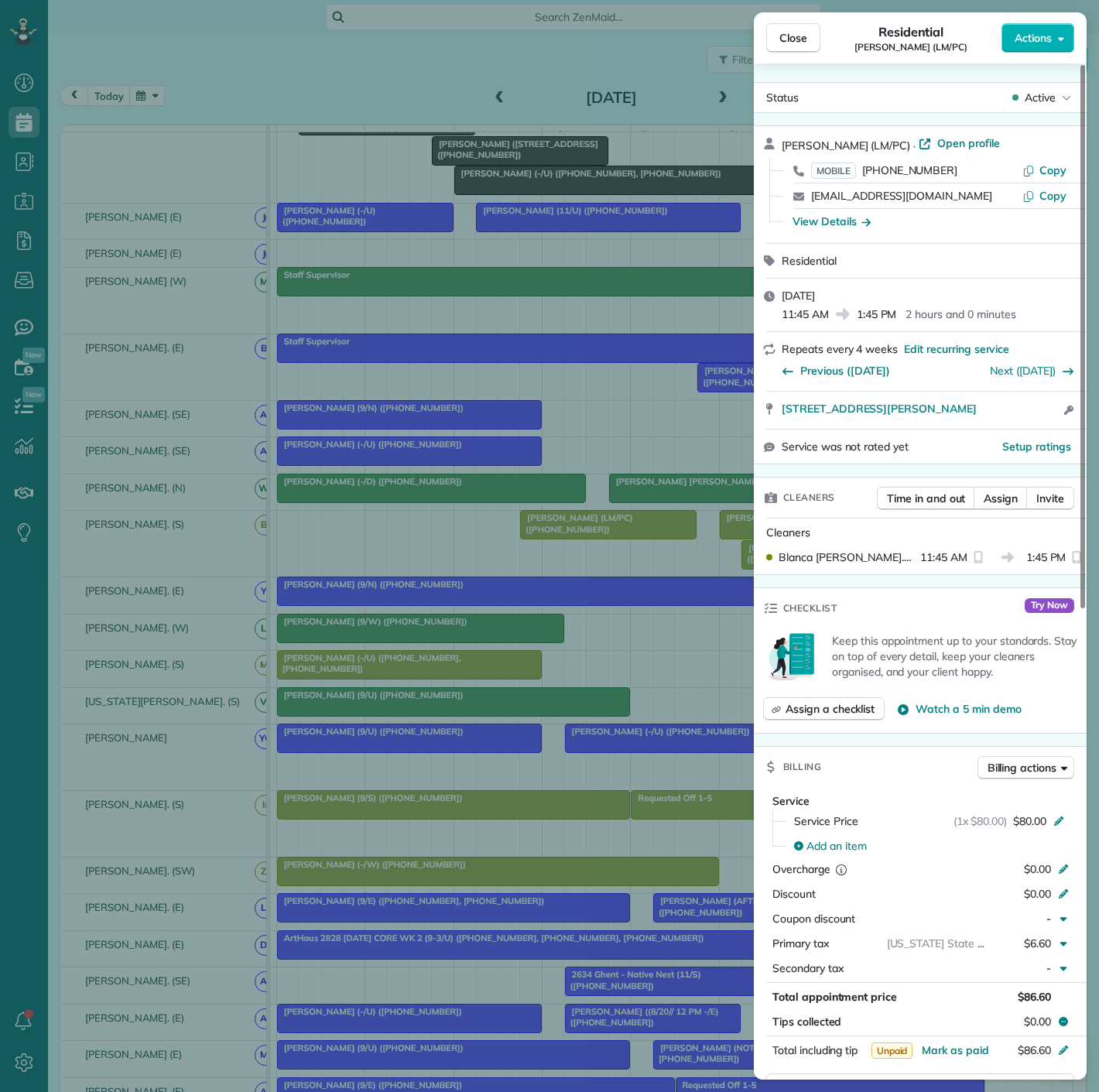
click at [595, 533] on div "Close Residential John Moss (LM/PC) Actions Status Active John Moss (LM/PC) · O…" at bounding box center [550, 546] width 1099 height 1092
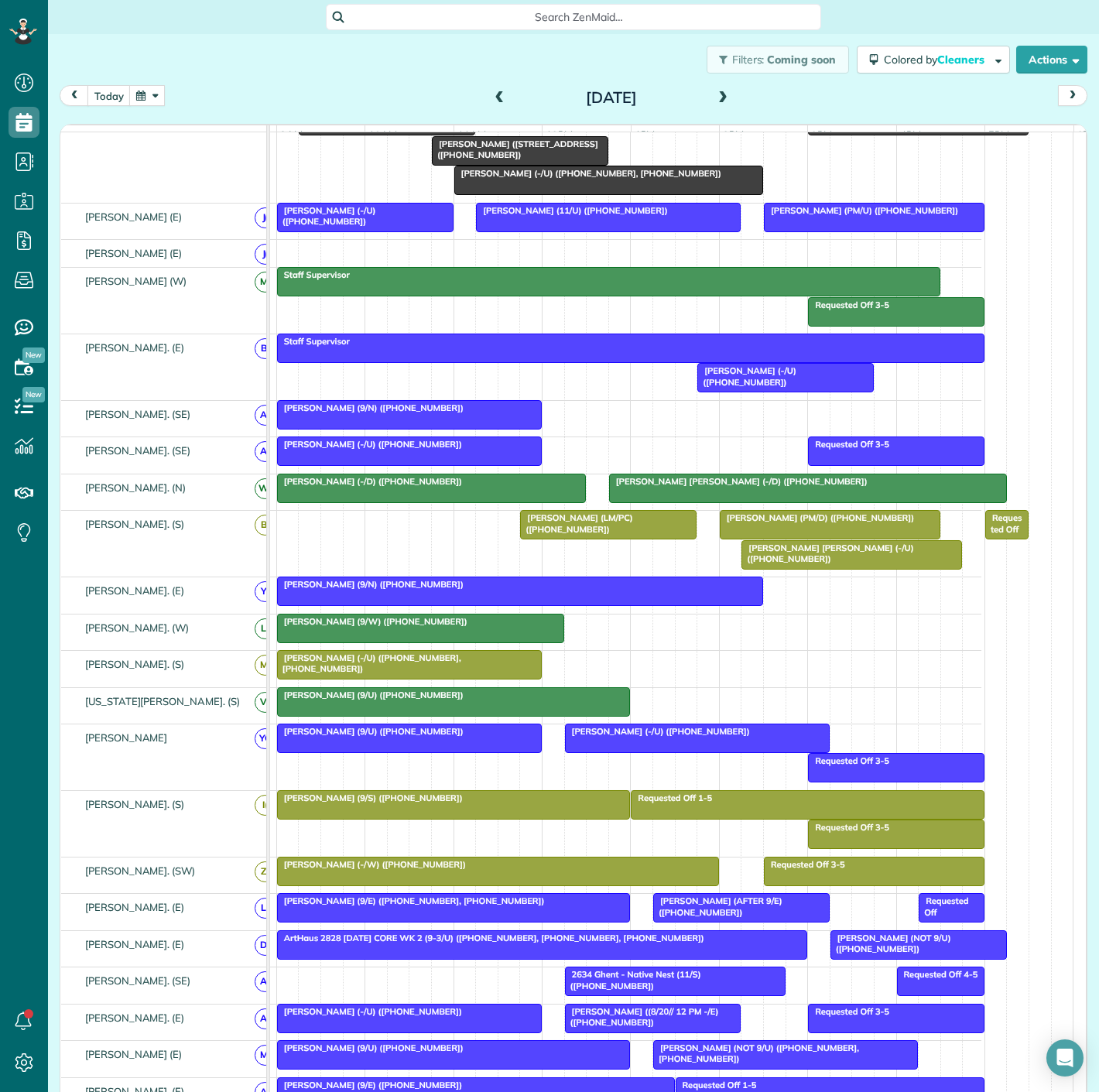
click at [829, 523] on span "[PERSON_NAME] (PM/D) ([PHONE_NUMBER])" at bounding box center [817, 518] width 196 height 11
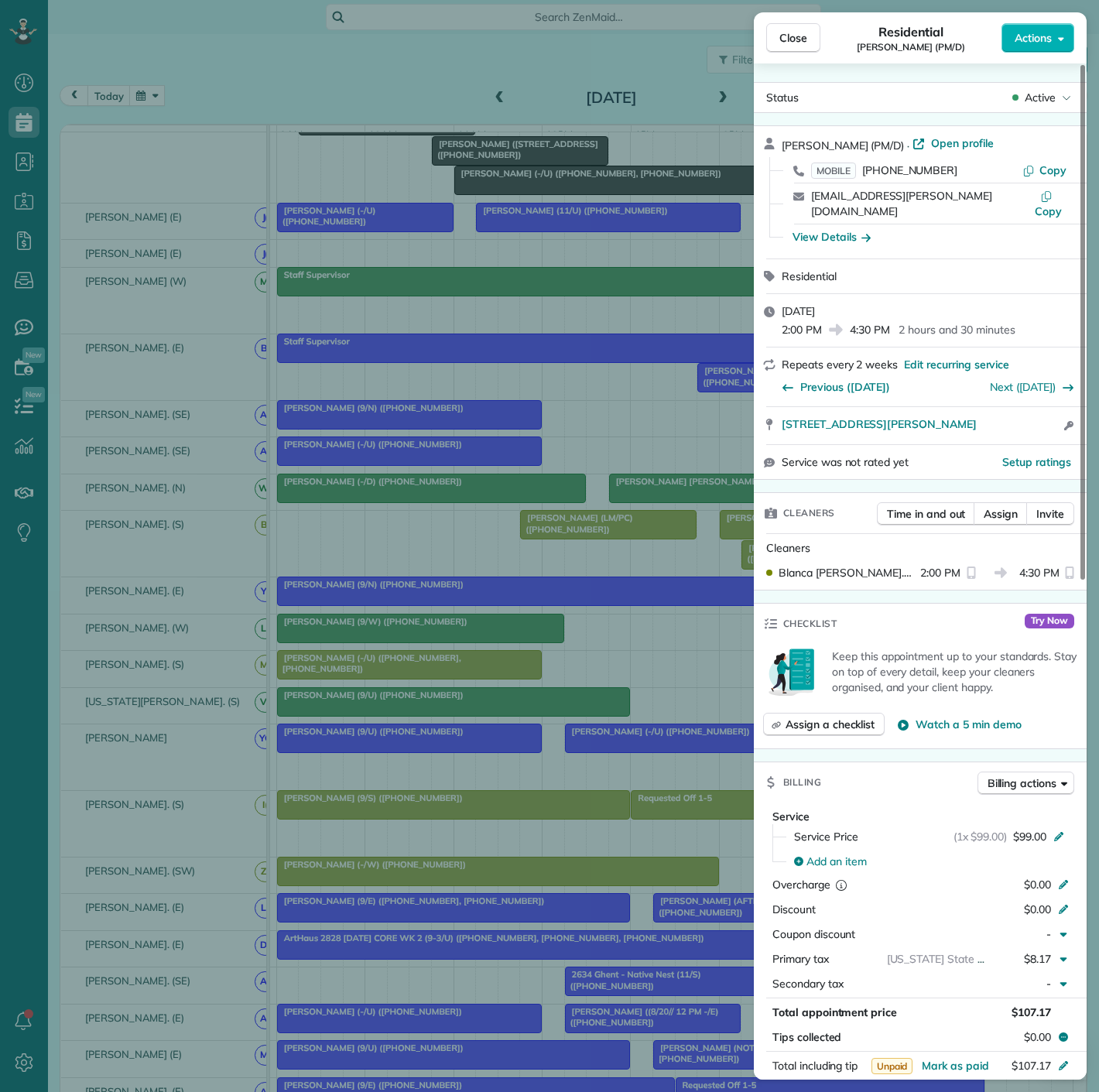
click at [559, 538] on div "Close Residential Spenser Stites (PM/D) Actions Status Active Spenser Stites (P…" at bounding box center [550, 546] width 1099 height 1092
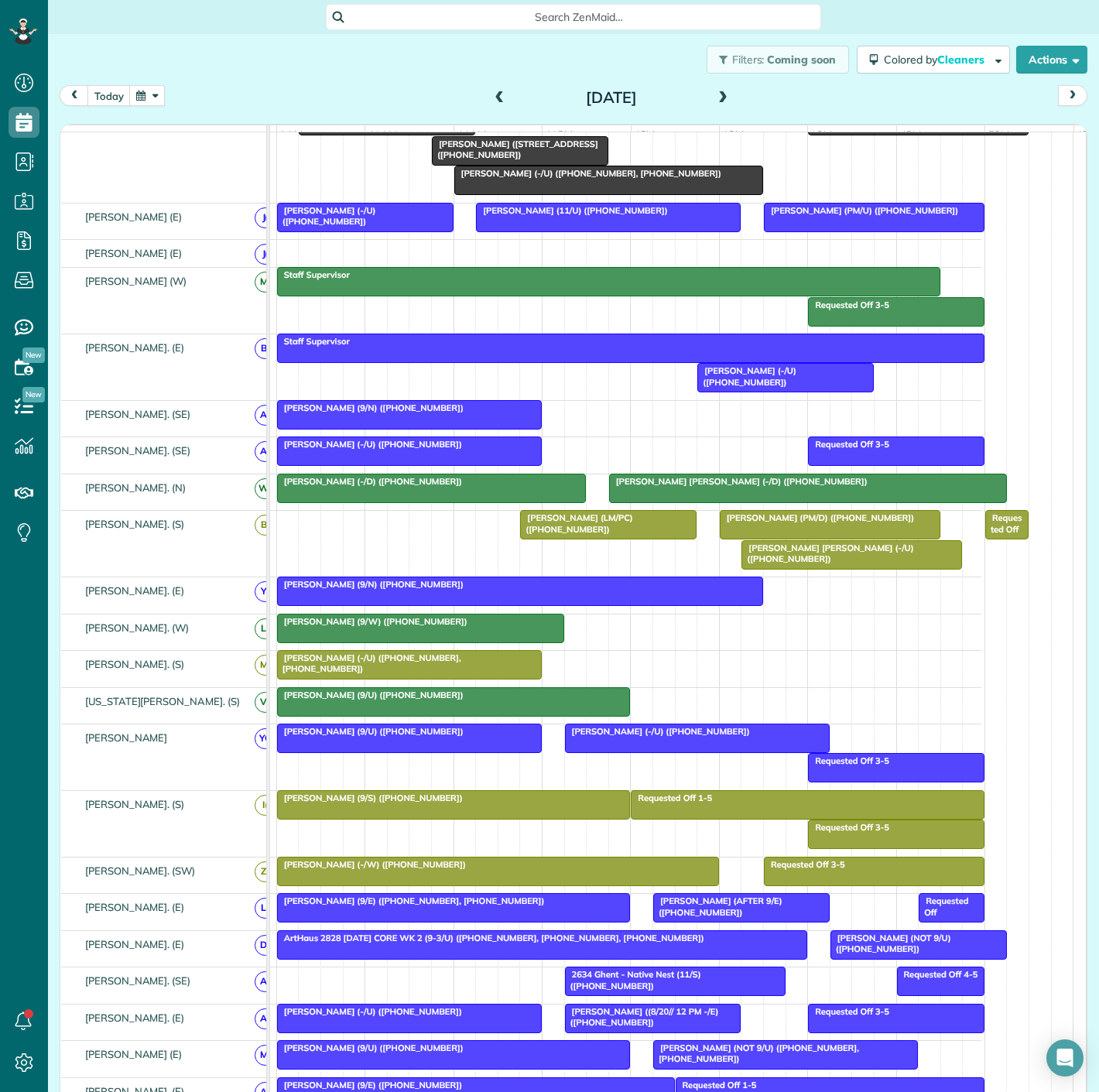
click at [811, 566] on div at bounding box center [851, 555] width 219 height 28
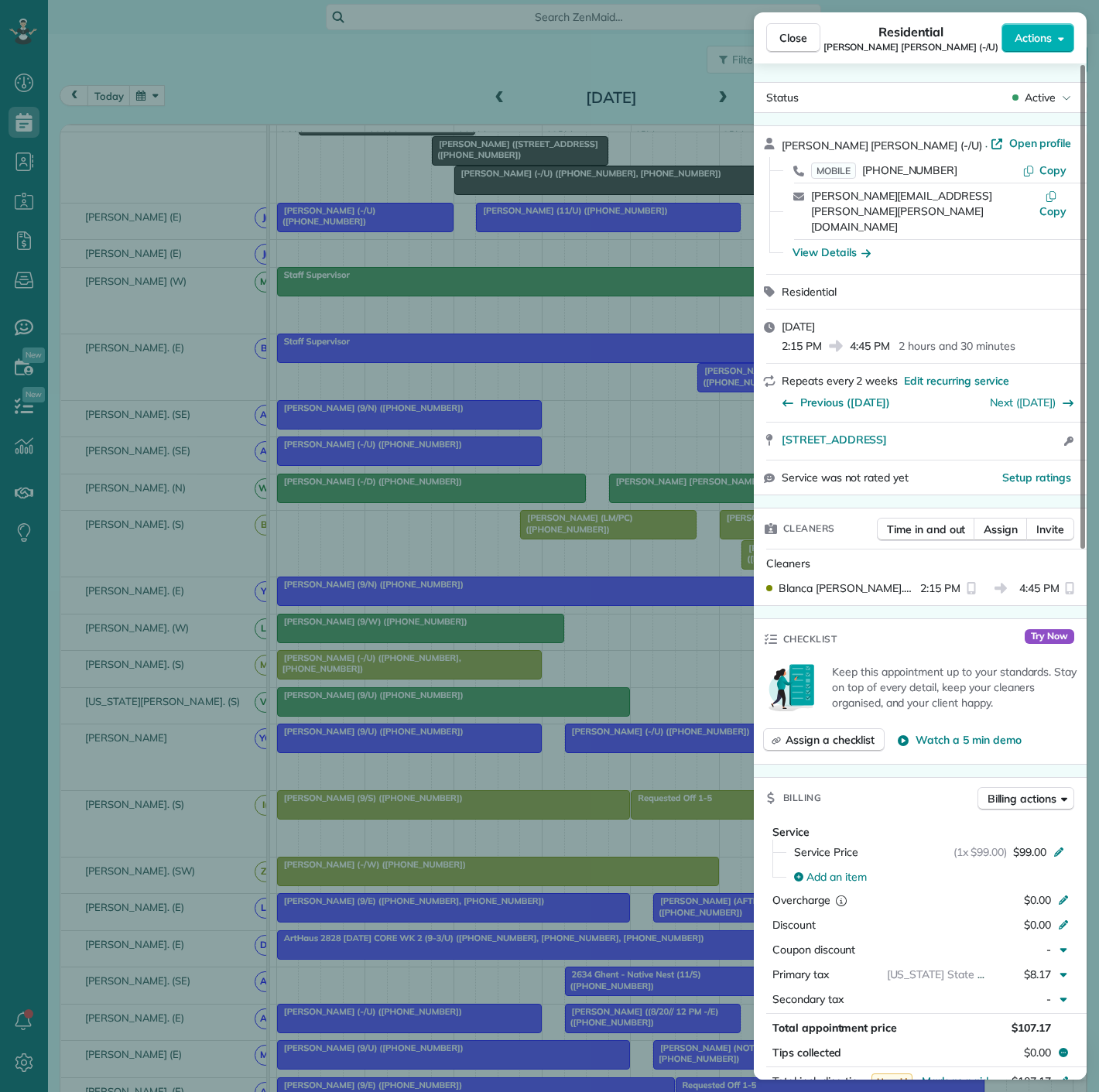
click at [514, 580] on div "Close Residential Rocio Madera Holgado (-/U) Actions Status Active Rocio Madera…" at bounding box center [550, 546] width 1099 height 1092
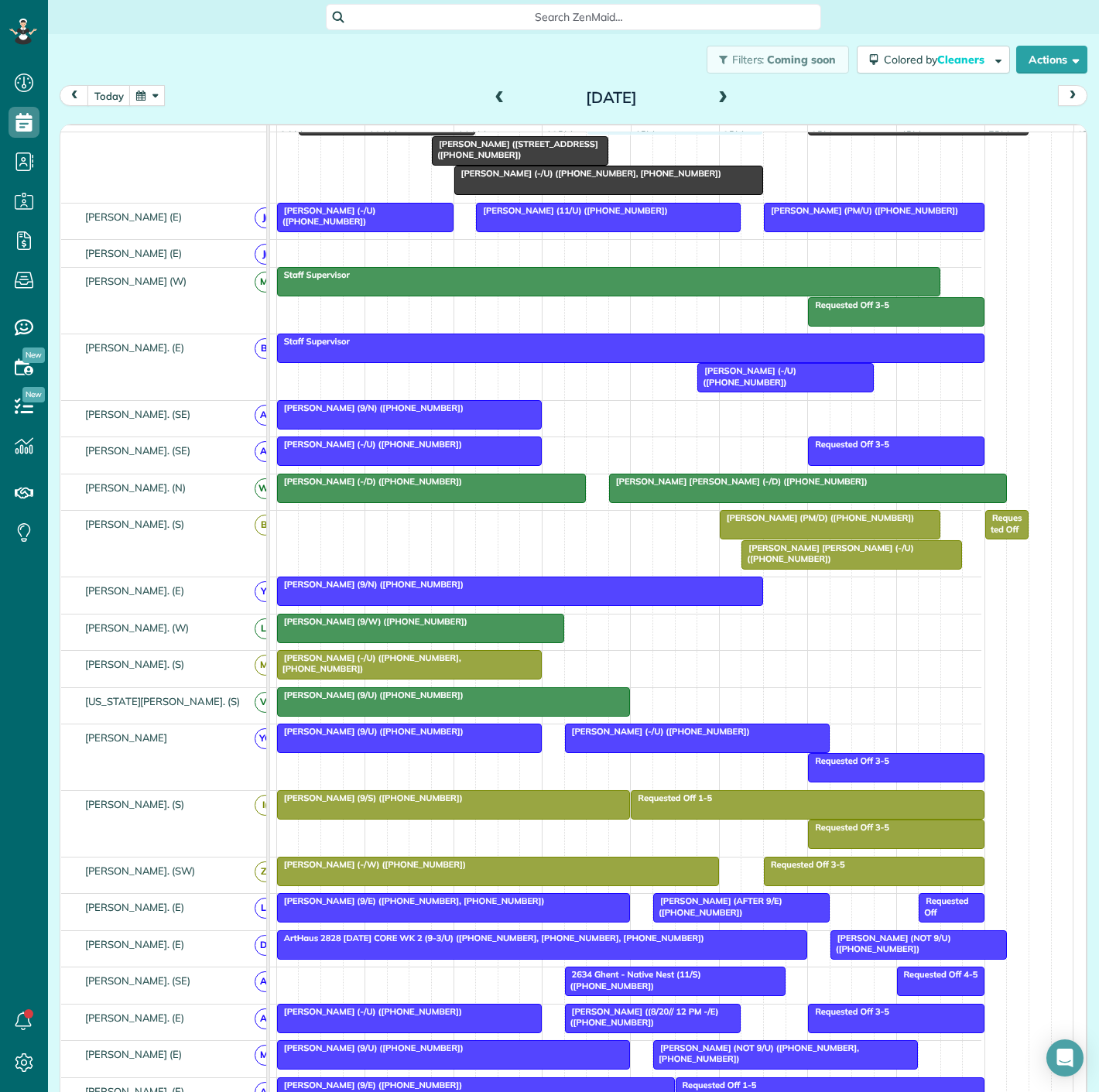
drag, startPoint x: 590, startPoint y: 542, endPoint x: 653, endPoint y: 176, distance: 371.4
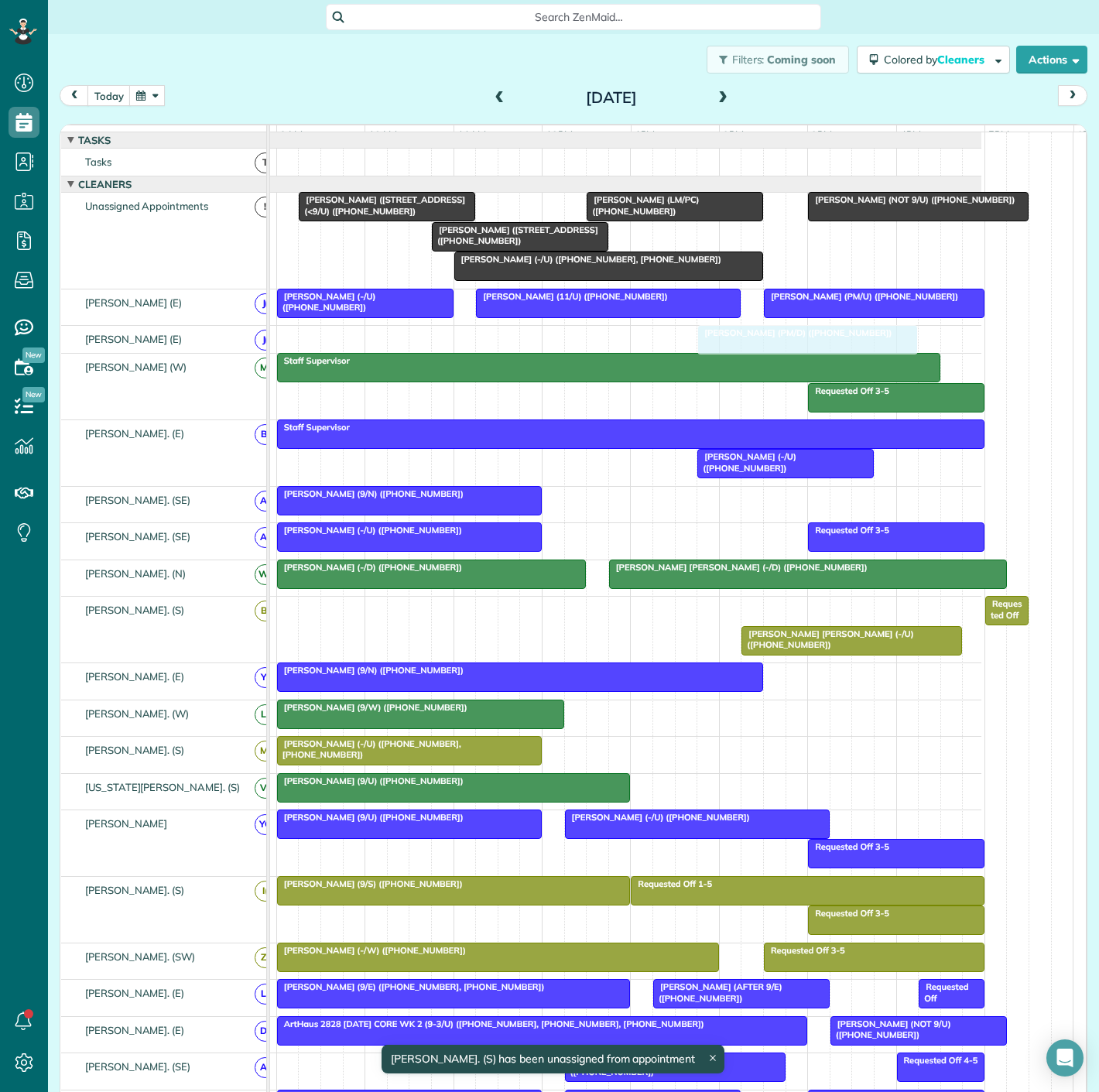
drag, startPoint x: 796, startPoint y: 630, endPoint x: 784, endPoint y: 414, distance: 216.3
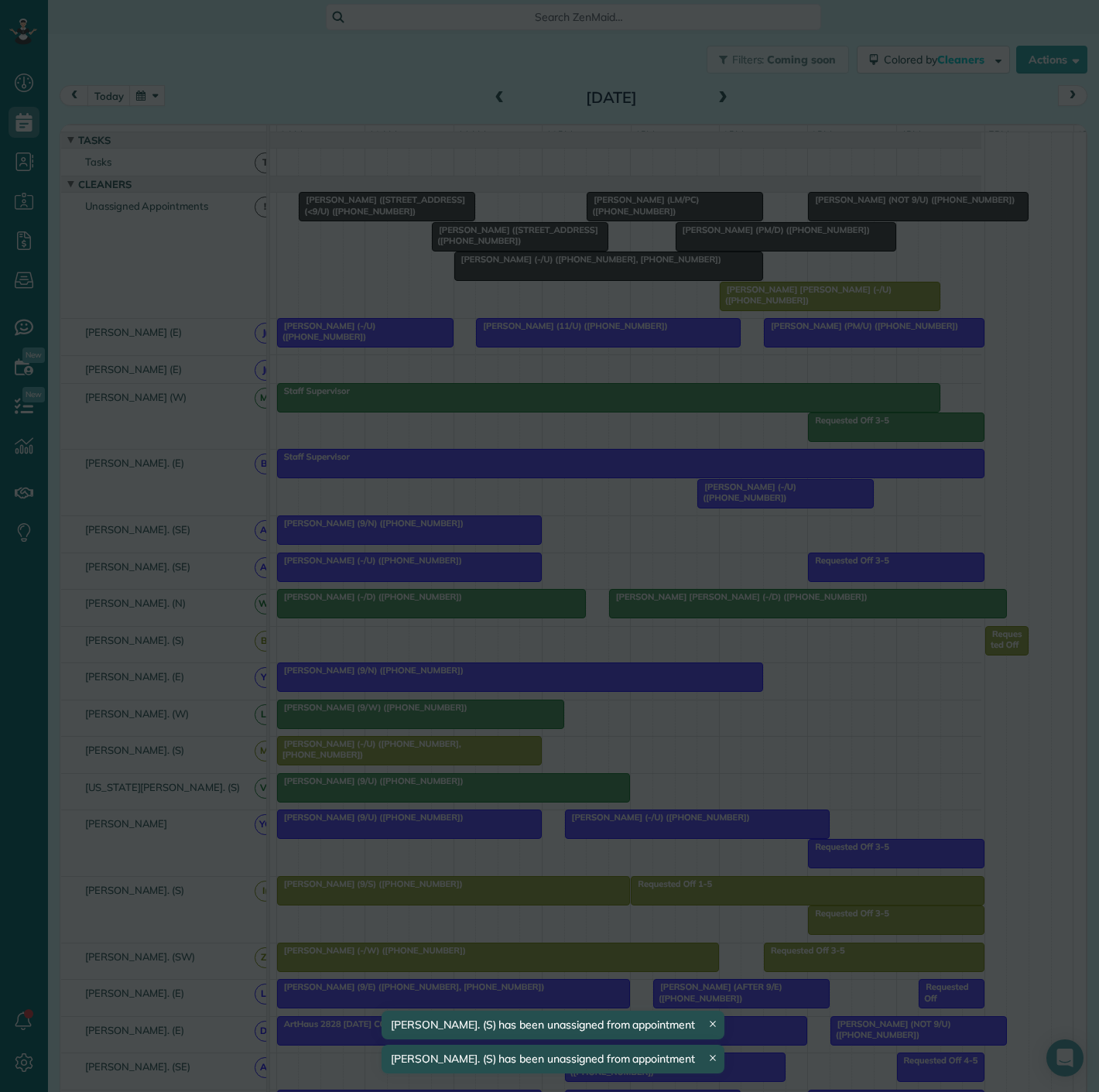
drag, startPoint x: 805, startPoint y: 614, endPoint x: 780, endPoint y: 226, distance: 388.8
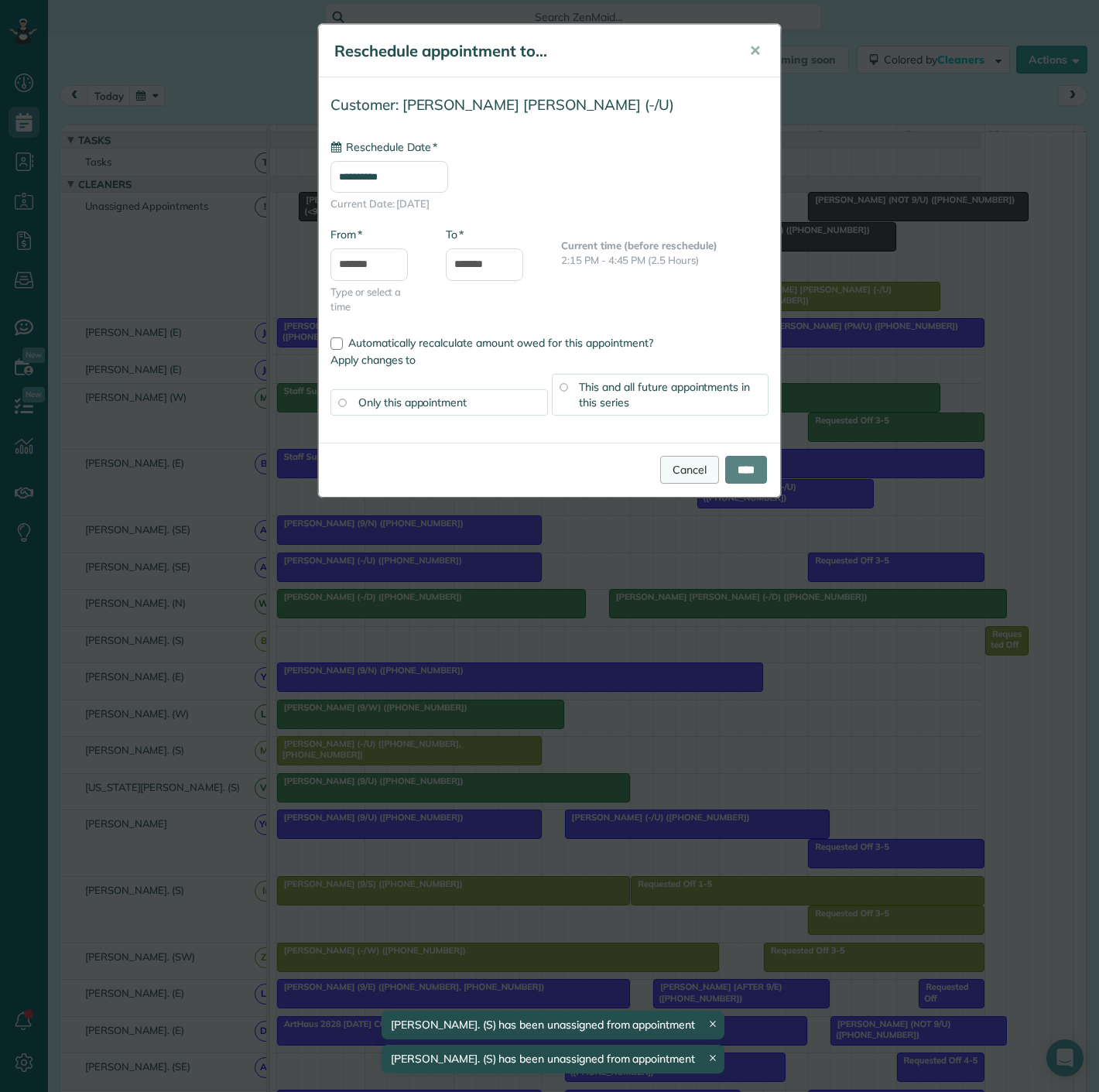
type input "**********"
click at [662, 470] on link "Cancel" at bounding box center [689, 470] width 58 height 28
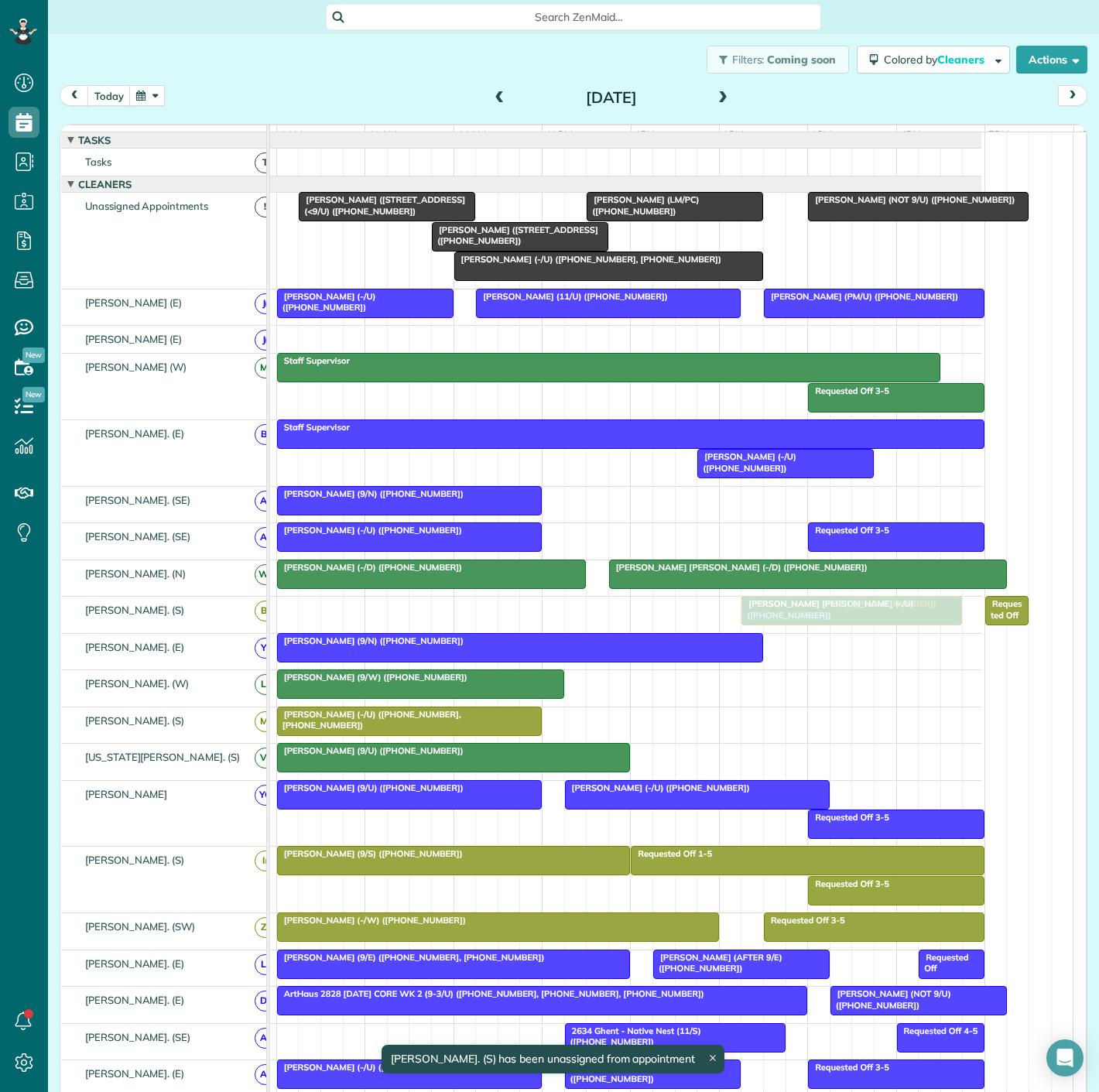
drag, startPoint x: 731, startPoint y: 250, endPoint x: 787, endPoint y: 624, distance: 378.2
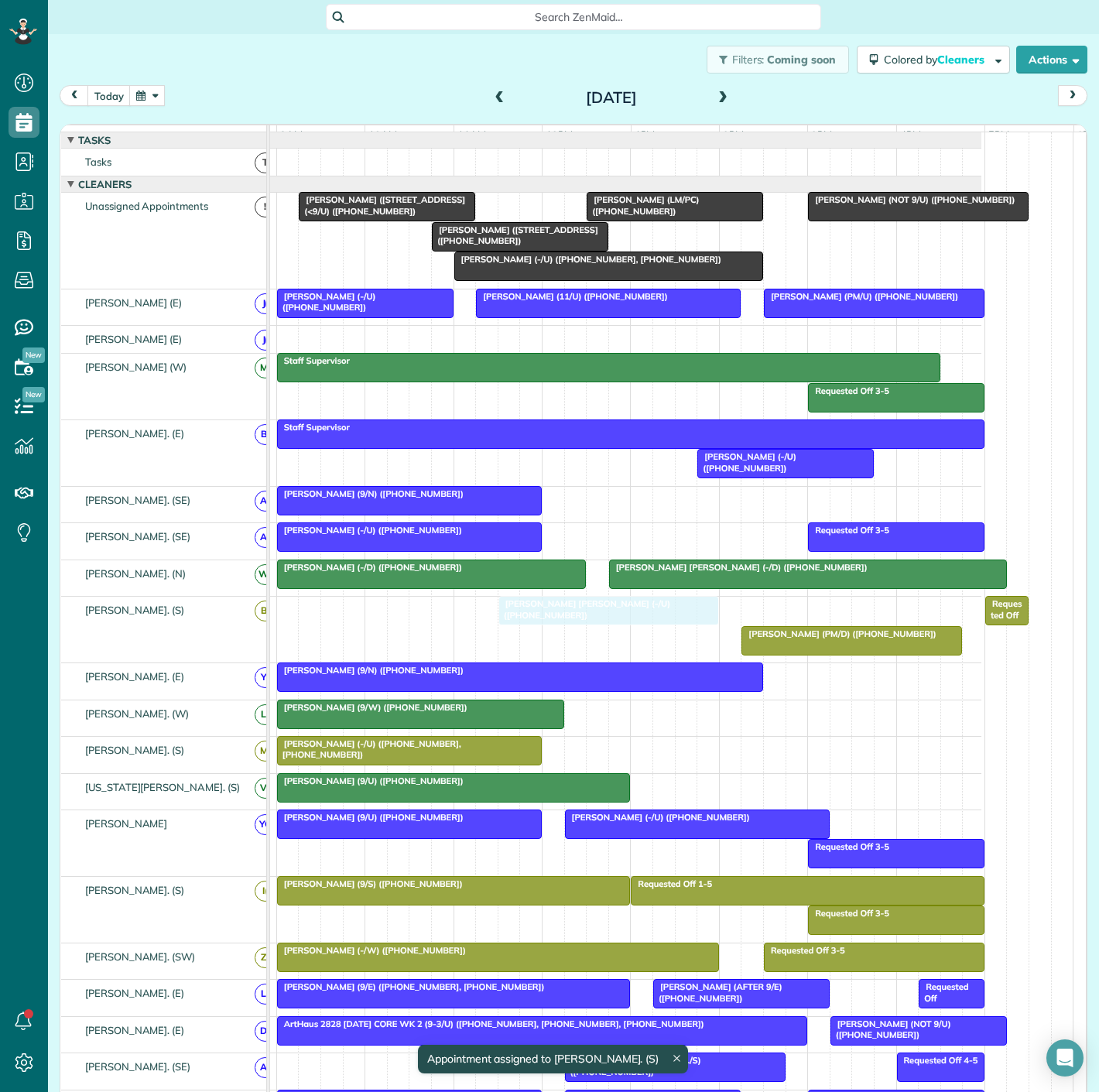
drag, startPoint x: 810, startPoint y: 622, endPoint x: 578, endPoint y: 615, distance: 232.1
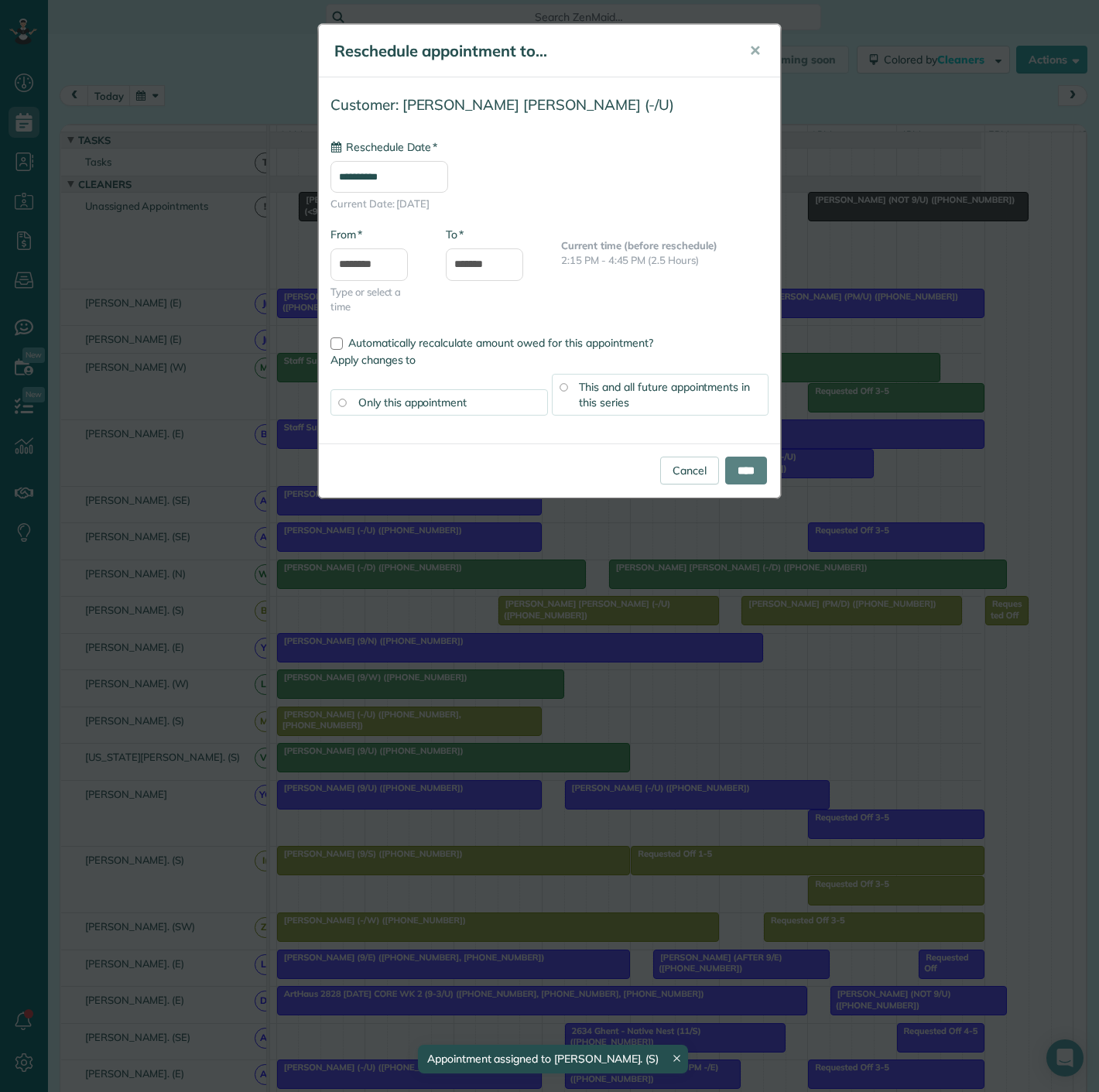
click at [829, 621] on div "**********" at bounding box center [550, 546] width 1099 height 1092
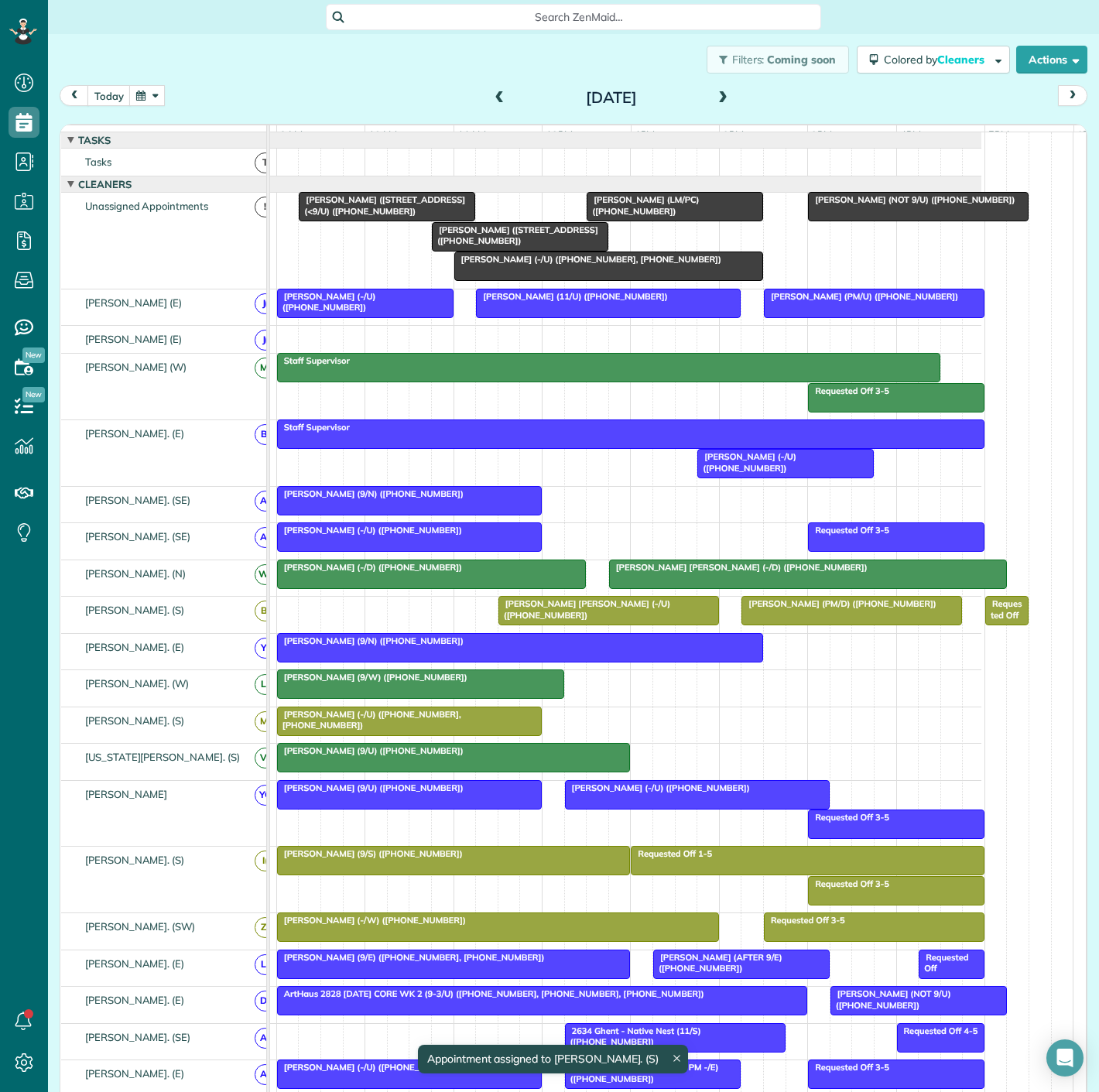
click at [820, 623] on div at bounding box center [851, 611] width 219 height 28
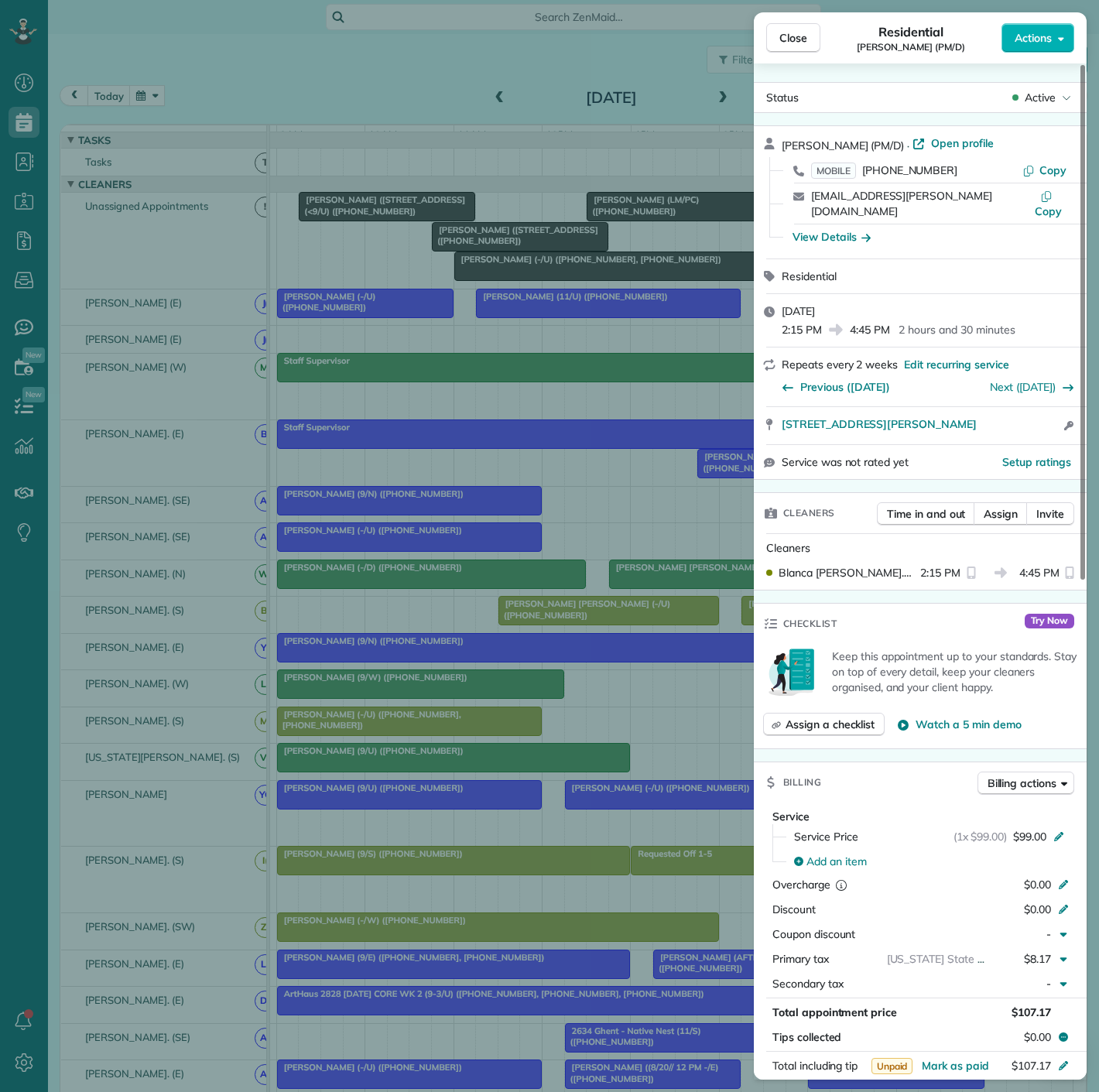
click at [570, 623] on div "Close Residential Spenser Stites (PM/D) Actions Status Active Spenser Stites (P…" at bounding box center [550, 546] width 1099 height 1092
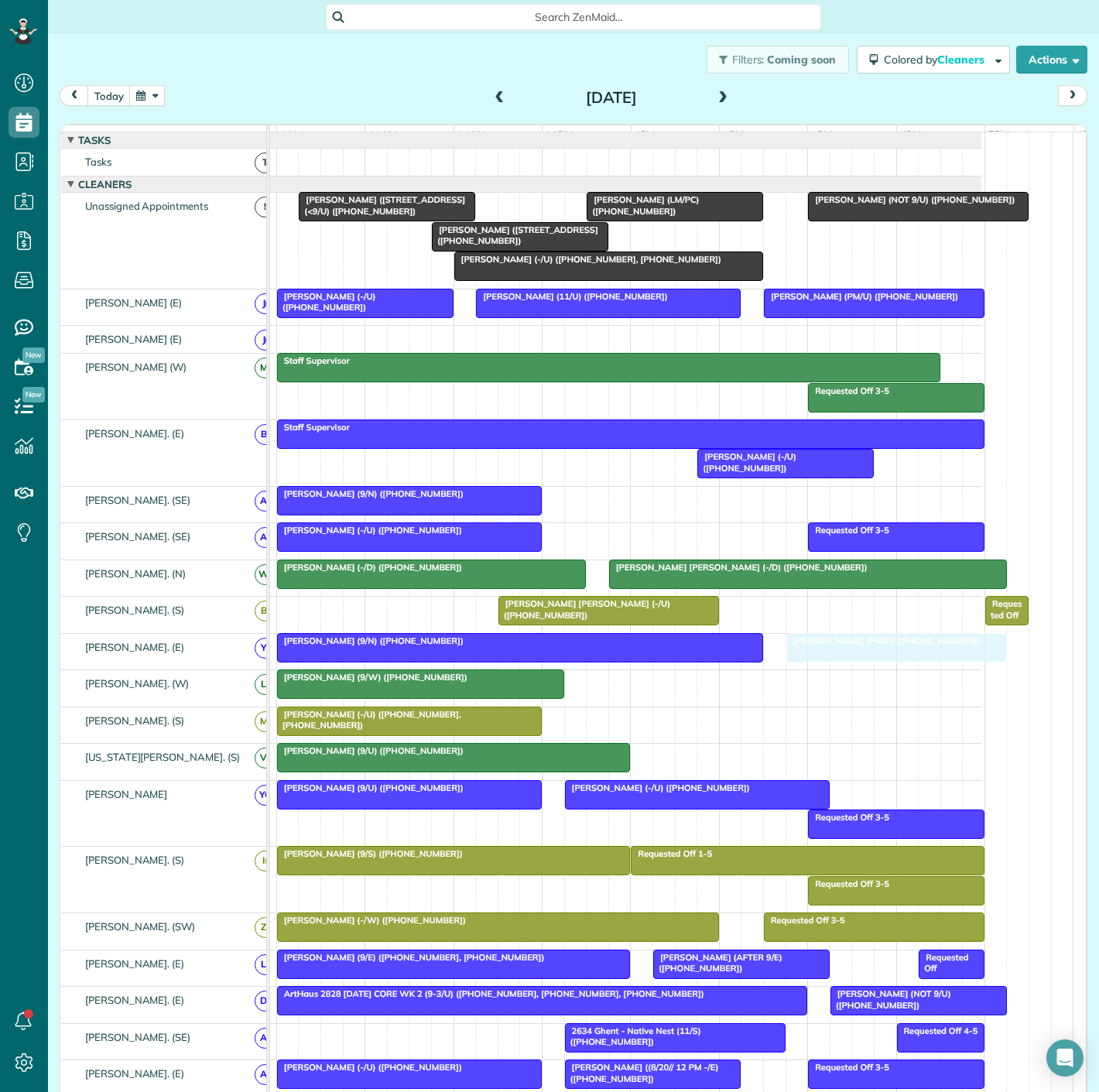
drag, startPoint x: 836, startPoint y: 631, endPoint x: 876, endPoint y: 654, distance: 46.1
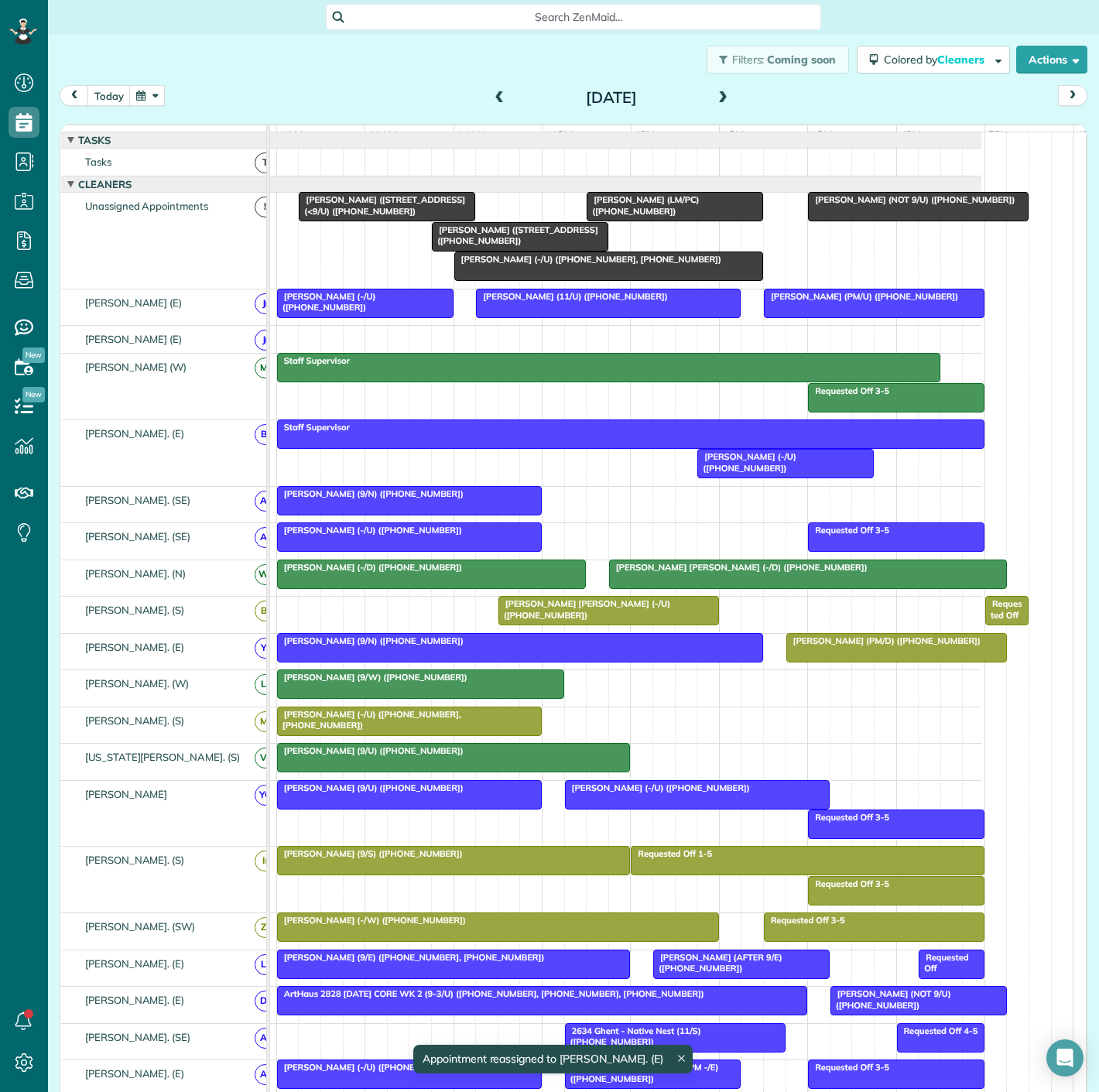
click at [834, 646] on span "[PERSON_NAME] (PM/D) ([PHONE_NUMBER])" at bounding box center [884, 641] width 196 height 11
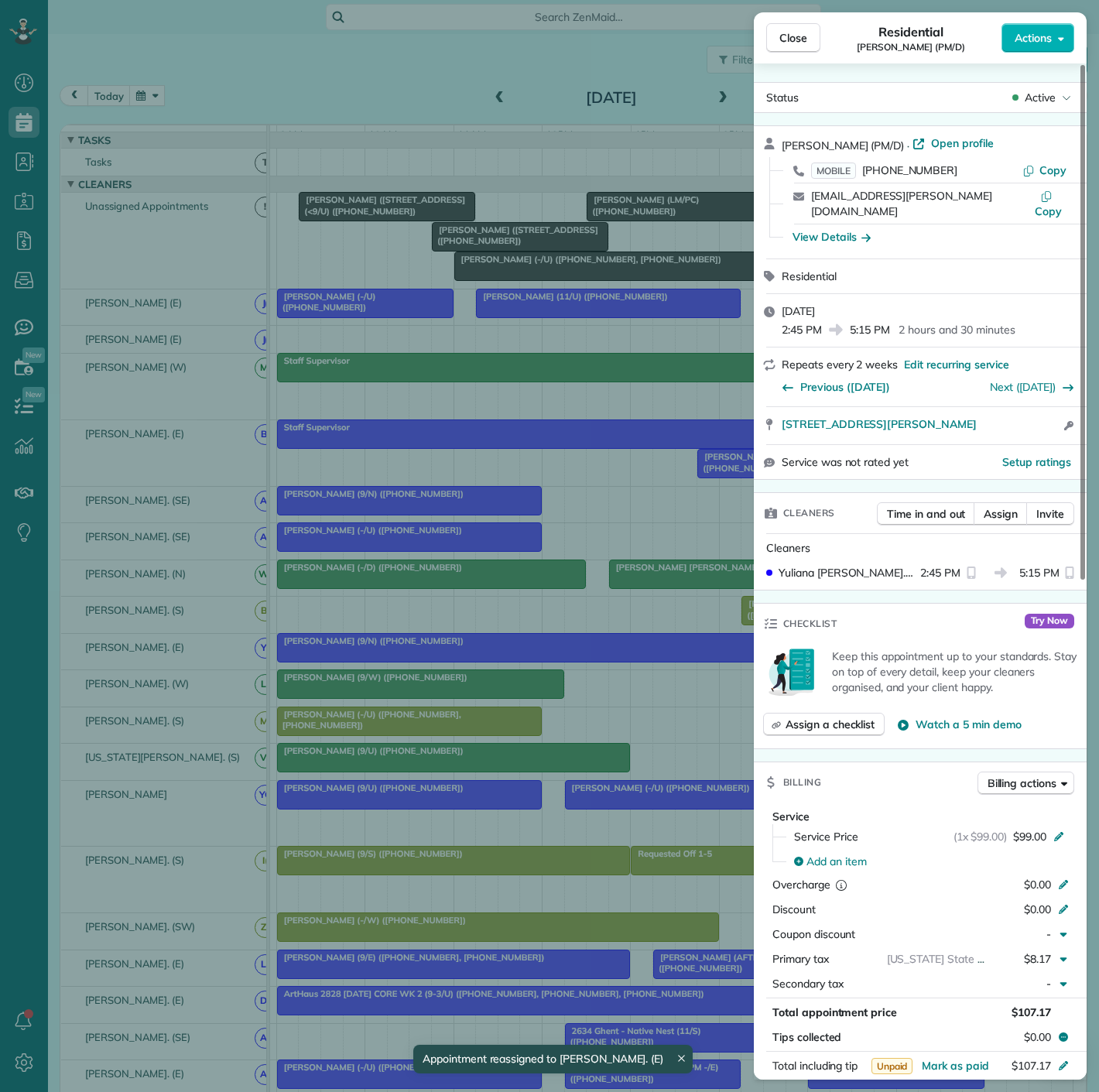
click at [696, 664] on div "Close Residential Spenser Stites (PM/D) Actions Status Active Spenser Stites (P…" at bounding box center [550, 546] width 1099 height 1092
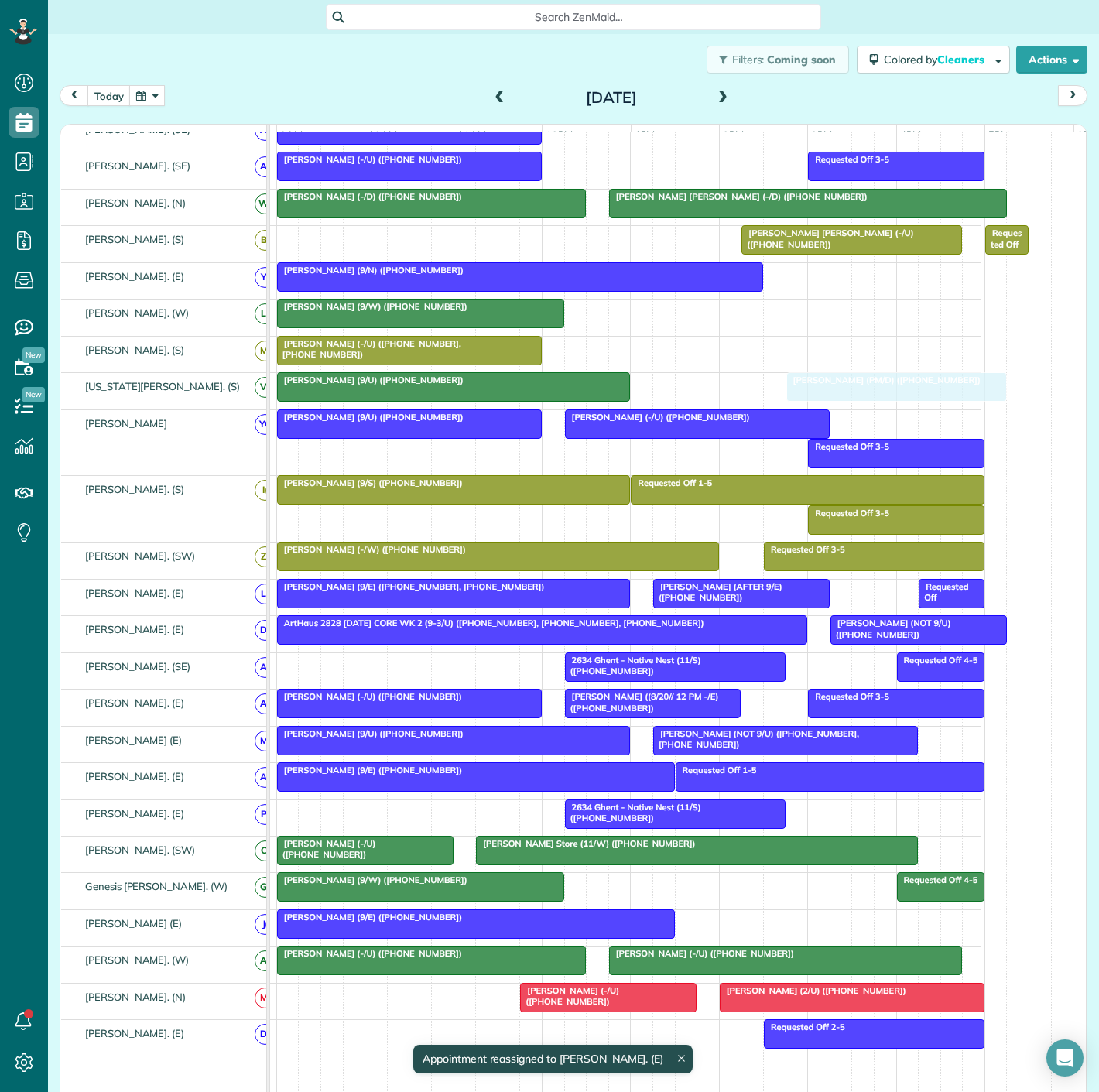
scroll to position [430, 0]
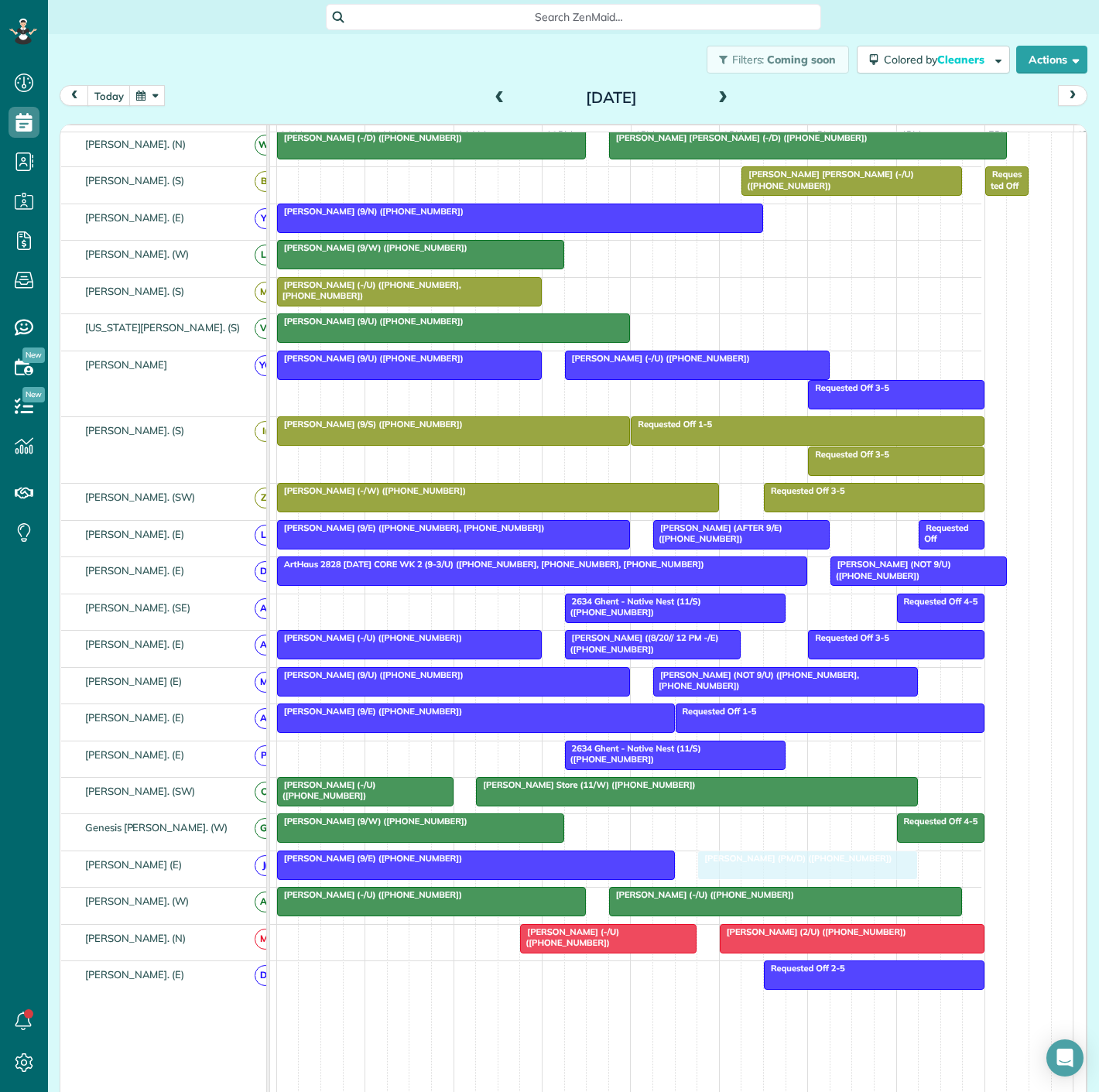
drag, startPoint x: 866, startPoint y: 668, endPoint x: 782, endPoint y: 883, distance: 230.8
click at [631, 879] on div at bounding box center [476, 865] width 396 height 28
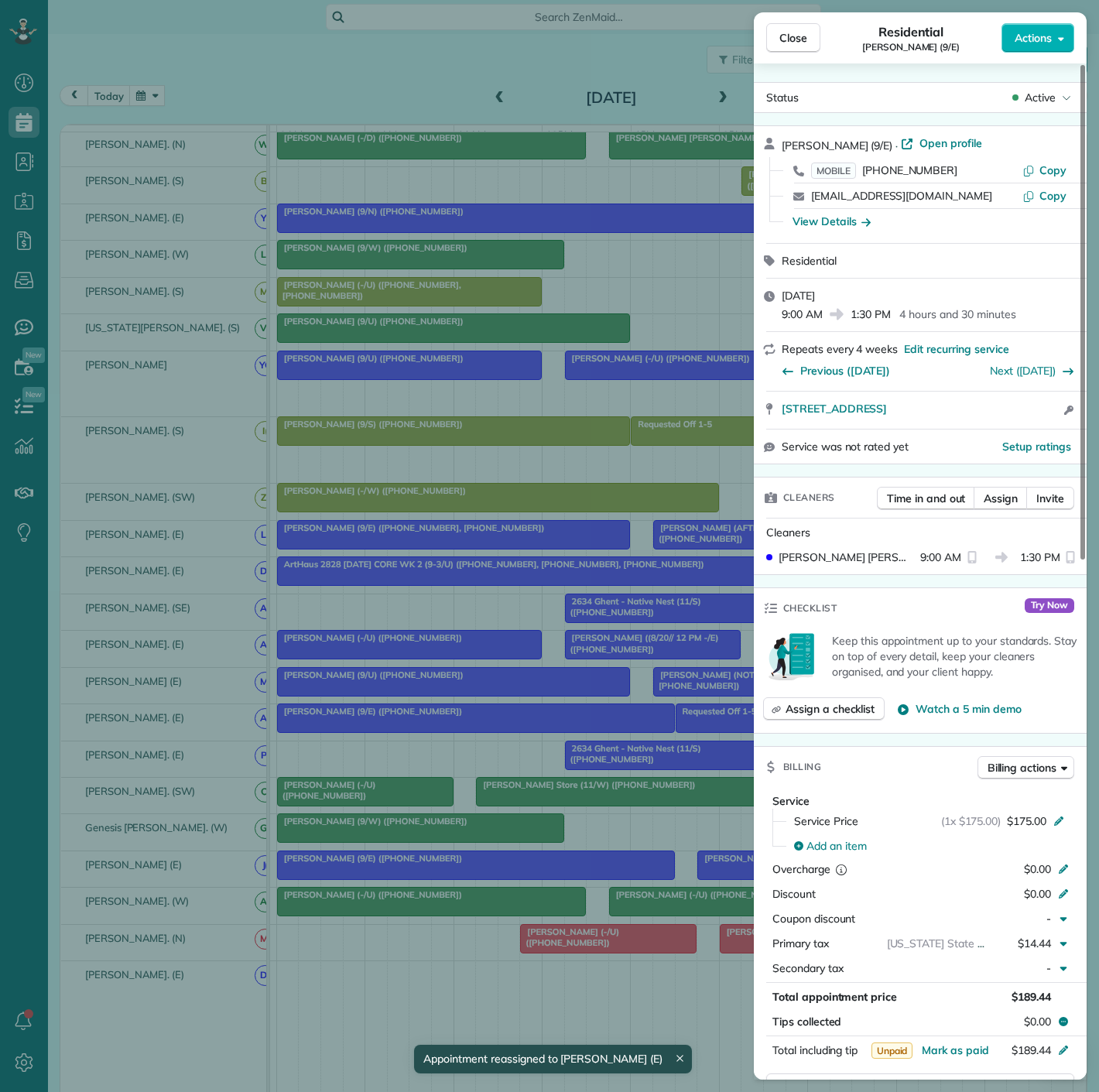
click at [694, 937] on div "Close Residential Jessica Gammill (9/E) Actions Status Active Jessica Gammill (…" at bounding box center [550, 546] width 1099 height 1092
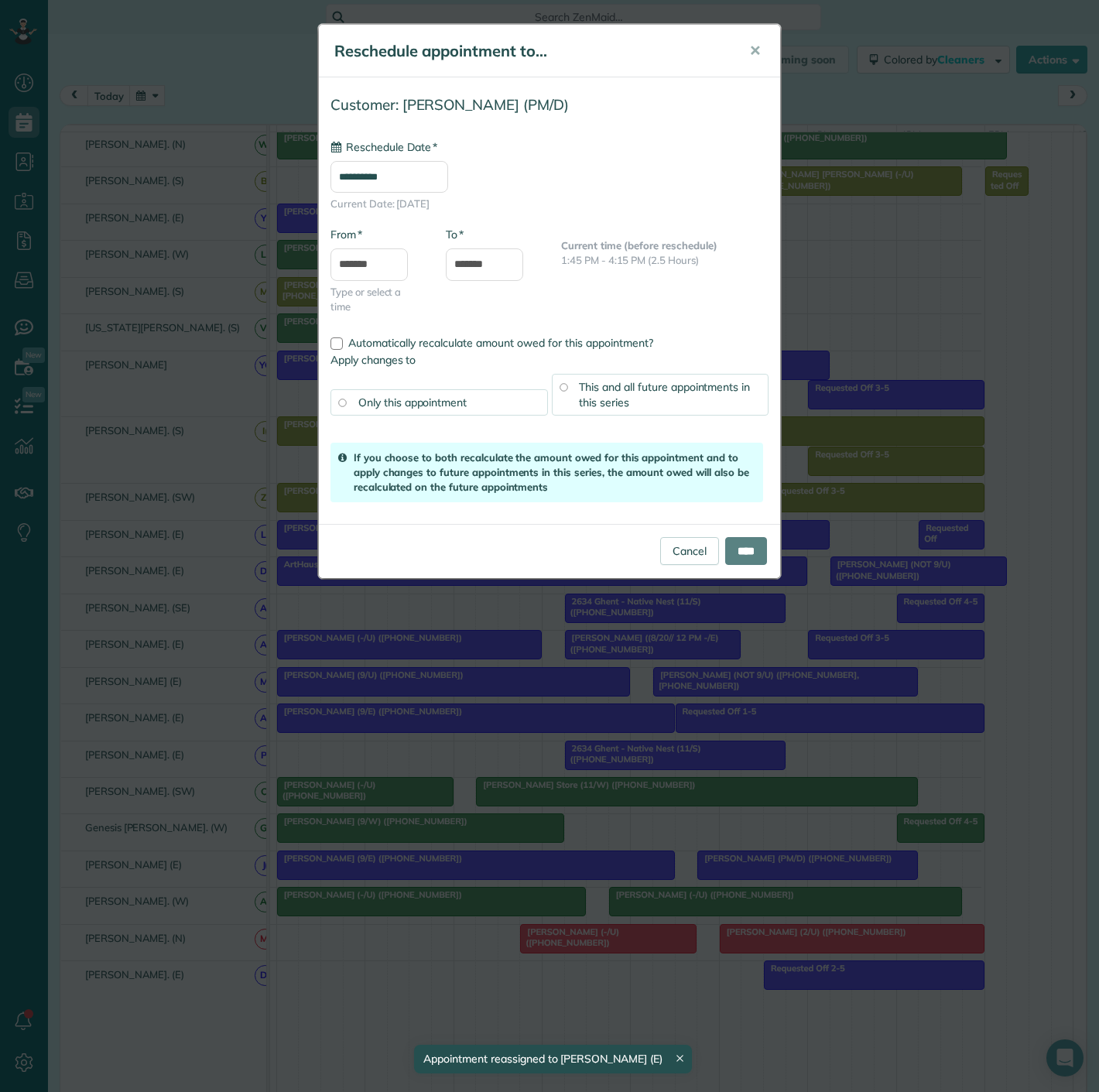
drag, startPoint x: 804, startPoint y: 875, endPoint x: 834, endPoint y: 776, distance: 103.4
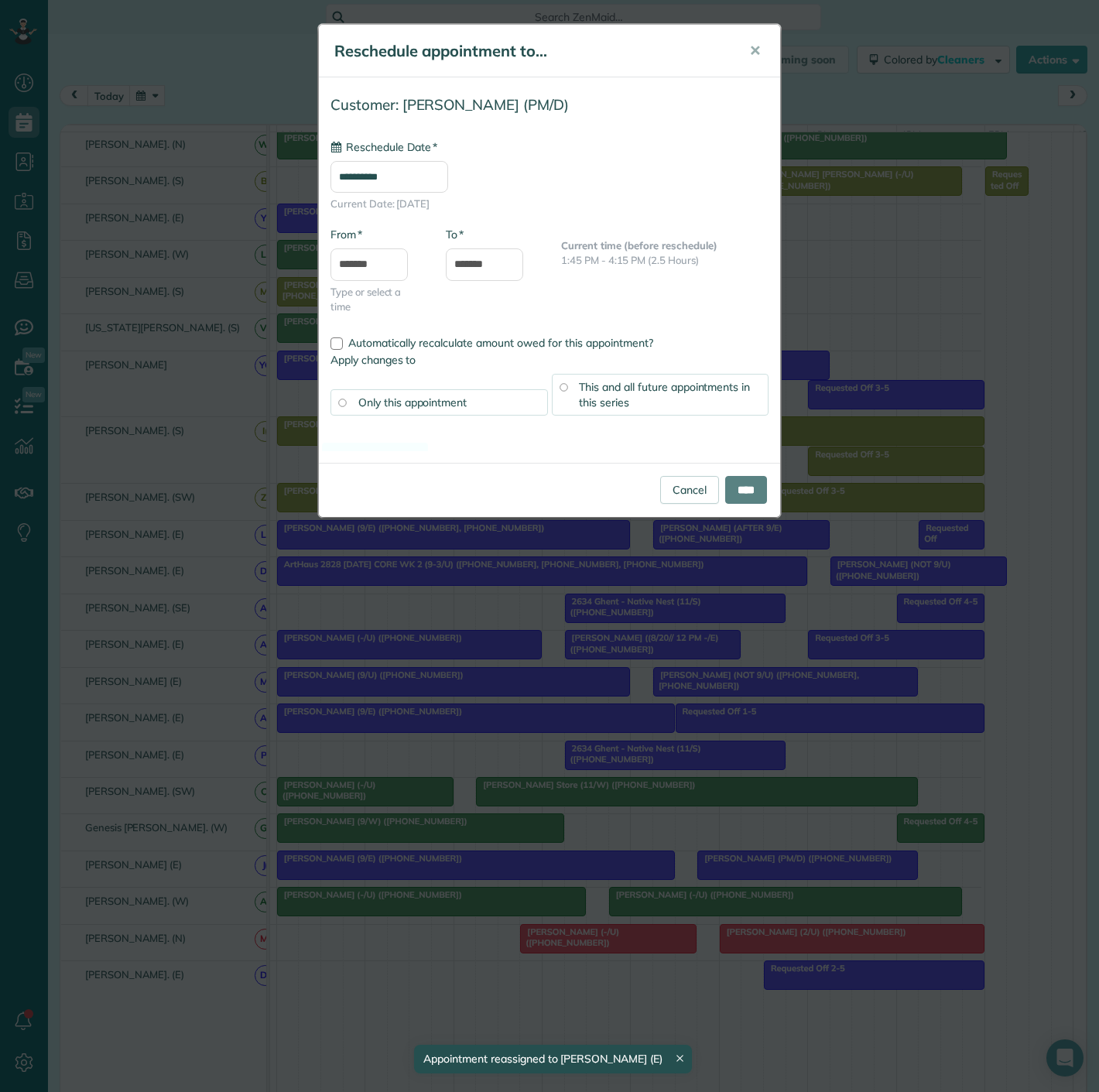
click at [769, 855] on div "**********" at bounding box center [550, 546] width 1099 height 1092
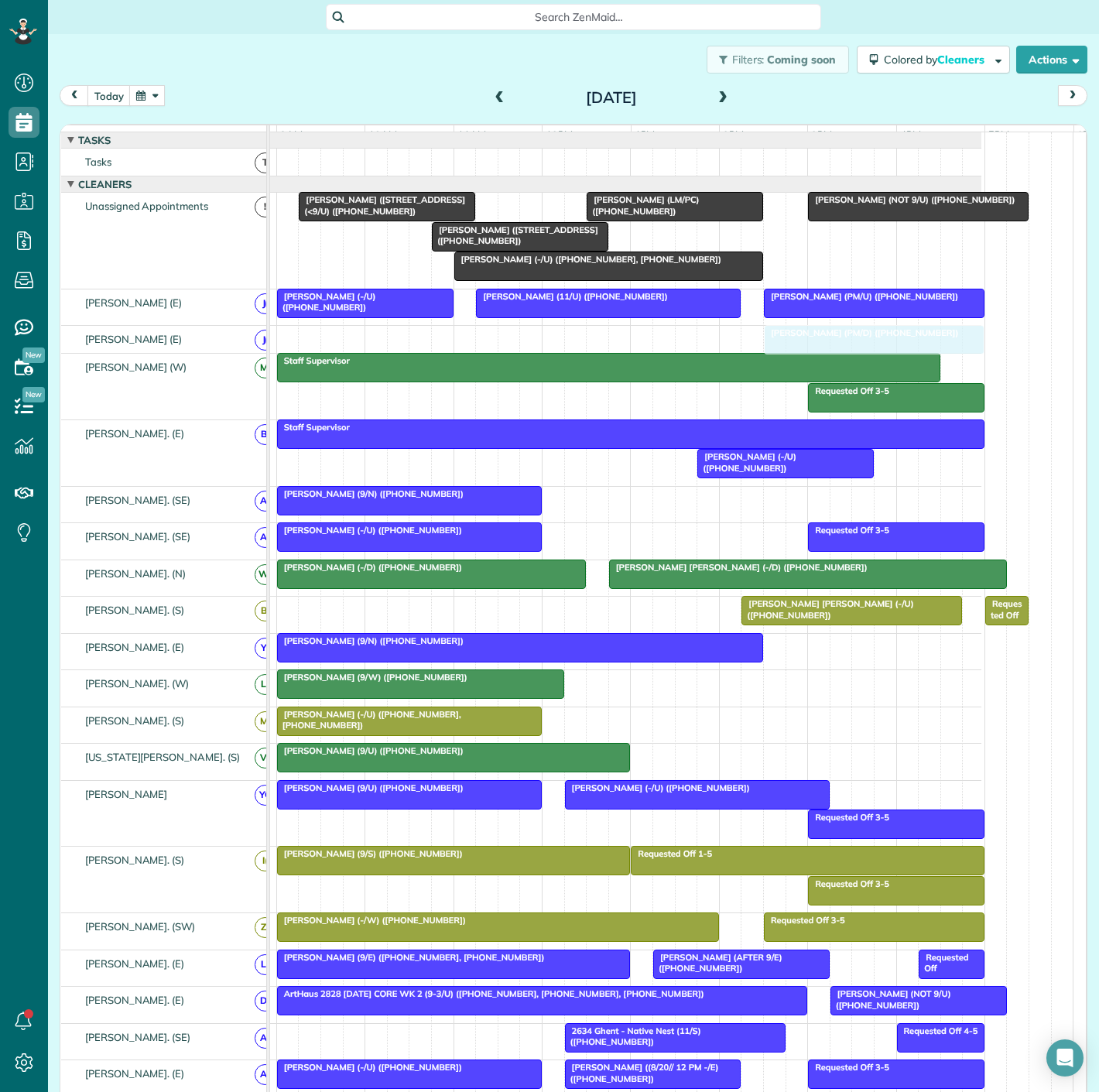
drag, startPoint x: 798, startPoint y: 859, endPoint x: 858, endPoint y: 342, distance: 520.5
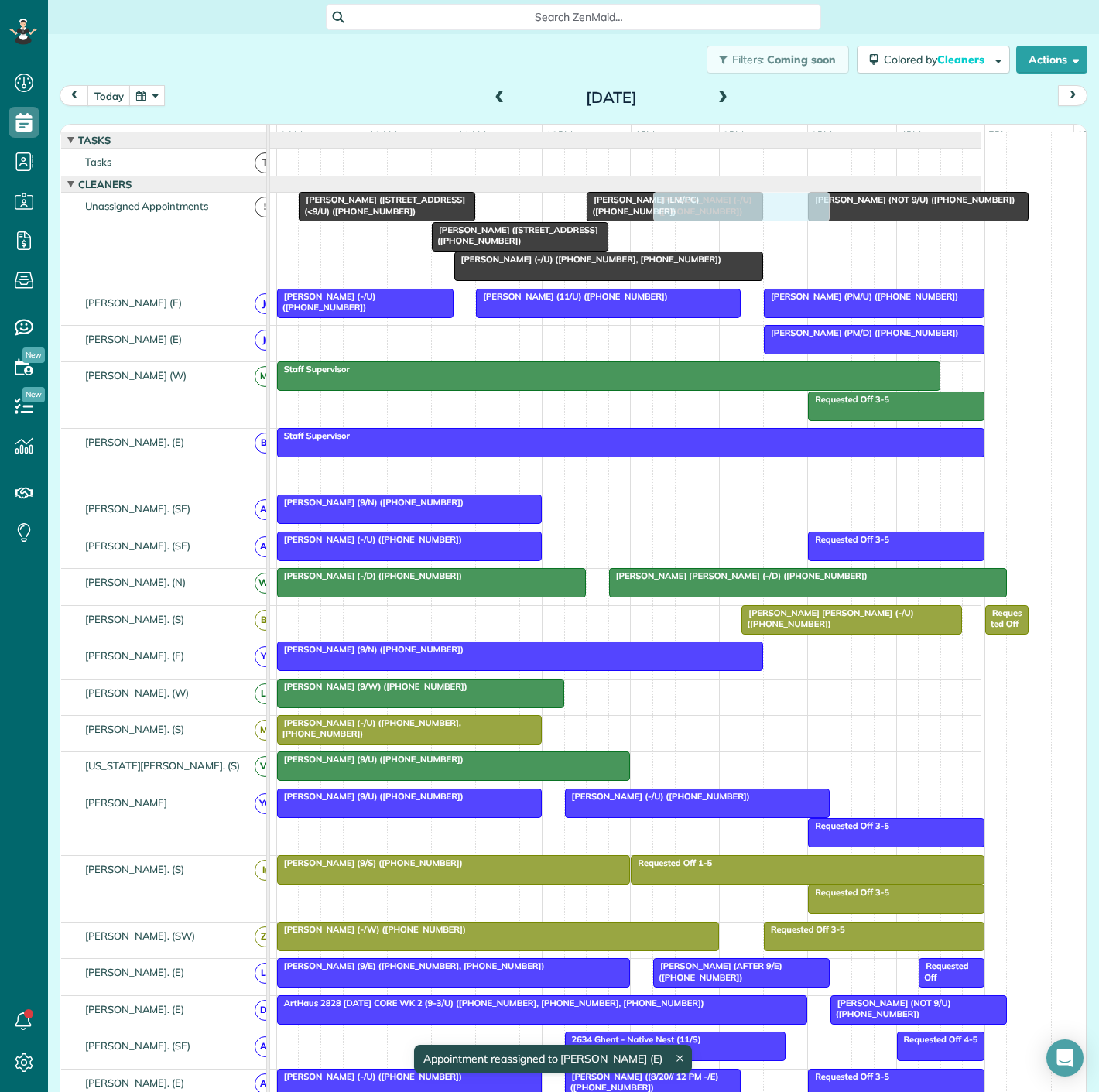
drag, startPoint x: 755, startPoint y: 483, endPoint x: 714, endPoint y: 236, distance: 250.4
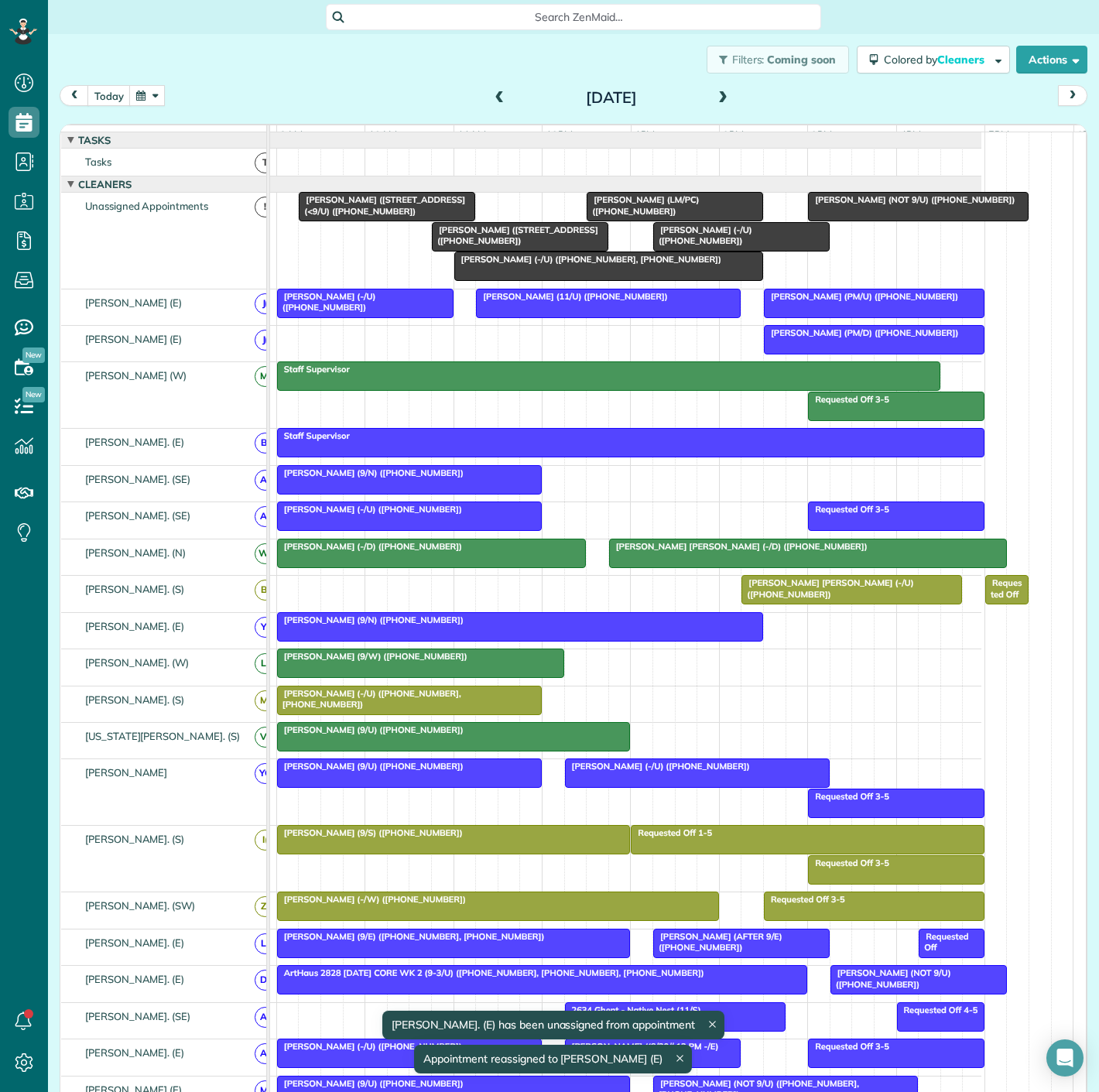
click at [438, 530] on div at bounding box center [410, 516] width 263 height 28
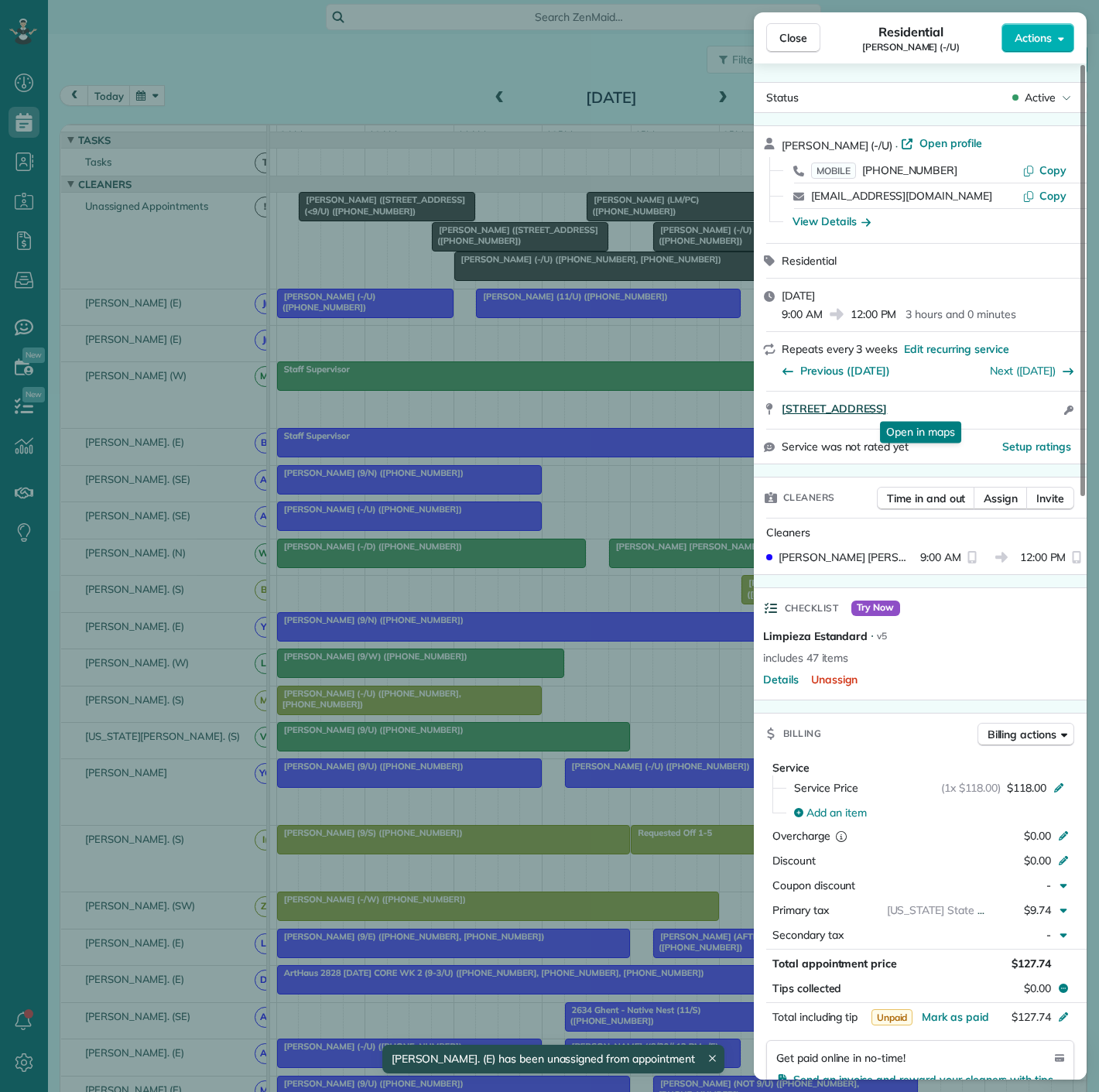
drag, startPoint x: 780, startPoint y: 407, endPoint x: 1021, endPoint y: 410, distance: 241.0
click at [1021, 410] on div "3255 Carlisle Street Apt 2534 Dallas TX 75204 Open in maps Open in maps Open ac…" at bounding box center [921, 411] width 333 height 38
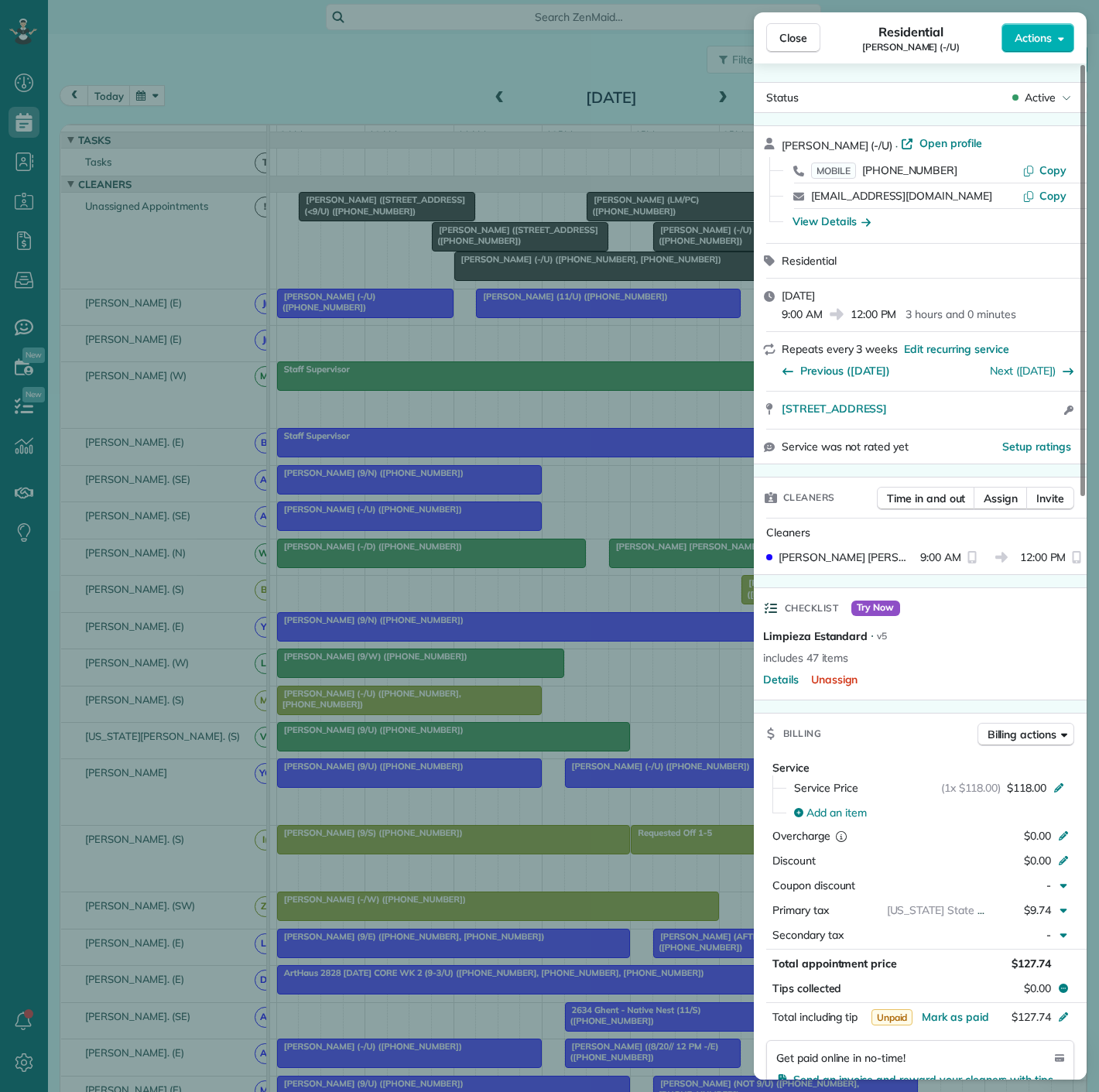
drag, startPoint x: 595, startPoint y: 221, endPoint x: 570, endPoint y: 235, distance: 28.7
click at [595, 221] on div "Close Residential Brett Martinsen (-/U) Actions Status Active Brett Martinsen (…" at bounding box center [550, 546] width 1099 height 1092
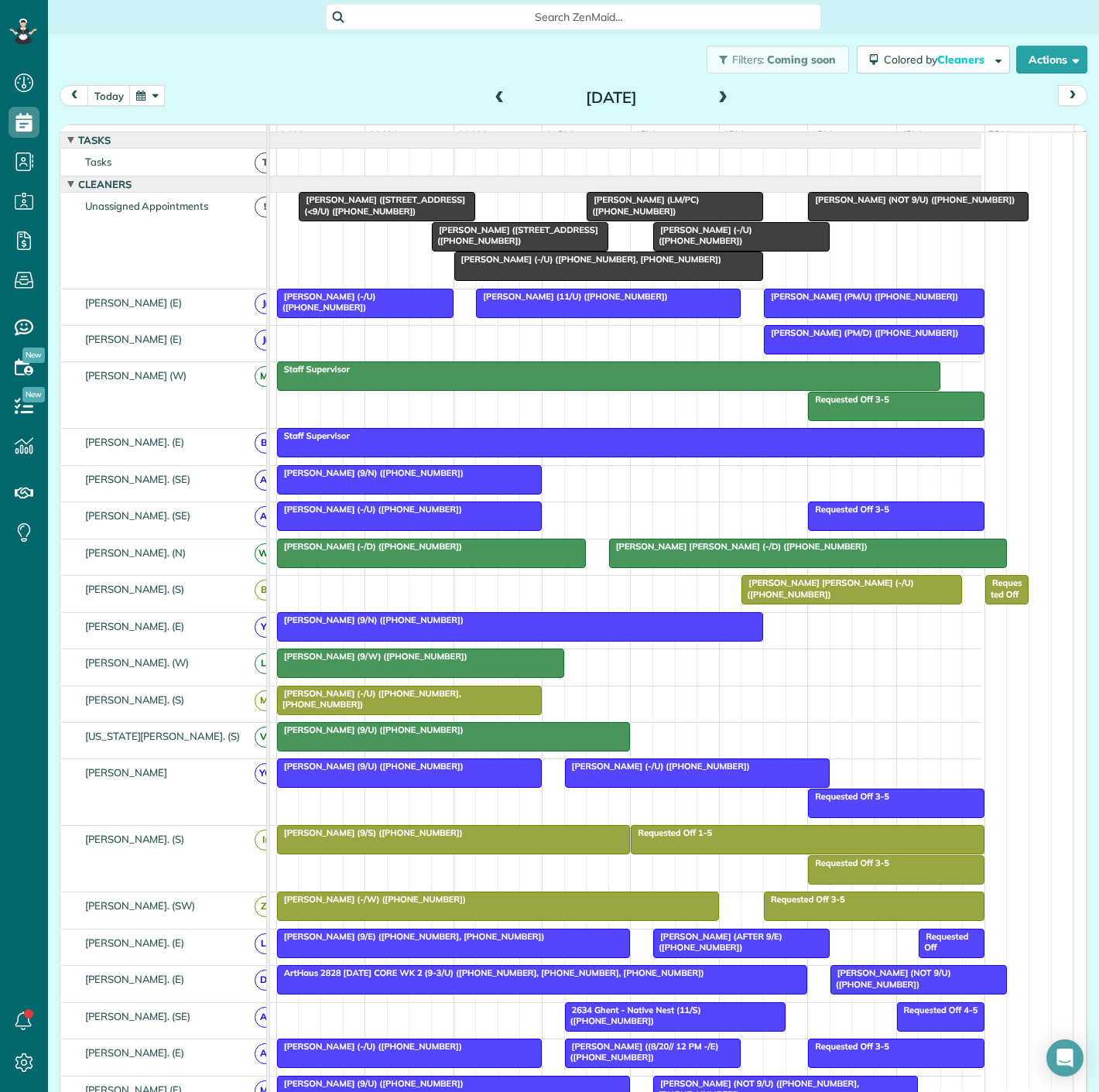
click at [675, 248] on div at bounding box center [742, 237] width 175 height 28
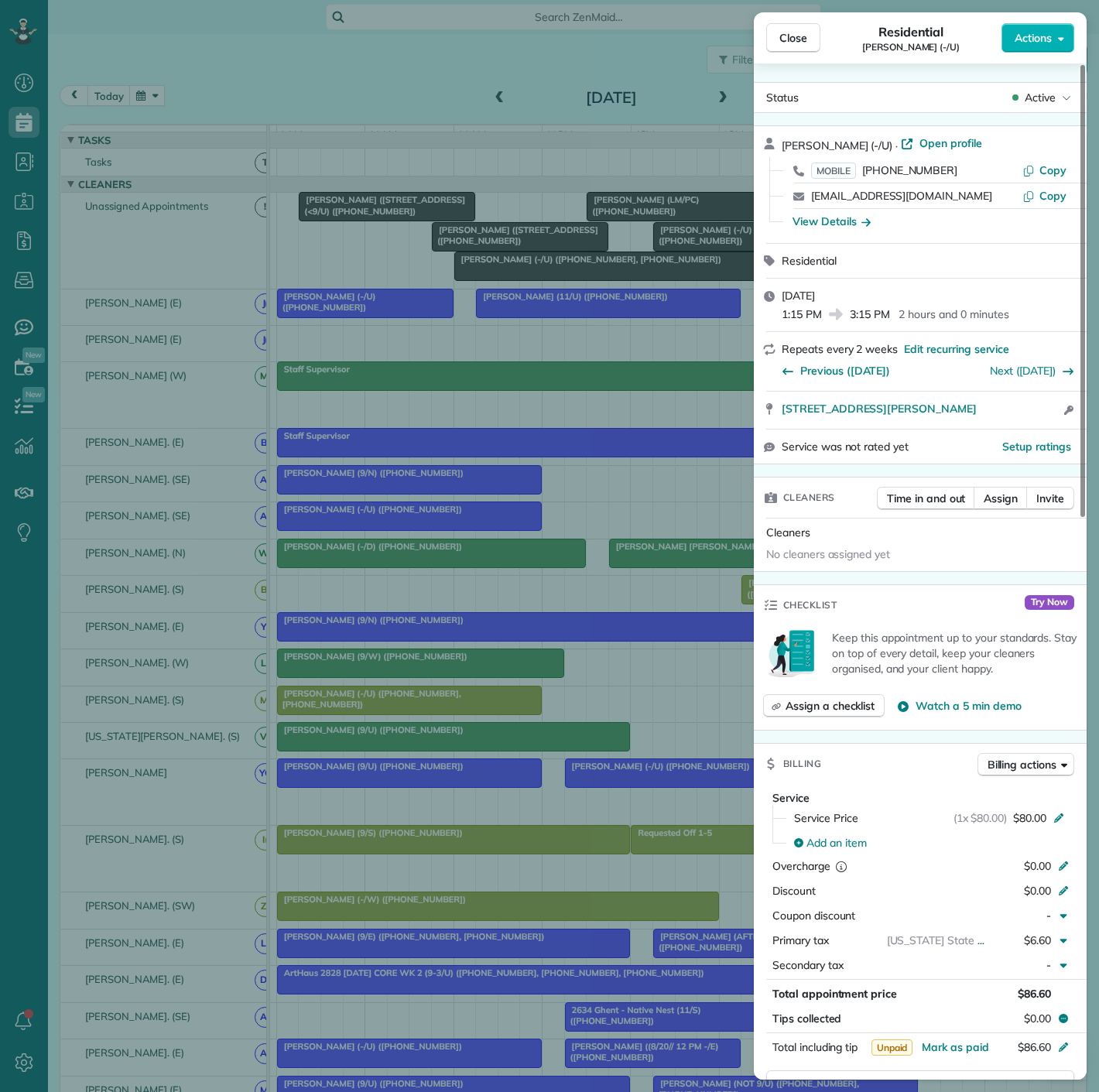
click at [504, 283] on div "Close Residential Val Amorosana (-/U) Actions Status Active Val Amorosana (-/U)…" at bounding box center [550, 546] width 1099 height 1092
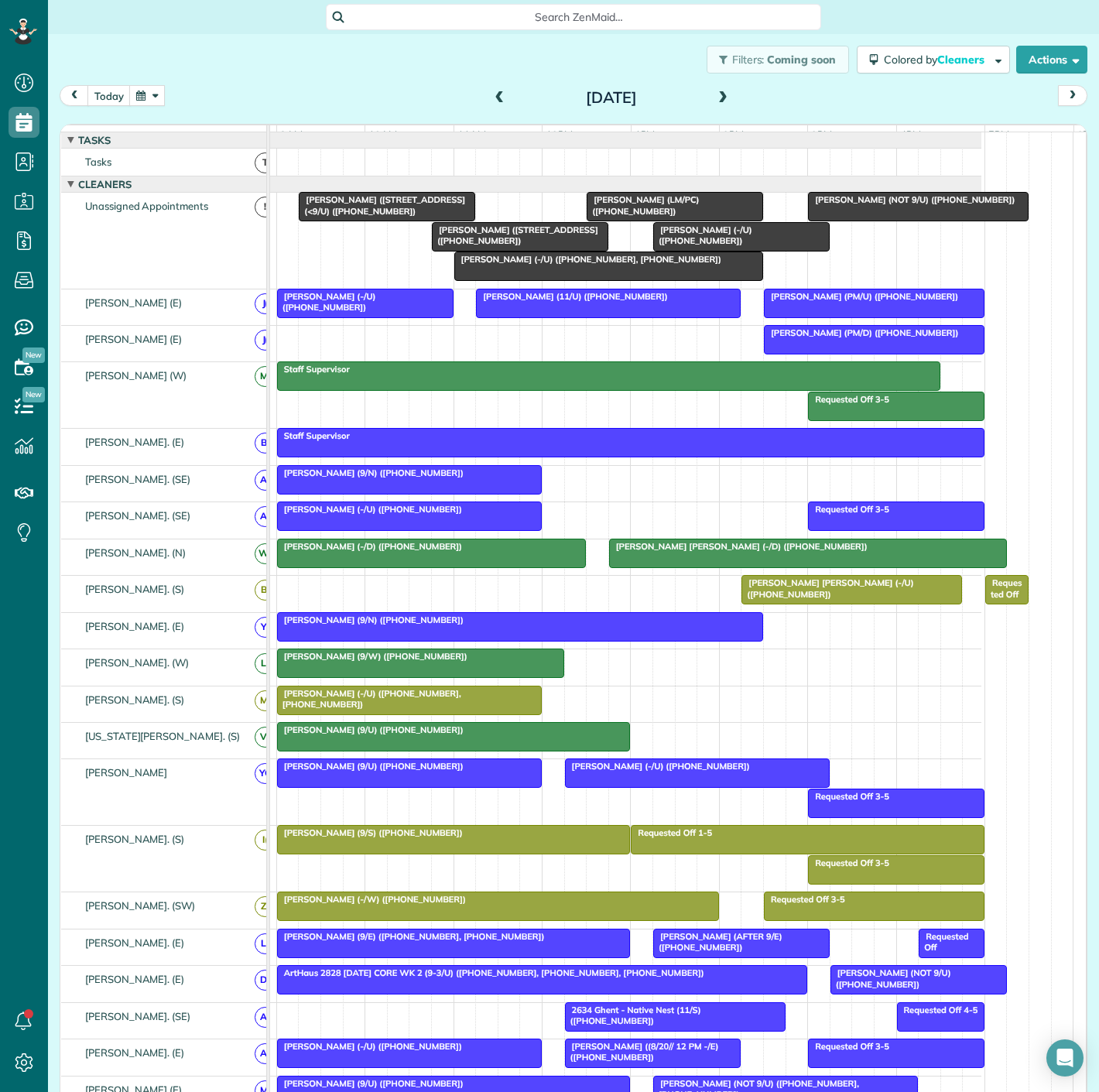
click at [865, 221] on div at bounding box center [918, 207] width 219 height 28
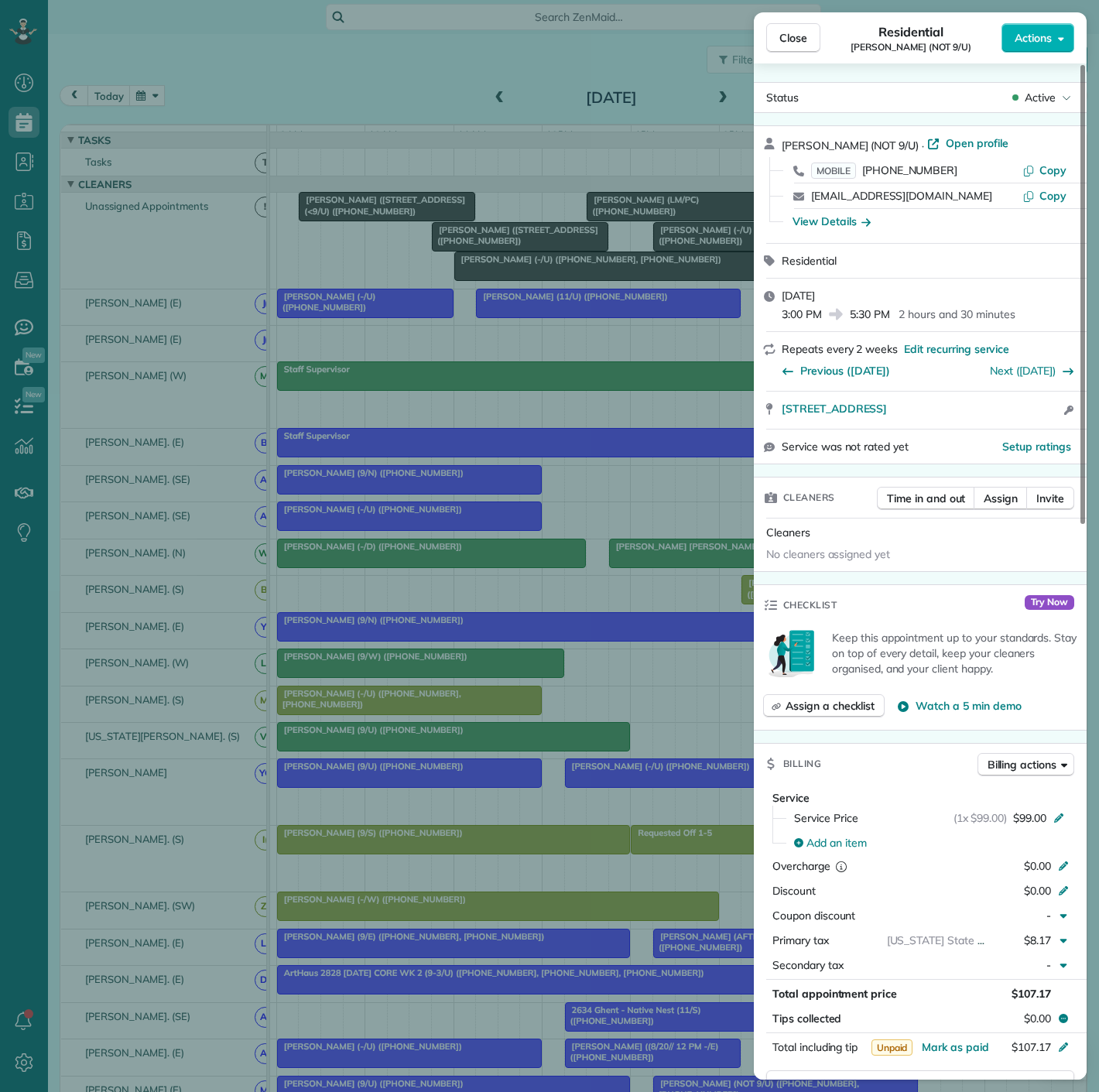
drag, startPoint x: 776, startPoint y: 427, endPoint x: 541, endPoint y: 303, distance: 265.7
click at [1013, 416] on div "2425 Victory Ave Unit 117 Dallas TX 75219 Open access information" at bounding box center [921, 411] width 333 height 38
drag, startPoint x: 393, startPoint y: 360, endPoint x: 417, endPoint y: 348, distance: 26.8
click at [393, 360] on div "Close Residential Piya Ghose (NOT 9/U) Actions Status Active Piya Ghose (NOT 9/…" at bounding box center [550, 546] width 1099 height 1092
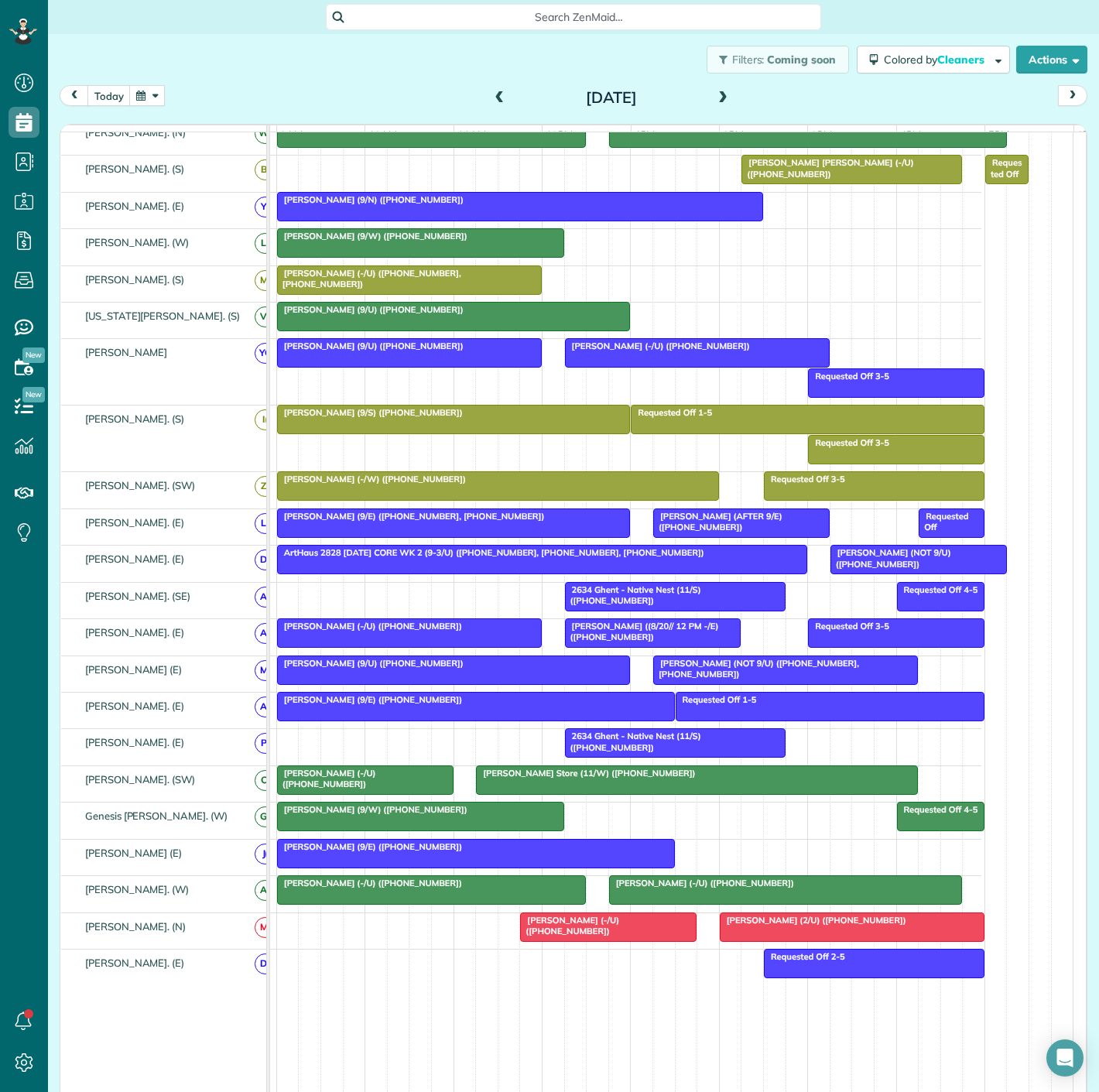
scroll to position [516, 0]
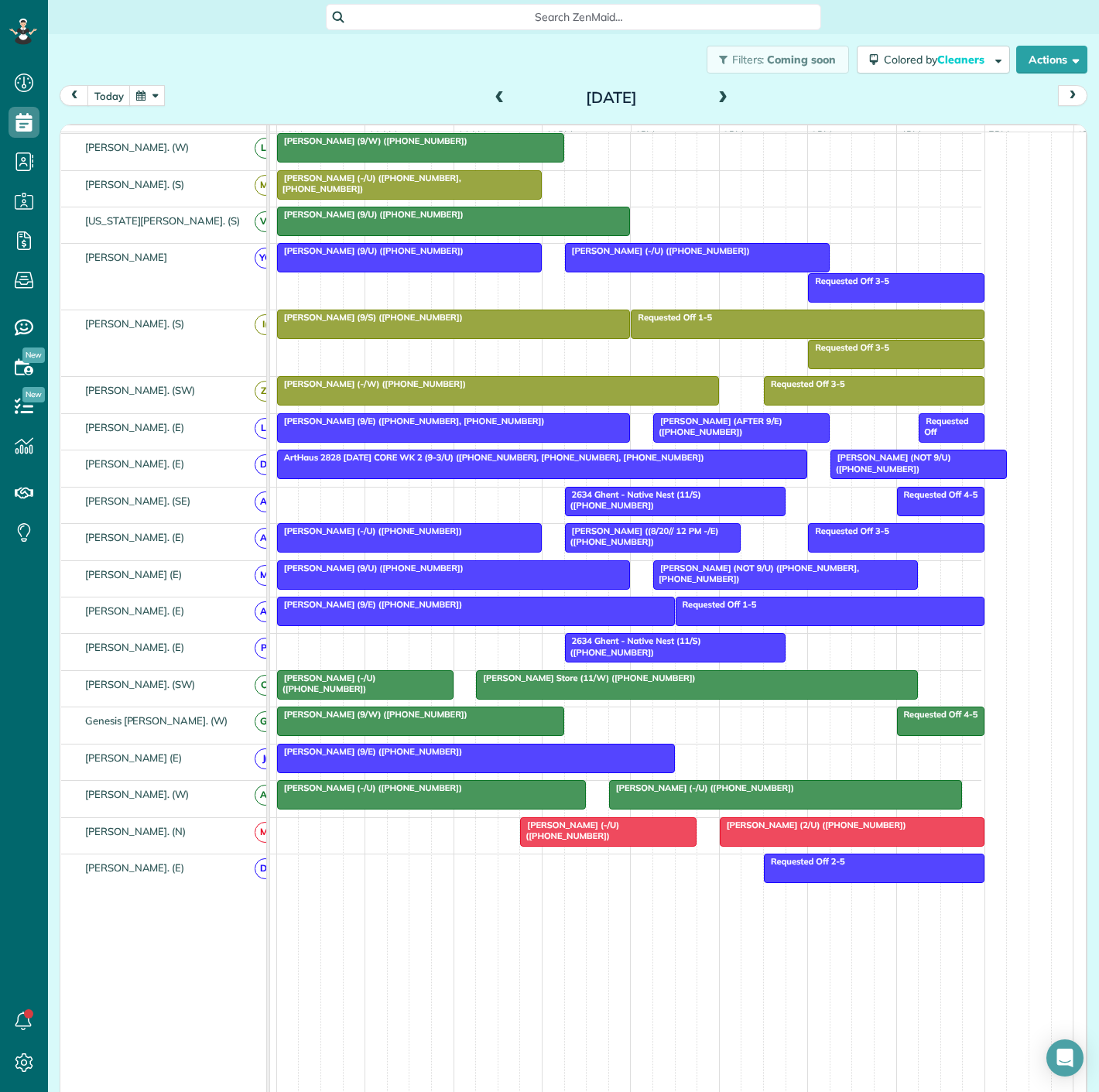
click at [556, 846] on div at bounding box center [608, 833] width 175 height 28
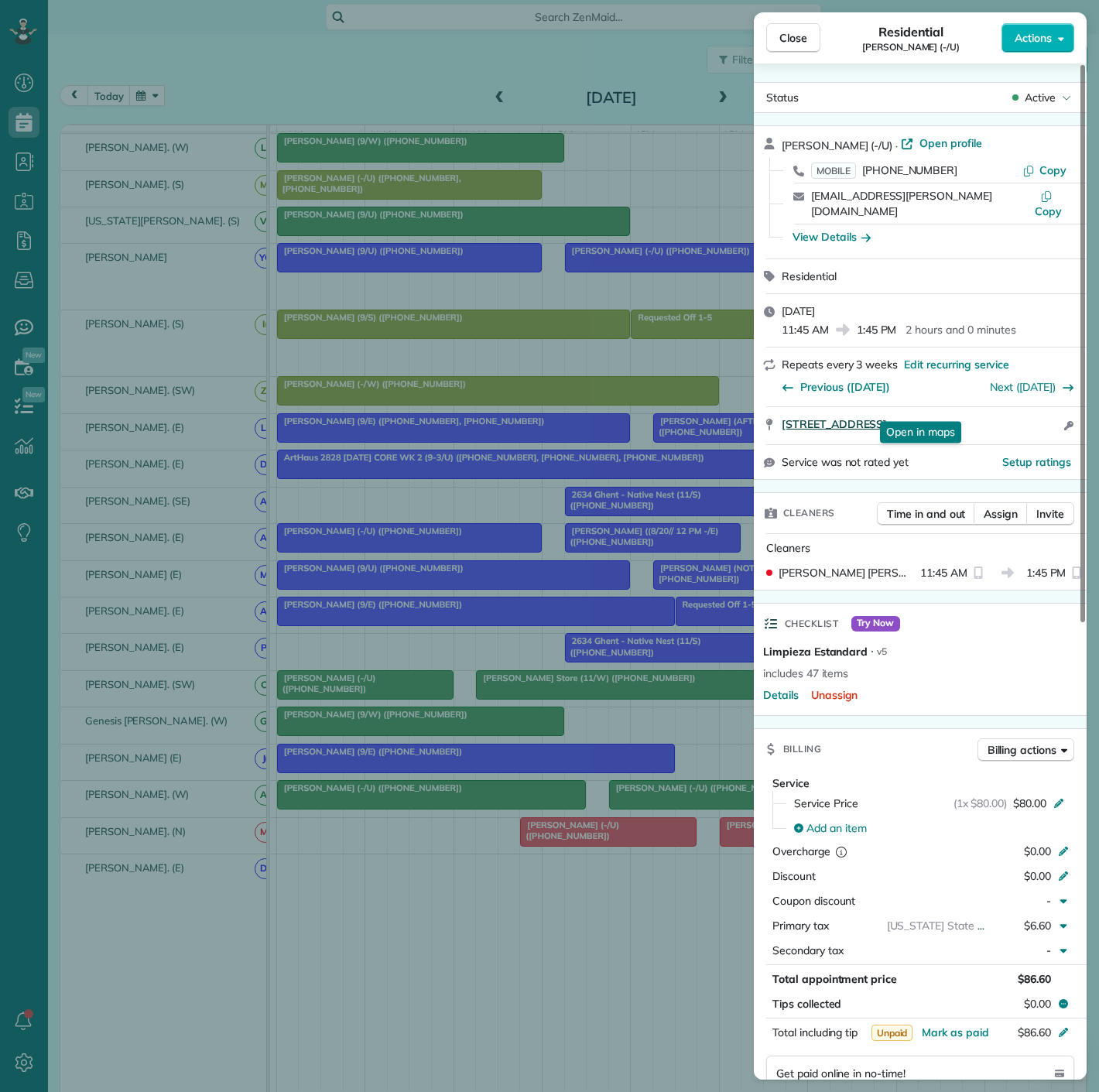
drag, startPoint x: 786, startPoint y: 416, endPoint x: 1044, endPoint y: 410, distance: 258.1
click at [1044, 417] on div "3663 Cedar Springs Rd Apt 311 Dallas TX 75219 Open in maps Open in maps Open ac…" at bounding box center [930, 426] width 296 height 19
click at [776, 446] on div "Service was not rated yet Setup ratings" at bounding box center [921, 462] width 333 height 34
drag, startPoint x: 773, startPoint y: 420, endPoint x: 1035, endPoint y: 422, distance: 262.0
click at [1035, 422] on div "3663 Cedar Springs Rd Apt 311 Dallas TX 75219 Open access information" at bounding box center [921, 426] width 333 height 38
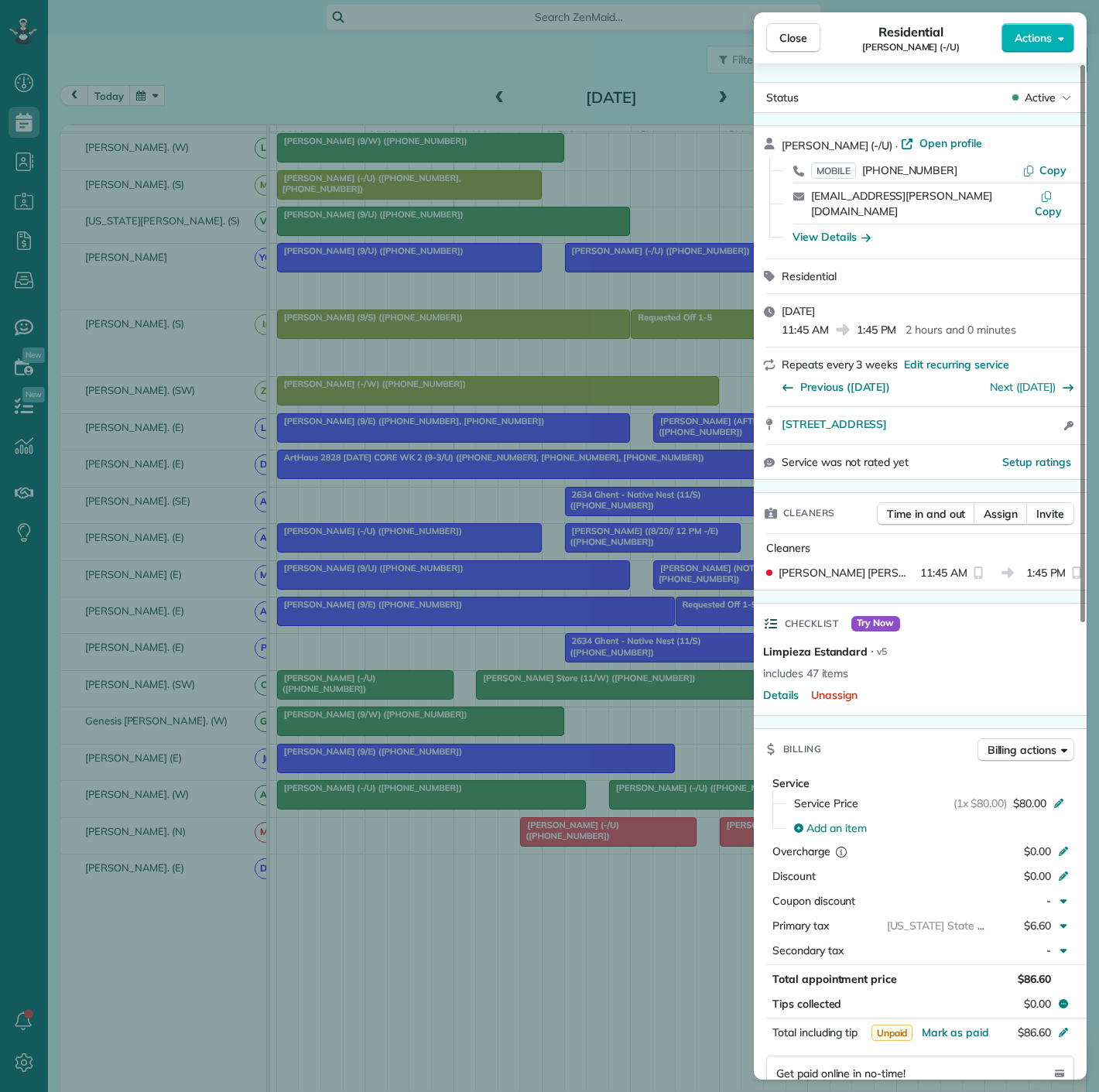
click at [269, 788] on div "Close Residential [PERSON_NAME] (-/U) Actions Status Active [PERSON_NAME] (-/U)…" at bounding box center [550, 546] width 1099 height 1092
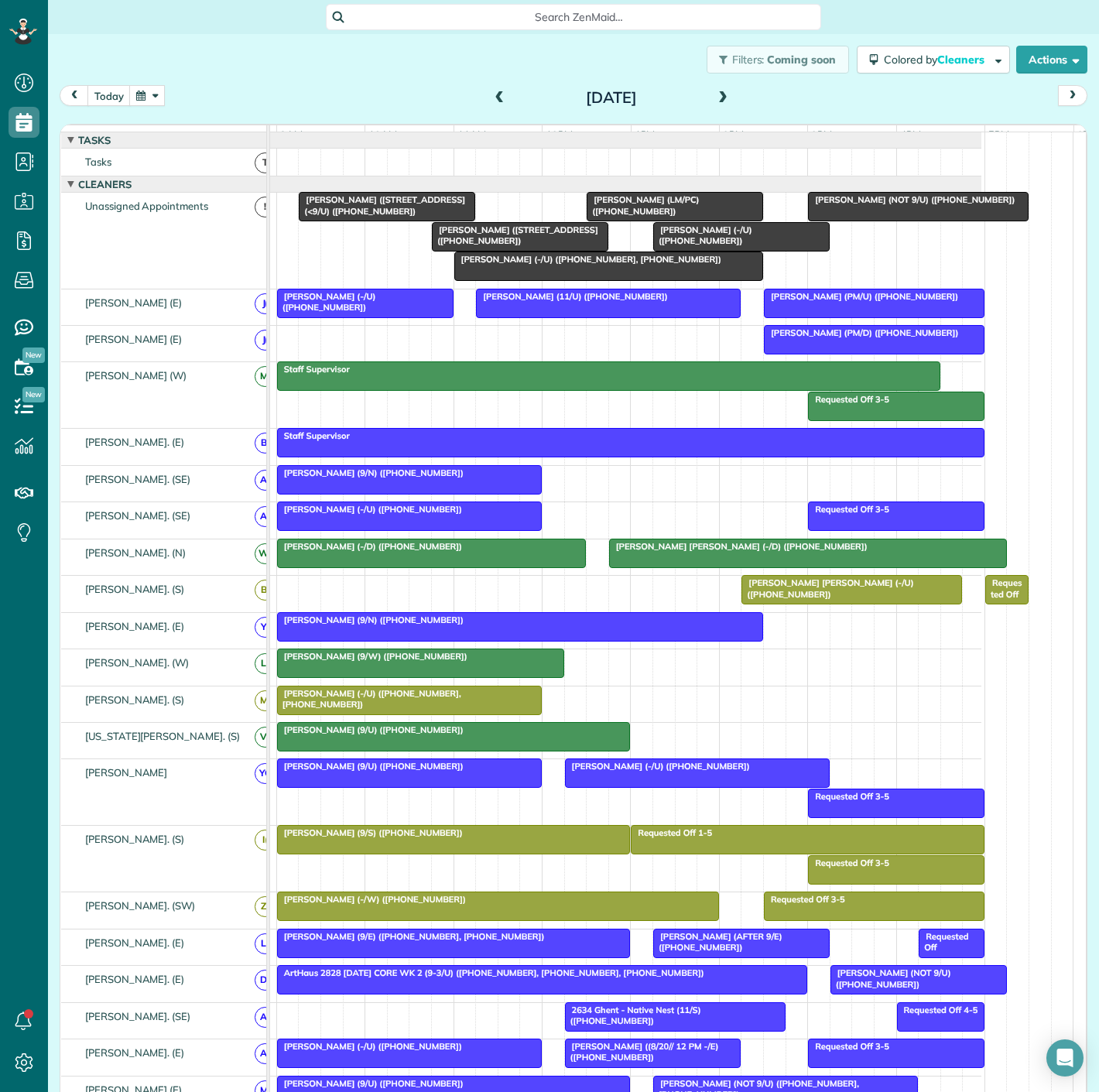
click at [451, 515] on div "[PERSON_NAME] (-/U) ([PHONE_NUMBER])" at bounding box center [410, 509] width 255 height 11
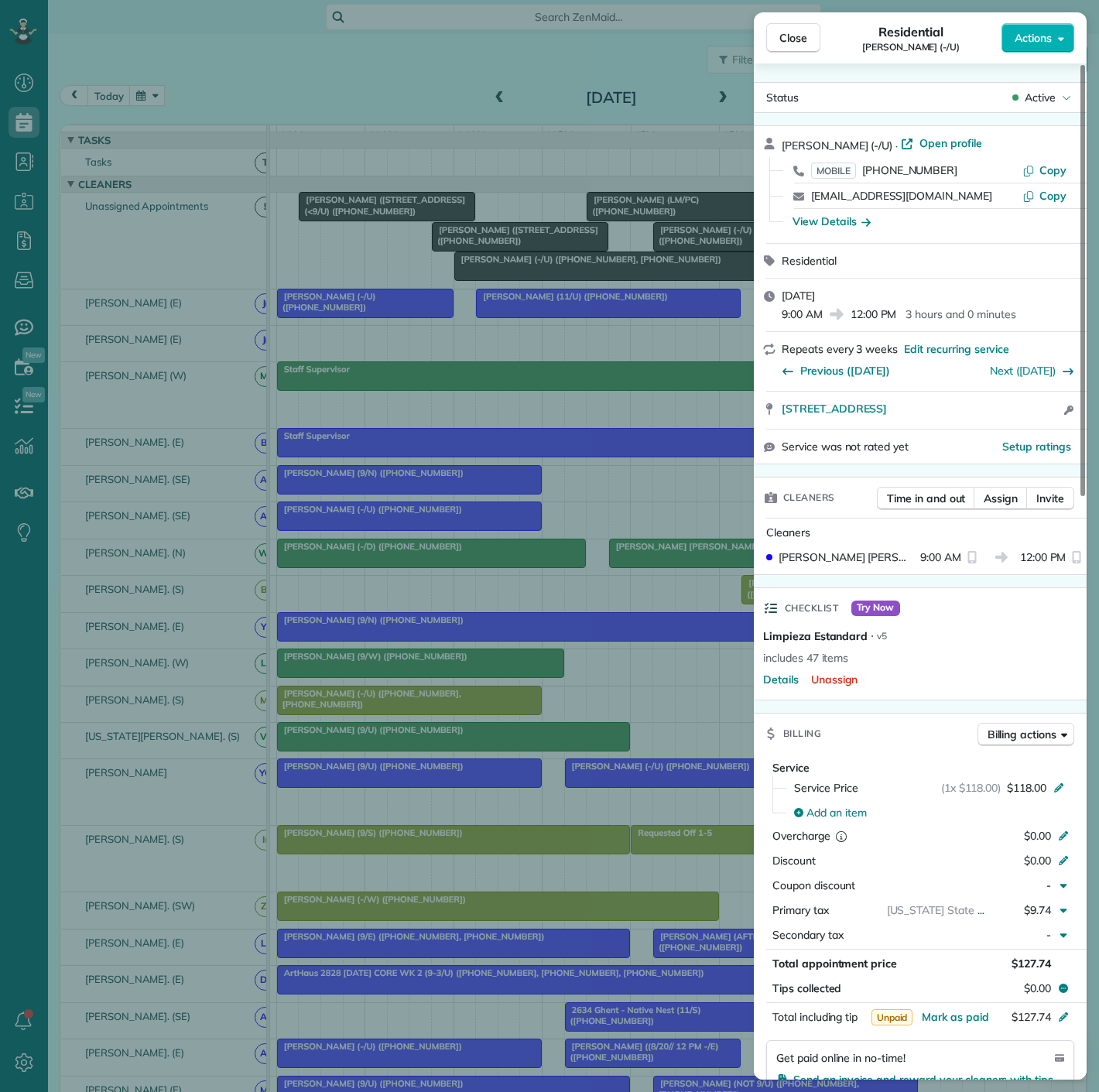
click at [451, 517] on div "Close Residential Brett Martinsen (-/U) Actions Status Active Brett Martinsen (…" at bounding box center [550, 546] width 1099 height 1092
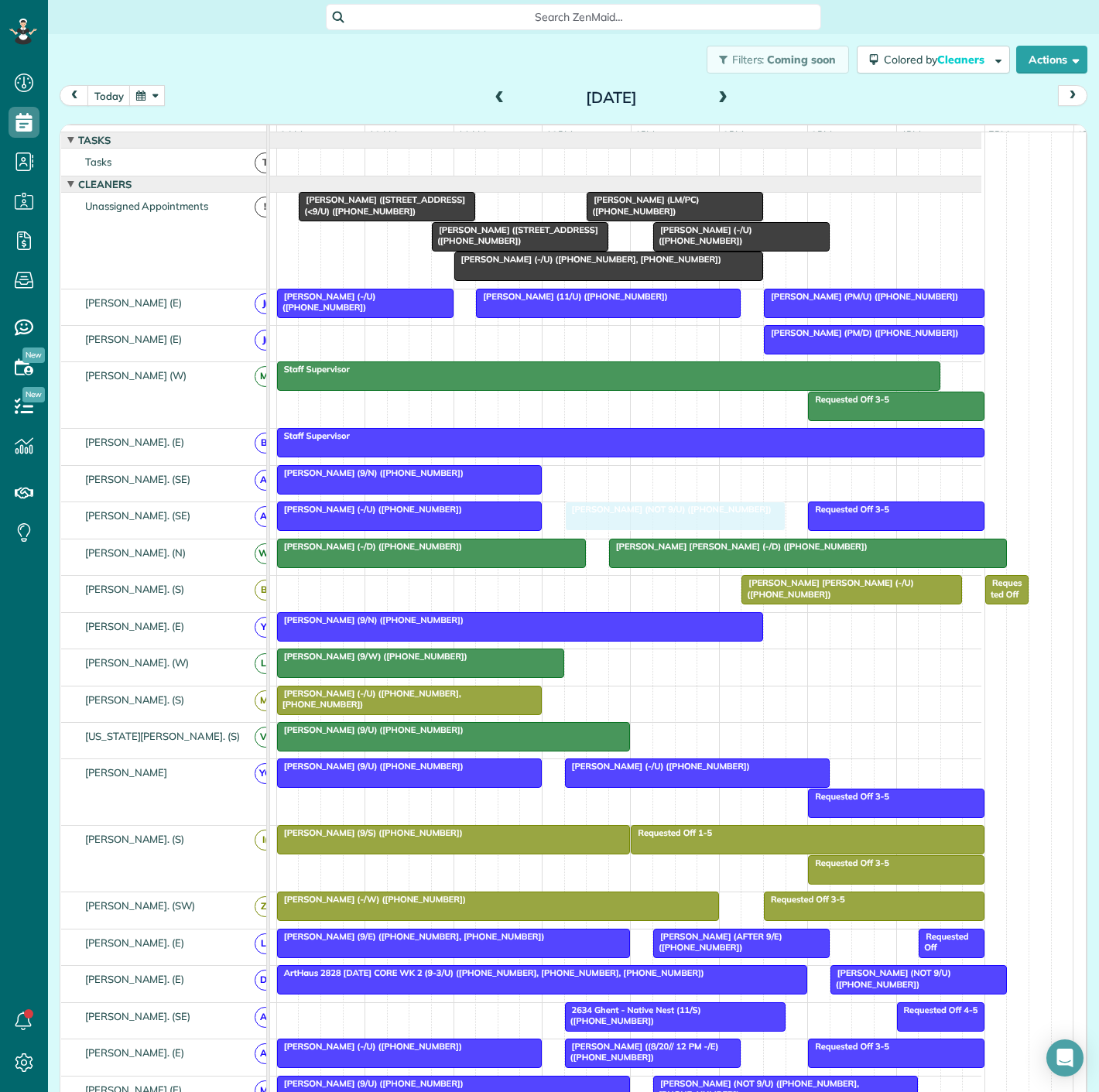
drag, startPoint x: 873, startPoint y: 214, endPoint x: 621, endPoint y: 535, distance: 408.1
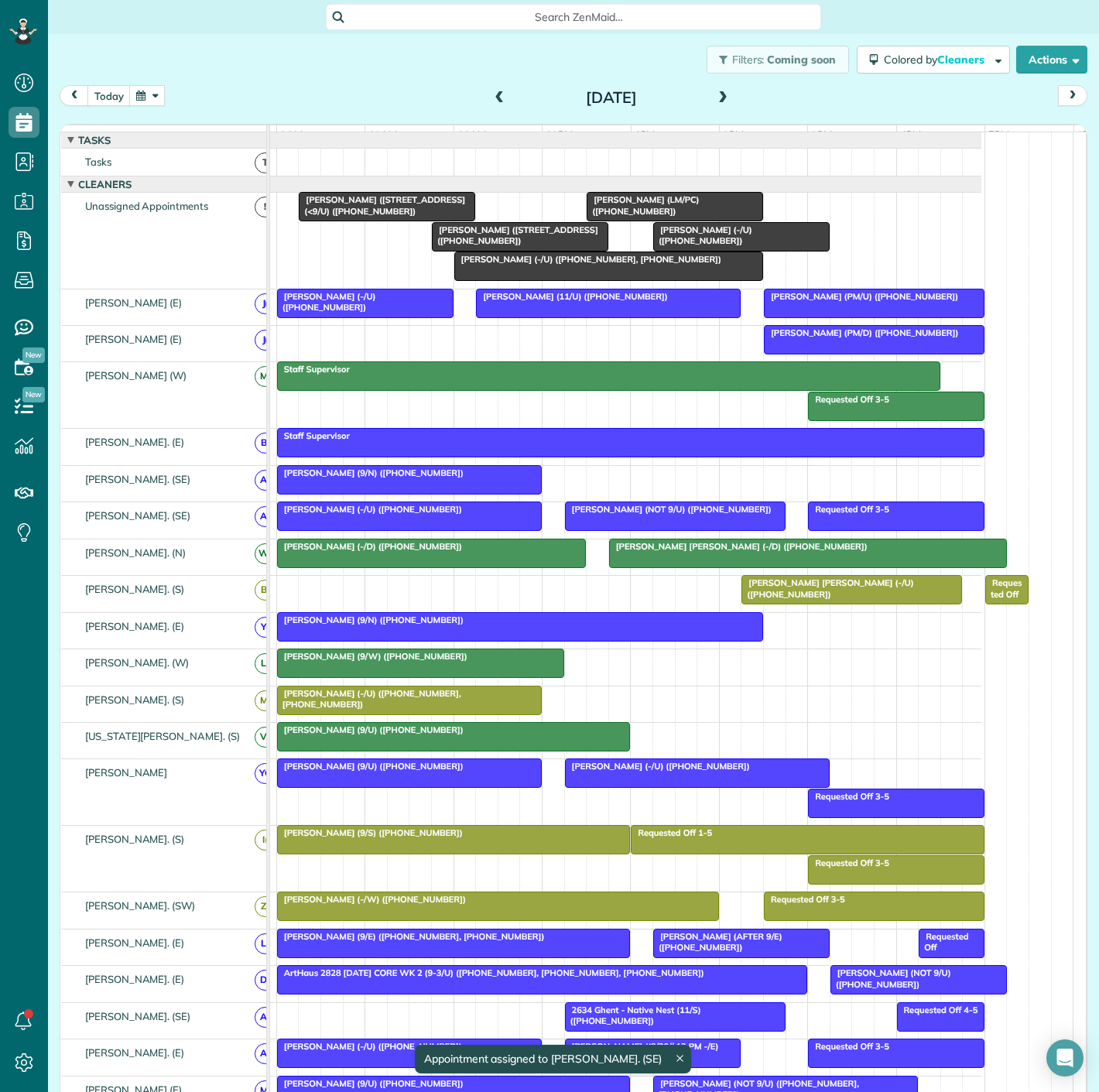
click at [452, 494] on div at bounding box center [410, 480] width 263 height 28
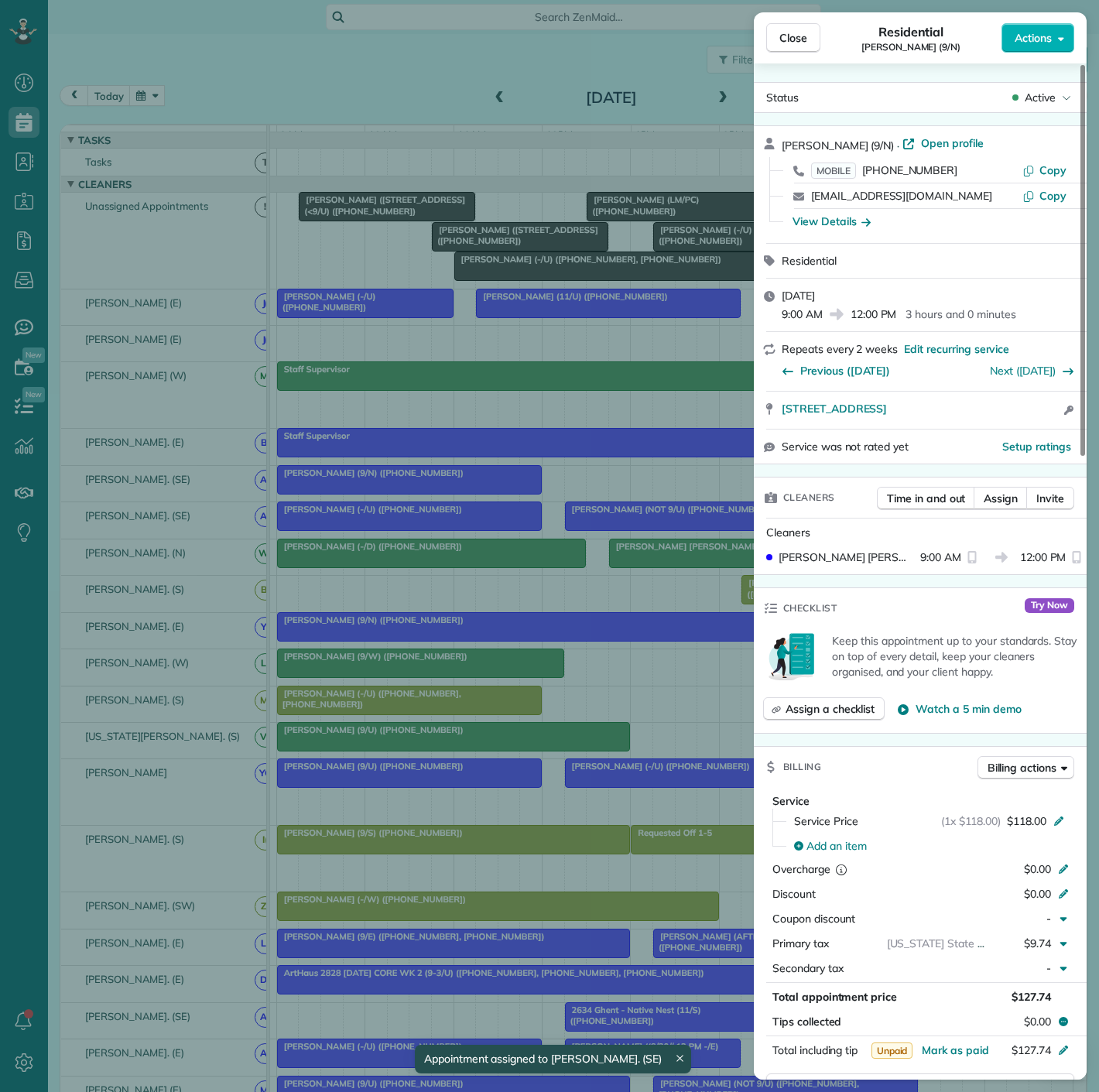
click at [353, 493] on div "Close Residential Sarah Crow (9/N) Actions Status Active Sarah Crow (9/N) · Ope…" at bounding box center [550, 546] width 1099 height 1092
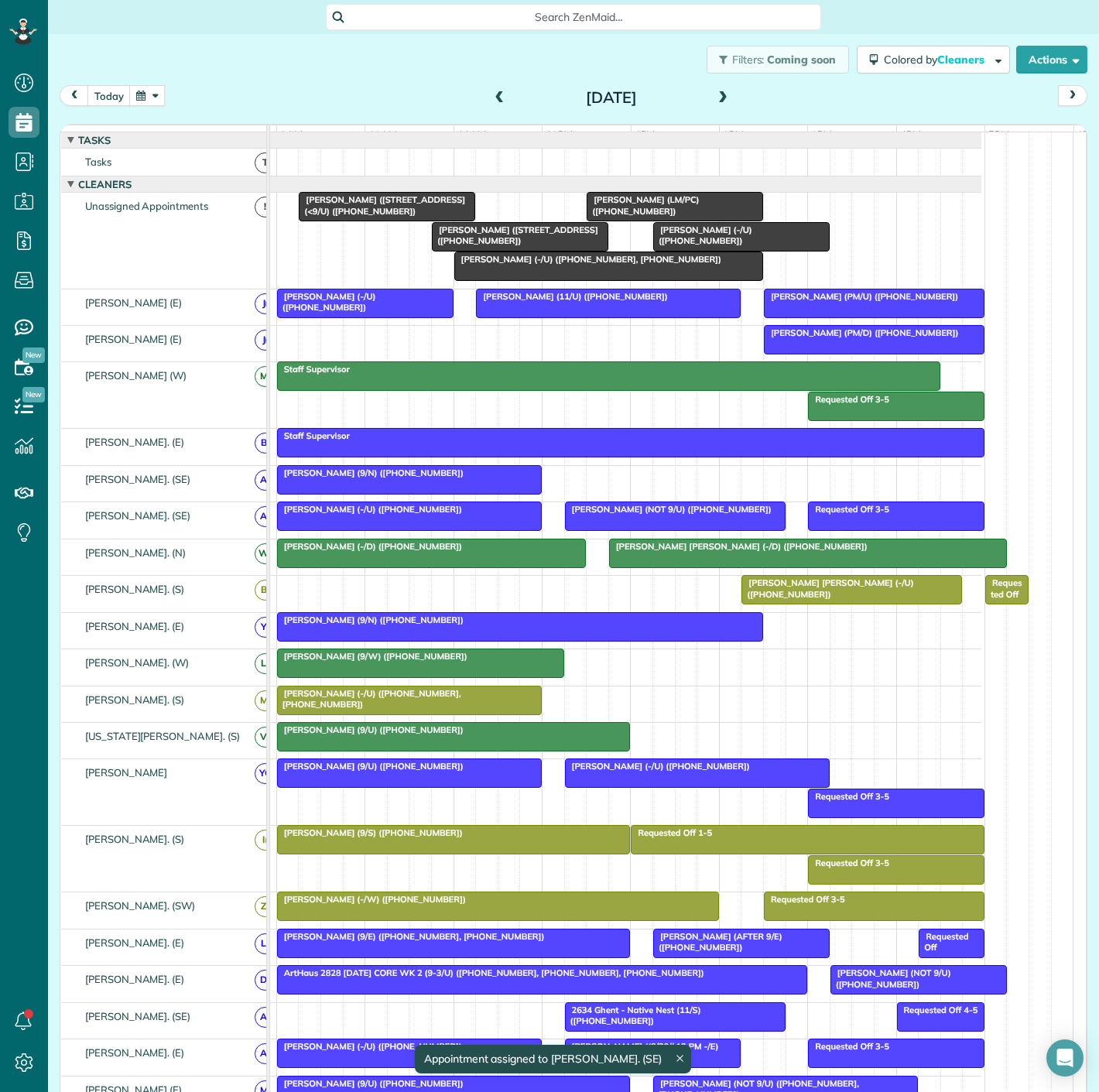
click at [535, 280] on div at bounding box center [609, 266] width 307 height 28
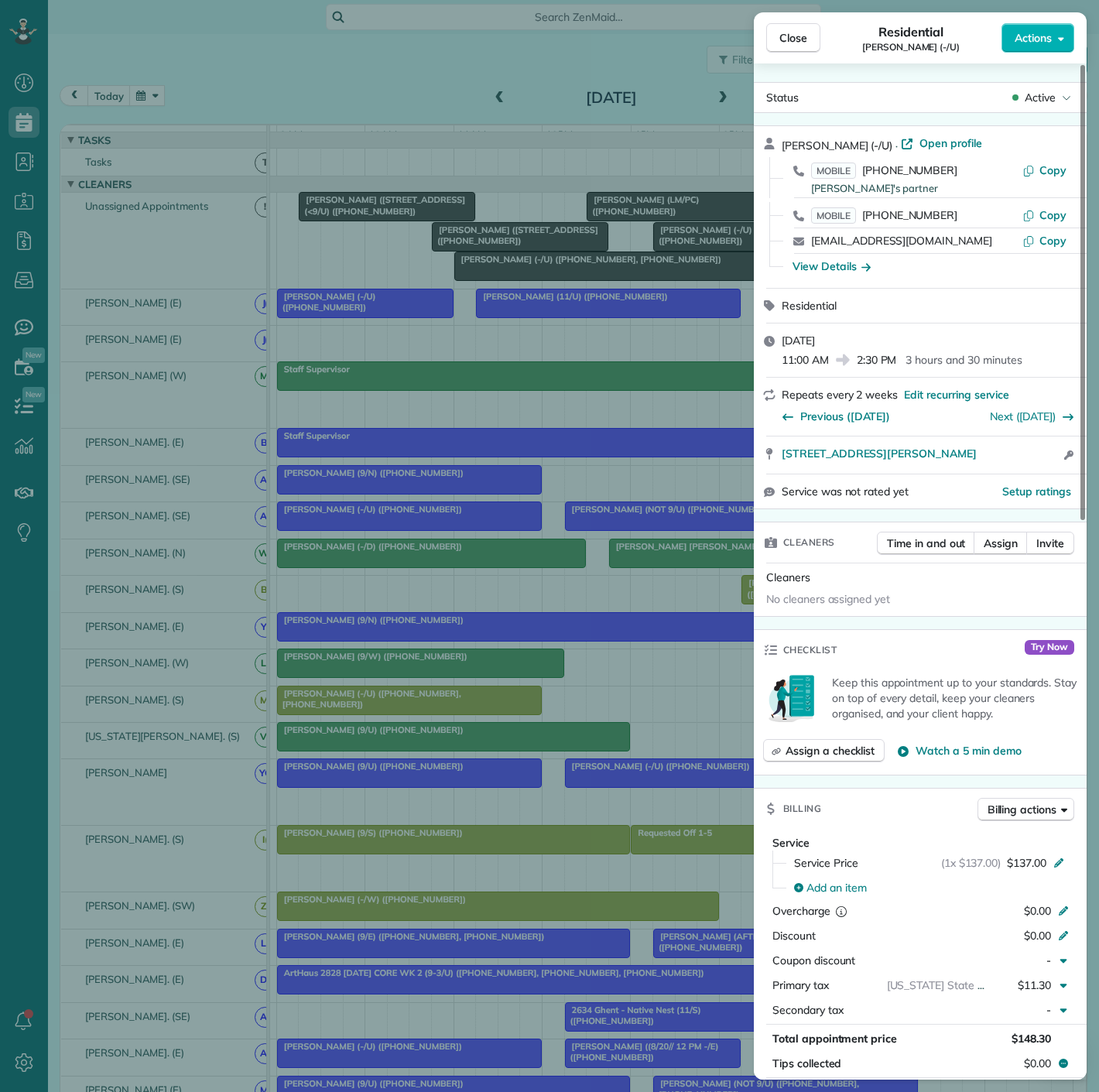
click at [535, 286] on div "Close Residential Katherine Glueckert (-/U) Actions Status Active Katherine Glu…" at bounding box center [550, 546] width 1099 height 1092
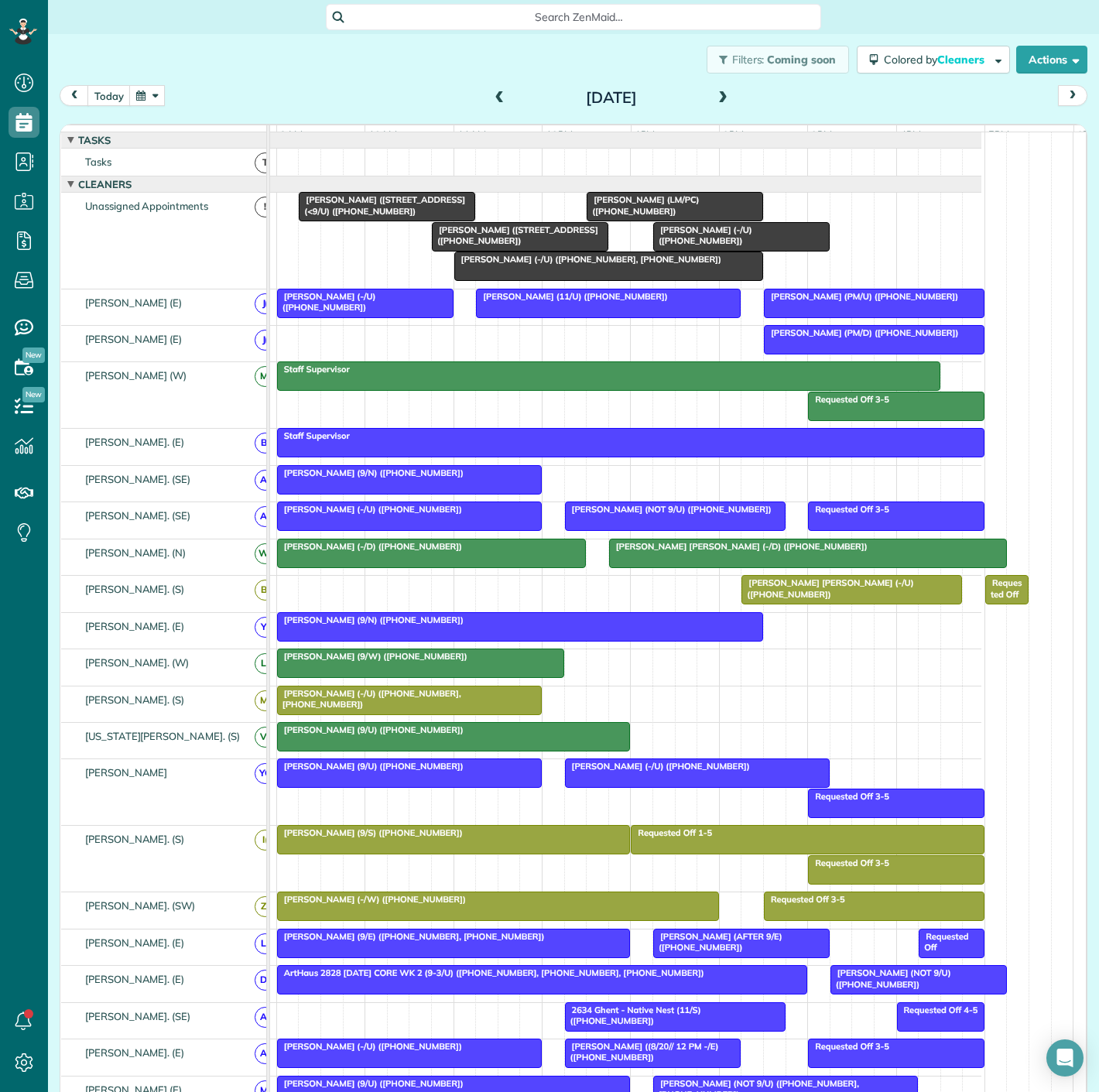
click at [689, 210] on span "[PERSON_NAME] (LM/PC) ([PHONE_NUMBER])" at bounding box center [643, 205] width 113 height 22
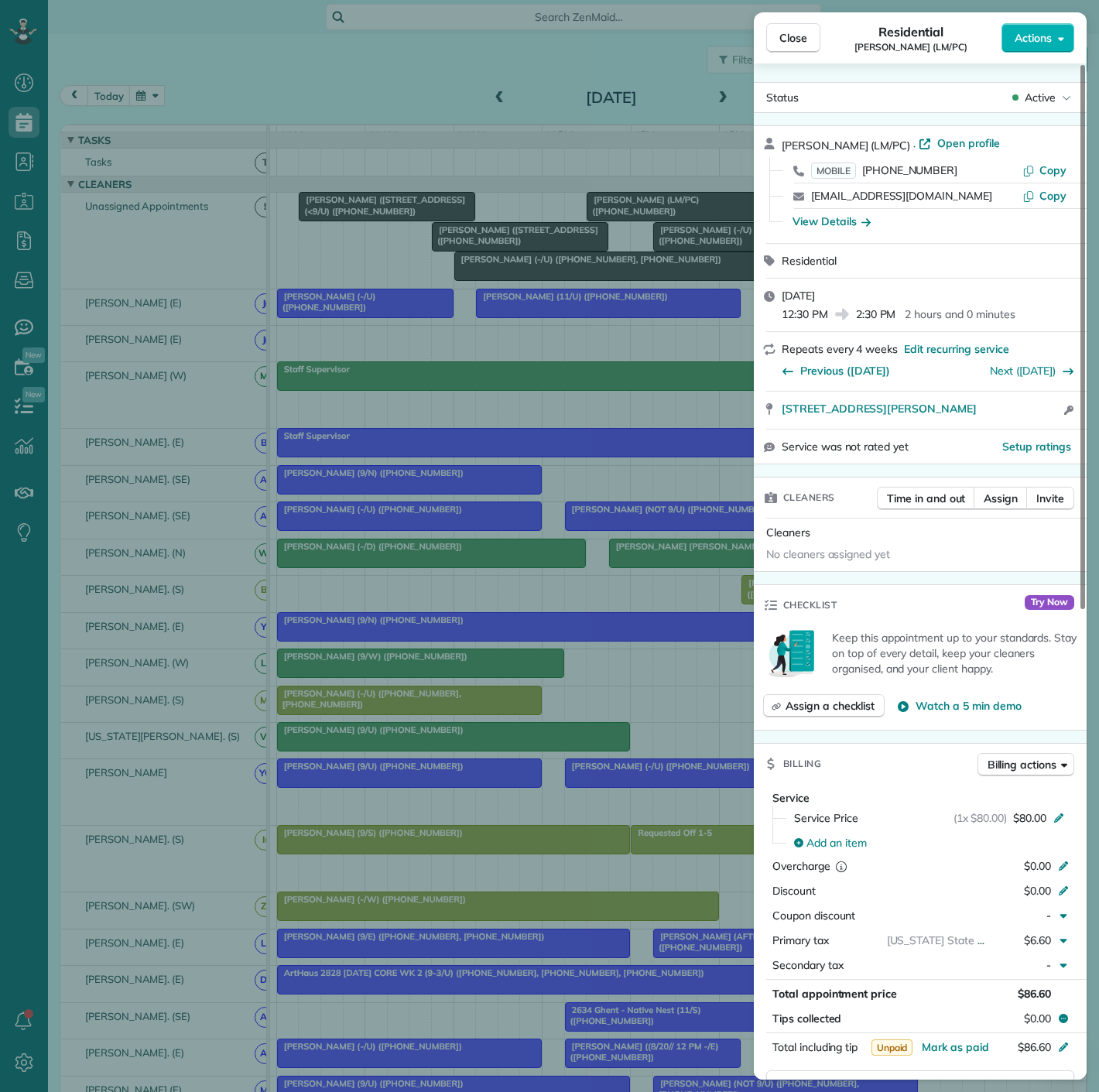
drag, startPoint x: 766, startPoint y: 421, endPoint x: 1017, endPoint y: 424, distance: 251.0
click at [1017, 424] on div "5350 McKinney Ave Apt 1204 Dallas TX 75205 Open access information" at bounding box center [921, 411] width 333 height 38
drag, startPoint x: 318, startPoint y: 522, endPoint x: 336, endPoint y: 492, distance: 35.0
click at [318, 522] on div "Close Residential John Moss (LM/PC) Actions Status Active John Moss (LM/PC) · O…" at bounding box center [550, 546] width 1099 height 1092
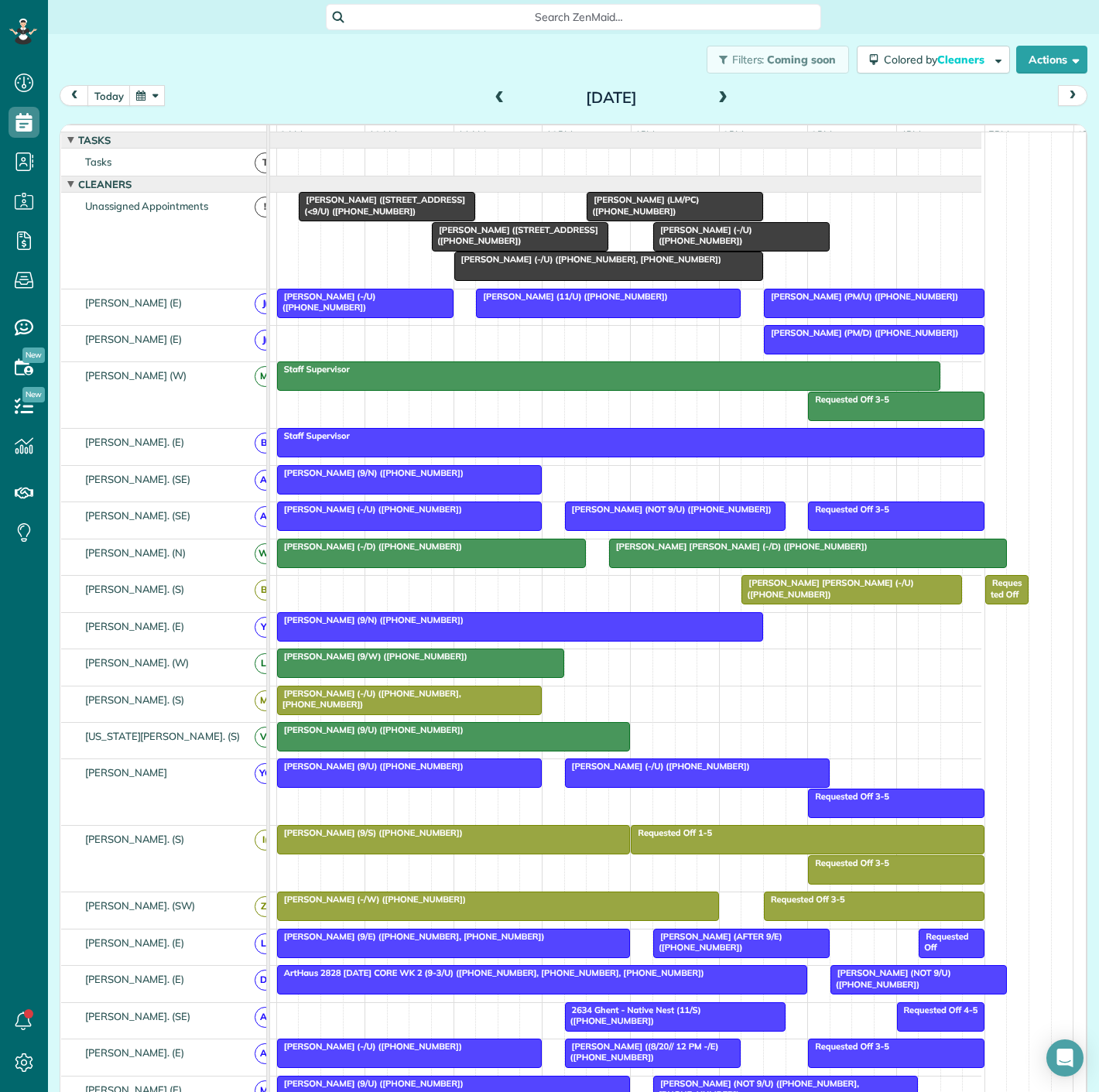
click at [341, 484] on body "Dashboard Scheduling Calendar View List View Dispatch View - Weekly scheduling …" at bounding box center [550, 546] width 1099 height 1092
click at [341, 478] on span "[PERSON_NAME] (9/N) ([PHONE_NUMBER])" at bounding box center [370, 472] width 188 height 11
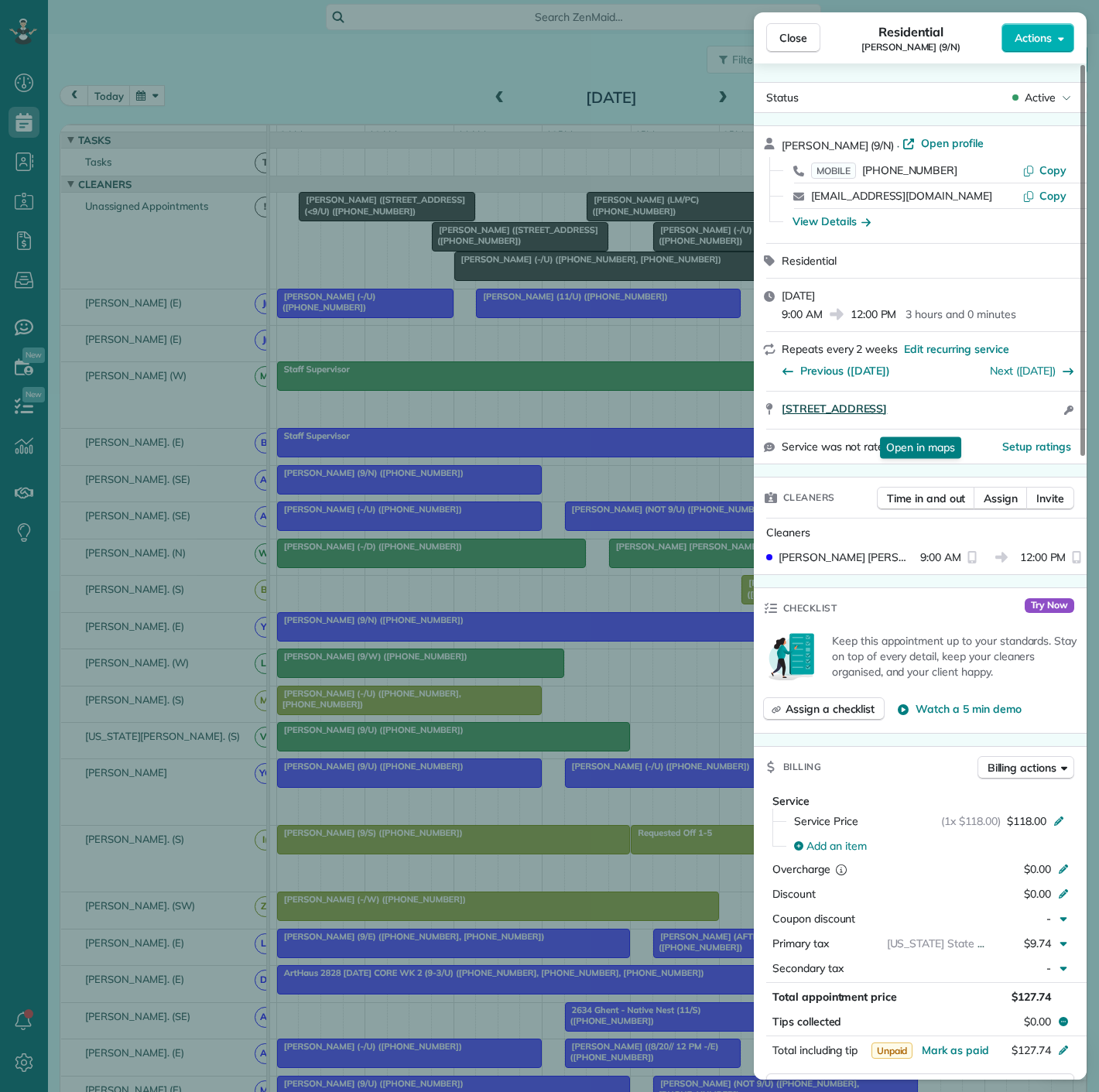
drag, startPoint x: 787, startPoint y: 433, endPoint x: 950, endPoint y: 423, distance: 163.3
click at [950, 423] on div "8749 Southwestern Boulevard #16105 Dallas TX 75206 Open in maps Open in maps Op…" at bounding box center [921, 411] width 333 height 38
click at [887, 417] on span "8749 Southwestern Boulevard #16105 Dallas TX 75206" at bounding box center [835, 409] width 105 height 16
drag, startPoint x: 778, startPoint y: 412, endPoint x: 958, endPoint y: 428, distance: 180.7
click at [958, 428] on div "8749 Southwestern Boulevard #16105 Dallas TX 75206 Open in maps Open in maps Op…" at bounding box center [921, 411] width 333 height 38
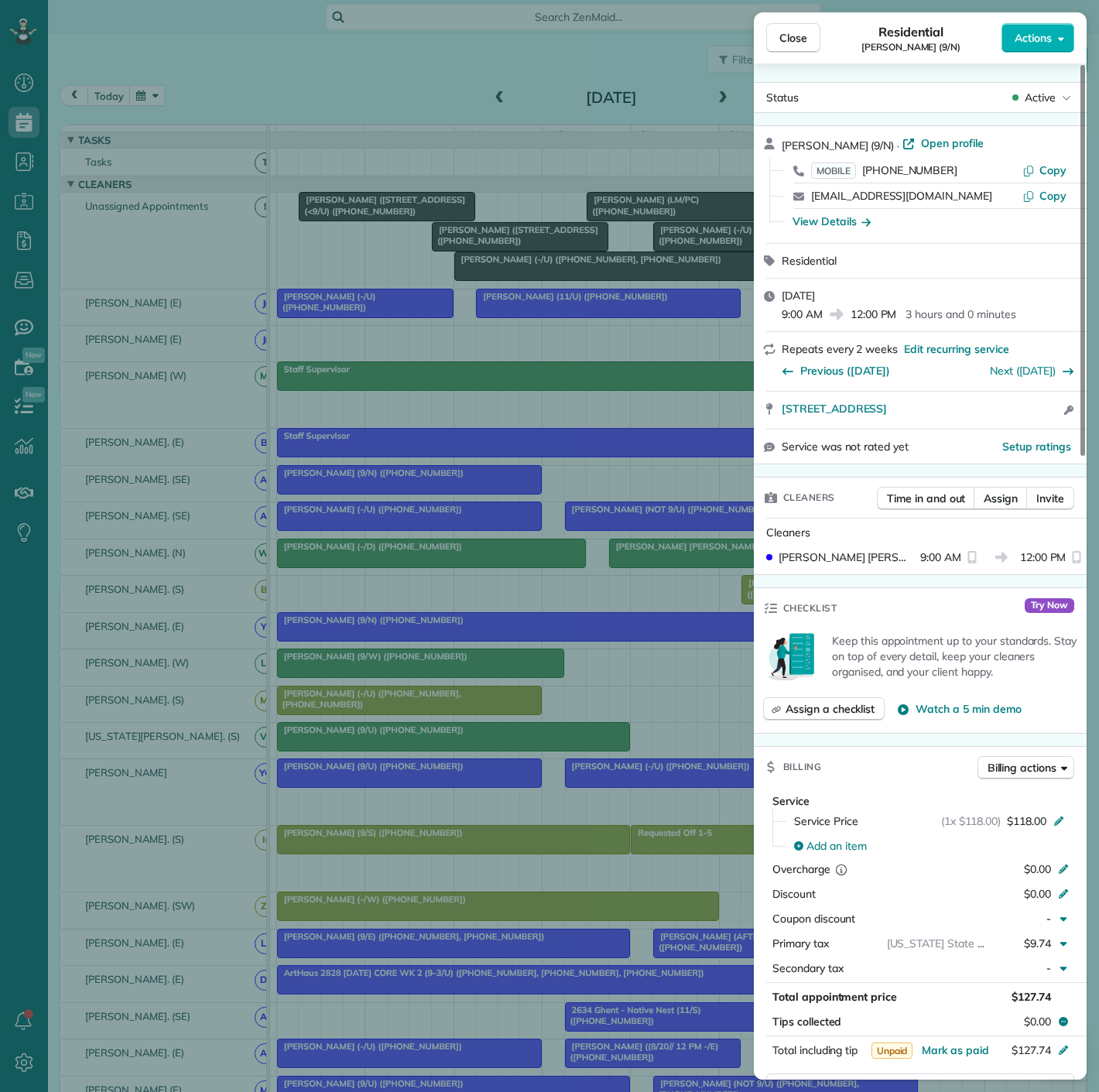
drag, startPoint x: 464, startPoint y: 339, endPoint x: 422, endPoint y: 299, distance: 58.0
click at [464, 339] on div "Close Residential Sarah Crow (9/N) Actions Status Active Sarah Crow (9/N) · Ope…" at bounding box center [550, 546] width 1099 height 1092
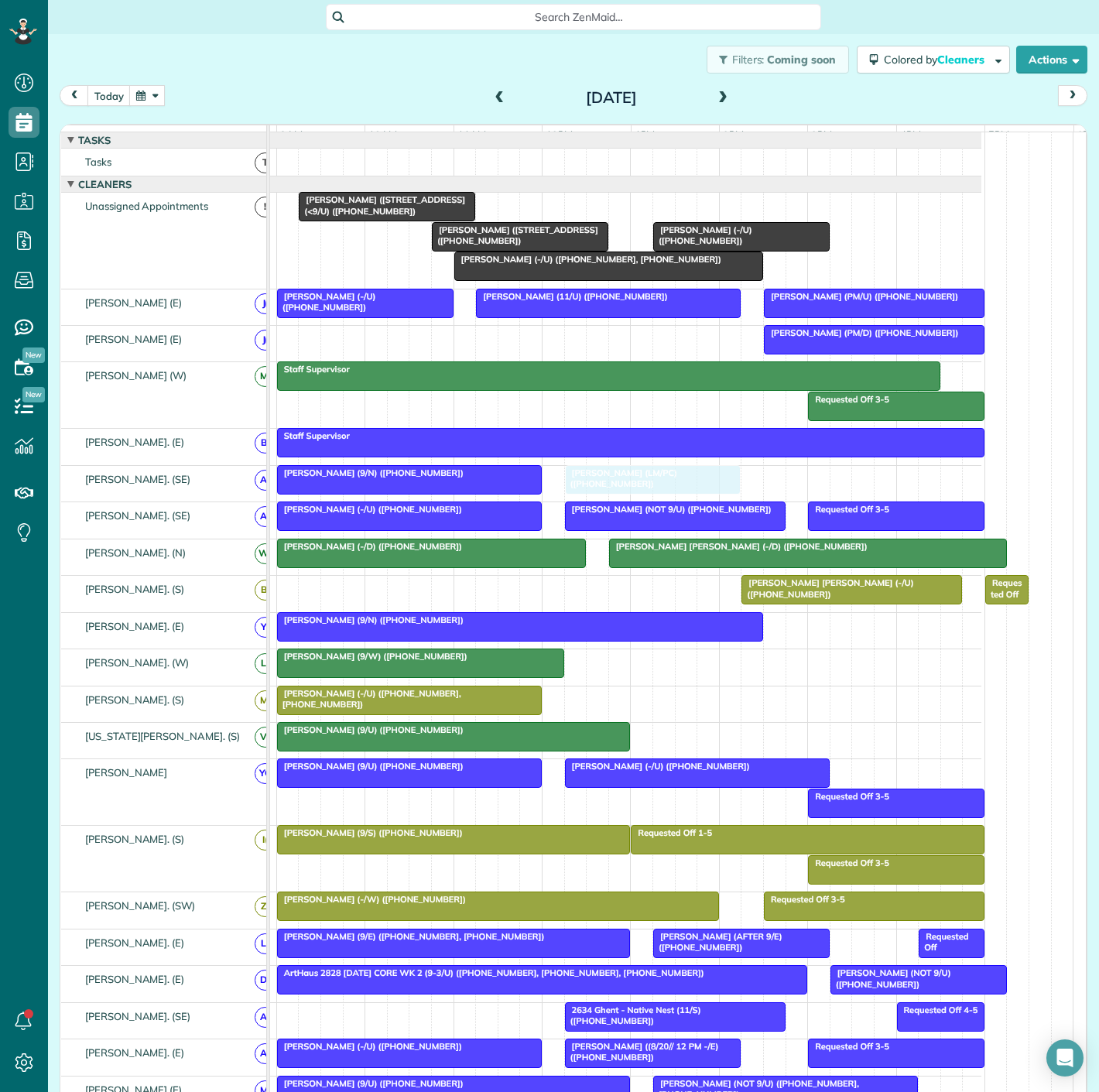
drag, startPoint x: 655, startPoint y: 219, endPoint x: 628, endPoint y: 485, distance: 267.4
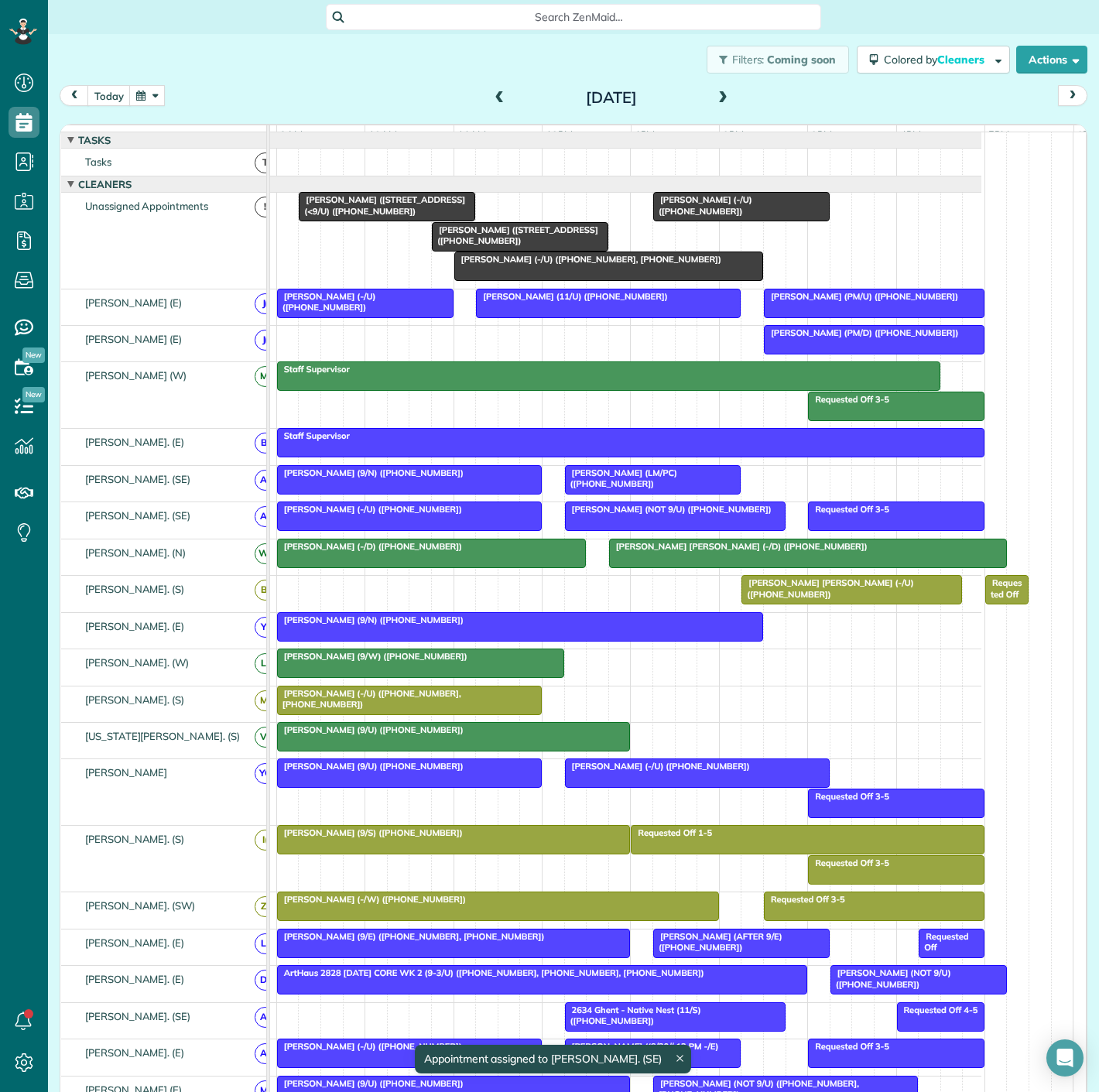
click at [568, 736] on div "[PERSON_NAME] (9/U) ([PHONE_NUMBER])" at bounding box center [454, 730] width 345 height 11
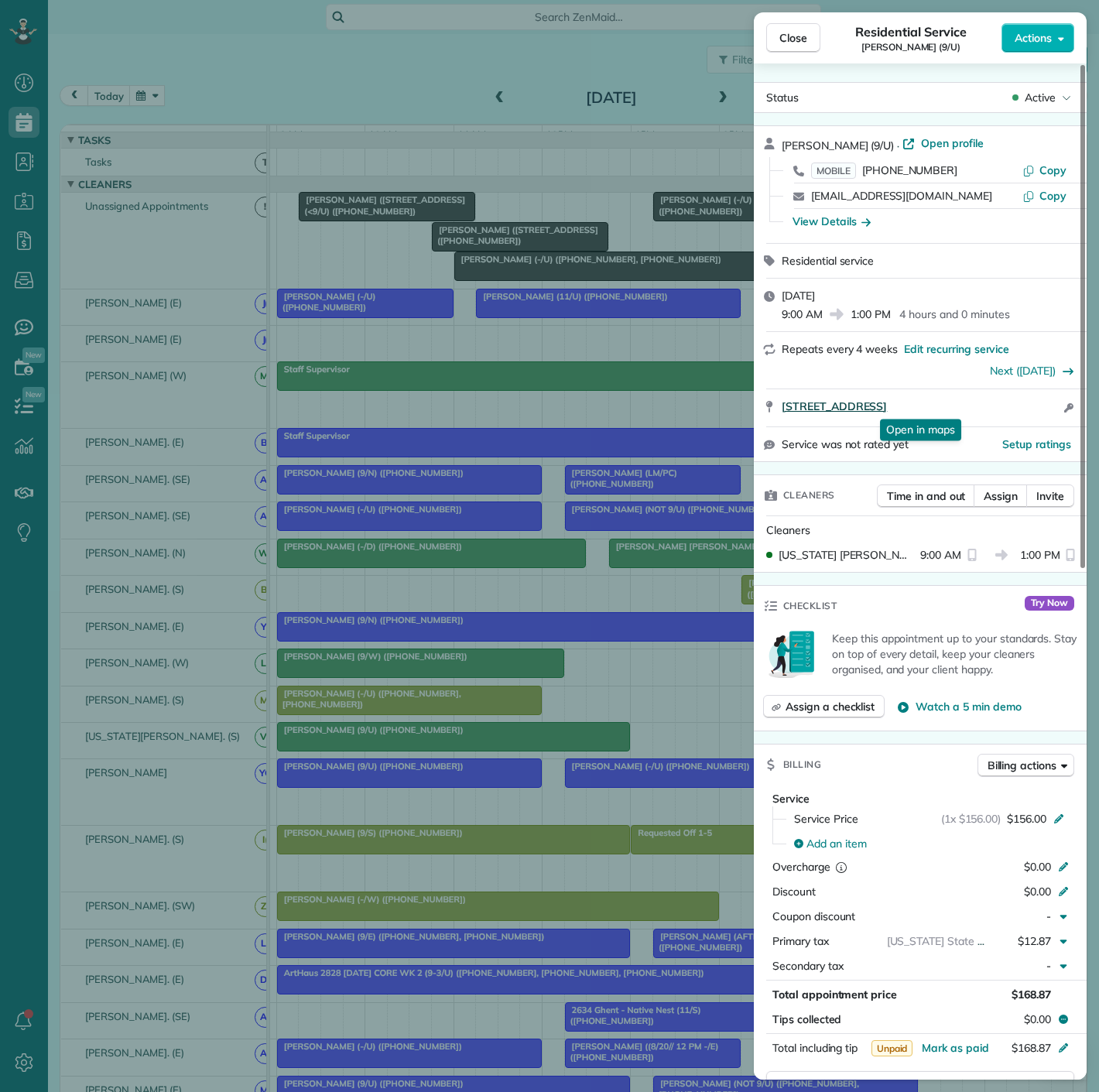
drag, startPoint x: 774, startPoint y: 421, endPoint x: 991, endPoint y: 412, distance: 217.2
click at [991, 412] on div "5704 Mercedes Avenue Dallas TX 75206 Open in maps Open in maps Open access info…" at bounding box center [921, 408] width 333 height 38
click at [485, 280] on div "Close Residential Service Will Sanders (9/U) Actions Status Active Will Sanders…" at bounding box center [550, 546] width 1099 height 1092
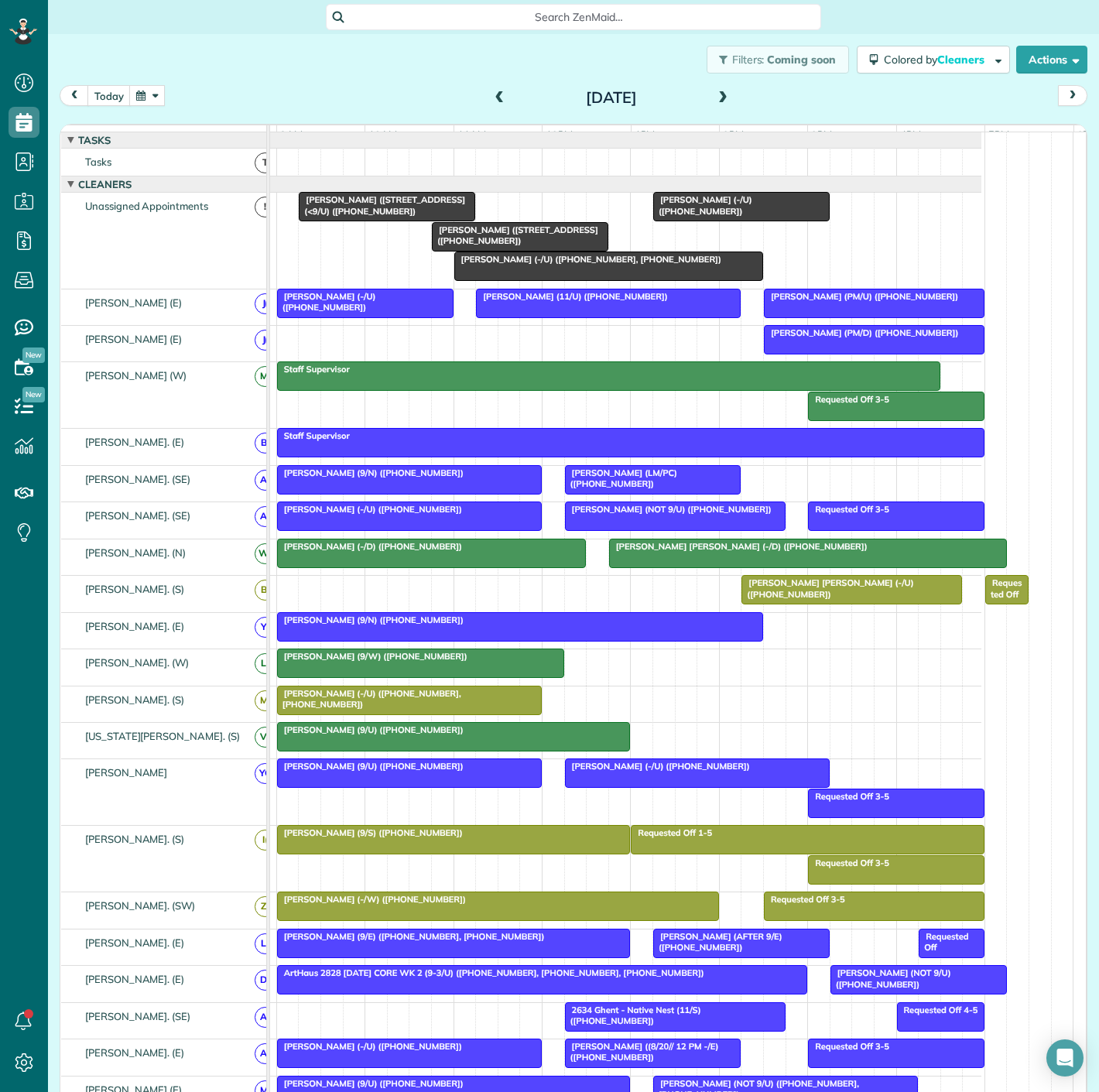
click at [485, 280] on body "Dashboard Scheduling Calendar View List View Dispatch View - Weekly scheduling …" at bounding box center [550, 546] width 1099 height 1092
click at [485, 280] on div at bounding box center [609, 266] width 307 height 28
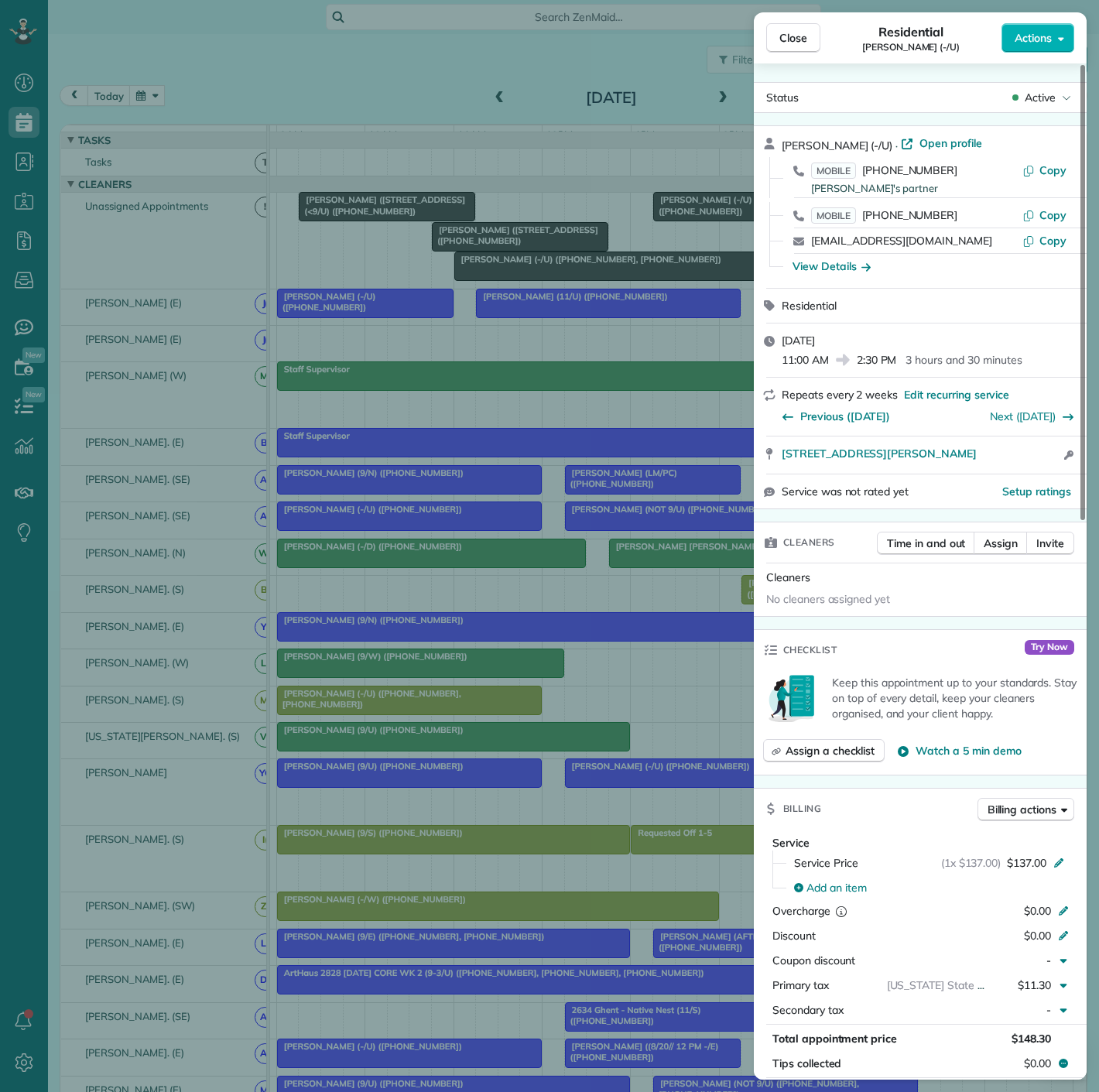
drag, startPoint x: 773, startPoint y: 467, endPoint x: 1000, endPoint y: 460, distance: 227.1
click at [1000, 460] on div "2610 Allen st Apt 3304 Dallas Tx 75204 Open access information" at bounding box center [921, 455] width 333 height 38
drag, startPoint x: 439, startPoint y: 617, endPoint x: 453, endPoint y: 637, distance: 24.4
click at [439, 617] on div "Close Residential Katherine Glueckert (-/U) Actions Status Active Katherine Glu…" at bounding box center [550, 546] width 1099 height 1092
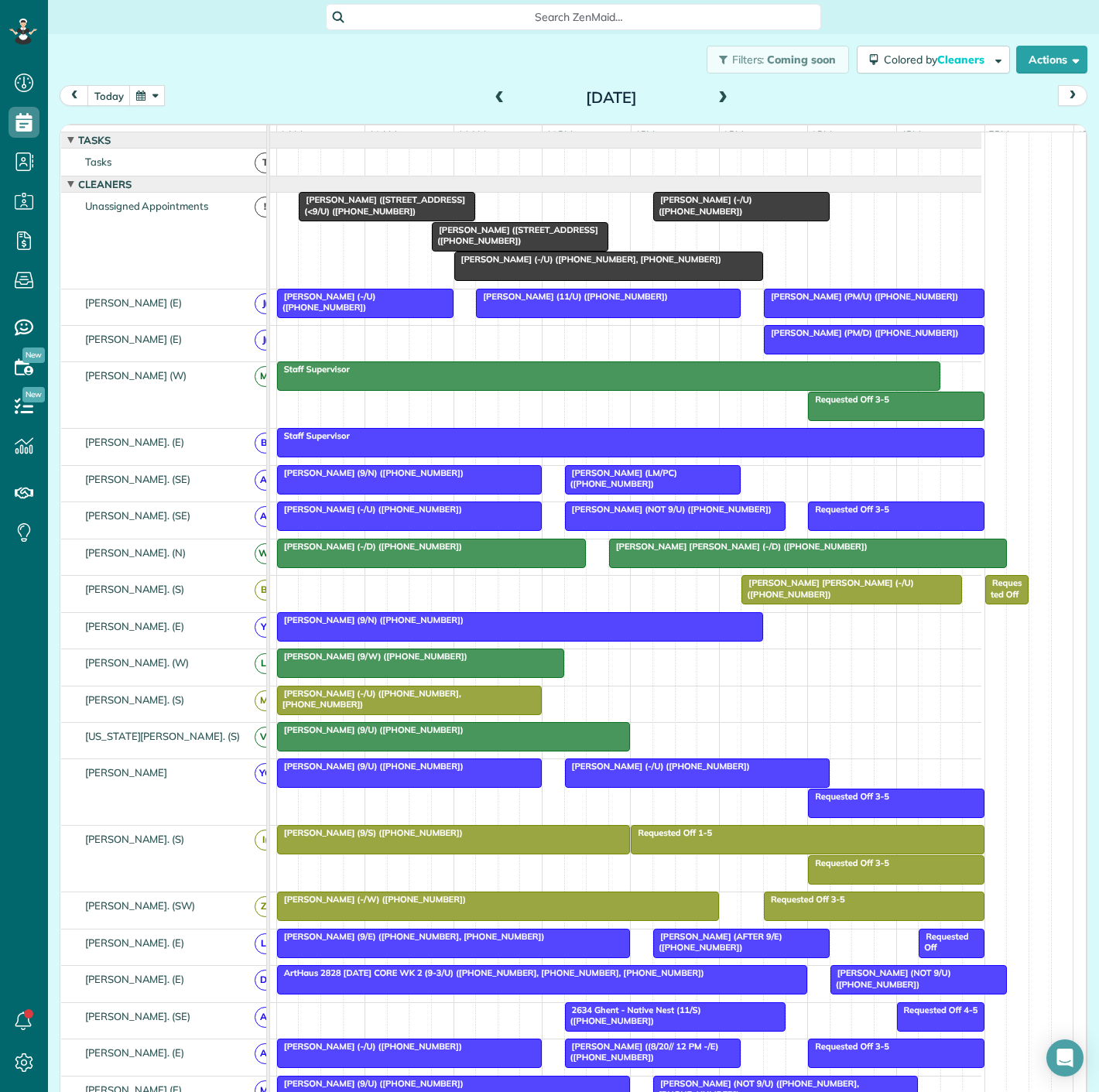
click at [483, 736] on div "[PERSON_NAME] (9/U) ([PHONE_NUMBER])" at bounding box center [454, 730] width 345 height 11
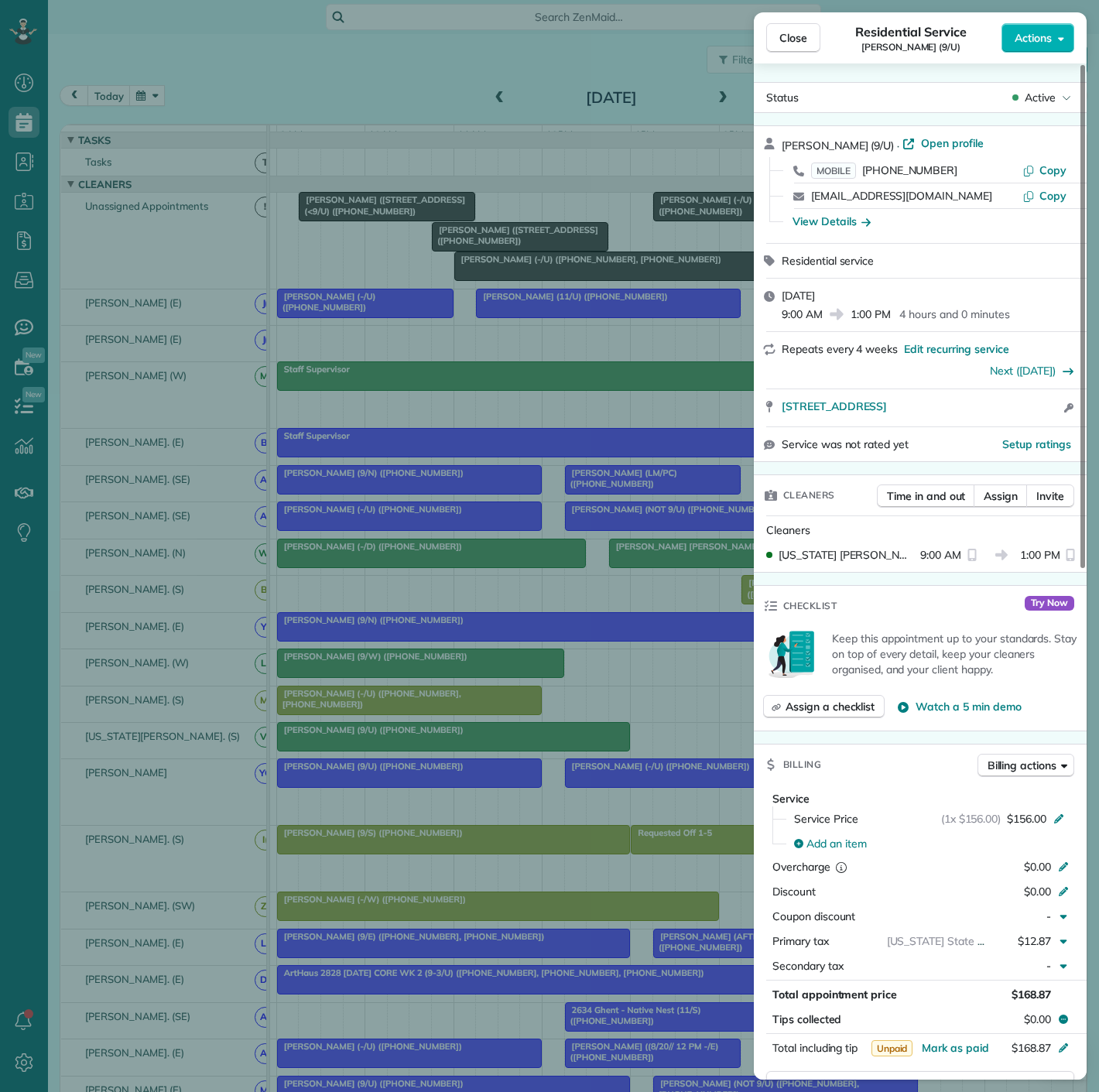
click at [483, 736] on div "Close Residential Service Will Sanders (9/U) Actions Status Active Will Sanders…" at bounding box center [550, 546] width 1099 height 1092
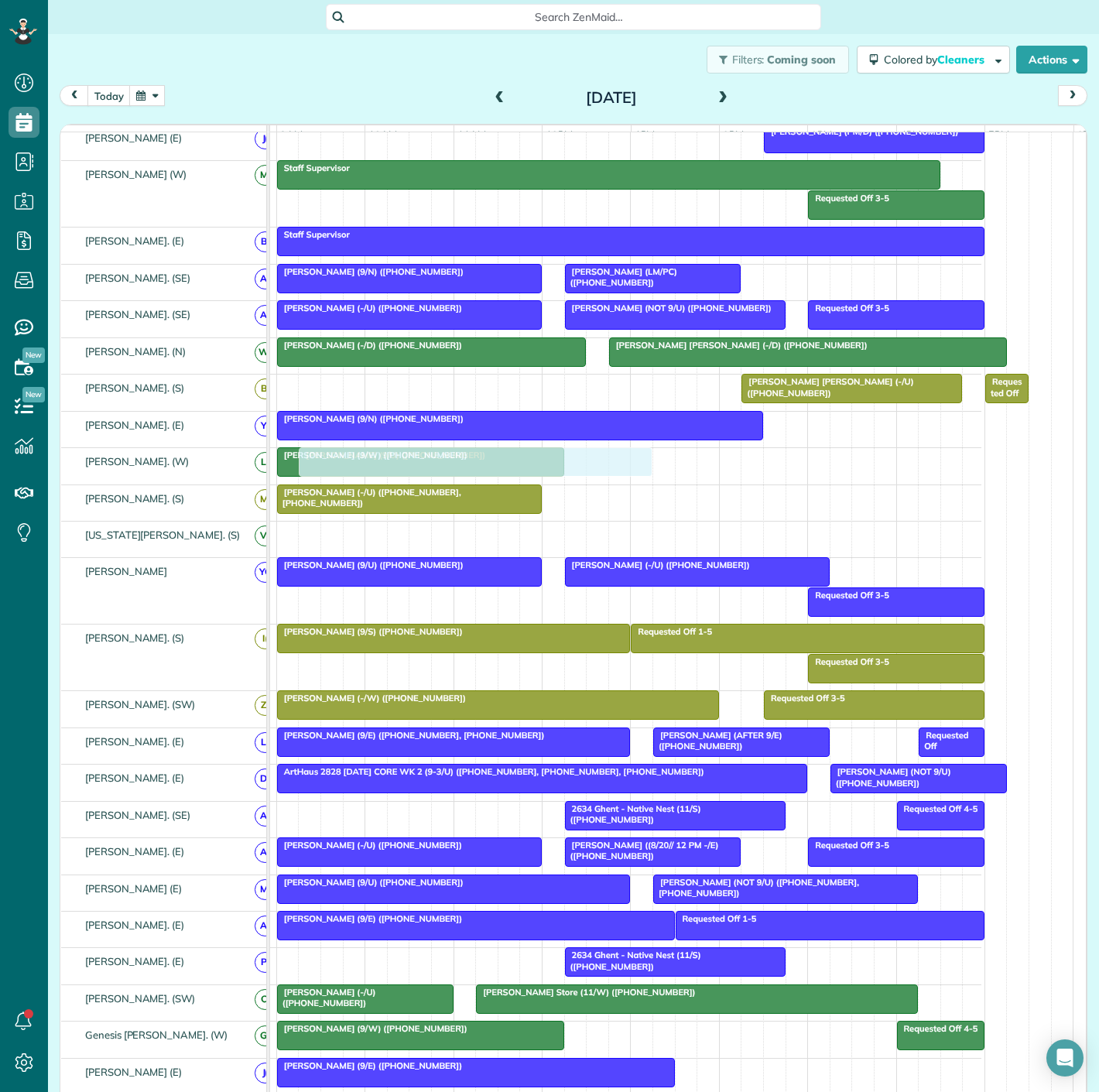
scroll to position [257, 0]
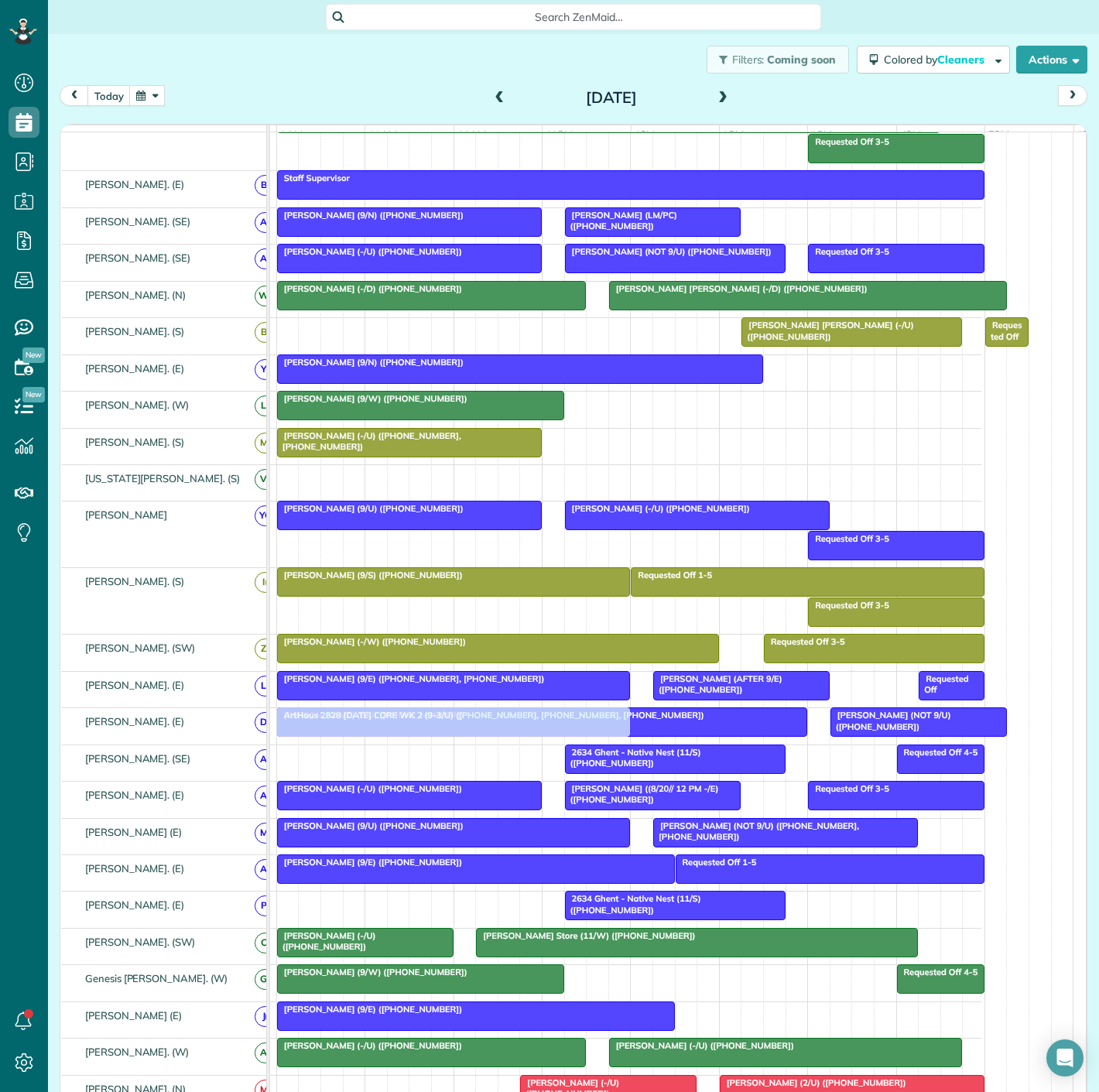
drag, startPoint x: 442, startPoint y: 747, endPoint x: 447, endPoint y: 727, distance: 20.6
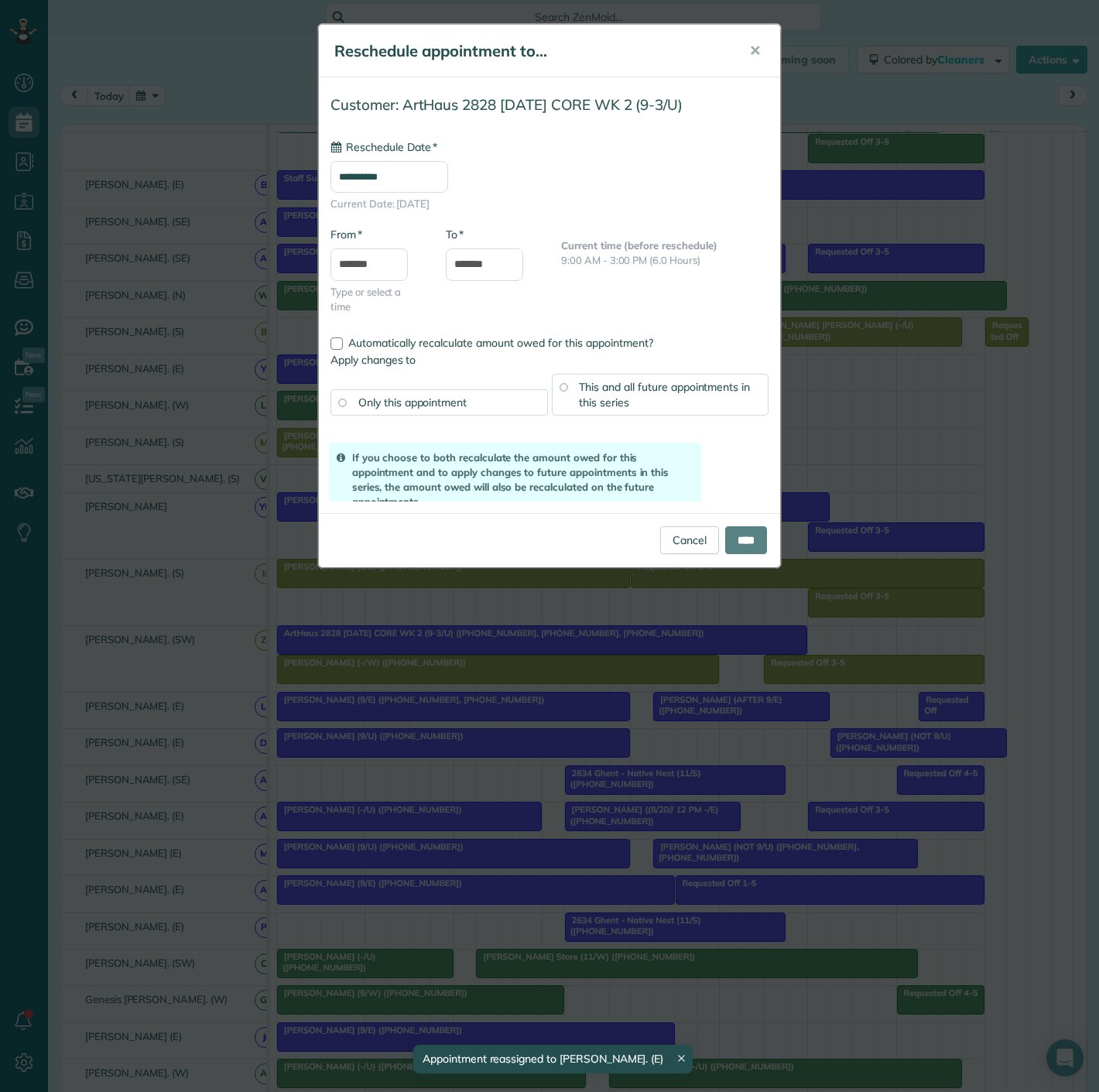
drag, startPoint x: 695, startPoint y: 726, endPoint x: 666, endPoint y: 551, distance: 177.4
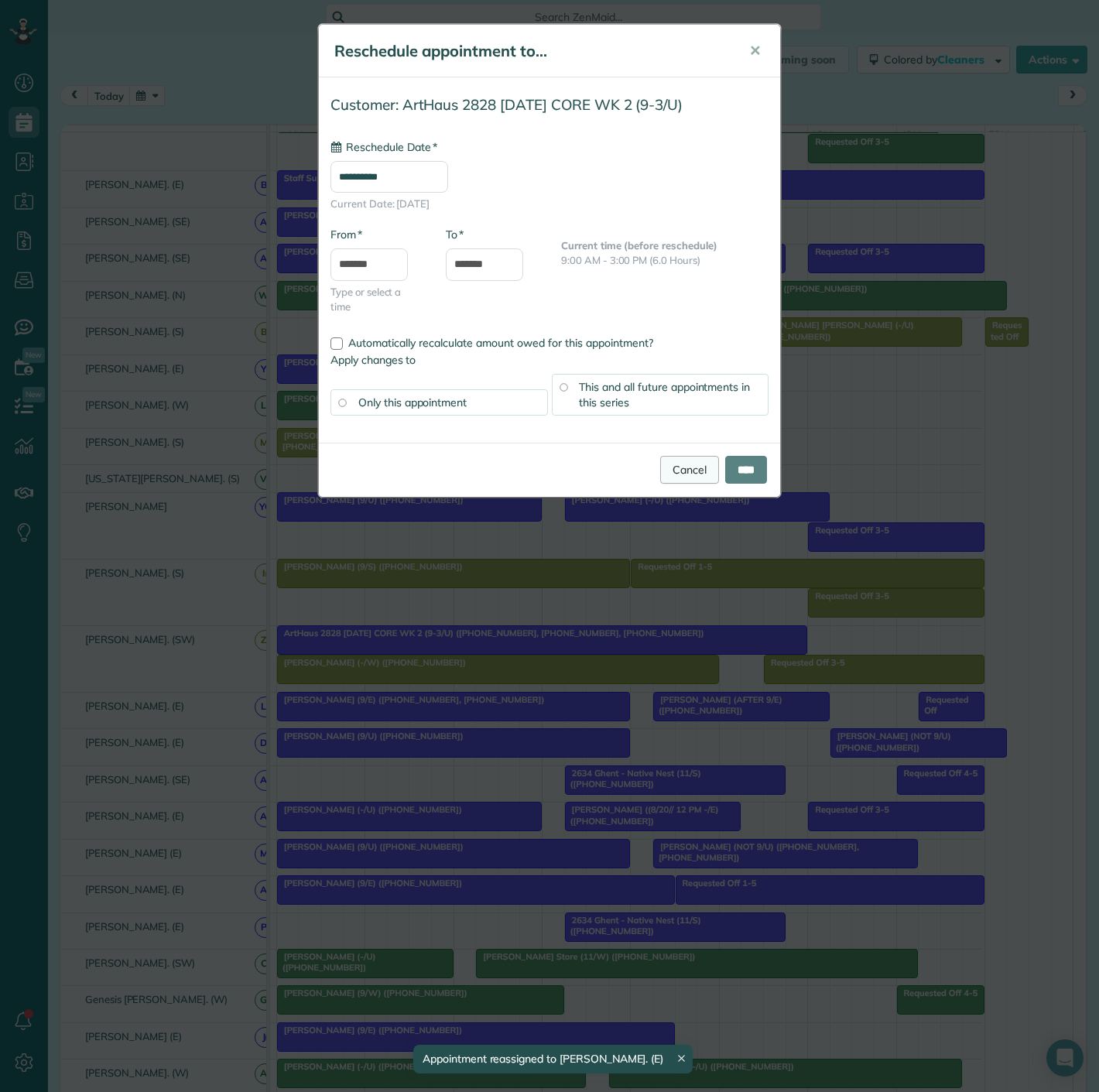
type input "**********"
click at [681, 456] on link "Cancel" at bounding box center [689, 470] width 58 height 28
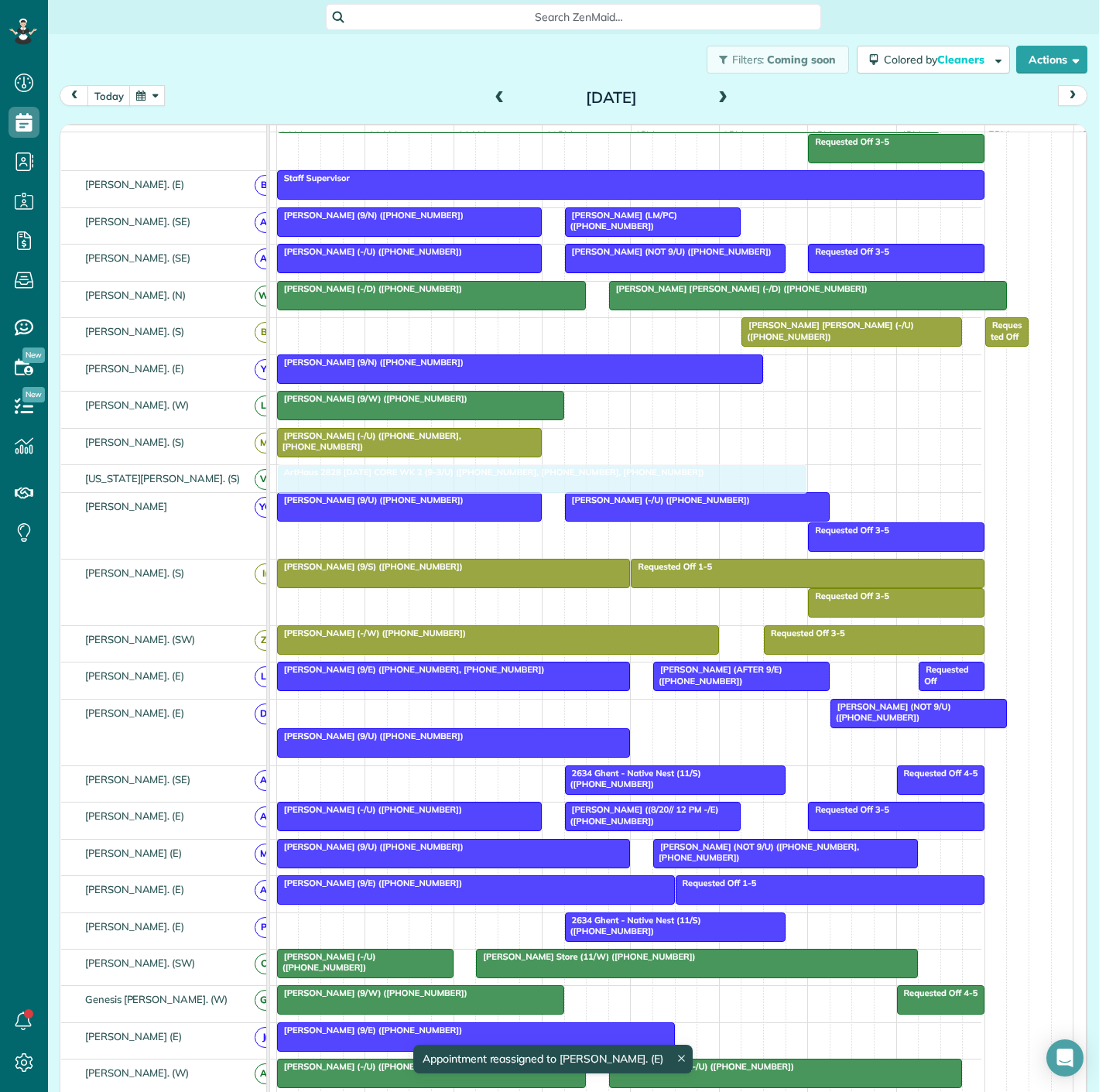
drag, startPoint x: 541, startPoint y: 726, endPoint x: 530, endPoint y: 496, distance: 230.3
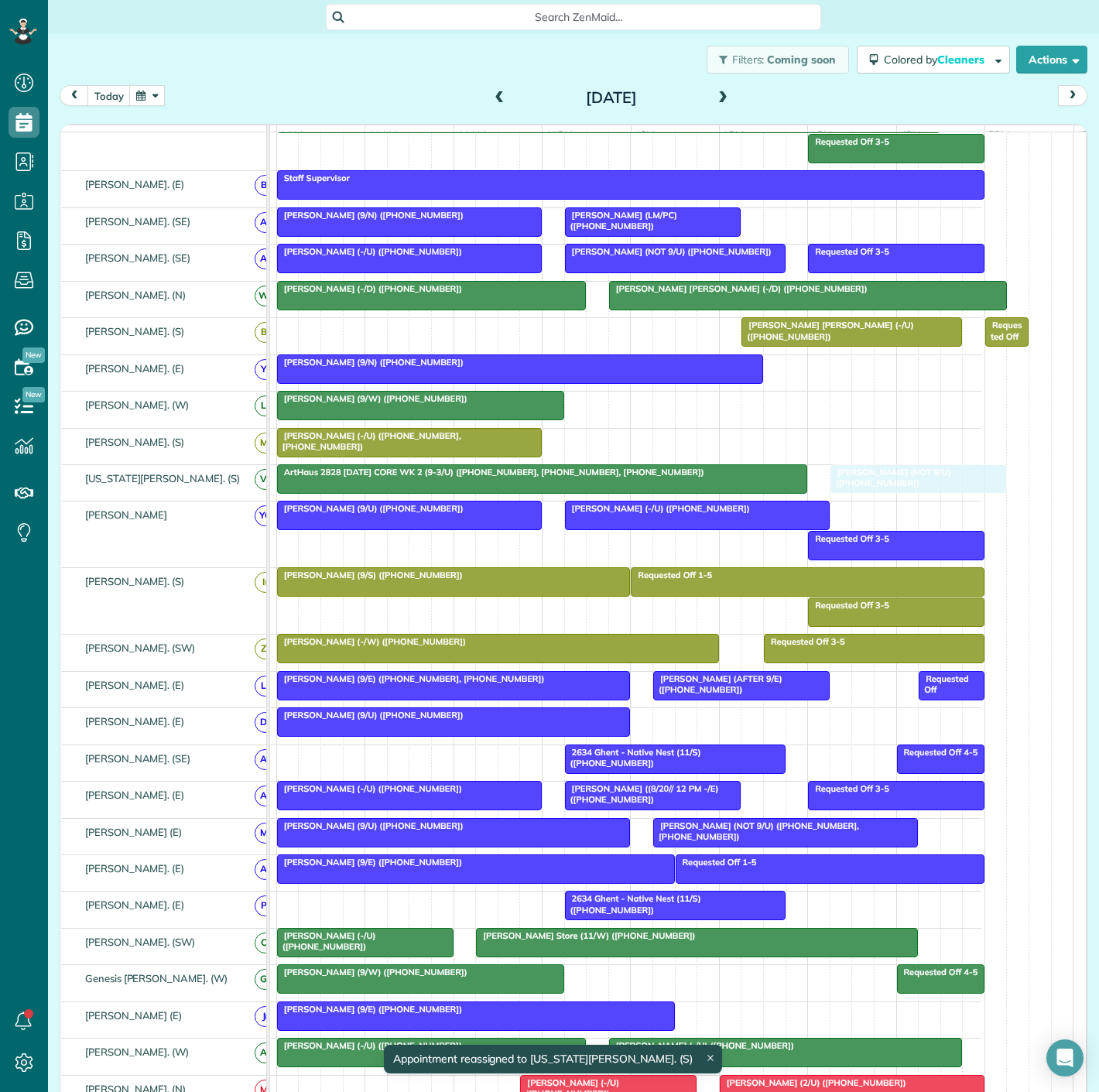
drag, startPoint x: 909, startPoint y: 725, endPoint x: 899, endPoint y: 485, distance: 240.2
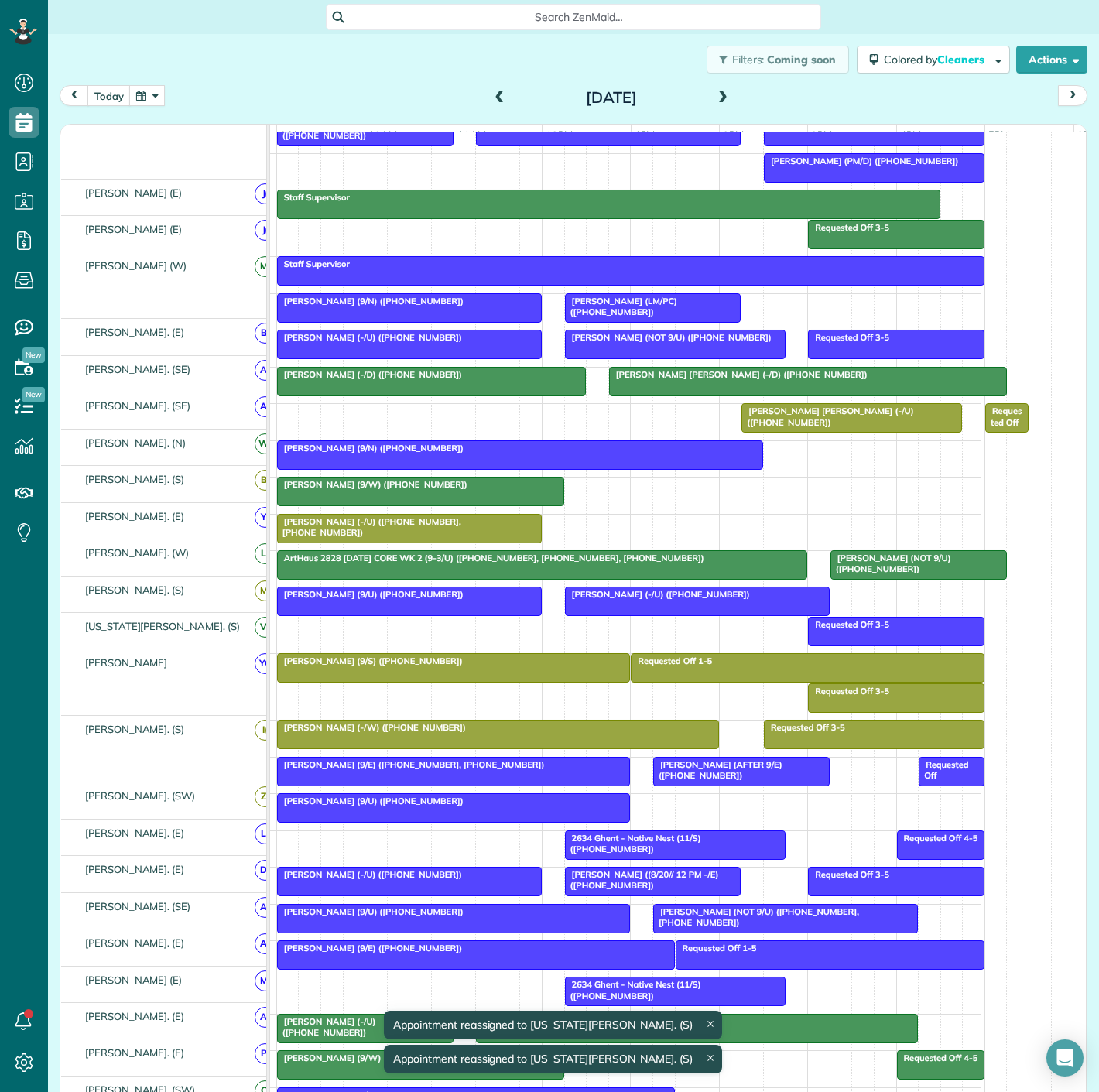
scroll to position [172, 0]
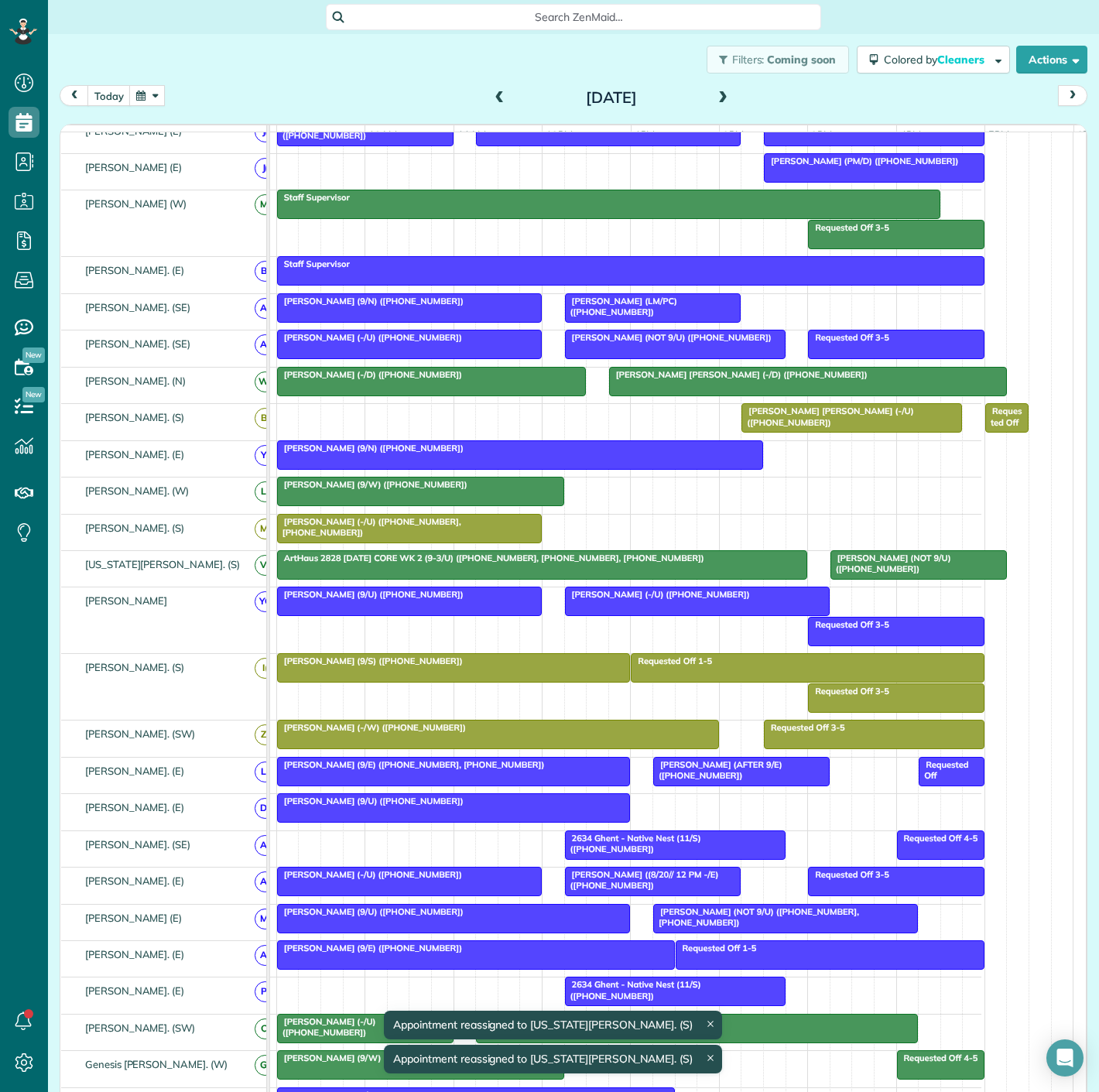
click at [314, 820] on div at bounding box center [454, 808] width 352 height 28
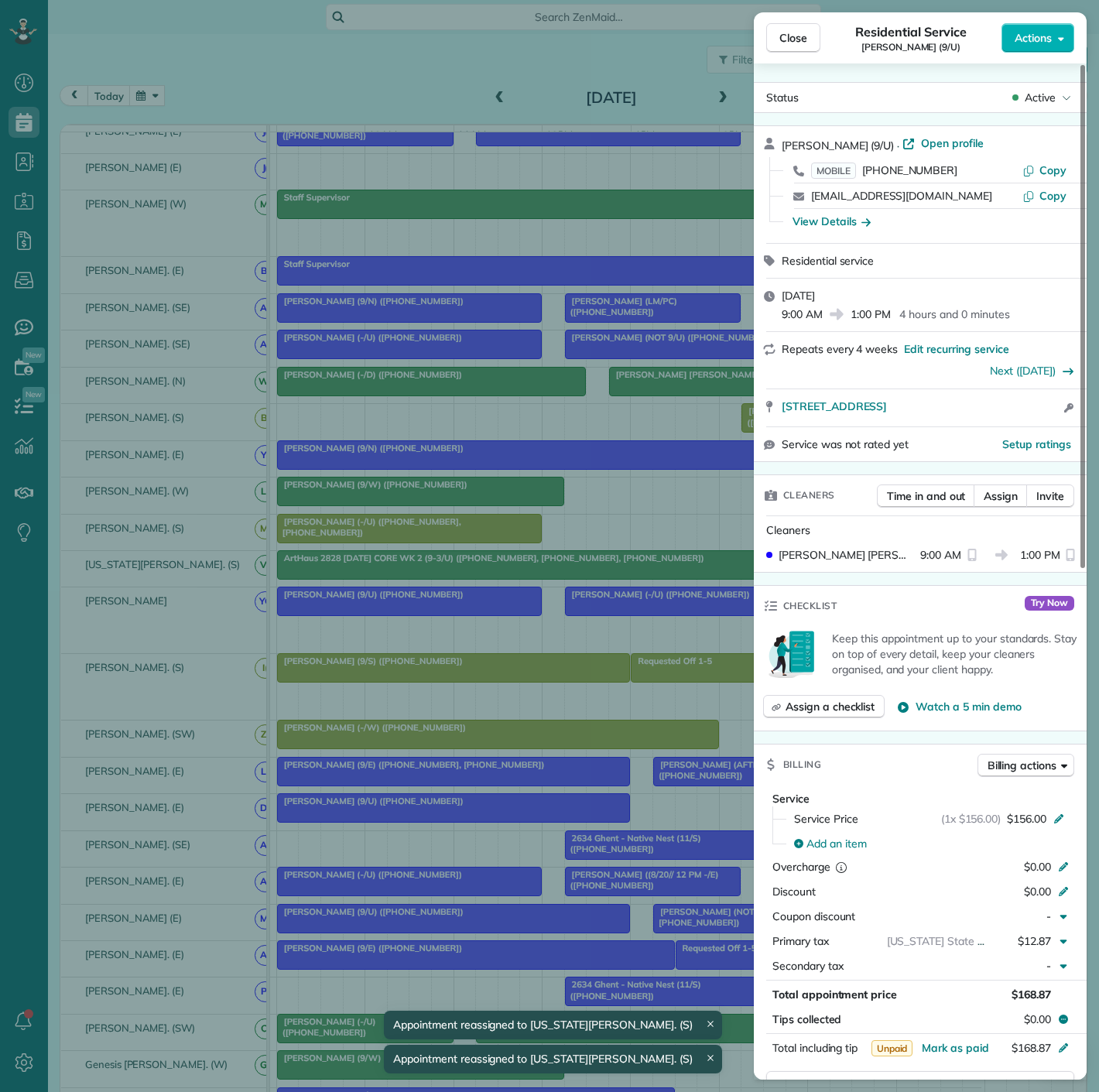
click at [314, 820] on div "Close Residential Service Will Sanders (9/U) Actions Status Active Will Sanders…" at bounding box center [550, 546] width 1099 height 1092
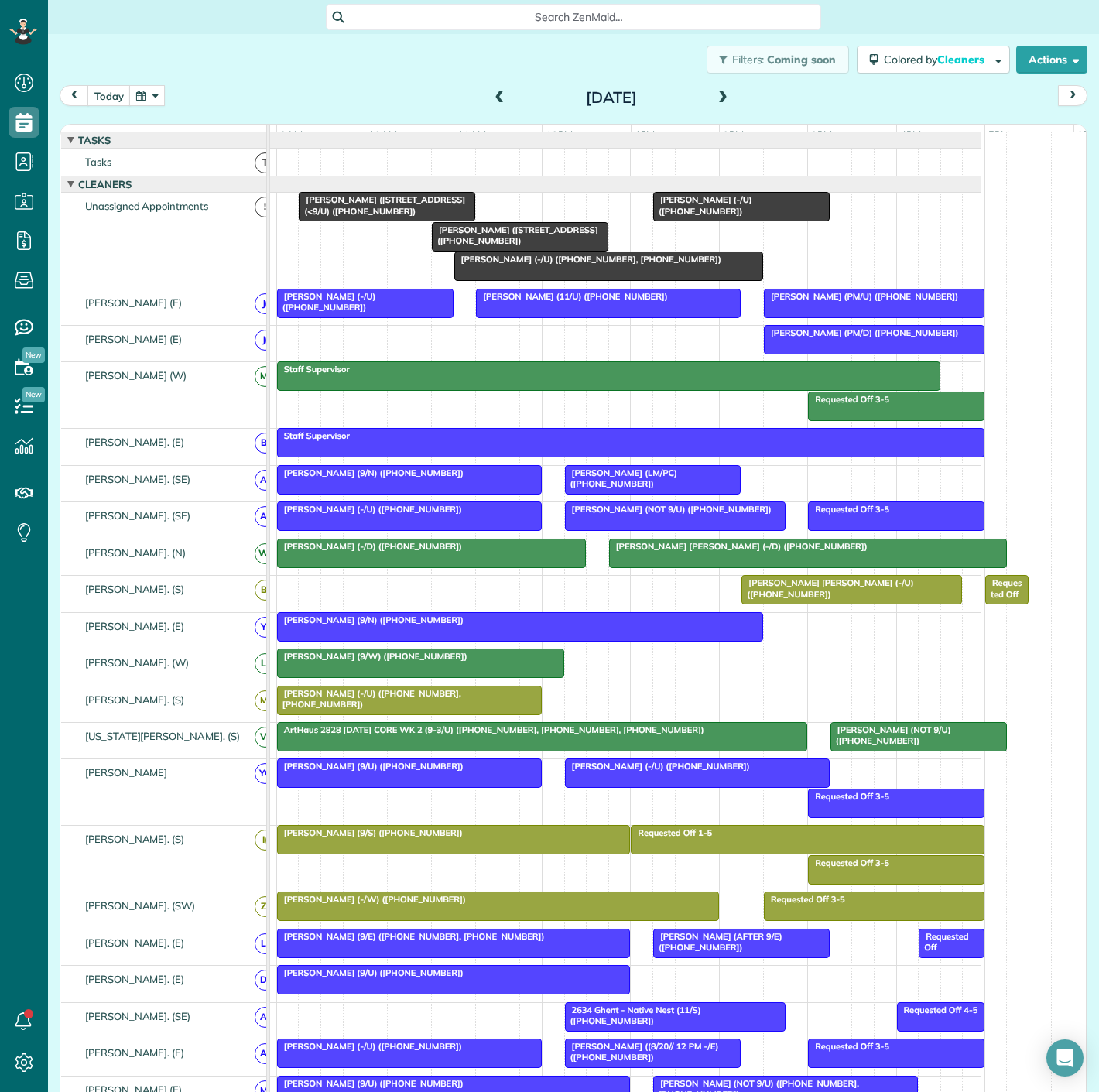
click at [521, 280] on div at bounding box center [609, 266] width 307 height 28
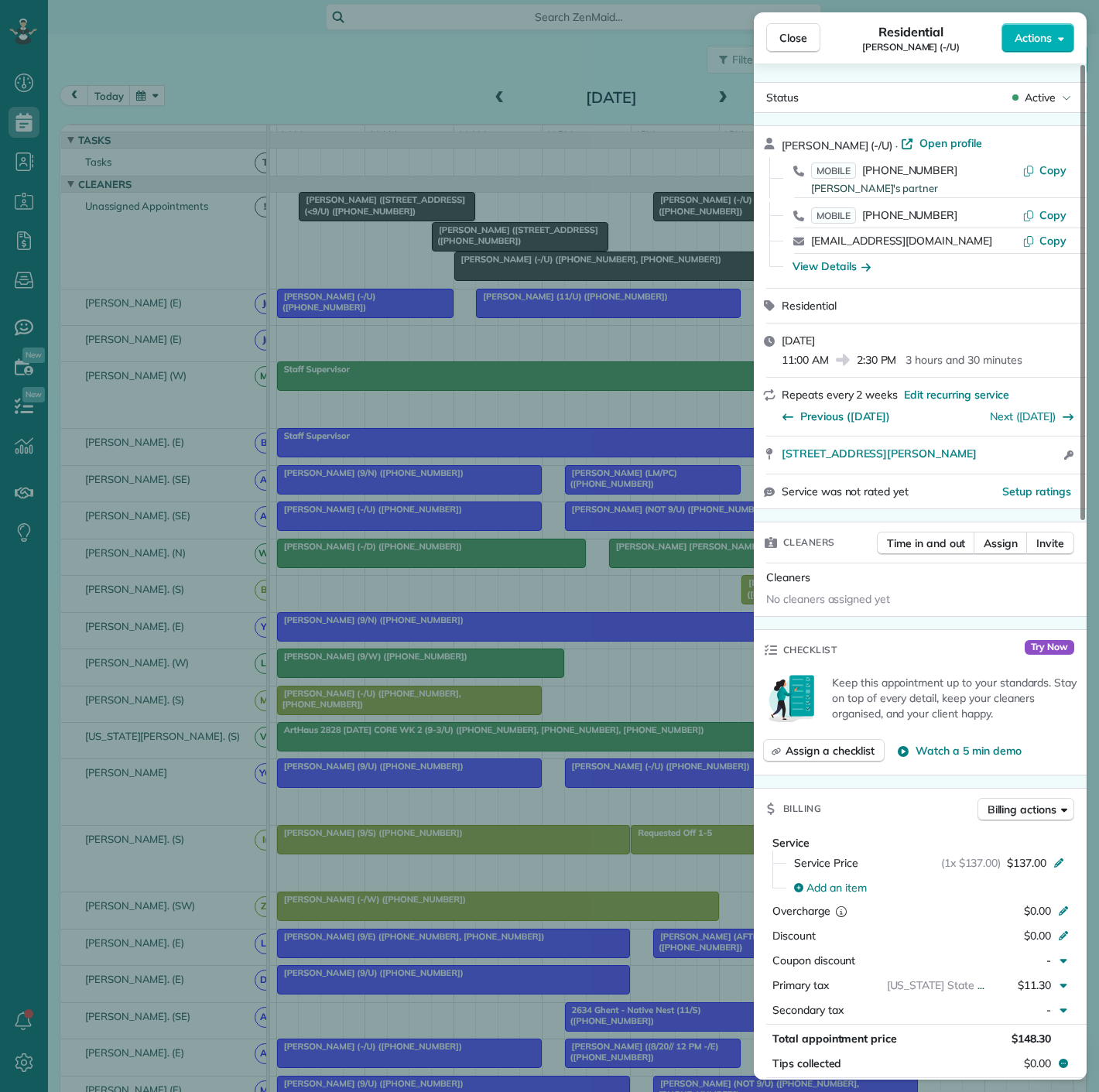
click at [520, 284] on div "Close Residential Katherine Glueckert (-/U) Actions Status Active Katherine Glu…" at bounding box center [550, 546] width 1099 height 1092
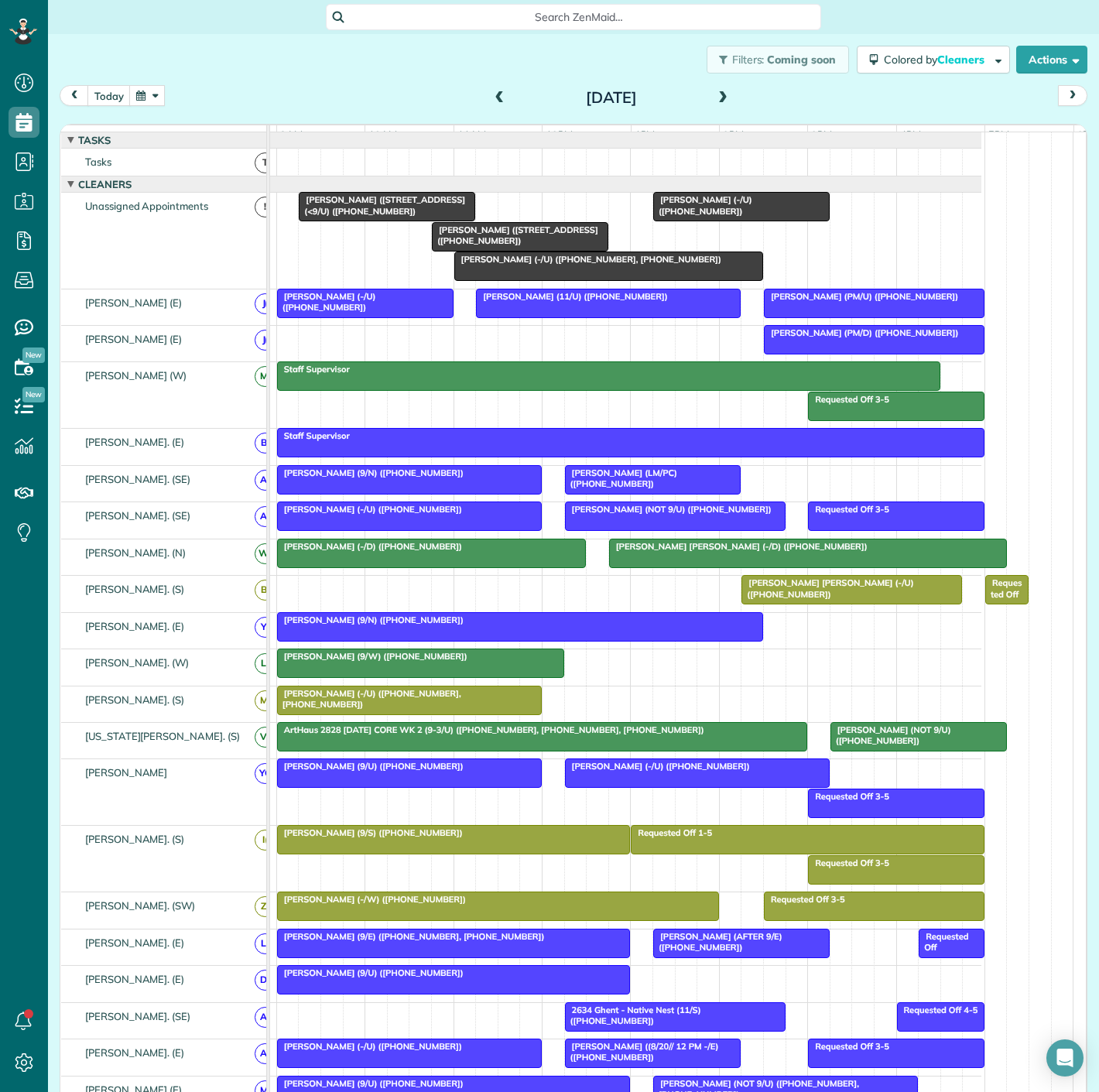
click at [751, 221] on div at bounding box center [742, 207] width 175 height 28
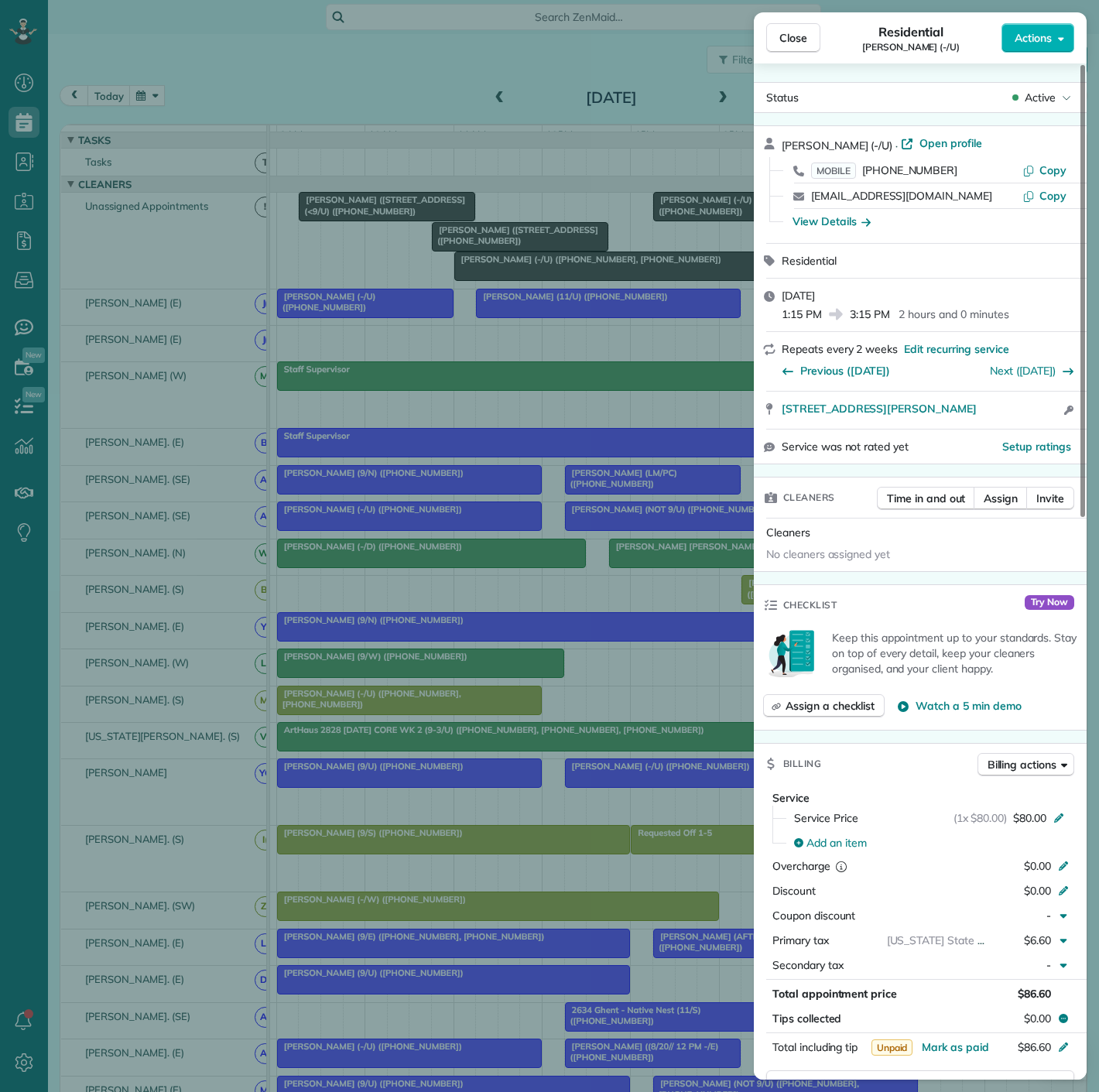
drag, startPoint x: 771, startPoint y: 423, endPoint x: 1065, endPoint y: 419, distance: 294.0
click at [1065, 419] on div "4209 McKinney Avenue 814 Dallas TX 75205 Open access information" at bounding box center [921, 411] width 333 height 38
click at [417, 311] on div "Close Residential Val Amorosana (-/U) Actions Status Active Val Amorosana (-/U)…" at bounding box center [550, 546] width 1099 height 1092
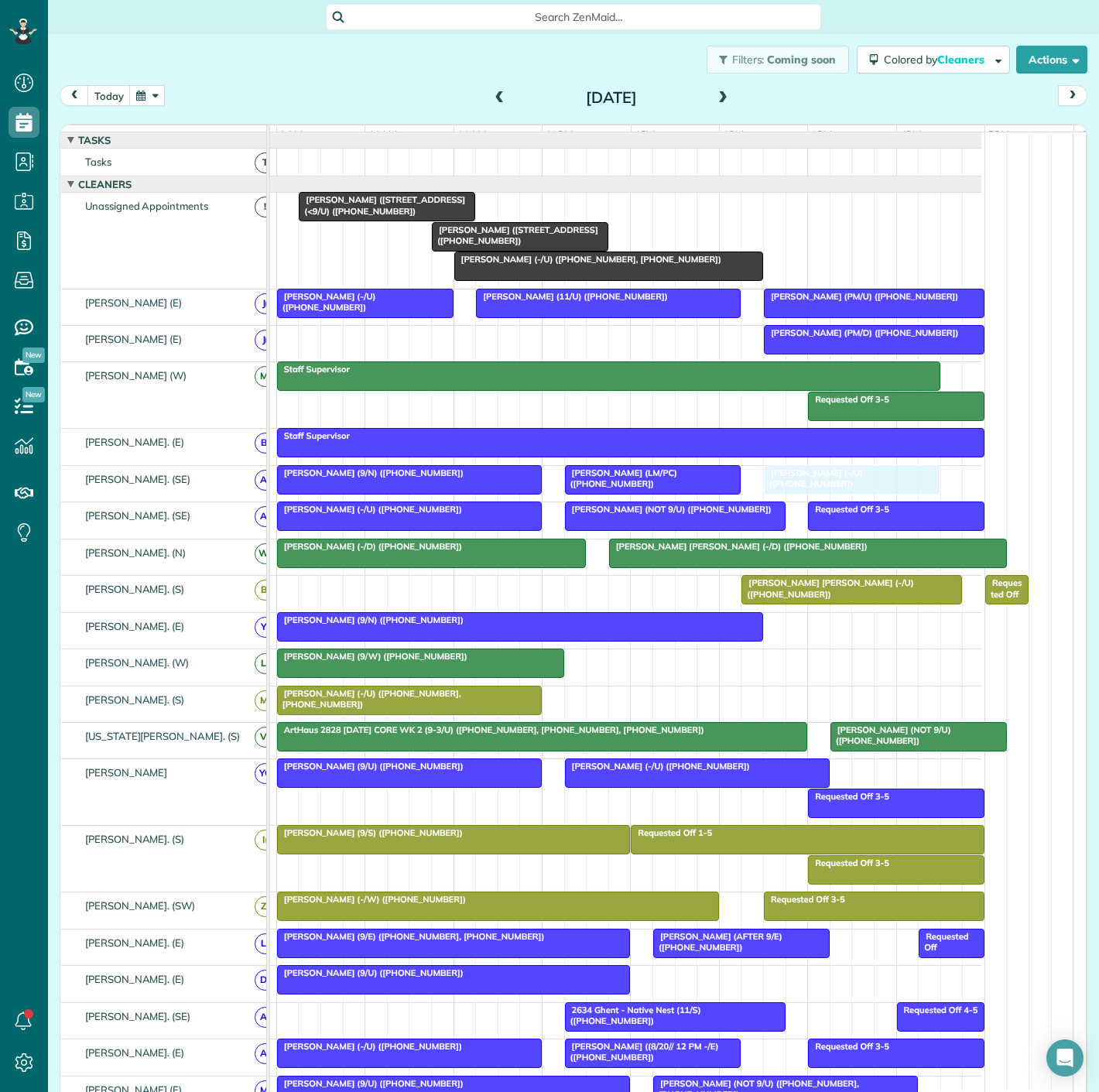
drag, startPoint x: 719, startPoint y: 219, endPoint x: 823, endPoint y: 505, distance: 304.3
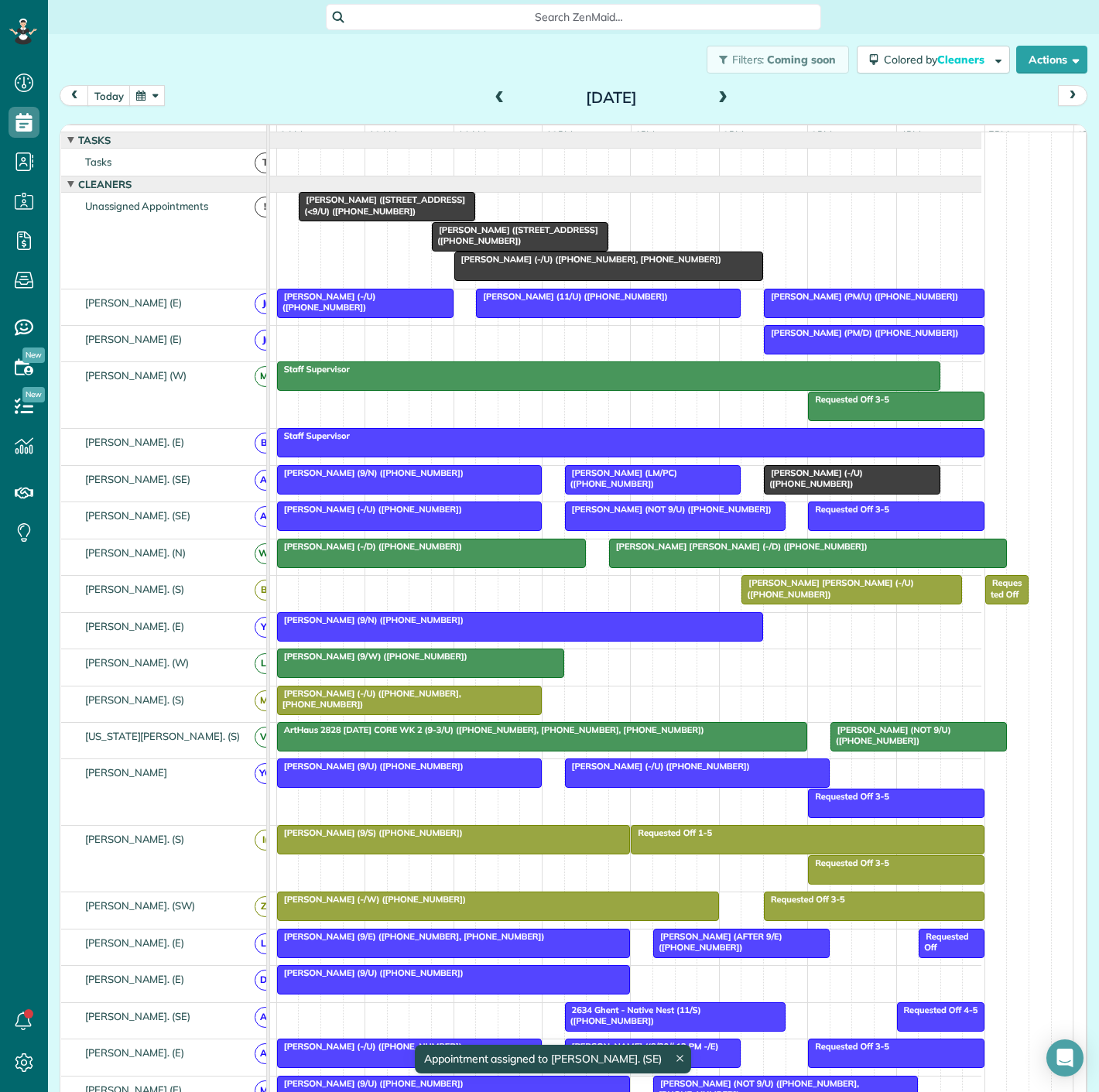
click at [655, 494] on div at bounding box center [653, 480] width 175 height 28
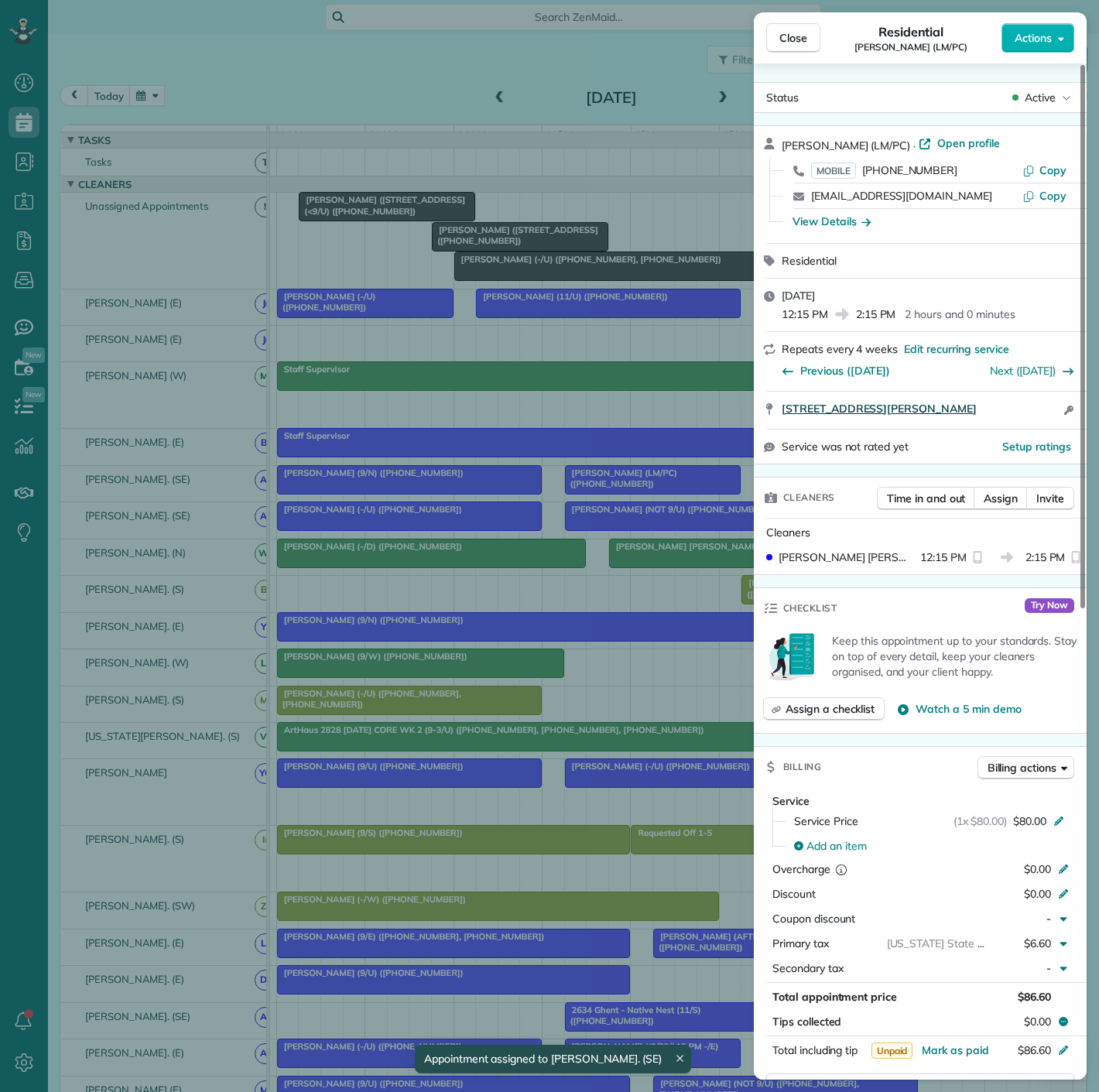
drag, startPoint x: 774, startPoint y: 423, endPoint x: 1026, endPoint y: 414, distance: 252.2
click at [1033, 417] on div "5350 McKinney Ave Apt 1204 Dallas TX 75205 Open access information" at bounding box center [921, 411] width 333 height 38
click at [392, 406] on div "Close Residential John Moss (LM/PC) Actions Status Active John Moss (LM/PC) · O…" at bounding box center [550, 546] width 1099 height 1092
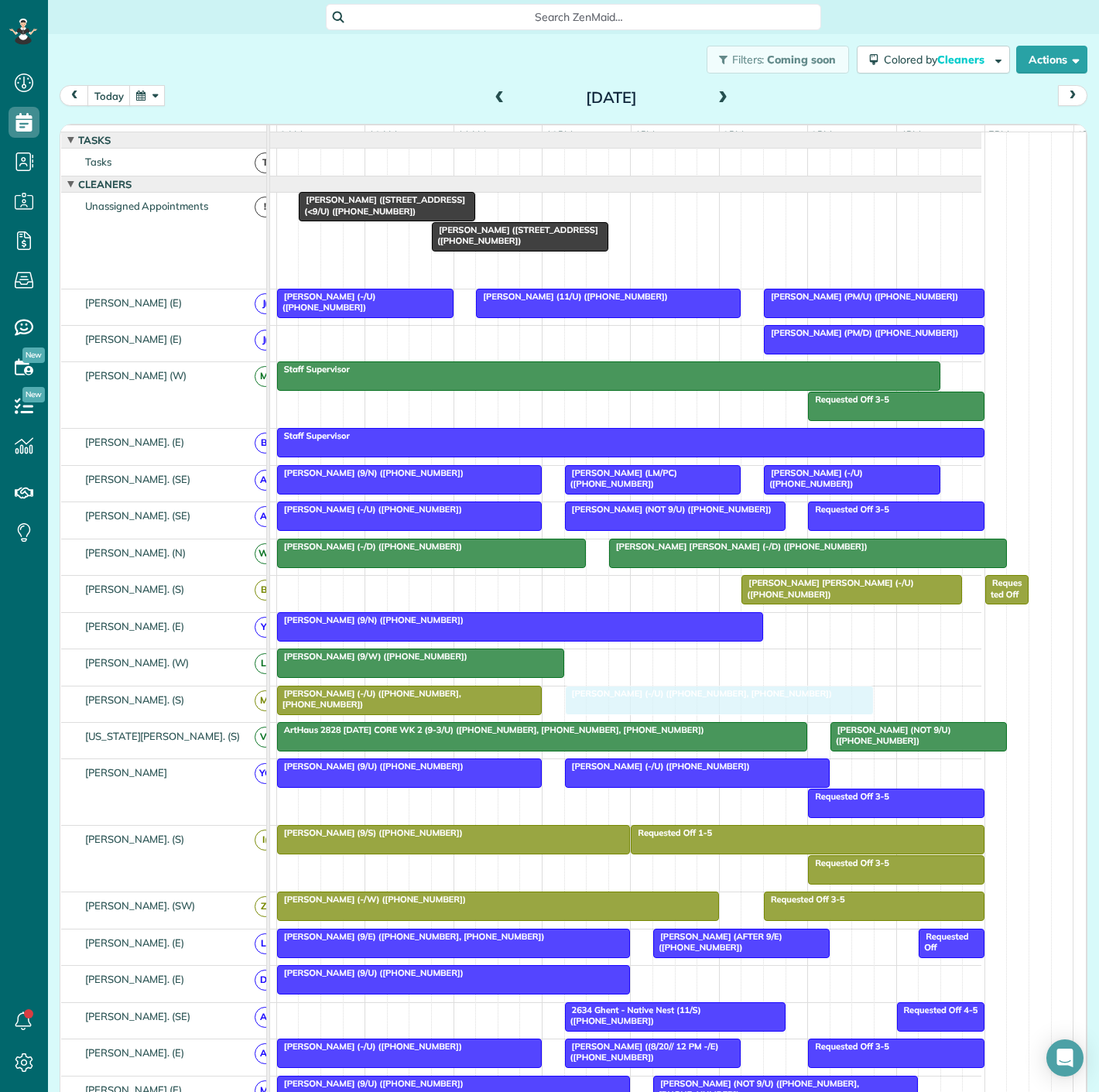
drag, startPoint x: 500, startPoint y: 275, endPoint x: 608, endPoint y: 724, distance: 461.8
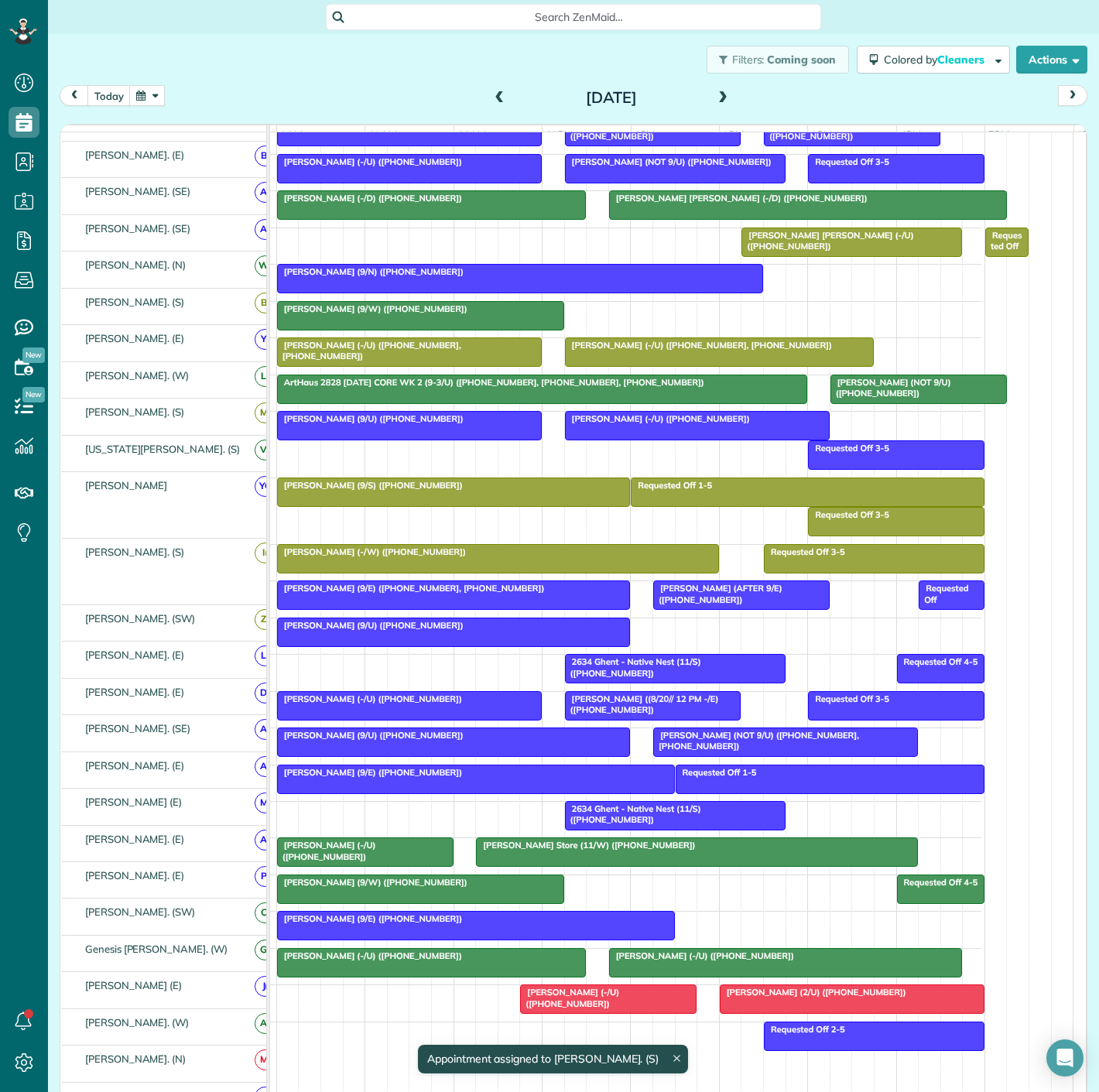
scroll to position [318, 0]
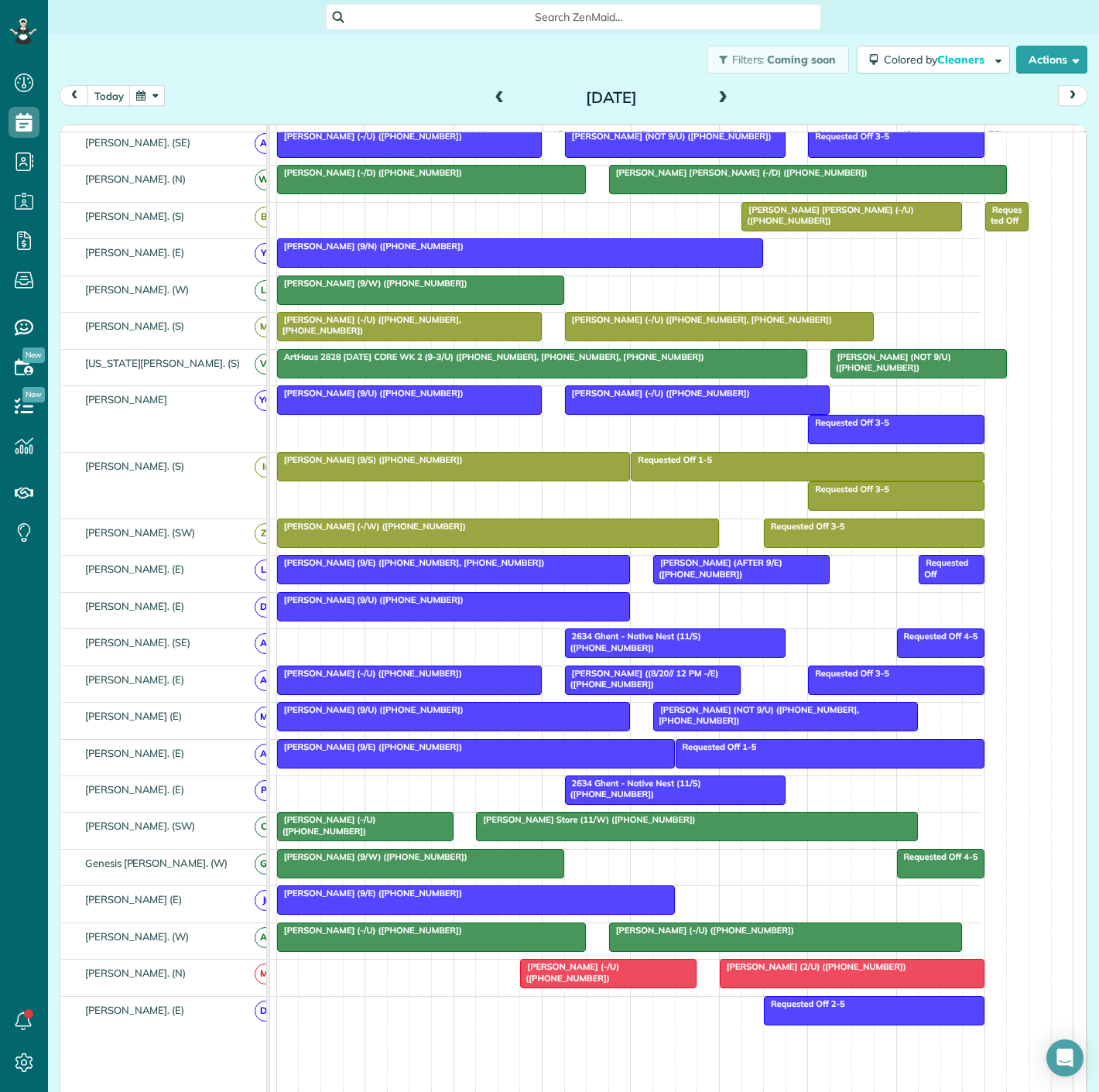
click at [425, 876] on div at bounding box center [421, 864] width 286 height 28
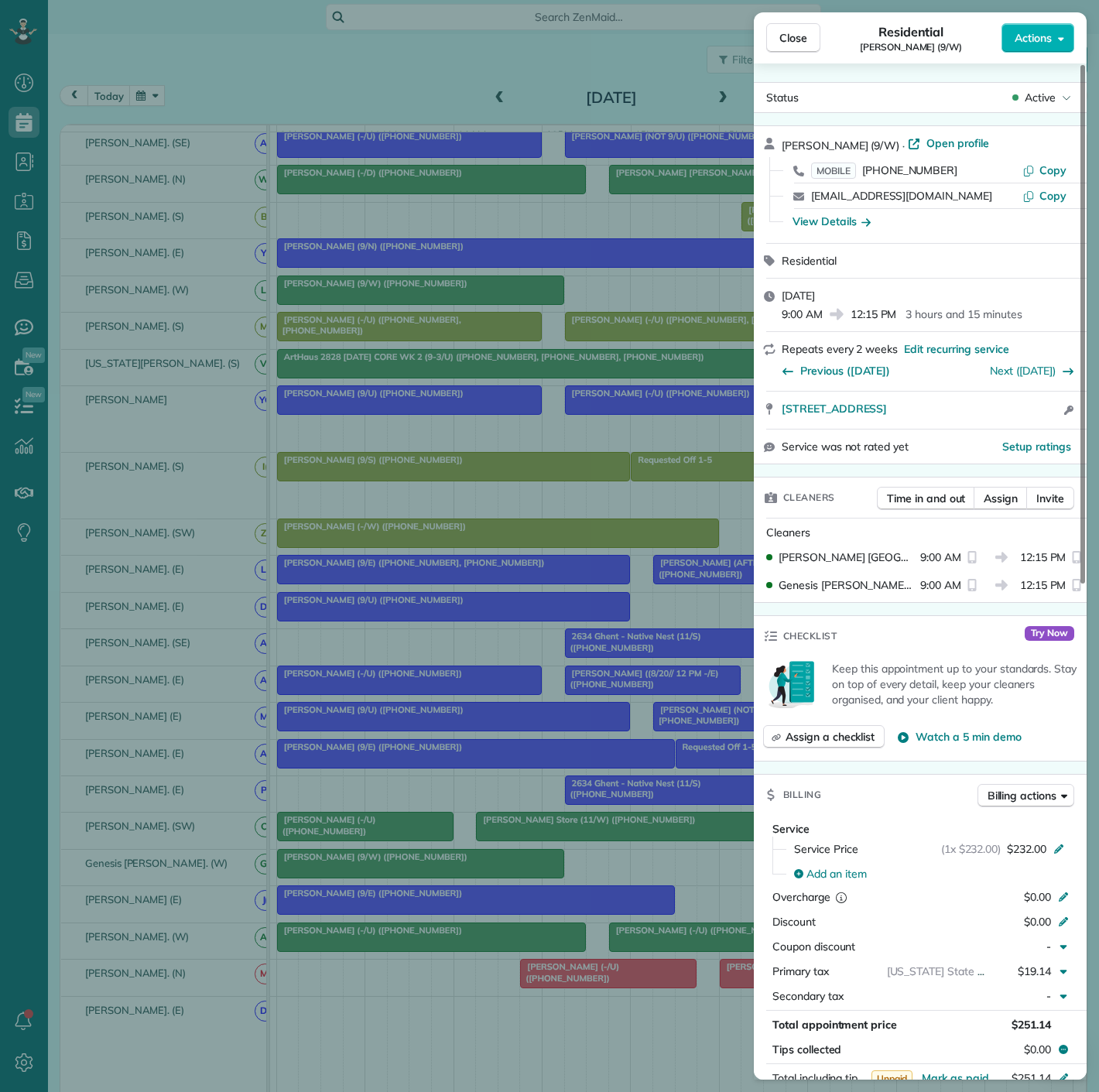
click at [425, 876] on div "Close Residential Isaac Gerard (9/W) Actions Status Active Isaac Gerard (9/W) ·…" at bounding box center [550, 546] width 1099 height 1092
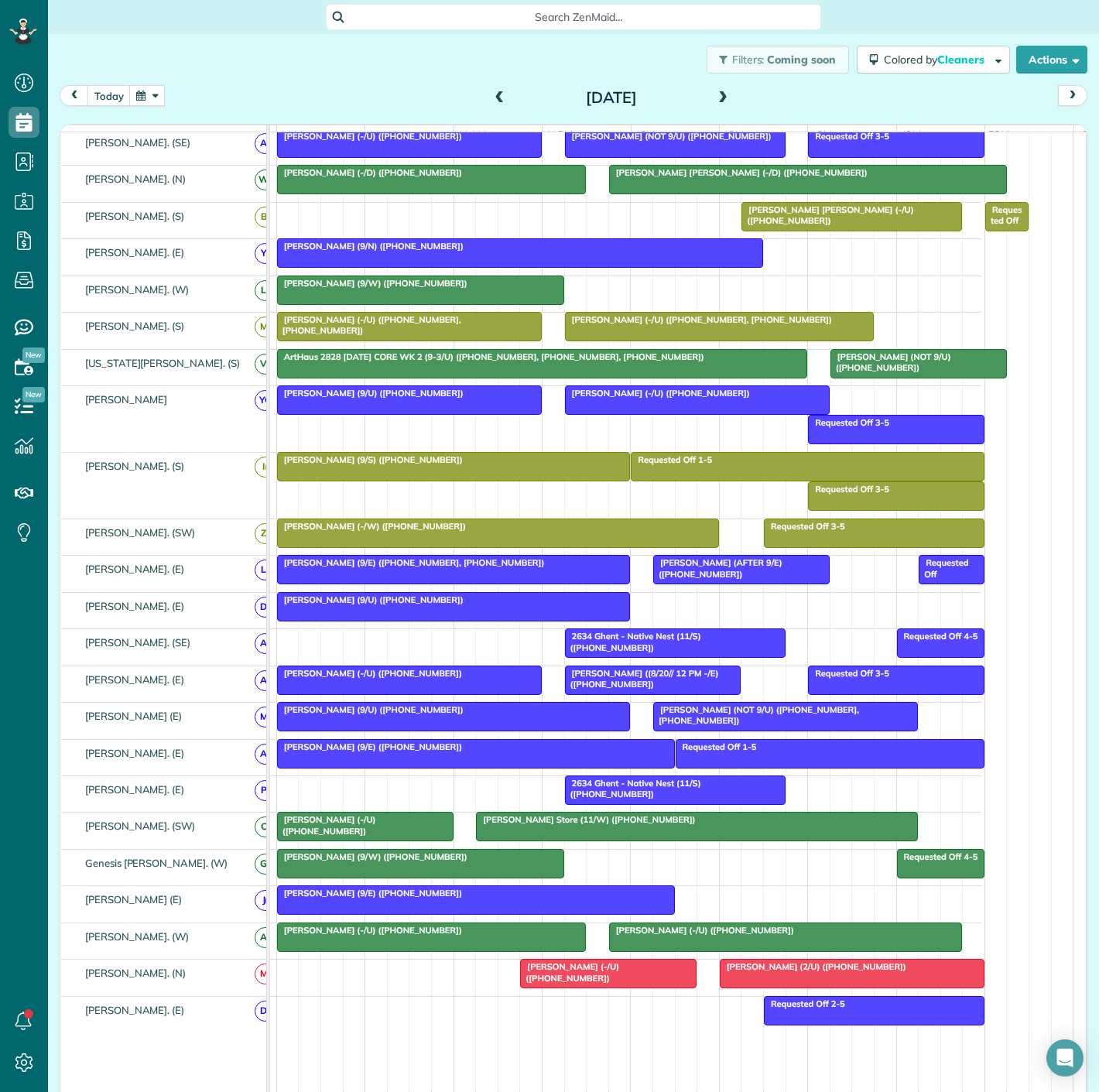
click at [681, 339] on div at bounding box center [720, 327] width 307 height 28
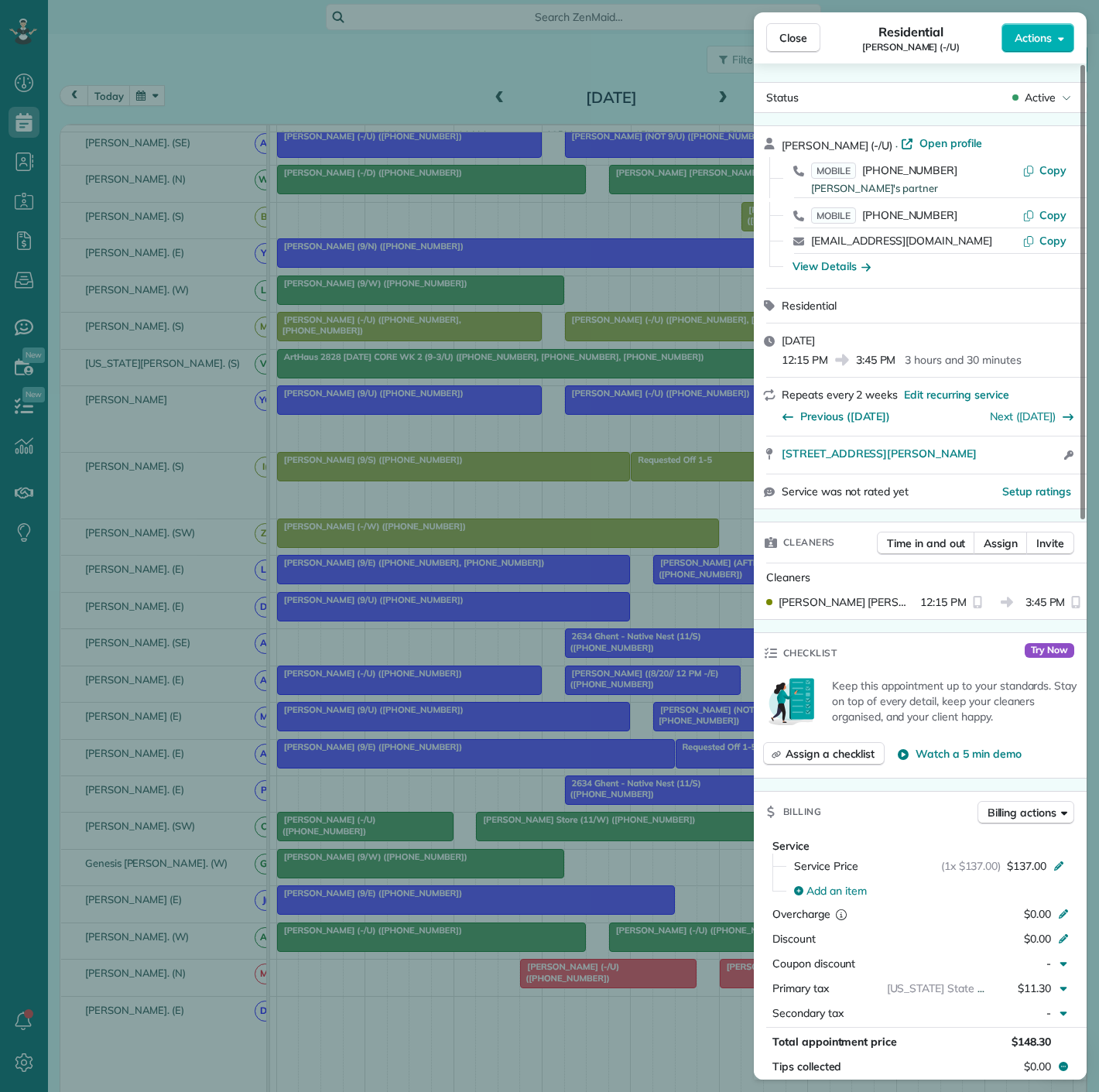
drag, startPoint x: 783, startPoint y: 464, endPoint x: 1003, endPoint y: 470, distance: 220.1
click at [1003, 470] on div "2610 Allen st Apt 3304 Dallas Tx 75204 Open access information" at bounding box center [921, 455] width 333 height 38
drag, startPoint x: 181, startPoint y: 822, endPoint x: 223, endPoint y: 837, distance: 44.6
click at [181, 822] on div "Close Residential Katherine Glueckert (-/U) Actions Status Active Katherine Glu…" at bounding box center [550, 546] width 1099 height 1092
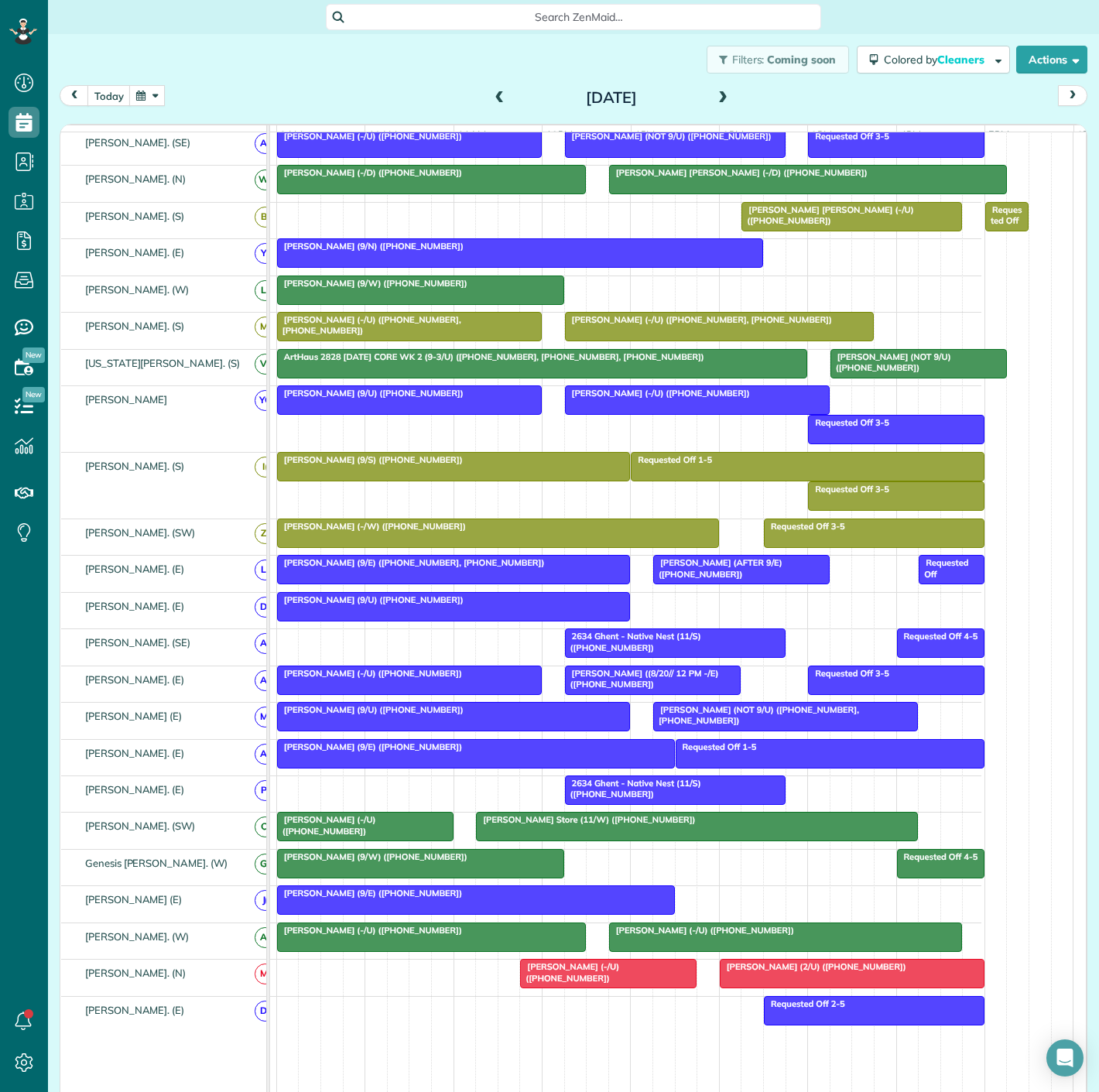
click at [393, 899] on span "[PERSON_NAME] (9/E) ([PHONE_NUMBER])" at bounding box center [369, 893] width 186 height 11
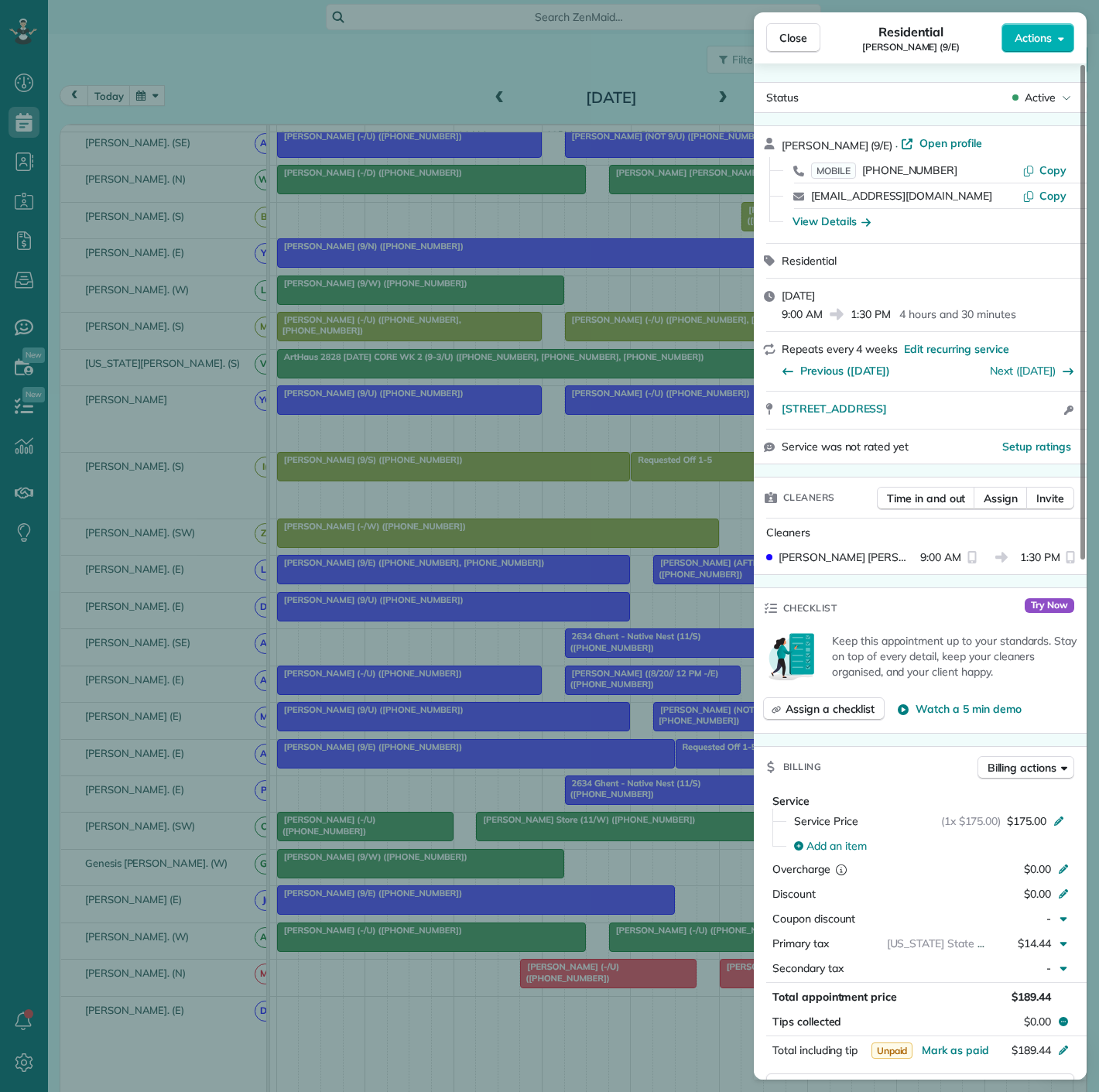
drag, startPoint x: 779, startPoint y: 423, endPoint x: 1002, endPoint y: 426, distance: 223.0
click at [1002, 426] on div "3326 Sharpview Lane Dallas TX 75228 Open access information" at bounding box center [921, 411] width 333 height 38
click at [440, 921] on div "Close Residential Jessica Gammill (9/E) Actions Status Active Jessica Gammill (…" at bounding box center [550, 546] width 1099 height 1092
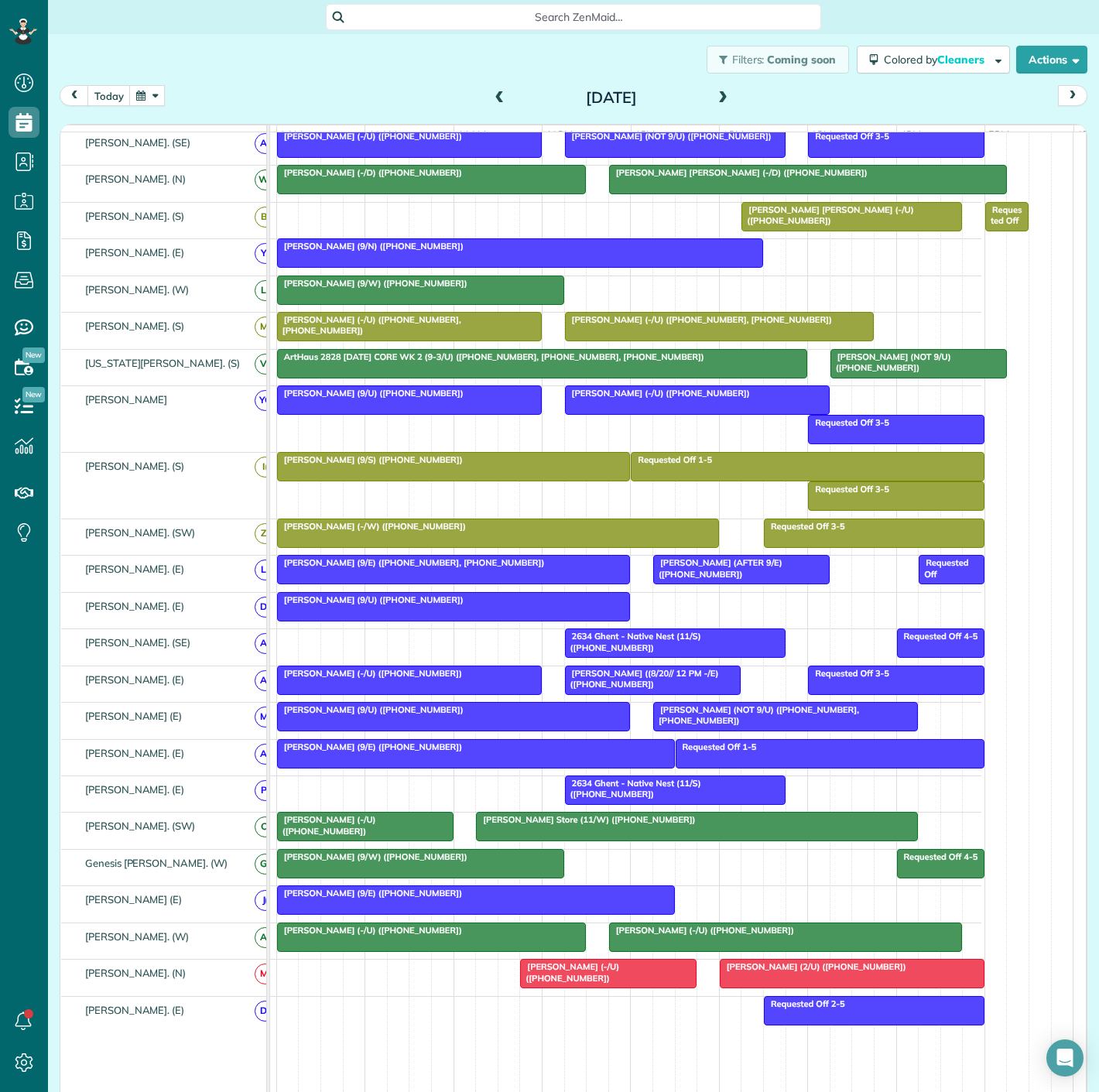
click at [368, 872] on div at bounding box center [421, 864] width 286 height 28
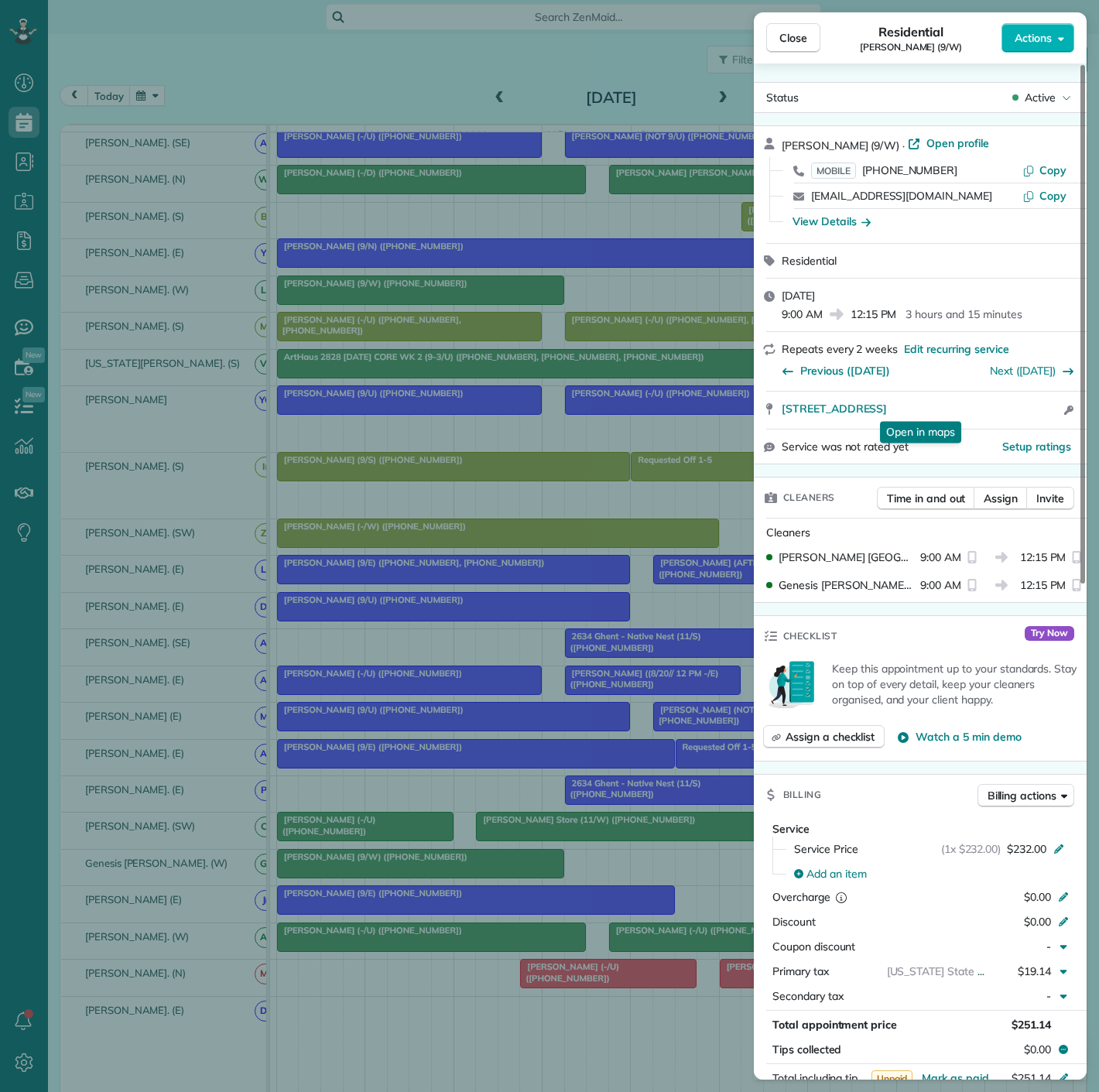
drag, startPoint x: 767, startPoint y: 422, endPoint x: 414, endPoint y: 300, distance: 373.5
click at [960, 415] on div "1005 Muncie Ave Dallas Tx 75212 Open in maps Open in maps Open access informati…" at bounding box center [921, 411] width 333 height 38
drag, startPoint x: 359, startPoint y: 812, endPoint x: 456, endPoint y: 865, distance: 110.5
click at [359, 812] on div "Close Residential Isaac Gerard (9/W) Actions Status Active Isaac Gerard (9/W) ·…" at bounding box center [550, 546] width 1099 height 1092
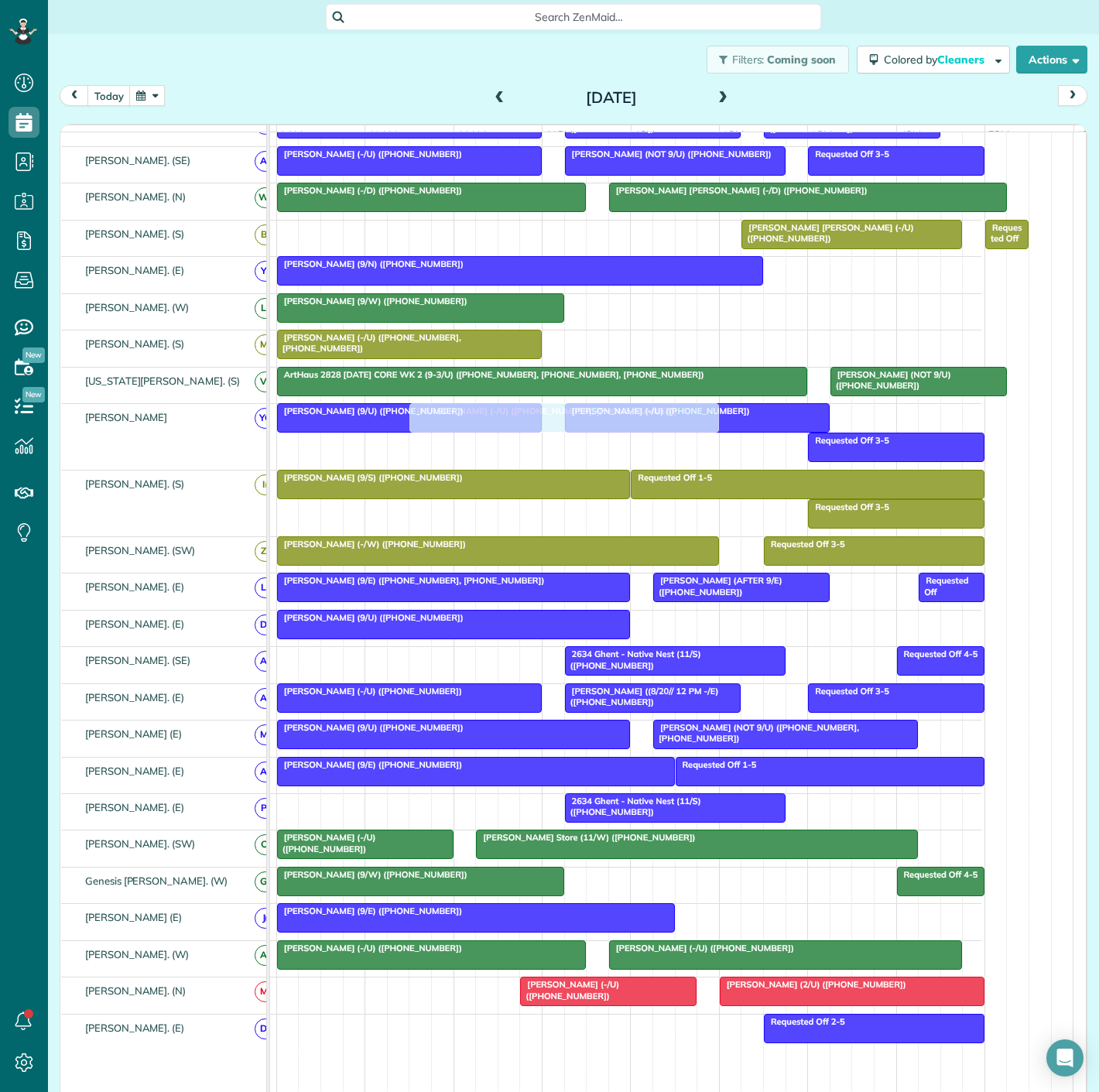
scroll to position [430, 0]
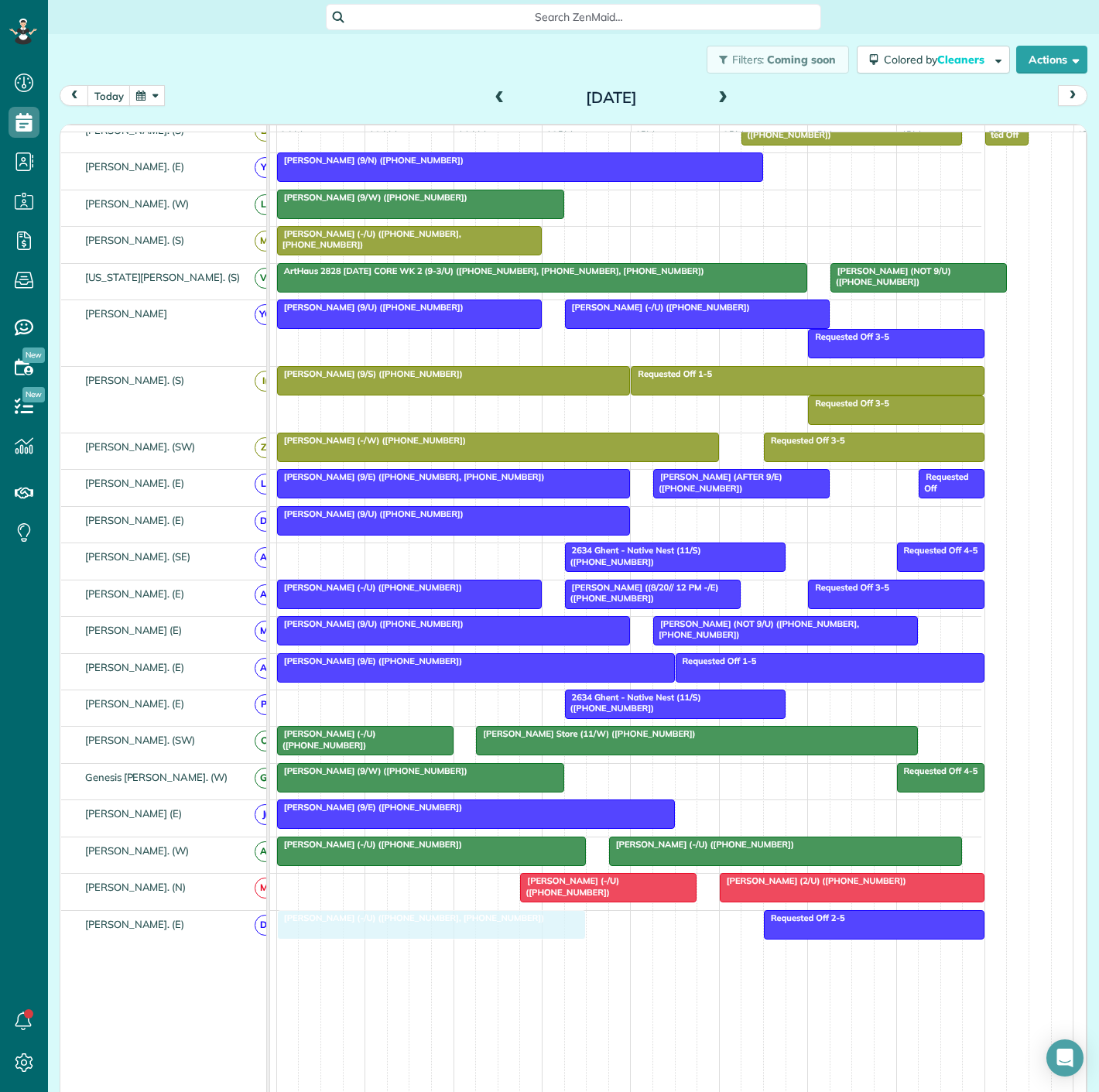
drag, startPoint x: 663, startPoint y: 598, endPoint x: 375, endPoint y: 935, distance: 443.3
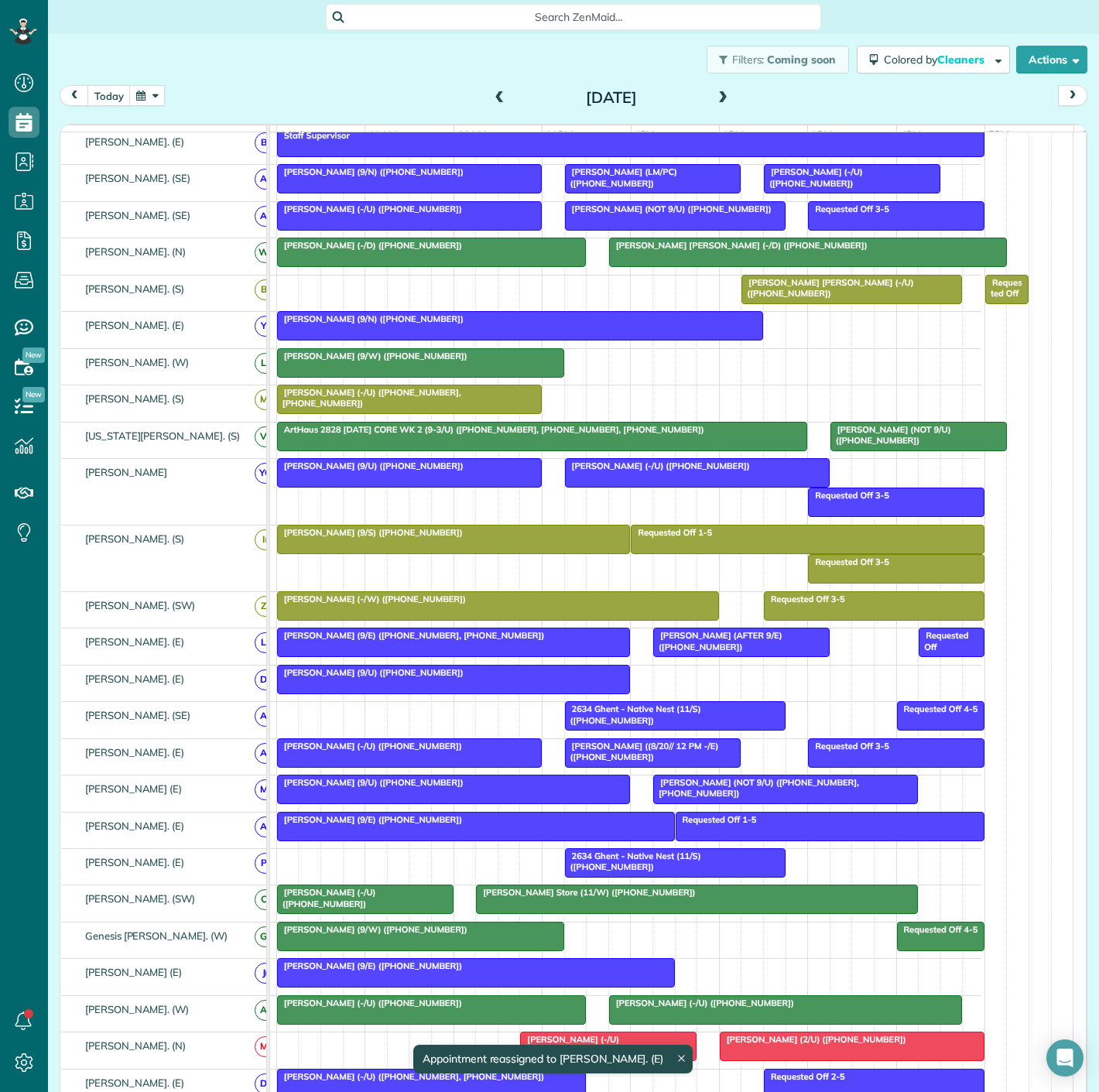
scroll to position [257, 0]
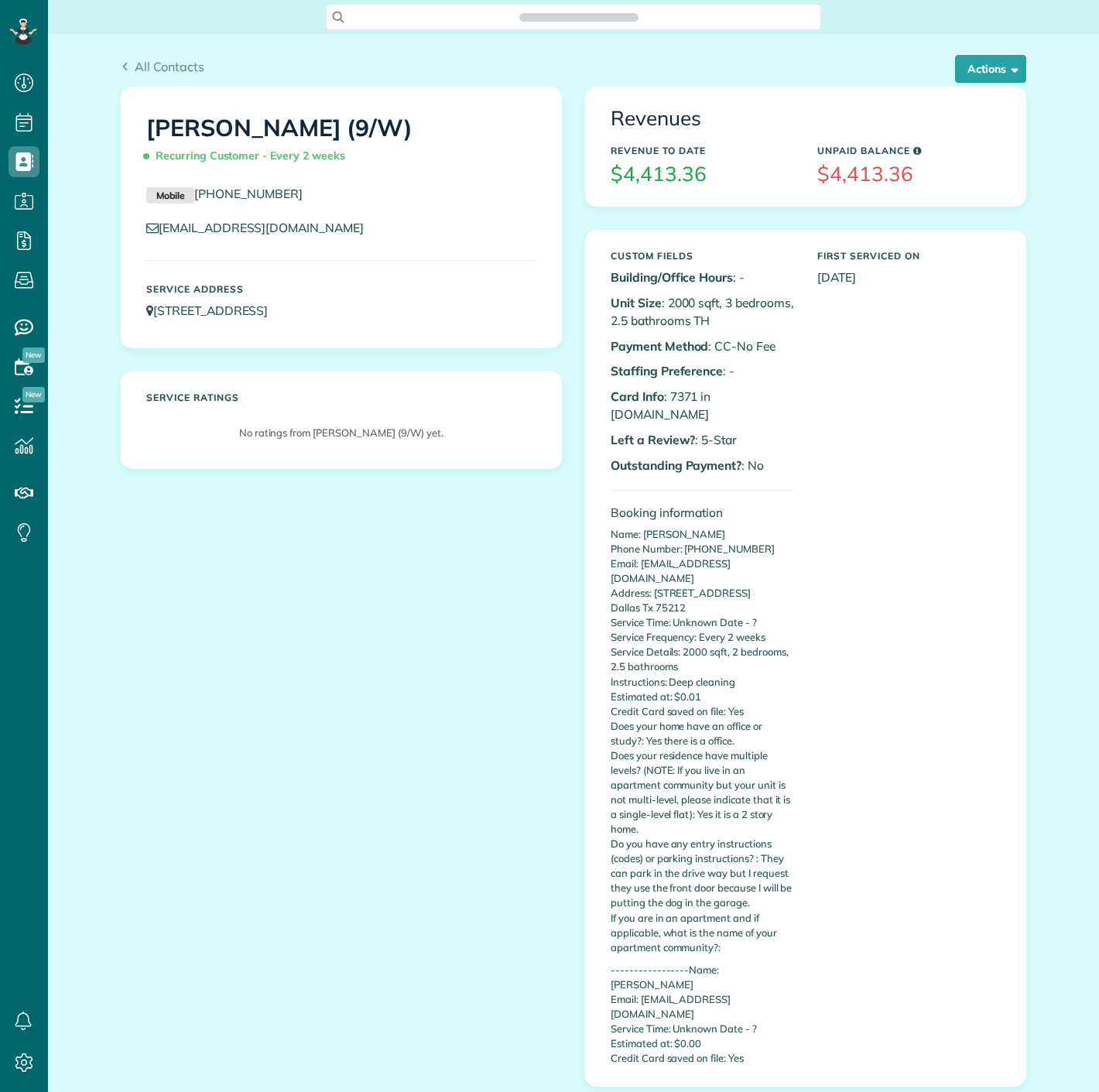
click at [1004, 78] on button "Actions" at bounding box center [991, 69] width 71 height 28
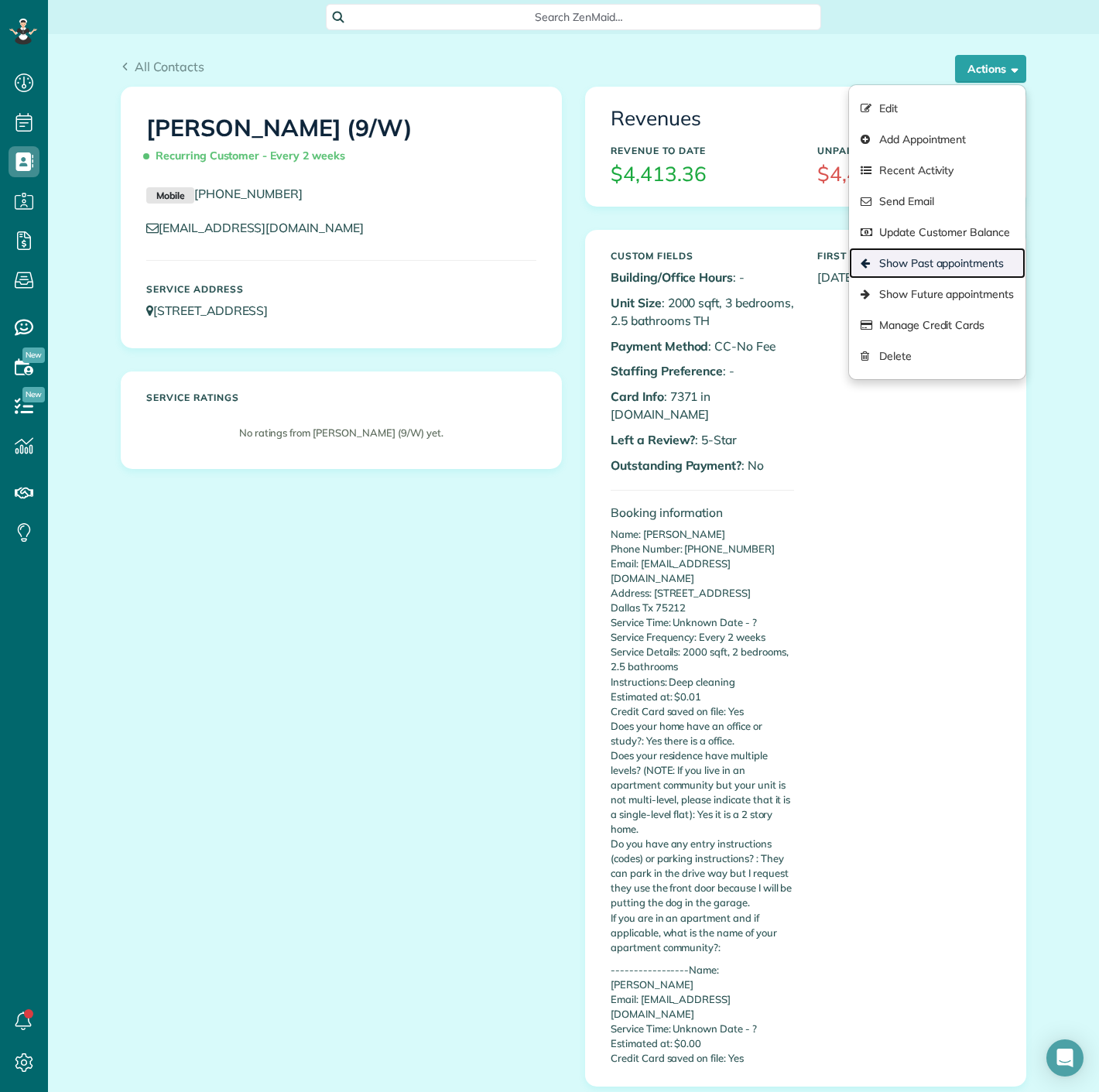
click at [923, 261] on link "Show Past appointments" at bounding box center [938, 262] width 176 height 31
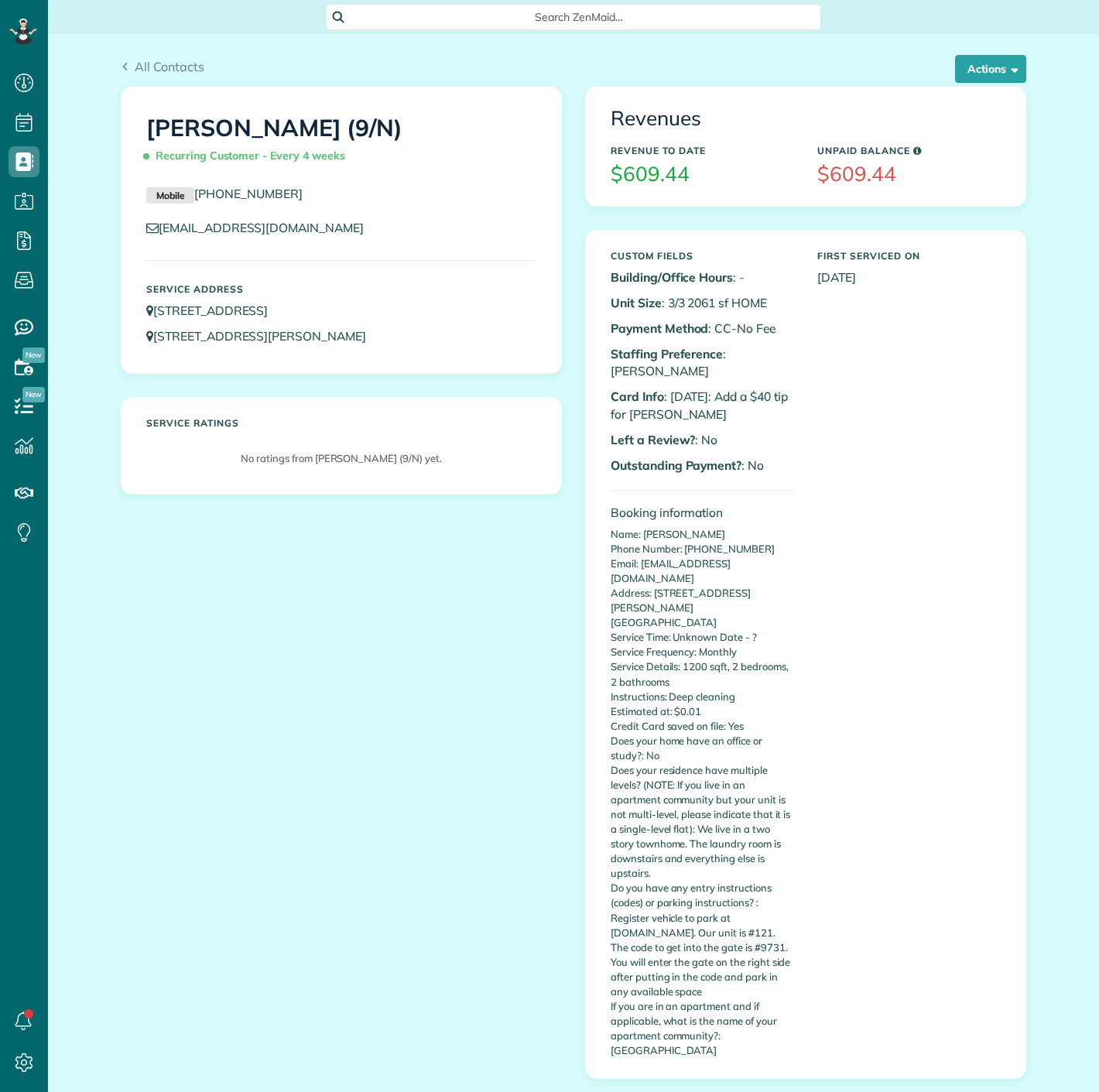
click at [972, 88] on div "Revenues Revenue to Date $609.44 Unpaid Balance $609.44" at bounding box center [806, 146] width 440 height 118
click at [969, 71] on button "Actions" at bounding box center [991, 69] width 71 height 28
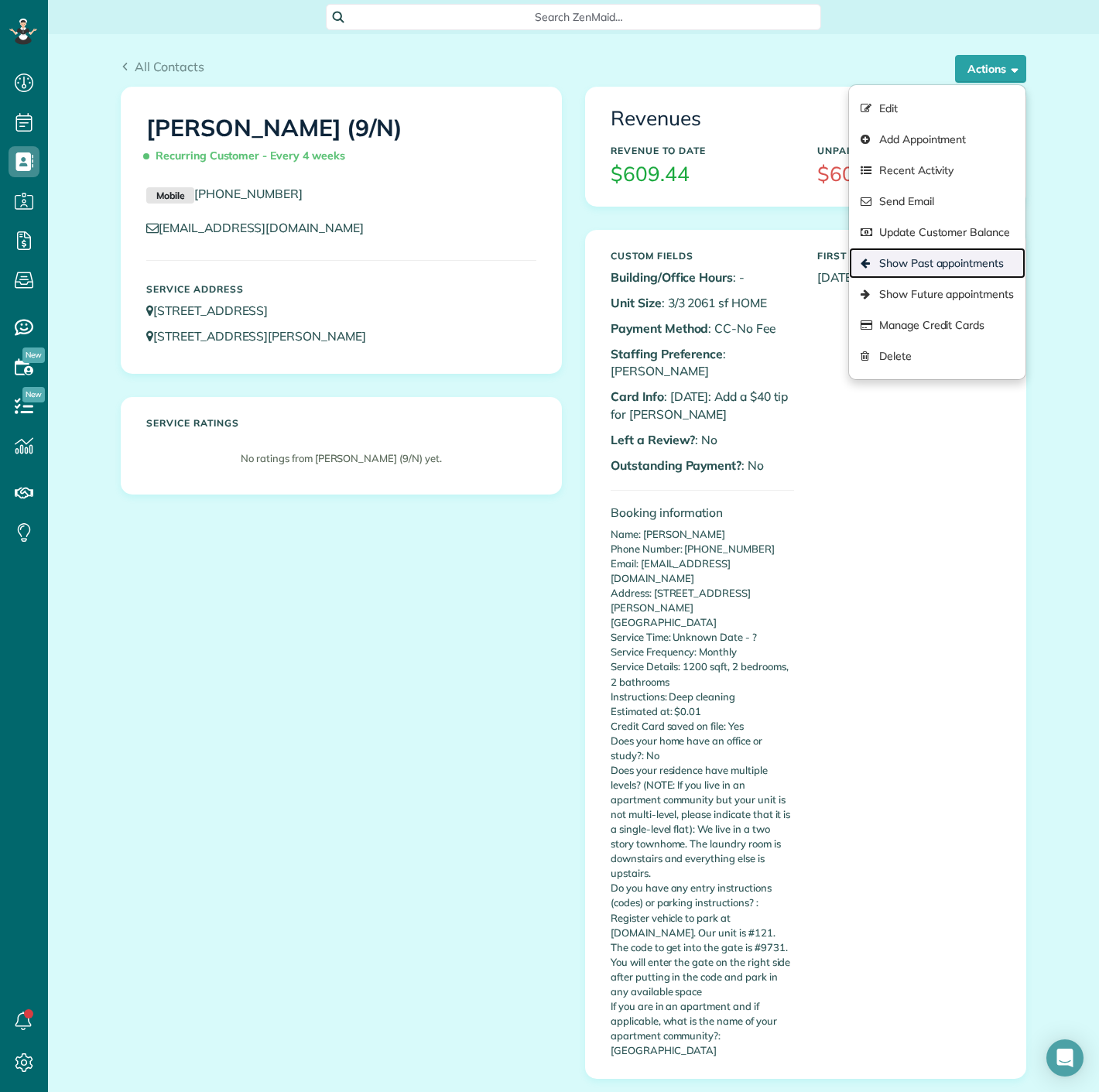
click at [913, 268] on link "Show Past appointments" at bounding box center [938, 262] width 176 height 31
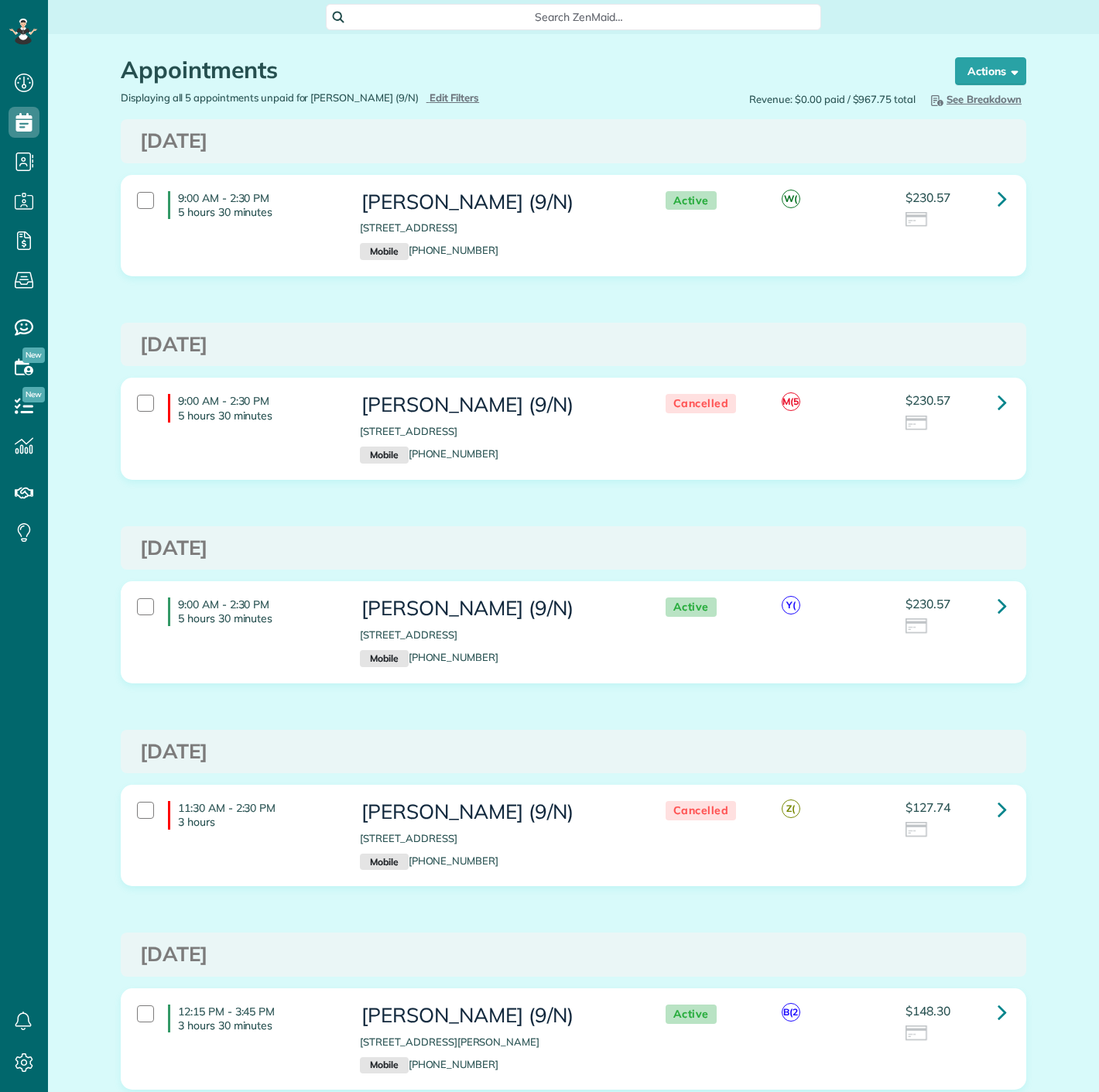
scroll to position [6, 6]
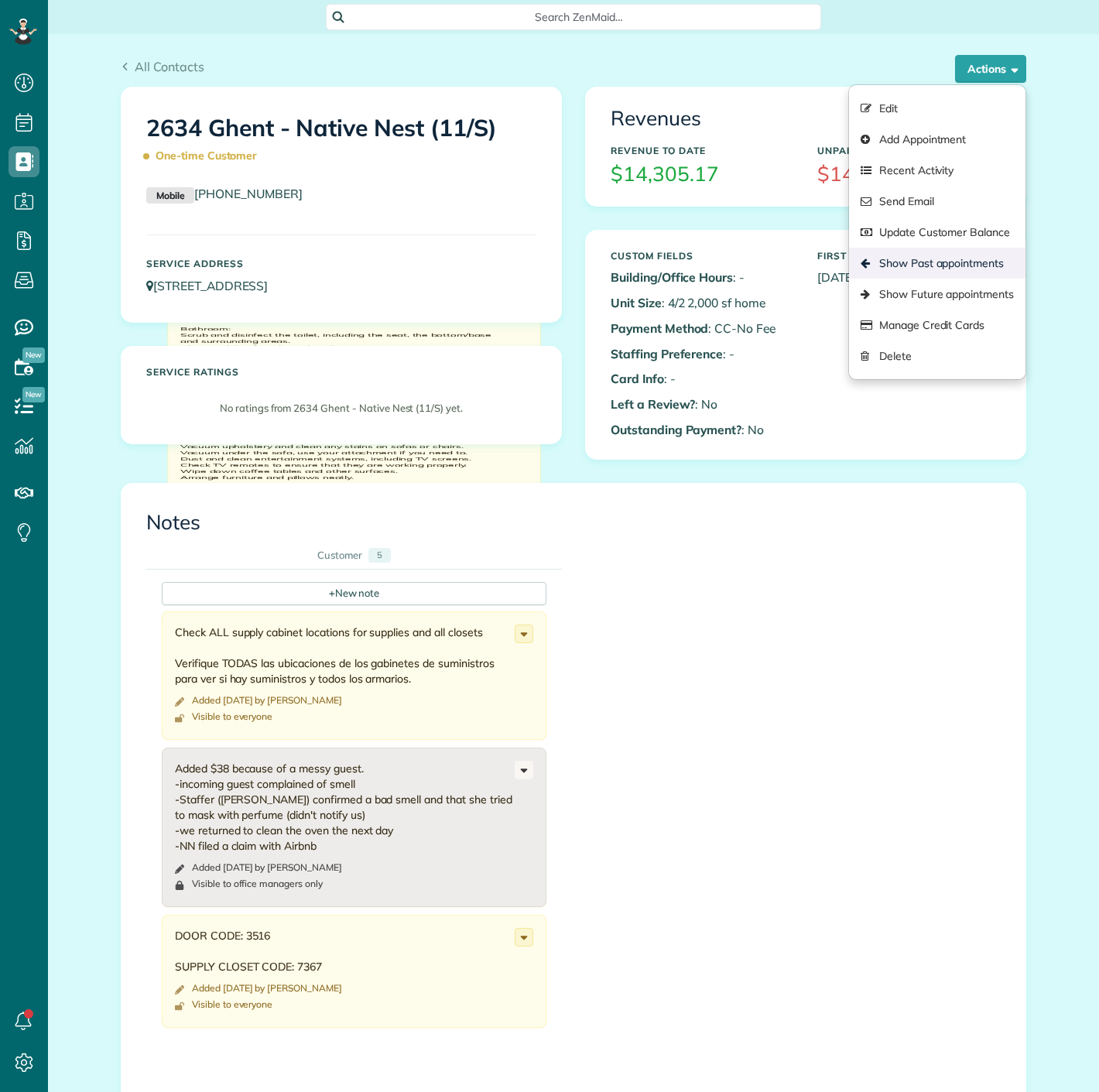
scroll to position [6, 6]
click at [911, 257] on link "Show Past appointments" at bounding box center [938, 262] width 176 height 31
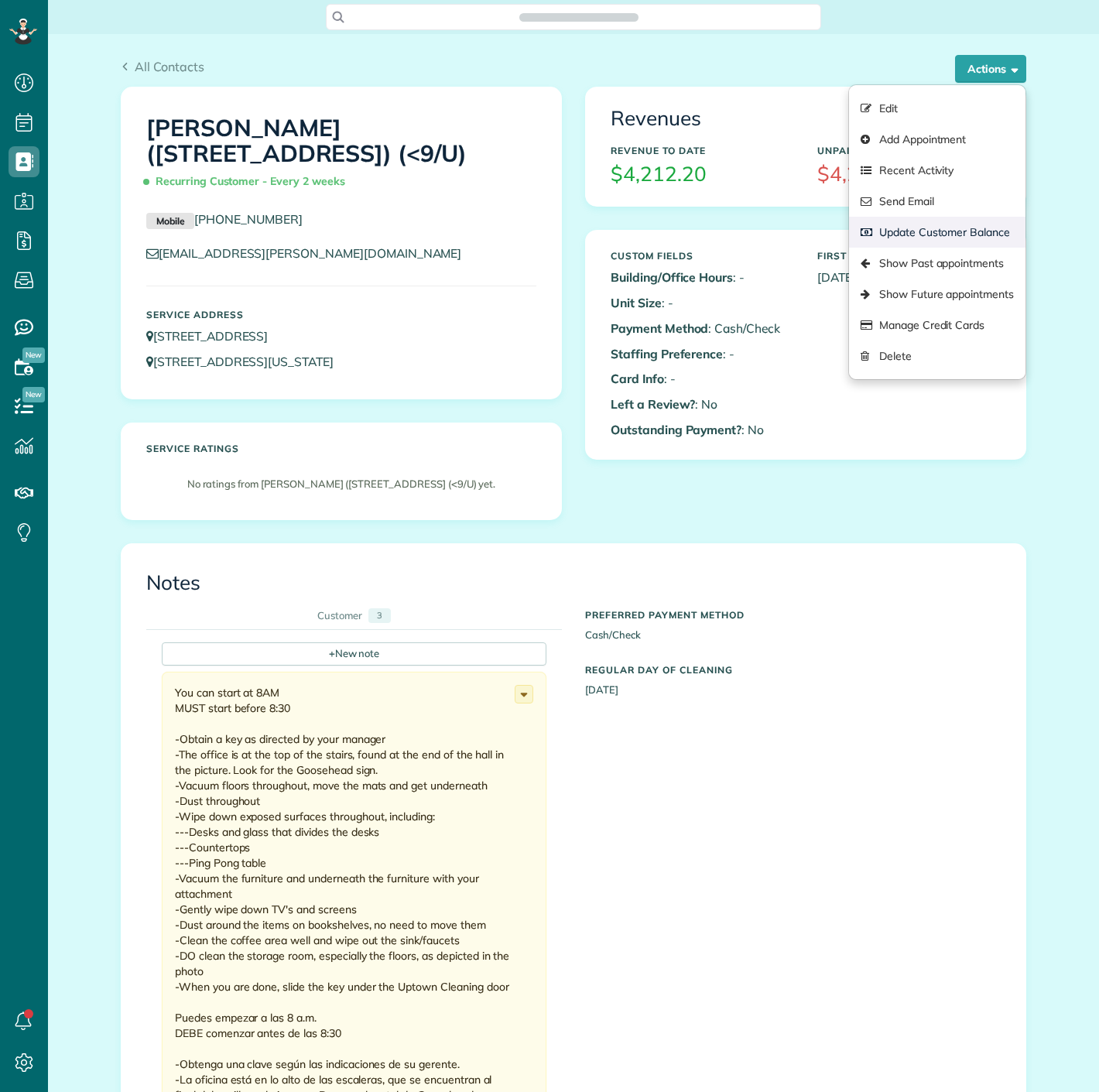
scroll to position [6, 6]
click at [911, 260] on link "Show Past appointments" at bounding box center [938, 262] width 176 height 31
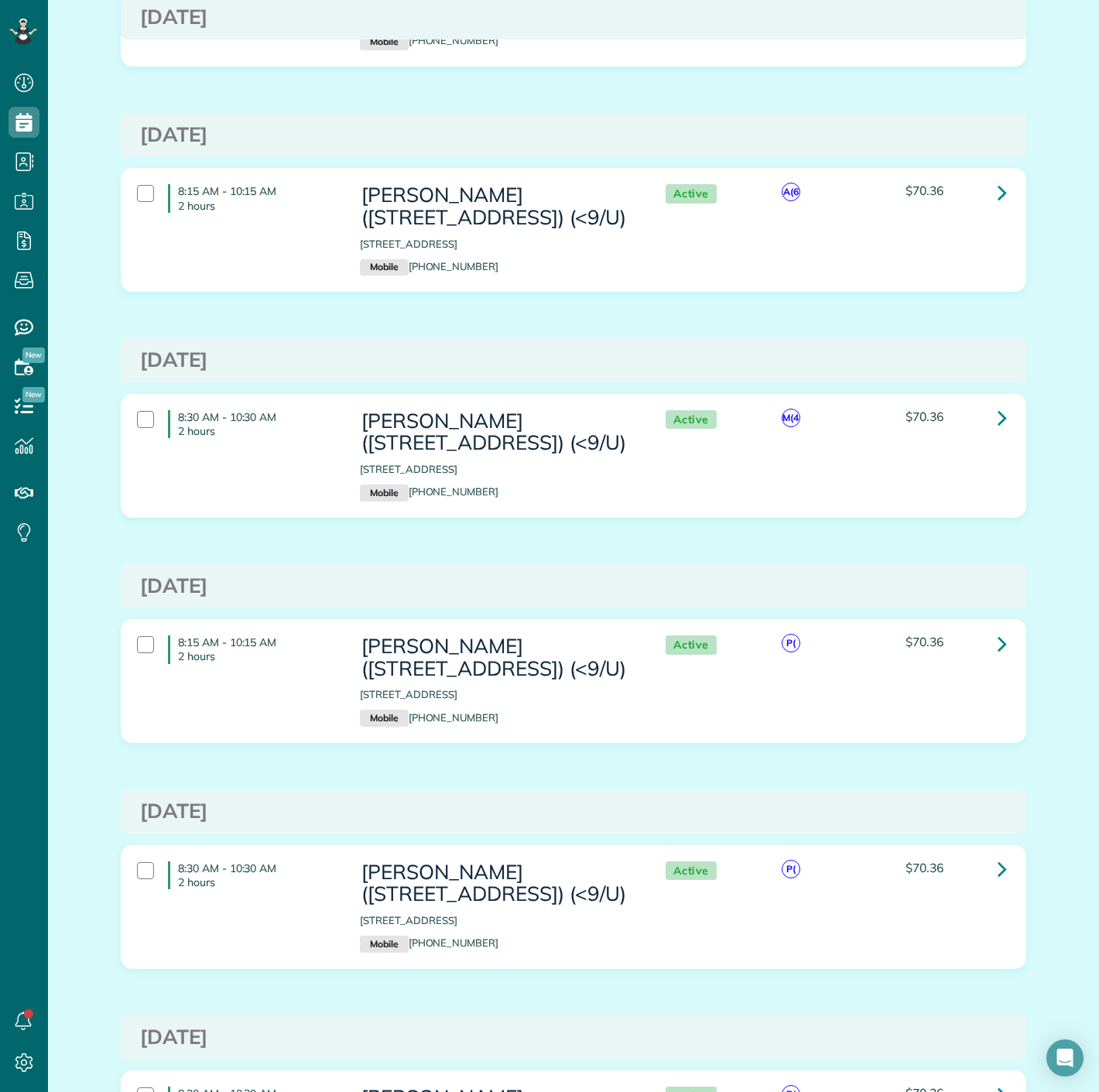
scroll to position [1376, 0]
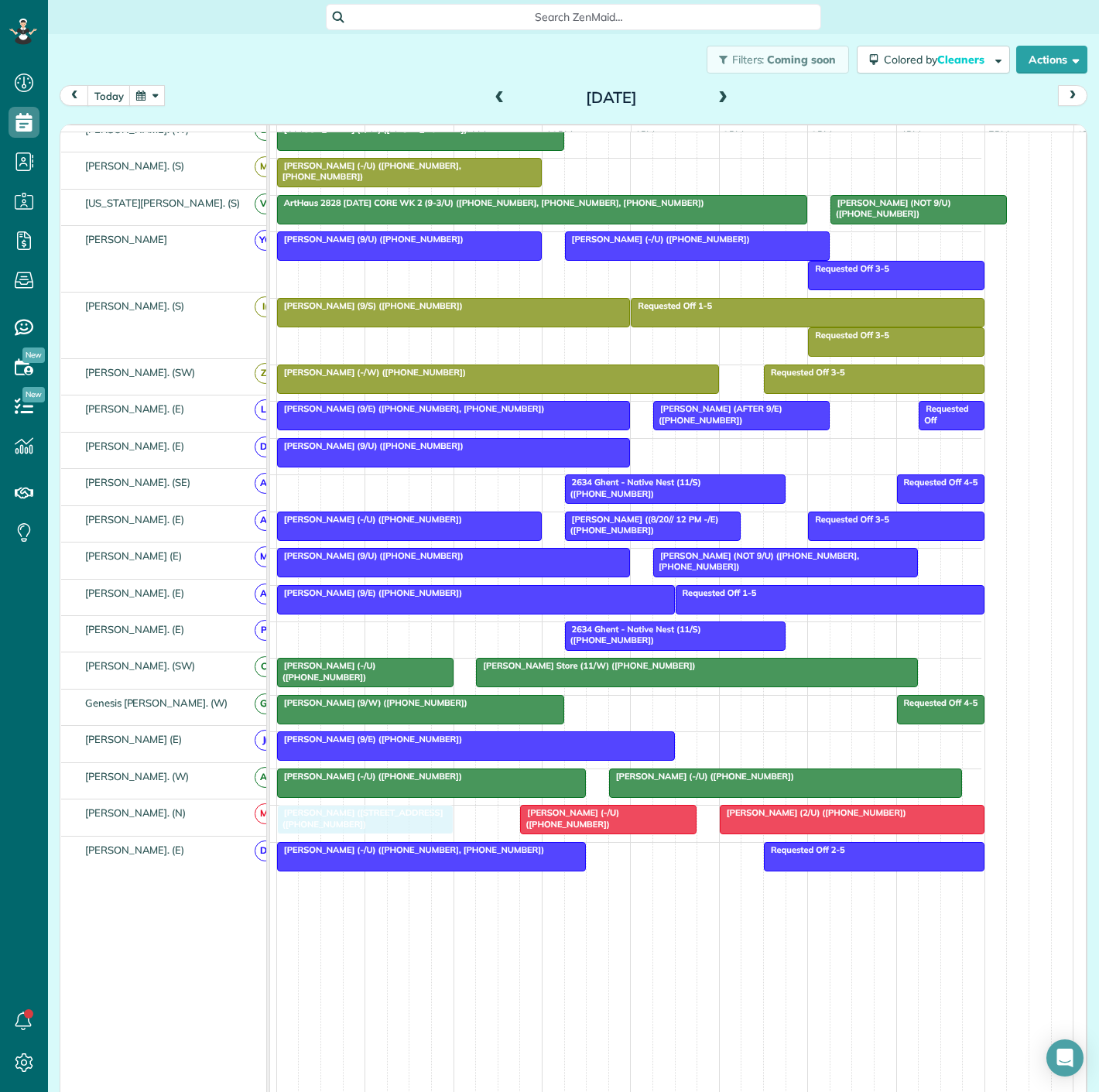
drag, startPoint x: 477, startPoint y: 252, endPoint x: 327, endPoint y: 824, distance: 591.3
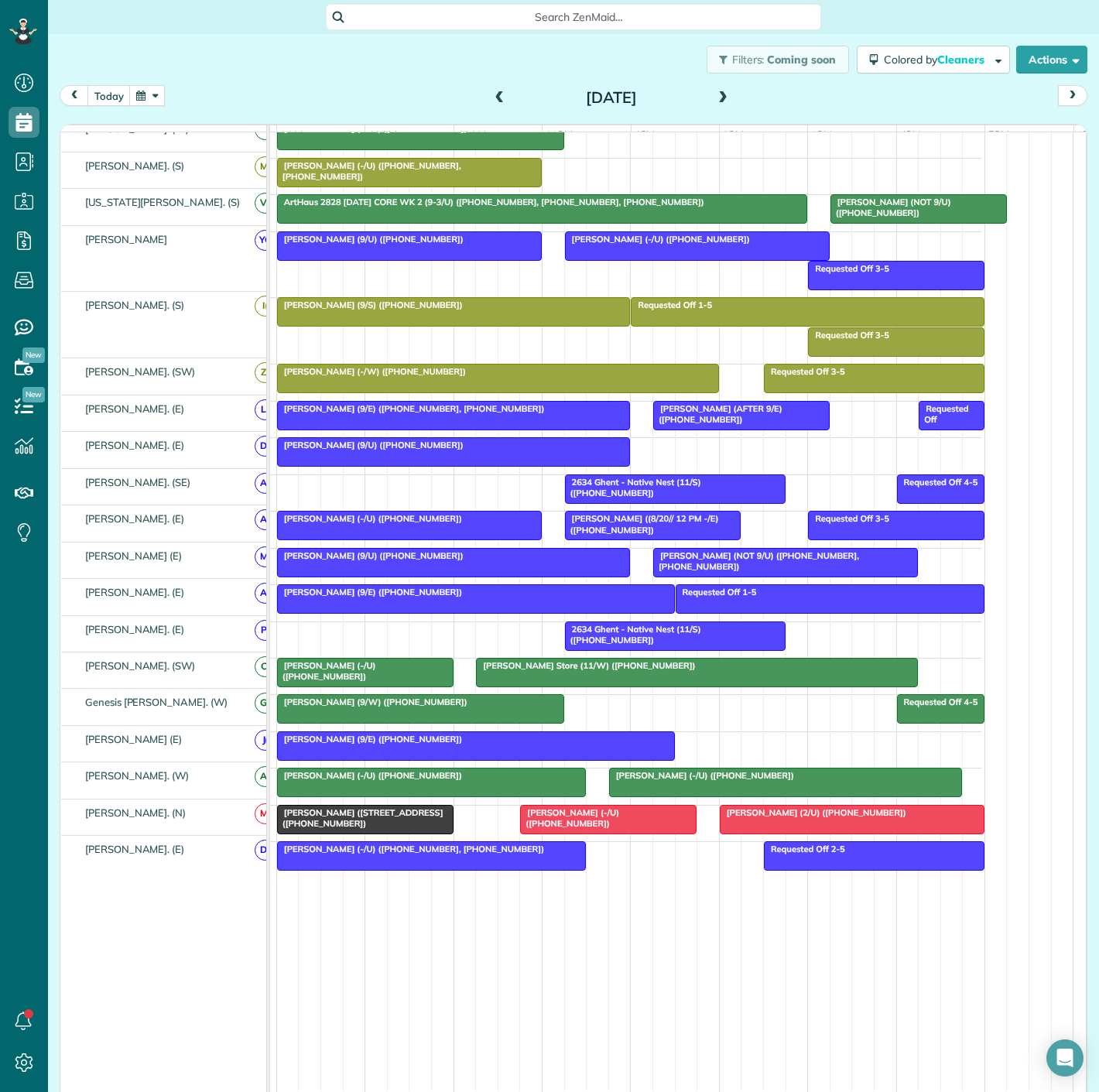
click at [329, 824] on span "[PERSON_NAME] ([STREET_ADDRESS] ([PHONE_NUMBER])" at bounding box center [359, 819] width 167 height 22
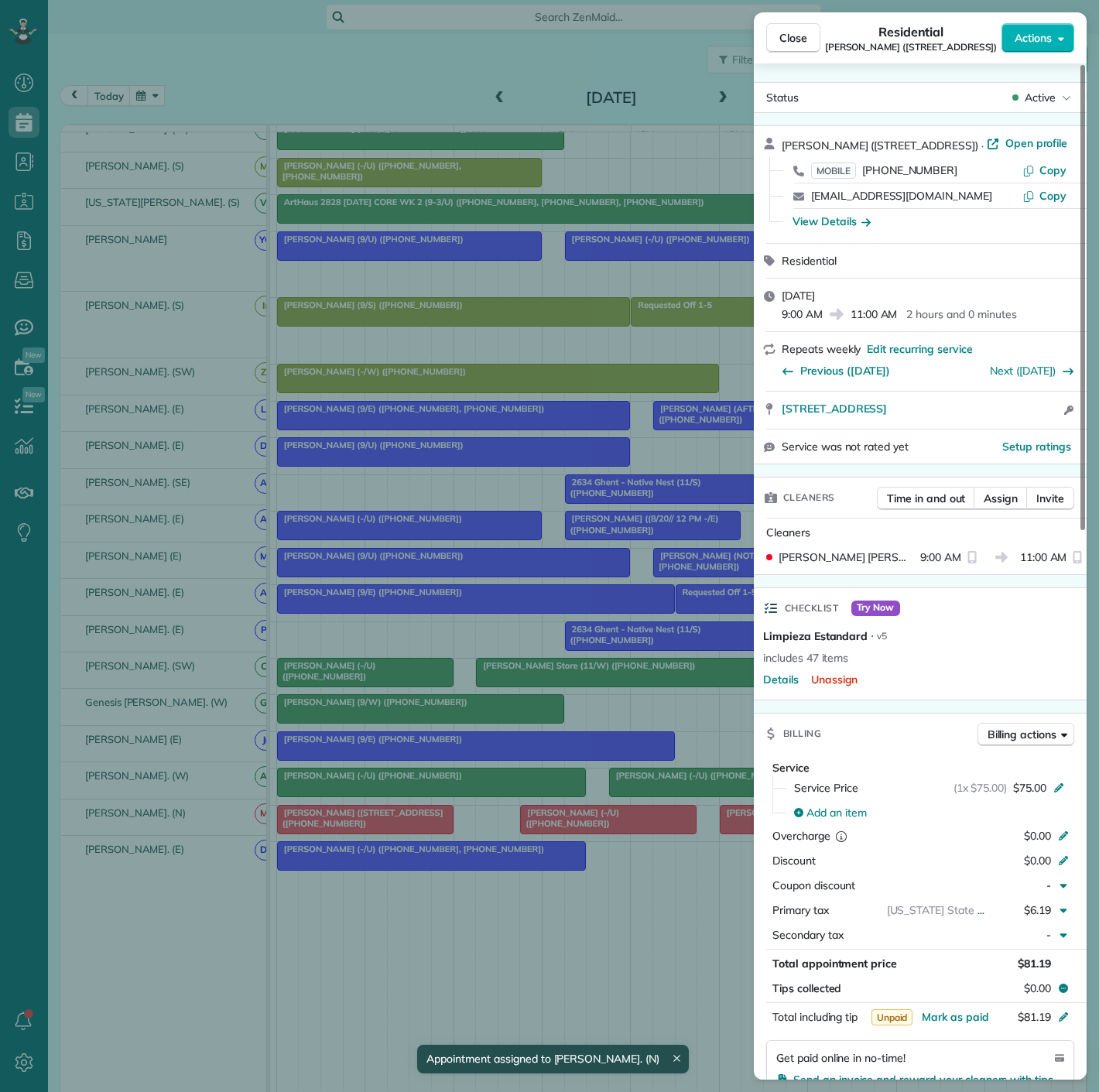
click at [329, 824] on div "Close Residential [PERSON_NAME] ([STREET_ADDRESS]/C) Actions Status Active [PER…" at bounding box center [550, 546] width 1099 height 1092
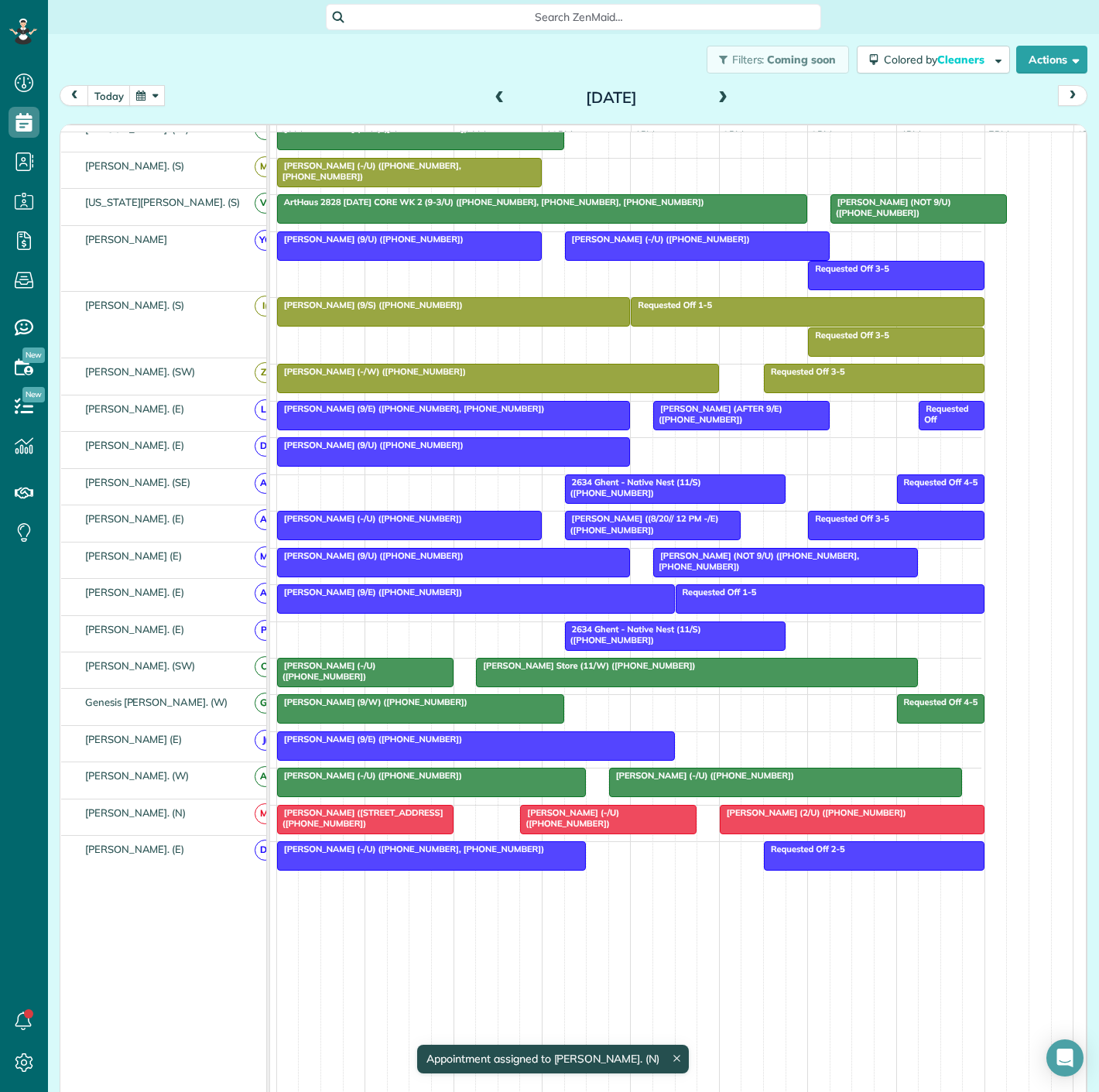
click at [602, 826] on div at bounding box center [608, 820] width 175 height 28
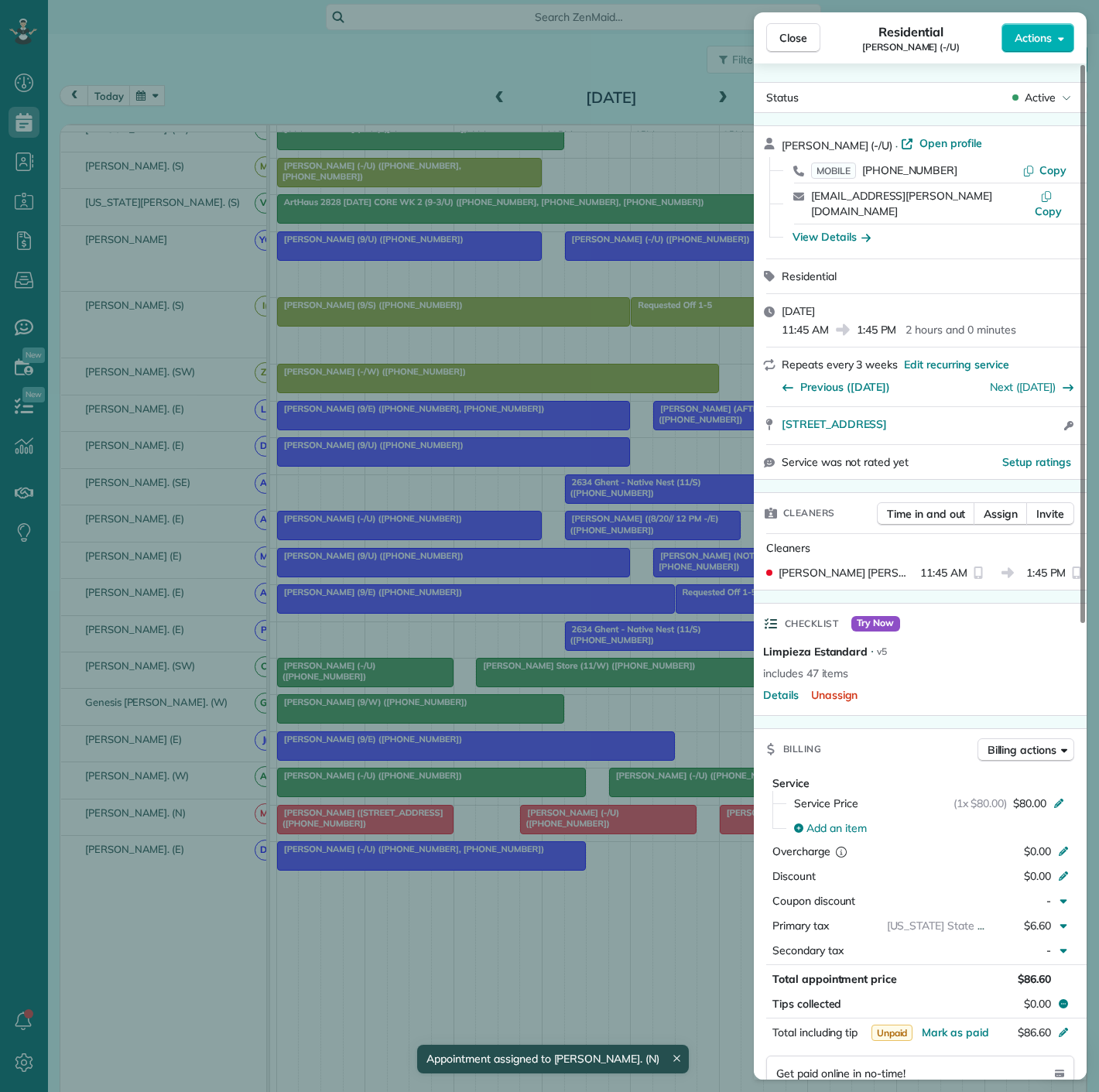
click at [602, 826] on div "Close Residential [PERSON_NAME] (-/U) Actions Status Active [PERSON_NAME] (-/U)…" at bounding box center [550, 546] width 1099 height 1092
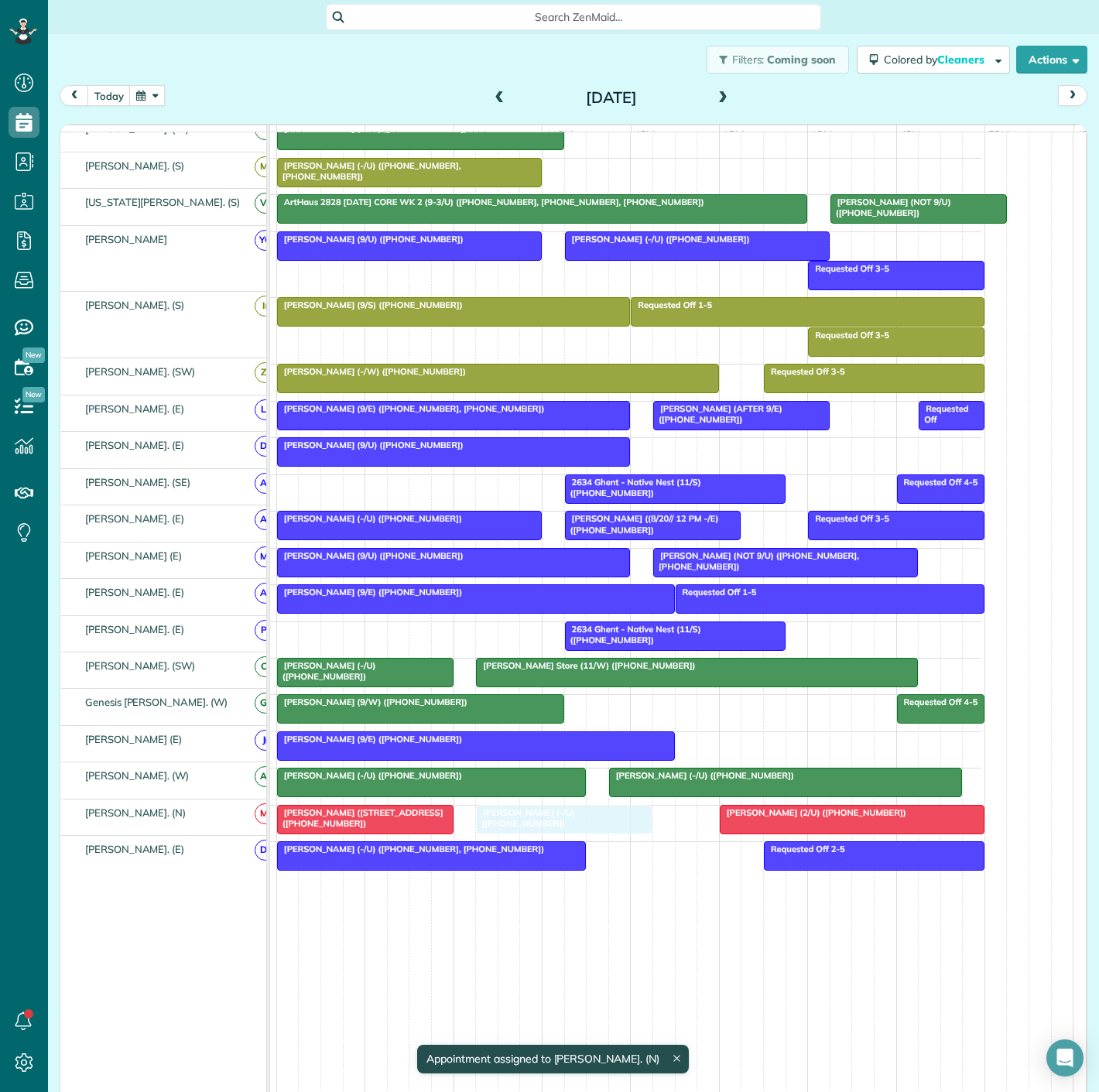
drag, startPoint x: 602, startPoint y: 826, endPoint x: 567, endPoint y: 832, distance: 35.5
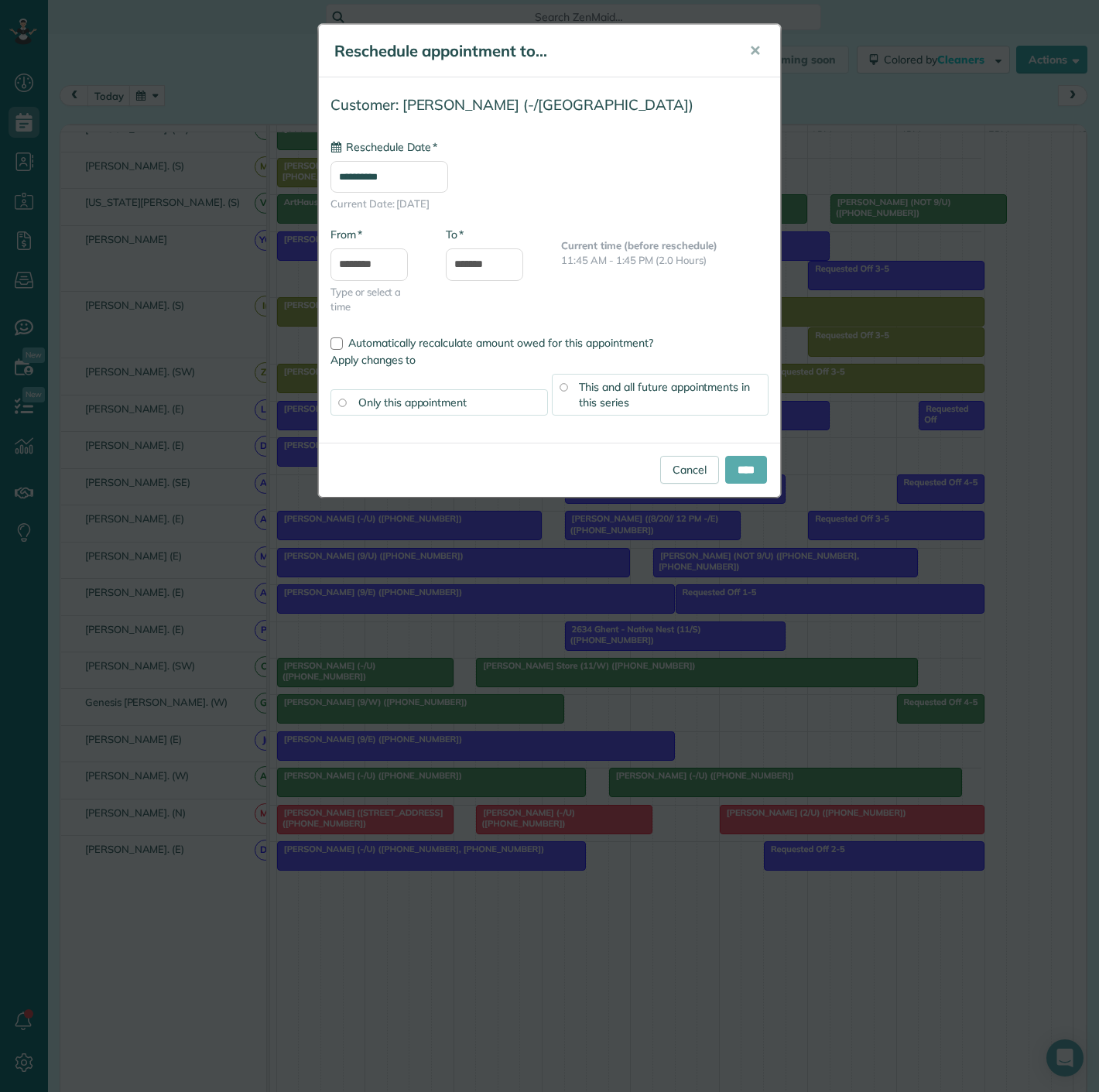
type input "**********"
click at [742, 467] on input "****" at bounding box center [747, 470] width 42 height 28
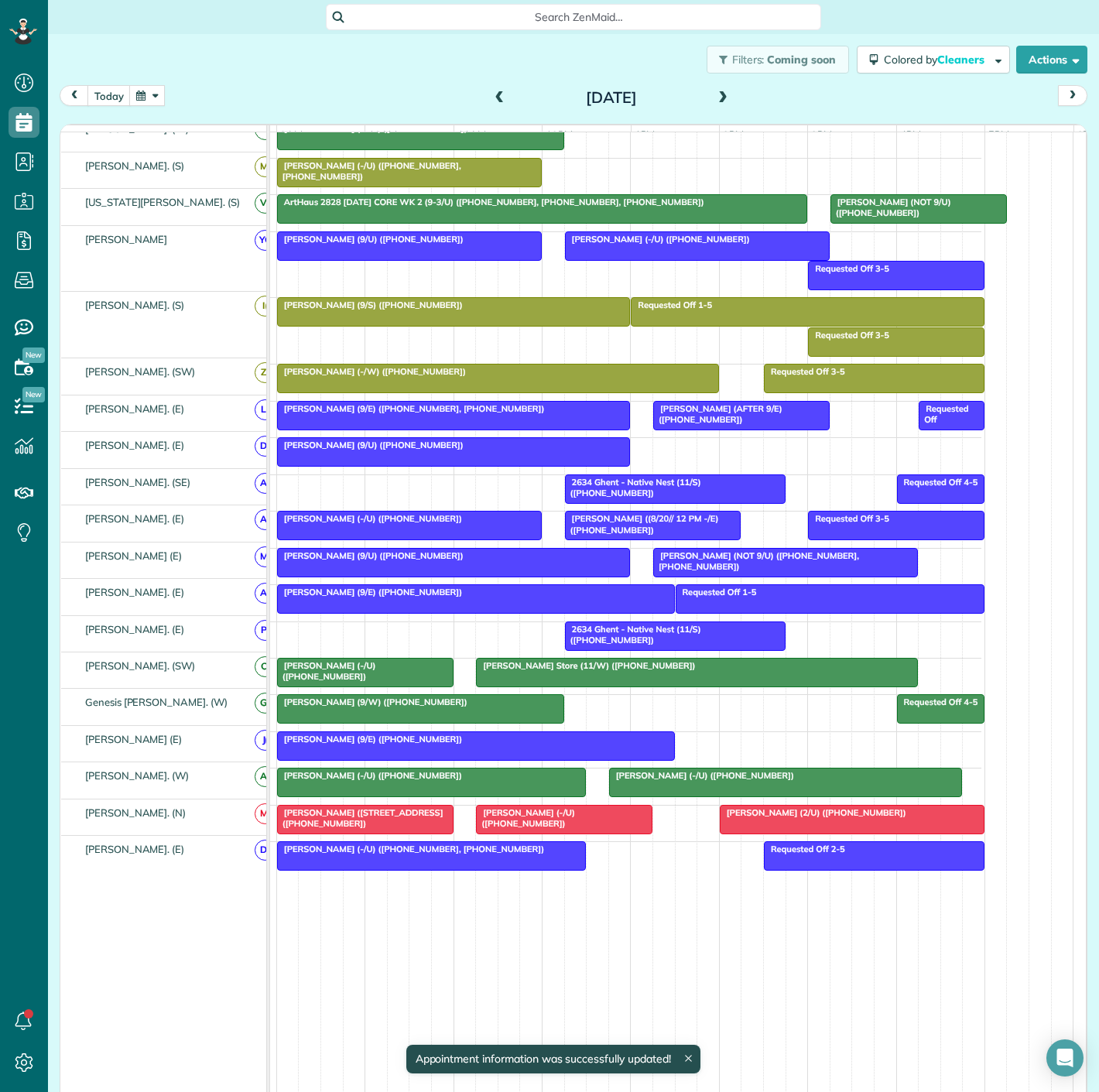
click at [530, 819] on div at bounding box center [564, 820] width 175 height 28
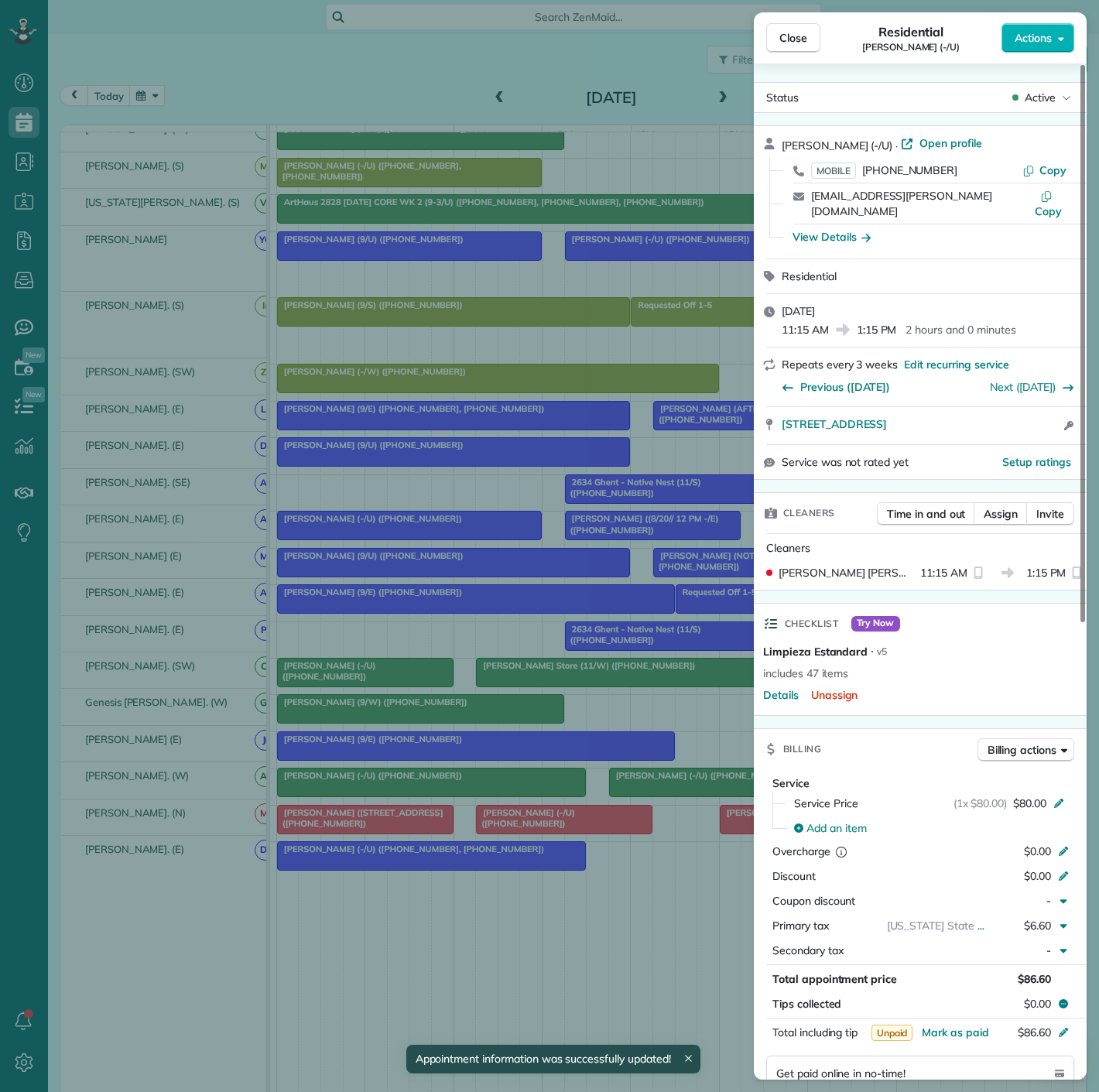
click at [530, 819] on div "Close Residential [PERSON_NAME] (-/U) Actions Status Active [PERSON_NAME] (-/U)…" at bounding box center [550, 546] width 1099 height 1092
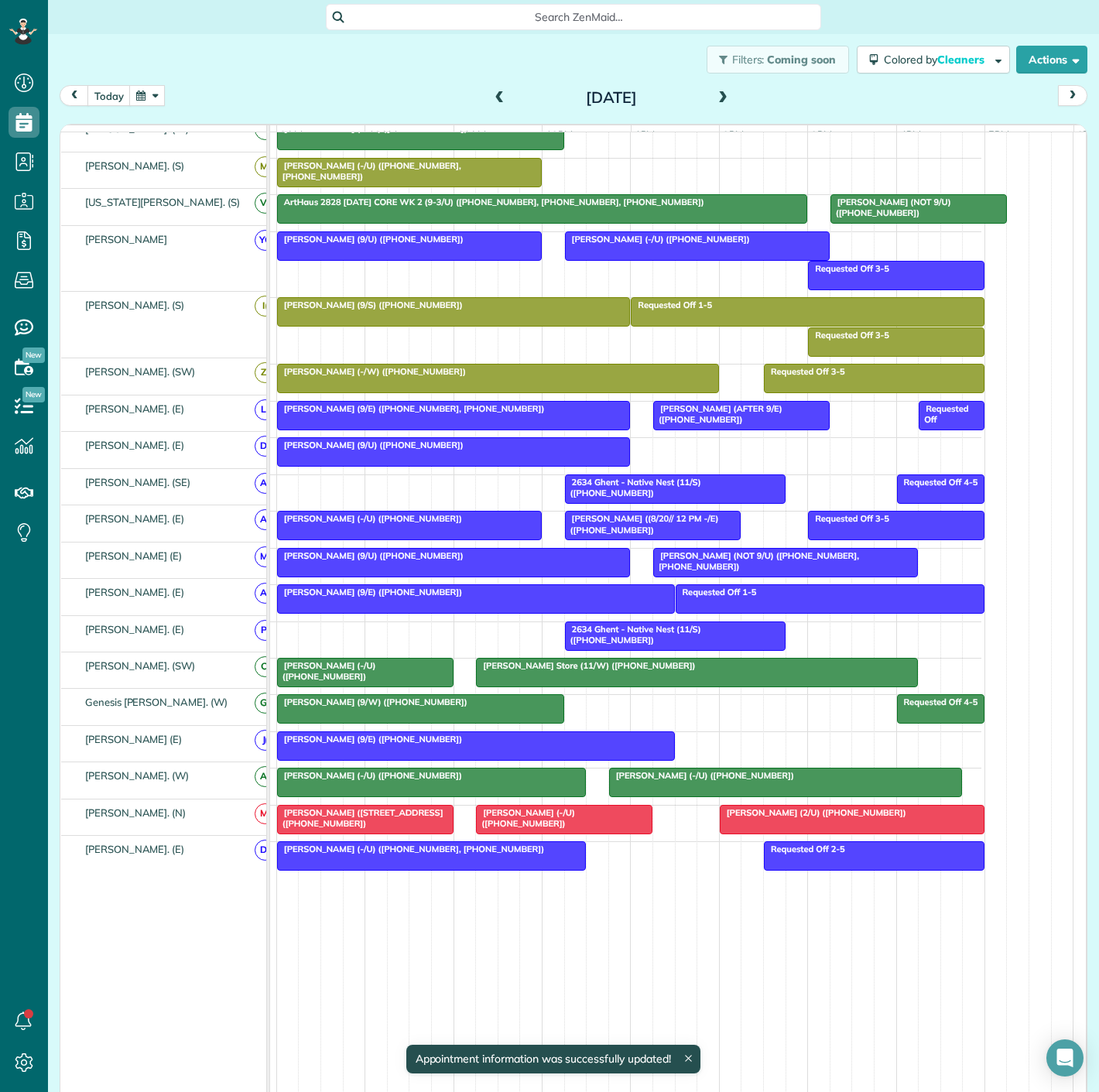
click at [778, 832] on div at bounding box center [852, 820] width 263 height 28
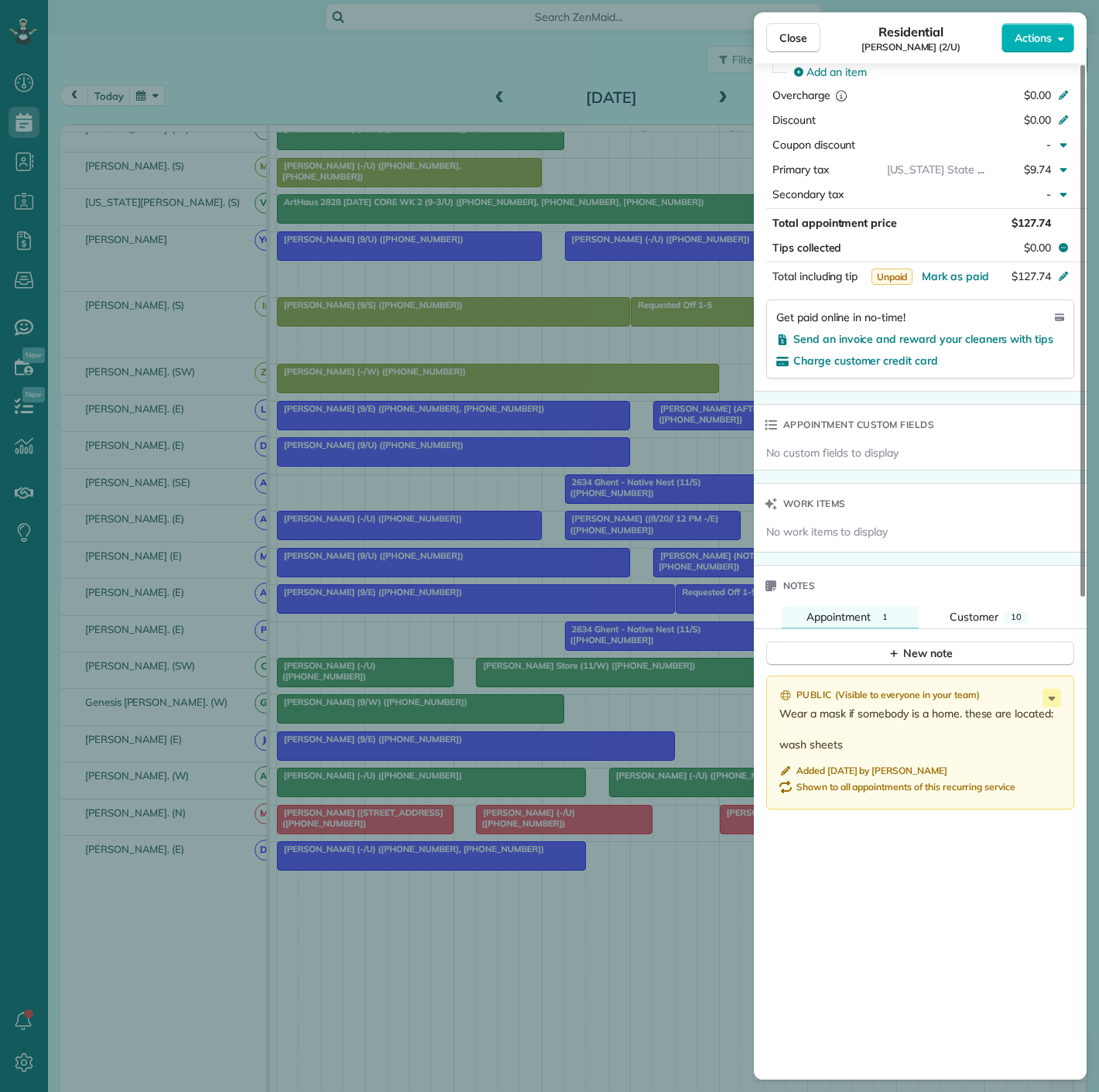
click at [641, 849] on div "Close Residential [PERSON_NAME] (2/U) Actions Status Active [PERSON_NAME] (2/U)…" at bounding box center [550, 546] width 1099 height 1092
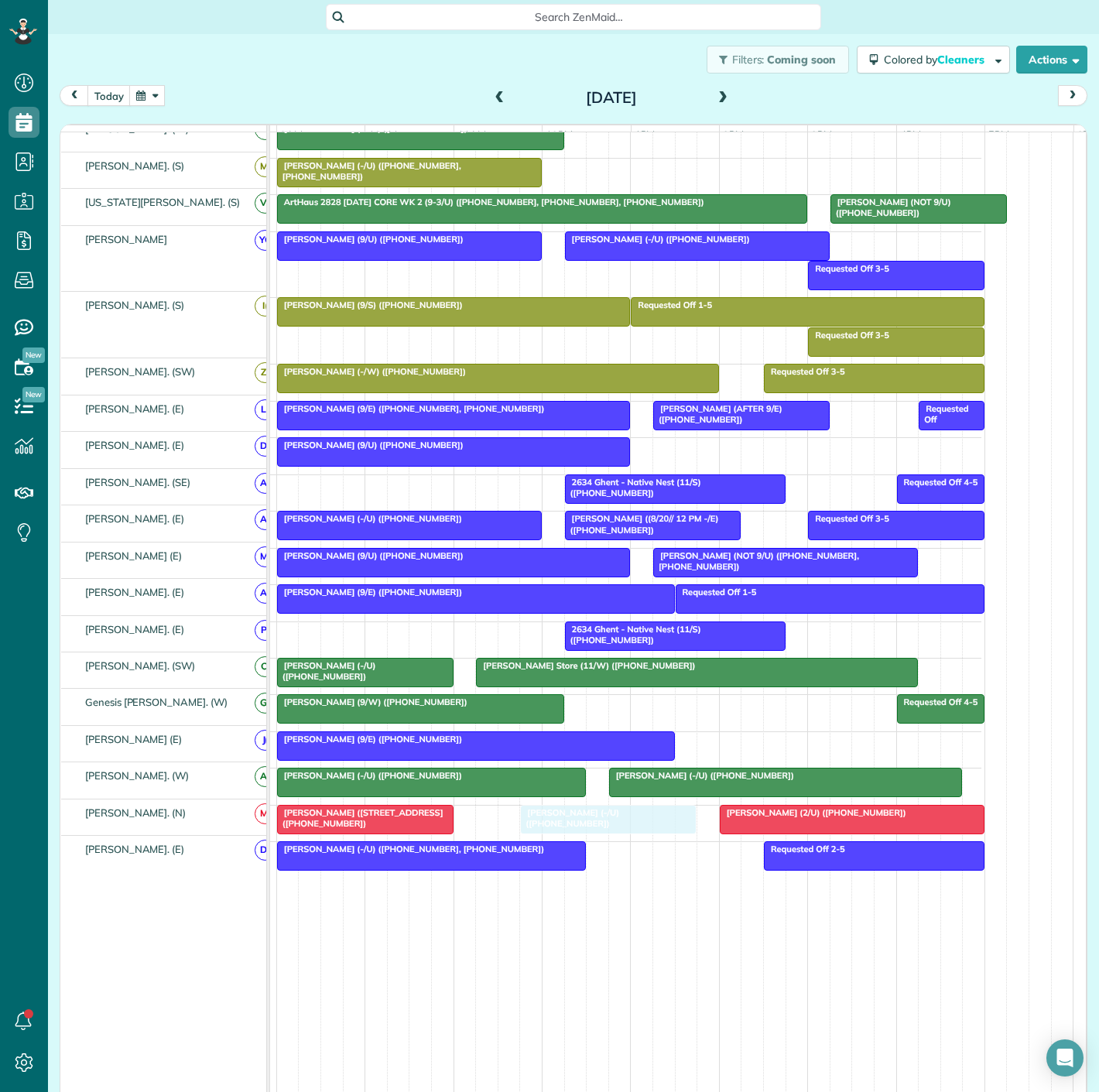
drag, startPoint x: 496, startPoint y: 822, endPoint x: 541, endPoint y: 822, distance: 45.0
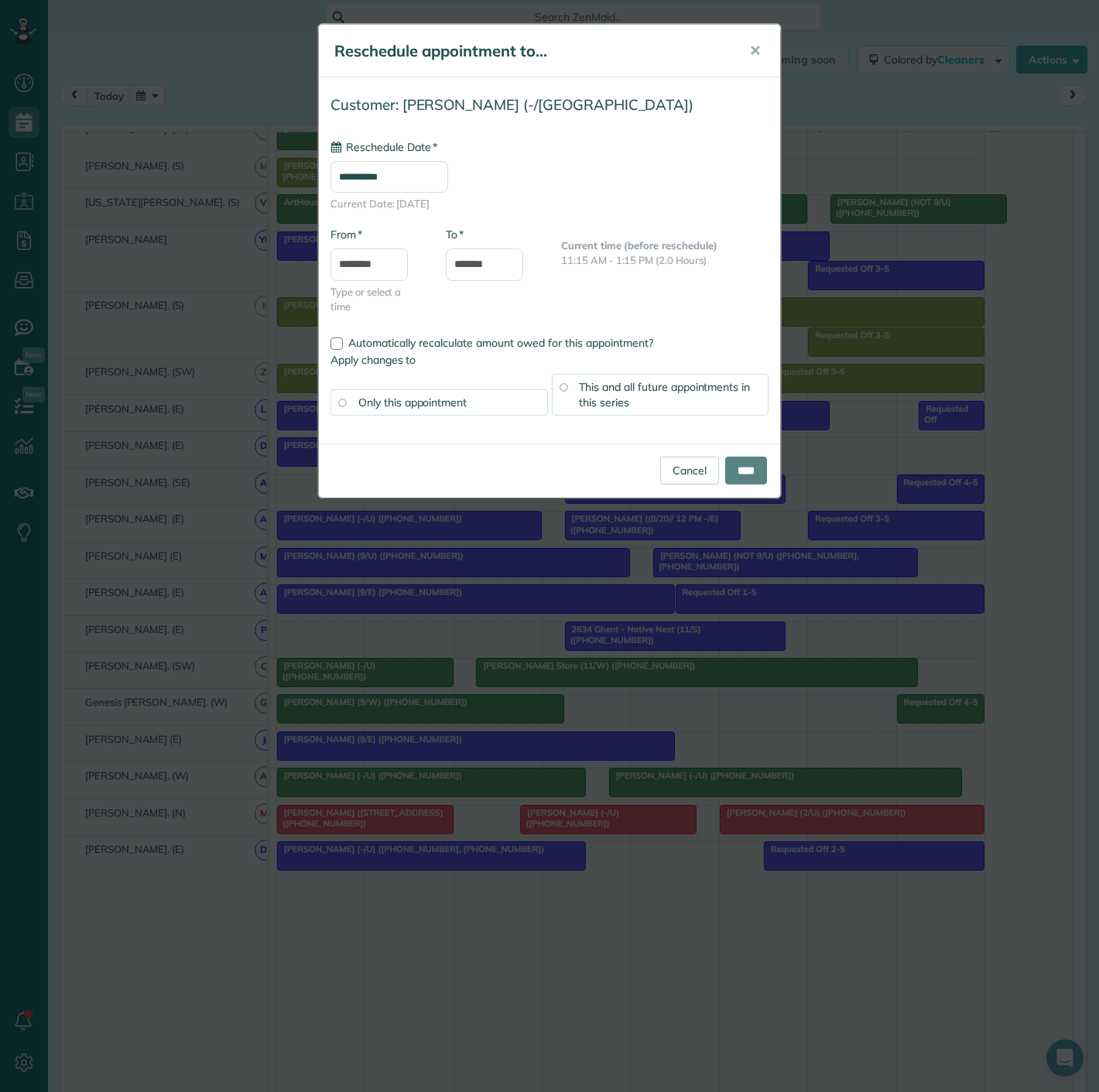
click at [389, 822] on div "**********" at bounding box center [550, 546] width 1099 height 1092
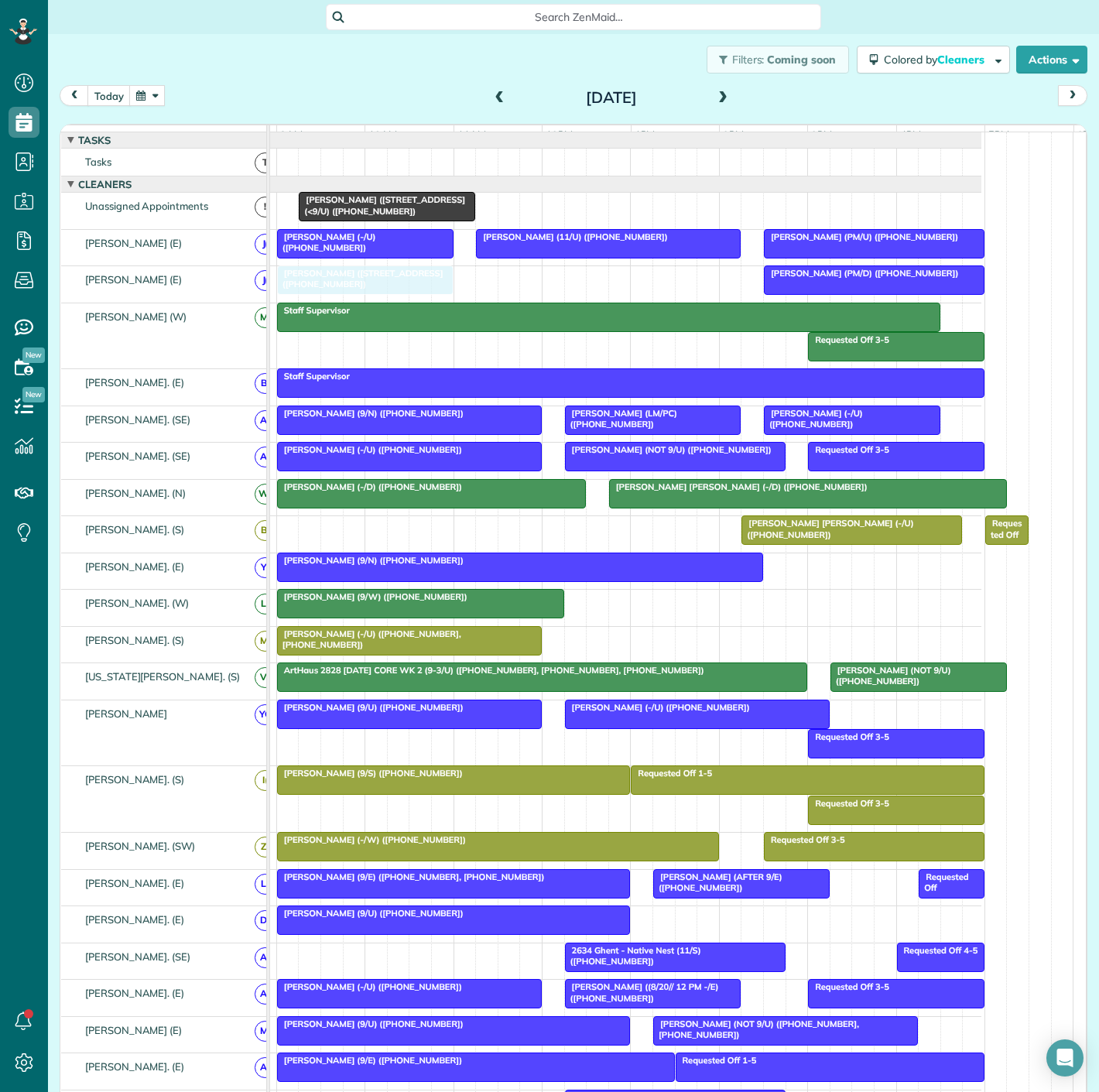
drag, startPoint x: 329, startPoint y: 824, endPoint x: 332, endPoint y: 306, distance: 518.0
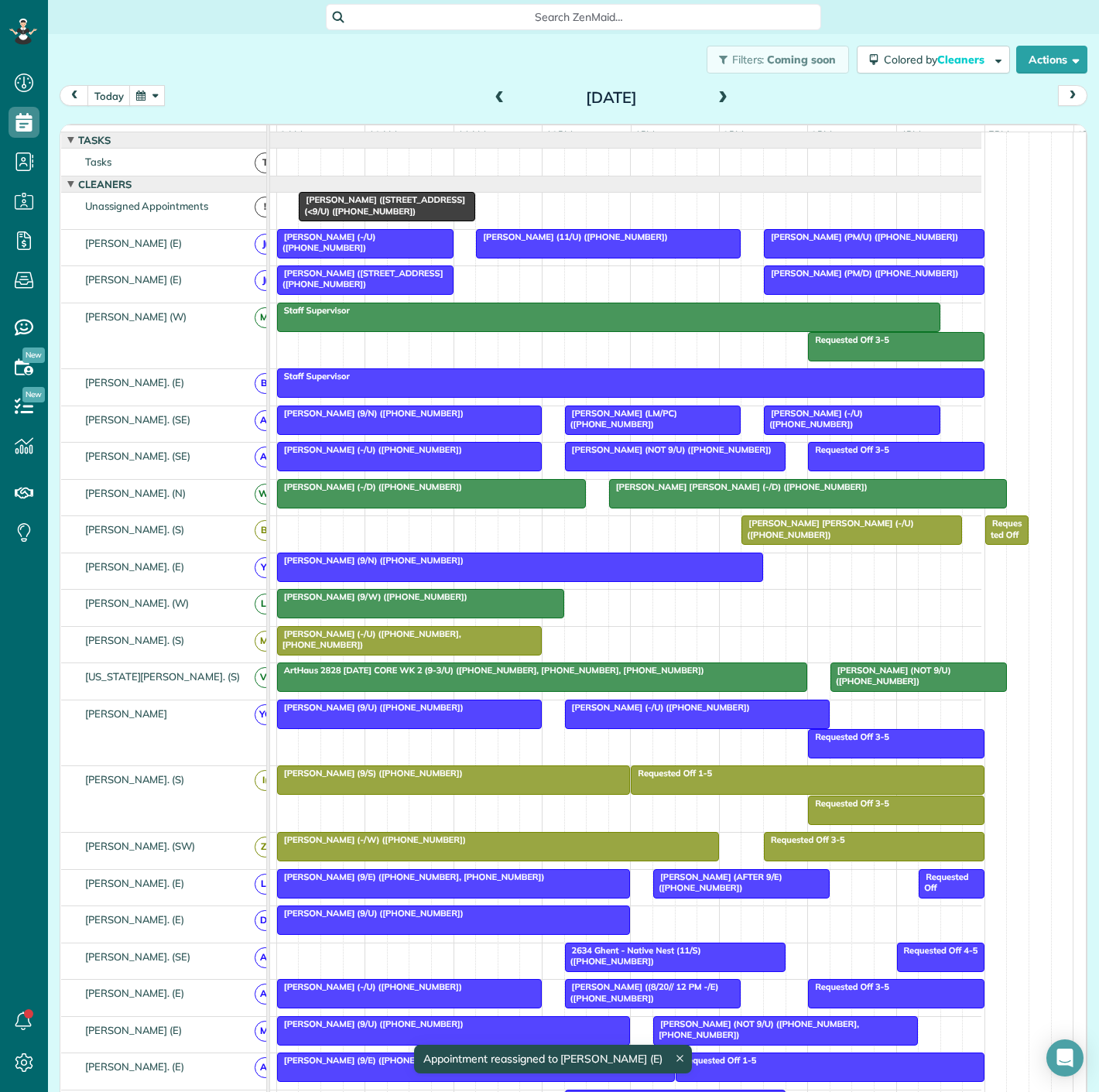
click at [414, 213] on span "[PERSON_NAME] ([STREET_ADDRESS] (<9/U) ([PHONE_NUMBER])" at bounding box center [381, 205] width 167 height 22
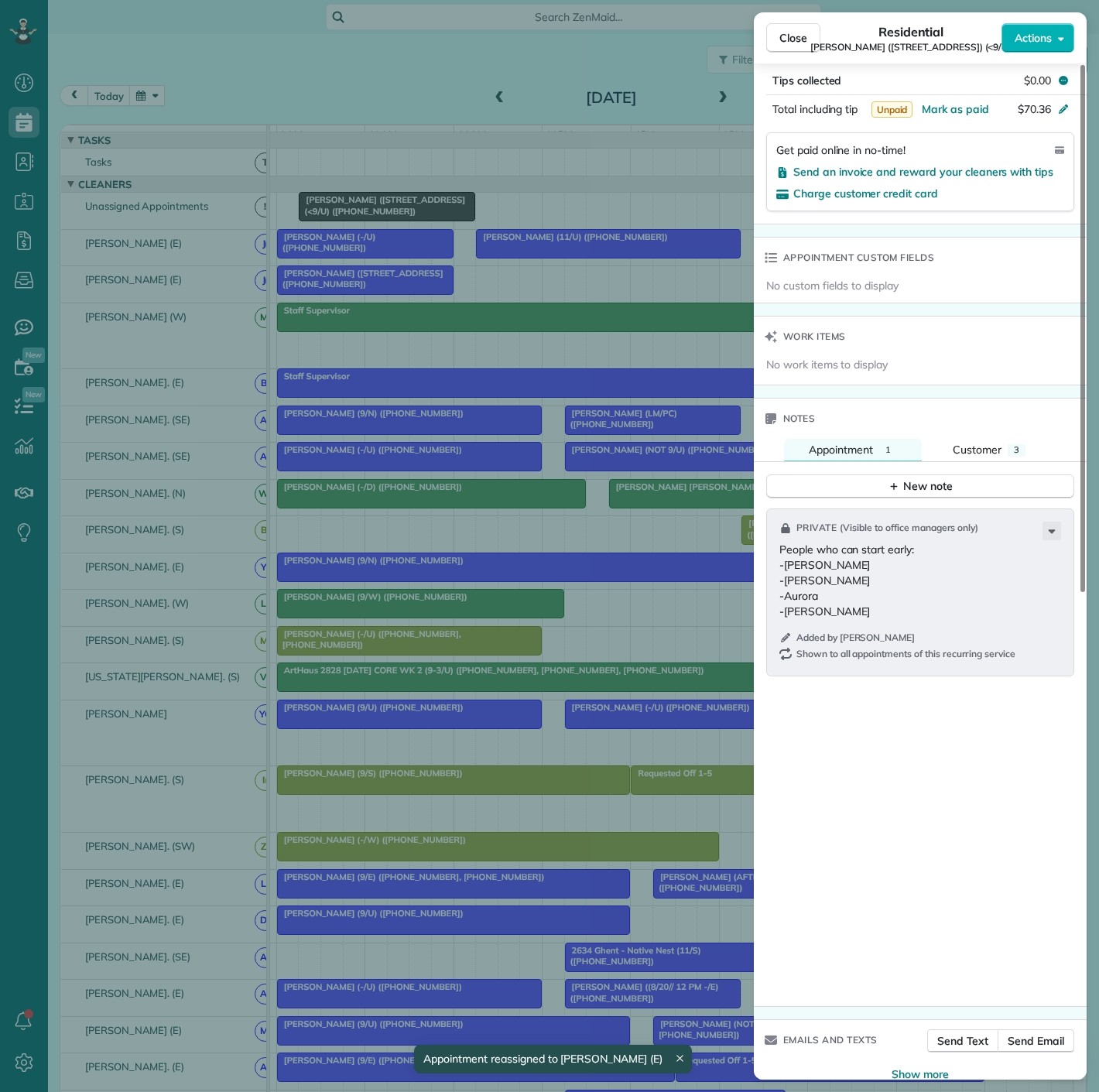
click at [420, 501] on div "Close Residential [PERSON_NAME] ([STREET_ADDRESS] (<9/U) Actions Status Active …" at bounding box center [550, 546] width 1099 height 1092
